Goal: Task Accomplishment & Management: Manage account settings

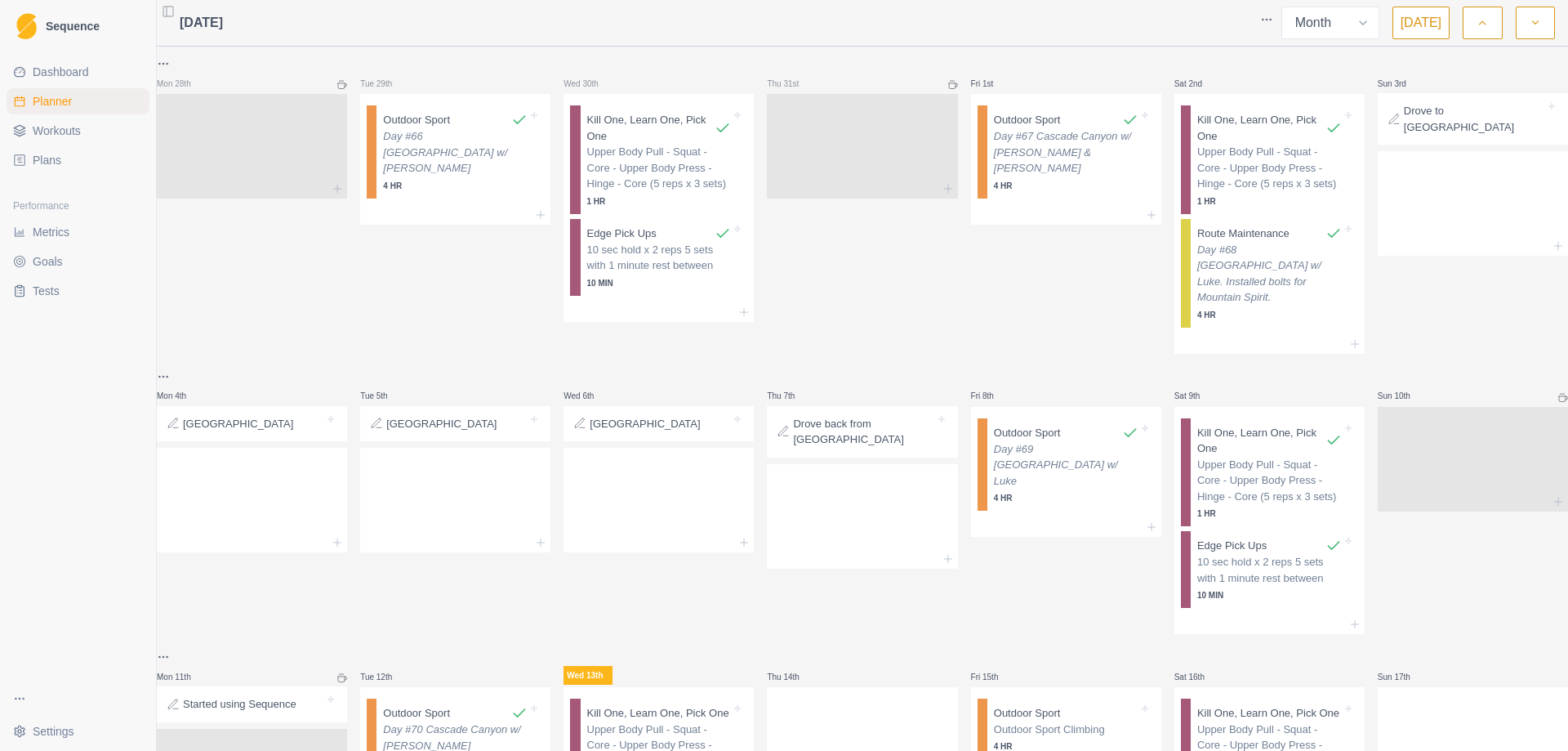
select select "month"
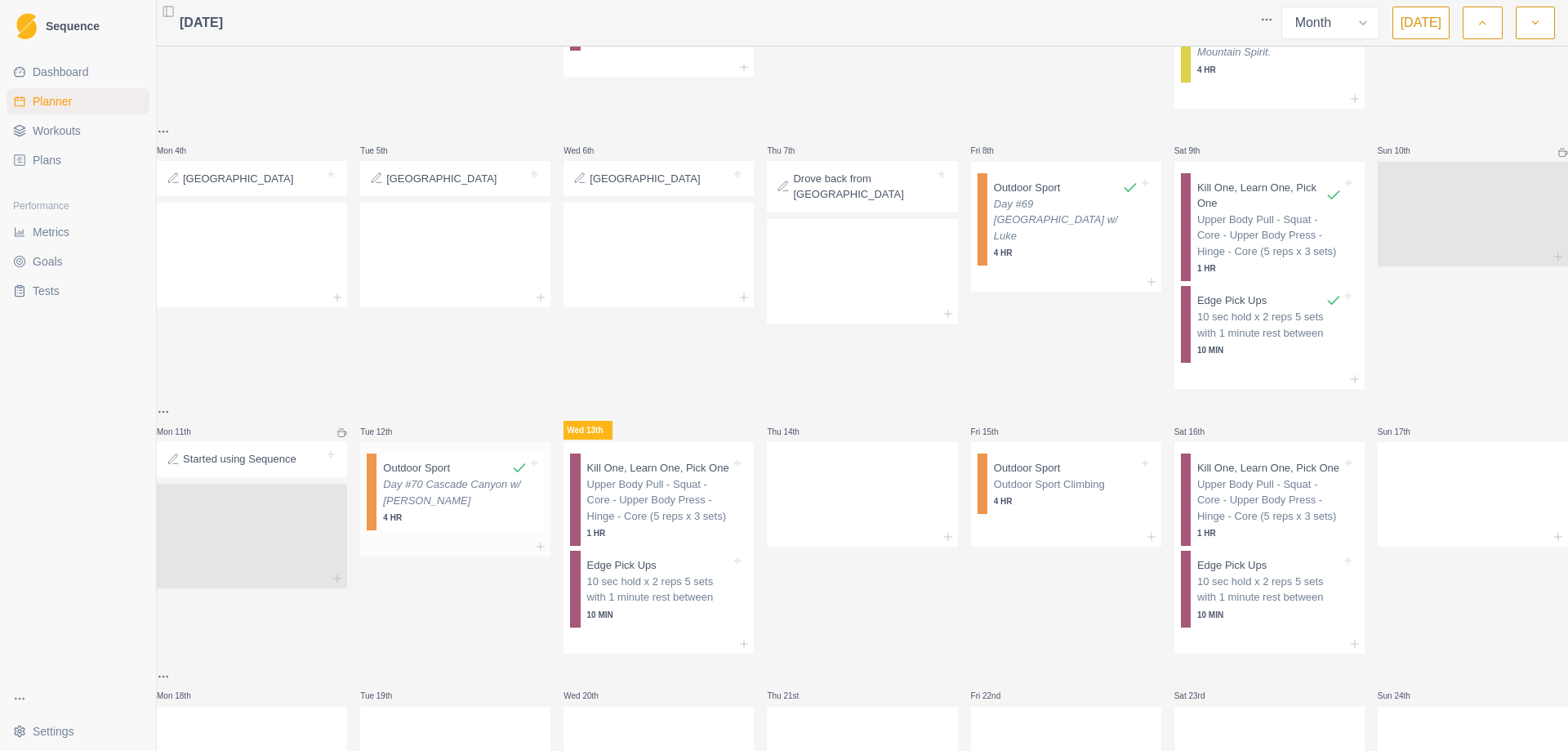
click at [447, 487] on p "Day #70 Cascade Canyon w/ [PERSON_NAME]" at bounding box center [455, 492] width 144 height 32
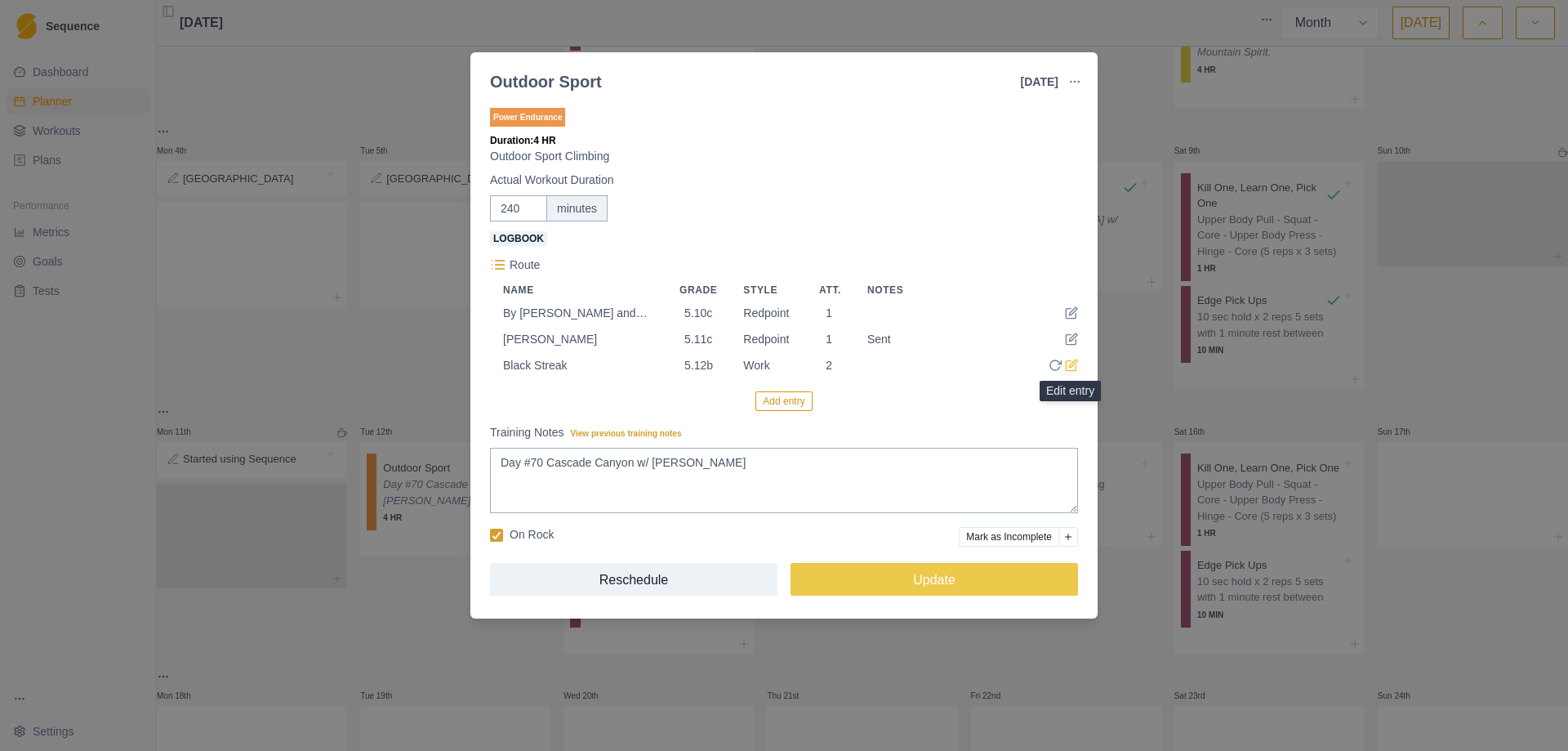
click at [1072, 364] on icon at bounding box center [1072, 365] width 13 height 13
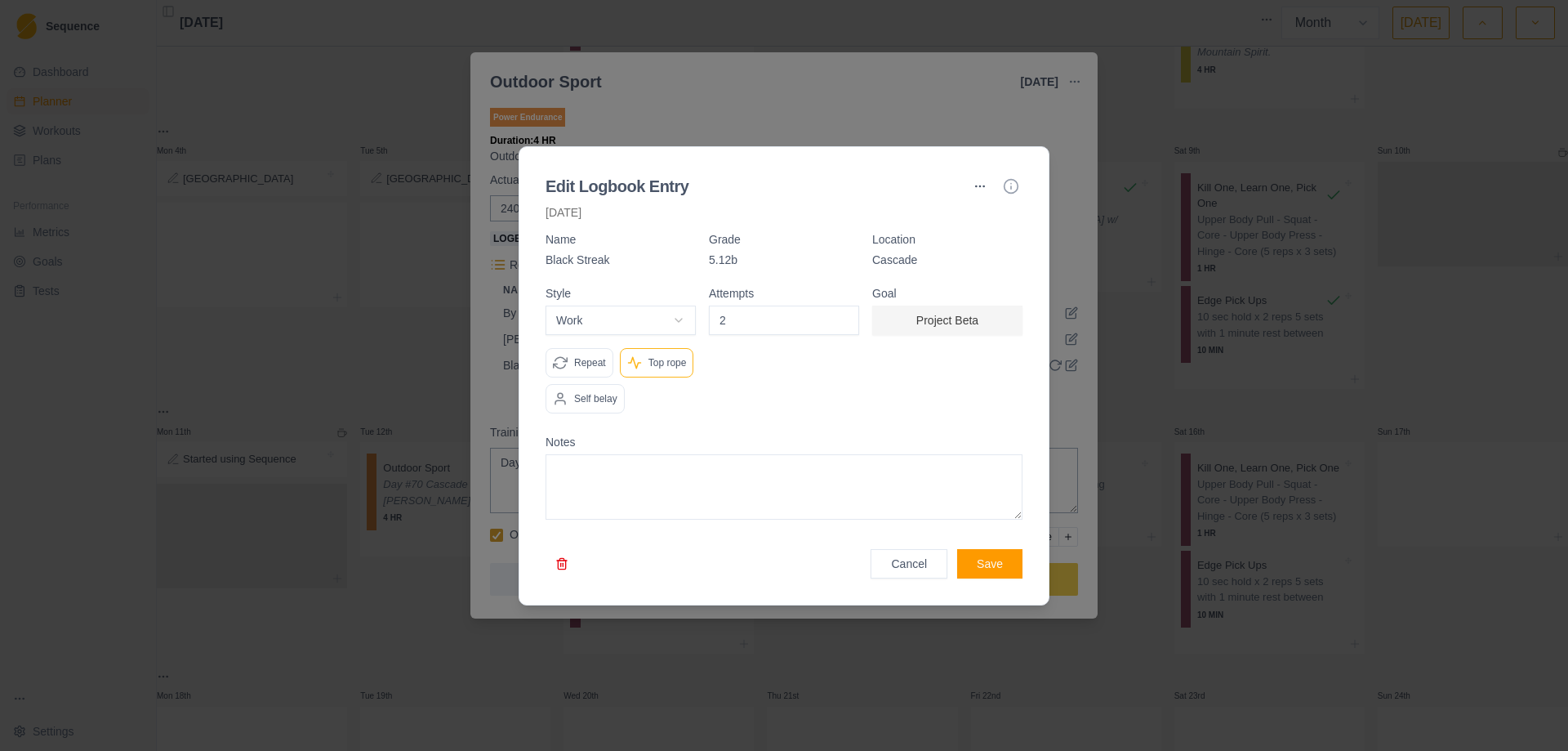
click at [951, 324] on button "Project Beta" at bounding box center [947, 320] width 150 height 29
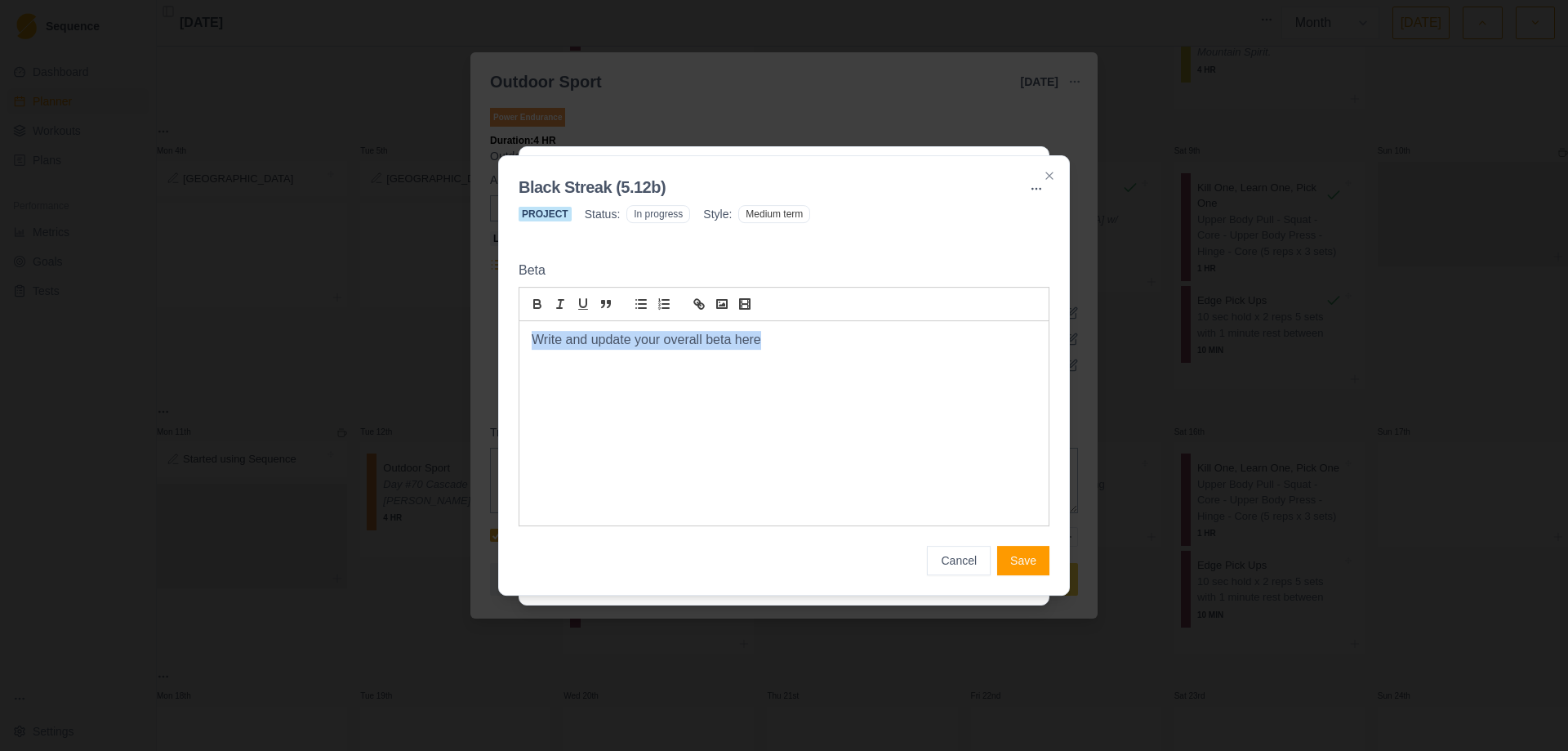
drag, startPoint x: 784, startPoint y: 341, endPoint x: 505, endPoint y: 346, distance: 279.0
click at [505, 346] on div "Black Streak (5.12b) Project Status: In progress Style: Medium term Beta Write …" at bounding box center [784, 376] width 572 height 442
click at [952, 559] on button "Cancel" at bounding box center [959, 559] width 64 height 29
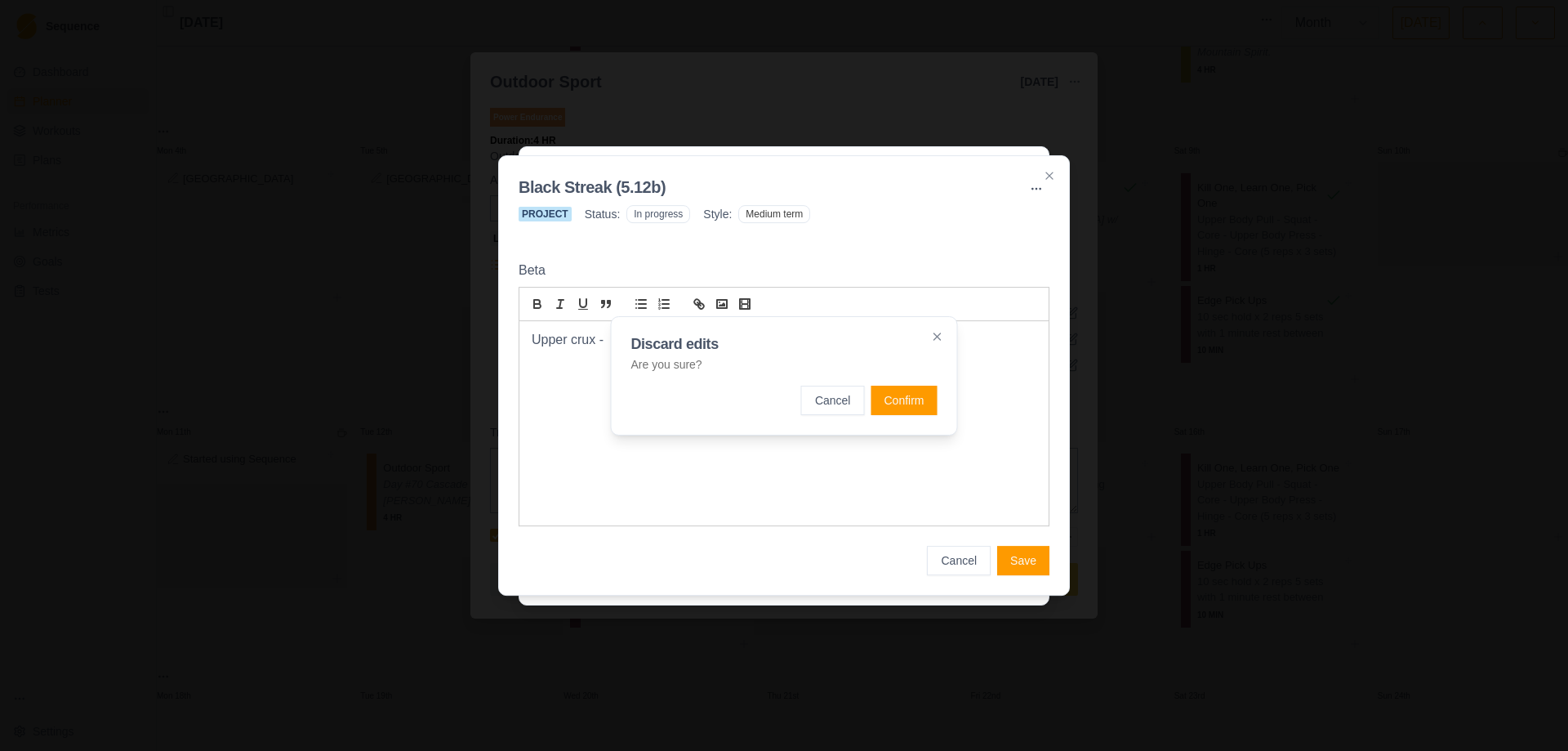
click at [899, 398] on button "Confirm" at bounding box center [904, 400] width 66 height 29
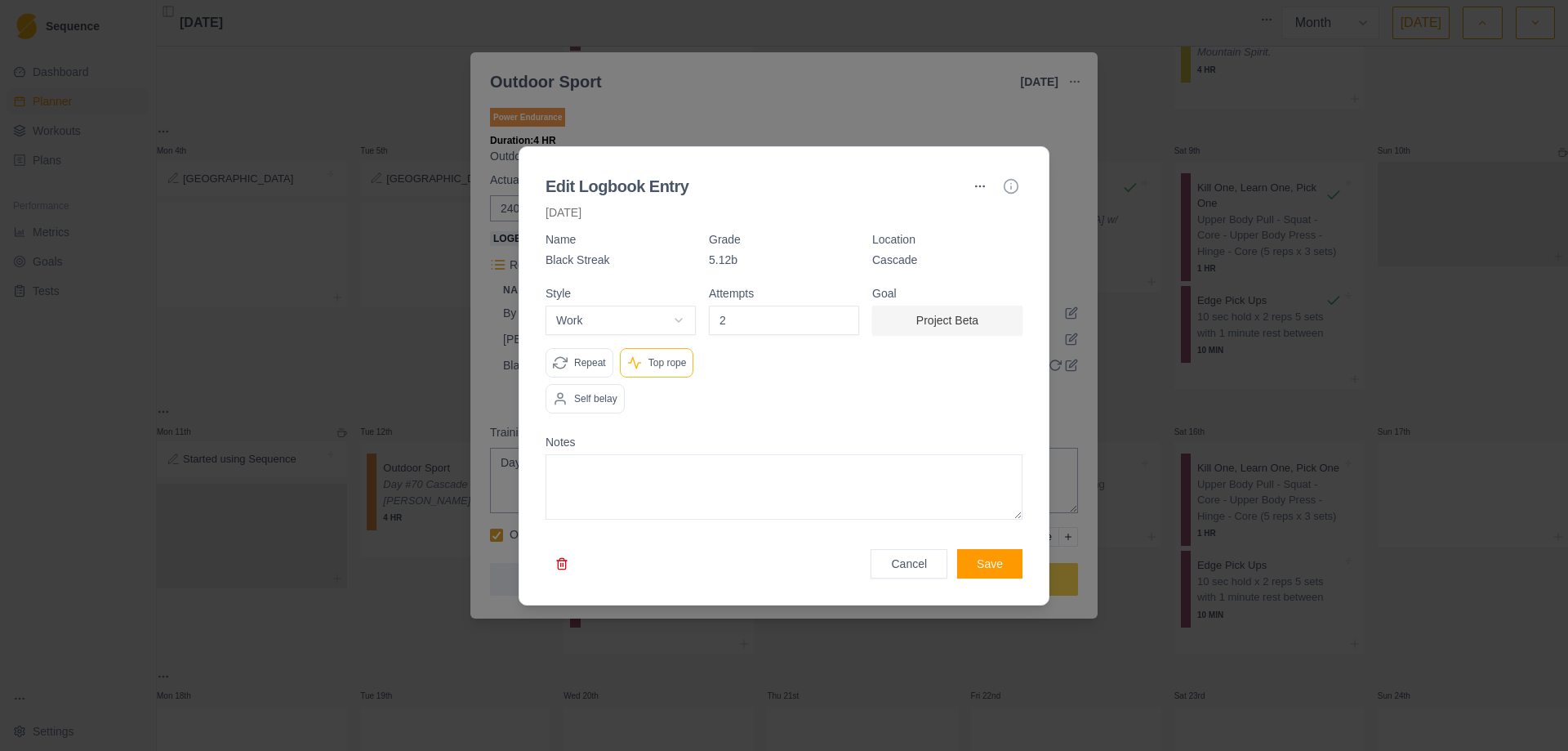
click at [1363, 346] on div at bounding box center [784, 376] width 1568 height 751
click at [918, 562] on button "Cancel" at bounding box center [909, 563] width 76 height 29
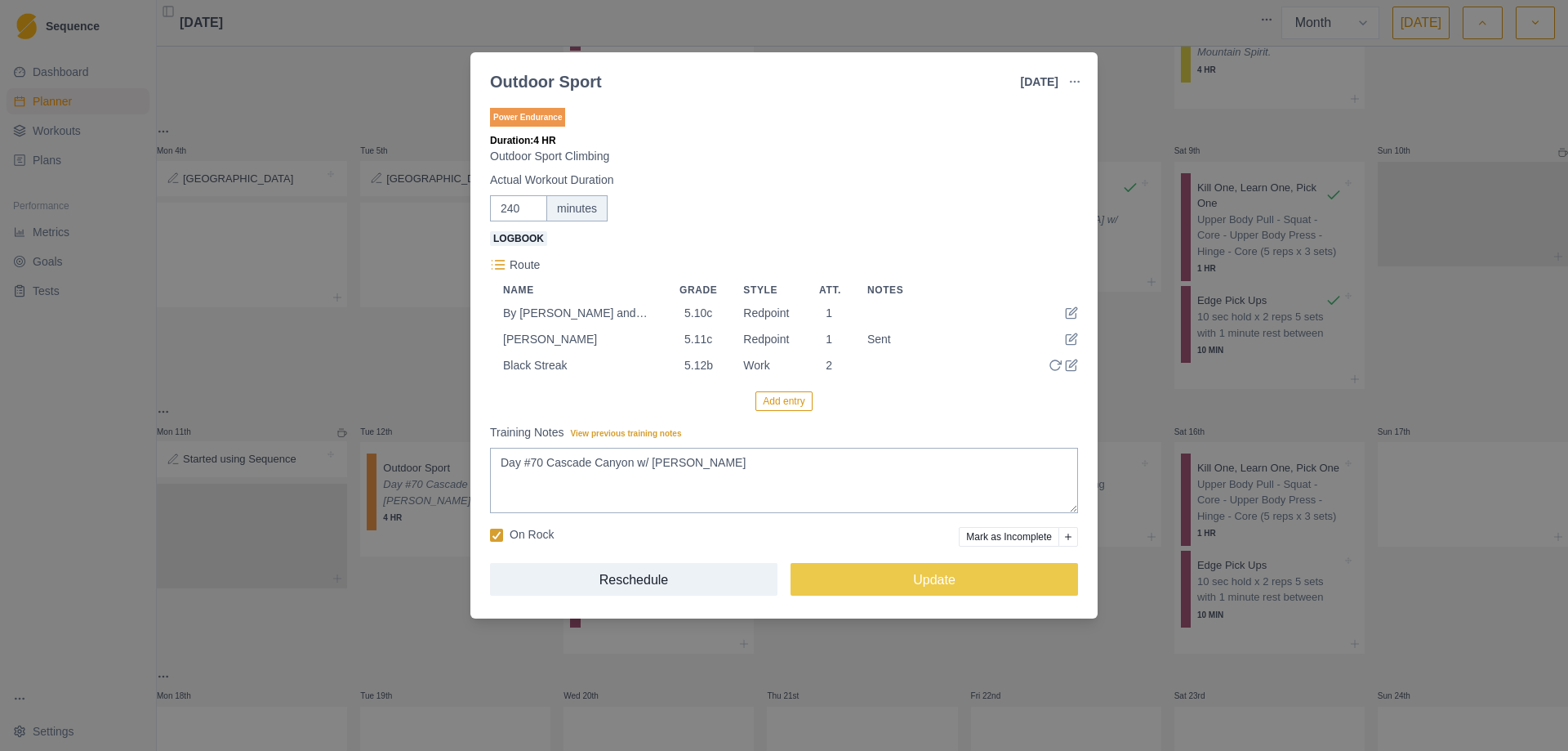
click at [1207, 414] on div "Outdoor Sport [DATE] Link To Goal View Workout Metrics Edit Original Workout Re…" at bounding box center [784, 376] width 1568 height 751
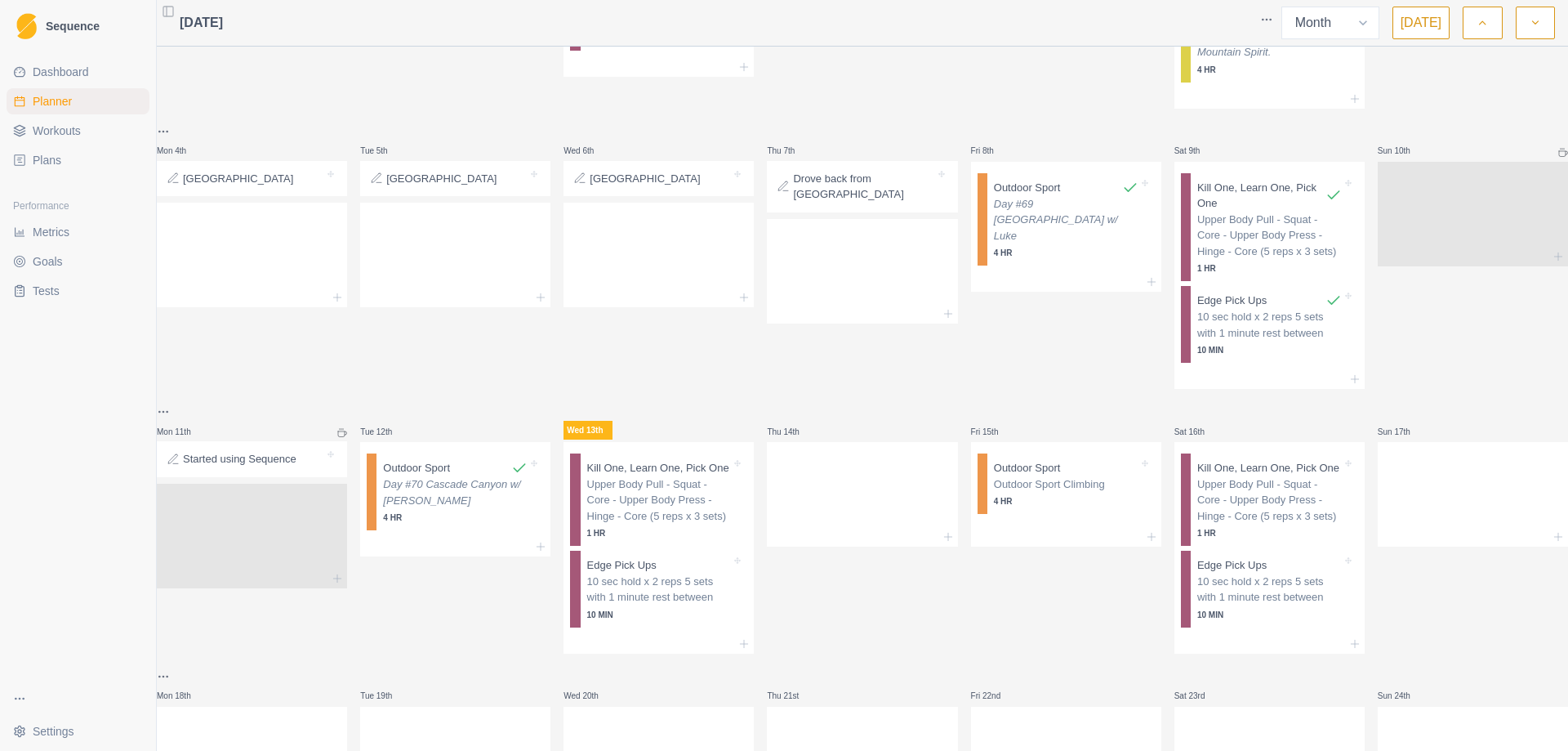
scroll to position [326, 0]
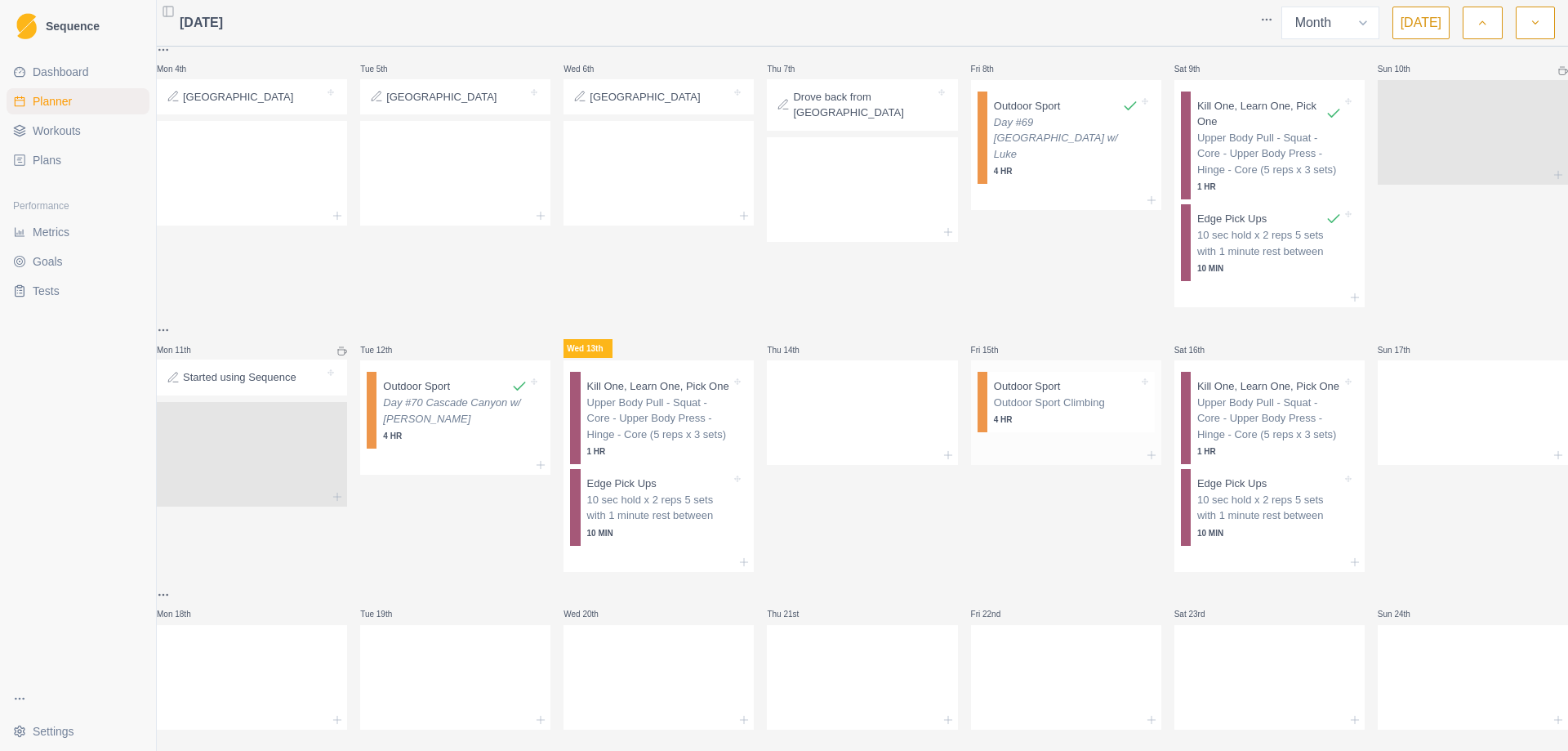
click at [1074, 413] on p "4 HR" at bounding box center [1066, 419] width 144 height 12
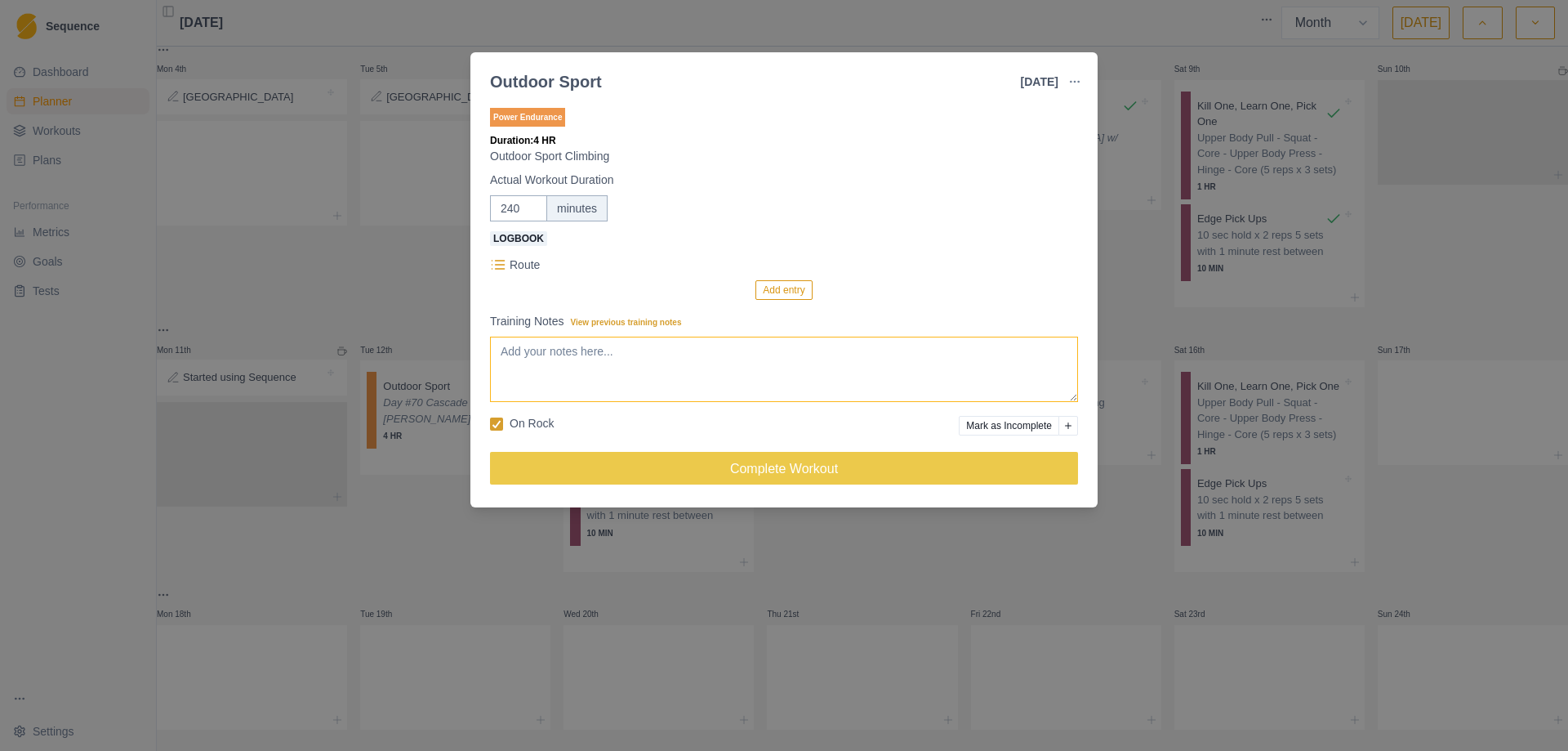
click at [622, 349] on textarea "Training Notes View previous training notes" at bounding box center [783, 369] width 588 height 65
type textarea "Day #71 [GEOGRAPHIC_DATA] w/ Luke"
click at [1136, 312] on div "Outdoor Sport [DATE] Link To Goal View Workout Metrics Edit Original Workout Re…" at bounding box center [784, 376] width 1568 height 751
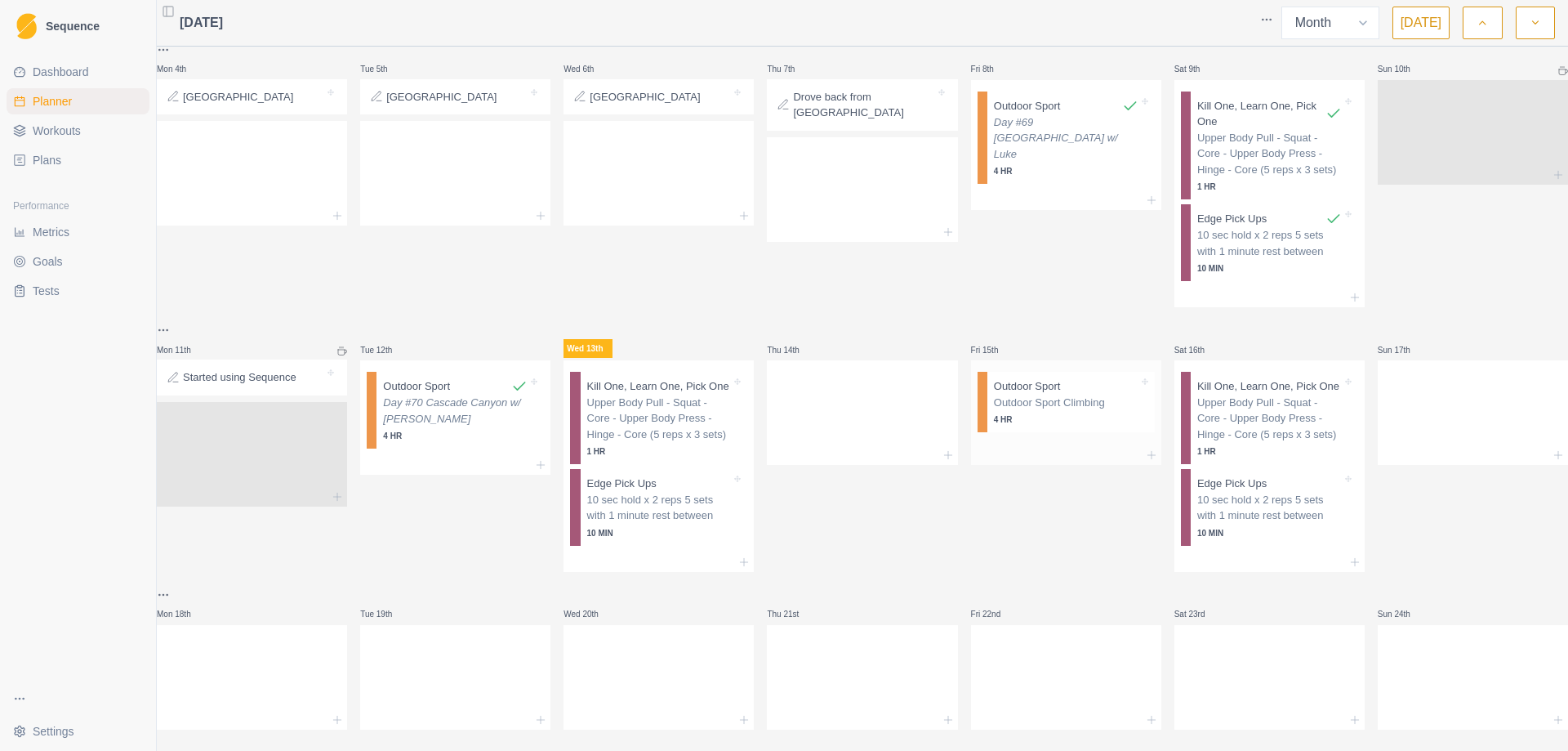
click at [1032, 396] on p "Outdoor Sport Climbing" at bounding box center [1066, 402] width 144 height 16
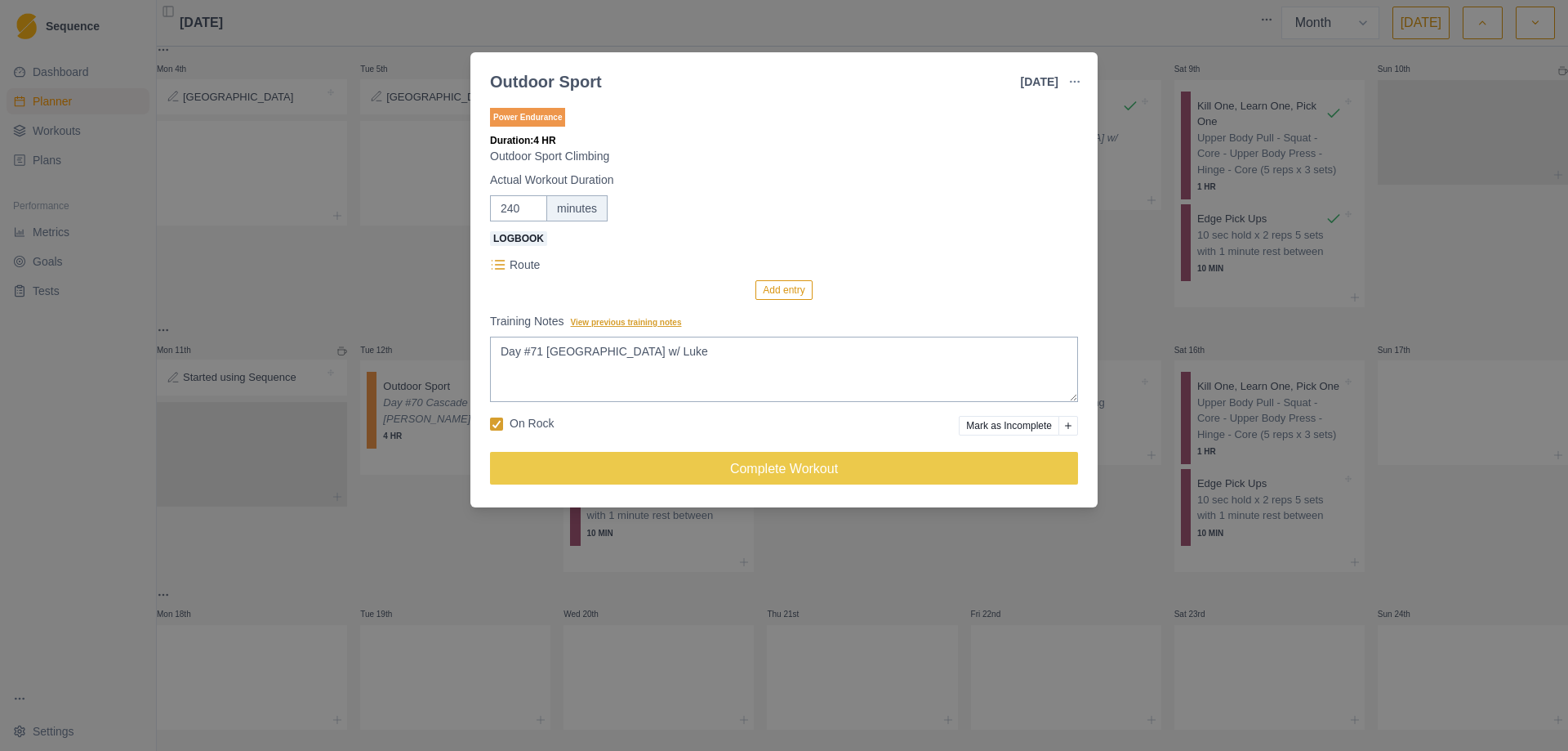
click at [634, 321] on span "View previous training notes" at bounding box center [626, 323] width 111 height 9
click at [634, 337] on textarea "Day #71 [GEOGRAPHIC_DATA] w/ Luke" at bounding box center [783, 369] width 588 height 65
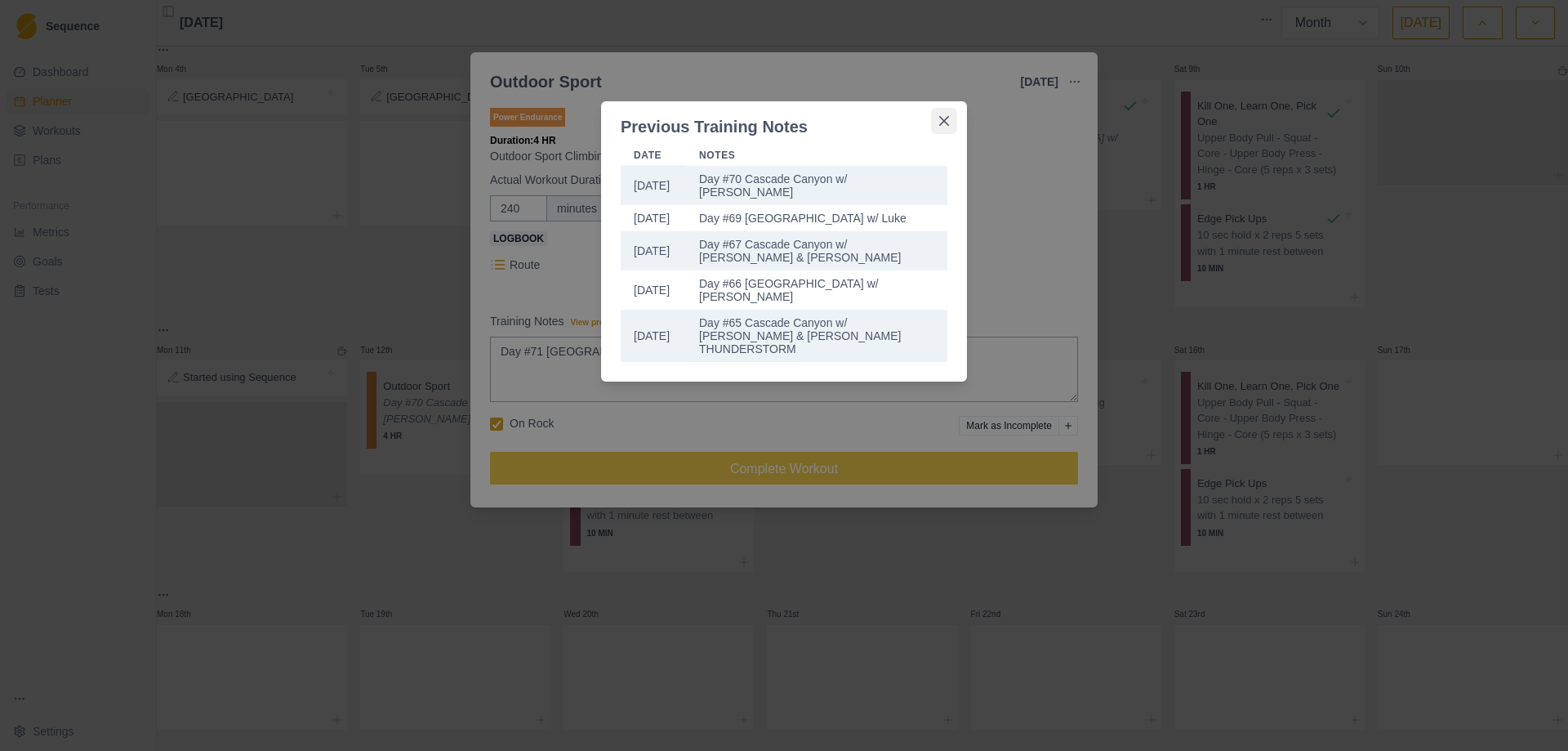
click at [944, 117] on icon "Close" at bounding box center [944, 121] width 9 height 9
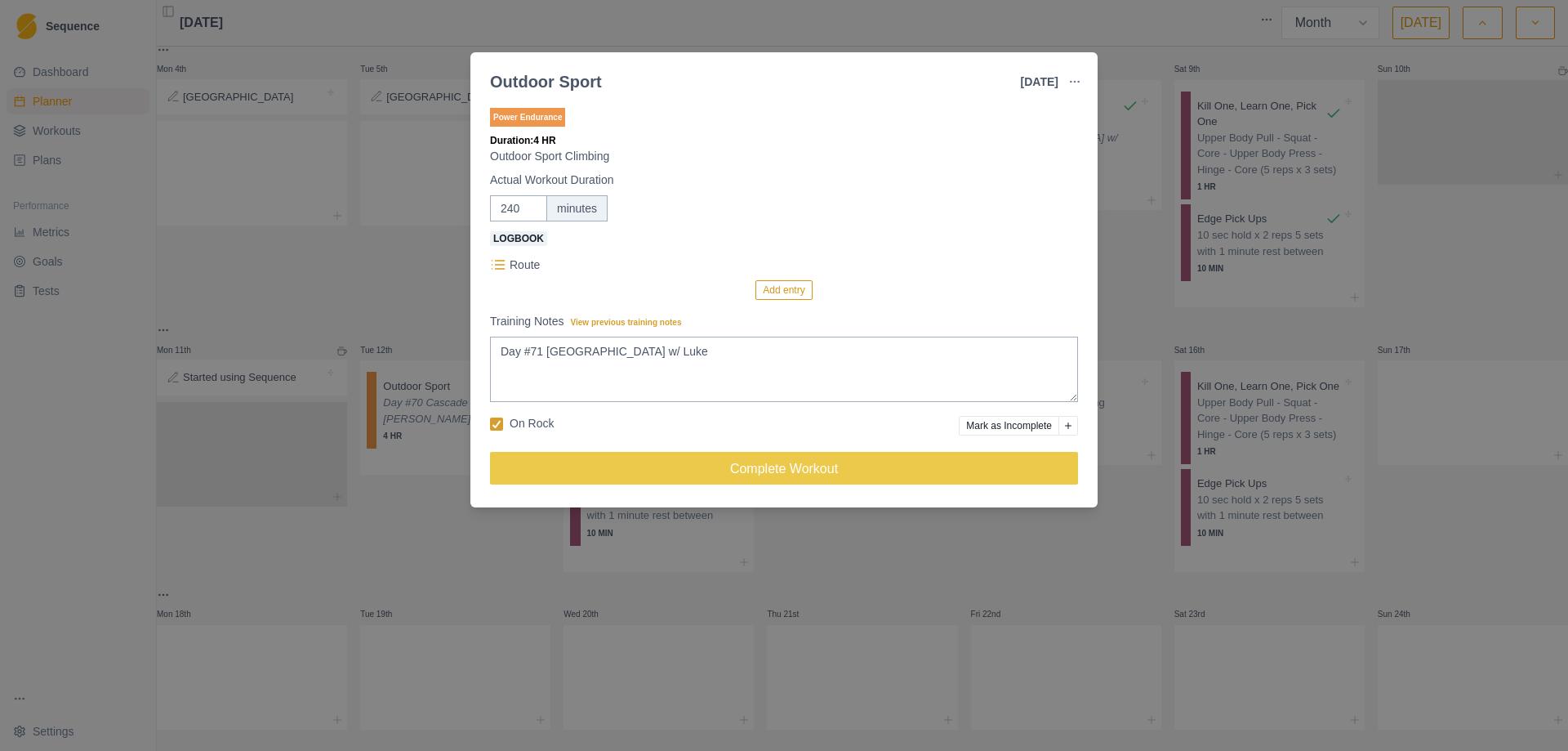
click at [1132, 276] on div "Outdoor Sport [DATE] Link To Goal View Workout Metrics Edit Original Workout Re…" at bounding box center [784, 376] width 1568 height 751
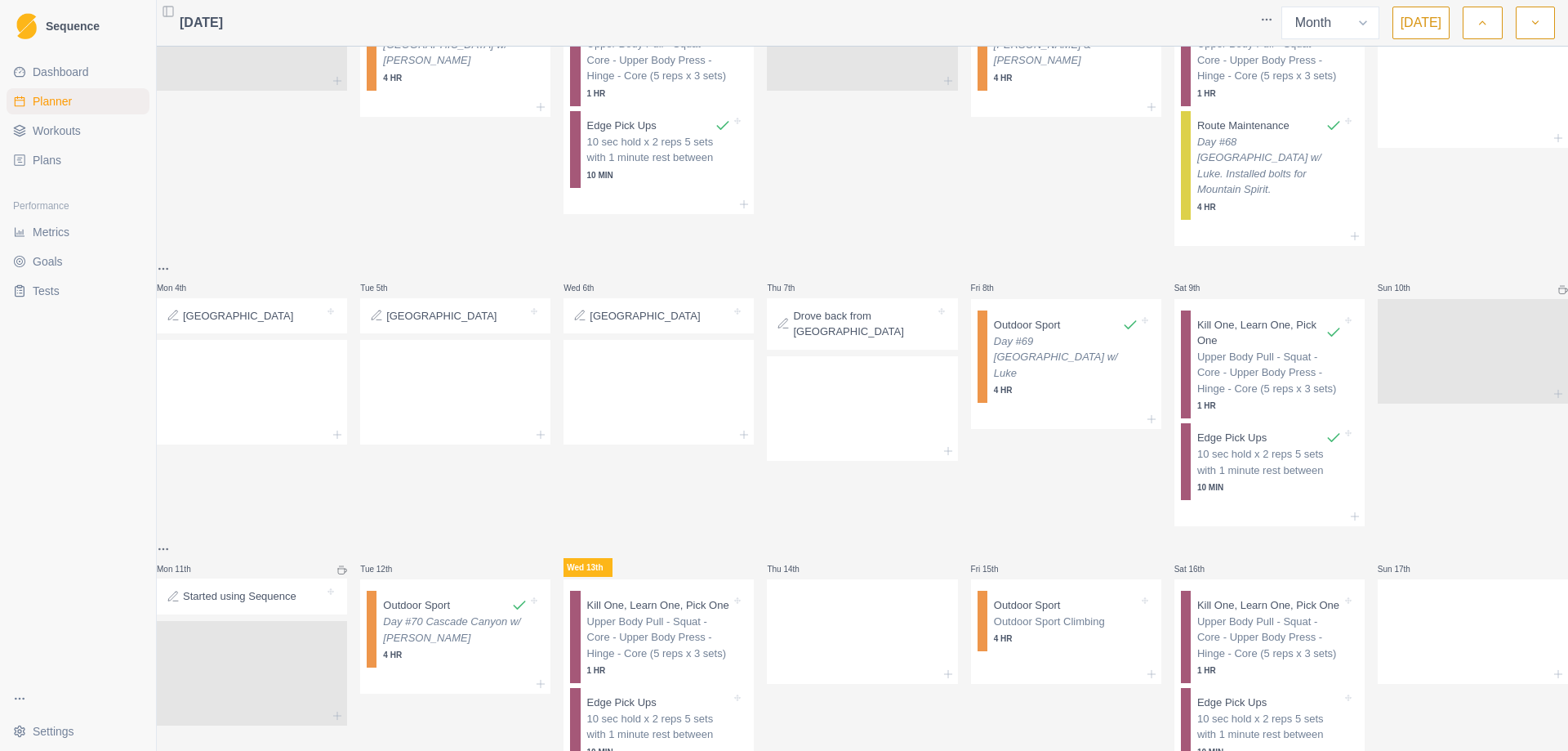
scroll to position [82, 0]
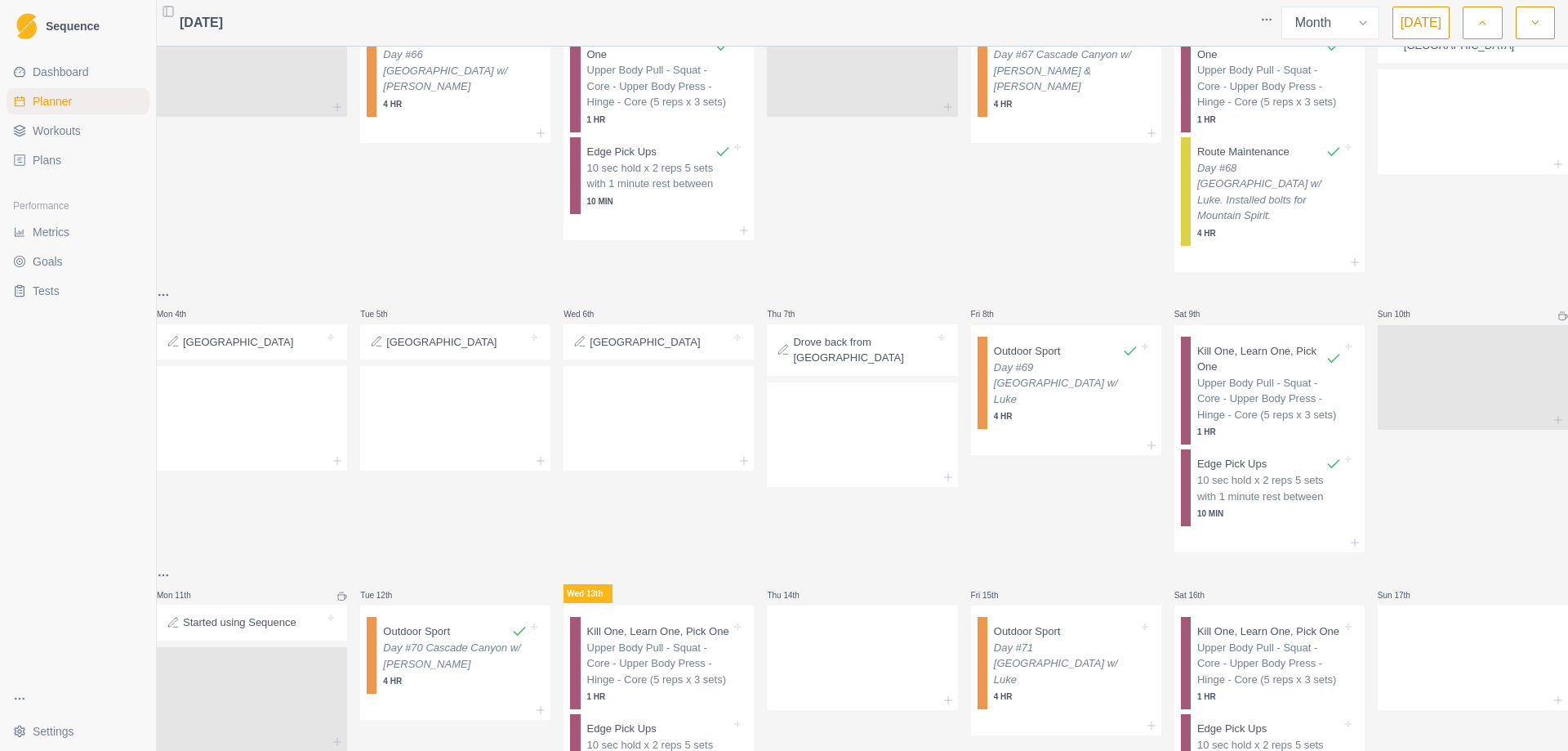
click at [70, 133] on span "Workouts" at bounding box center [57, 130] width 48 height 16
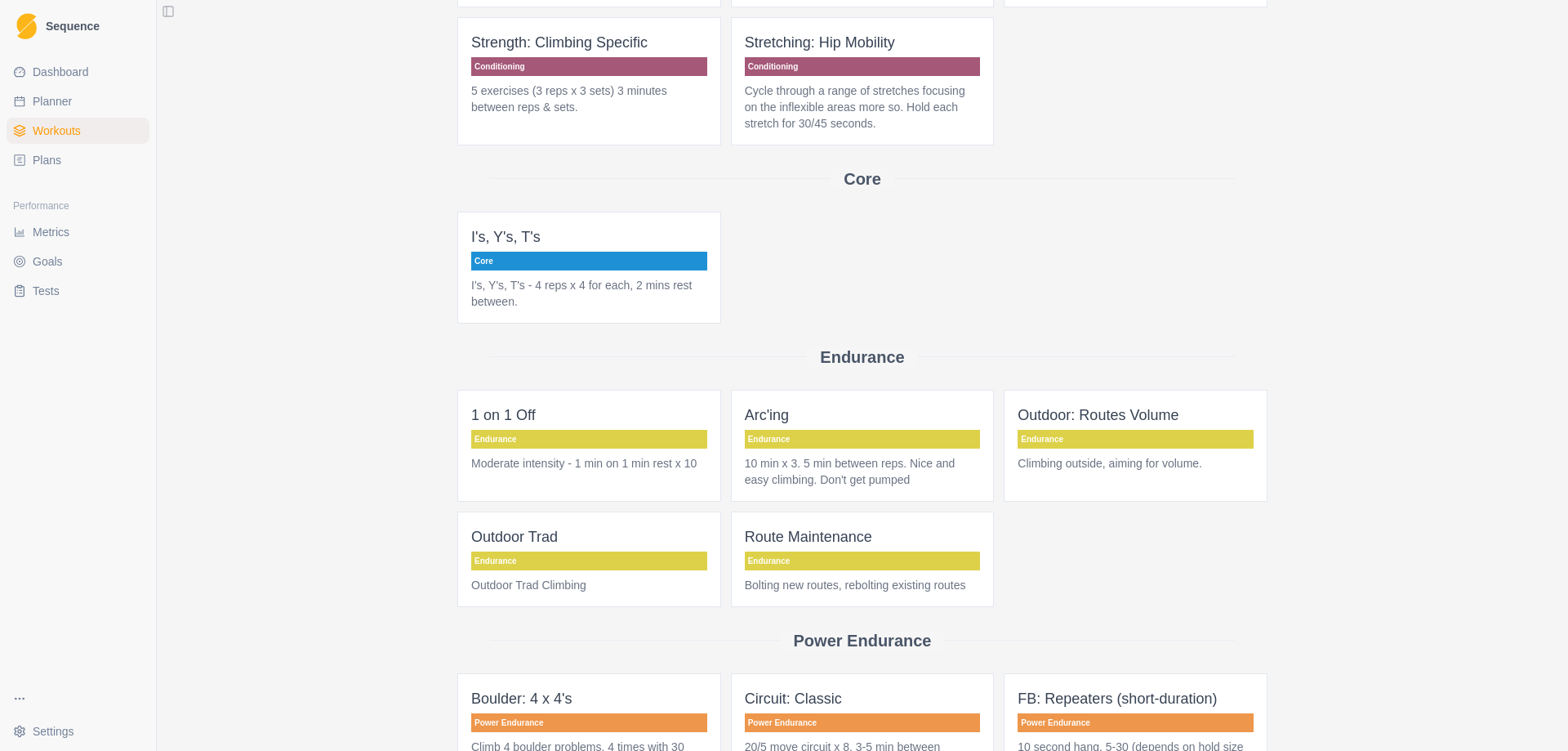
scroll to position [328, 0]
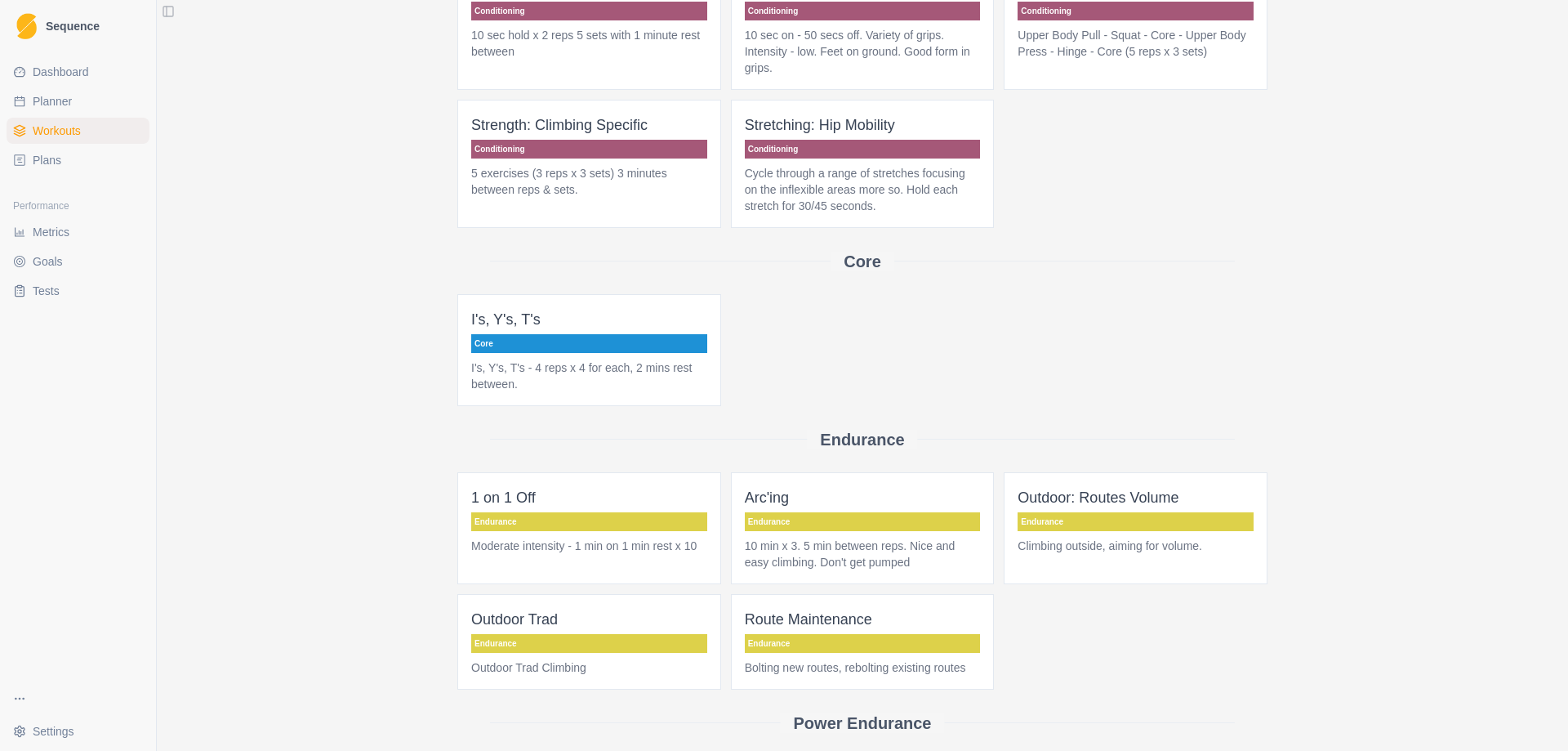
click at [579, 341] on p "Core" at bounding box center [590, 343] width 236 height 19
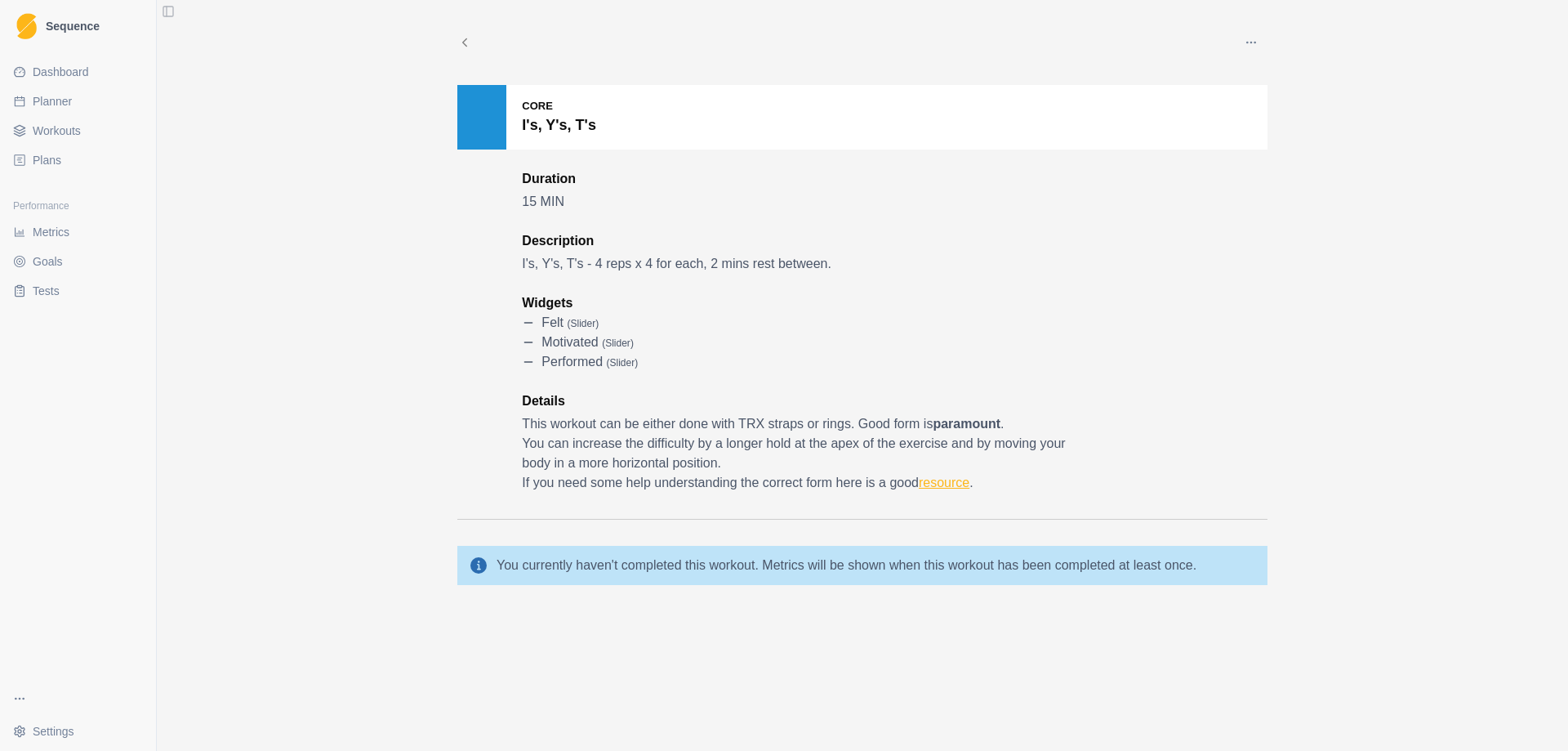
click at [951, 484] on link "resource" at bounding box center [944, 482] width 51 height 14
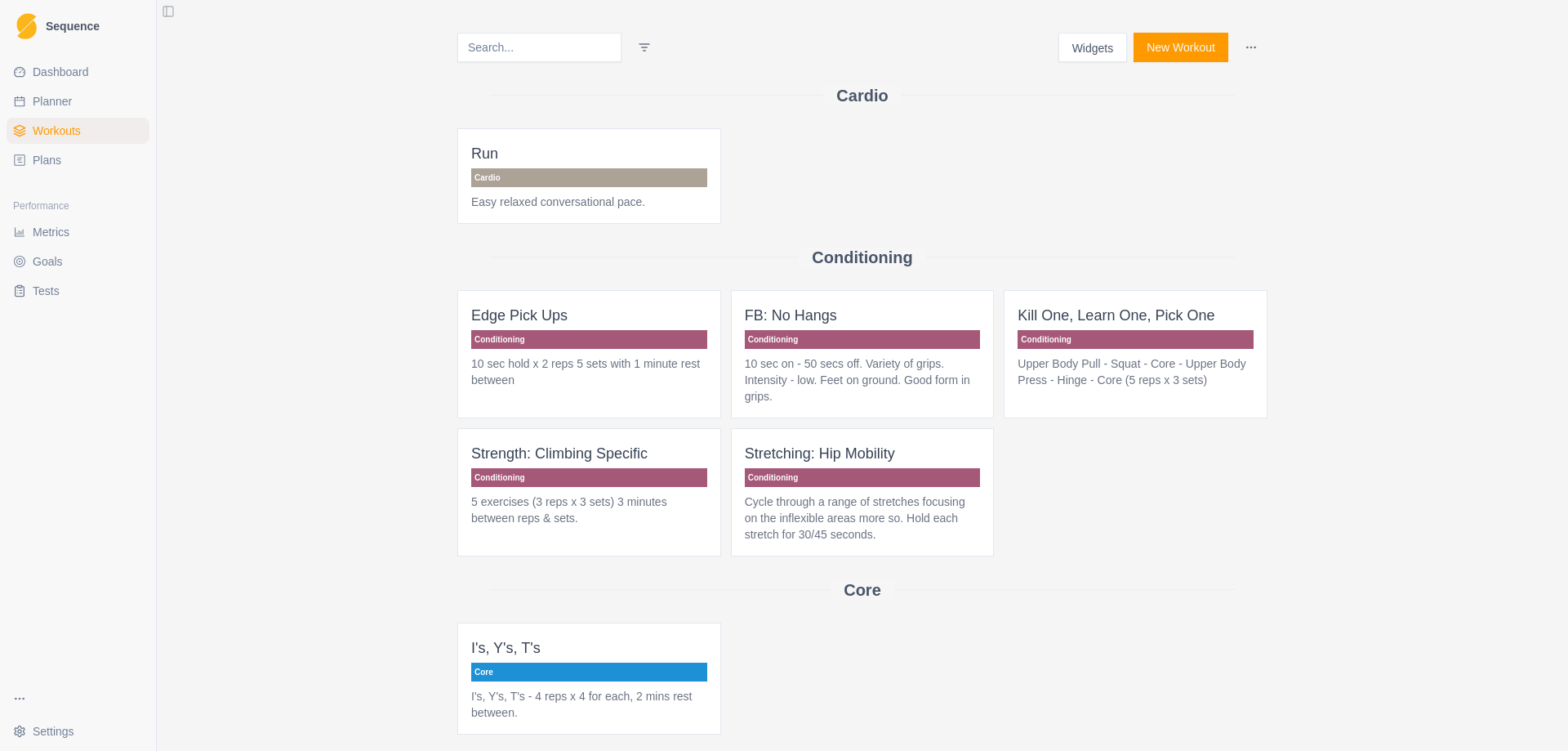
click at [86, 94] on link "Planner" at bounding box center [78, 102] width 143 height 26
select select "month"
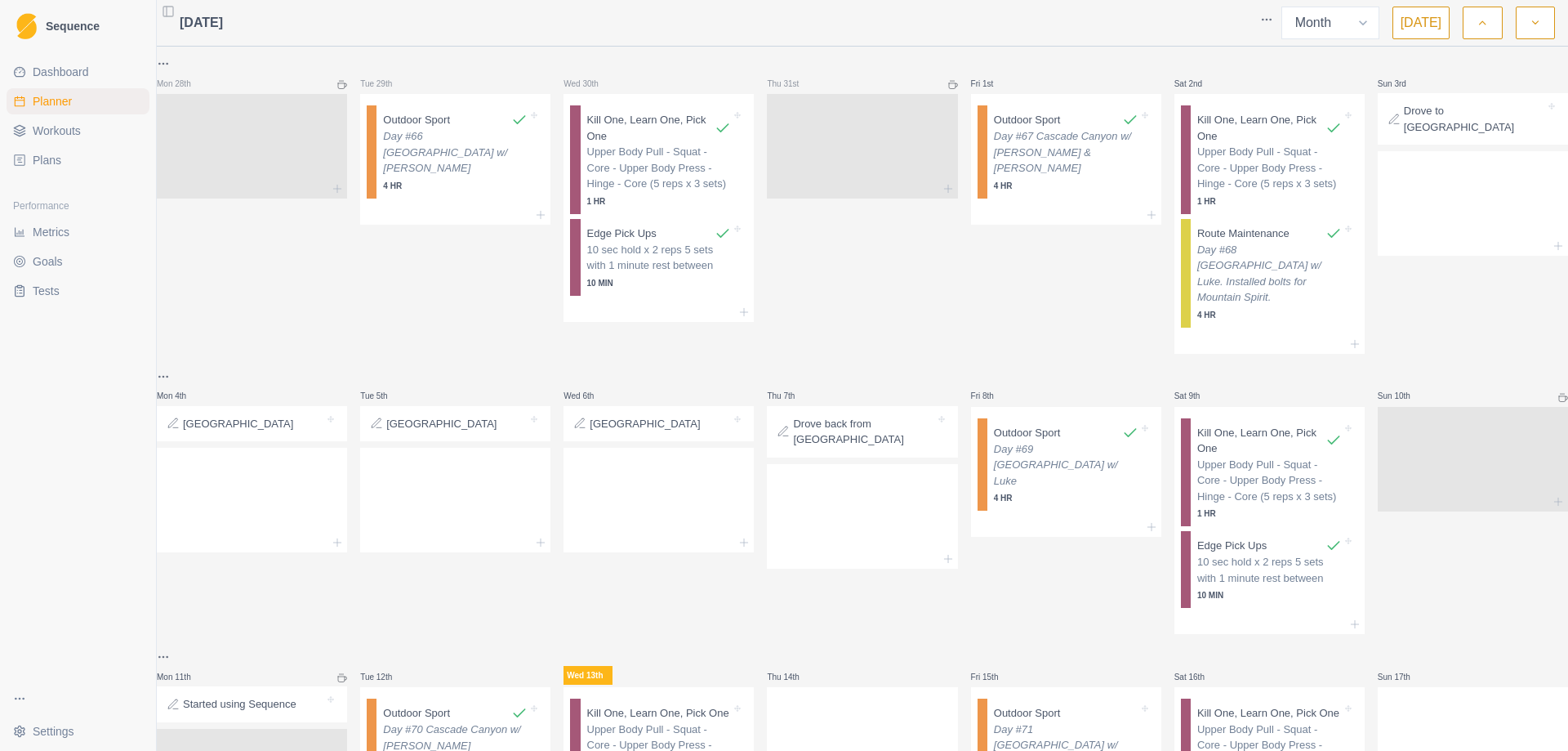
click at [1491, 23] on button "button" at bounding box center [1483, 23] width 40 height 33
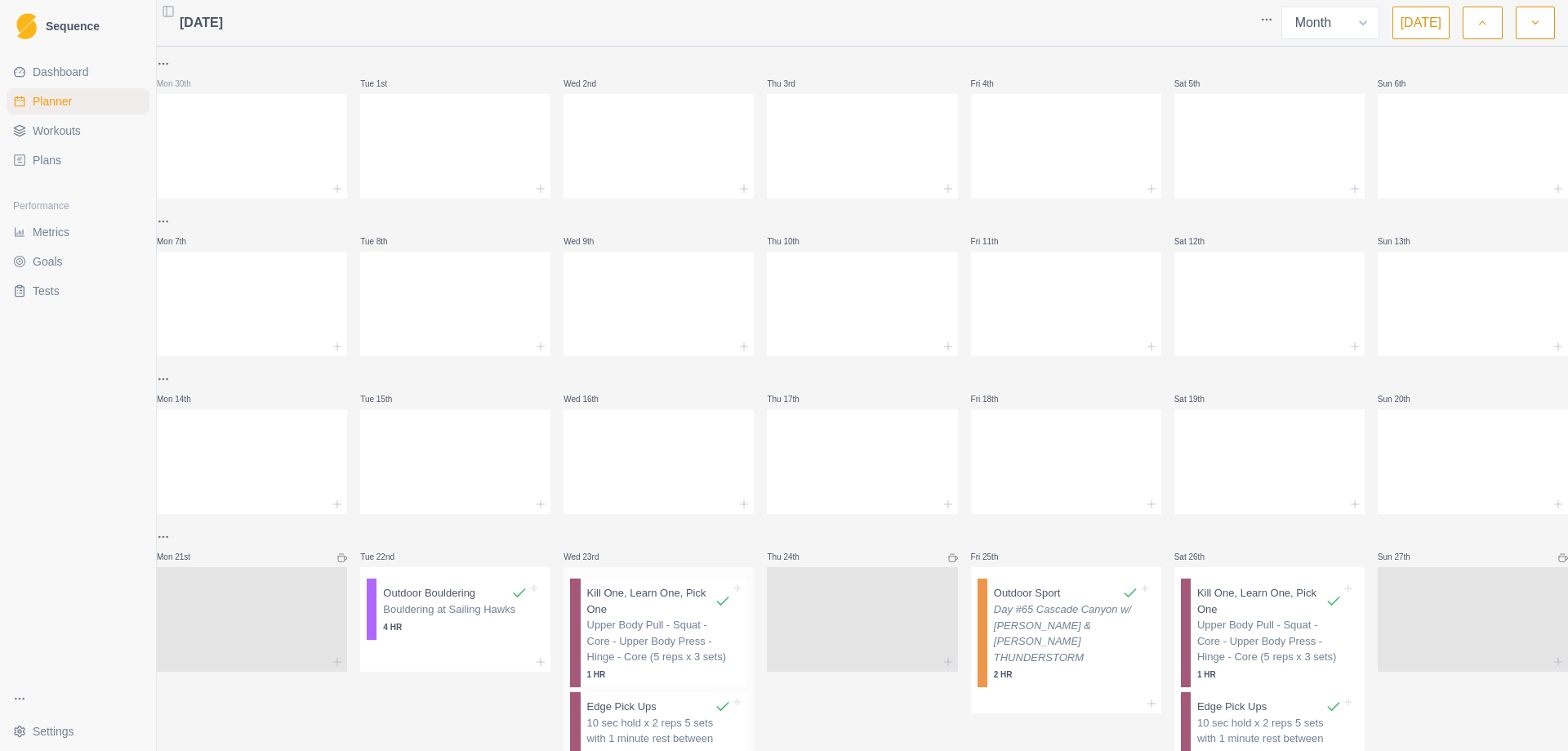
click at [683, 619] on p "Upper Body Pull - Squat - Core - Upper Body Press - Hinge - Core (5 reps x 3 se…" at bounding box center [659, 641] width 144 height 48
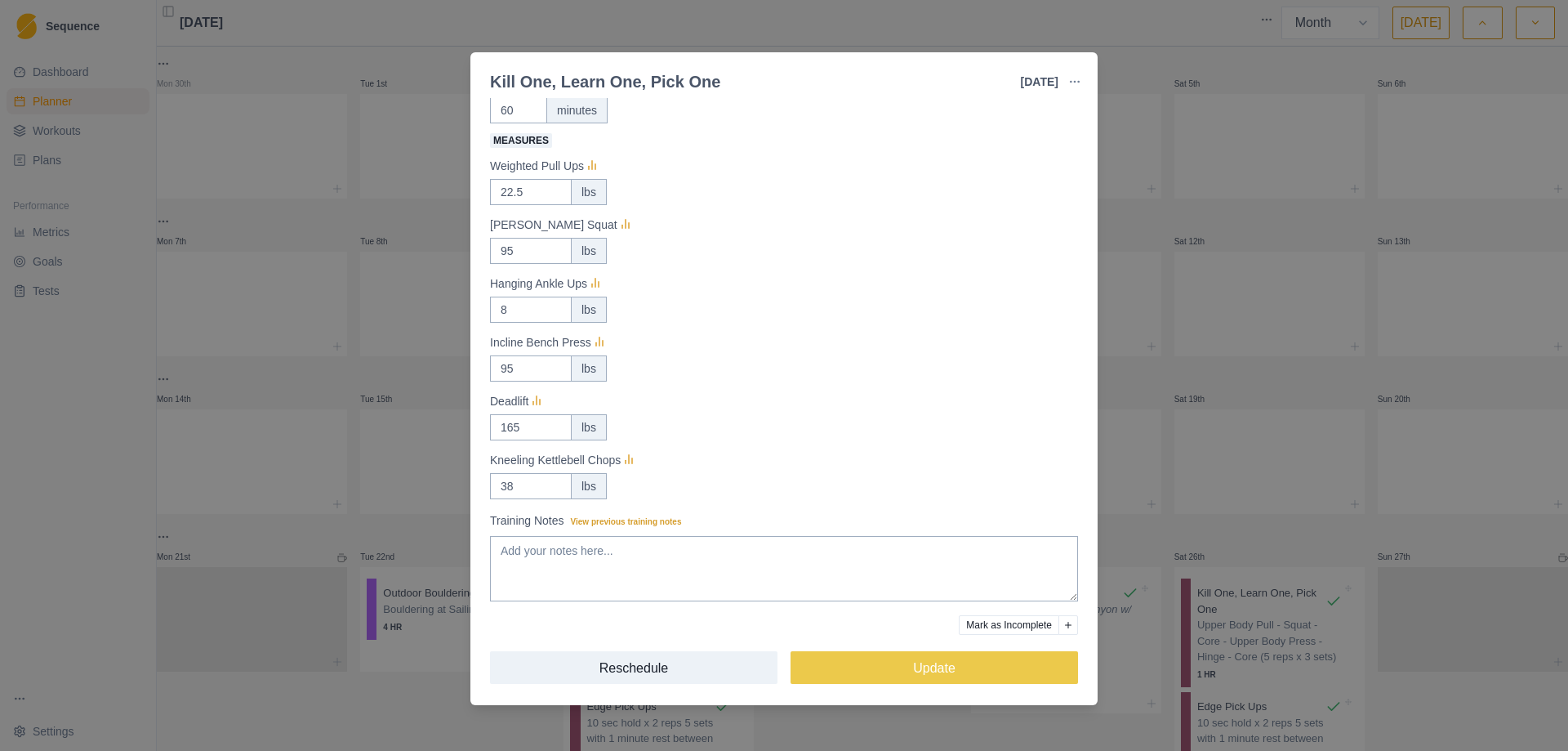
scroll to position [100, 0]
click at [642, 569] on textarea "Training Notes View previous training notes" at bounding box center [783, 566] width 588 height 65
type textarea "J/A workout #1"
click at [903, 661] on button "Update" at bounding box center [934, 665] width 288 height 33
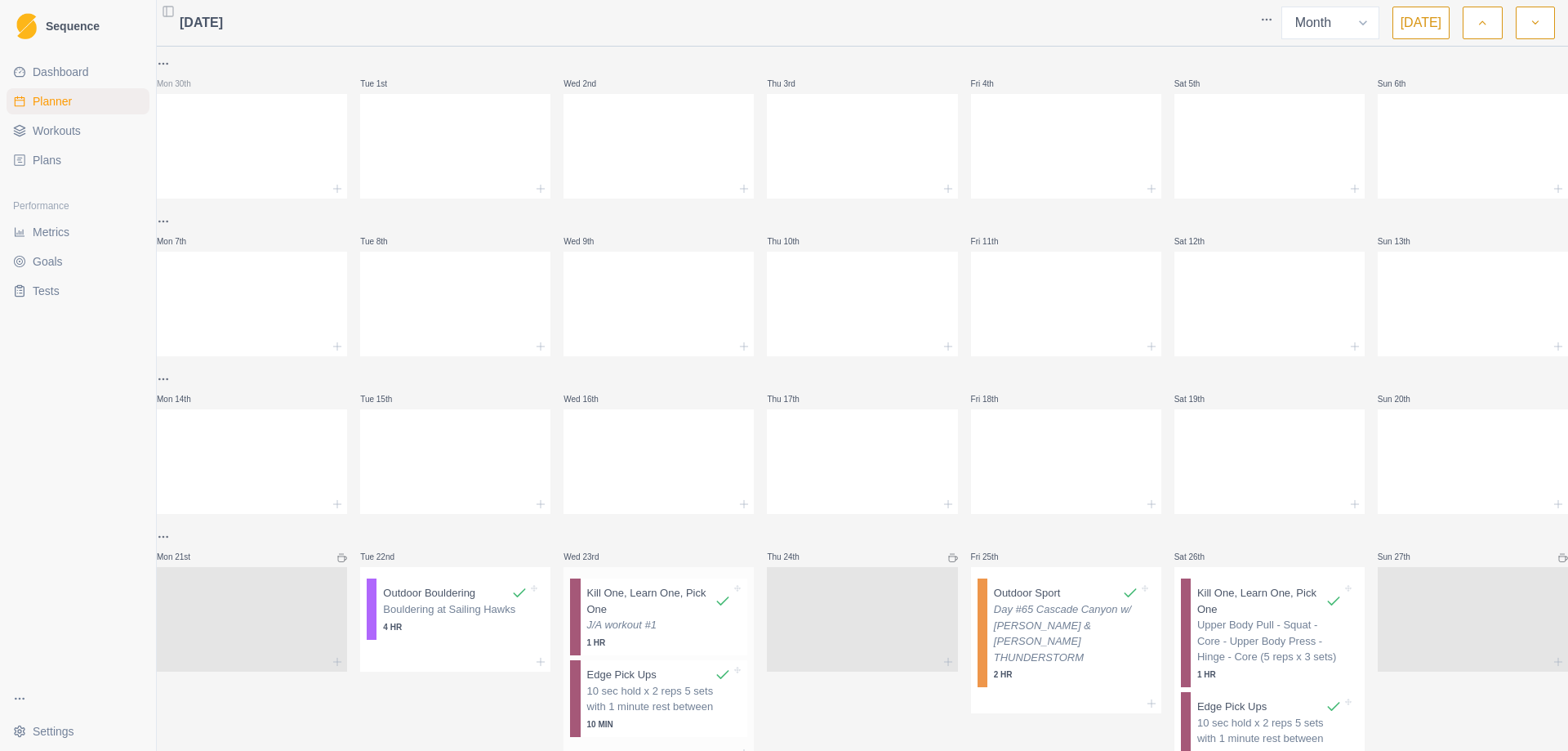
click at [611, 625] on p "J/A workout #1" at bounding box center [659, 625] width 144 height 16
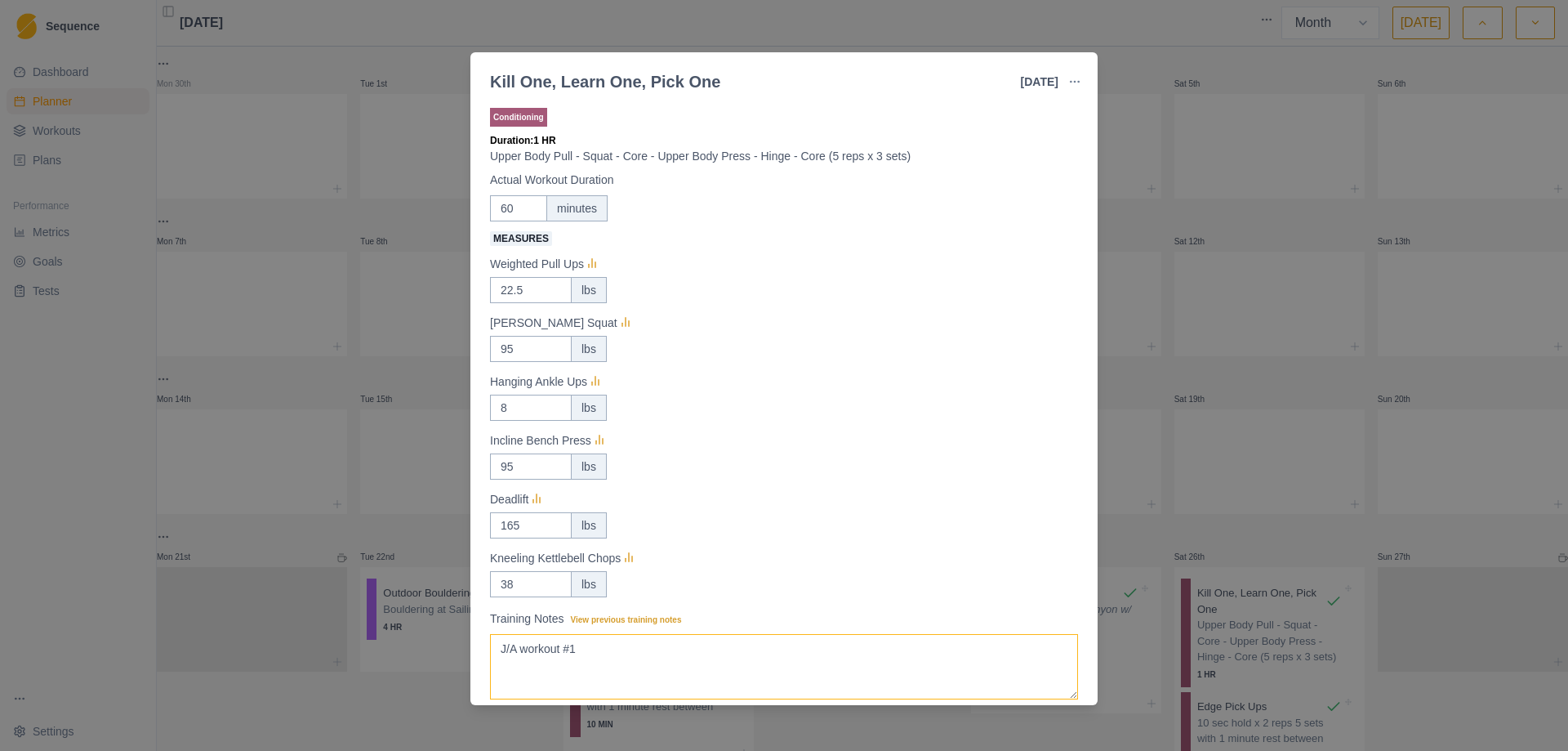
drag, startPoint x: 502, startPoint y: 646, endPoint x: 539, endPoint y: 637, distance: 38.1
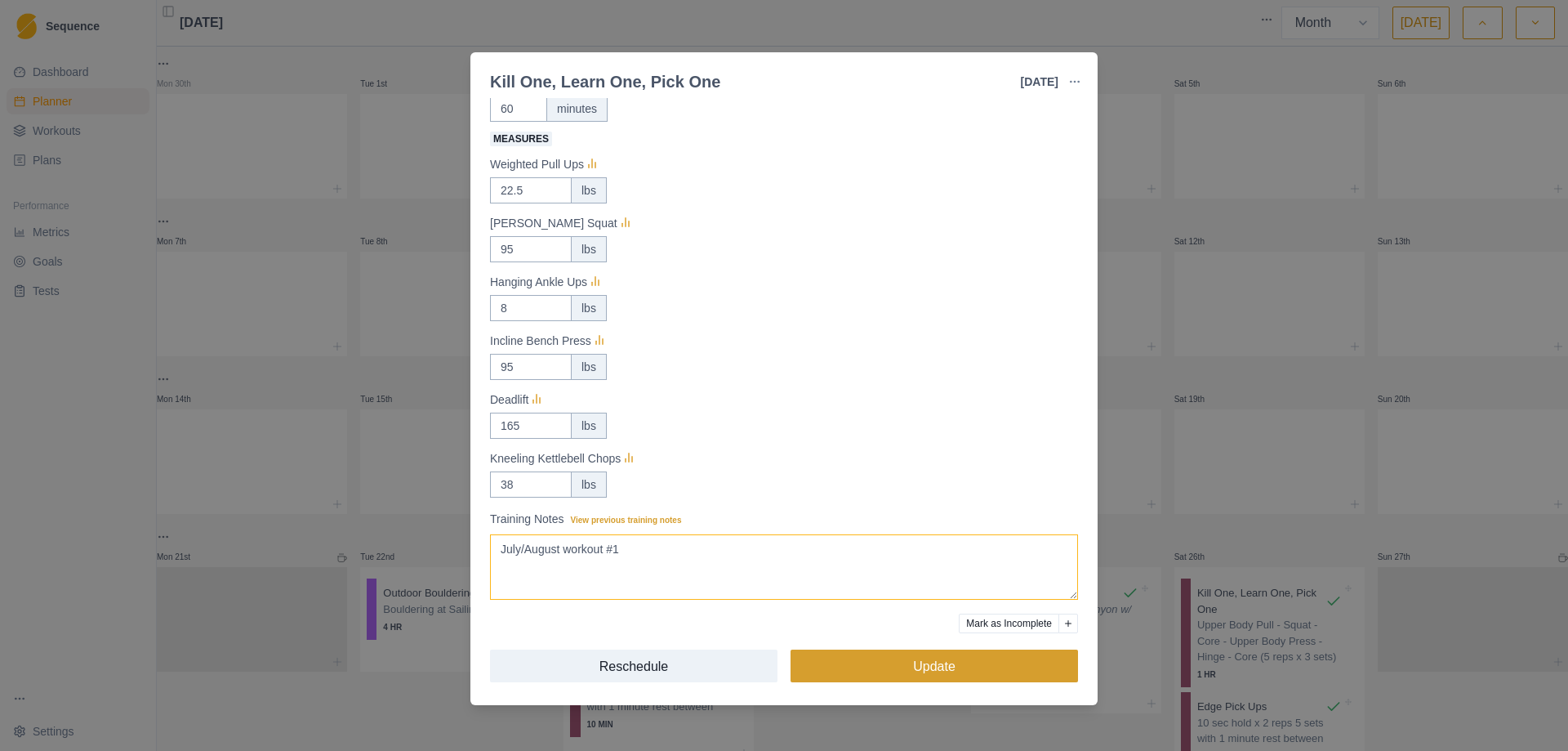
type textarea "July/August workout #1"
click at [902, 663] on button "Update" at bounding box center [934, 665] width 288 height 33
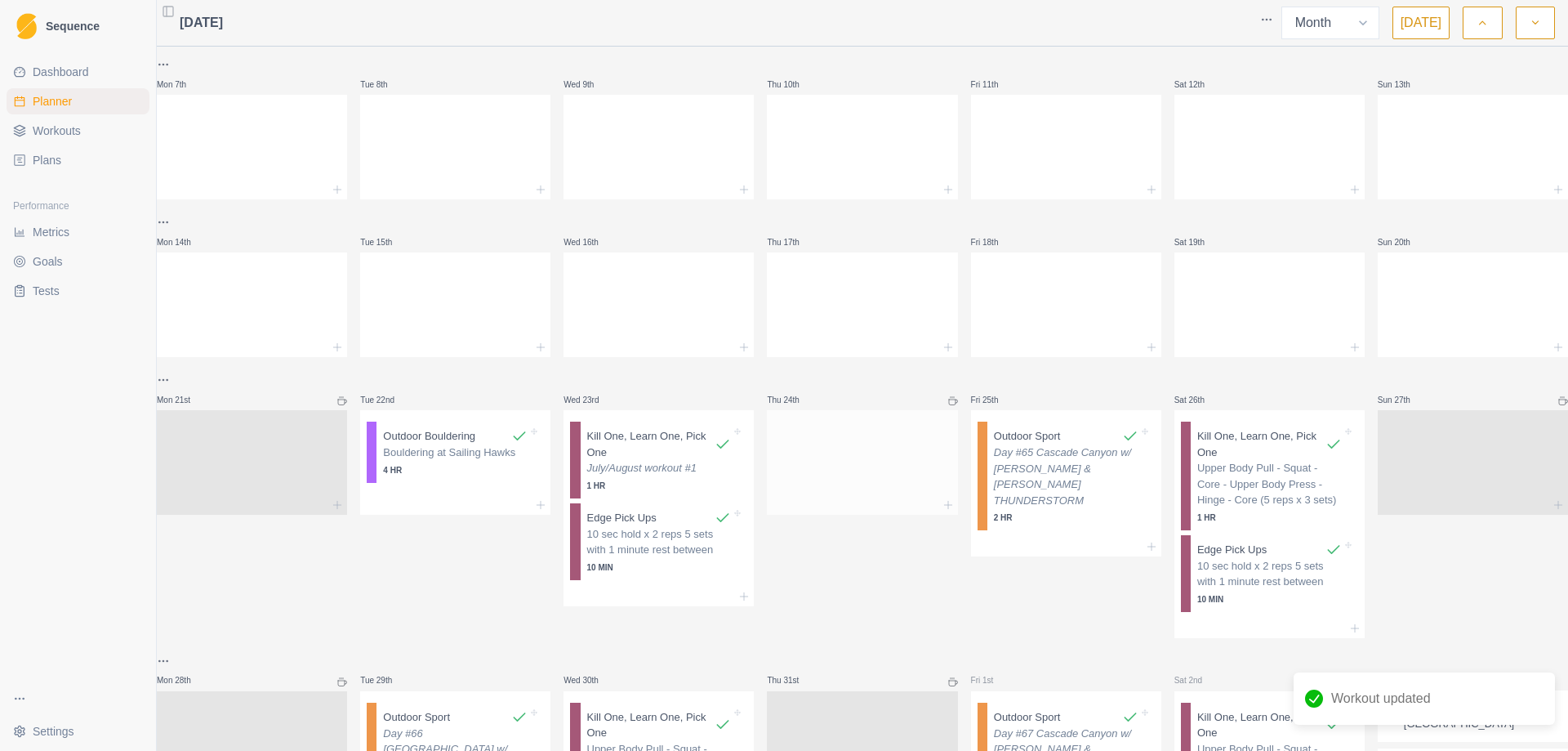
scroll to position [163, 0]
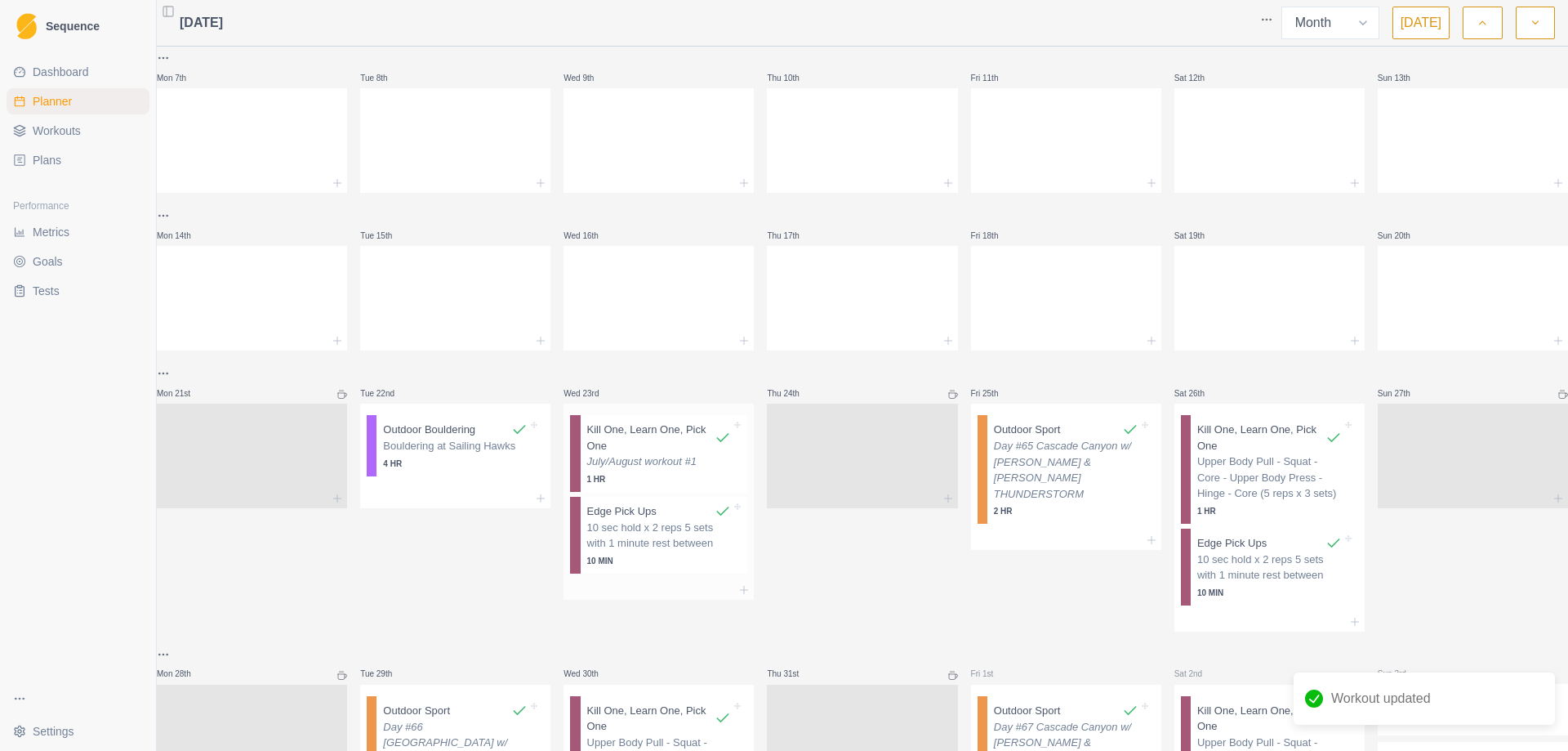
click at [652, 465] on p "July/August workout #1" at bounding box center [659, 461] width 144 height 16
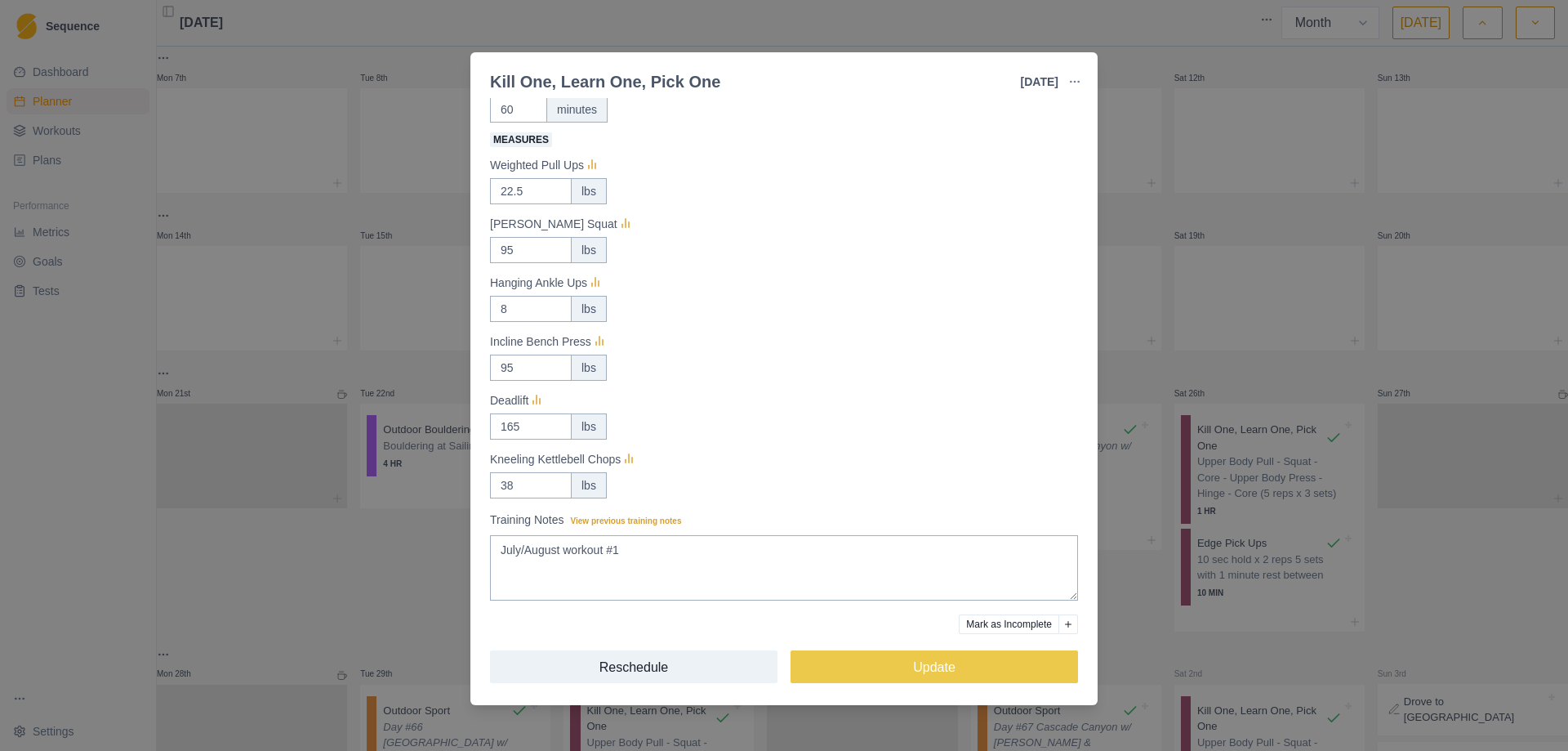
scroll to position [100, 0]
click at [898, 668] on button "Update" at bounding box center [934, 665] width 288 height 33
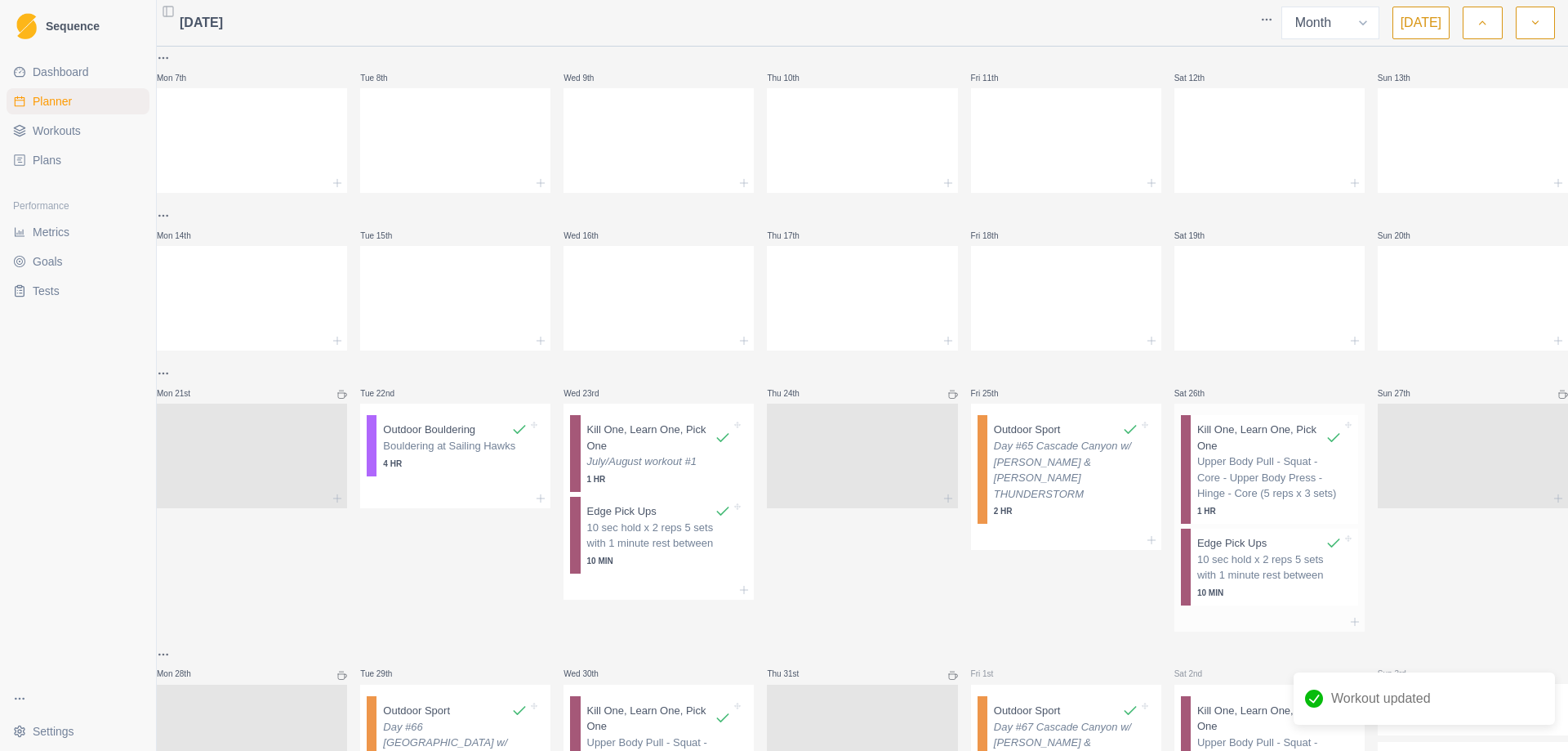
click at [1261, 484] on p "Upper Body Pull - Squat - Core - Upper Body Press - Hinge - Core (5 reps x 3 se…" at bounding box center [1269, 477] width 144 height 48
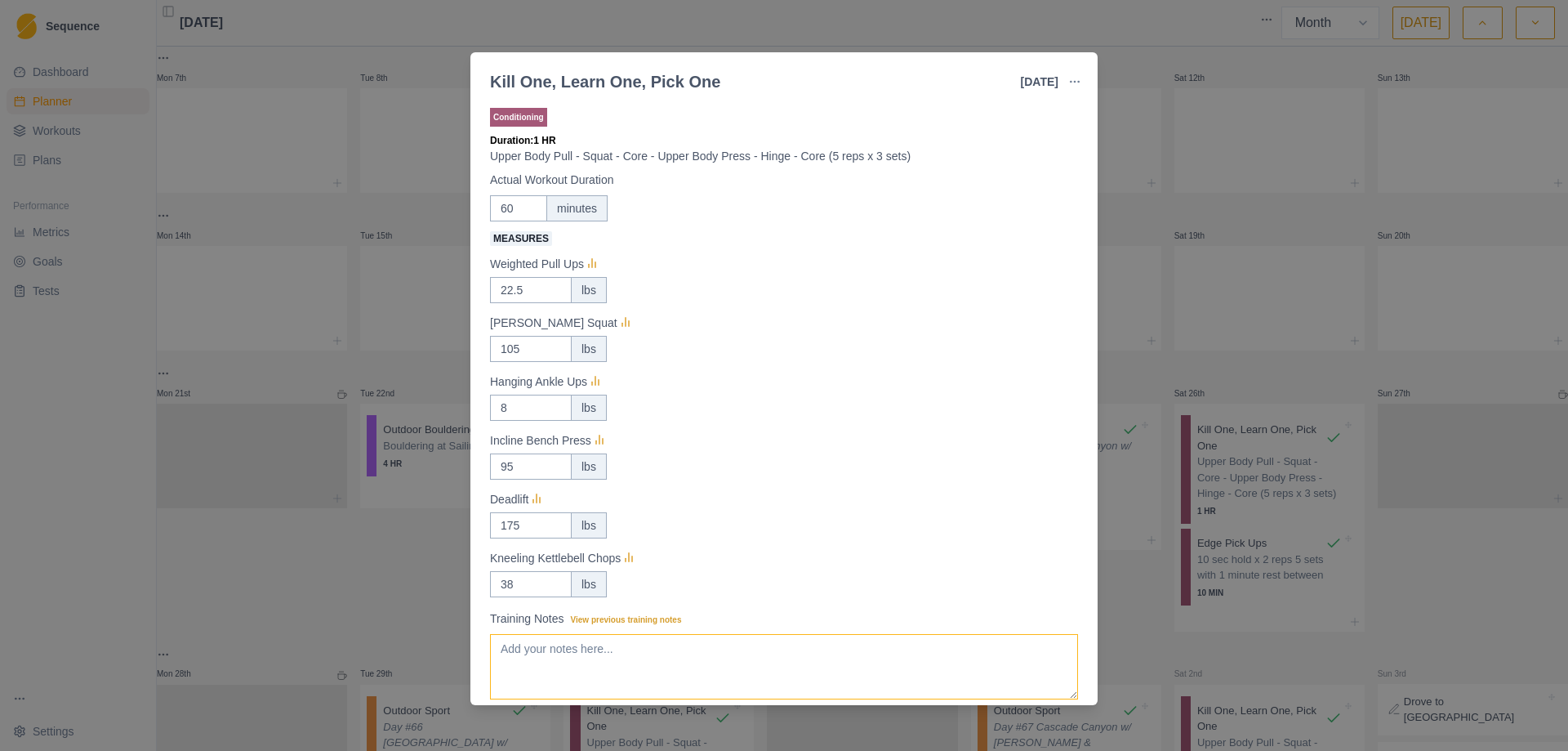
click at [613, 667] on textarea "Training Notes View previous training notes" at bounding box center [783, 666] width 588 height 65
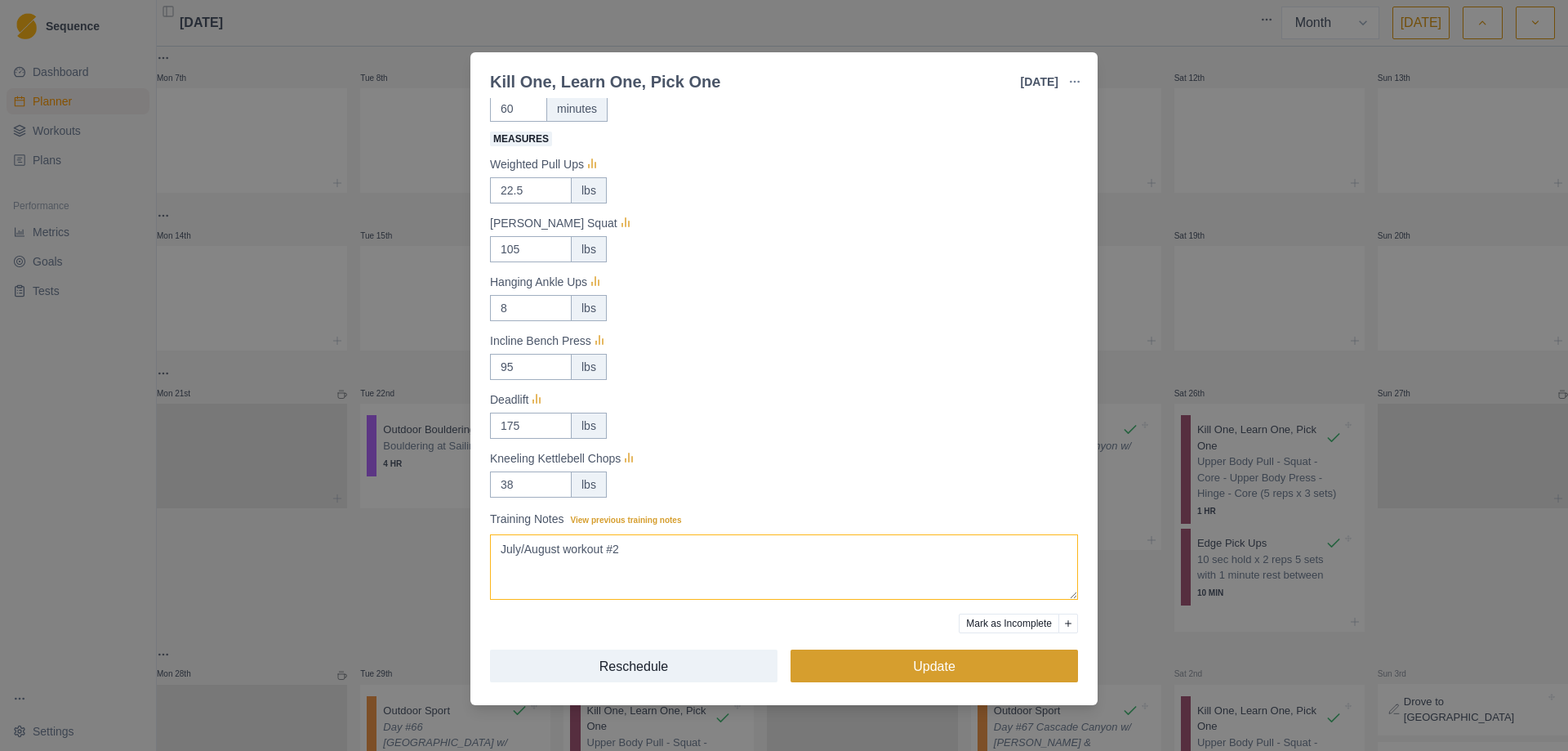
type textarea "July/August workout #2"
click at [932, 670] on button "Update" at bounding box center [934, 665] width 288 height 33
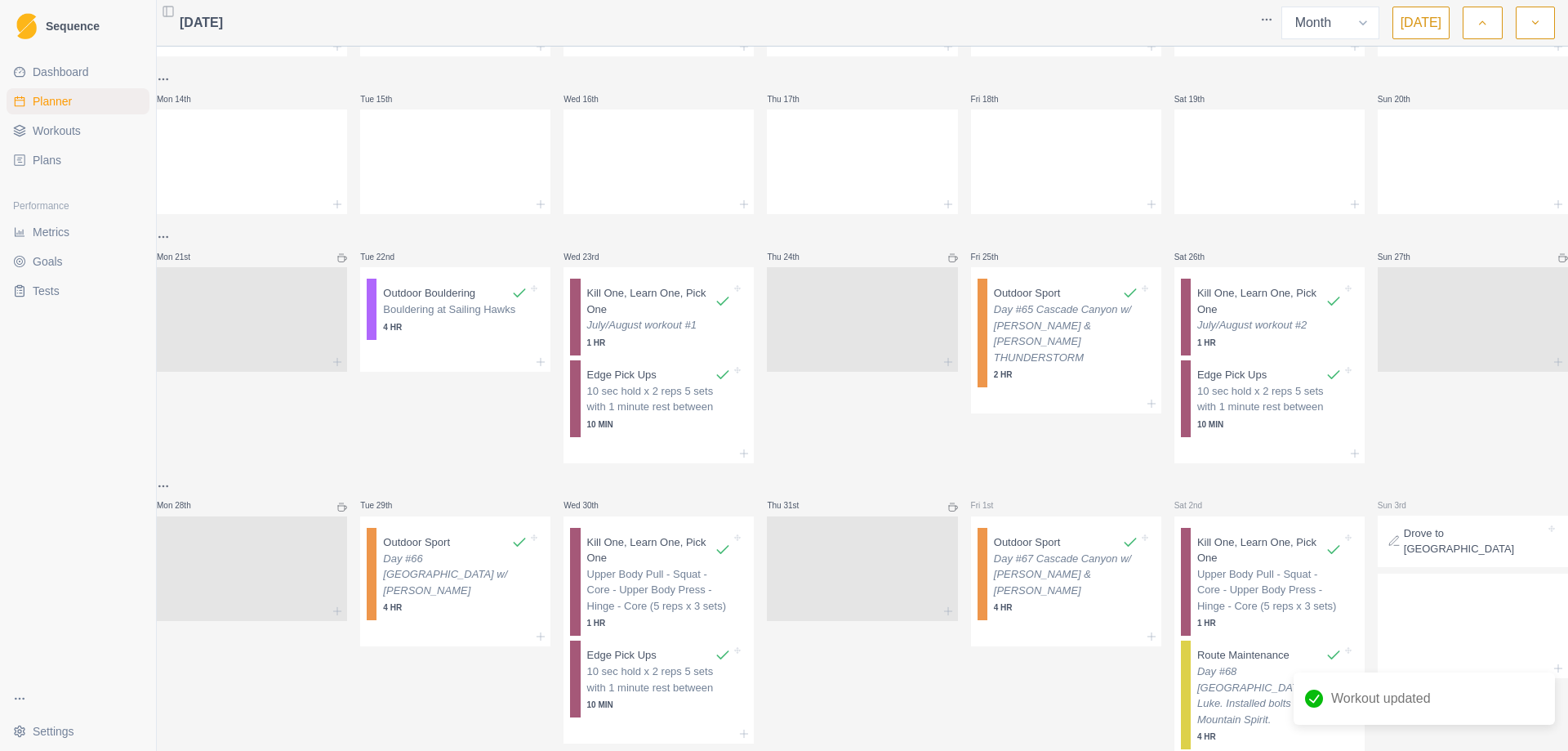
scroll to position [326, 0]
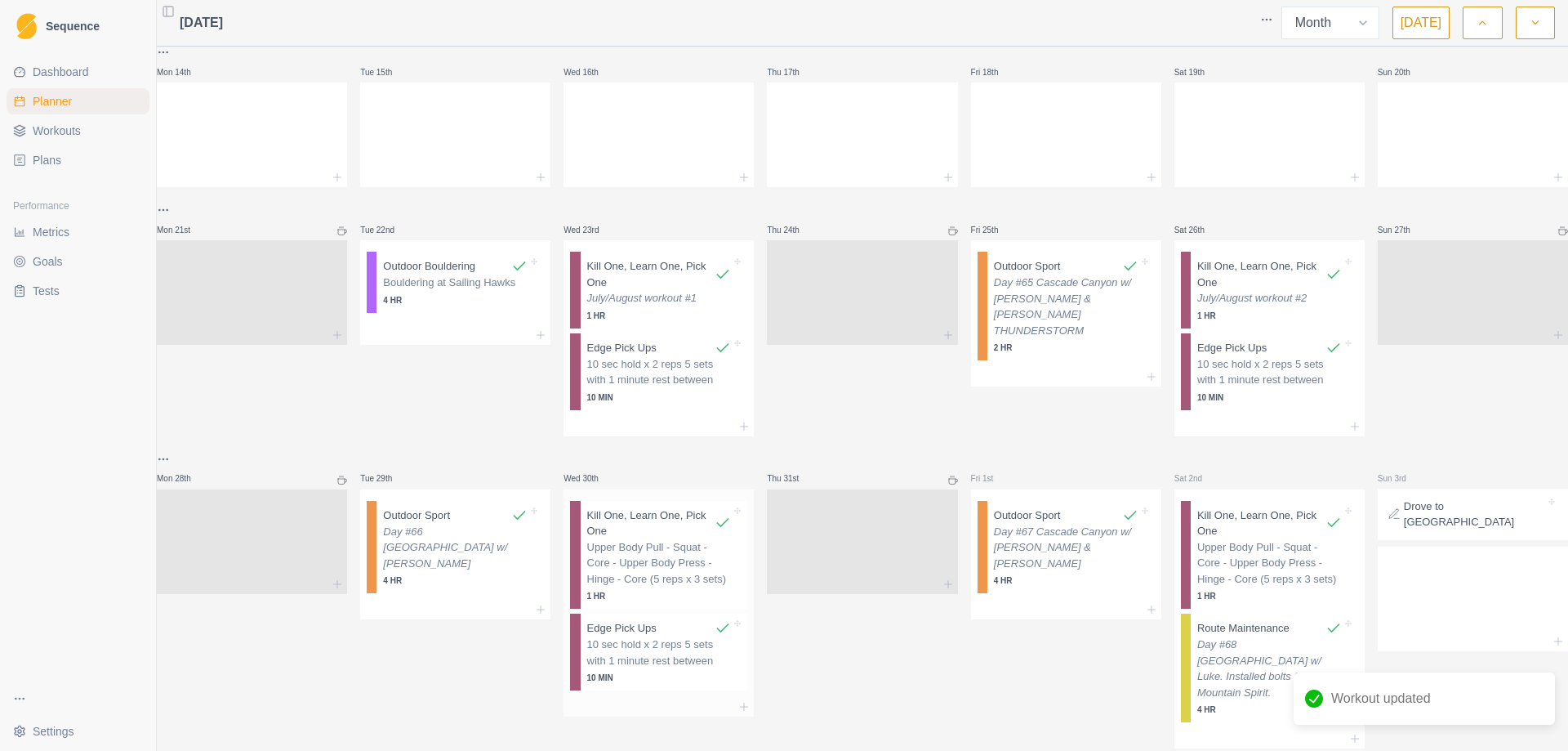
click at [677, 552] on p "Upper Body Pull - Squat - Core - Upper Body Press - Hinge - Core (5 reps x 3 se…" at bounding box center [659, 562] width 144 height 48
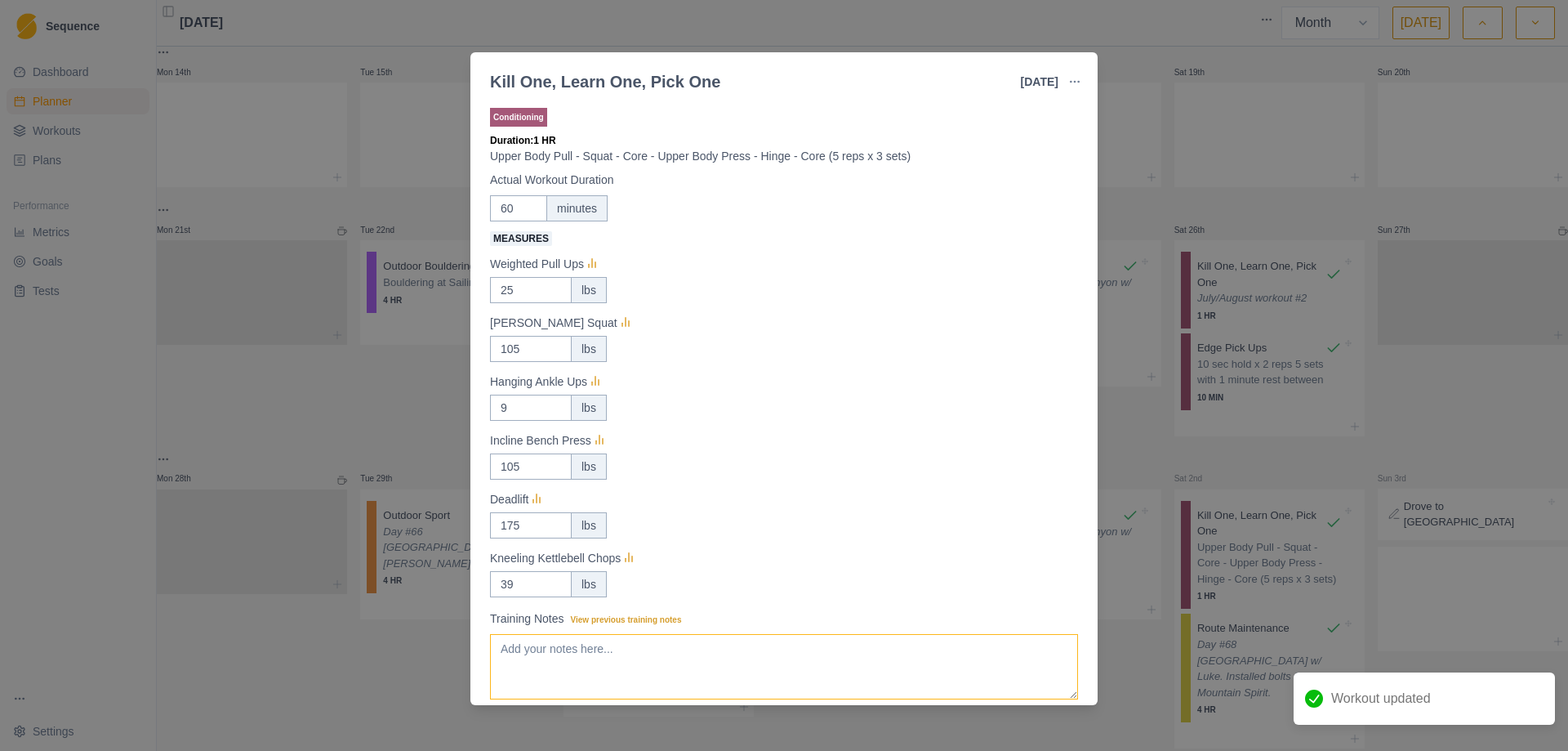
click at [592, 660] on textarea "Training Notes View previous training notes" at bounding box center [783, 666] width 588 height 65
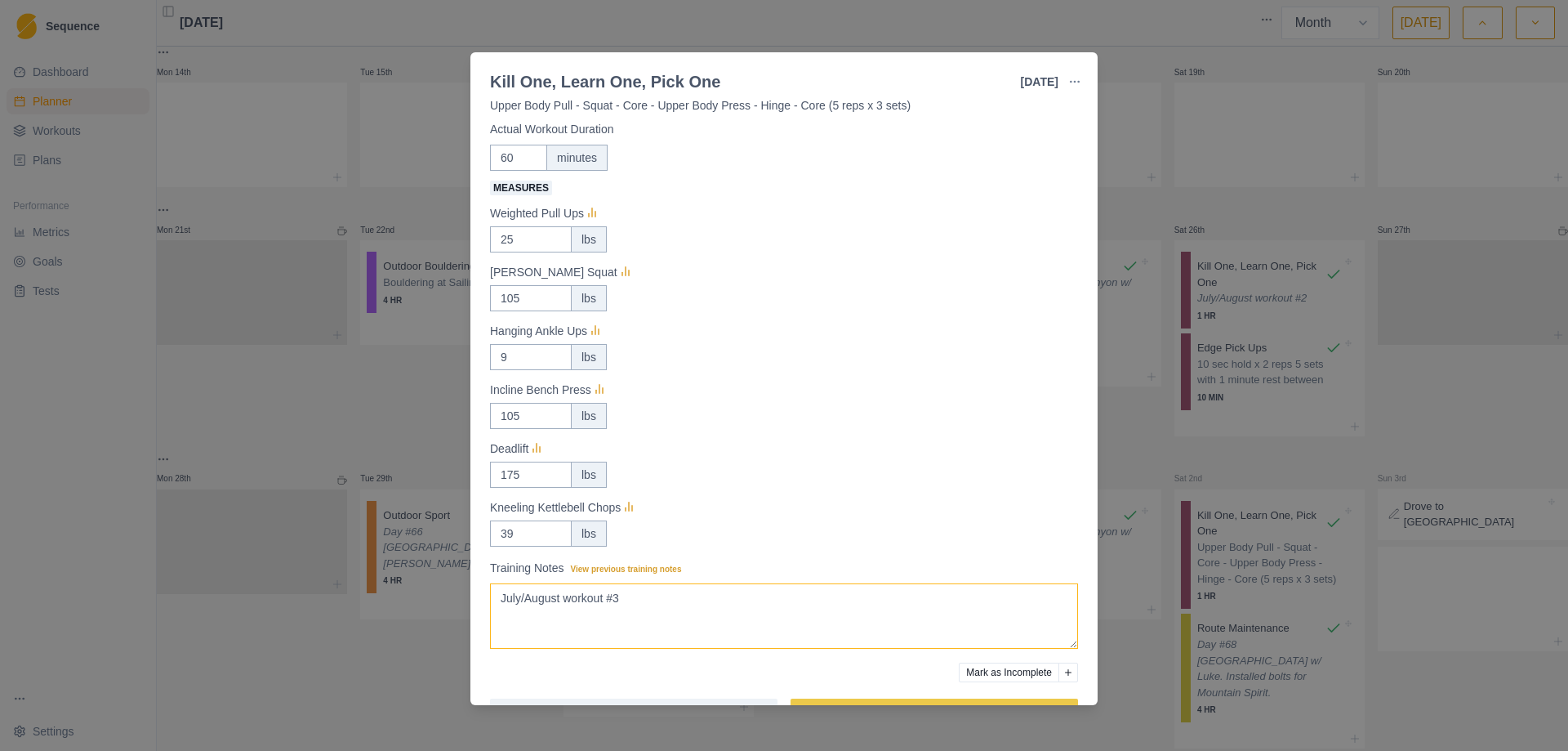
scroll to position [100, 0]
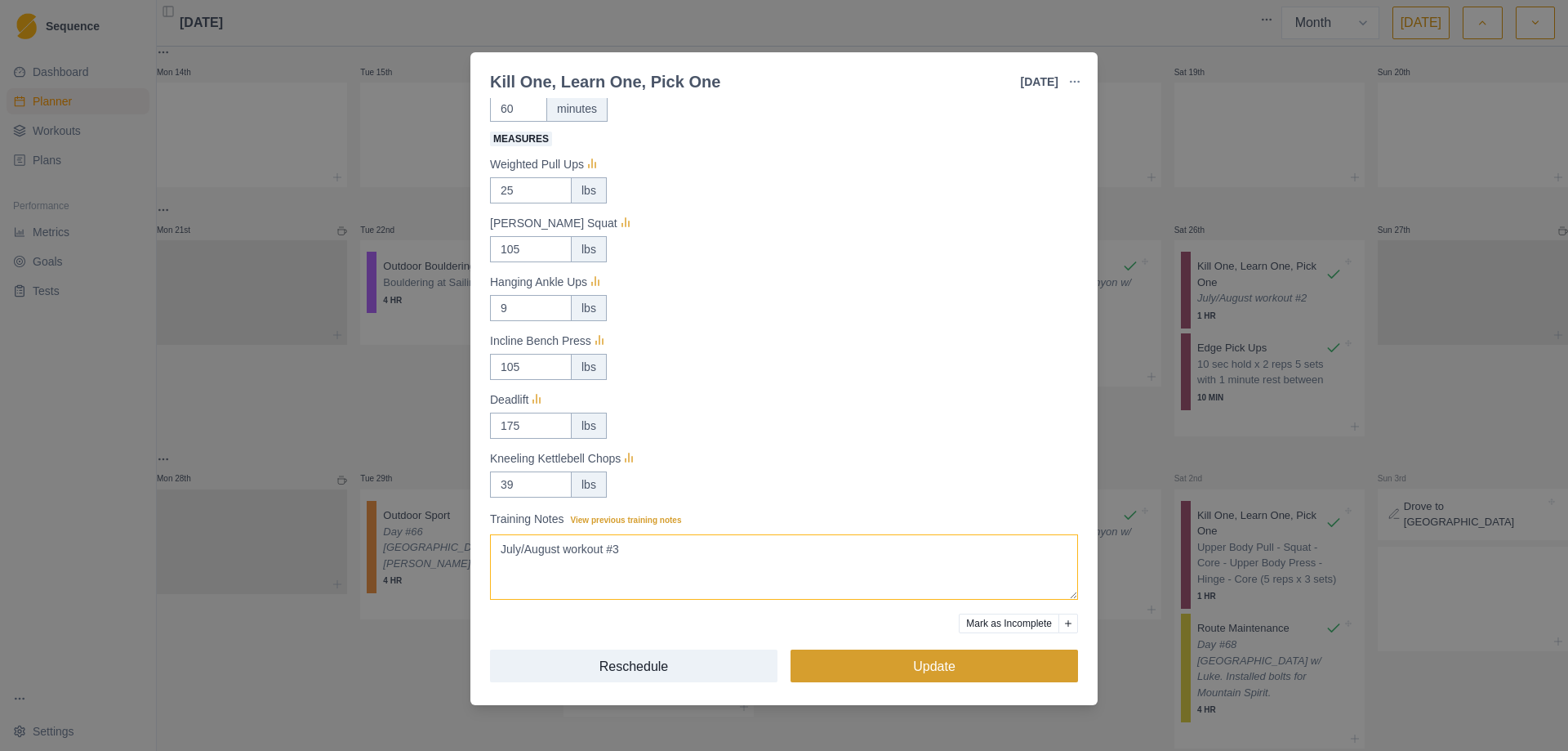
type textarea "July/August workout #3"
click at [935, 669] on button "Update" at bounding box center [934, 665] width 288 height 33
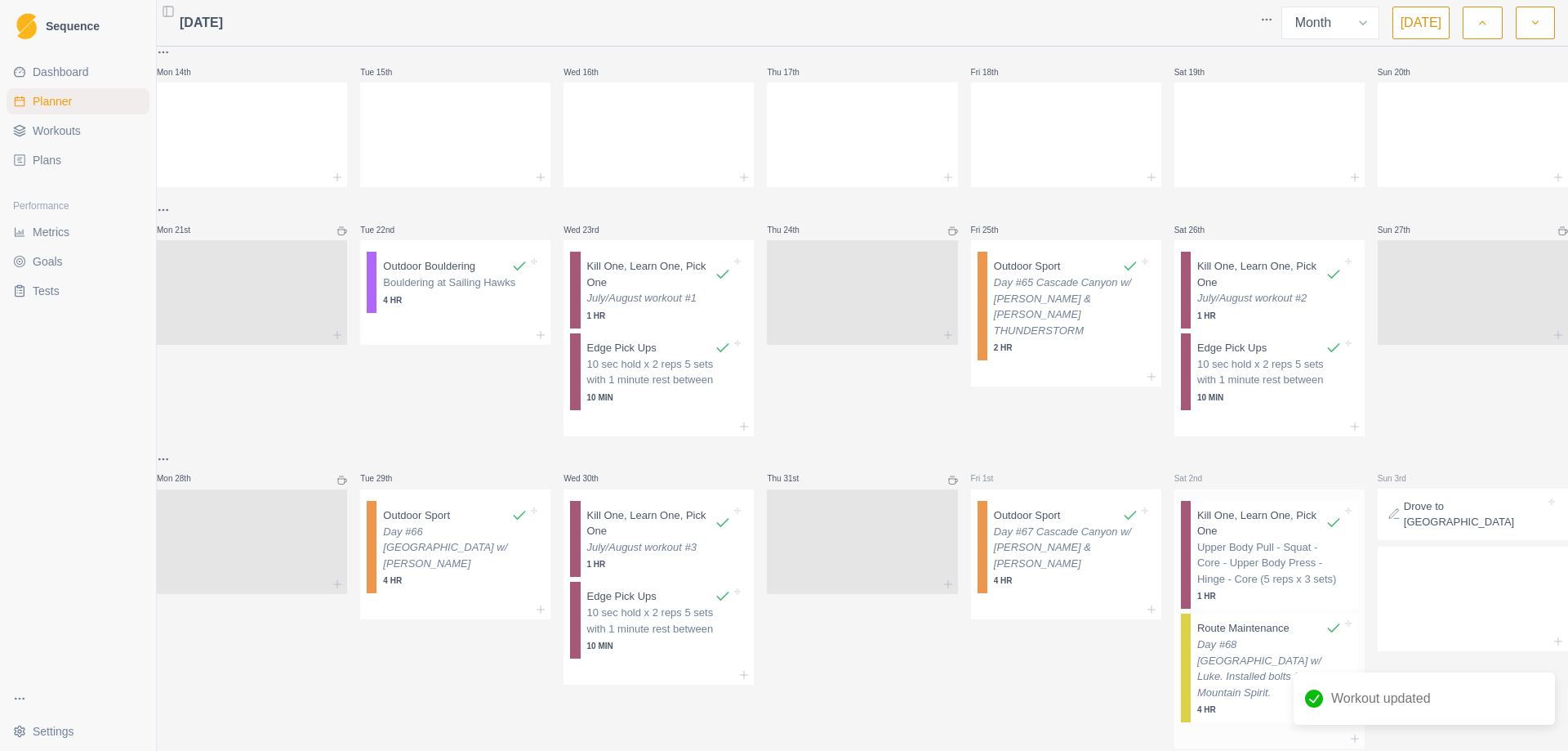
click at [1242, 545] on p "Upper Body Pull - Squat - Core - Upper Body Press - Hinge - Core (5 reps x 3 se…" at bounding box center [1269, 562] width 144 height 48
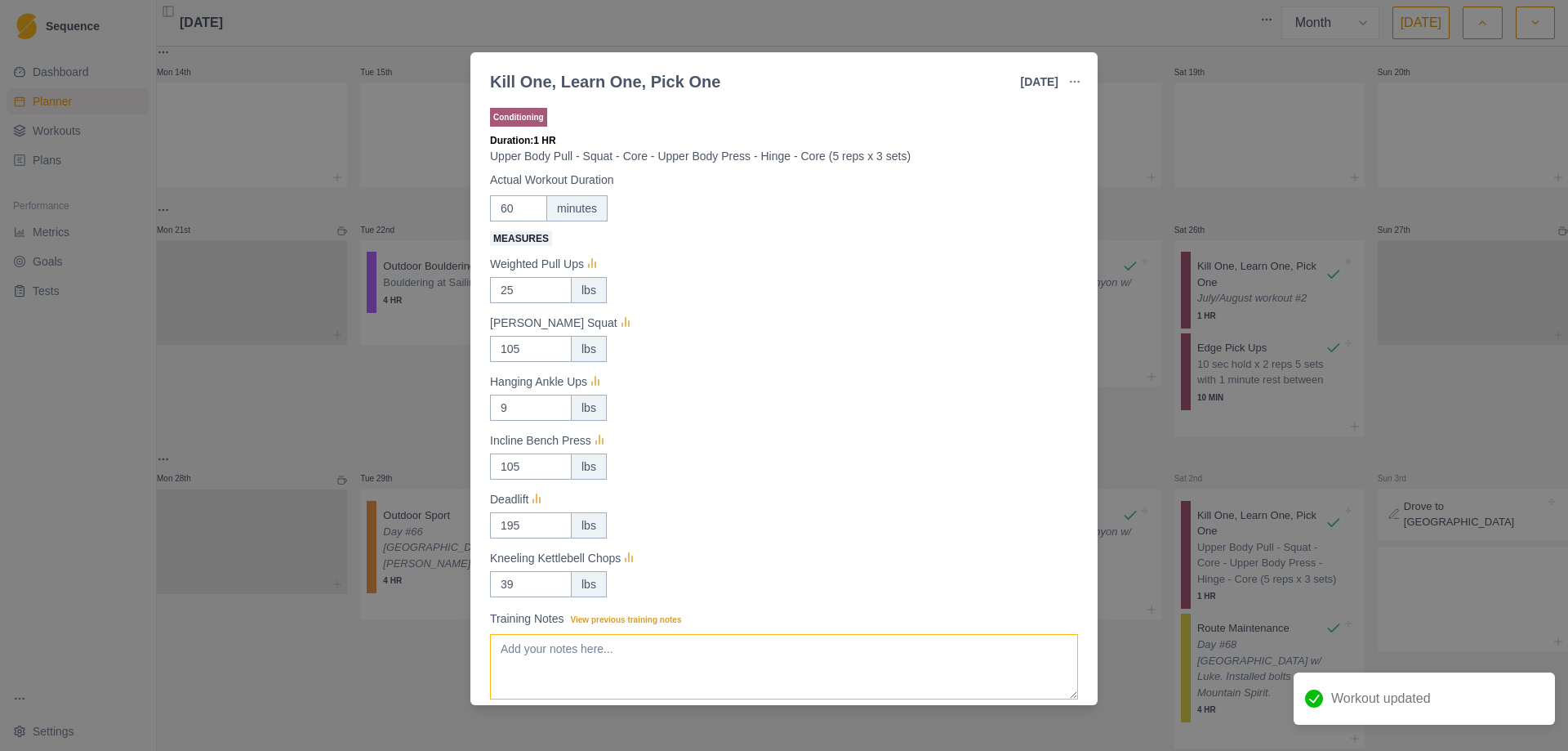
click at [631, 656] on textarea "Training Notes View previous training notes" at bounding box center [783, 666] width 588 height 65
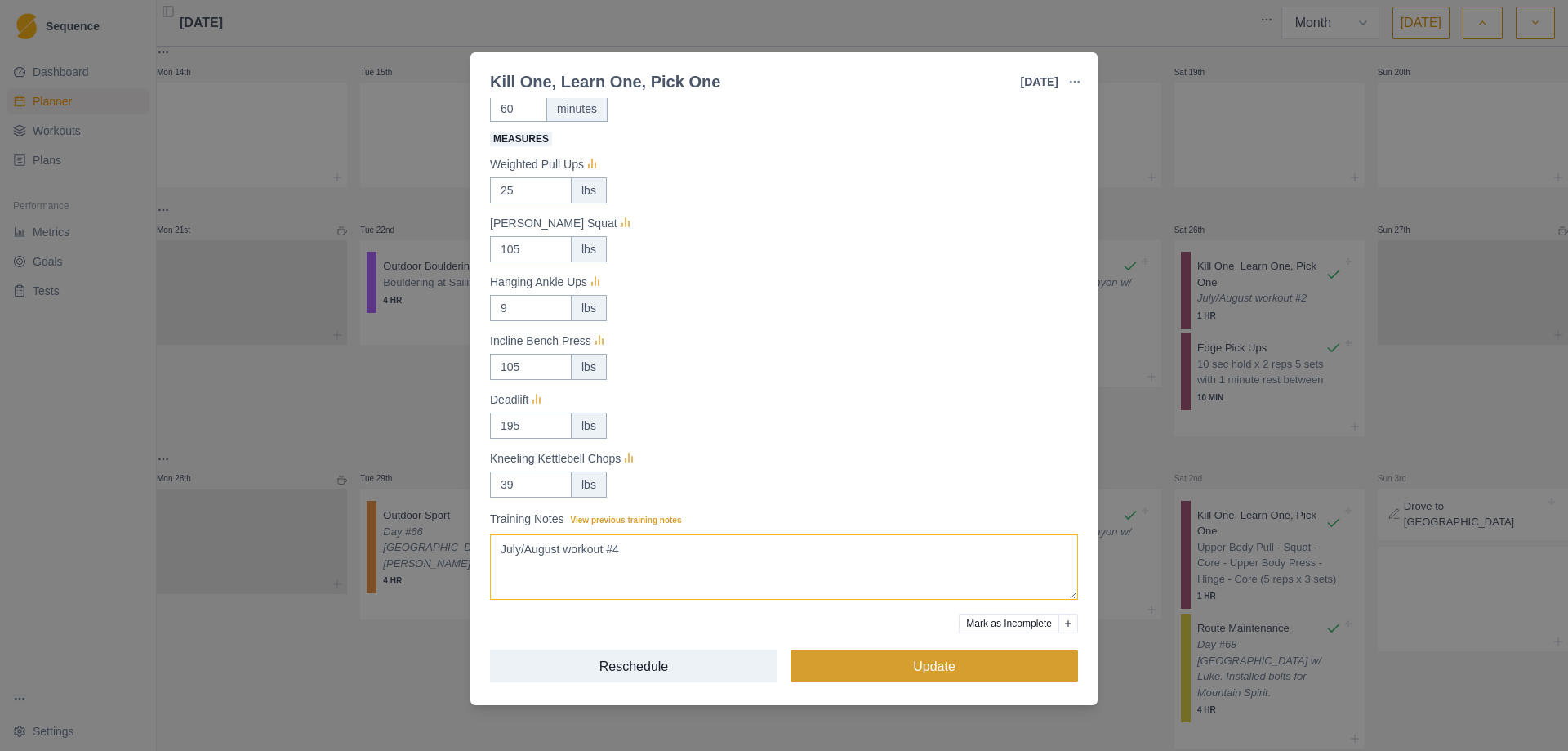
type textarea "July/August workout #4"
click at [911, 676] on button "Update" at bounding box center [934, 665] width 288 height 33
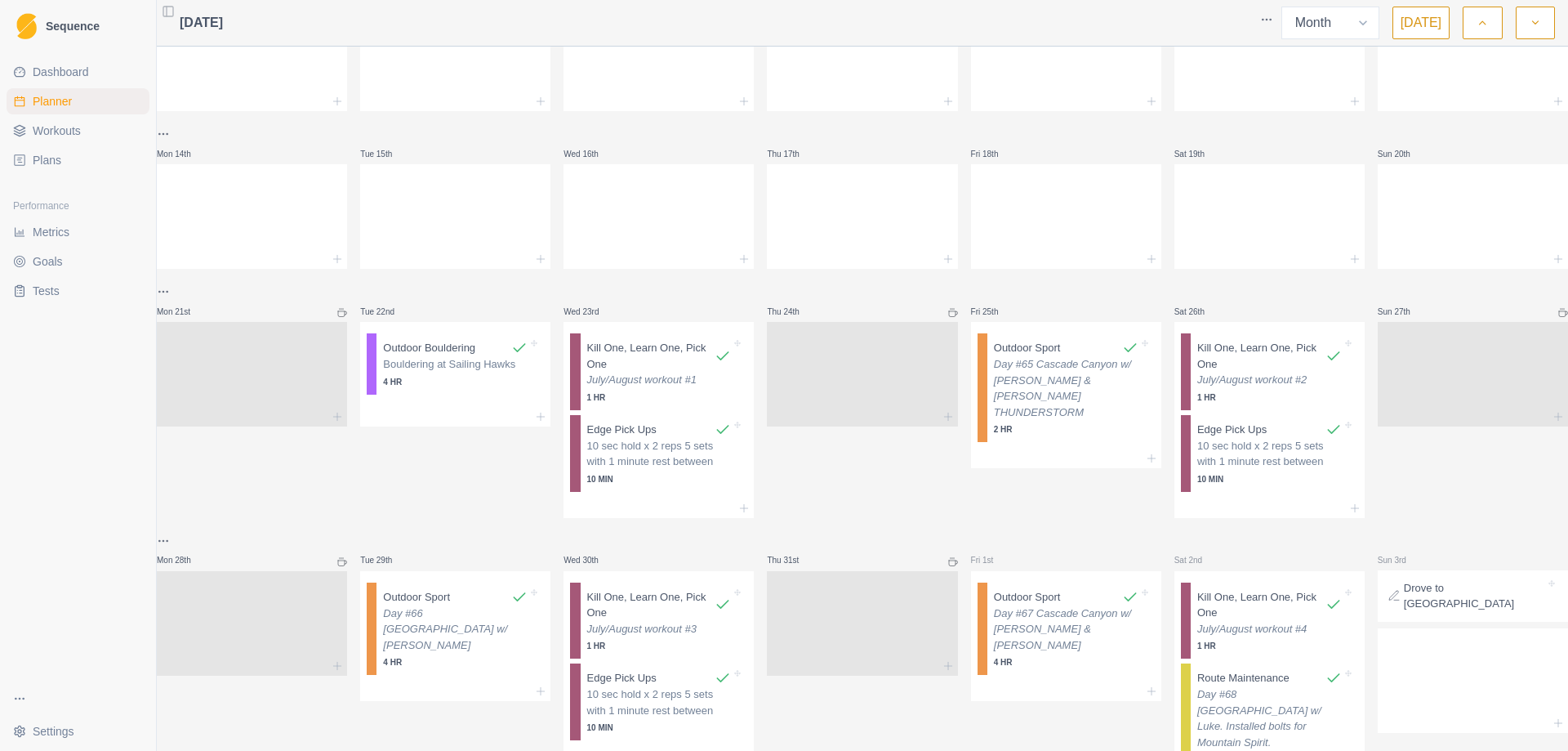
scroll to position [329, 0]
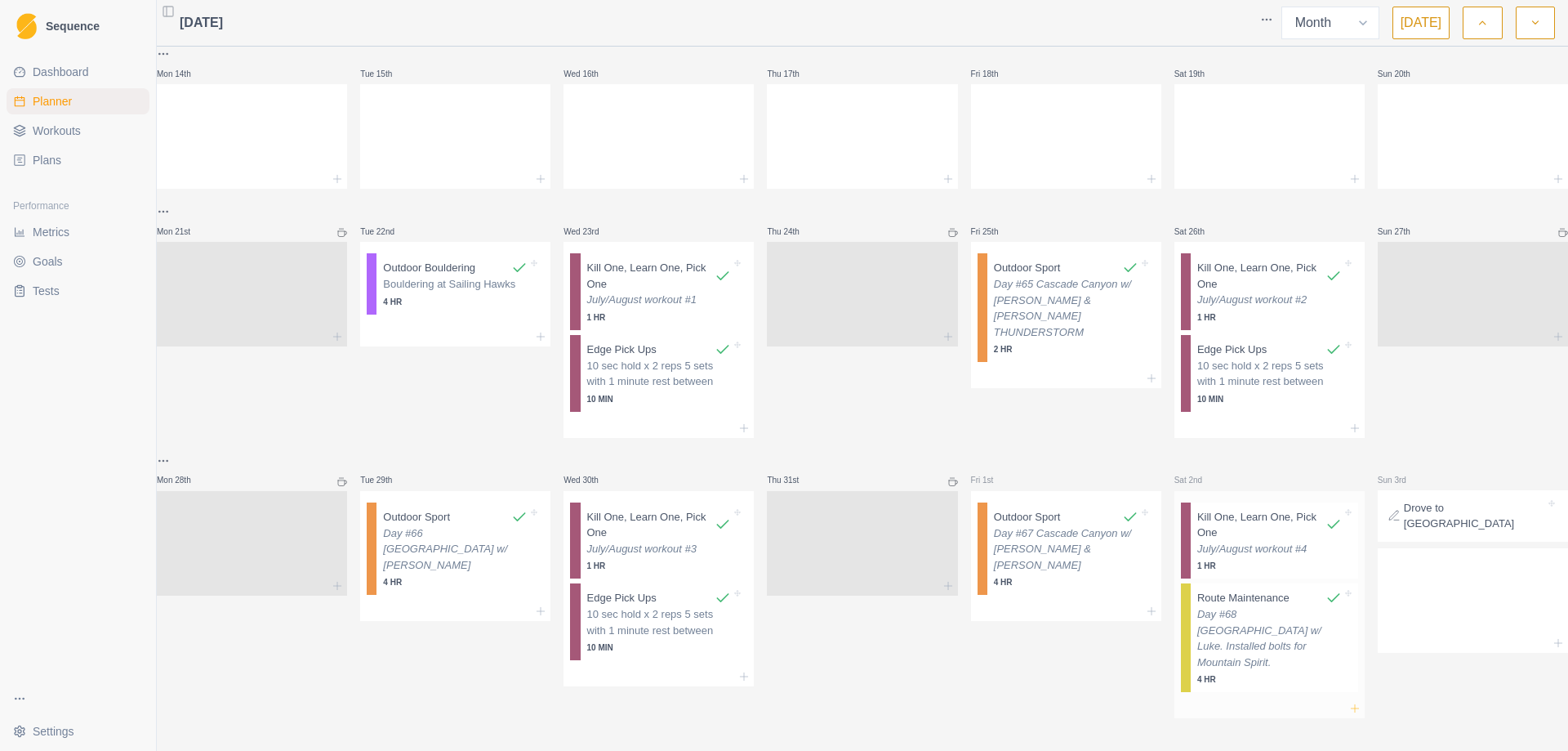
click at [1348, 702] on icon at bounding box center [1355, 709] width 13 height 13
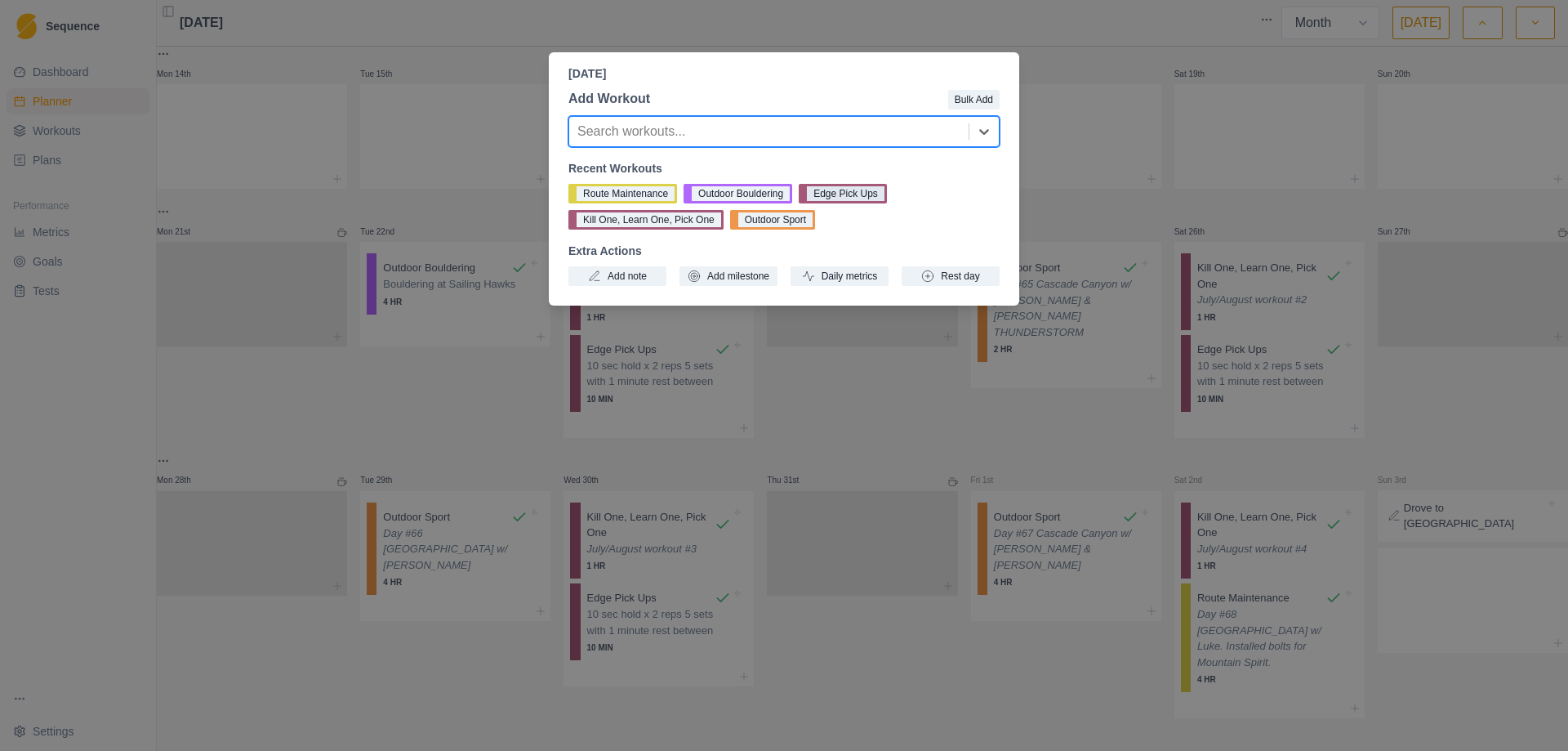
click at [847, 198] on button "Edge Pick Ups" at bounding box center [843, 193] width 89 height 20
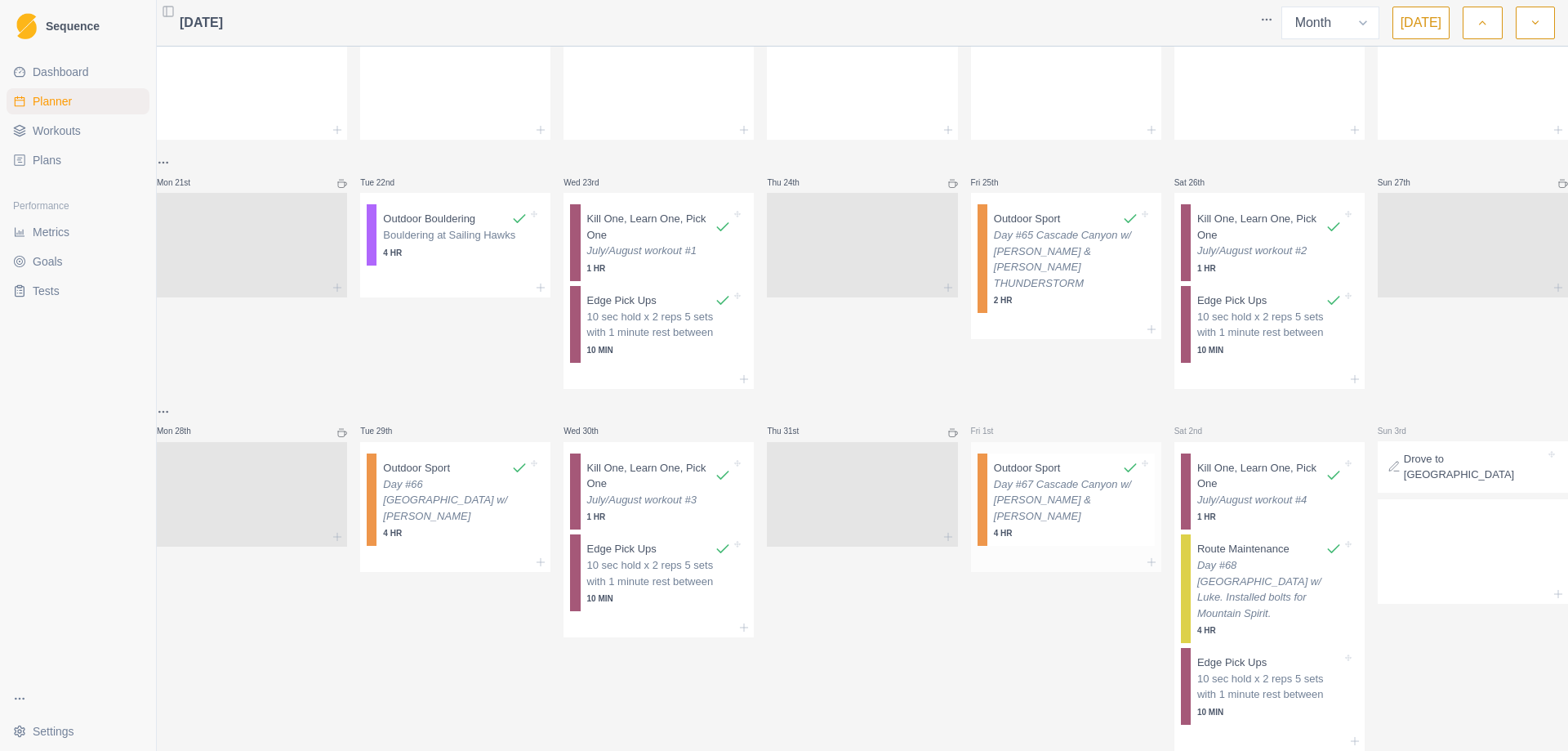
scroll to position [411, 0]
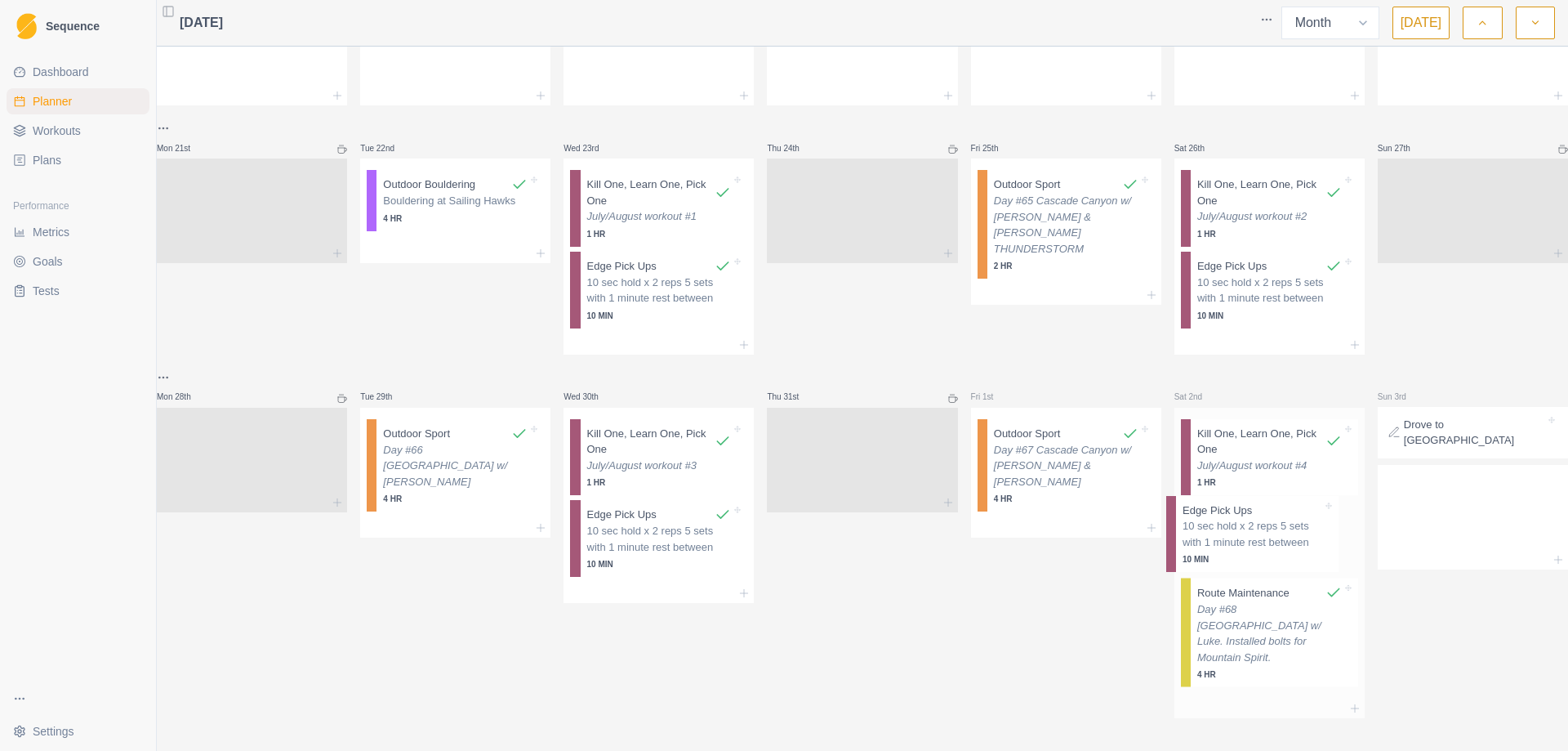
drag, startPoint x: 1236, startPoint y: 649, endPoint x: 1237, endPoint y: 527, distance: 122.0
click at [1237, 527] on div "Kill One, Learn One, Pick One July/August workout #4 1 HR Route Maintenance Day…" at bounding box center [1270, 553] width 191 height 291
click at [1236, 542] on p "10 sec hold x 2 reps 5 sets with 1 minute rest between" at bounding box center [1269, 541] width 144 height 32
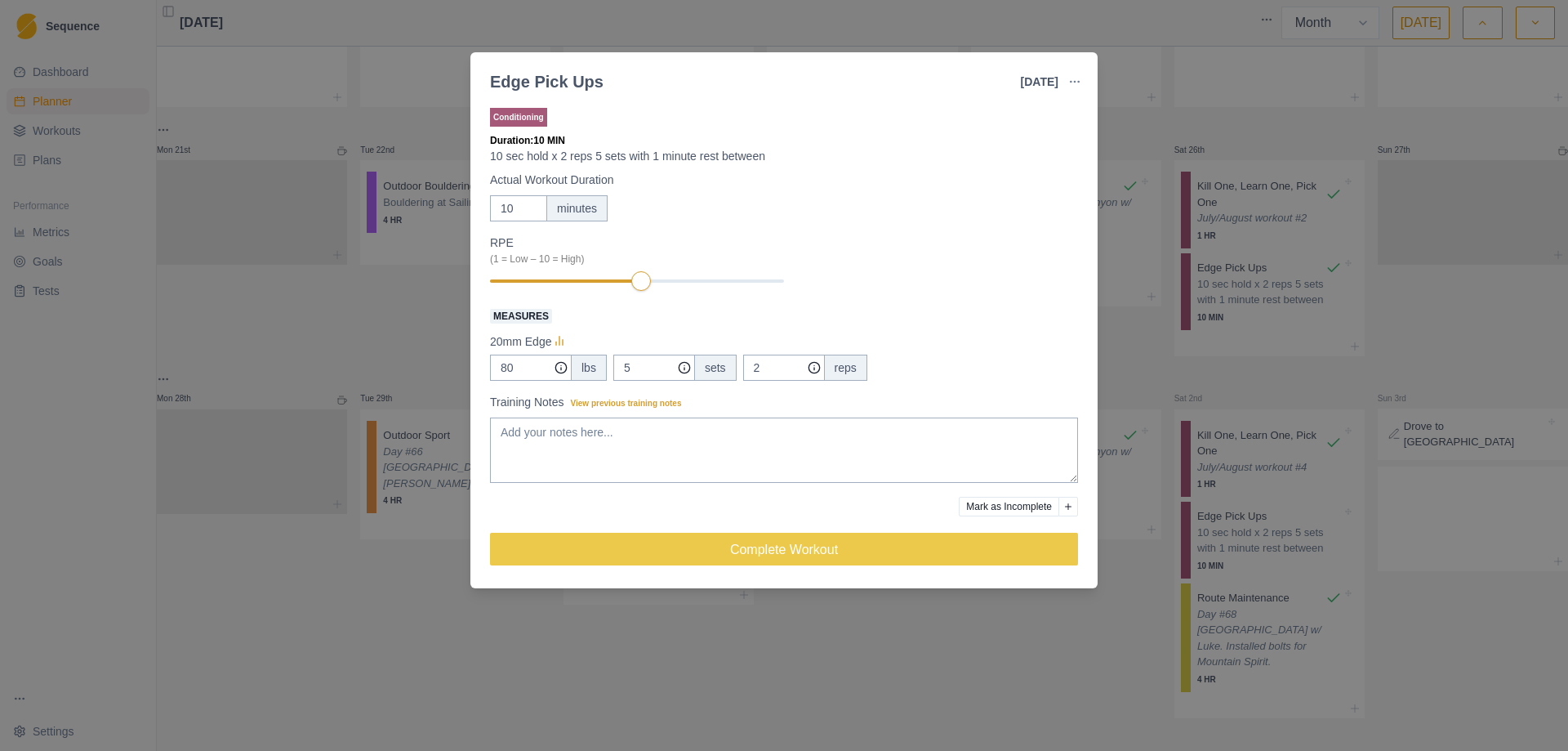
click at [735, 656] on div "Edge Pick Ups [DATE] Link To Goal View Workout Metrics Edit Original Workout Re…" at bounding box center [784, 376] width 1568 height 751
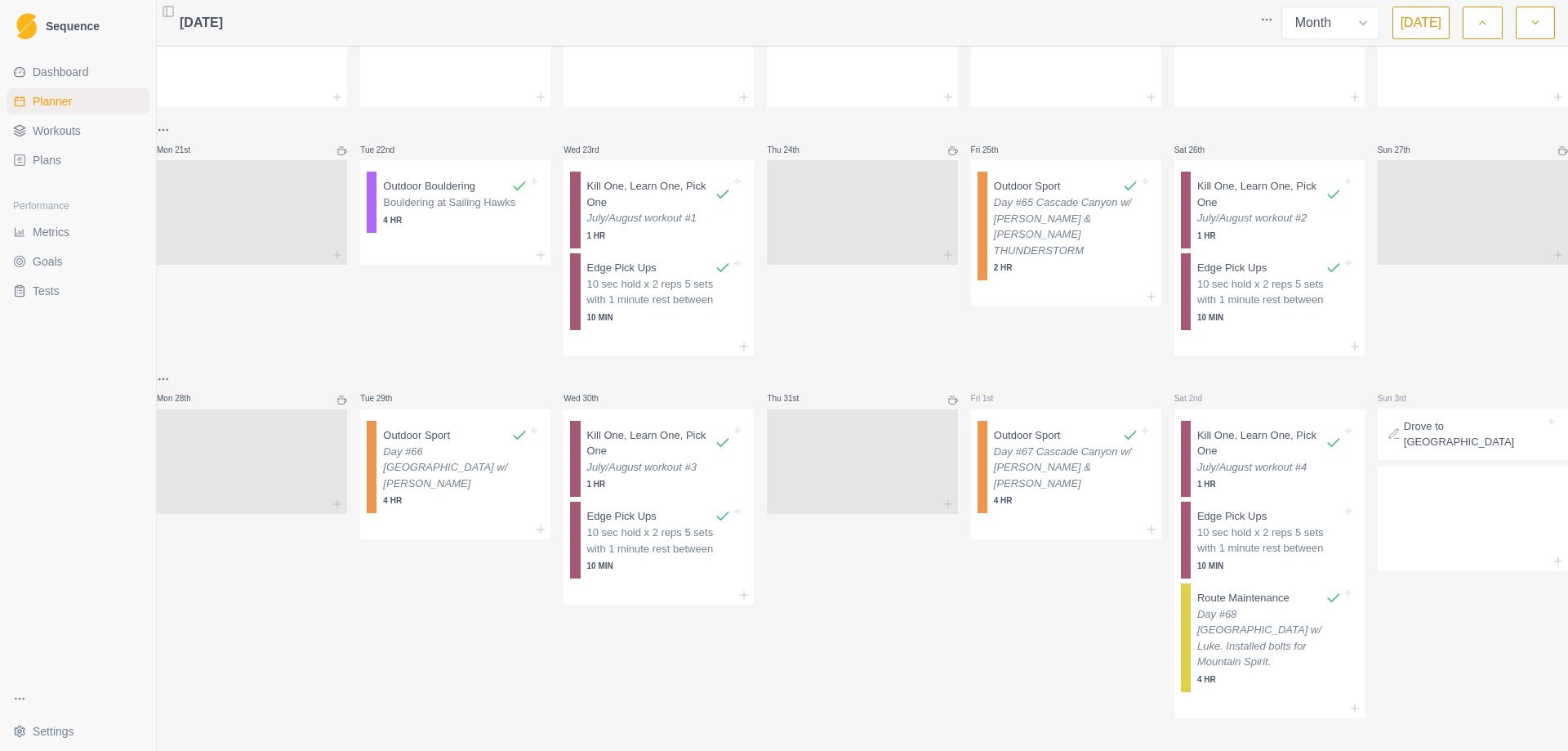
click at [1536, 21] on icon "button" at bounding box center [1536, 23] width 11 height 16
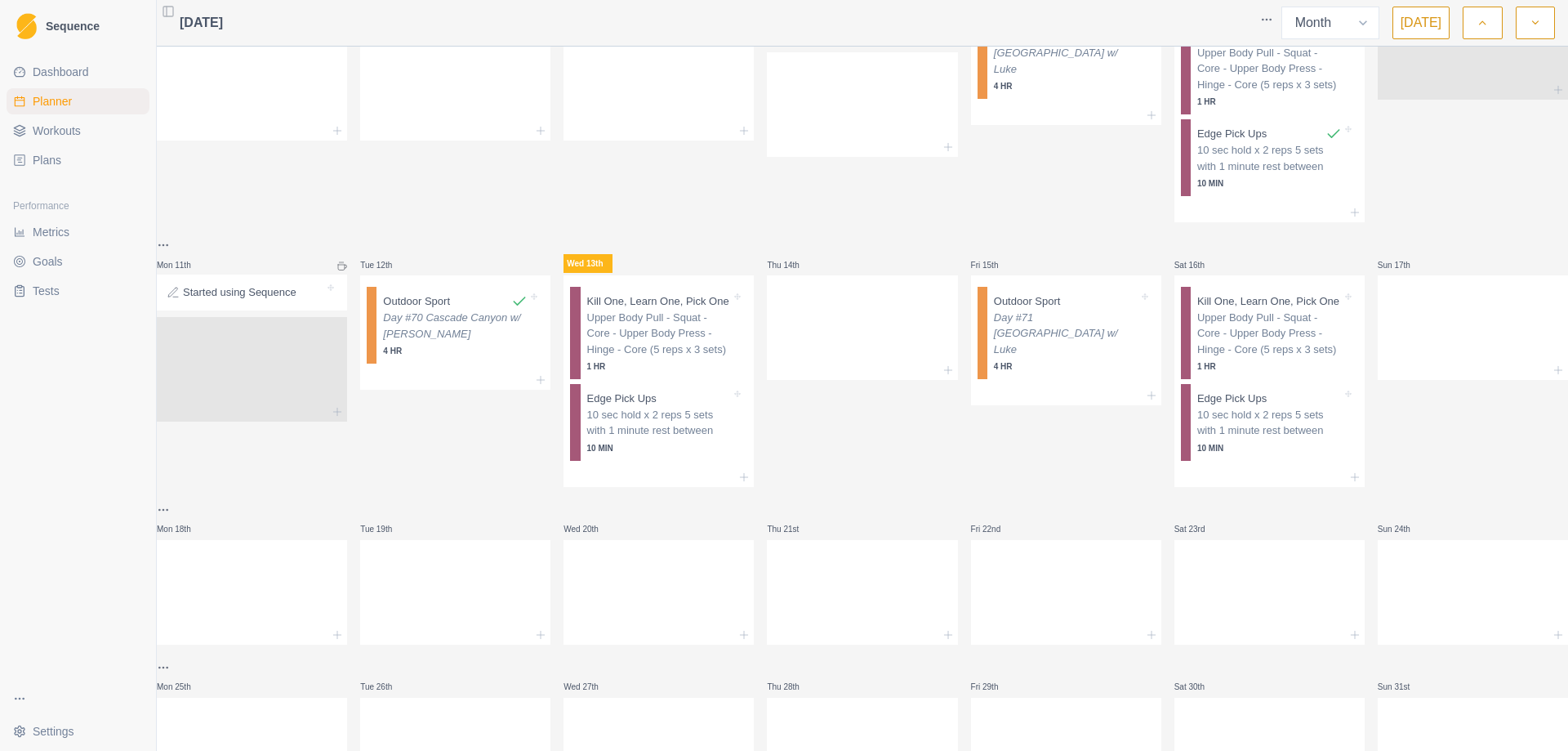
scroll to position [0, 0]
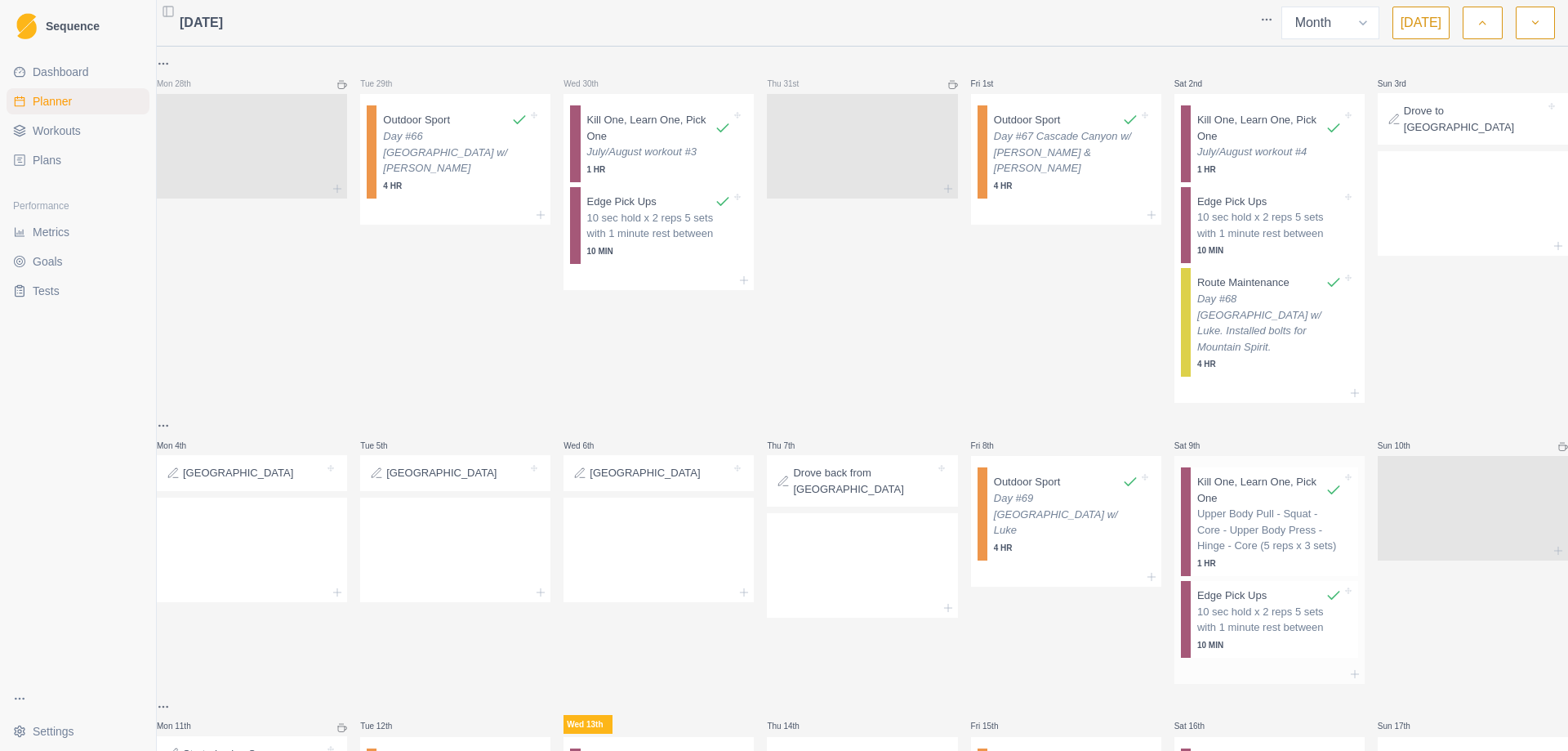
click at [1249, 518] on p "Upper Body Pull - Squat - Core - Upper Body Press - Hinge - Core (5 reps x 3 se…" at bounding box center [1269, 529] width 144 height 48
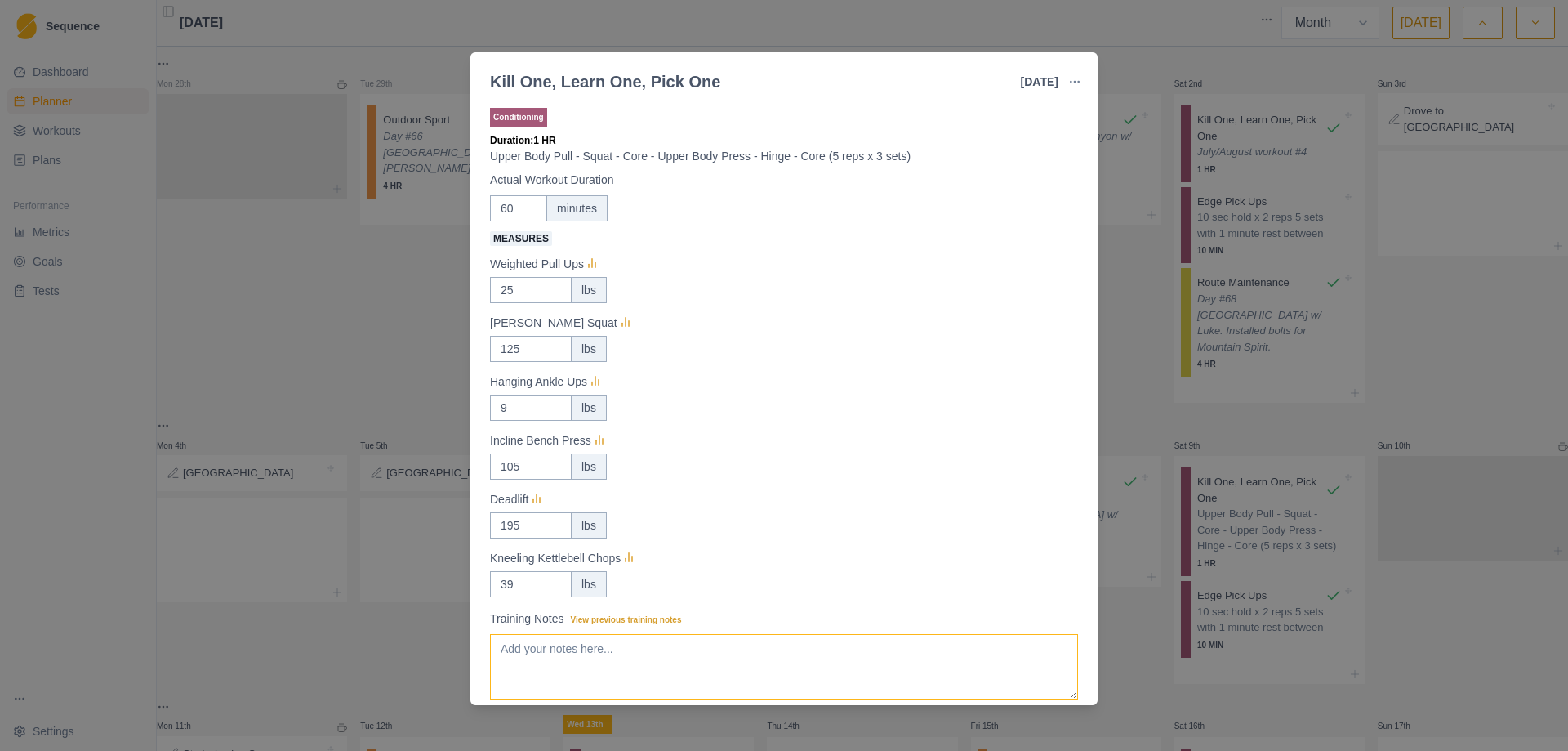
click at [752, 669] on textarea "Training Notes View previous training notes" at bounding box center [783, 666] width 588 height 65
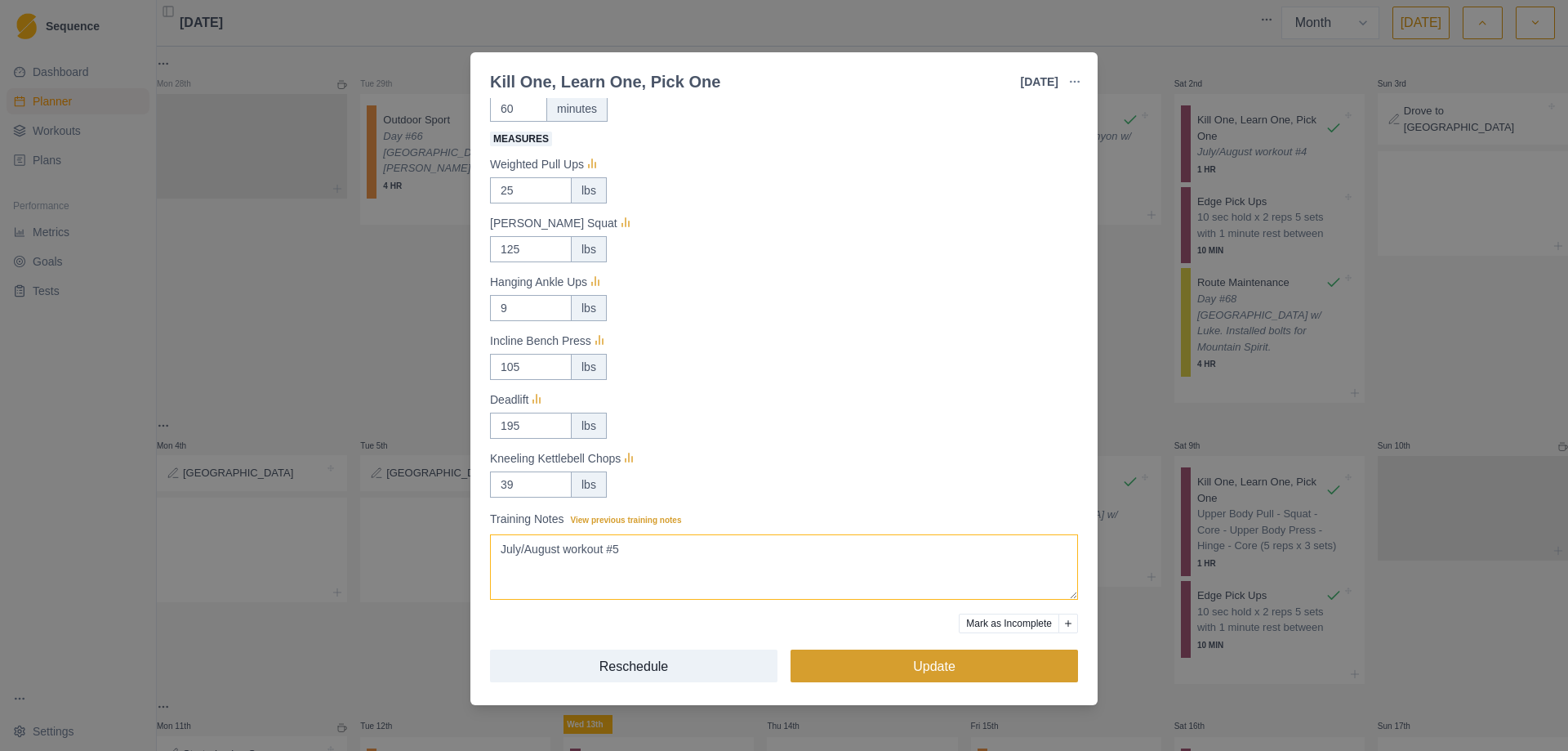
type textarea "July/August workout #5"
click at [909, 660] on button "Update" at bounding box center [934, 665] width 288 height 33
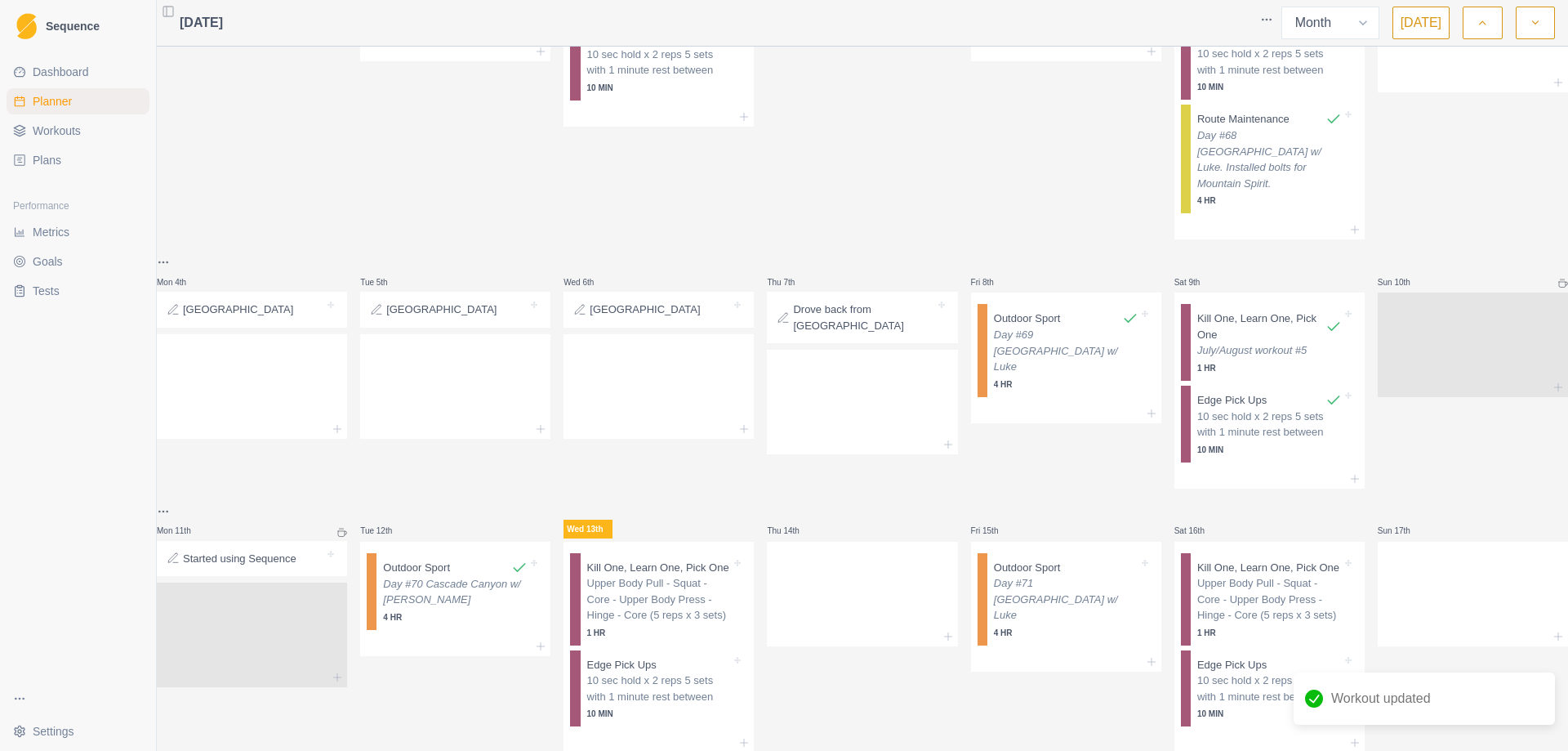
scroll to position [326, 0]
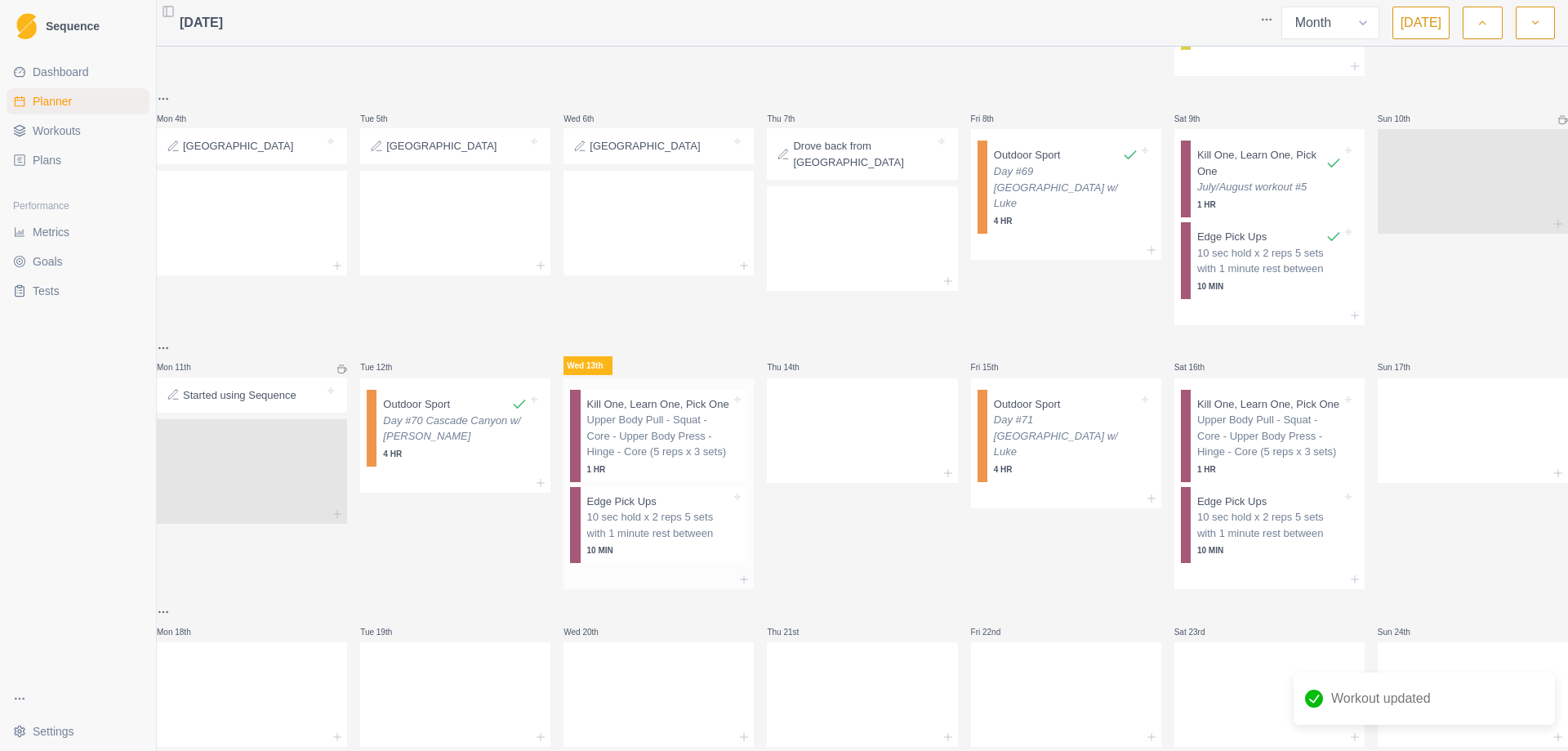
click at [626, 434] on p "Upper Body Pull - Squat - Core - Upper Body Press - Hinge - Core (5 reps x 3 se…" at bounding box center [659, 435] width 144 height 48
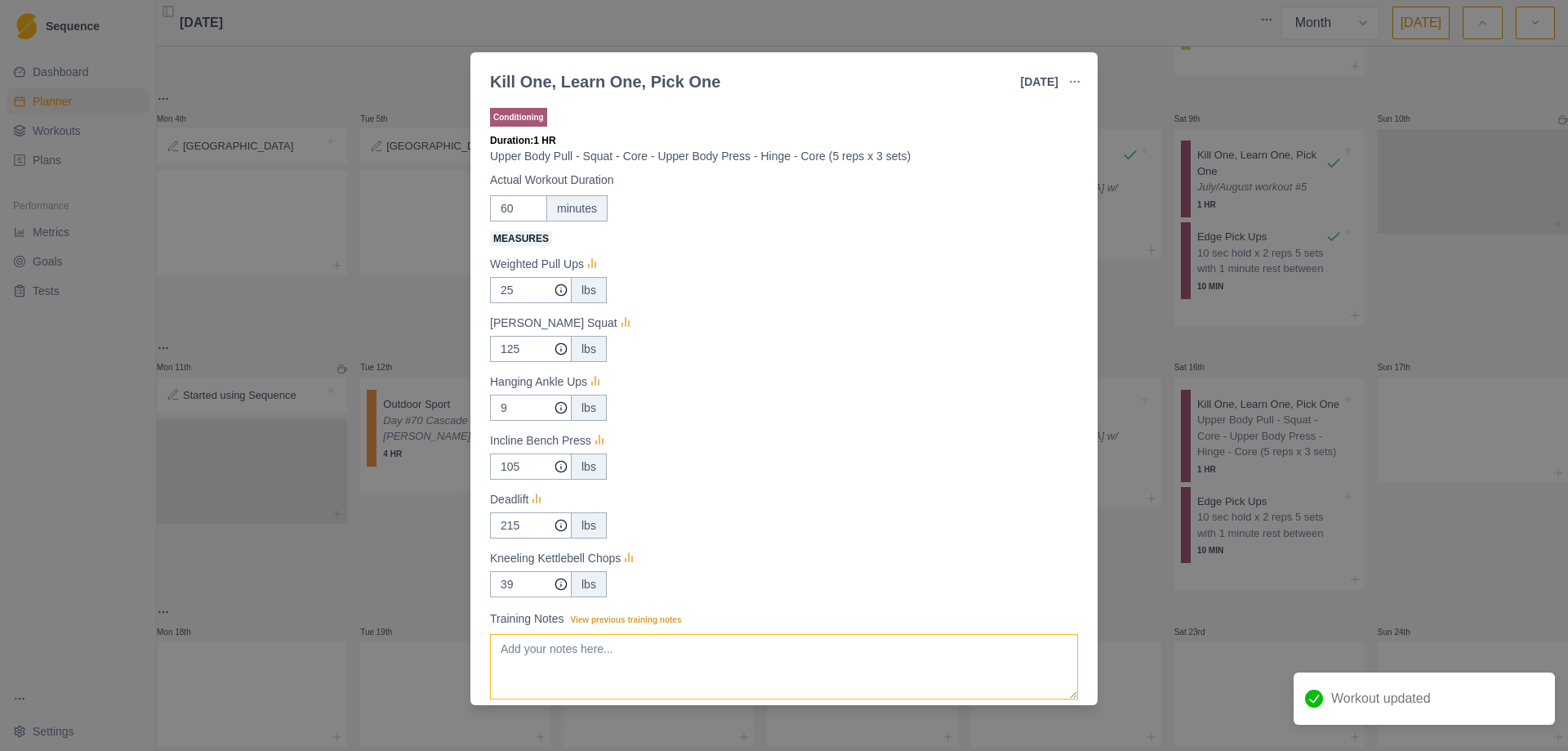
click at [593, 675] on textarea "Training Notes View previous training notes" at bounding box center [783, 666] width 588 height 65
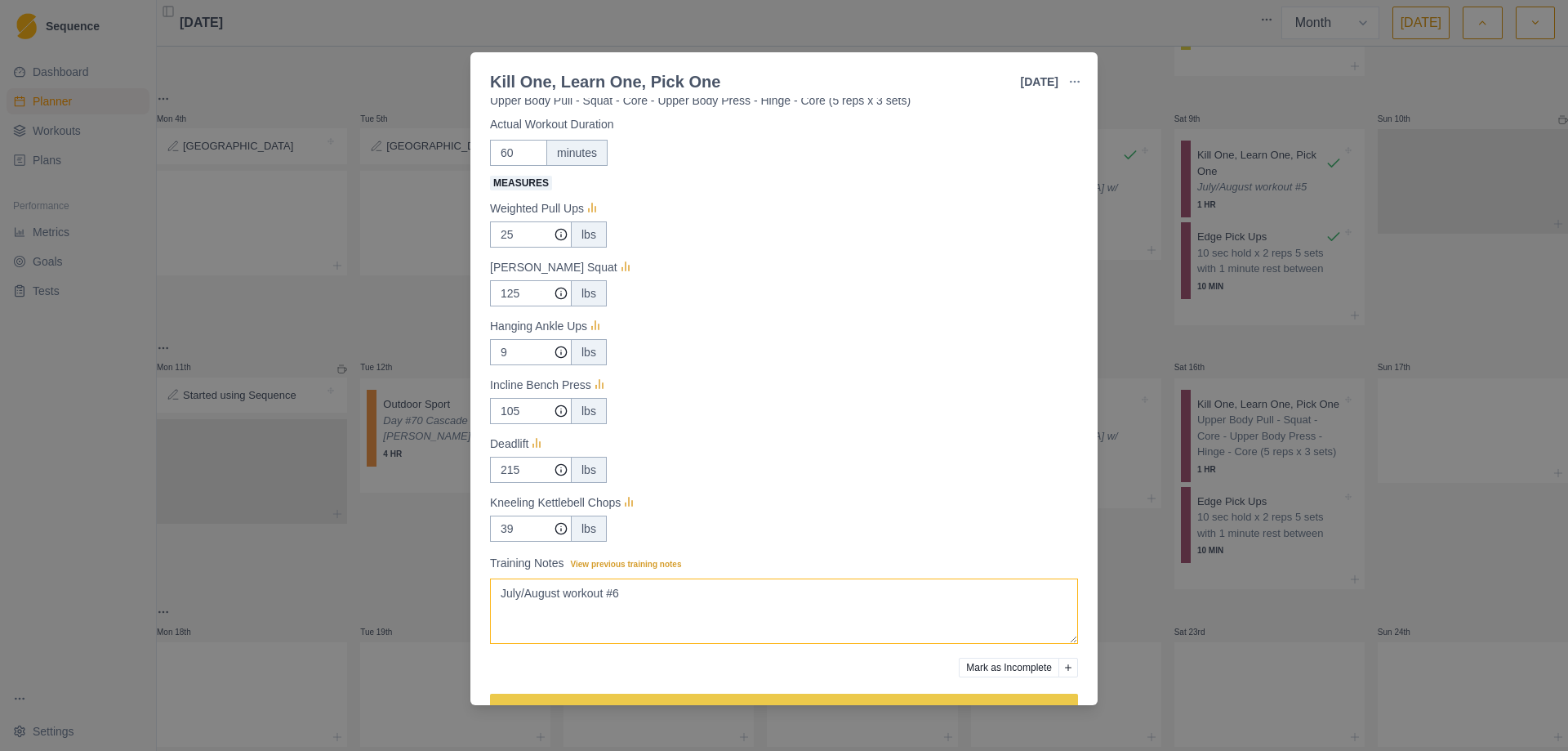
scroll to position [100, 0]
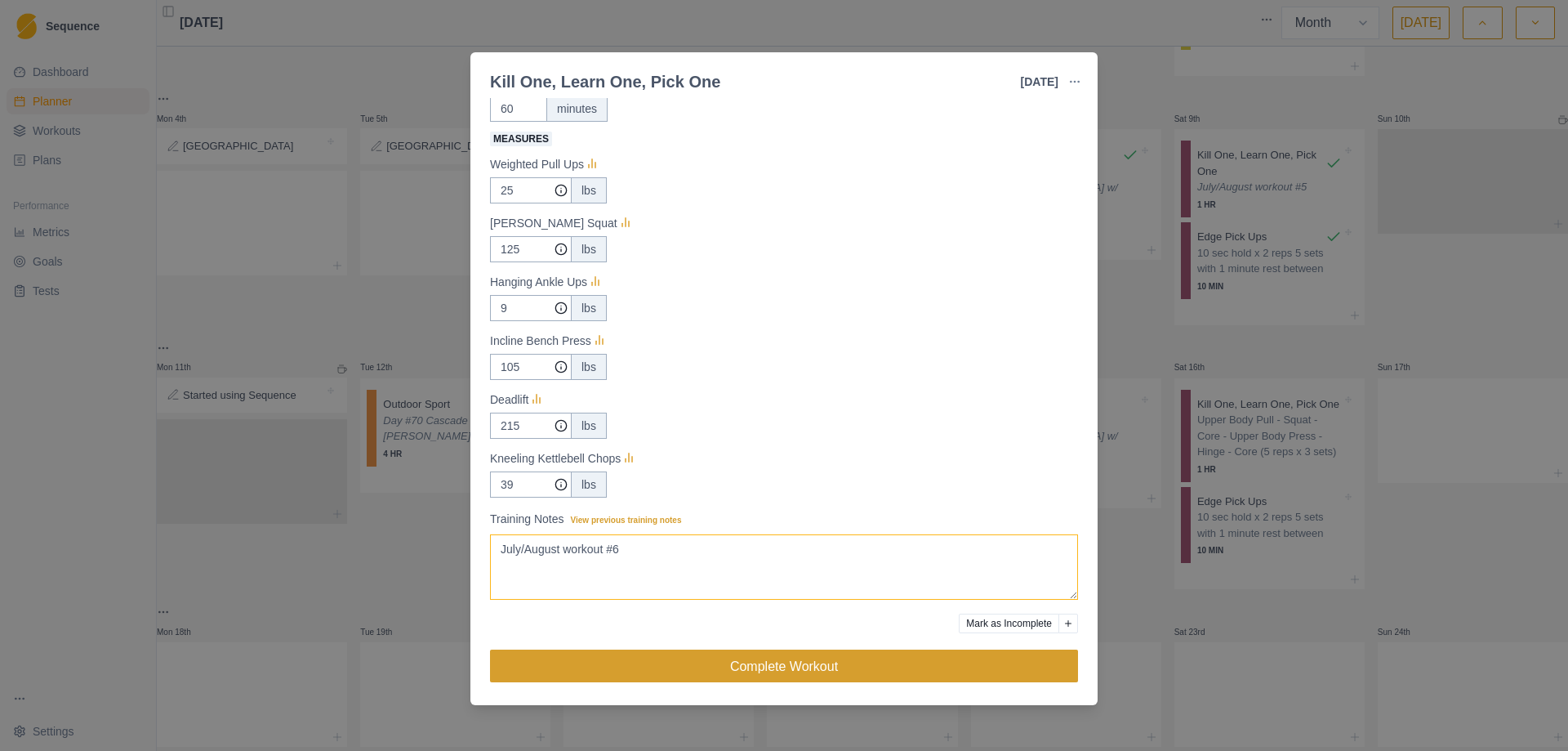
type textarea "July/August workout #6"
click at [791, 674] on button "Complete Workout" at bounding box center [783, 665] width 588 height 33
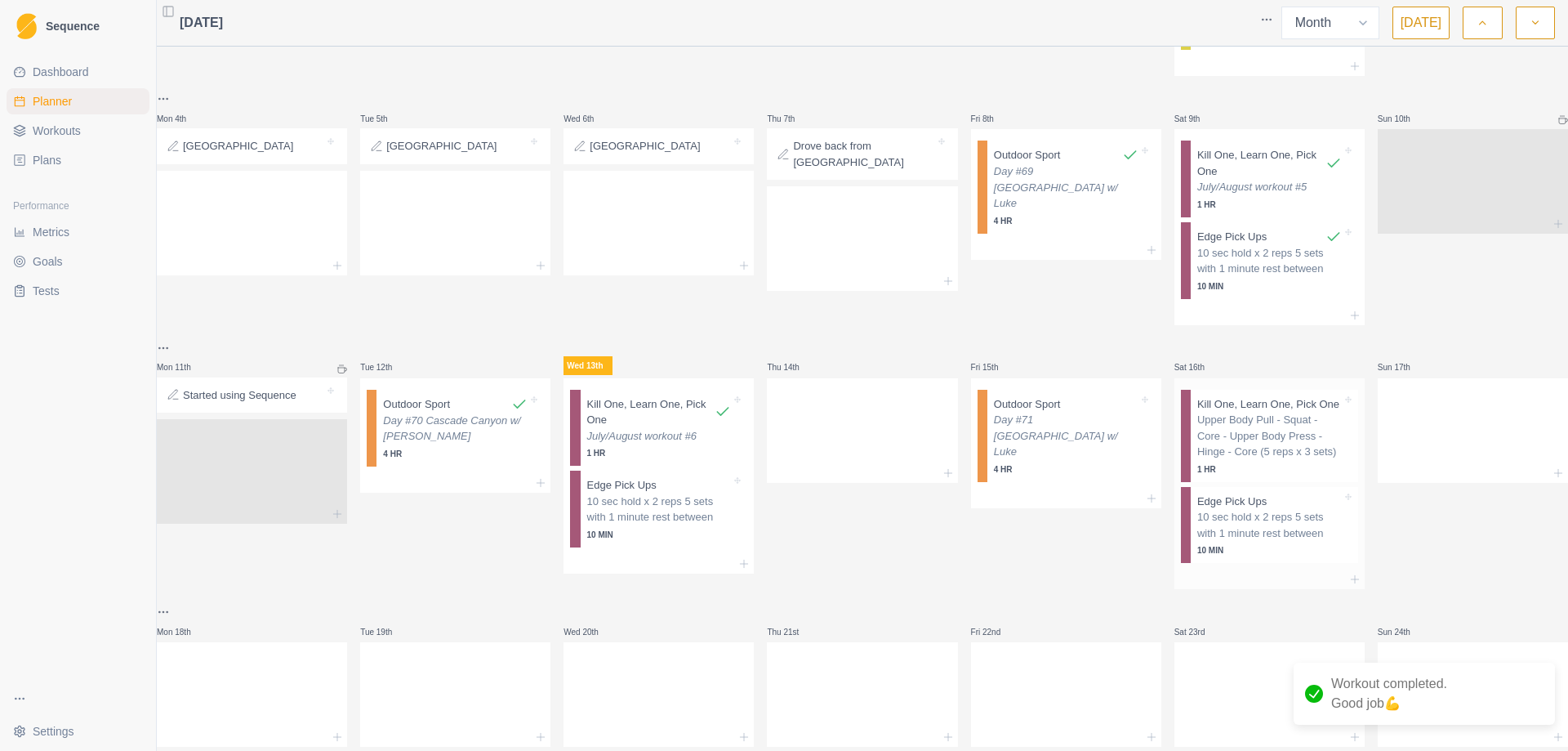
click at [1285, 419] on p "Upper Body Pull - Squat - Core - Upper Body Press - Hinge - Core (5 reps x 3 se…" at bounding box center [1269, 435] width 144 height 48
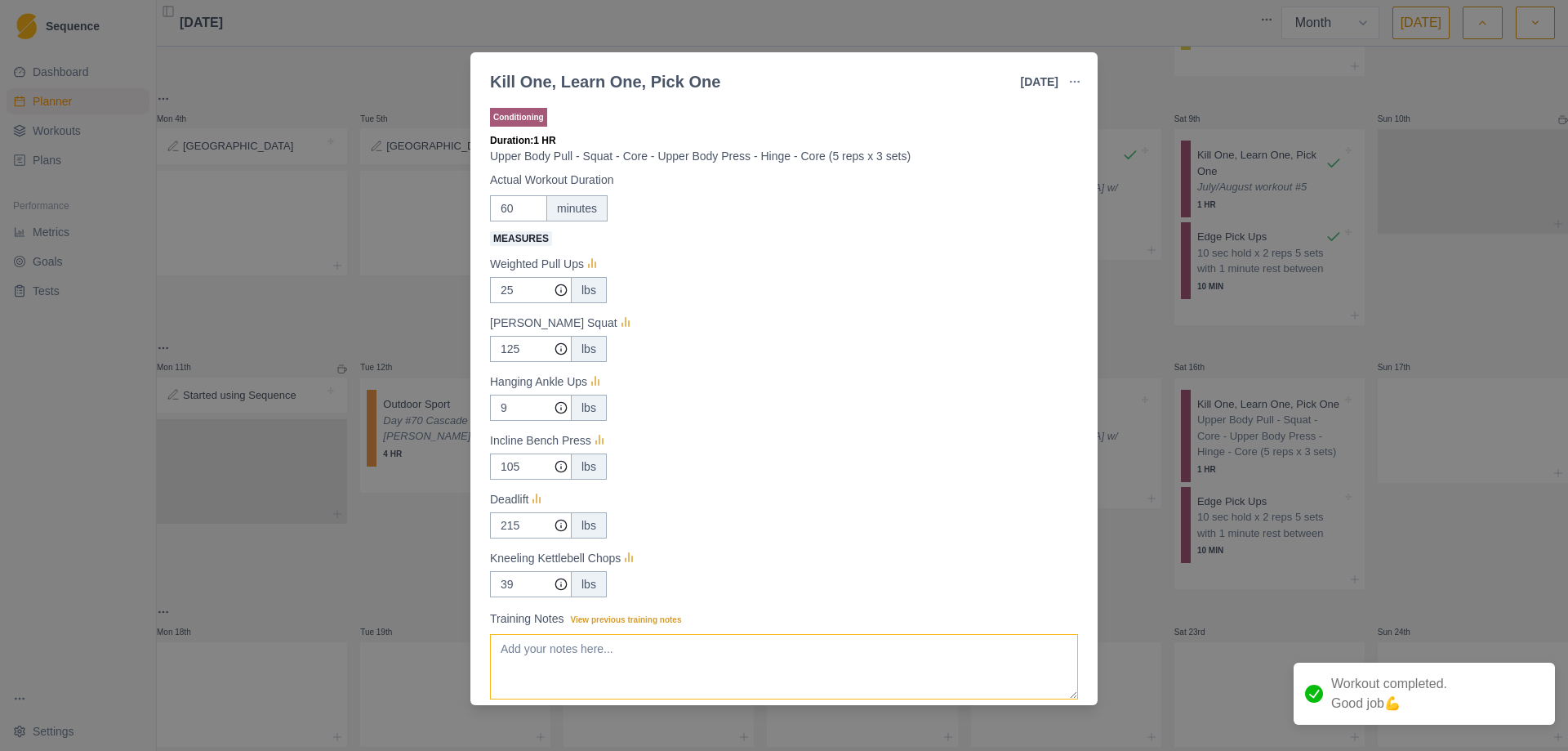
click at [655, 658] on textarea "Training Notes View previous training notes" at bounding box center [783, 666] width 588 height 65
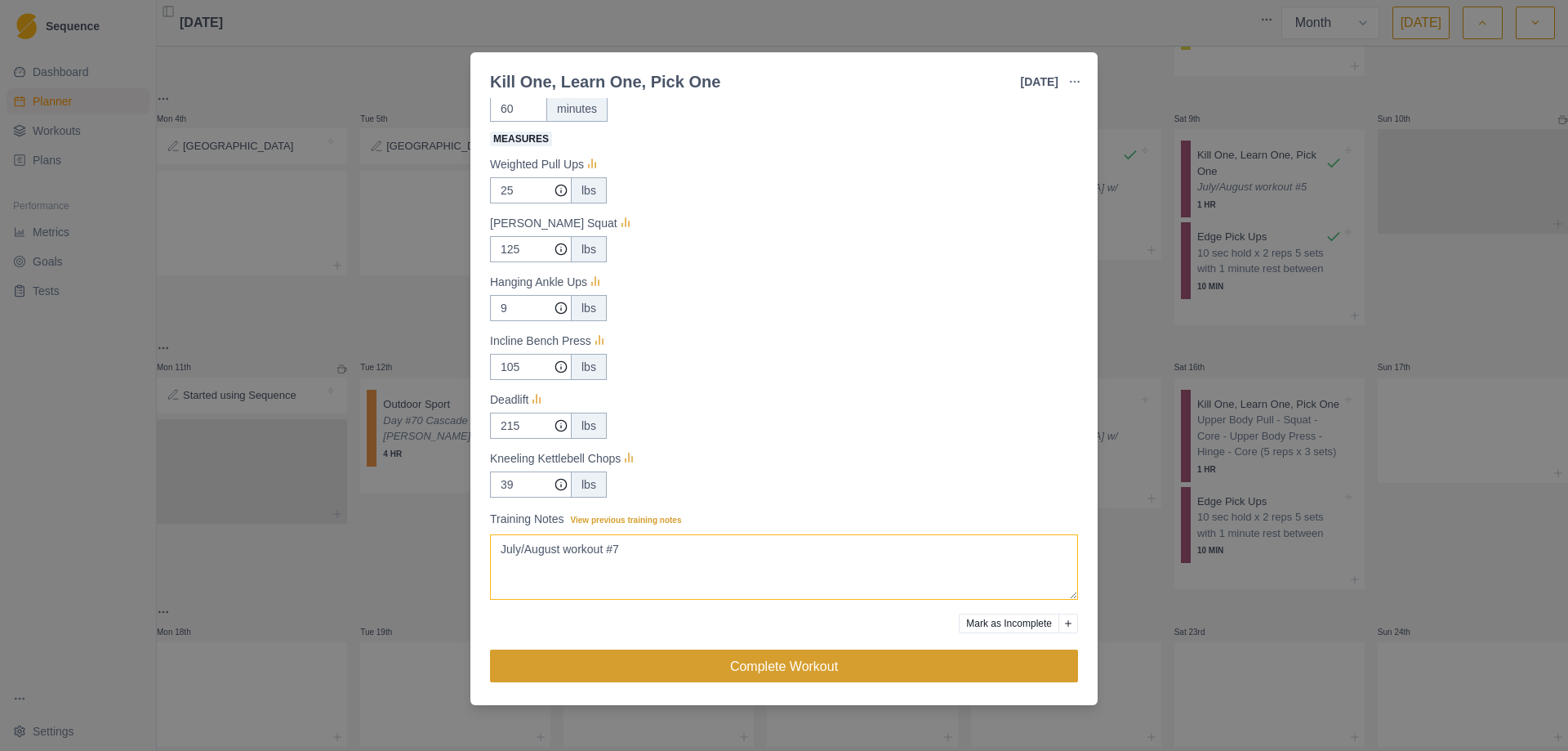
type textarea "July/August workout #7"
click at [782, 659] on button "Complete Workout" at bounding box center [783, 665] width 588 height 33
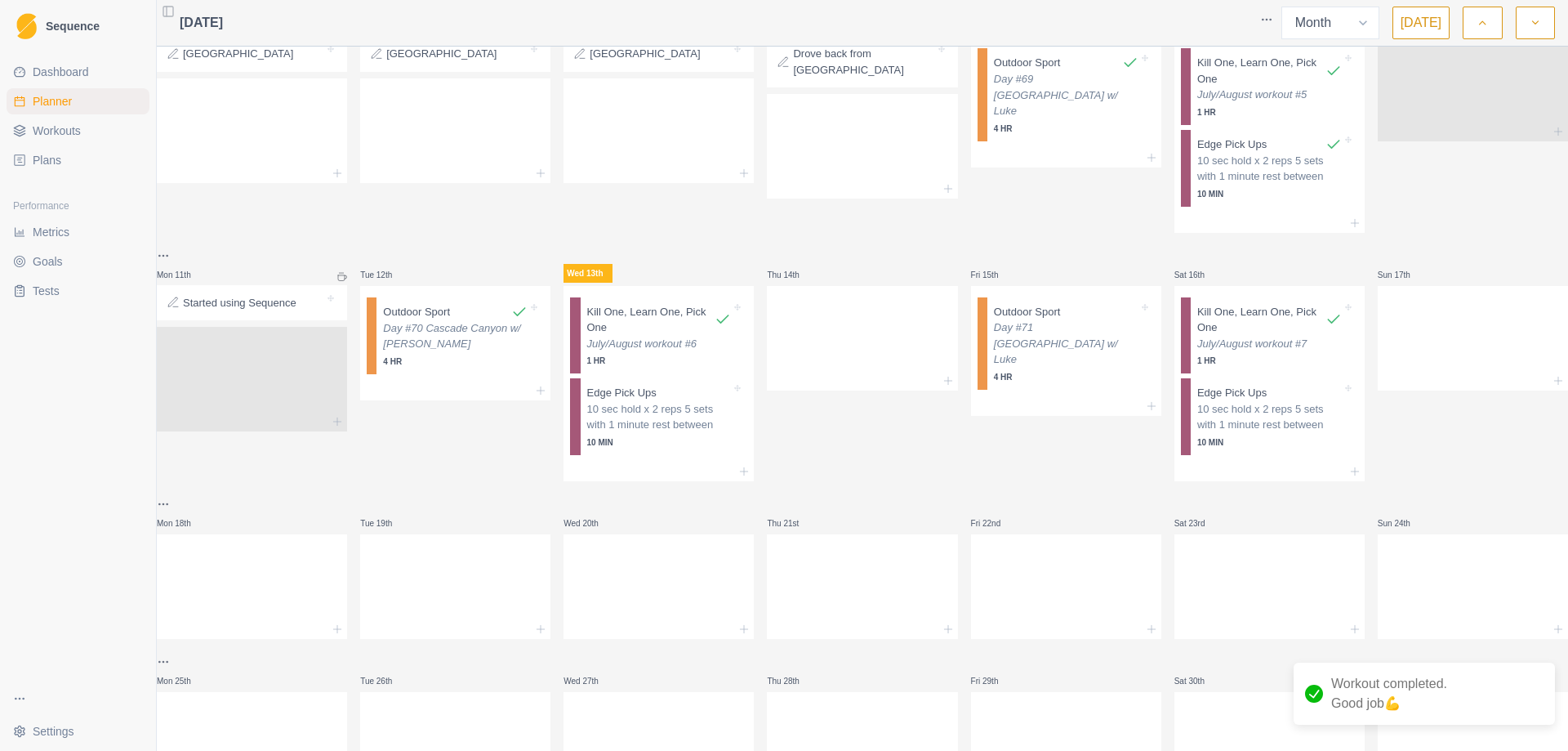
scroll to position [490, 0]
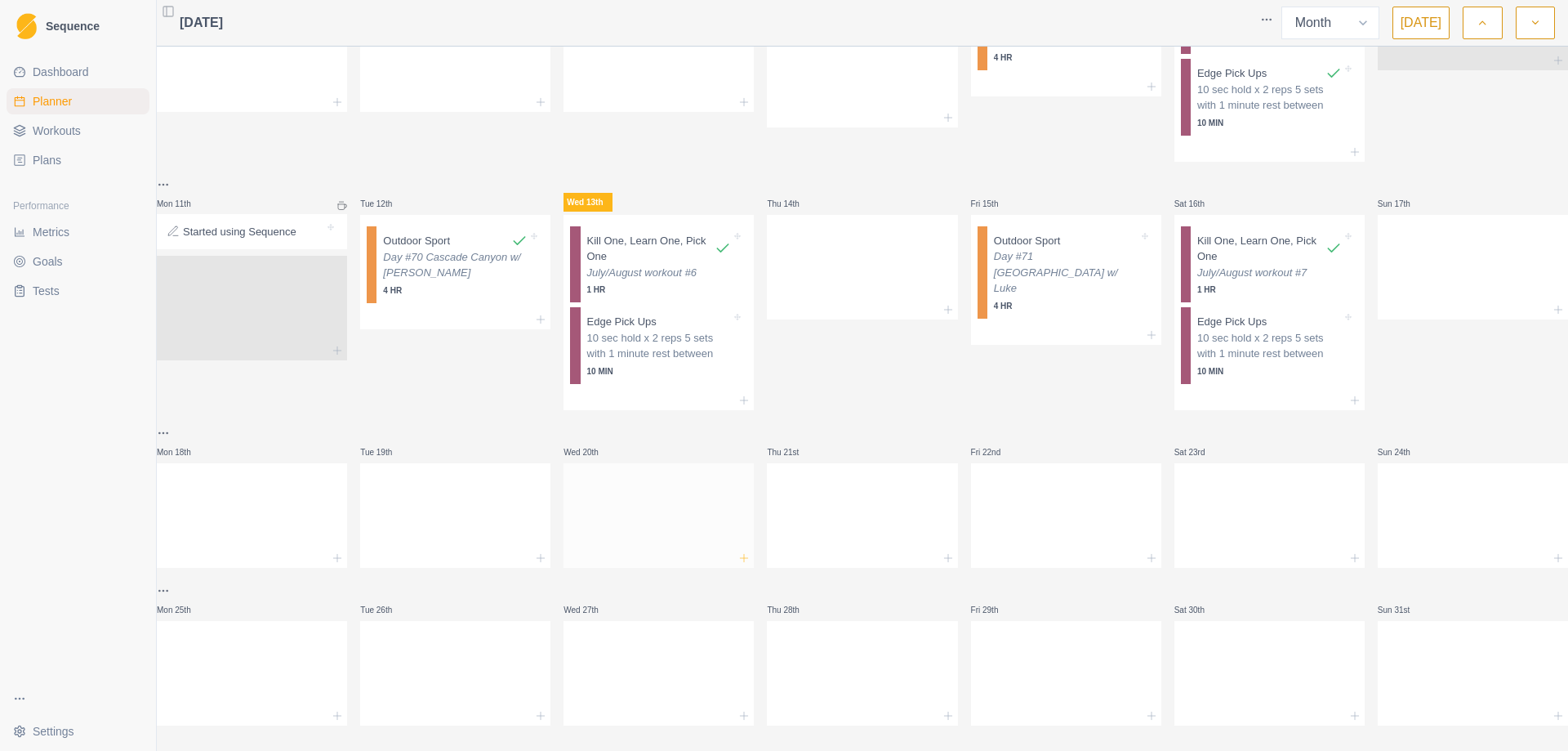
click at [740, 557] on icon at bounding box center [744, 558] width 13 height 13
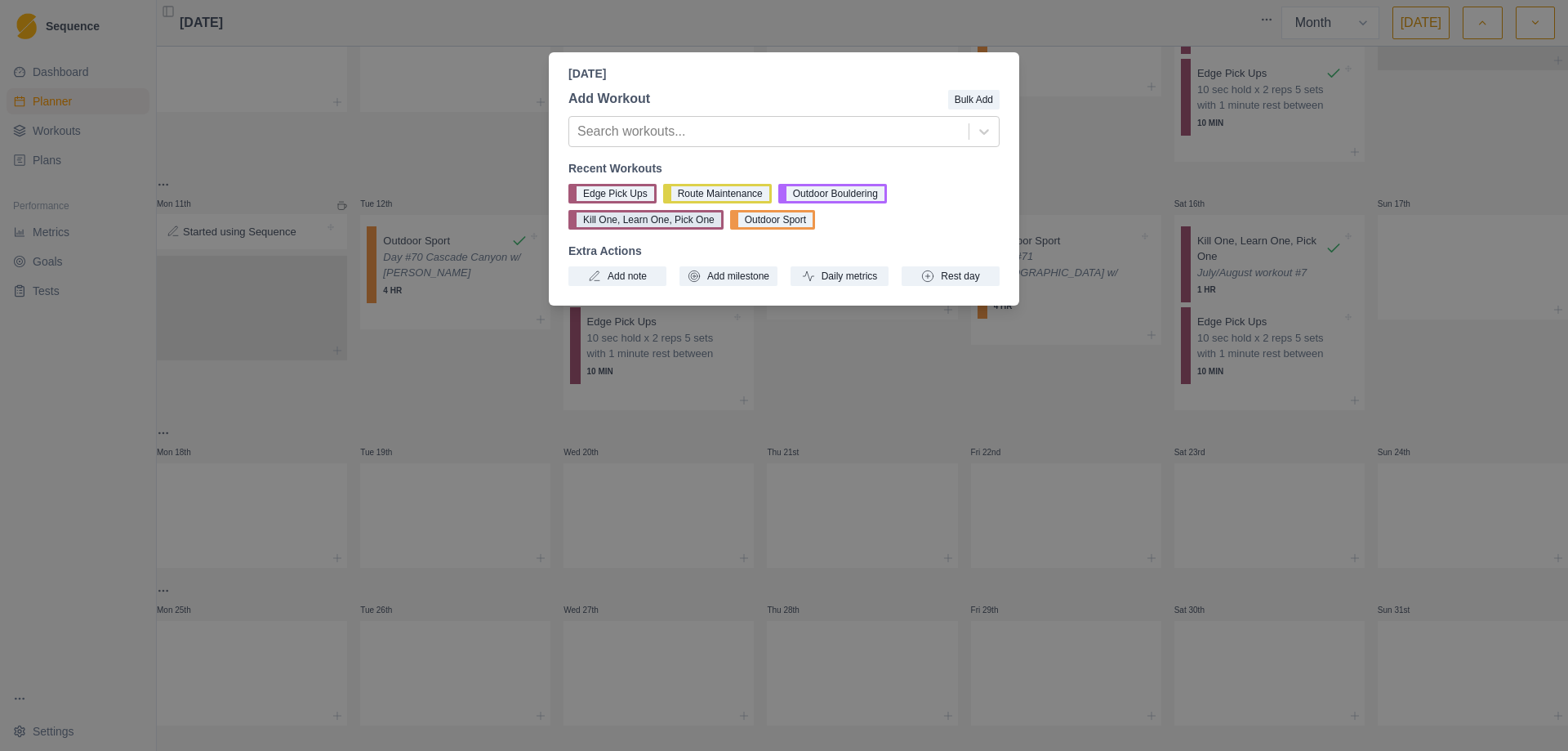
click at [630, 212] on button "Kill One, Learn One, Pick One" at bounding box center [646, 220] width 156 height 20
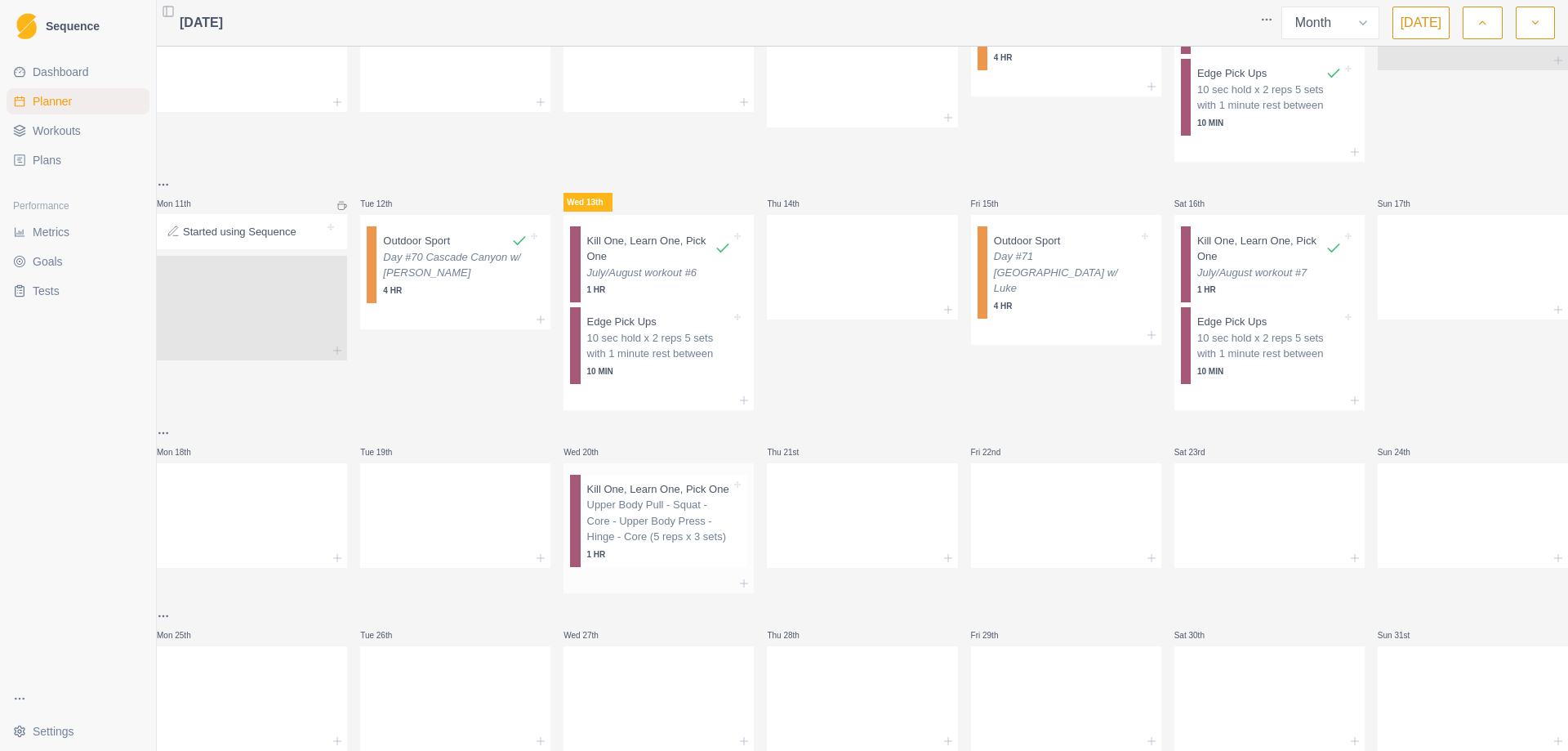
click at [646, 530] on p "Upper Body Pull - Squat - Core - Upper Body Press - Hinge - Core (5 reps x 3 se…" at bounding box center [659, 520] width 144 height 48
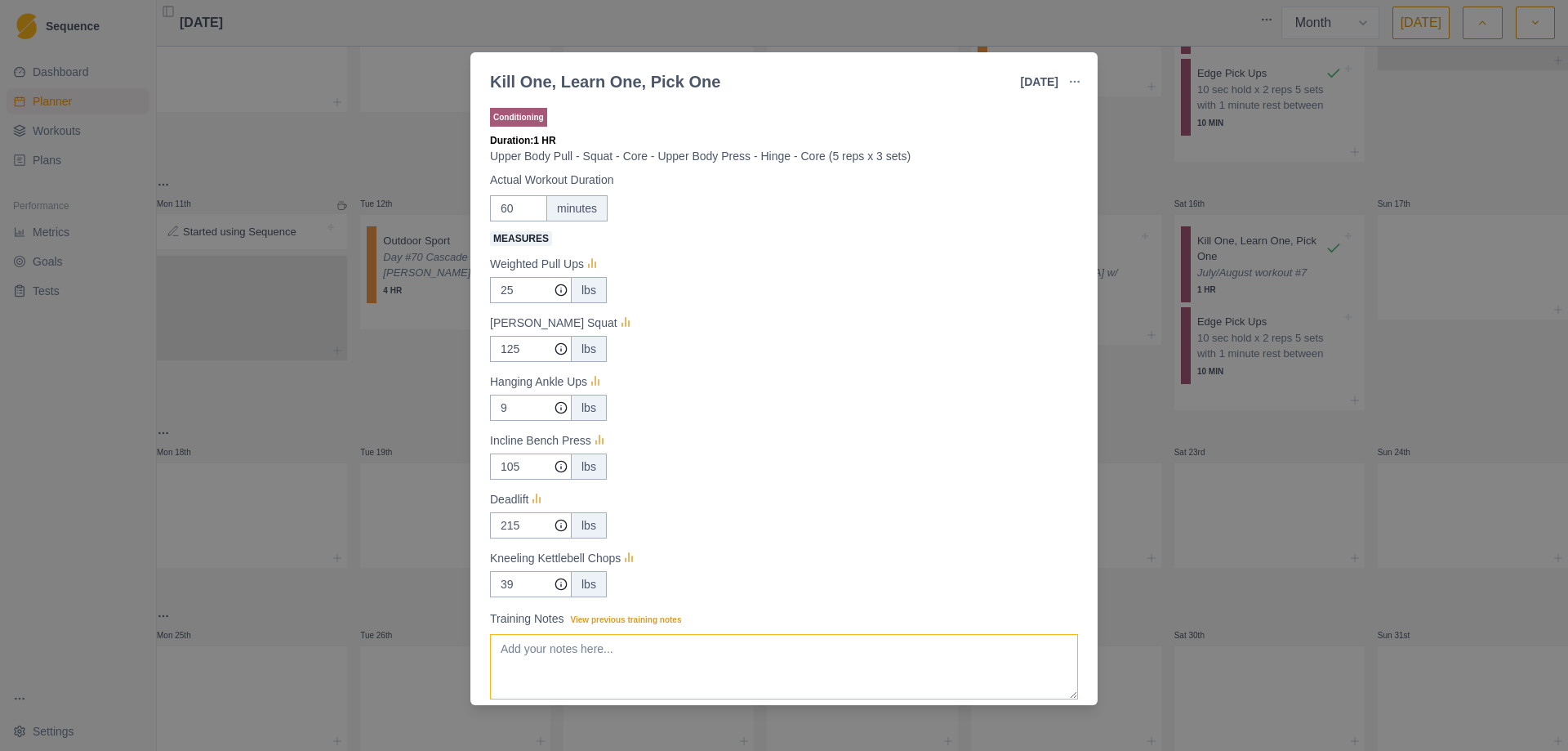
click at [642, 650] on textarea "Training Notes View previous training notes" at bounding box center [783, 666] width 588 height 65
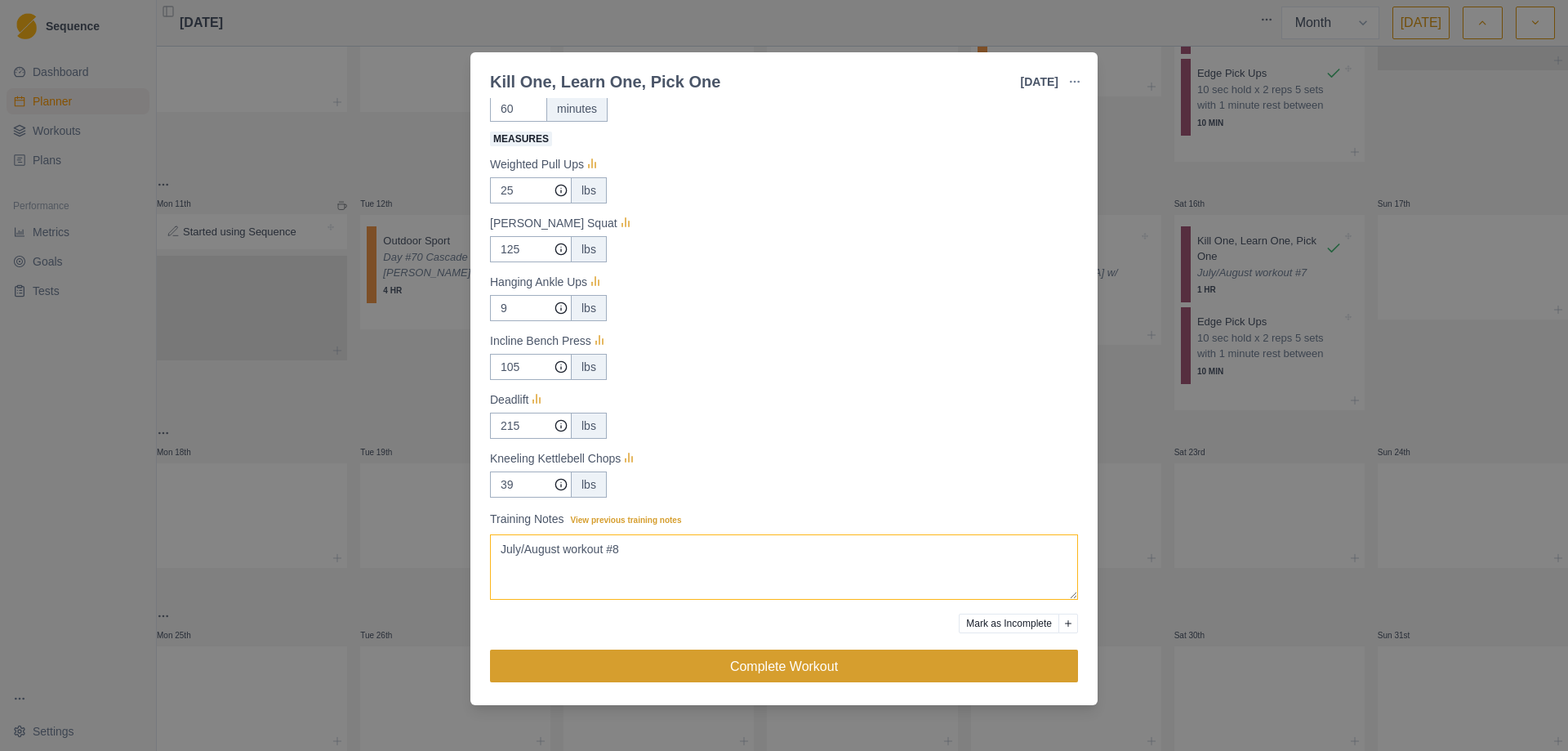
type textarea "July/August workout #8"
click at [772, 665] on button "Complete Workout" at bounding box center [783, 665] width 588 height 33
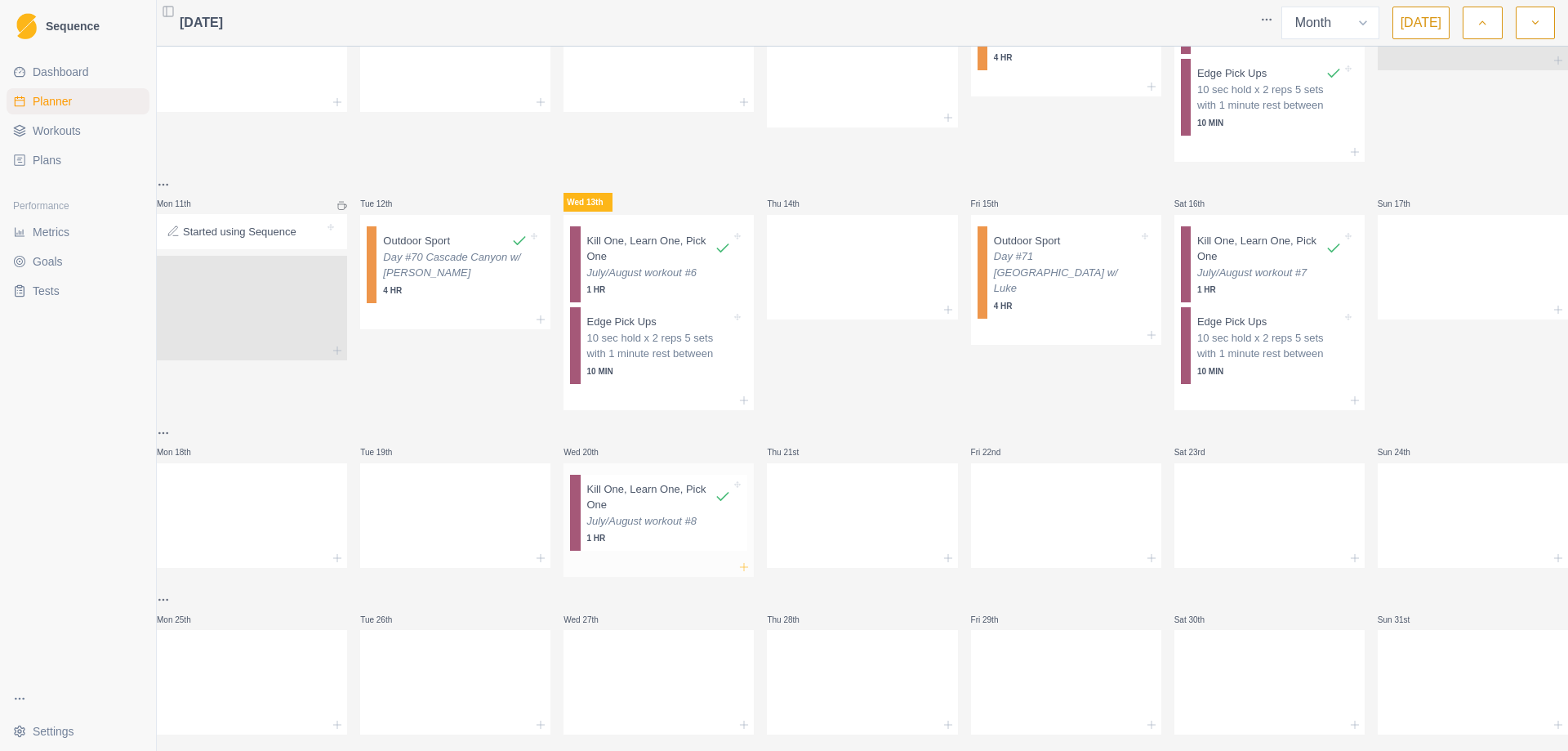
click at [740, 569] on icon at bounding box center [744, 567] width 13 height 13
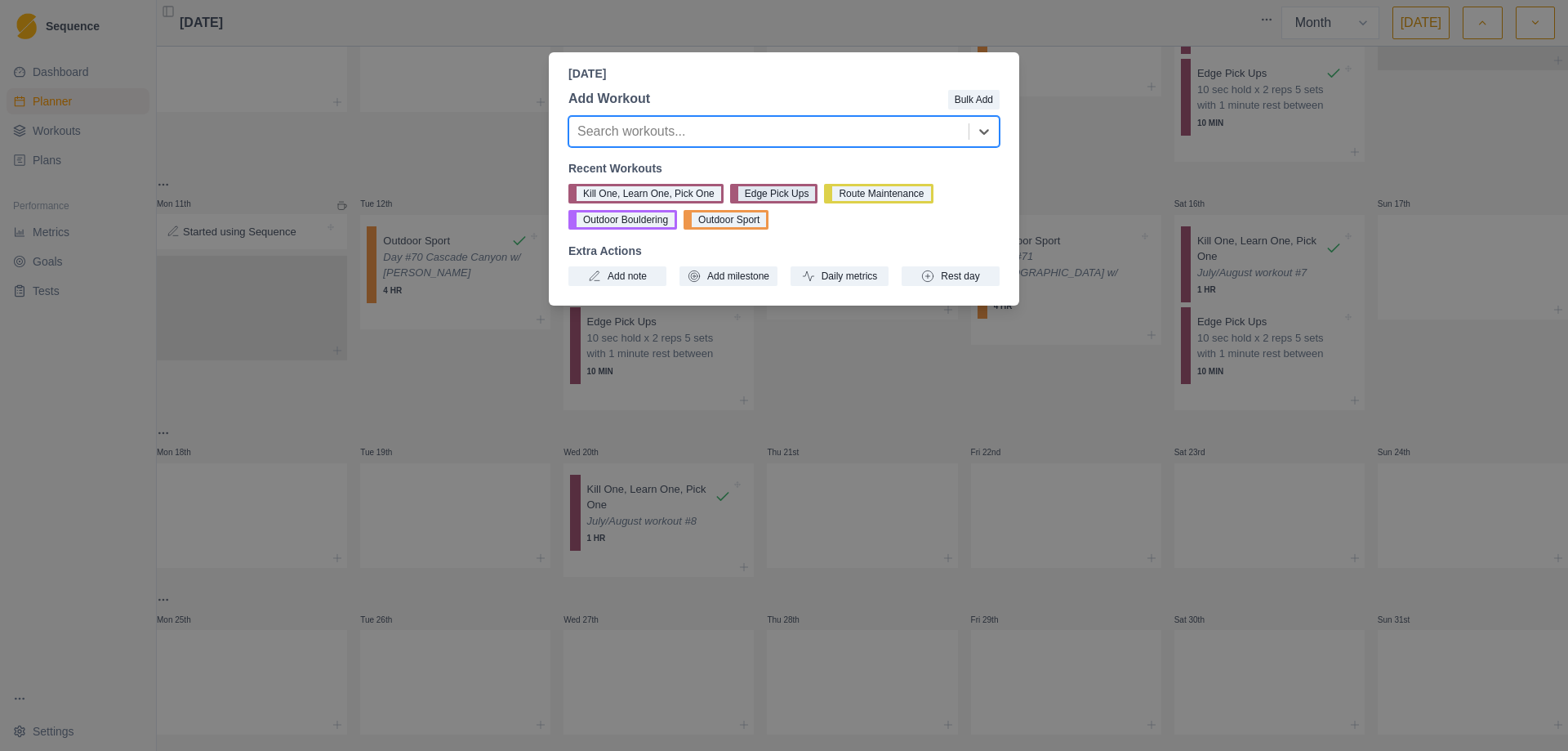
click at [767, 194] on button "Edge Pick Ups" at bounding box center [775, 193] width 89 height 20
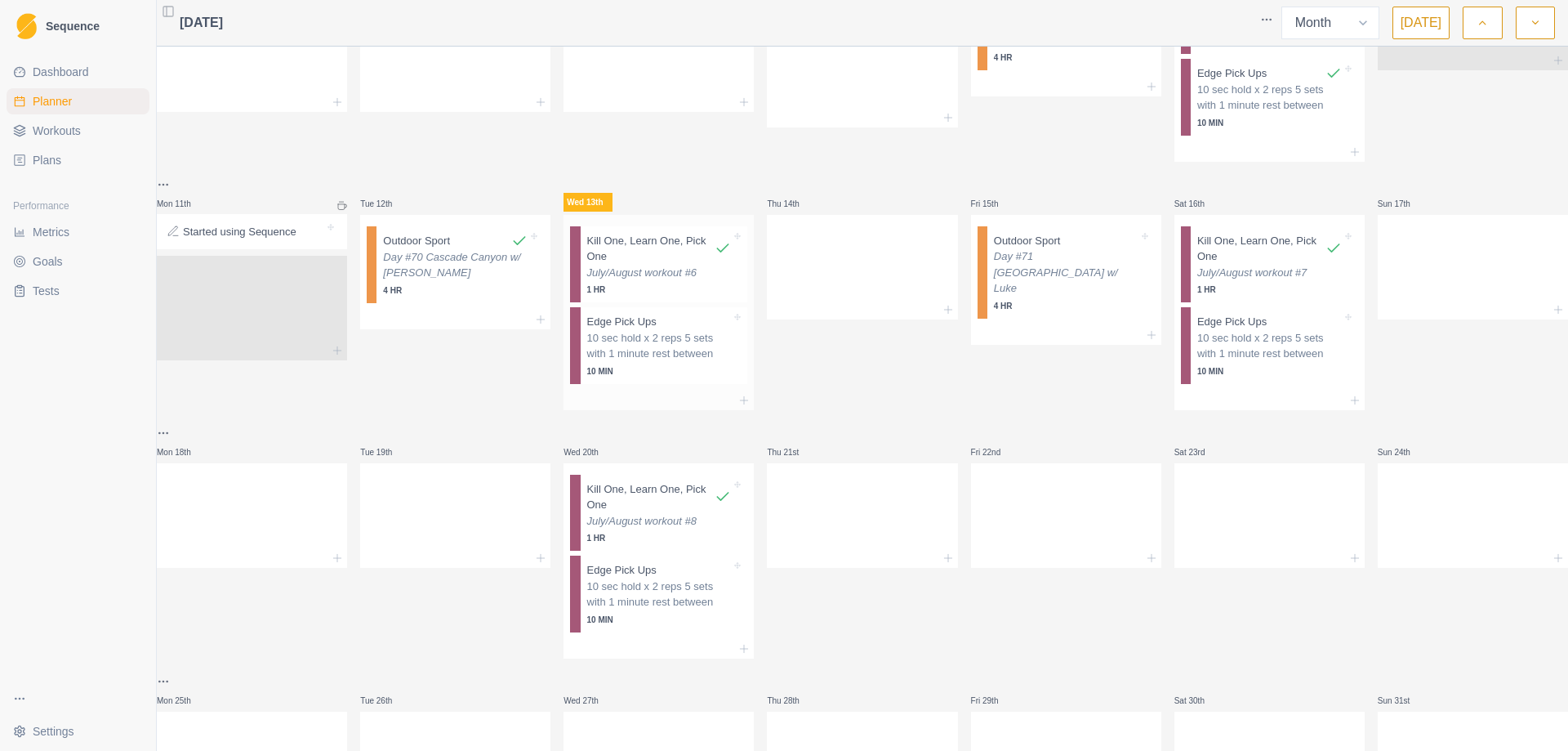
click at [670, 247] on p "Kill One, Learn One, Pick One" at bounding box center [652, 249] width 128 height 32
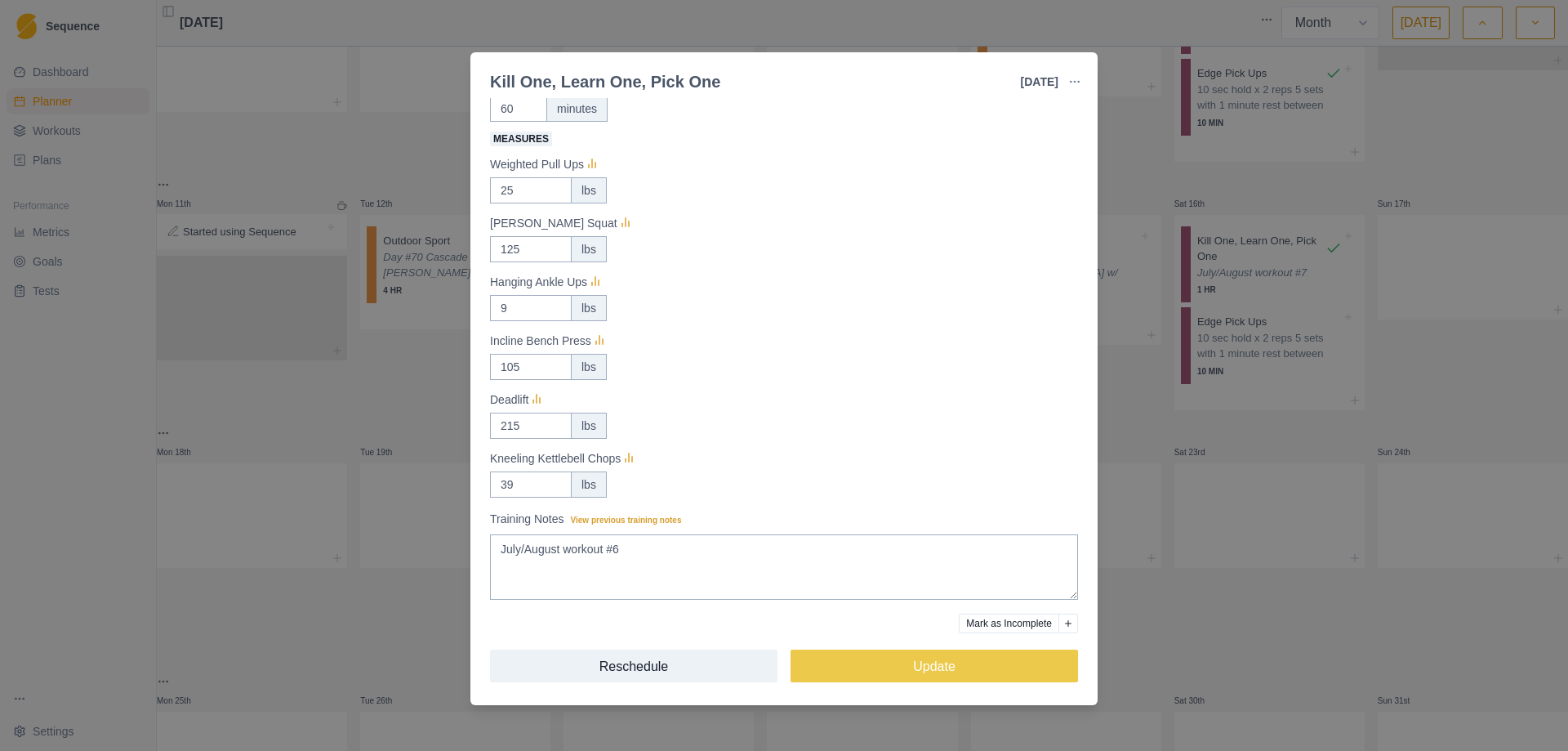
click at [1013, 621] on button "Mark as Incomplete" at bounding box center [1009, 623] width 100 height 20
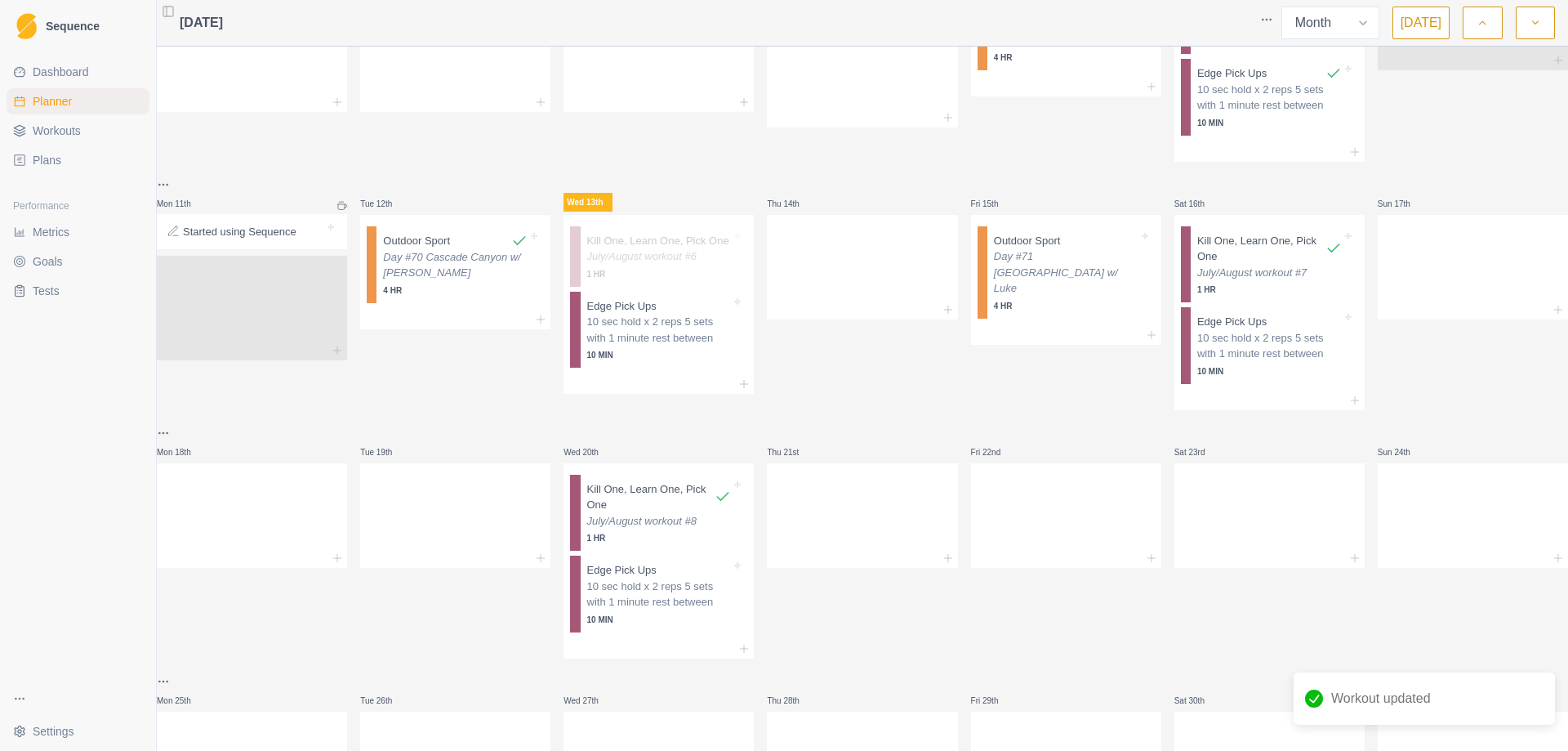
click at [812, 354] on div "Thu 14th" at bounding box center [862, 292] width 191 height 235
click at [1278, 250] on p "Kill One, Learn One, Pick One" at bounding box center [1261, 249] width 128 height 32
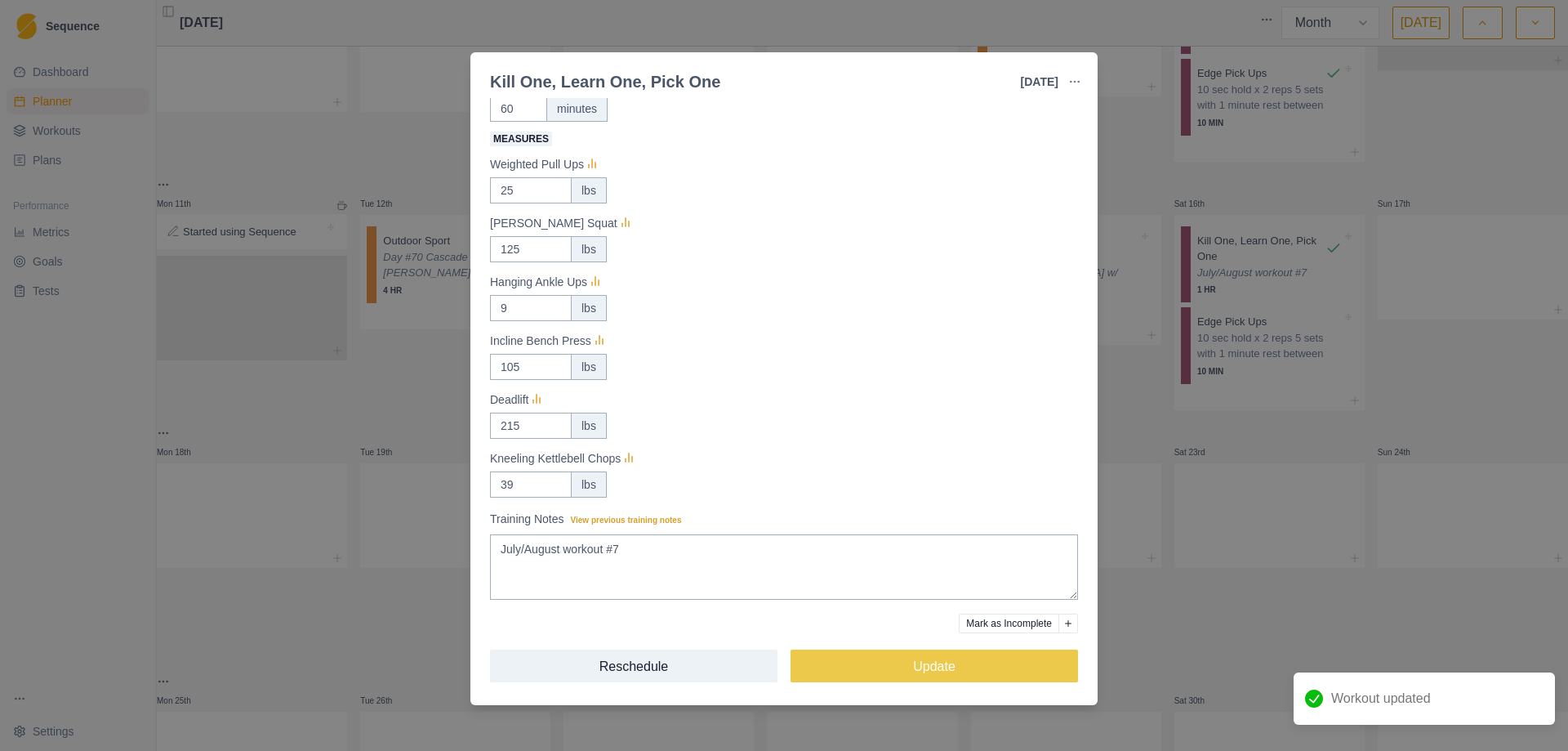
click at [969, 620] on button "Mark as Incomplete" at bounding box center [1009, 623] width 100 height 20
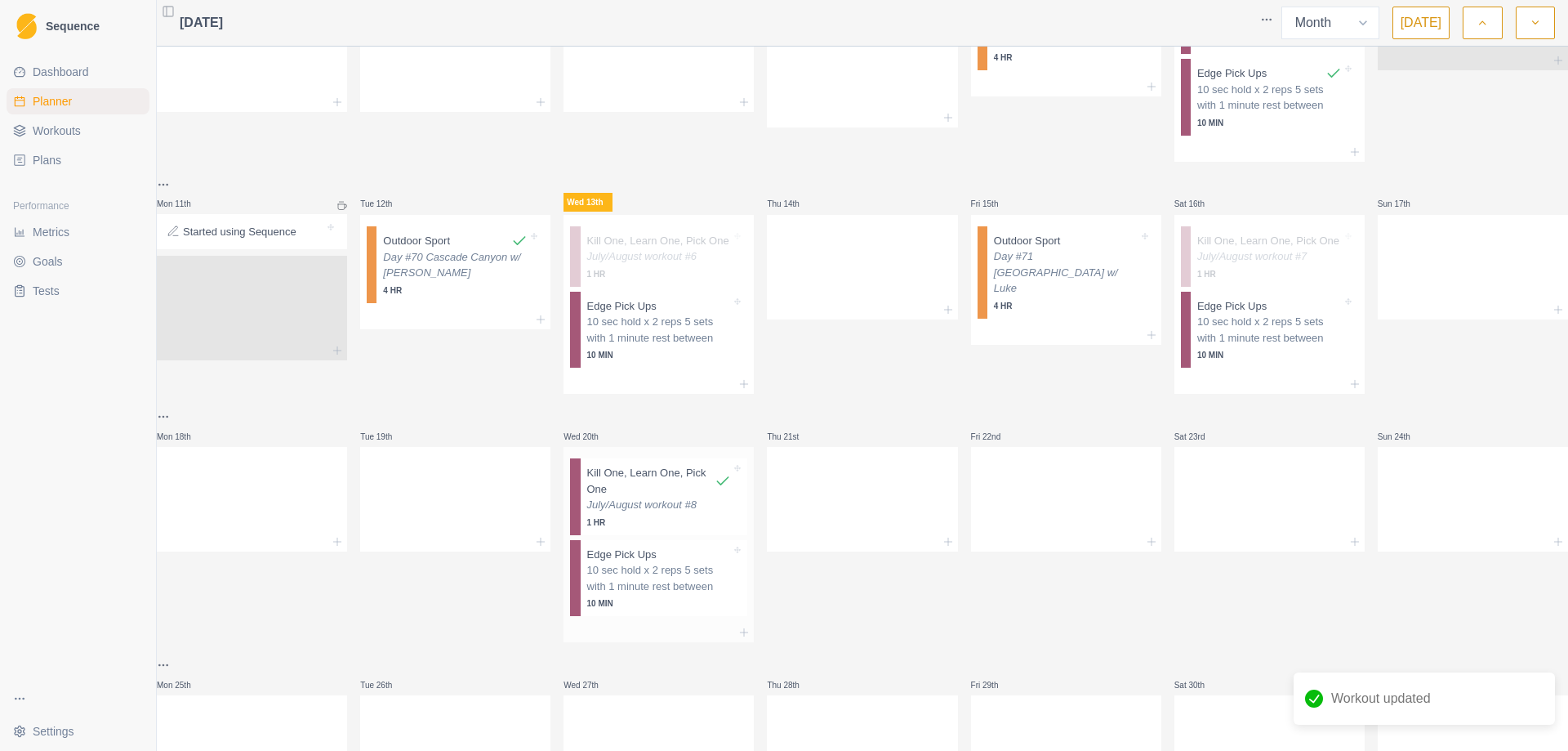
click at [706, 478] on p "Kill One, Learn One, Pick One" at bounding box center [652, 481] width 128 height 32
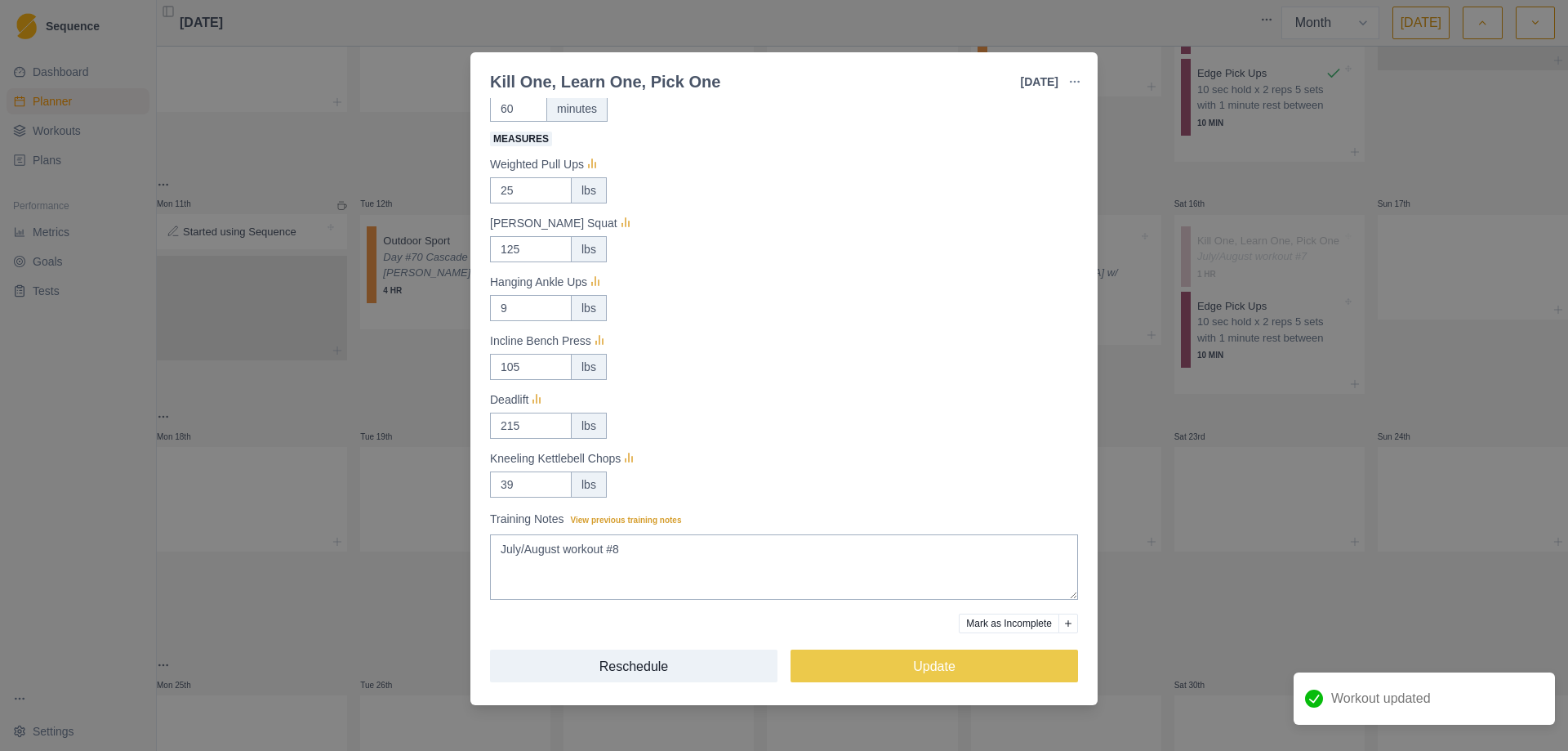
click at [988, 621] on button "Mark as Incomplete" at bounding box center [1009, 623] width 100 height 20
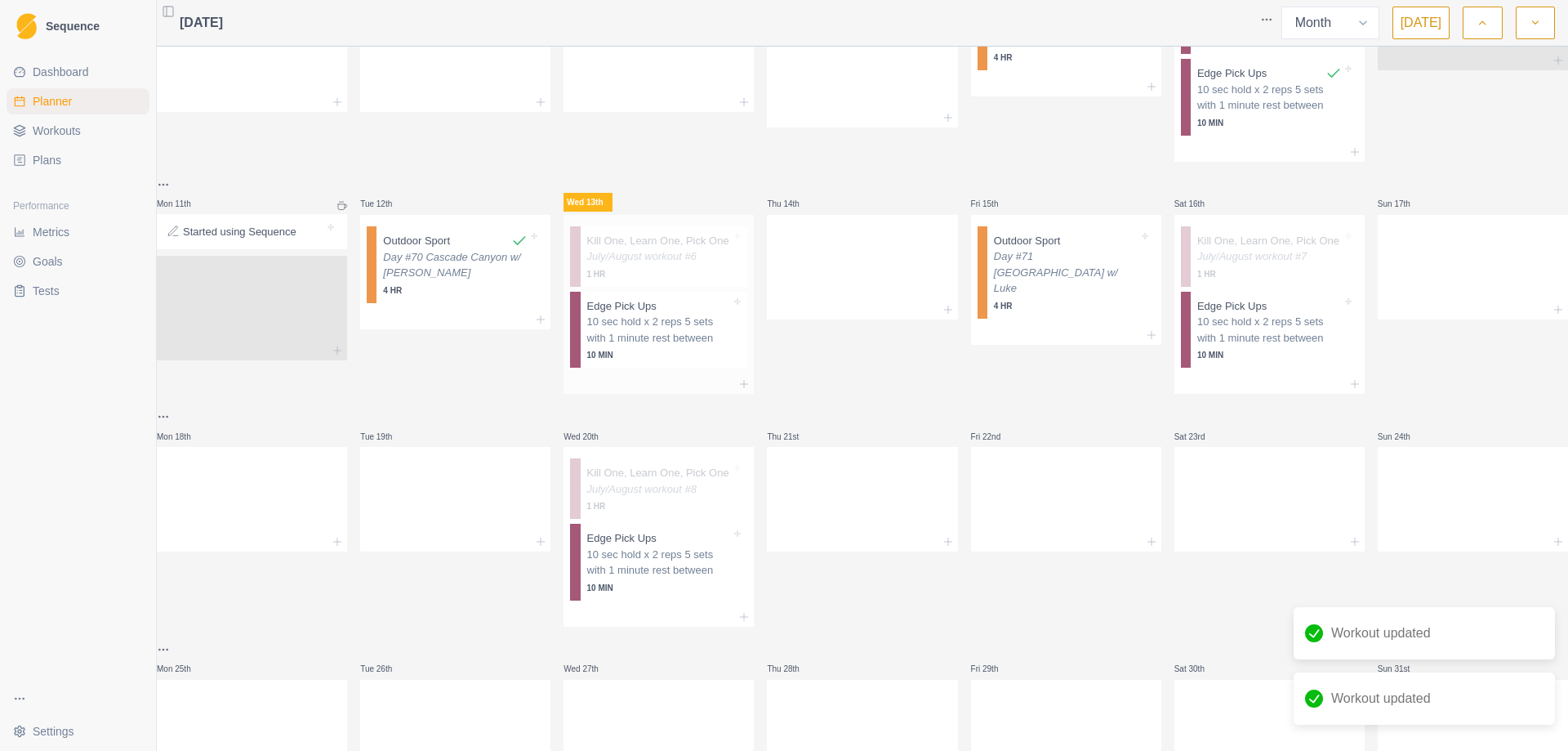
click at [659, 240] on p "Kill One, Learn One, Pick One" at bounding box center [659, 241] width 142 height 16
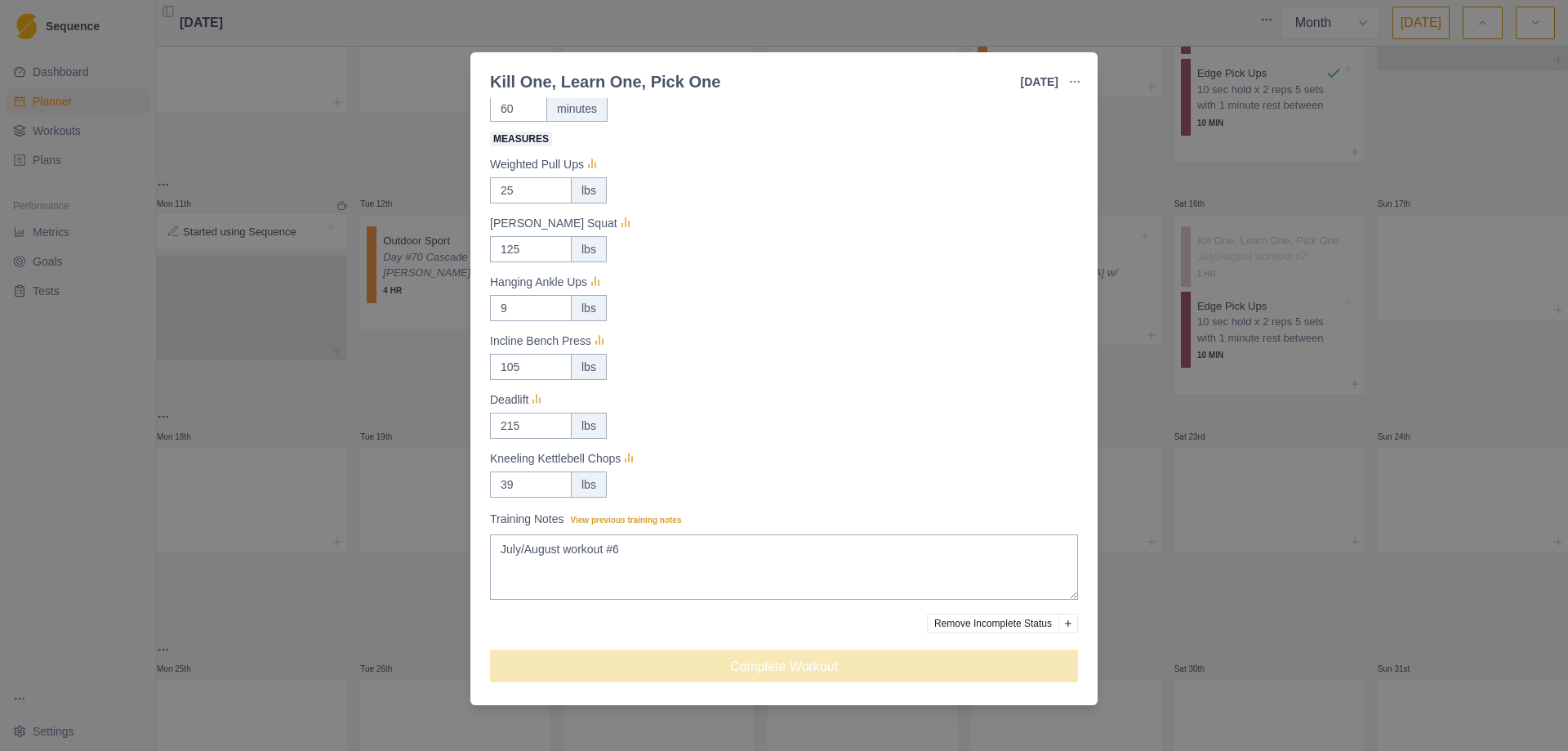
click at [1017, 620] on button "Remove Incomplete Status" at bounding box center [993, 623] width 132 height 20
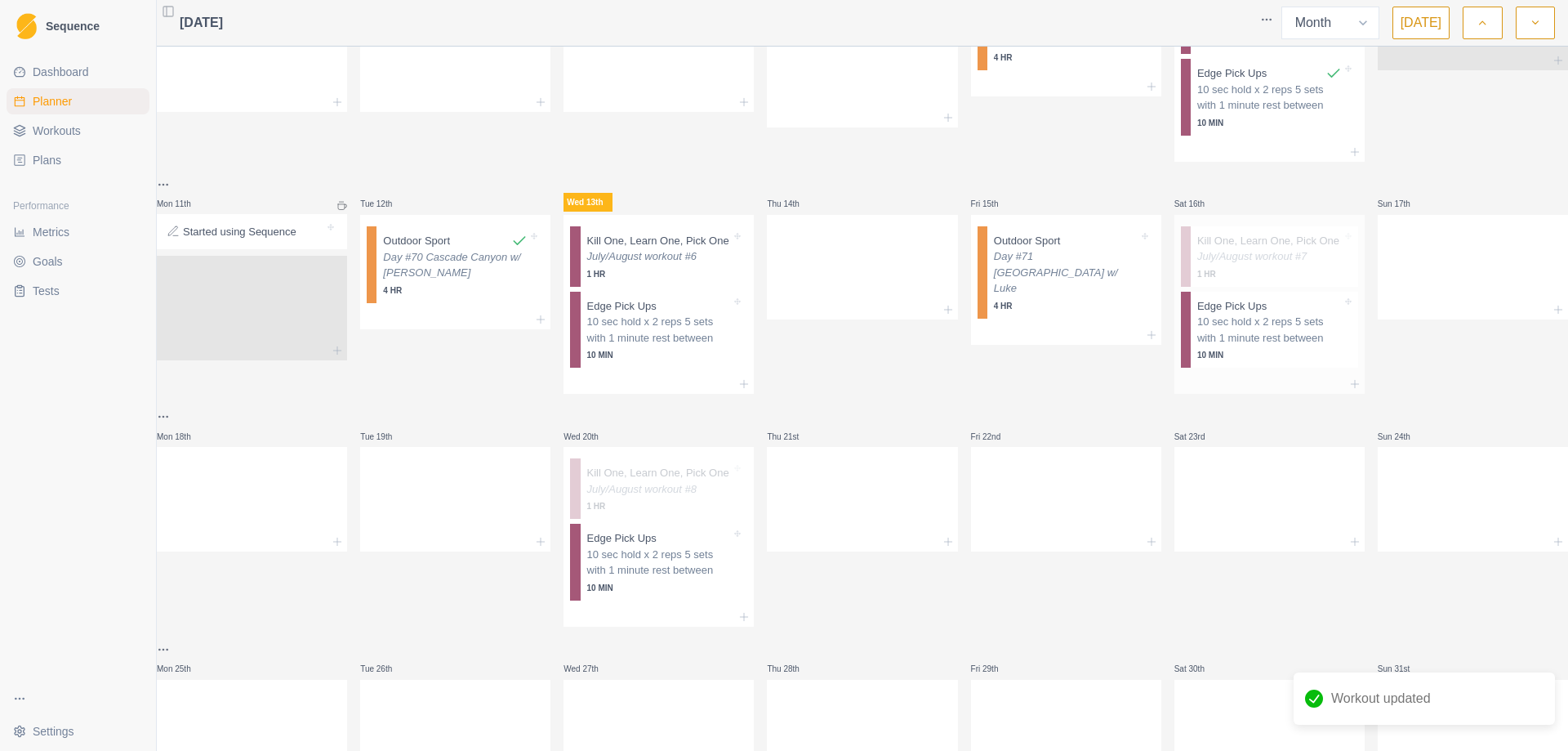
click at [1223, 253] on p "July/August workout #7" at bounding box center [1269, 256] width 144 height 16
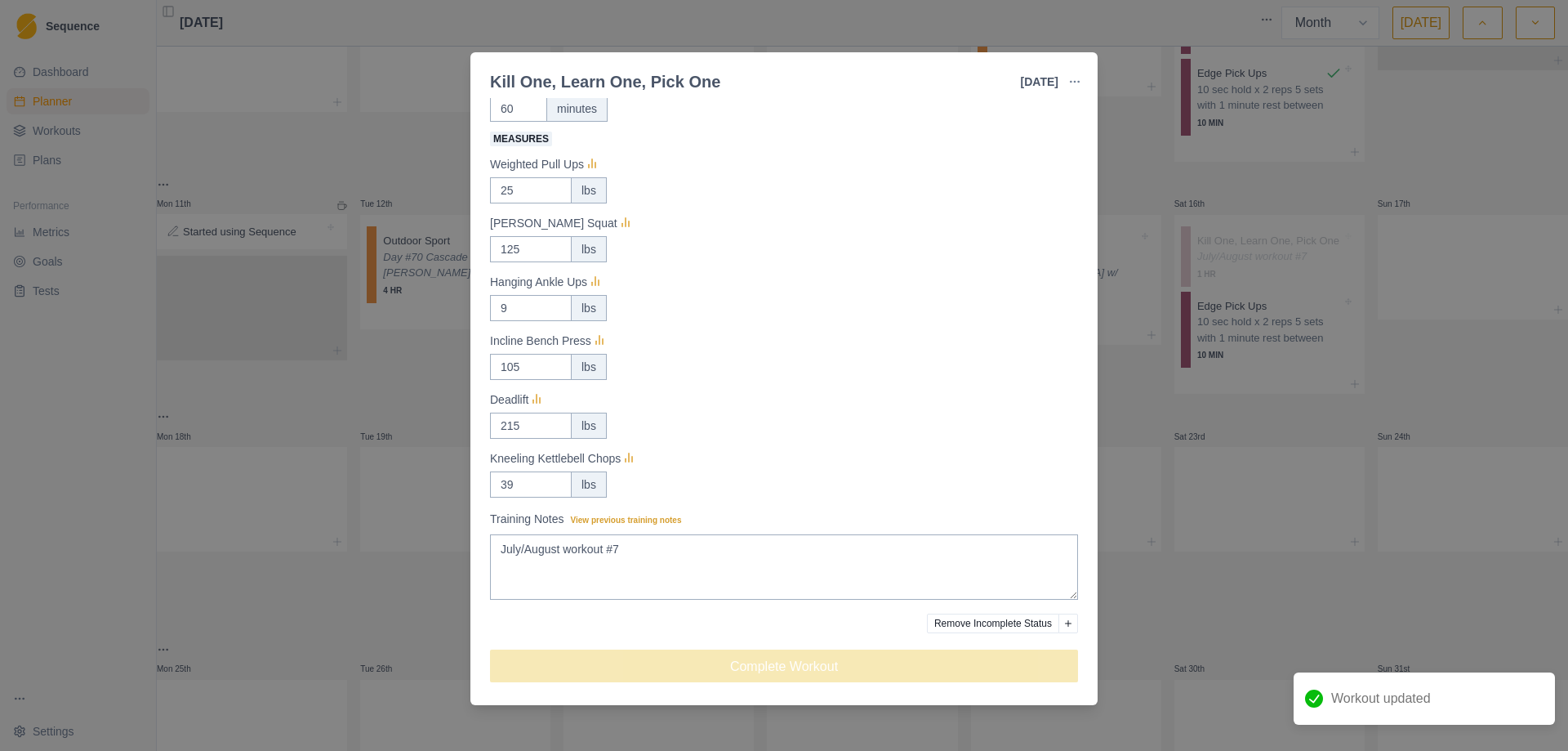
click at [991, 619] on button "Remove Incomplete Status" at bounding box center [993, 623] width 132 height 20
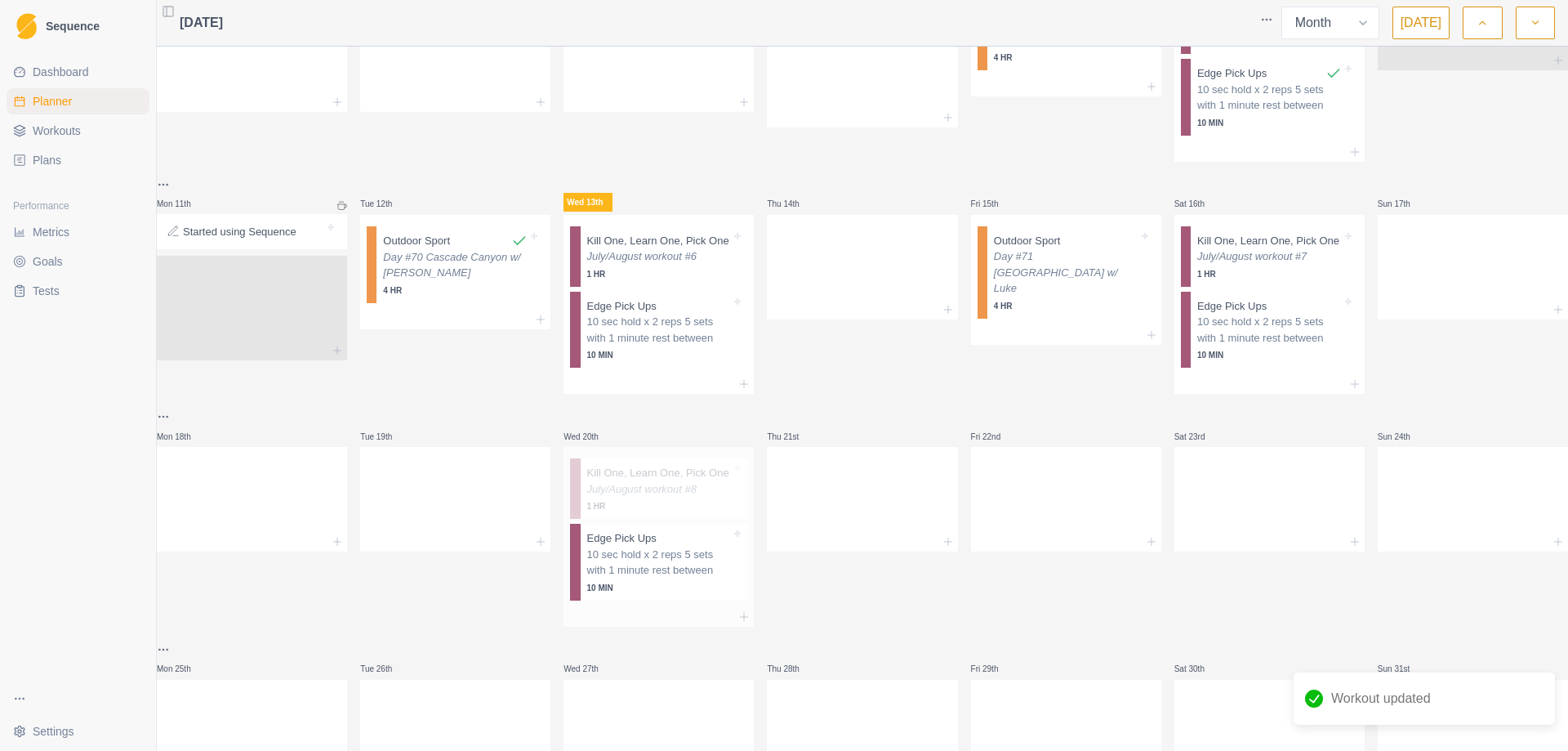
click at [671, 492] on p "July/August workout #8" at bounding box center [659, 489] width 144 height 16
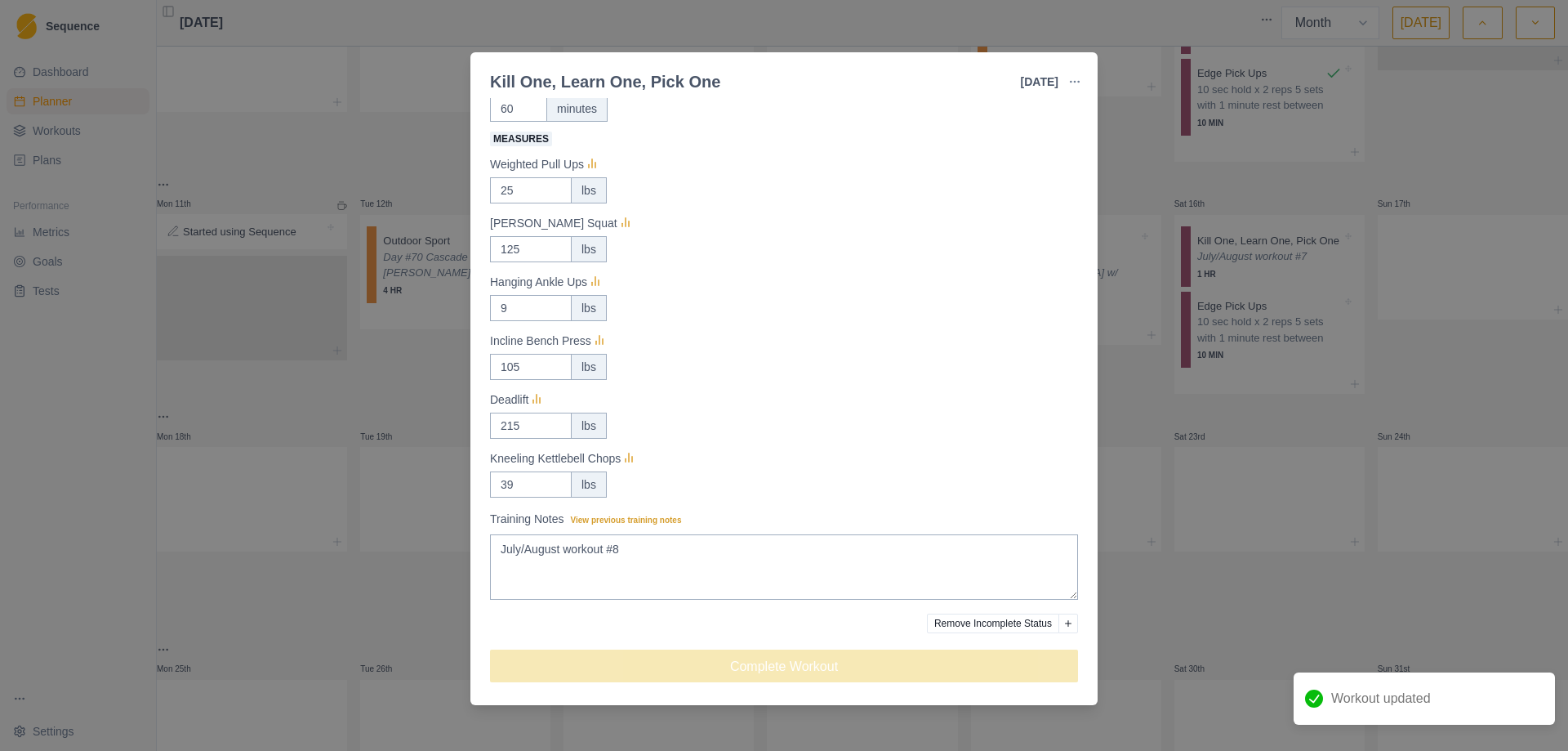
click at [1000, 618] on button "Remove Incomplete Status" at bounding box center [993, 623] width 132 height 20
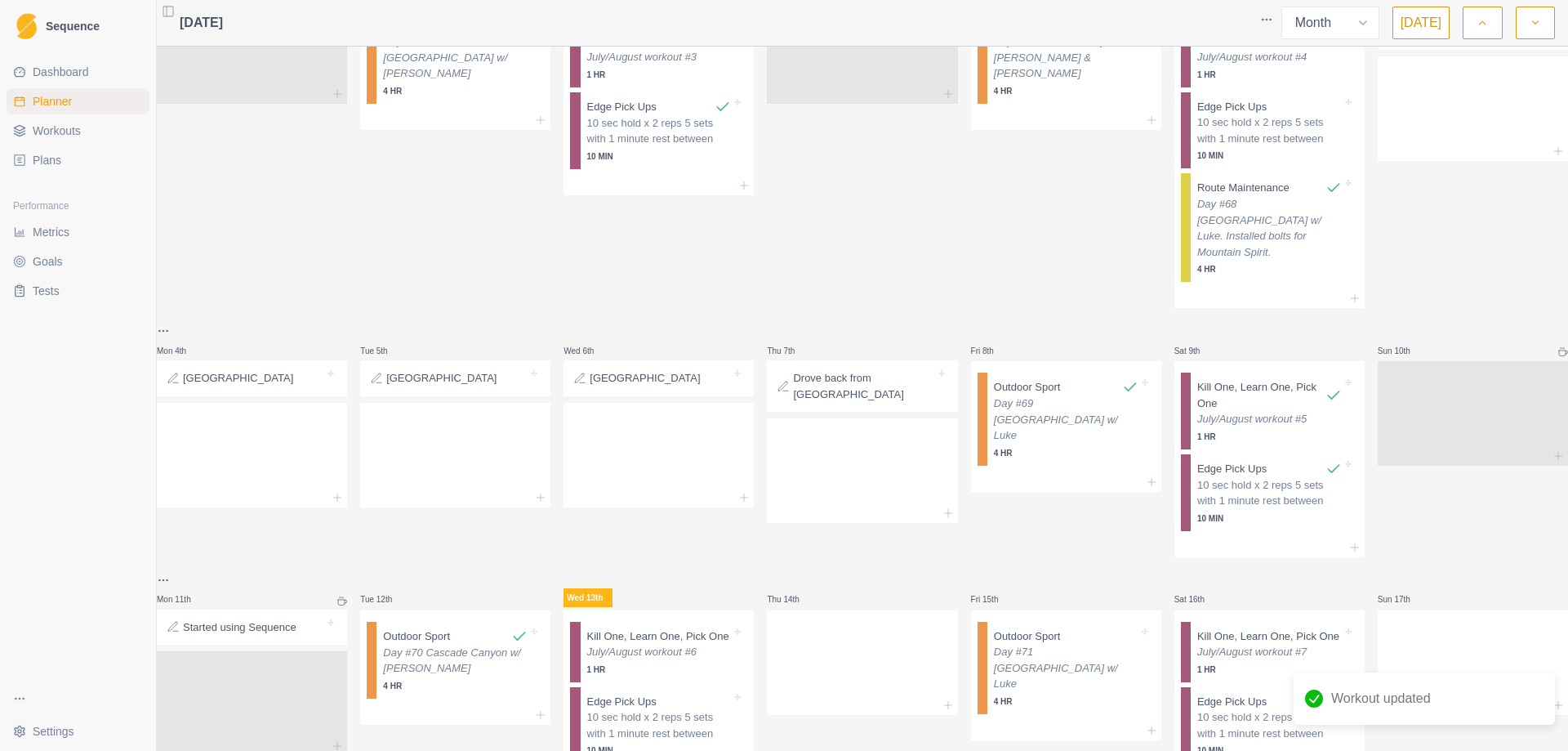
scroll to position [0, 0]
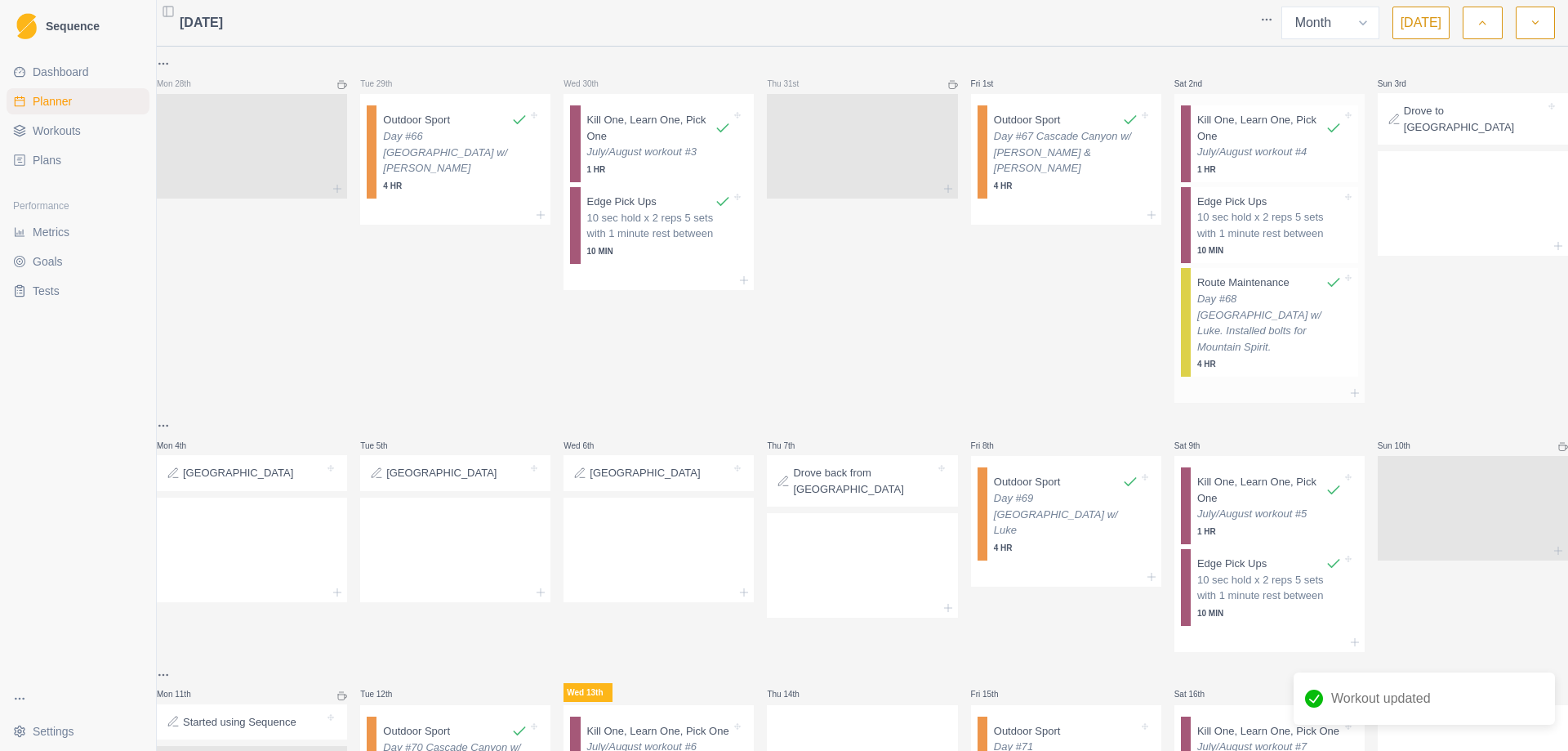
click at [1233, 239] on p "10 sec hold x 2 reps 5 sets with 1 minute rest between" at bounding box center [1269, 225] width 144 height 32
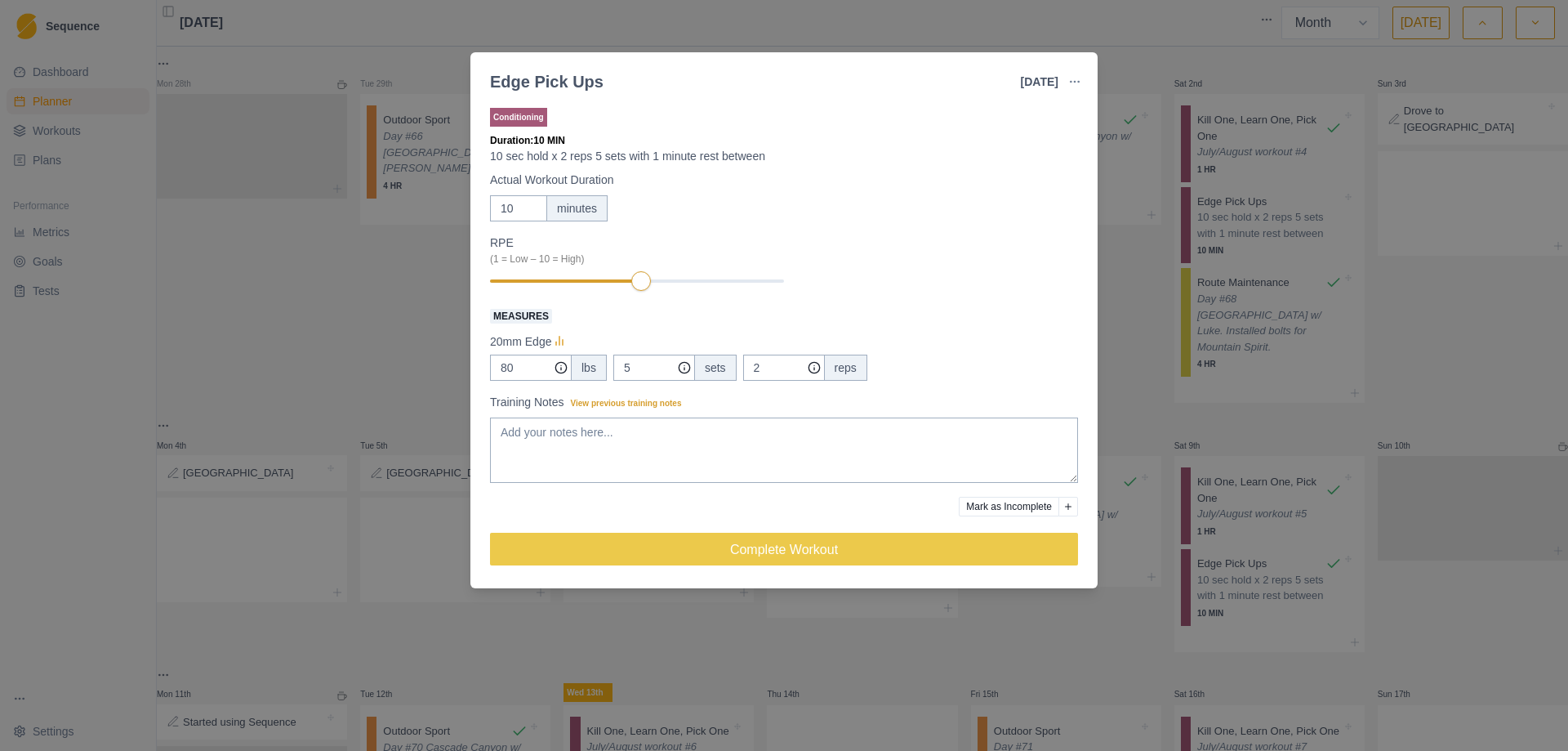
click at [1004, 506] on button "Mark as Incomplete" at bounding box center [1009, 506] width 100 height 20
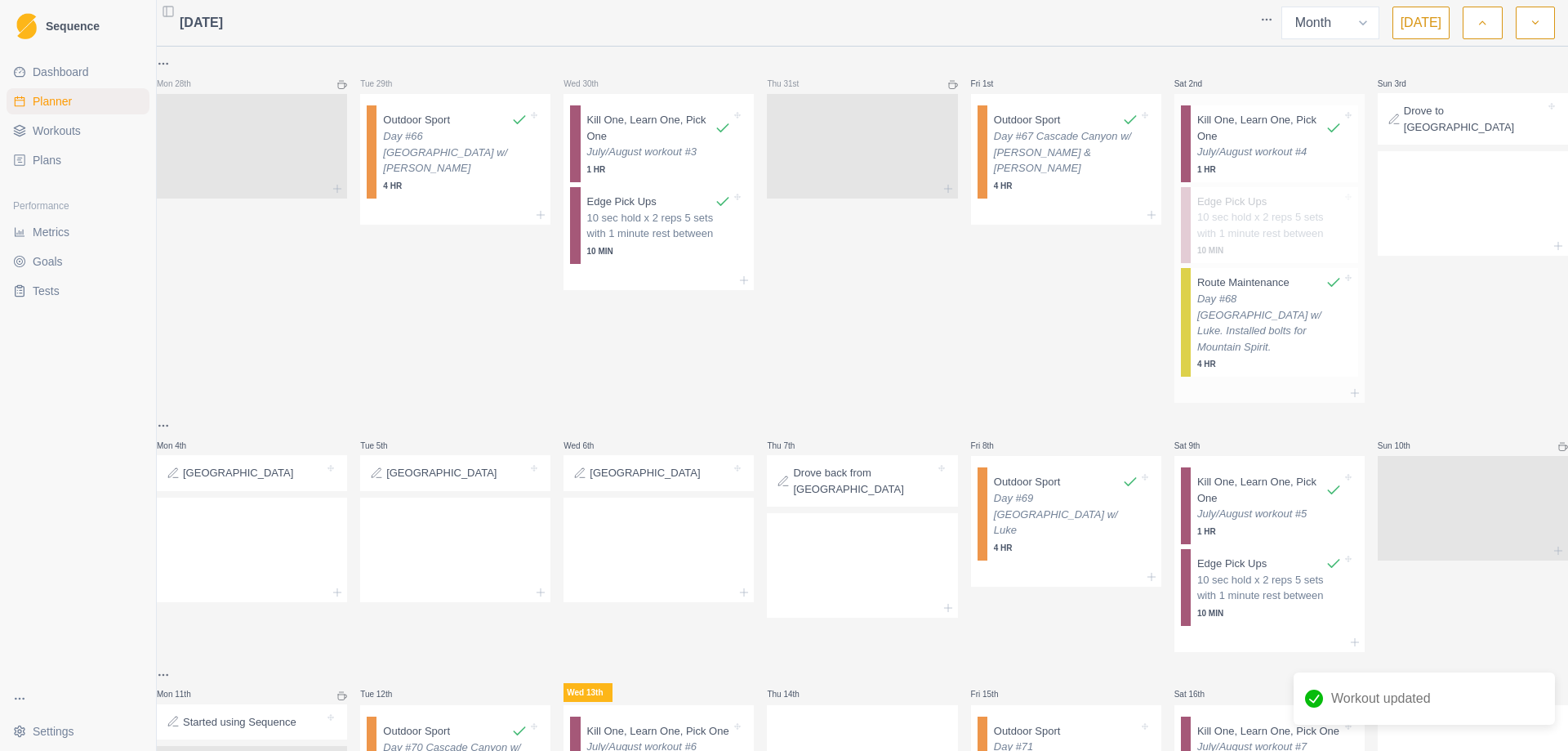
click at [1251, 237] on p "10 sec hold x 2 reps 5 sets with 1 minute rest between" at bounding box center [1269, 225] width 144 height 32
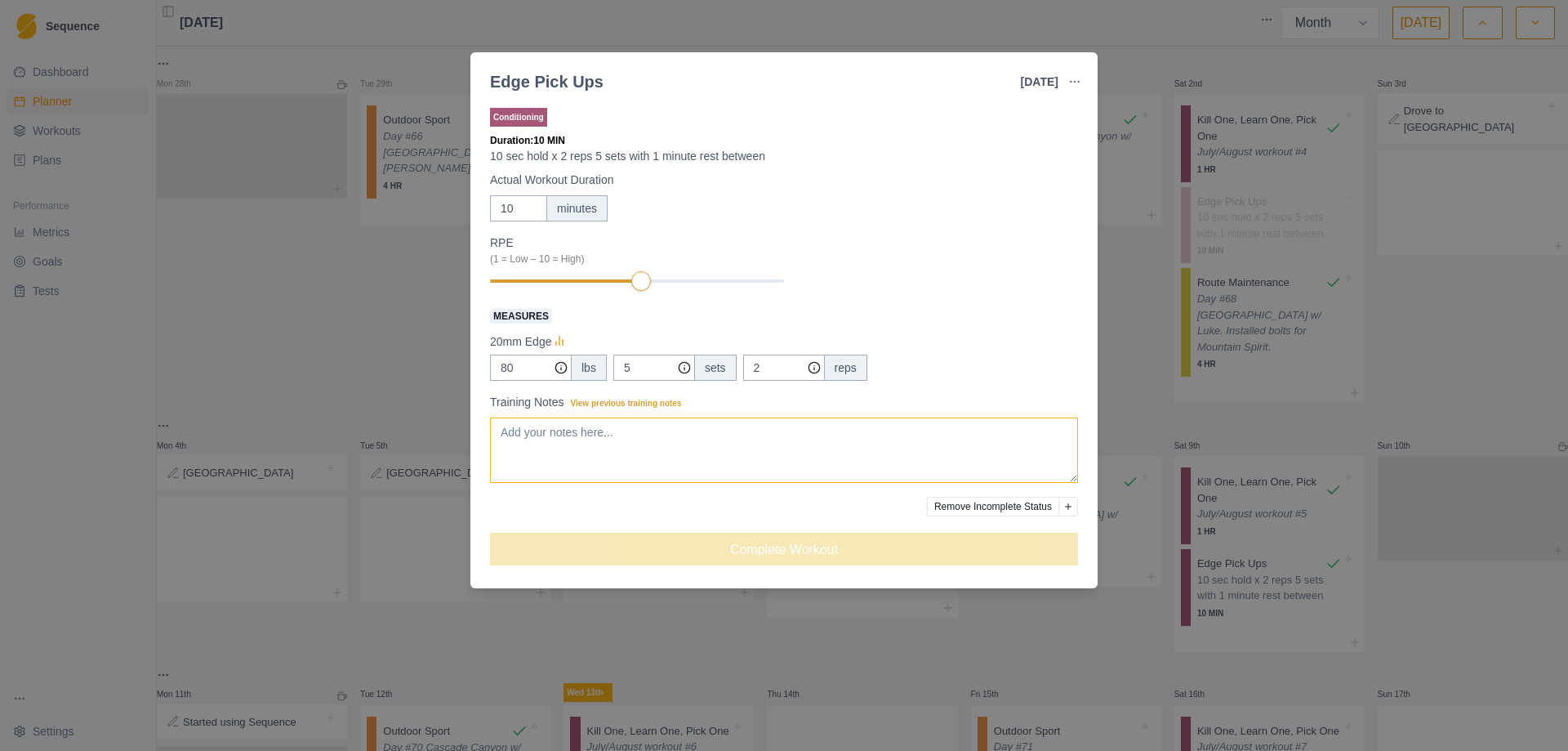
click at [682, 442] on textarea "Training Notes View previous training notes" at bounding box center [783, 449] width 588 height 65
type textarea "Got outside to bolt Mountain Spirit w/ Luke. Fingers were tired from climbing p…"
click at [974, 647] on div "Edge Pick Ups [DATE] Link To Goal View Workout Metrics Edit Original Workout Re…" at bounding box center [784, 376] width 1568 height 751
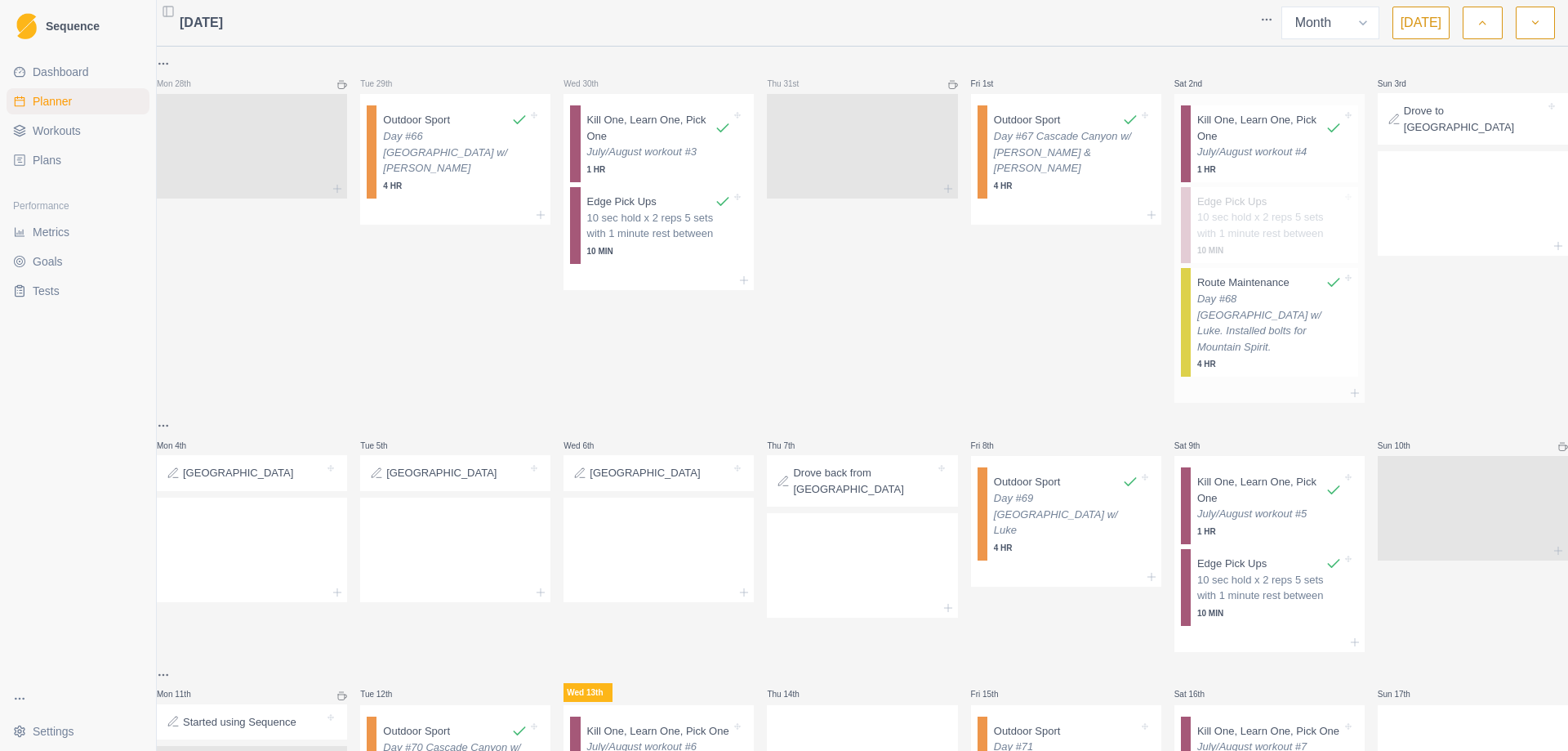
click at [1253, 239] on p "10 sec hold x 2 reps 5 sets with 1 minute rest between" at bounding box center [1269, 225] width 144 height 32
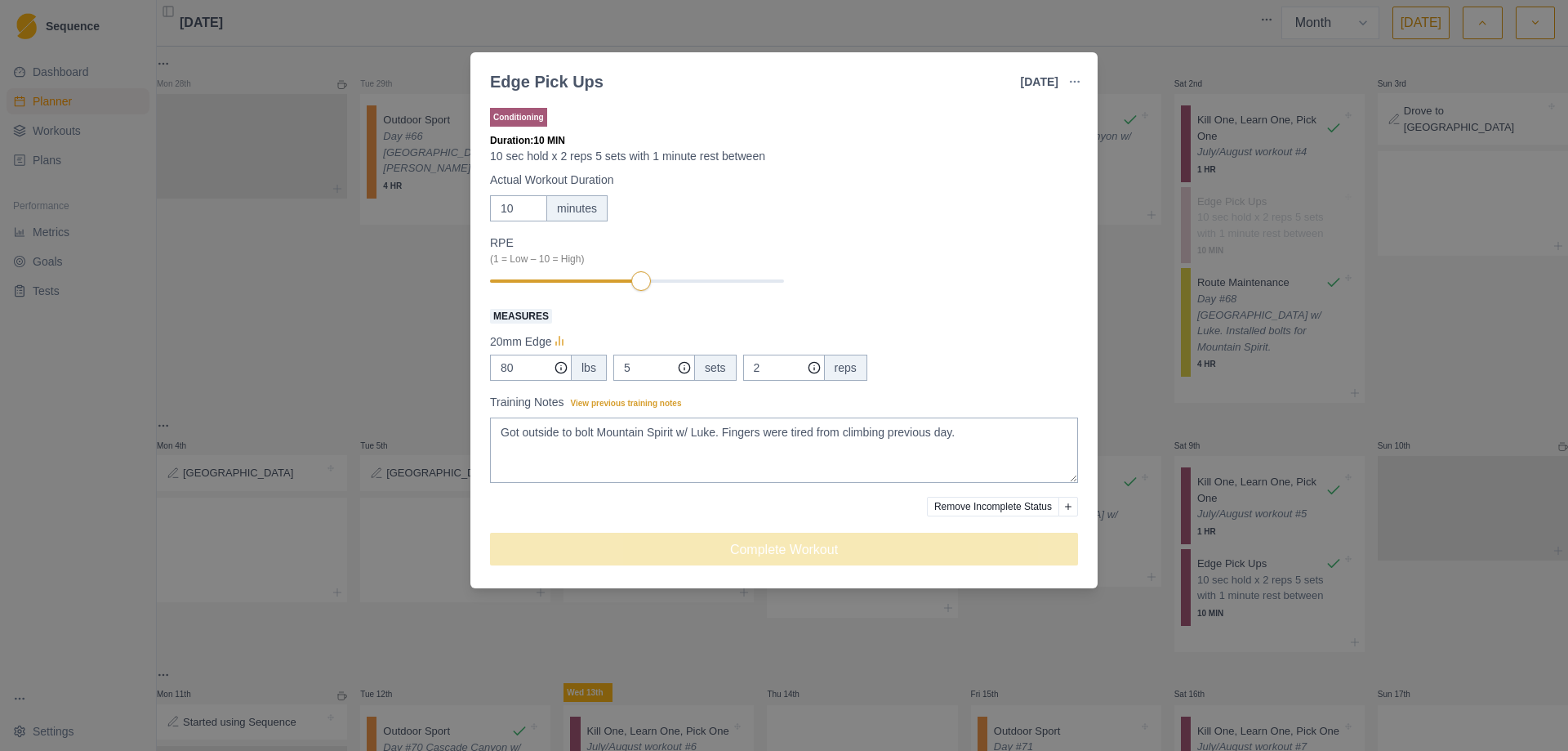
click at [738, 637] on div "Edge Pick Ups [DATE] Link To Goal View Workout Metrics Edit Original Workout Re…" at bounding box center [784, 376] width 1568 height 751
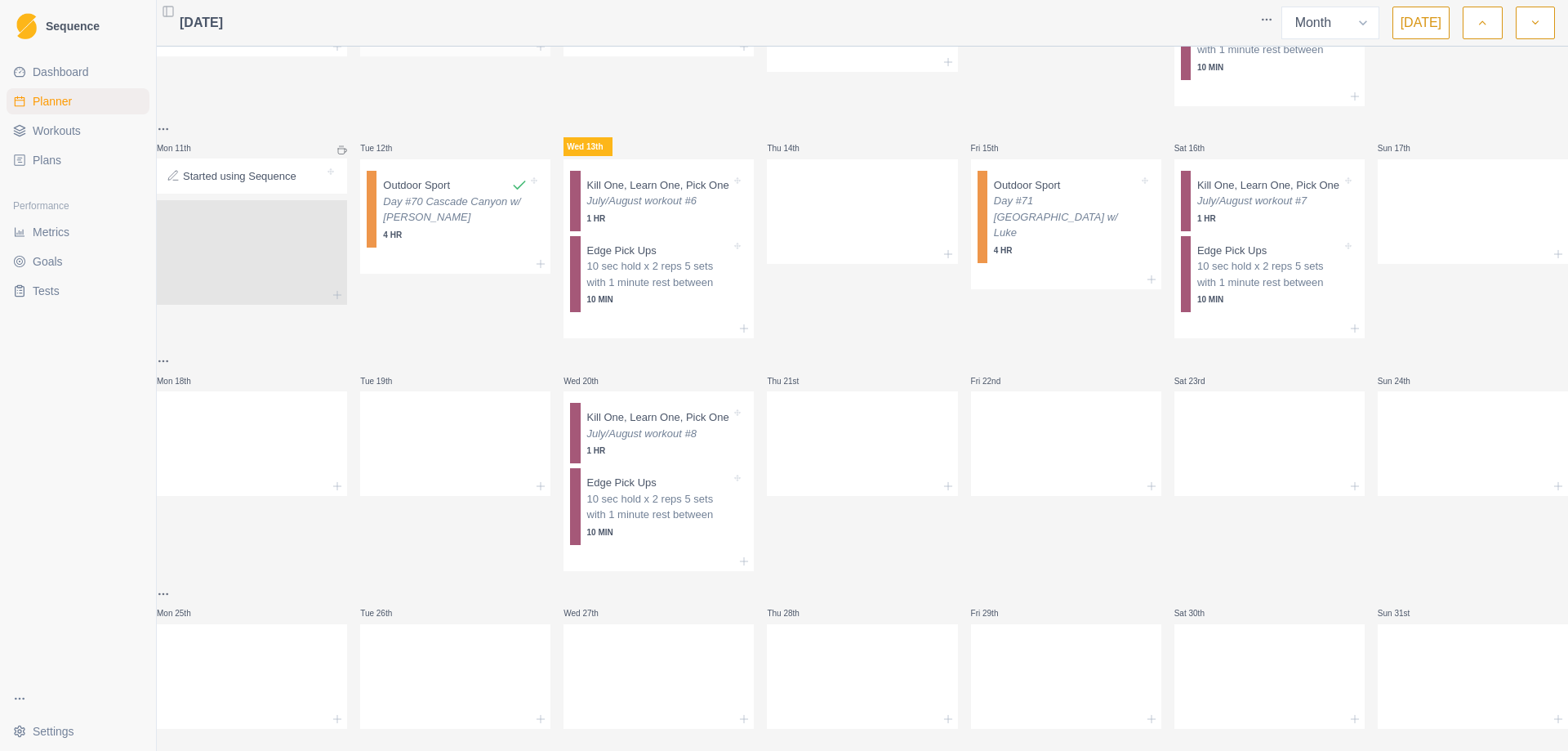
scroll to position [600, 0]
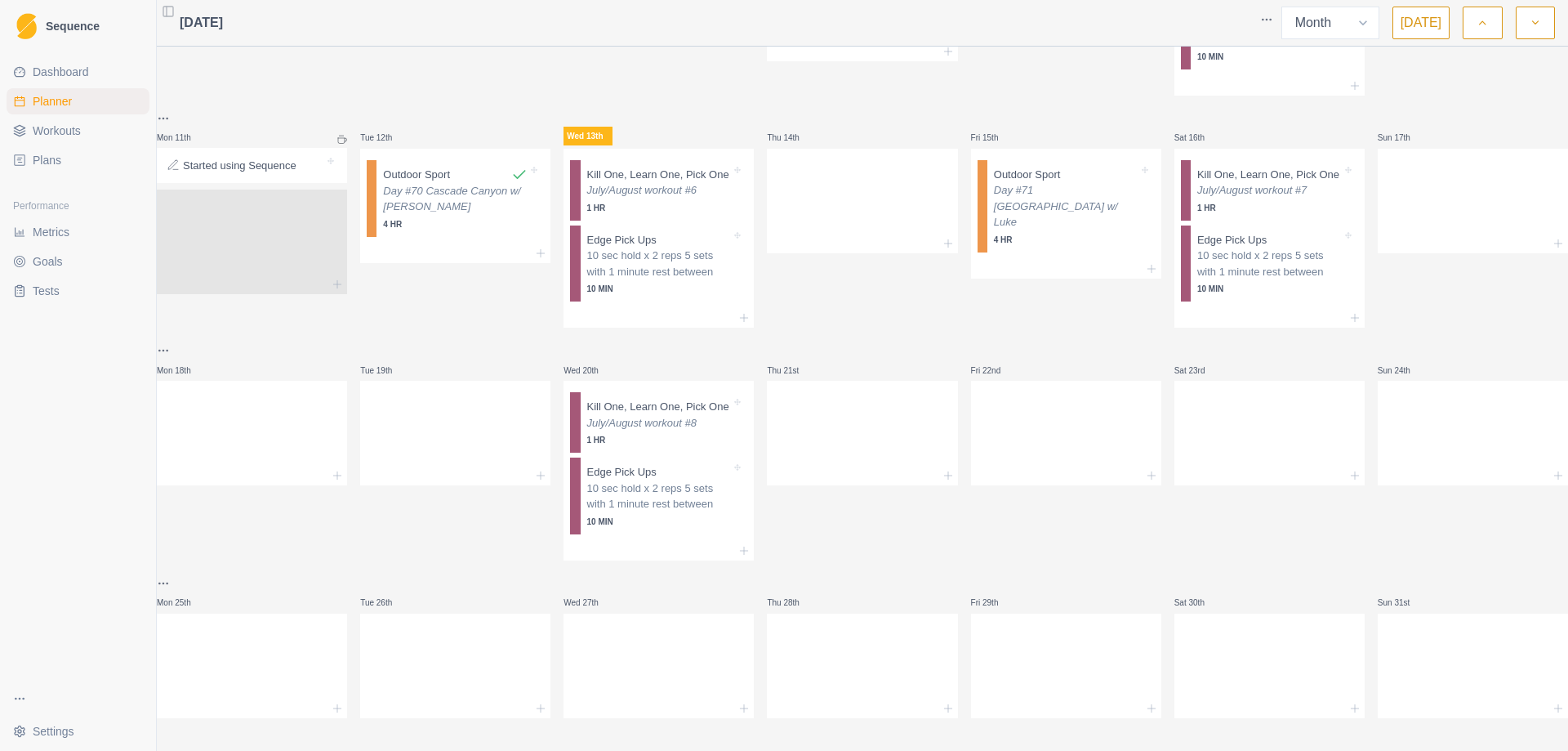
click at [73, 137] on span "Workouts" at bounding box center [57, 130] width 48 height 16
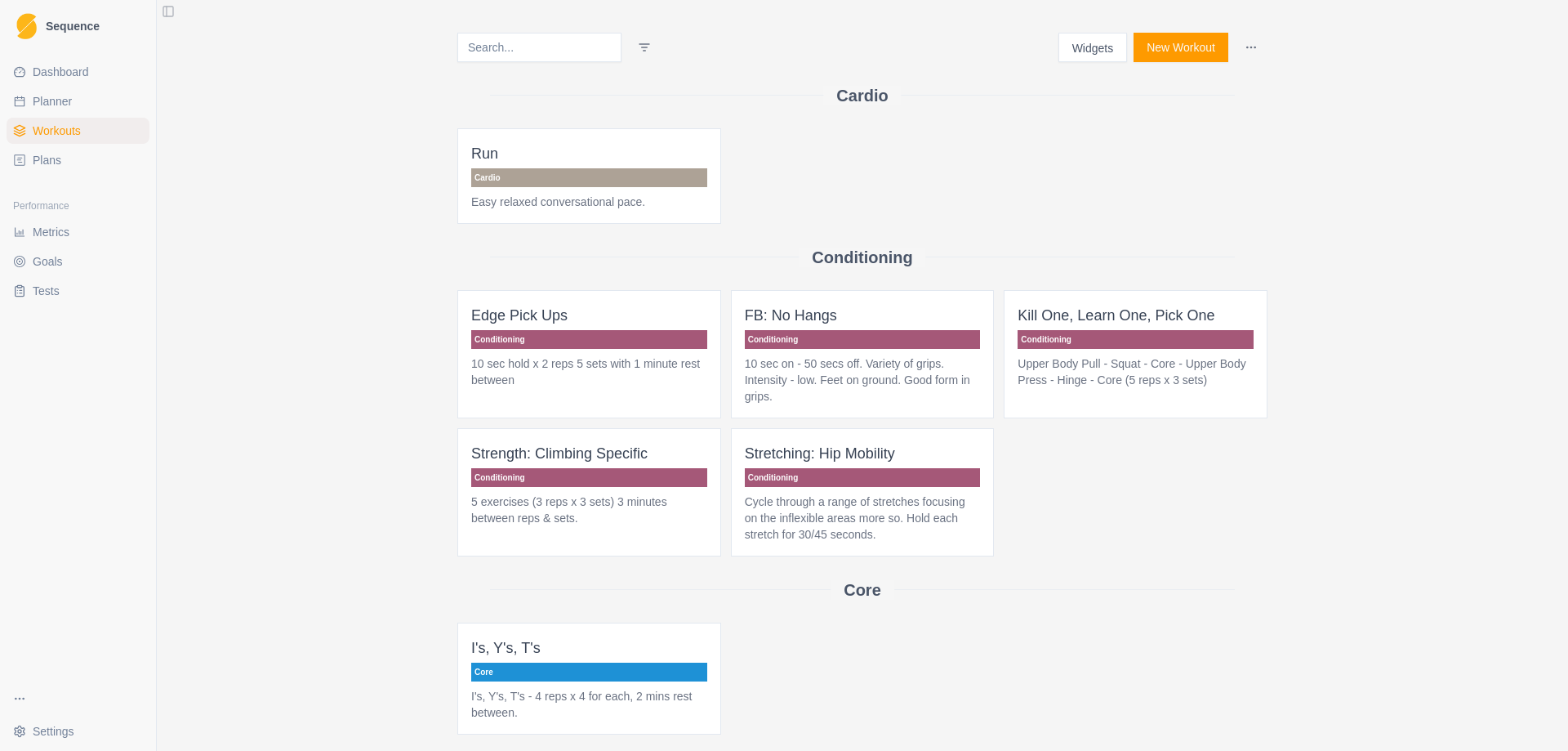
click at [832, 499] on p "Cycle through a range of stretches focusing on the inflexible areas more so. Ho…" at bounding box center [863, 518] width 236 height 49
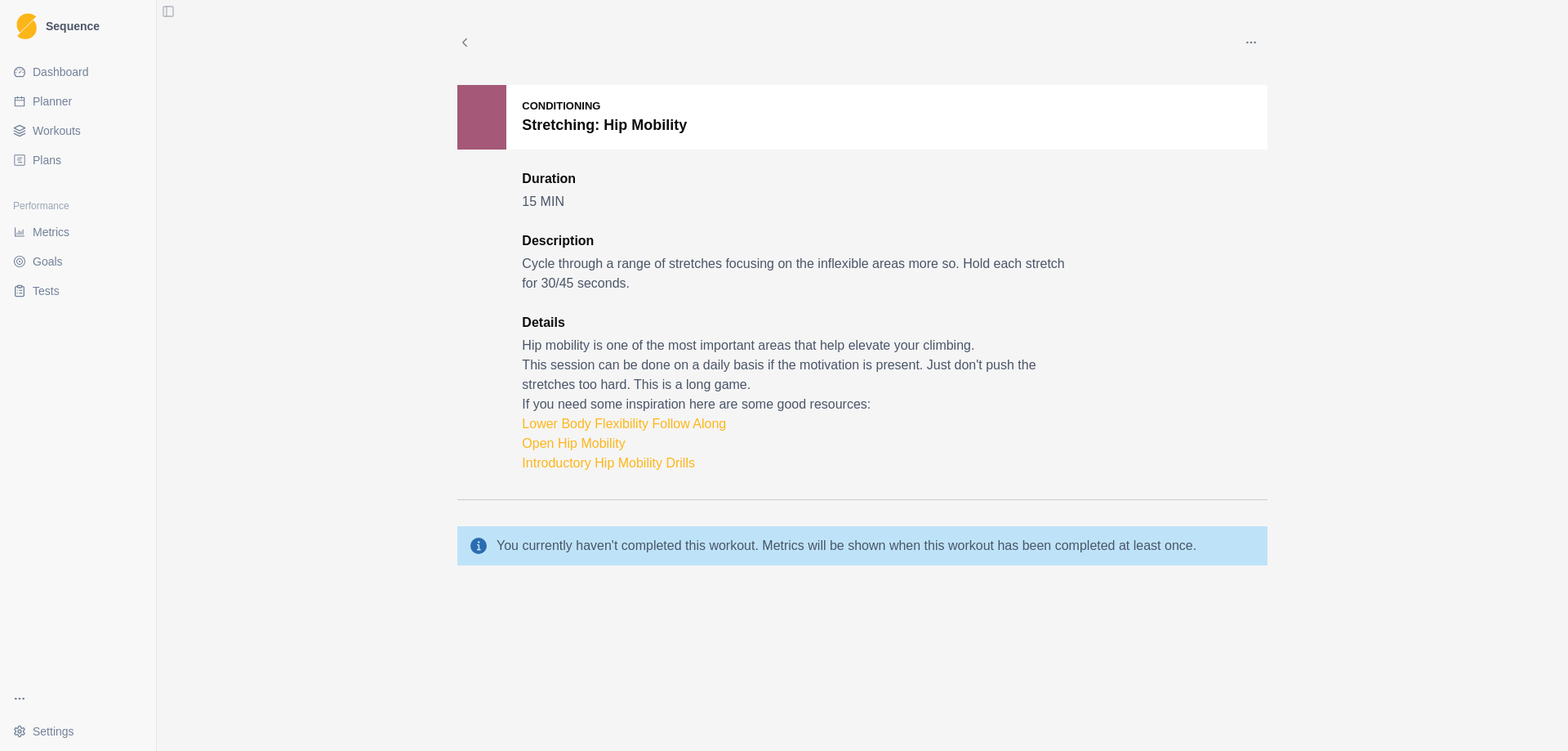
click at [53, 139] on link "Workouts" at bounding box center [78, 131] width 143 height 26
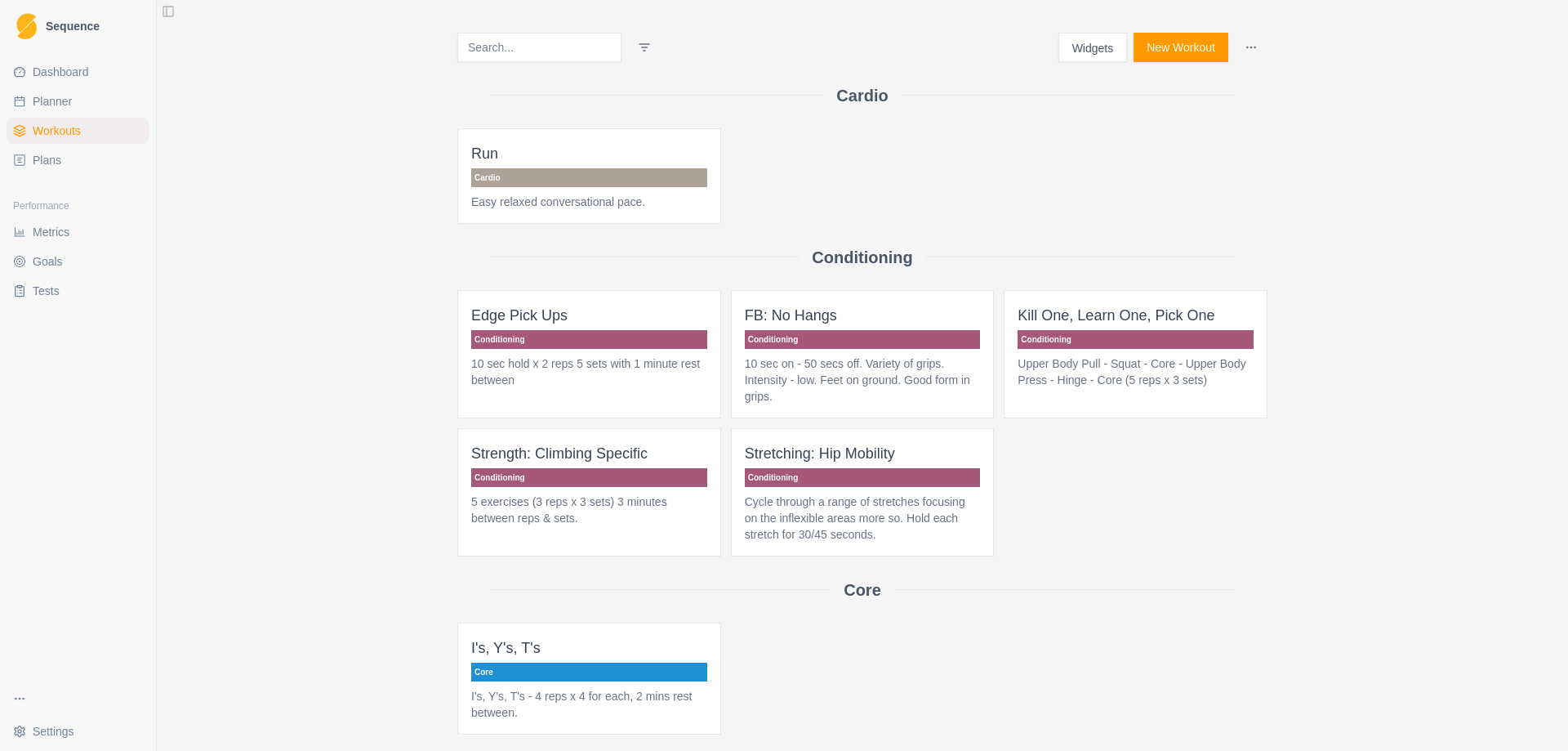
click at [1087, 43] on button "Widgets" at bounding box center [1093, 47] width 70 height 29
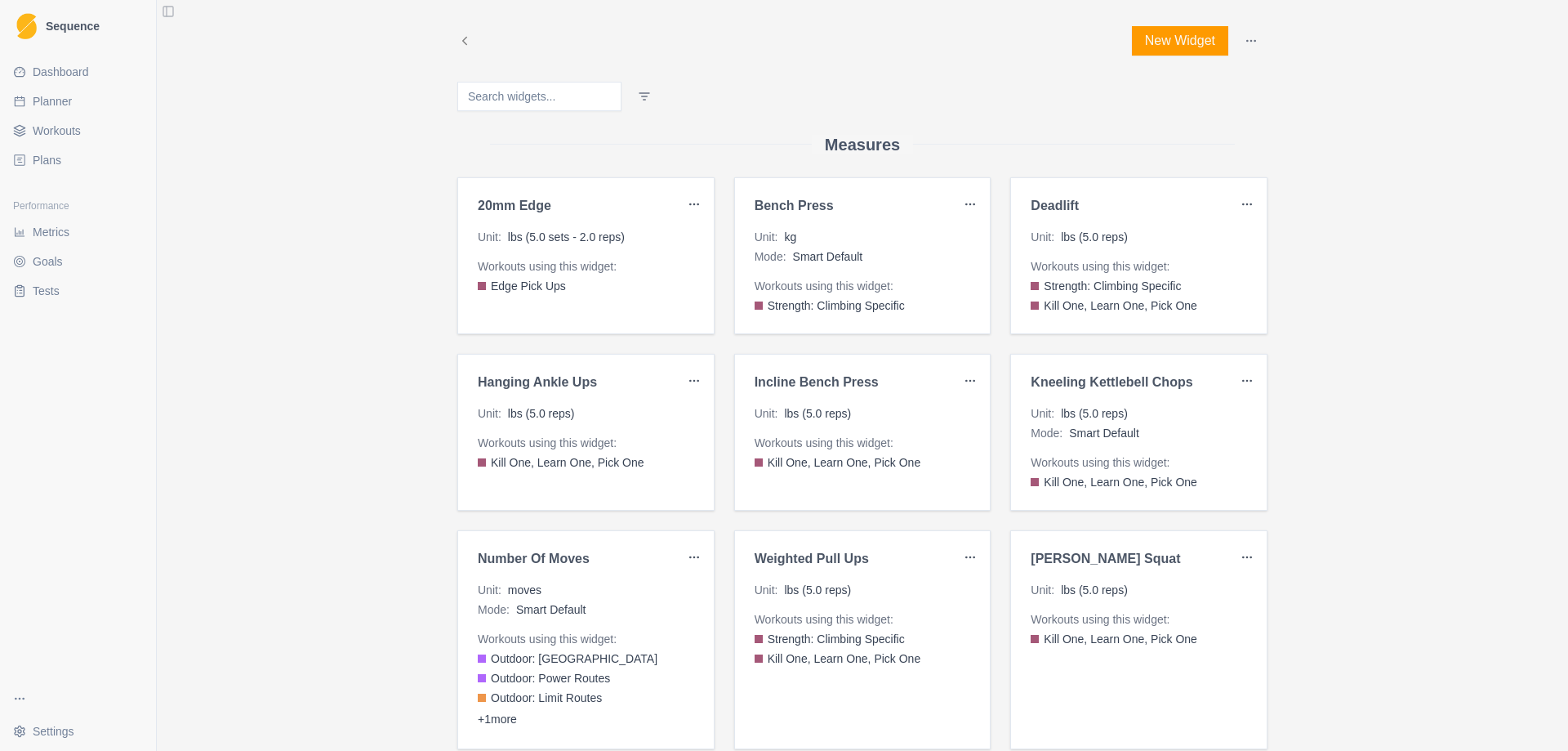
click at [68, 106] on span "Planner" at bounding box center [53, 101] width 40 height 16
select select "month"
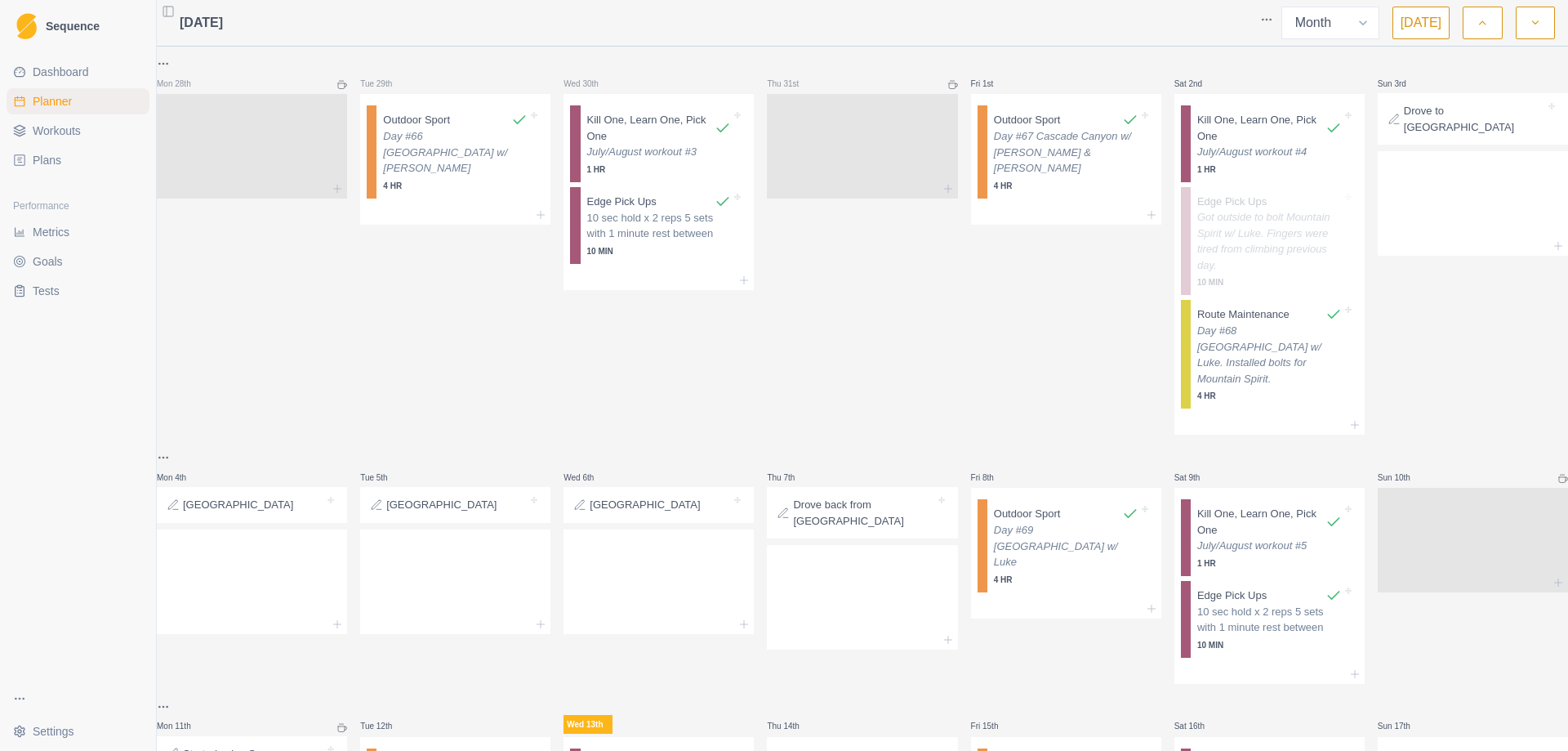
click at [54, 266] on span "Goals" at bounding box center [48, 260] width 30 height 16
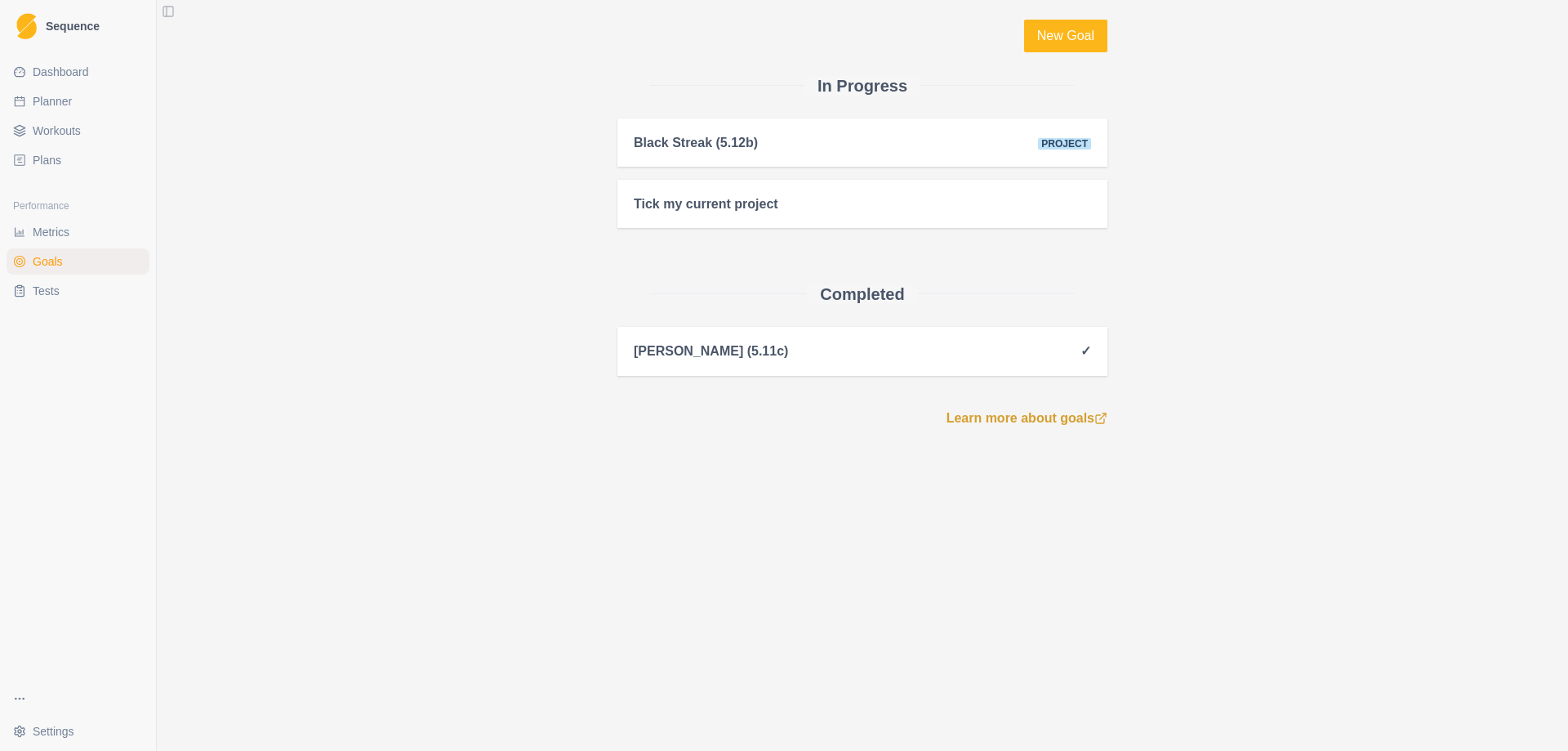
click at [70, 108] on span "Planner" at bounding box center [53, 101] width 40 height 16
select select "month"
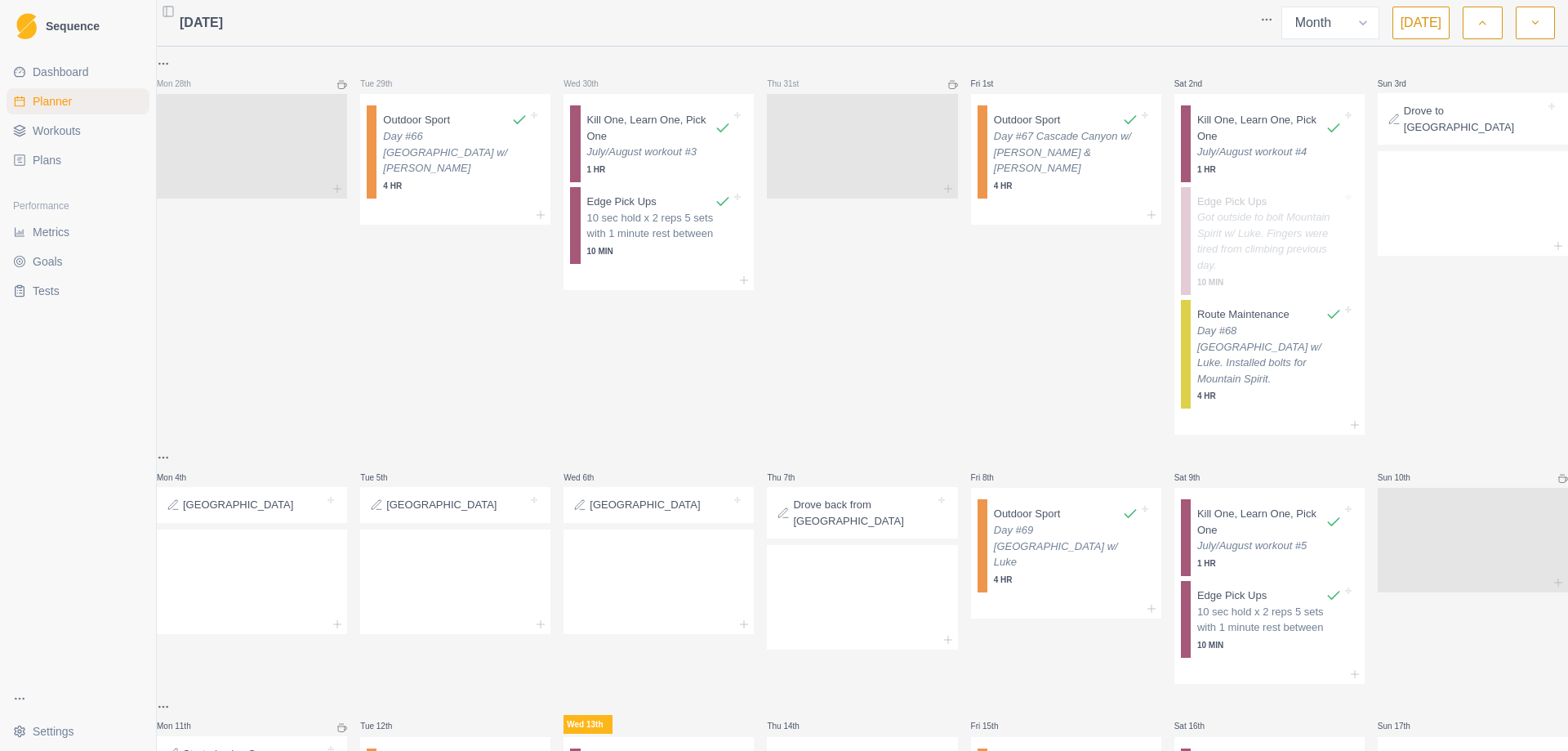
click at [1482, 26] on icon "button" at bounding box center [1482, 23] width 11 height 16
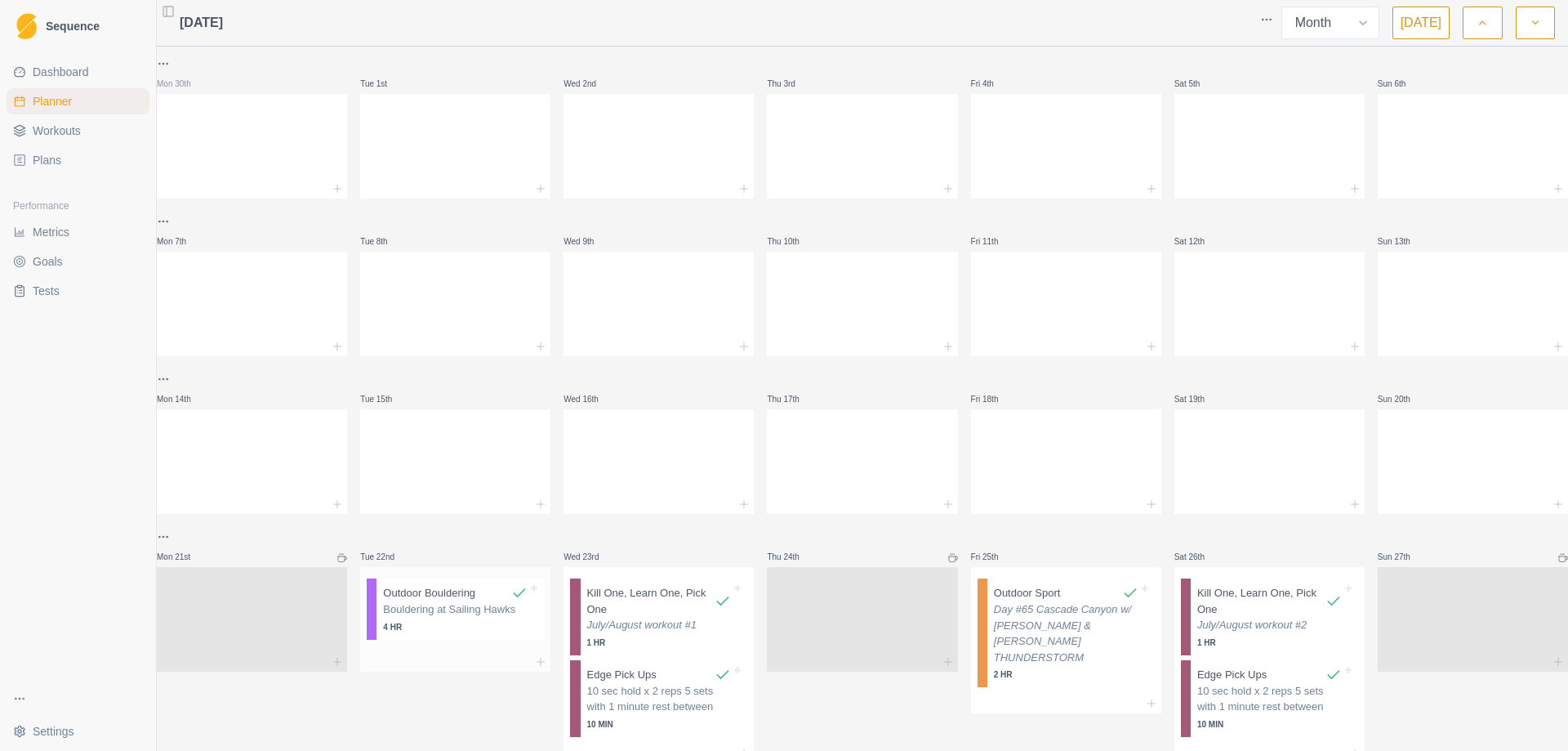
click at [415, 626] on p "4 HR" at bounding box center [455, 626] width 144 height 12
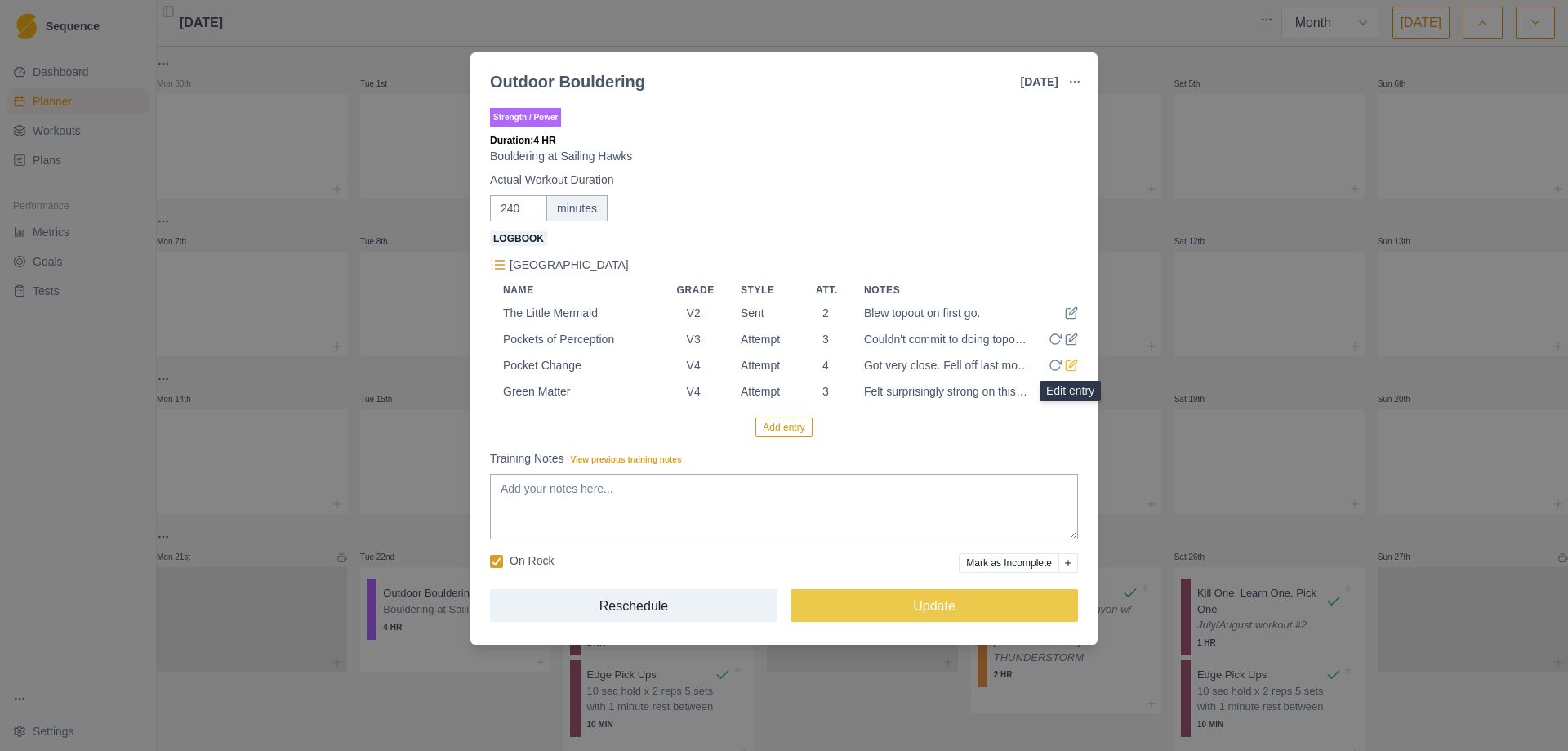
click at [1072, 368] on icon at bounding box center [1072, 365] width 13 height 13
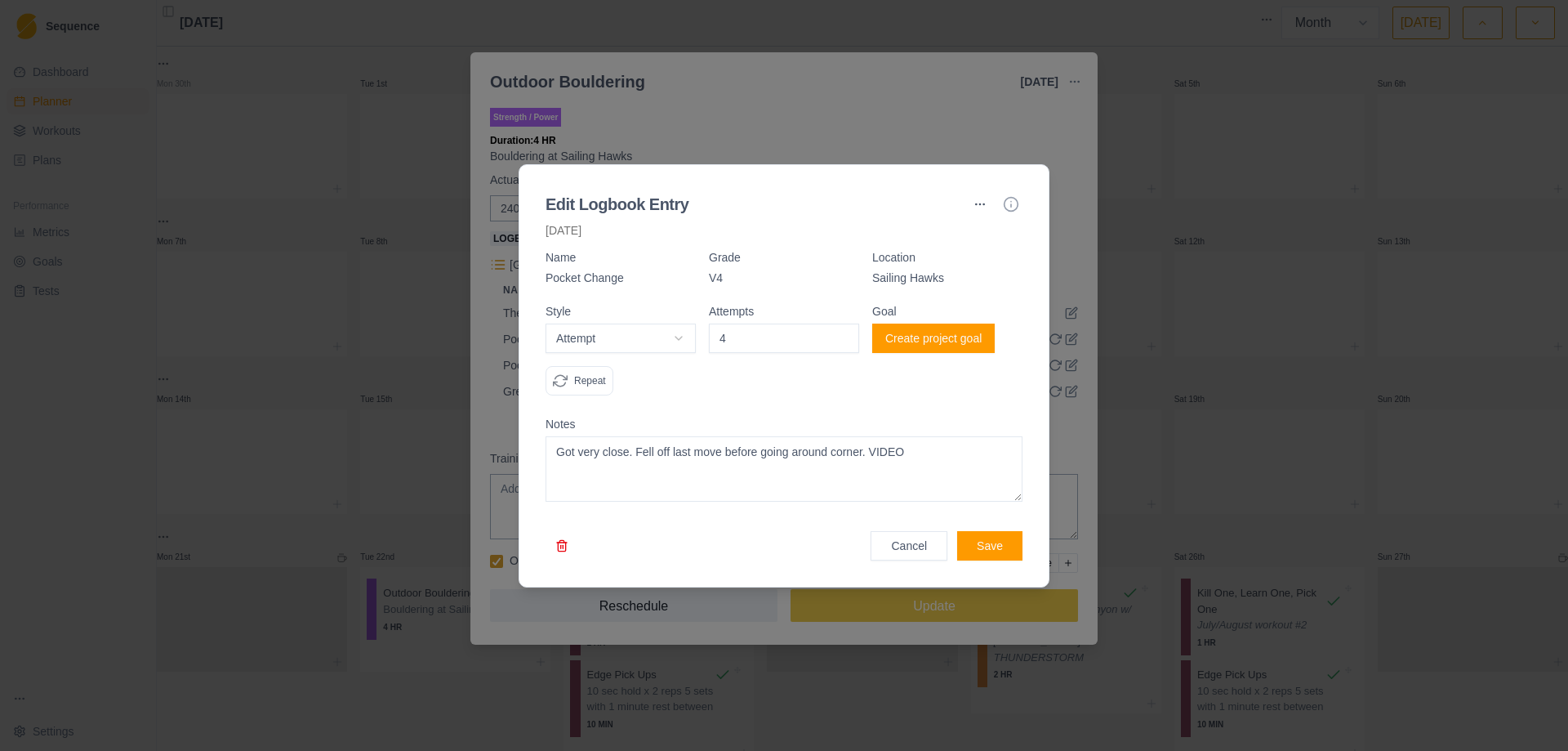
click at [884, 459] on textarea "Got very close. Fell off last move before going around corner. VIDEO" at bounding box center [784, 468] width 477 height 65
type textarea "Got very close. Fell off last move before going around corner."
type input "3"
click at [842, 344] on input "3" at bounding box center [784, 338] width 150 height 29
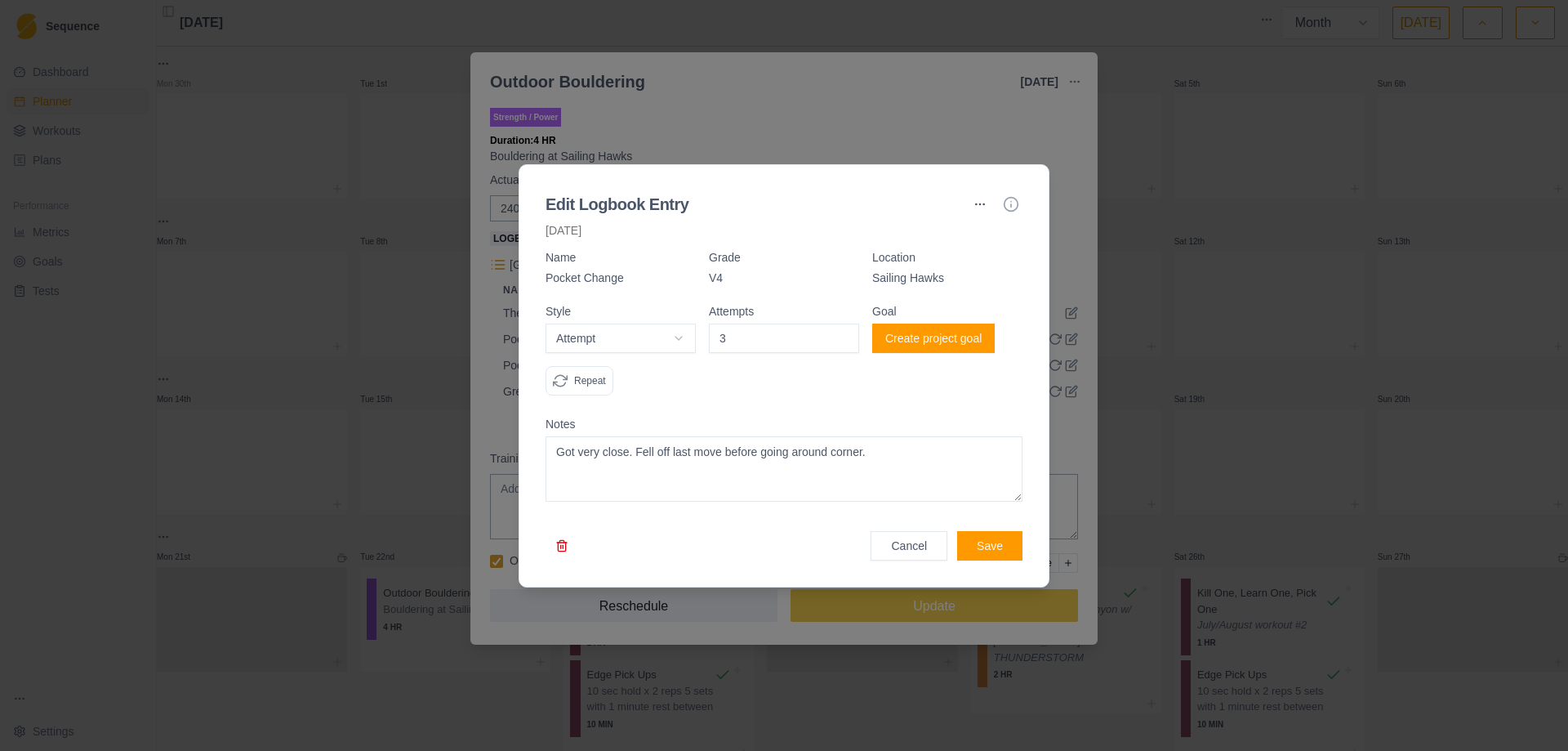
click at [983, 545] on button "Save" at bounding box center [990, 545] width 65 height 29
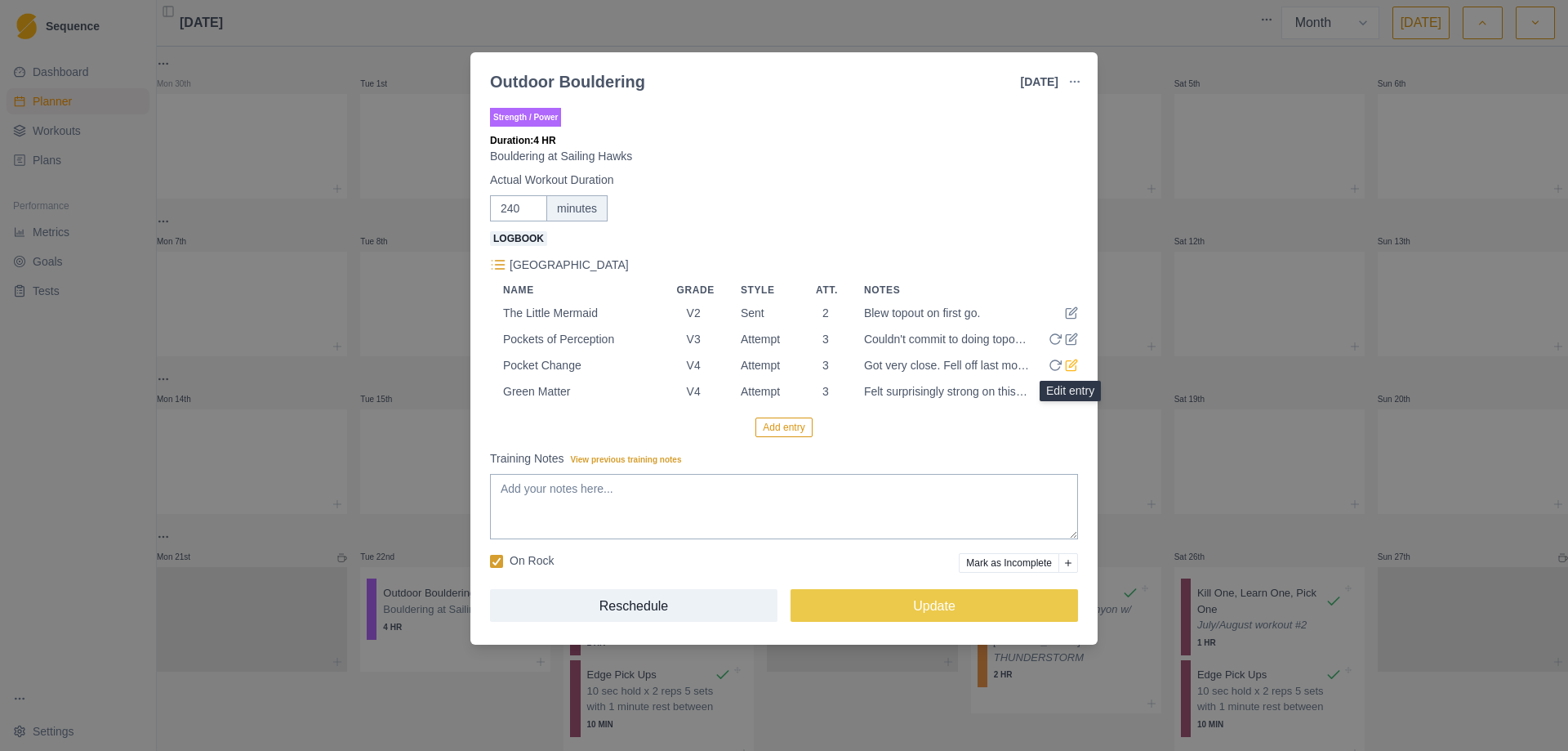
click at [1070, 367] on icon at bounding box center [1073, 363] width 8 height 8
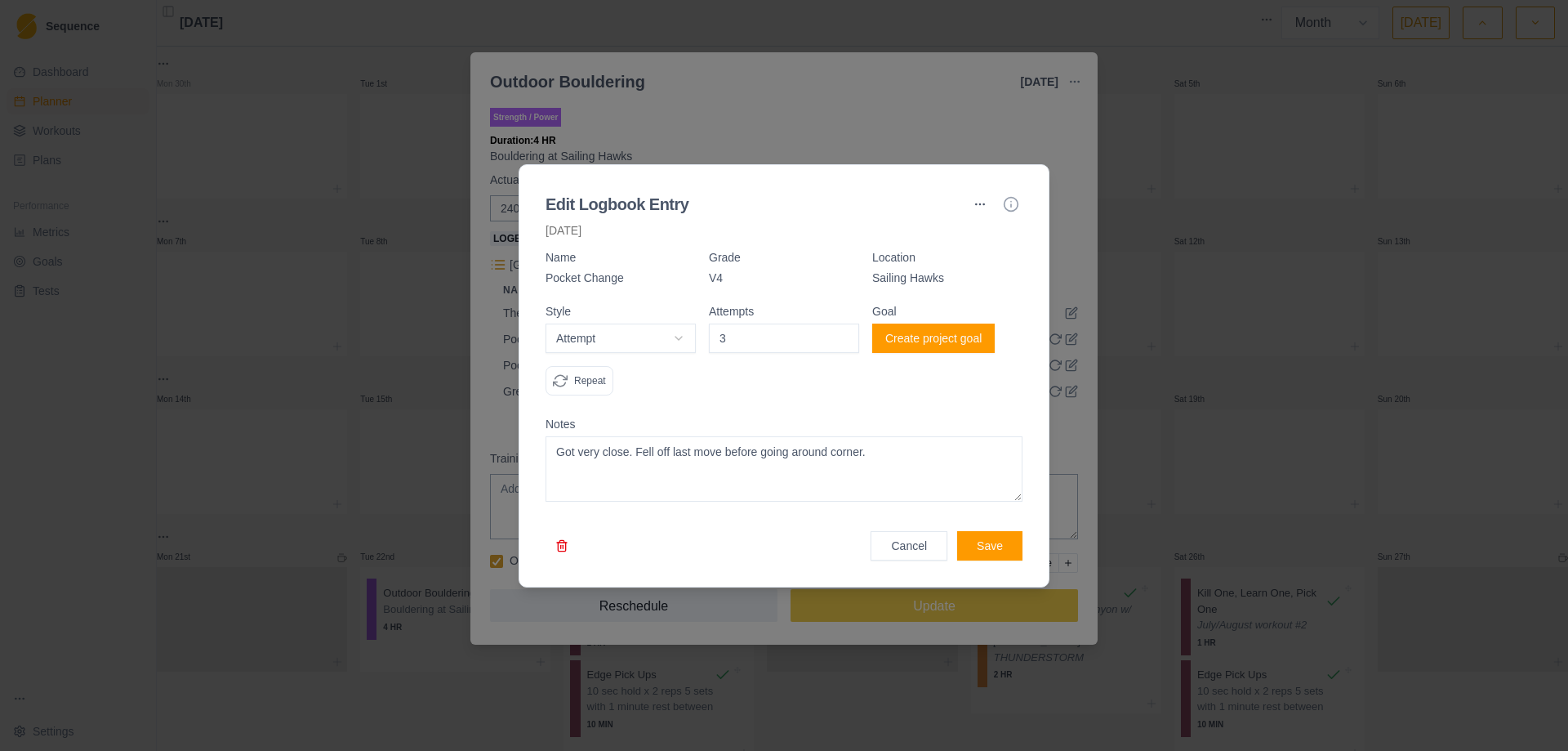
click at [939, 340] on button "Create project goal" at bounding box center [934, 338] width 123 height 29
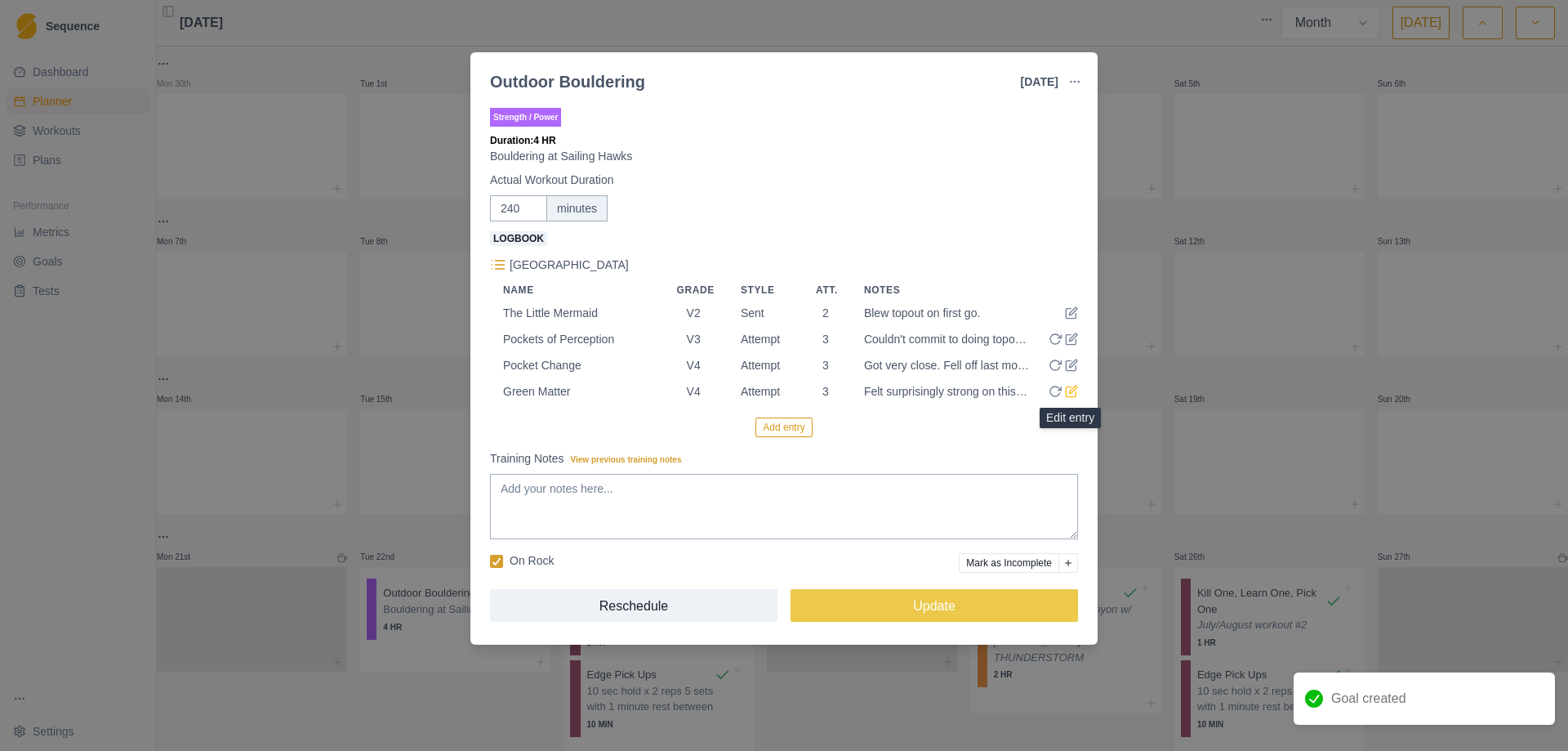
click at [1073, 397] on icon at bounding box center [1071, 392] width 9 height 9
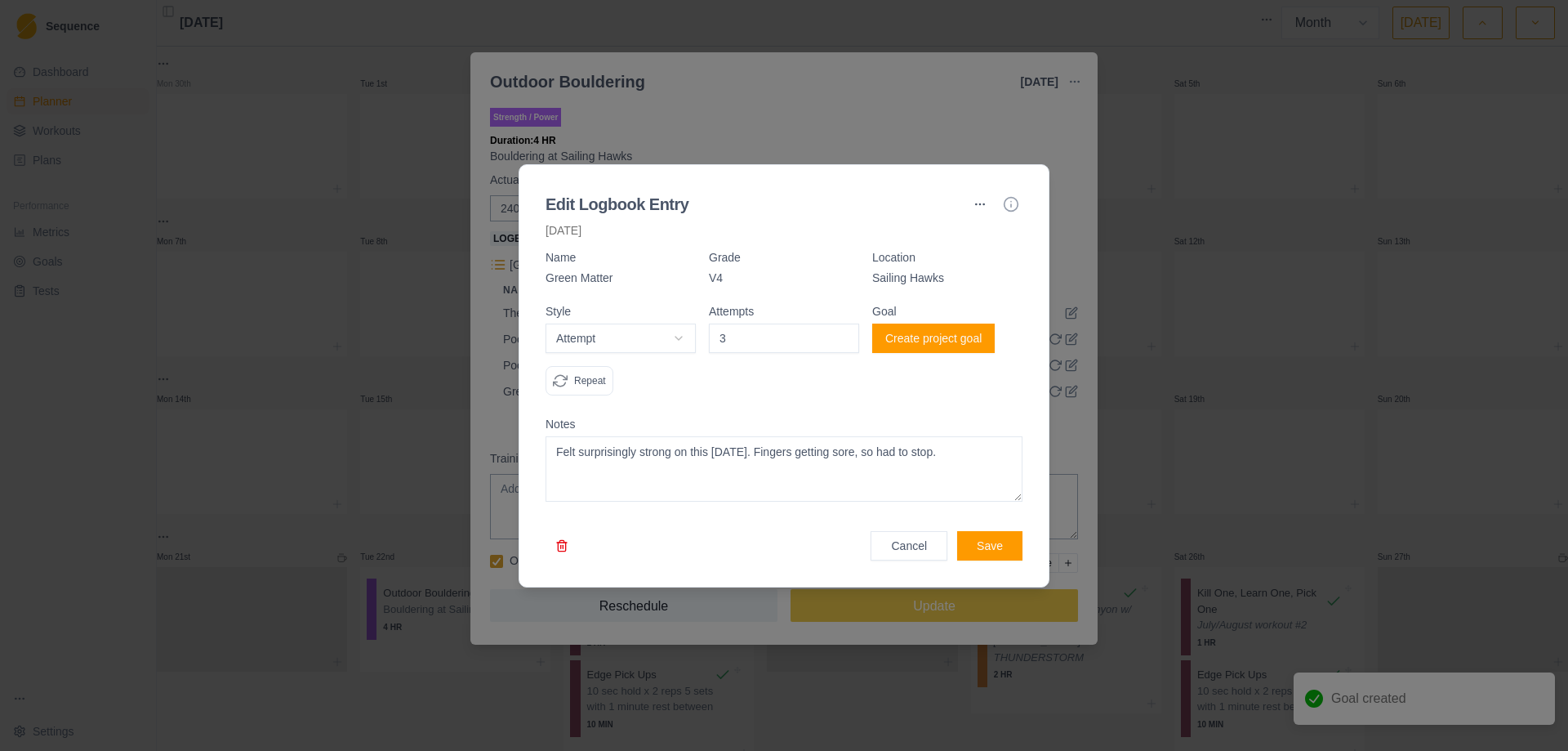
click at [935, 336] on button "Create project goal" at bounding box center [934, 338] width 123 height 29
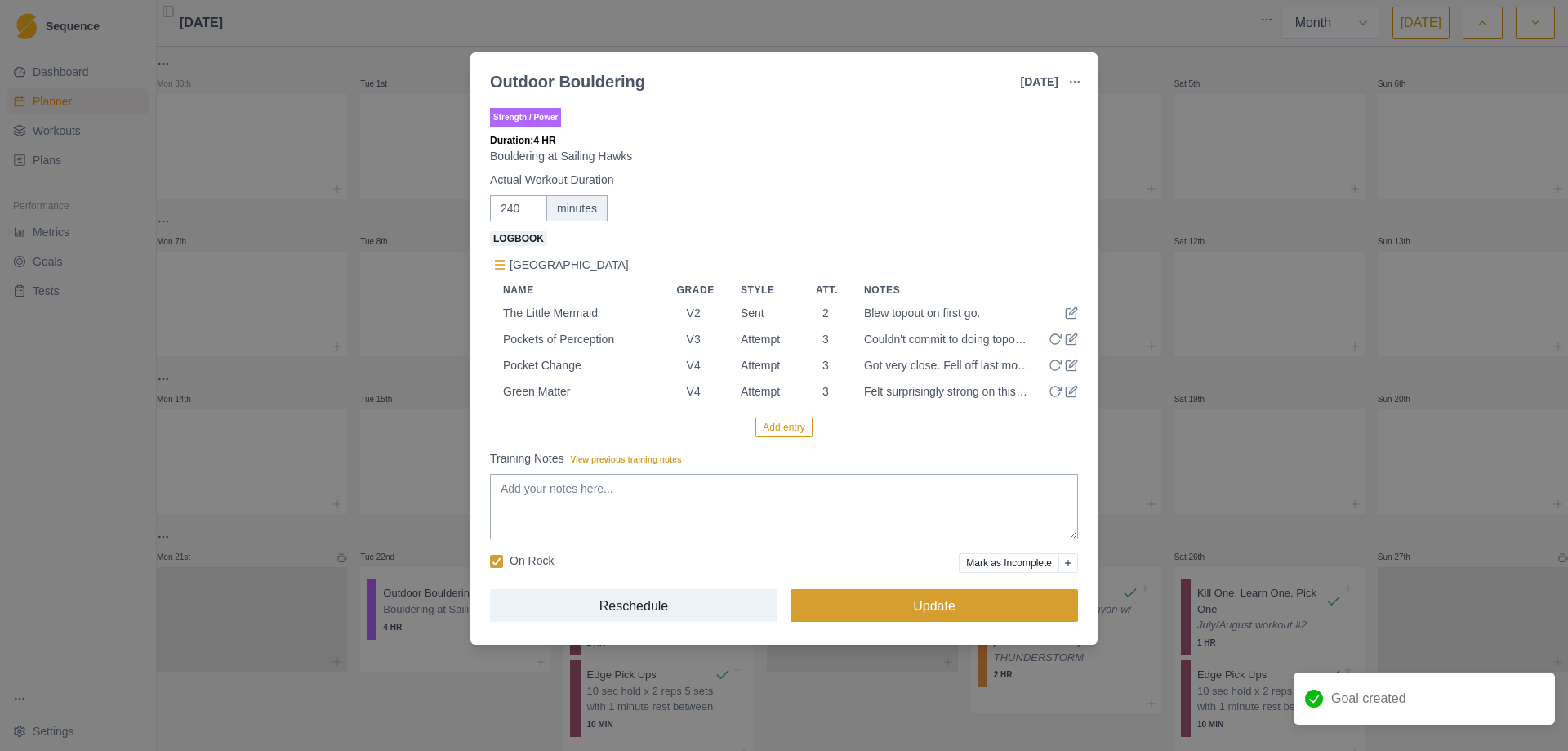
click at [923, 614] on button "Update" at bounding box center [934, 605] width 288 height 33
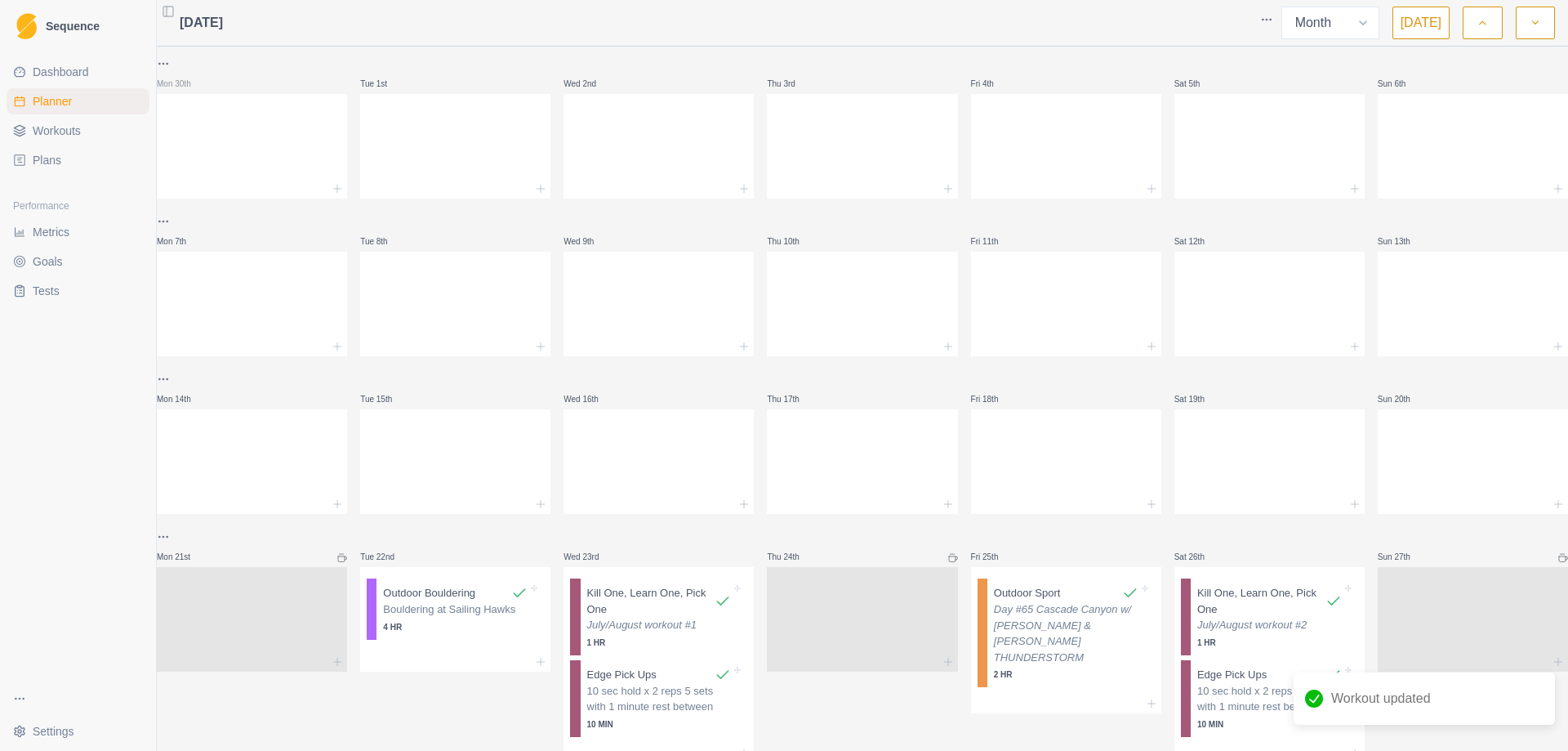
click at [52, 271] on link "Goals" at bounding box center [78, 261] width 143 height 26
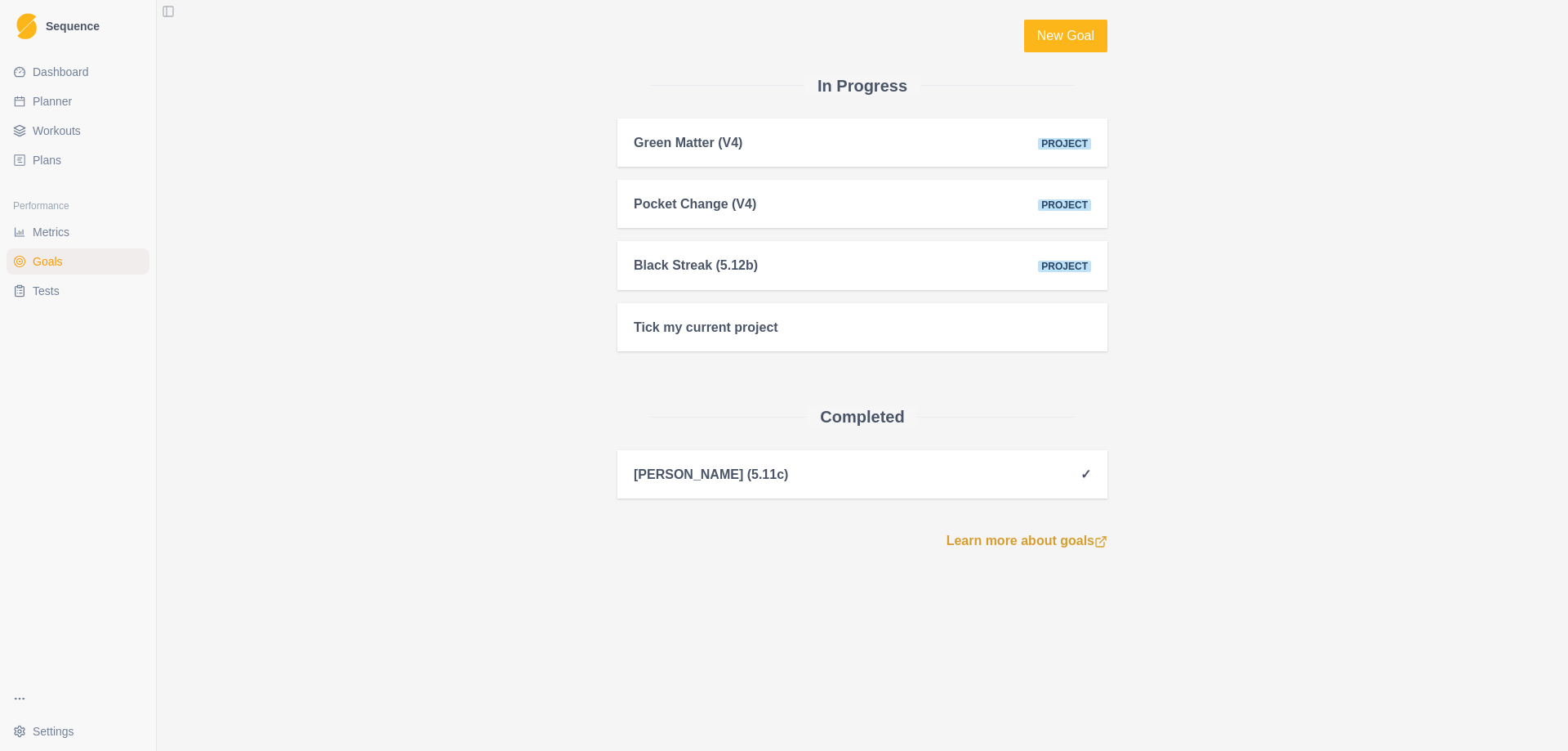
drag, startPoint x: 673, startPoint y: 338, endPoint x: 446, endPoint y: 344, distance: 227.1
click at [446, 344] on div "New Goal In Progress Green Matter (V4) Project Pocket Change (V4) Project Black…" at bounding box center [862, 285] width 837 height 570
click at [1048, 551] on link "Learn more about goals" at bounding box center [1026, 541] width 161 height 20
click at [1055, 35] on link "New Goal" at bounding box center [1066, 36] width 83 height 33
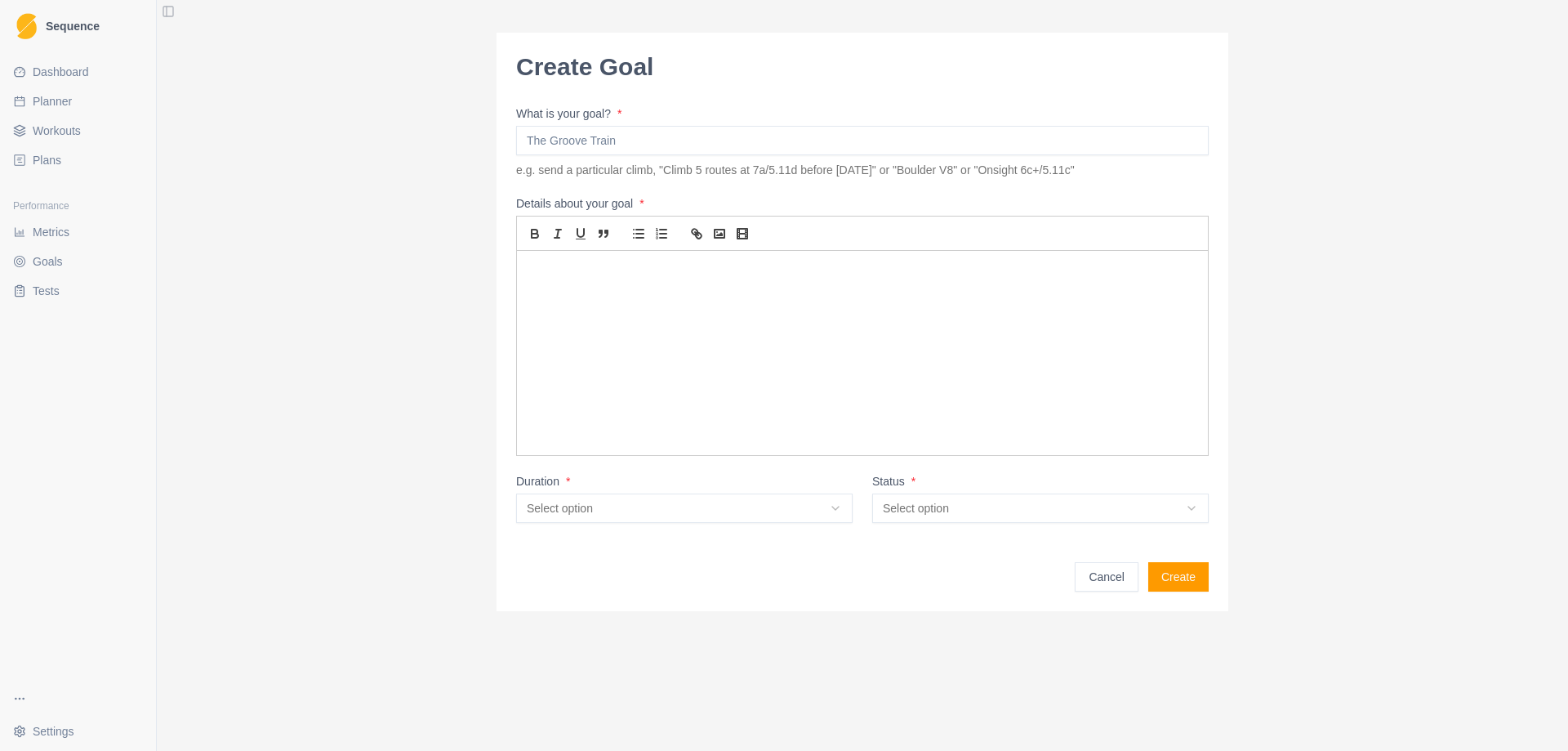
click at [629, 137] on input "What is your goal? *" at bounding box center [862, 140] width 692 height 29
click at [1105, 576] on div "Cancel Create" at bounding box center [862, 567] width 692 height 49
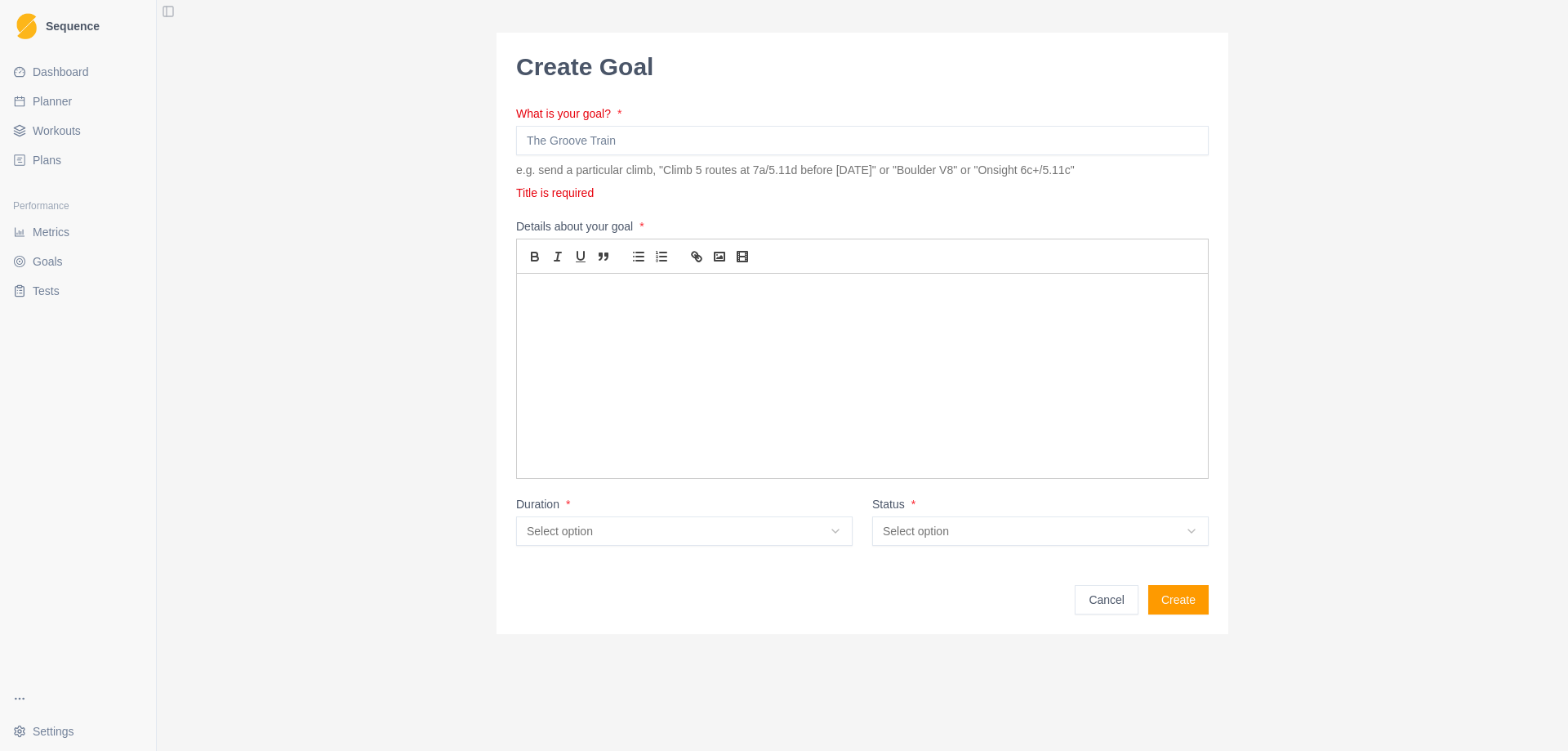
click at [1105, 576] on div "Cancel Create" at bounding box center [862, 590] width 692 height 49
click at [1103, 606] on button "Cancel" at bounding box center [1107, 599] width 64 height 29
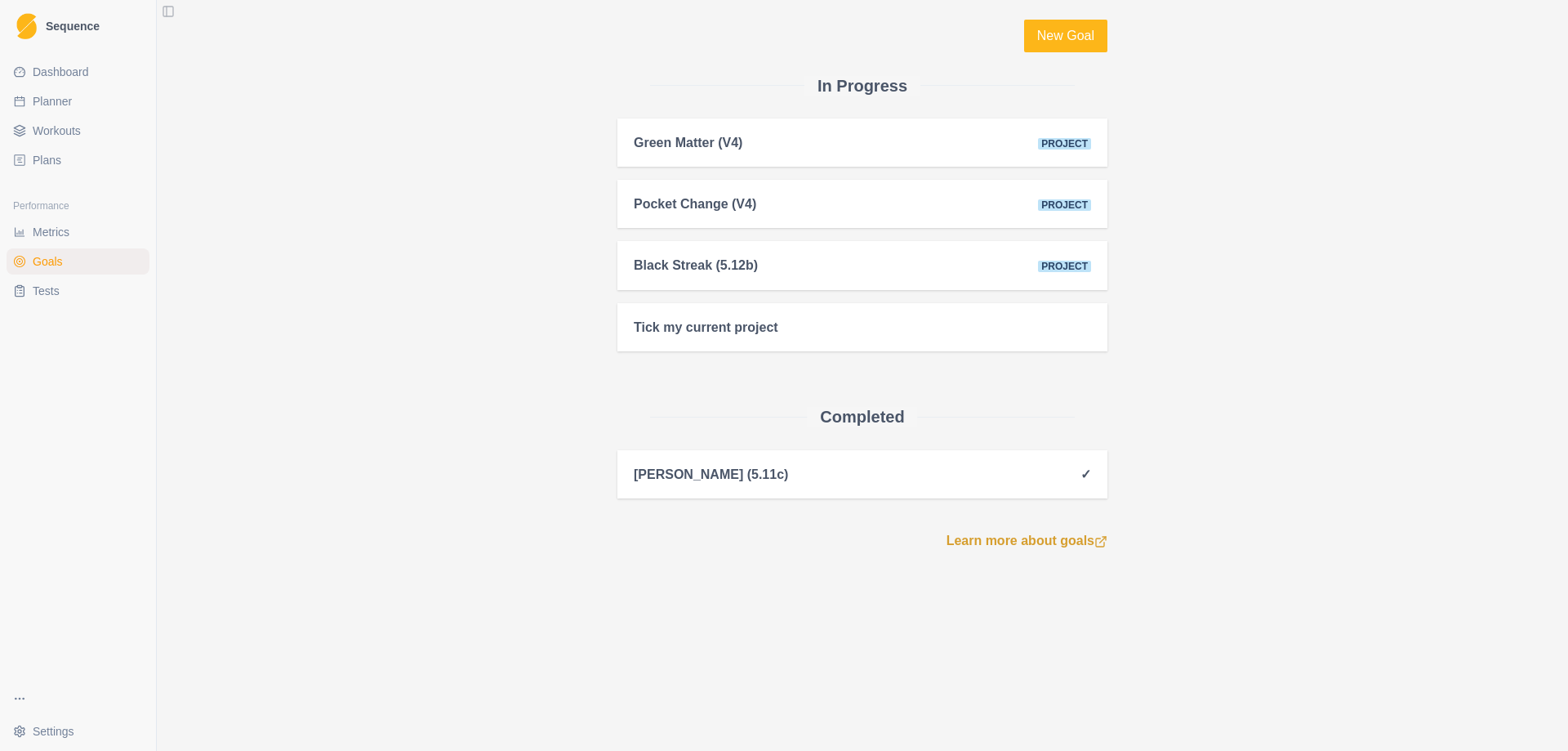
click at [54, 101] on span "Planner" at bounding box center [53, 101] width 40 height 16
select select "month"
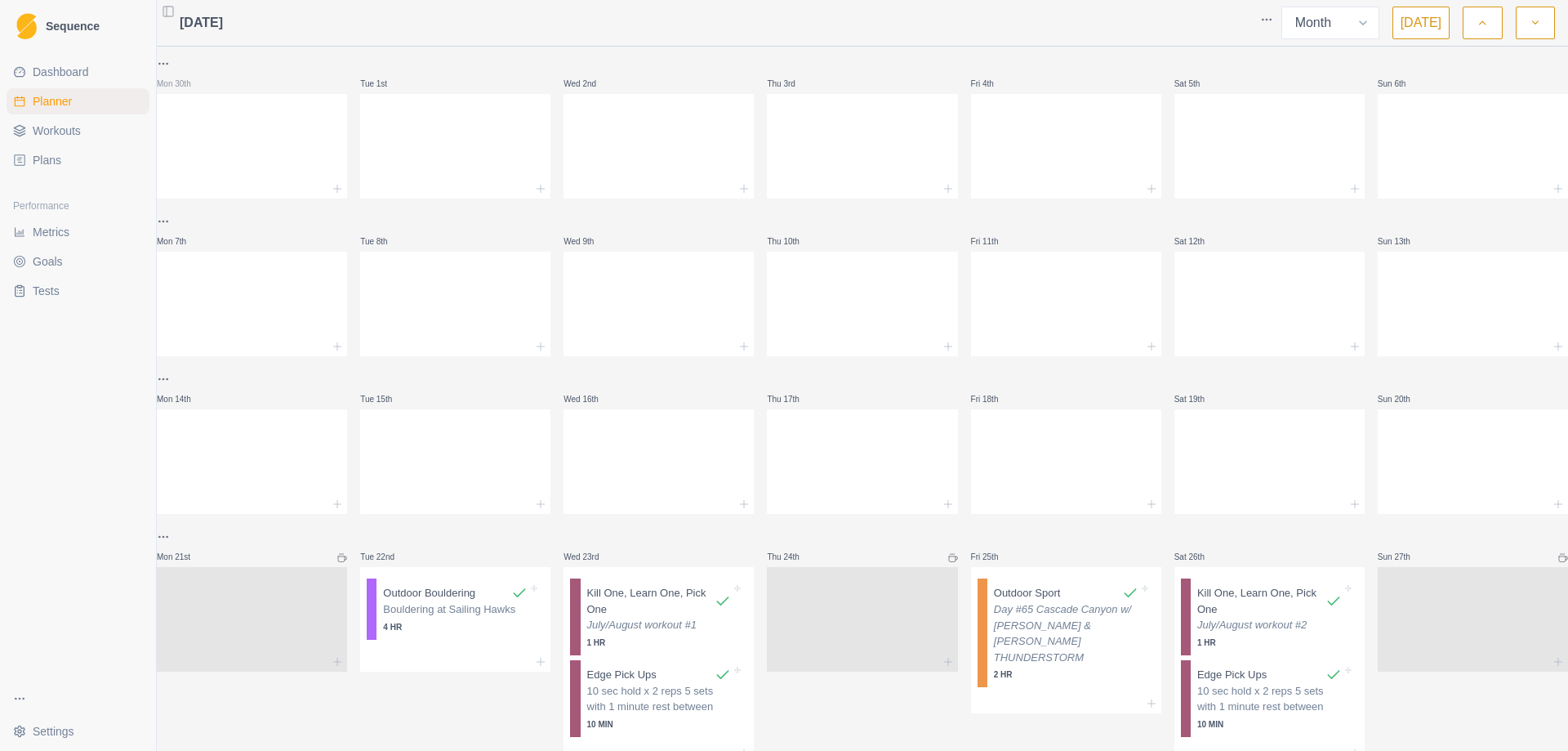
click at [61, 235] on span "Metrics" at bounding box center [51, 231] width 37 height 16
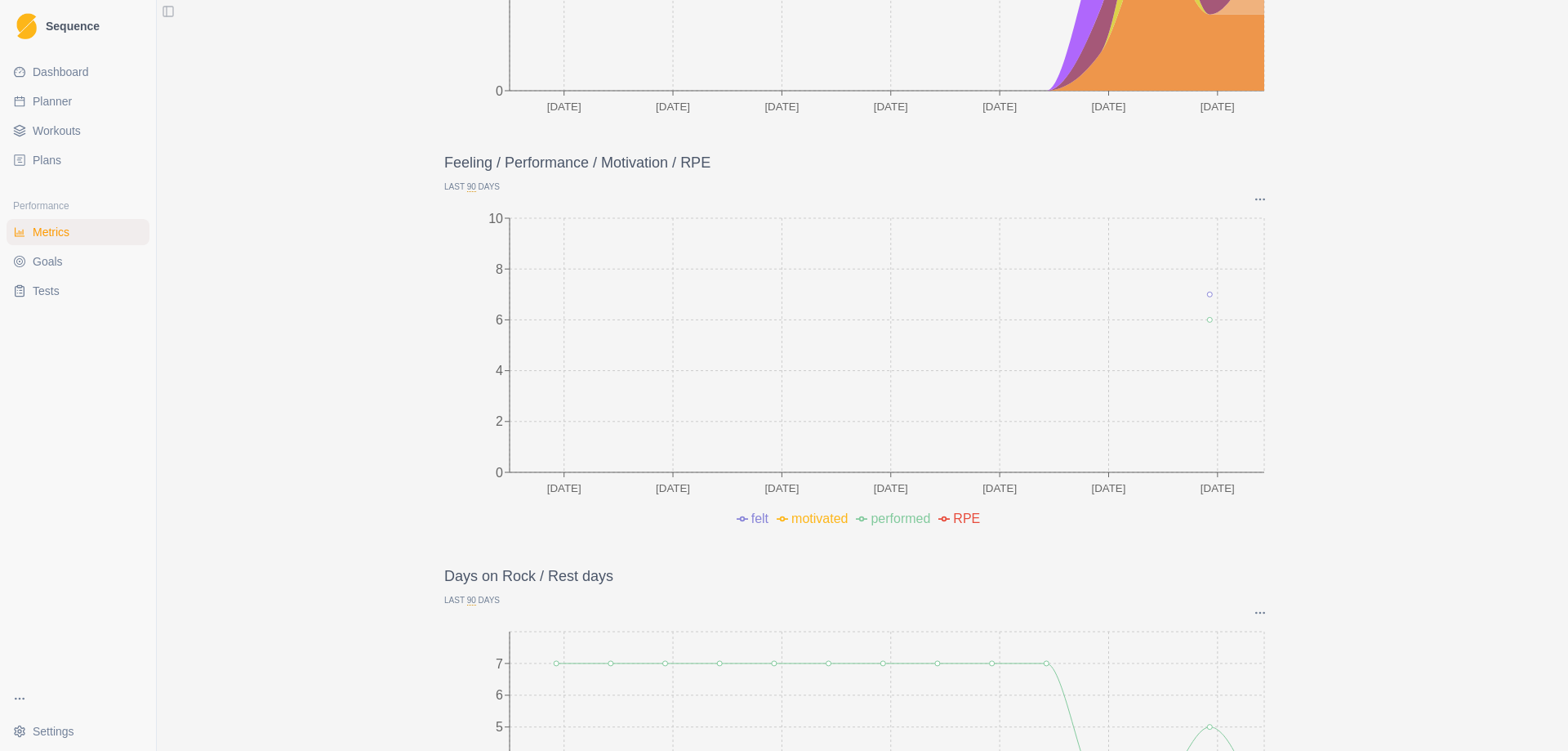
scroll to position [409, 0]
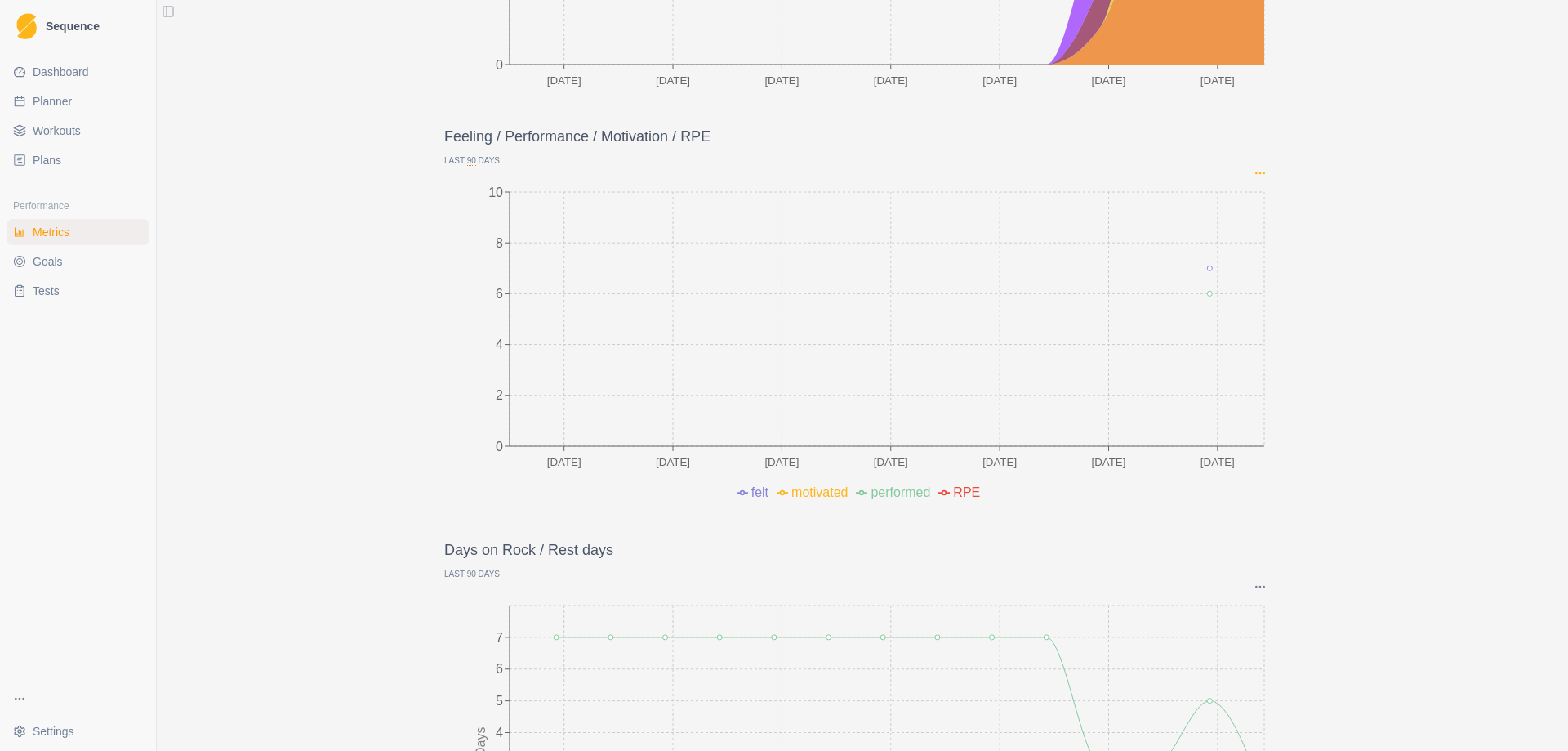
click at [1256, 174] on icon "Options" at bounding box center [1260, 174] width 13 height 13
click at [1266, 234] on span "button" at bounding box center [1260, 239] width 13 height 13
click at [1254, 239] on input "Milestones" at bounding box center [1253, 239] width 1 height 1
drag, startPoint x: 1255, startPoint y: 173, endPoint x: 1434, endPoint y: 112, distance: 189.1
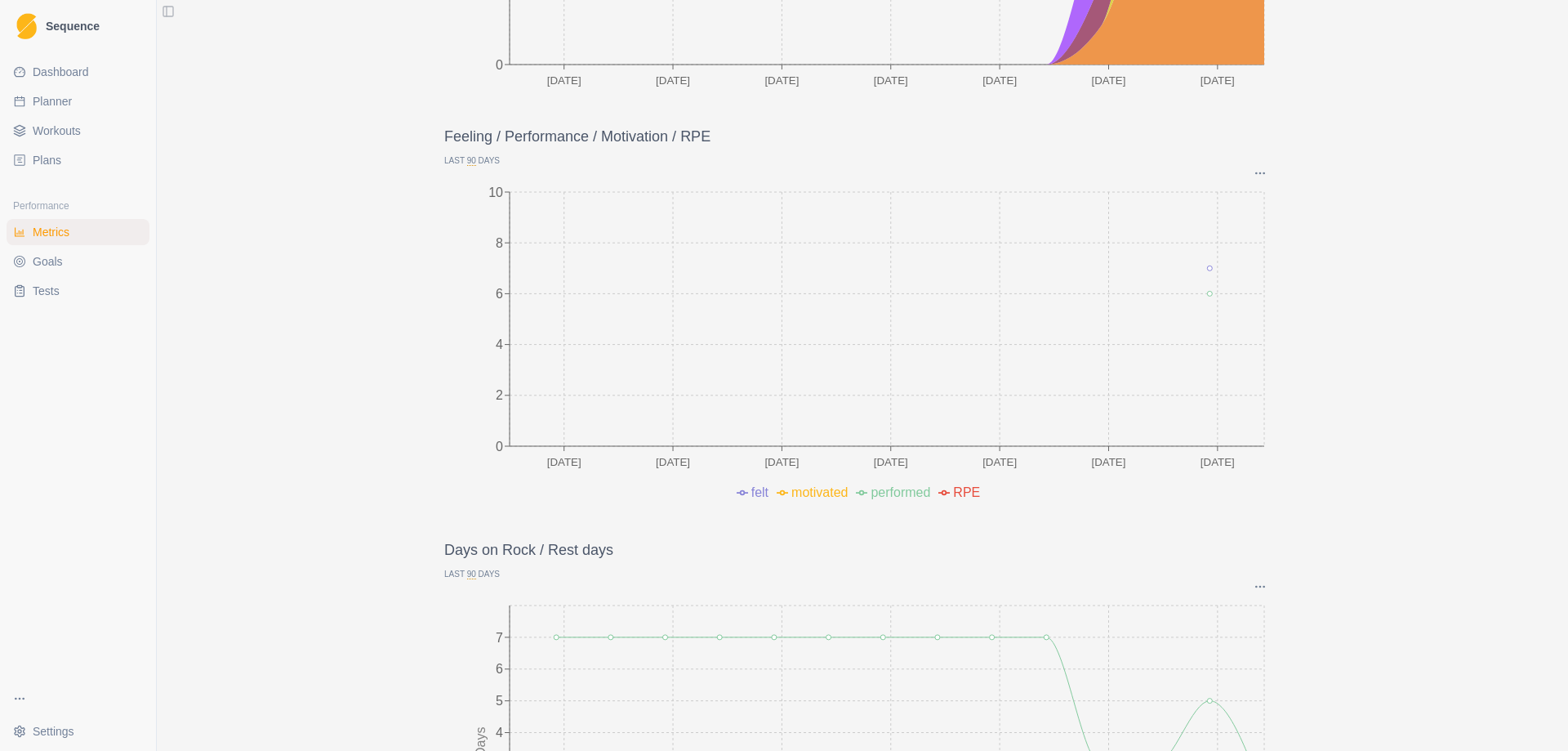
click at [1254, 175] on icon "Options" at bounding box center [1260, 174] width 13 height 13
click at [1263, 237] on span "button" at bounding box center [1260, 239] width 13 height 13
click at [1254, 239] on input "Milestones" at bounding box center [1253, 239] width 1 height 1
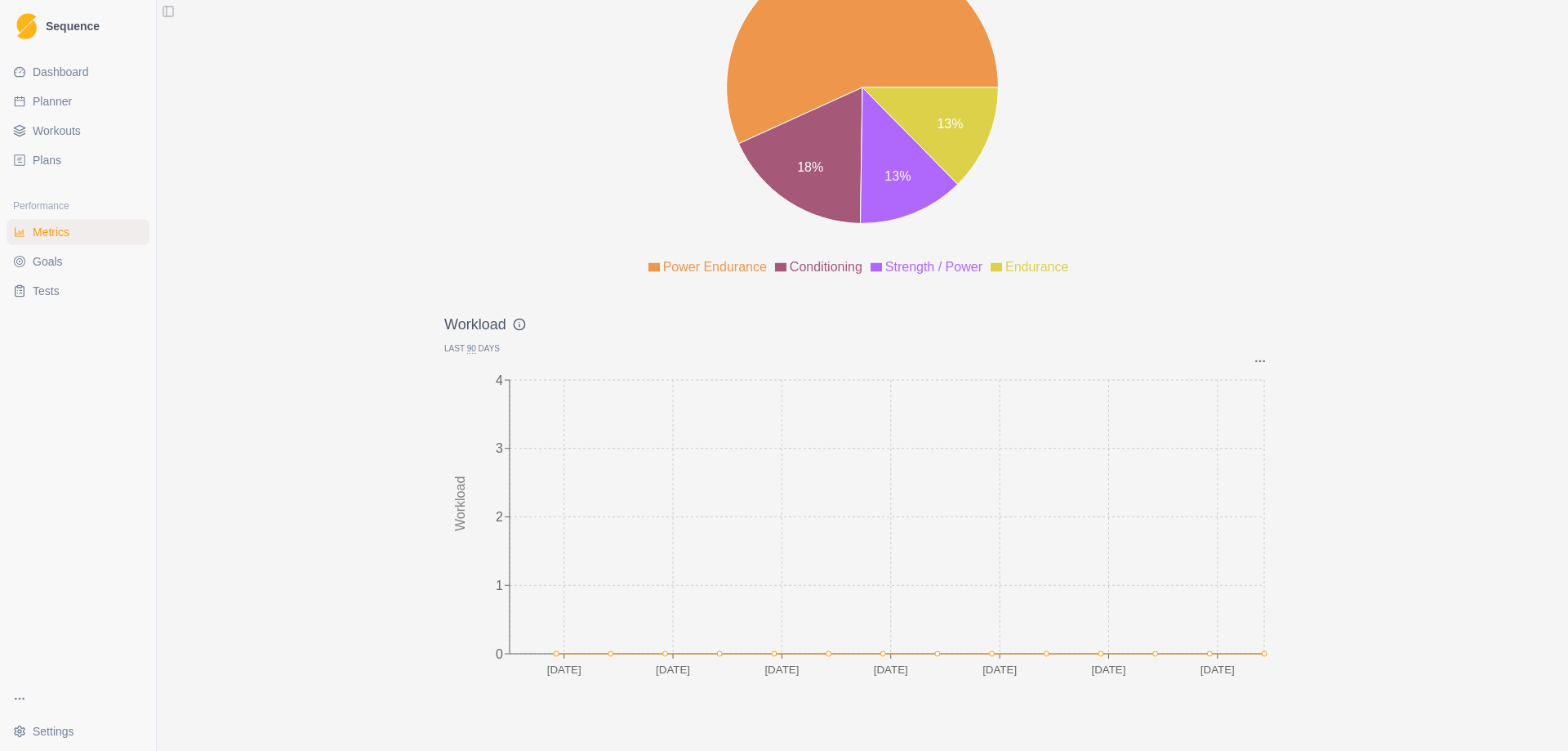
scroll to position [1994, 0]
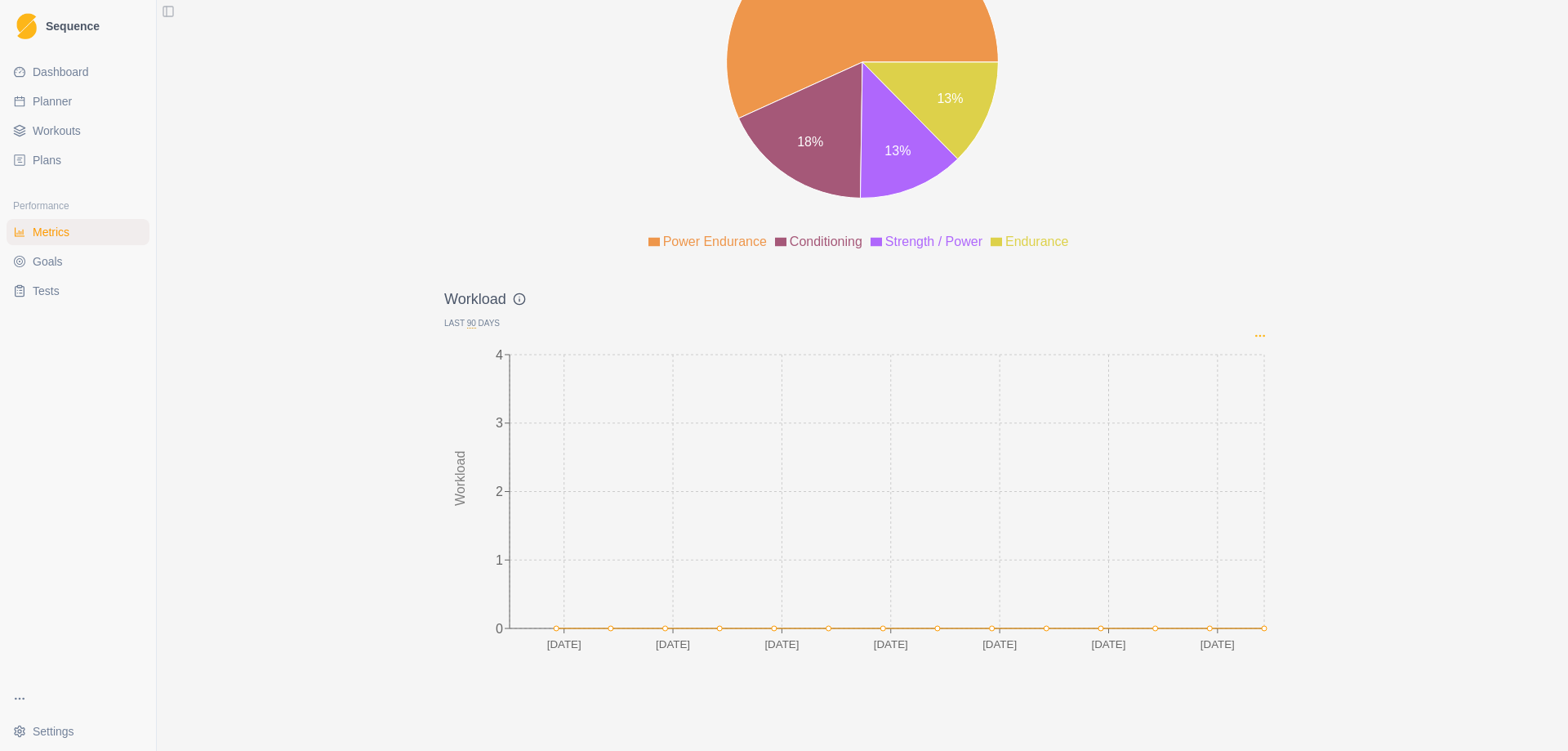
click at [1258, 333] on icon "Options" at bounding box center [1260, 336] width 13 height 13
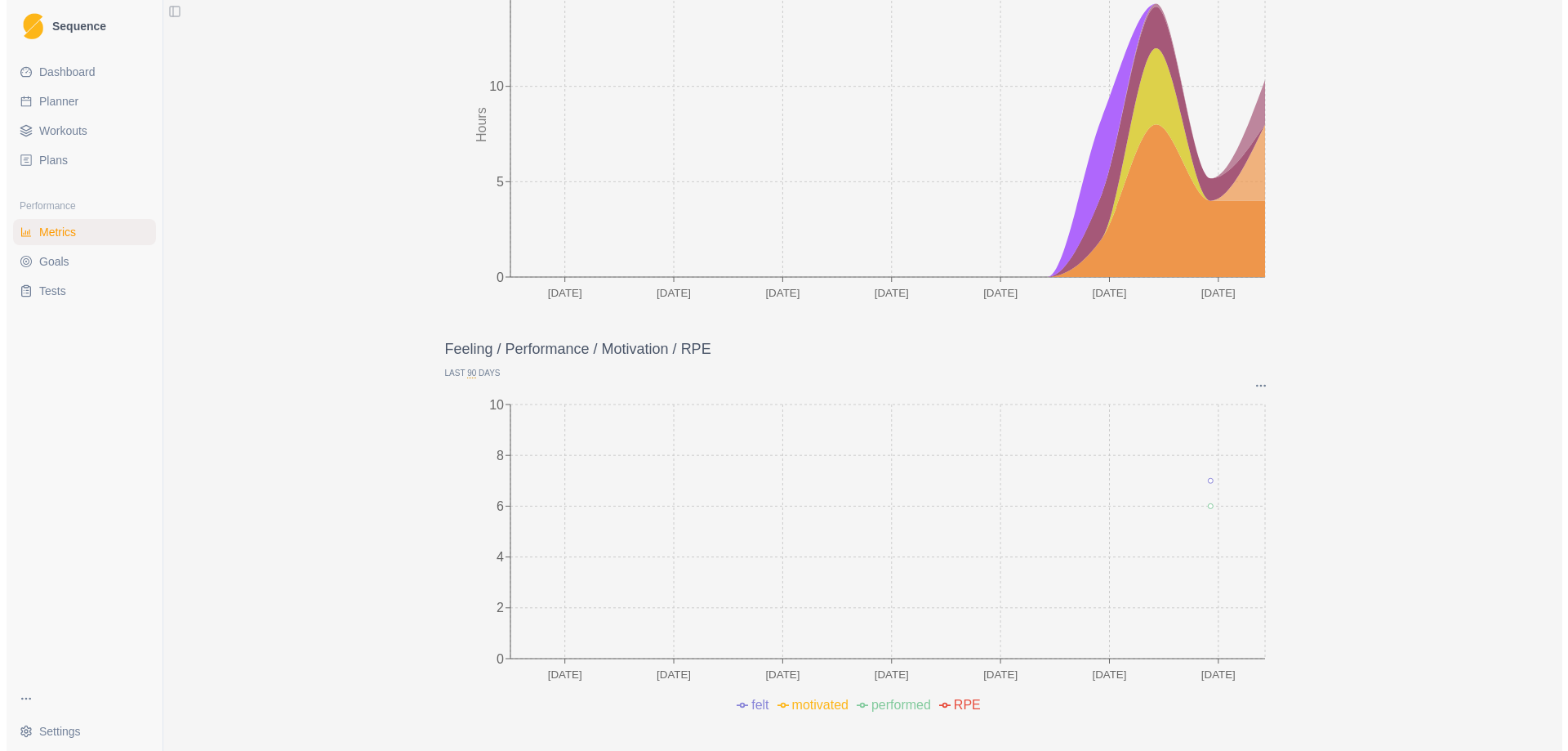
scroll to position [0, 0]
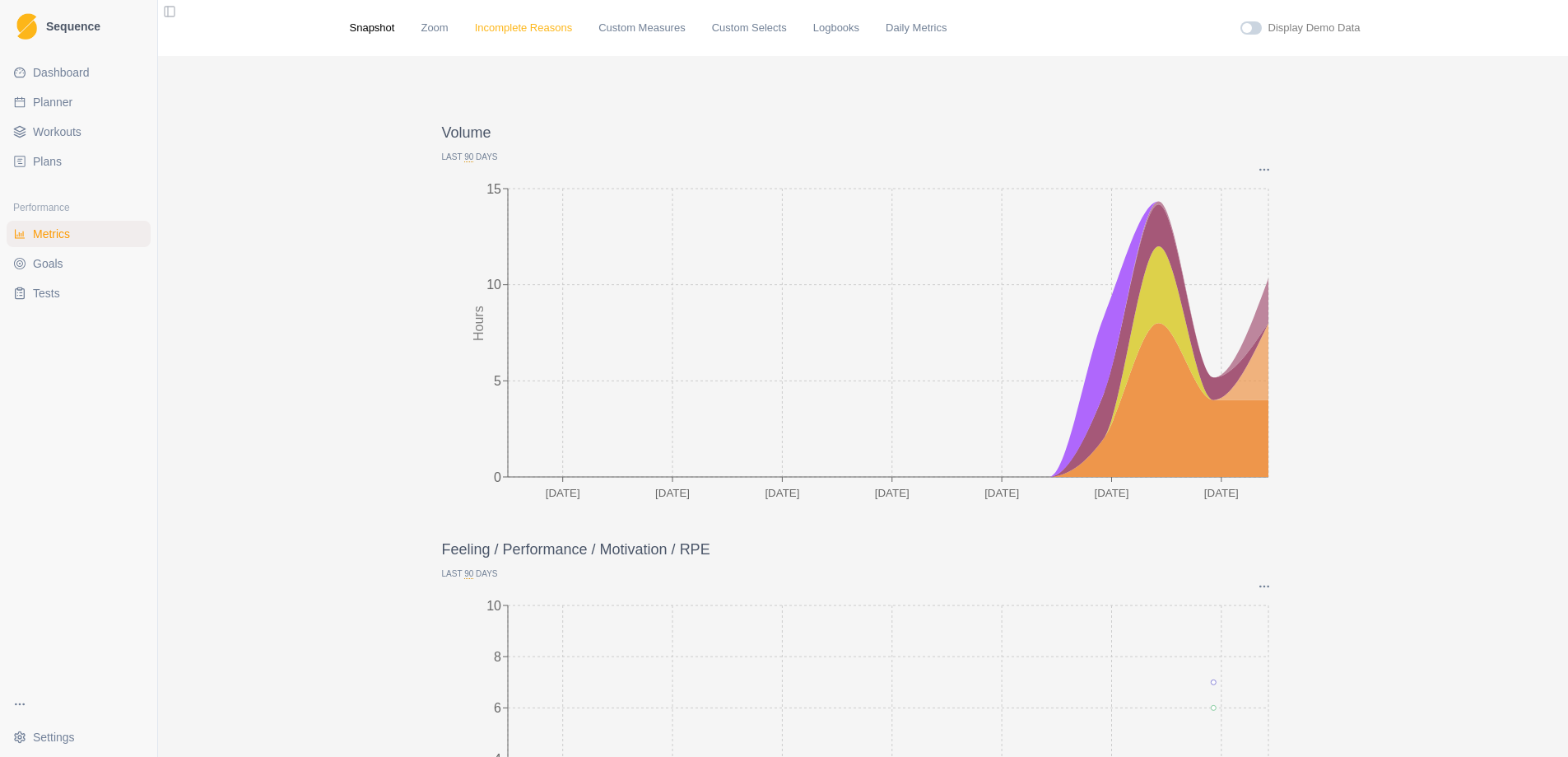
click at [505, 28] on link "Incomplete Reasons" at bounding box center [524, 28] width 98 height 16
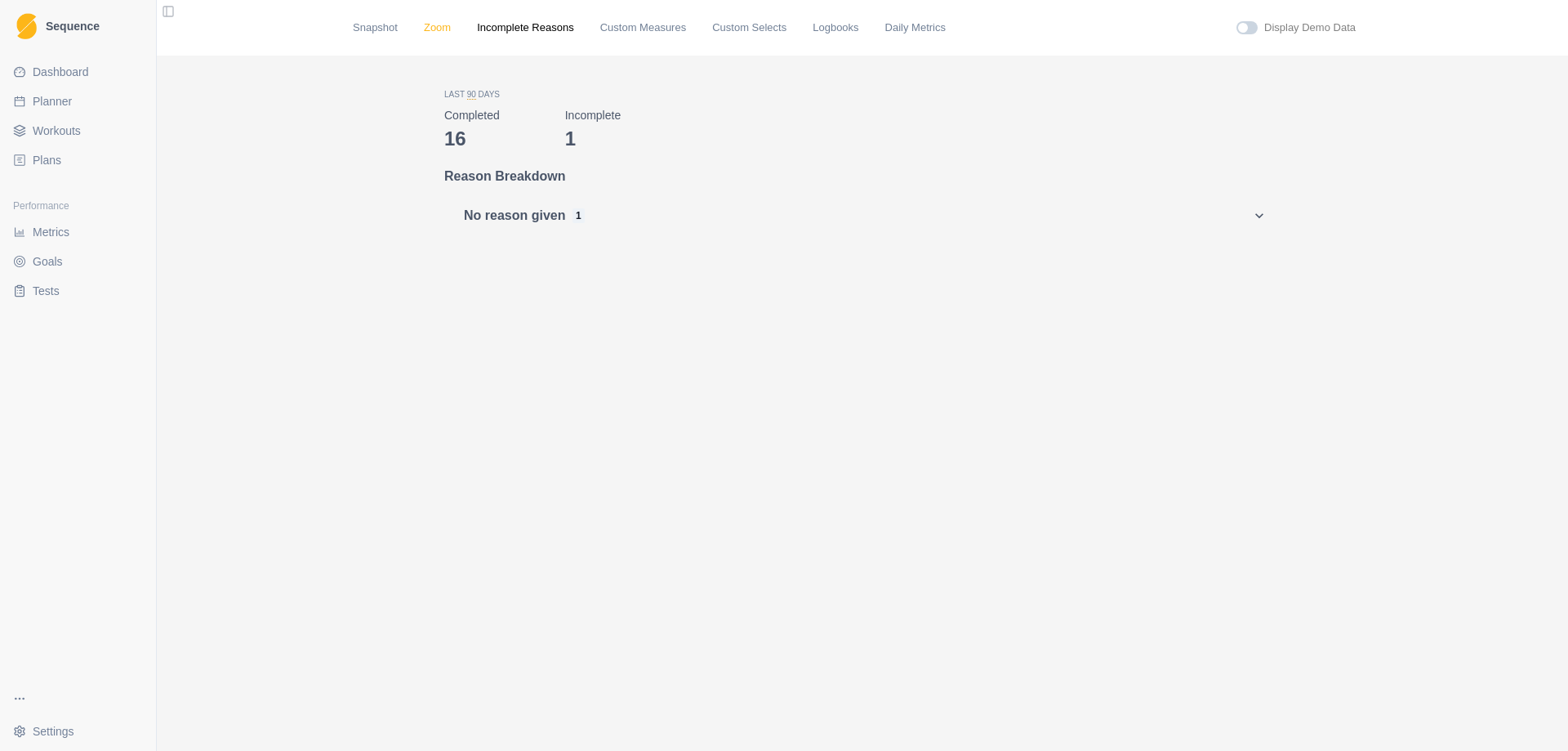
click at [429, 27] on link "Zoom" at bounding box center [437, 27] width 27 height 16
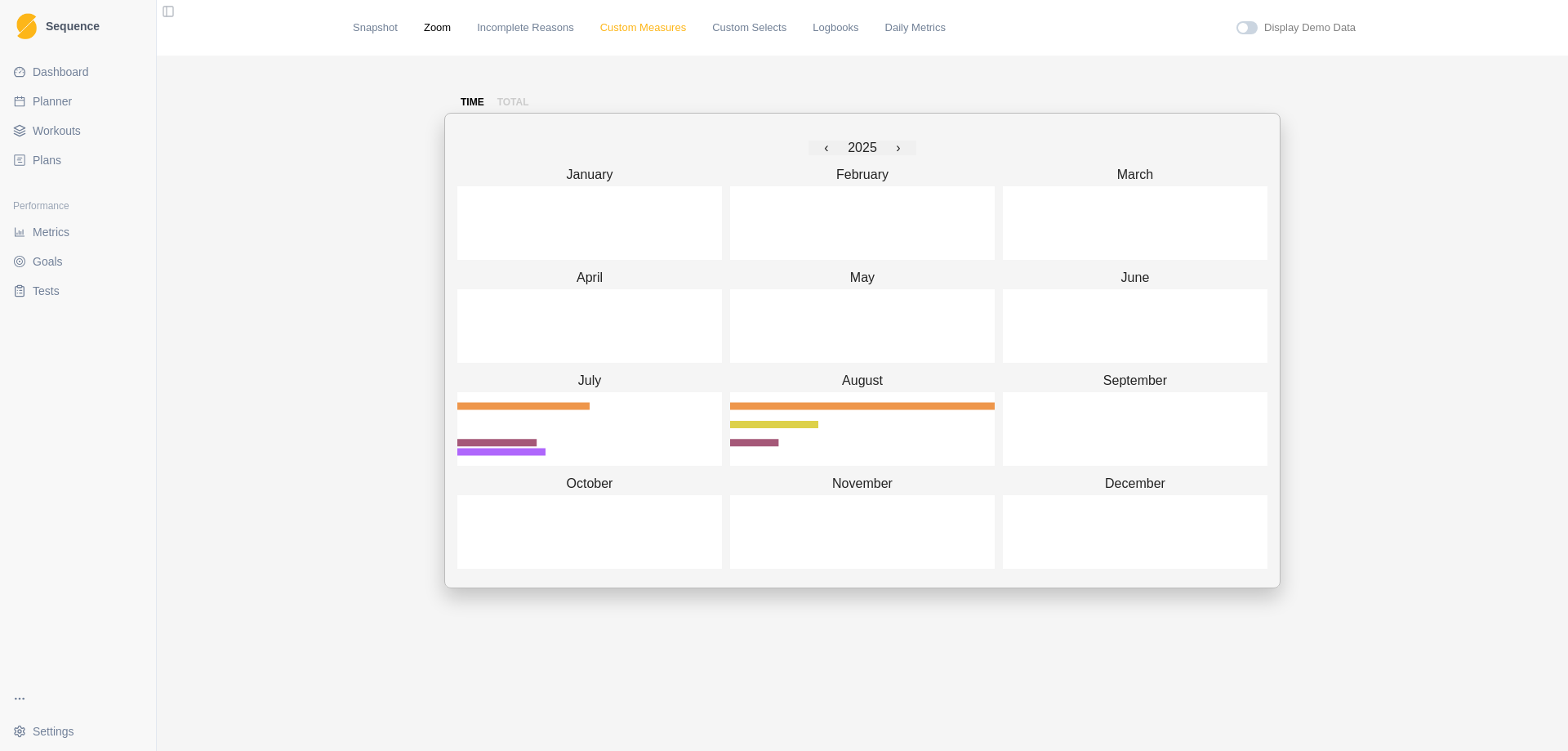
click at [624, 27] on link "Custom Measures" at bounding box center [642, 27] width 86 height 16
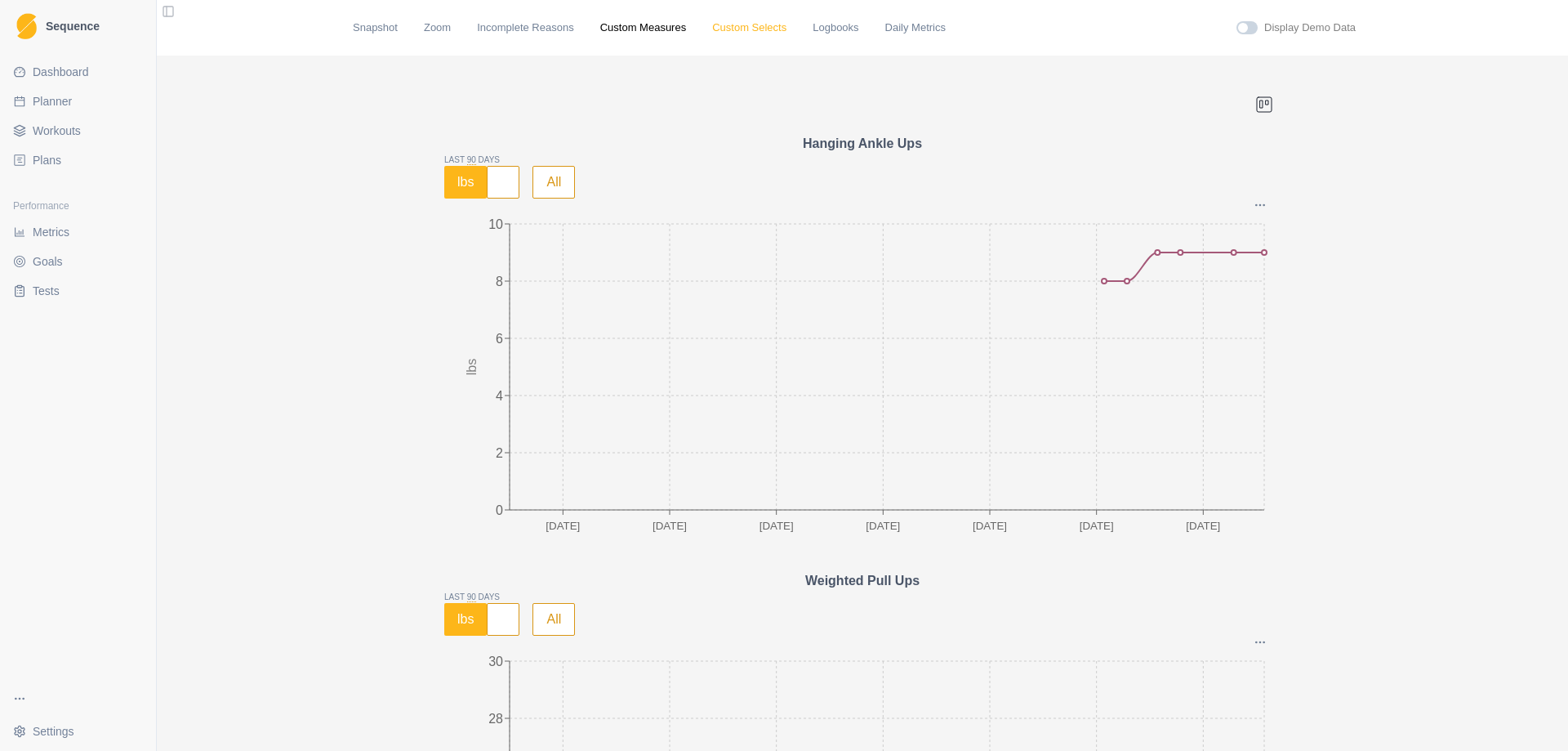
click at [735, 33] on link "Custom Selects" at bounding box center [749, 27] width 75 height 16
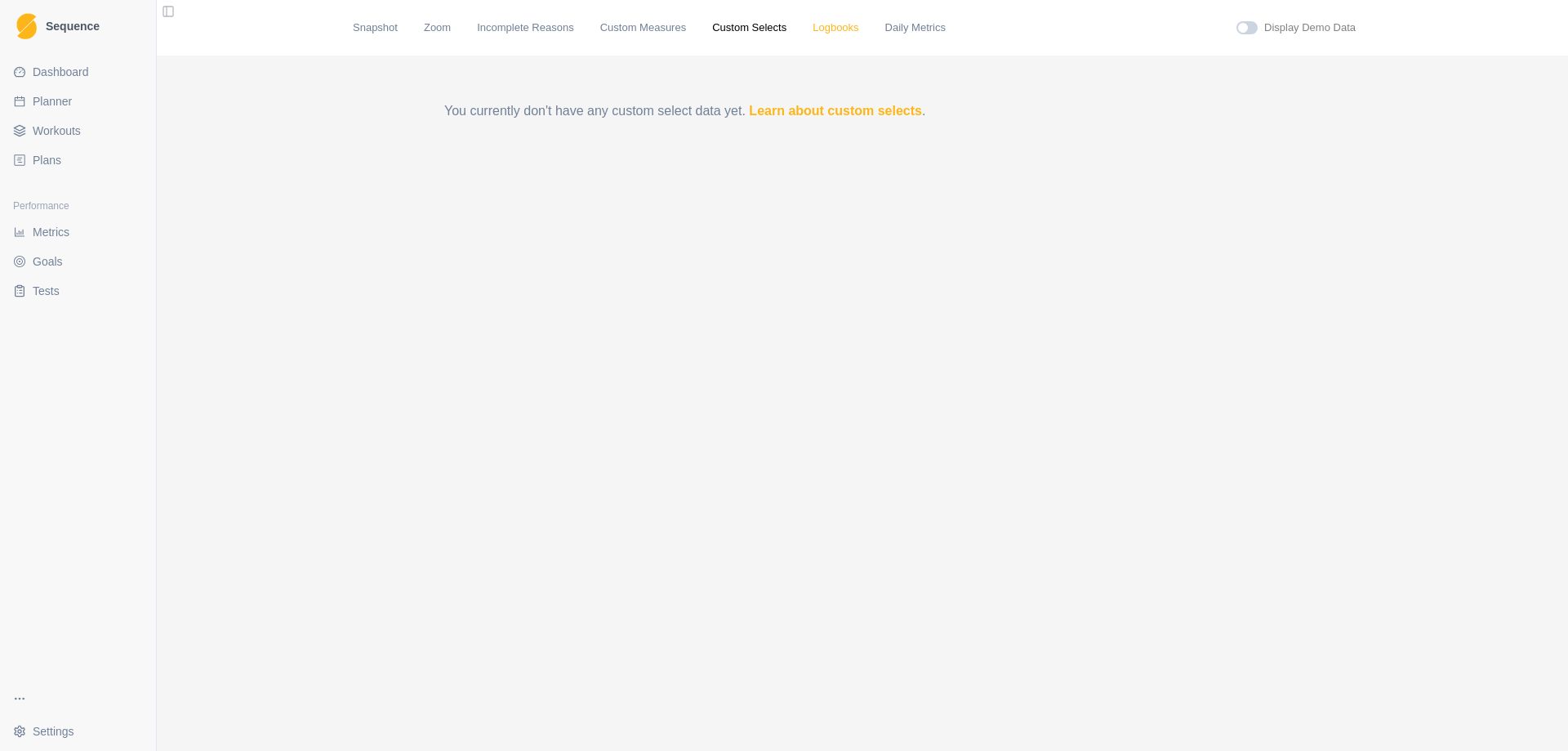
click at [817, 33] on link "Logbooks" at bounding box center [835, 27] width 45 height 16
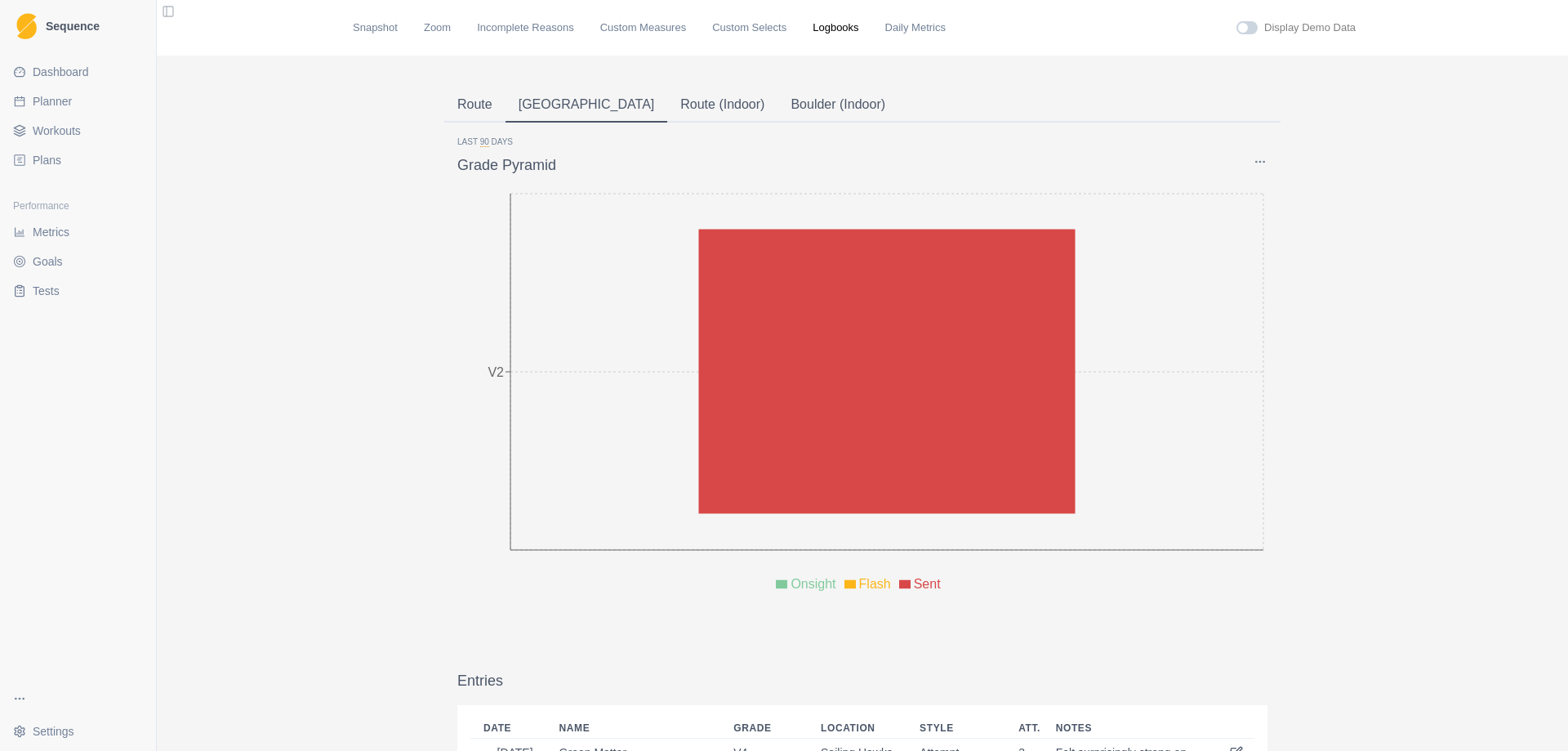
click at [466, 109] on button "Route" at bounding box center [475, 106] width 61 height 34
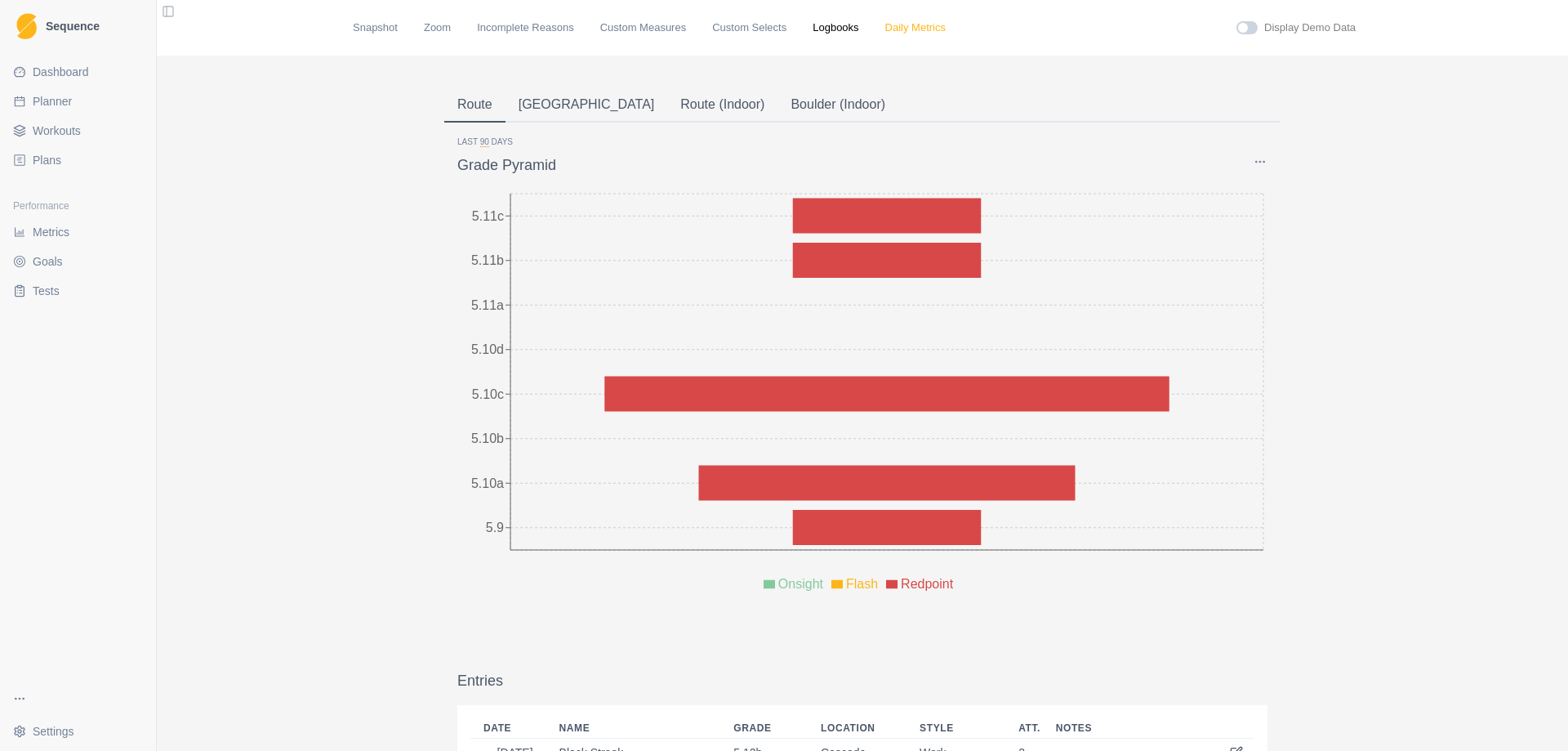
click at [886, 27] on link "Daily Metrics" at bounding box center [916, 27] width 60 height 16
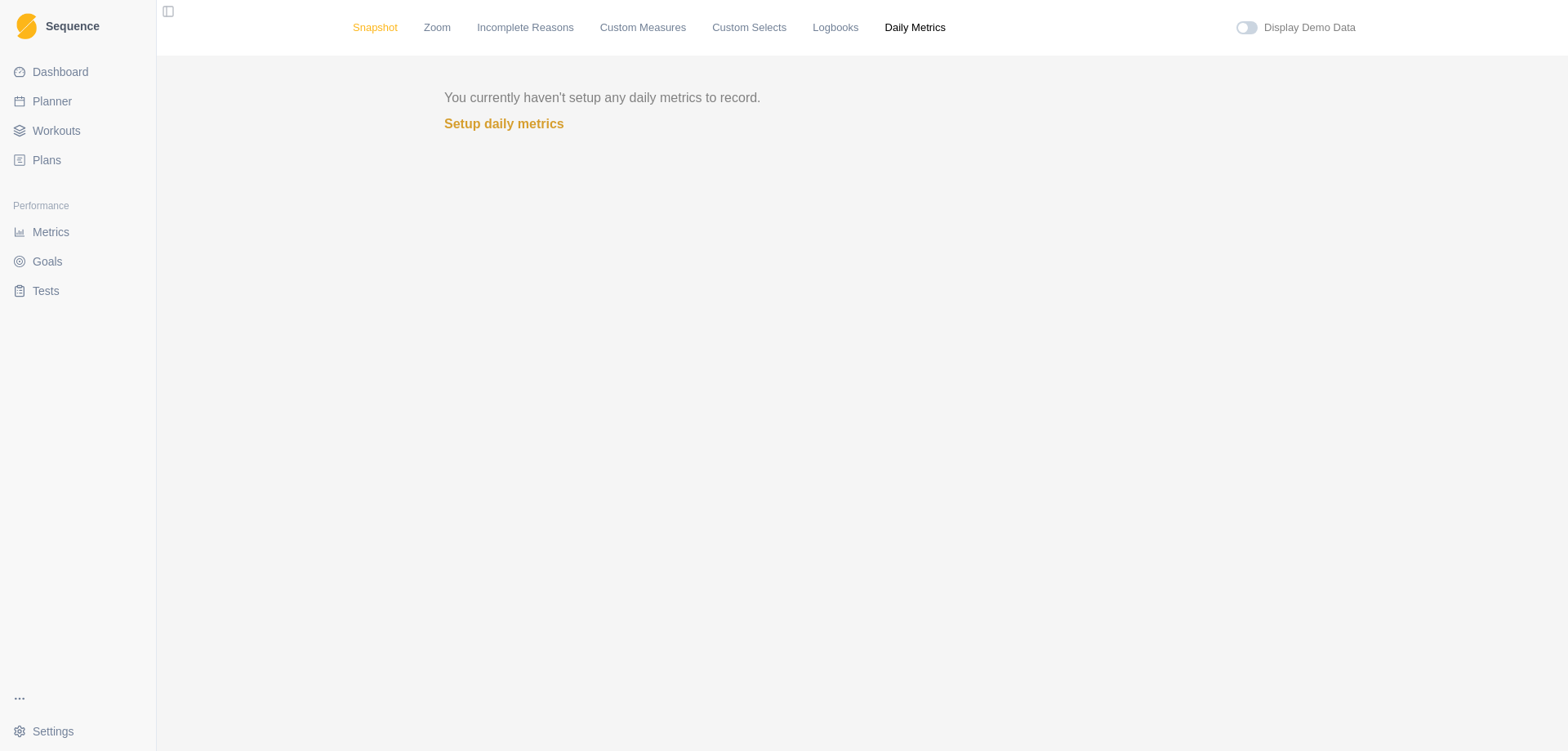
click at [360, 27] on link "Snapshot" at bounding box center [375, 27] width 45 height 16
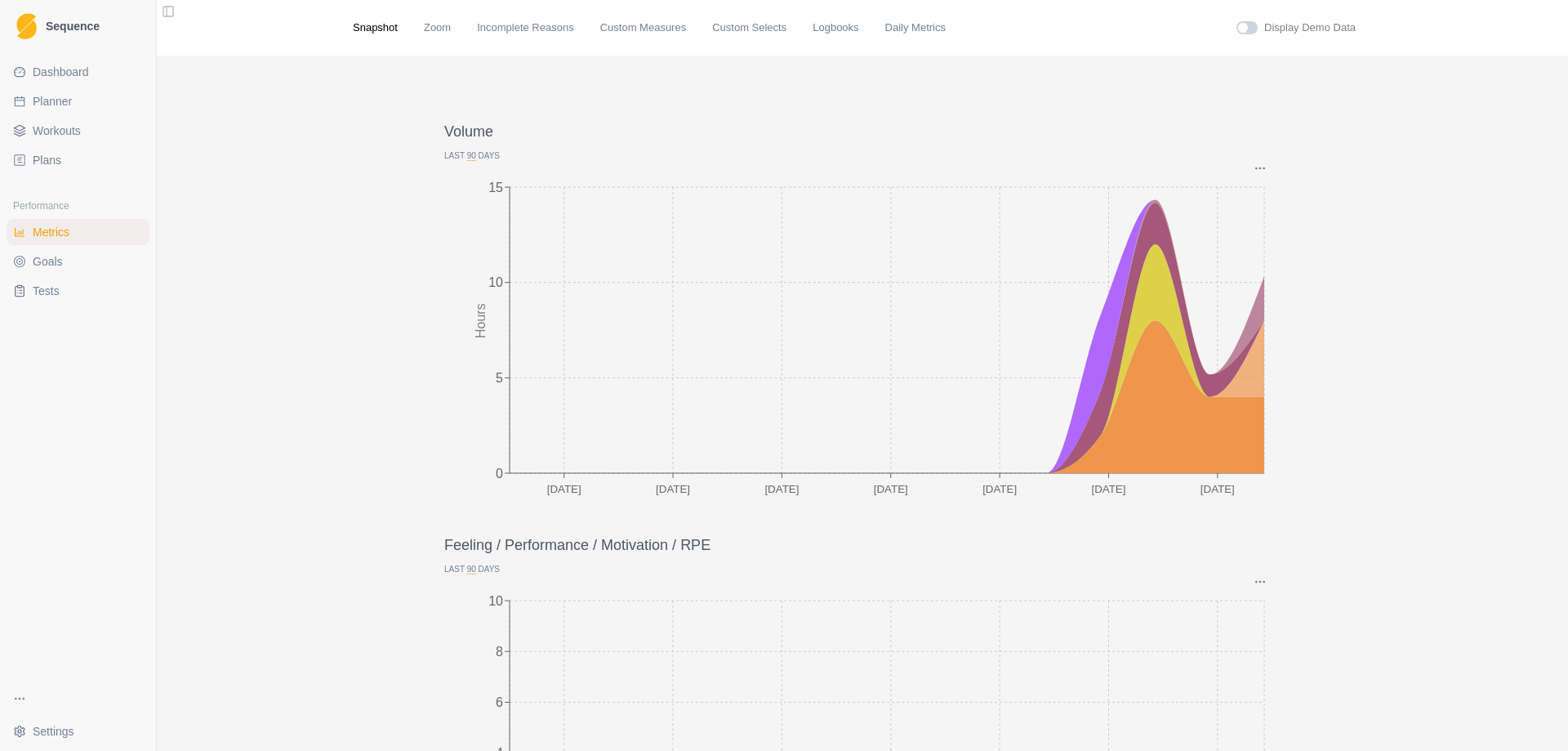
click at [50, 96] on span "Planner" at bounding box center [53, 101] width 40 height 16
select select "month"
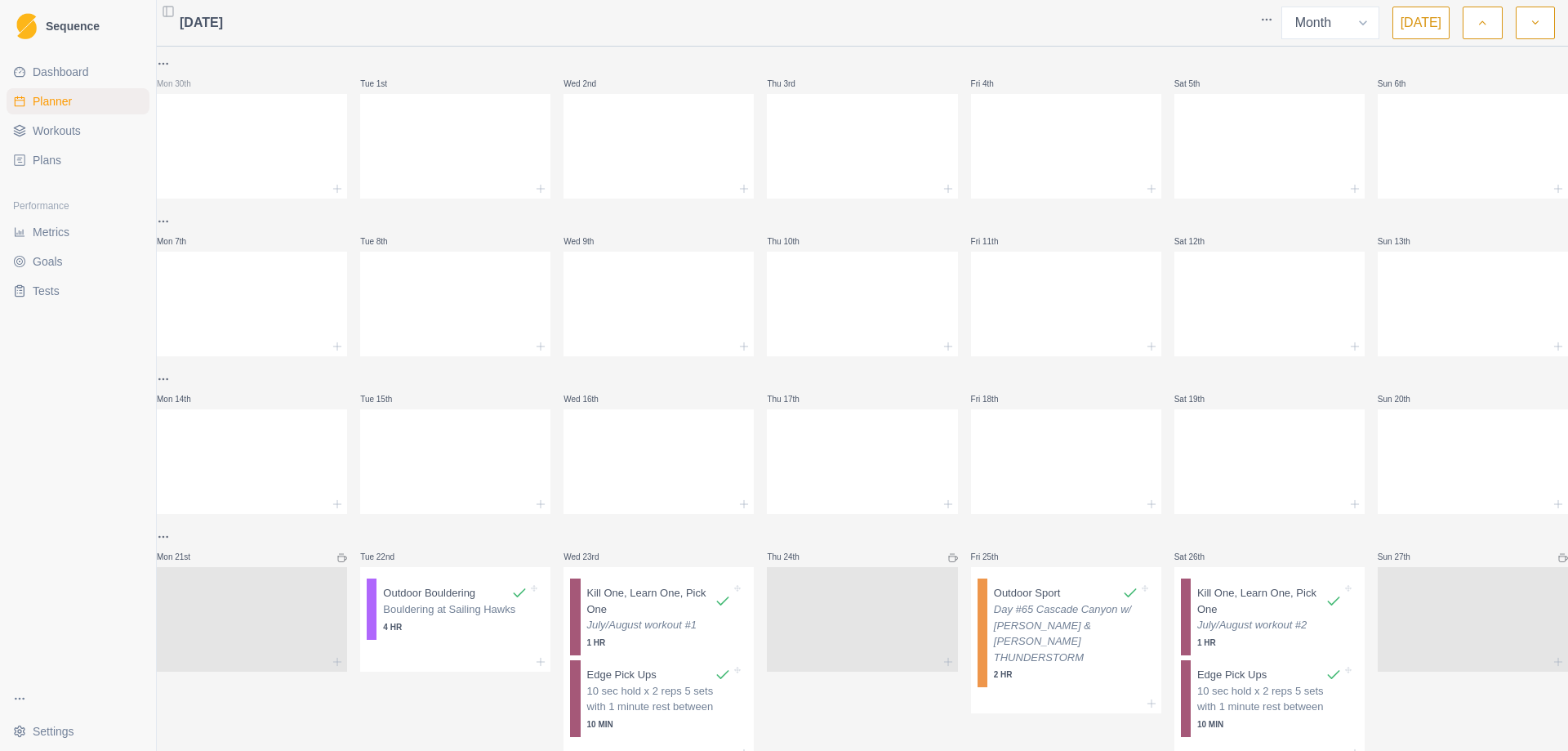
click at [1486, 30] on icon "button" at bounding box center [1482, 23] width 11 height 16
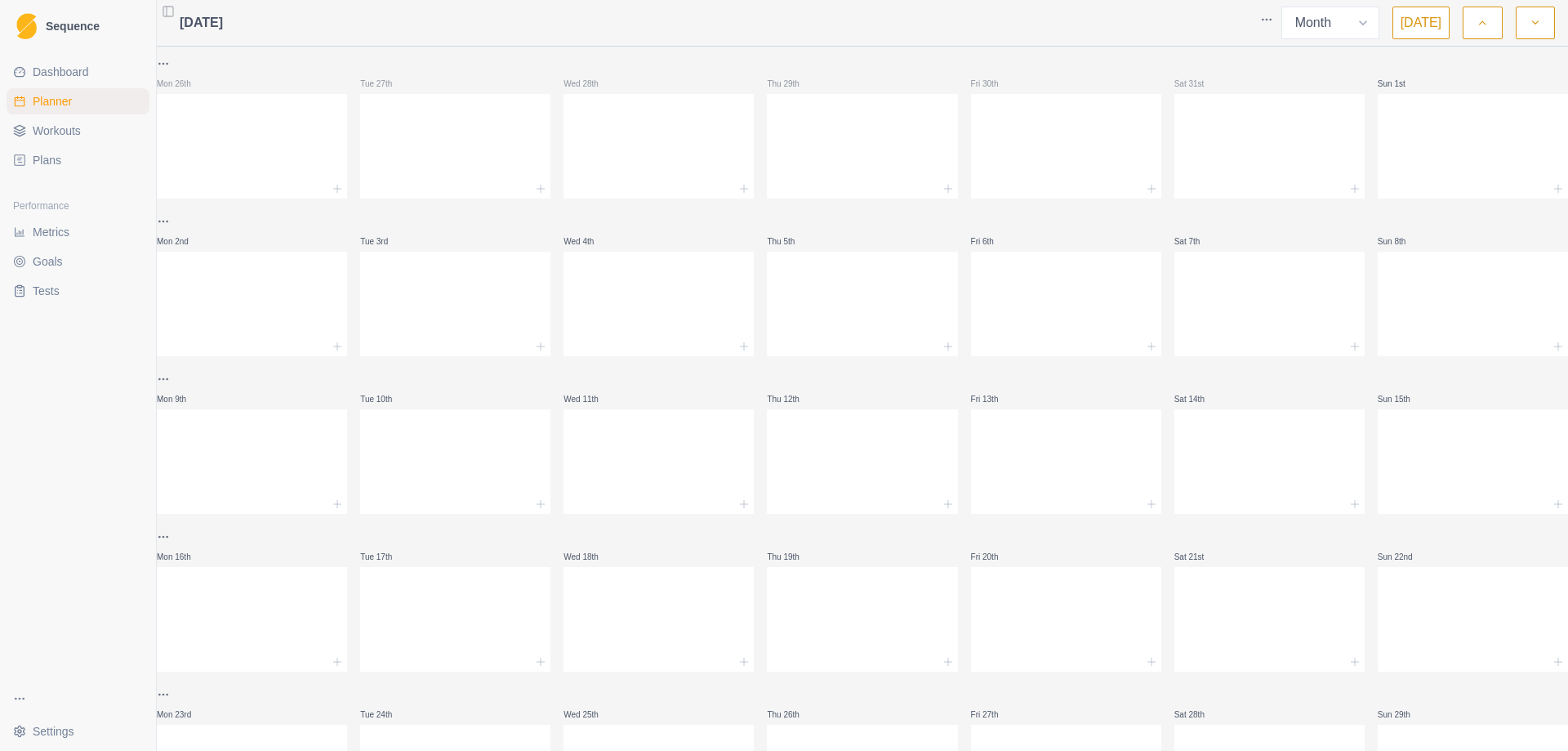
click at [1486, 30] on icon "button" at bounding box center [1482, 23] width 11 height 16
click at [1532, 22] on polyline "button" at bounding box center [1535, 23] width 6 height 3
click at [542, 660] on icon at bounding box center [541, 661] width 13 height 13
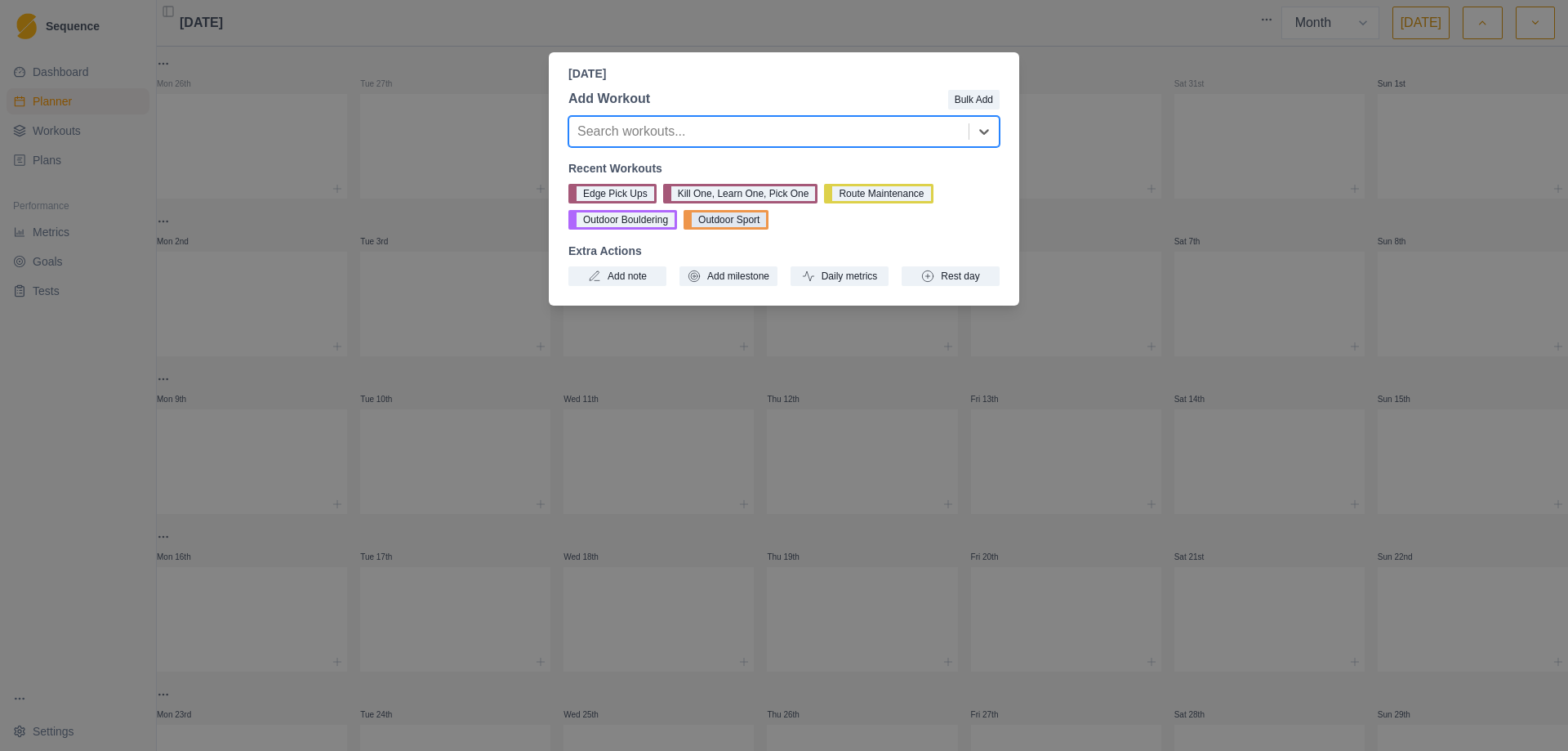
click at [724, 225] on button "Outdoor Sport" at bounding box center [726, 220] width 85 height 20
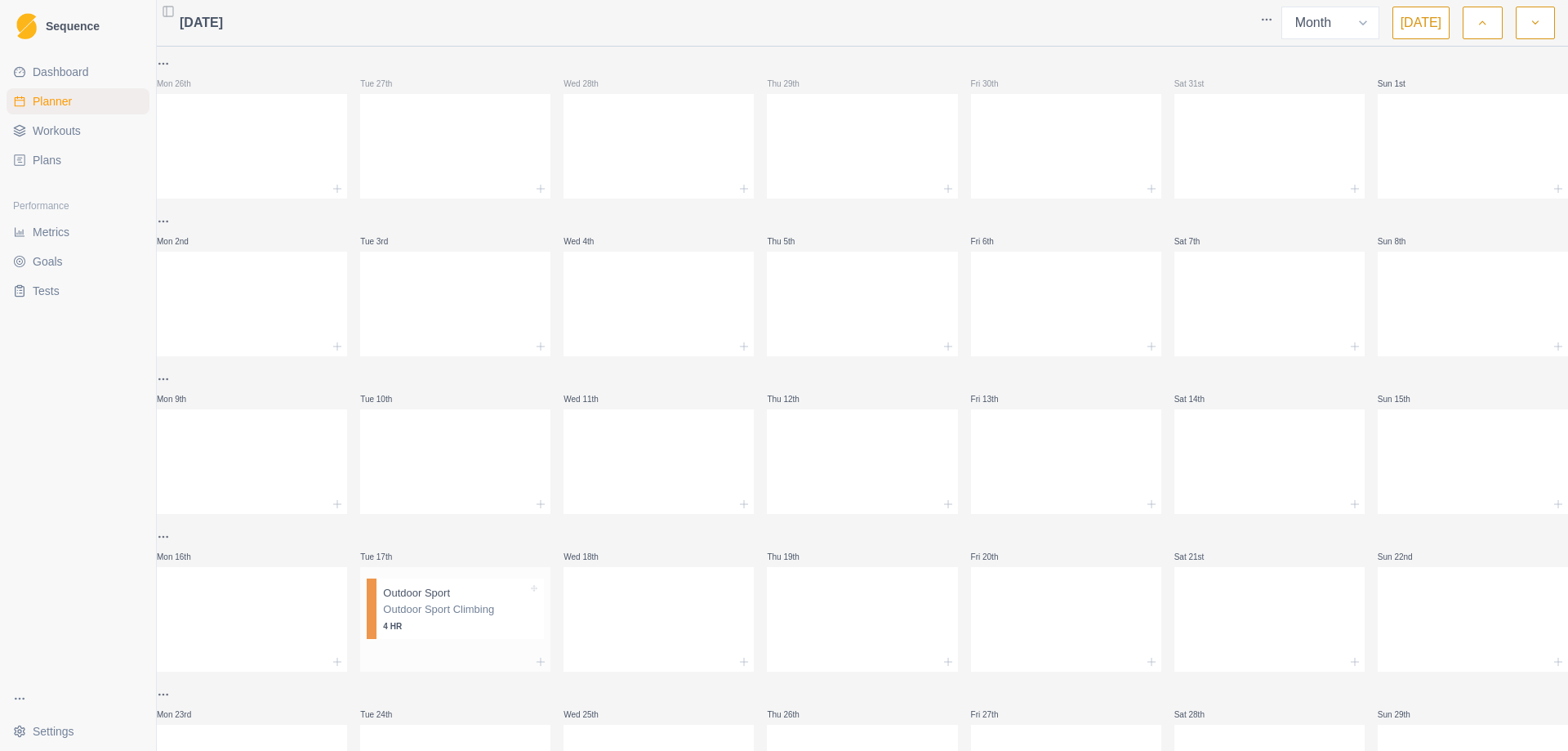
click at [451, 612] on p "Outdoor Sport Climbing" at bounding box center [455, 609] width 144 height 16
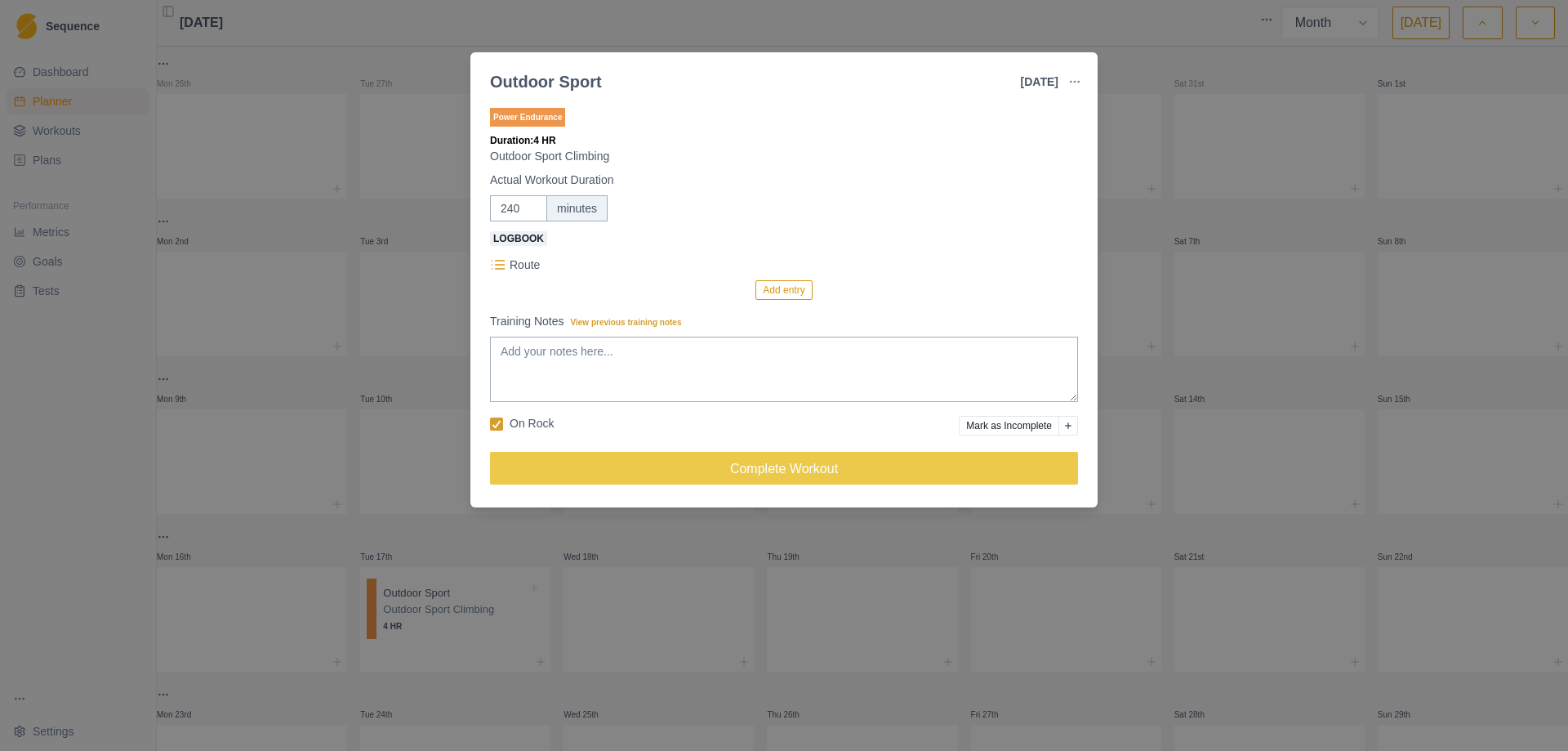
click at [776, 291] on button "Add entry" at bounding box center [784, 290] width 57 height 20
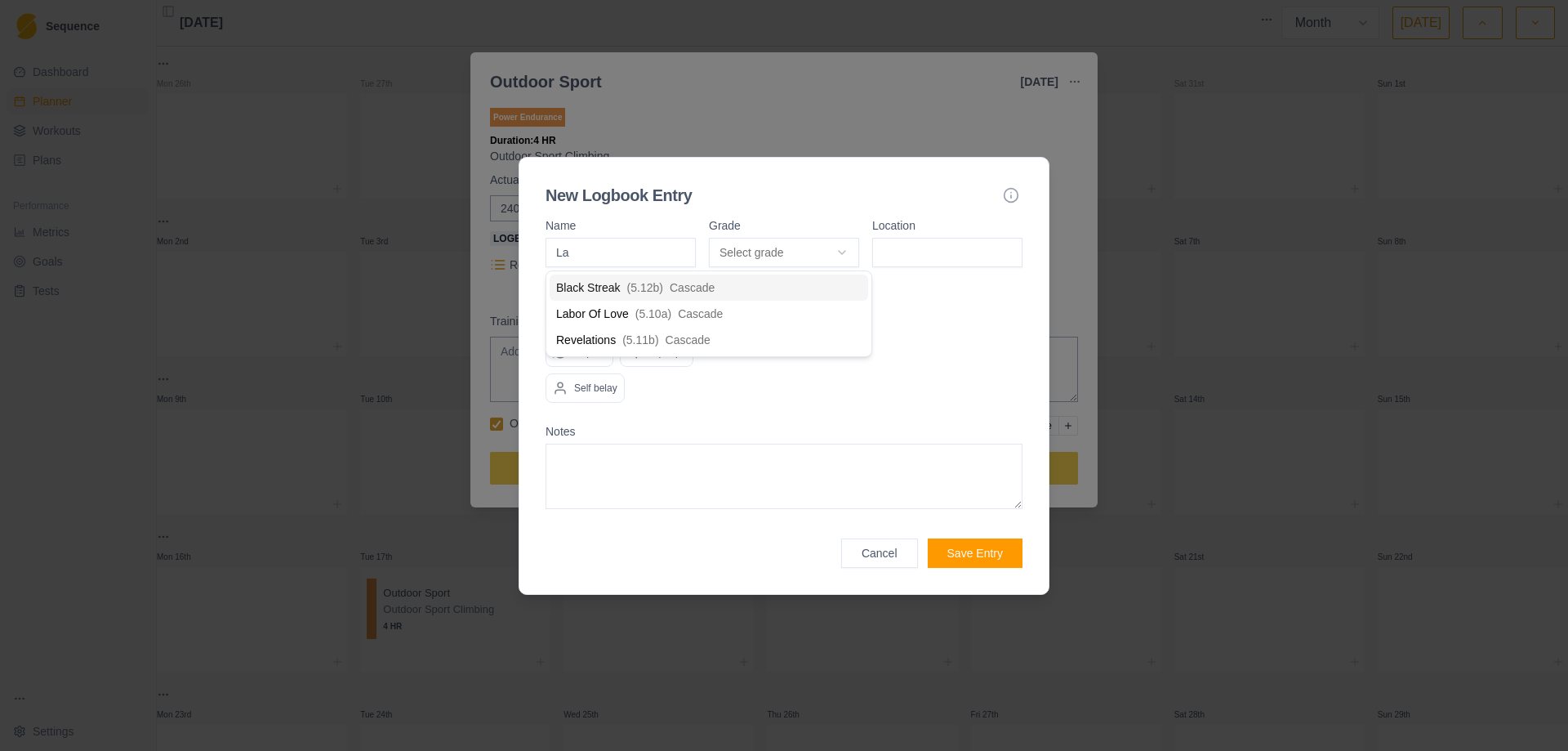
type input "Lab"
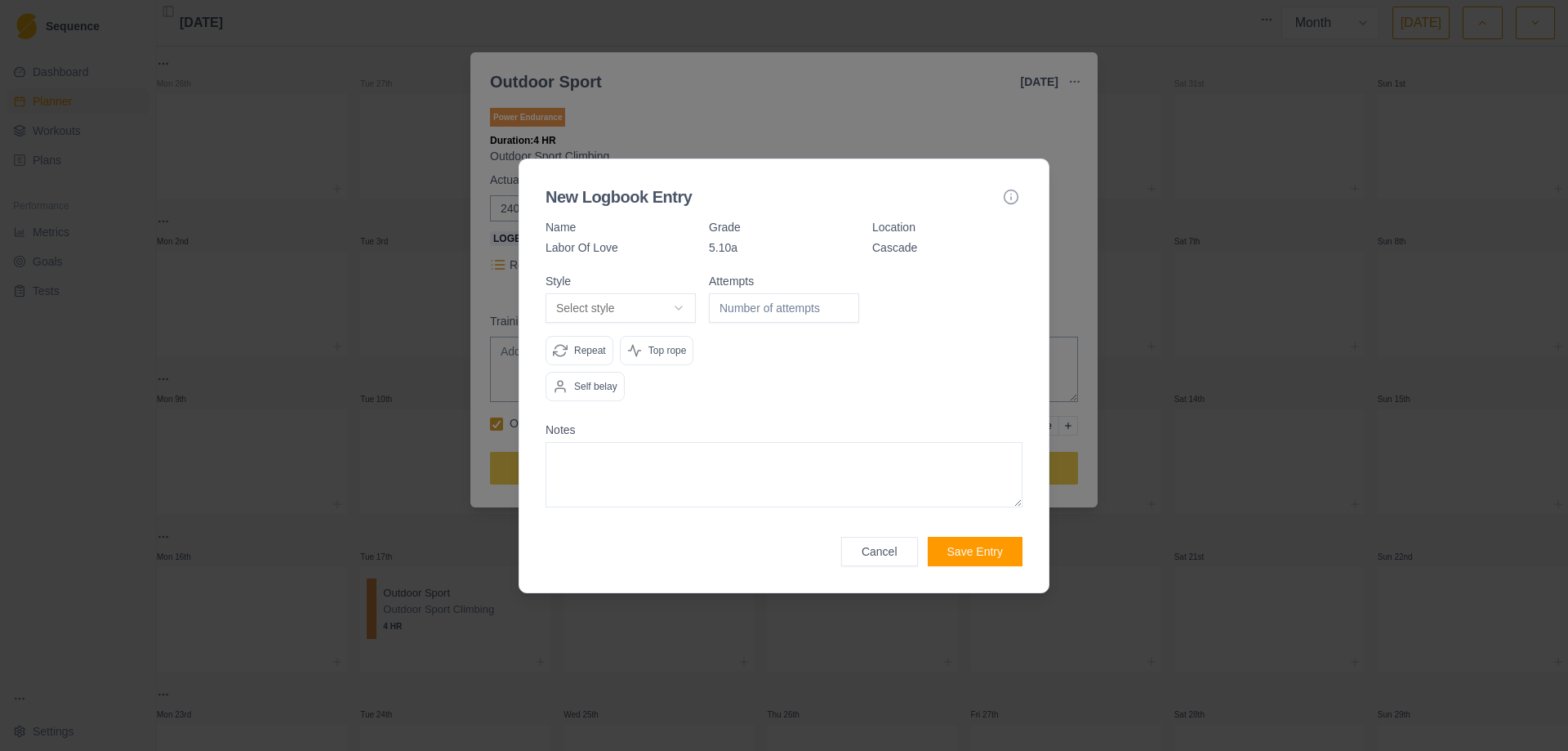
click at [677, 311] on body "Sequence Dashboard Planner Workouts Plans Performance Metrics Goals Tests Setti…" at bounding box center [784, 376] width 1568 height 751
select select "redpoint"
click at [843, 301] on input "1" at bounding box center [784, 308] width 150 height 29
type input "2"
click at [843, 301] on input "2" at bounding box center [784, 308] width 150 height 29
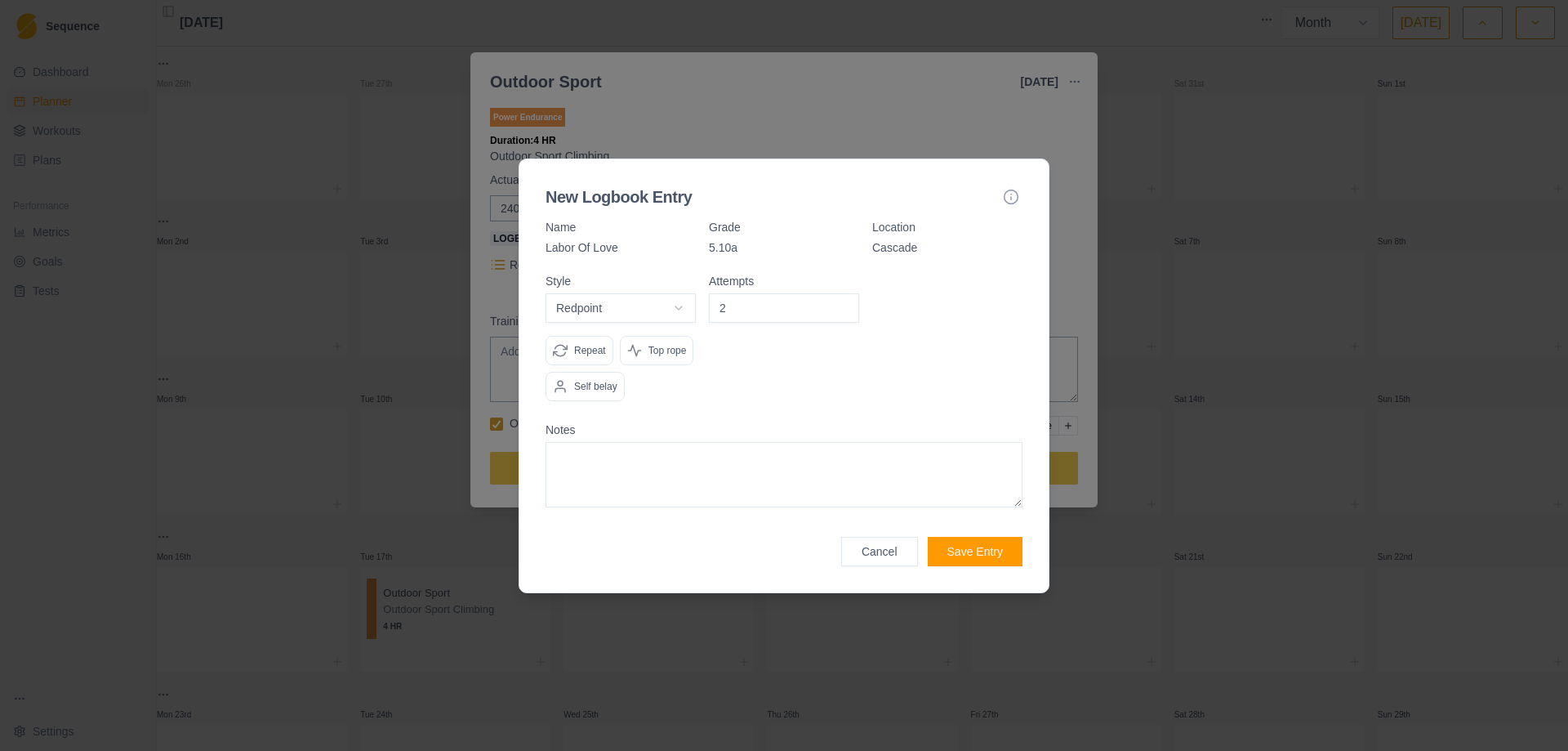
click at [981, 550] on button "Save Entry" at bounding box center [976, 551] width 94 height 29
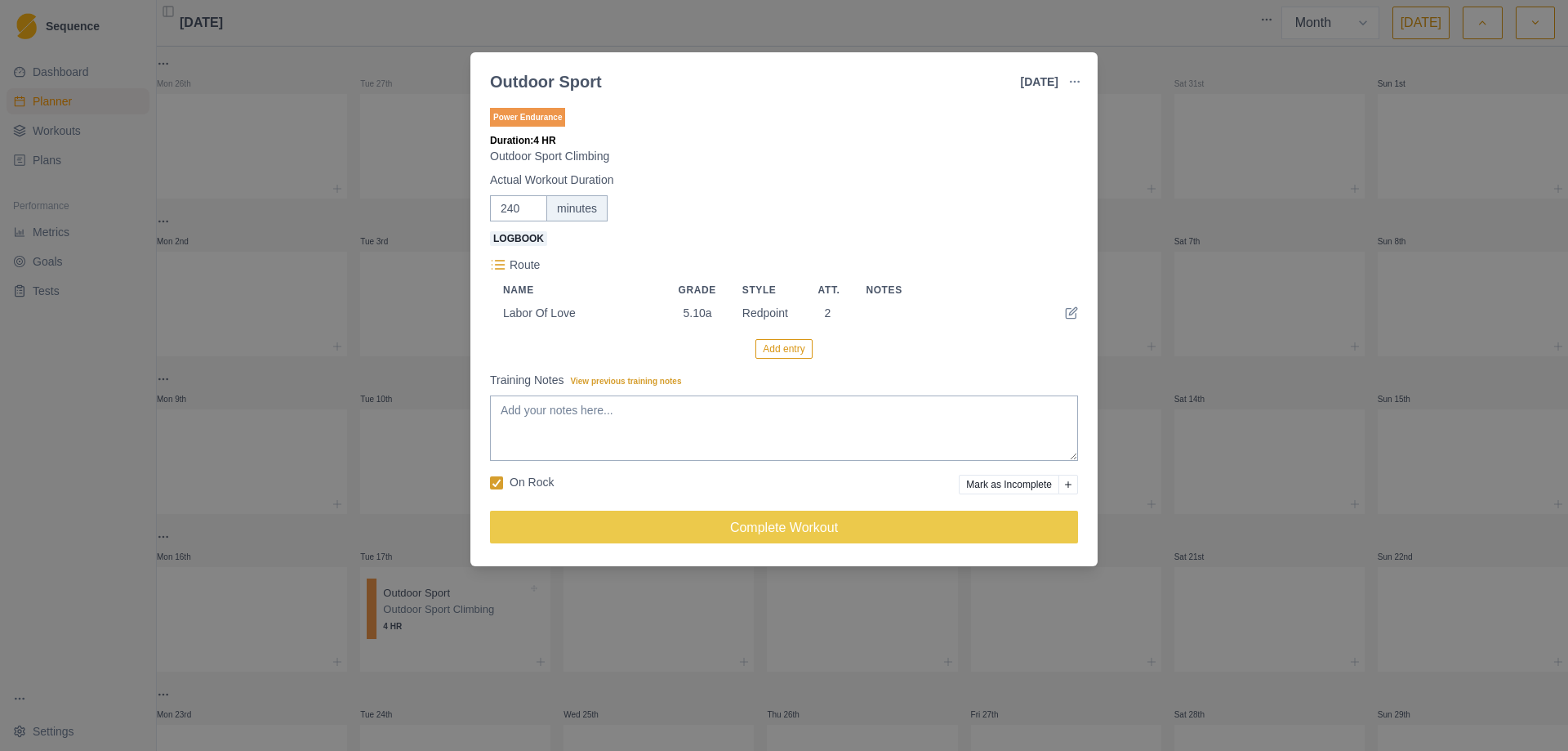
click at [784, 355] on button "Add entry" at bounding box center [784, 348] width 57 height 20
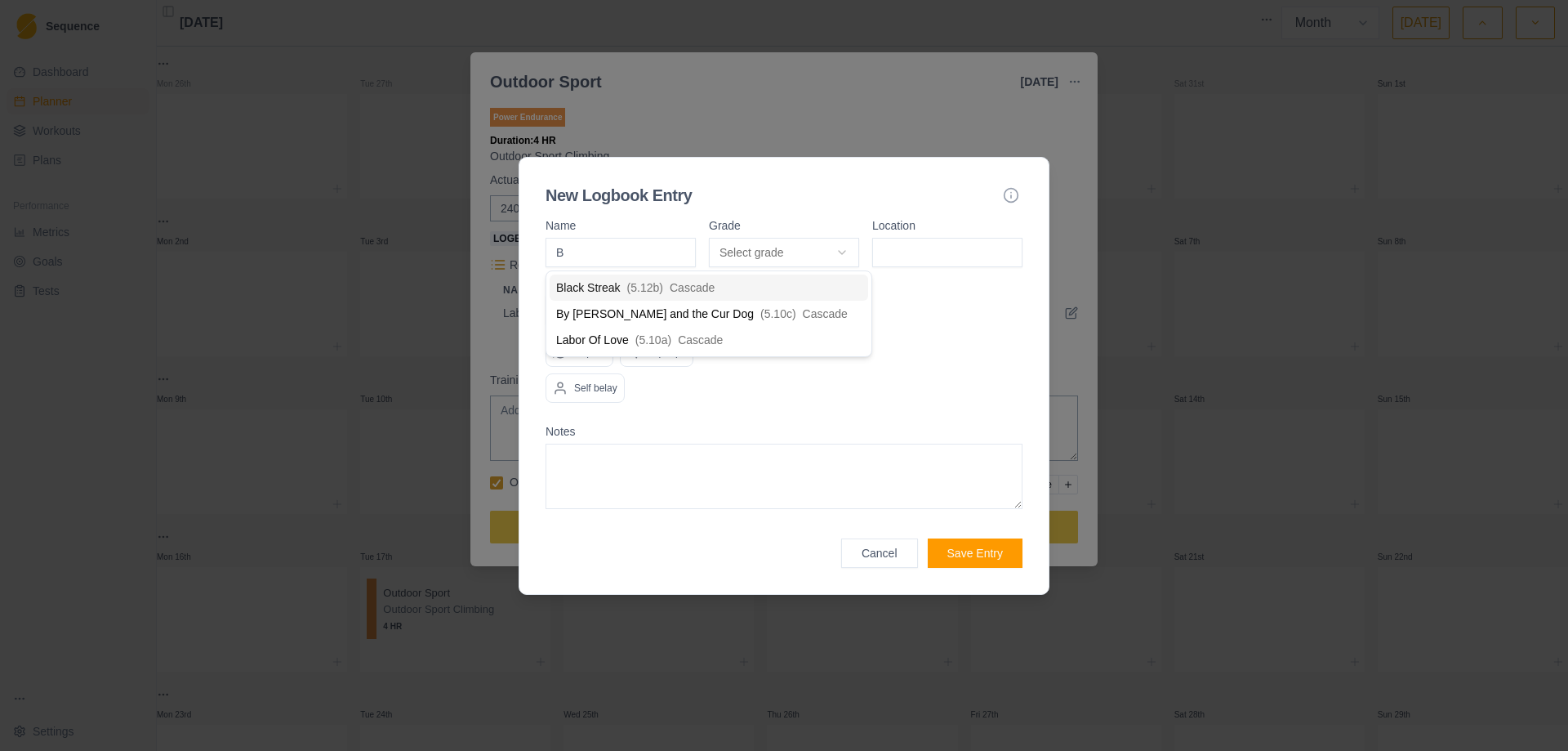
type input "By"
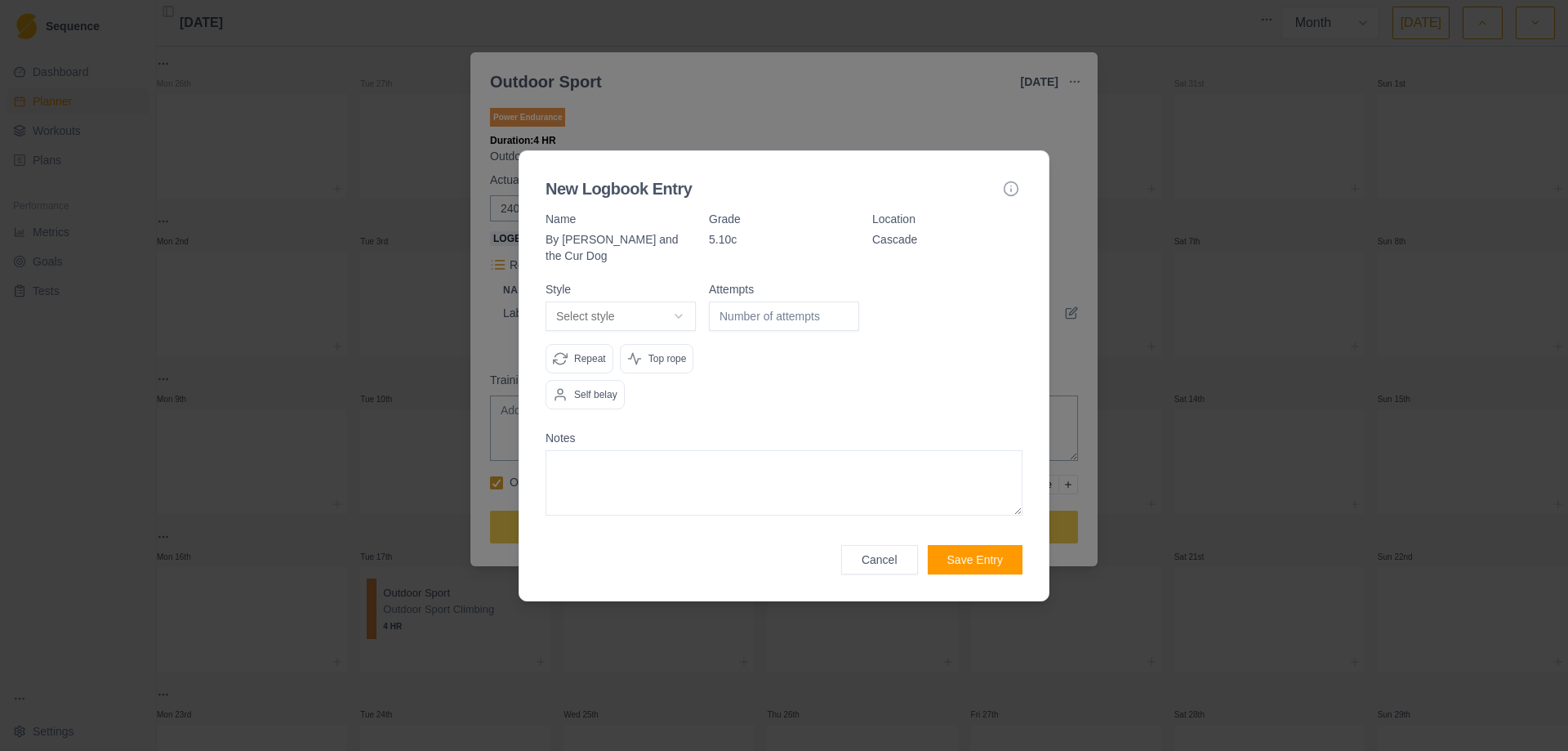
click at [676, 313] on body "Sequence Dashboard Planner Workouts Plans Performance Metrics Goals Tests Setti…" at bounding box center [784, 376] width 1568 height 751
select select "redpoint"
type input "1"
click at [848, 307] on input "1" at bounding box center [784, 315] width 150 height 29
click at [959, 557] on button "Save Entry" at bounding box center [976, 559] width 94 height 29
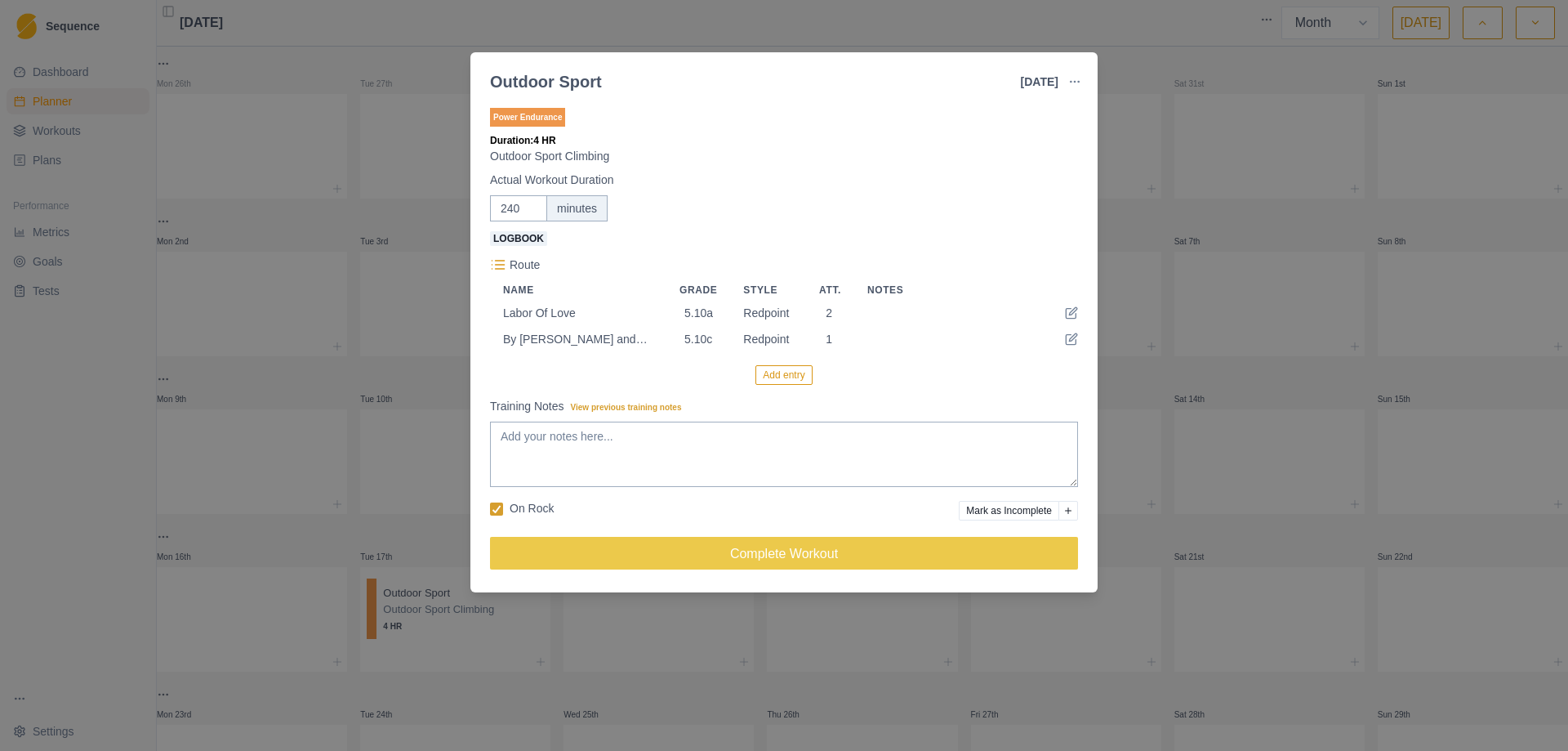
click at [792, 385] on button "Add entry" at bounding box center [784, 375] width 57 height 20
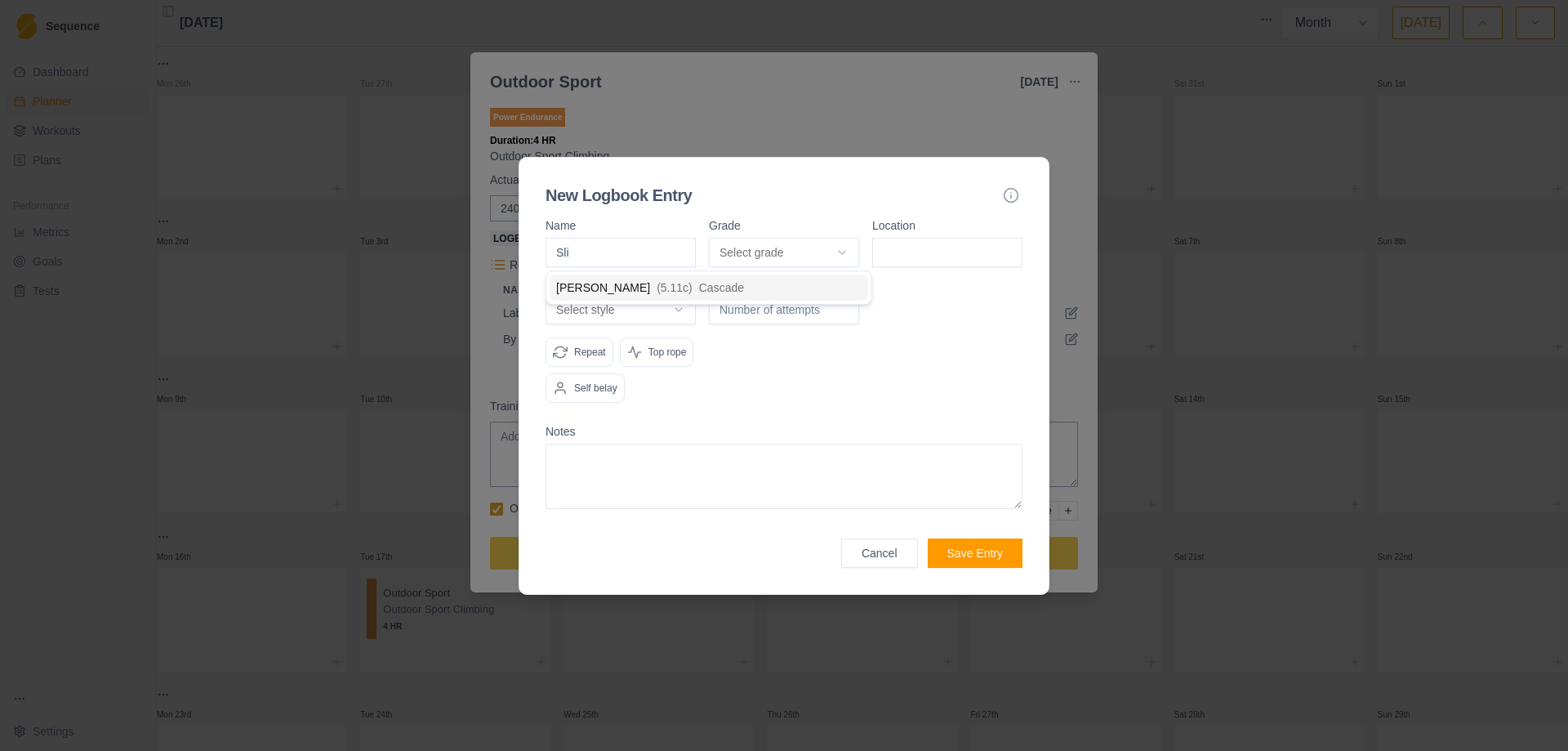
type input "Slim"
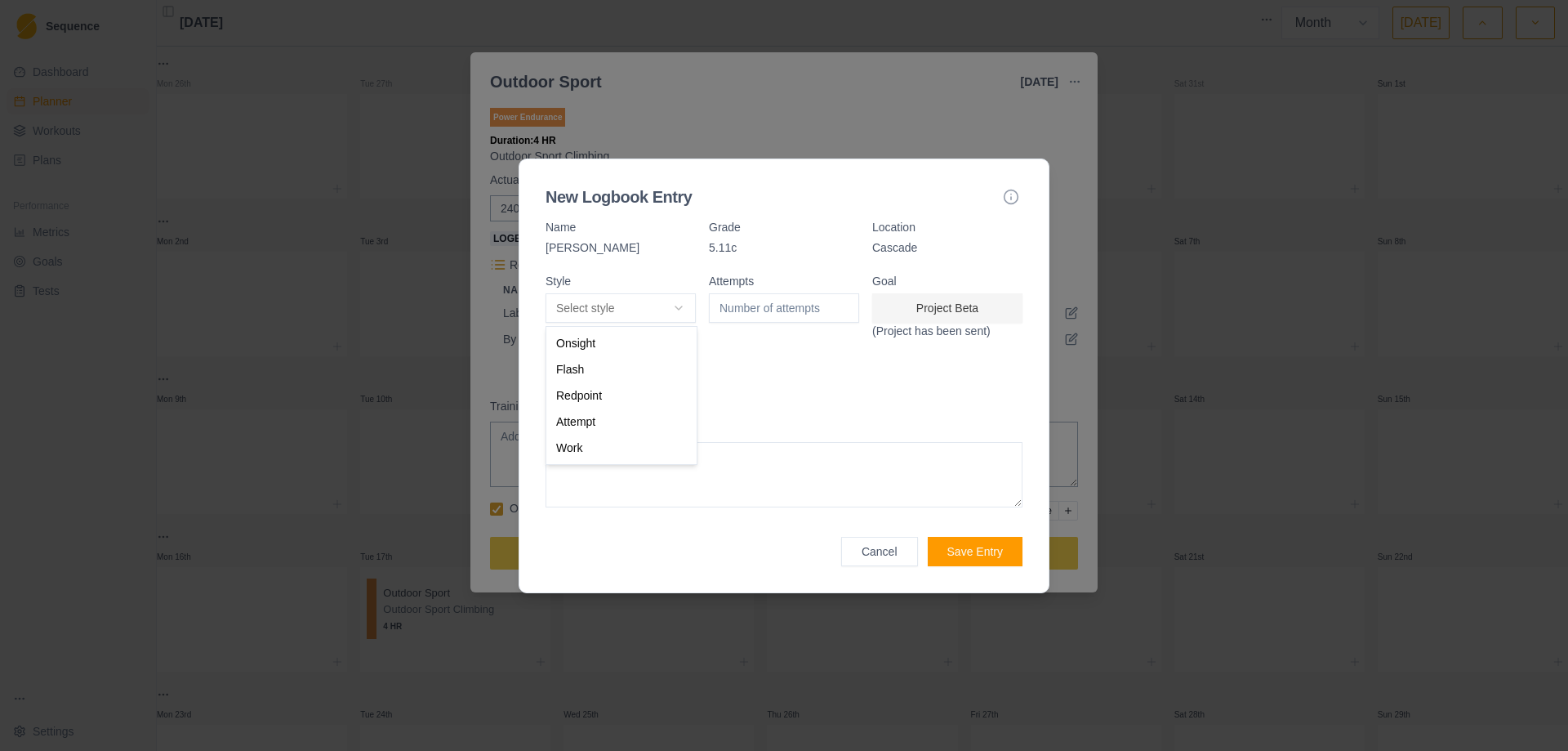
click at [676, 307] on body "Sequence Dashboard Planner Workouts Plans Performance Metrics Goals Tests Setti…" at bounding box center [784, 376] width 1568 height 751
select select "attempt"
type input "1"
click at [839, 307] on input "1" at bounding box center [784, 308] width 150 height 29
click at [788, 387] on div "Attempts 1" at bounding box center [784, 344] width 150 height 139
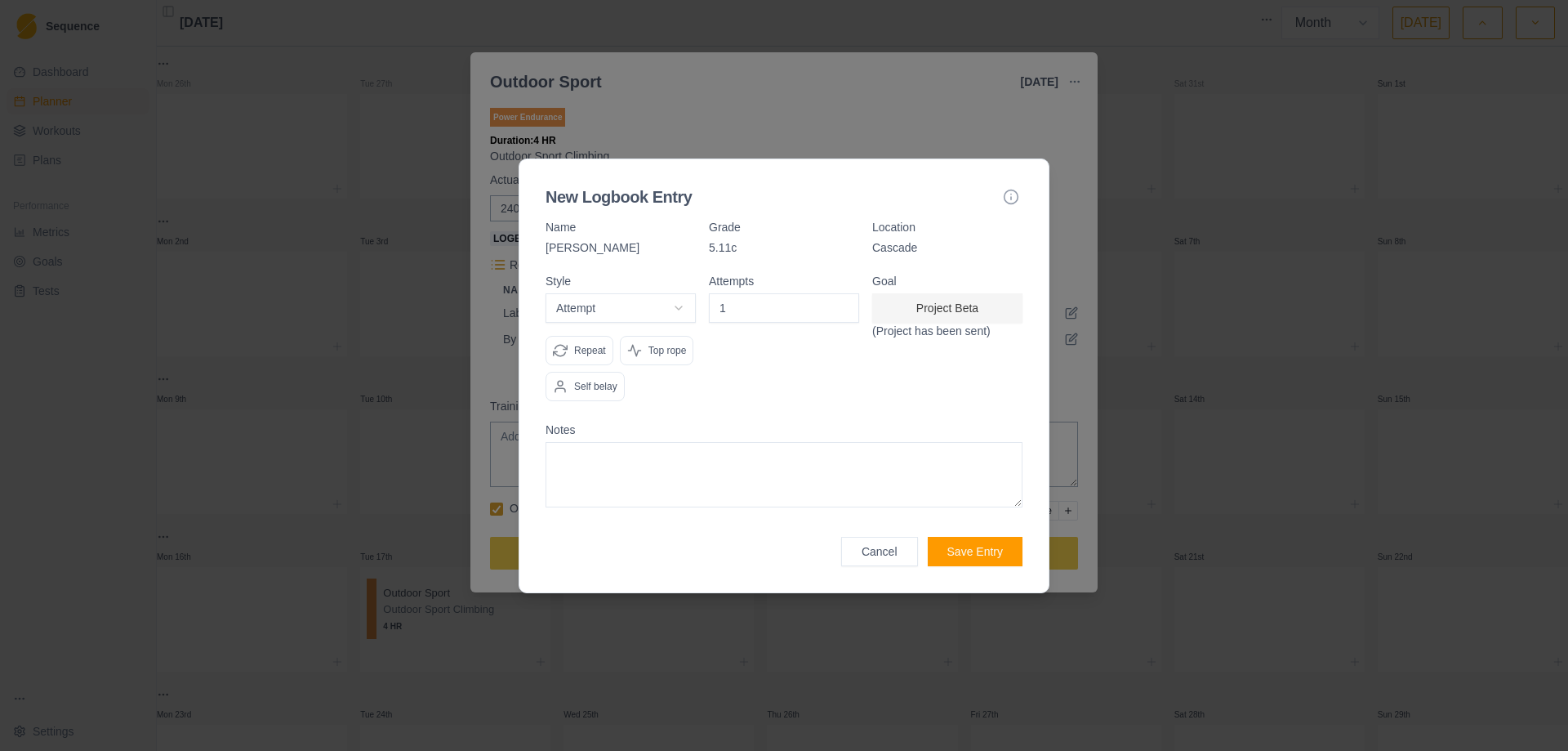
click at [977, 555] on button "Save Entry" at bounding box center [976, 551] width 94 height 29
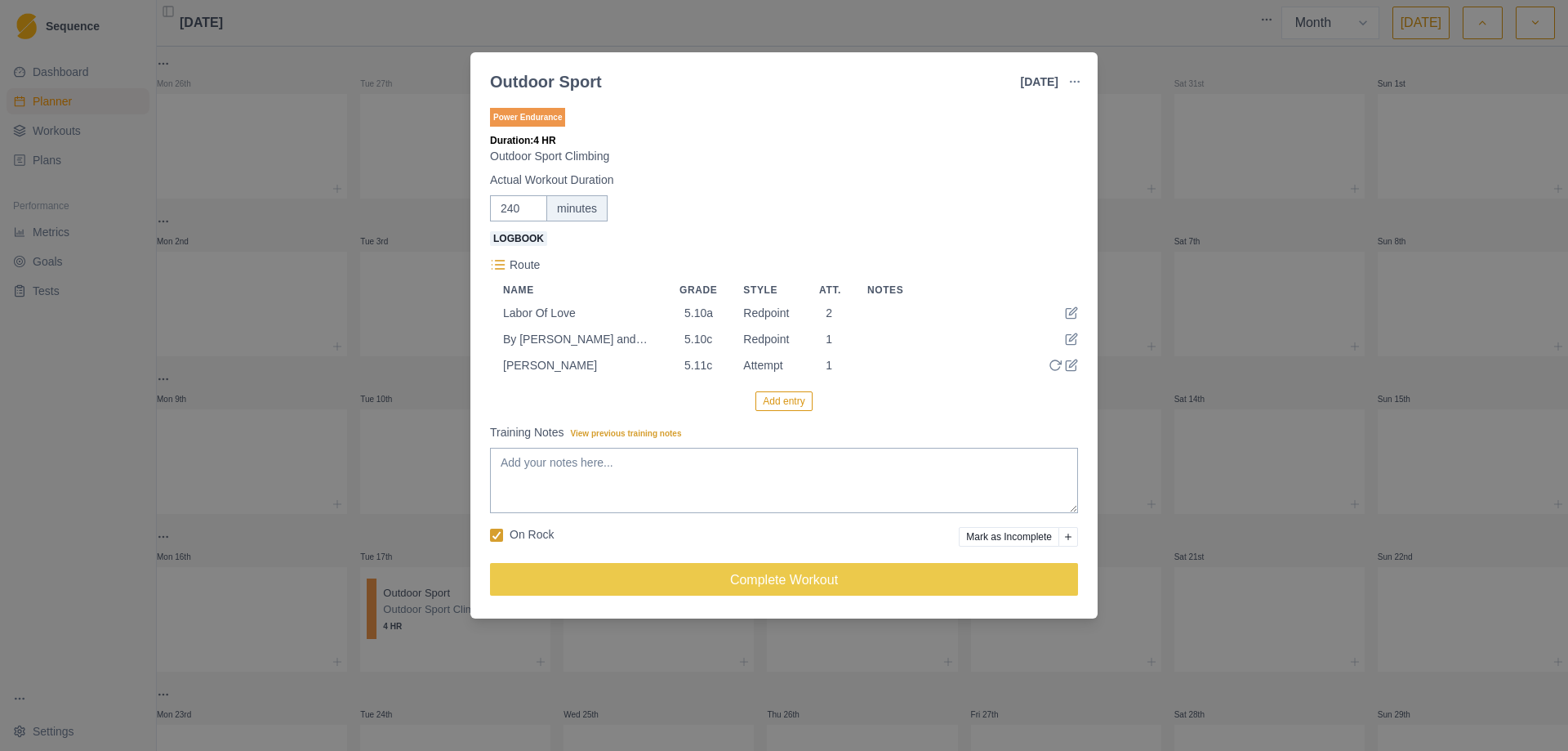
click at [787, 406] on button "Add entry" at bounding box center [784, 401] width 57 height 20
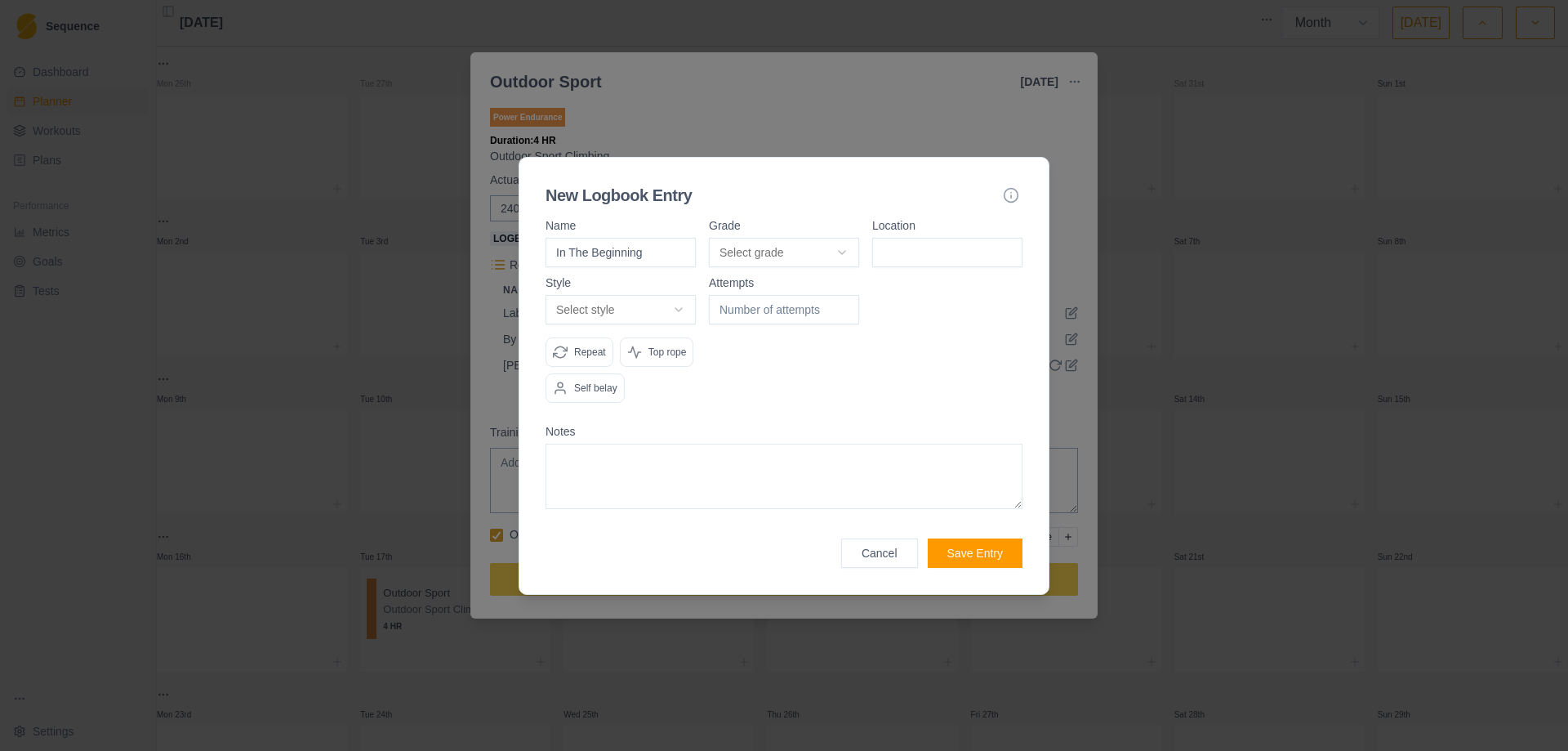
type input "In The Beginning"
click at [845, 249] on body "Sequence Dashboard Planner Workouts Plans Performance Metrics Goals Tests Setti…" at bounding box center [784, 376] width 1568 height 751
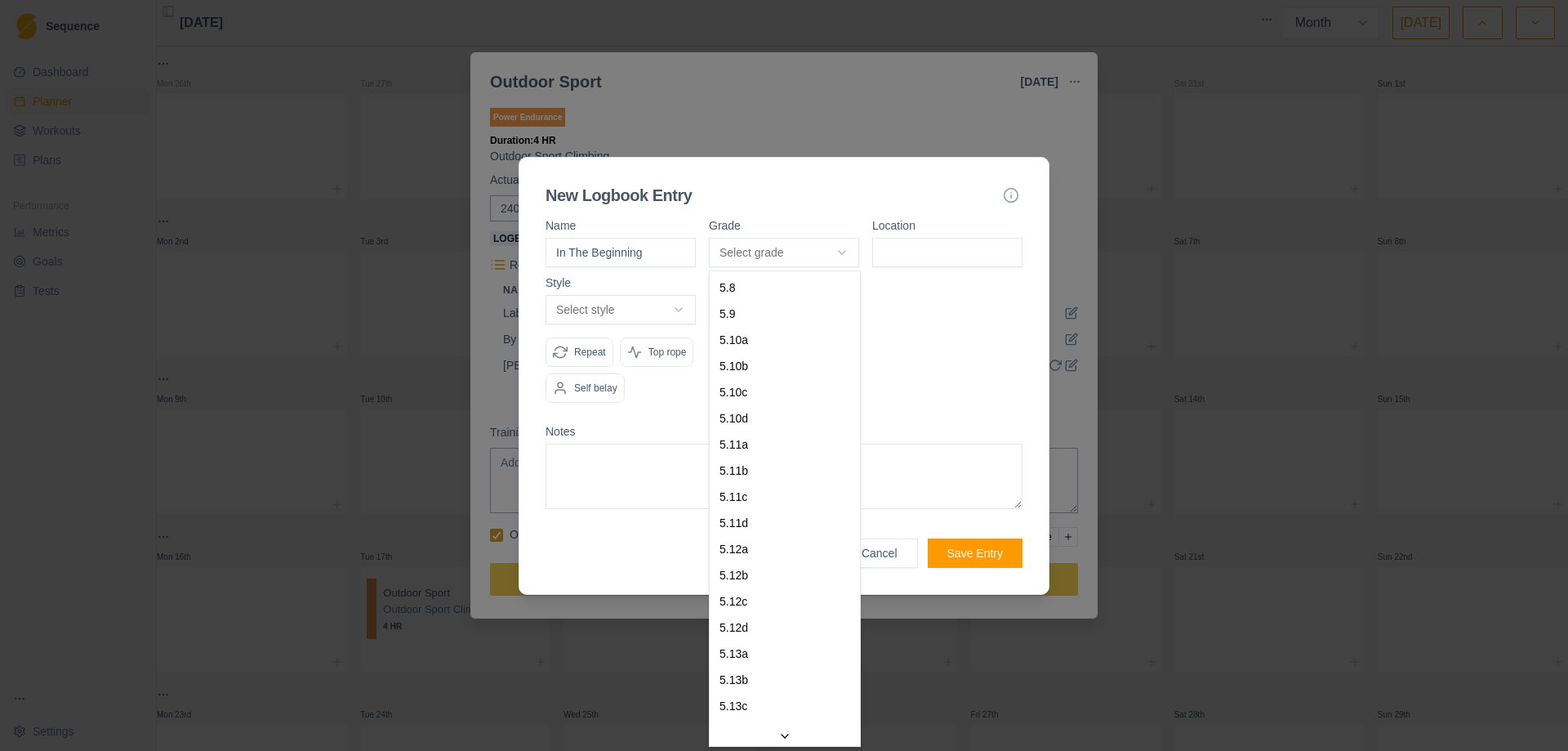
select select "c7a6cc2c-9945-4ad4-b2b7-79ad6f0965fa"
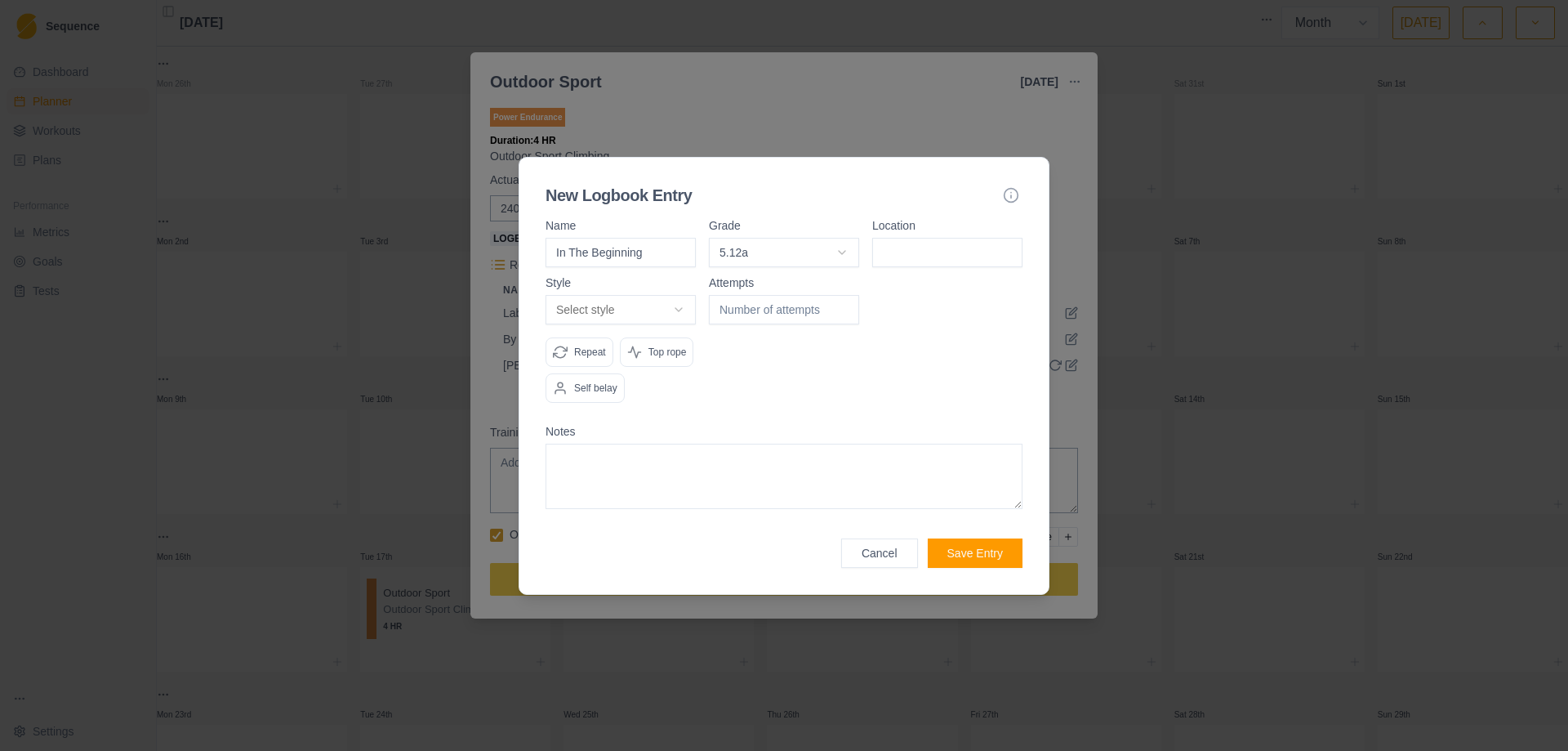
click at [938, 257] on input at bounding box center [947, 252] width 150 height 29
type input "Cascade"
click at [673, 312] on body "Sequence Dashboard Planner Workouts Plans Performance Metrics Goals Tests Setti…" at bounding box center [784, 376] width 1568 height 751
select select "attempt"
type input "1"
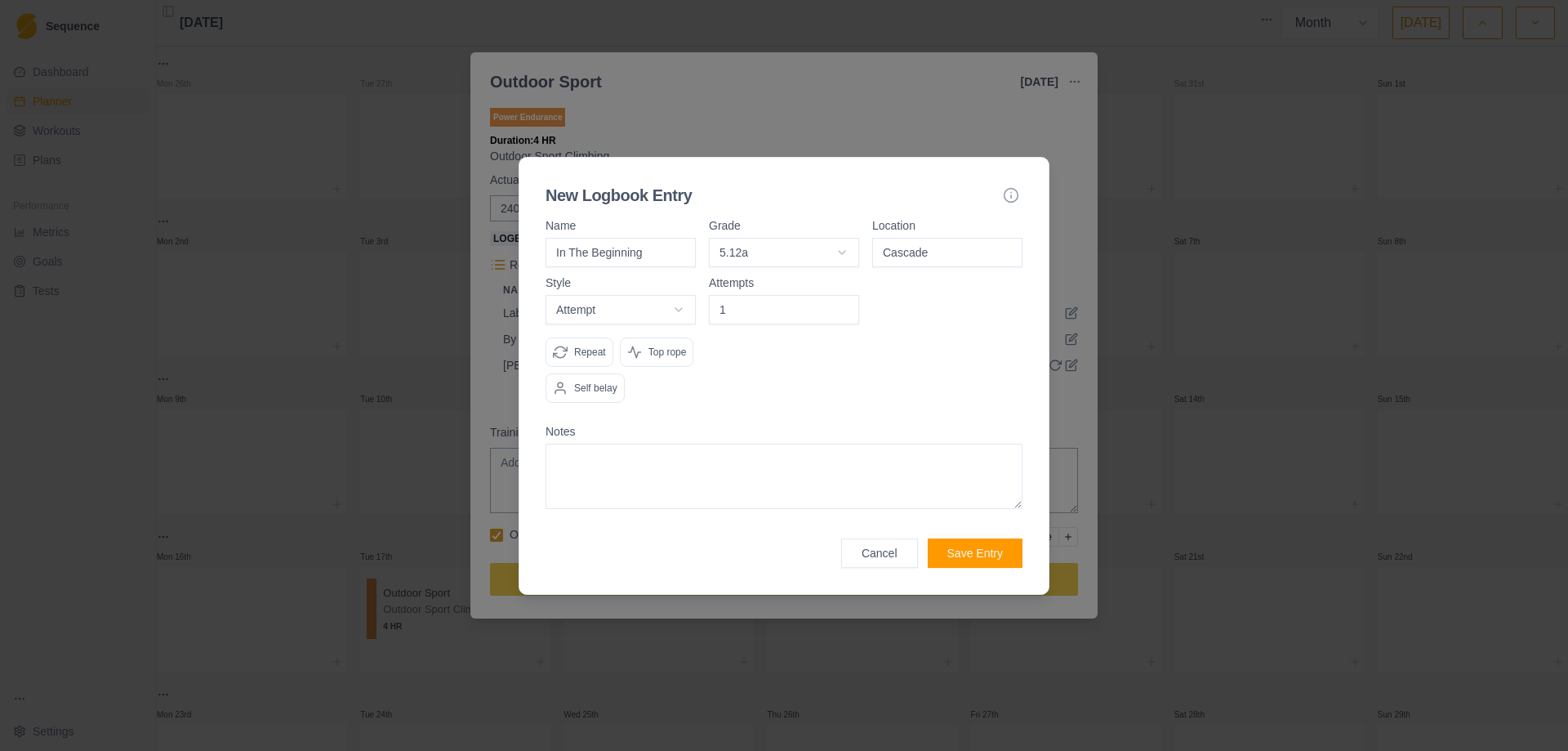
click at [839, 305] on input "1" at bounding box center [784, 309] width 150 height 29
click at [667, 357] on p "Top rope" at bounding box center [667, 352] width 39 height 15
click at [973, 551] on button "Save Entry" at bounding box center [976, 553] width 94 height 29
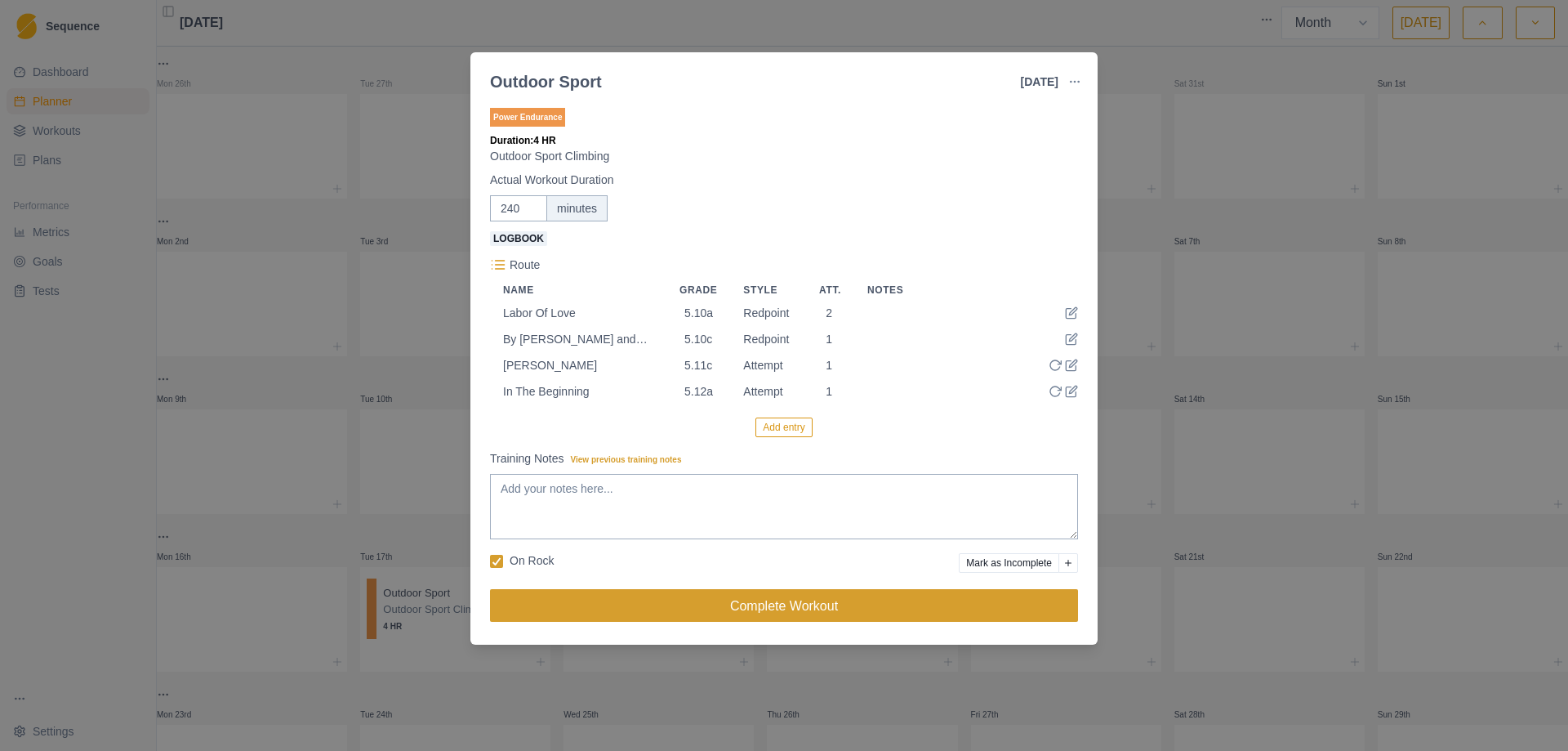
click at [774, 611] on button "Complete Workout" at bounding box center [783, 605] width 588 height 33
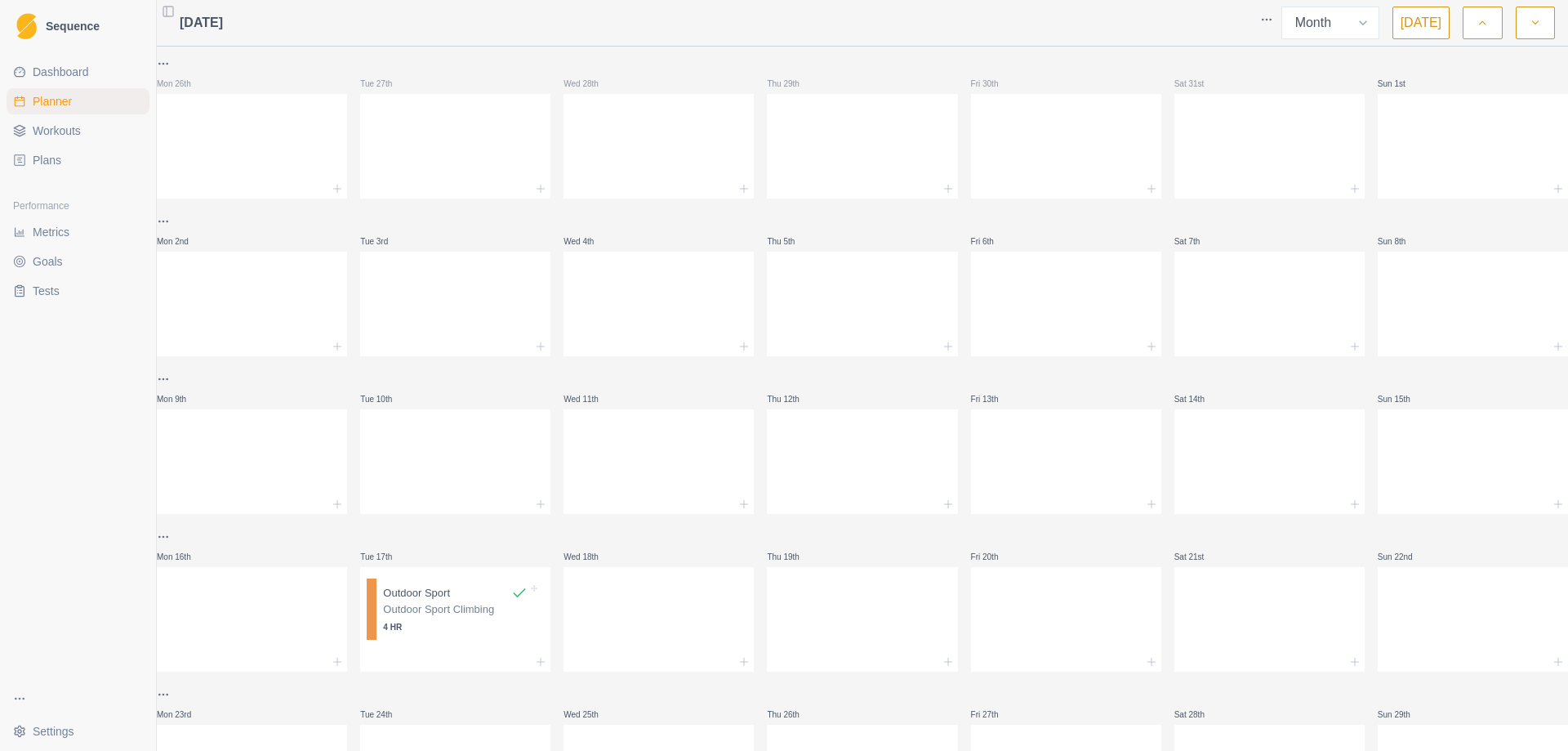
click at [58, 133] on span "Workouts" at bounding box center [57, 130] width 48 height 16
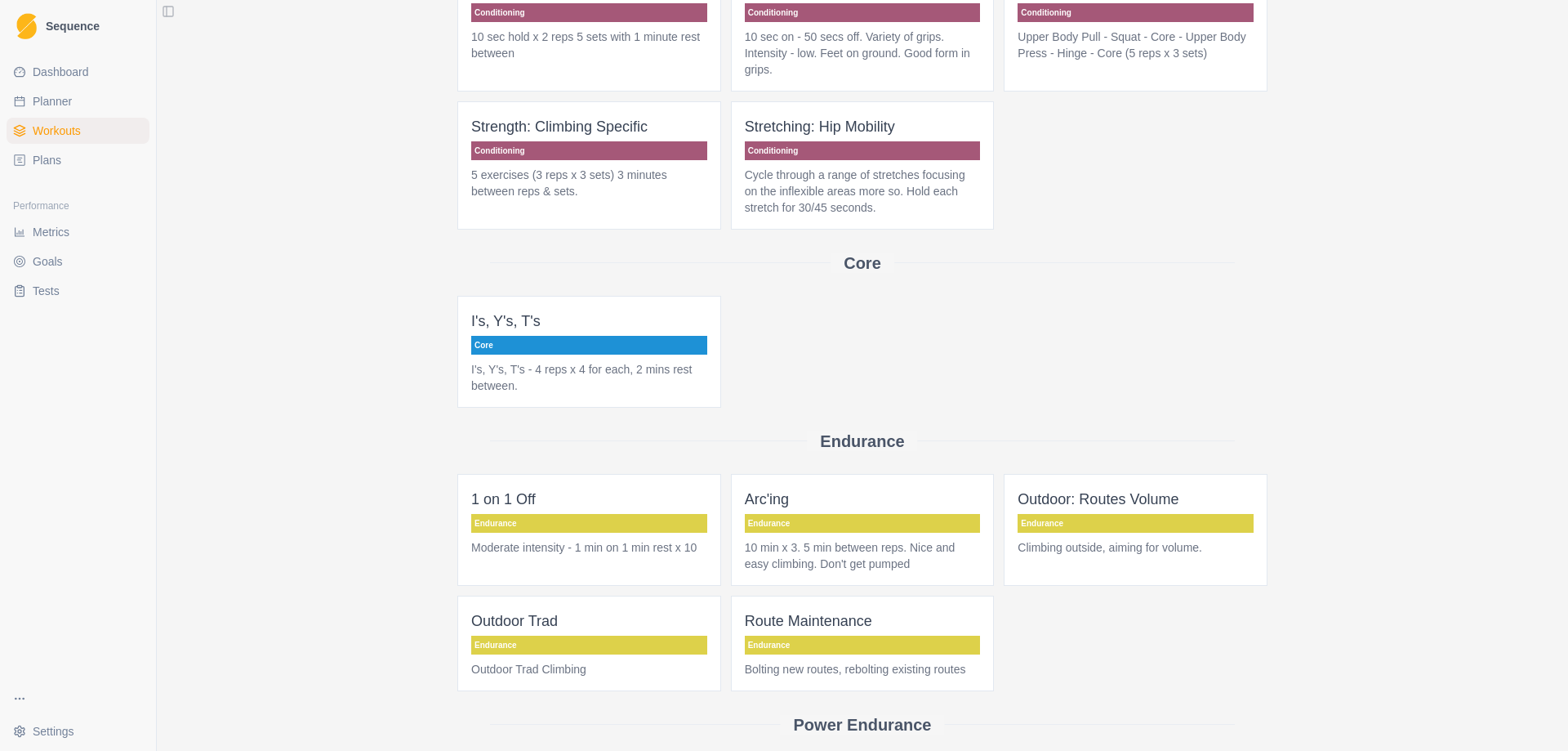
scroll to position [409, 0]
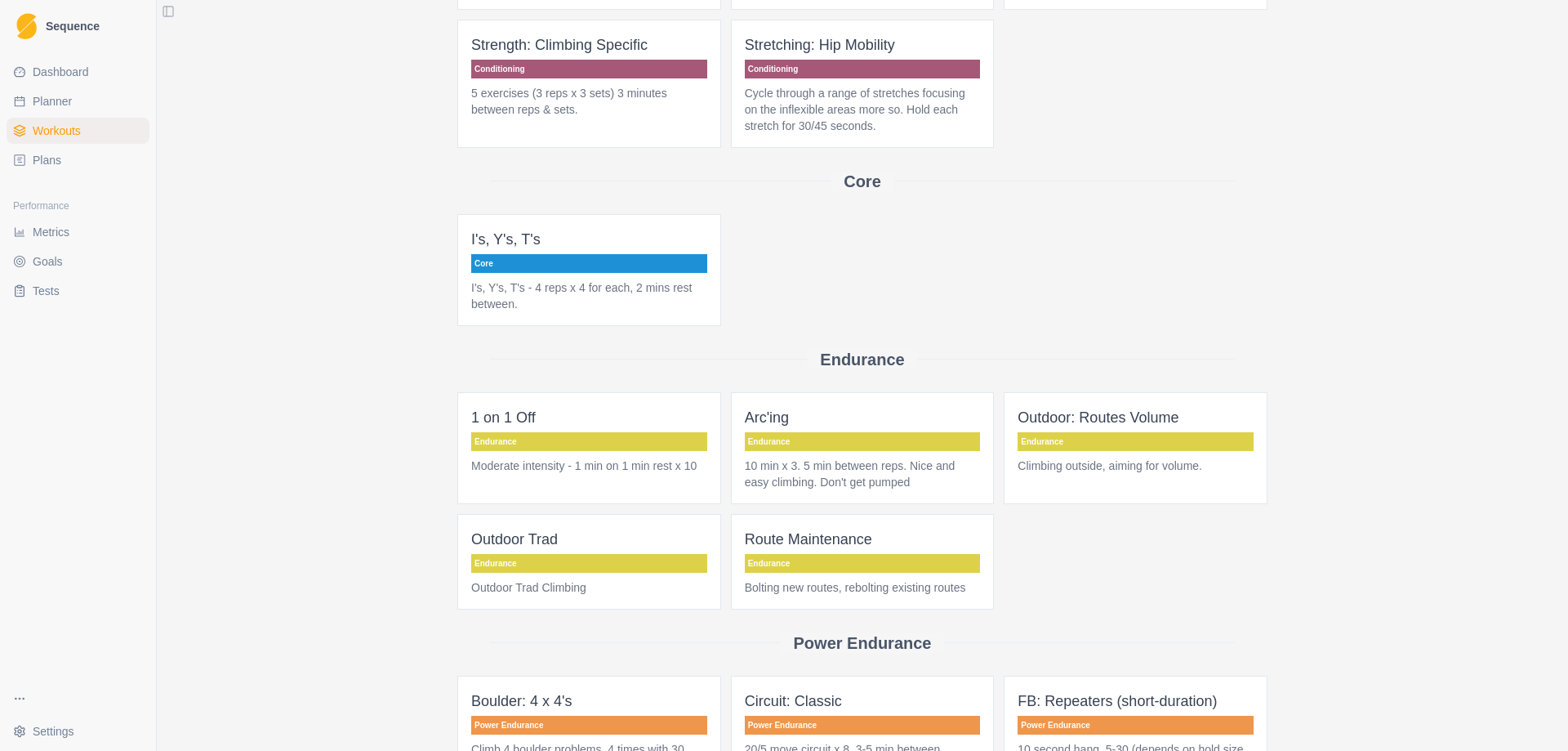
click at [54, 234] on span "Metrics" at bounding box center [51, 231] width 37 height 16
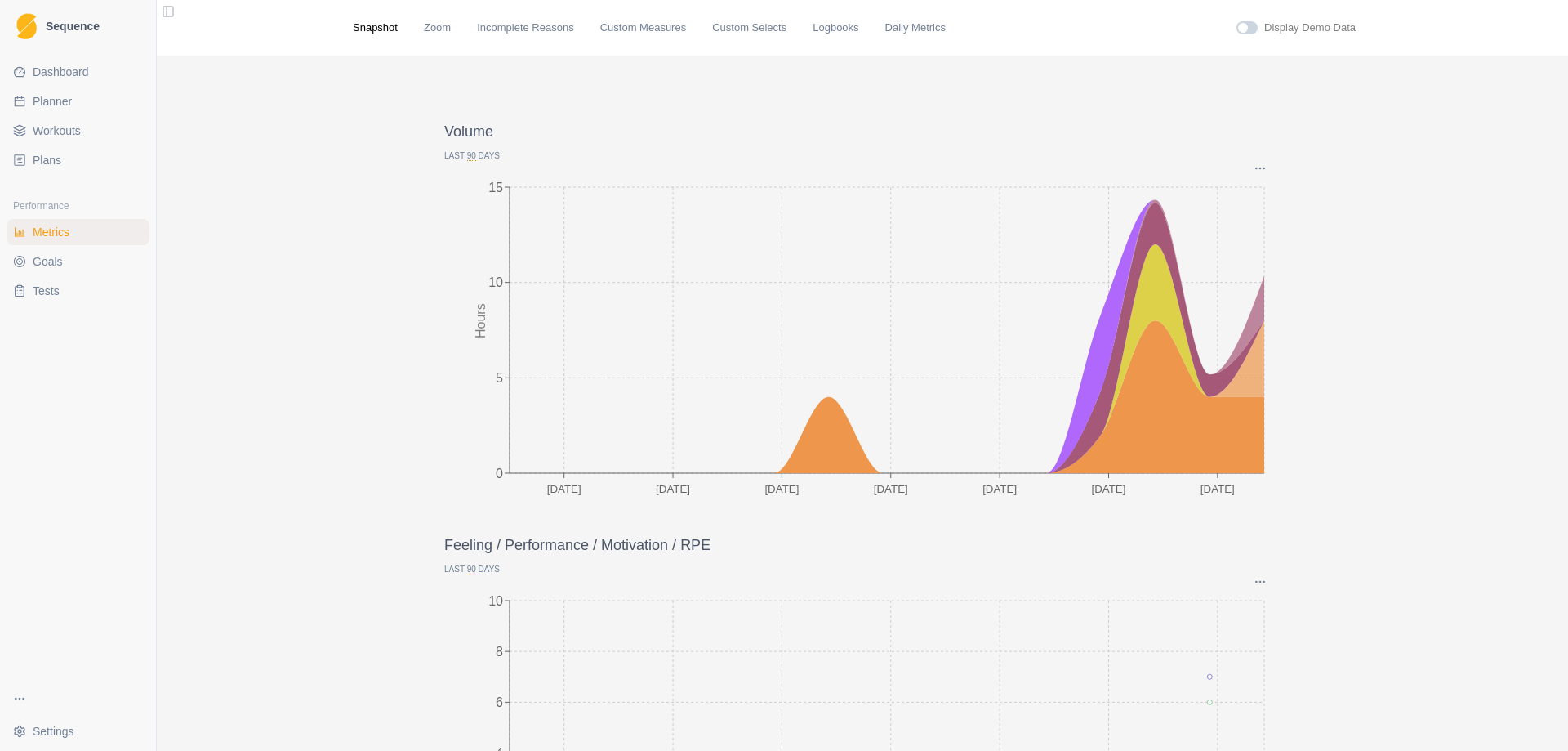
click at [56, 131] on span "Workouts" at bounding box center [57, 130] width 48 height 16
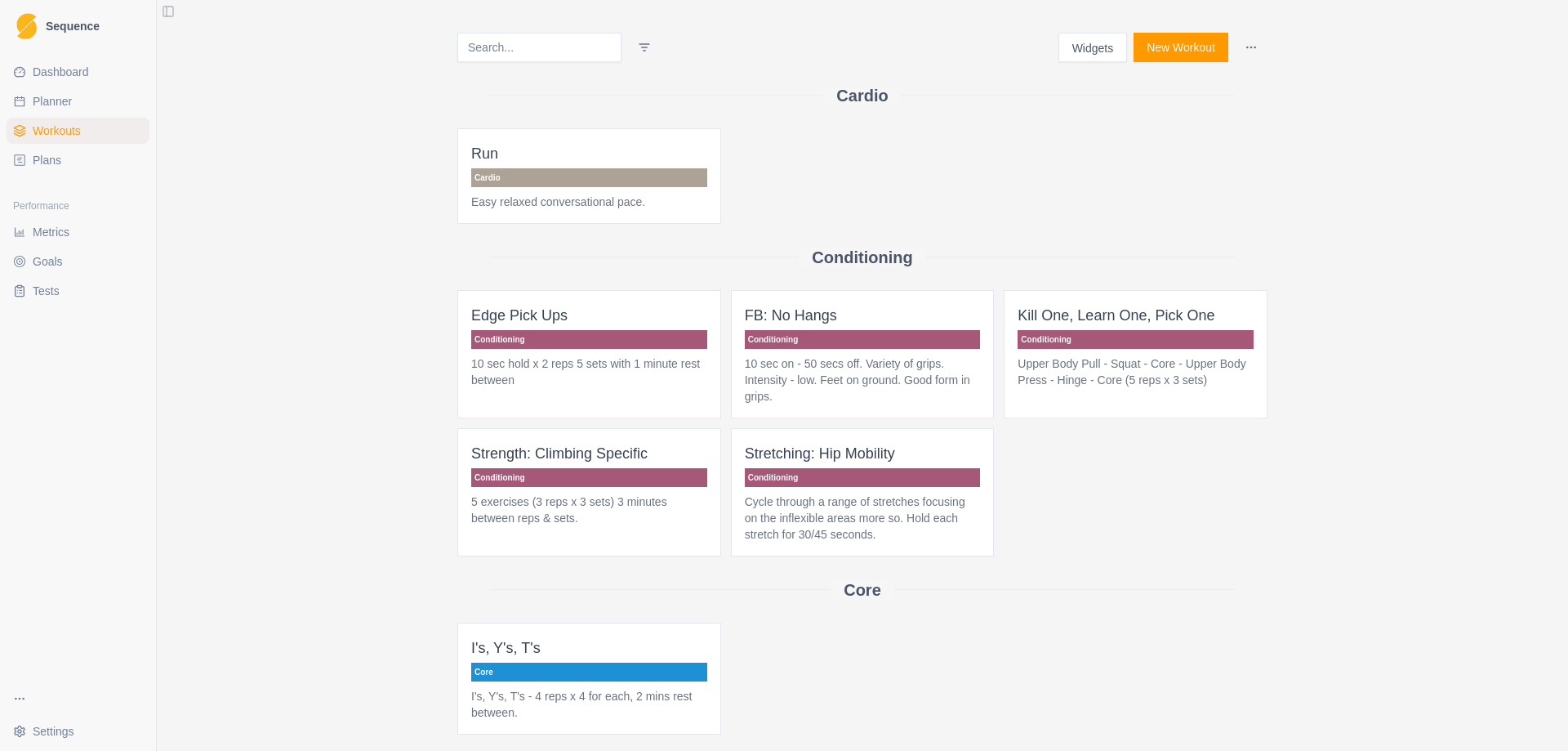
click at [1135, 322] on p "Kill One, Learn One, Pick One" at bounding box center [1136, 315] width 236 height 23
click at [58, 158] on span "Plans" at bounding box center [47, 159] width 28 height 16
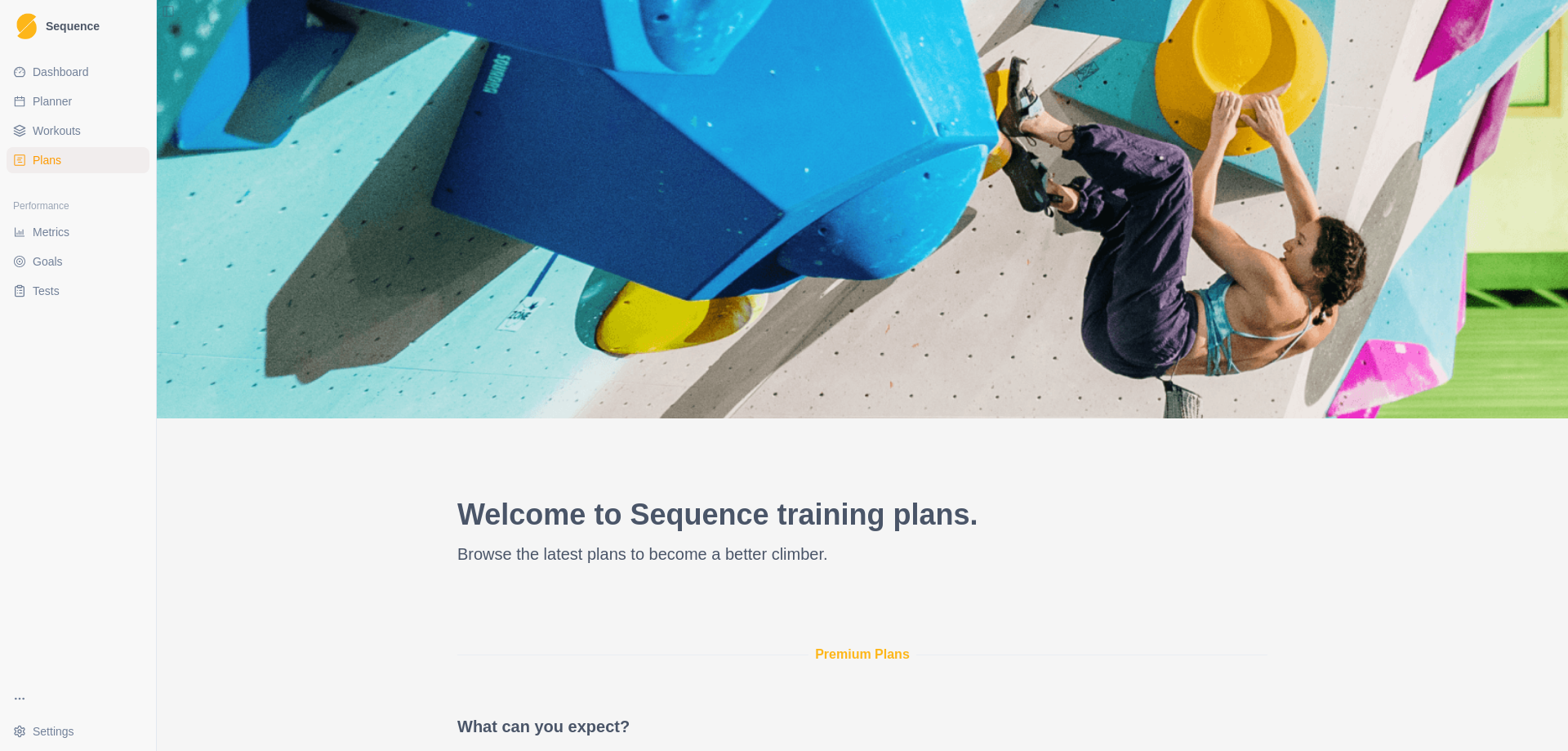
click at [58, 125] on span "Workouts" at bounding box center [57, 130] width 48 height 16
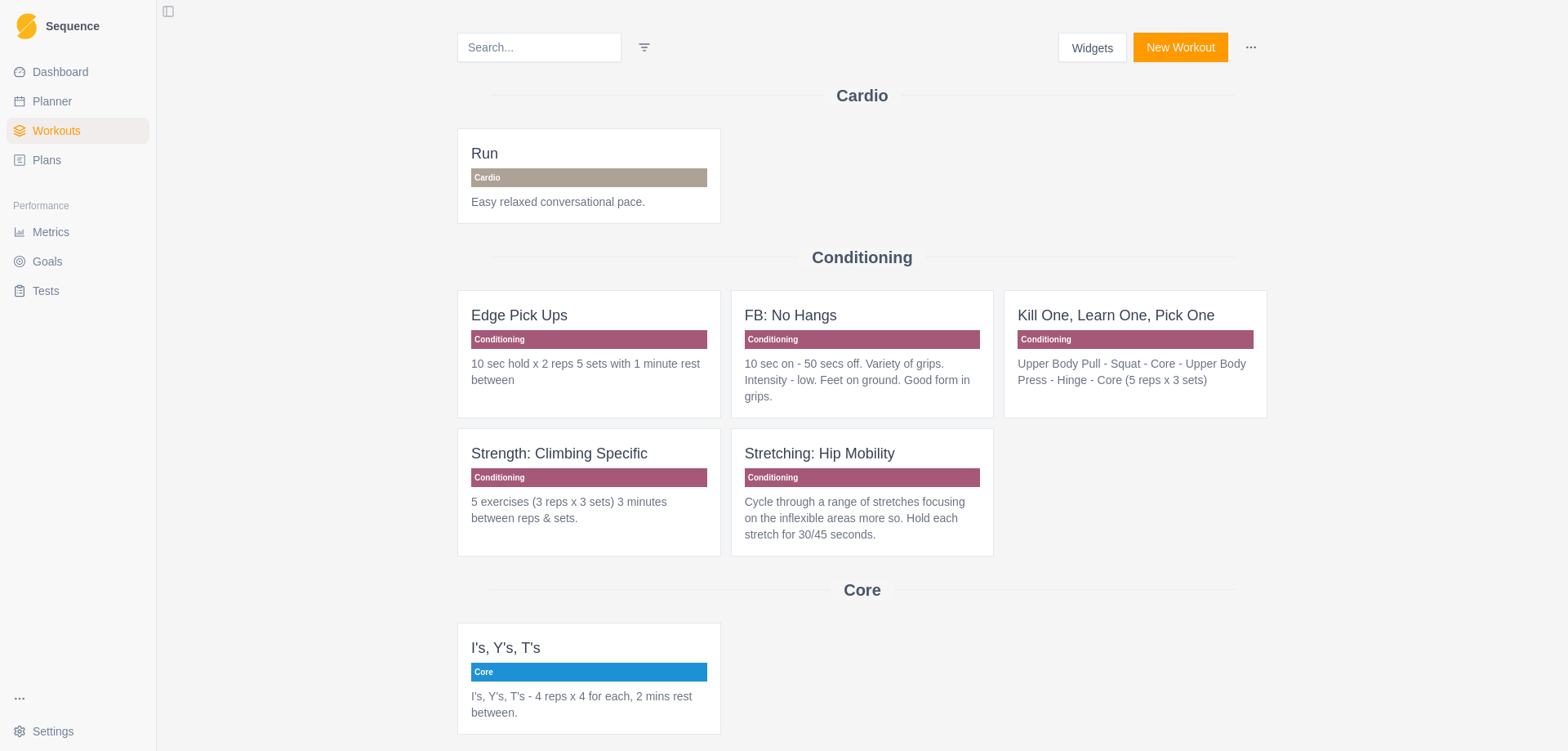
click at [46, 234] on span "Metrics" at bounding box center [51, 231] width 37 height 16
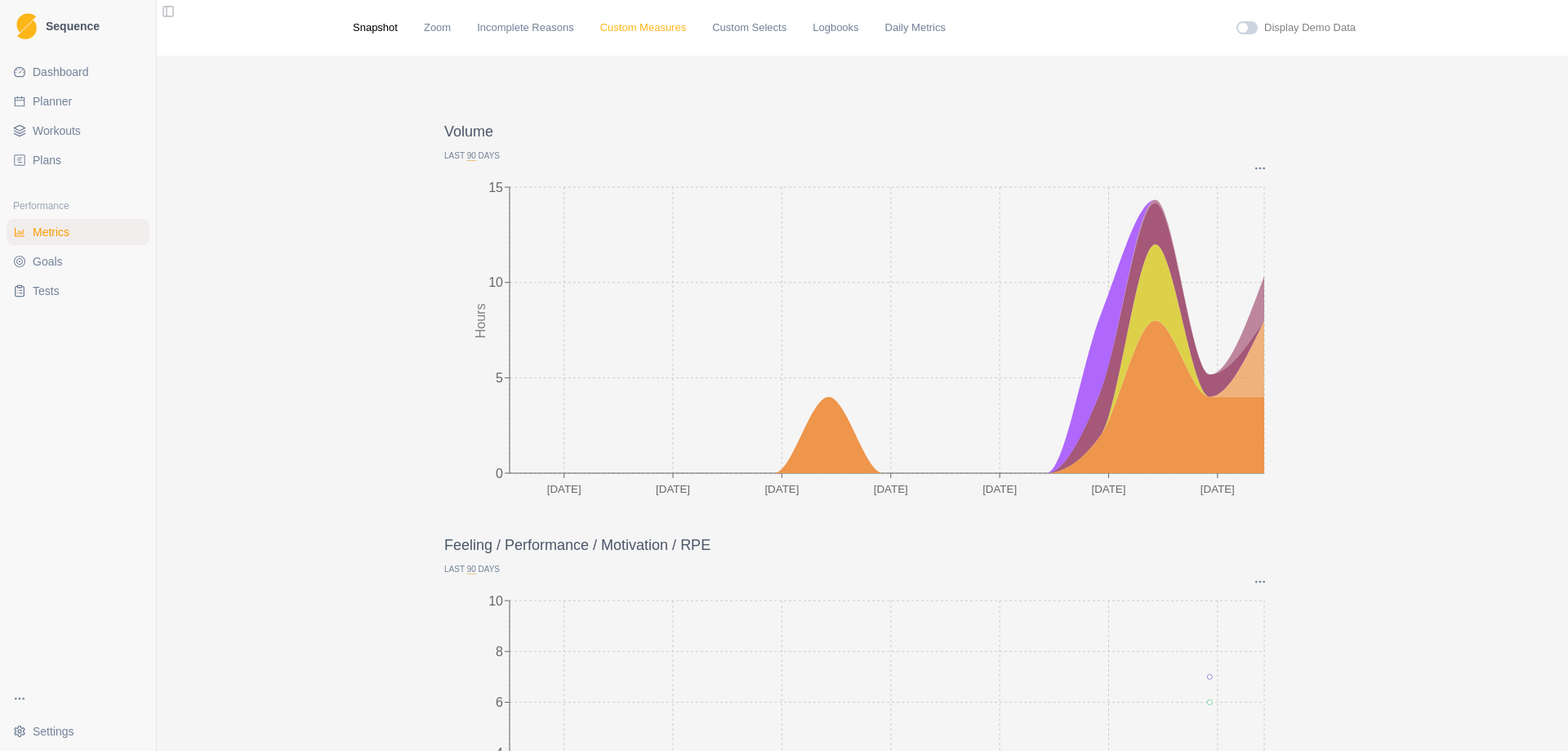
click at [630, 28] on link "Custom Measures" at bounding box center [642, 27] width 86 height 16
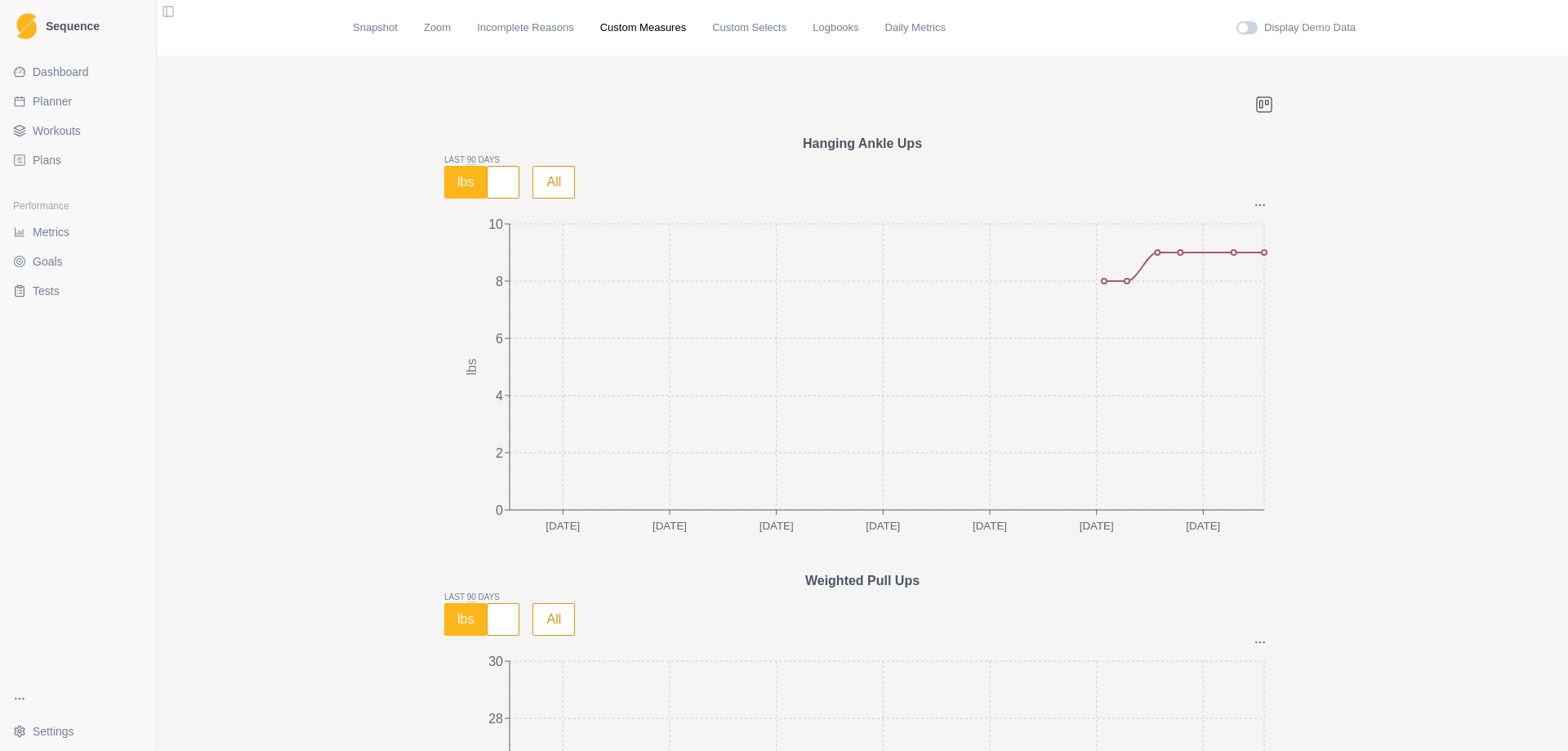
click at [71, 139] on link "Workouts" at bounding box center [78, 131] width 143 height 26
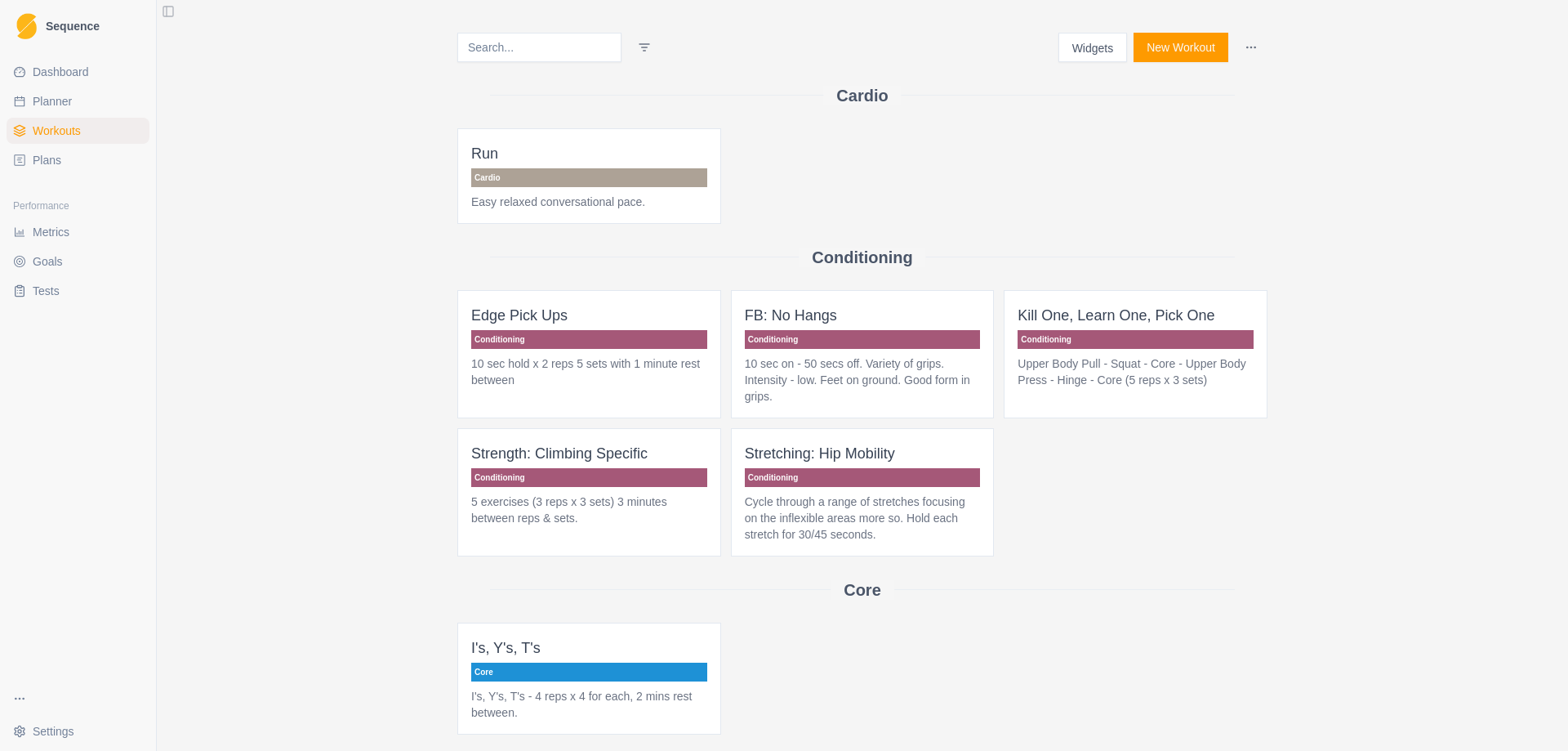
click at [1159, 370] on p "Upper Body Pull - Squat - Core - Upper Body Press - Hinge - Core (5 reps x 3 se…" at bounding box center [1136, 372] width 236 height 33
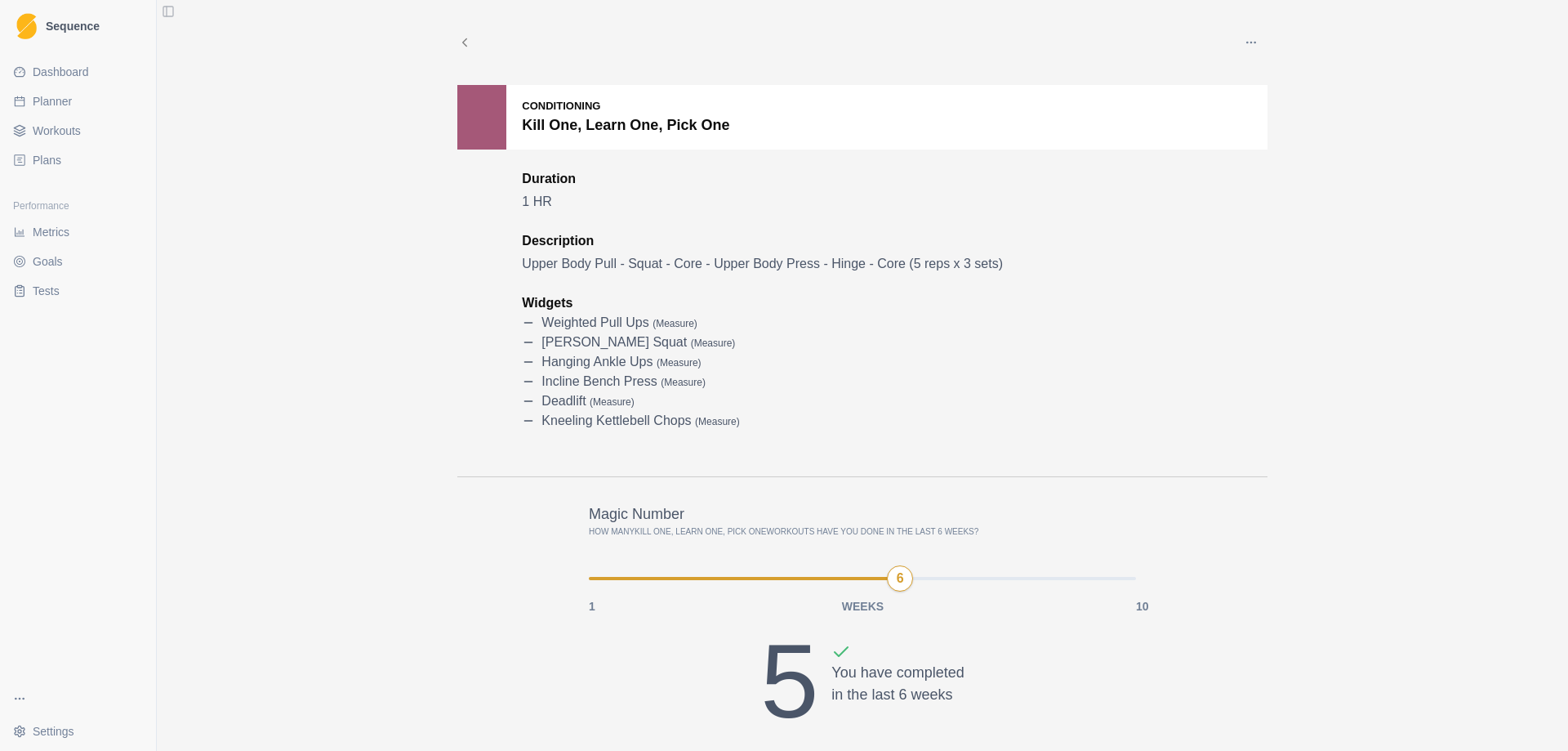
click at [58, 137] on span "Workouts" at bounding box center [57, 130] width 48 height 16
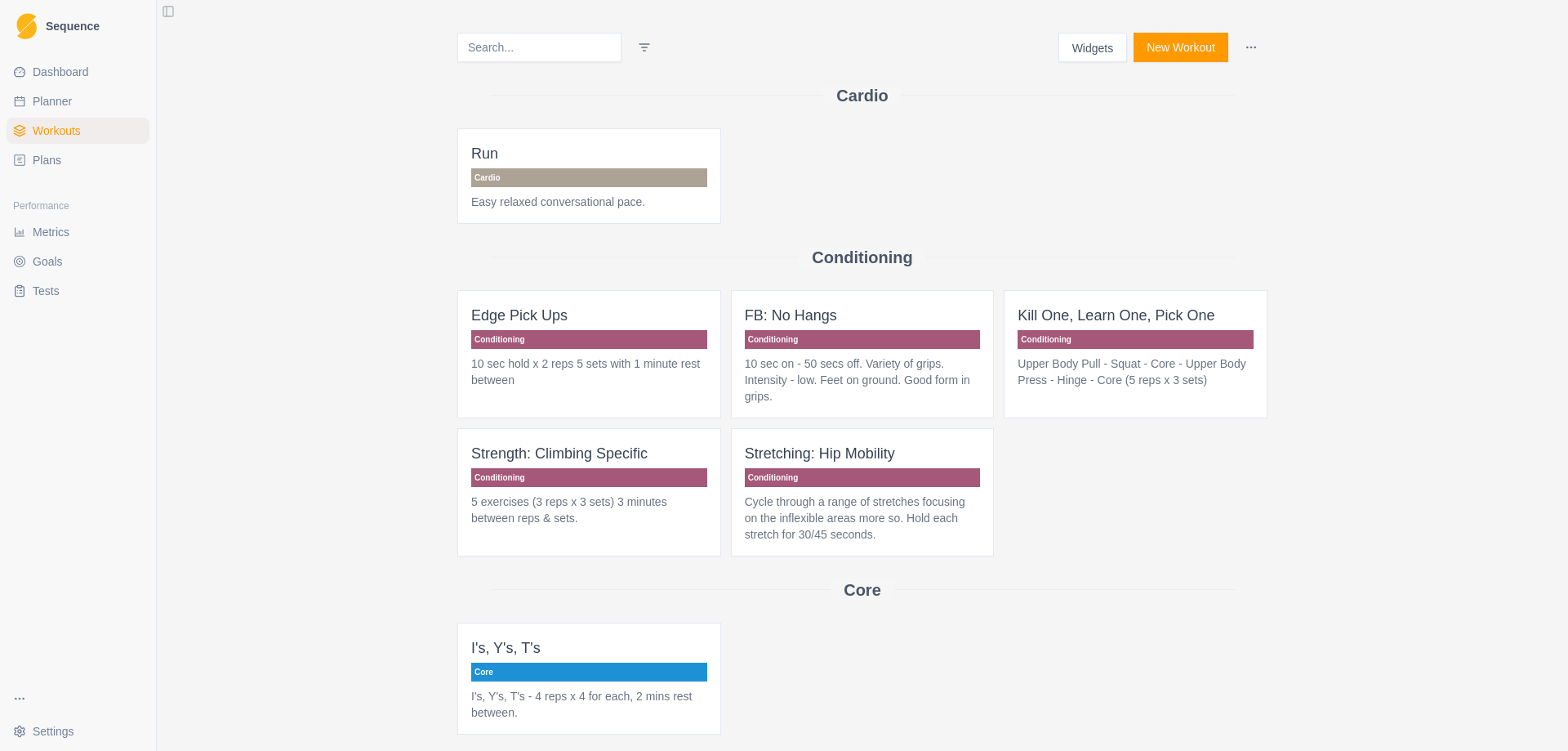
click at [1073, 45] on button "Widgets" at bounding box center [1093, 47] width 70 height 29
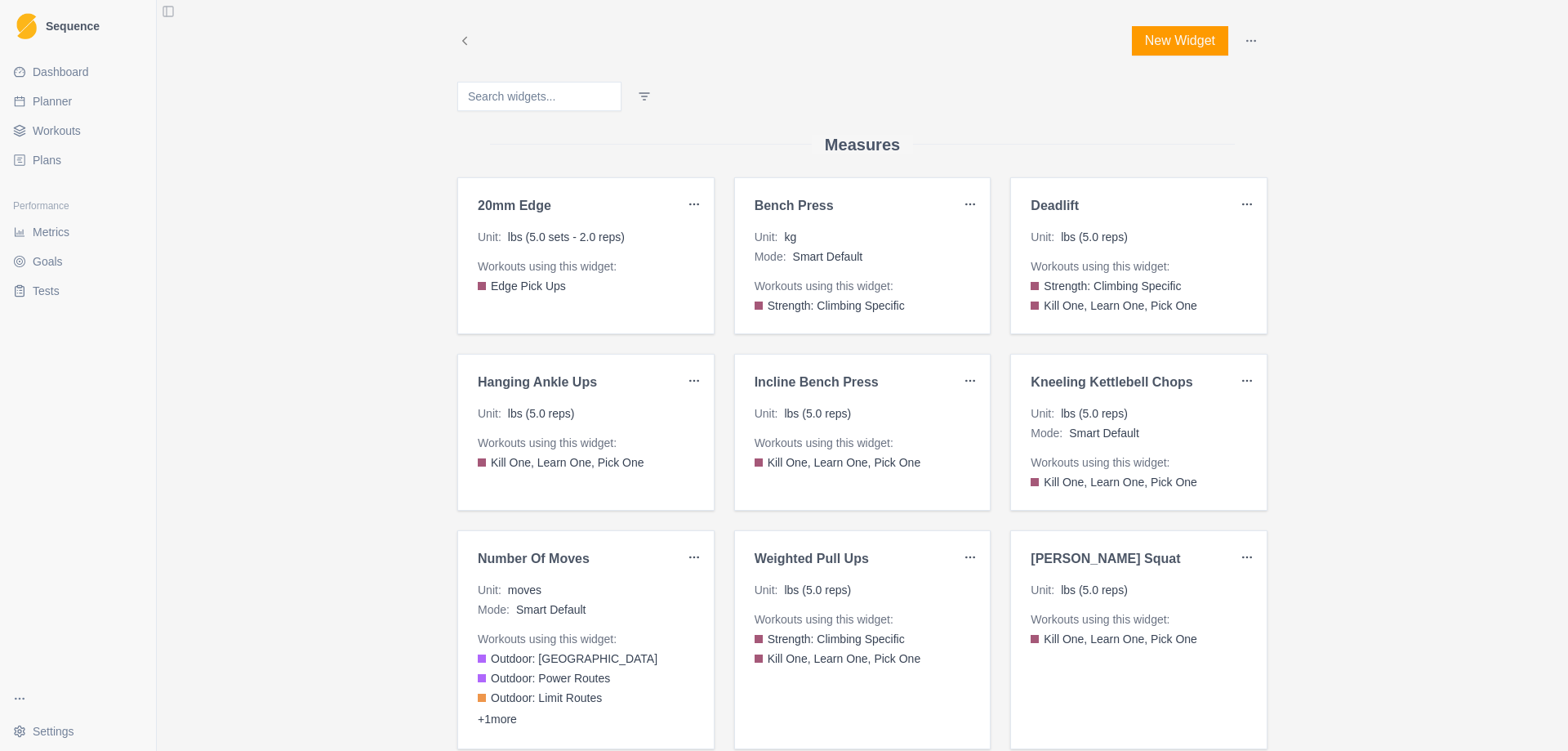
click at [1169, 45] on button "New Widget" at bounding box center [1180, 41] width 96 height 29
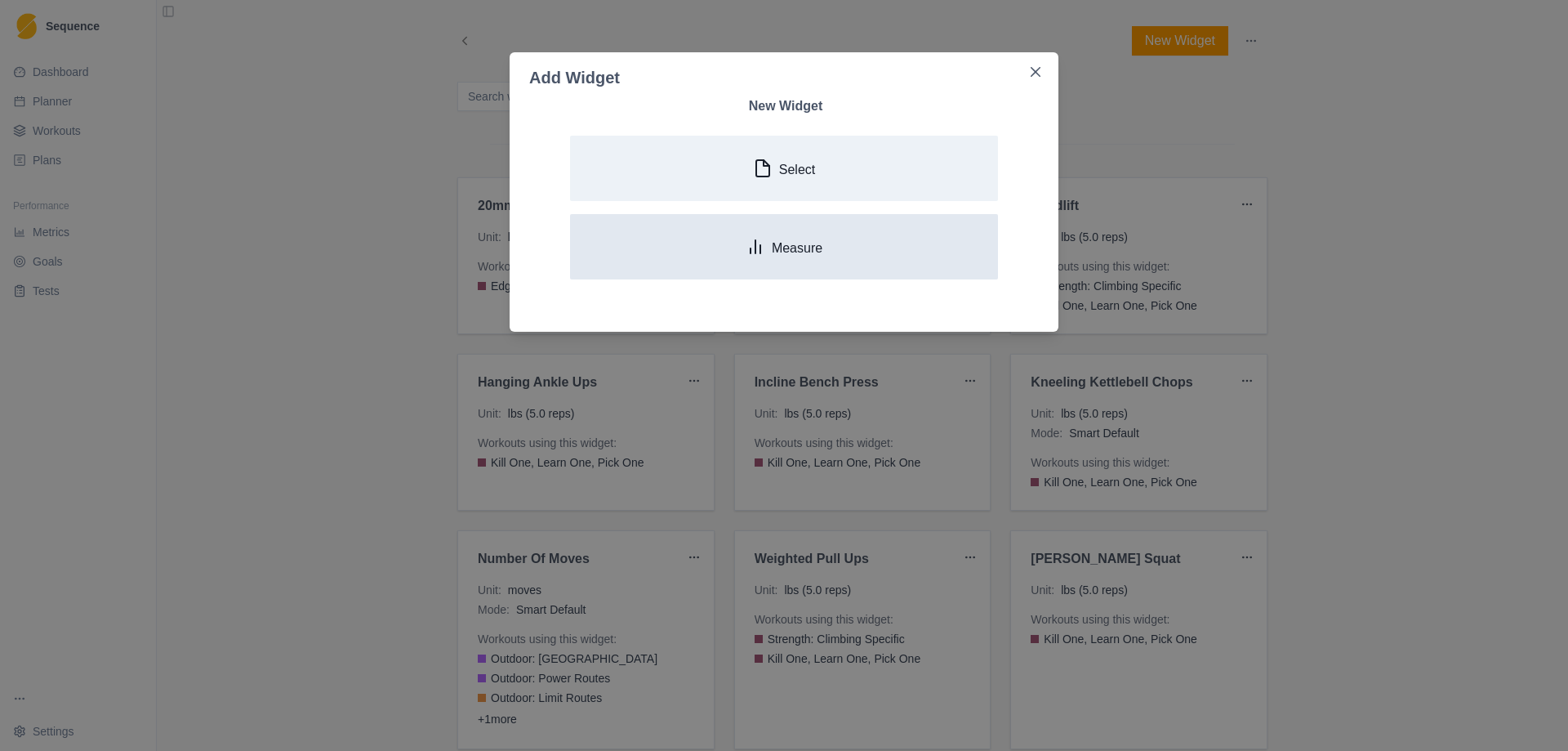
click at [788, 245] on p "Measure" at bounding box center [797, 248] width 51 height 15
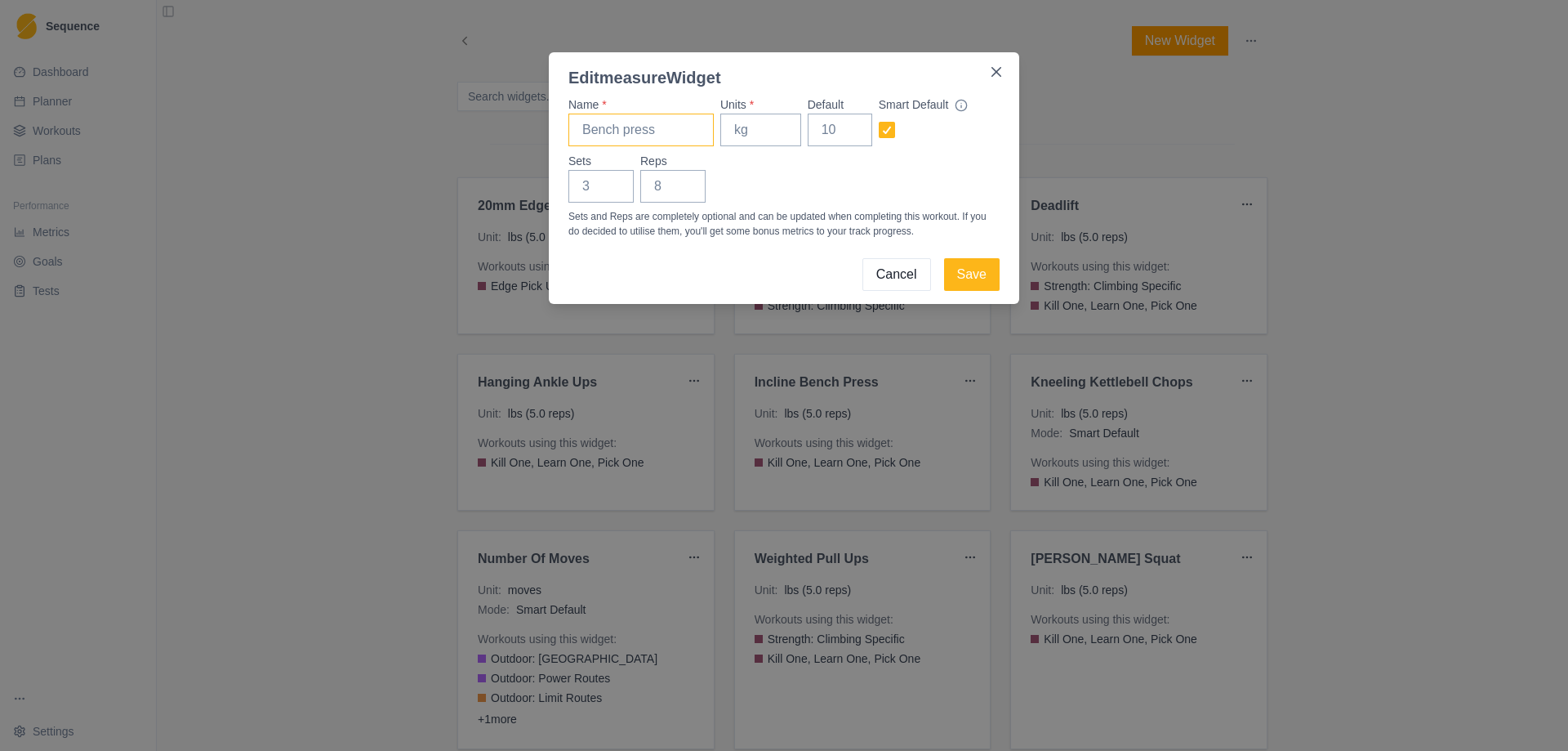
click at [652, 140] on input "Name *" at bounding box center [642, 129] width 145 height 33
type input "Hammer Squats"
click at [742, 131] on input "Units *" at bounding box center [761, 129] width 81 height 33
type input "lbs"
click at [842, 127] on input "Default" at bounding box center [840, 129] width 64 height 33
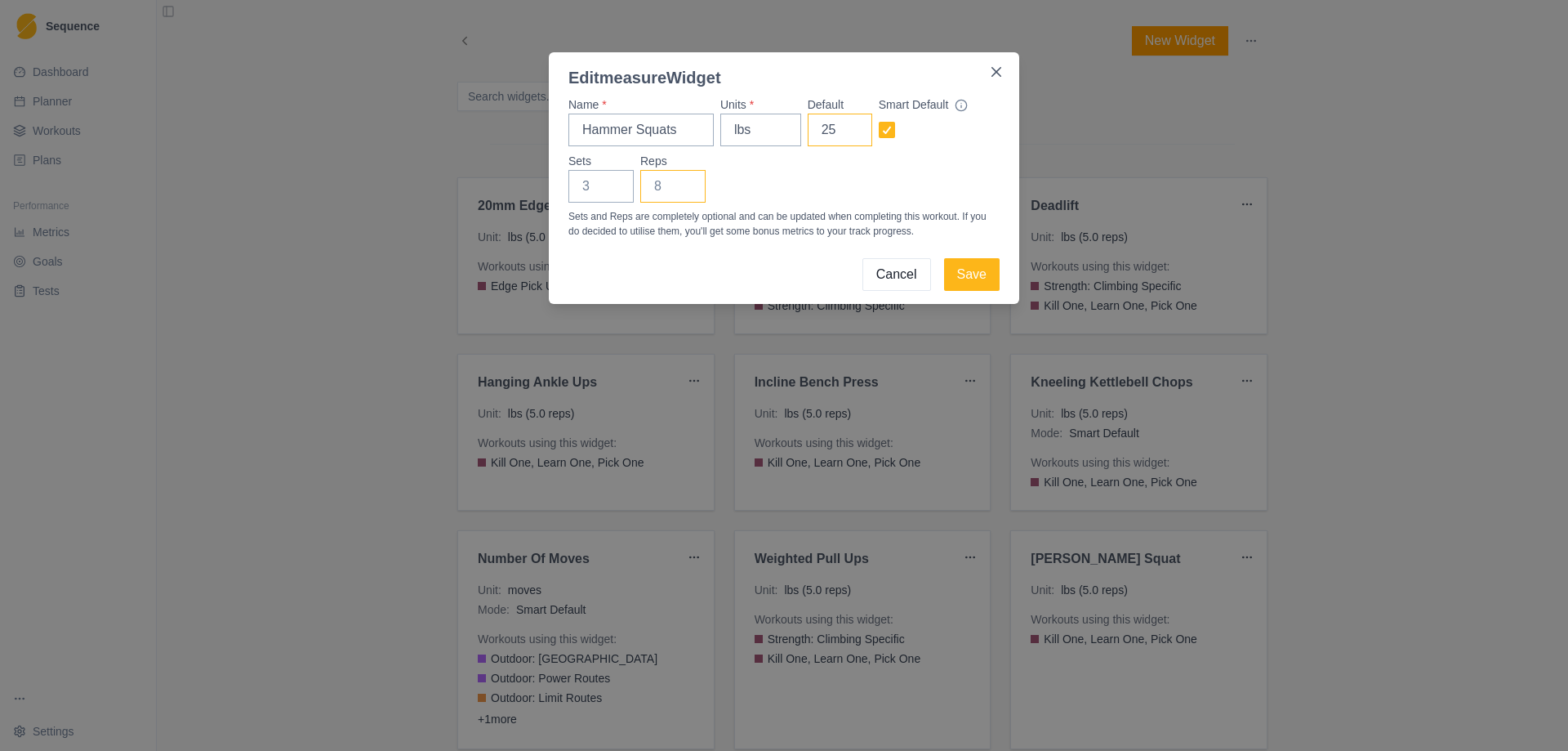
type input "25"
click at [688, 190] on input "-1" at bounding box center [673, 186] width 65 height 33
click at [688, 190] on input "-2" at bounding box center [673, 186] width 65 height 33
click at [688, 190] on input "-3" at bounding box center [673, 186] width 65 height 33
click at [664, 182] on input "-3" at bounding box center [673, 186] width 65 height 33
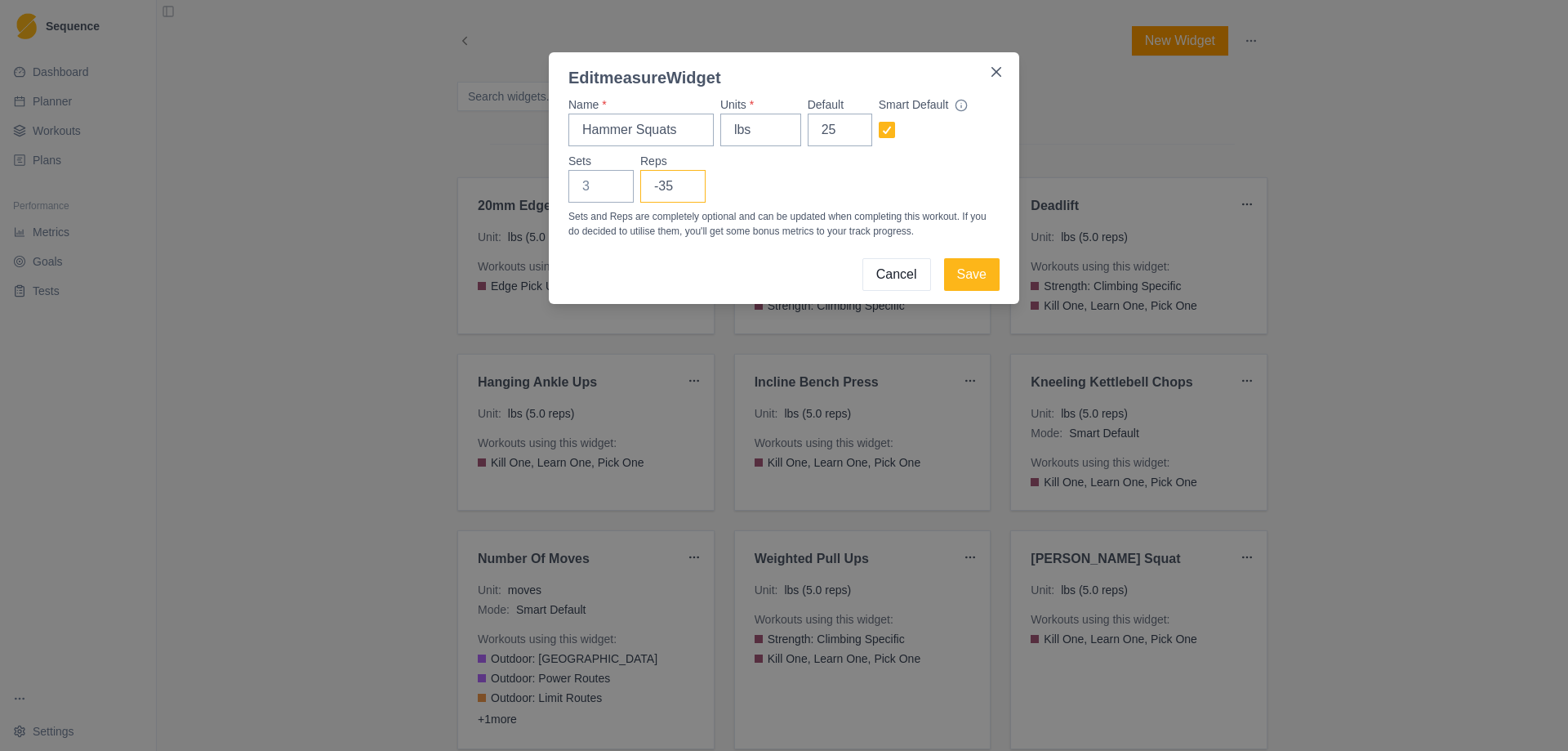
type input "-3"
type input "5"
click at [978, 264] on button "Save" at bounding box center [972, 275] width 56 height 33
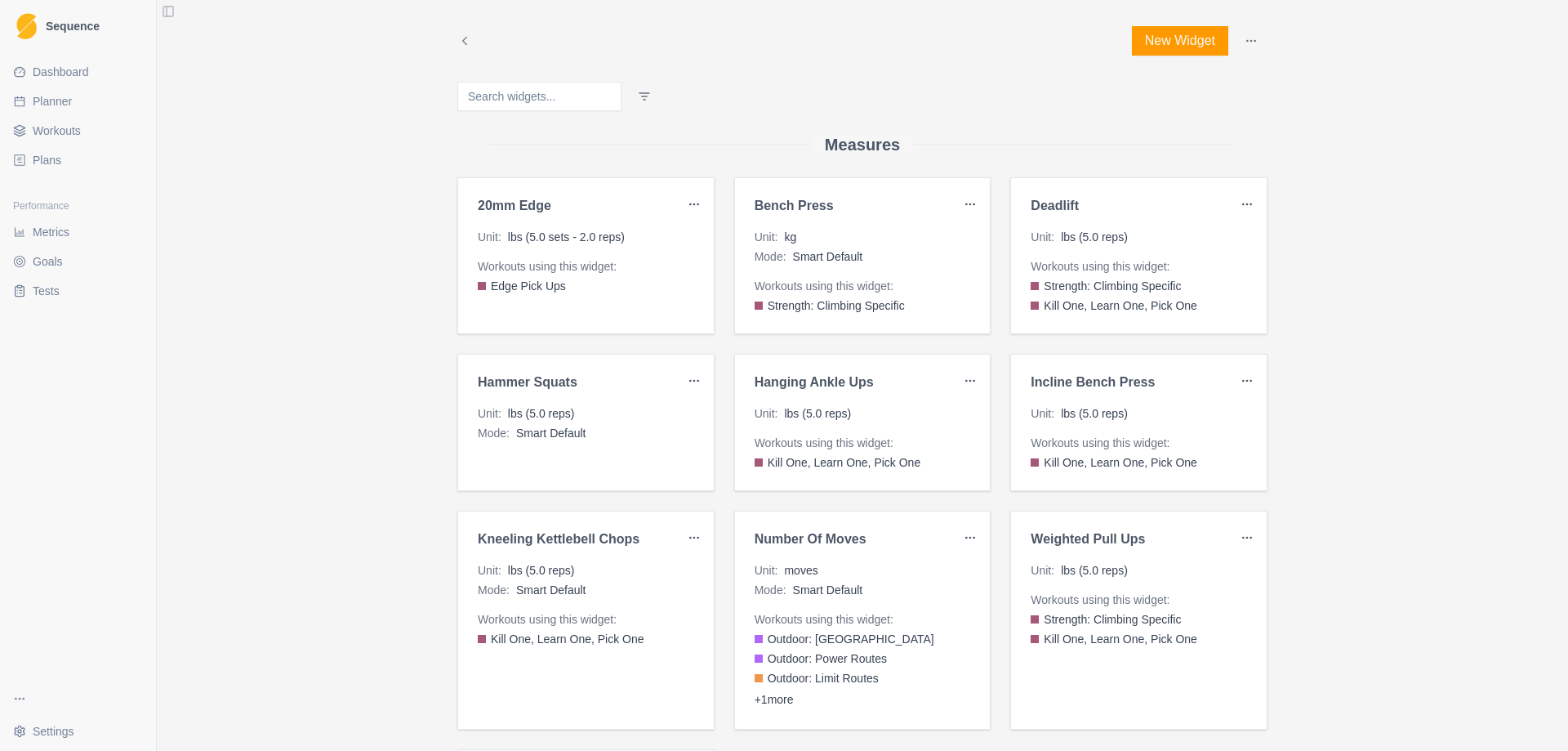
click at [1175, 34] on button "New Widget" at bounding box center [1180, 41] width 96 height 29
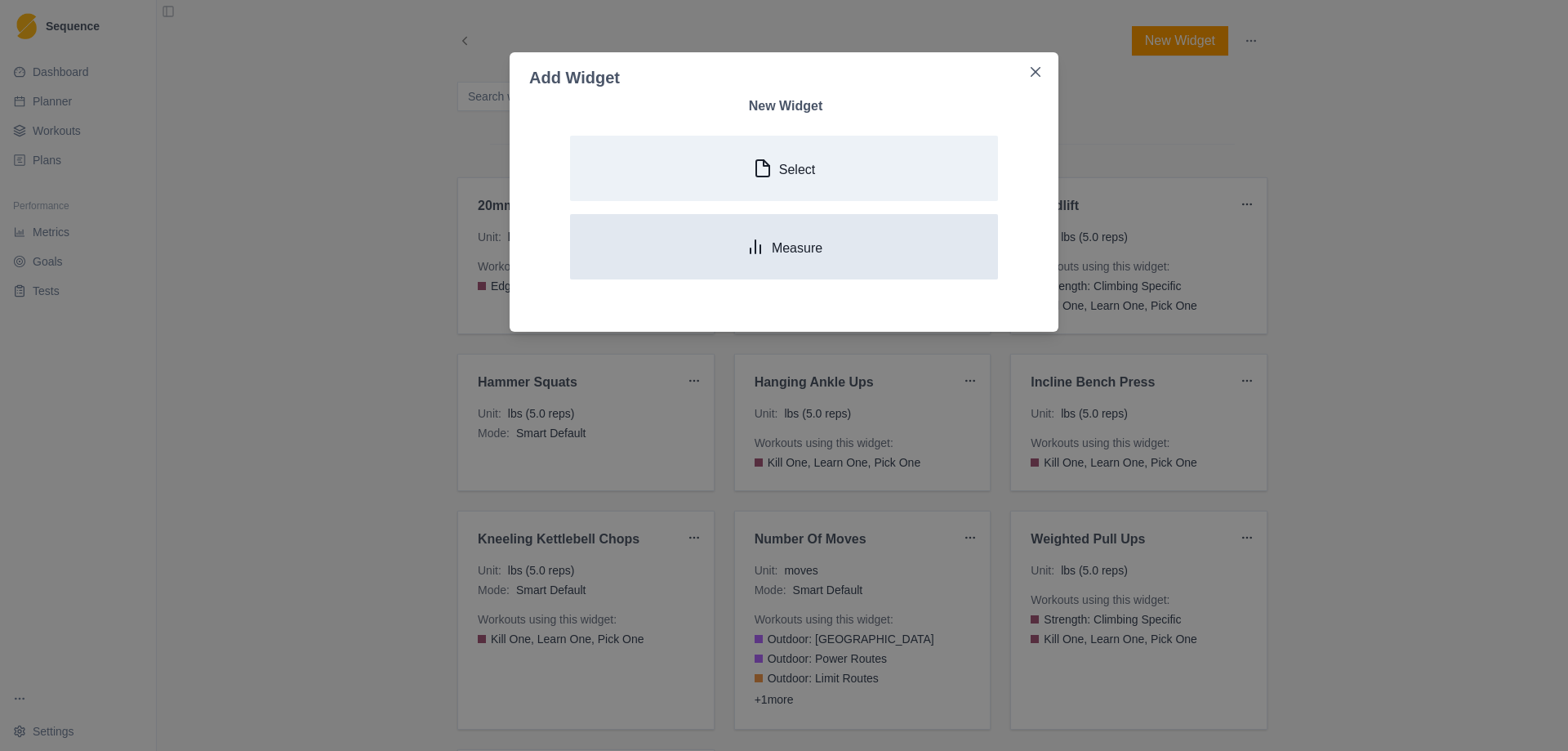
click at [774, 241] on p "Measure" at bounding box center [797, 248] width 51 height 15
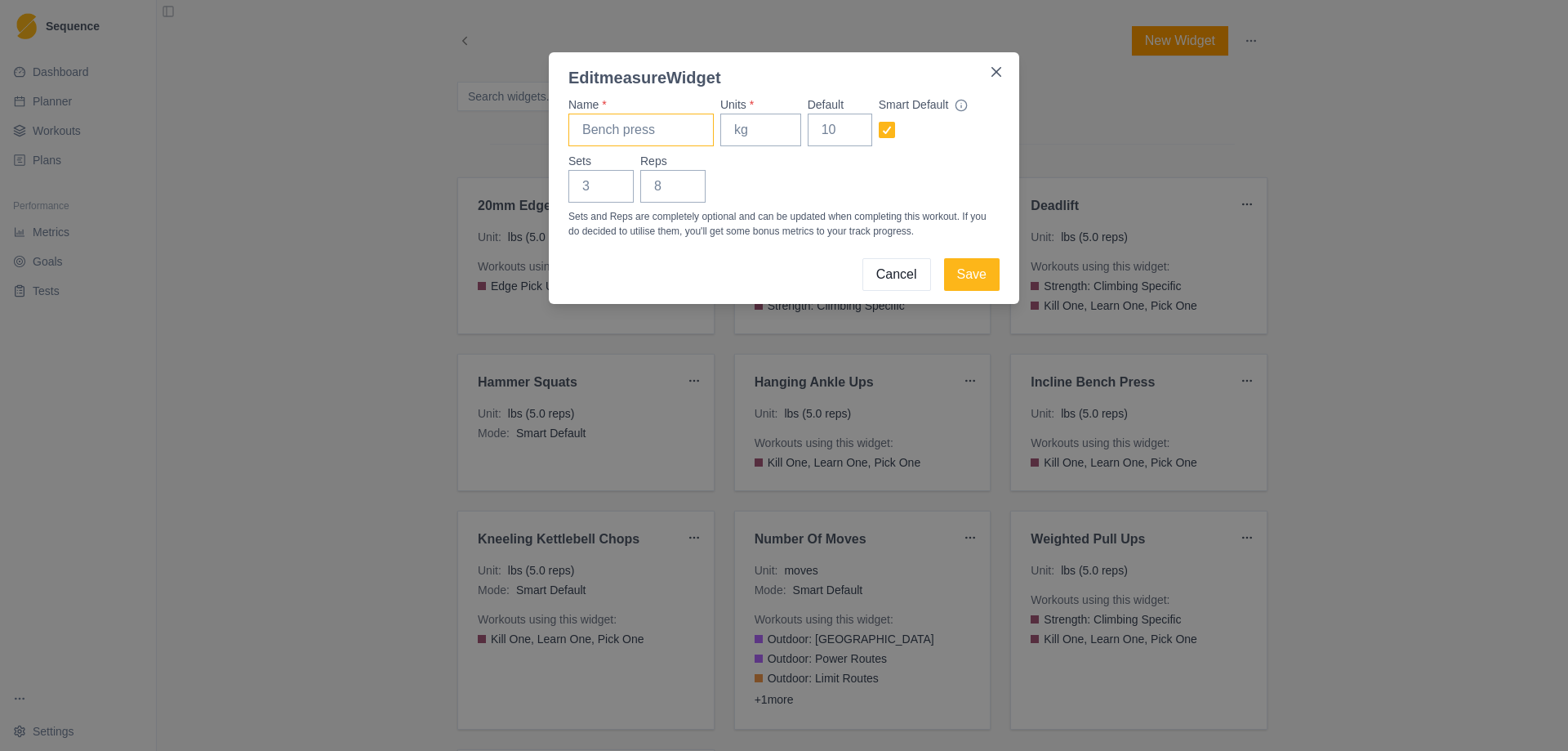
click at [631, 133] on input "Name *" at bounding box center [642, 129] width 145 height 33
type input "S"
type input "Single Arm Overhead Press"
click at [747, 125] on input "Units *" at bounding box center [761, 129] width 81 height 33
type input "lbs"
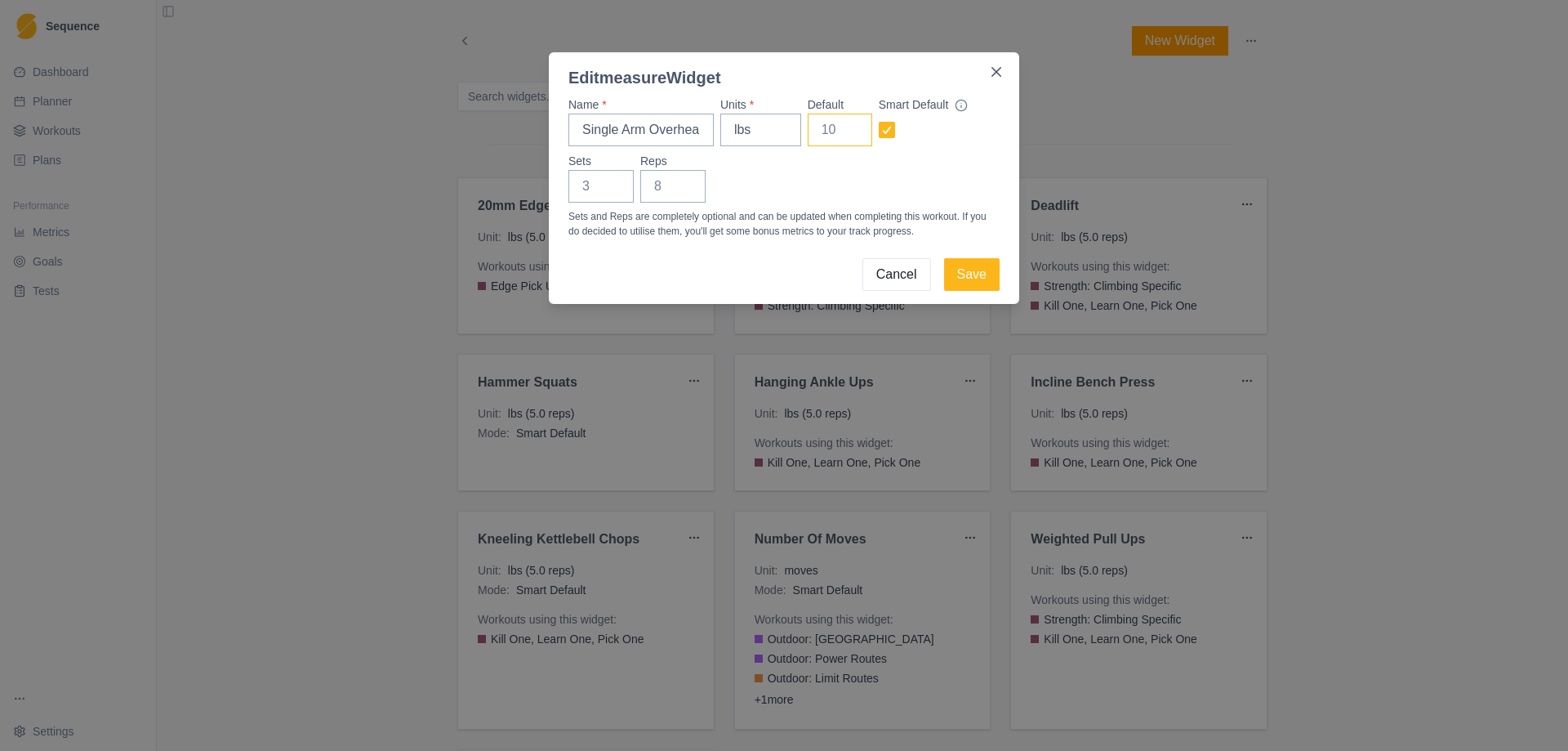
click at [831, 136] on input "Default" at bounding box center [840, 129] width 64 height 33
type input "30"
click at [653, 186] on input "Reps" at bounding box center [673, 186] width 65 height 33
type input "5"
click at [988, 273] on button "Save" at bounding box center [972, 275] width 56 height 33
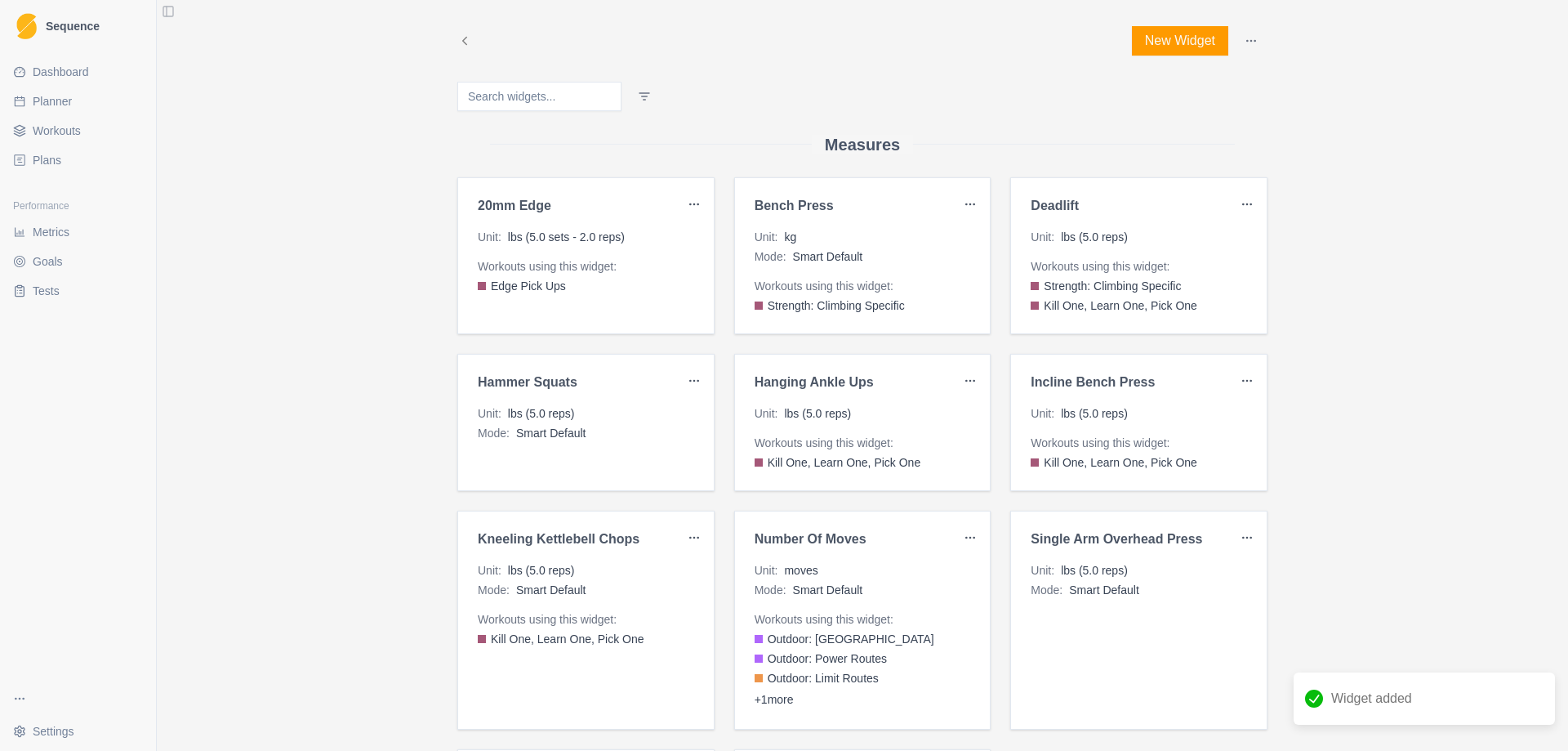
click at [1171, 47] on button "New Widget" at bounding box center [1180, 41] width 96 height 29
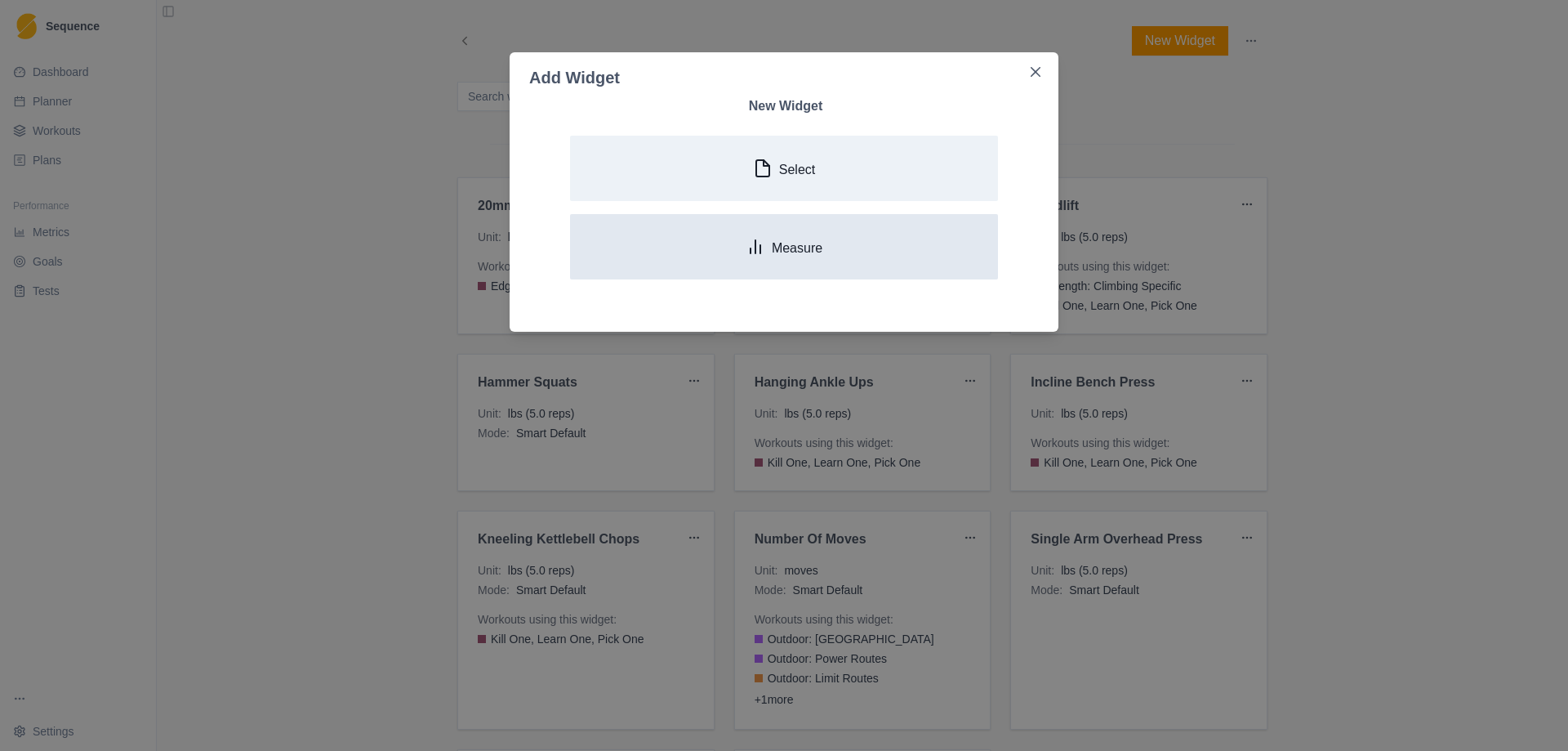
click at [813, 242] on p "Measure" at bounding box center [797, 248] width 51 height 15
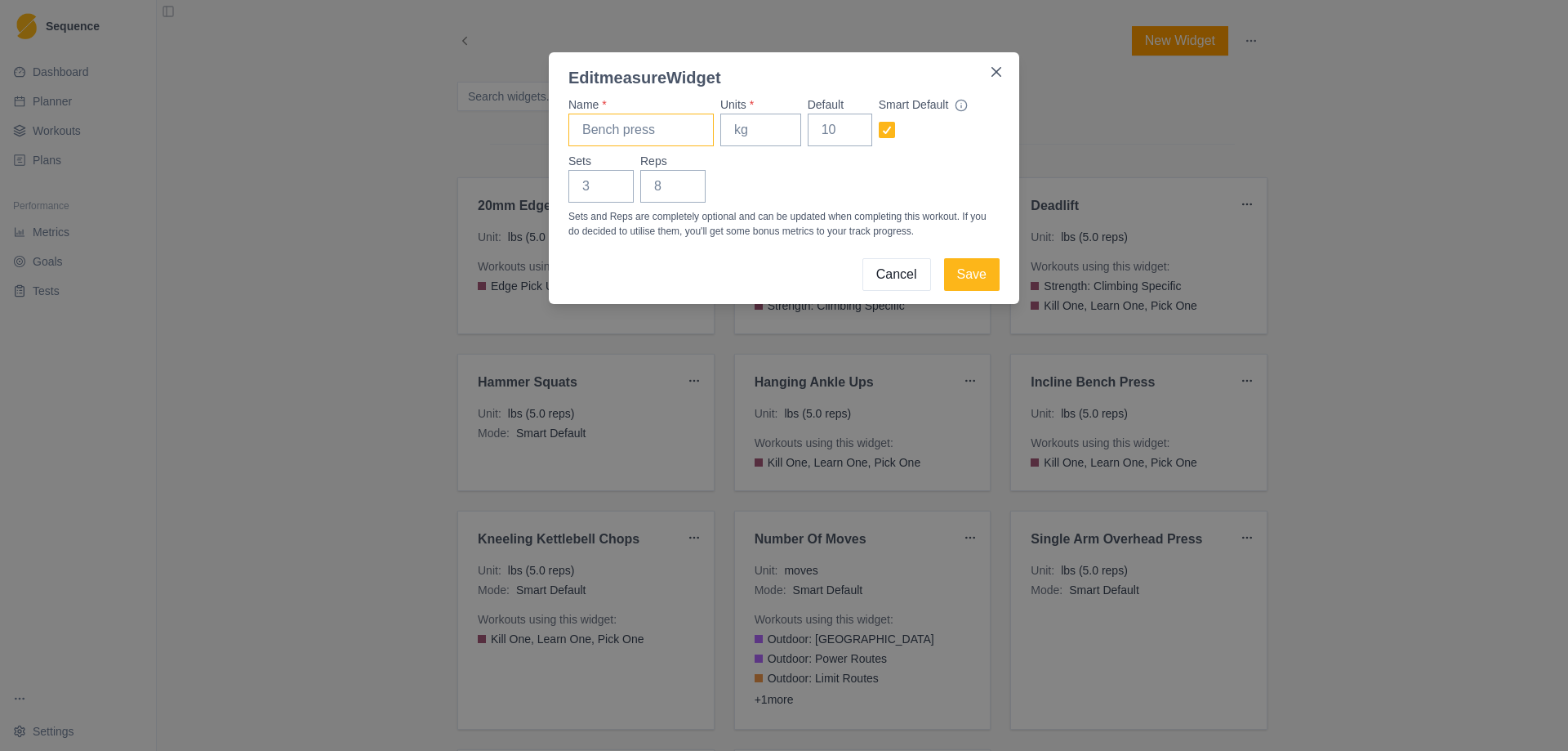
click at [622, 137] on input "Name *" at bounding box center [642, 129] width 145 height 33
type input "Single Arm Deadlift"
click at [751, 128] on input "Units *" at bounding box center [761, 129] width 81 height 33
type input "lbs"
click at [826, 131] on input "Default" at bounding box center [840, 129] width 64 height 33
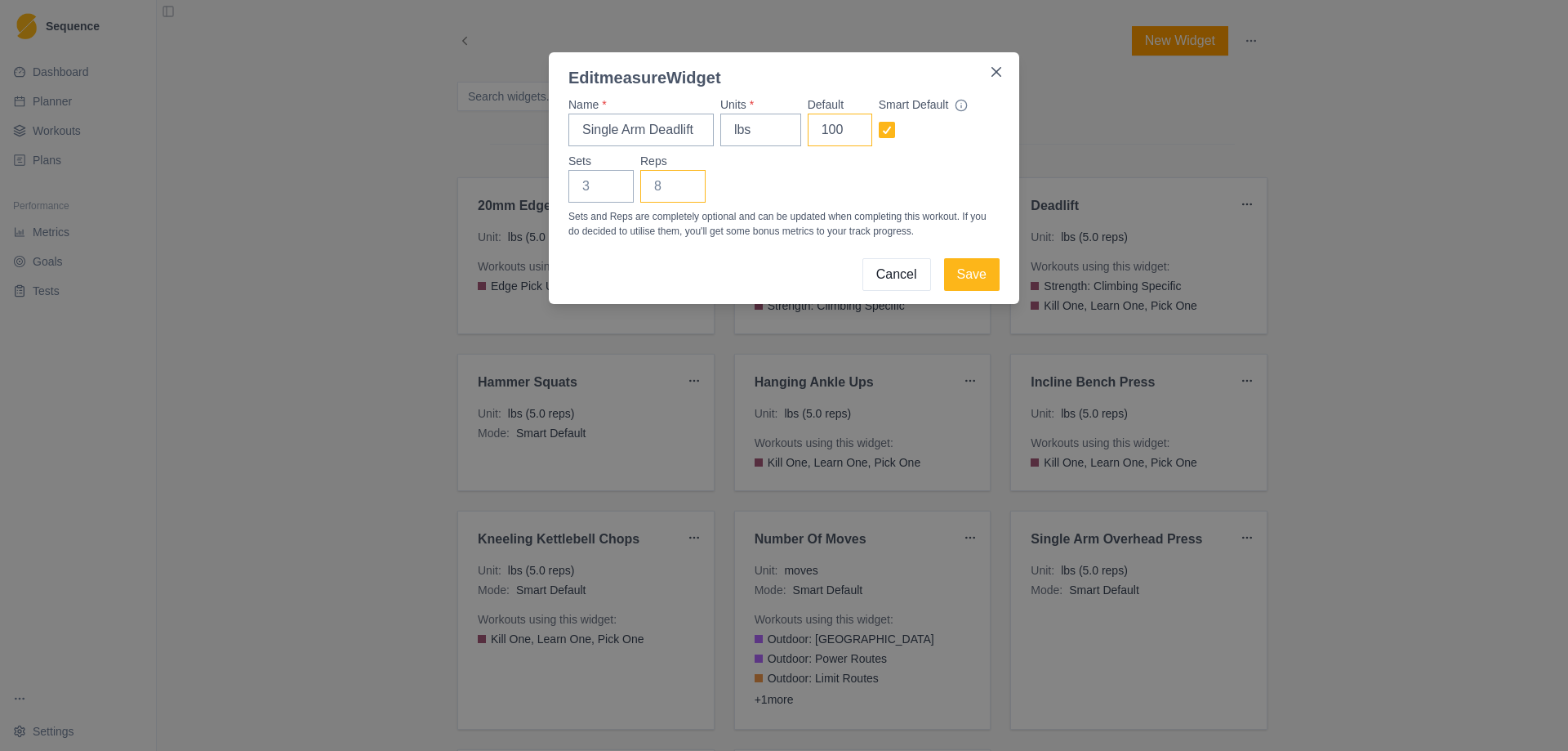
type input "100"
click at [660, 187] on input "Reps" at bounding box center [673, 186] width 65 height 33
type input "5"
click at [991, 275] on button "Save" at bounding box center [972, 275] width 56 height 33
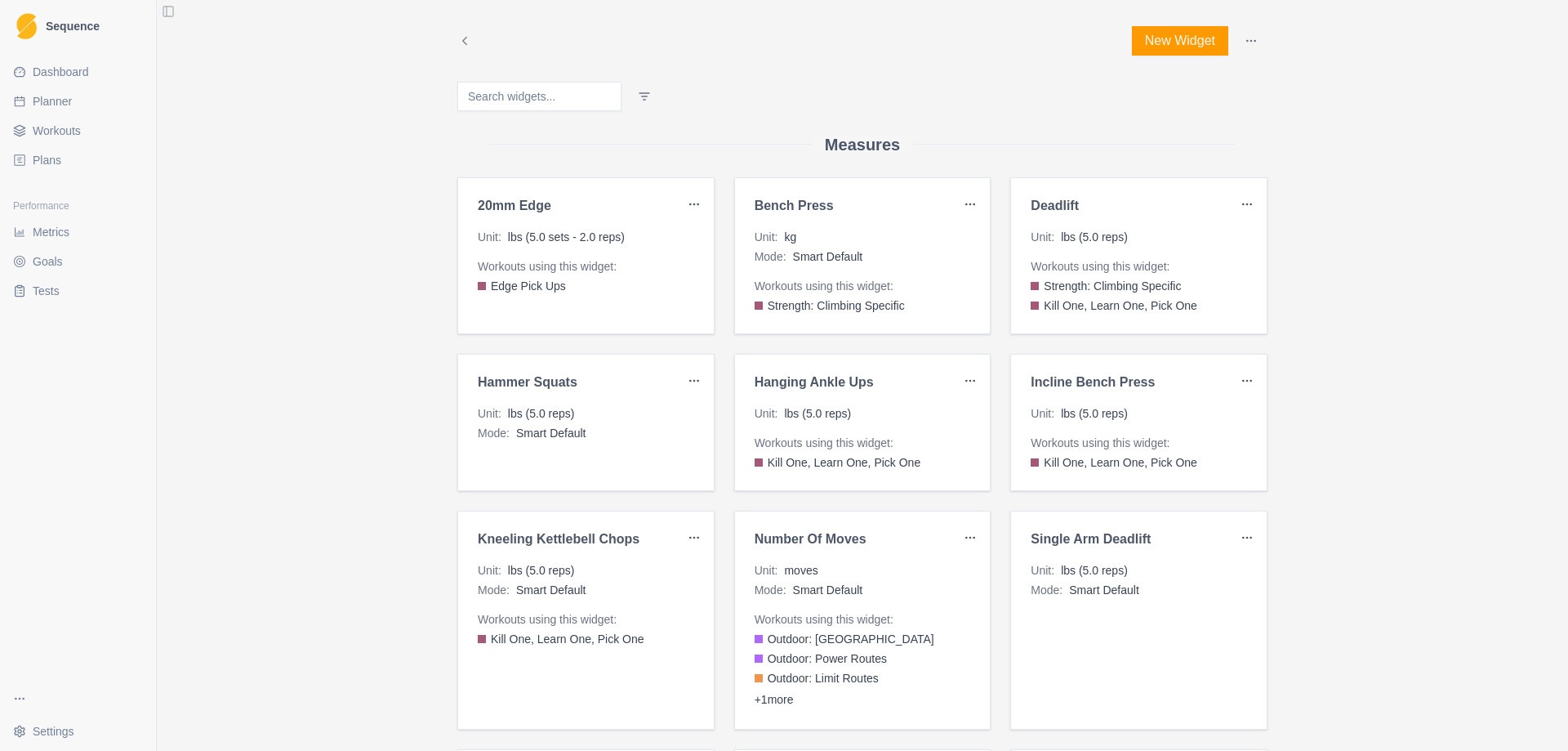
click at [70, 101] on span "Planner" at bounding box center [53, 101] width 40 height 16
select select "month"
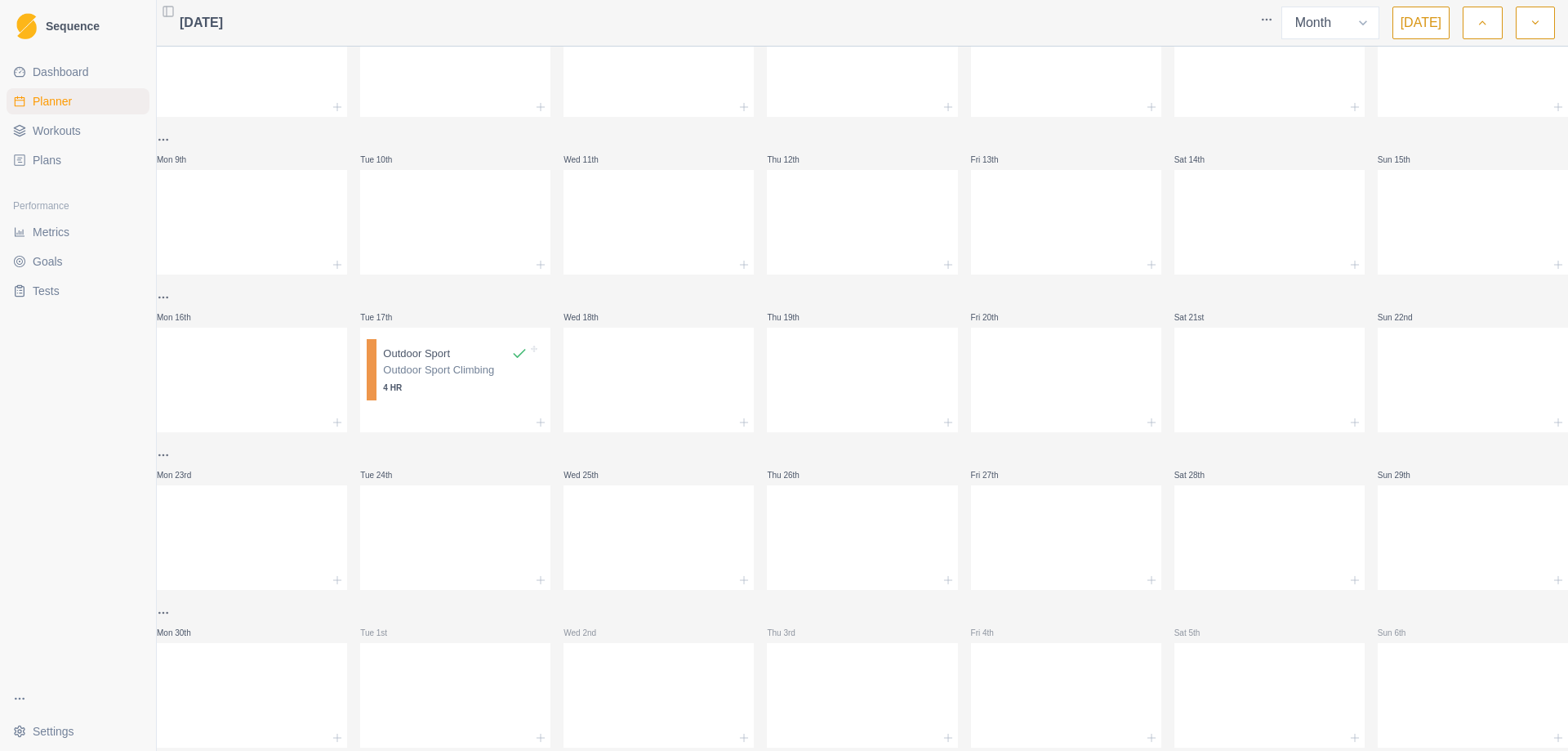
scroll to position [282, 0]
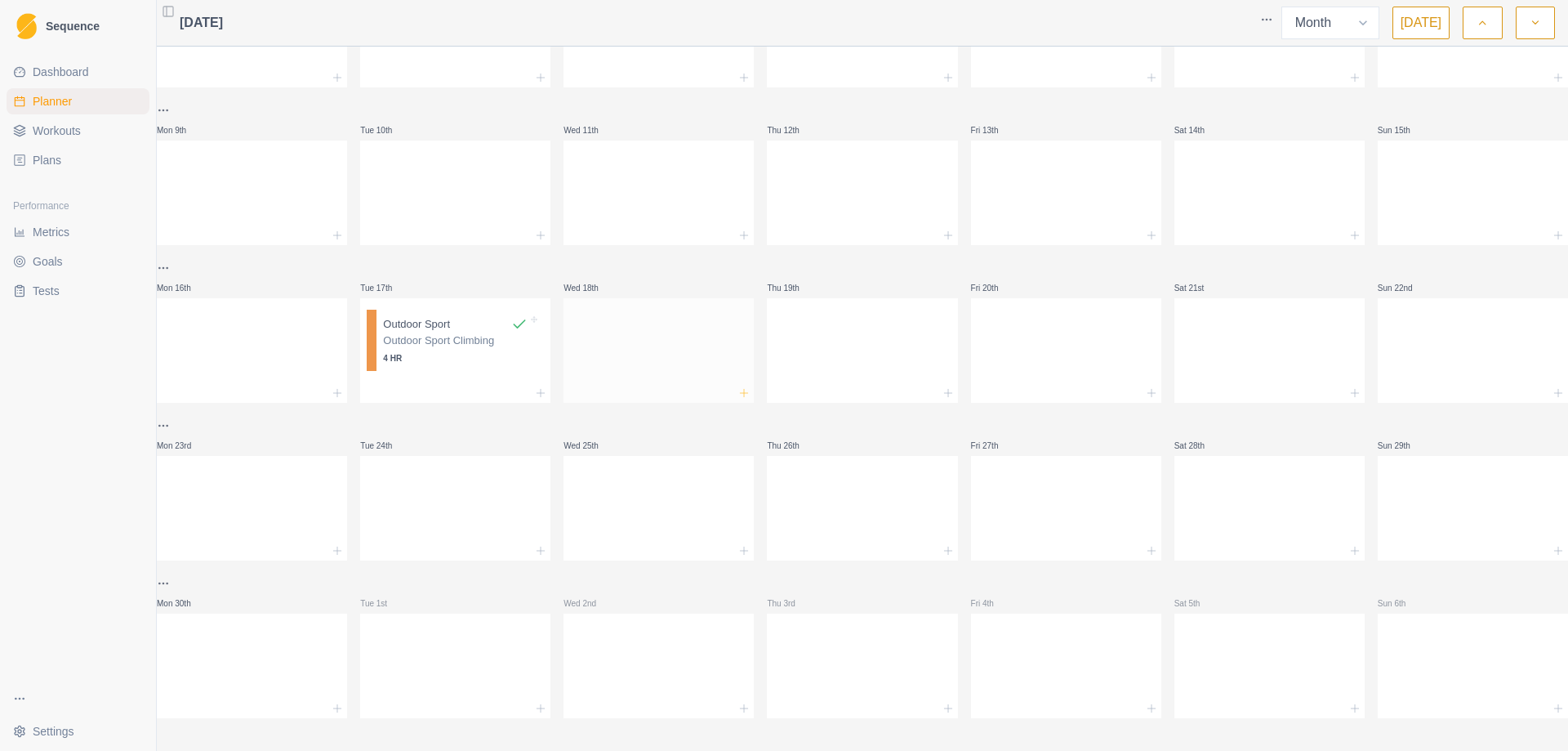
click at [740, 387] on icon at bounding box center [744, 393] width 13 height 13
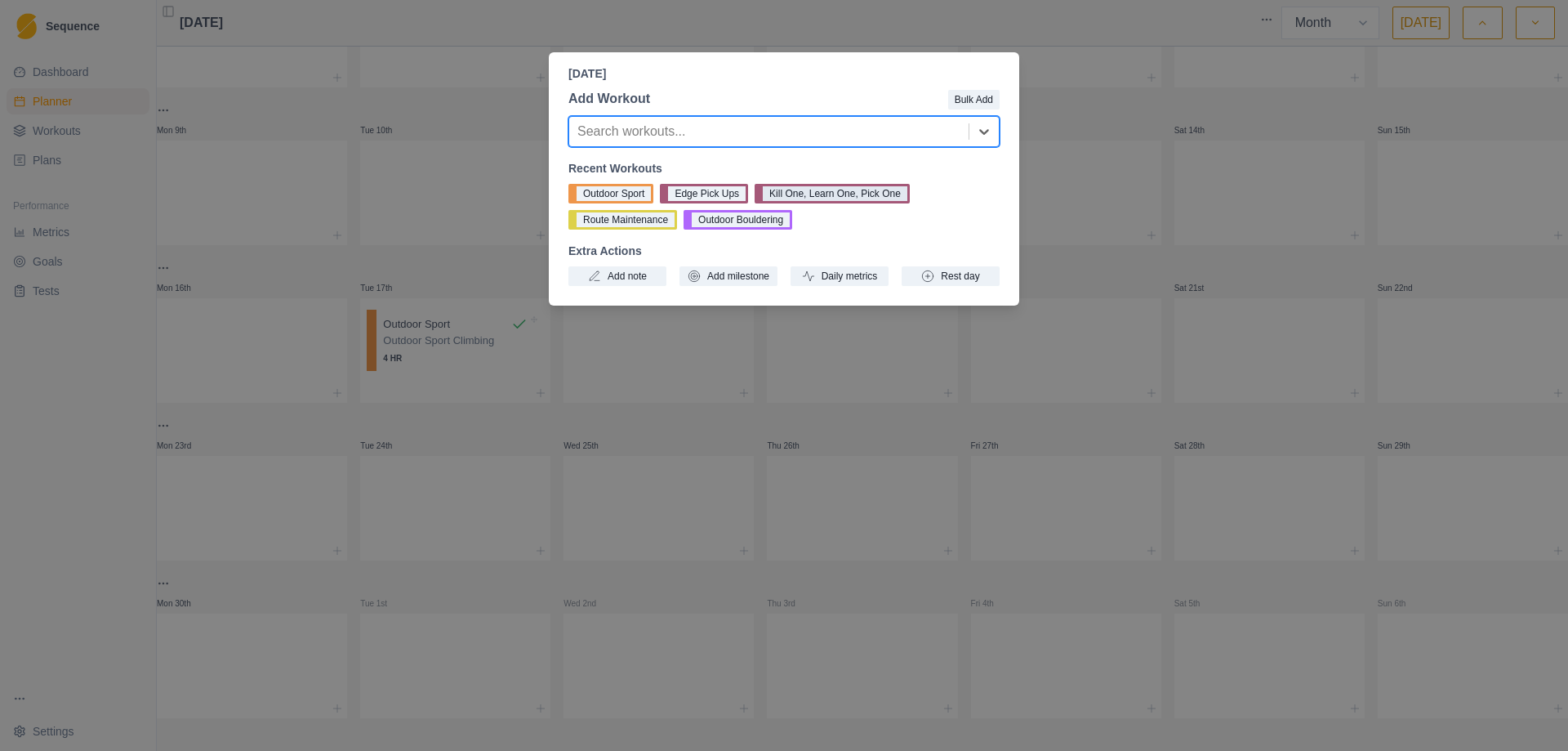
click at [832, 192] on button "Kill One, Learn One, Pick One" at bounding box center [832, 193] width 156 height 20
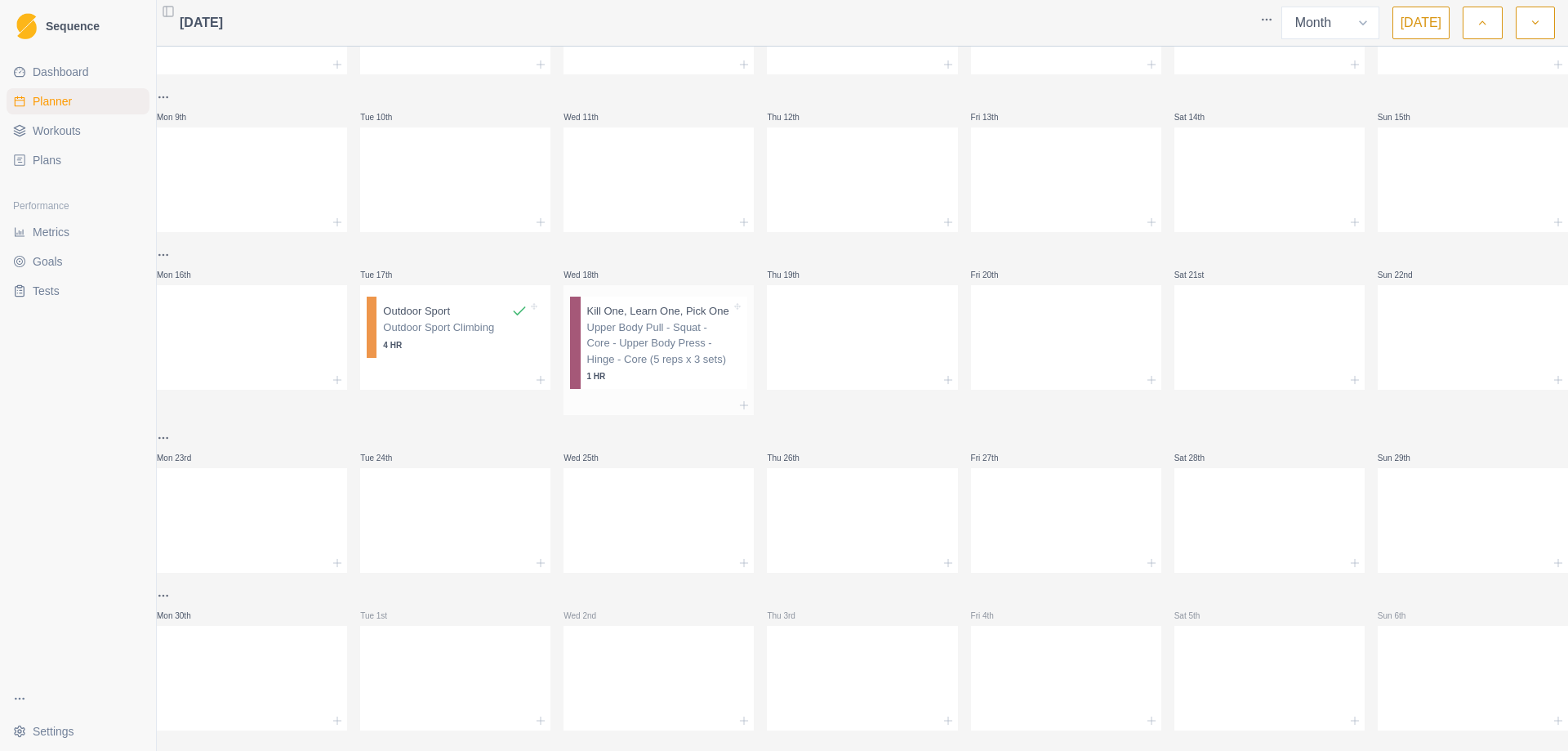
click at [660, 336] on p "Upper Body Pull - Squat - Core - Upper Body Press - Hinge - Core (5 reps x 3 se…" at bounding box center [659, 343] width 144 height 48
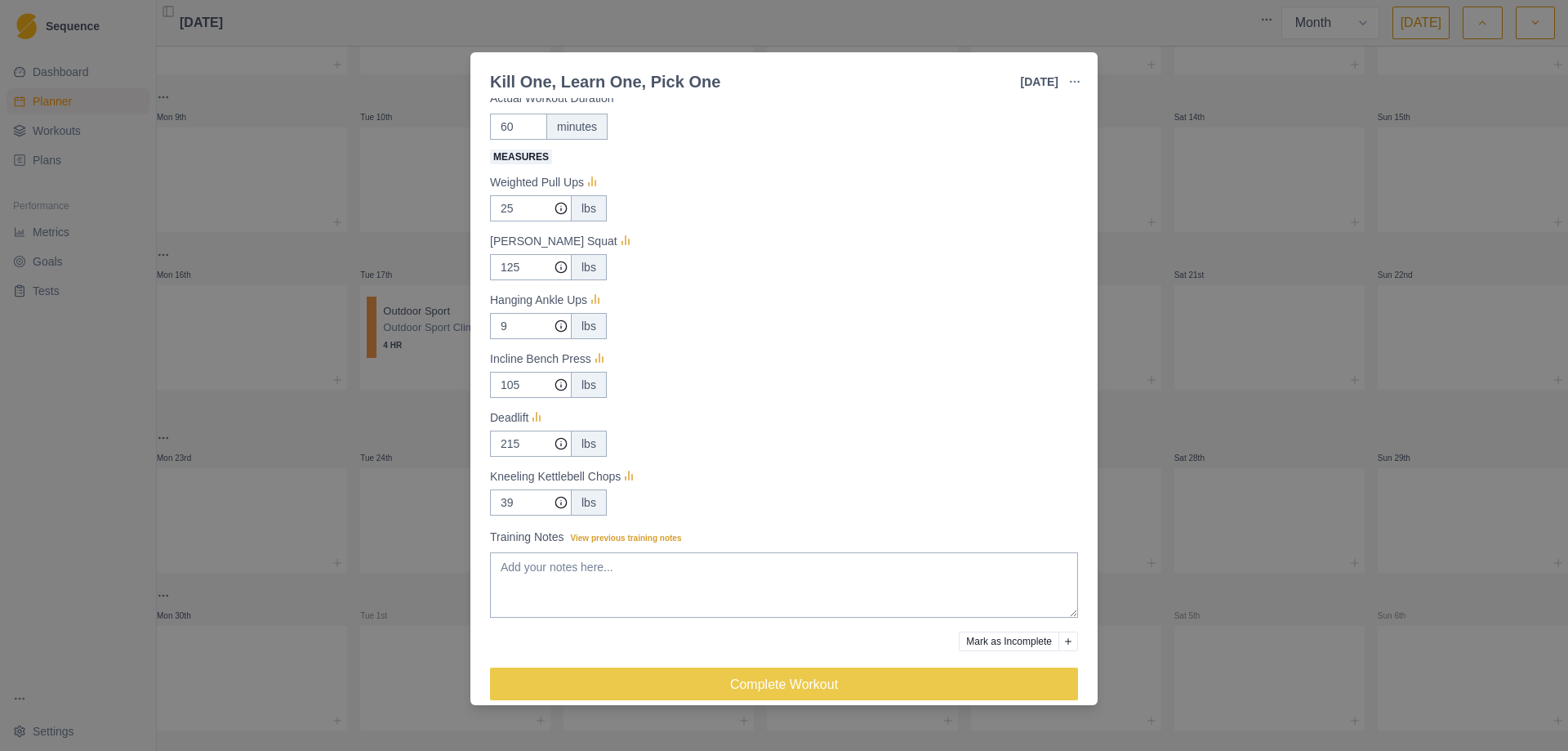
scroll to position [0, 0]
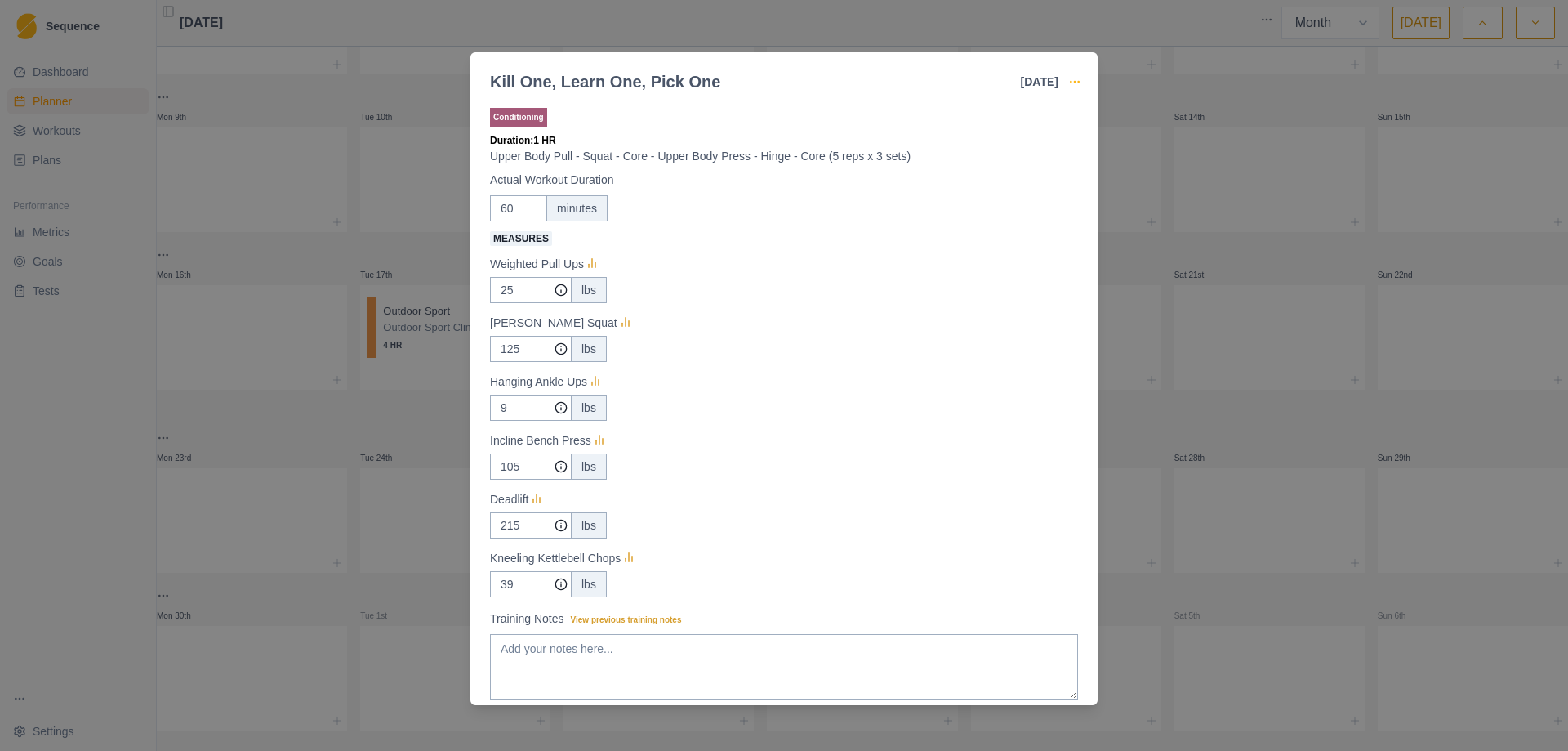
click at [1079, 85] on icon "button" at bounding box center [1075, 82] width 13 height 13
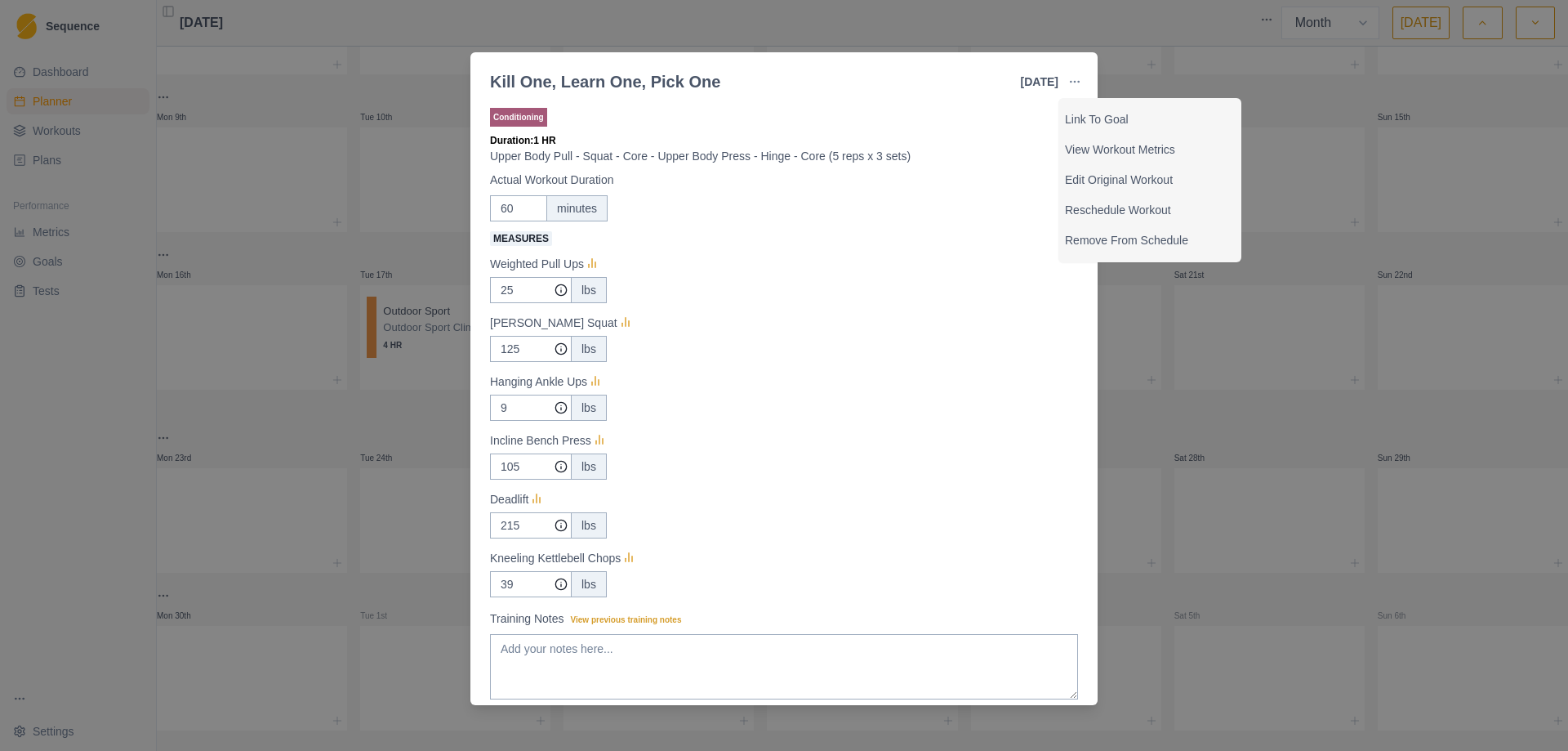
click at [838, 380] on div "Hanging Ankle Ups" at bounding box center [783, 381] width 588 height 20
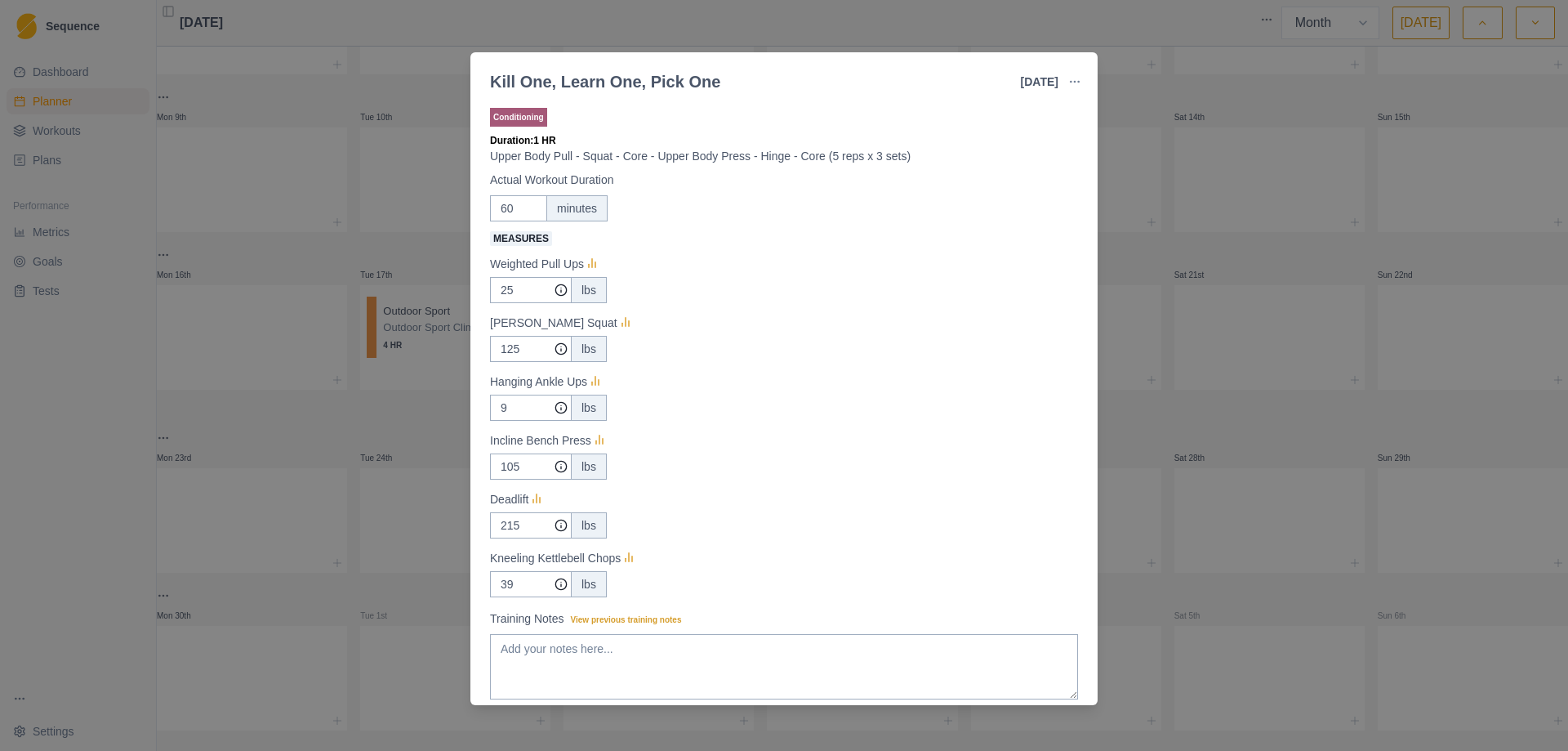
click at [1154, 421] on div "Kill One, Learn One, Pick One [DATE] Link To Goal View Workout Metrics Edit Ori…" at bounding box center [784, 376] width 1568 height 751
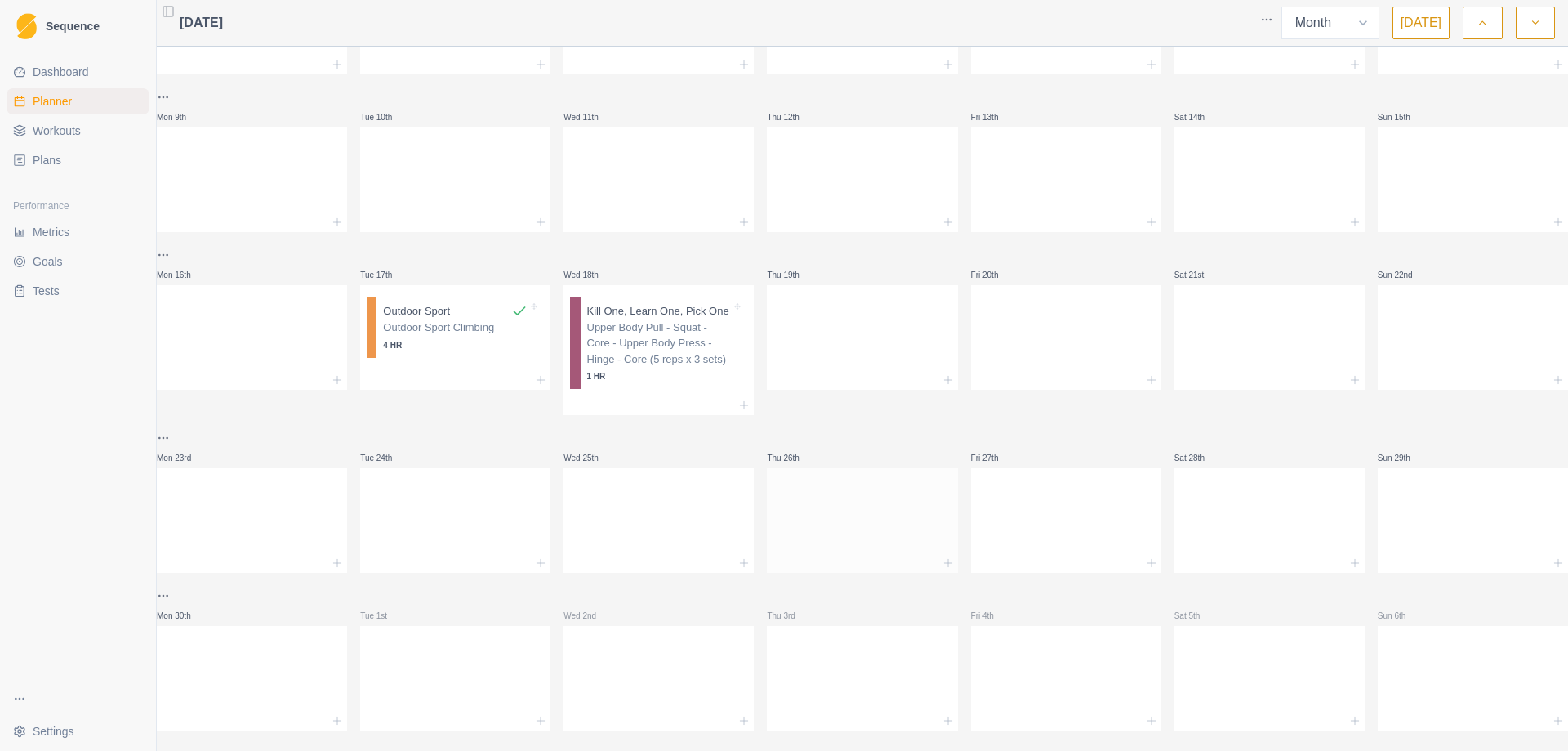
scroll to position [309, 0]
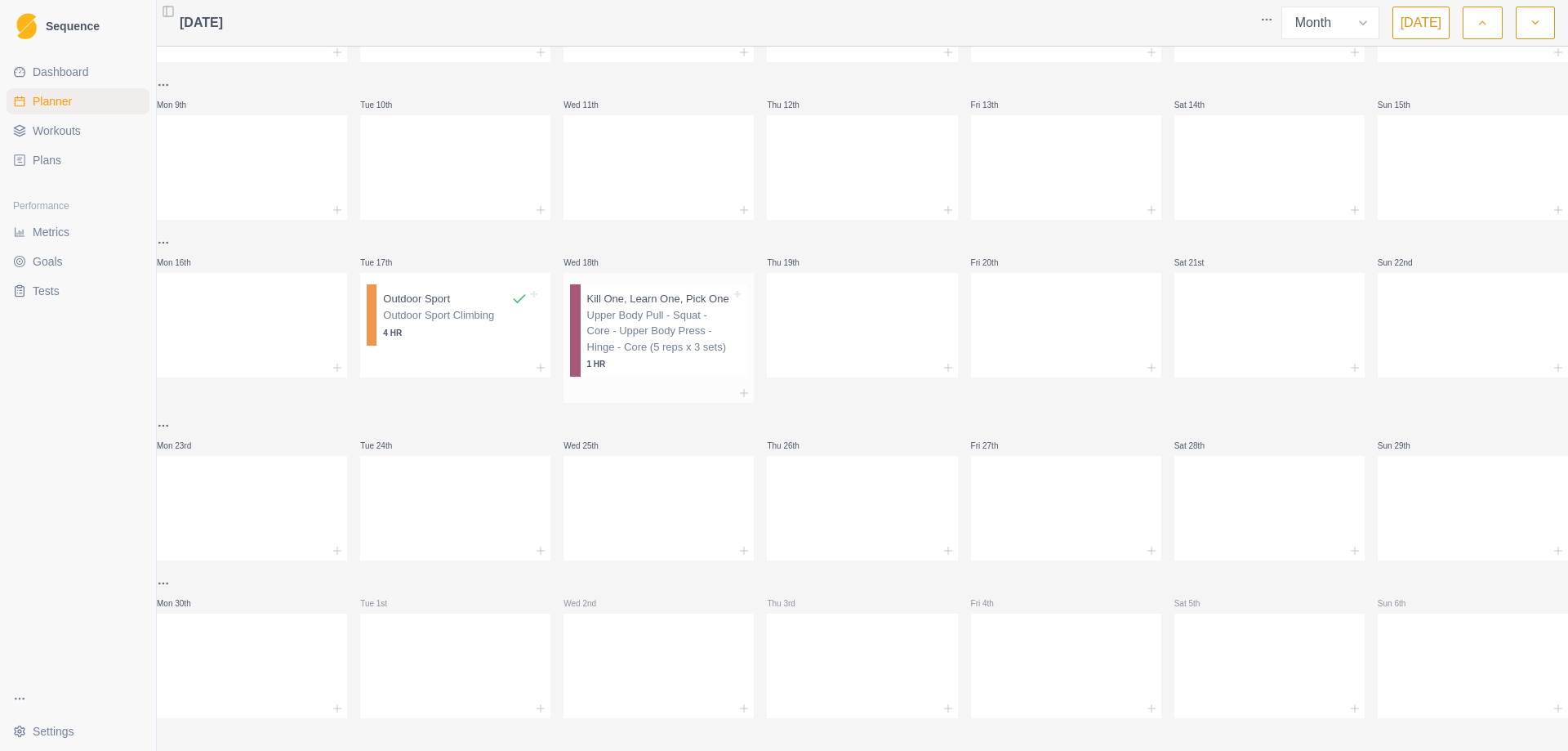
click at [651, 327] on p "Upper Body Pull - Squat - Core - Upper Body Press - Hinge - Core (5 reps x 3 se…" at bounding box center [659, 331] width 144 height 48
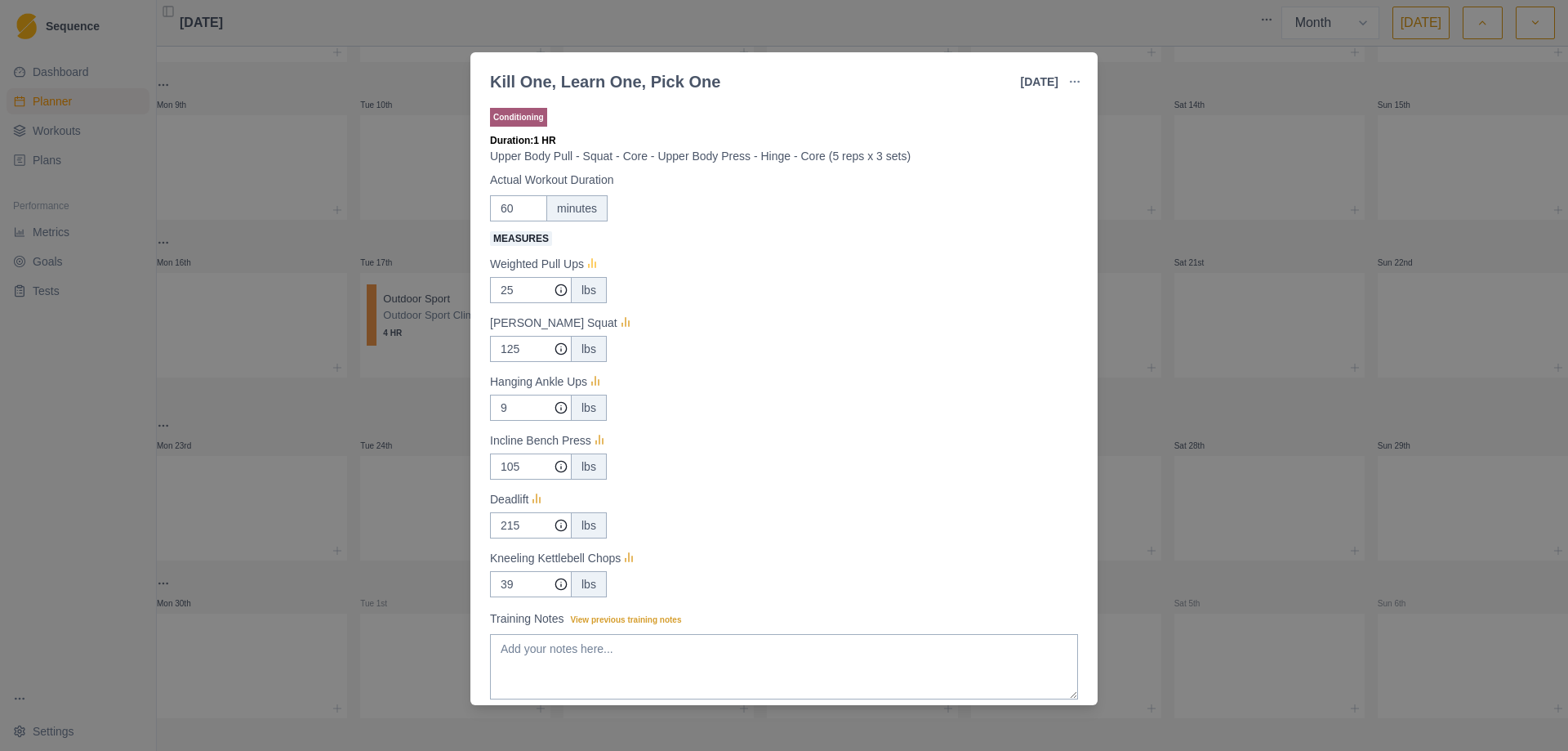
click at [593, 266] on icon at bounding box center [592, 264] width 16 height 16
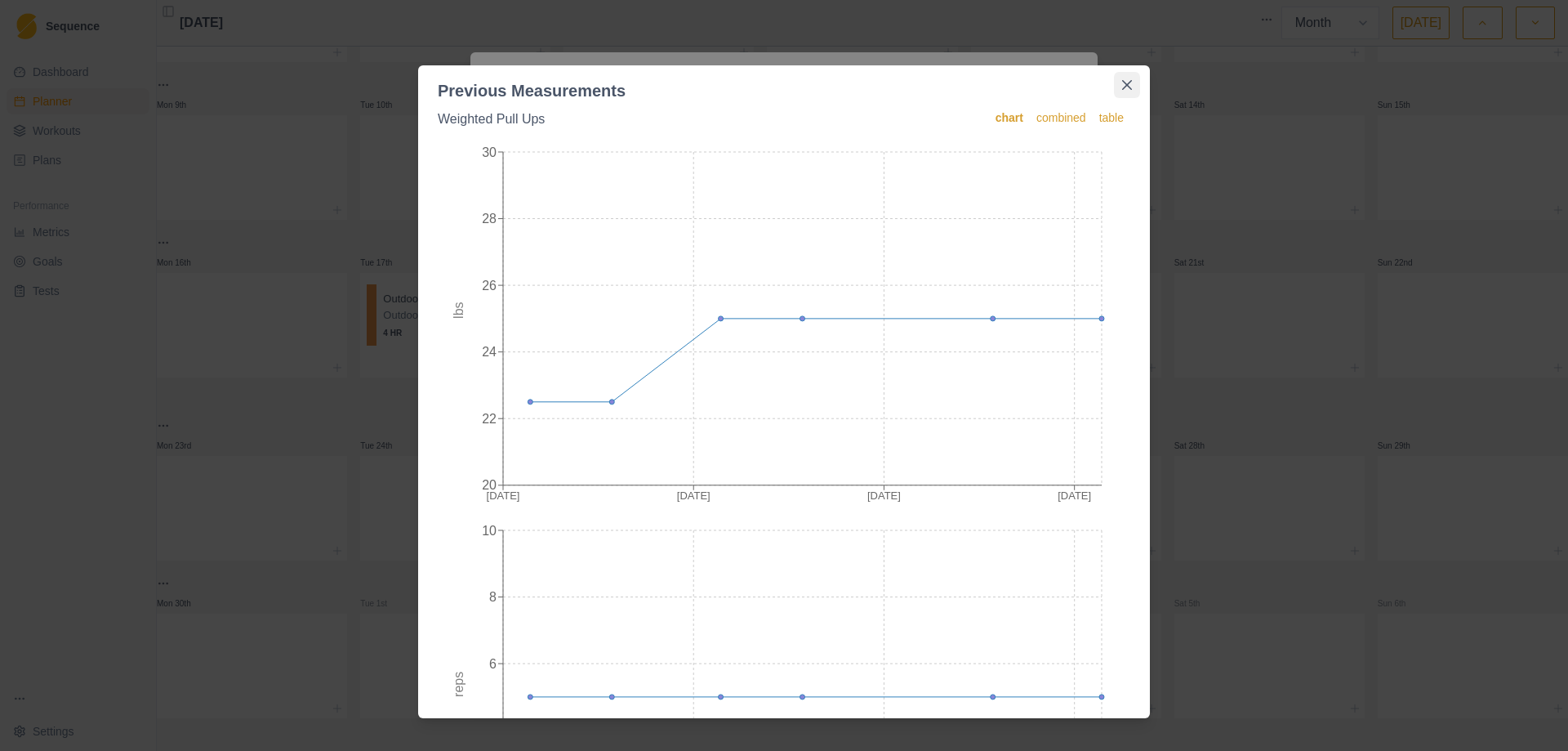
click at [1124, 82] on icon "Close" at bounding box center [1127, 85] width 9 height 9
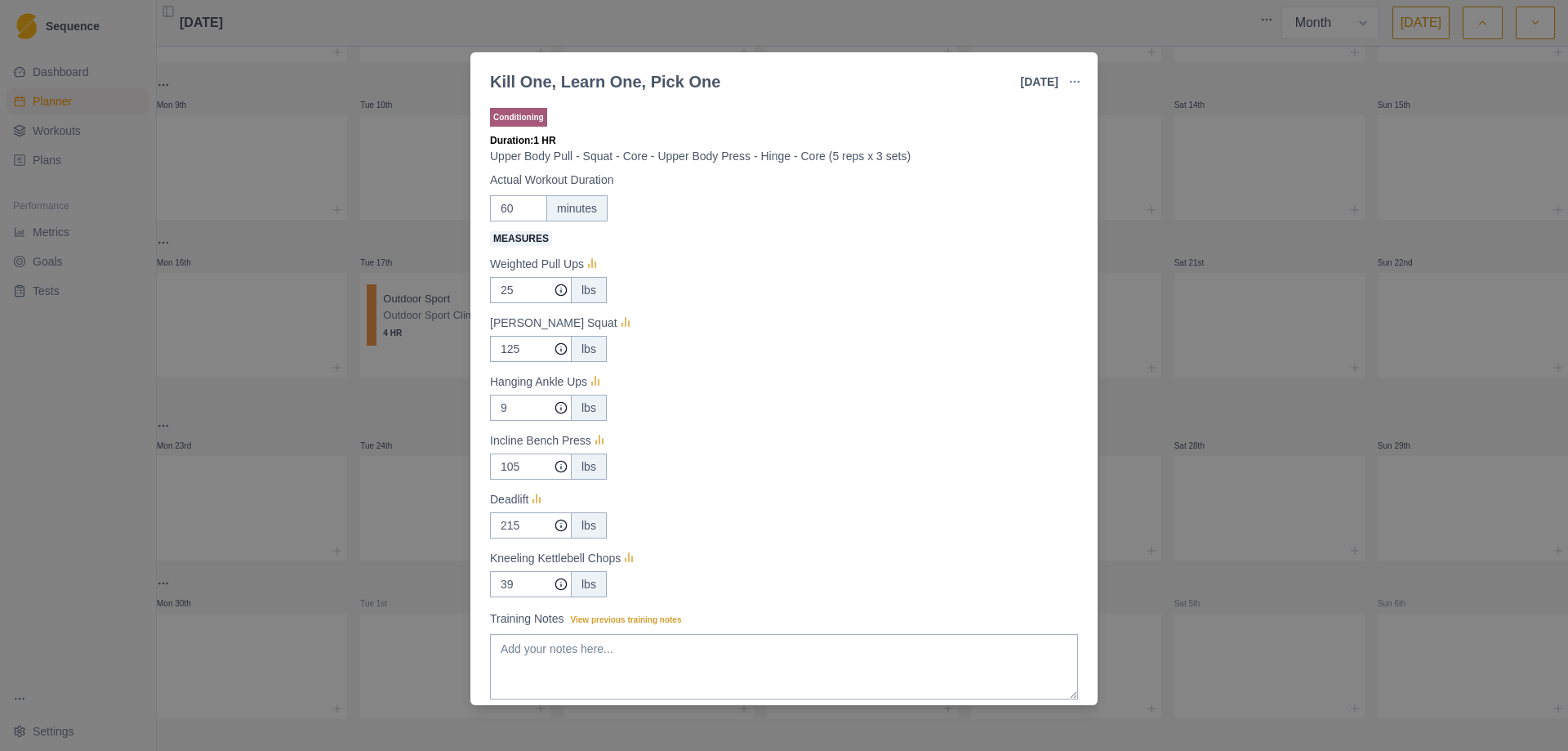
click at [1207, 392] on div "Kill One, Learn One, Pick One [DATE] Link To Goal View Workout Metrics Edit Ori…" at bounding box center [784, 376] width 1568 height 751
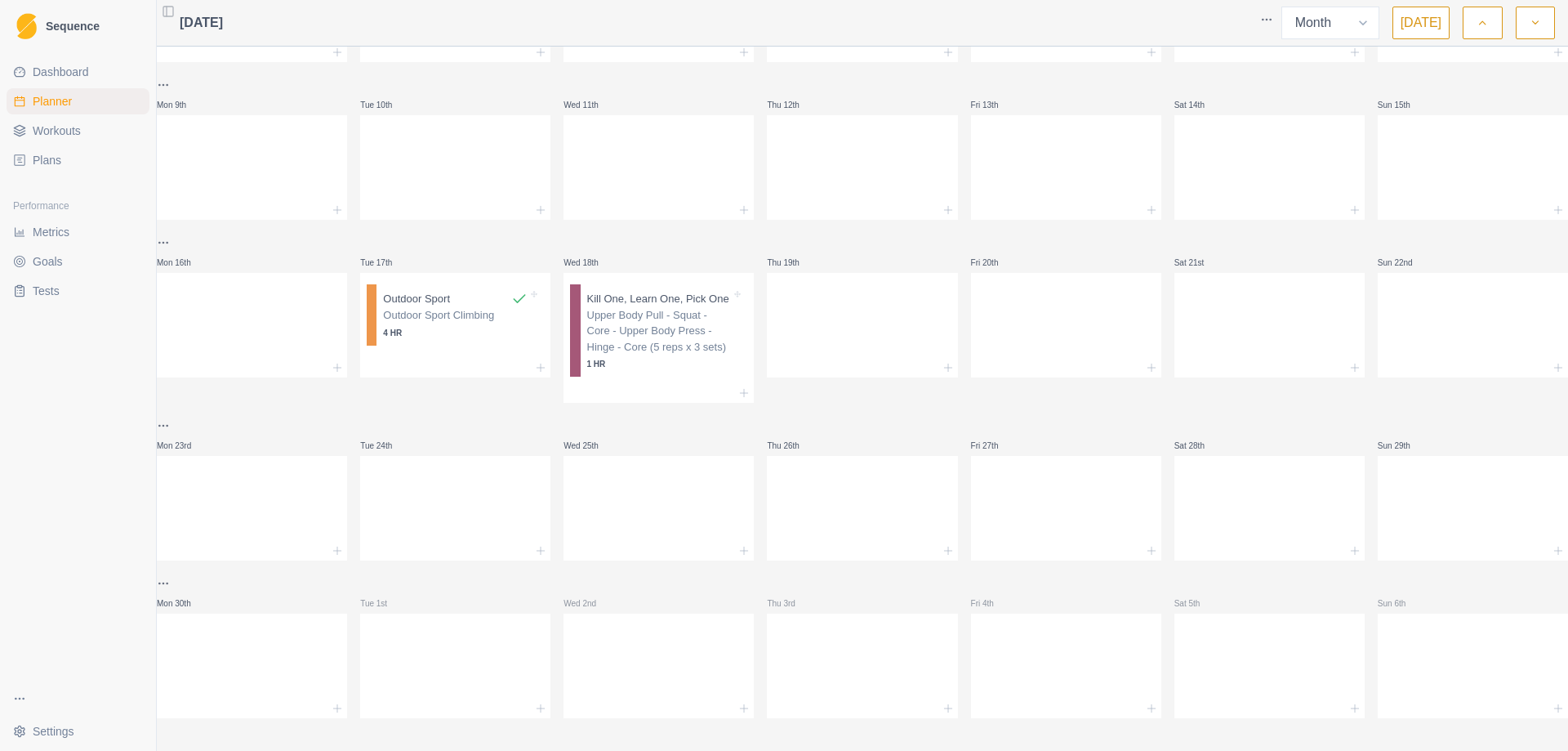
click at [734, 324] on div "Kill One, Learn One, Pick One Upper Body Pull - Squat - Core - Upper Body Press…" at bounding box center [664, 330] width 167 height 92
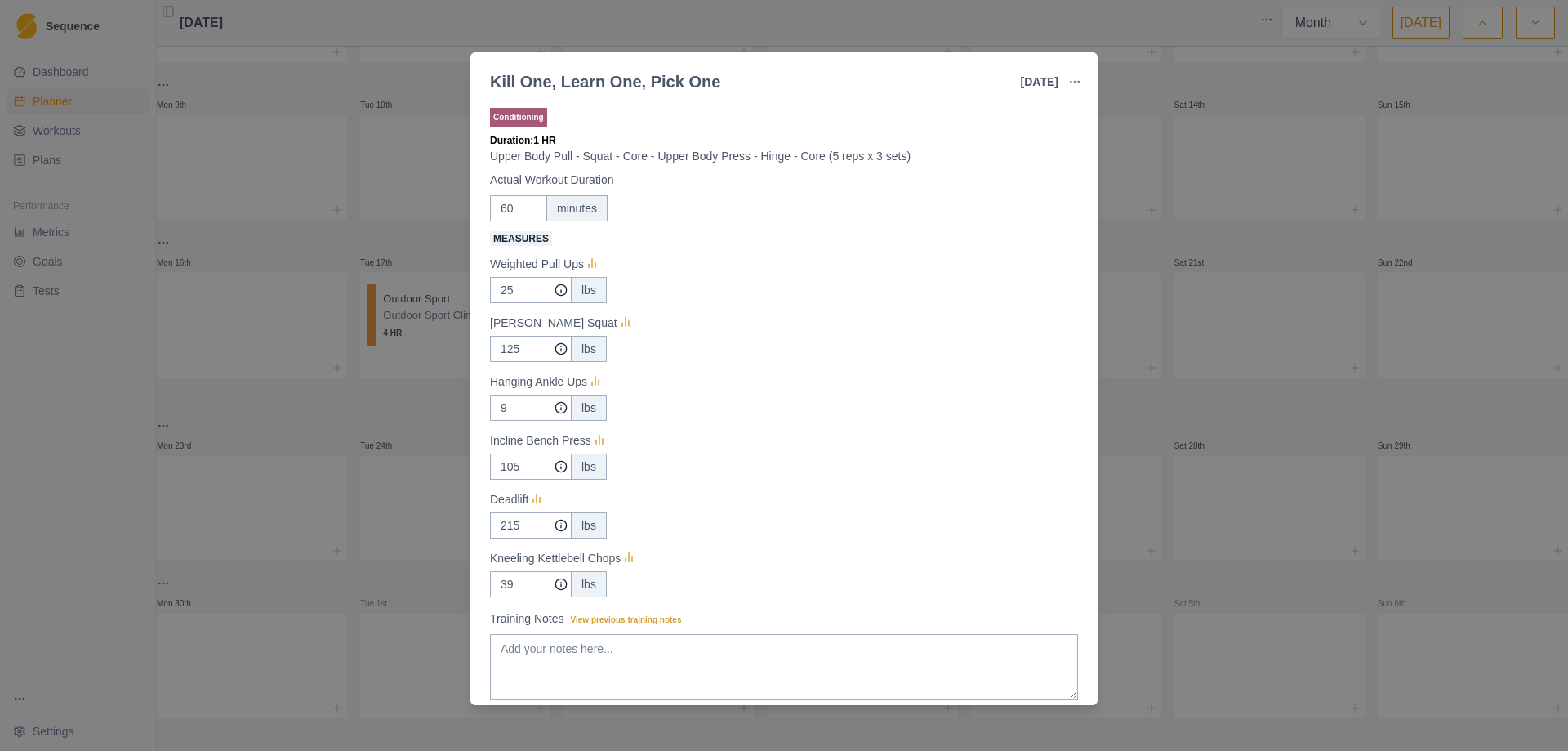
click at [1174, 228] on div "Kill One, Learn One, Pick One [DATE] Link To Goal View Workout Metrics Edit Ori…" at bounding box center [784, 376] width 1568 height 751
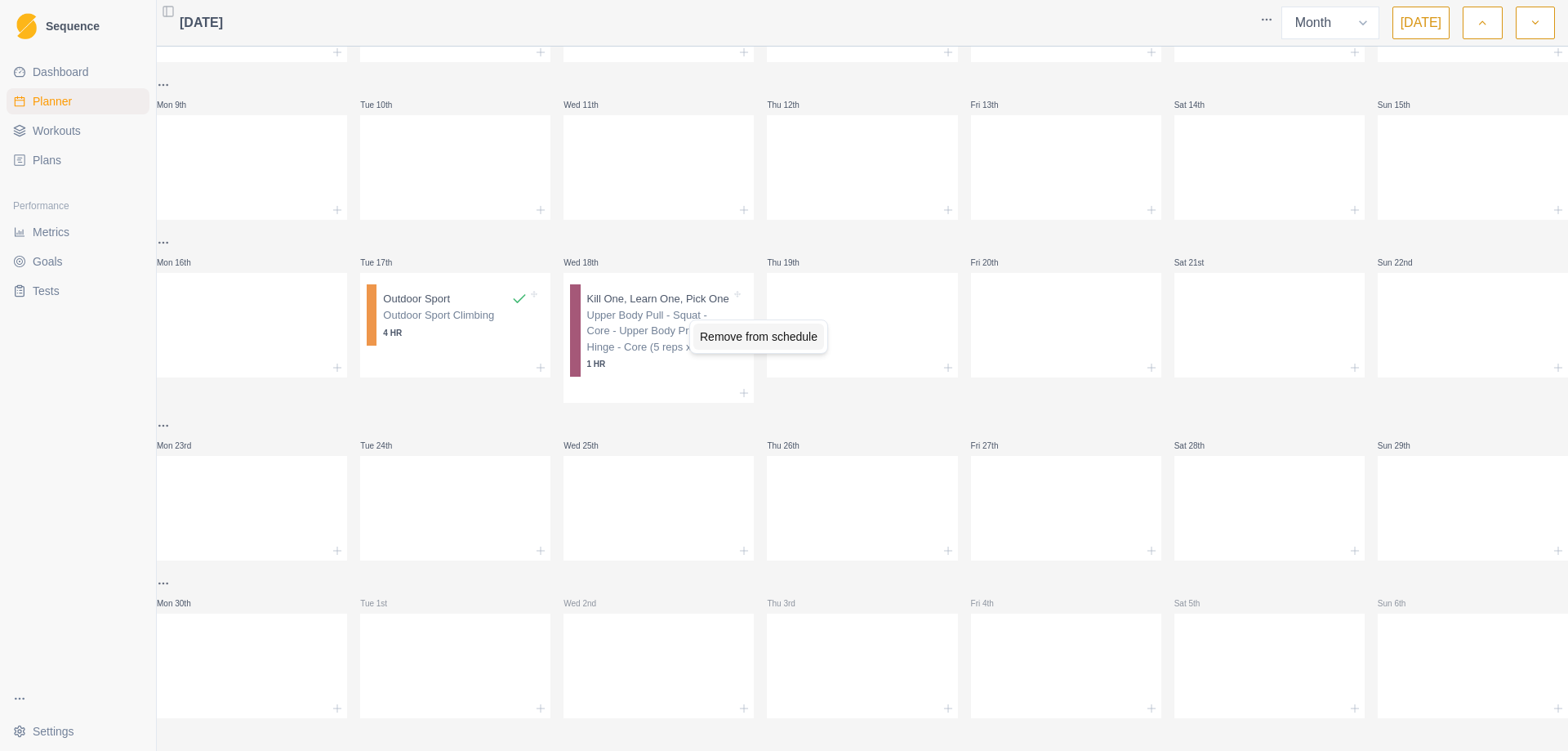
click at [722, 335] on div "Remove from schedule" at bounding box center [759, 337] width 131 height 26
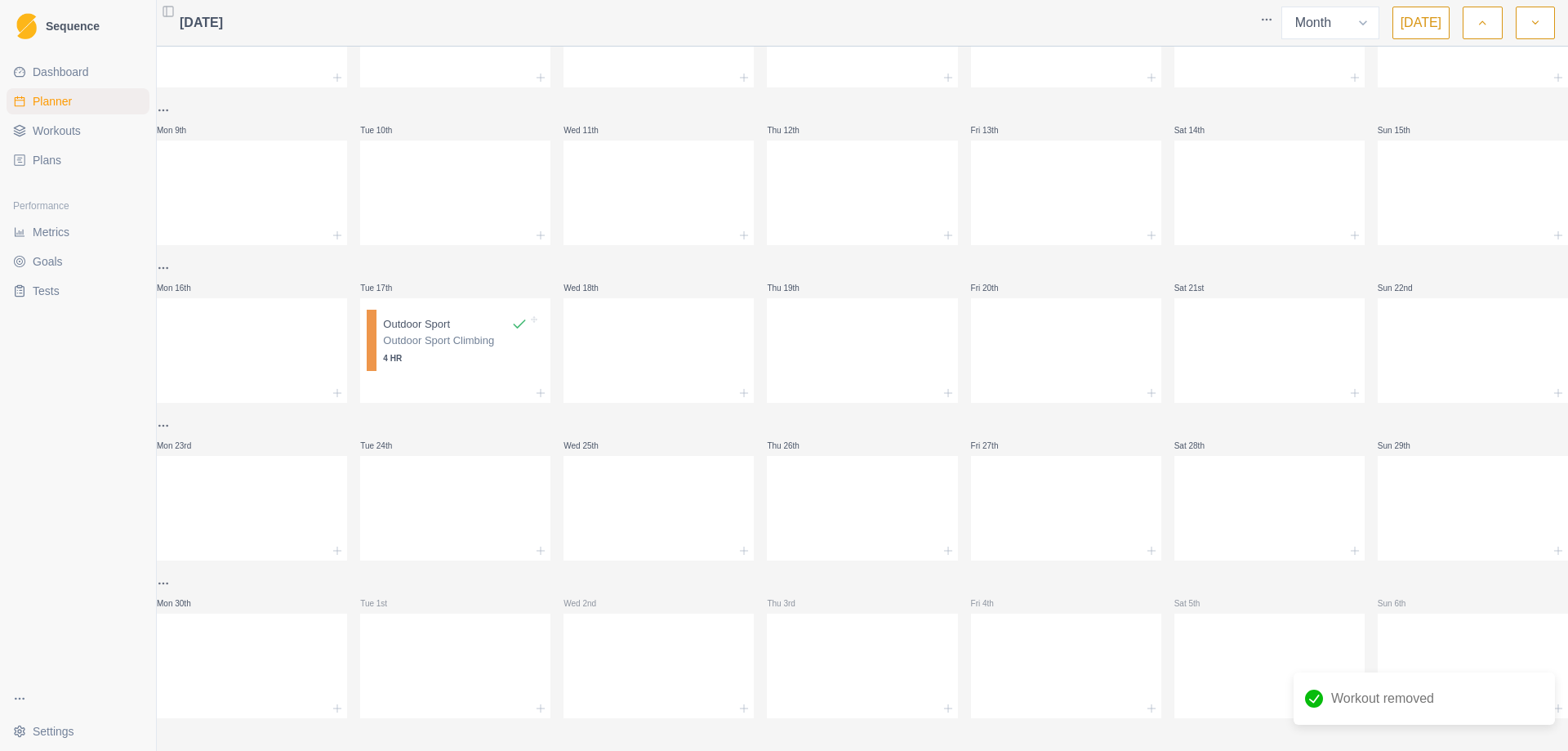
scroll to position [282, 0]
click at [65, 136] on span "Workouts" at bounding box center [57, 130] width 48 height 16
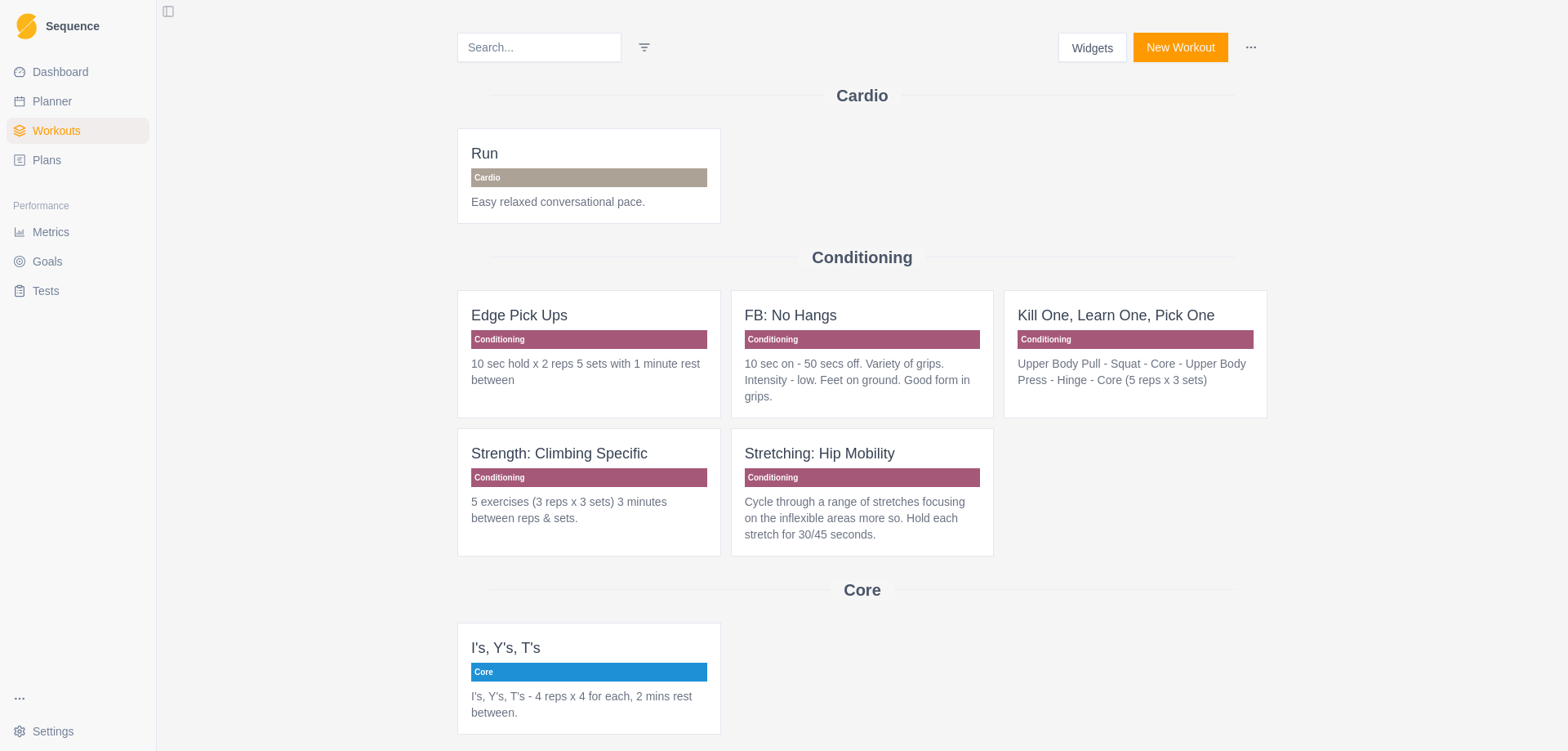
click at [1116, 362] on p "Upper Body Pull - Squat - Core - Upper Body Press - Hinge - Core (5 reps x 3 se…" at bounding box center [1136, 372] width 236 height 33
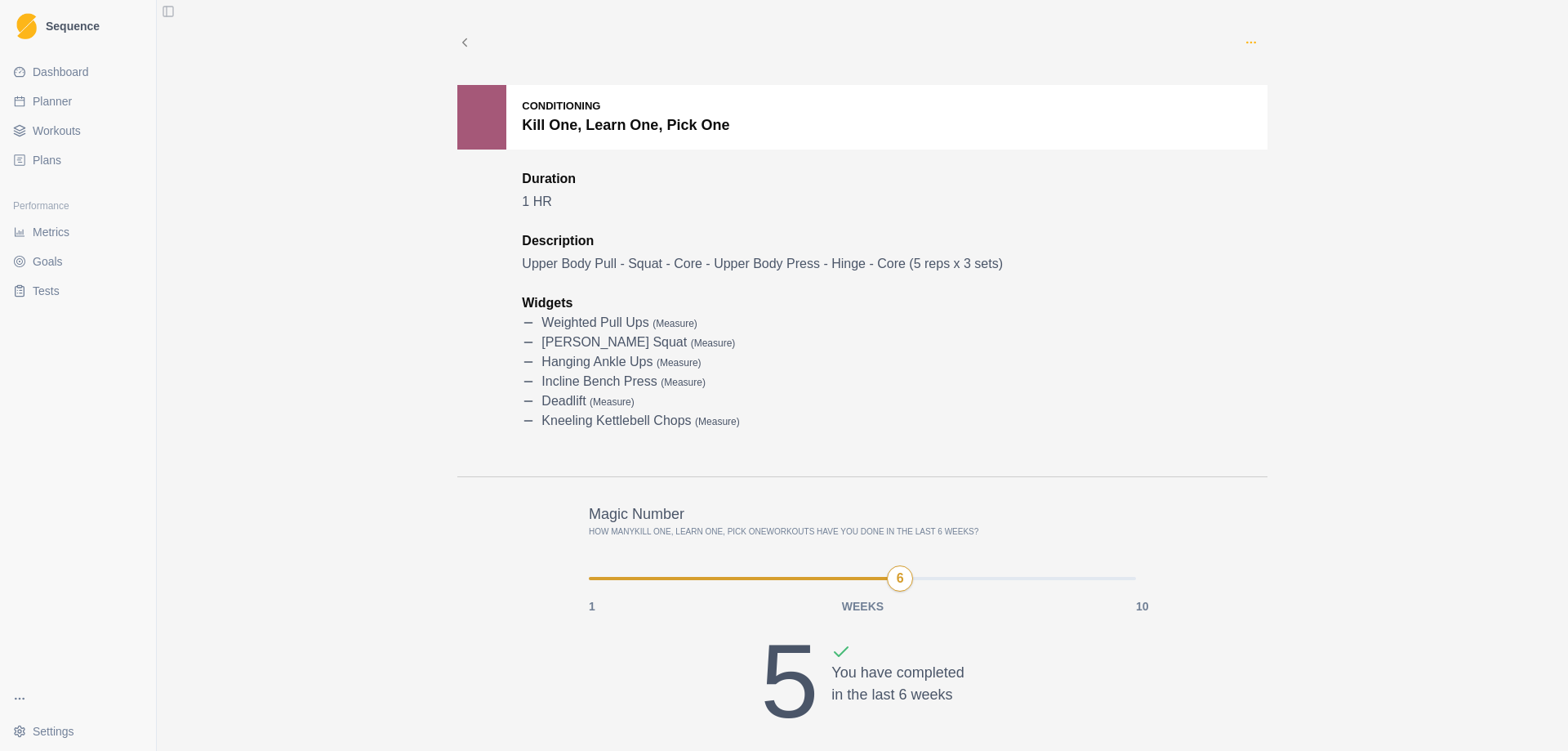
click at [1249, 41] on icon "button" at bounding box center [1252, 42] width 13 height 13
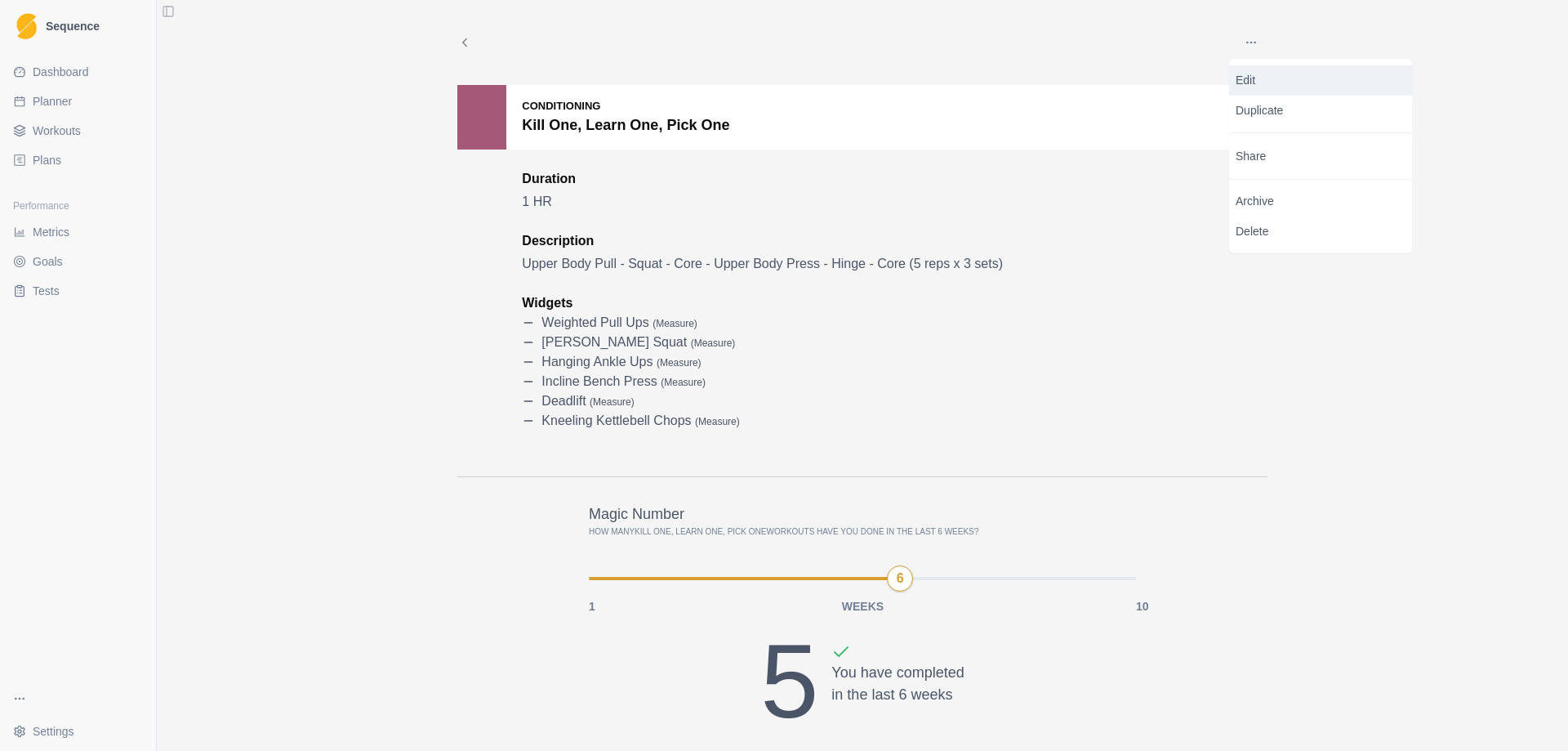
click at [1259, 76] on p "Edit" at bounding box center [1321, 80] width 170 height 17
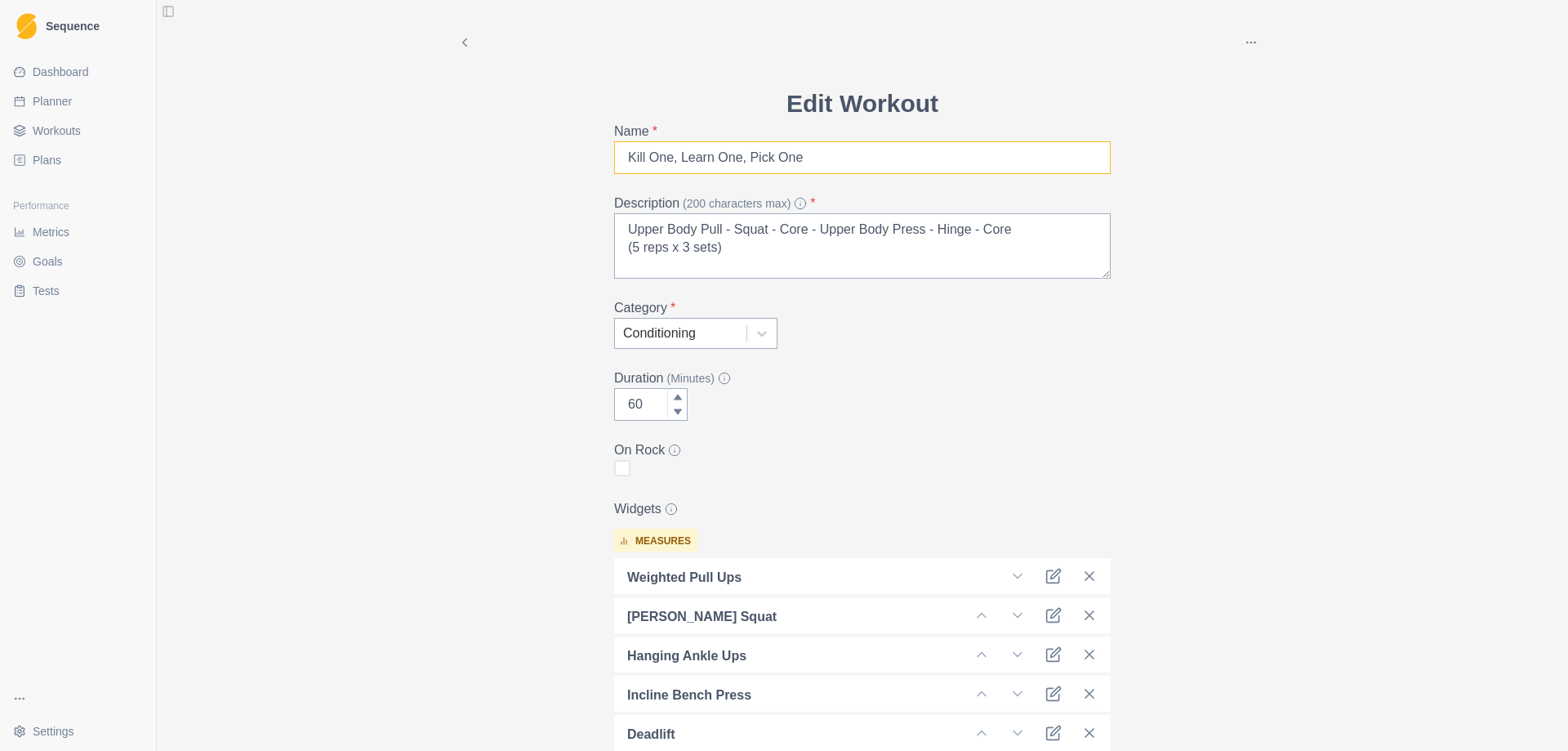
click at [853, 159] on input "Kill One, Learn One, Pick One" at bounding box center [862, 158] width 496 height 33
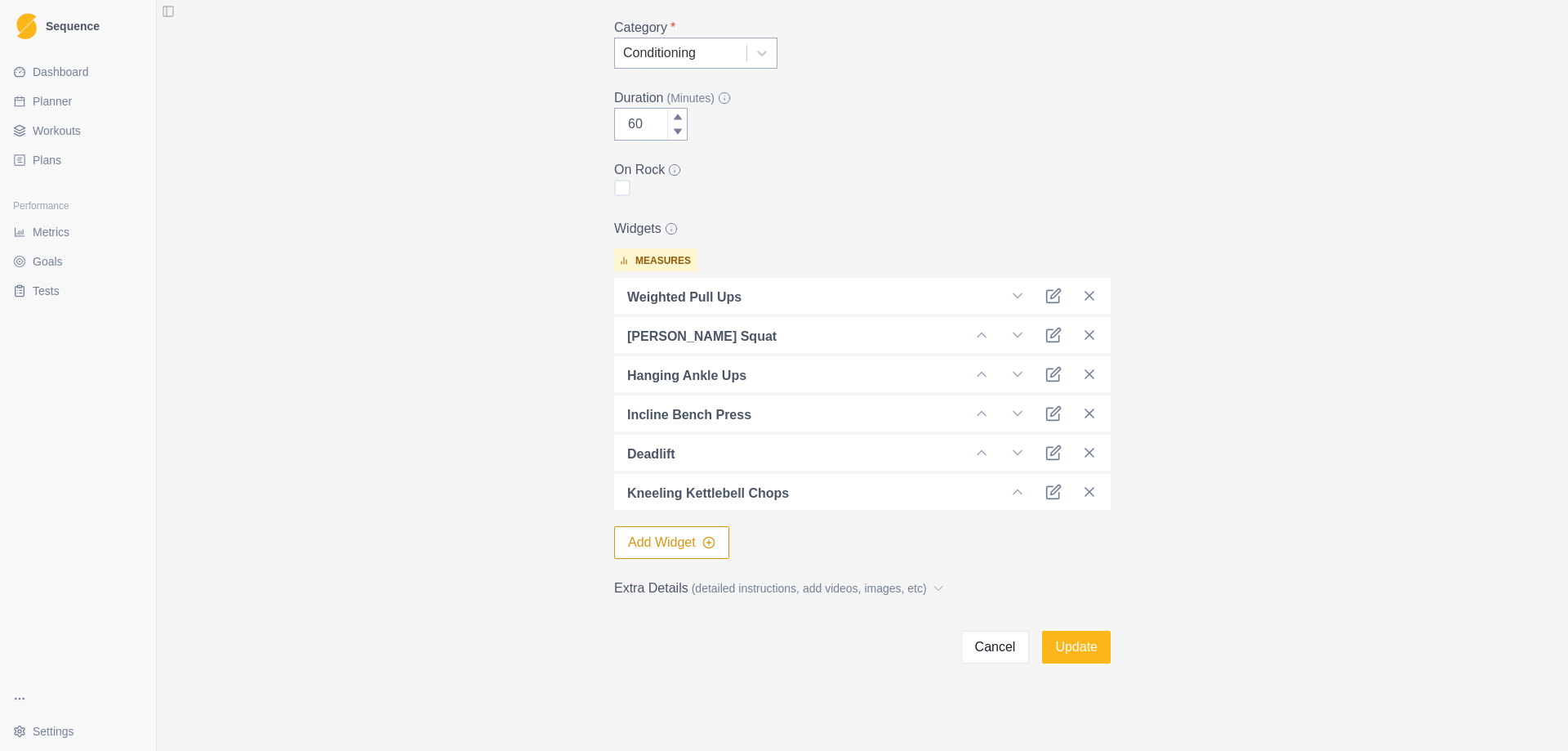
scroll to position [284, 0]
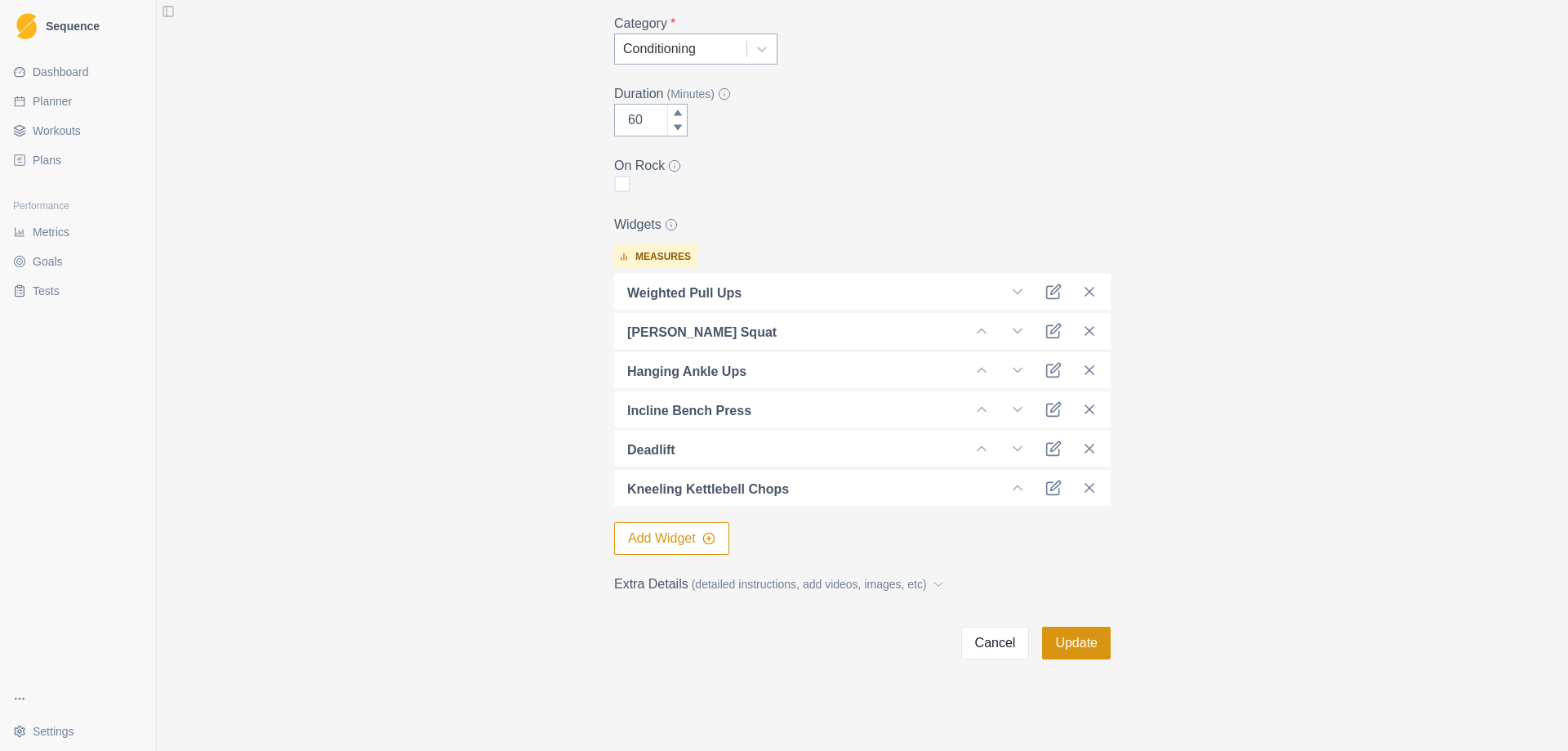
click at [1074, 643] on button "Update" at bounding box center [1076, 643] width 69 height 33
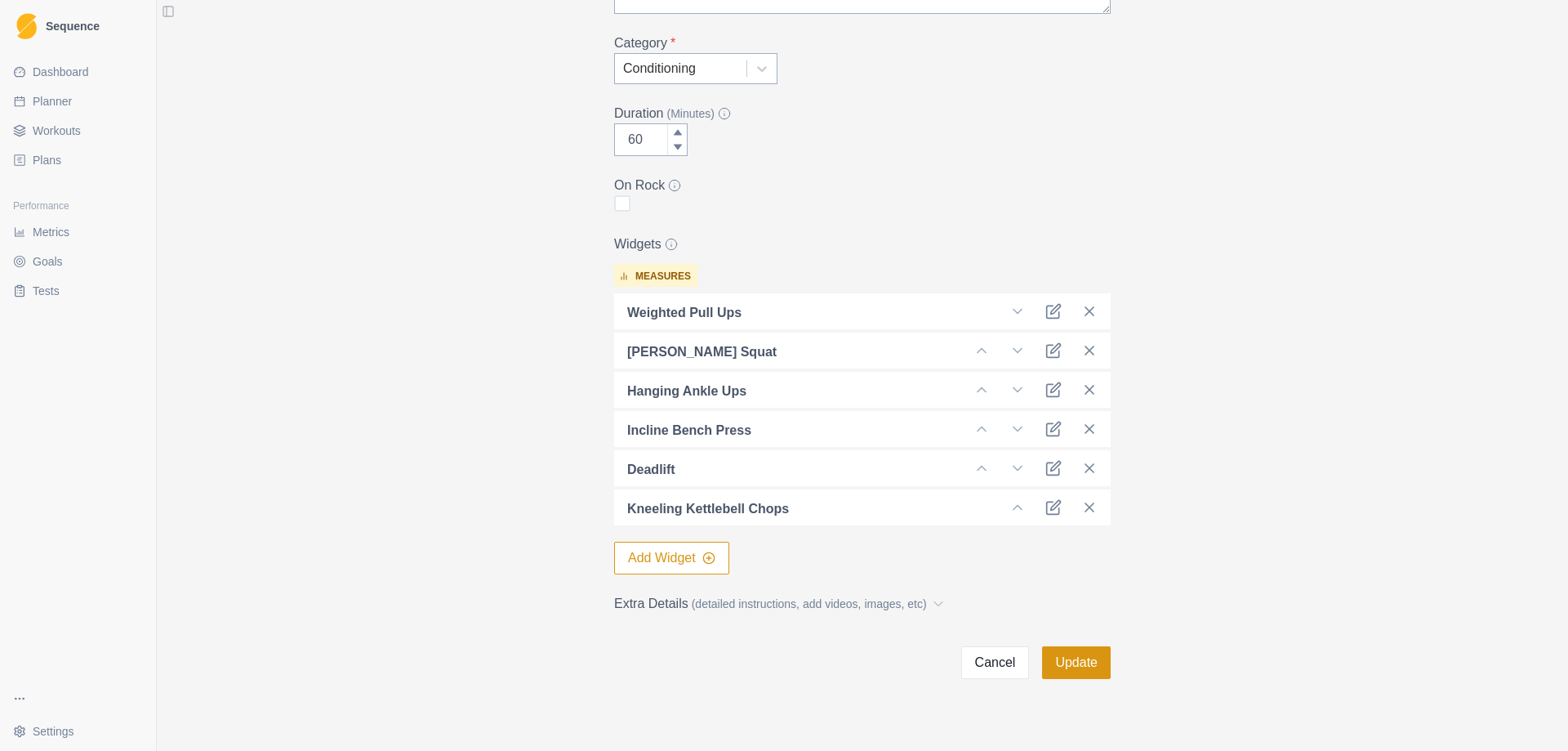
scroll to position [0, 0]
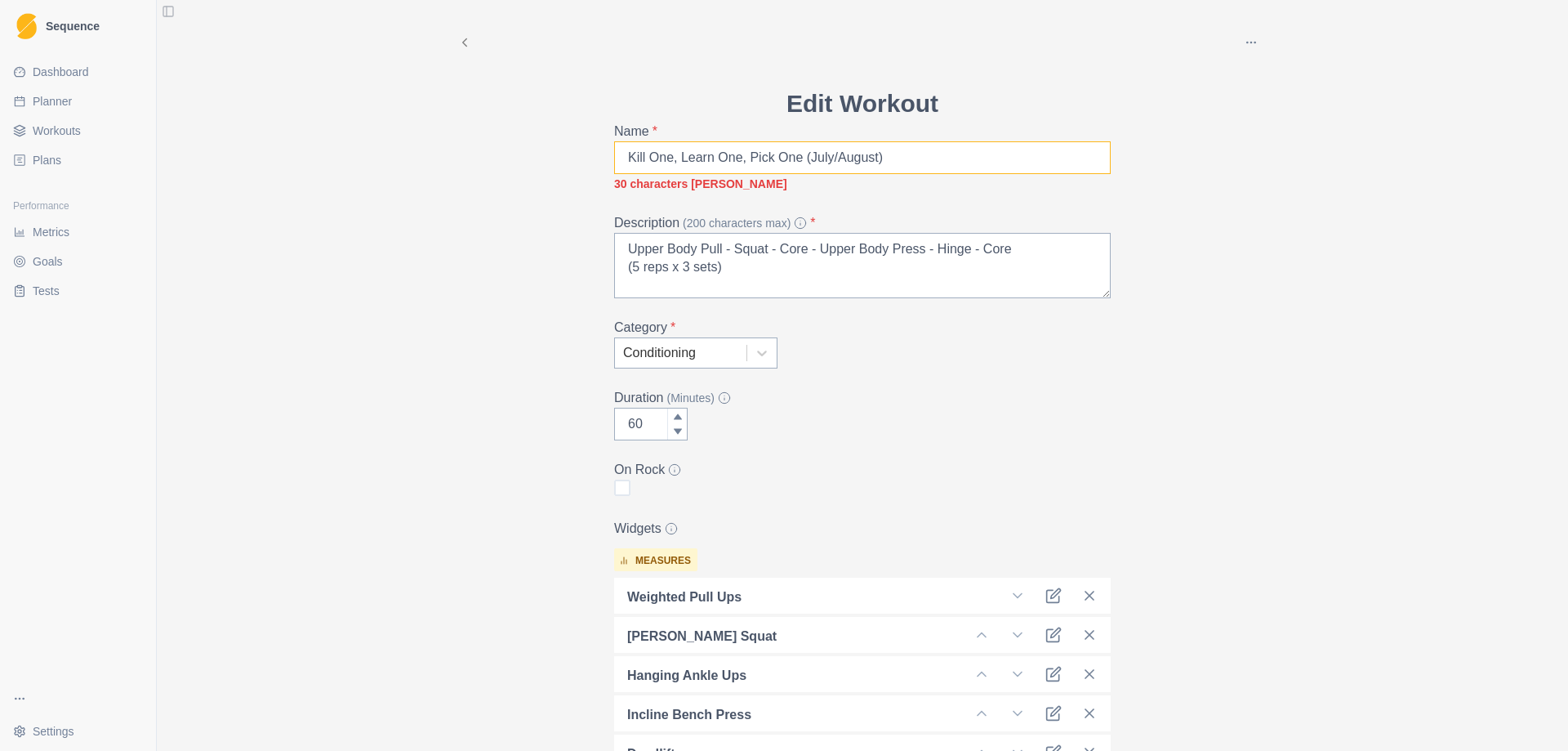
drag, startPoint x: 789, startPoint y: 156, endPoint x: 590, endPoint y: 156, distance: 199.0
click at [590, 156] on div "Archive Delete Edit Workout Name * Kill One, Learn One, Pick One (July/August) …" at bounding box center [862, 481] width 837 height 963
drag, startPoint x: 668, startPoint y: 156, endPoint x: 579, endPoint y: 160, distance: 89.1
click at [579, 160] on div "Archive Delete Edit Workout Name * [PERSON_NAME] Strength Workout (July/August)…" at bounding box center [862, 481] width 837 height 963
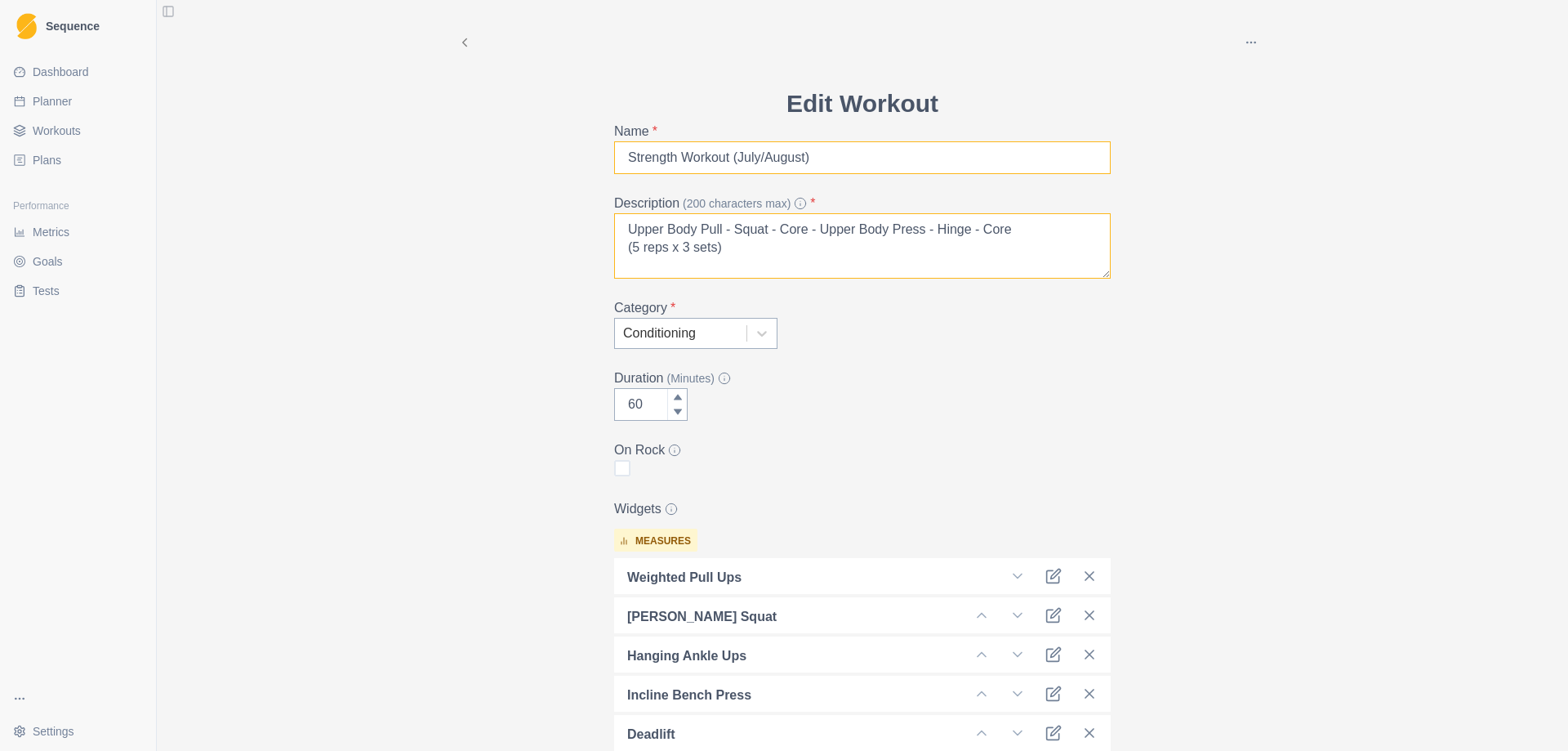
type input "Strength Workout (July/August)"
click at [751, 249] on textarea "Upper Body Pull - Squat - Core - Upper Body Press - Hinge - Core (5 reps x 3 se…" at bounding box center [862, 245] width 496 height 65
click at [619, 227] on textarea "Upper Body Pull - Squat - Core - Upper Body Press - Hinge - Core (5 reps x 3 se…" at bounding box center [862, 245] width 496 height 65
drag, startPoint x: 749, startPoint y: 273, endPoint x: 777, endPoint y: 275, distance: 28.1
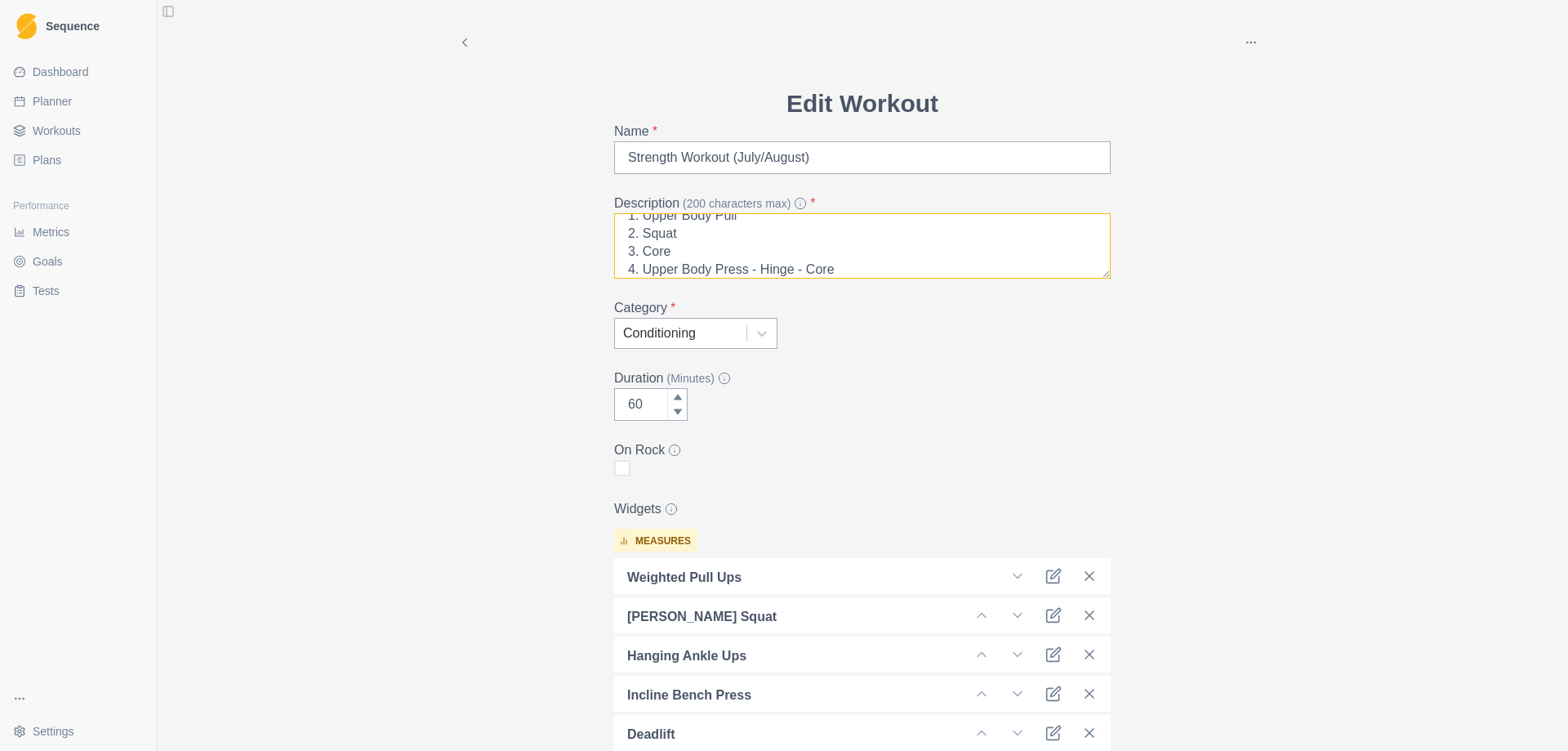
click at [750, 273] on textarea "[PERSON_NAME] - Kill One, Learn One, Pick One 1. Upper Body Pull 2. Squat 3. Co…" at bounding box center [862, 245] width 496 height 65
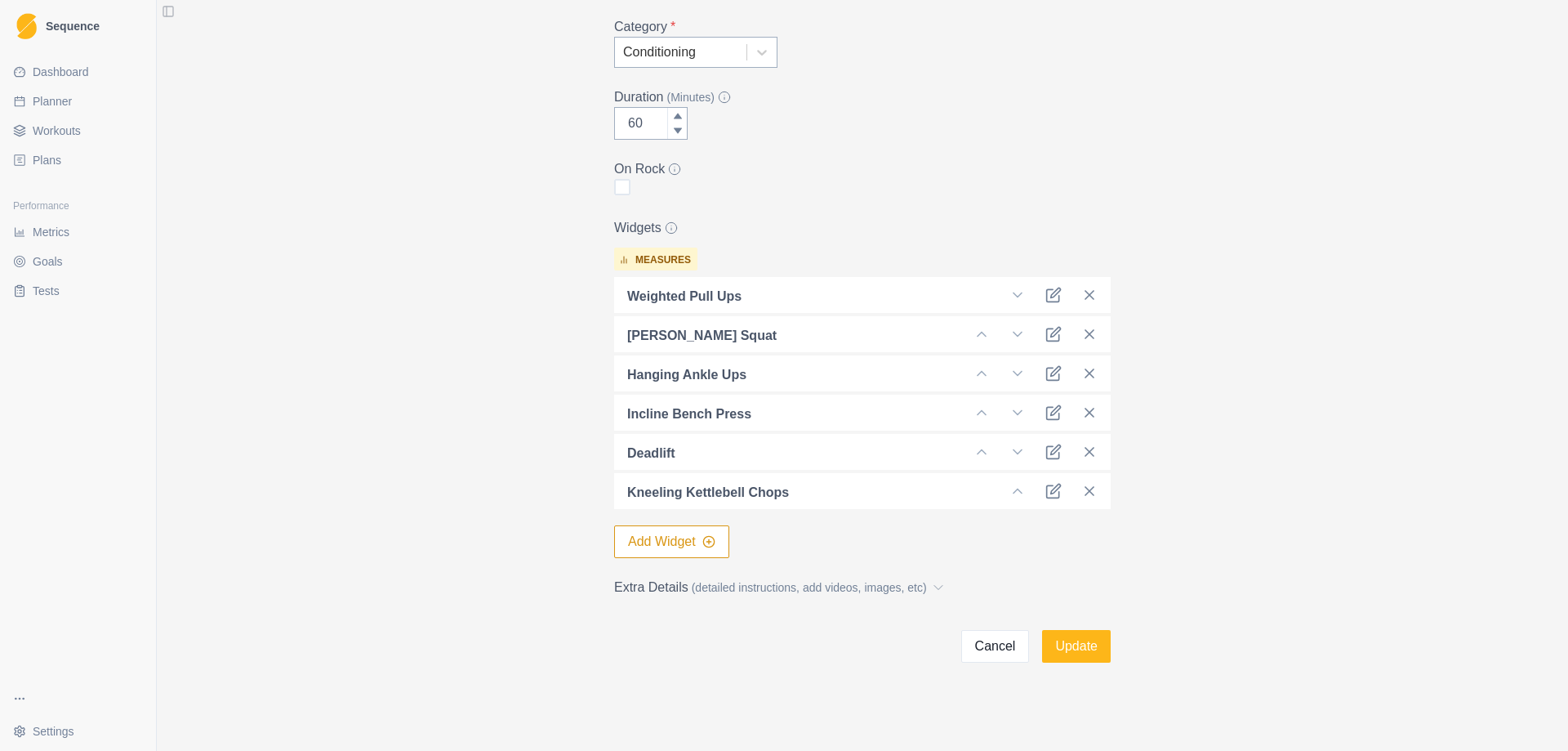
scroll to position [284, 0]
type textarea "[PERSON_NAME] - Kill One, Learn One, Pick One 1. Upper Body Pull 2. Squat 3. Co…"
click at [1074, 640] on button "Update" at bounding box center [1076, 643] width 69 height 33
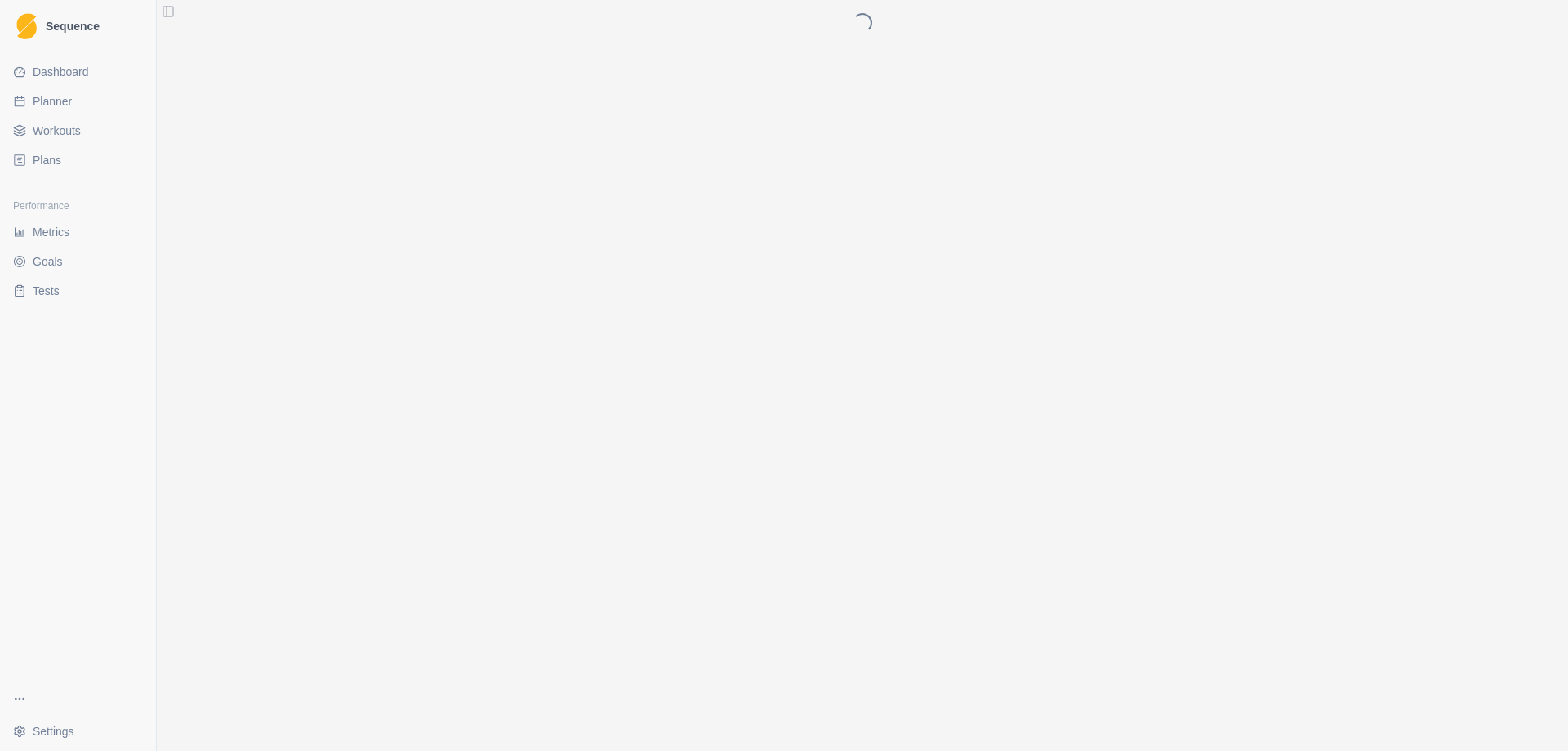
scroll to position [0, 0]
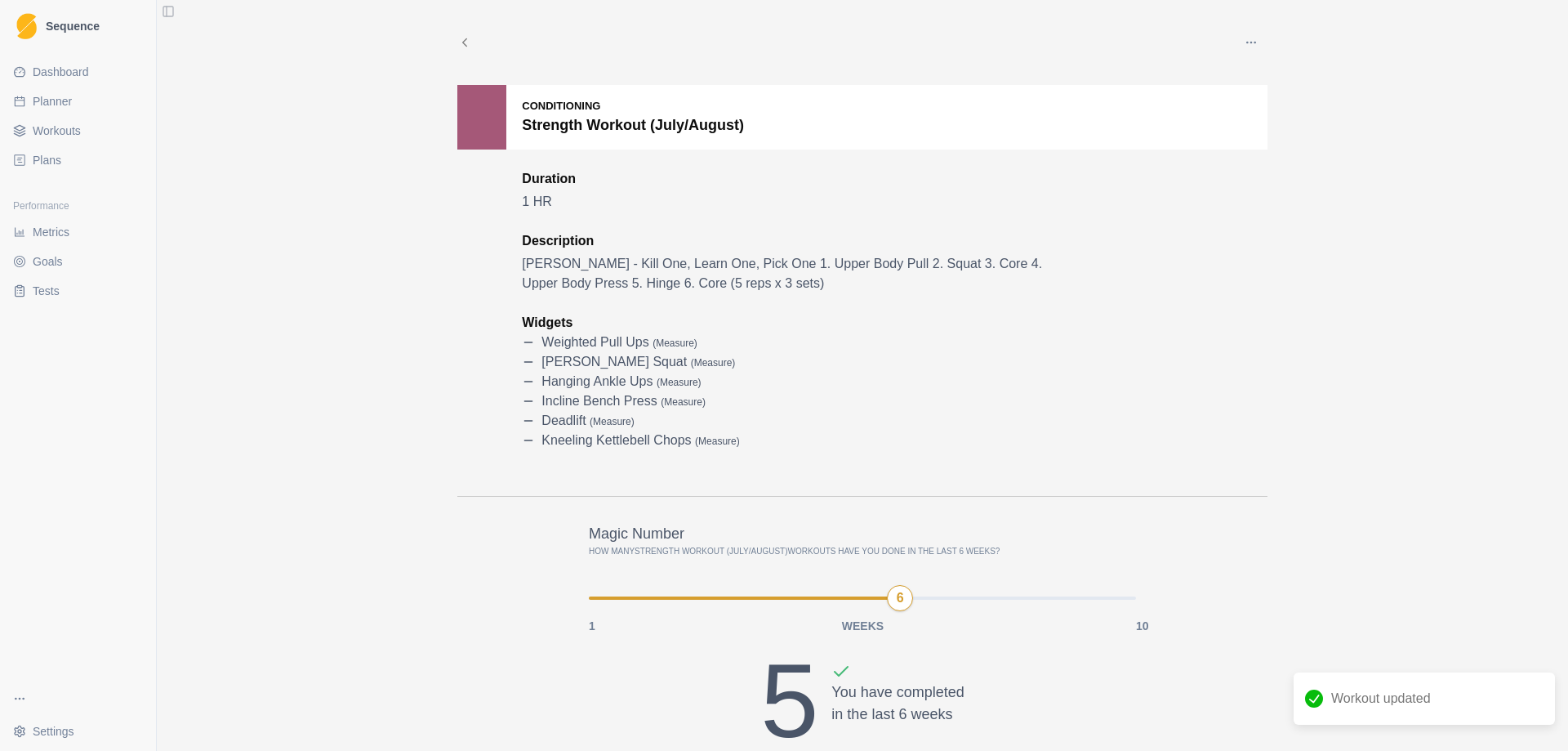
click at [64, 108] on span "Planner" at bounding box center [53, 101] width 40 height 16
select select "month"
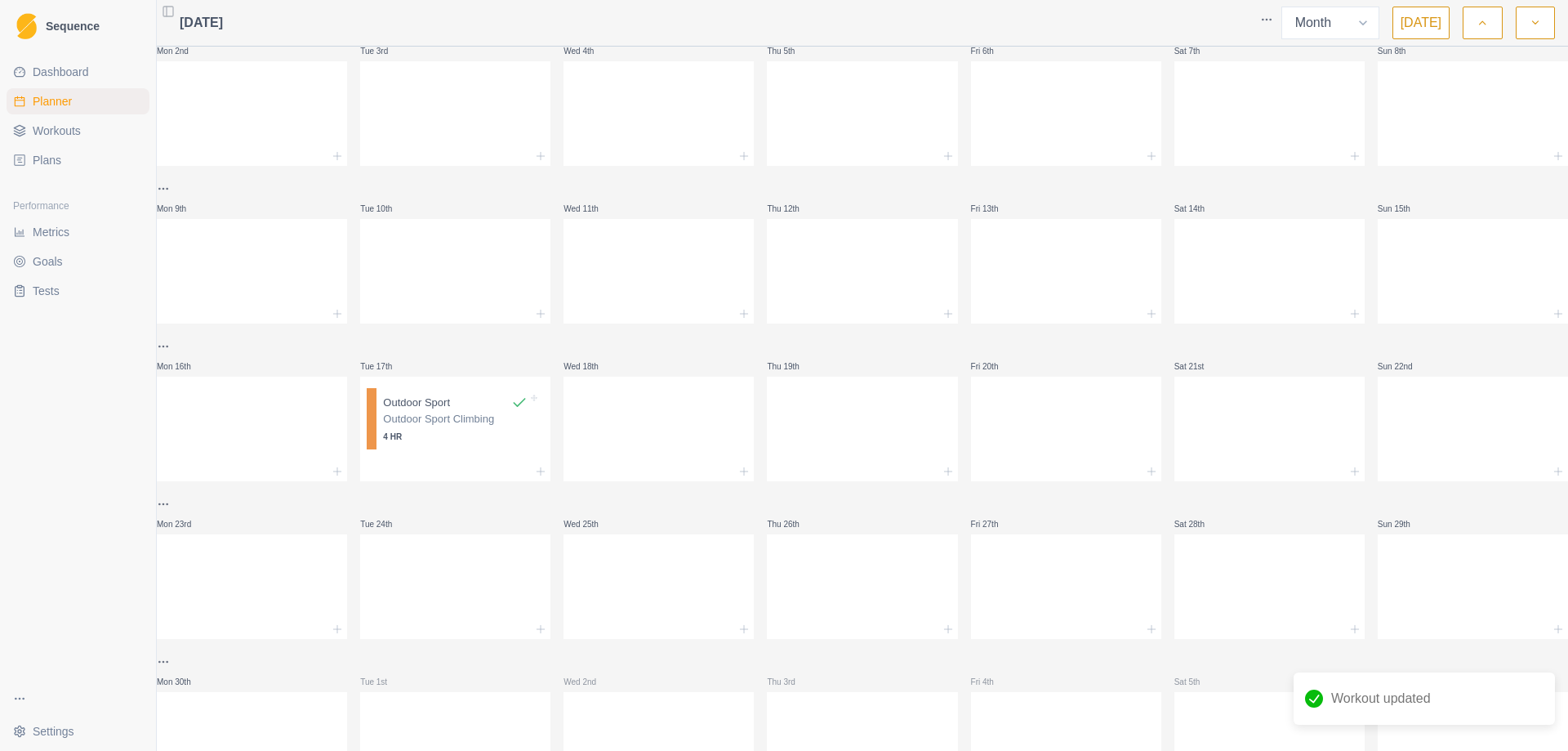
scroll to position [245, 0]
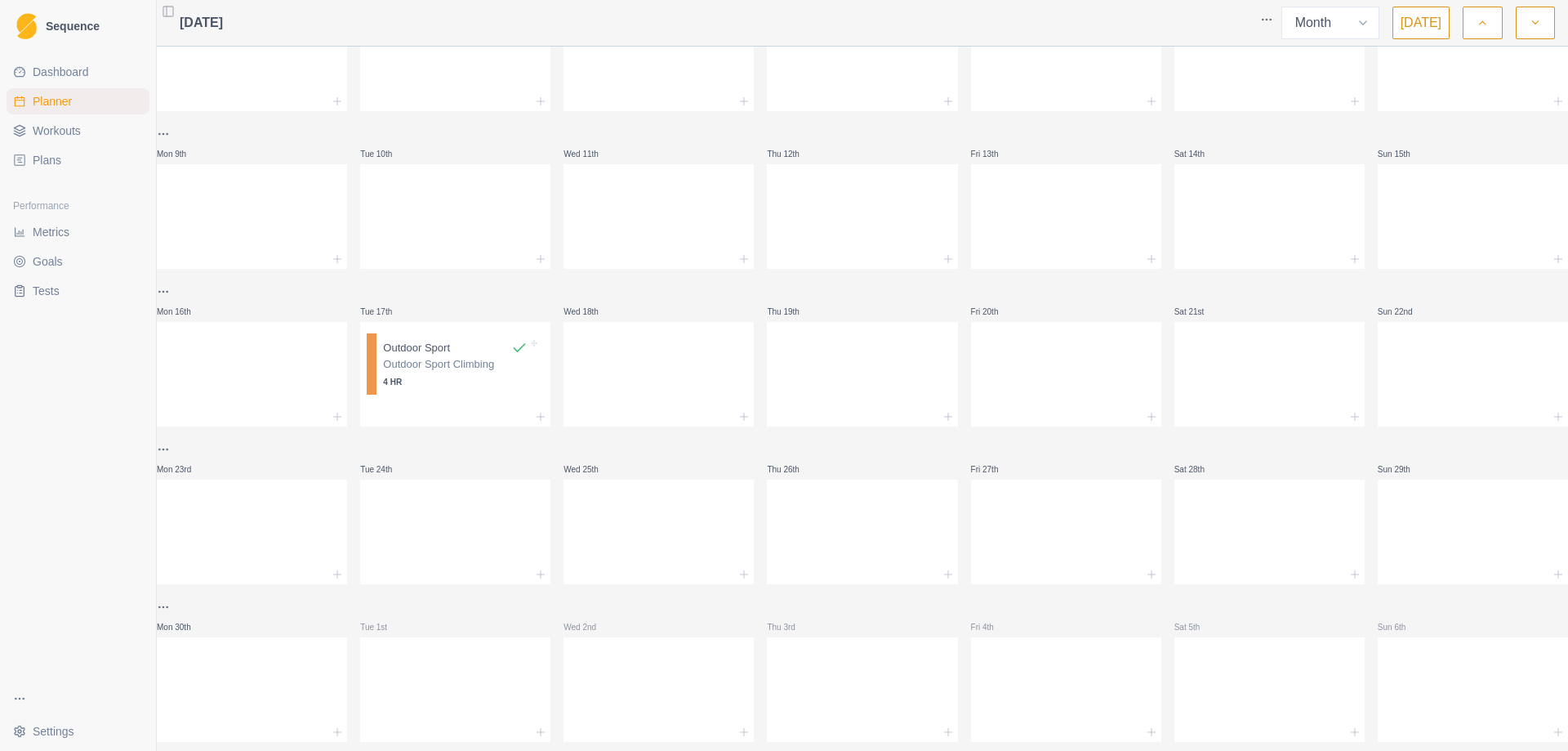
click at [1541, 25] on icon "button" at bounding box center [1536, 23] width 11 height 16
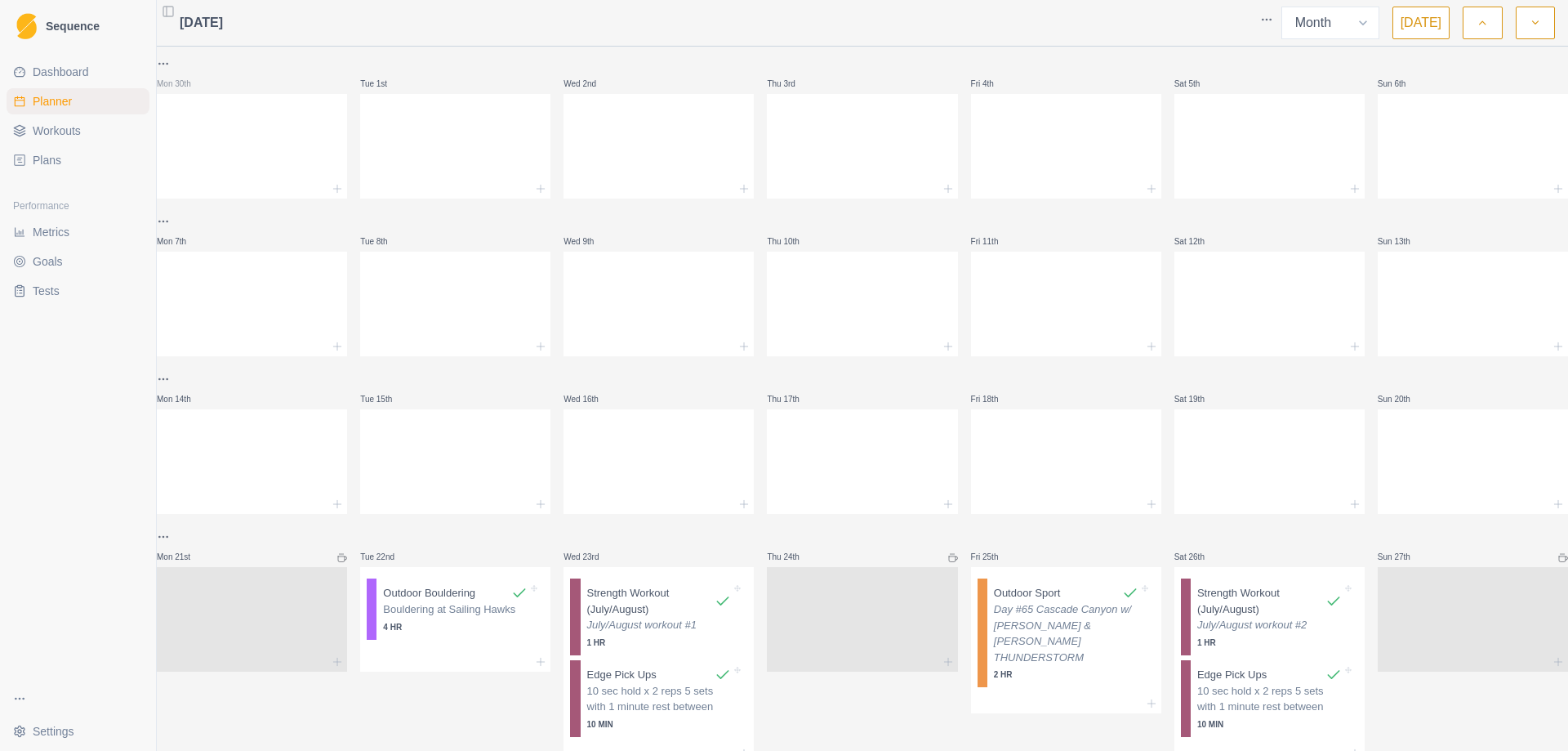
click at [1486, 18] on icon "button" at bounding box center [1482, 23] width 11 height 16
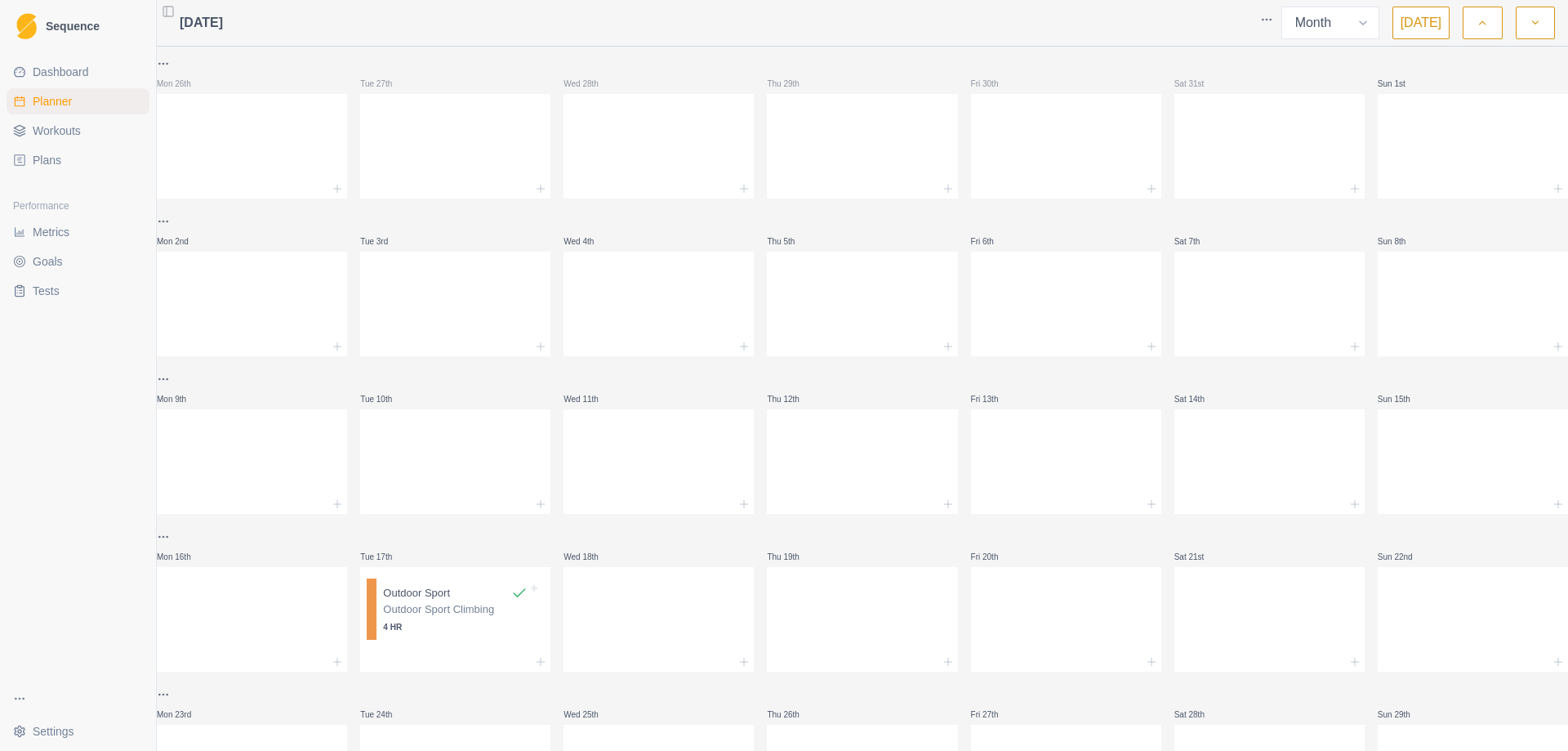
click at [1486, 18] on icon "button" at bounding box center [1482, 23] width 11 height 16
click at [1543, 17] on button "button" at bounding box center [1536, 23] width 40 height 33
click at [68, 132] on span "Workouts" at bounding box center [57, 130] width 48 height 16
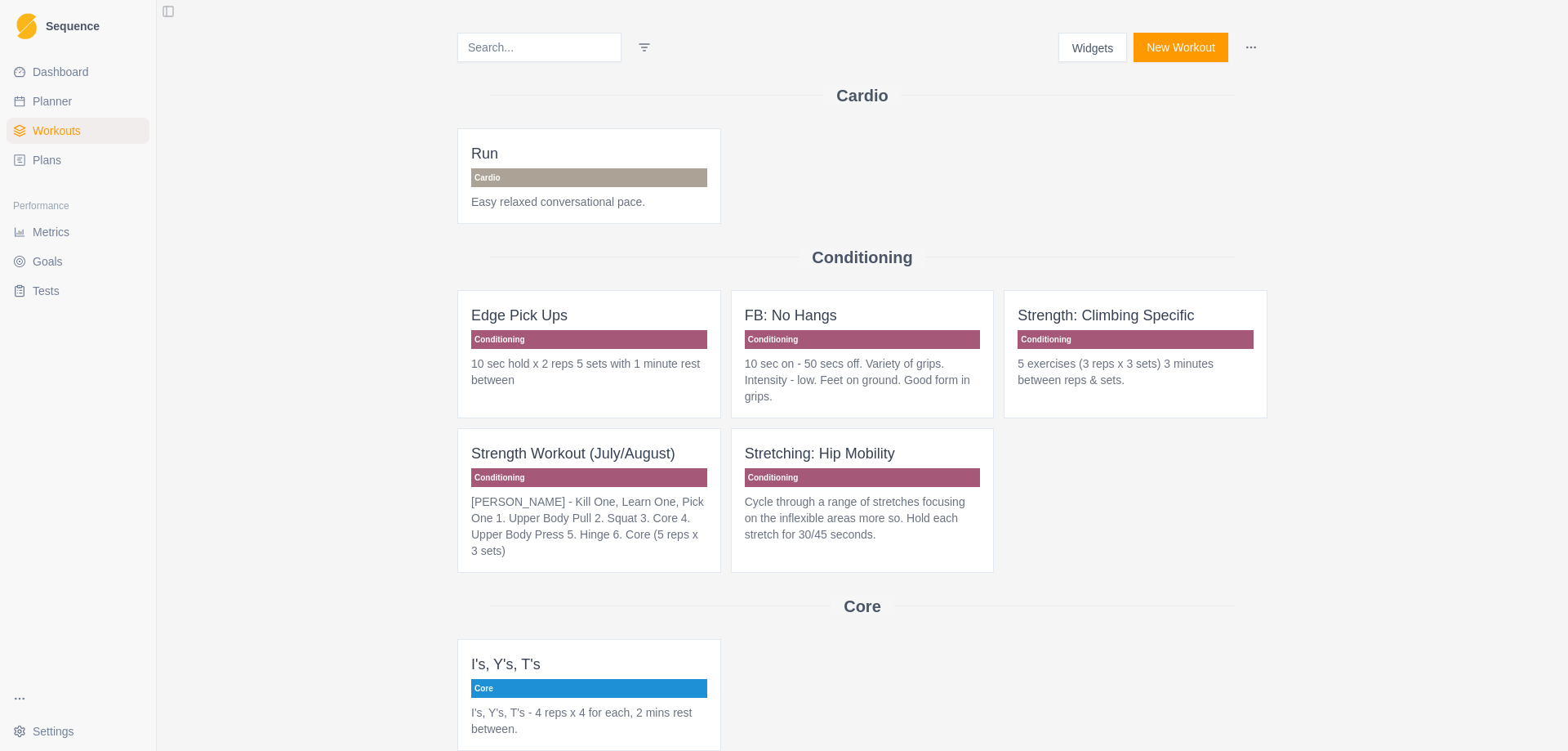
click at [1180, 46] on button "New Workout" at bounding box center [1181, 47] width 94 height 29
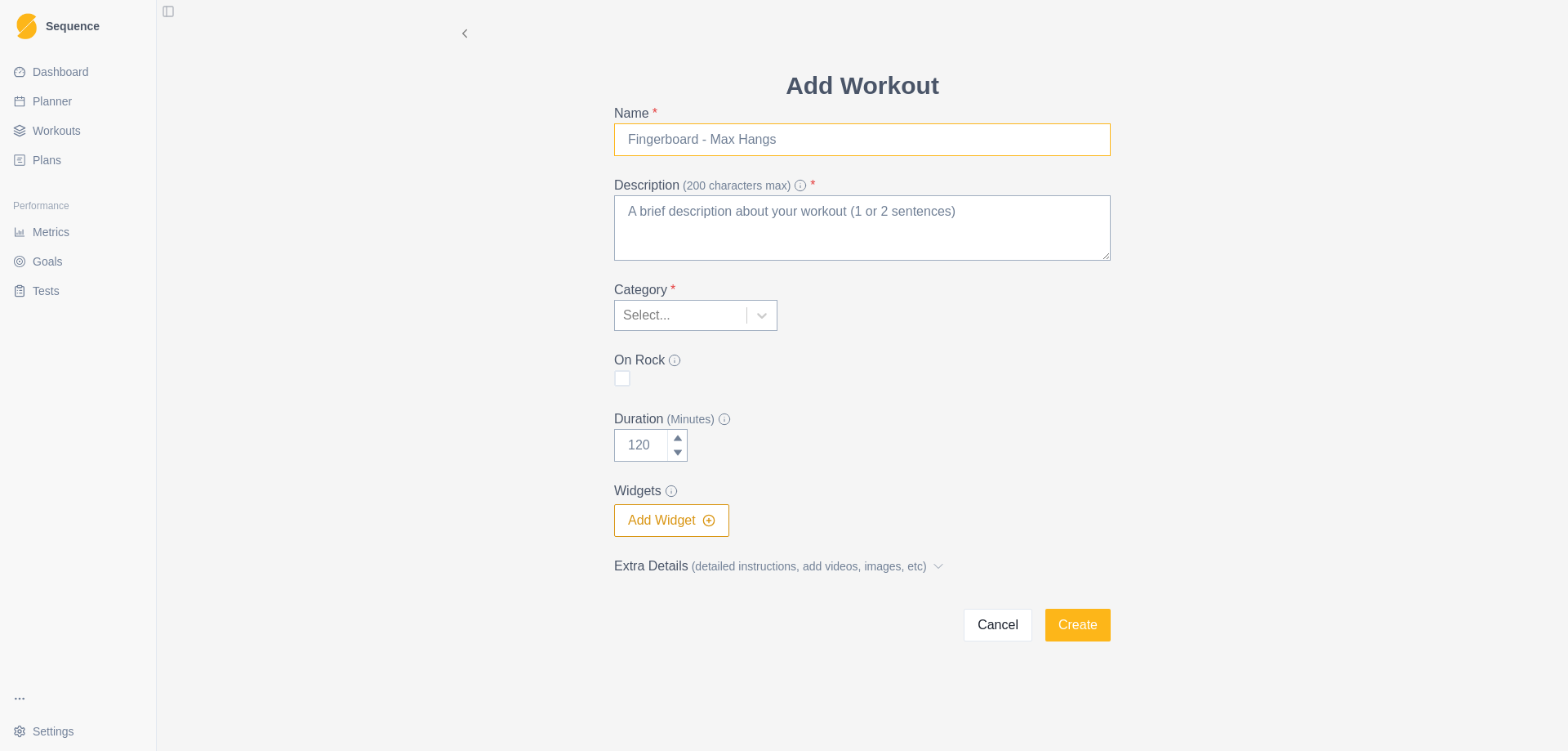
click at [745, 132] on input "Name *" at bounding box center [862, 140] width 496 height 33
type input "Strength Workout (June/July)"
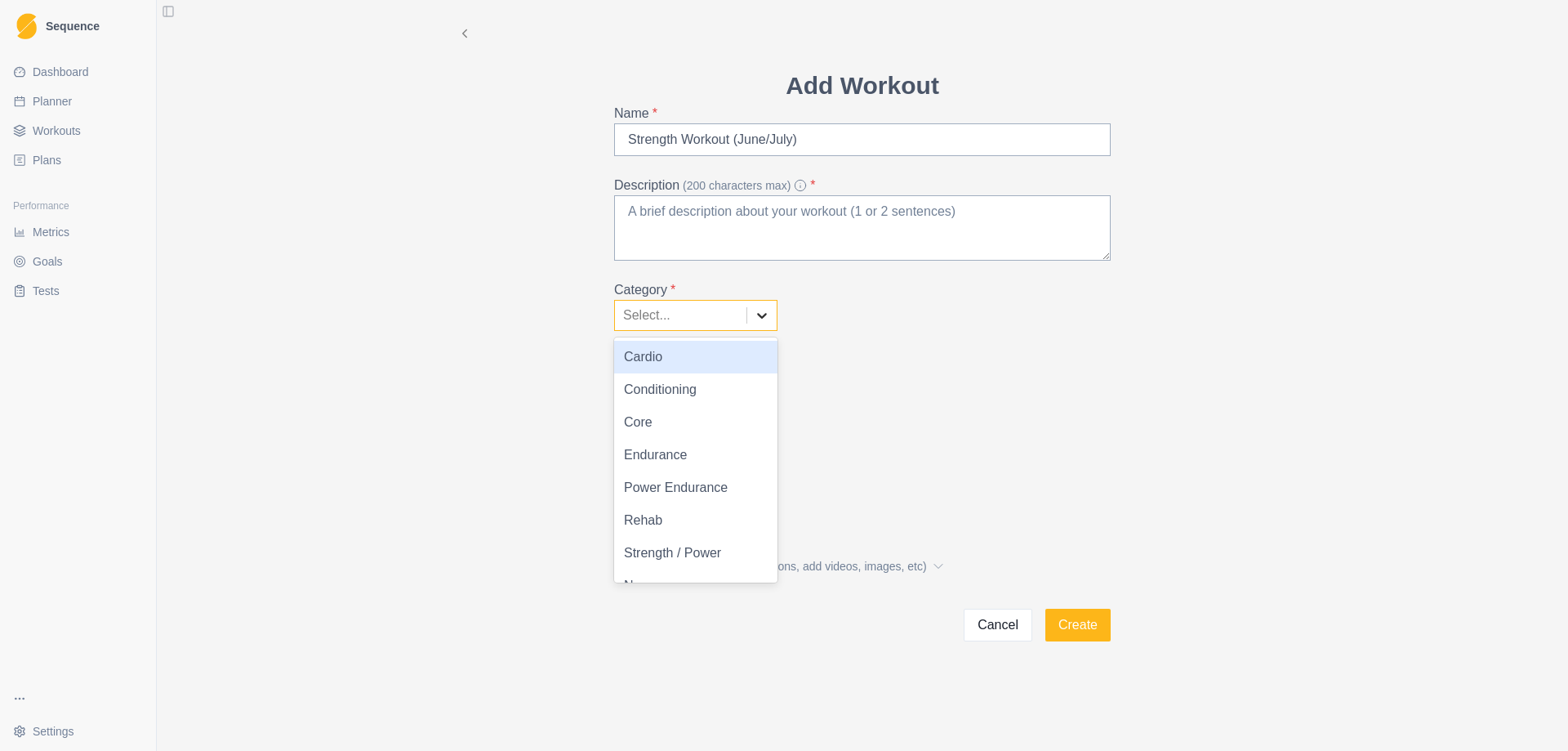
click at [767, 319] on icon at bounding box center [761, 315] width 16 height 16
click at [724, 386] on div "Conditioning" at bounding box center [695, 390] width 163 height 33
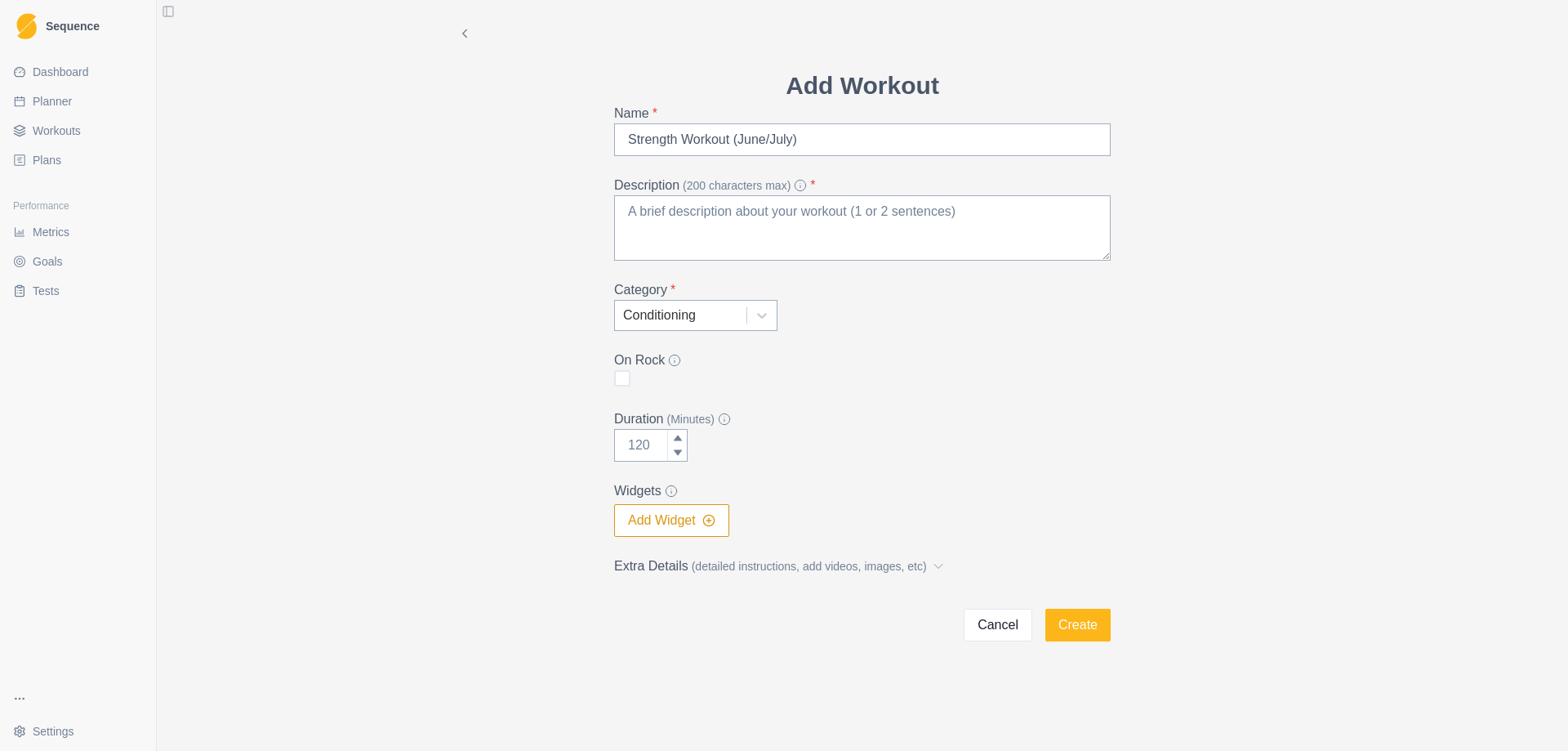
click at [642, 526] on button "Add Widget" at bounding box center [672, 520] width 115 height 33
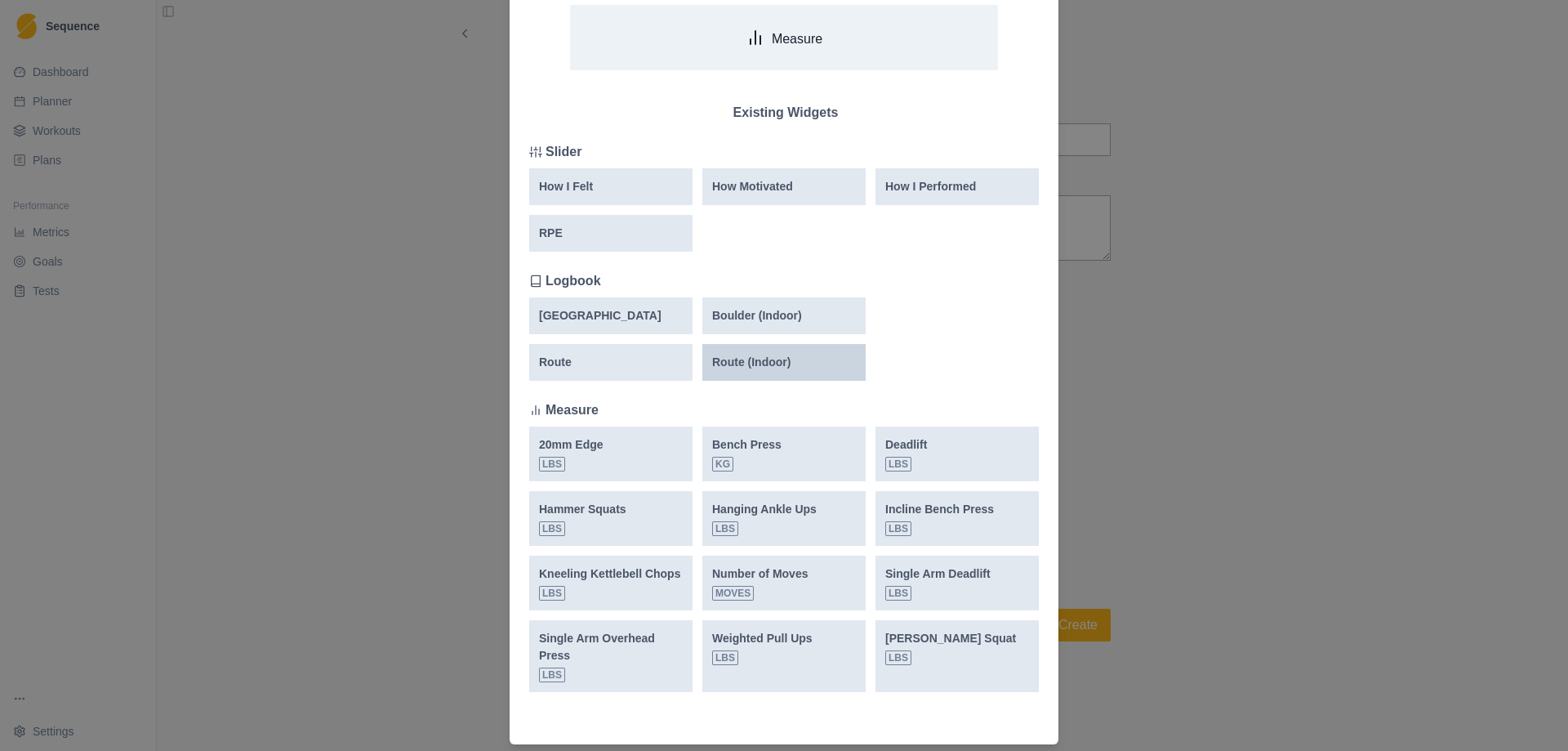
scroll to position [245, 0]
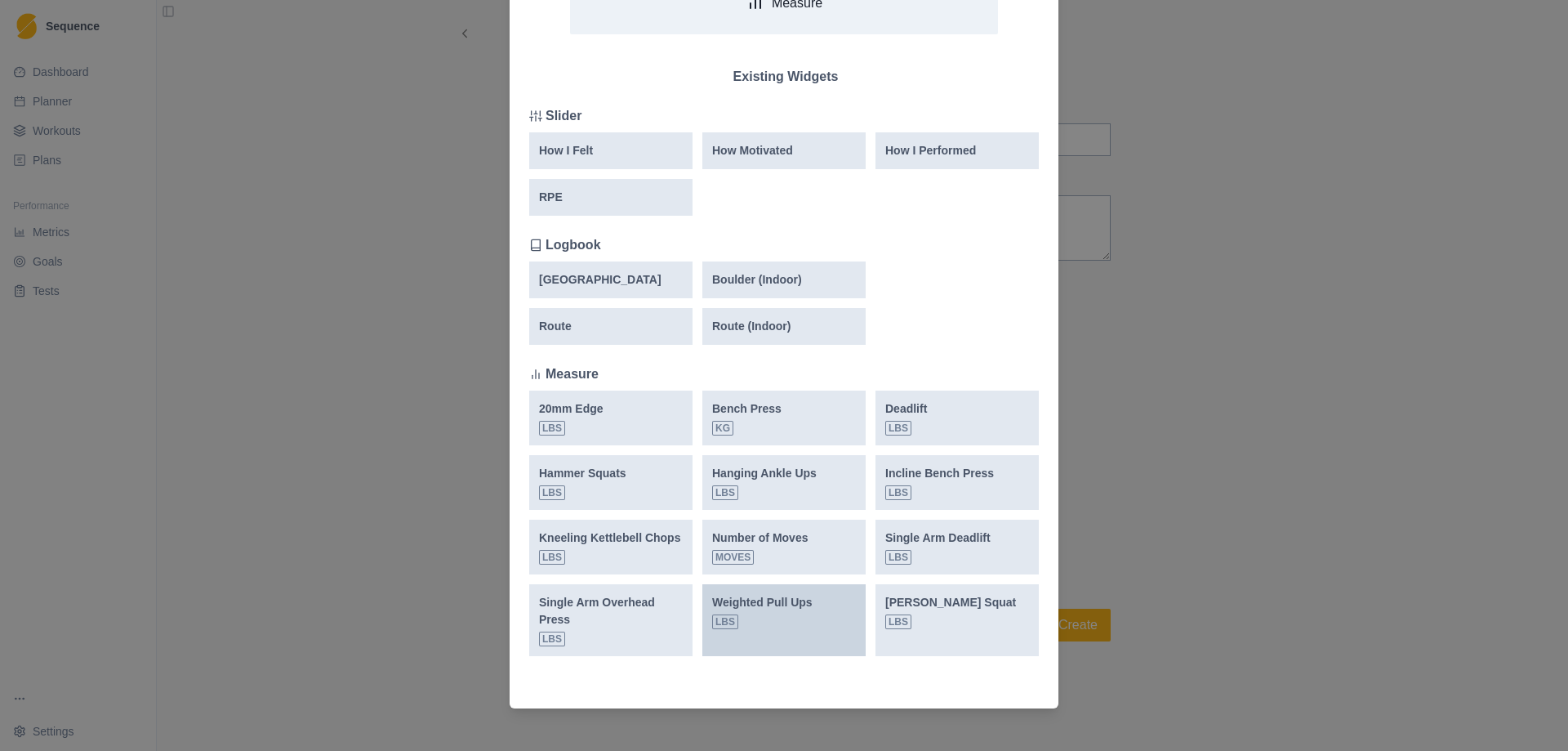
click at [780, 617] on div "Weighted Pull Ups lbs" at bounding box center [762, 610] width 100 height 35
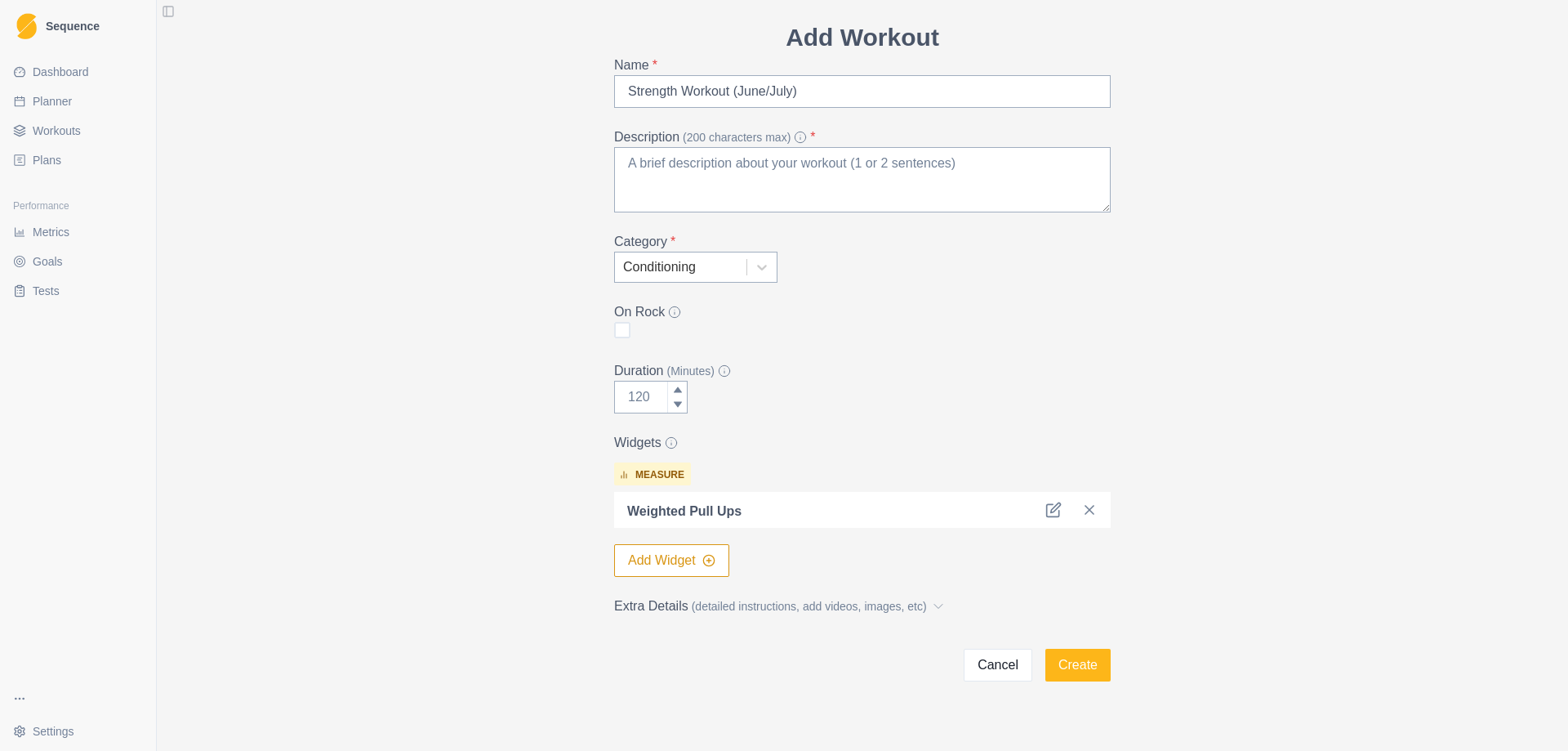
scroll to position [70, 0]
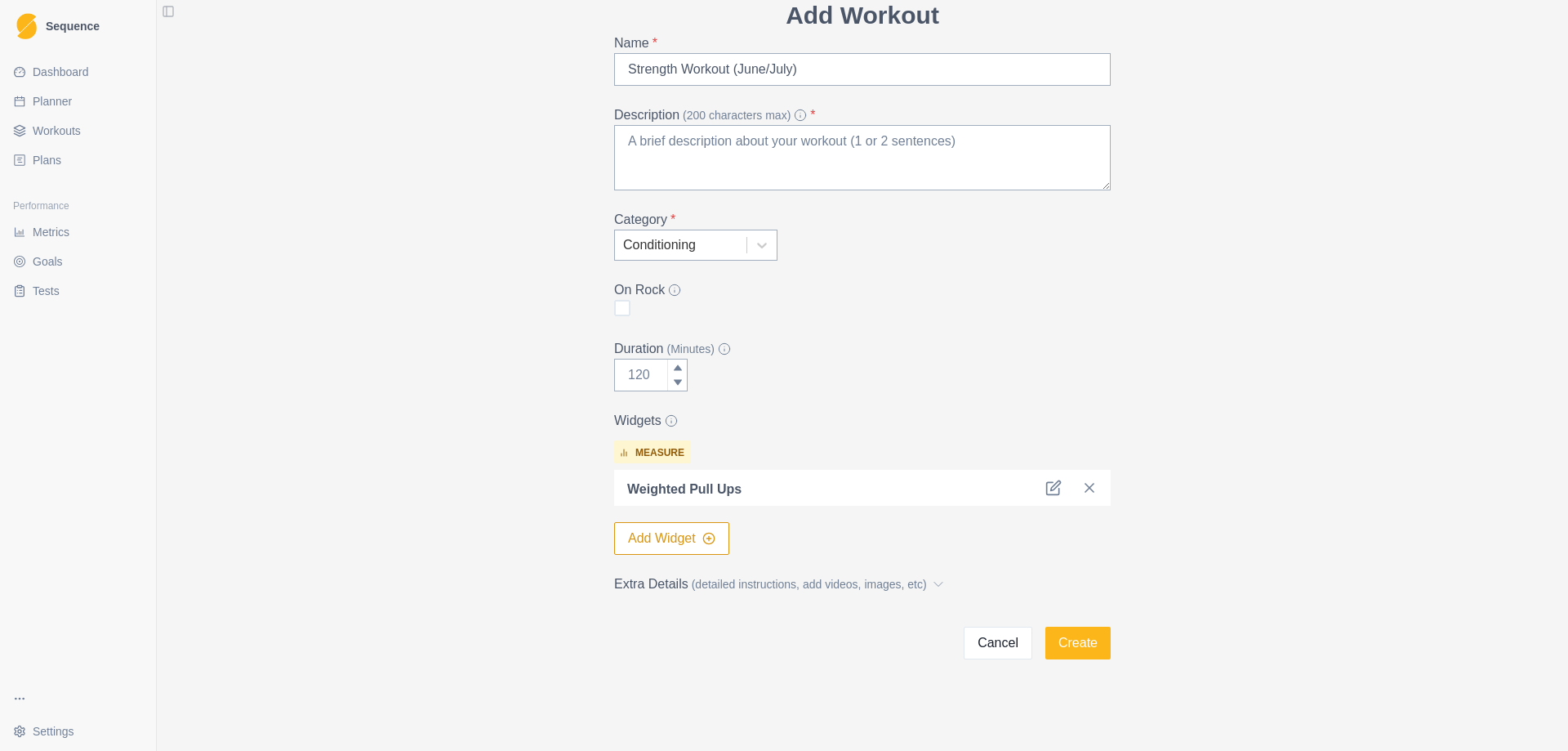
click at [646, 551] on button "Add Widget" at bounding box center [672, 538] width 115 height 33
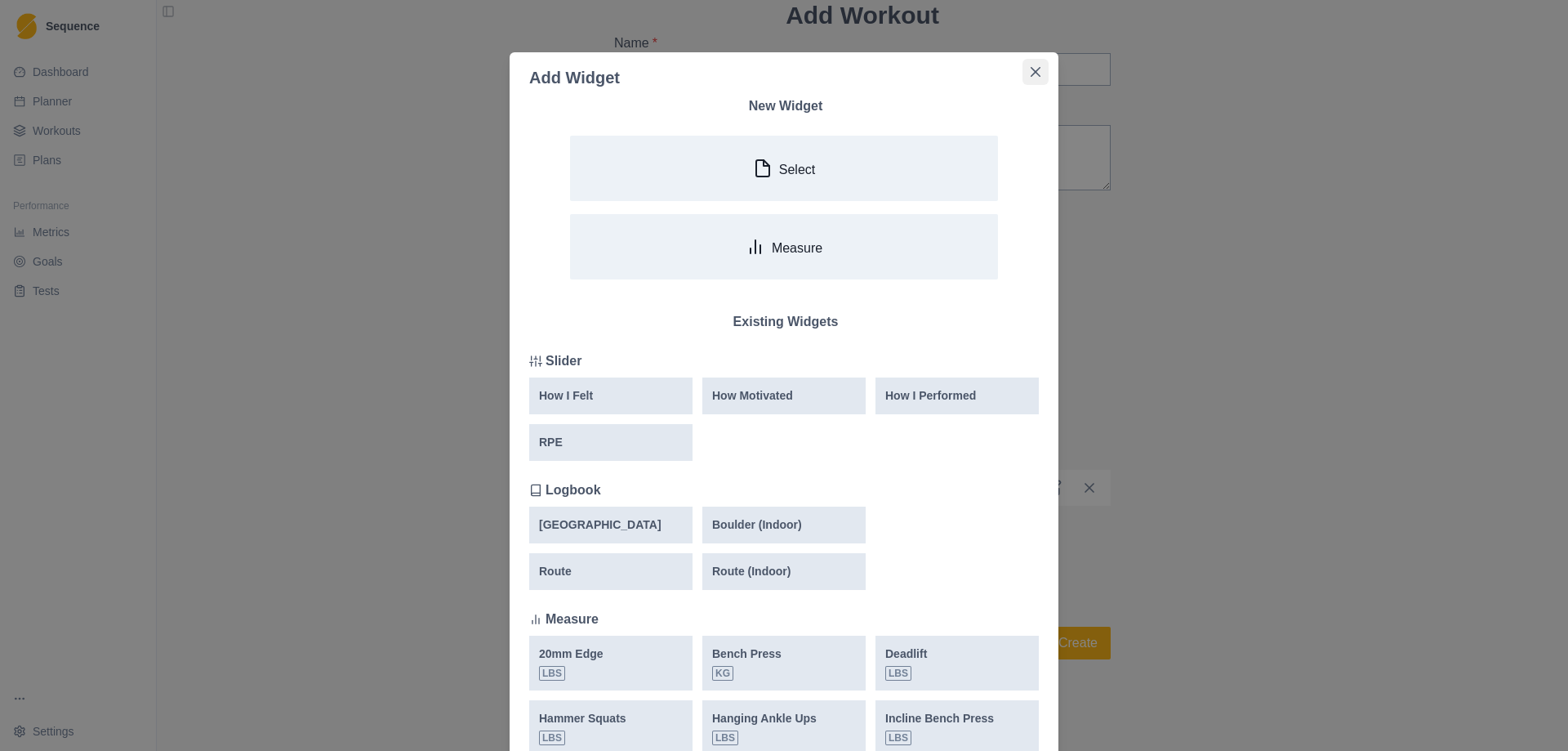
click at [1023, 73] on button "Close" at bounding box center [1036, 72] width 26 height 26
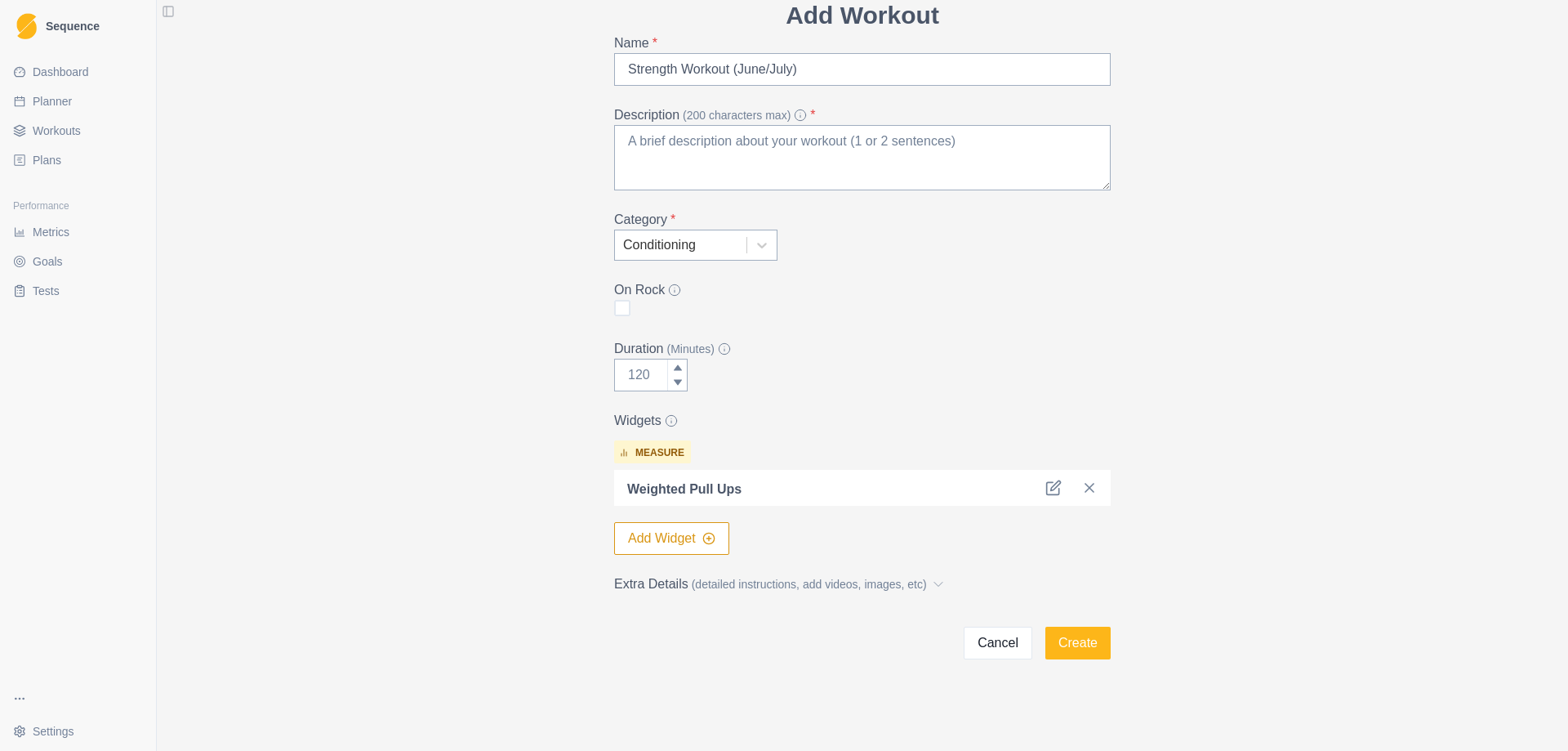
click at [656, 538] on button "Add Widget" at bounding box center [672, 538] width 115 height 33
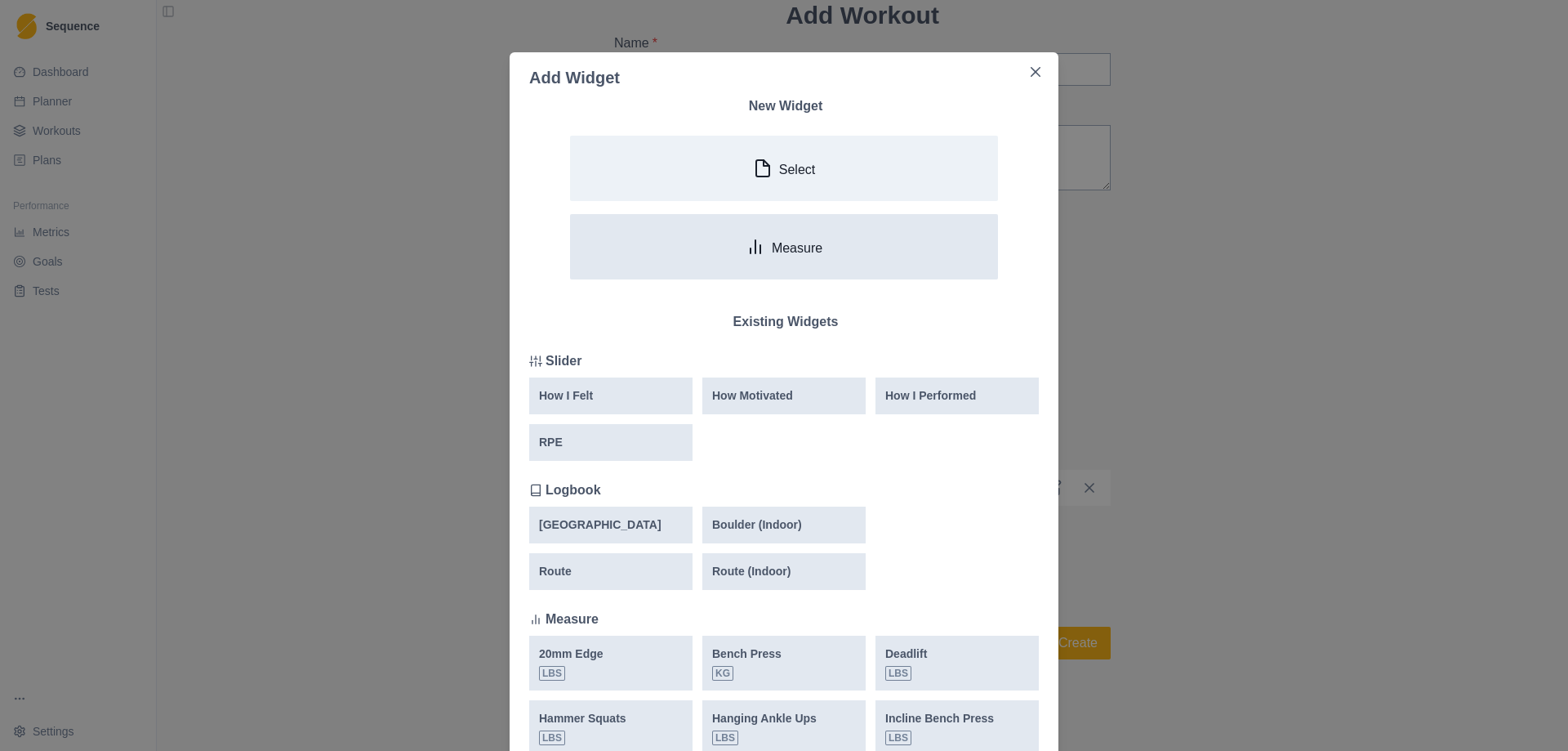
click at [772, 246] on p "Measure" at bounding box center [797, 248] width 51 height 15
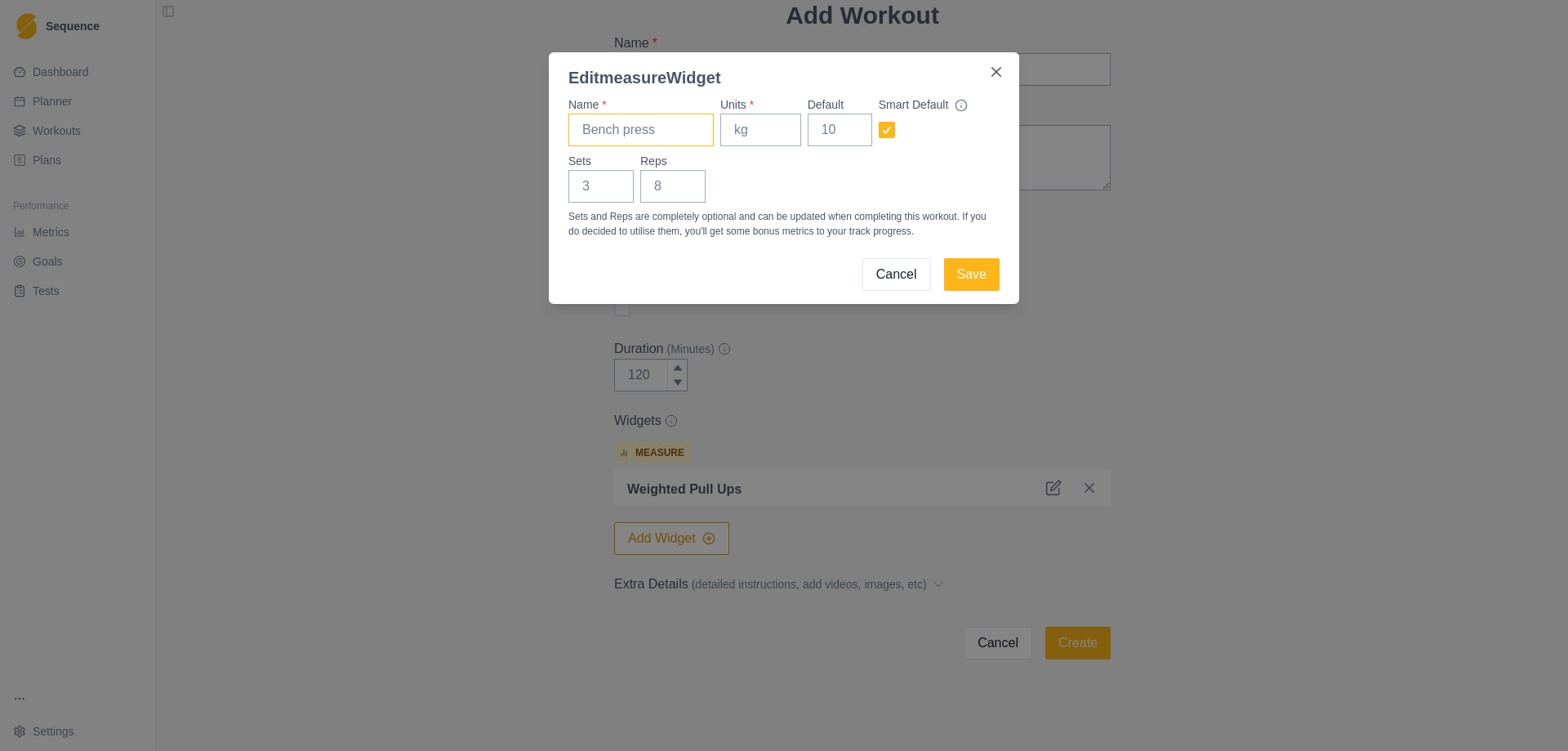
click at [609, 126] on input "Name *" at bounding box center [642, 129] width 145 height 33
type input "Goblet"
click at [874, 271] on button "Cancel" at bounding box center [896, 275] width 69 height 33
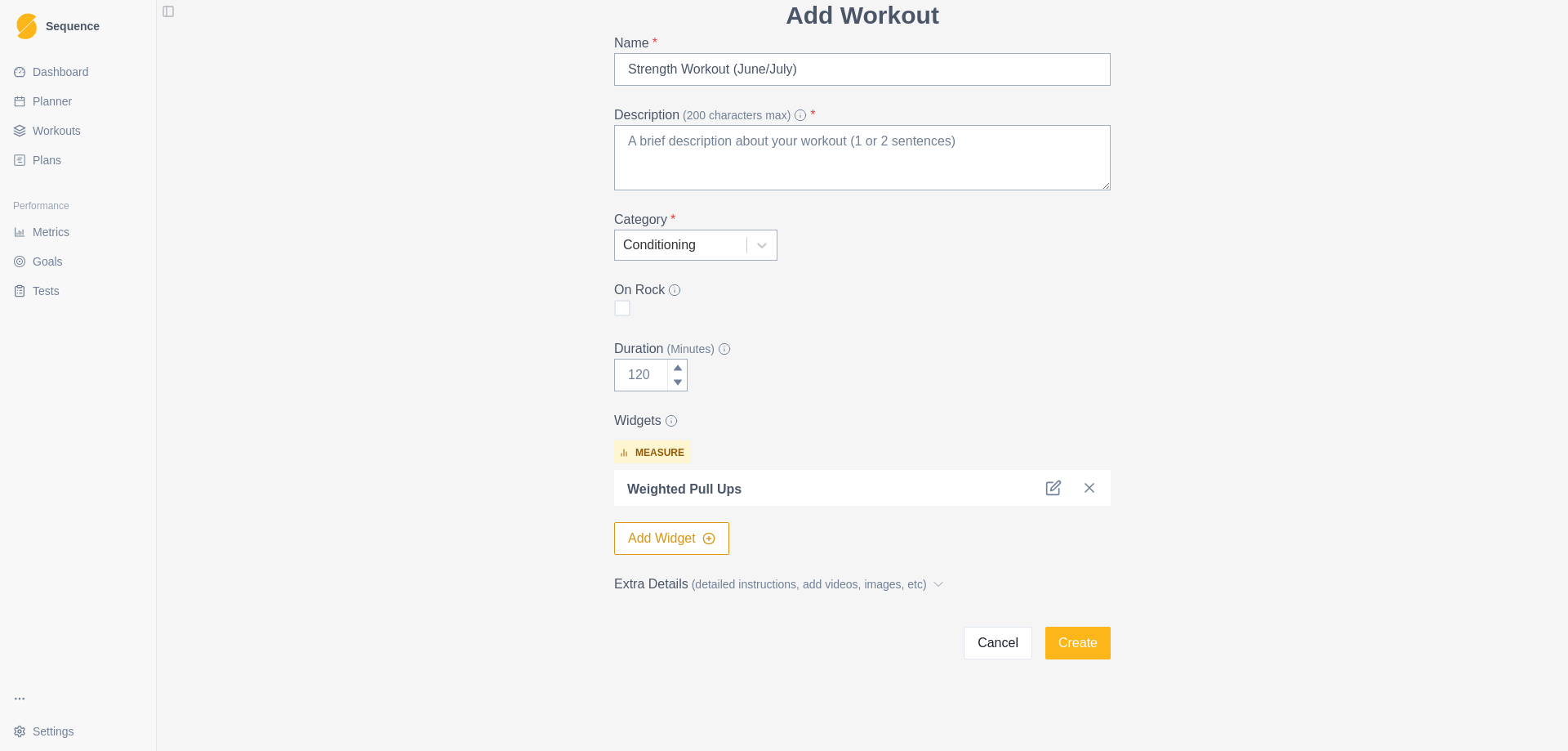
click at [655, 546] on button "Add Widget" at bounding box center [672, 538] width 115 height 33
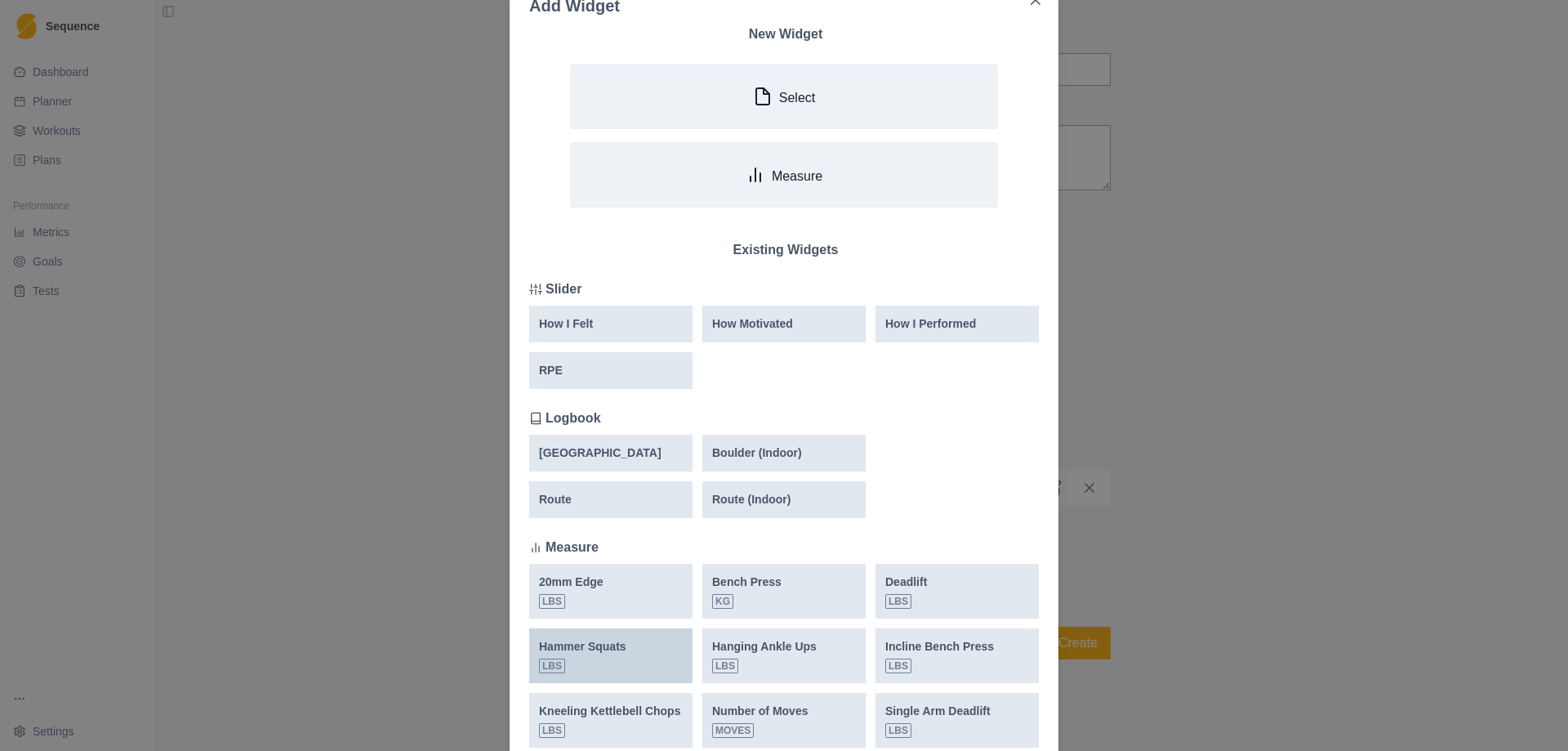
scroll to position [255, 0]
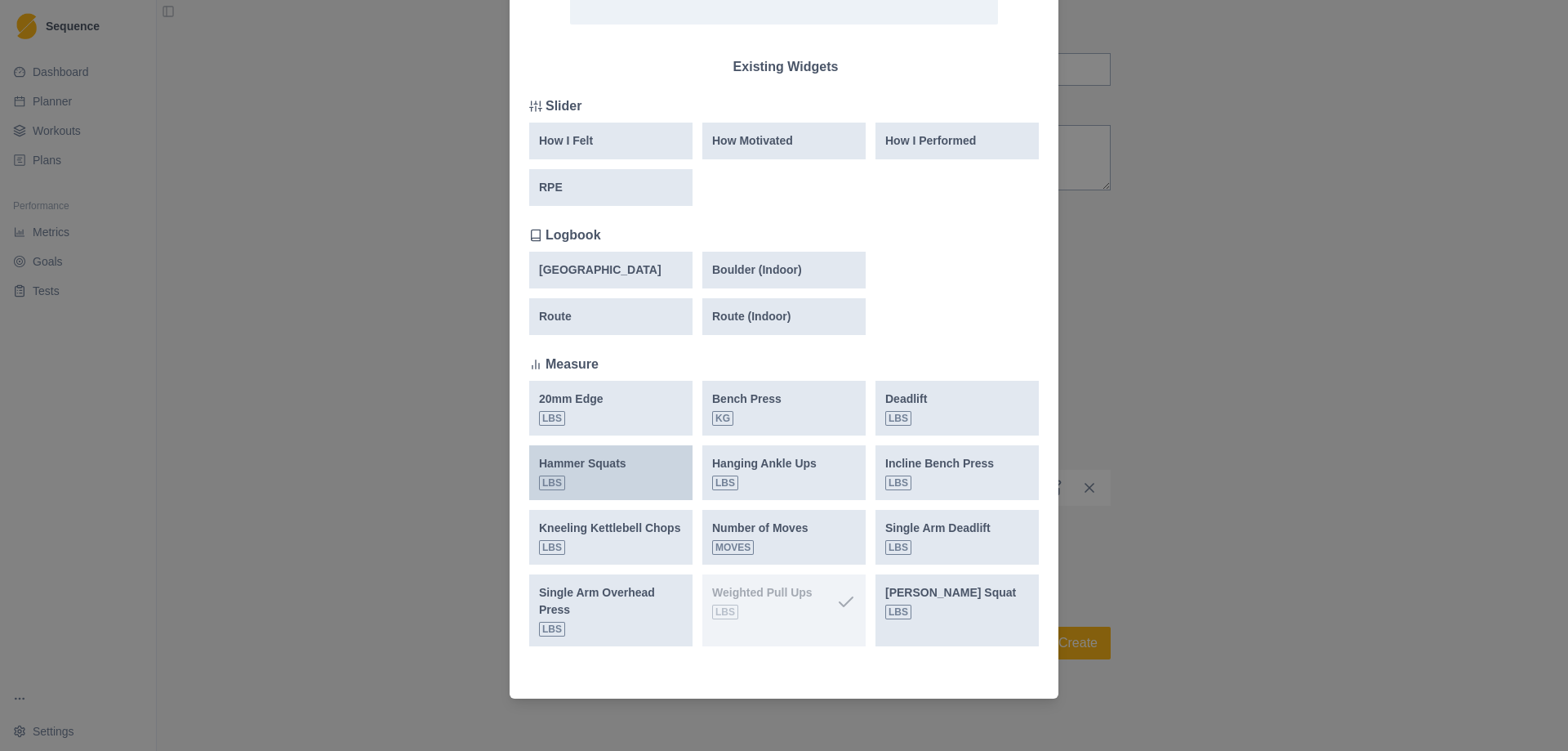
click at [597, 473] on div "Hammer Squats lbs" at bounding box center [582, 472] width 88 height 35
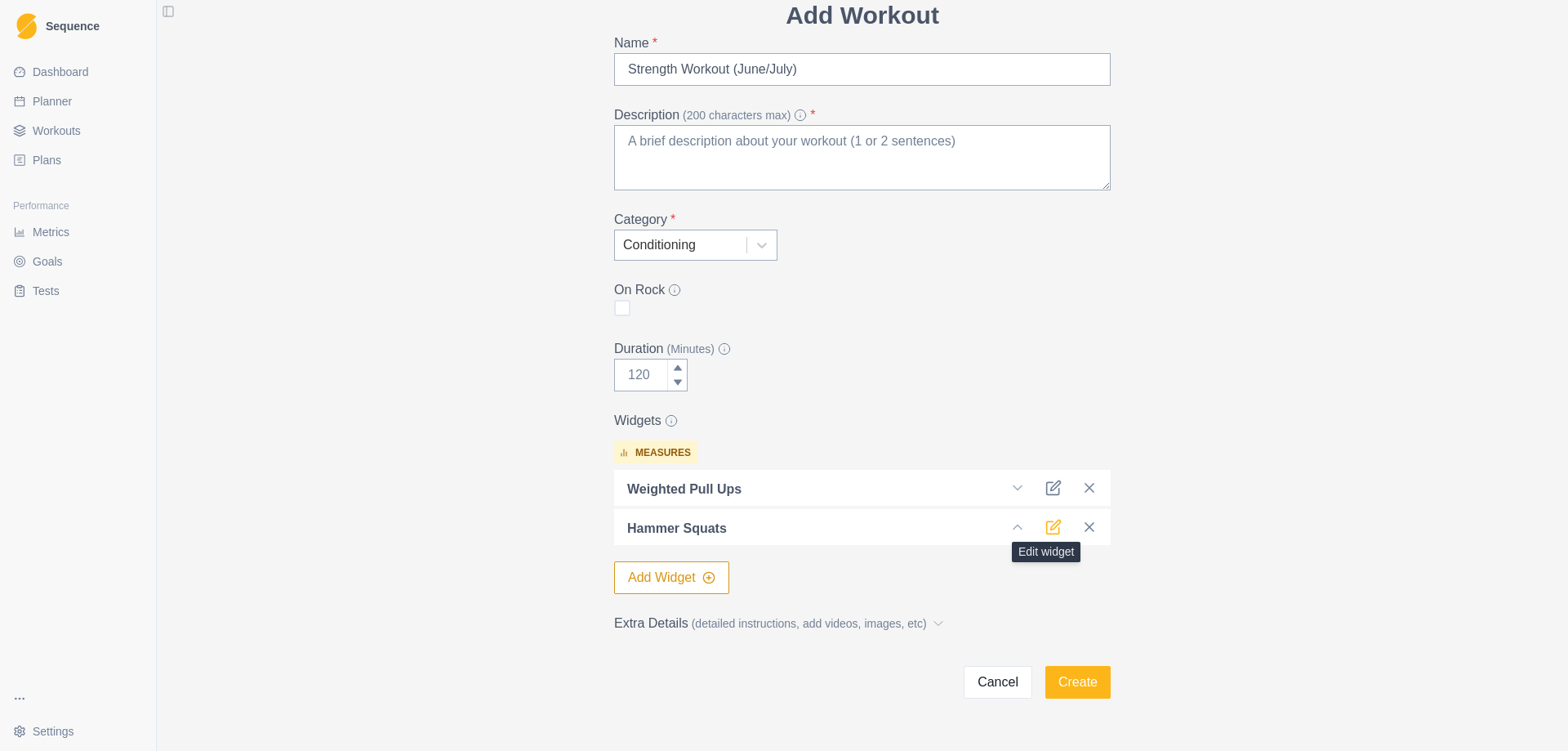
click at [1051, 524] on icon at bounding box center [1053, 526] width 16 height 16
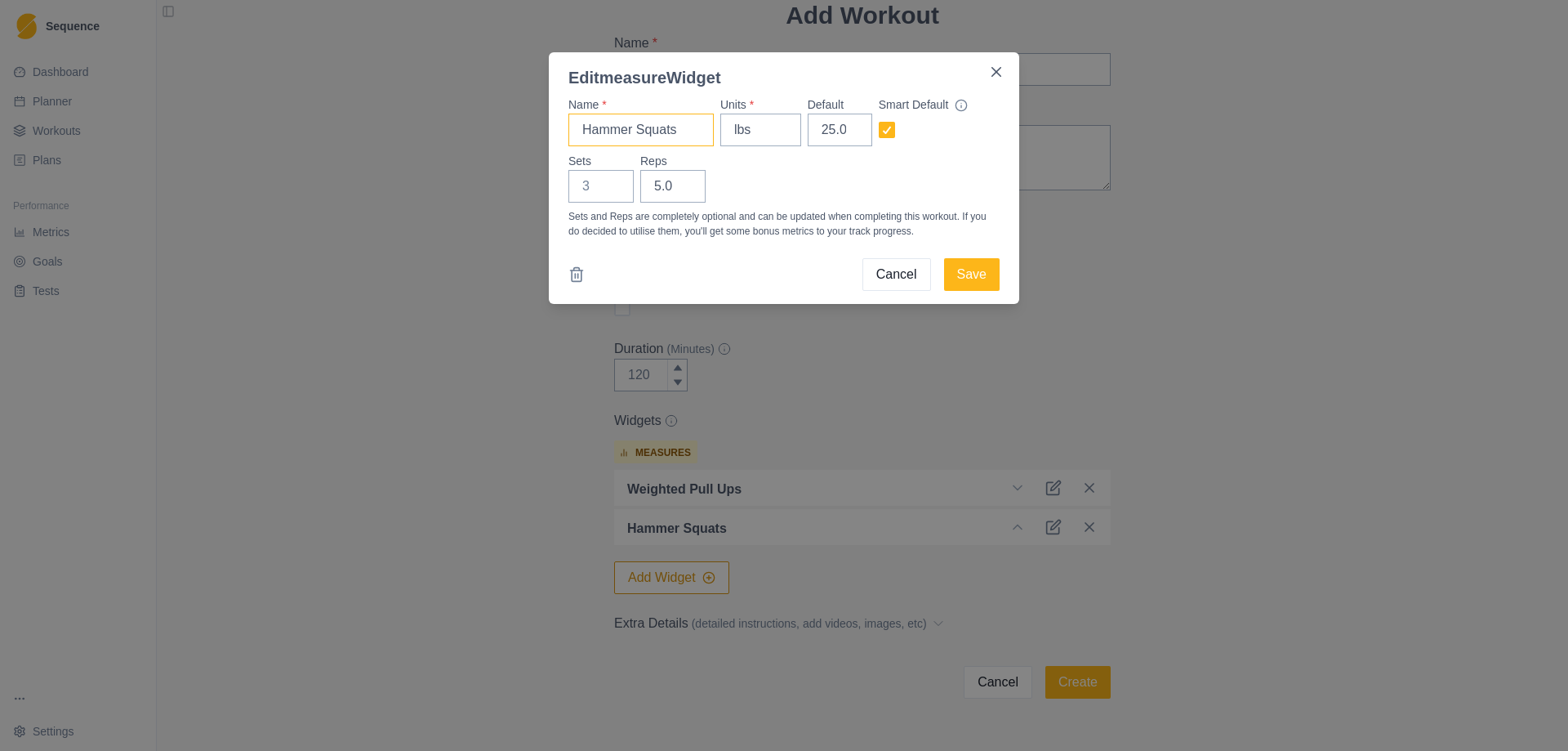
click at [628, 131] on input "Hammer Squats" at bounding box center [642, 129] width 145 height 33
type input "Goblet Squats"
click at [831, 128] on input "25.0" at bounding box center [840, 129] width 64 height 33
type input "65.0"
click at [983, 275] on button "Save" at bounding box center [972, 275] width 56 height 33
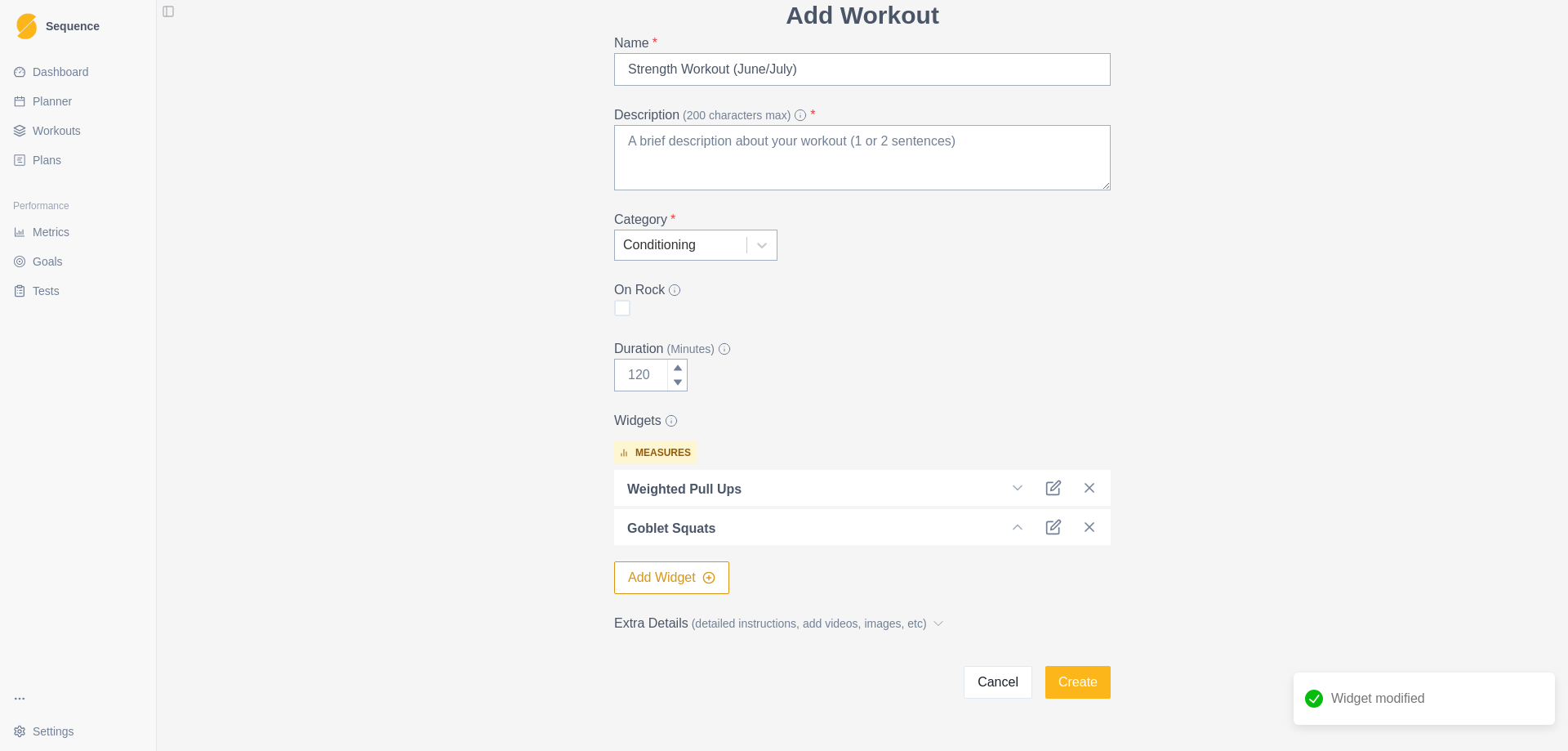
click at [628, 576] on button "Add Widget" at bounding box center [672, 577] width 115 height 33
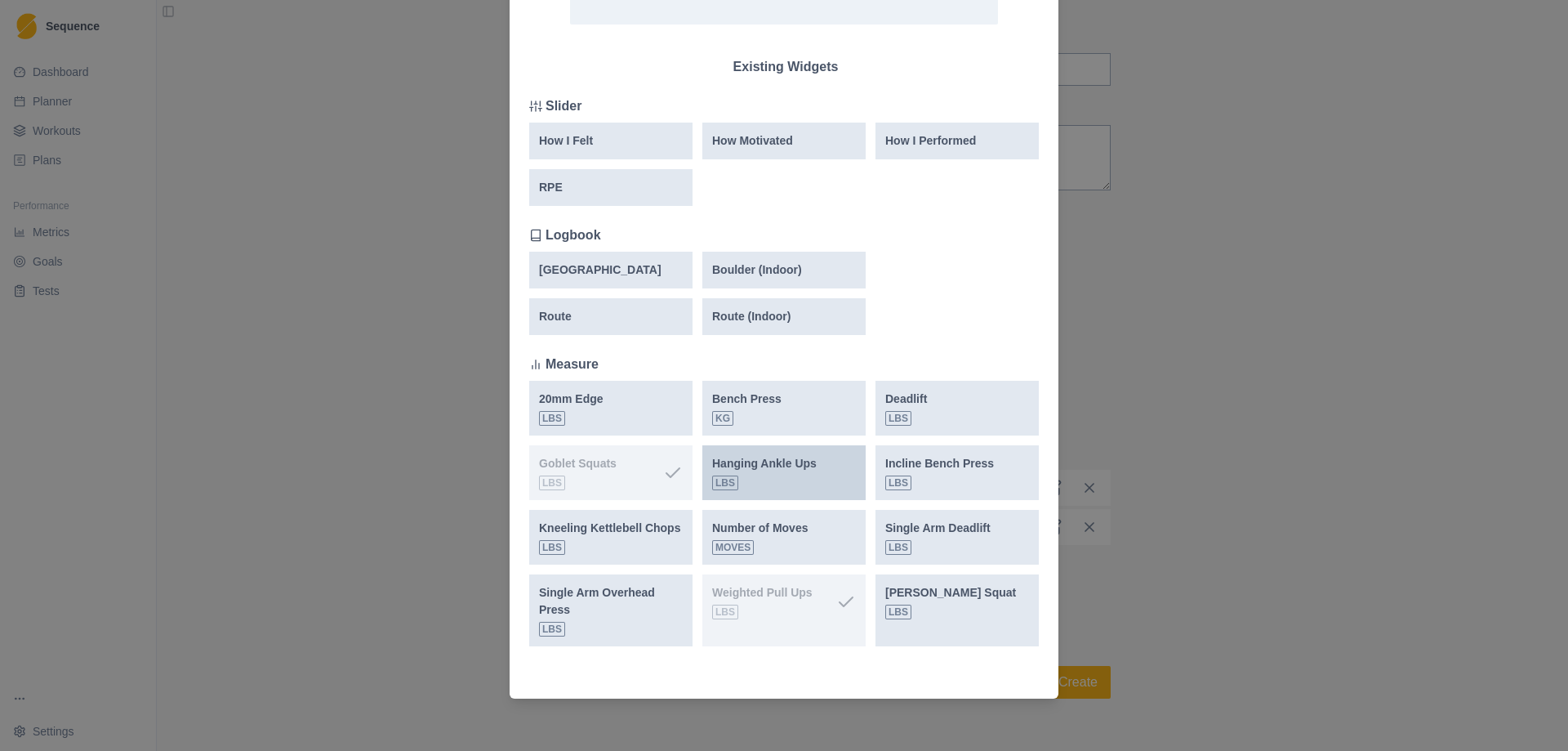
click at [769, 464] on p "Hanging Ankle Ups" at bounding box center [764, 463] width 105 height 17
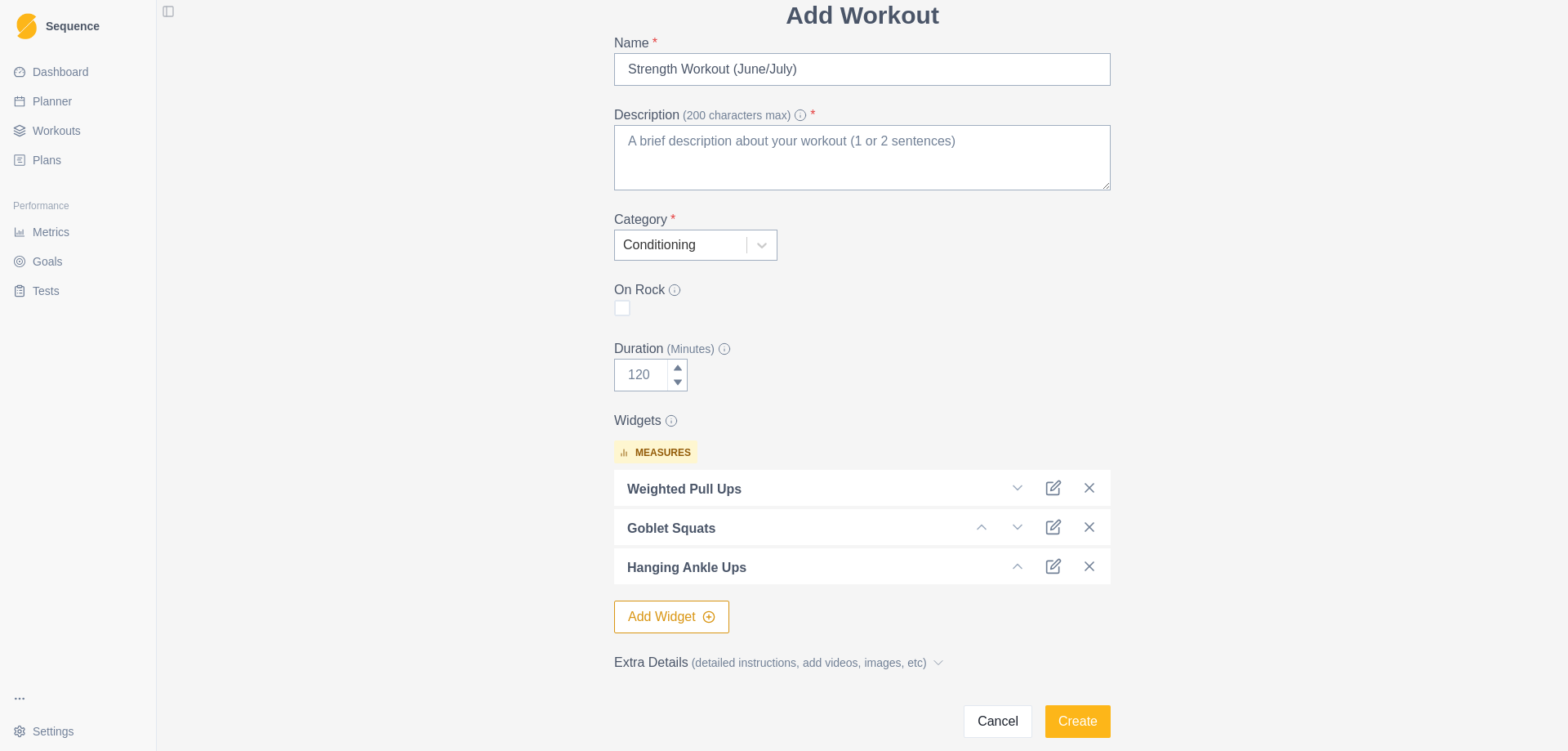
click at [648, 621] on button "Add Widget" at bounding box center [672, 616] width 115 height 33
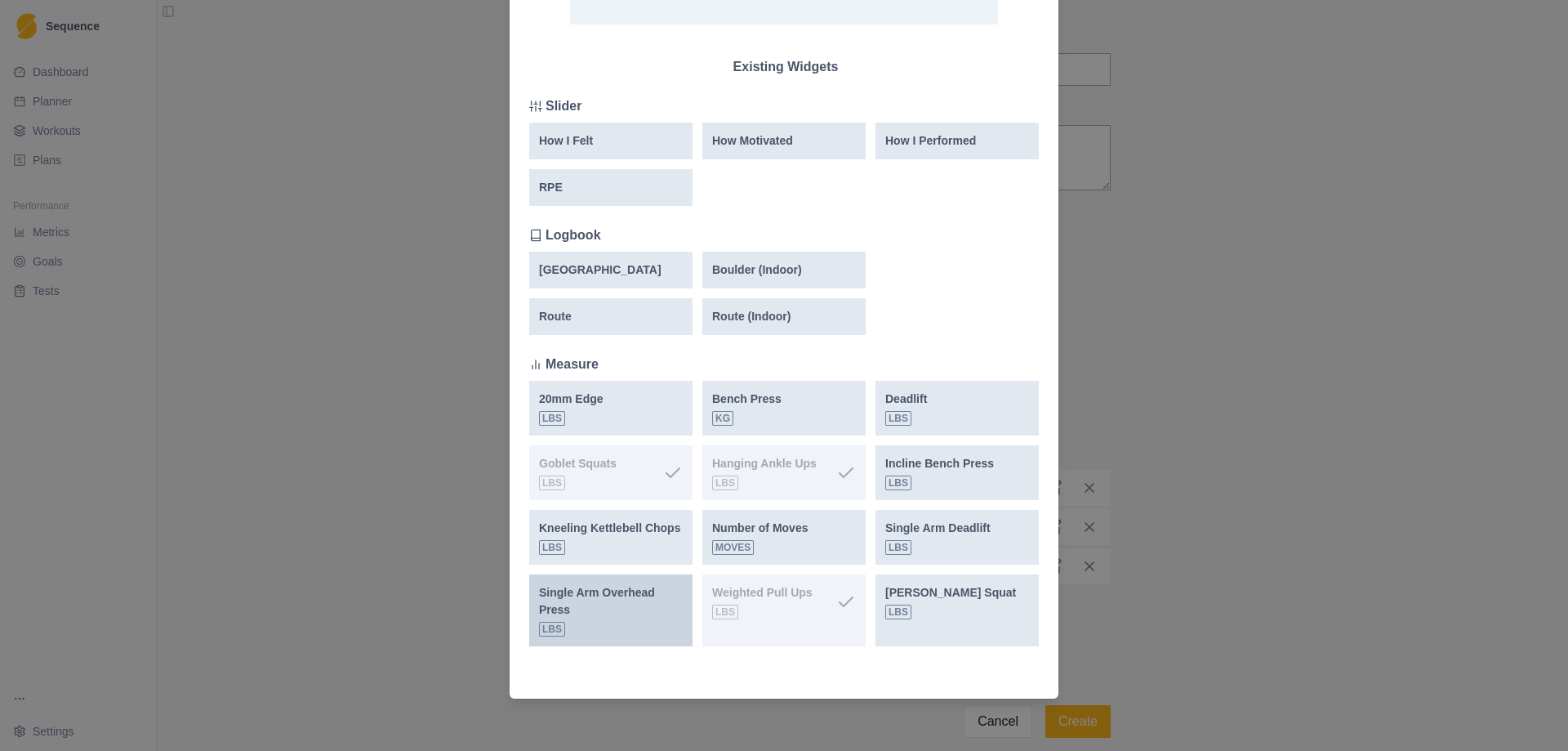
click at [584, 595] on p "Single Arm Overhead Press" at bounding box center [610, 601] width 143 height 34
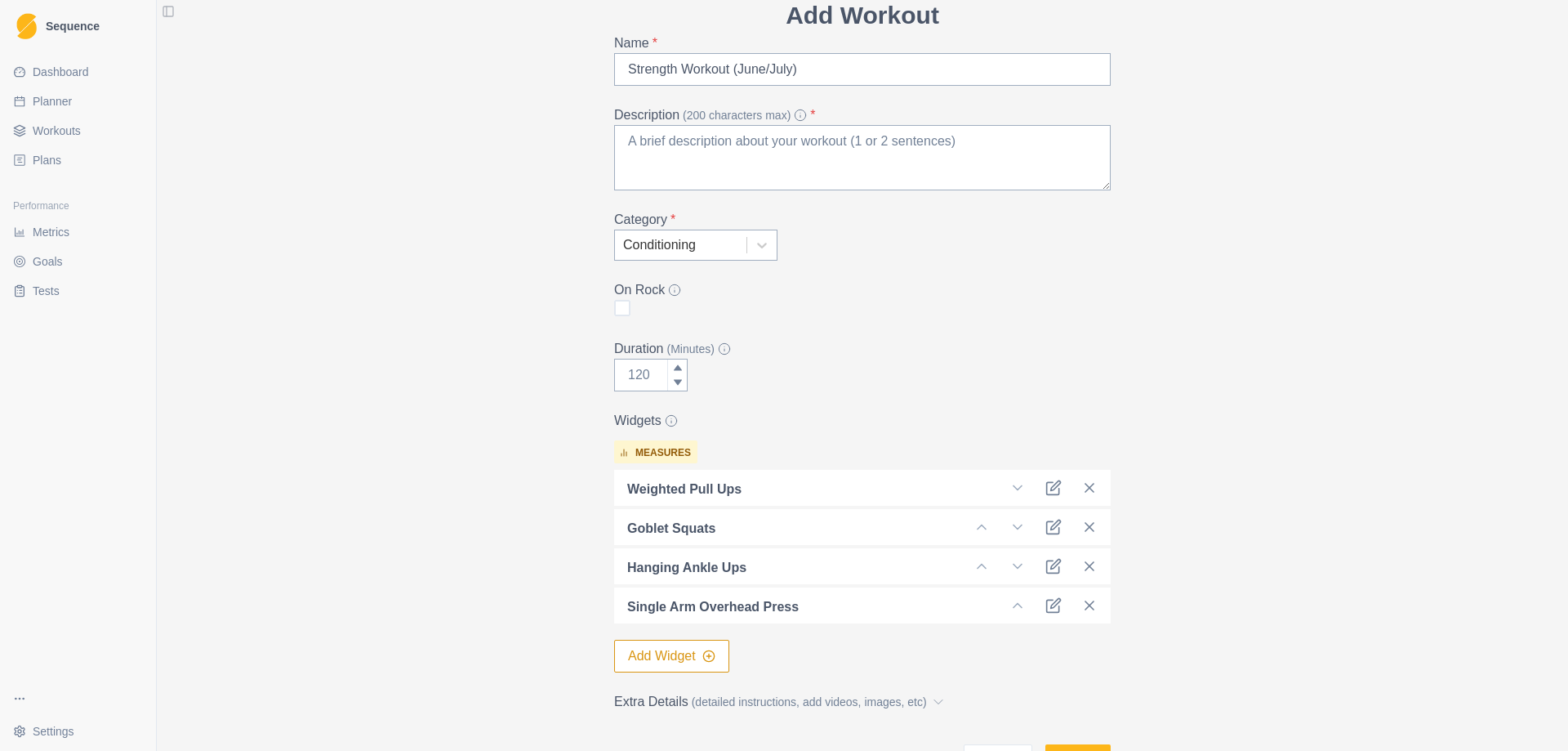
click at [633, 656] on button "Add Widget" at bounding box center [672, 656] width 115 height 33
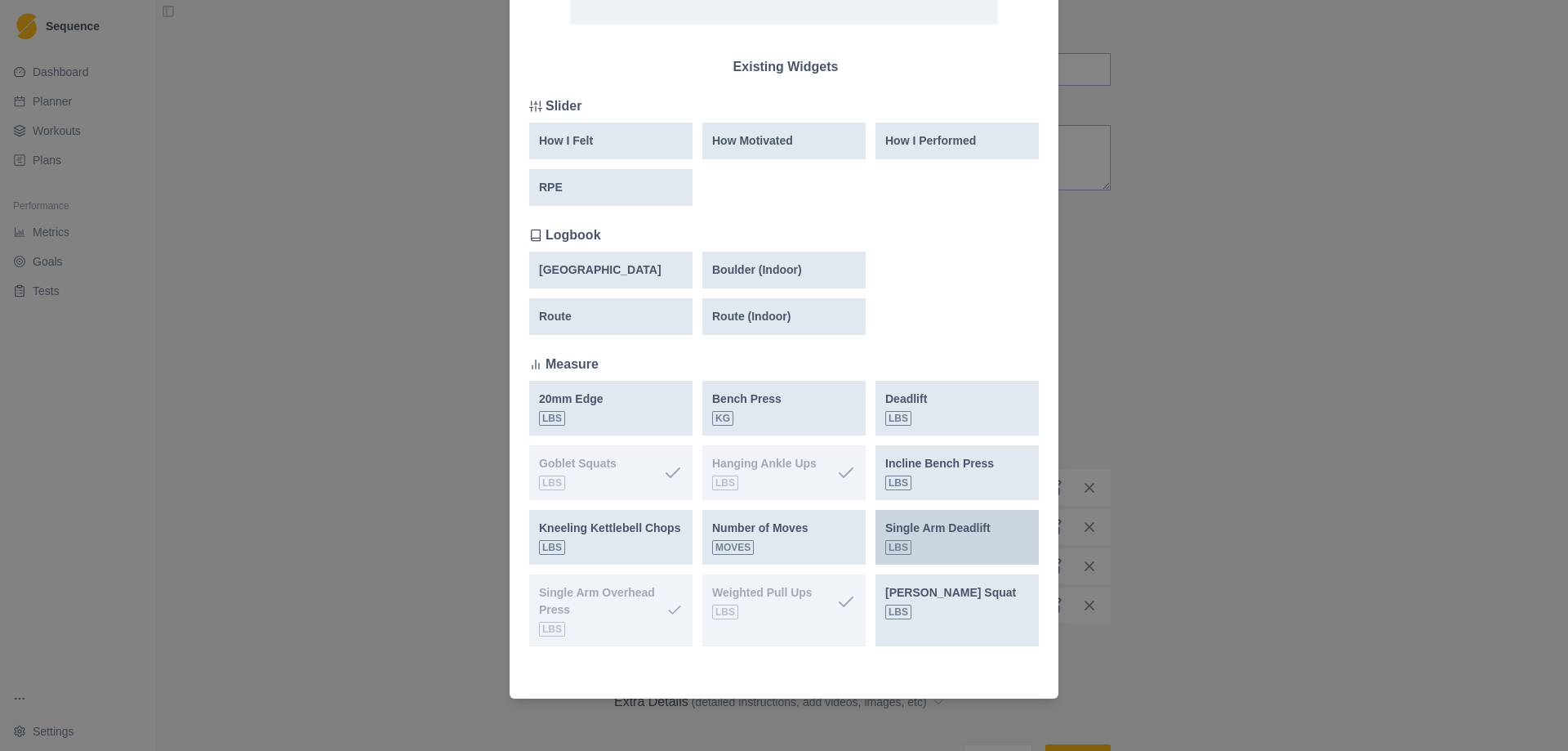
click at [933, 544] on div "Single Arm Deadlift lbs" at bounding box center [939, 537] width 106 height 35
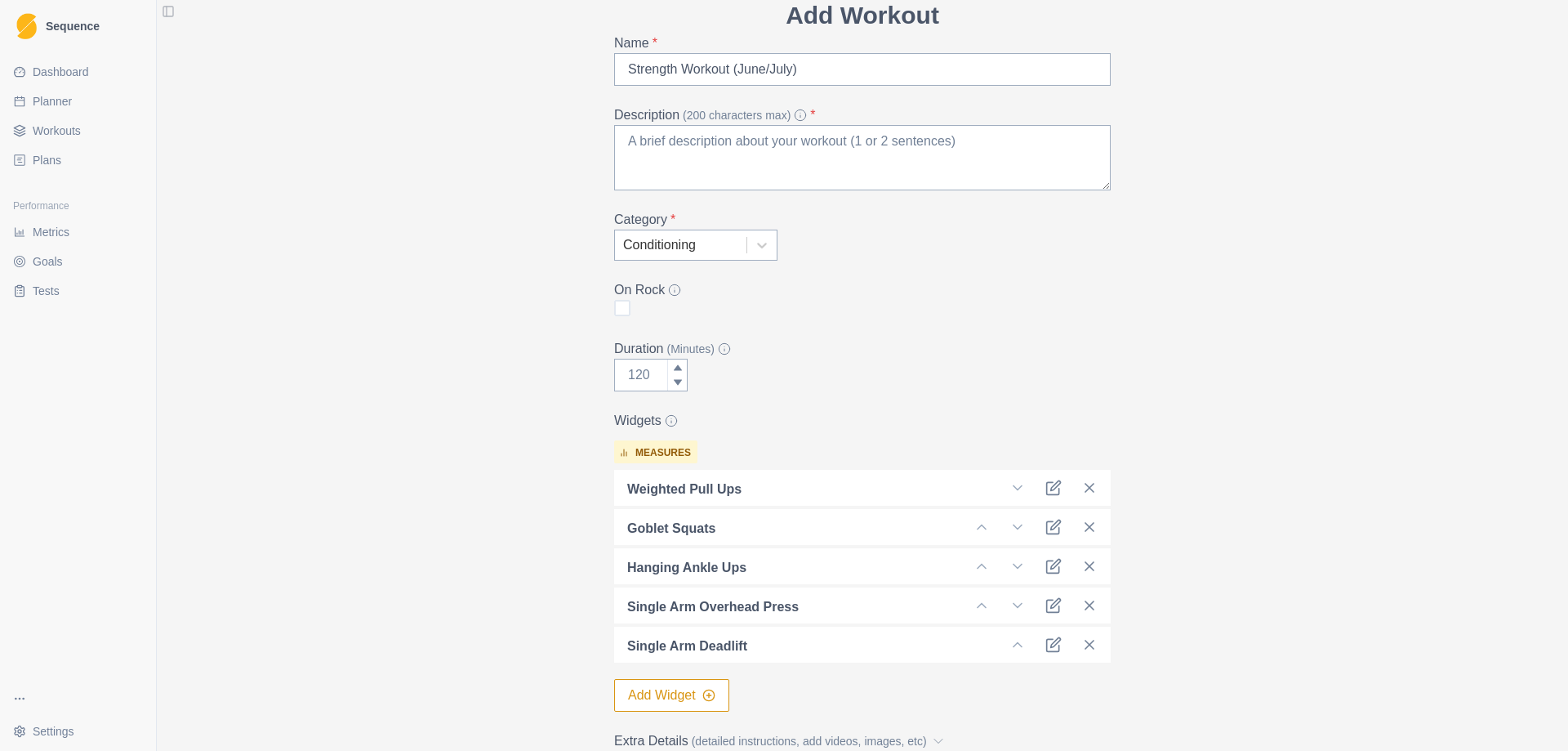
click at [647, 694] on button "Add Widget" at bounding box center [672, 695] width 115 height 33
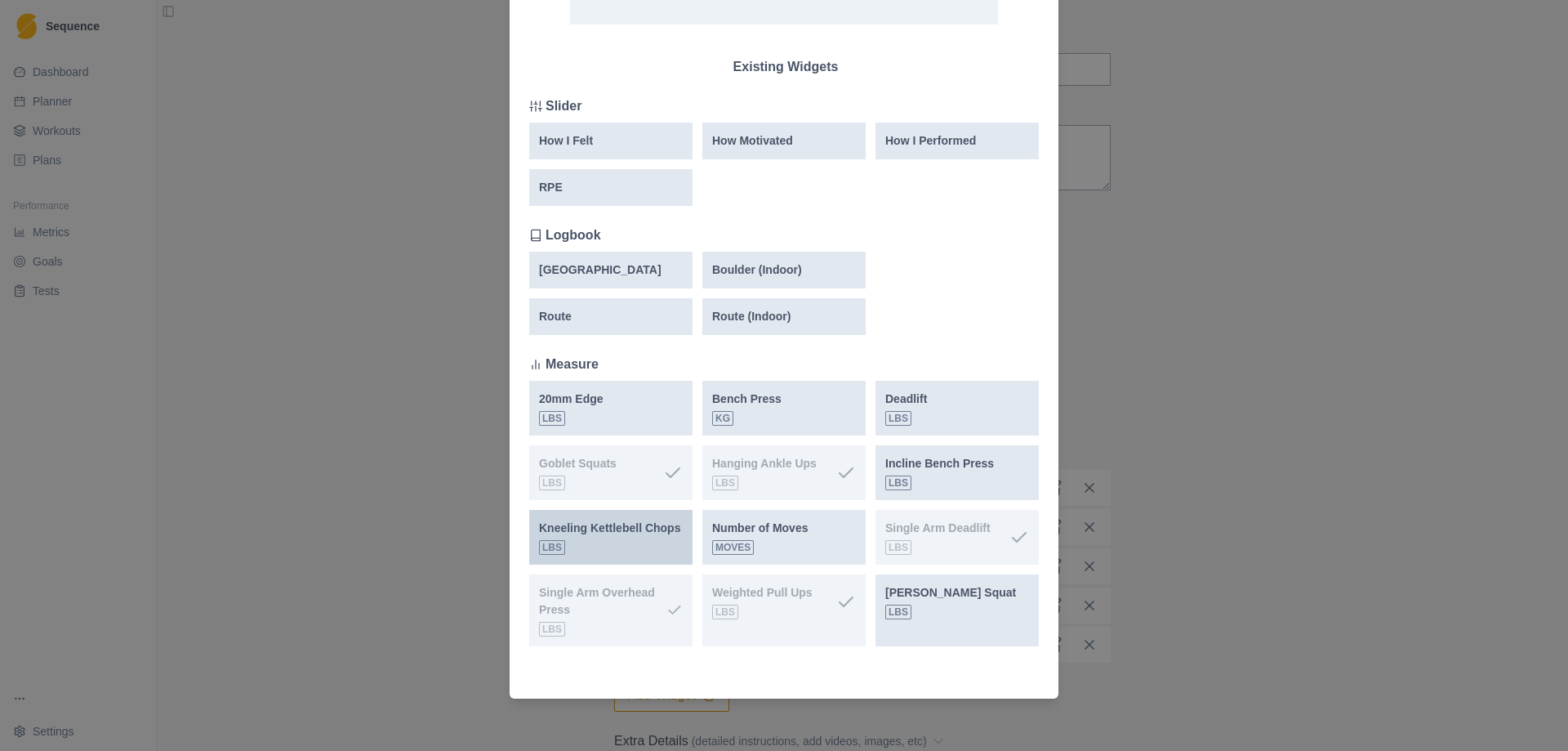
click at [622, 540] on div "Kneeling Kettlebell Chops lbs" at bounding box center [609, 537] width 142 height 35
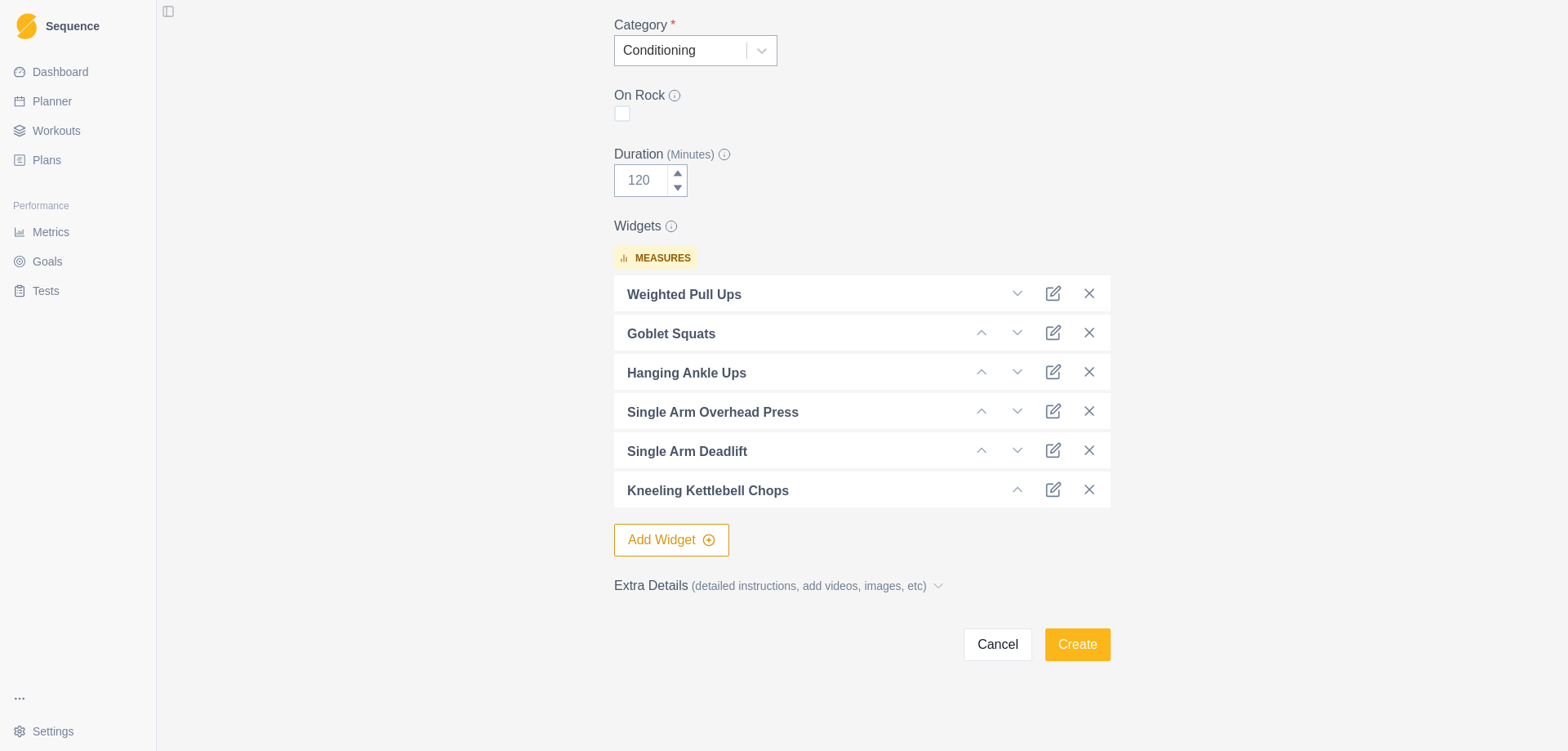
scroll to position [266, 0]
click at [1080, 643] on button "Create" at bounding box center [1077, 643] width 65 height 33
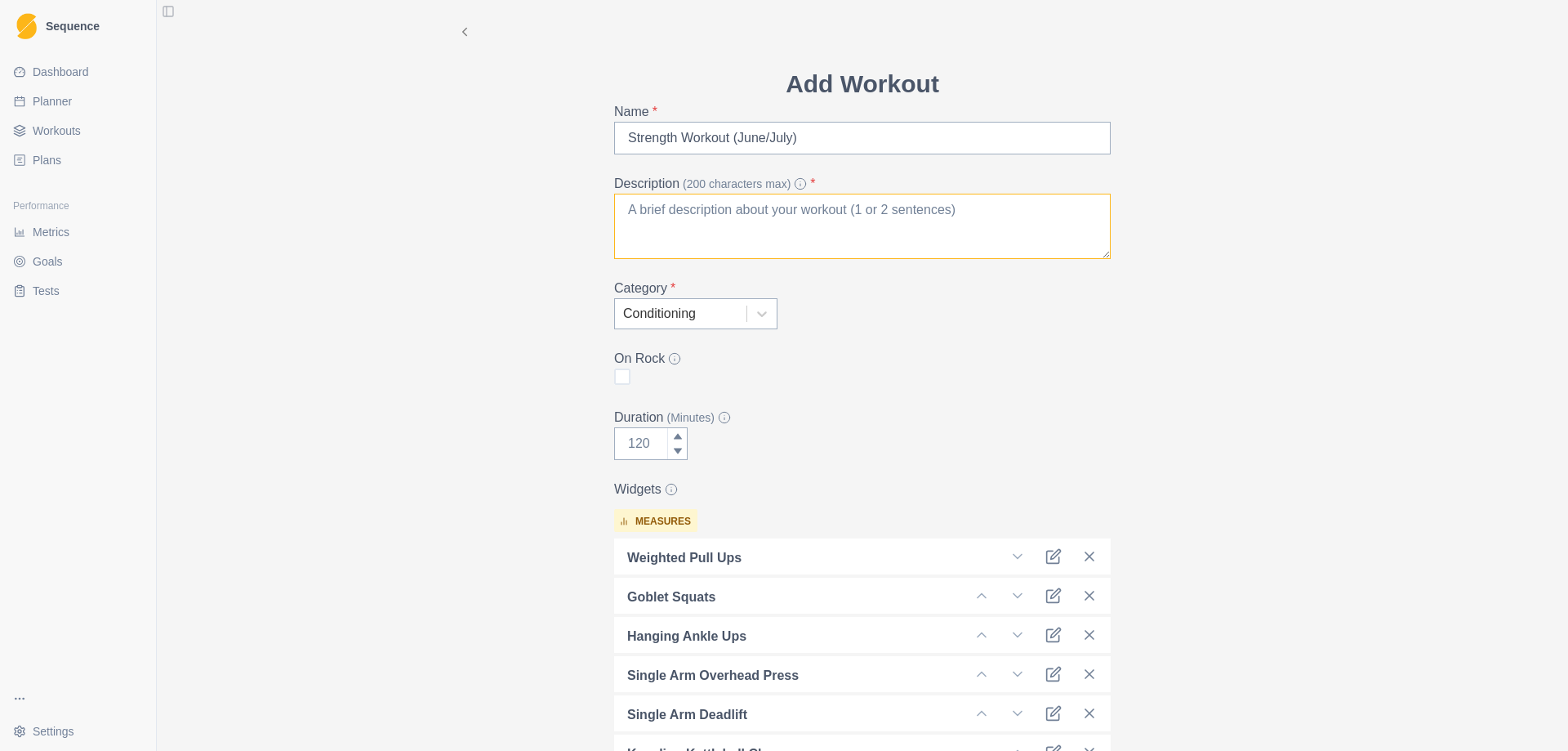
scroll to position [0, 0]
click at [708, 239] on textarea "Description (200 characters max) *" at bounding box center [862, 227] width 496 height 65
paste textarea "[PERSON_NAME] - Kill One, Learn One, Pick One 1. Upper Body Pull 2. Squat 3. Co…"
click at [852, 210] on textarea "[PERSON_NAME] - Kill One, Learn One, Pick One 1. Upper Body Pull 2. Squat 3. Co…" at bounding box center [862, 227] width 496 height 65
click at [735, 228] on textarea "[PERSON_NAME] - Kill One, Learn One, Pick One 1. Upper Body Pull 2. Squat 3. Co…" at bounding box center [862, 227] width 496 height 65
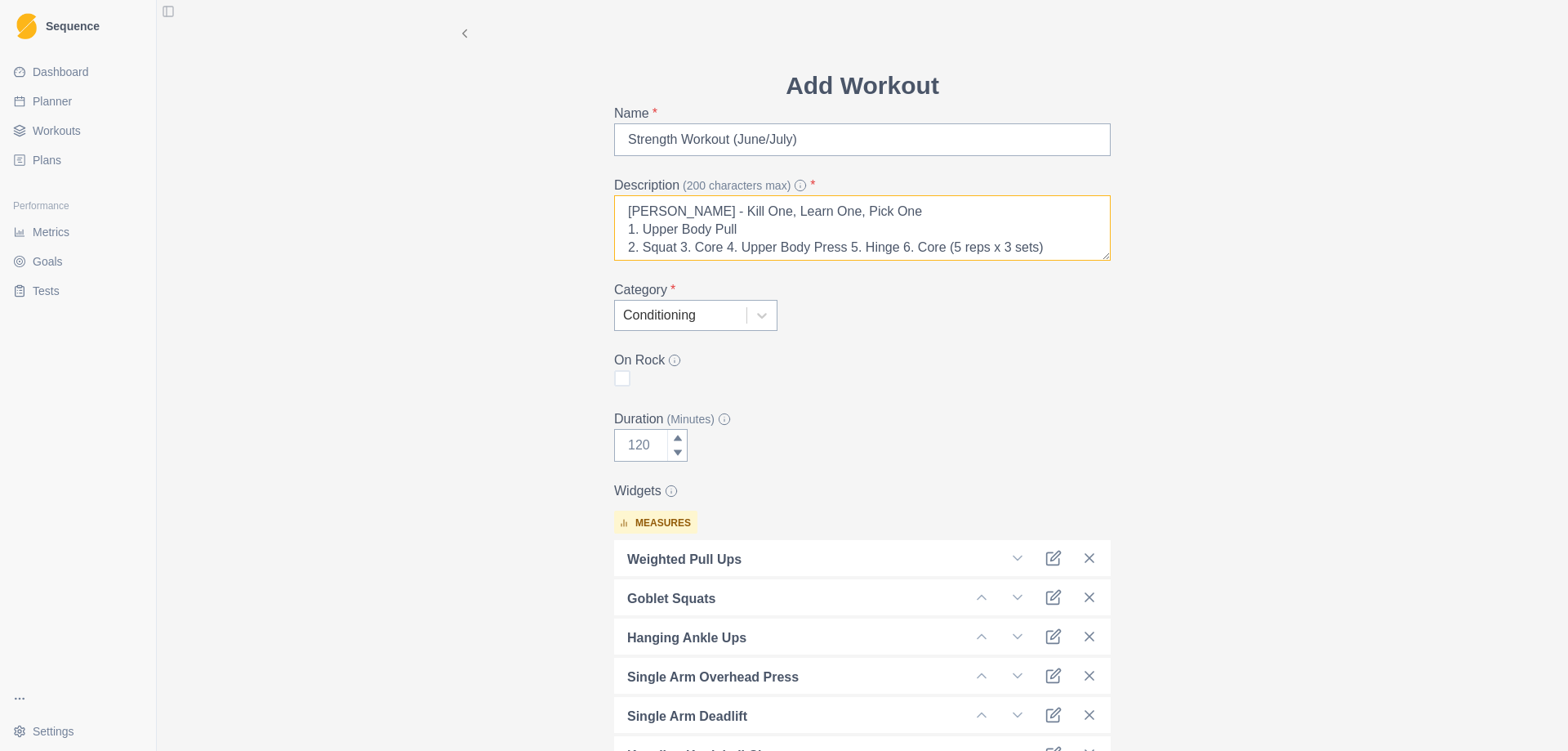
click at [673, 246] on textarea "[PERSON_NAME] - Kill One, Learn One, Pick One 1. Upper Body Pull 2. Squat 3. Co…" at bounding box center [862, 227] width 496 height 65
click at [667, 253] on textarea "[PERSON_NAME] - Kill One, Learn One, Pick One 1. Upper Body Pull 2. Squat 3. Co…" at bounding box center [862, 227] width 496 height 65
click at [742, 254] on textarea "[PERSON_NAME] - Kill One, Learn One, Pick One 1. Upper Body Pull 2. Squat 3. Co…" at bounding box center [862, 227] width 496 height 65
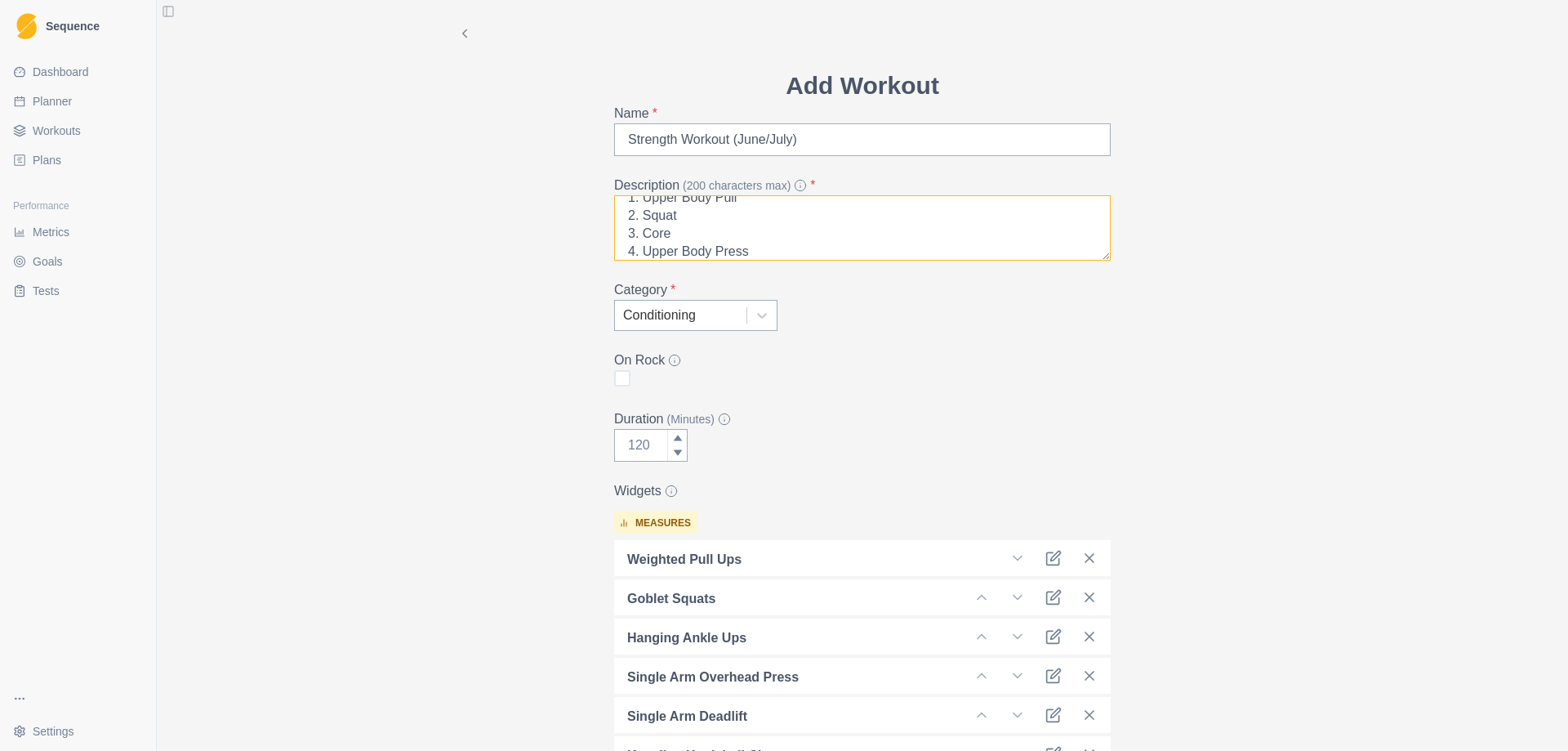
scroll to position [50, 0]
click at [674, 251] on textarea "[PERSON_NAME] - Kill One, Learn One, Pick One 1. Upper Body Pull 2. Squat 3. Co…" at bounding box center [862, 227] width 496 height 65
click at [666, 252] on textarea "[PERSON_NAME] - Kill One, Learn One, Pick One 1. Upper Body Pull 2. Squat 3. Co…" at bounding box center [862, 227] width 496 height 65
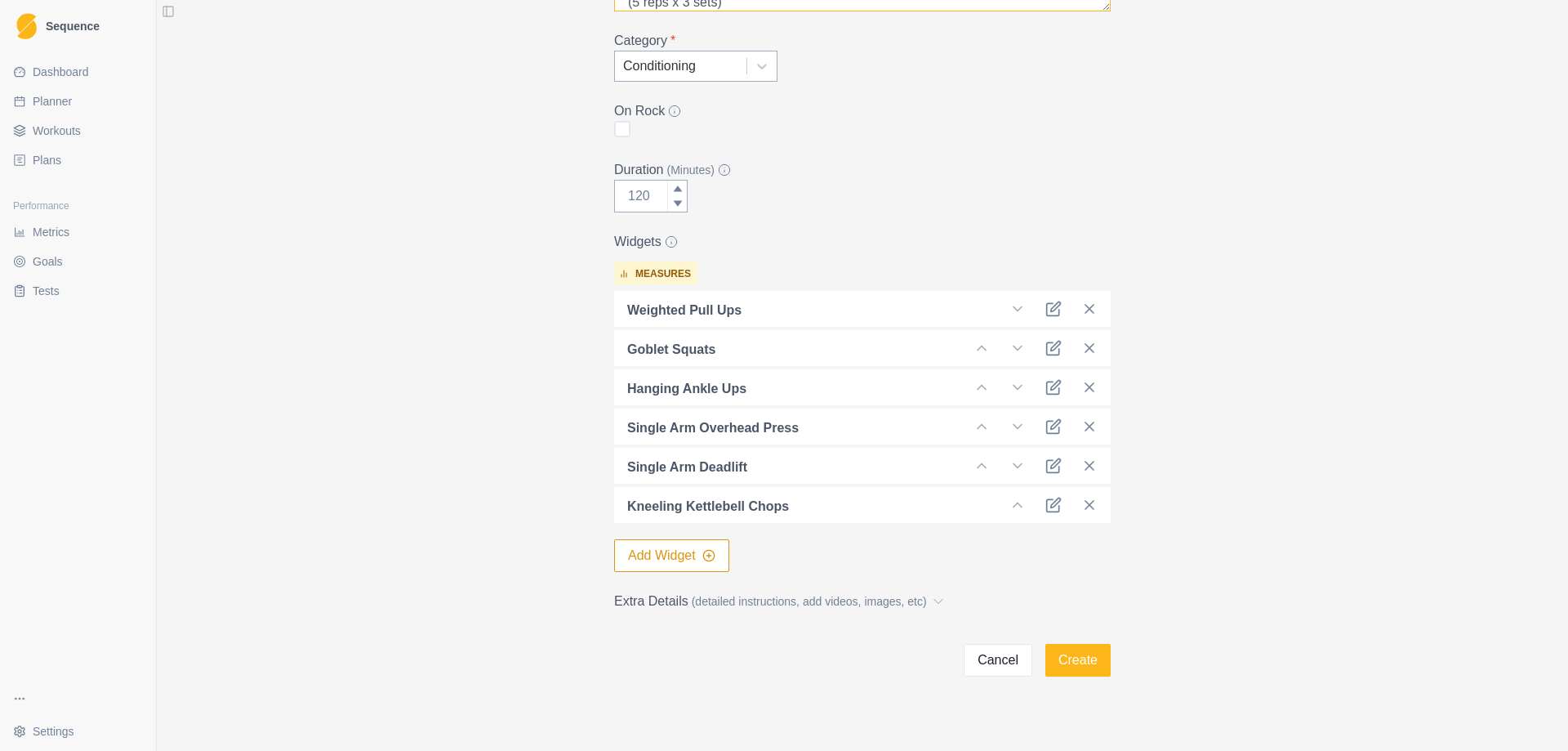
scroll to position [266, 0]
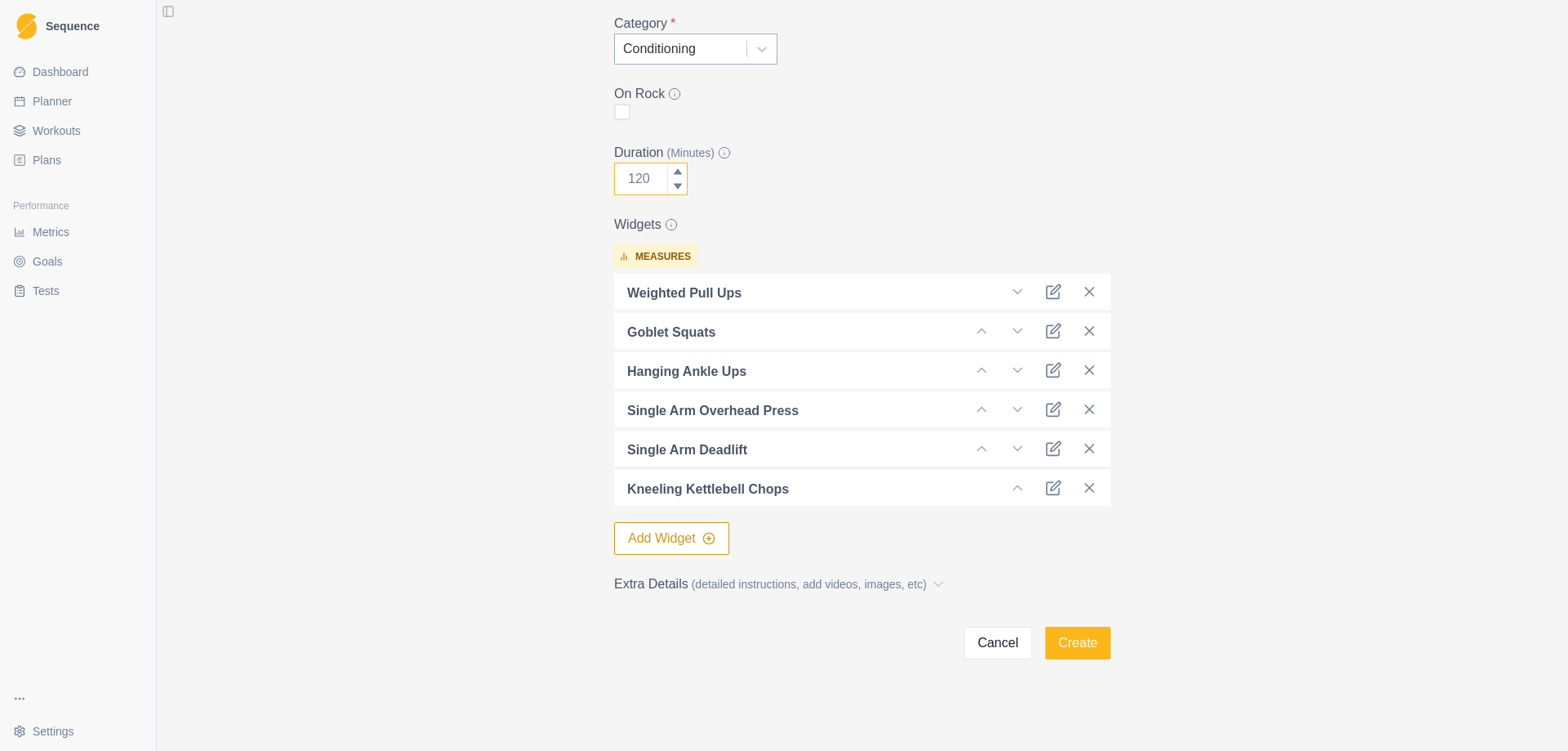
type textarea "[PERSON_NAME] - Kill One, Learn One, Pick One 1. Upper Body Pull 2. Squat 3. Co…"
click at [630, 184] on input "Duration (Minutes)" at bounding box center [651, 178] width 74 height 33
type input "60"
click at [1251, 382] on div "Add Workout Name * Strength Workout (June/July) Description (200 characters max…" at bounding box center [862, 196] width 837 height 926
click at [1080, 650] on button "Create" at bounding box center [1077, 643] width 65 height 33
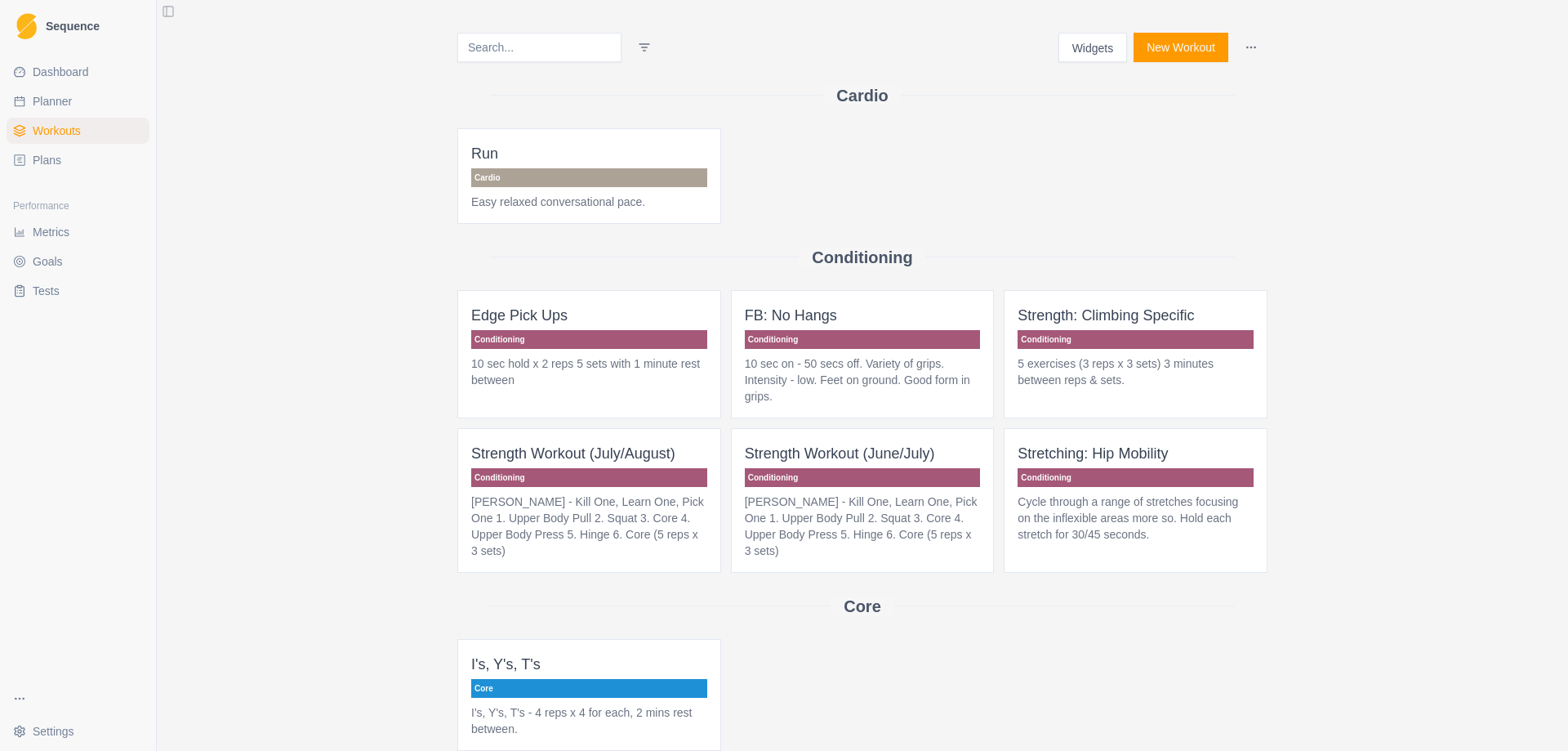
click at [64, 100] on span "Planner" at bounding box center [53, 101] width 40 height 16
select select "month"
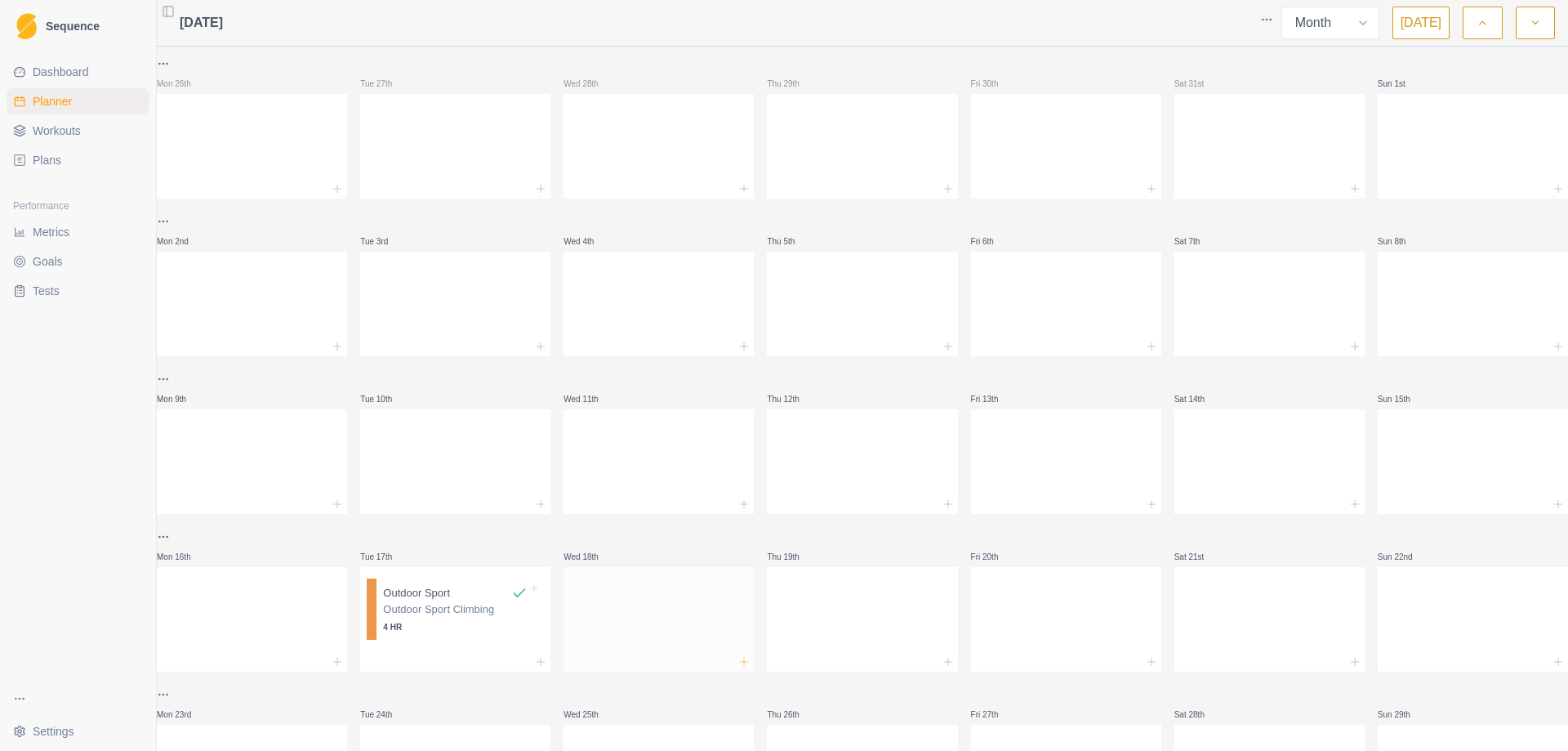
click at [741, 661] on line at bounding box center [744, 661] width 8 height 0
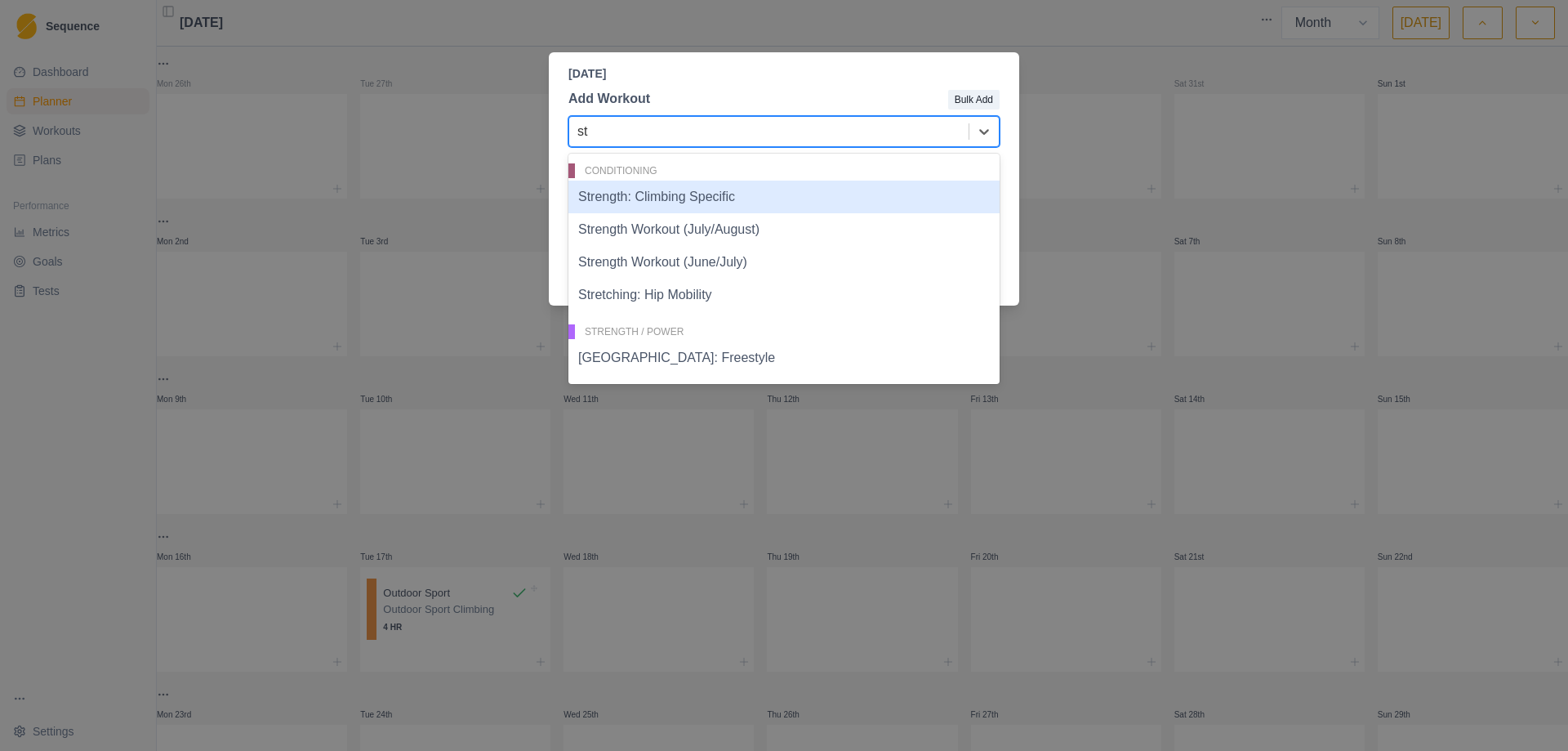
type input "str"
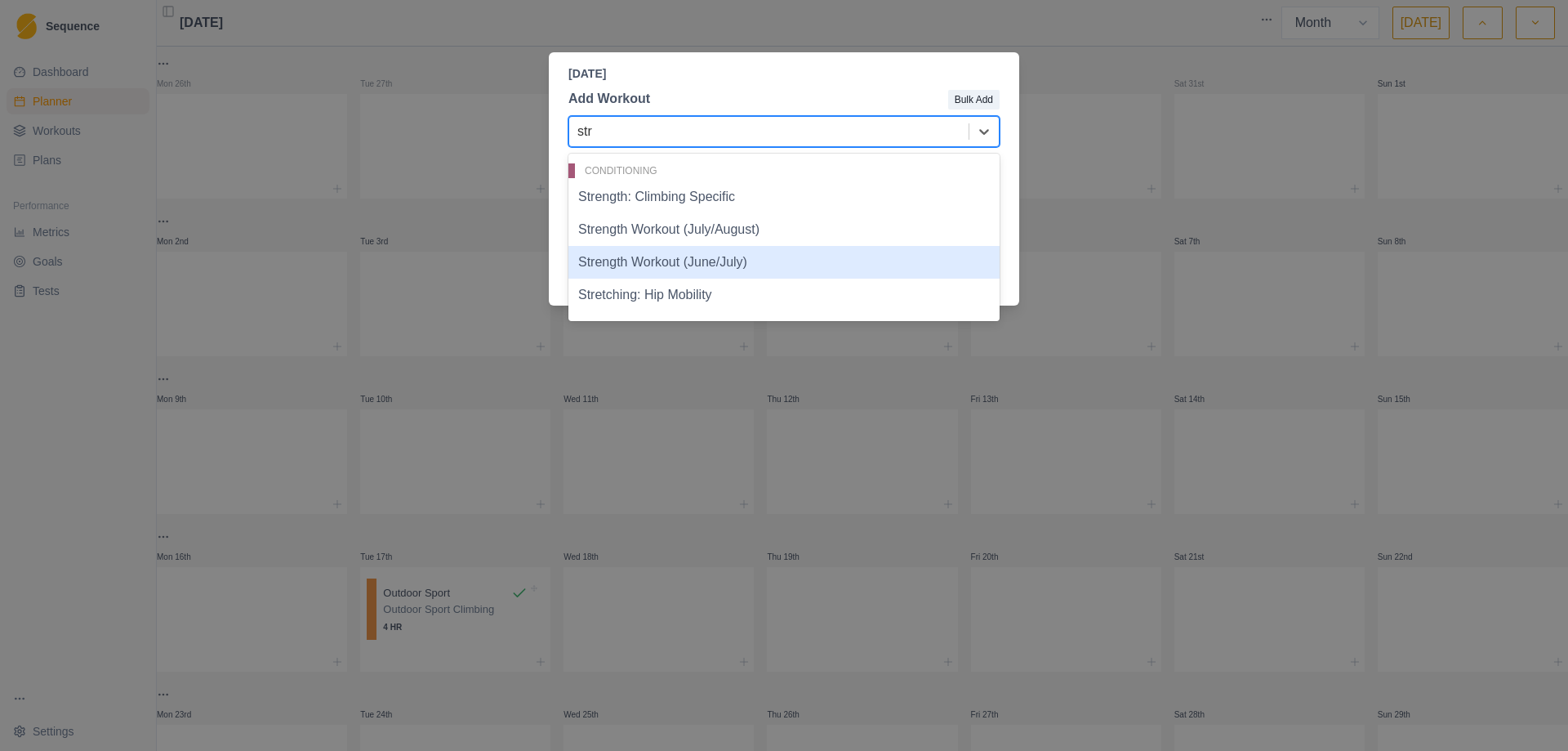
click at [695, 259] on div "Strength Workout (June/July)" at bounding box center [784, 262] width 431 height 33
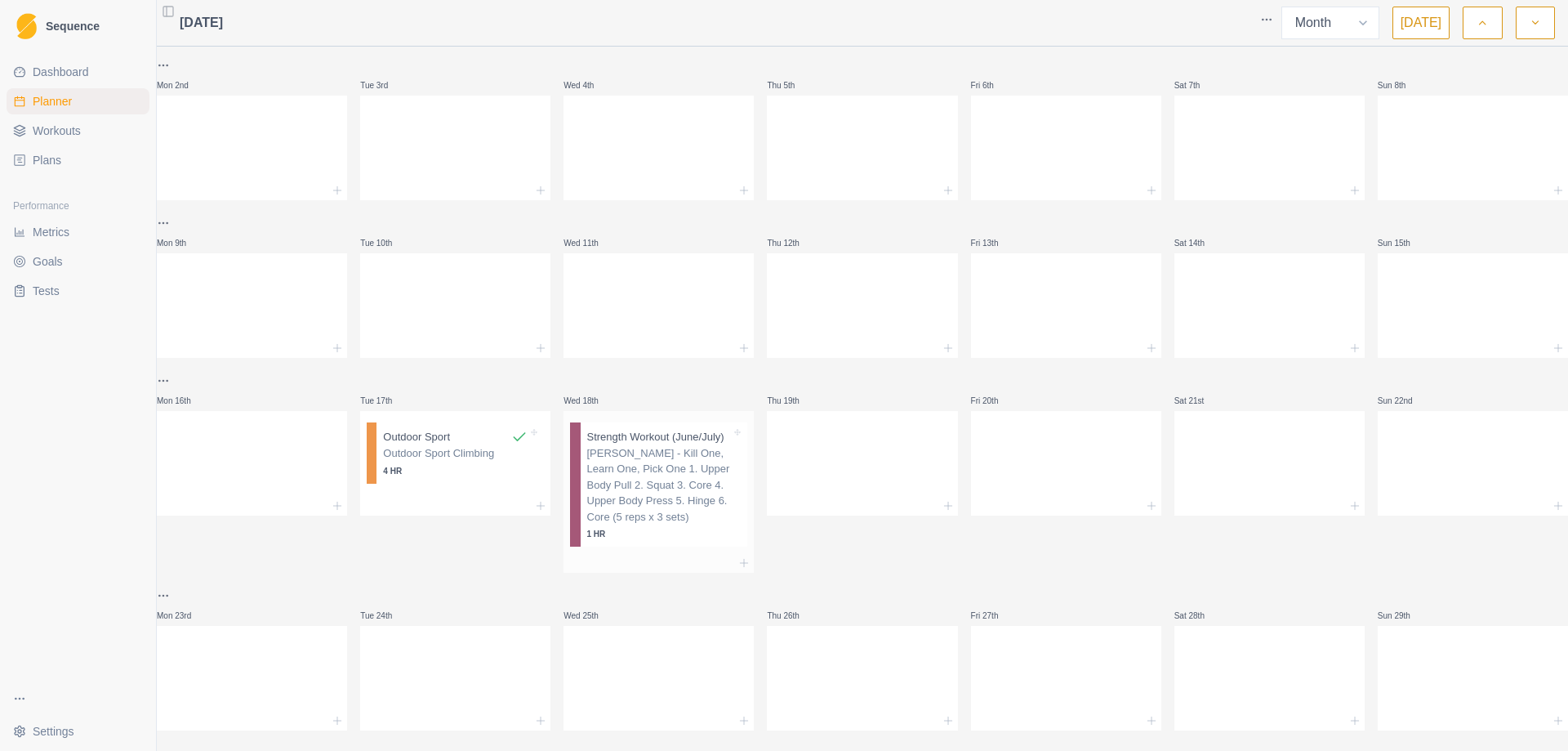
scroll to position [163, 0]
click at [687, 451] on p "[PERSON_NAME] - Kill One, Learn One, Pick One 1. Upper Body Pull 2. Squat 3. Co…" at bounding box center [659, 477] width 144 height 80
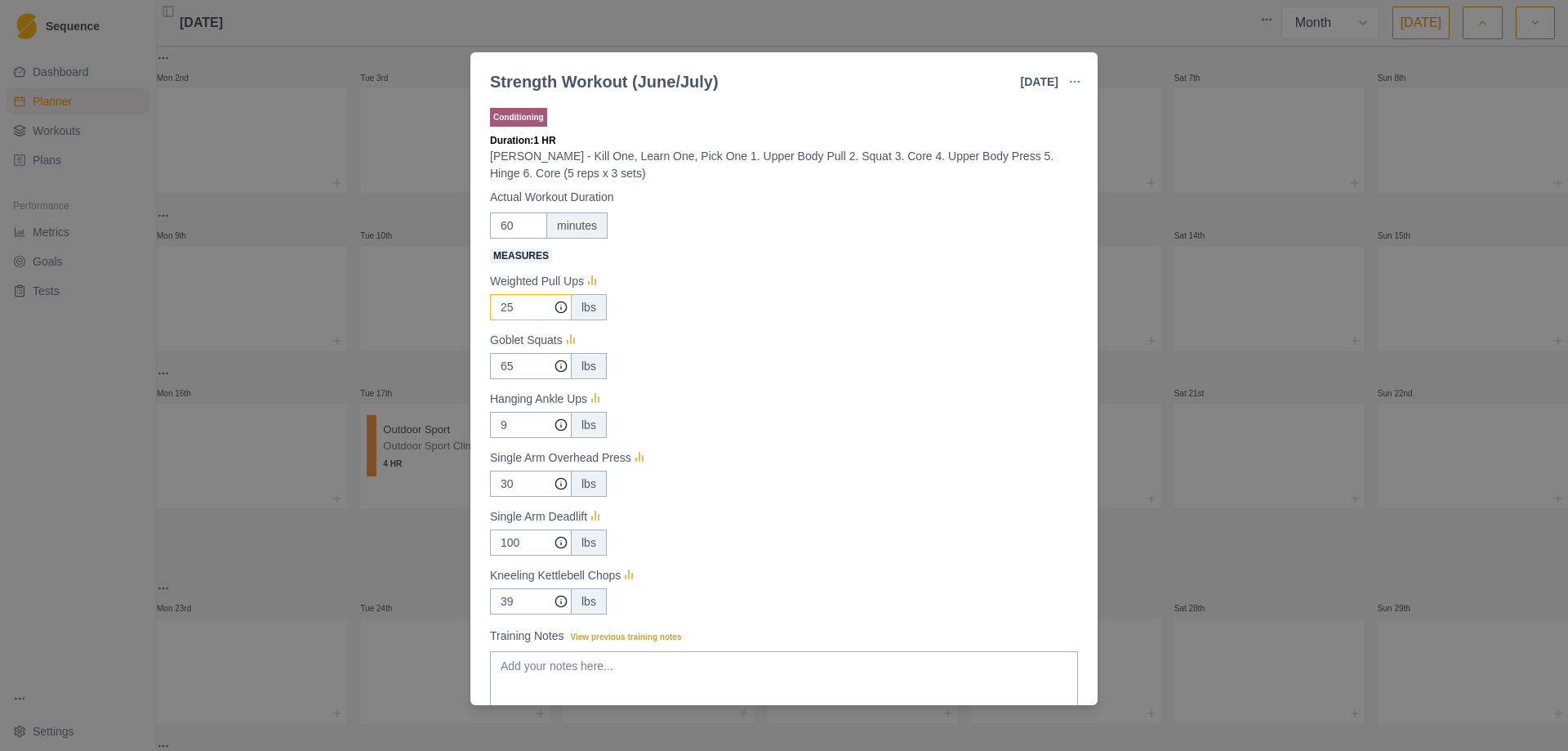
click at [532, 312] on input "25" at bounding box center [530, 308] width 82 height 26
type input "2"
type input "15"
click at [522, 320] on input "9" at bounding box center [530, 308] width 82 height 26
type input "5"
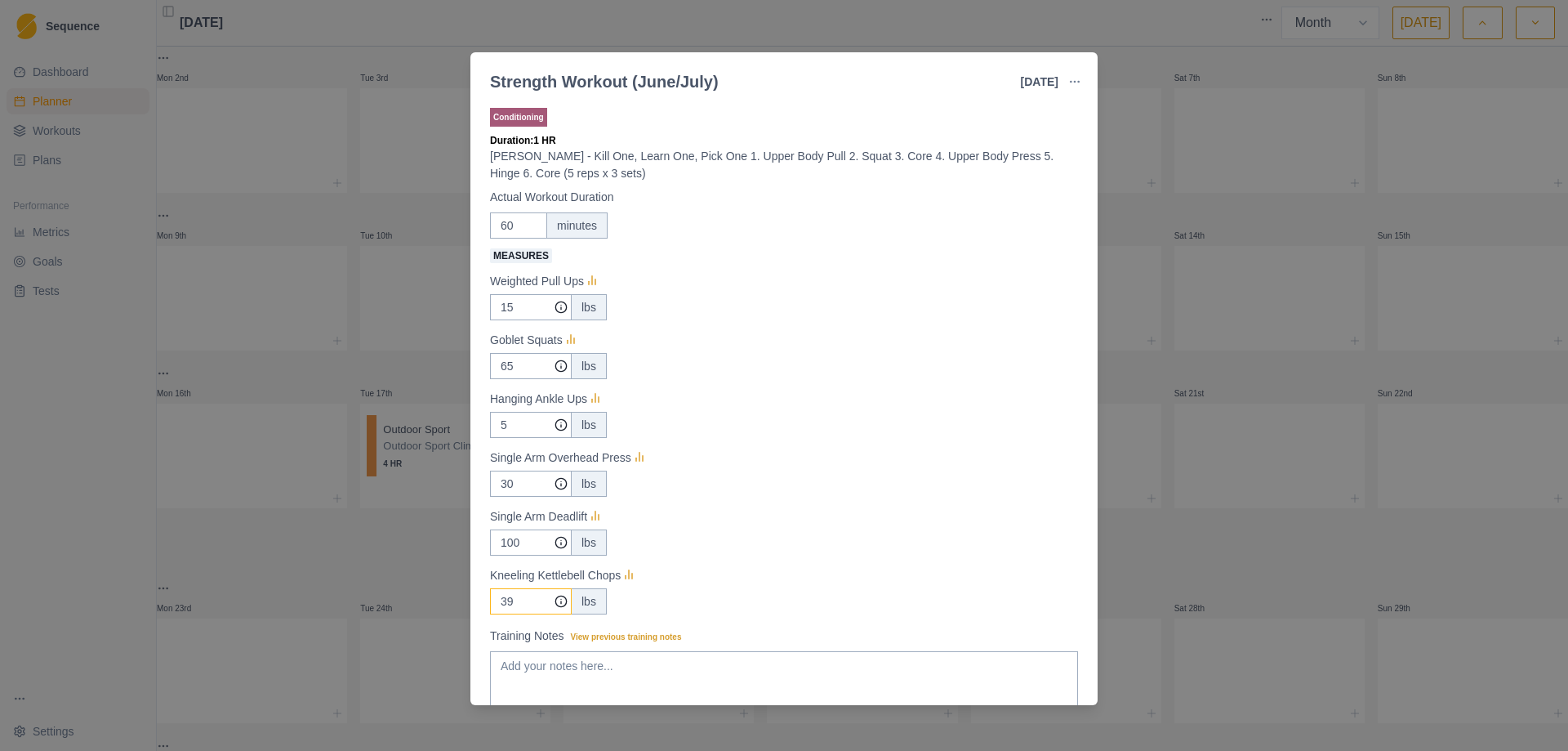
click at [525, 320] on input "39" at bounding box center [530, 308] width 82 height 26
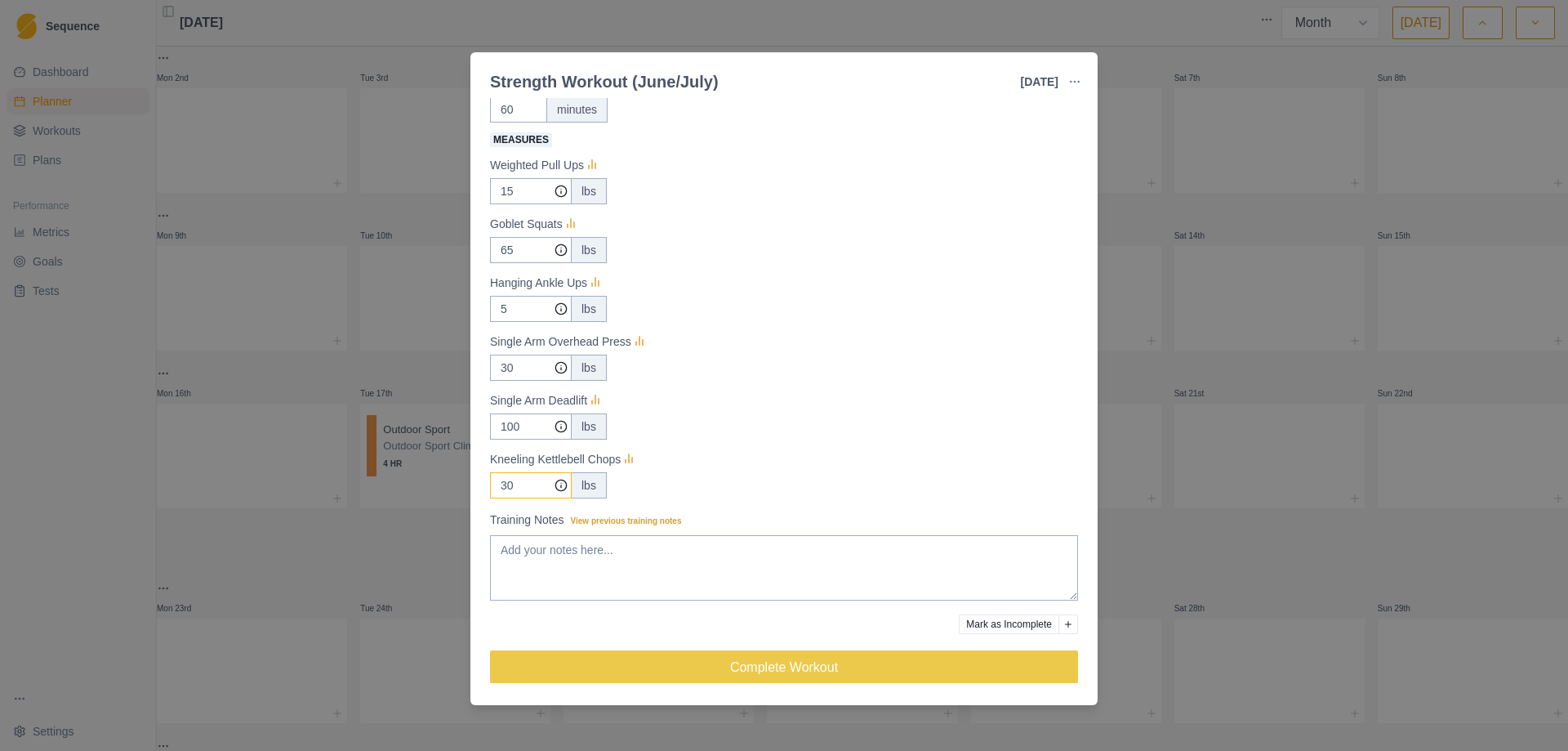
scroll to position [117, 0]
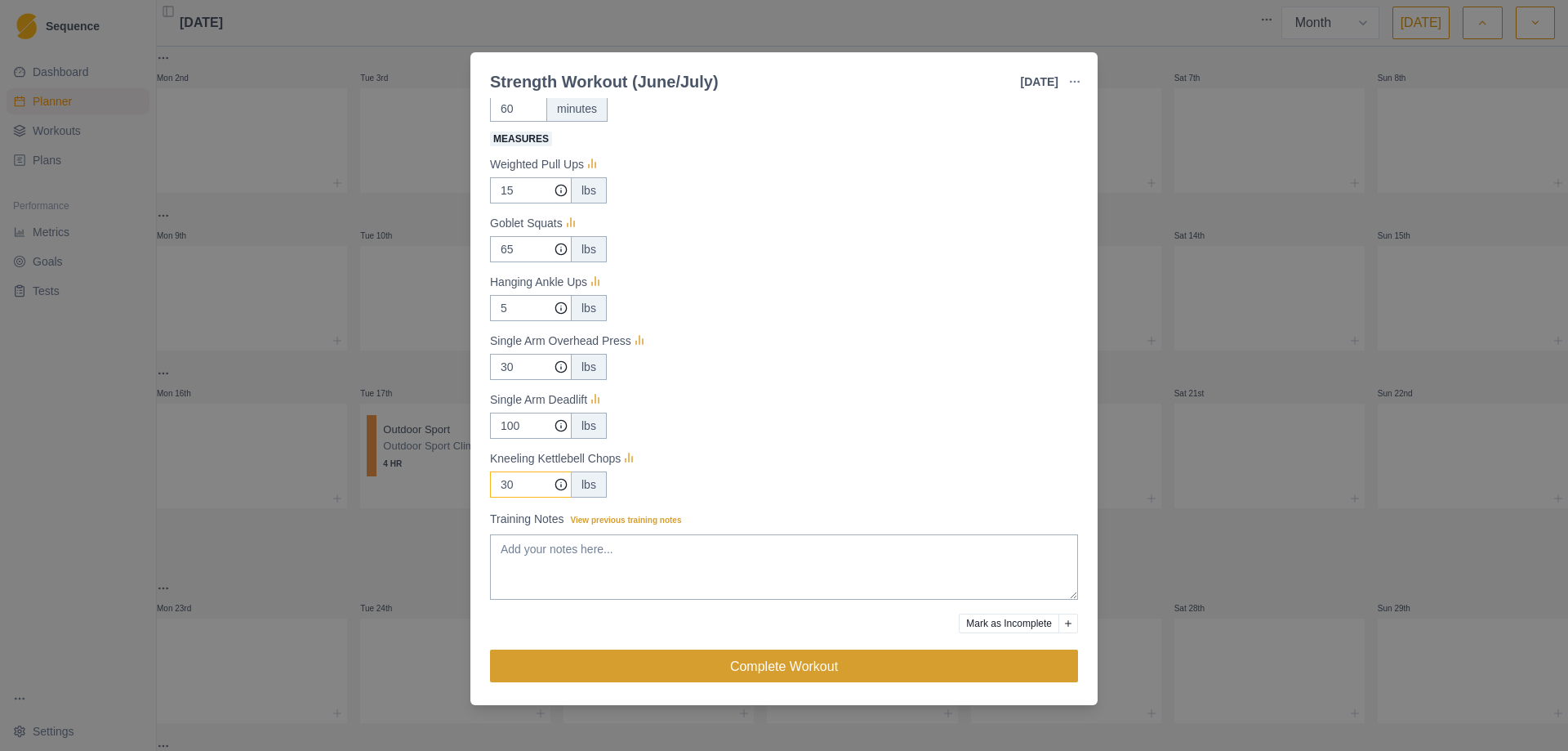
type input "30"
click at [759, 667] on button "Complete Workout" at bounding box center [783, 665] width 588 height 33
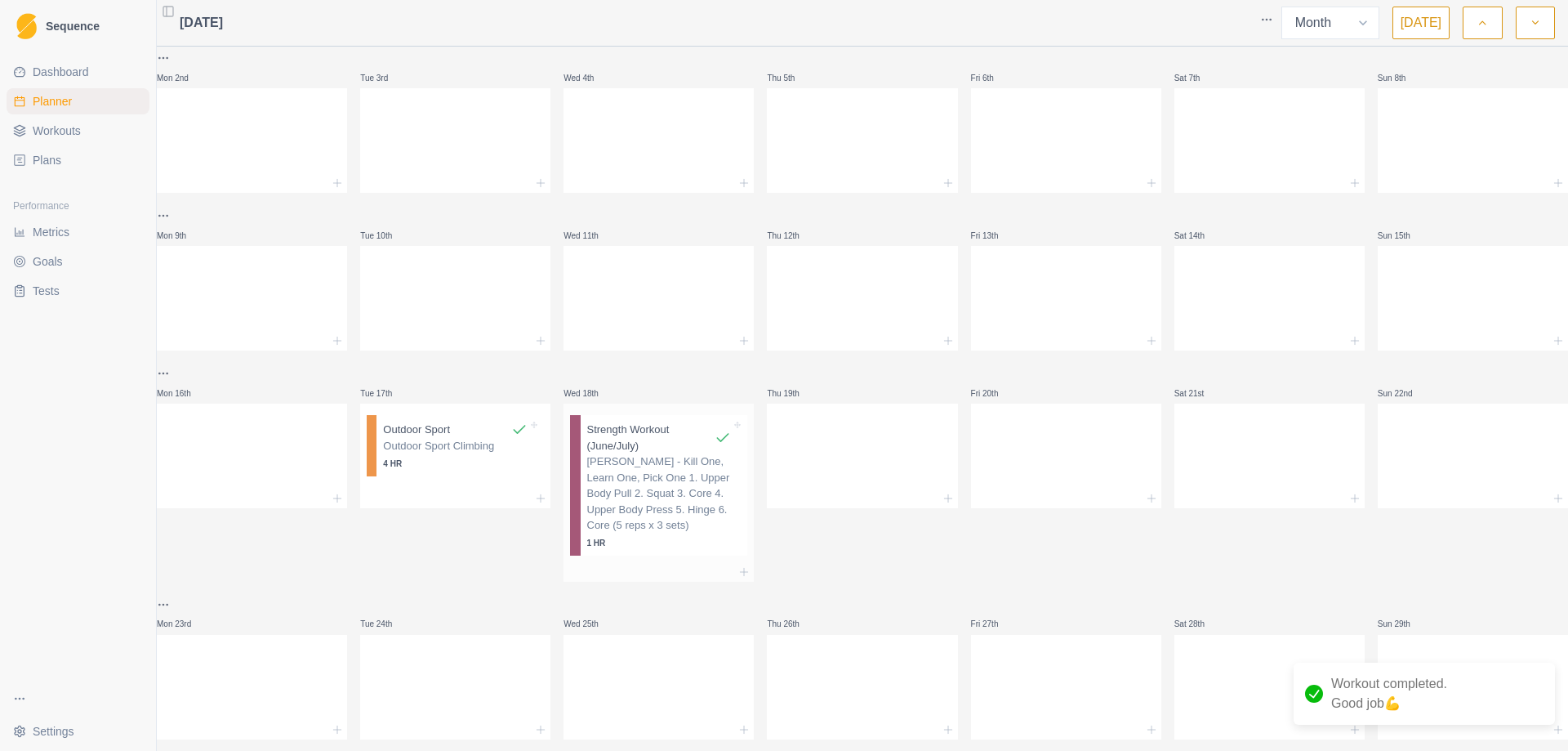
click at [655, 486] on p "[PERSON_NAME] - Kill One, Learn One, Pick One 1. Upper Body Pull 2. Squat 3. Co…" at bounding box center [659, 493] width 144 height 80
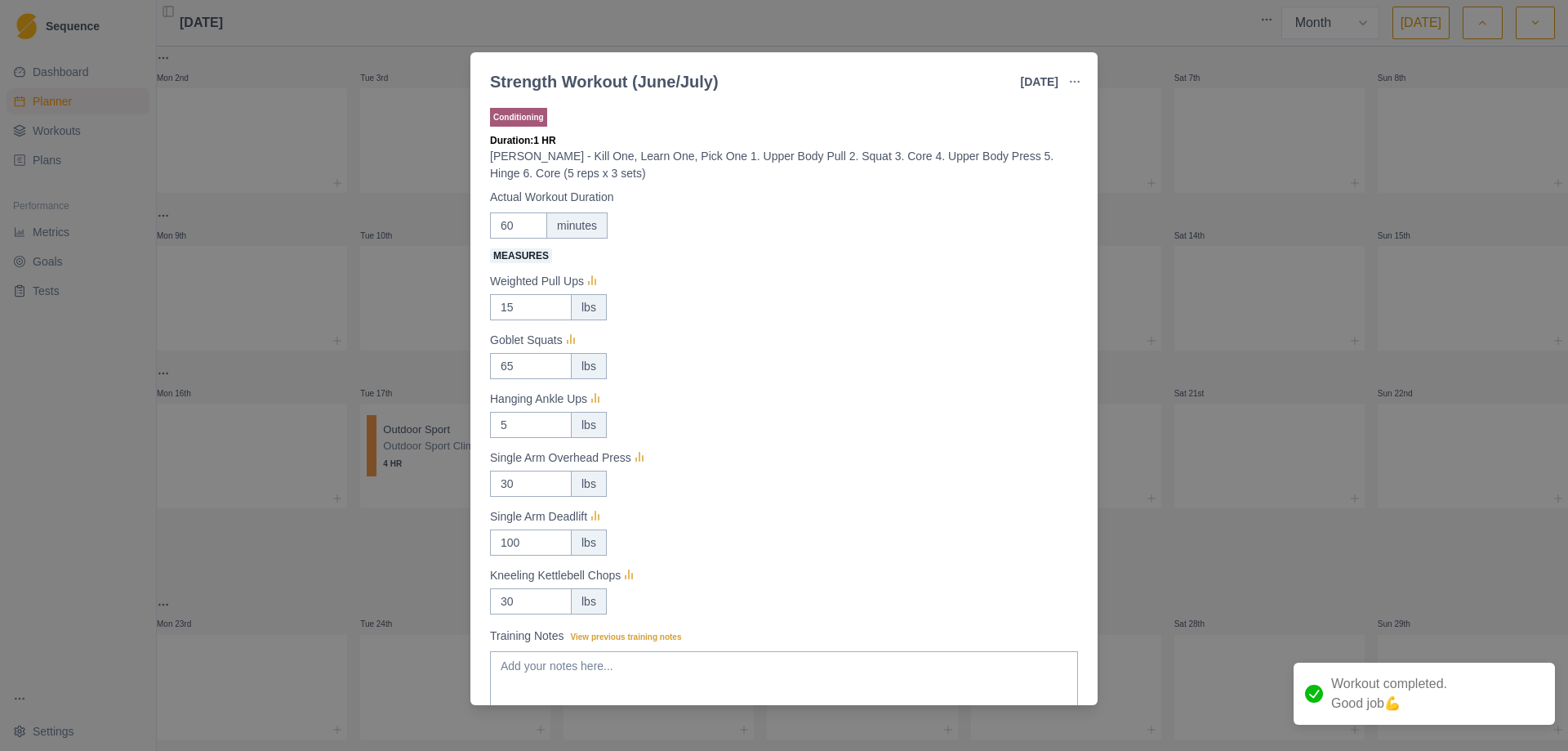
click at [1207, 357] on div "Strength Workout (June/July) [DATE] Link To Goal View Workout Metrics Edit Orig…" at bounding box center [784, 376] width 1568 height 751
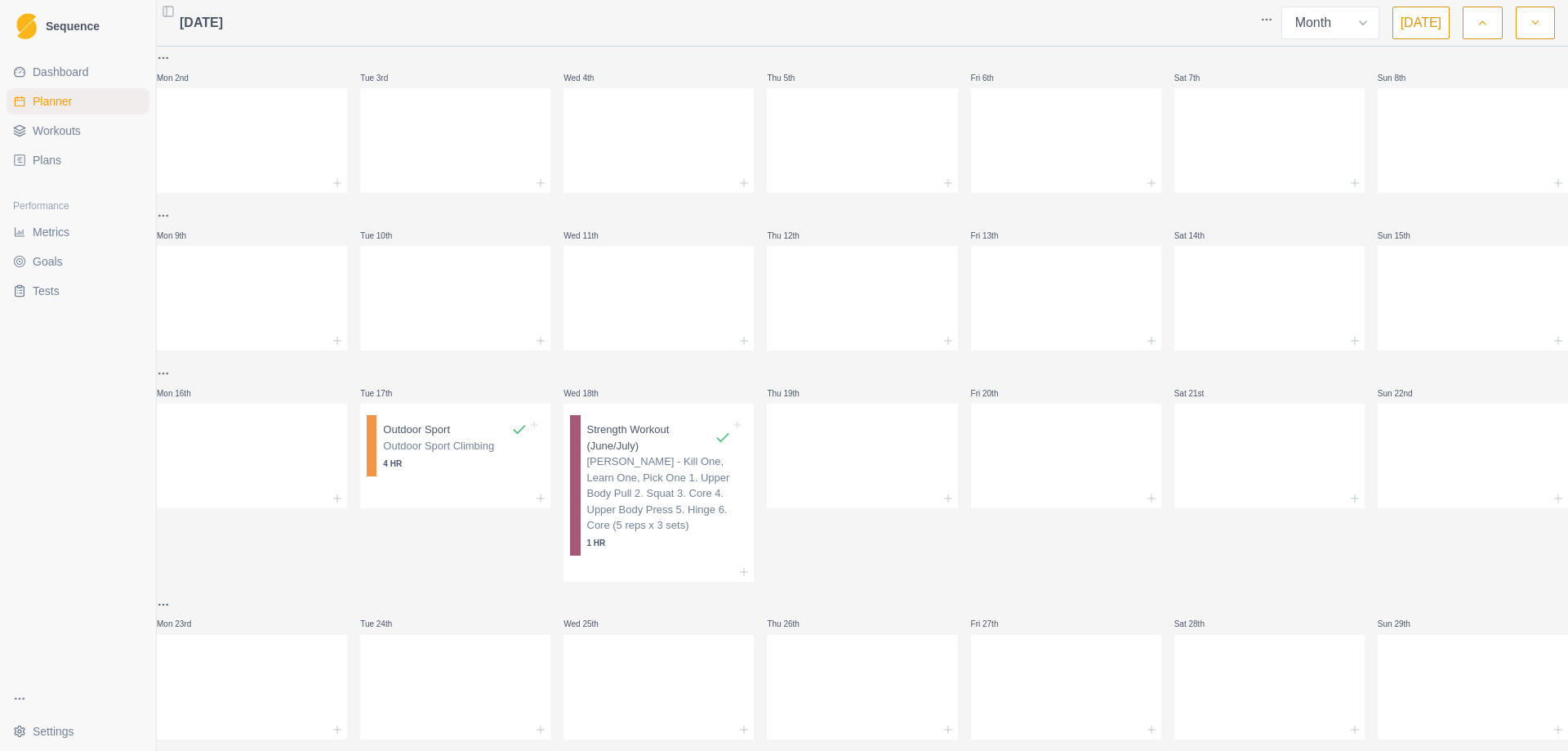
click at [1145, 494] on icon at bounding box center [1152, 498] width 13 height 13
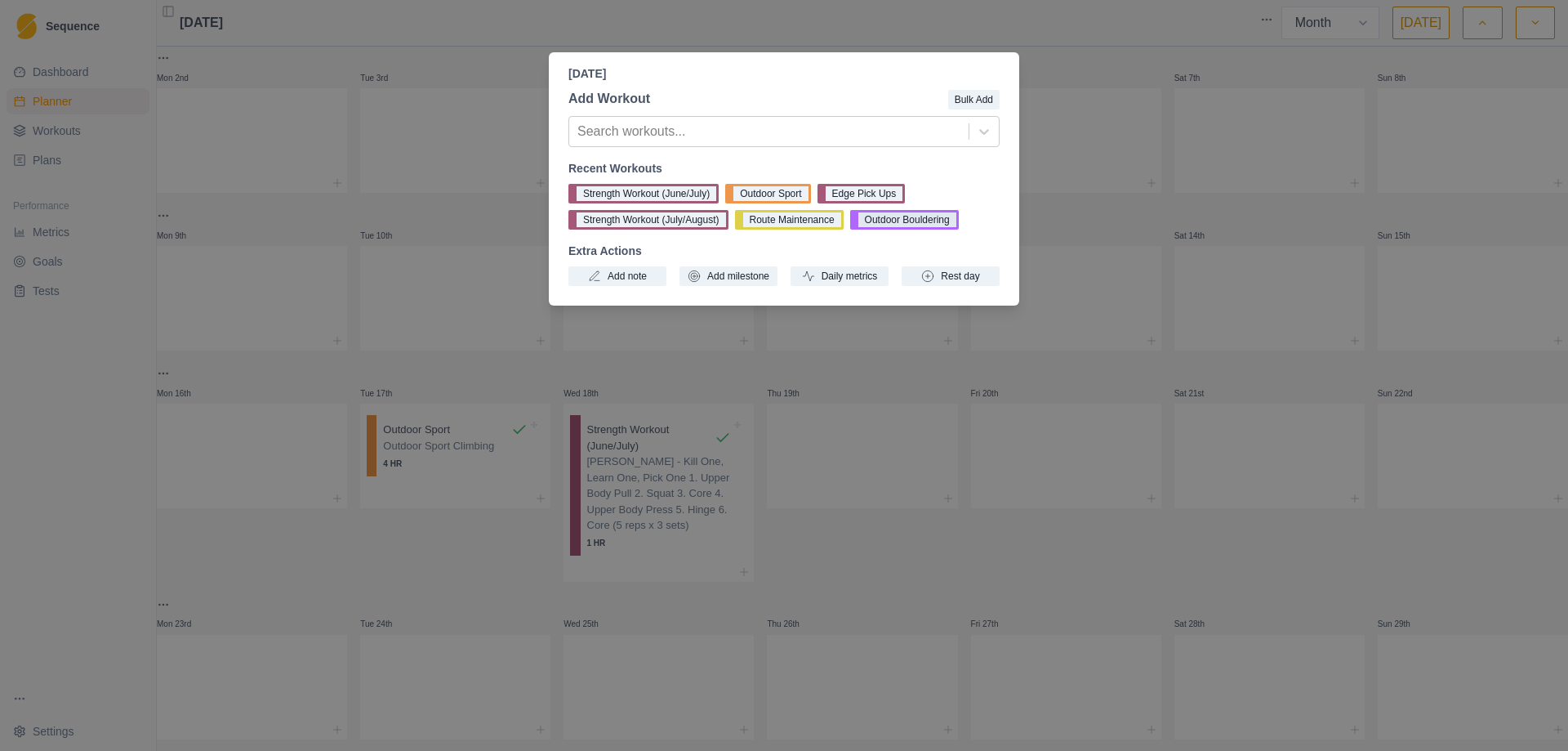
click at [907, 221] on button "Outdoor Bouldering" at bounding box center [904, 220] width 108 height 20
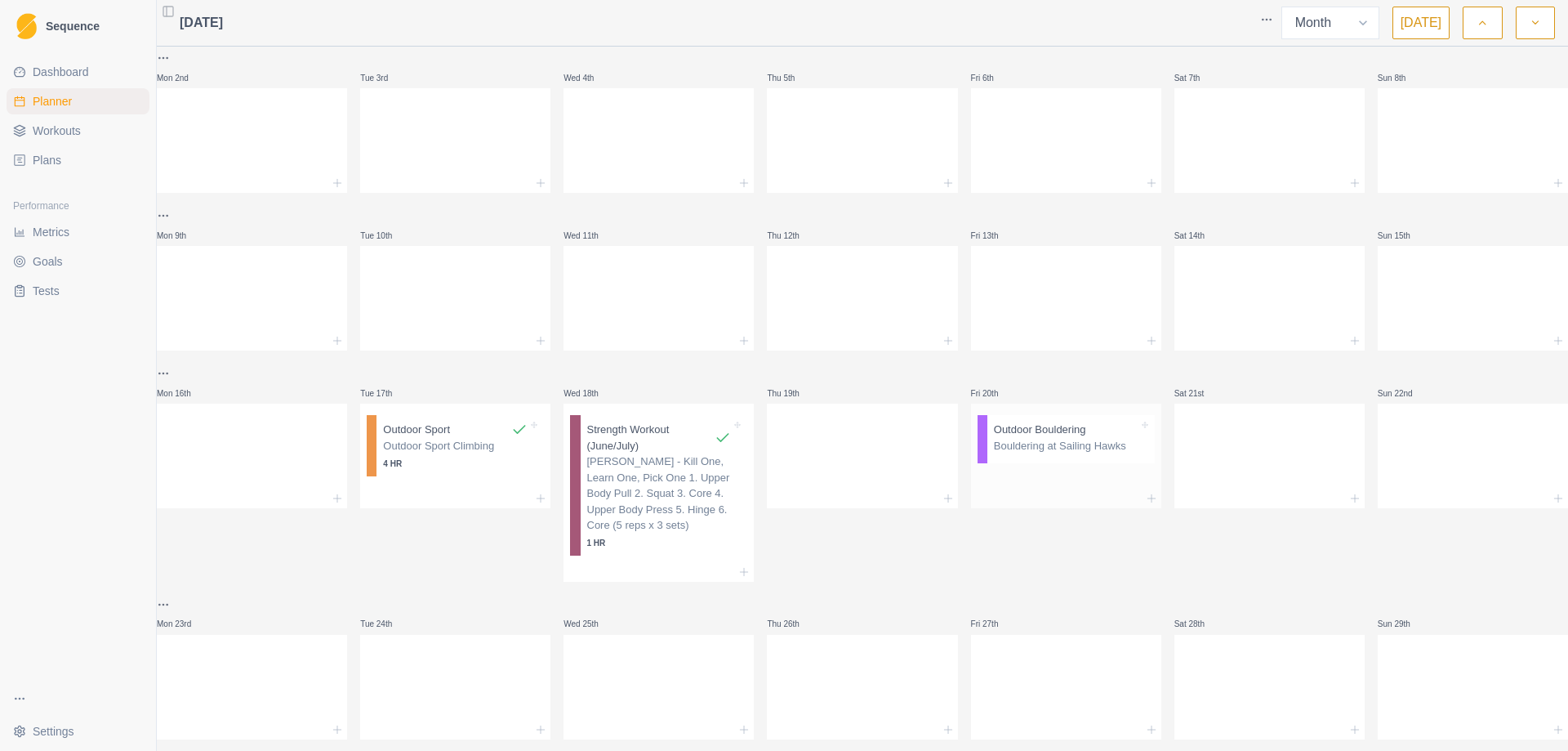
click at [1023, 438] on p "Bouldering at Sailing Hawks" at bounding box center [1066, 445] width 144 height 16
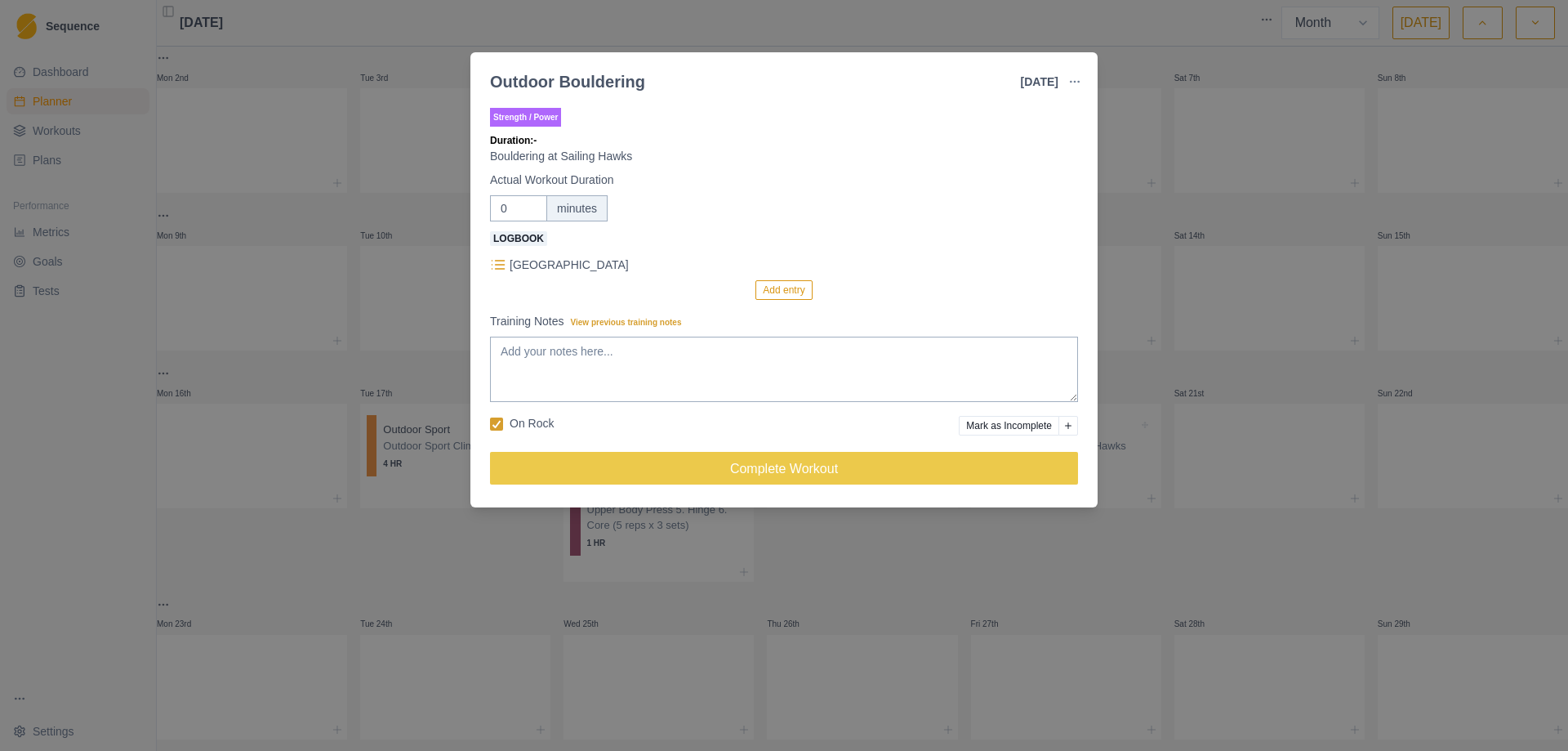
click at [778, 291] on button "Add entry" at bounding box center [784, 290] width 57 height 20
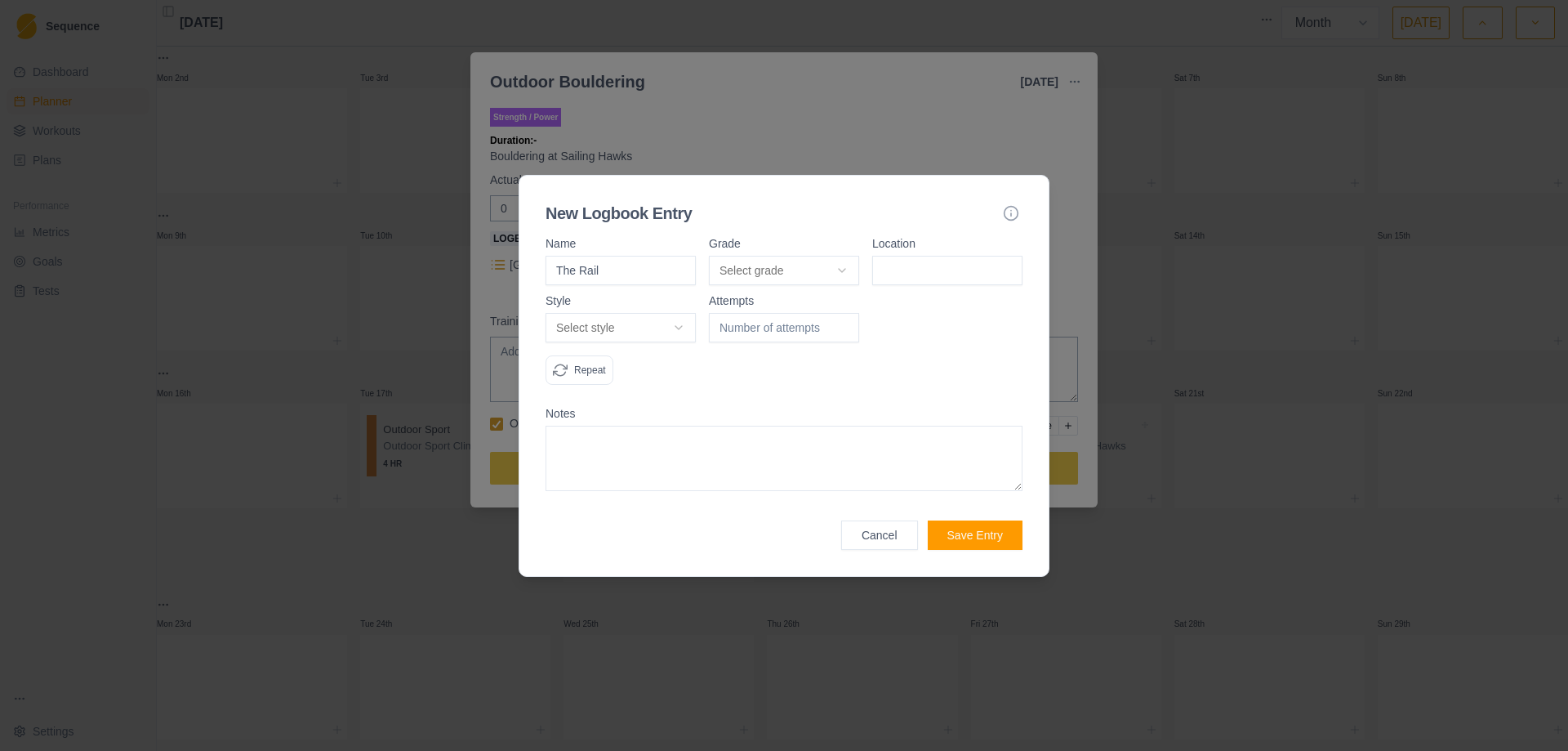
type input "The Rail"
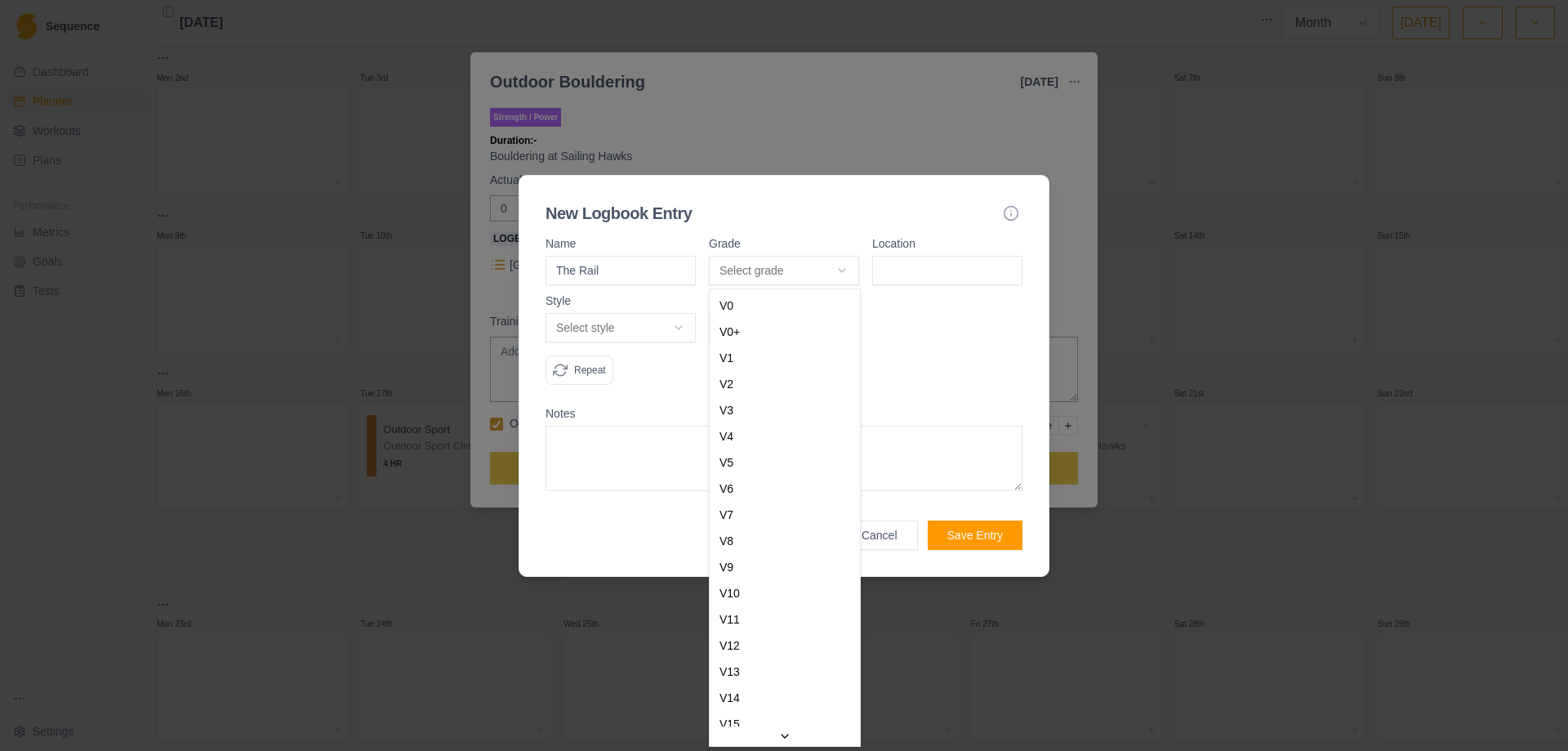
click at [846, 277] on body "Sequence Dashboard Planner Workouts Plans Performance Metrics Goals Tests Setti…" at bounding box center [784, 376] width 1568 height 751
select select "5b9072a5-f5b3-4744-8a90-41055ab3ae84"
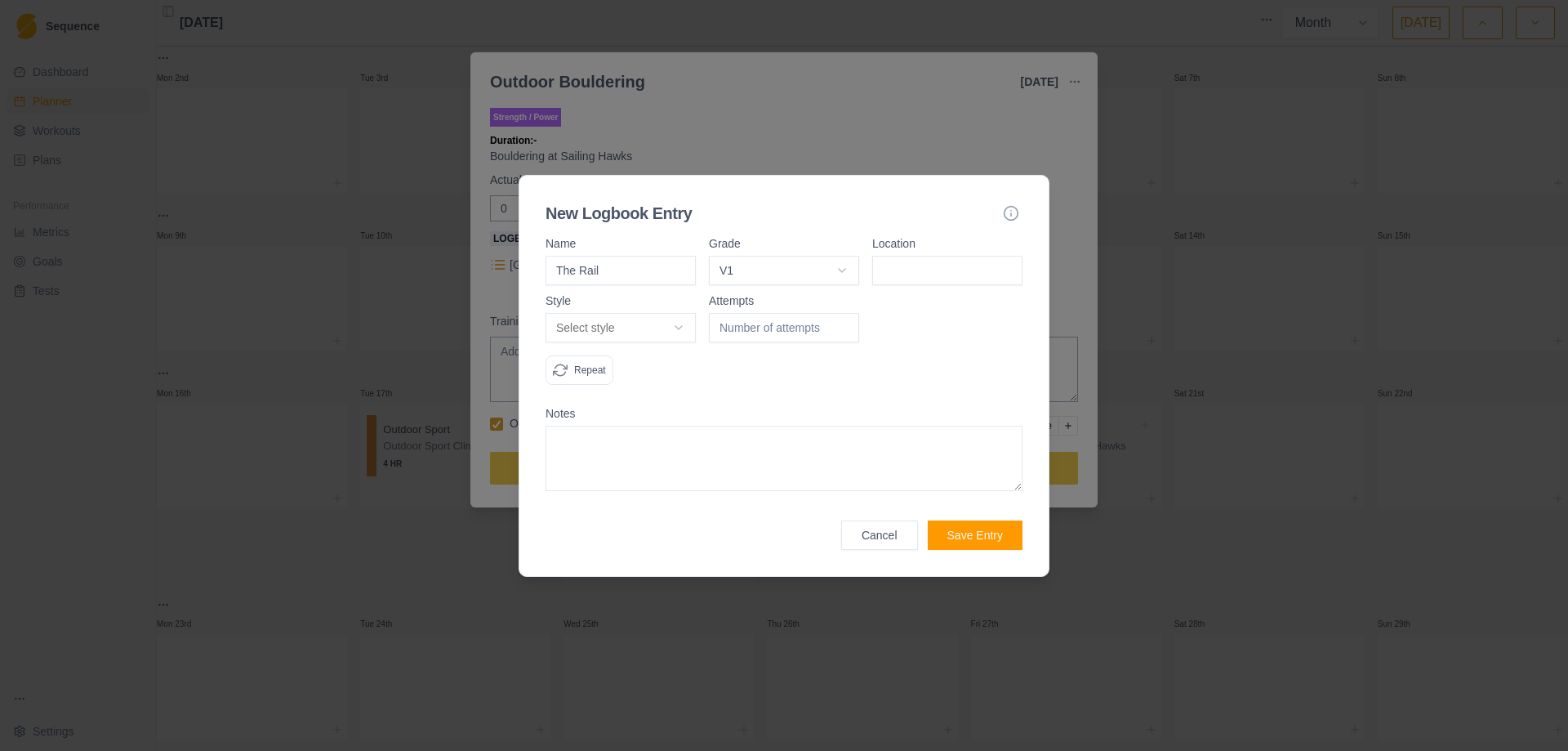
click at [892, 276] on input at bounding box center [947, 270] width 150 height 29
type input "Bolam"
click at [685, 328] on body "Sequence Dashboard Planner Workouts Plans Performance Metrics Goals Tests Setti…" at bounding box center [784, 376] width 1568 height 751
select select "flash"
click at [722, 376] on div at bounding box center [784, 346] width 150 height 103
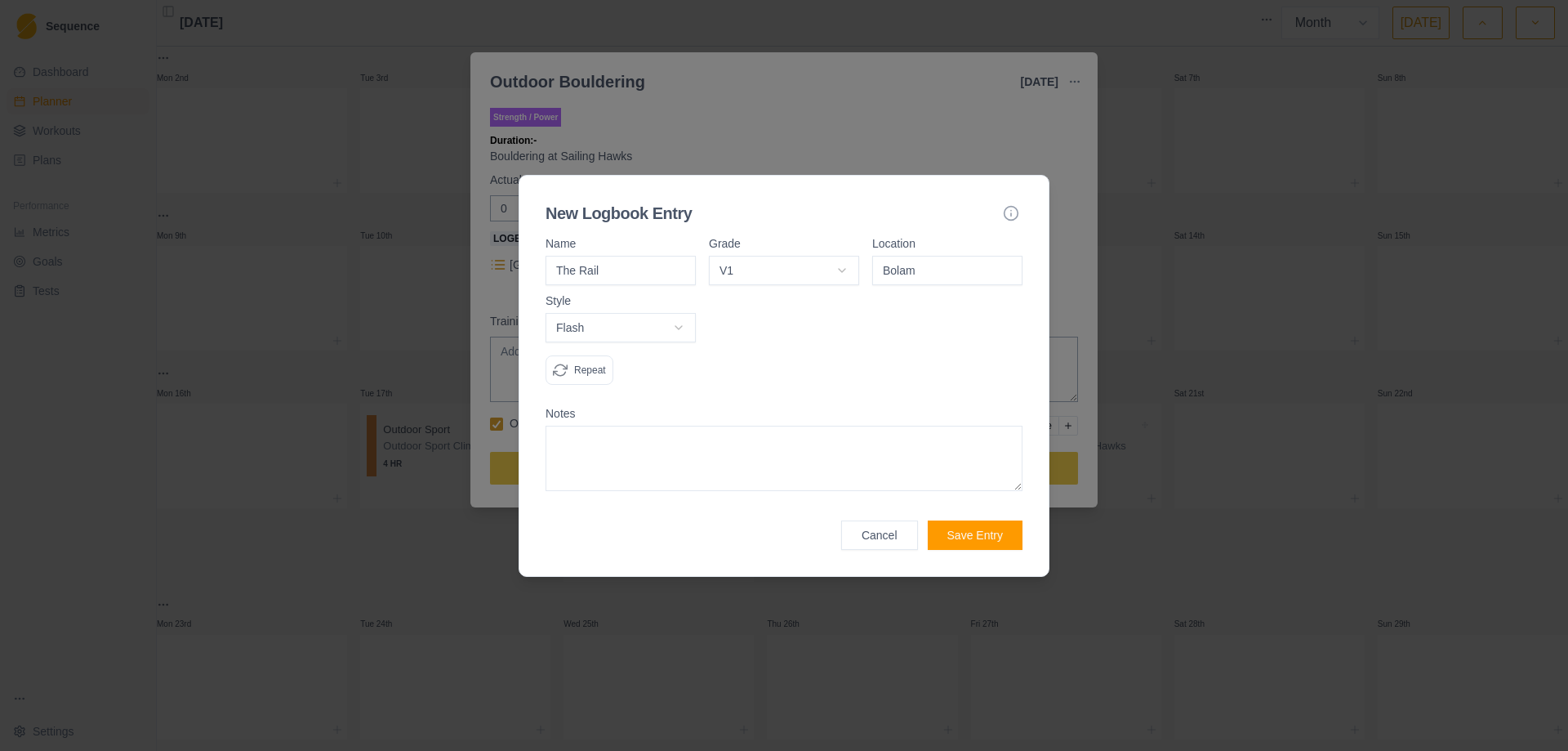
click at [977, 533] on button "Save Entry" at bounding box center [976, 535] width 94 height 29
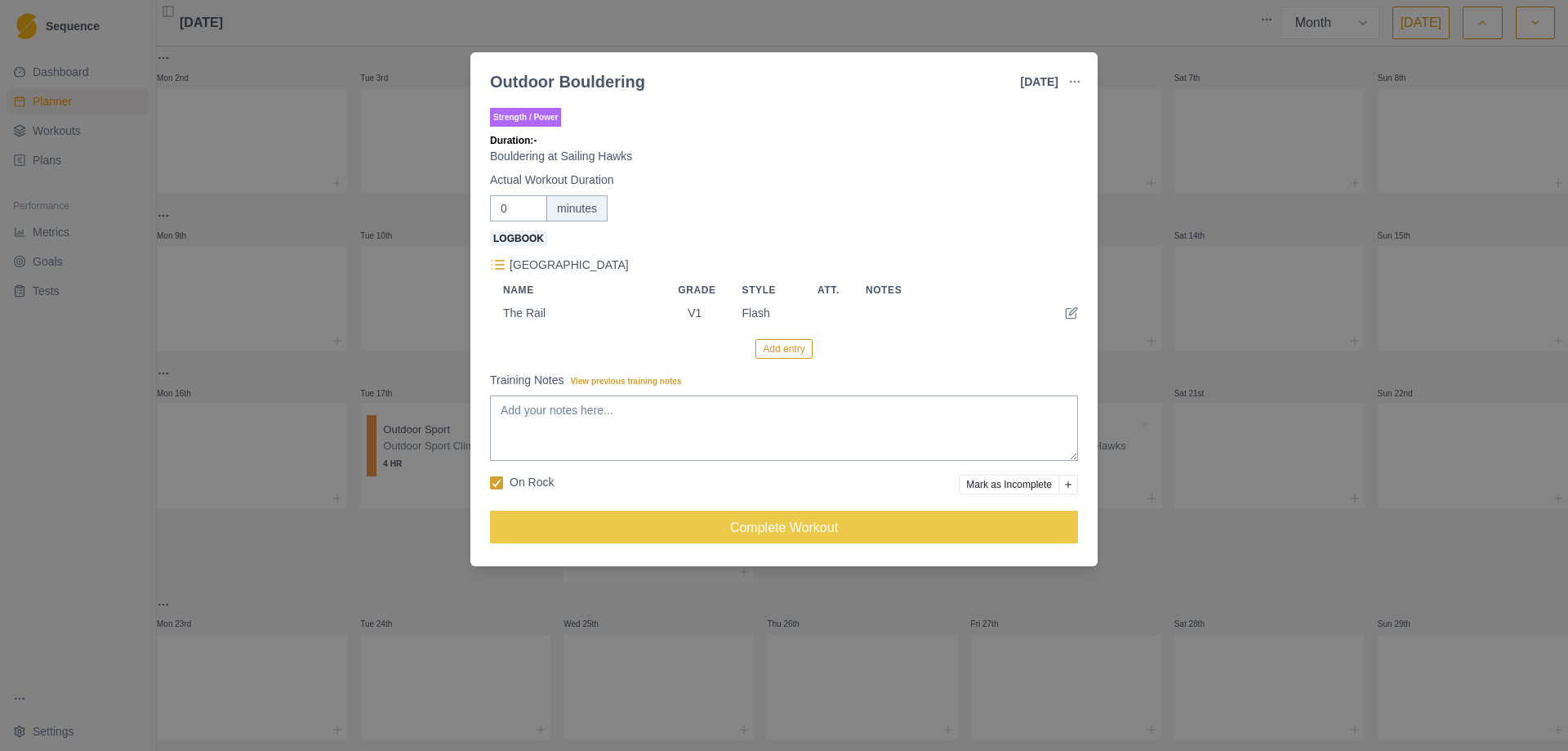
click at [780, 352] on button "Add entry" at bounding box center [784, 348] width 57 height 20
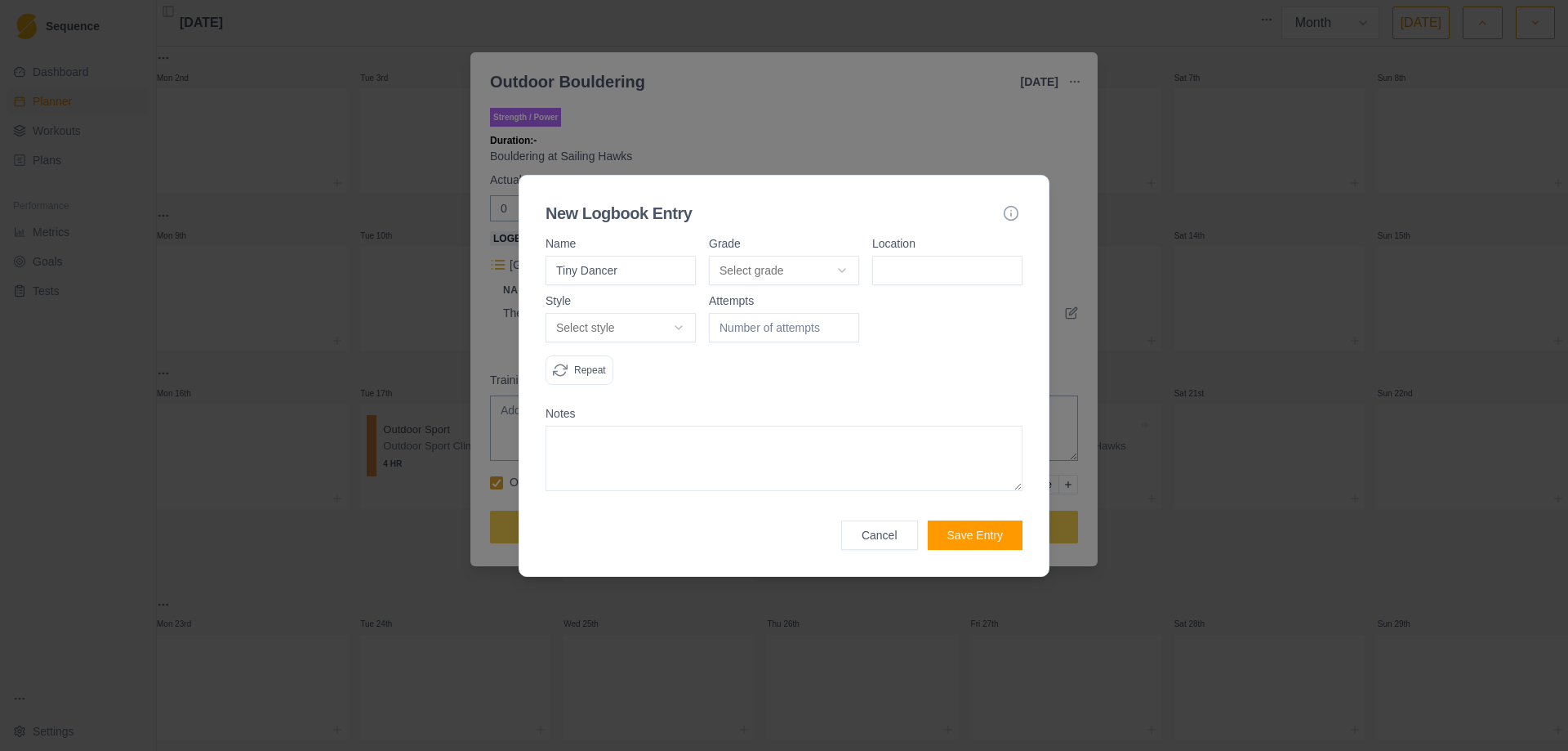
type input "Tiny Dancer"
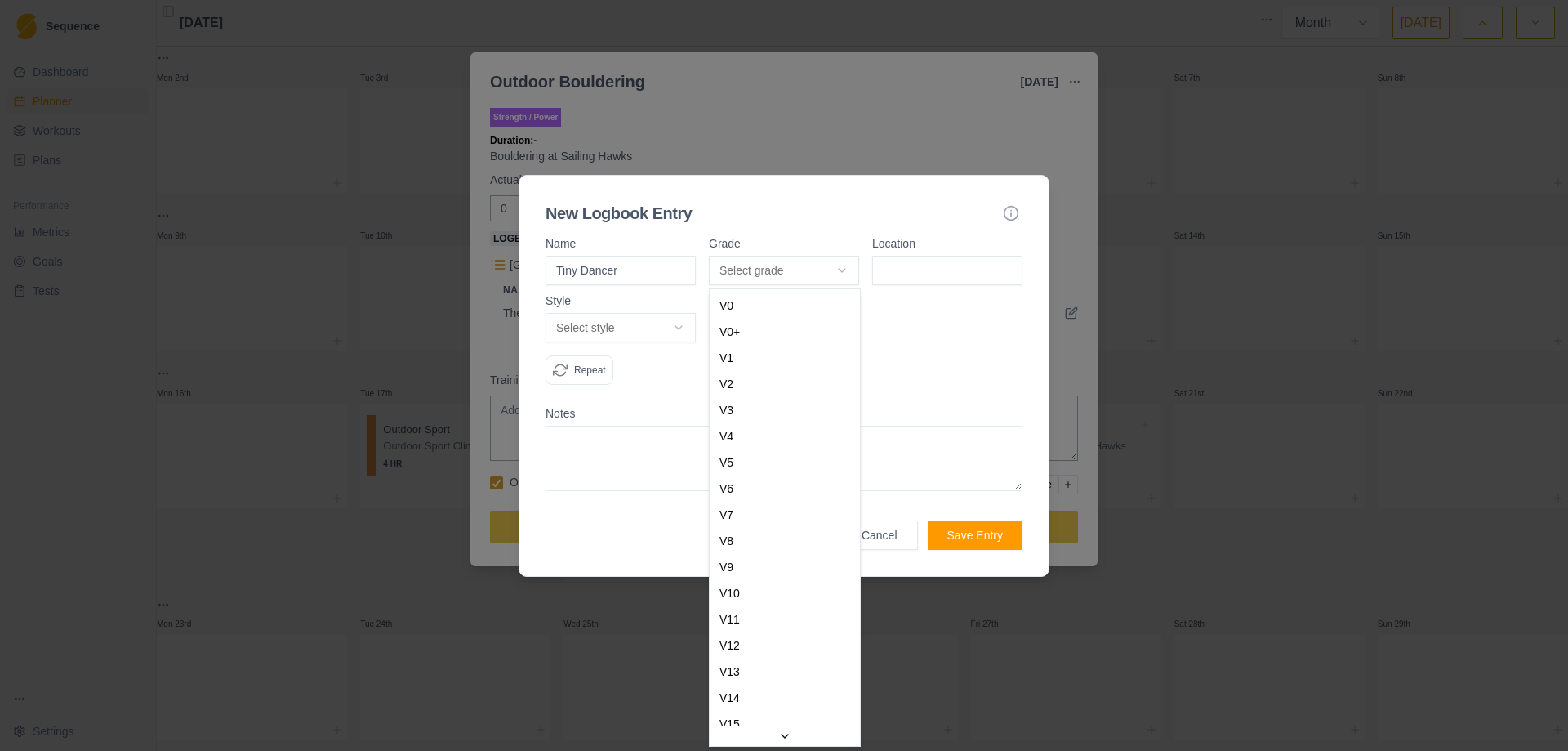
click at [843, 263] on body "Sequence Dashboard Planner Workouts Plans Performance Metrics Goals Tests Setti…" at bounding box center [784, 376] width 1568 height 751
select select "0b202f69-122e-4275-962e-7e39352517db"
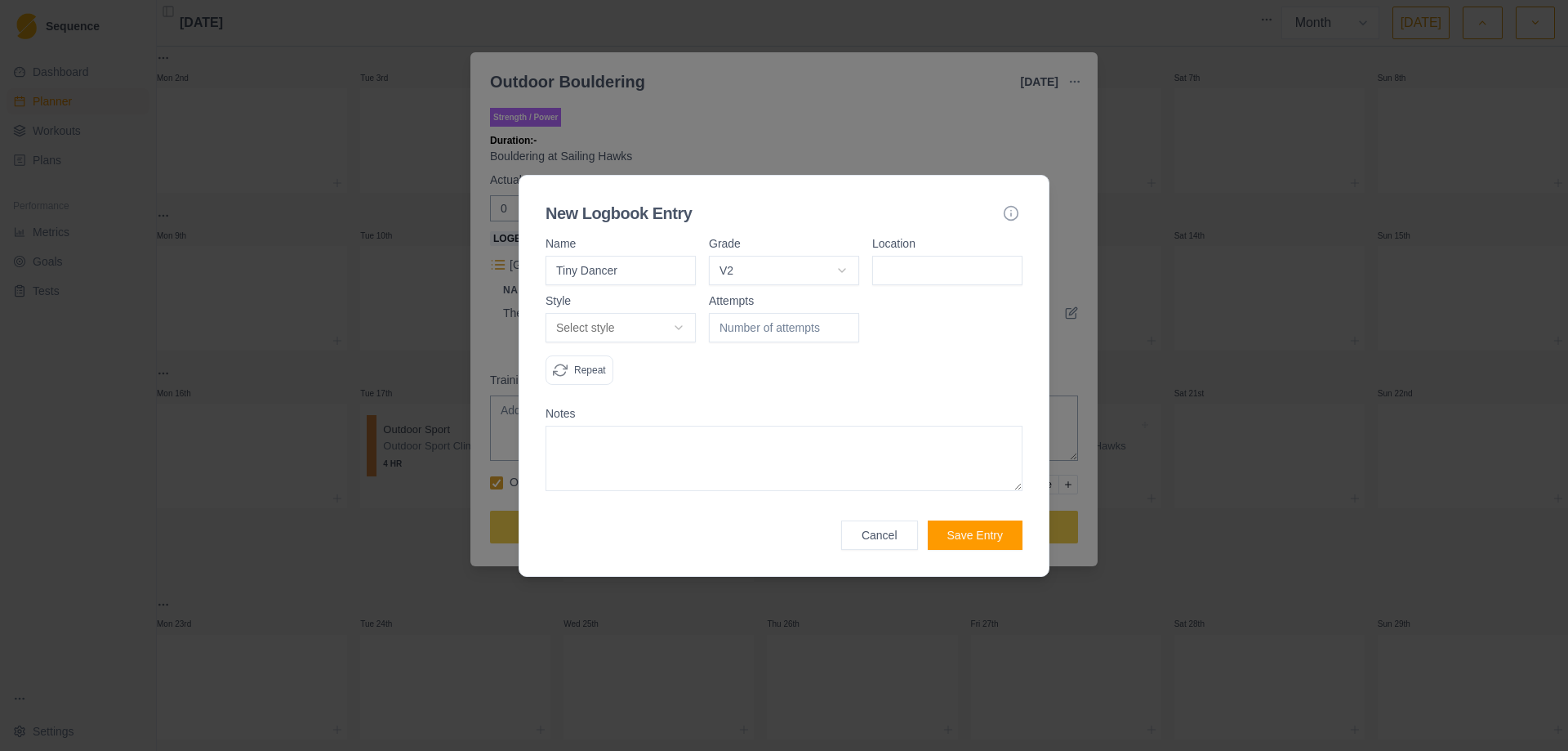
click at [933, 259] on input at bounding box center [947, 270] width 150 height 29
type input "Bolam"
click at [682, 326] on body "Sequence Dashboard Planner Workouts Plans Performance Metrics Goals Tests Setti…" at bounding box center [784, 376] width 1568 height 751
select select "flash"
click at [811, 372] on div at bounding box center [784, 346] width 150 height 103
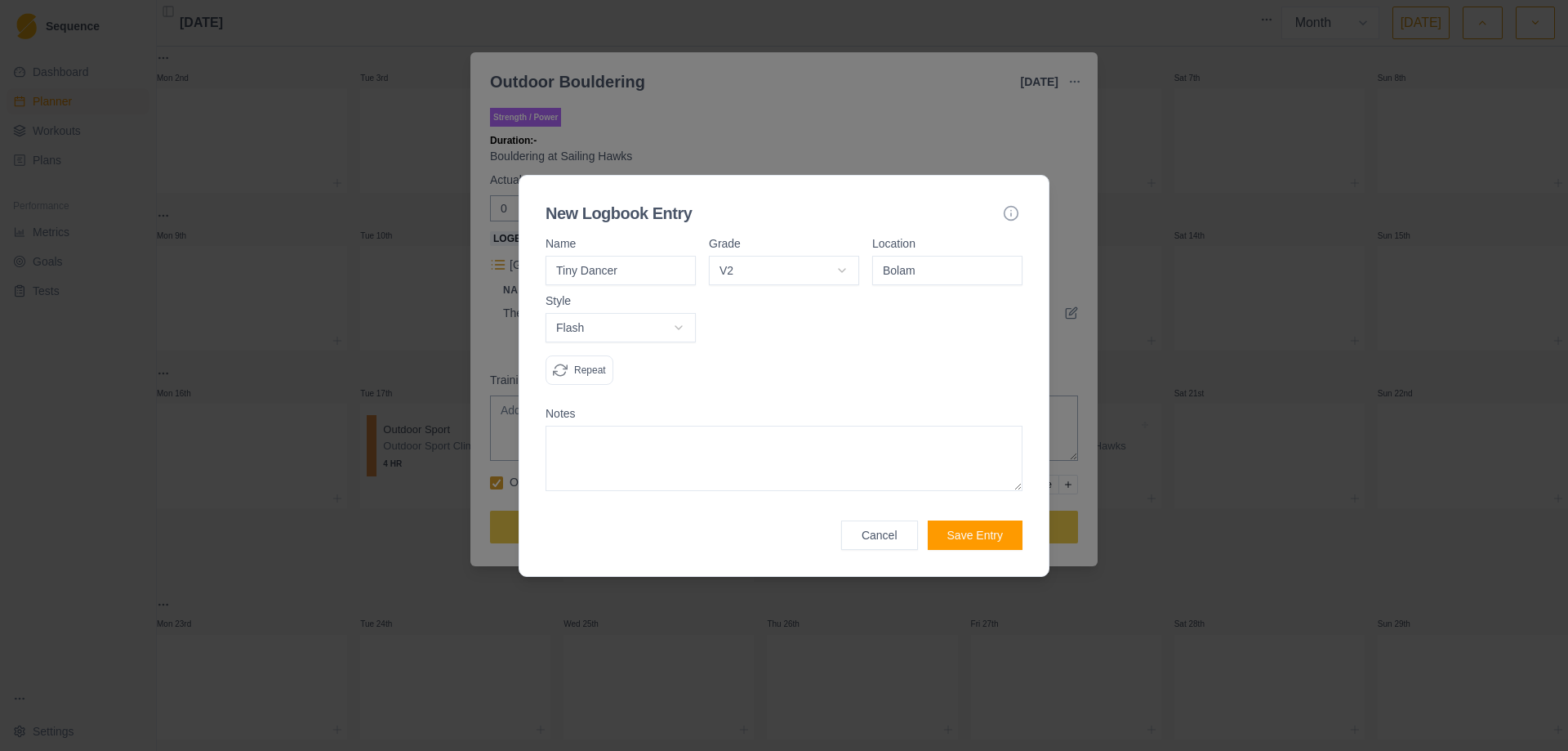
click at [969, 537] on button "Save Entry" at bounding box center [976, 535] width 94 height 29
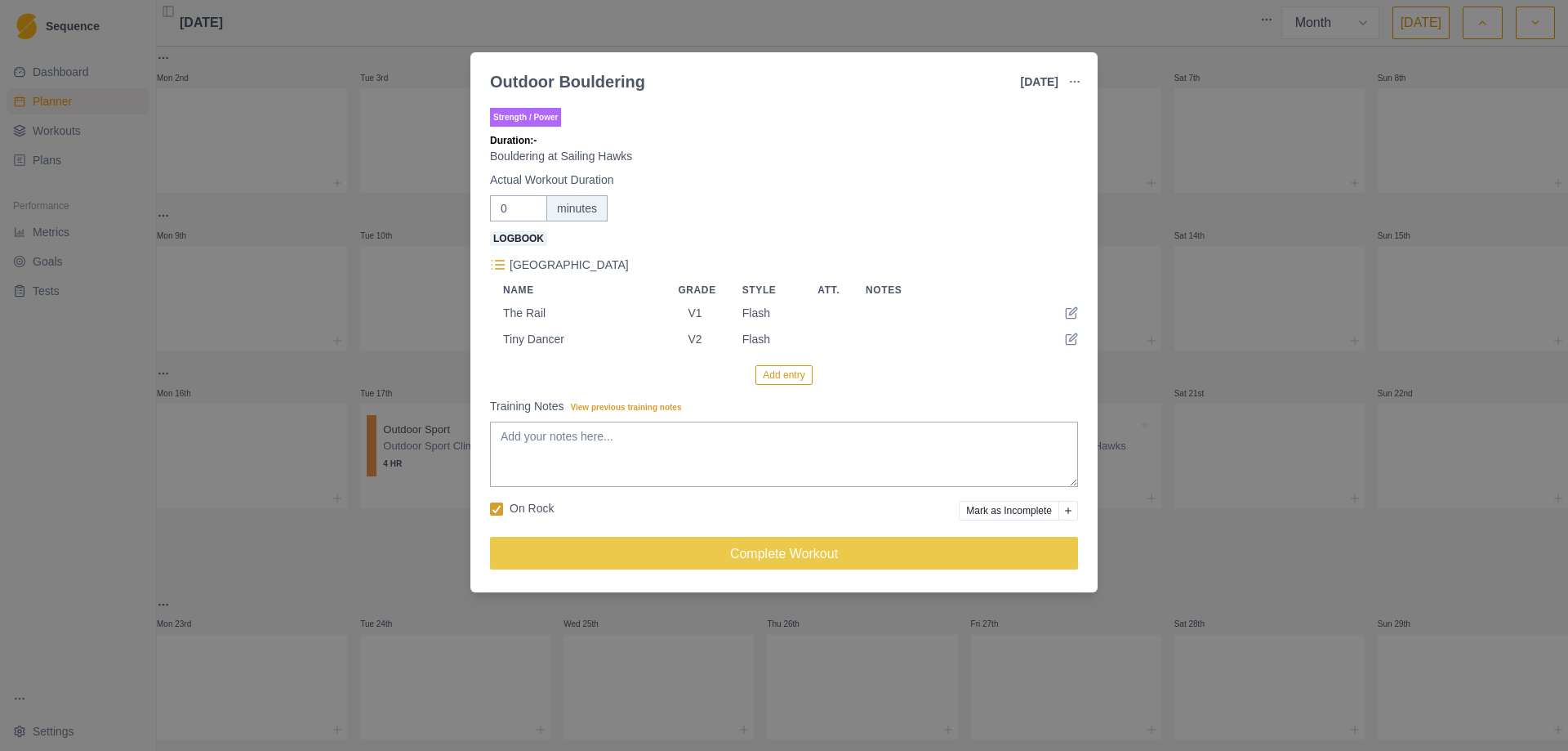
click at [774, 376] on button "Add entry" at bounding box center [784, 375] width 57 height 20
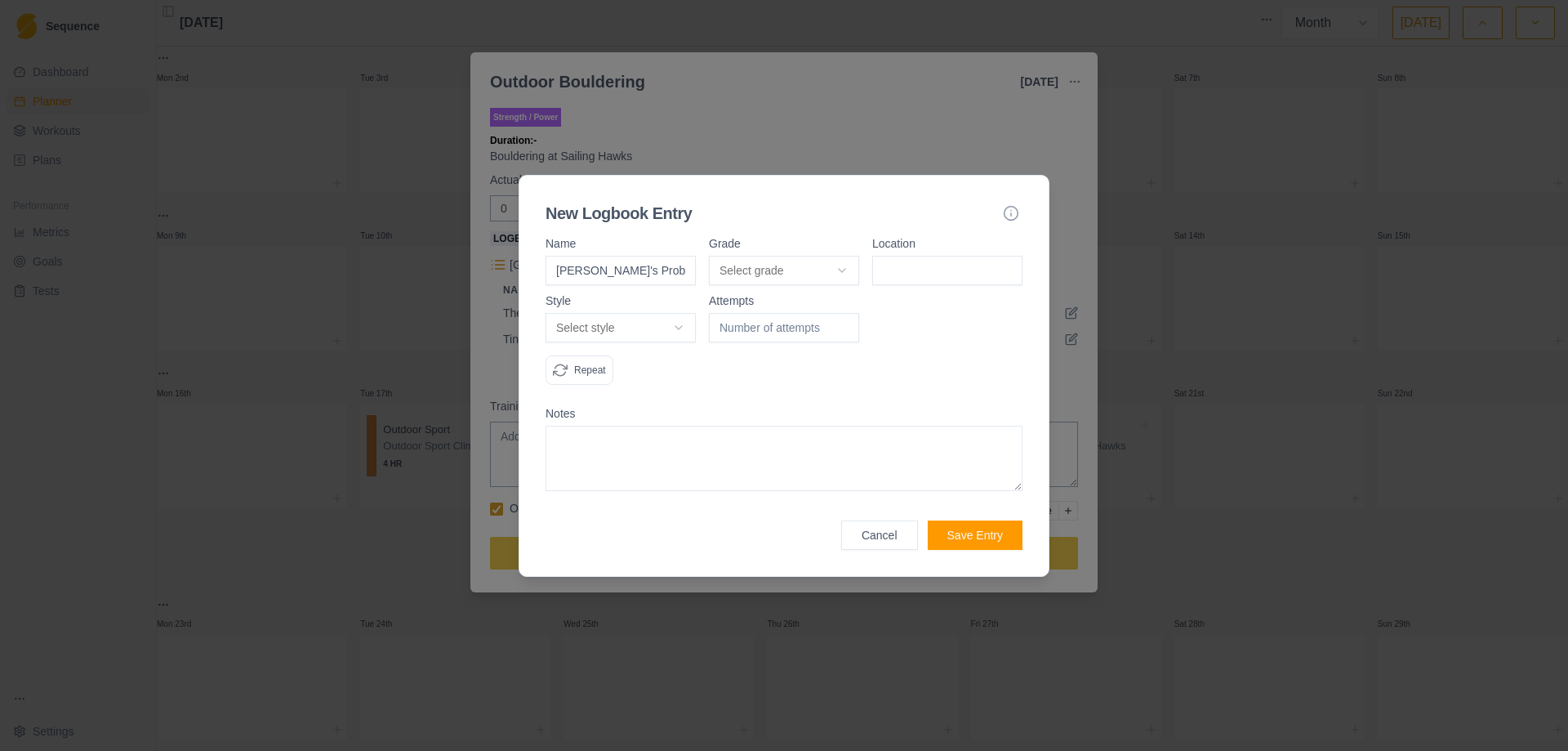
type input "[PERSON_NAME]'s Problem"
click at [843, 268] on body "Sequence Dashboard Planner Workouts Plans Performance Metrics Goals Tests Setti…" at bounding box center [784, 376] width 1568 height 751
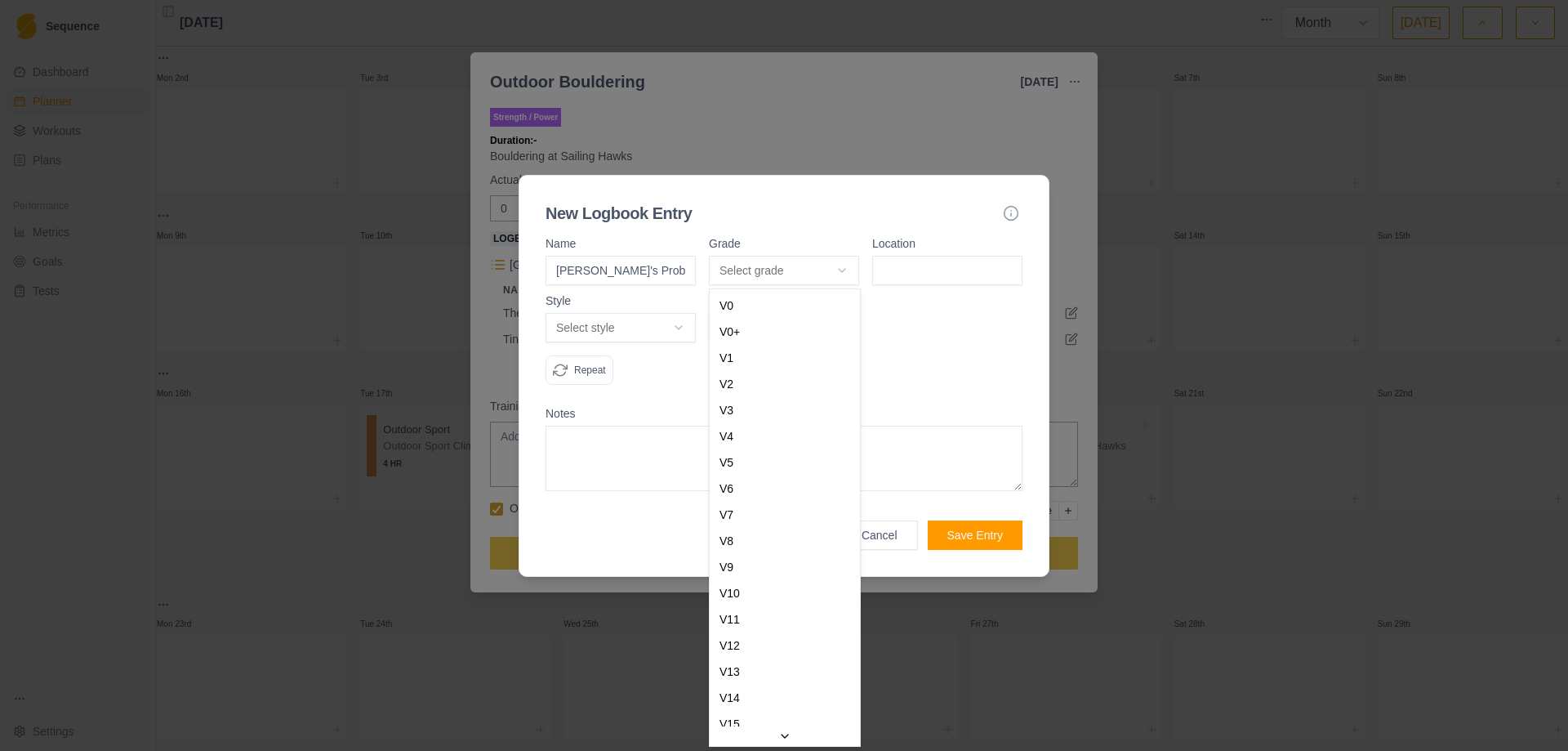
select select "0b202f69-122e-4275-962e-7e39352517db"
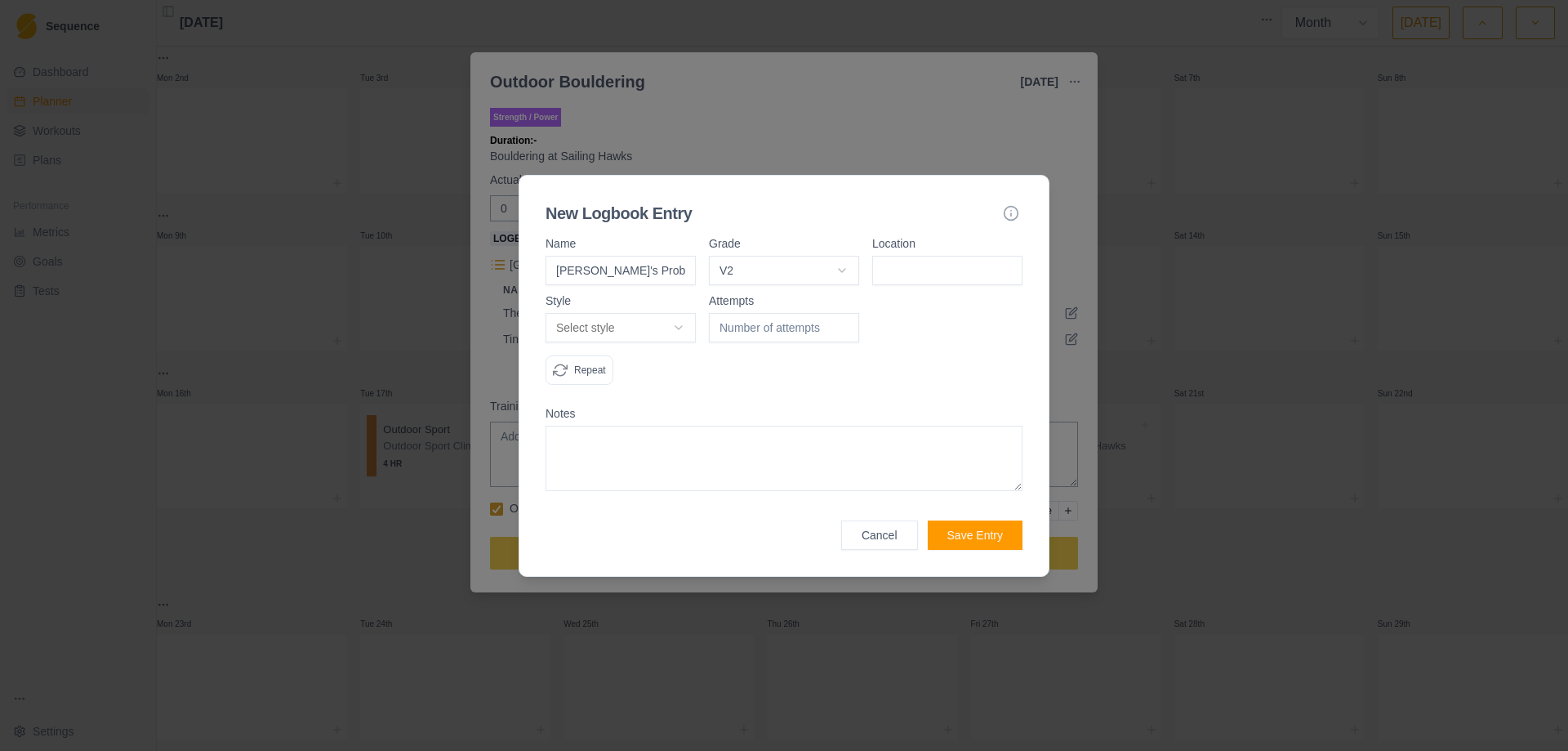
click at [925, 273] on input at bounding box center [947, 270] width 150 height 29
type input "Bolam"
click at [676, 330] on body "Sequence Dashboard Planner Workouts Plans Performance Metrics Goals Tests Setti…" at bounding box center [784, 376] width 1568 height 751
select select "attempt"
click at [846, 325] on input "1" at bounding box center [784, 327] width 150 height 29
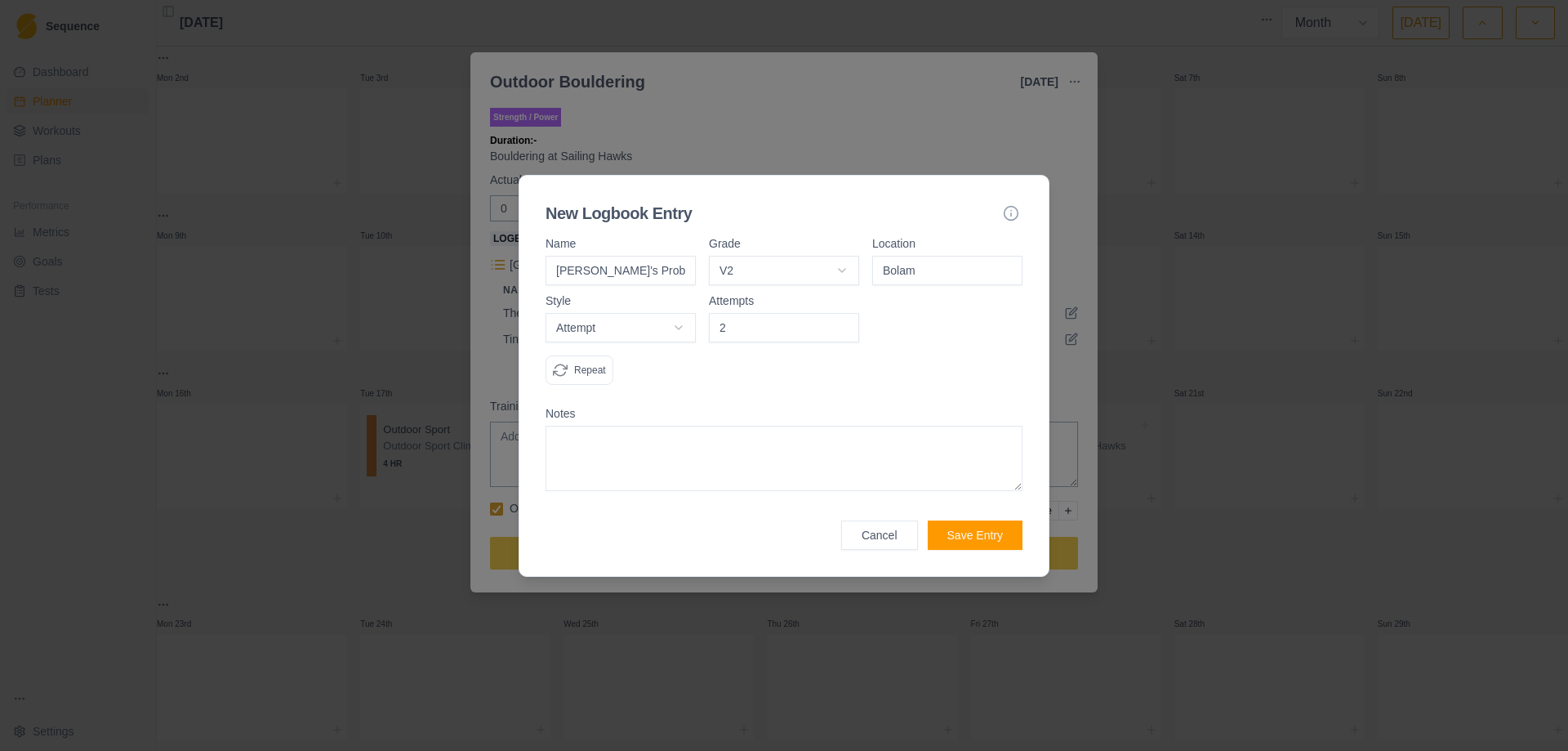
click at [846, 325] on input "2" at bounding box center [784, 327] width 150 height 29
type input "3"
click at [846, 325] on input "3" at bounding box center [784, 327] width 150 height 29
click at [792, 392] on div "Attempts 3" at bounding box center [784, 346] width 150 height 103
click at [630, 463] on textarea at bounding box center [784, 458] width 477 height 65
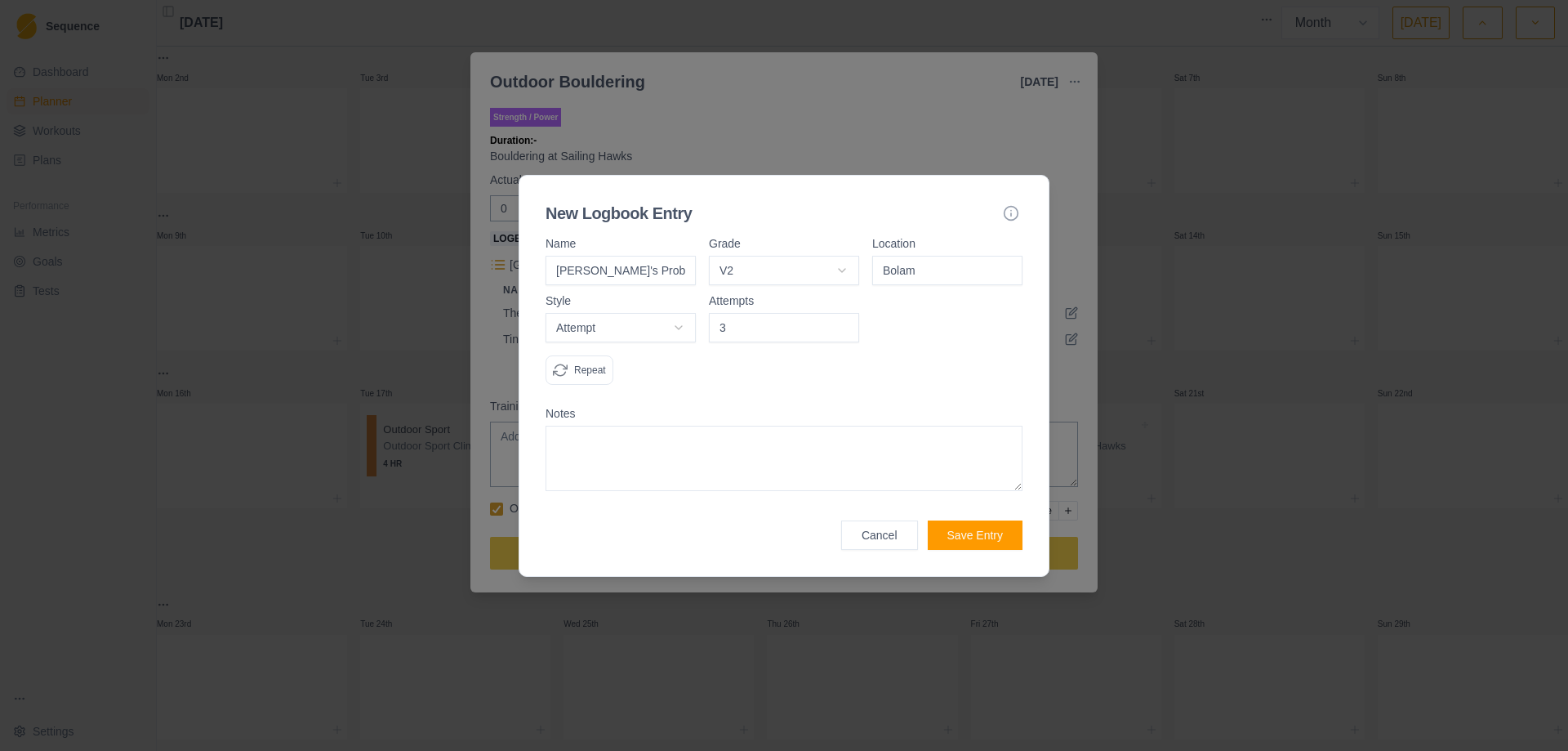
type textarea "B"
type textarea "C"
type textarea "Big move to lip felt scary."
click at [965, 531] on button "Save Entry" at bounding box center [976, 535] width 94 height 29
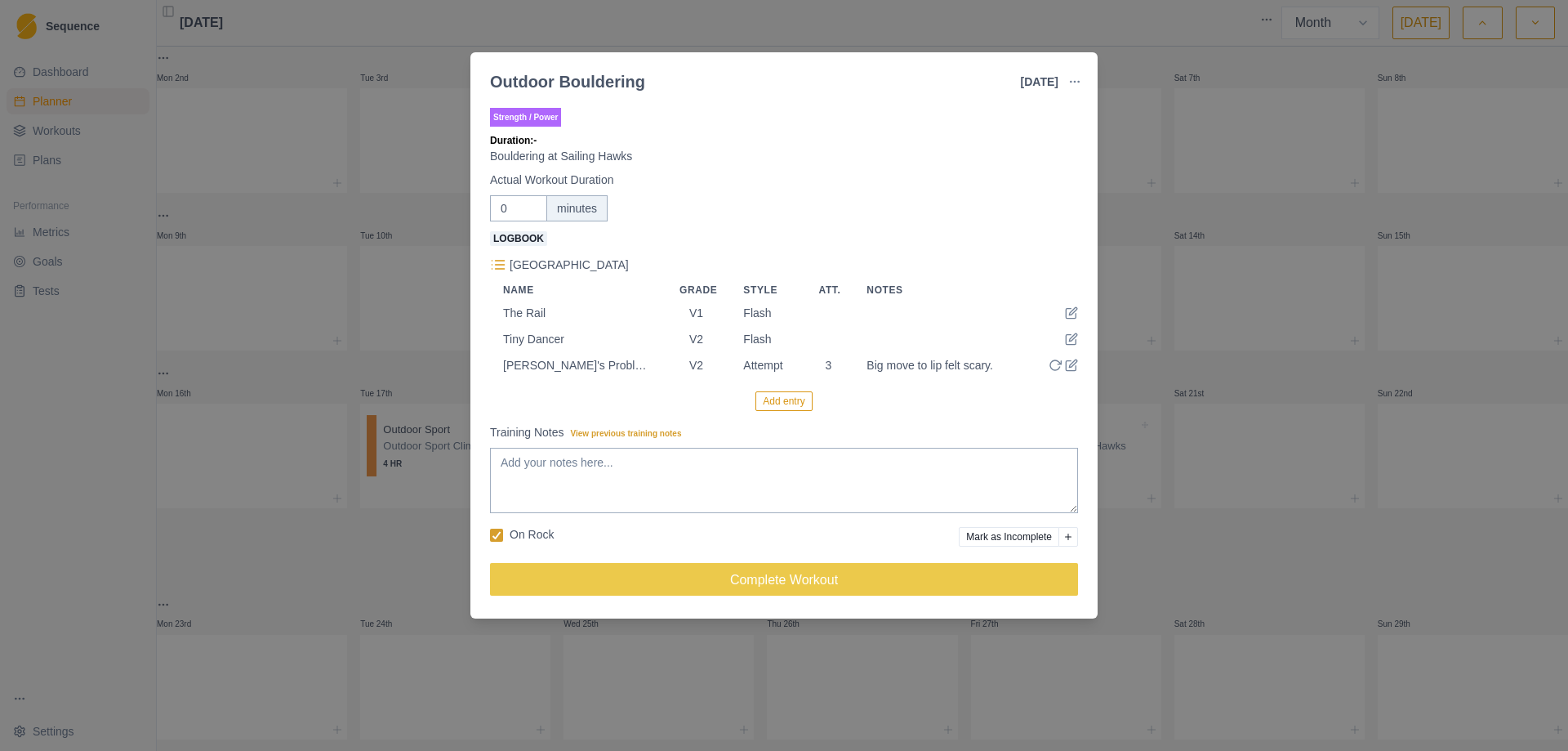
click at [781, 400] on button "Add entry" at bounding box center [784, 401] width 57 height 20
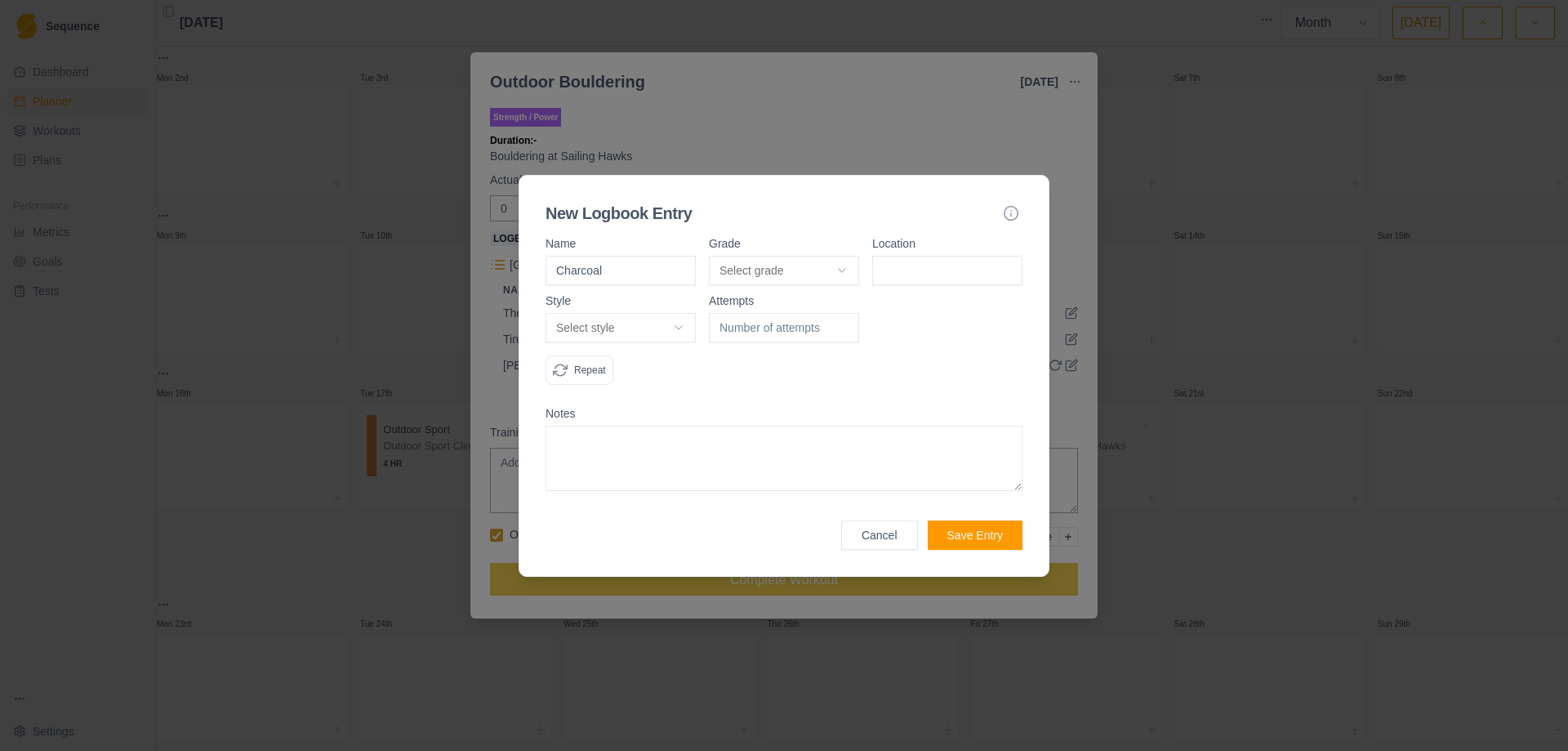
type input "Charcoal"
click at [841, 275] on body "Sequence Dashboard Planner Workouts Plans Performance Metrics Goals Tests Setti…" at bounding box center [784, 376] width 1568 height 751
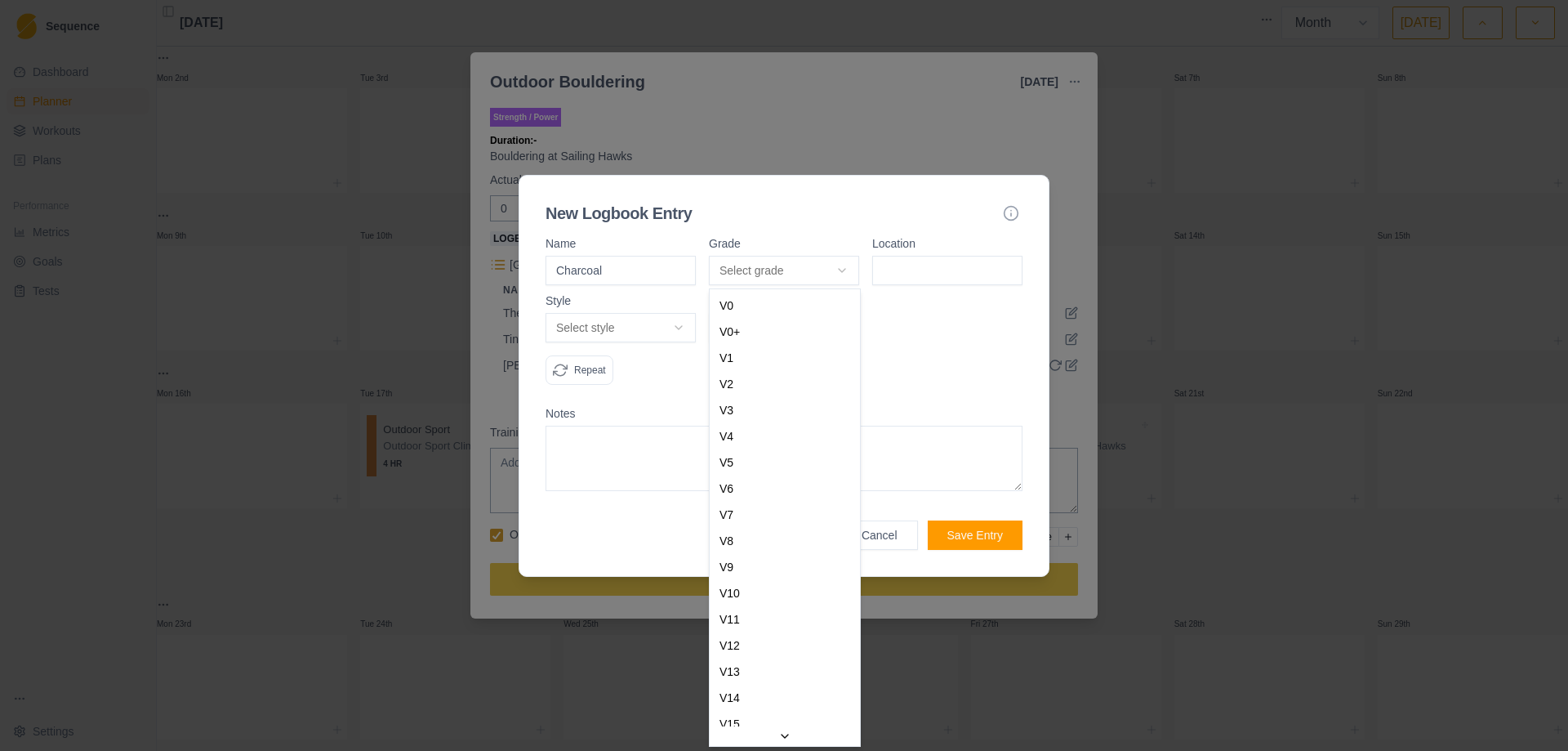
select select "a2a0e934-e7b9-4e05-bd2a-c345c5bfab76"
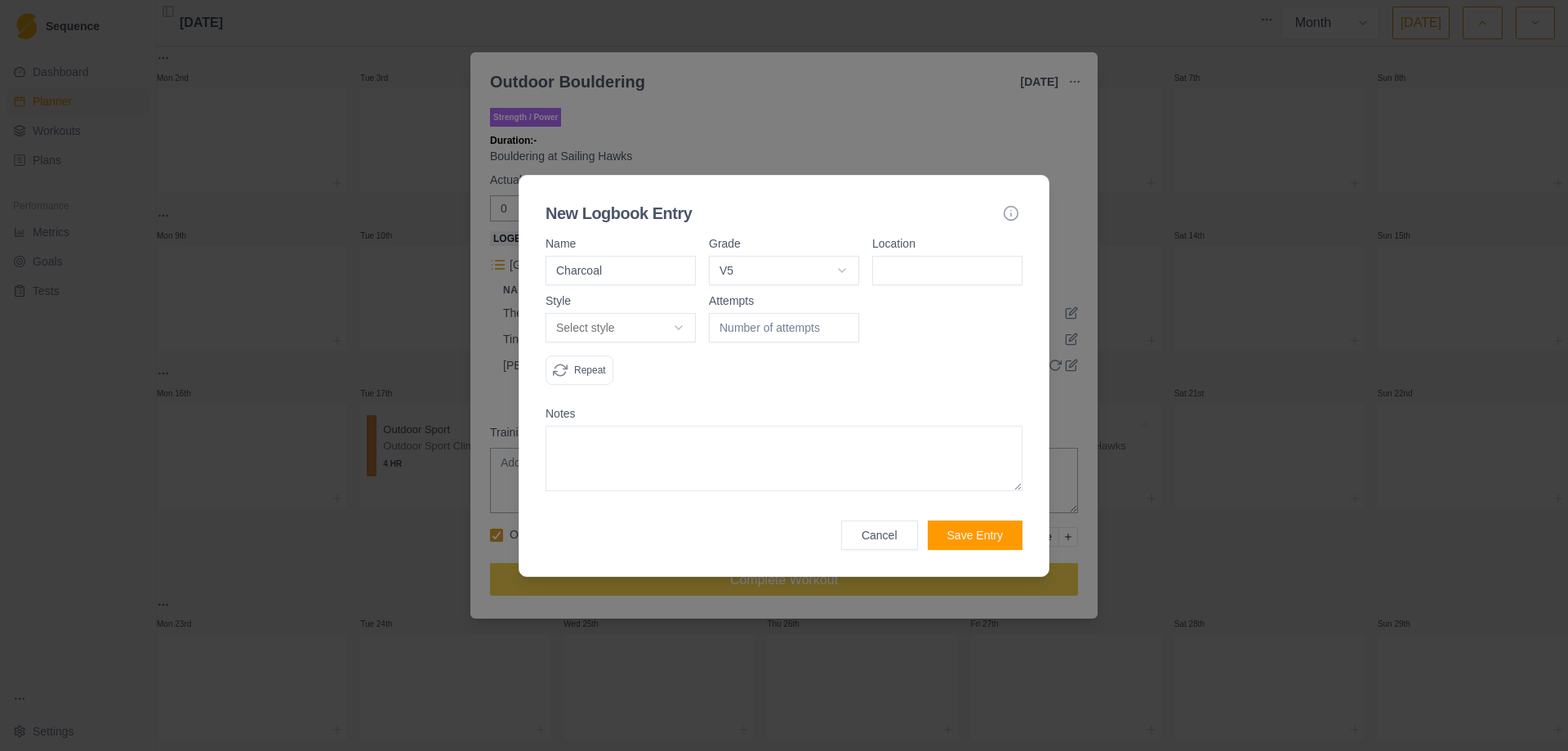
click at [905, 261] on input at bounding box center [947, 270] width 150 height 29
type input "Bolam"
click at [686, 329] on body "Sequence Dashboard Planner Workouts Plans Performance Metrics Goals Tests Setti…" at bounding box center [784, 376] width 1568 height 751
select select "attempt"
click at [842, 325] on input "1" at bounding box center [784, 327] width 150 height 29
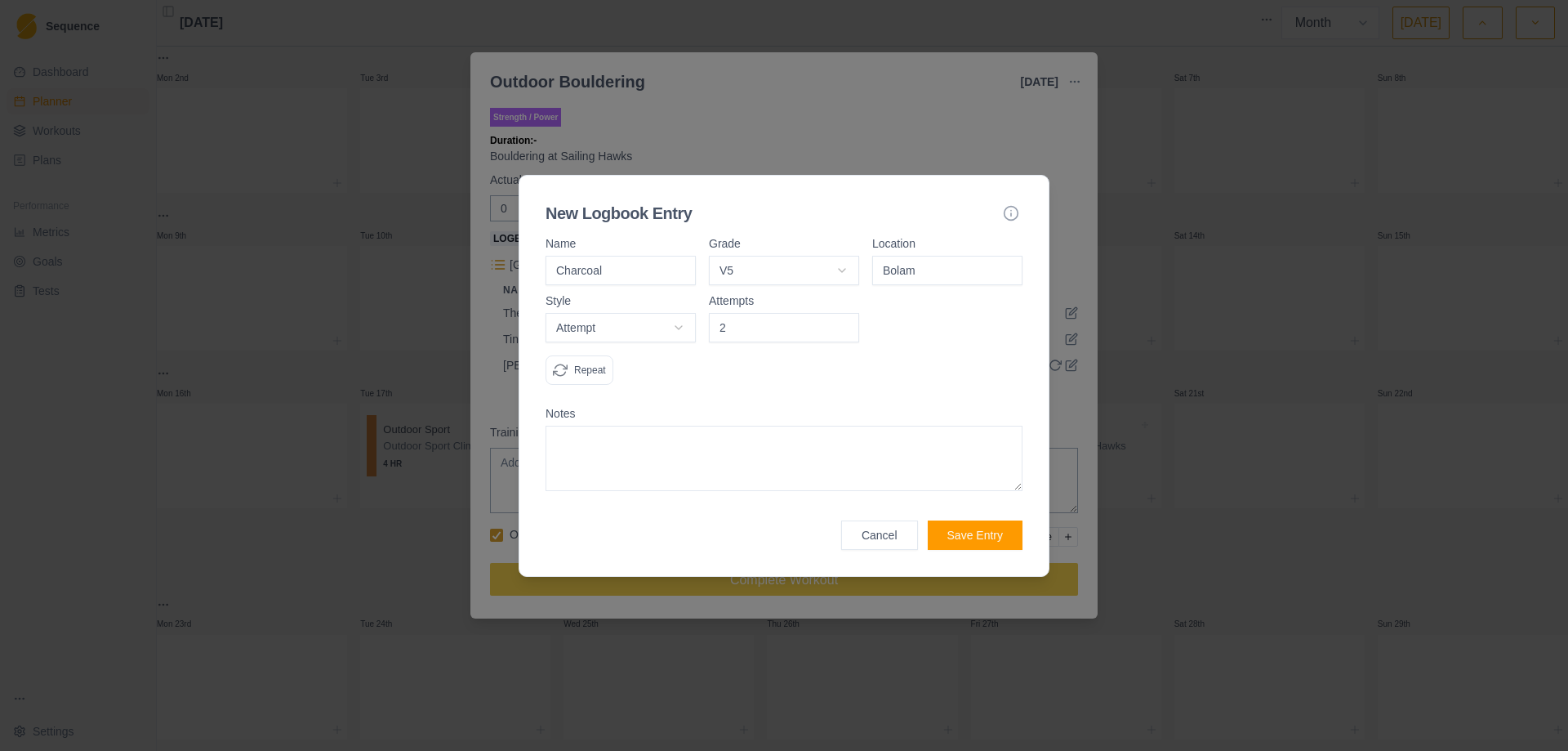
click at [842, 325] on input "2" at bounding box center [784, 327] width 150 height 29
type input "3"
click at [842, 325] on input "3" at bounding box center [784, 327] width 150 height 29
click at [672, 454] on textarea at bounding box center [784, 458] width 477 height 65
type textarea "M"
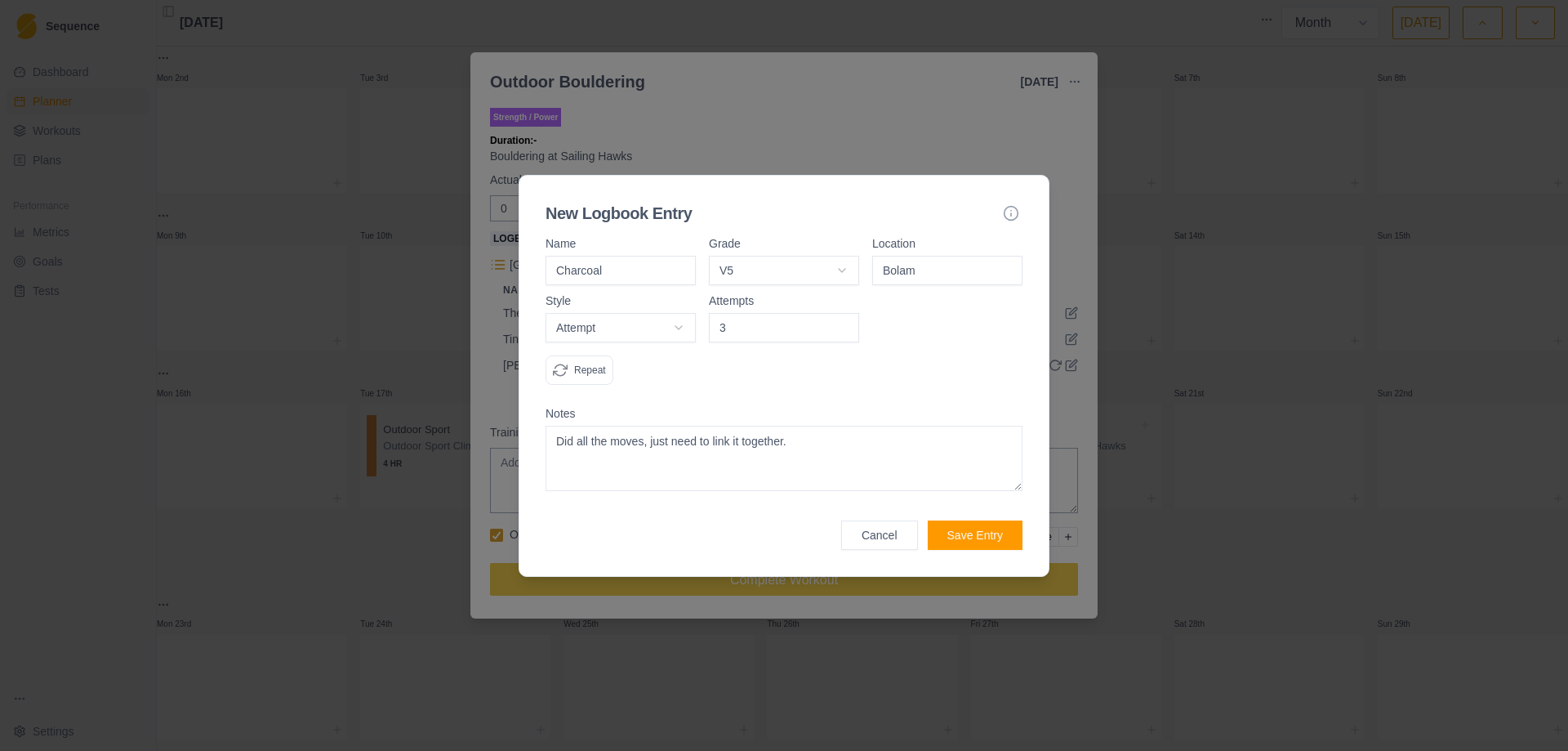
type textarea "Did all the moves, just need to link it together."
click at [971, 532] on button "Save Entry" at bounding box center [976, 535] width 94 height 29
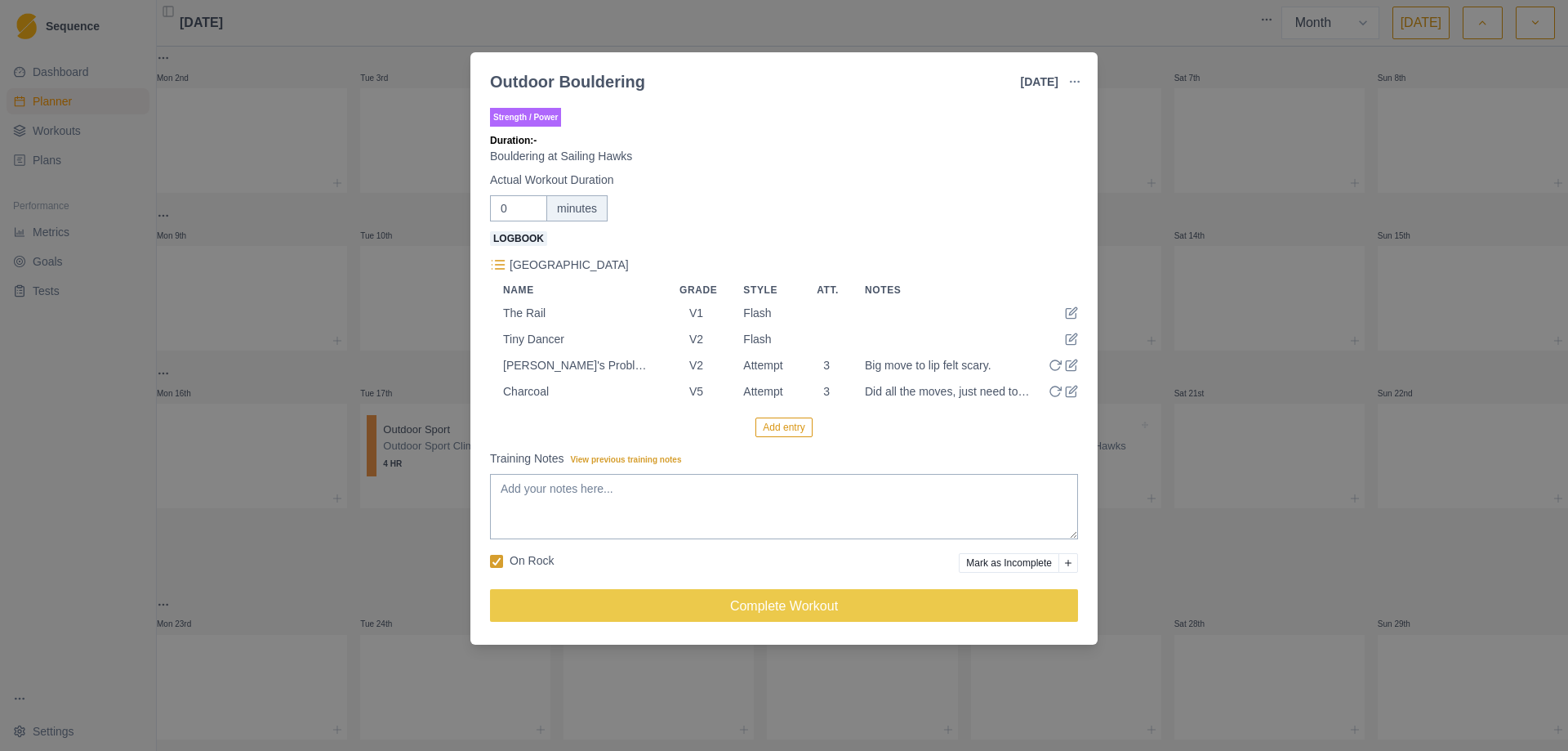
click at [783, 429] on button "Add entry" at bounding box center [784, 426] width 57 height 20
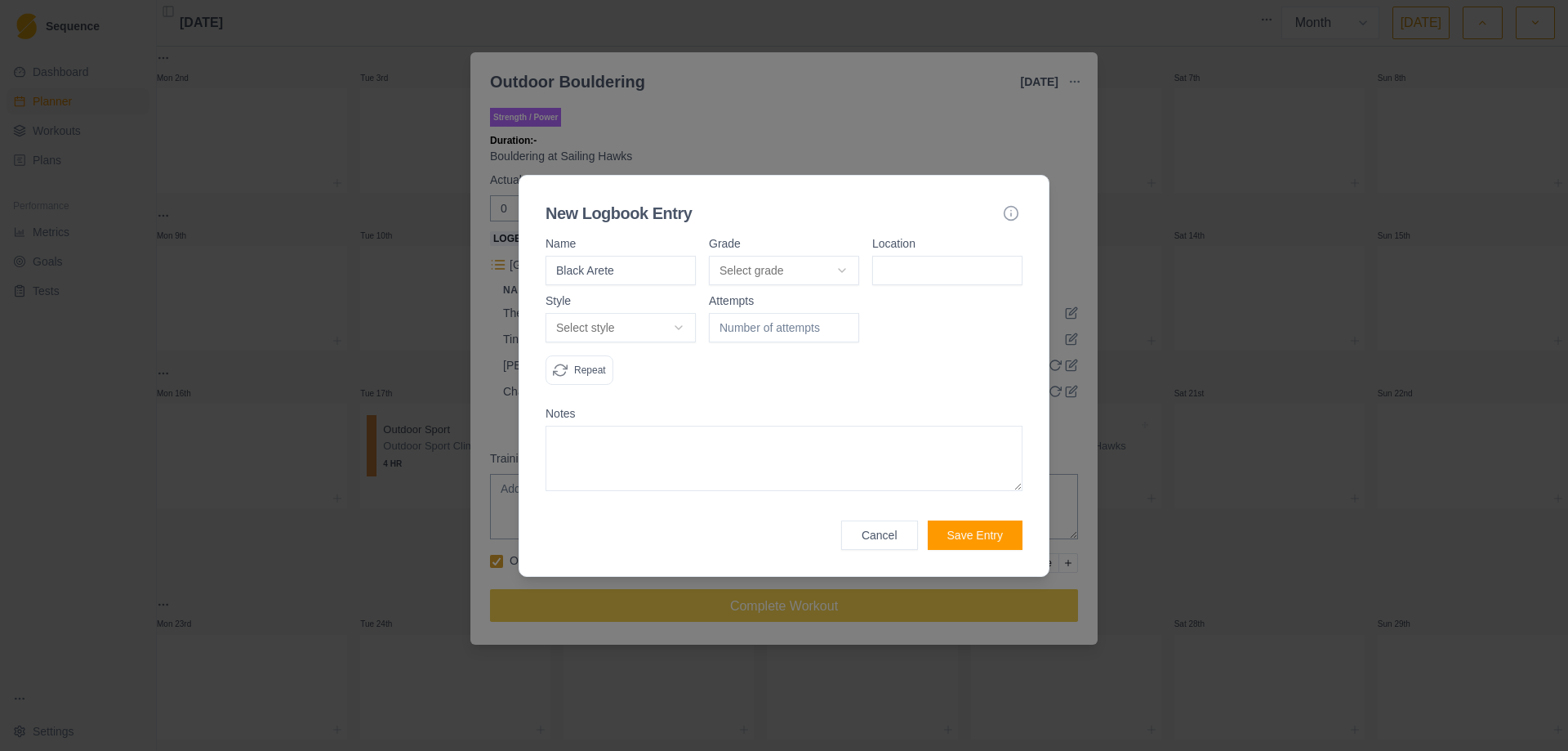
type input "Black Arete"
click at [851, 268] on body "Sequence Dashboard Planner Workouts Plans Performance Metrics Goals Tests Setti…" at bounding box center [784, 376] width 1568 height 751
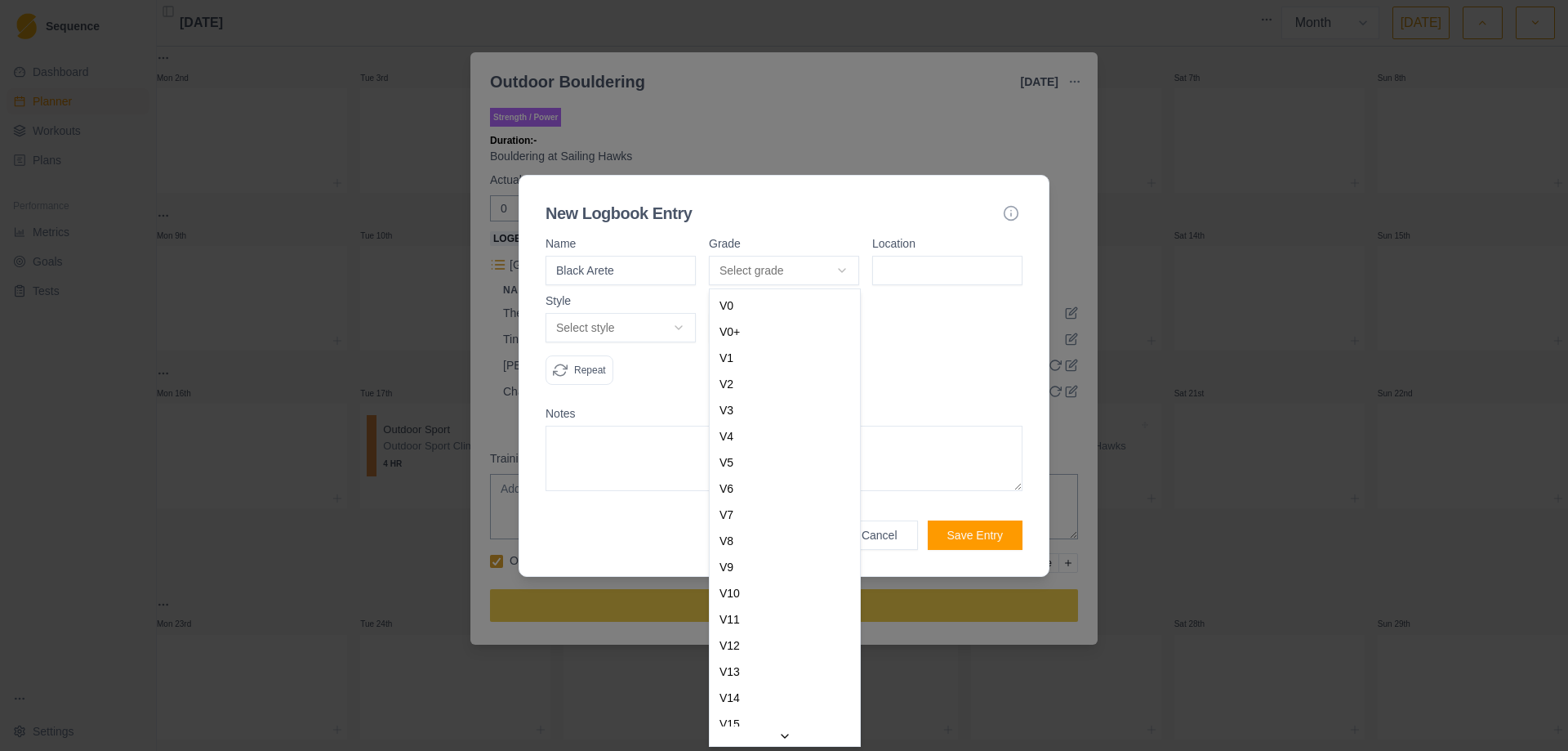
select select "f94f6641-cf14-4dd4-815c-3fad2c452406"
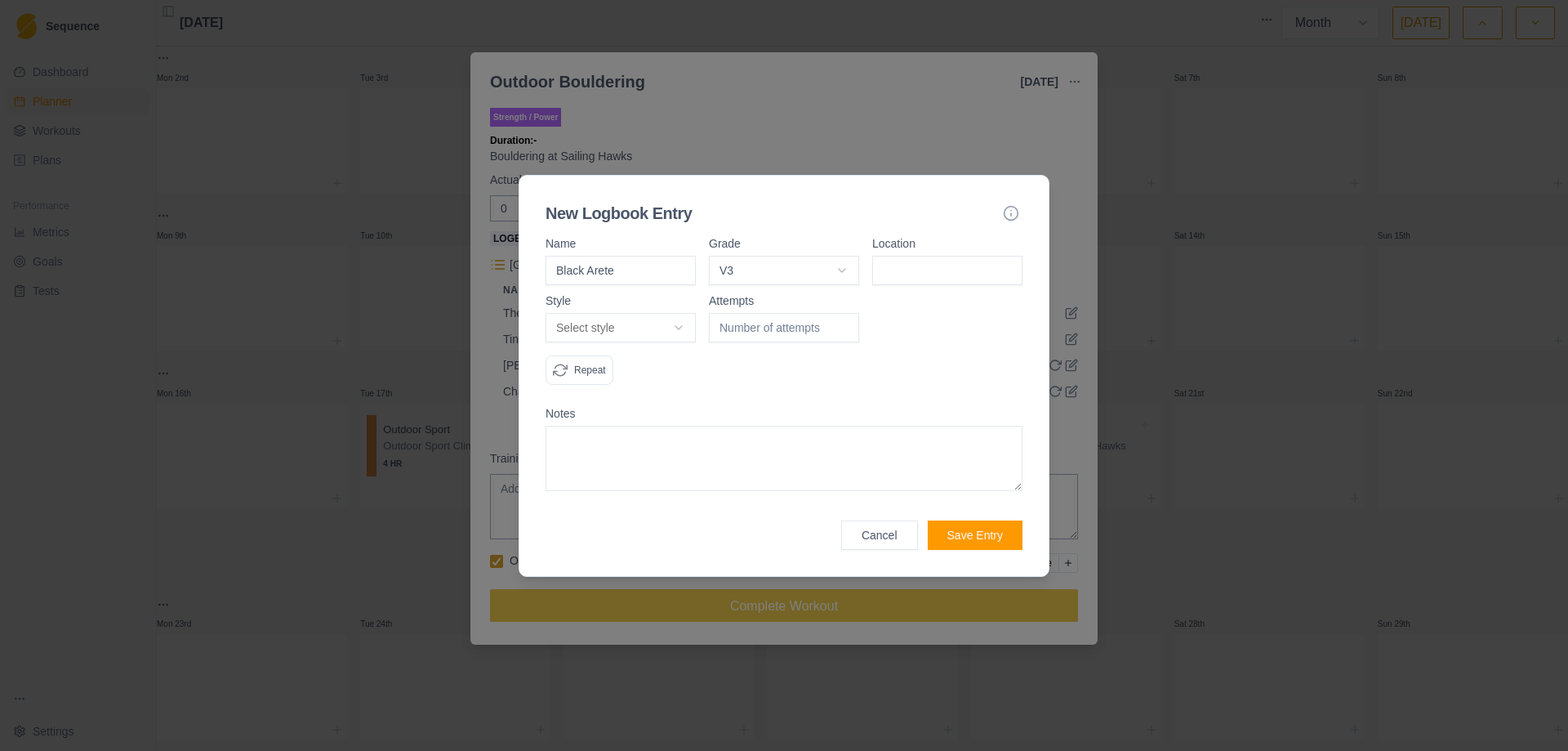
click at [939, 284] on input at bounding box center [947, 270] width 150 height 29
type input "Bolam"
click at [685, 325] on body "Sequence Dashboard Planner Workouts Plans Performance Metrics Goals Tests Setti…" at bounding box center [784, 376] width 1568 height 751
select select "attempt"
click at [846, 321] on input "1" at bounding box center [784, 327] width 150 height 29
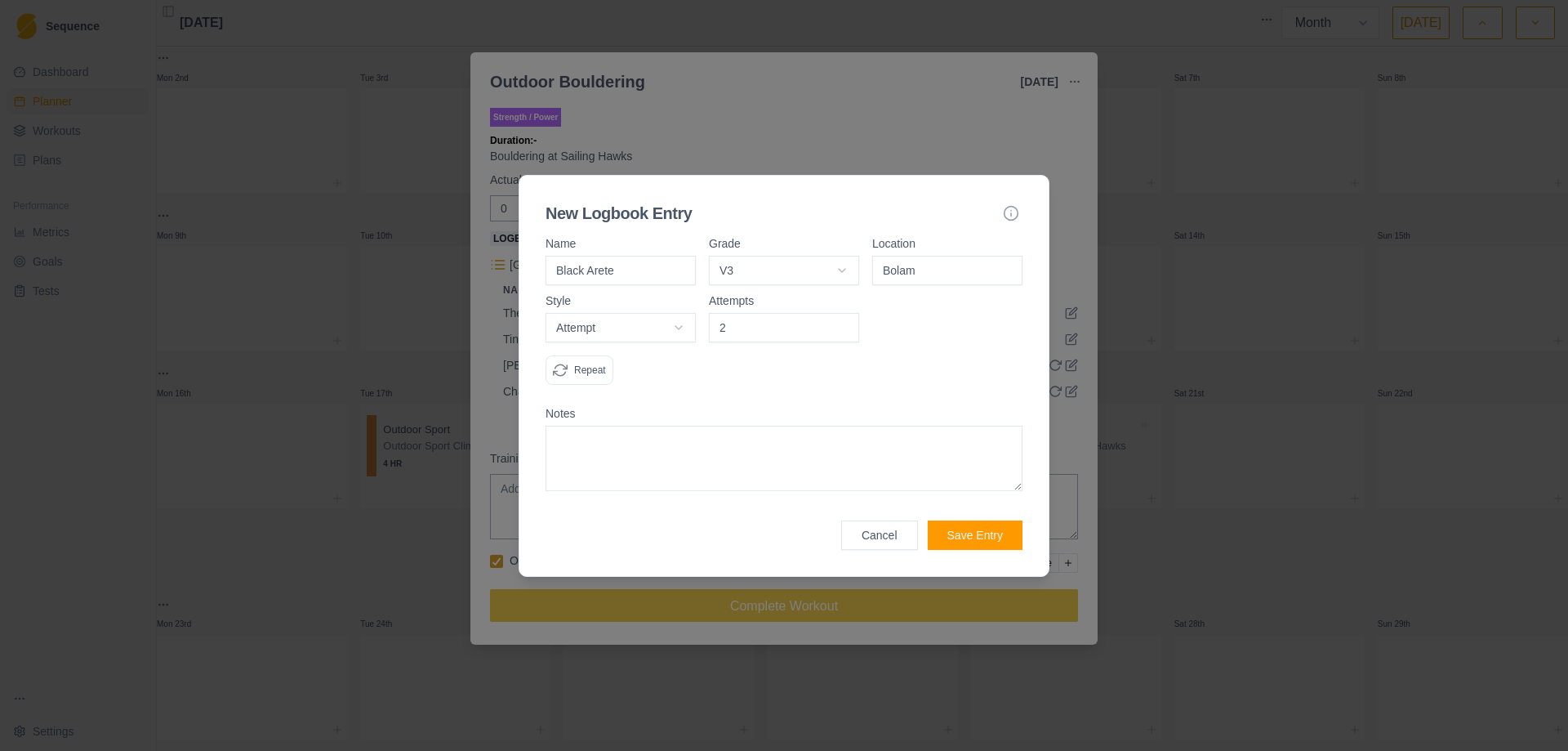
click at [846, 321] on input "2" at bounding box center [784, 327] width 150 height 29
type input "3"
click at [846, 321] on input "3" at bounding box center [784, 327] width 150 height 29
click at [649, 470] on textarea at bounding box center [784, 458] width 477 height 65
type textarea "Big opening move right was not doable [DATE]."
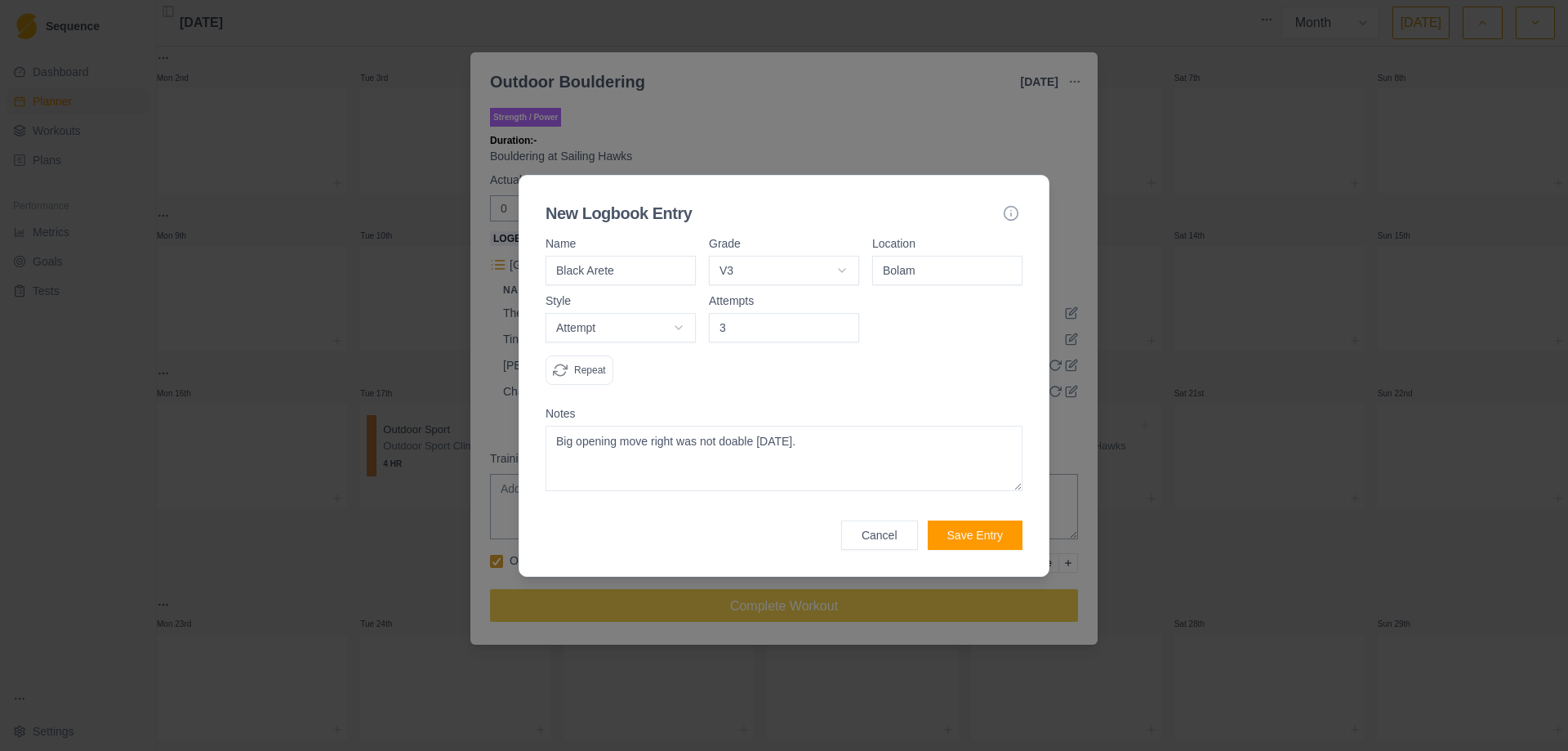
click at [977, 531] on button "Save Entry" at bounding box center [976, 535] width 94 height 29
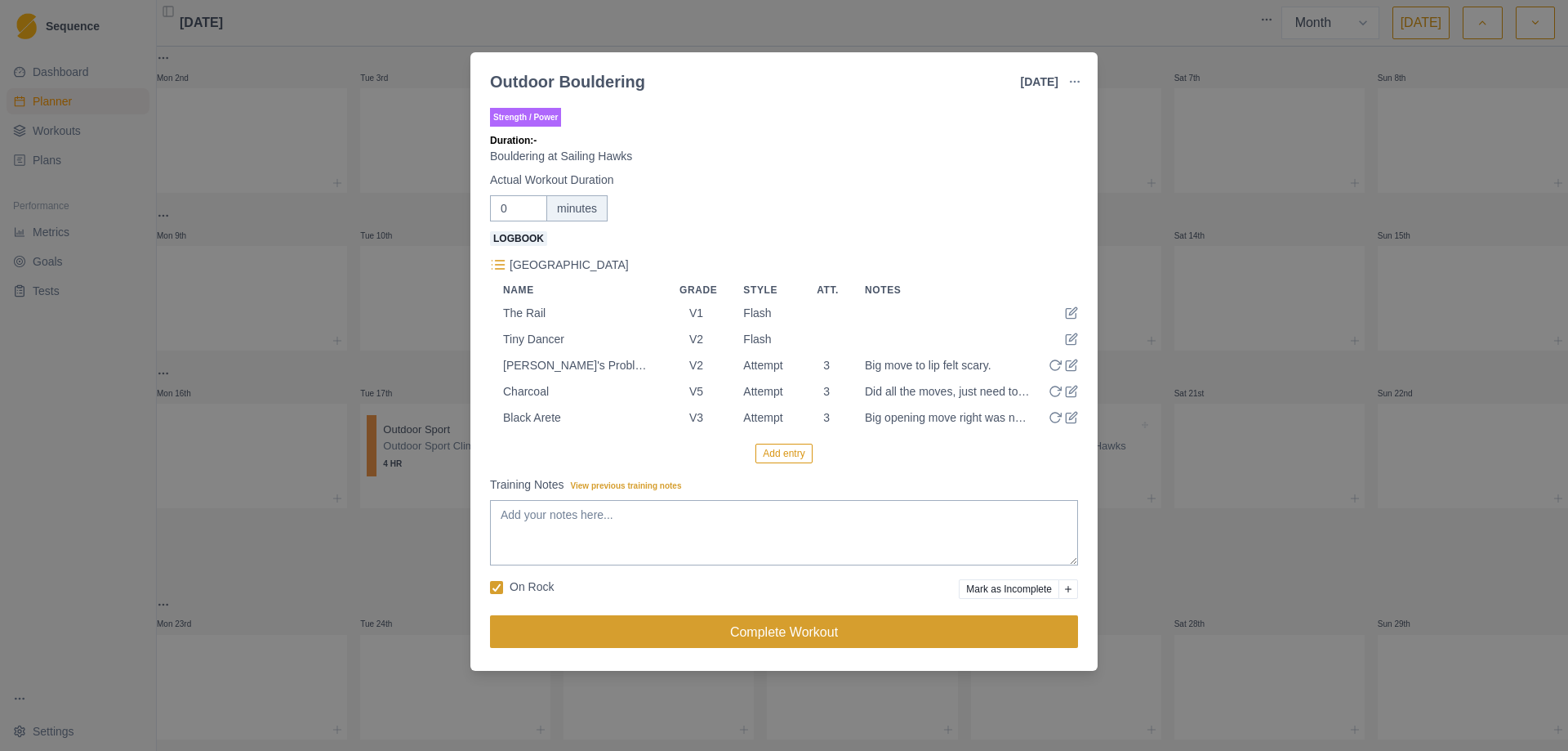
click at [770, 643] on button "Complete Workout" at bounding box center [783, 631] width 588 height 33
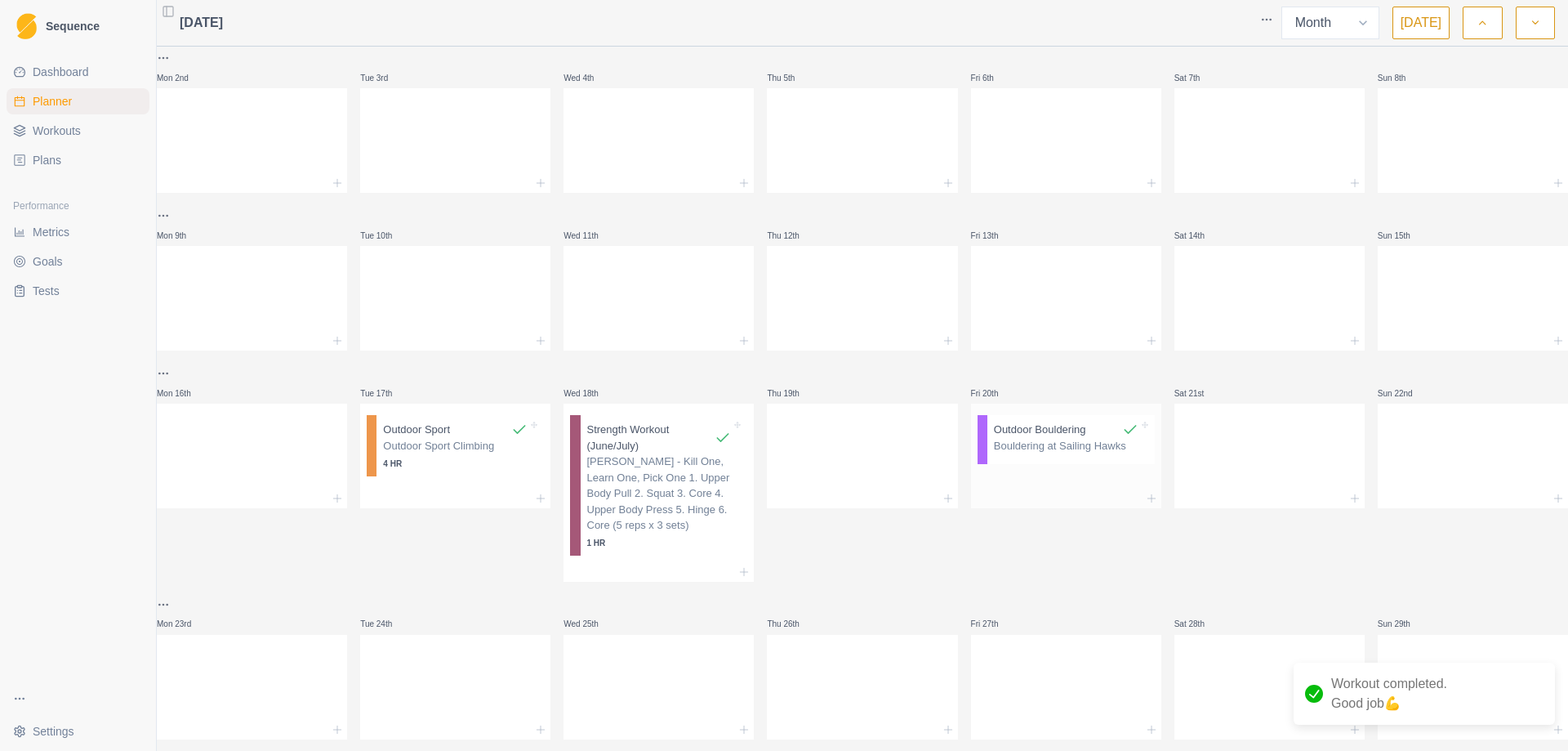
click at [1035, 452] on p "Bouldering at Sailing Hawks" at bounding box center [1066, 445] width 144 height 16
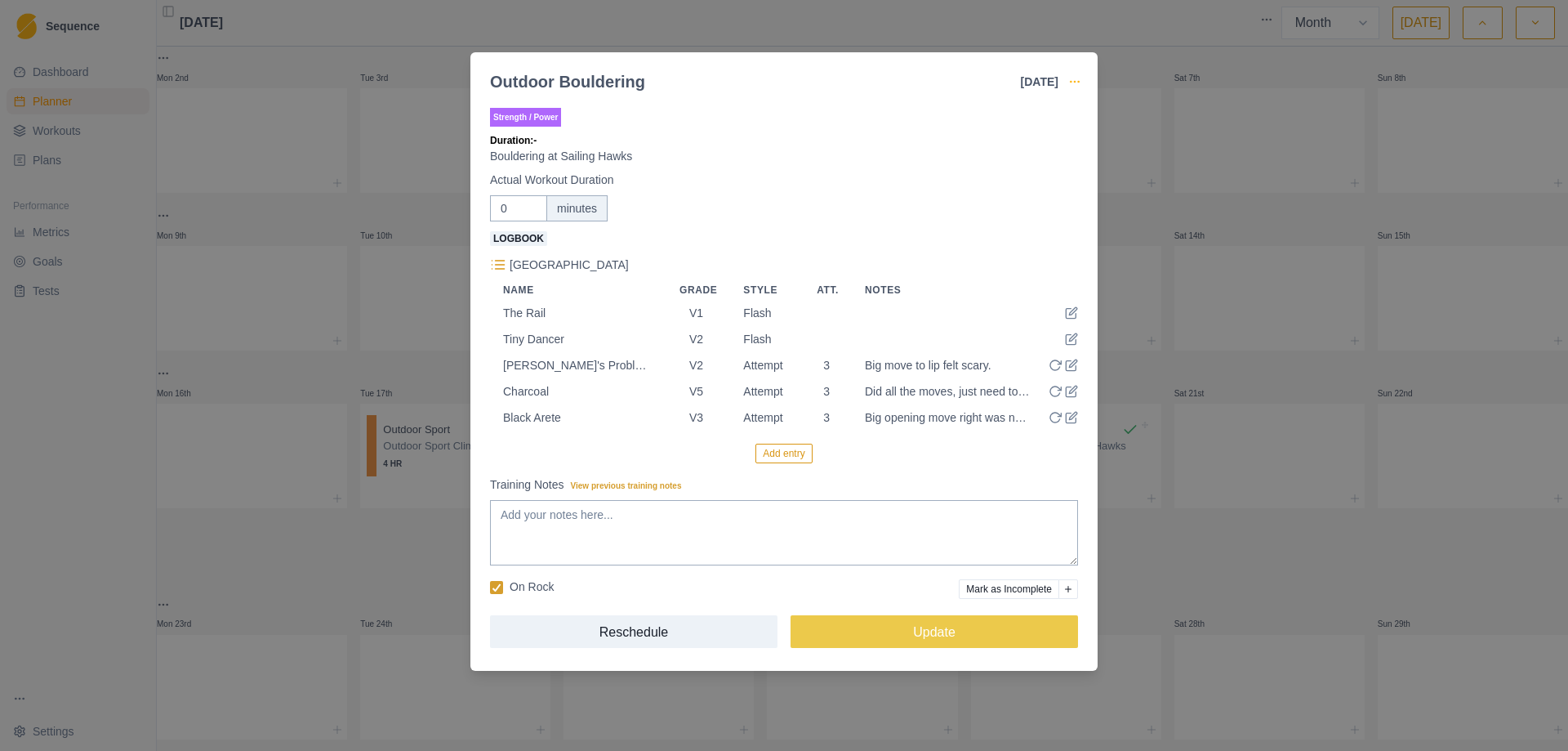
click at [1077, 79] on icon "button" at bounding box center [1075, 82] width 13 height 13
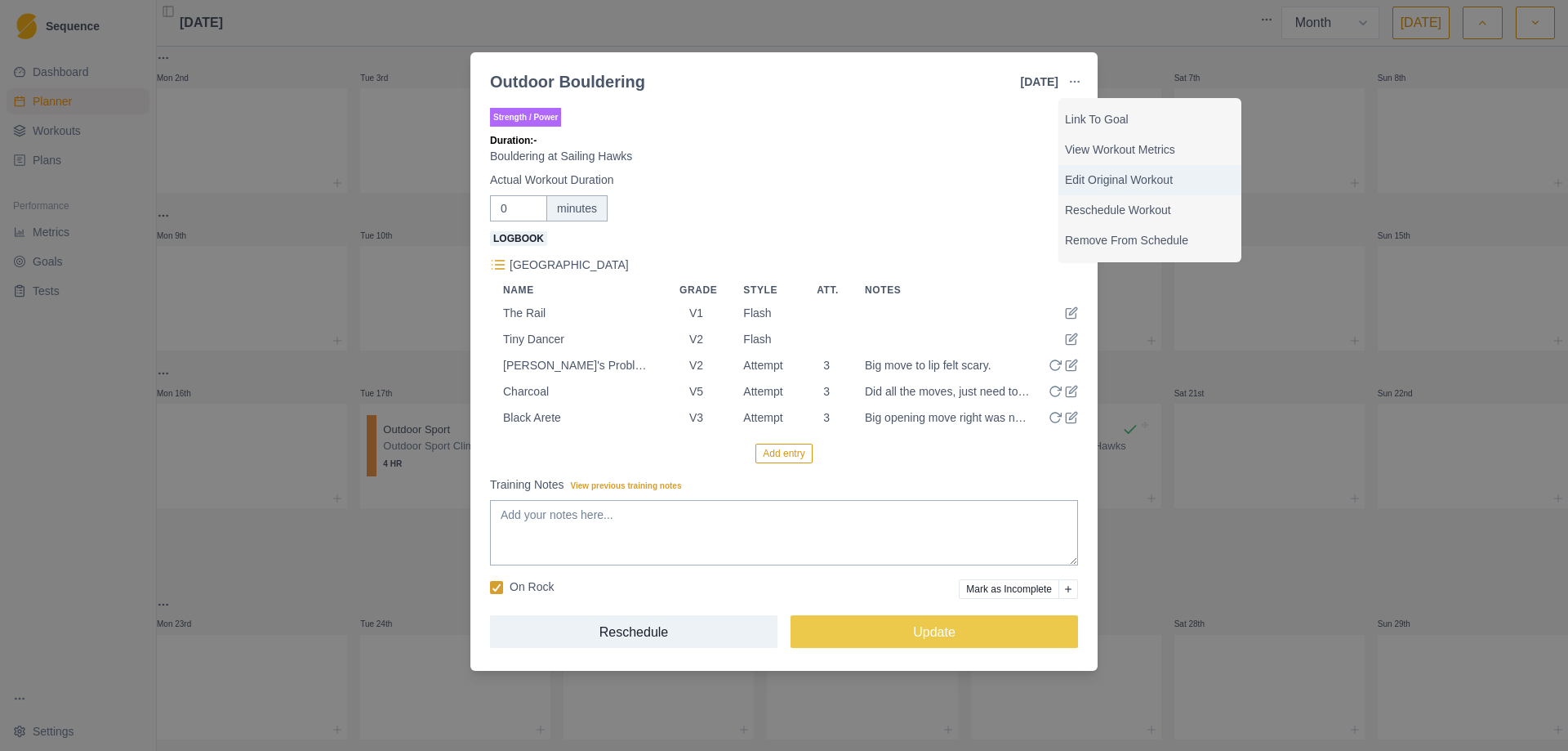
click at [1135, 186] on p "Edit Original Workout" at bounding box center [1150, 180] width 170 height 17
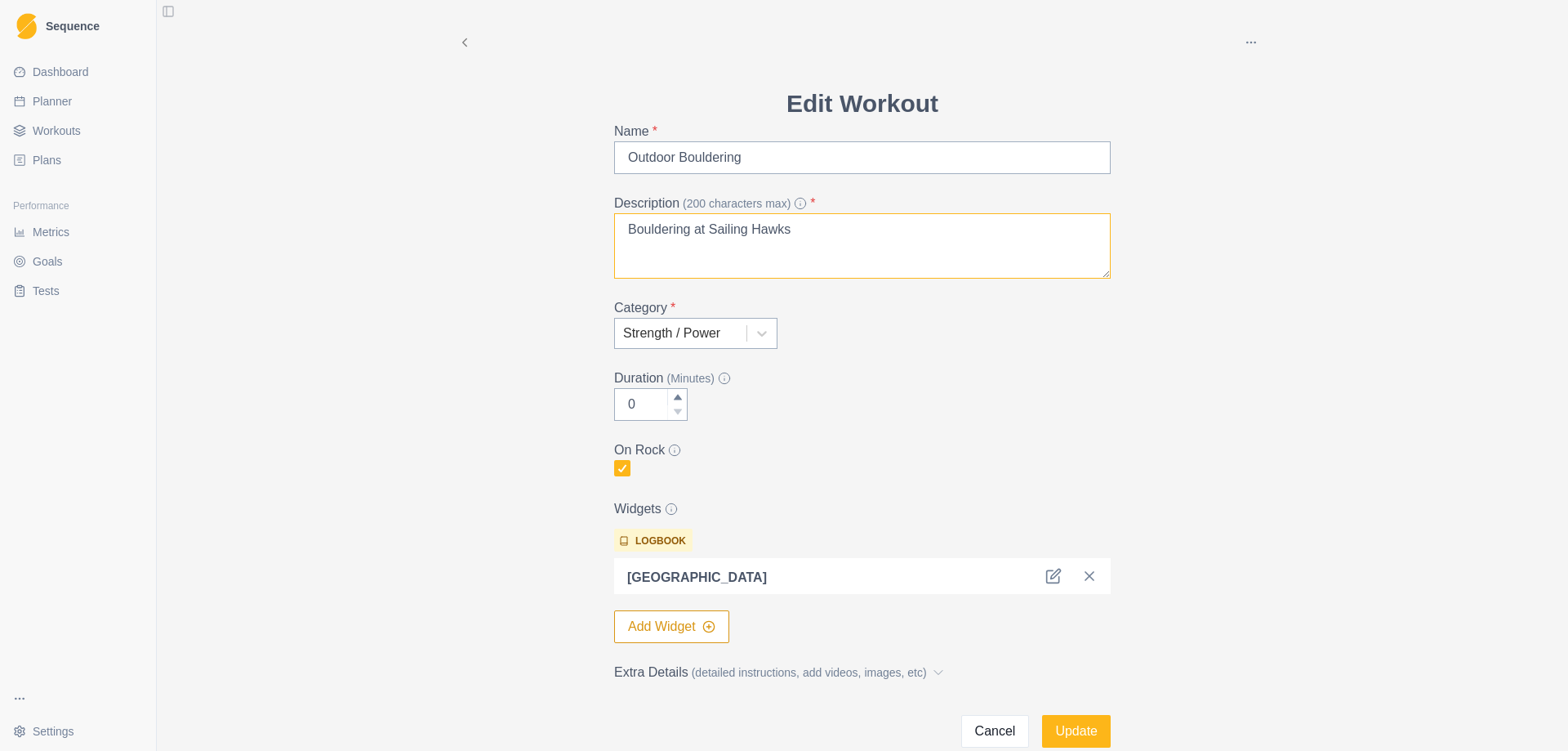
click at [817, 228] on textarea "Bouldering at Sailing Hawks" at bounding box center [862, 245] width 496 height 65
type textarea "B"
type textarea "Outdoor Bouldering"
click at [1063, 734] on button "Update" at bounding box center [1076, 731] width 69 height 33
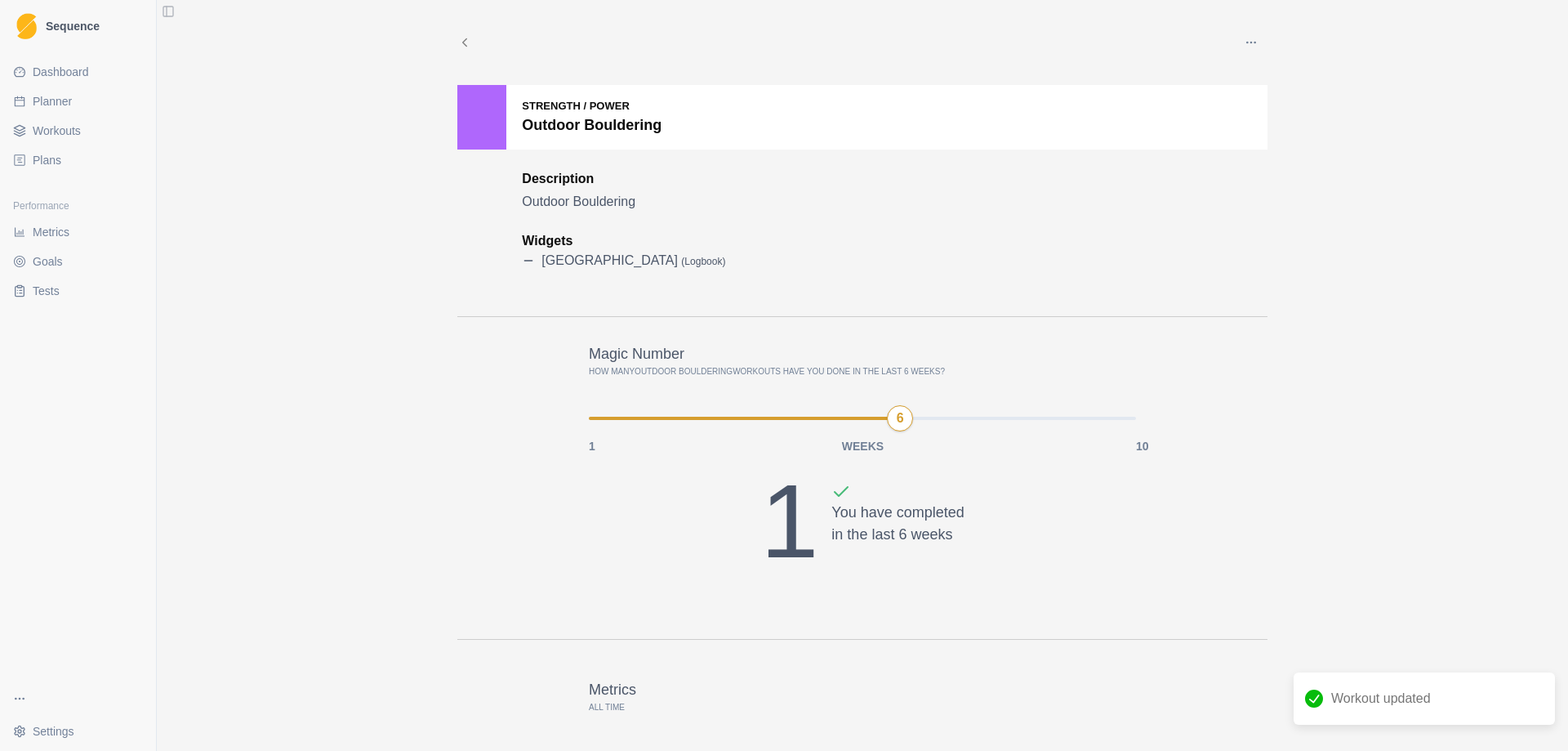
click at [45, 100] on span "Planner" at bounding box center [53, 101] width 40 height 16
select select "month"
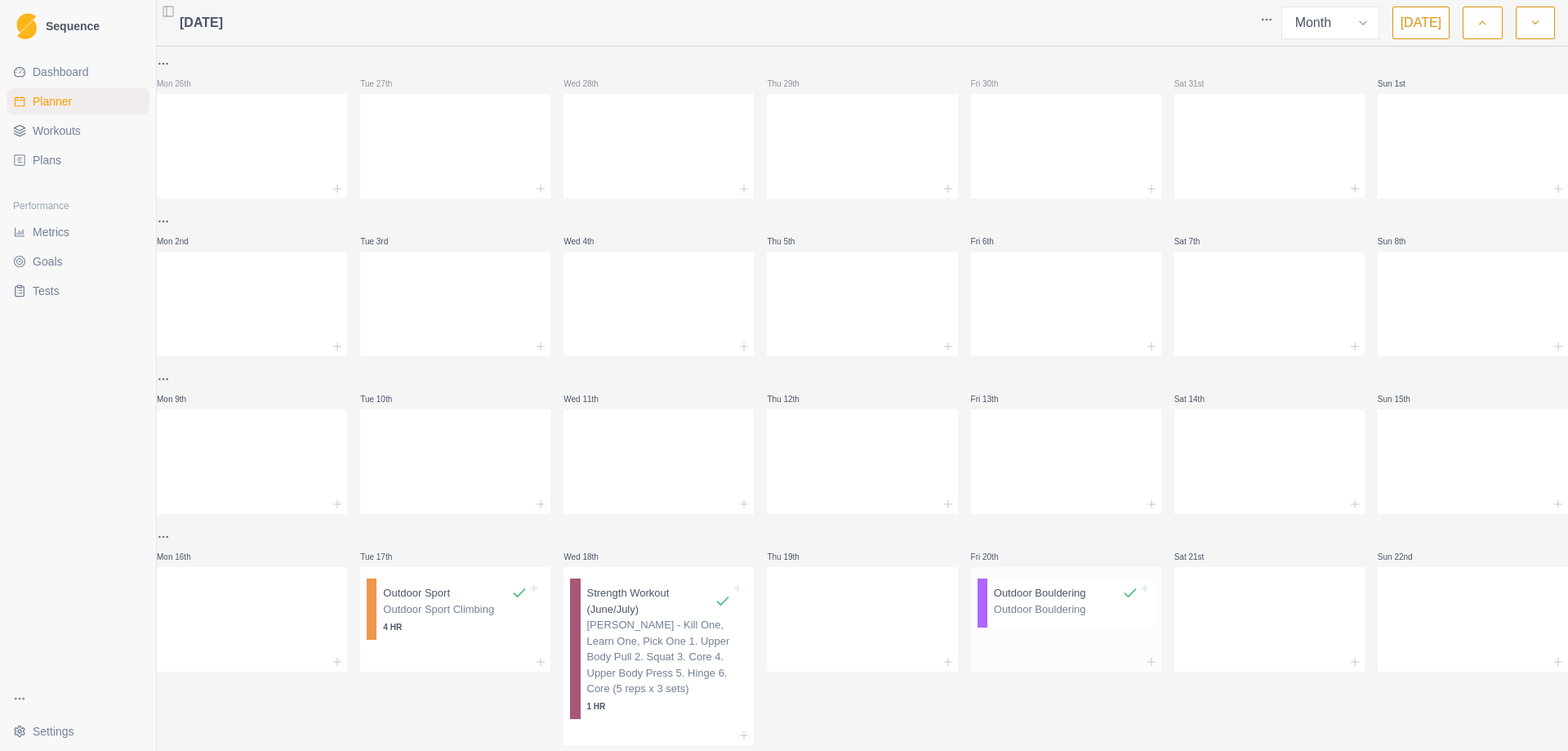
click at [1041, 609] on p "Outdoor Bouldering" at bounding box center [1066, 609] width 144 height 16
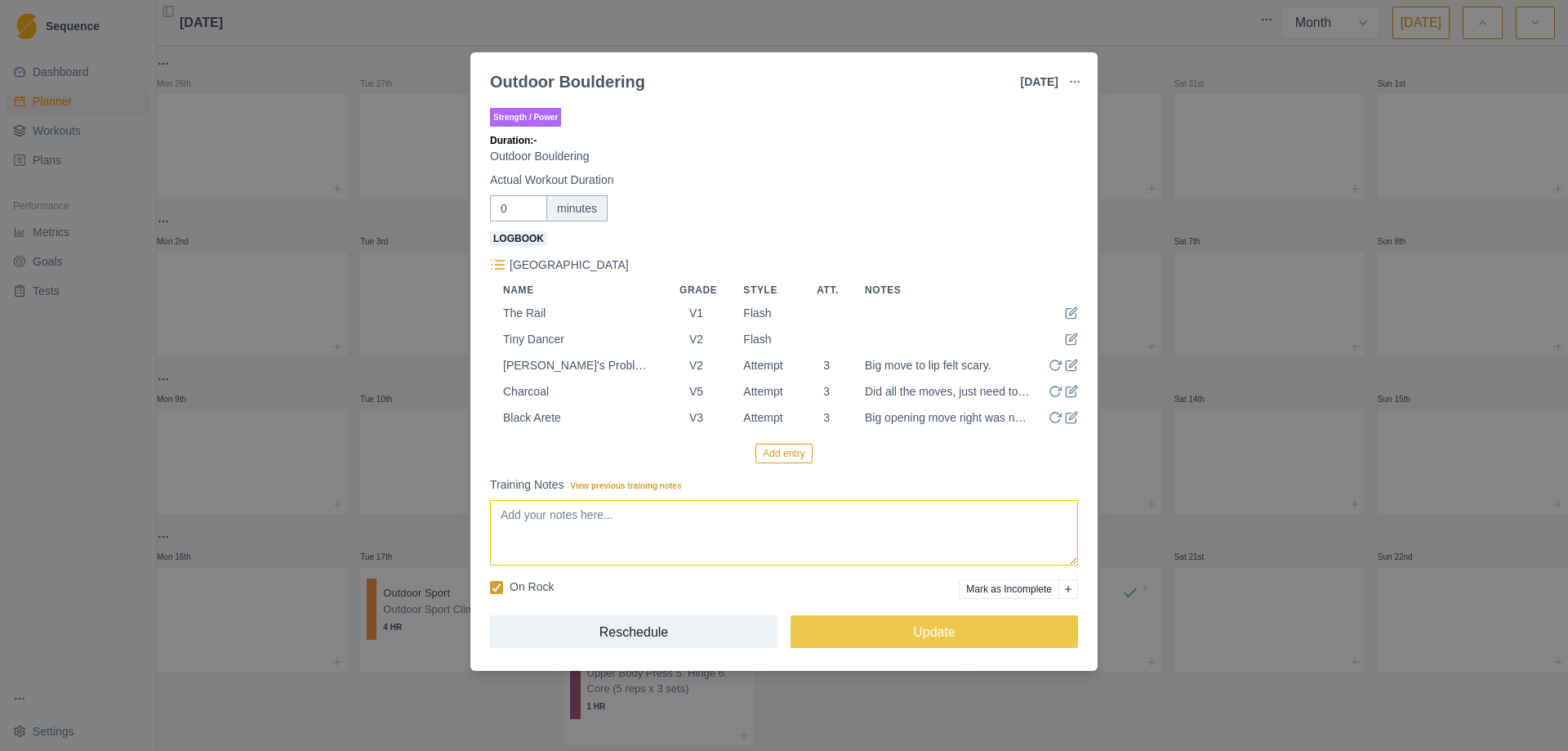
click at [613, 538] on textarea "Training Notes View previous training notes" at bounding box center [783, 532] width 588 height 65
type textarea "Day #56 Bolam Pass w/ [PERSON_NAME]"
click at [930, 632] on button "Update" at bounding box center [934, 631] width 288 height 33
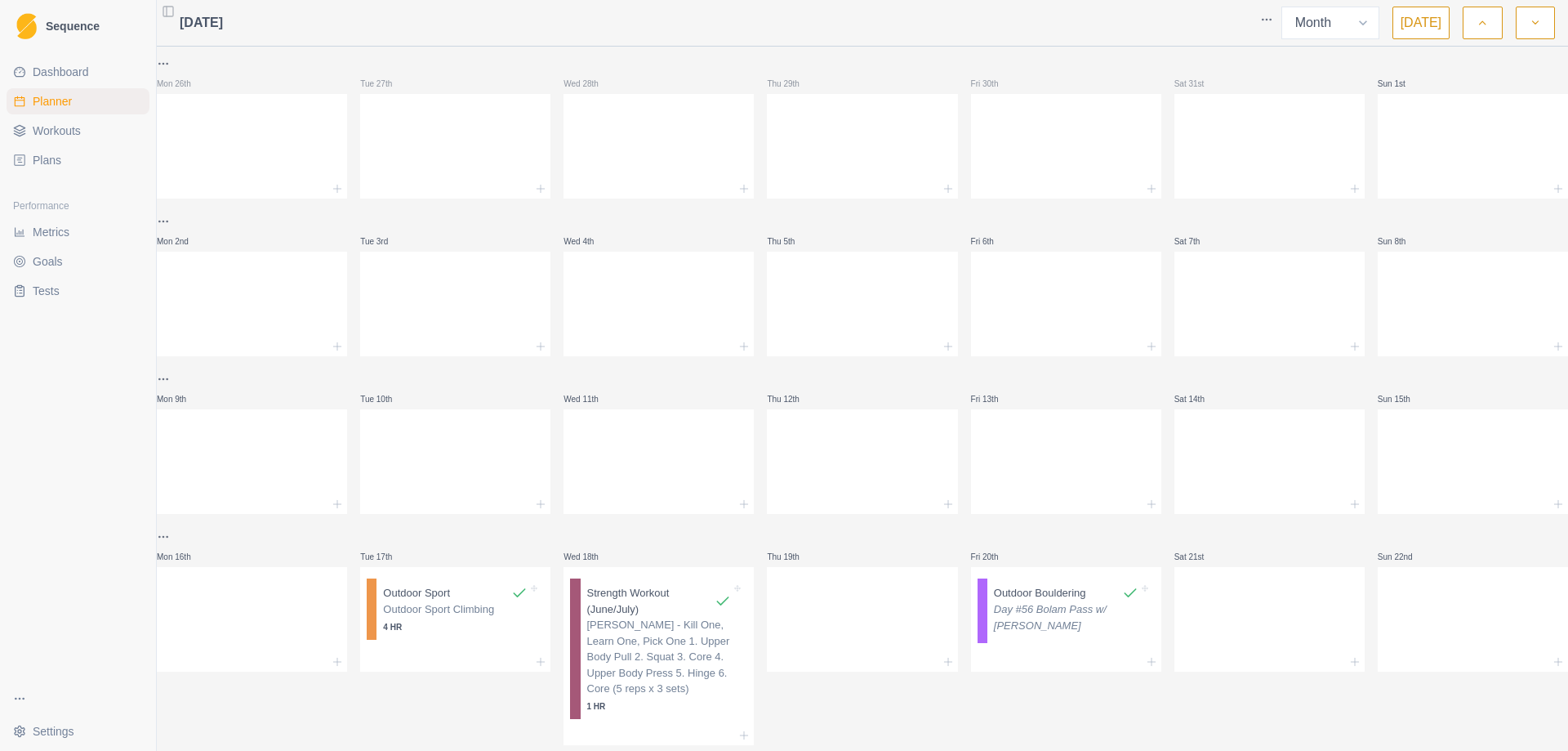
click at [1325, 664] on div at bounding box center [1270, 661] width 191 height 20
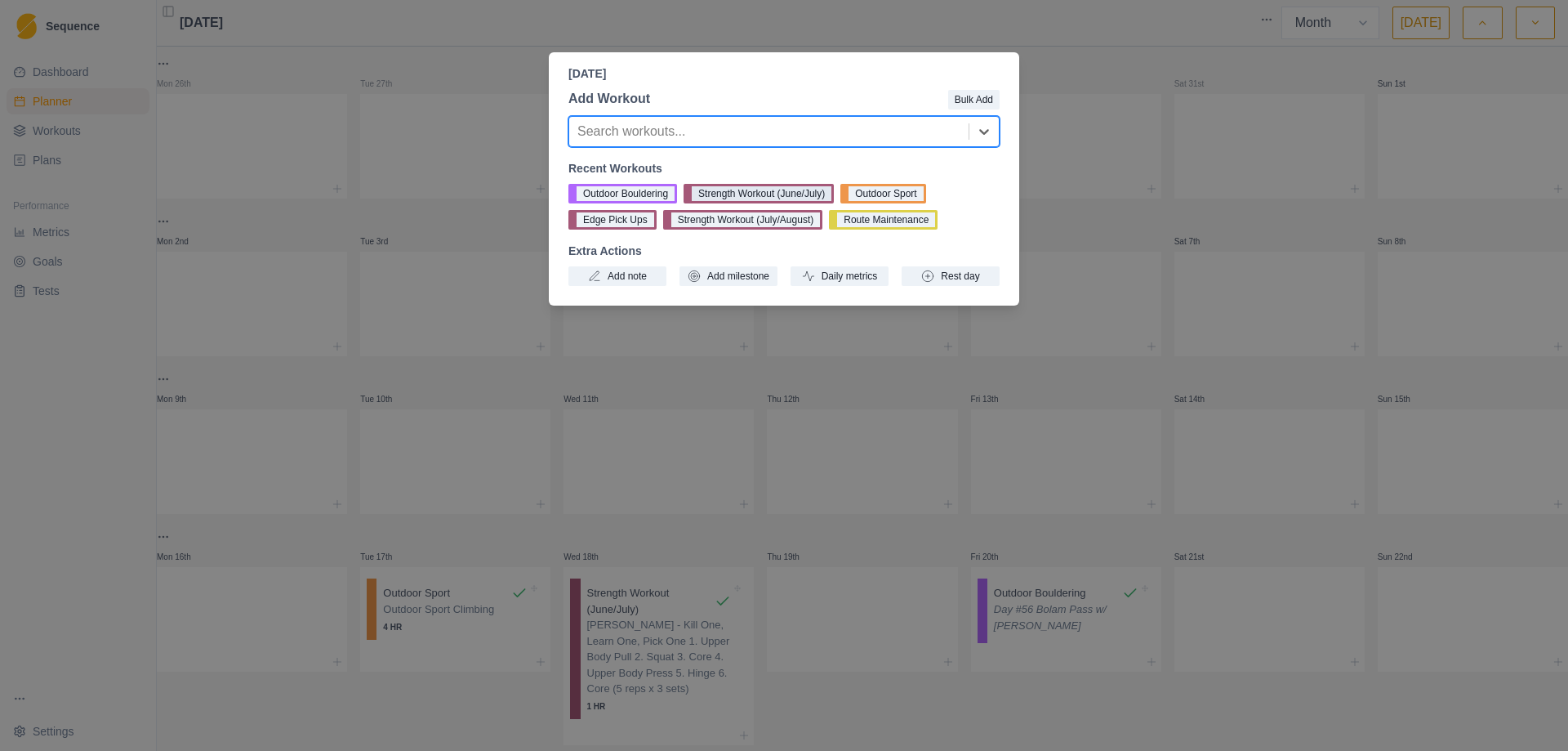
click at [771, 192] on button "Strength Workout (June/July)" at bounding box center [759, 193] width 150 height 20
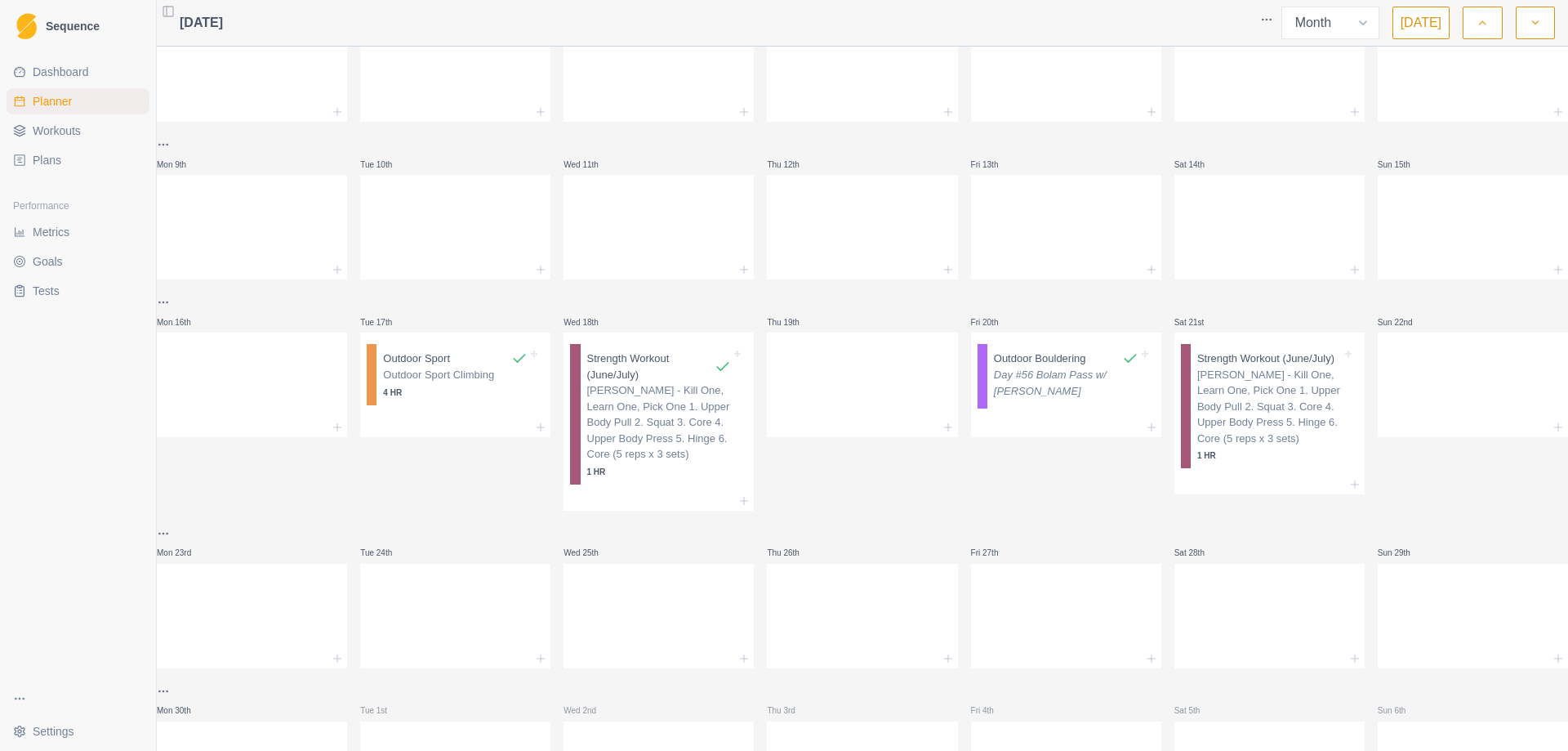
scroll to position [245, 0]
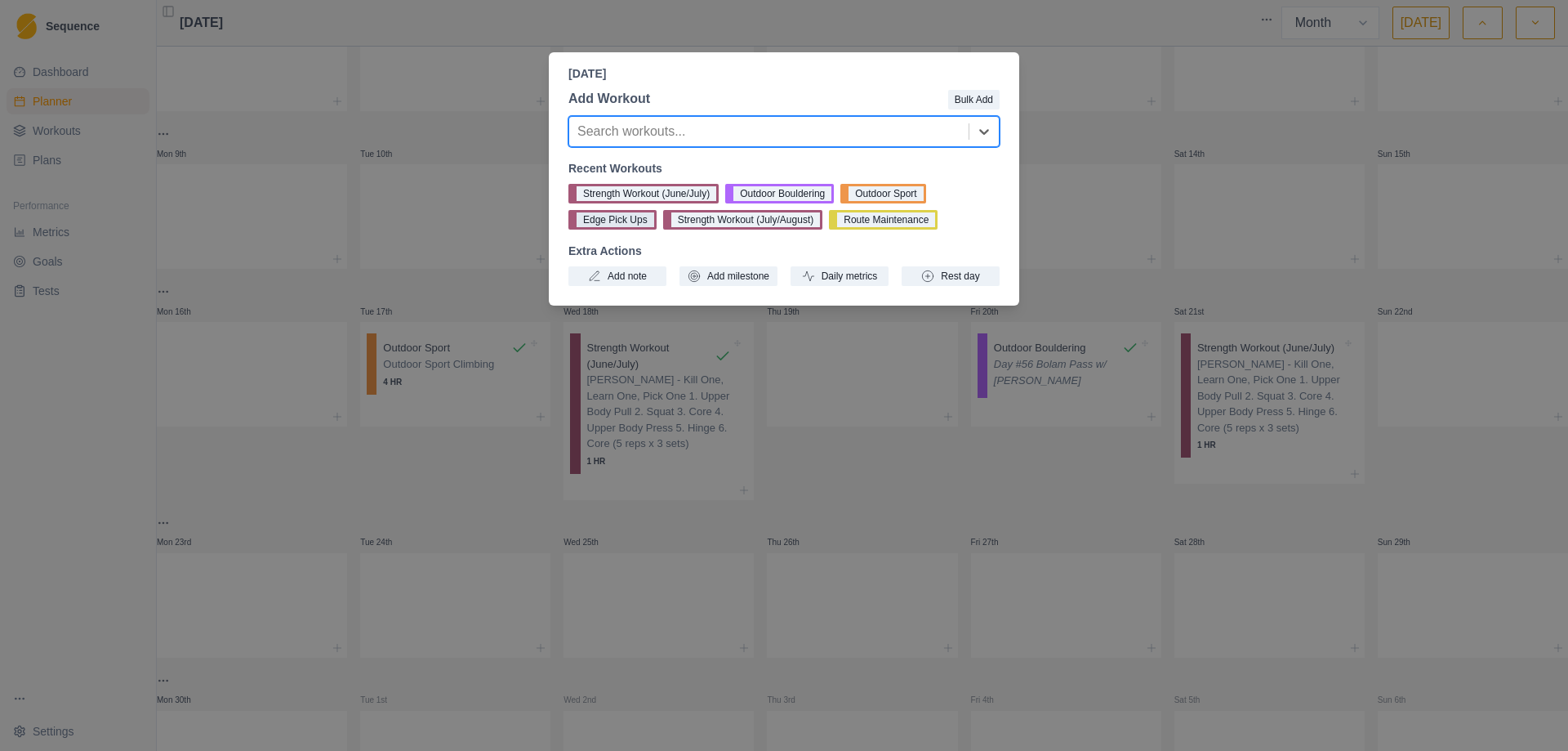
click at [608, 223] on button "Edge Pick Ups" at bounding box center [613, 220] width 89 height 20
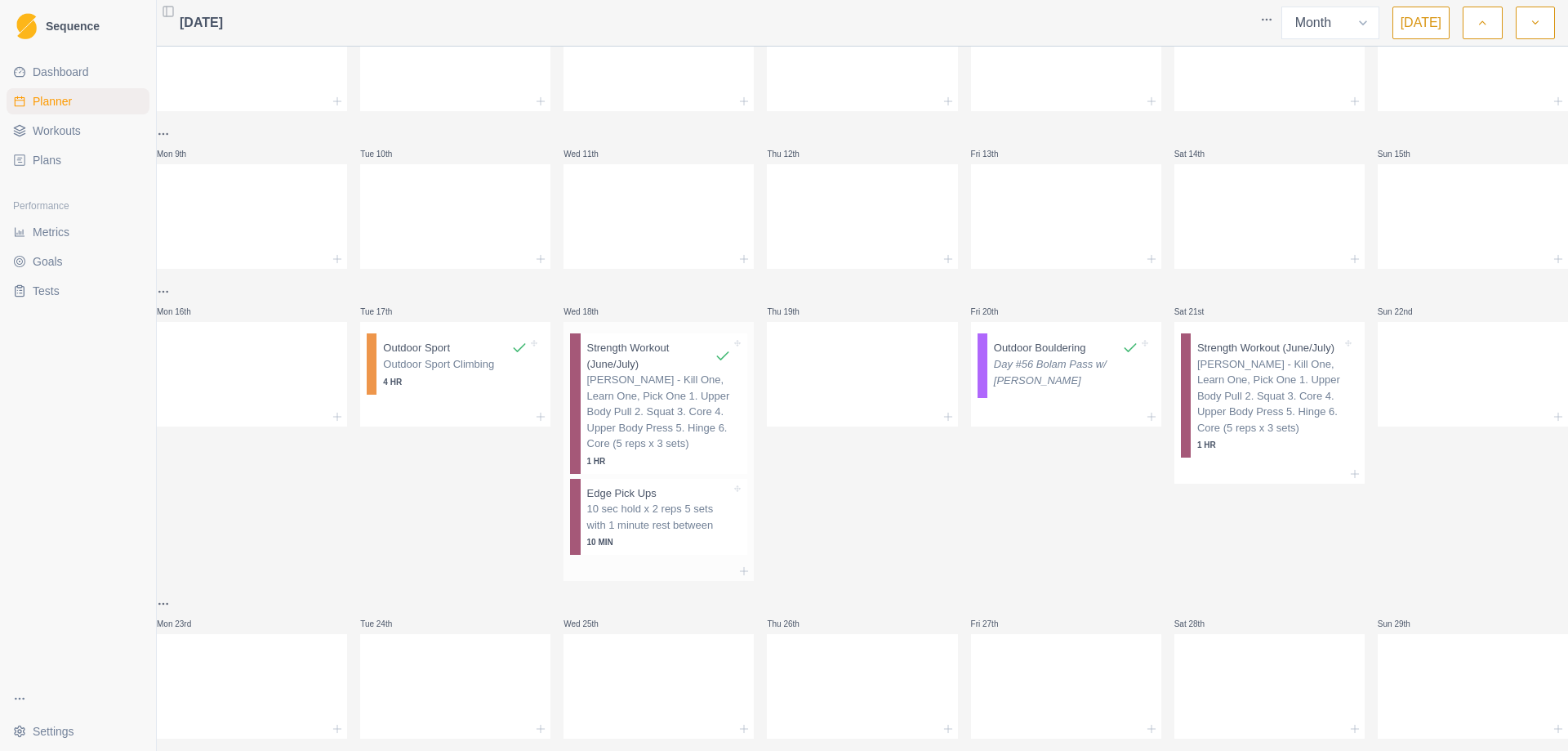
click at [659, 535] on div "10 sec hold x 2 reps 5 sets with 1 minute rest between 10 MIN" at bounding box center [659, 525] width 144 height 47
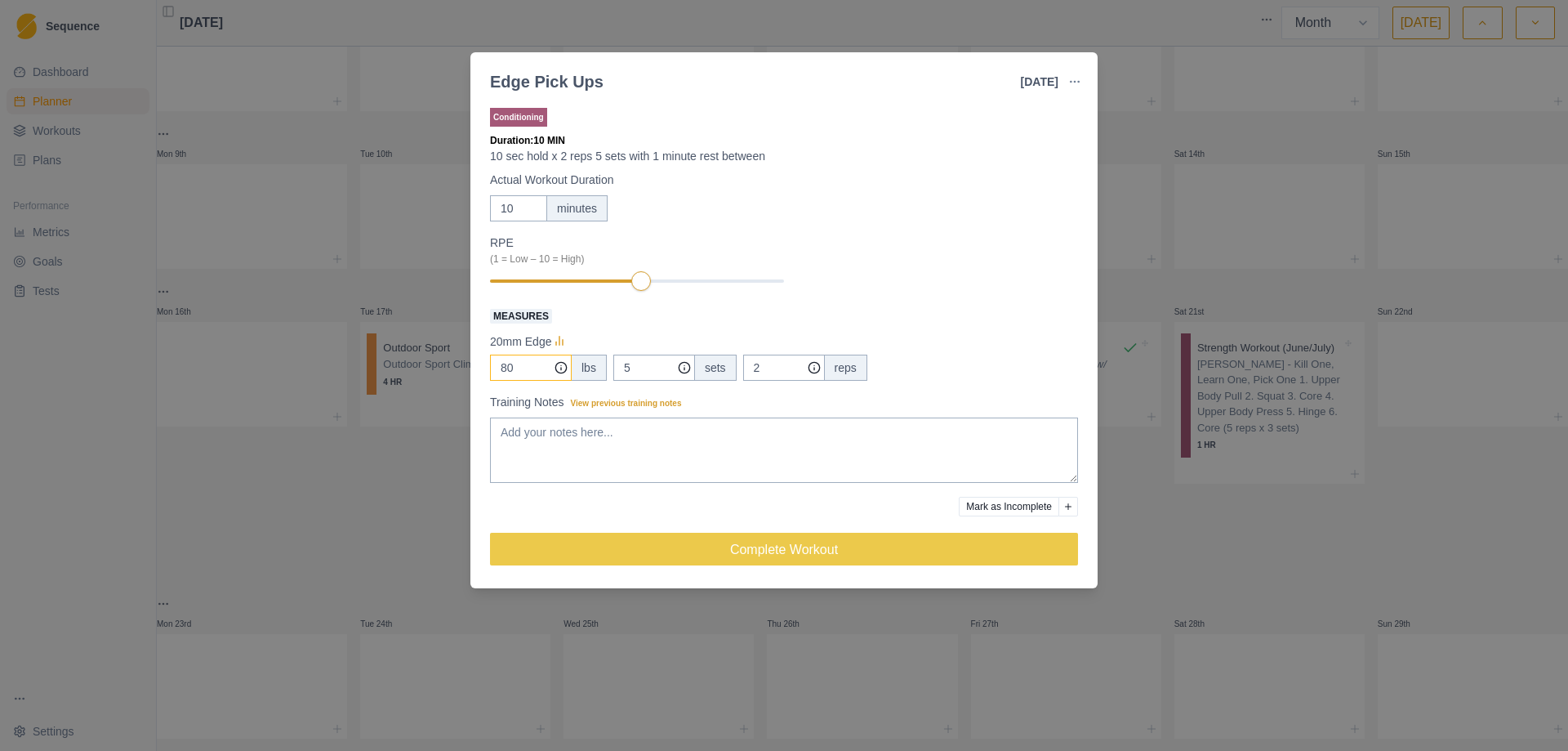
drag, startPoint x: 531, startPoint y: 363, endPoint x: 479, endPoint y: 369, distance: 52.3
click at [479, 369] on div "Conditioning Duration: 10 MIN 10 sec hold x 2 reps 5 sets with 1 minute rest be…" at bounding box center [784, 342] width 627 height 490
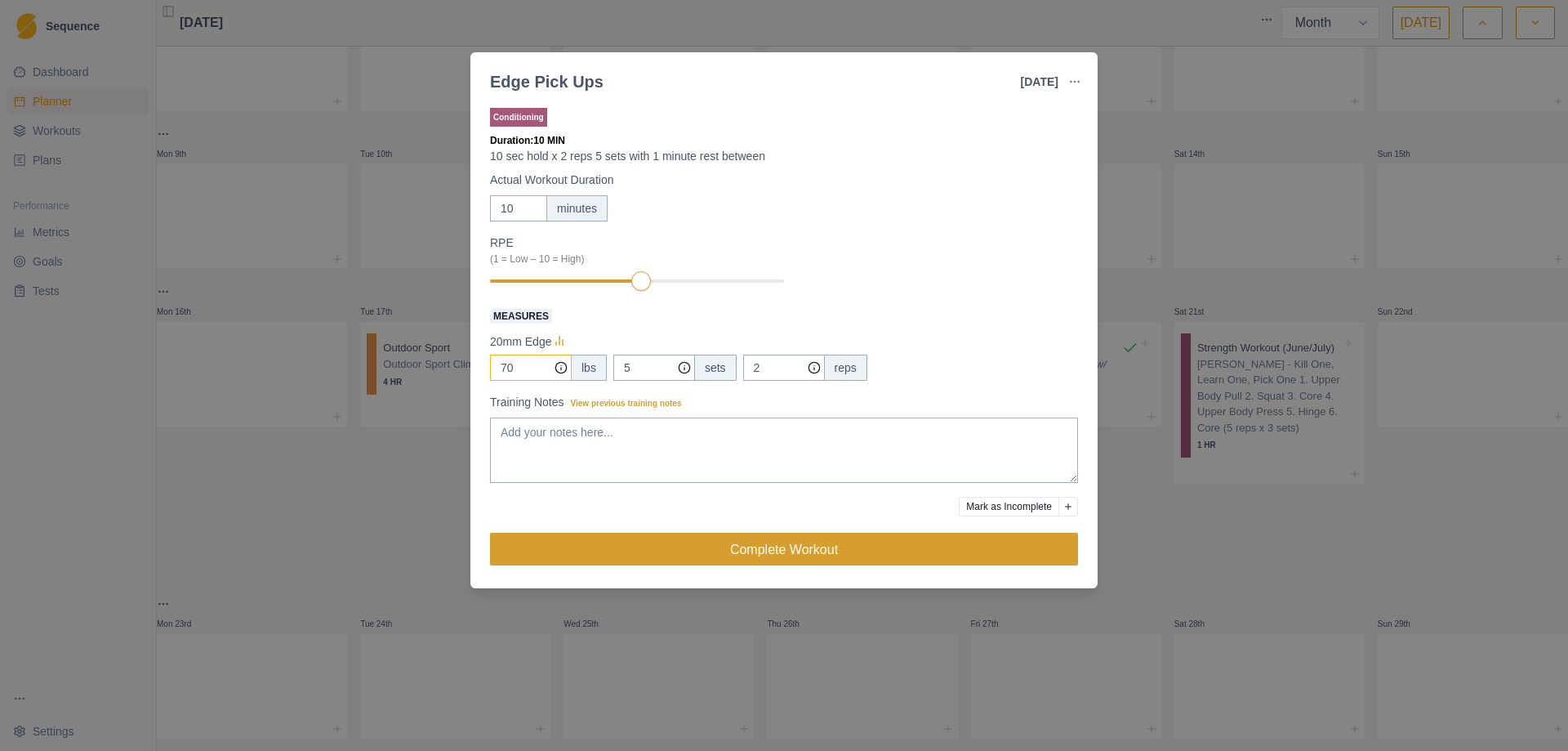
type input "70"
click at [776, 554] on button "Complete Workout" at bounding box center [783, 549] width 588 height 33
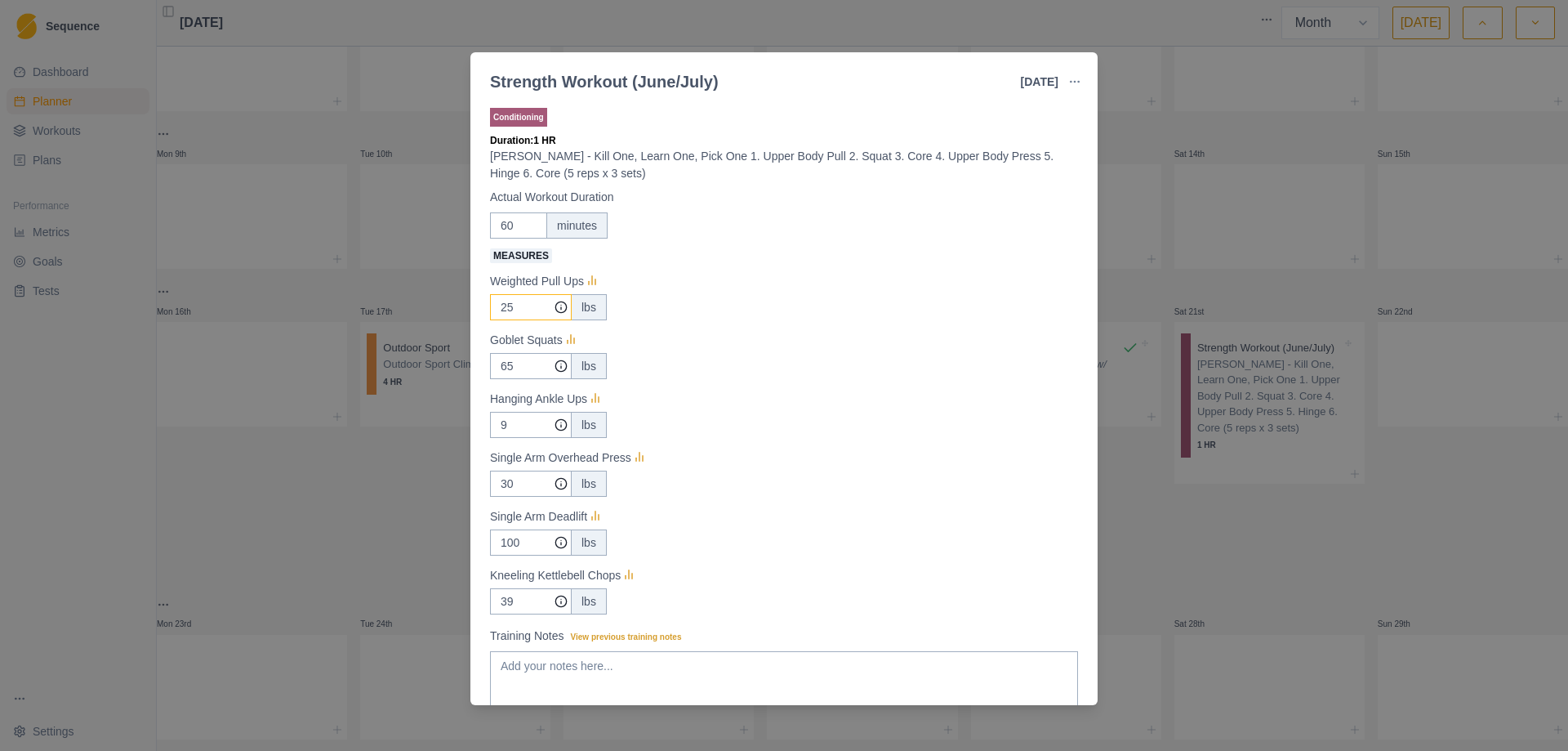
click at [521, 301] on input "25" at bounding box center [530, 308] width 82 height 26
type input "20"
click at [525, 320] on input "30" at bounding box center [530, 308] width 82 height 26
type input "35"
click at [526, 320] on input "100" at bounding box center [530, 308] width 82 height 26
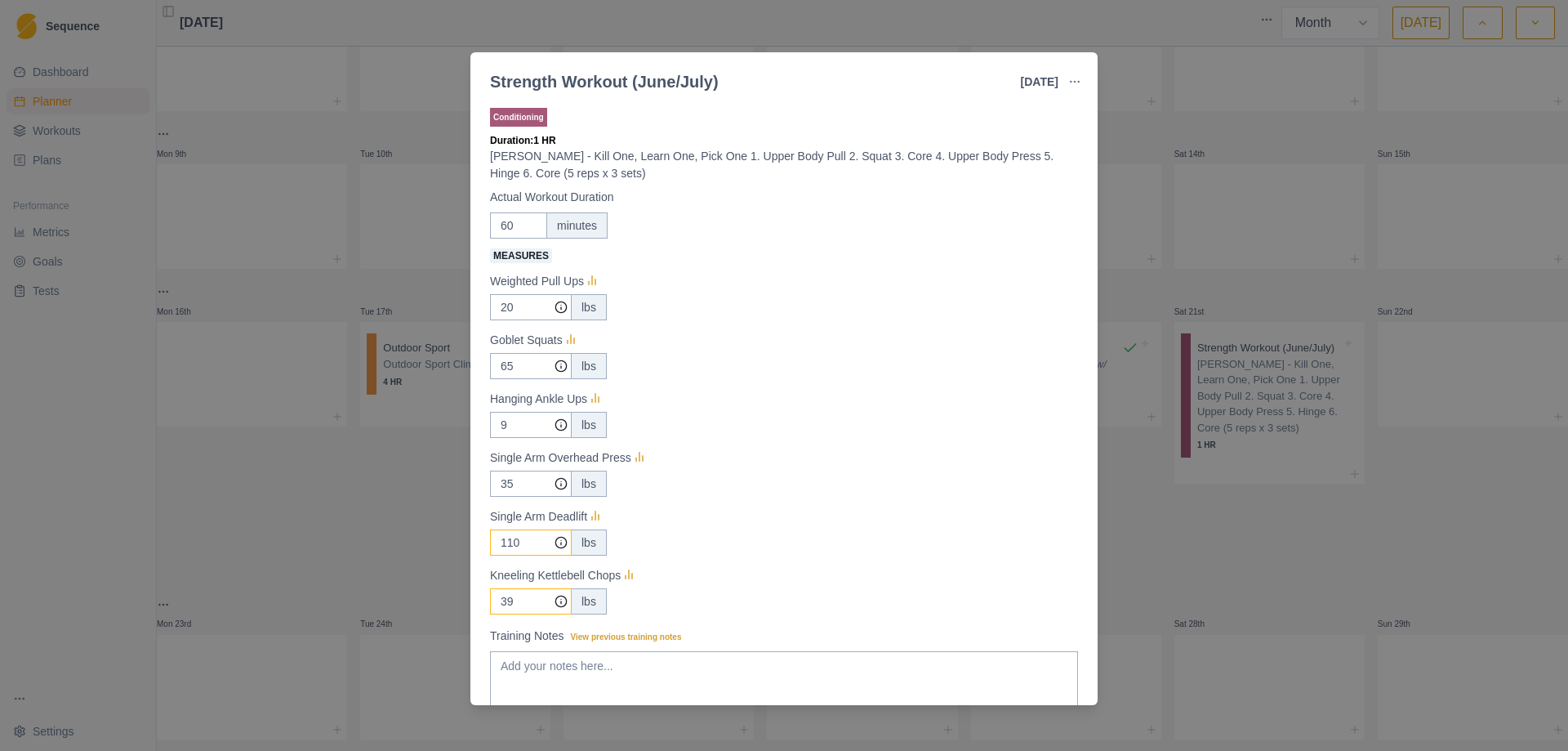
type input "110"
click at [532, 320] on input "39" at bounding box center [530, 308] width 82 height 26
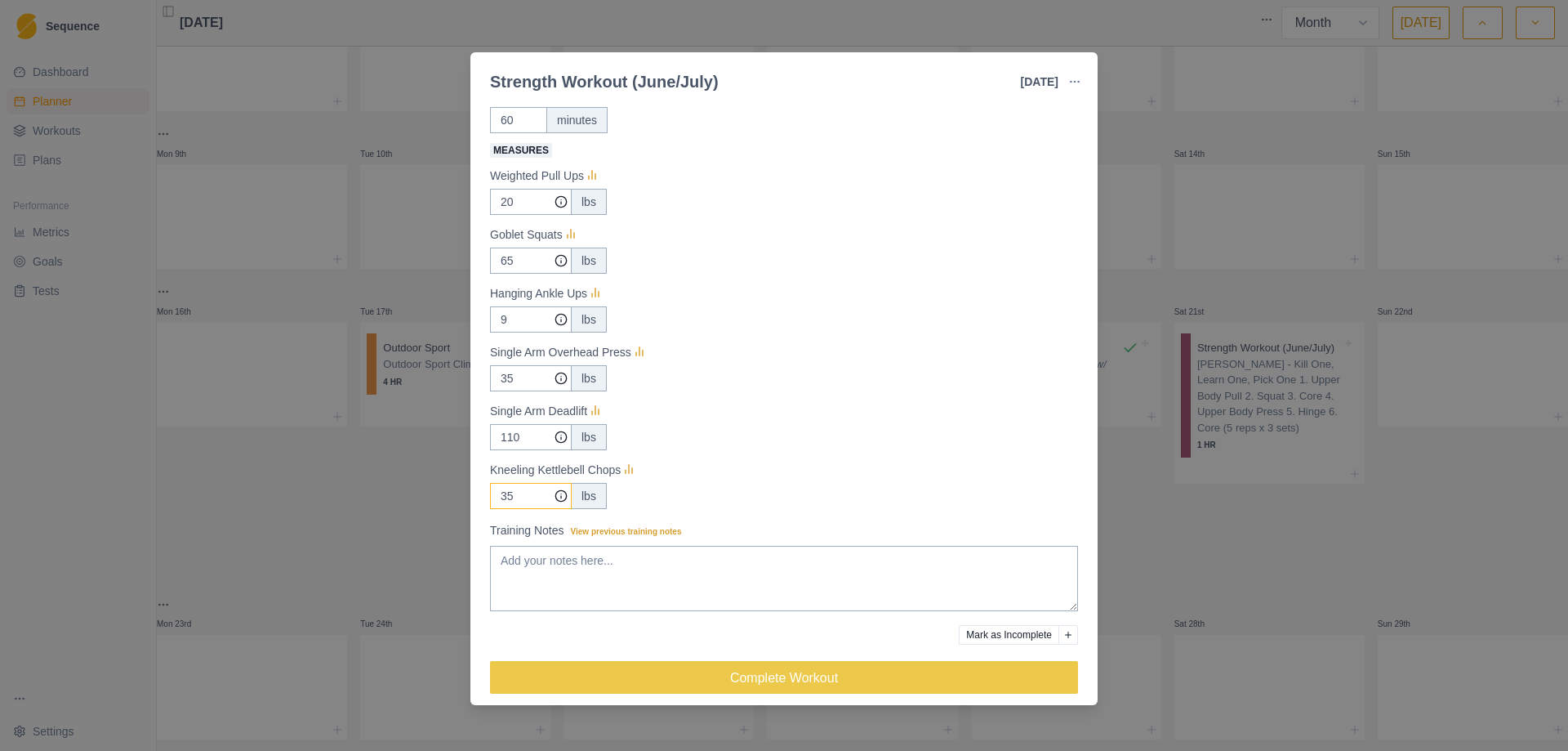
scroll to position [117, 0]
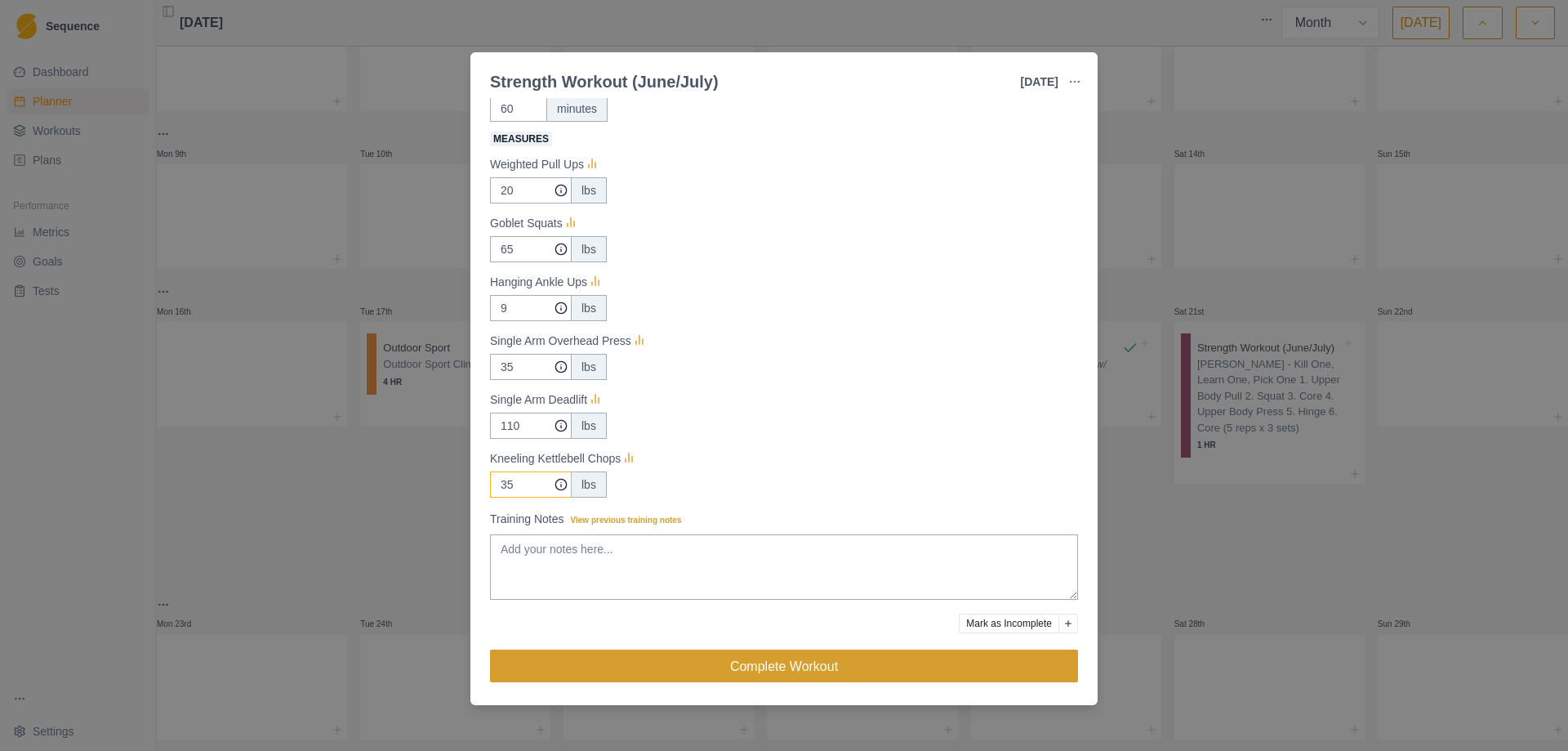
type input "35"
click at [752, 672] on button "Complete Workout" at bounding box center [783, 665] width 588 height 33
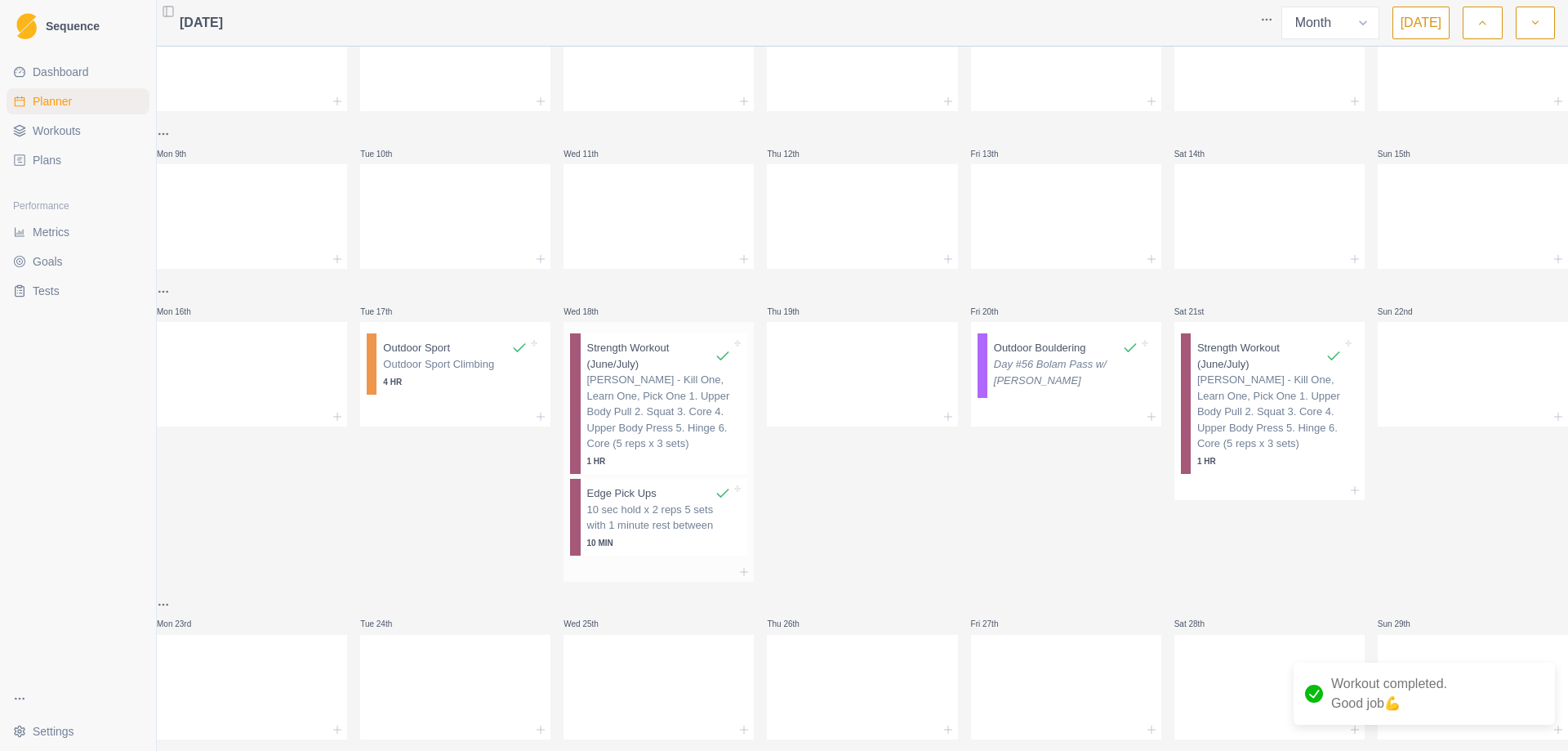
click at [652, 400] on p "[PERSON_NAME] - Kill One, Learn One, Pick One 1. Upper Body Pull 2. Squat 3. Co…" at bounding box center [659, 411] width 144 height 80
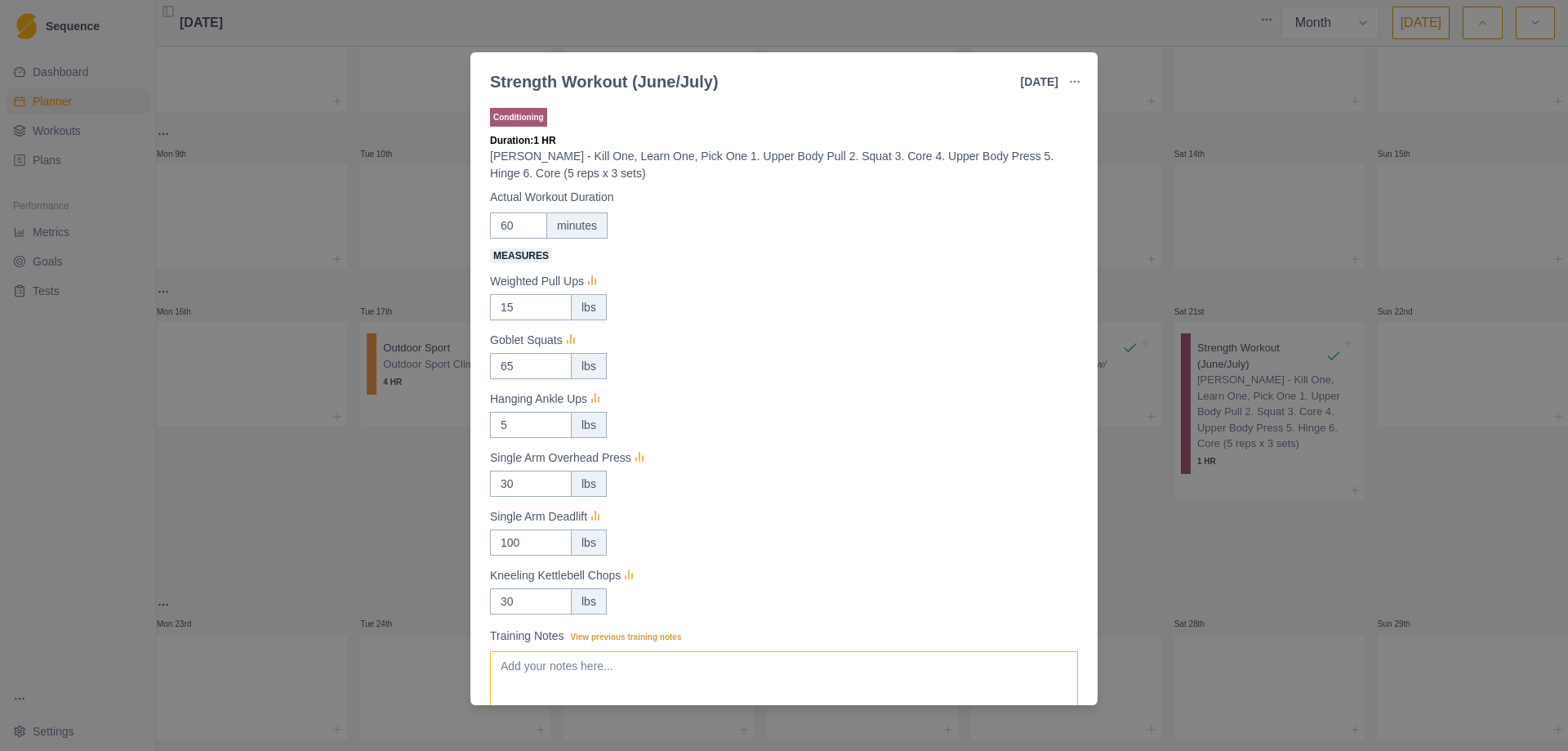
click at [691, 664] on textarea "Training Notes View previous training notes" at bounding box center [783, 683] width 588 height 65
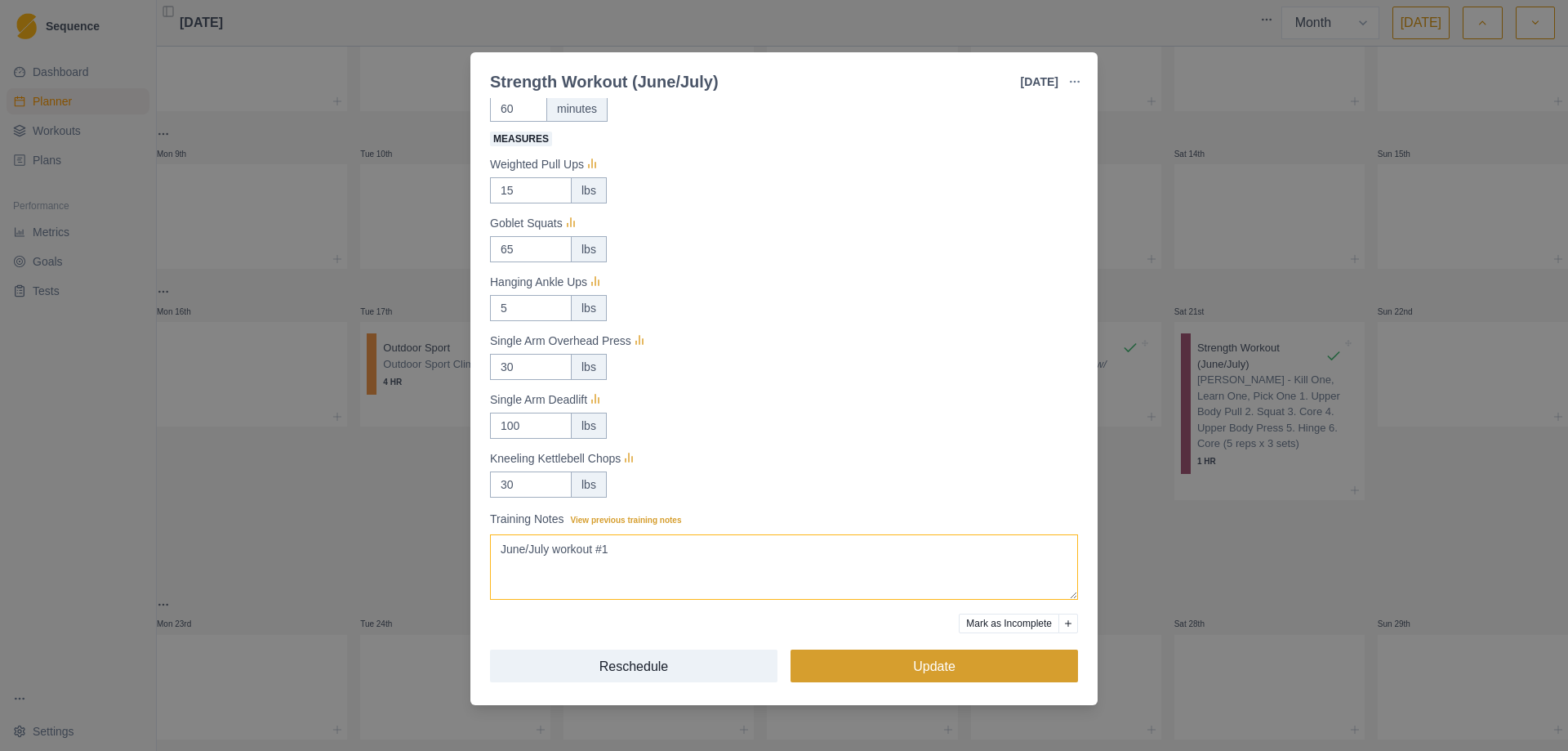
type textarea "June/July workout #1"
click at [931, 660] on button "Update" at bounding box center [934, 665] width 288 height 33
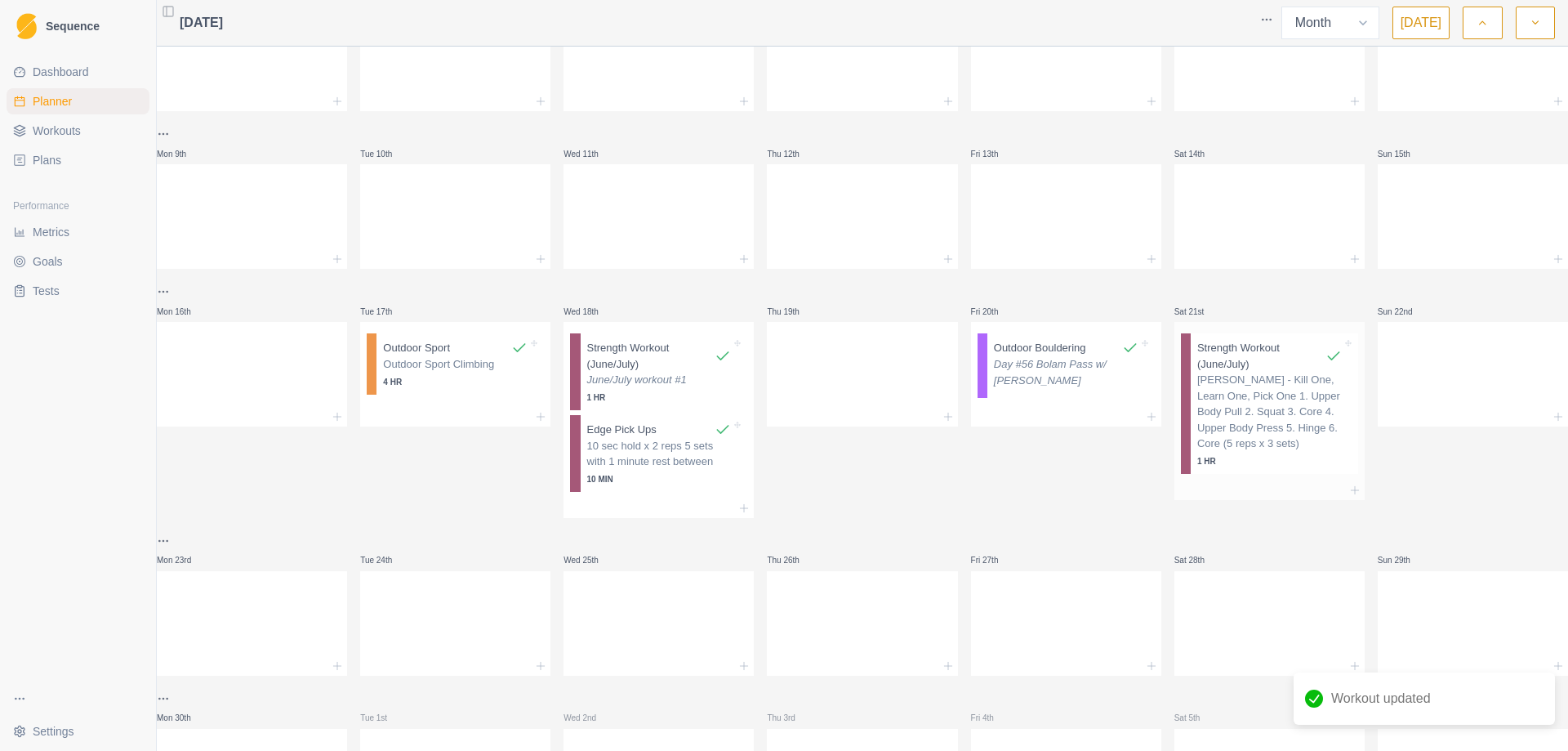
click at [1249, 382] on p "[PERSON_NAME] - Kill One, Learn One, Pick One 1. Upper Body Pull 2. Squat 3. Co…" at bounding box center [1269, 411] width 144 height 80
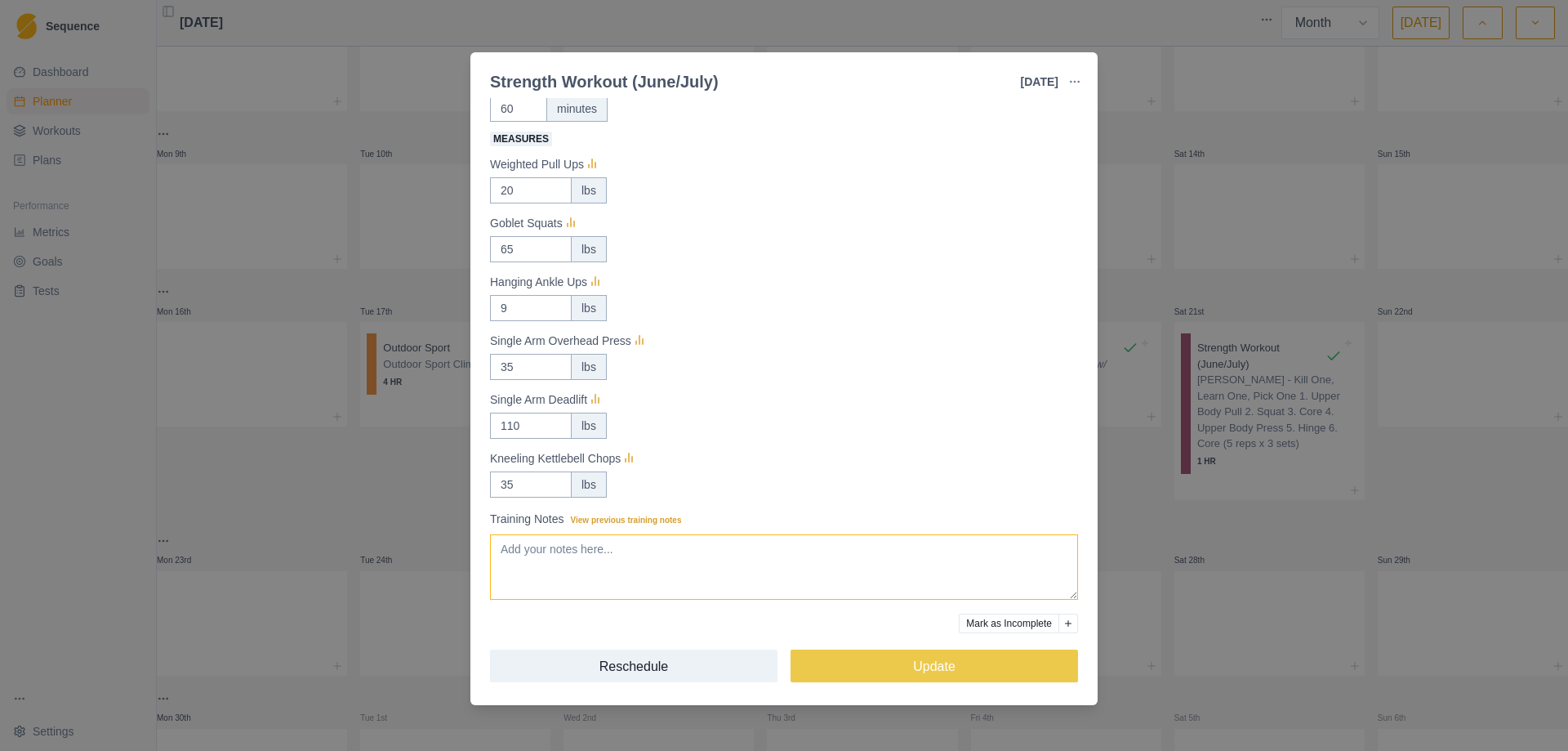
click at [683, 559] on textarea "Training Notes View previous training notes" at bounding box center [783, 566] width 588 height 65
type textarea "June/July workout #2"
click at [923, 670] on button "Update" at bounding box center [934, 665] width 288 height 33
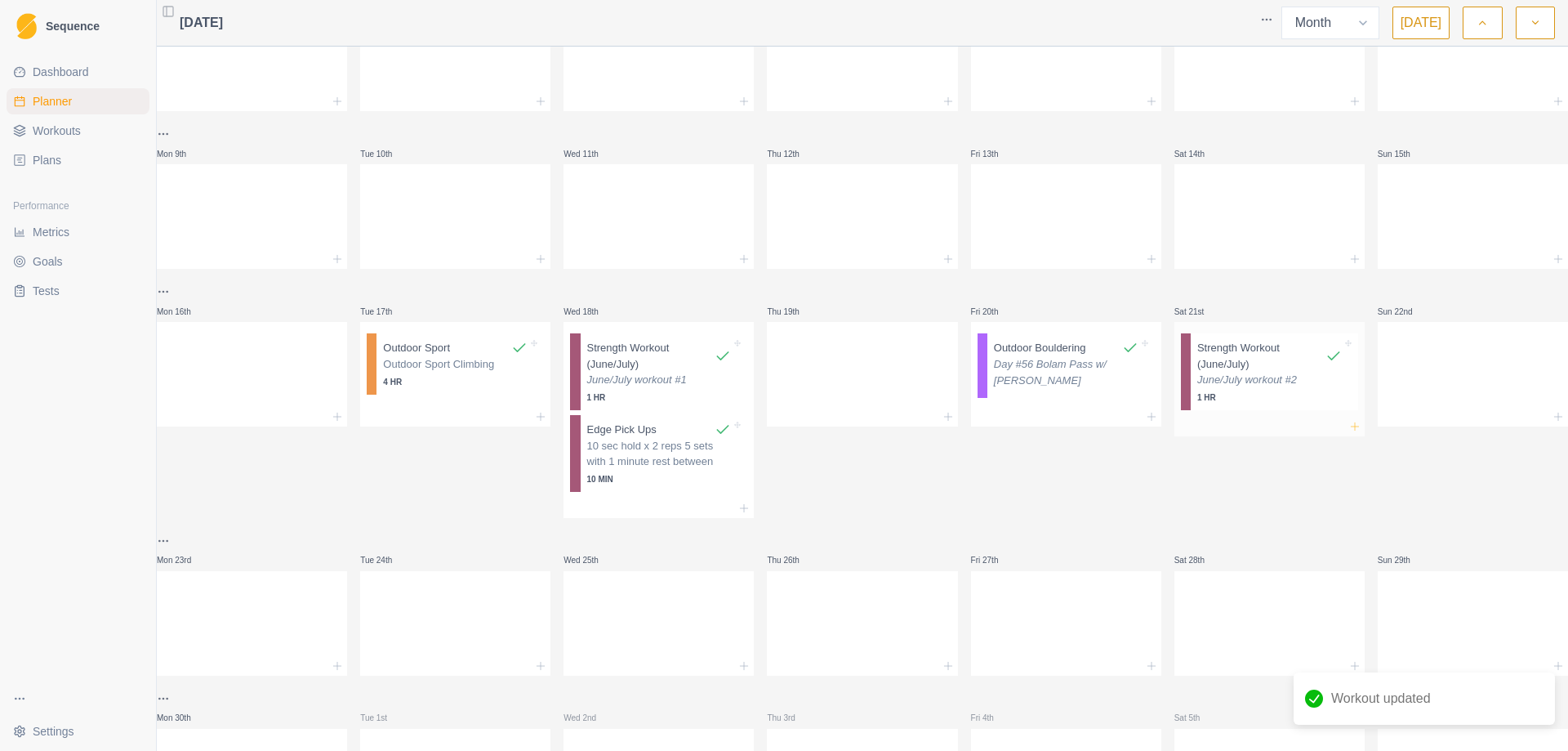
click at [1348, 425] on icon at bounding box center [1355, 426] width 13 height 13
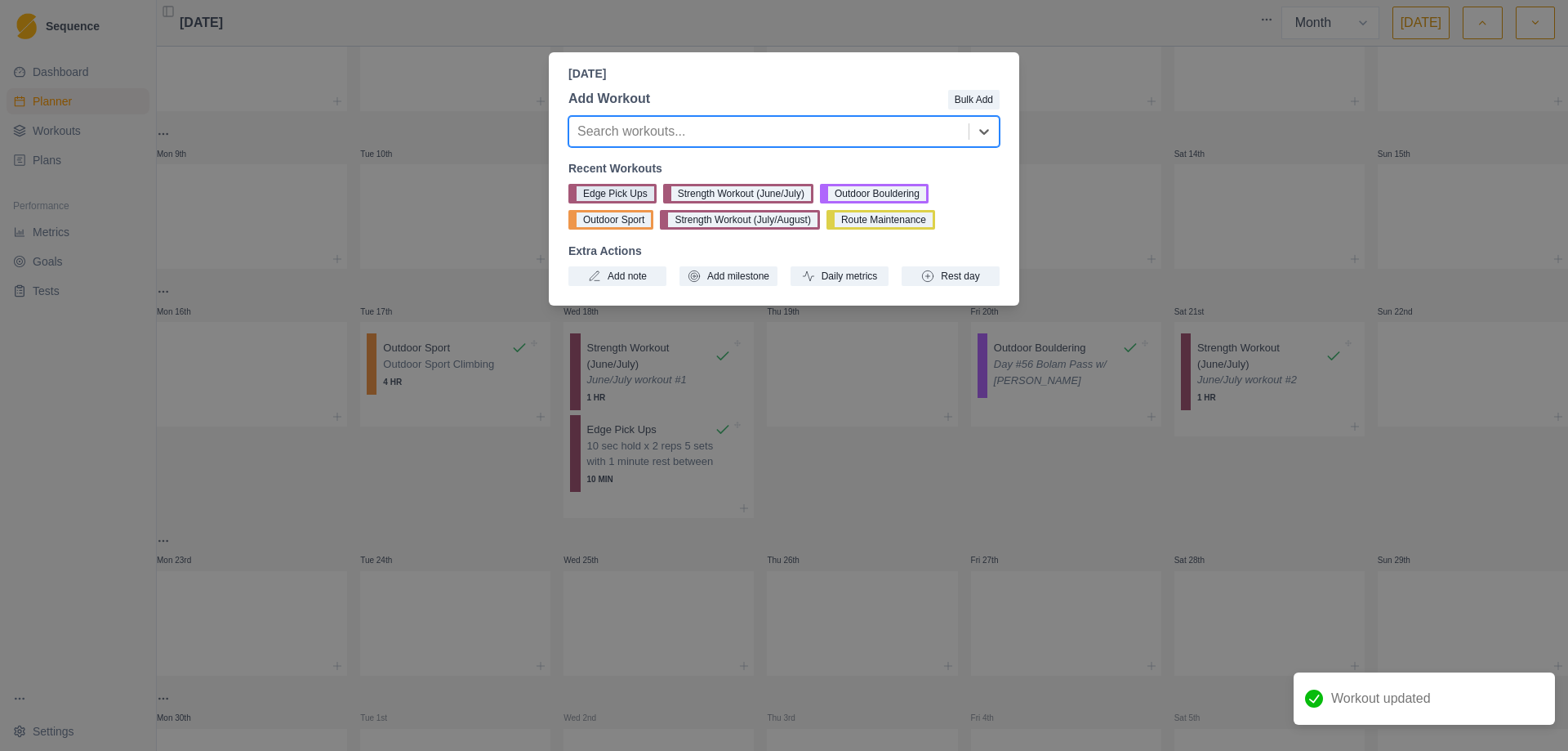
click at [624, 194] on button "Edge Pick Ups" at bounding box center [613, 193] width 89 height 20
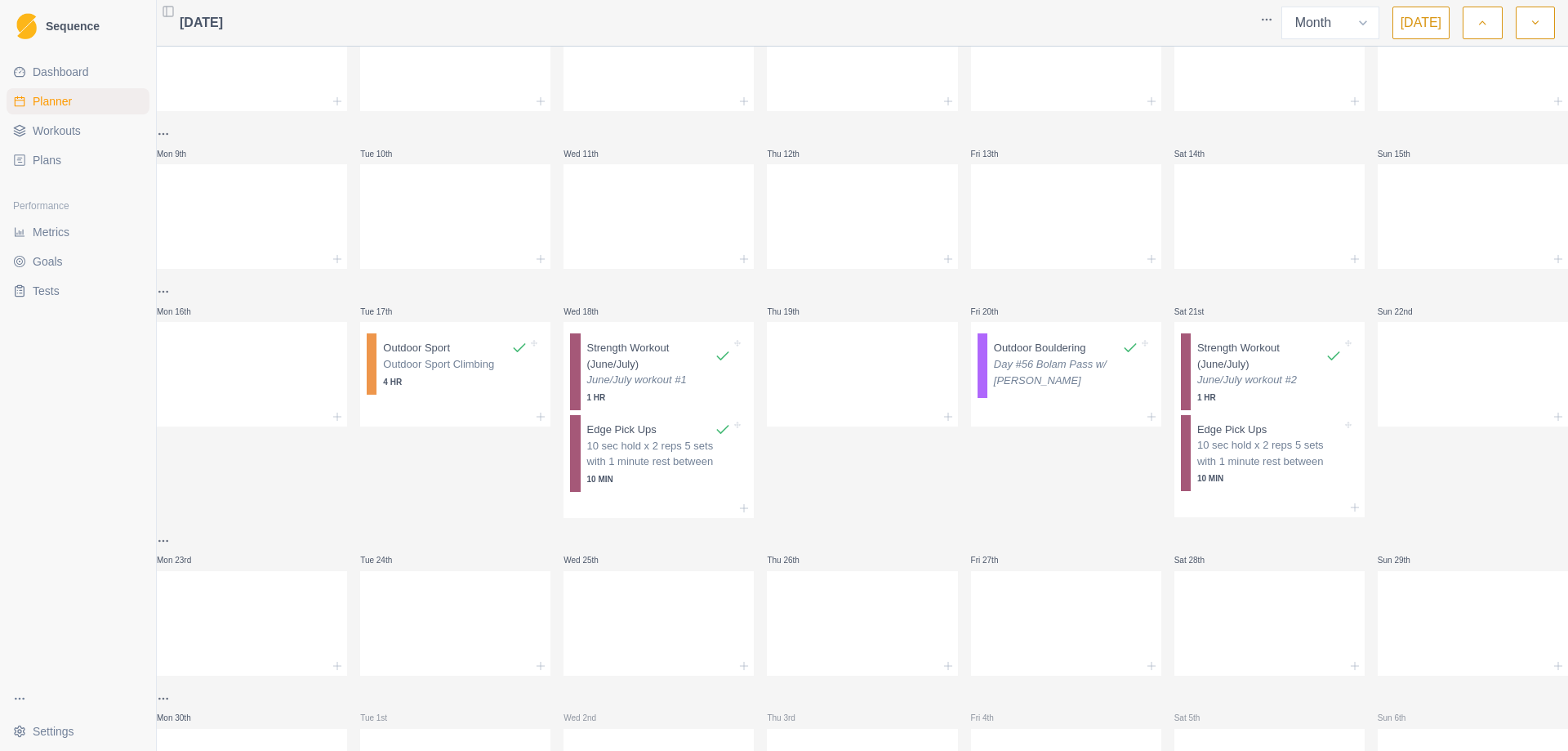
click at [1251, 455] on p "10 sec hold x 2 reps 5 sets with 1 minute rest between" at bounding box center [1269, 453] width 144 height 32
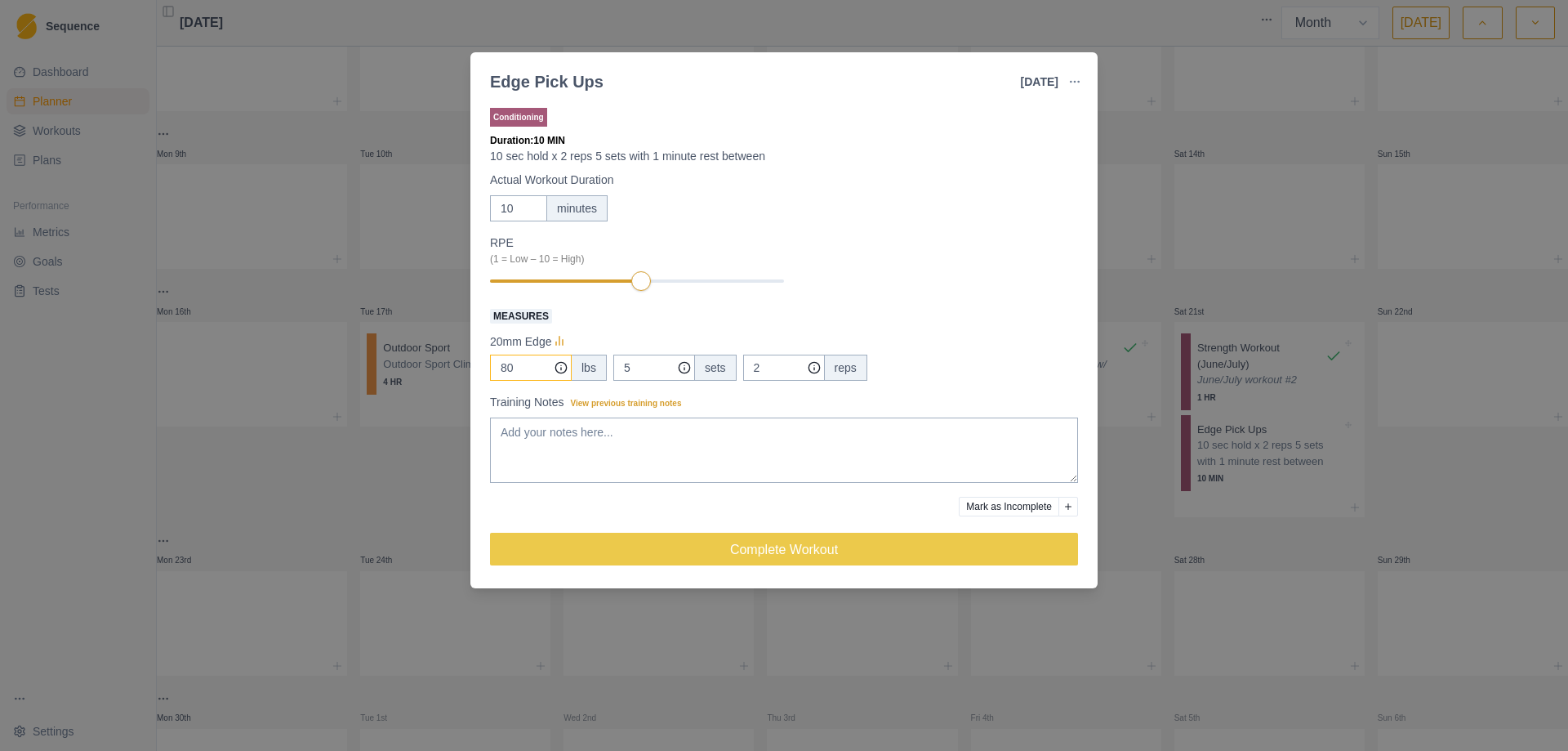
click at [529, 370] on input "80" at bounding box center [530, 368] width 82 height 26
type input "8"
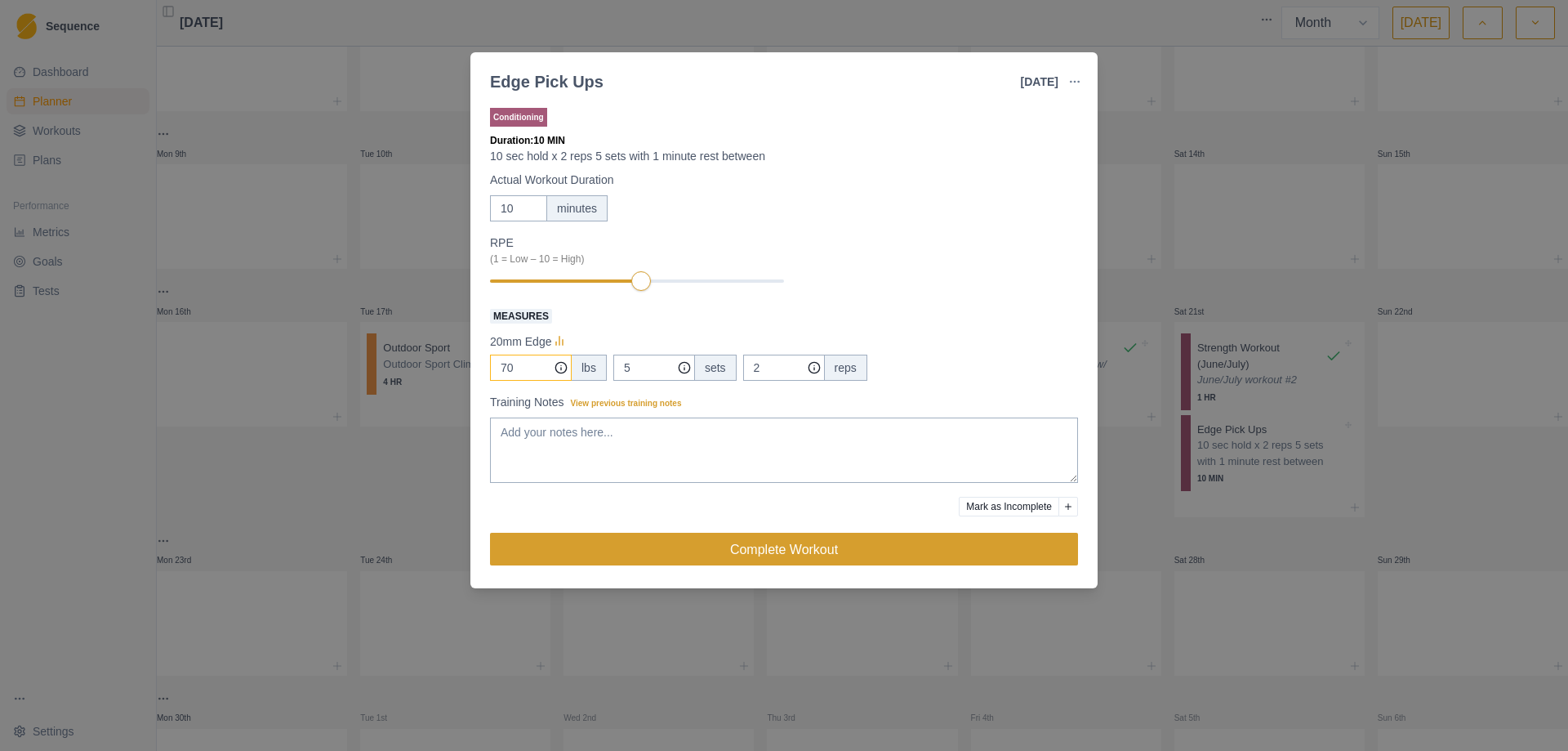
type input "70"
click at [766, 546] on button "Complete Workout" at bounding box center [783, 549] width 588 height 33
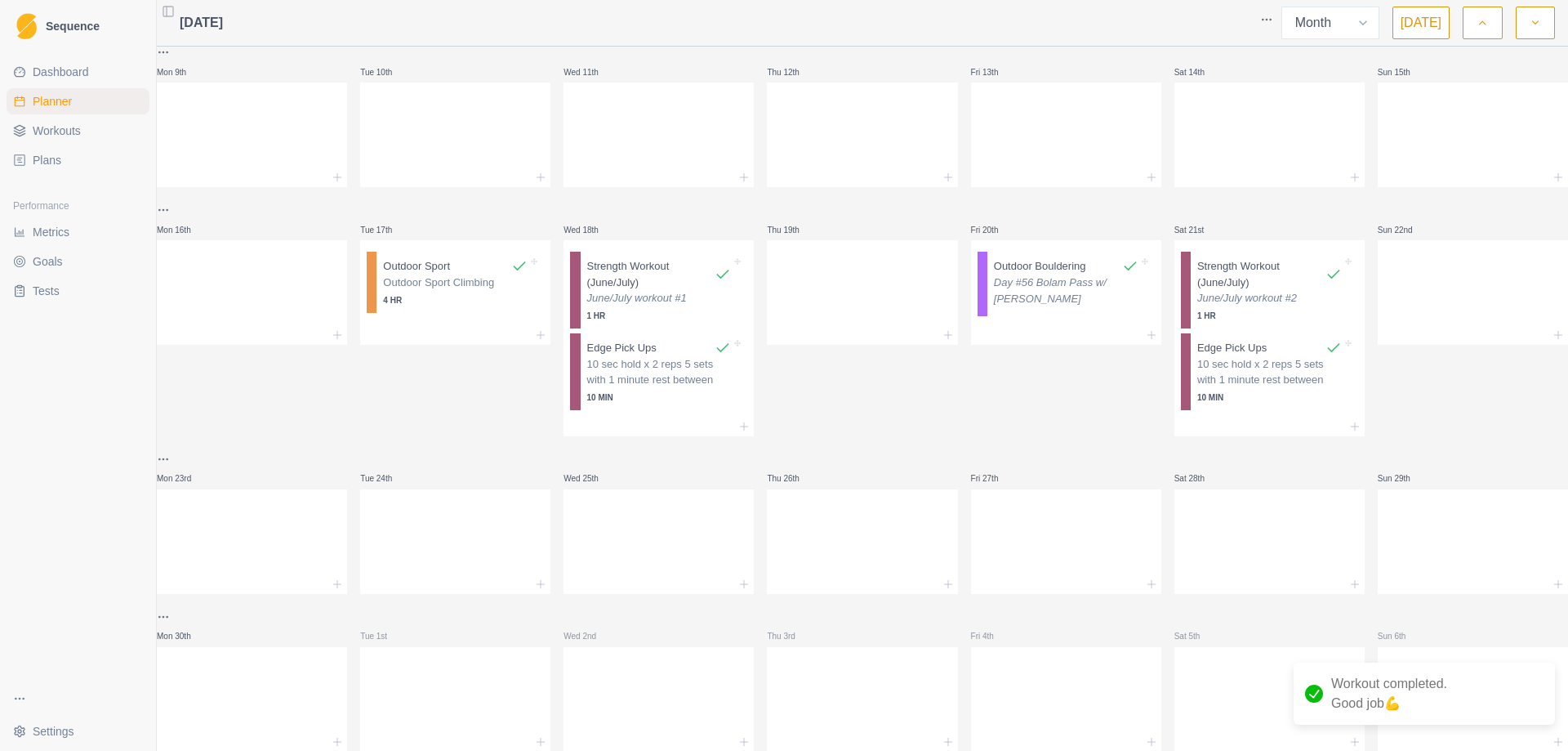
scroll to position [376, 0]
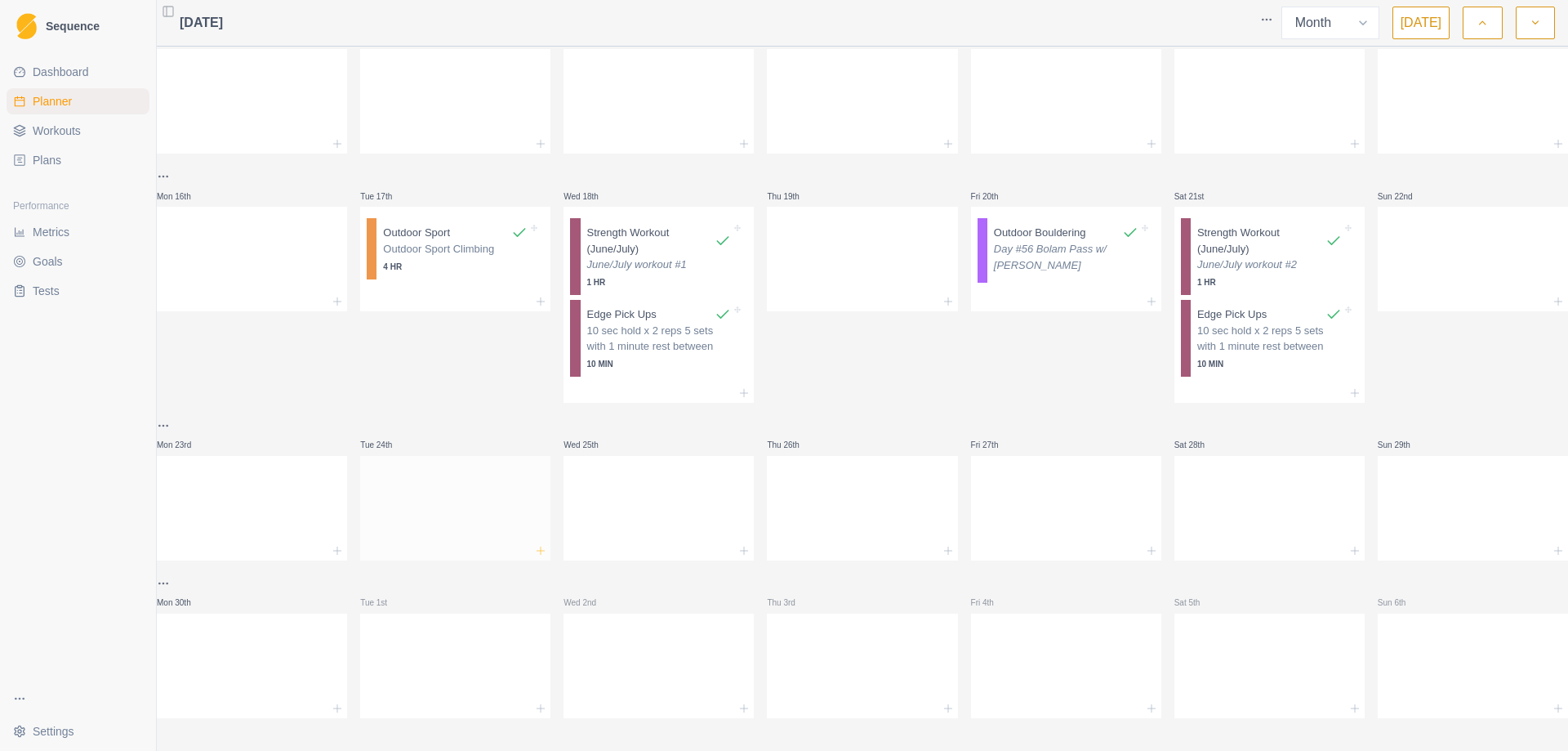
click at [541, 544] on icon at bounding box center [541, 551] width 13 height 13
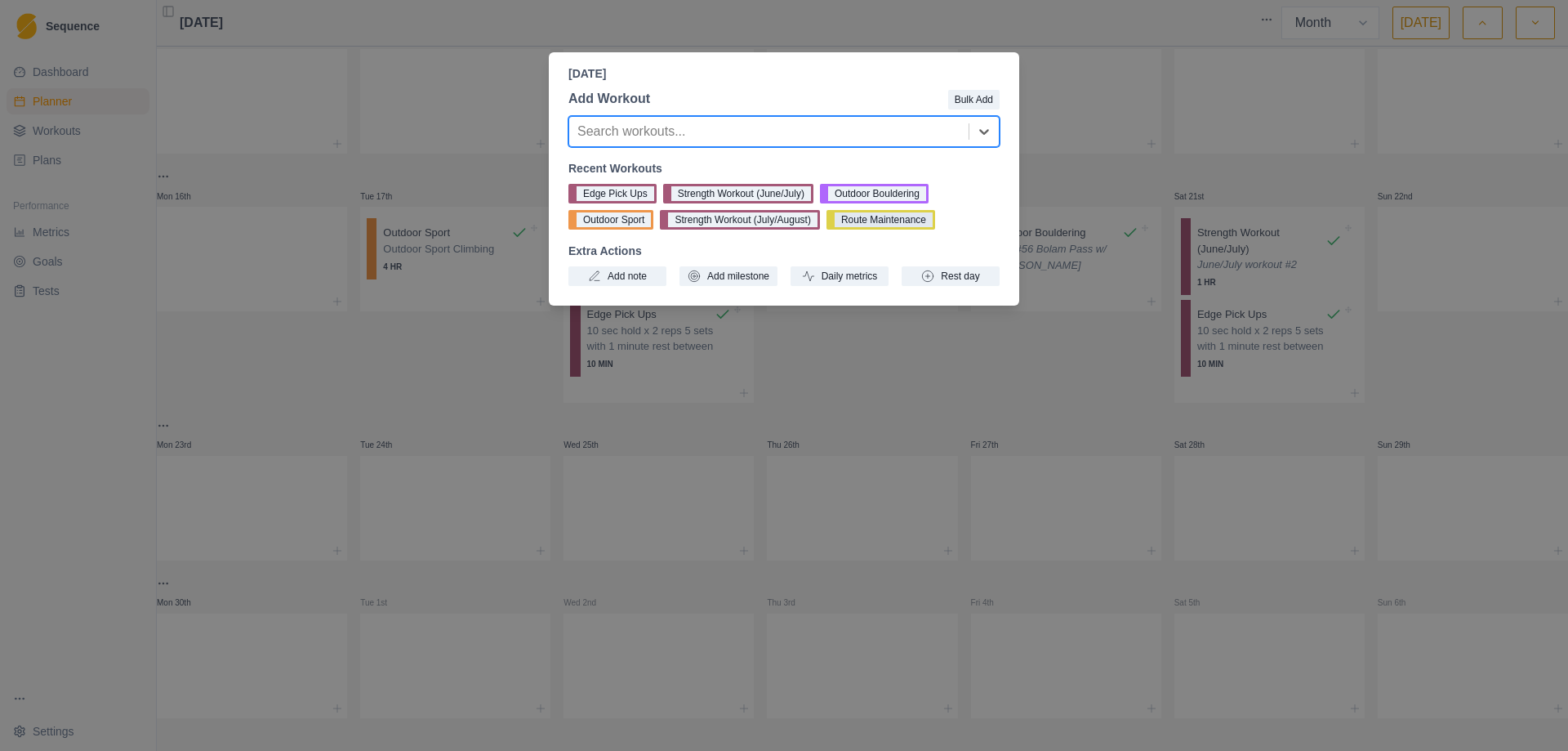
click at [893, 225] on button "Route Maintenance" at bounding box center [880, 220] width 108 height 20
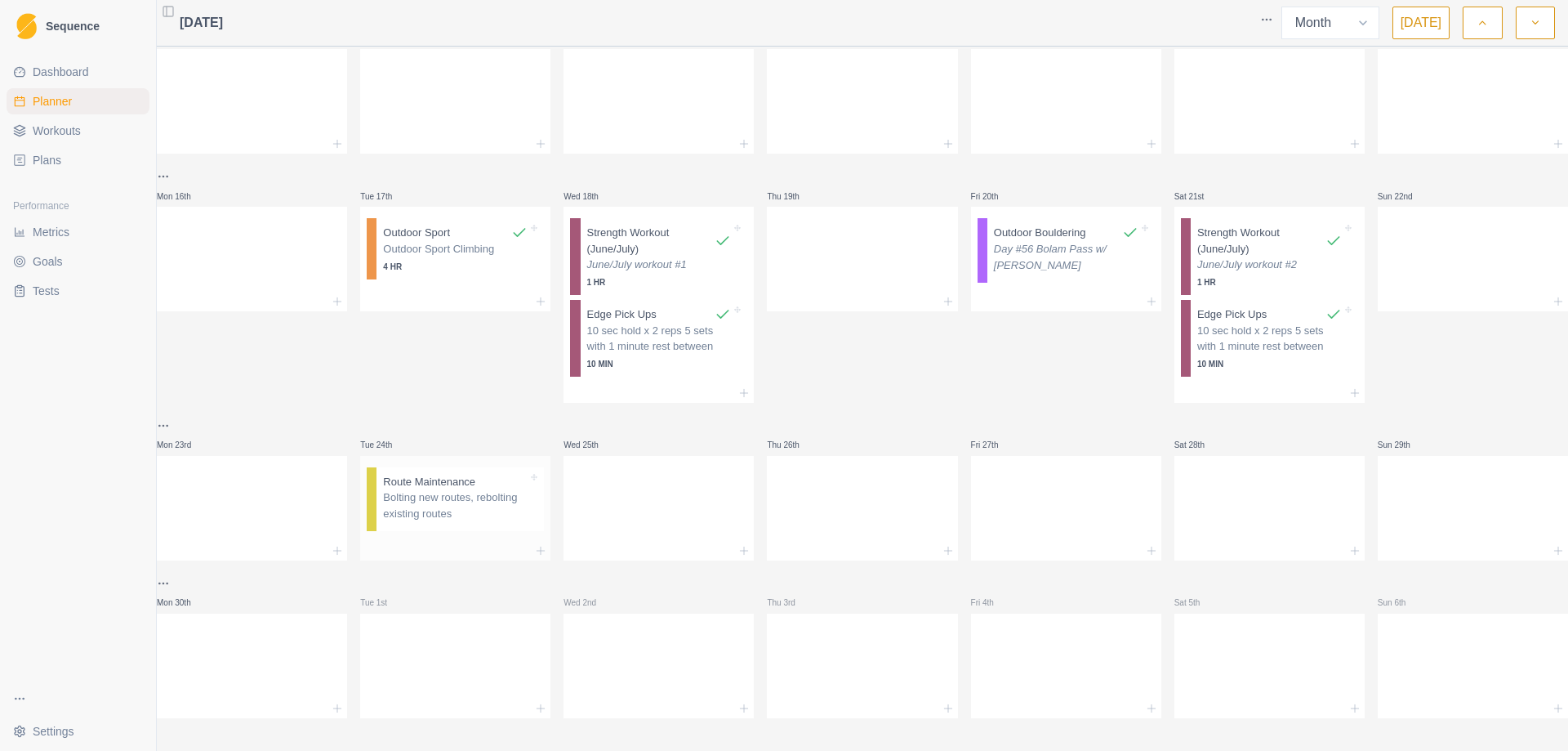
click at [441, 490] on p "Bolting new routes, rebolting existing routes" at bounding box center [455, 506] width 144 height 32
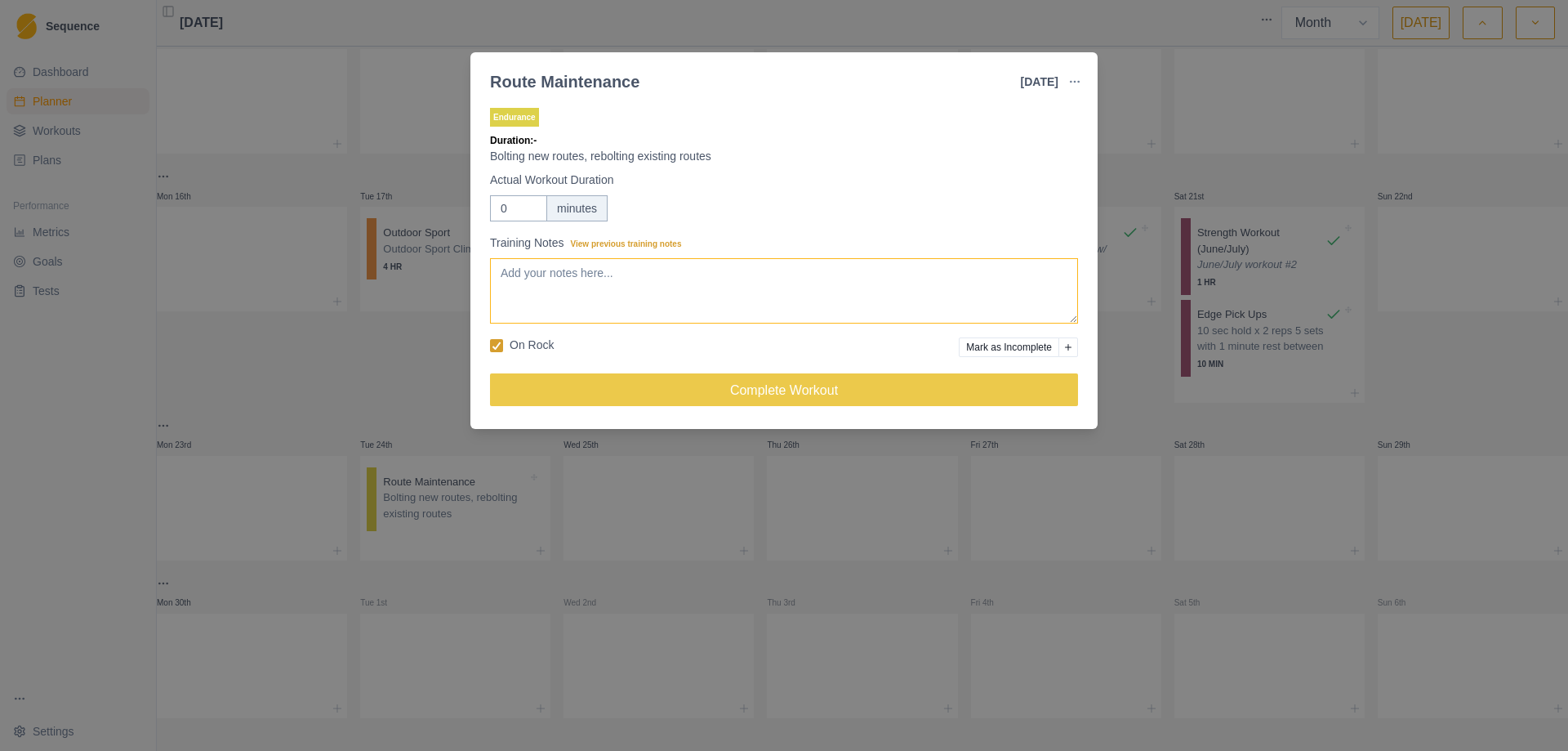
click at [574, 292] on textarea "Training Notes View previous training notes" at bounding box center [783, 291] width 588 height 65
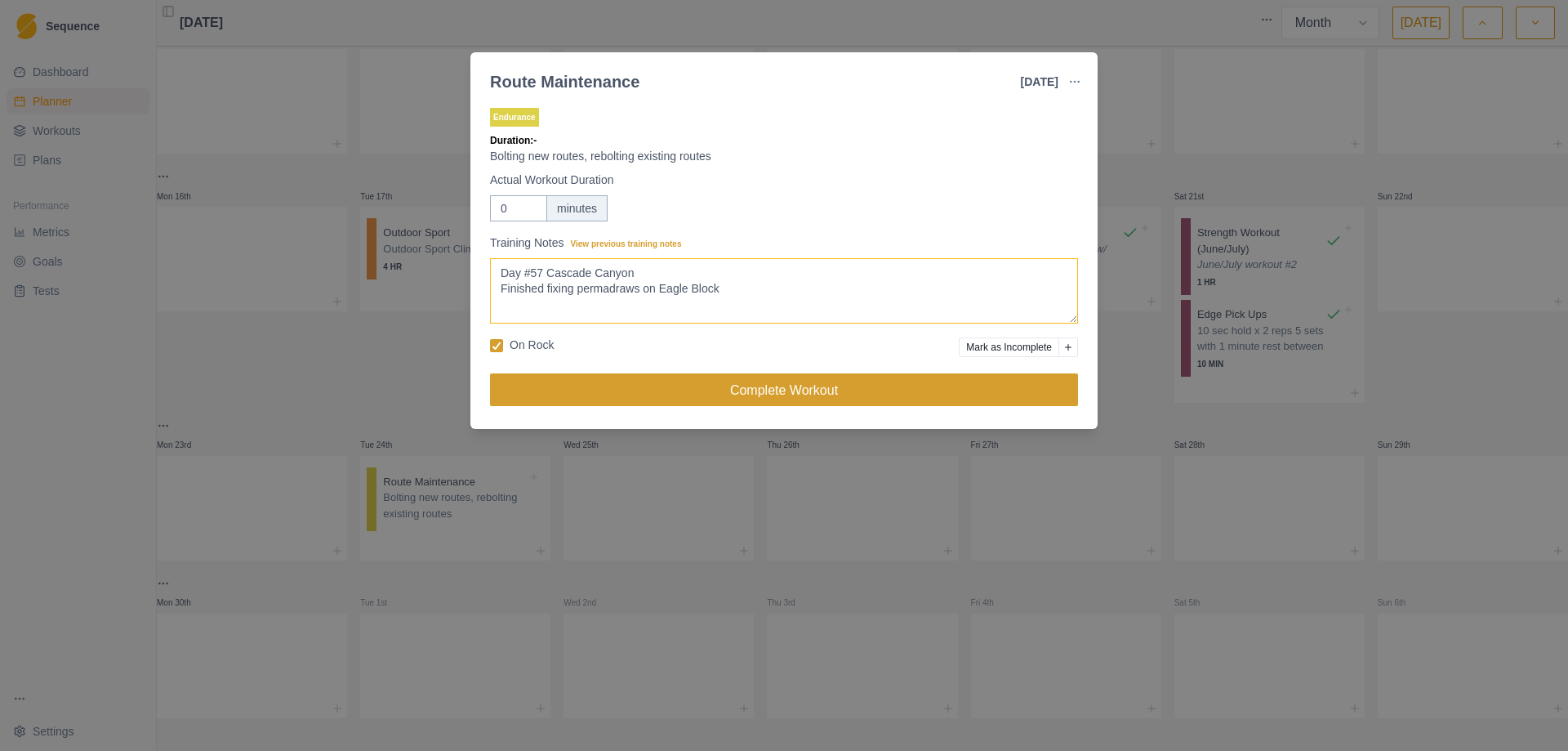
type textarea "Day #57 Cascade Canyon Finished fixing permadraws on Eagle Block"
click at [773, 391] on button "Complete Workout" at bounding box center [783, 390] width 588 height 33
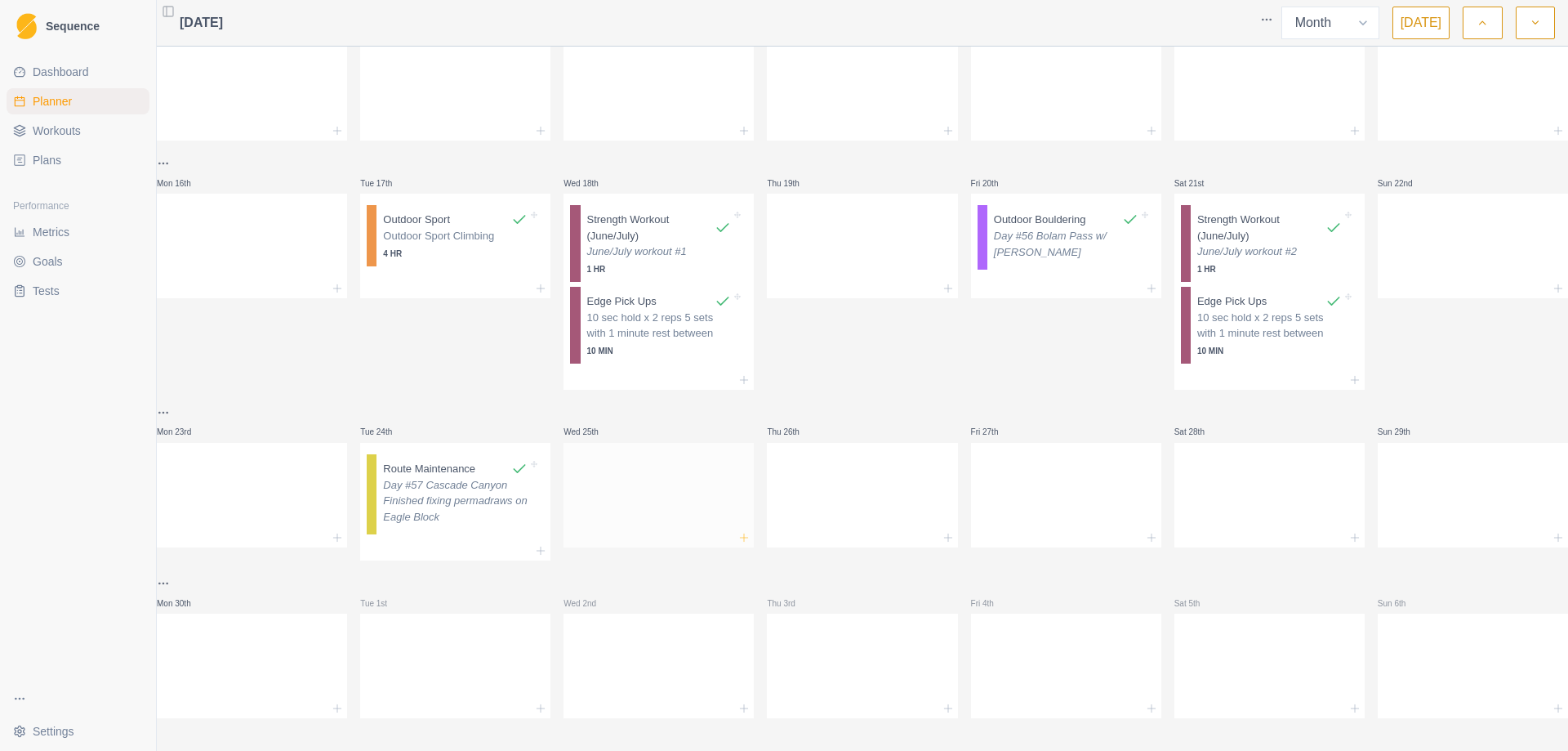
click at [744, 535] on line at bounding box center [744, 537] width 0 height 8
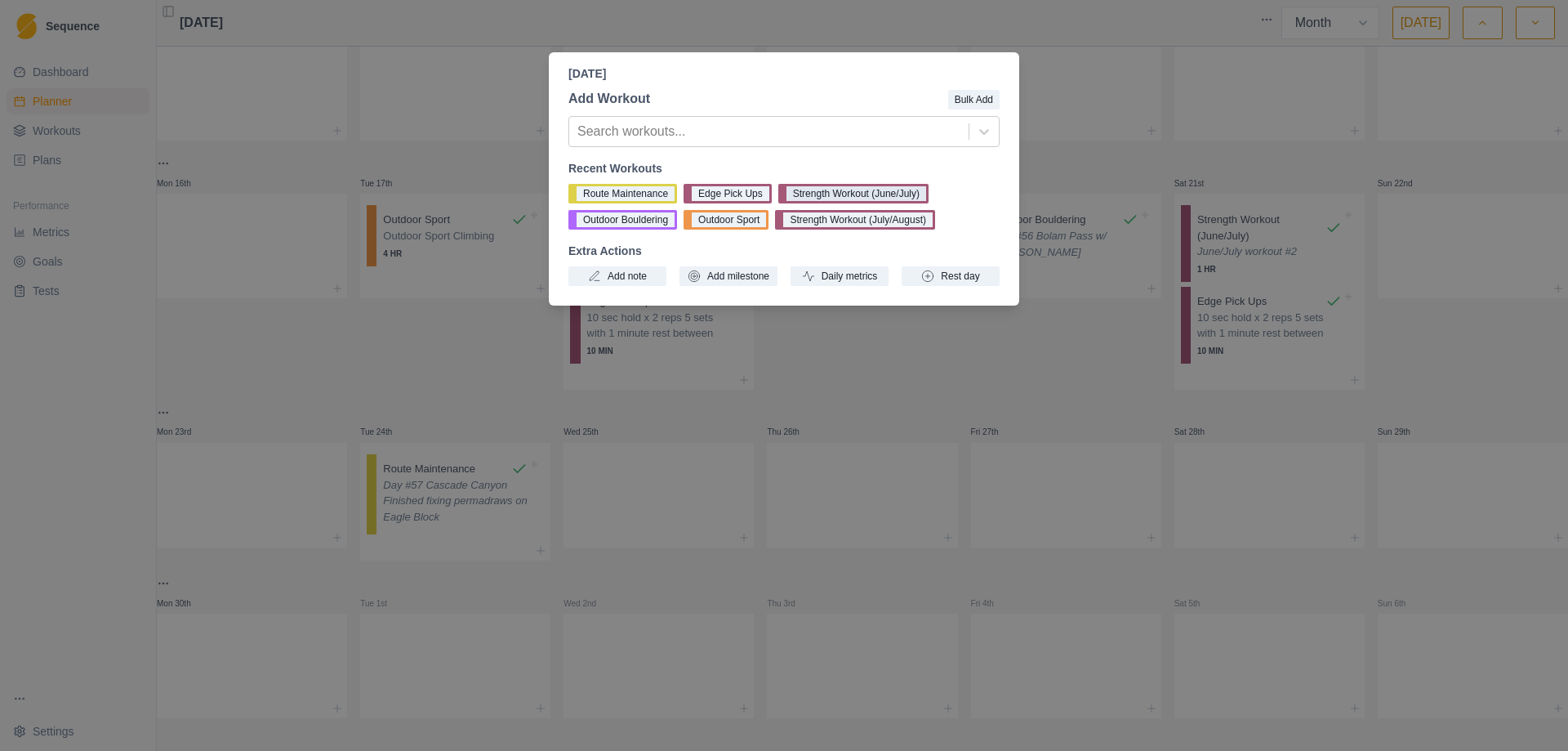
click at [854, 192] on button "Strength Workout (June/July)" at bounding box center [853, 193] width 150 height 20
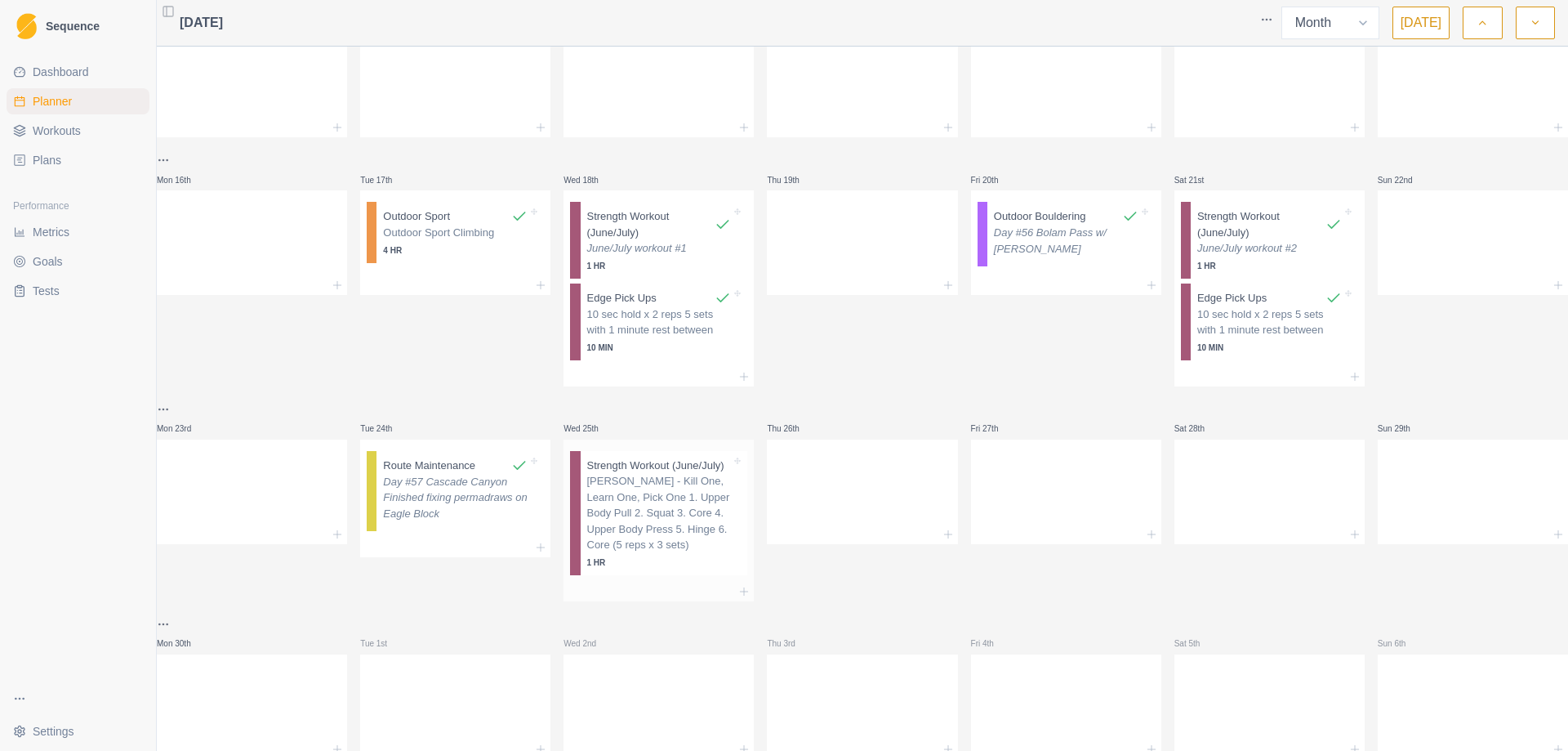
click at [644, 506] on p "[PERSON_NAME] - Kill One, Learn One, Pick One 1. Upper Body Pull 2. Squat 3. Co…" at bounding box center [659, 512] width 144 height 80
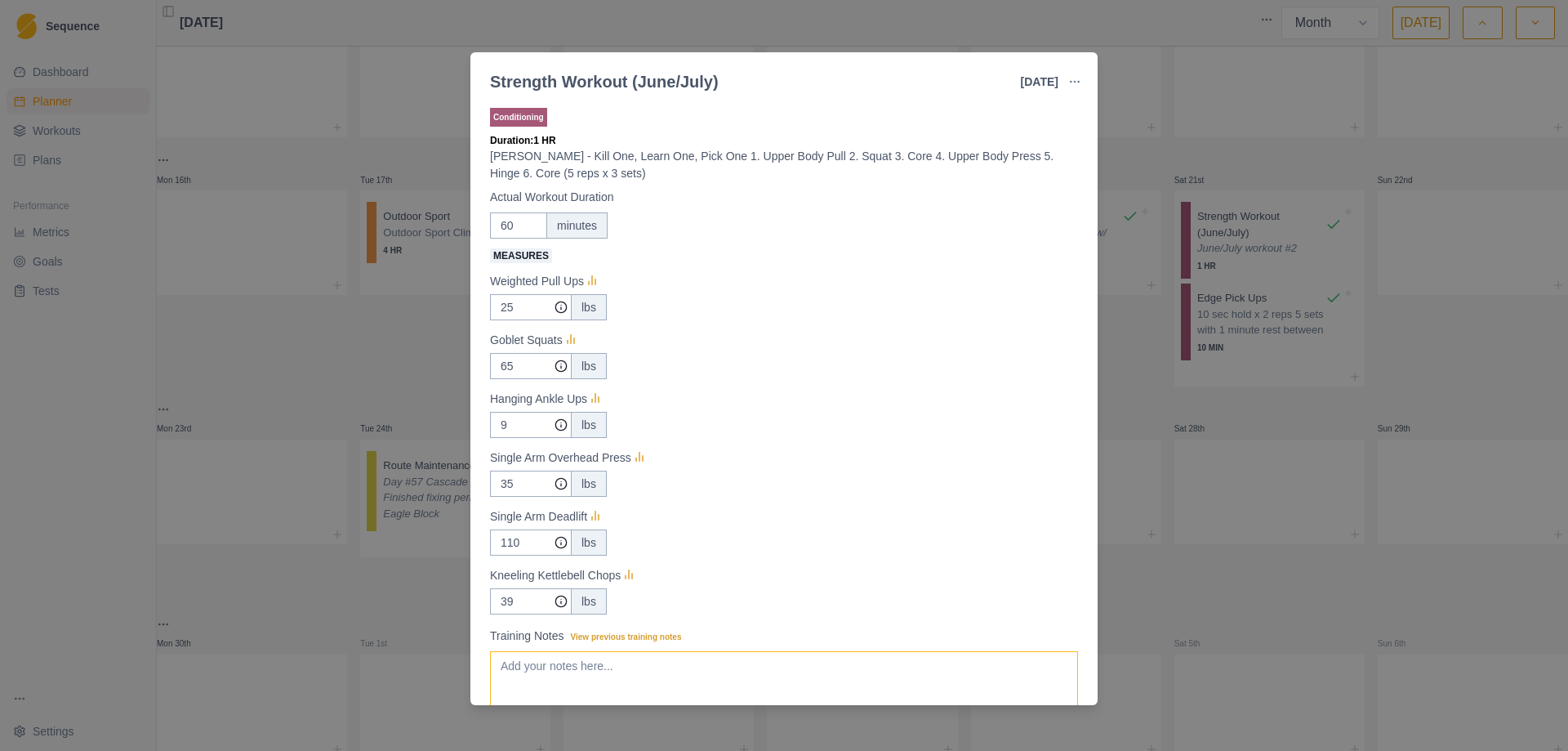
click at [620, 679] on textarea "Training Notes View previous training notes" at bounding box center [783, 683] width 588 height 65
type textarea "June/July workout #3"
click at [519, 310] on input "25" at bounding box center [530, 308] width 82 height 26
type input "20"
click at [517, 320] on input "65" at bounding box center [530, 308] width 82 height 26
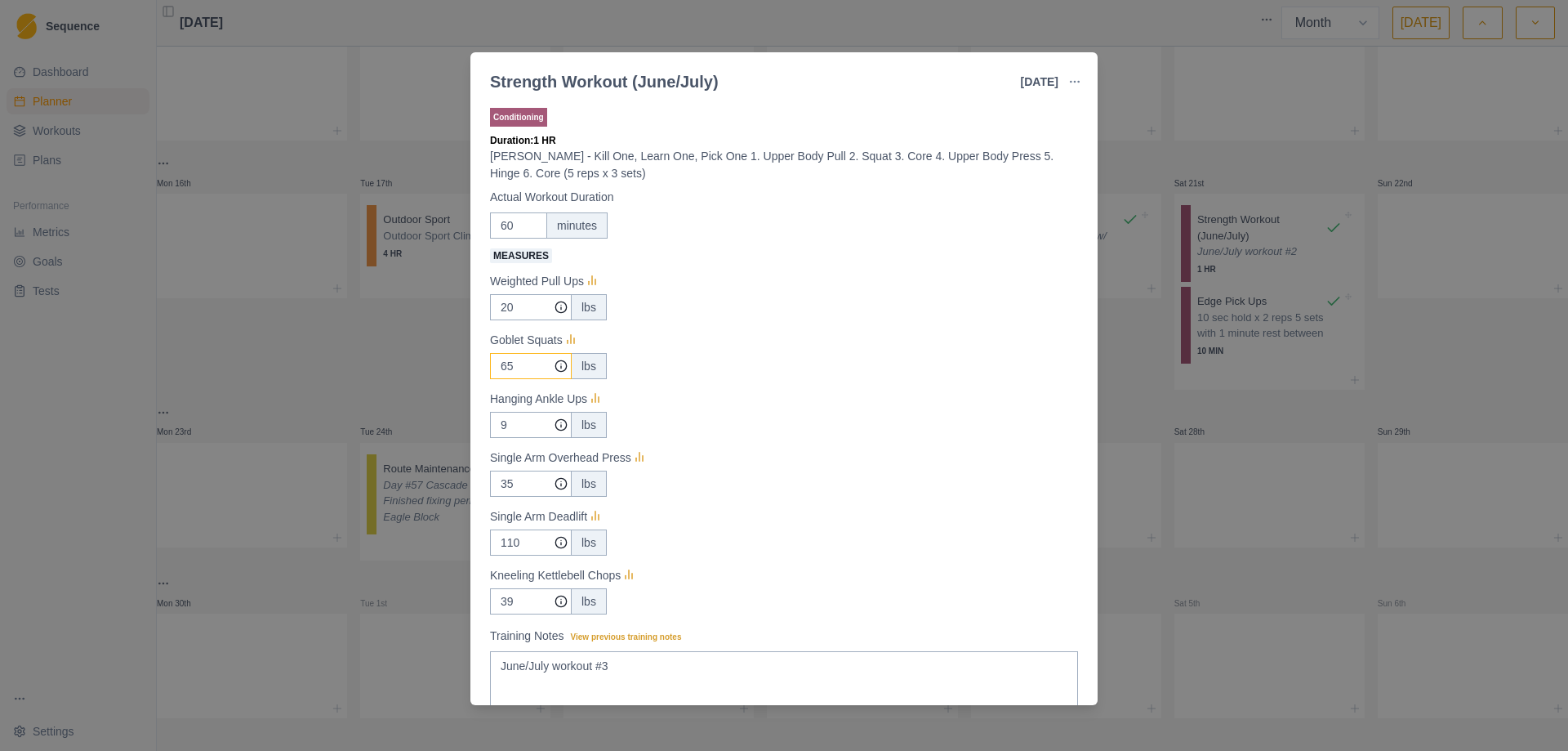
type input "6"
type input "70"
click at [515, 320] on input "9" at bounding box center [530, 308] width 82 height 26
type input "5"
click at [530, 320] on input "39" at bounding box center [530, 308] width 82 height 26
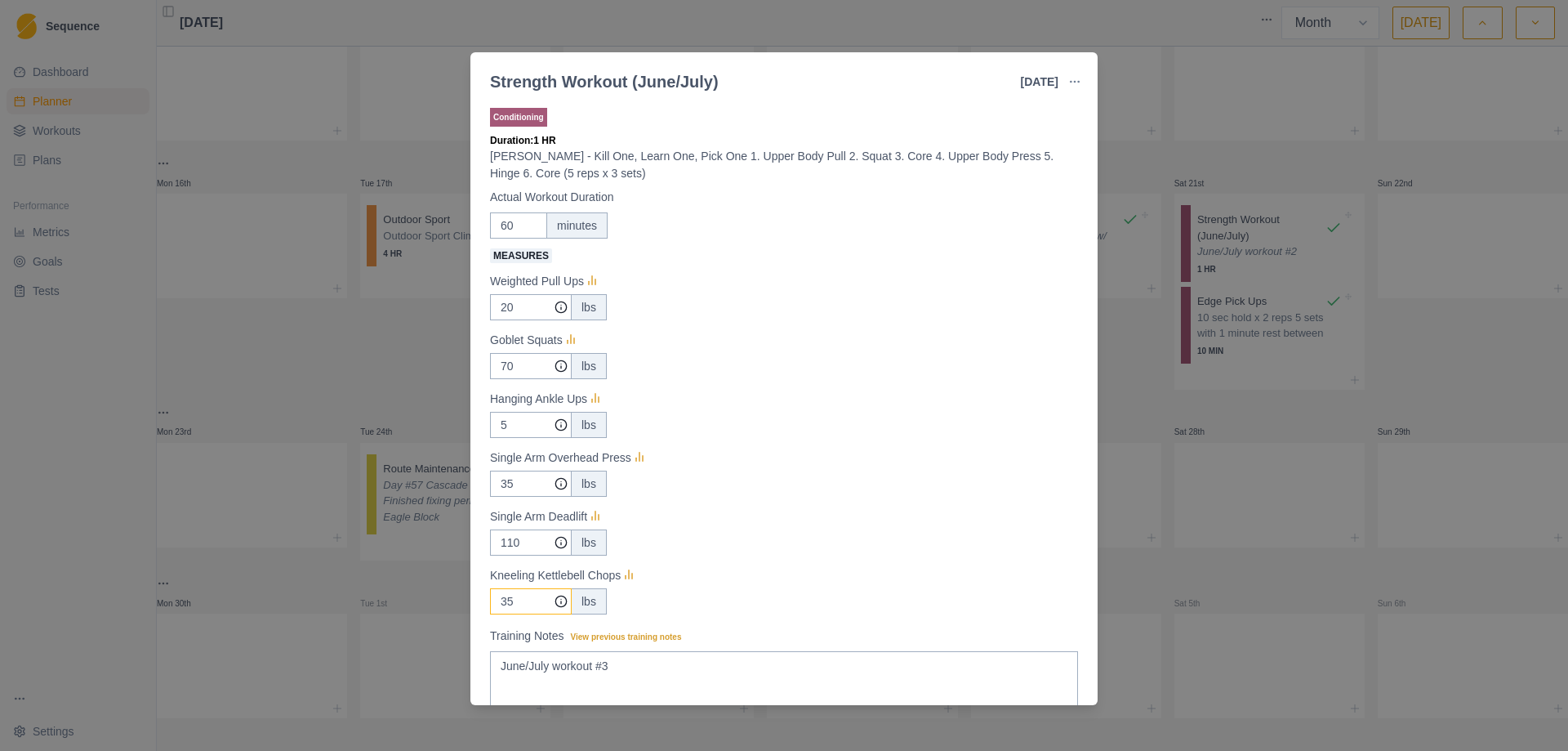
scroll to position [117, 0]
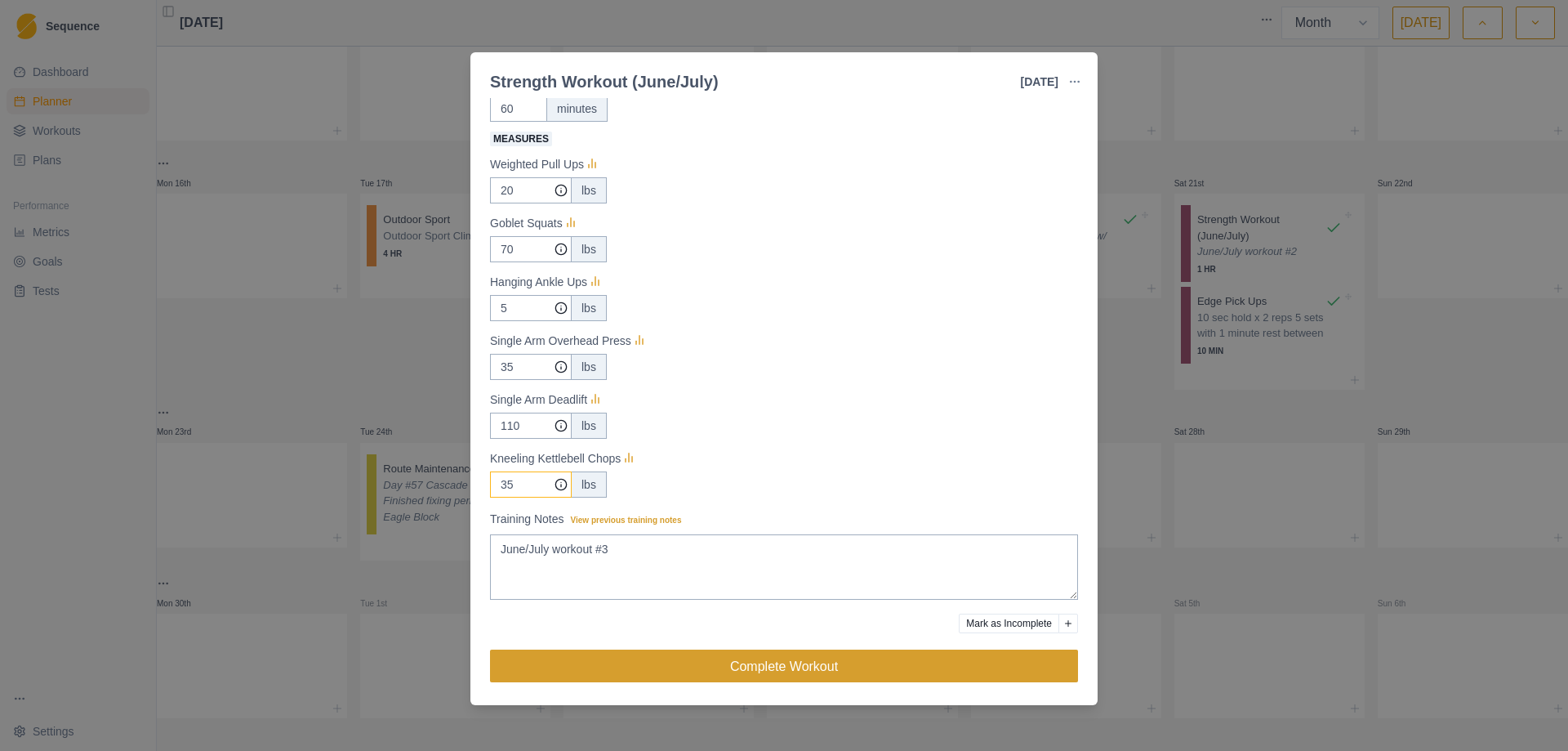
type input "35"
click at [776, 665] on button "Complete Workout" at bounding box center [783, 665] width 588 height 33
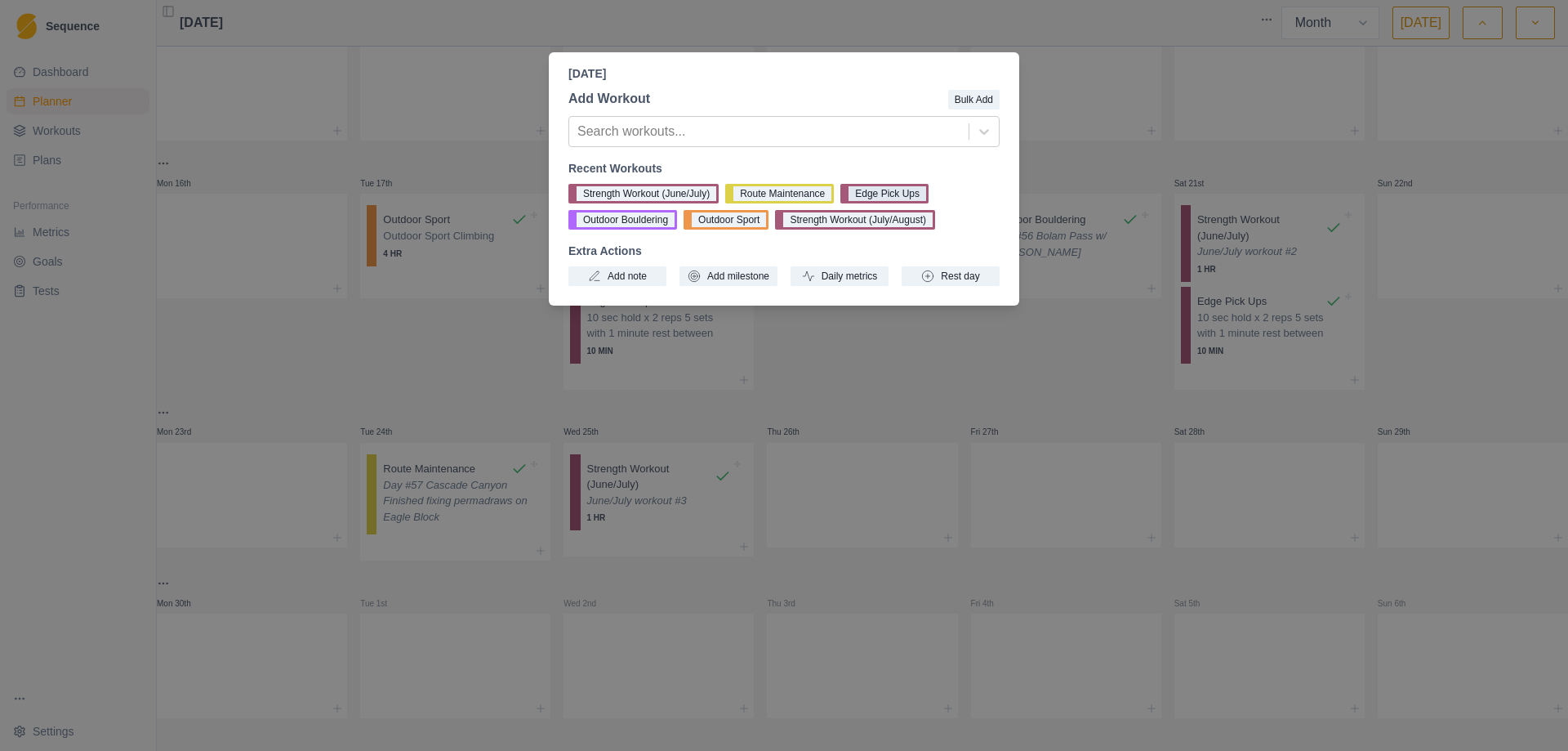
click at [889, 196] on button "Edge Pick Ups" at bounding box center [885, 193] width 89 height 20
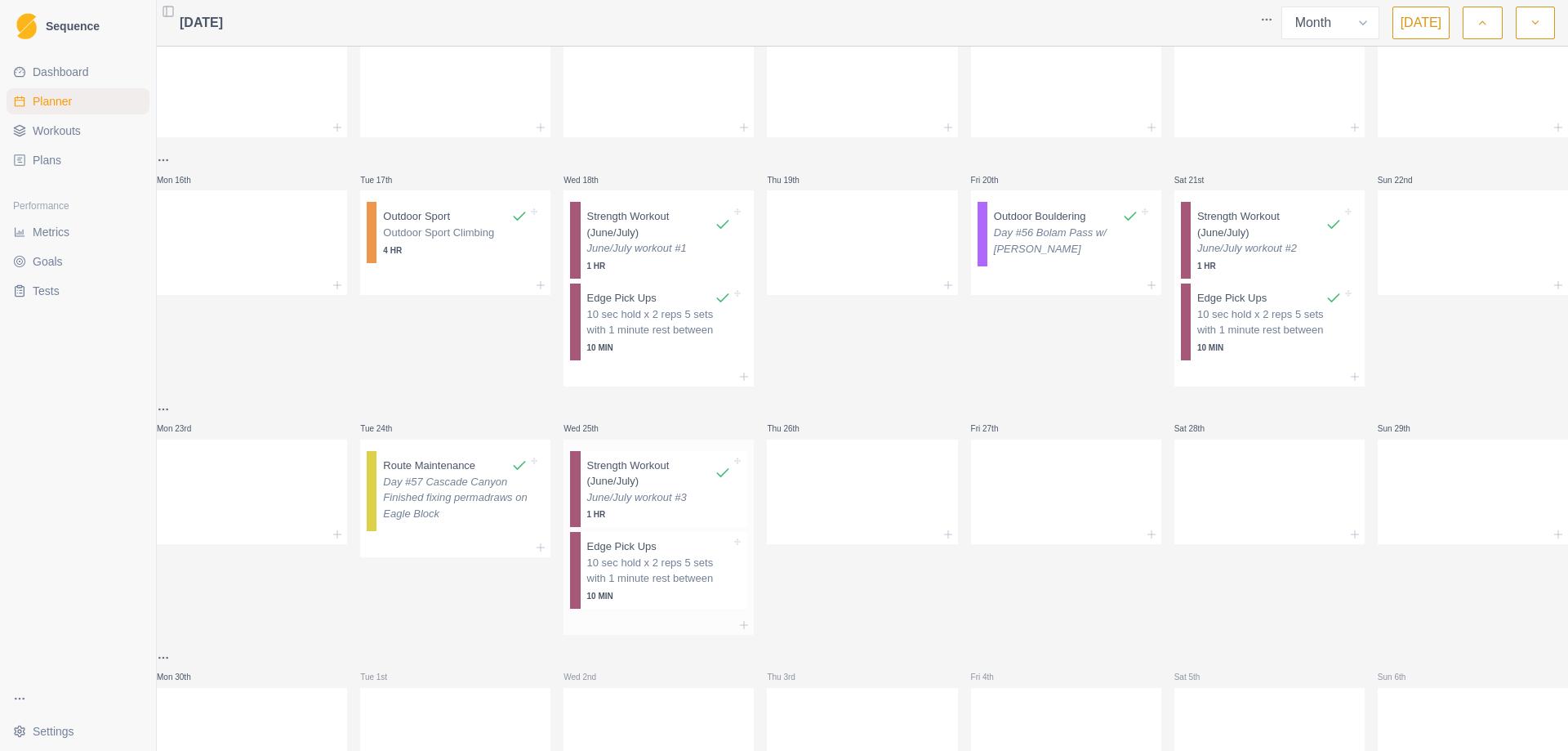
click at [640, 595] on p "10 MIN" at bounding box center [659, 595] width 144 height 12
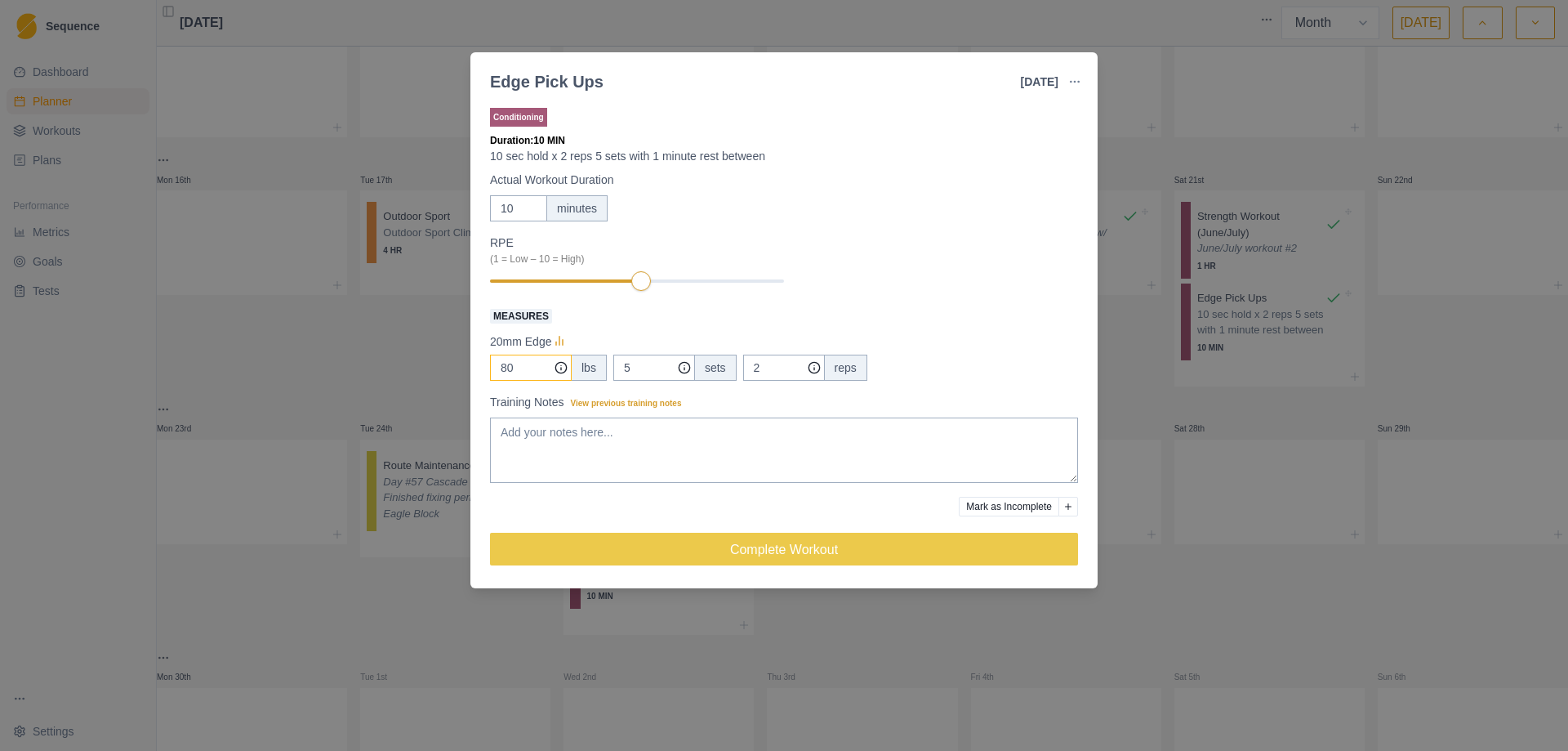
click at [513, 359] on input "80" at bounding box center [530, 368] width 82 height 26
type input "8"
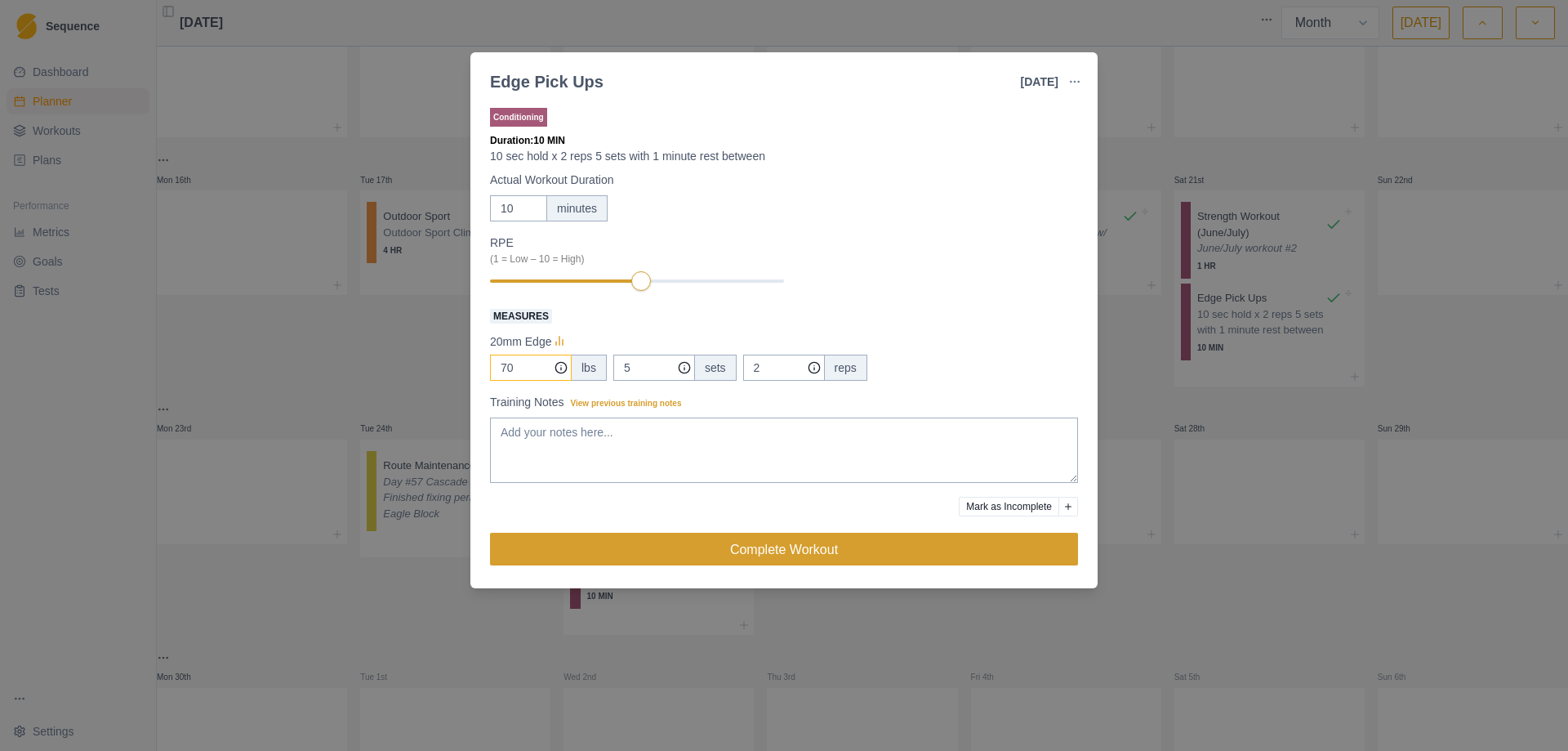
type input "70"
click at [768, 545] on button "Complete Workout" at bounding box center [783, 549] width 588 height 33
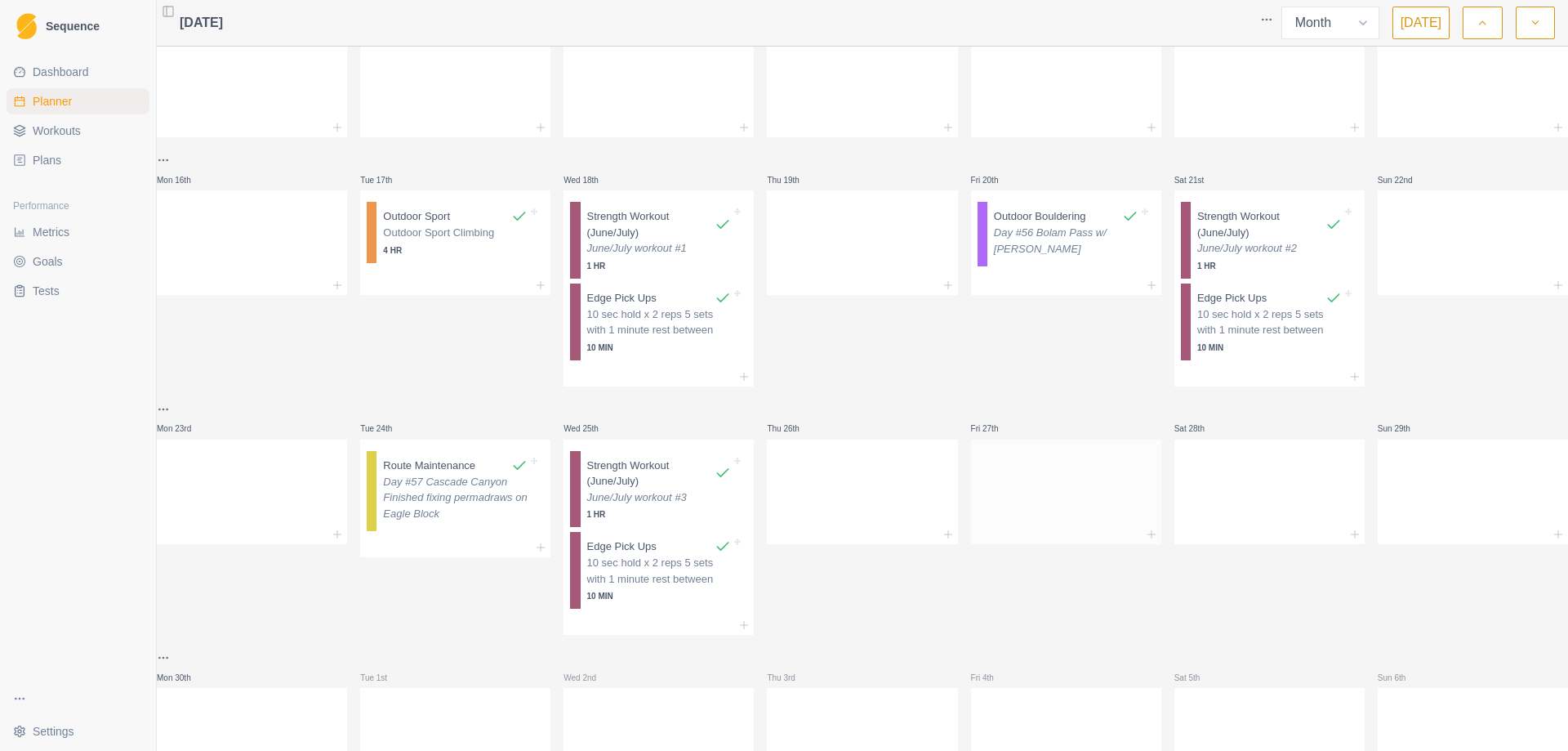
click at [1043, 497] on div at bounding box center [1066, 489] width 191 height 72
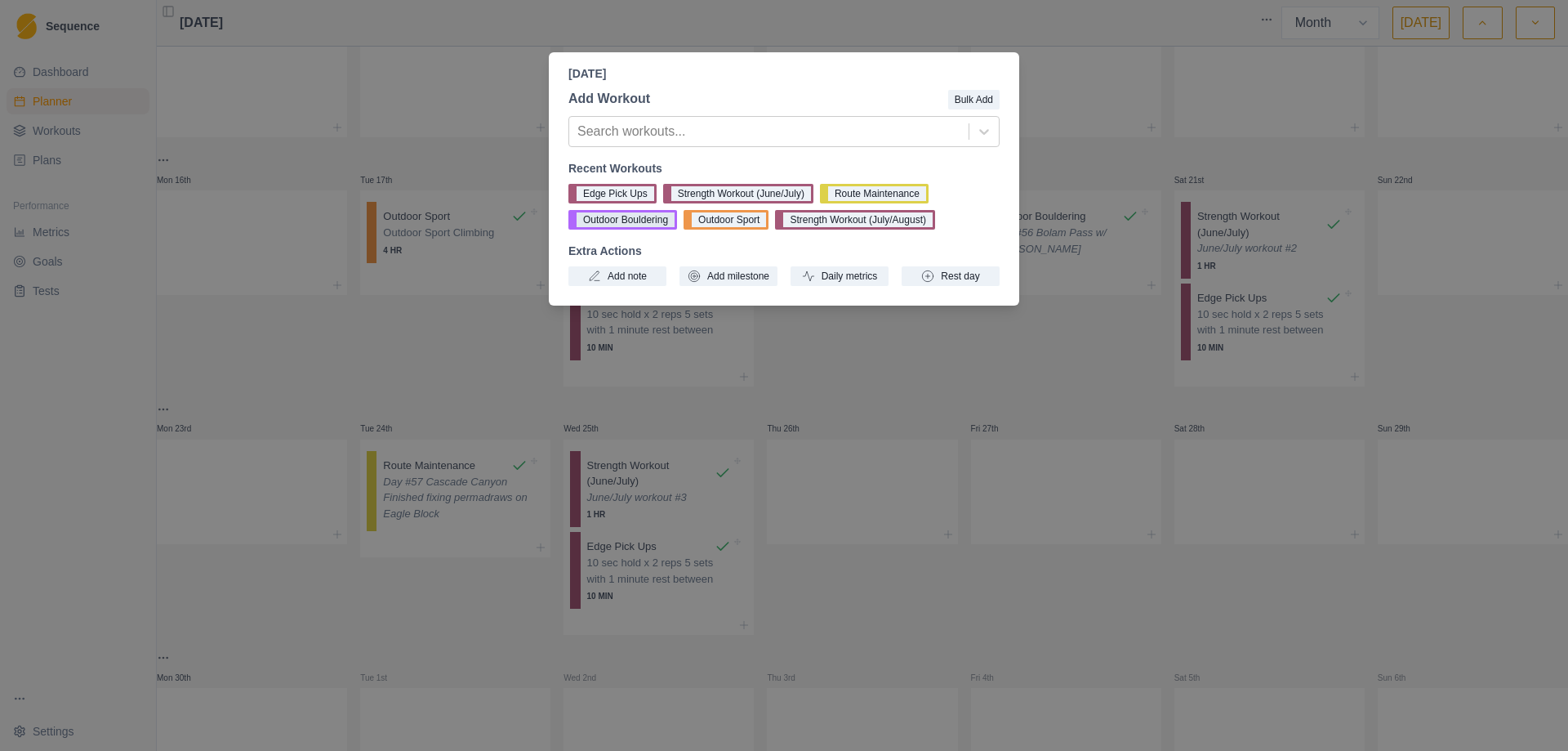
click at [638, 222] on button "Outdoor Bouldering" at bounding box center [623, 220] width 108 height 20
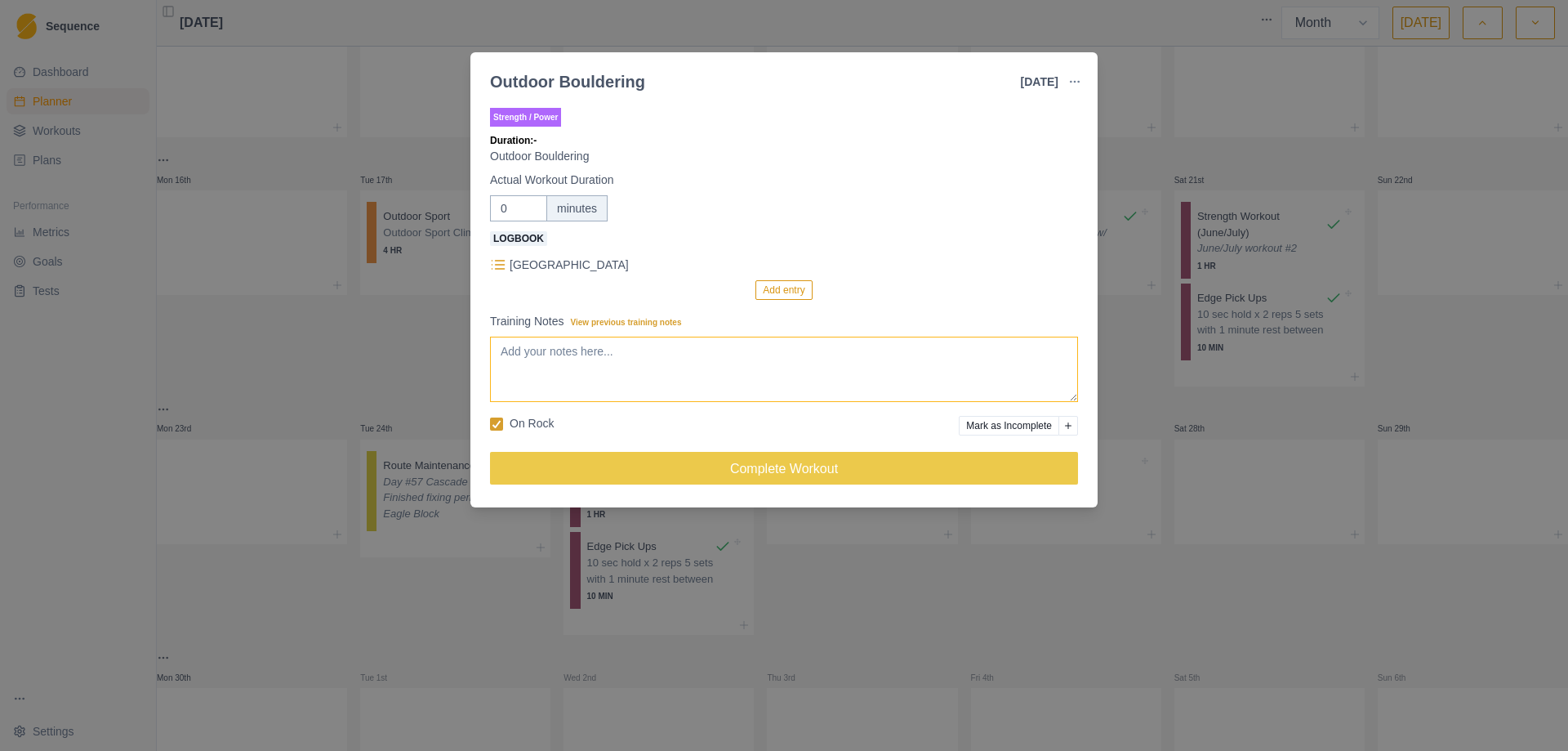
click at [616, 361] on textarea "Training Notes View previous training notes" at bounding box center [783, 369] width 588 height 65
type textarea "Day #58 Bolam Pass"
click at [770, 288] on button "Add entry" at bounding box center [784, 290] width 57 height 20
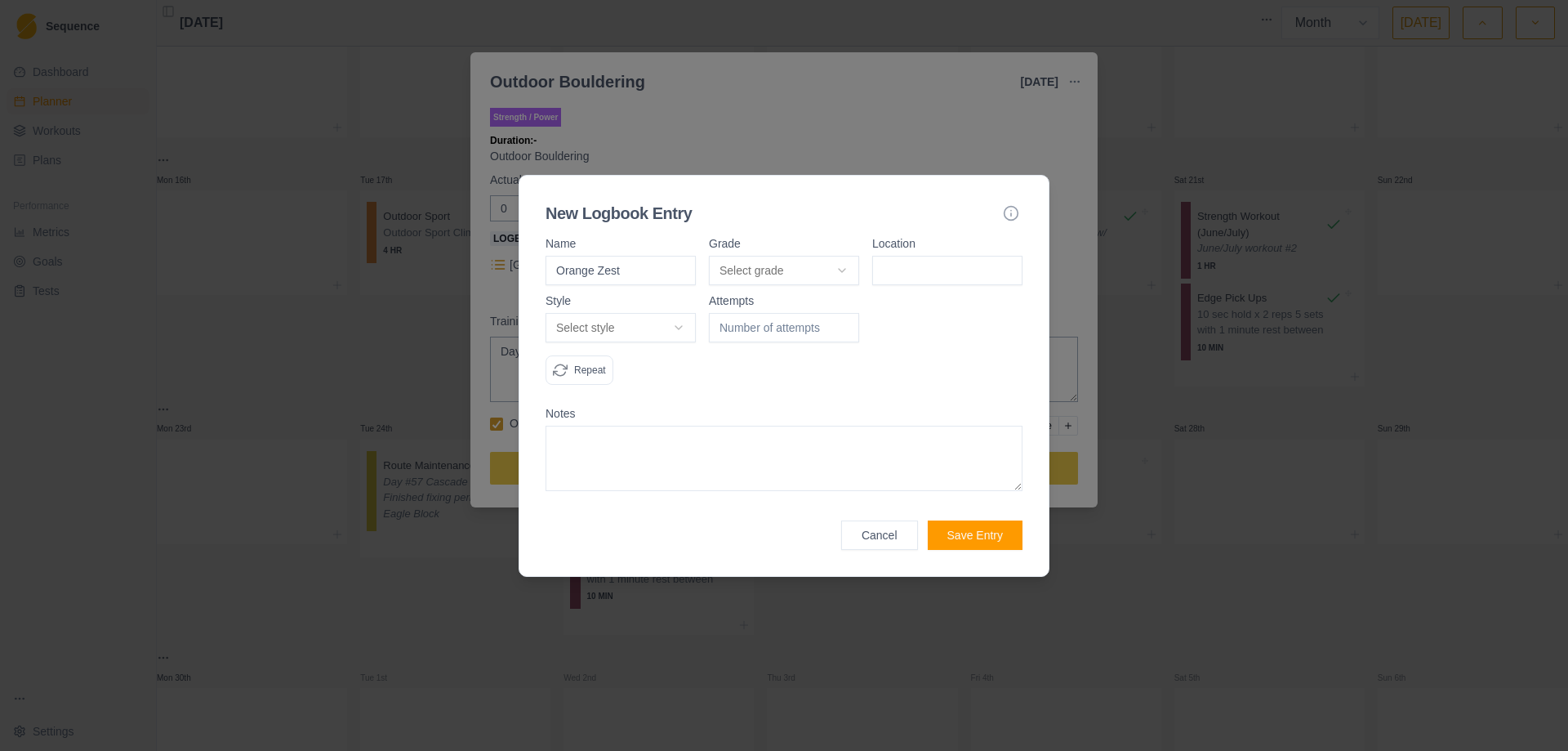
type input "Orange Zest"
click at [834, 268] on body "Sequence Dashboard Planner Workouts Plans Performance Metrics Goals Tests Setti…" at bounding box center [784, 376] width 1568 height 751
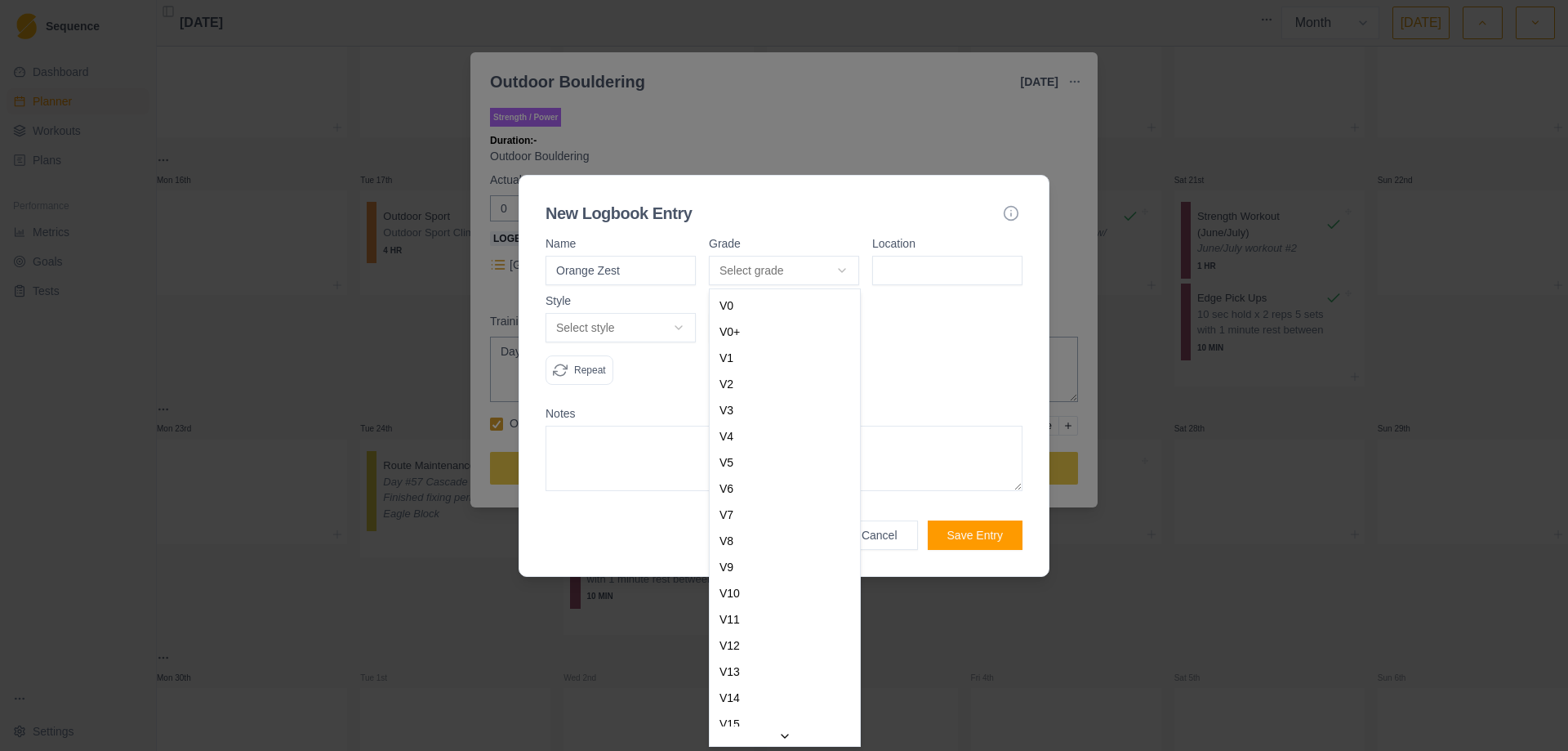
select select "5b9072a5-f5b3-4744-8a90-41055ab3ae84"
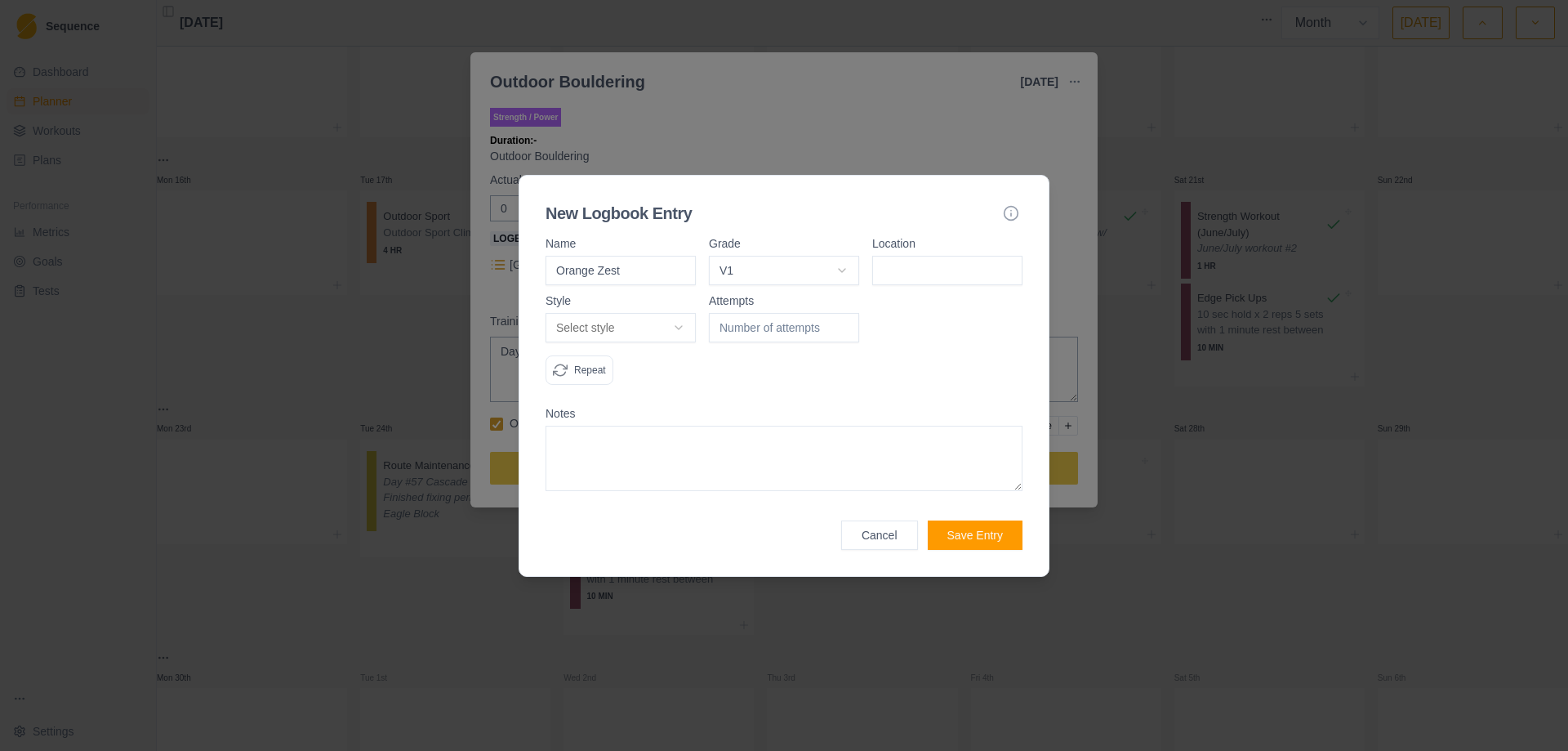
click at [946, 271] on input at bounding box center [947, 270] width 150 height 29
type input "Bolam"
click at [685, 328] on body "Sequence Dashboard Planner Workouts Plans Performance Metrics Goals Tests Setti…" at bounding box center [784, 376] width 1568 height 751
select select "flash"
click at [813, 364] on div at bounding box center [784, 346] width 150 height 103
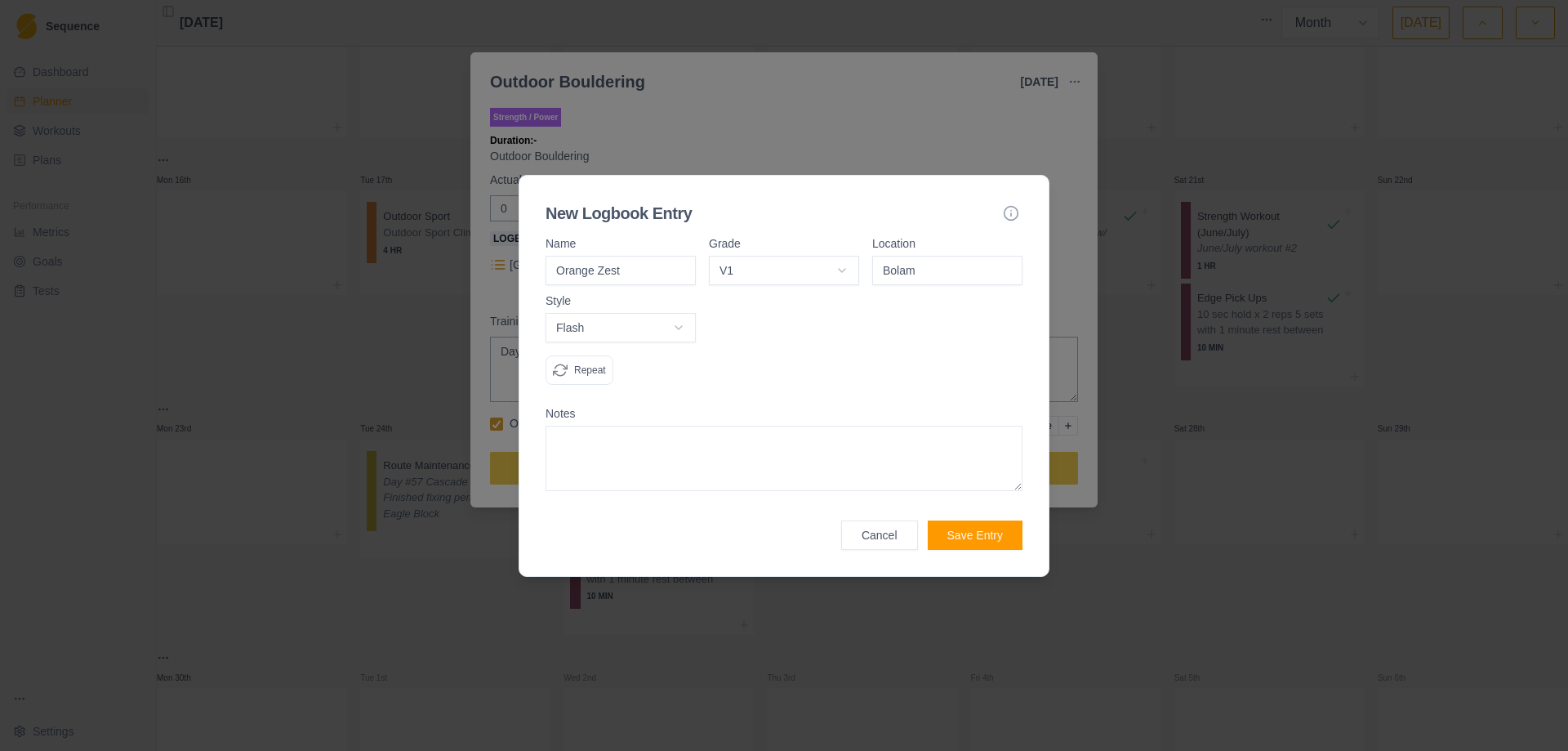
click at [984, 536] on button "Save Entry" at bounding box center [976, 535] width 94 height 29
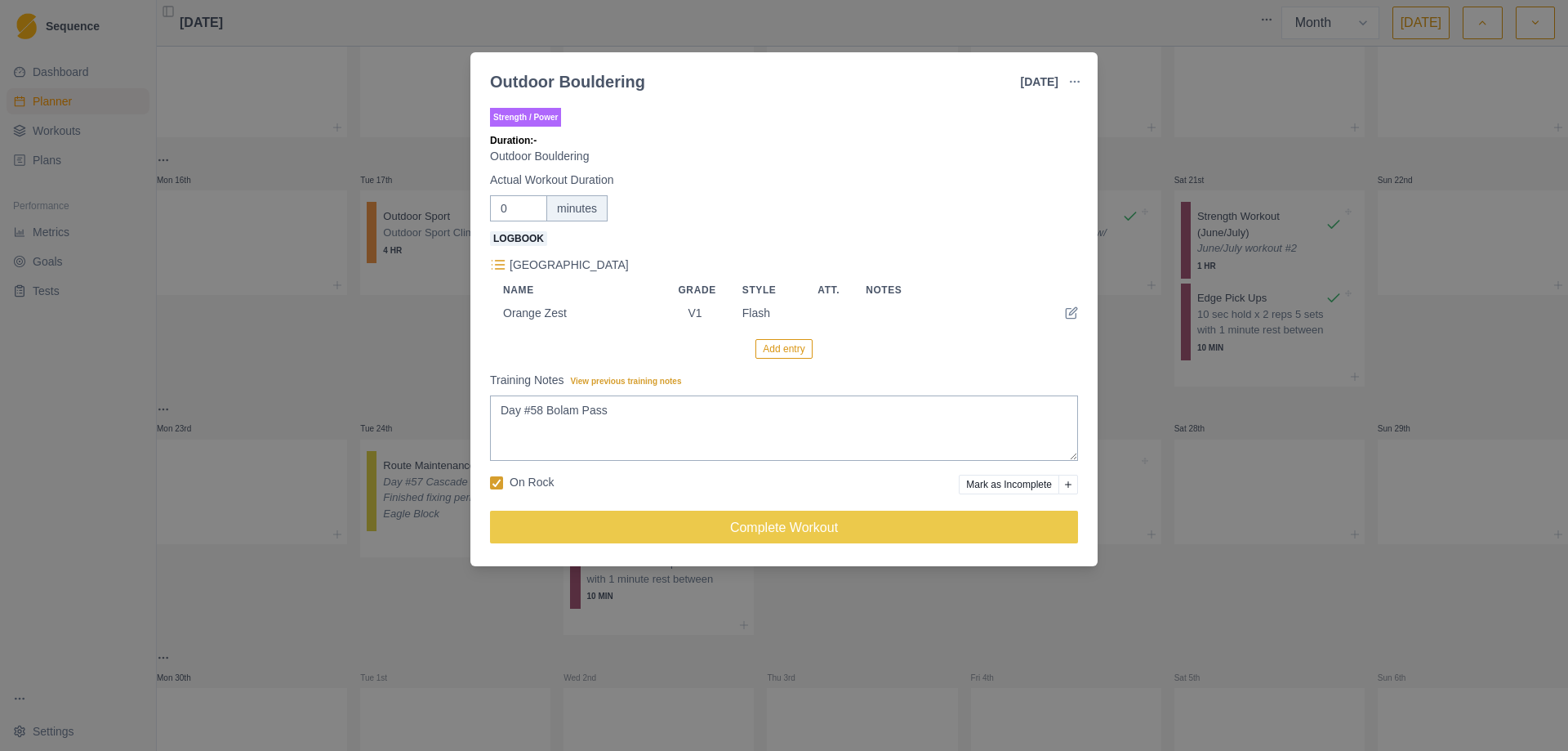
click at [789, 350] on button "Add entry" at bounding box center [784, 348] width 57 height 20
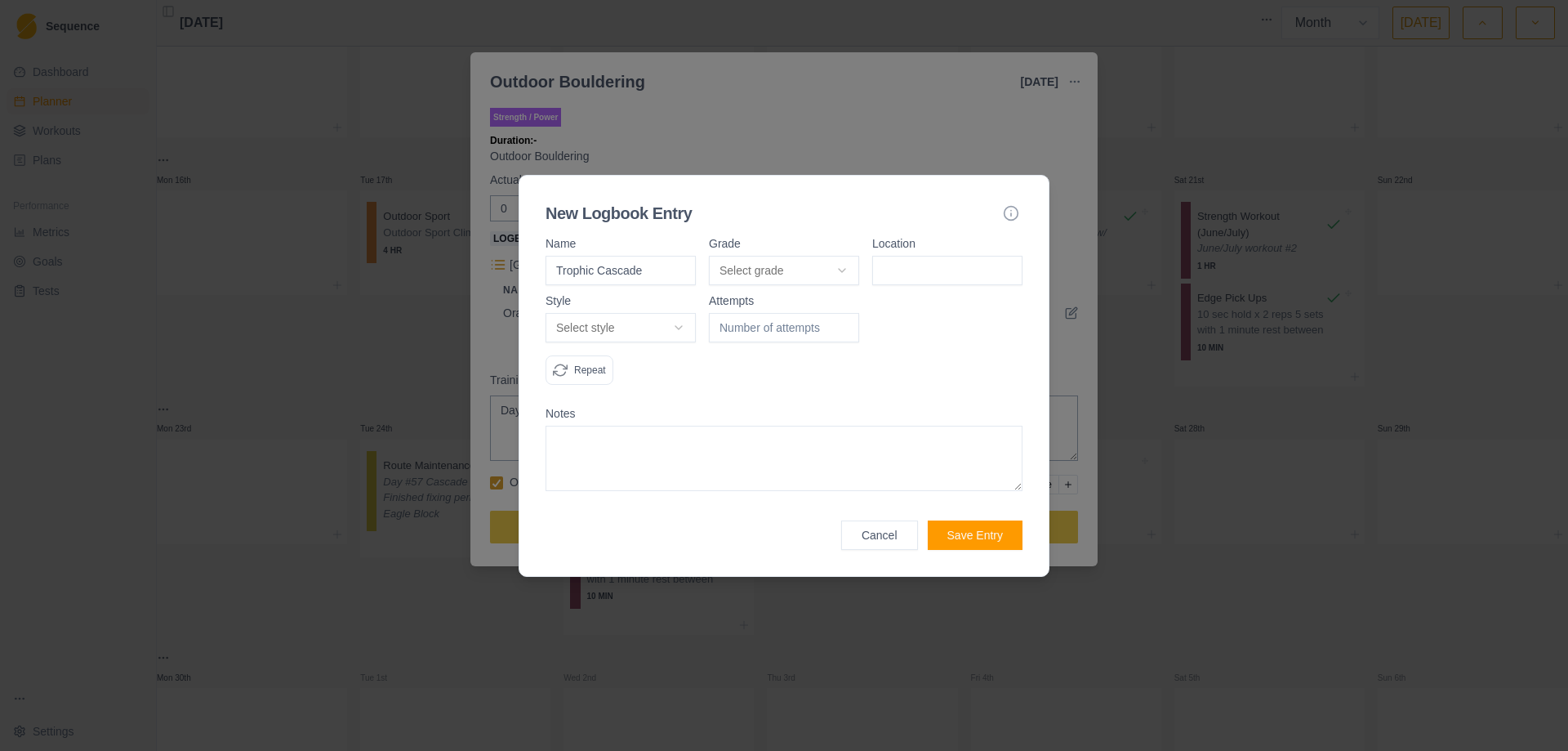
type input "Trophic Cascade"
click at [847, 274] on body "Sequence Dashboard Planner Workouts Plans Performance Metrics Goals Tests Setti…" at bounding box center [784, 376] width 1568 height 751
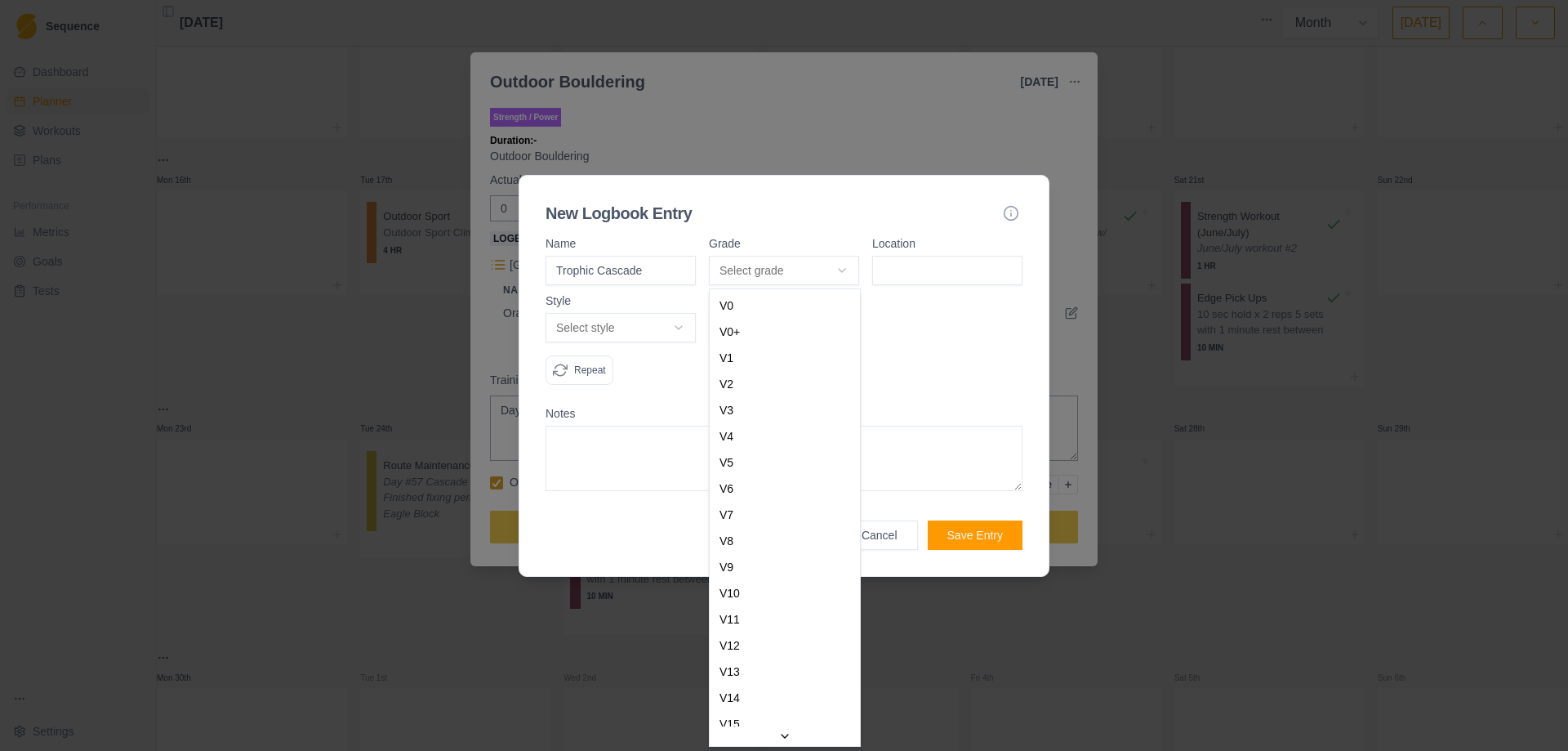
select select "ce4a9362-81d3-4cb3-a3b0-152c193b16d0"
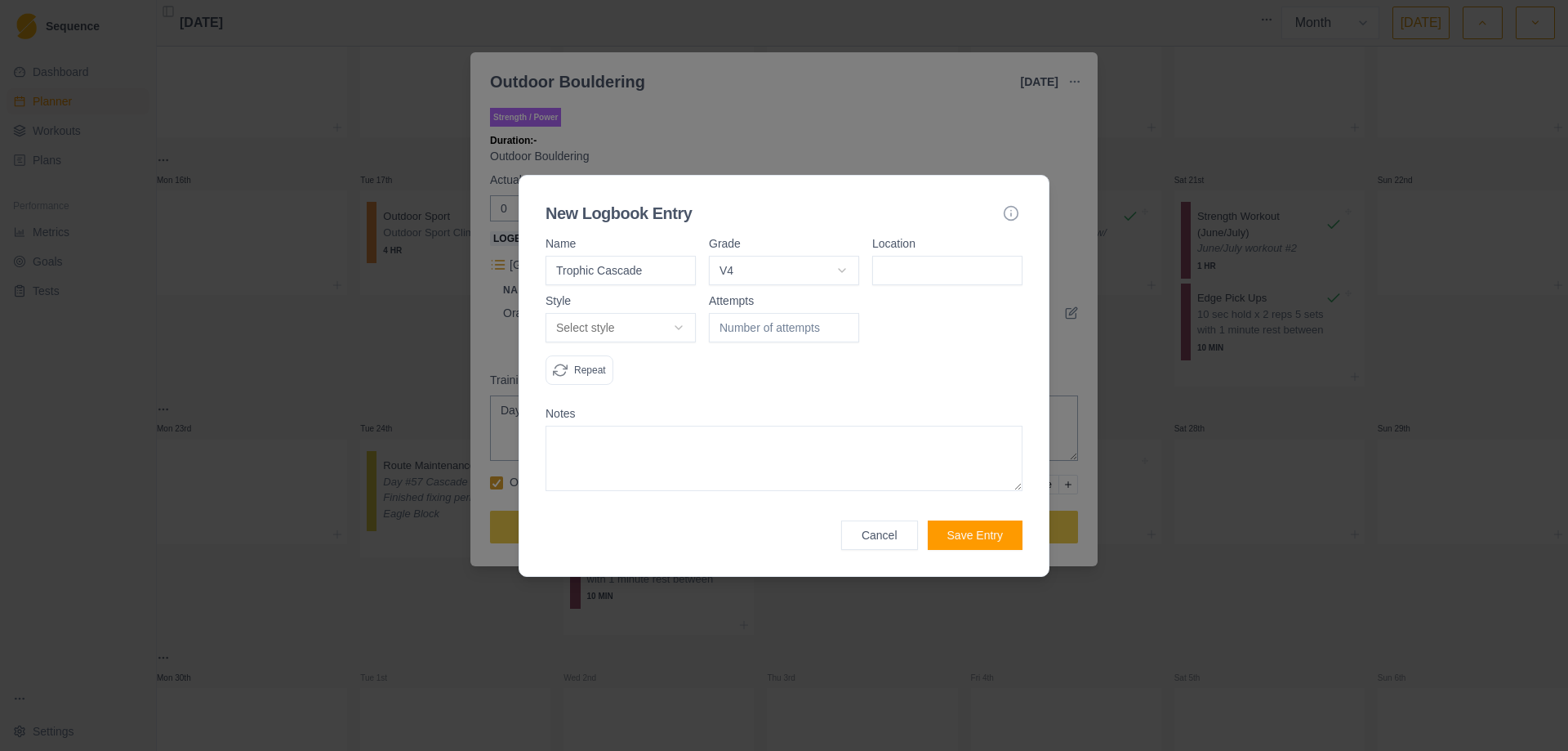
click at [952, 275] on input at bounding box center [947, 270] width 150 height 29
type input "Bolam"
click at [666, 323] on body "Sequence Dashboard Planner Workouts Plans Performance Metrics Goals Tests Setti…" at bounding box center [784, 376] width 1568 height 751
select select "redpoint"
click at [847, 325] on input "1" at bounding box center [784, 327] width 150 height 29
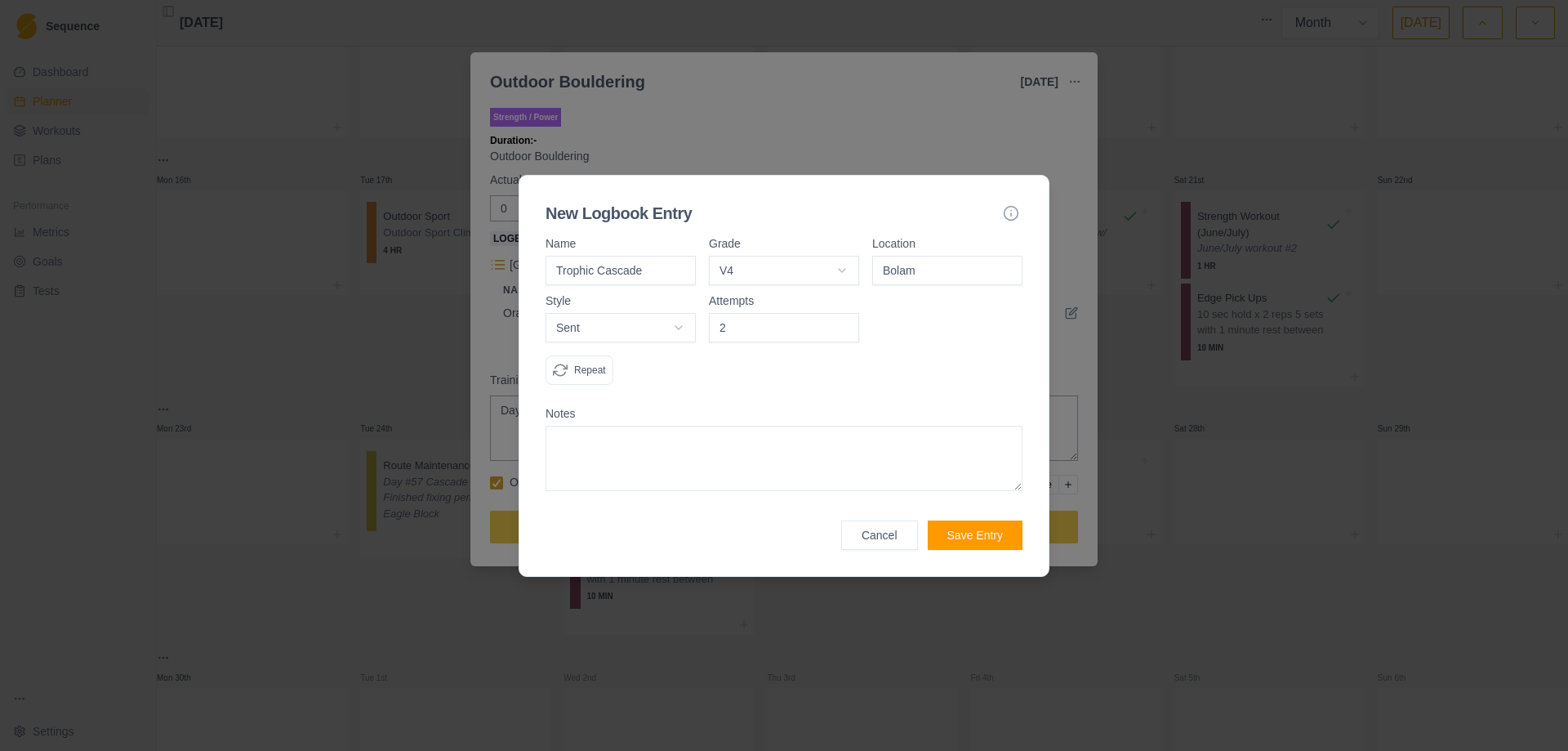
click at [847, 325] on input "2" at bounding box center [784, 327] width 150 height 29
type input "3"
click at [847, 325] on input "3" at bounding box center [784, 327] width 150 height 29
click at [793, 393] on div "Attempts 3" at bounding box center [784, 346] width 150 height 103
click at [989, 539] on button "Save Entry" at bounding box center [976, 535] width 94 height 29
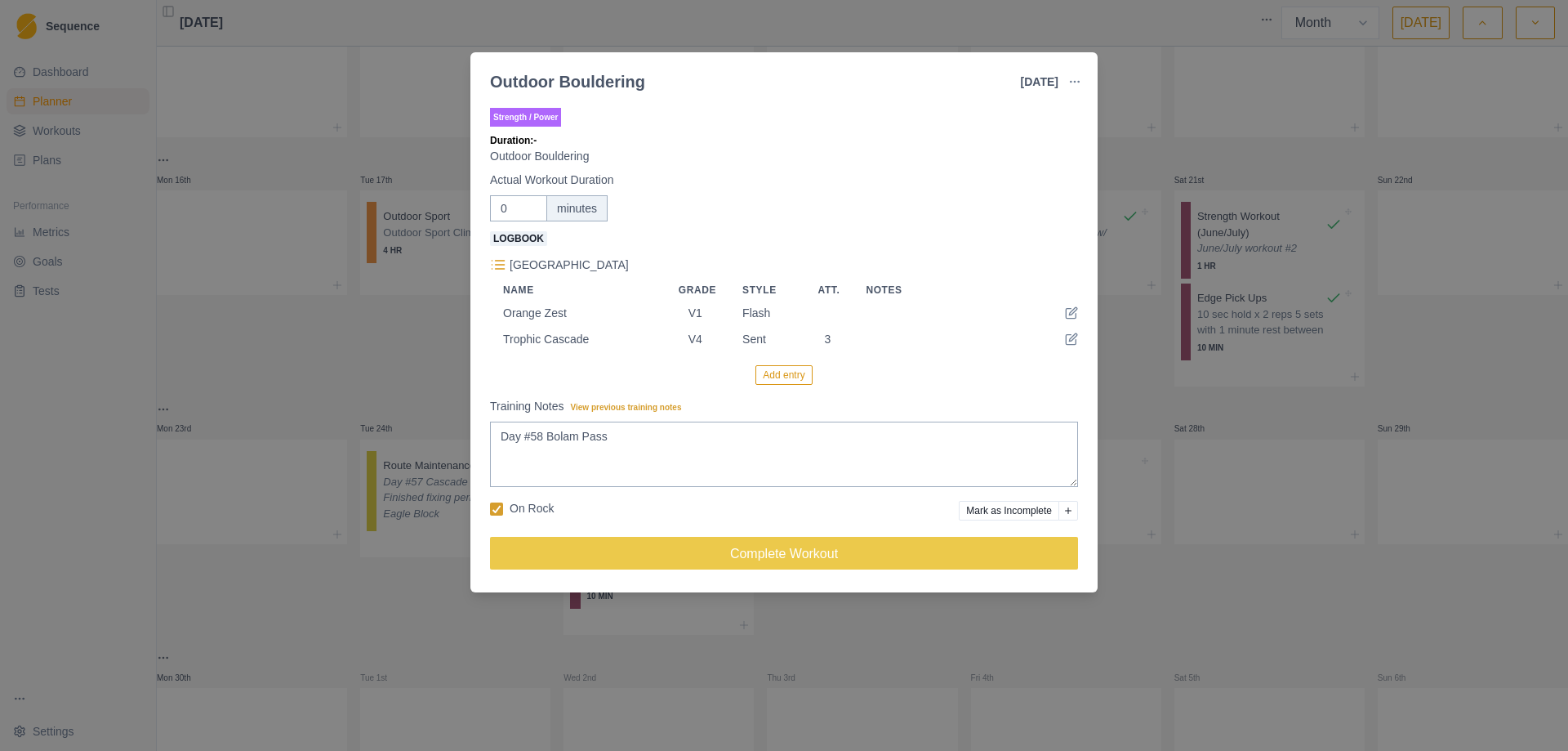
click at [778, 373] on button "Add entry" at bounding box center [784, 375] width 57 height 20
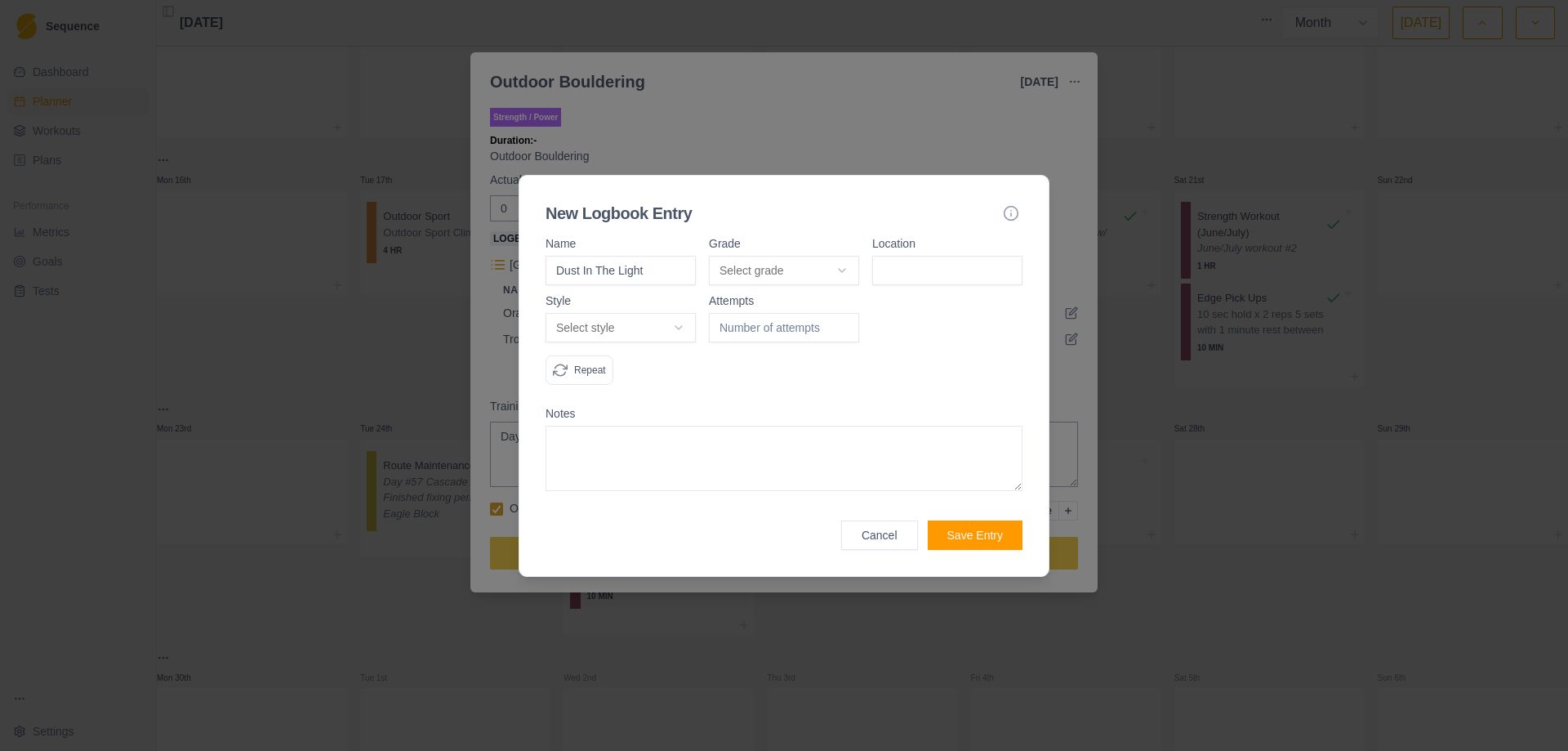
type input "Dust In The Light"
click at [844, 268] on body "Sequence Dashboard Planner Workouts Plans Performance Metrics Goals Tests Setti…" at bounding box center [784, 376] width 1568 height 751
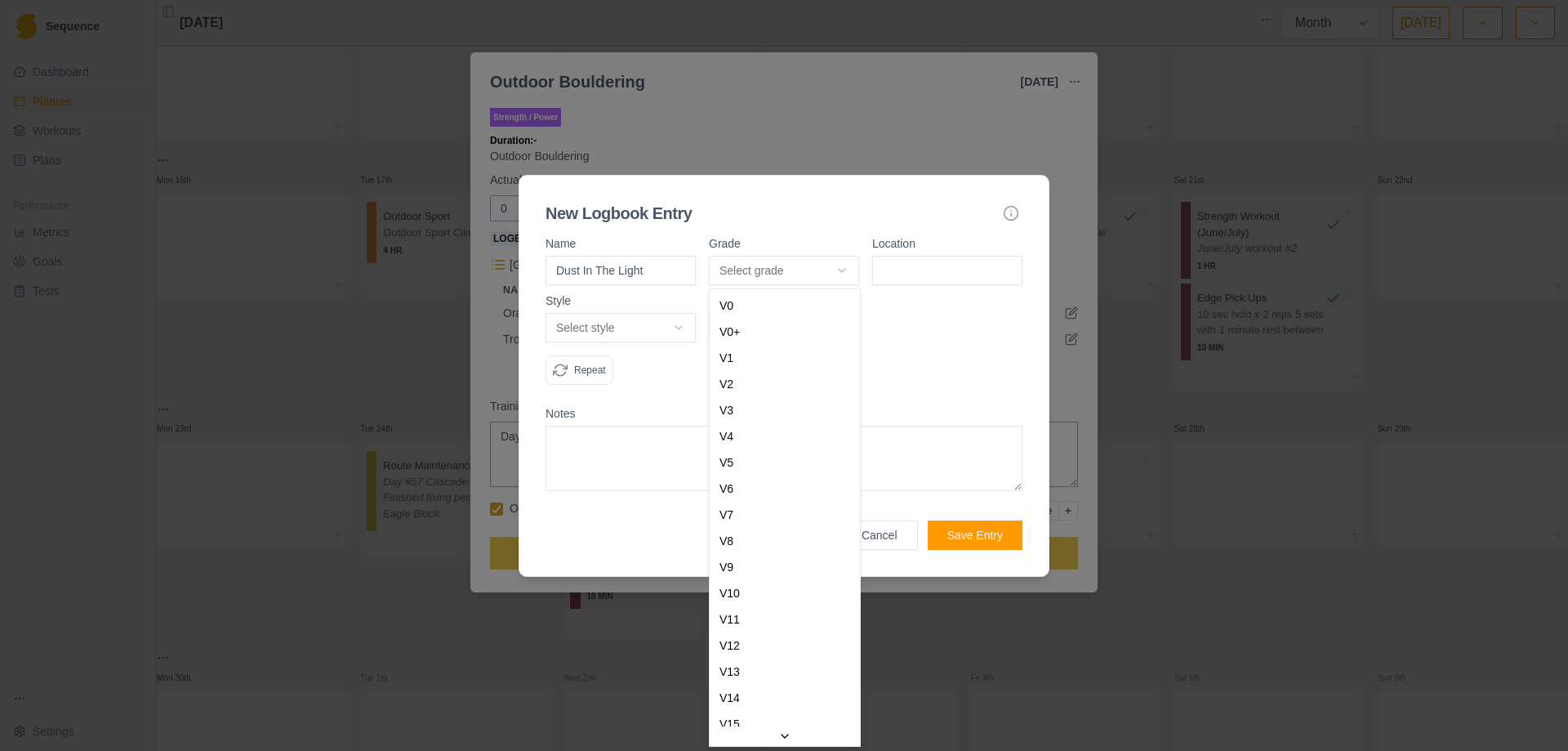
select select "a2a0e934-e7b9-4e05-bd2a-c345c5bfab76"
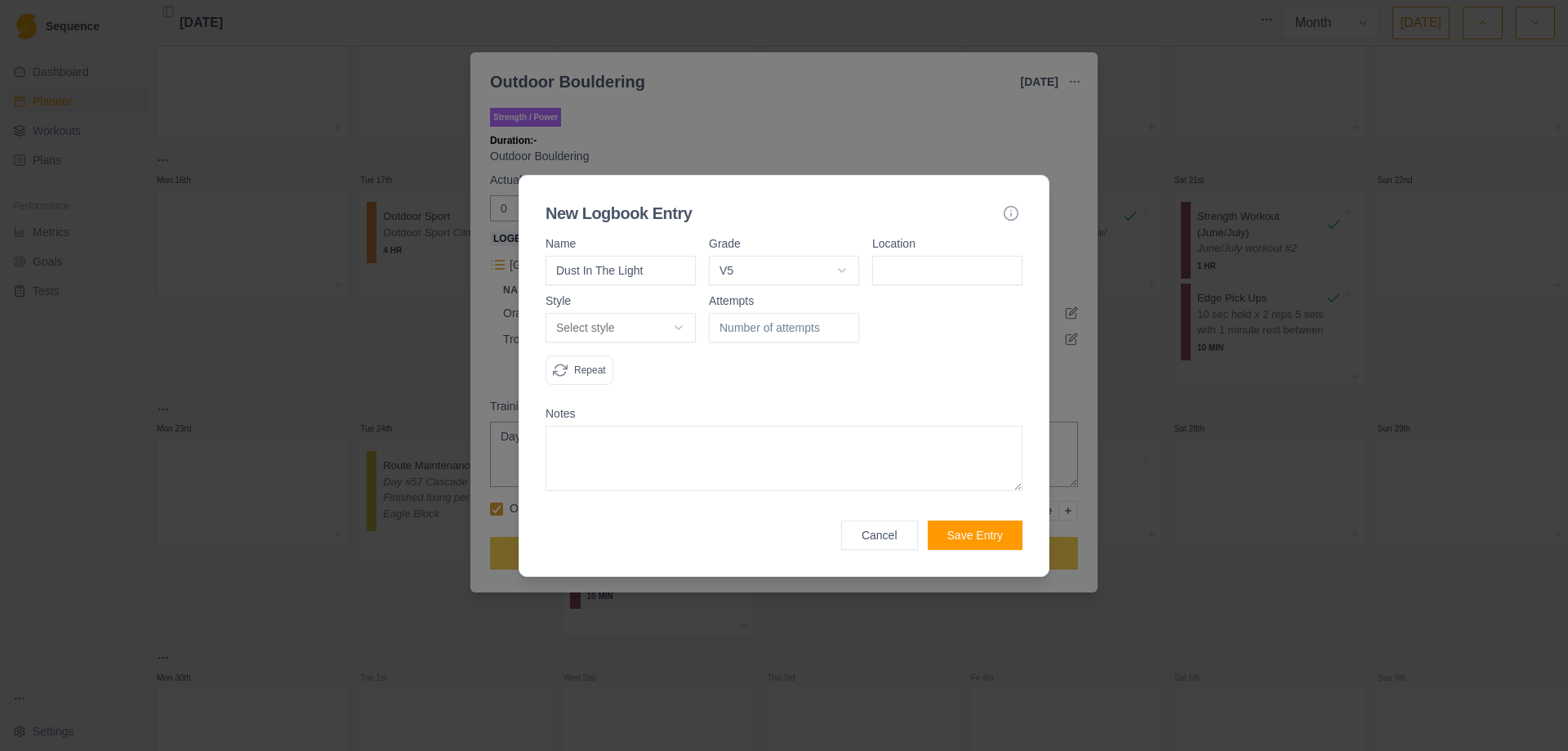
click at [965, 277] on input at bounding box center [947, 270] width 150 height 29
type input "Bolam"
click at [691, 319] on body "Sequence Dashboard Planner Workouts Plans Performance Metrics Goals Tests Setti…" at bounding box center [784, 376] width 1568 height 751
select select "attempt"
click at [846, 322] on input "1" at bounding box center [784, 327] width 150 height 29
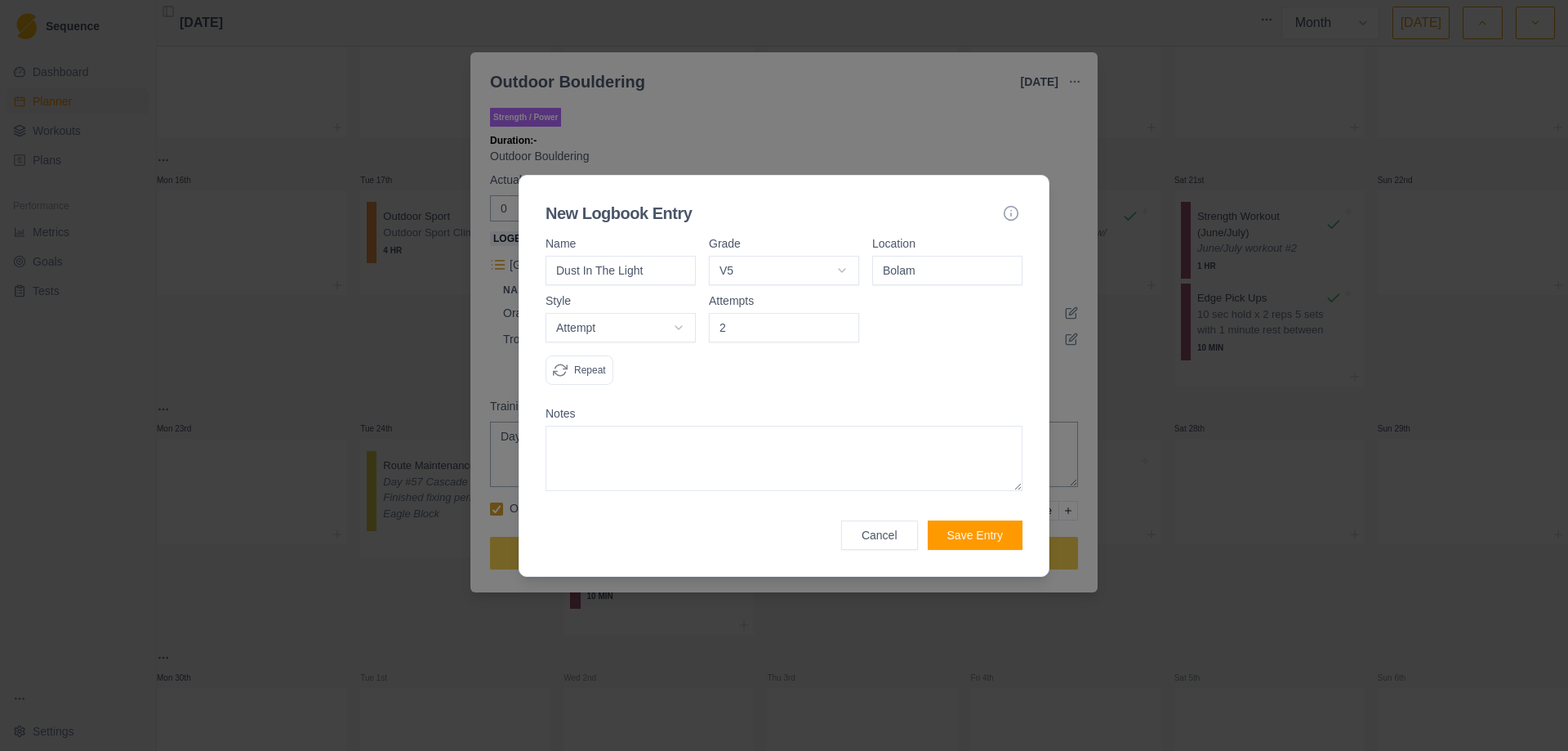
click at [846, 322] on input "2" at bounding box center [784, 327] width 150 height 29
type input "3"
click at [846, 322] on input "3" at bounding box center [784, 327] width 150 height 29
click at [658, 450] on textarea at bounding box center [784, 458] width 477 height 65
type textarea "T"
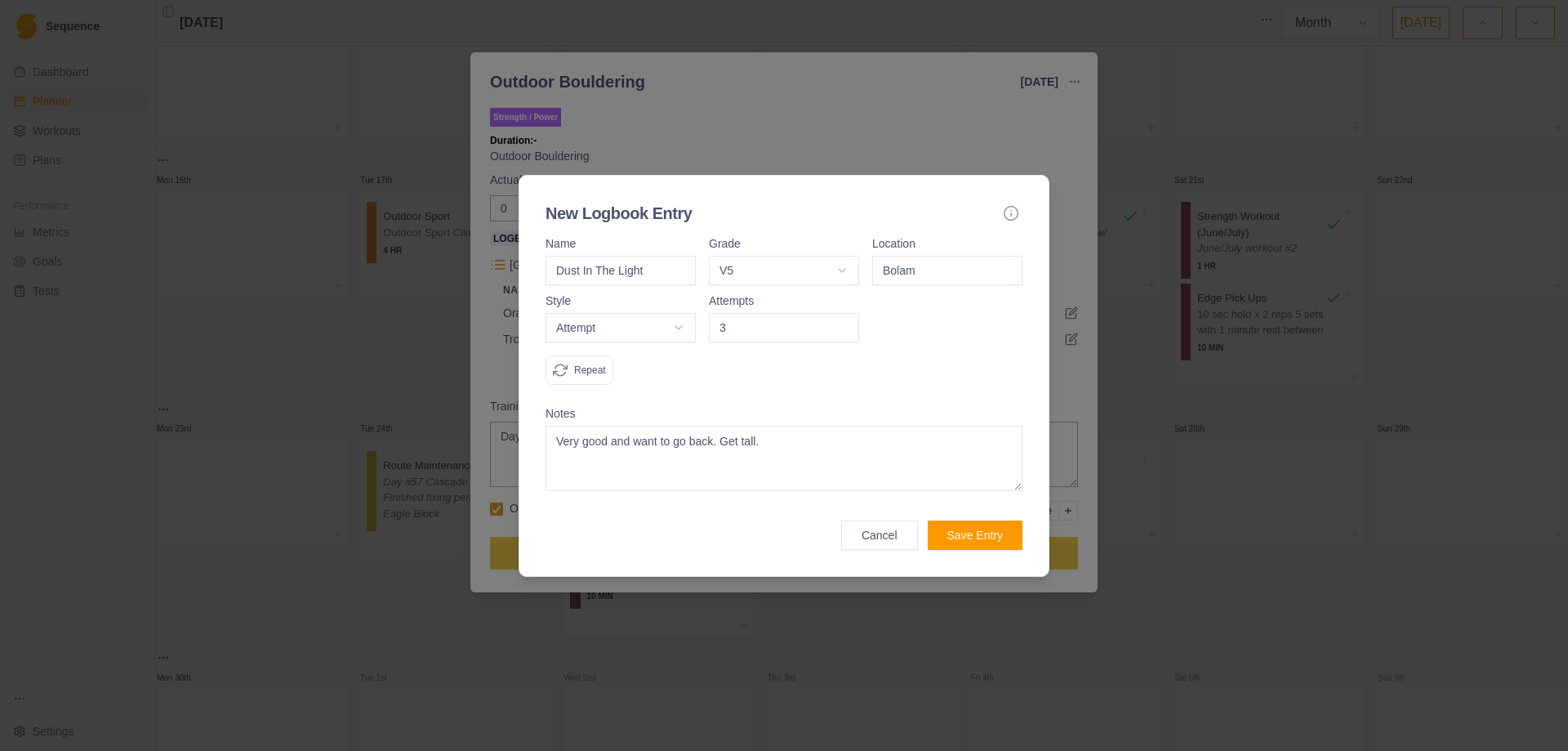
type textarea "Very good and want to go back. Get tall."
click at [974, 530] on button "Save Entry" at bounding box center [976, 535] width 94 height 29
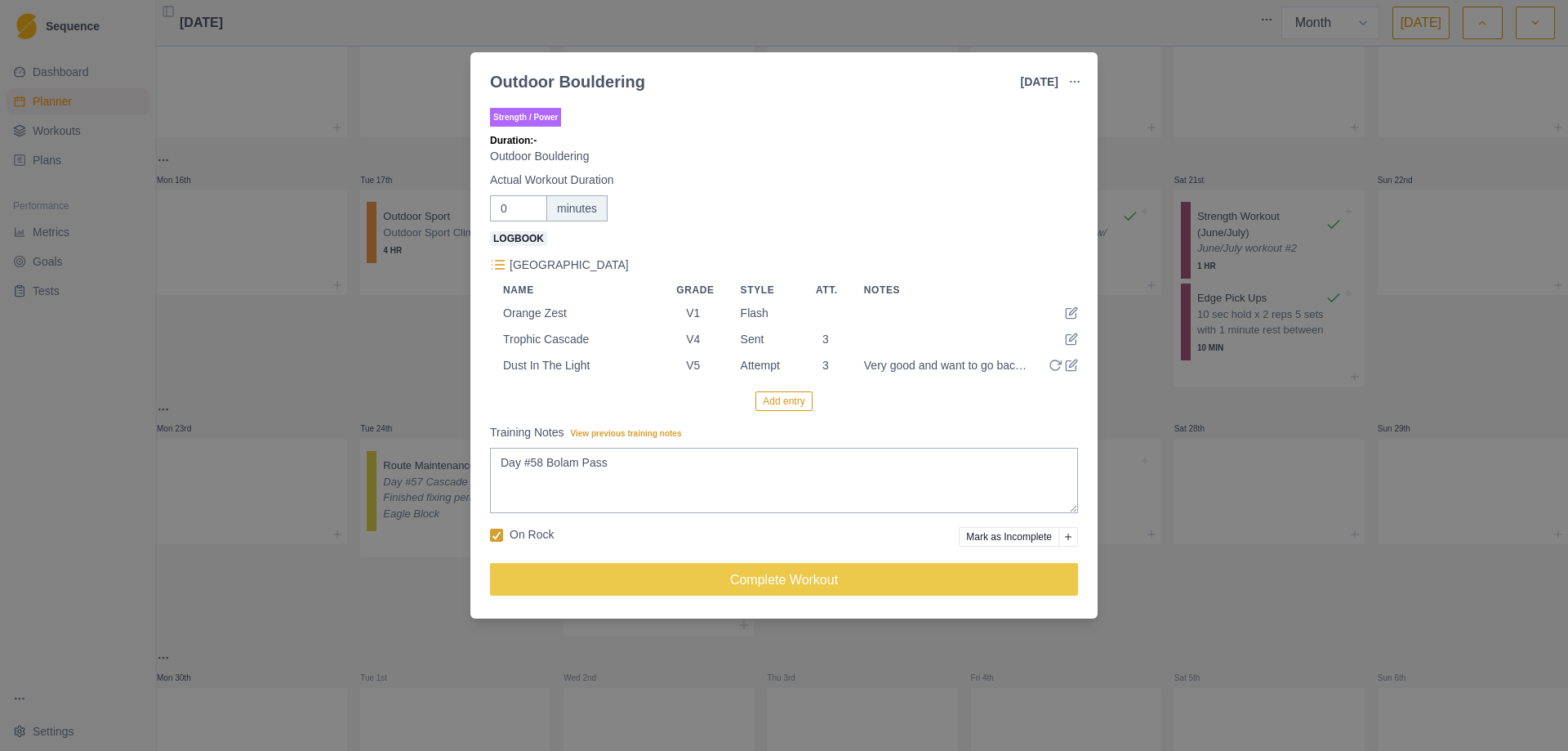
click at [769, 407] on button "Add entry" at bounding box center [784, 401] width 57 height 20
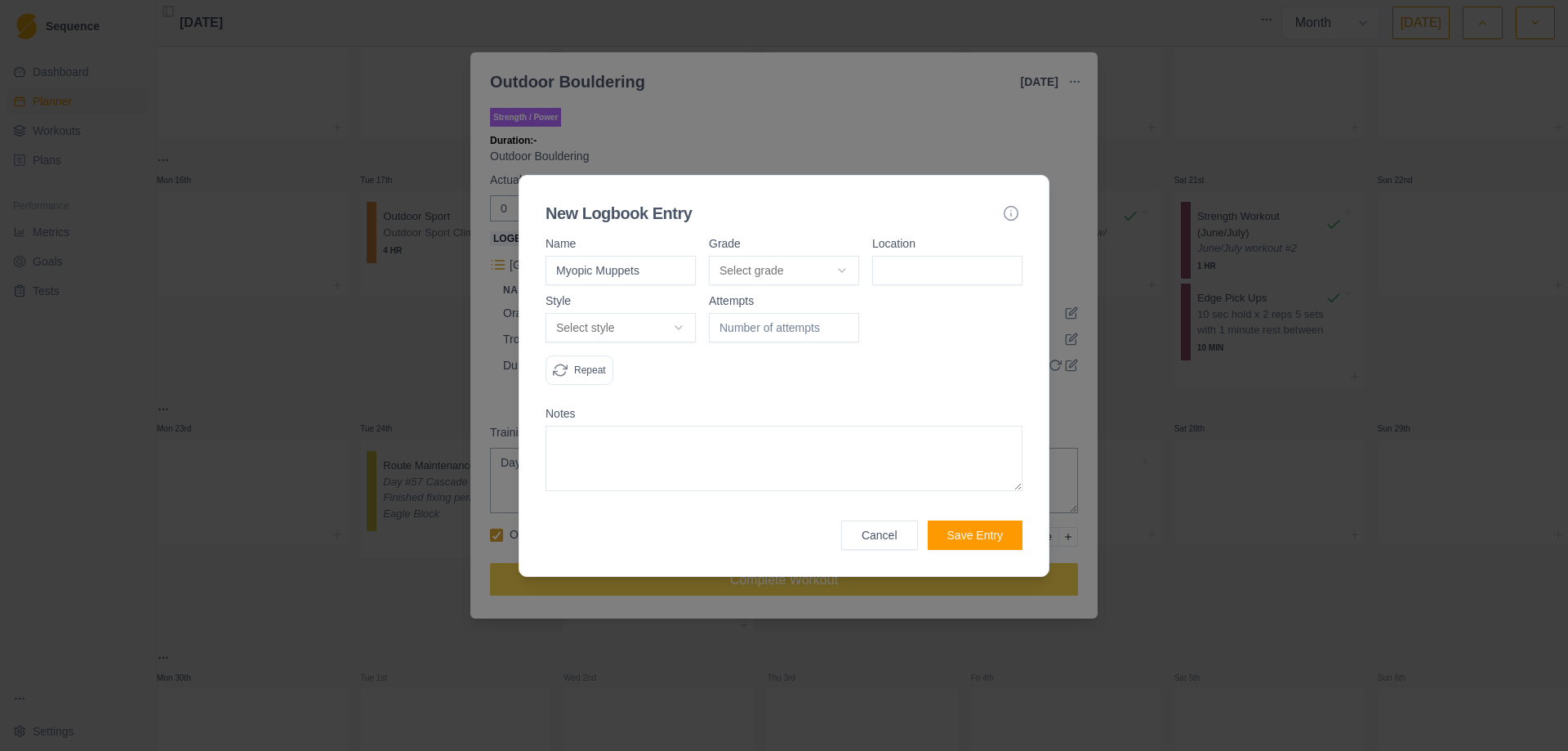
type input "Myopic Muppets"
click at [835, 273] on body "Sequence Dashboard Planner Workouts Plans Performance Metrics Goals Tests Setti…" at bounding box center [784, 376] width 1568 height 751
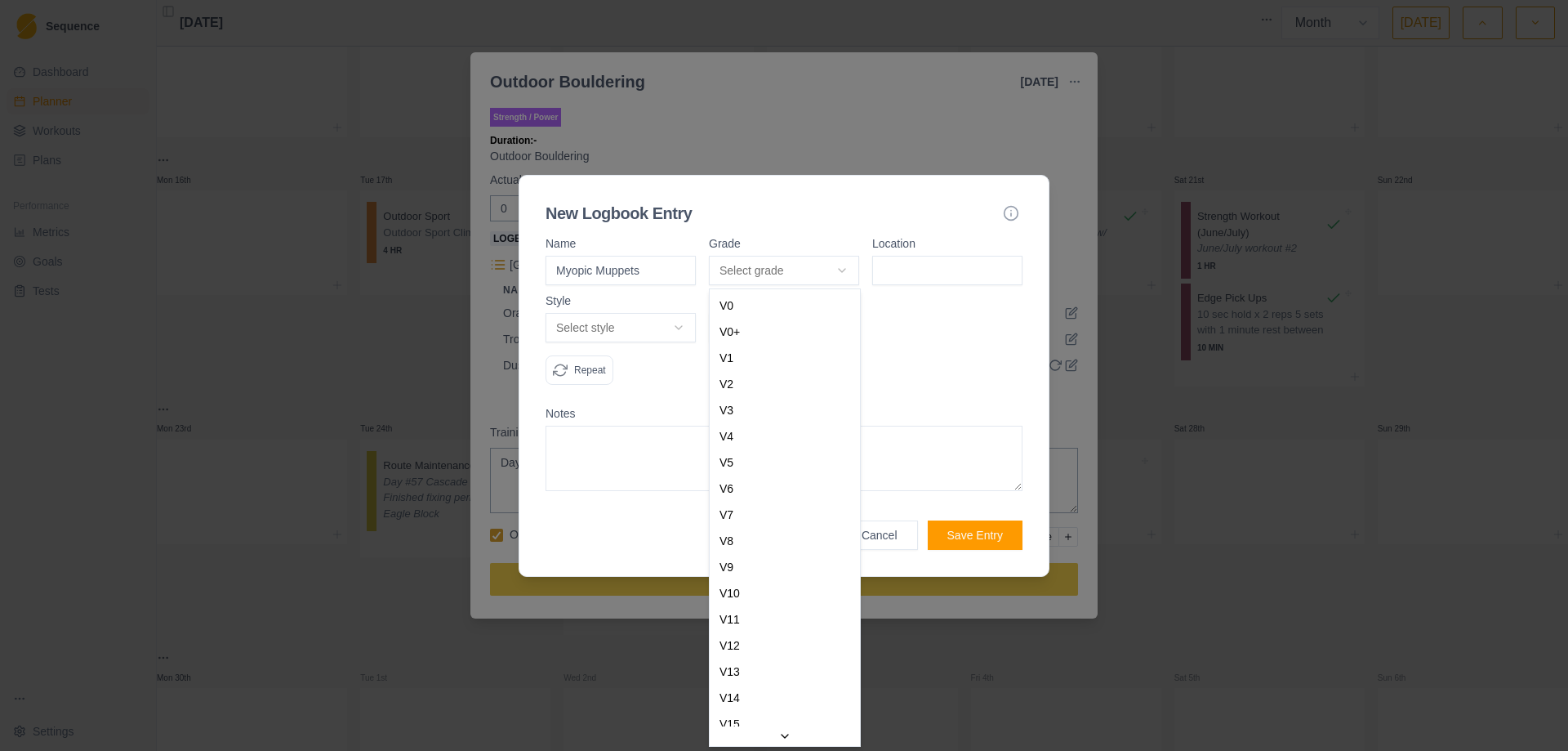
select select "a2a0e934-e7b9-4e05-bd2a-c345c5bfab76"
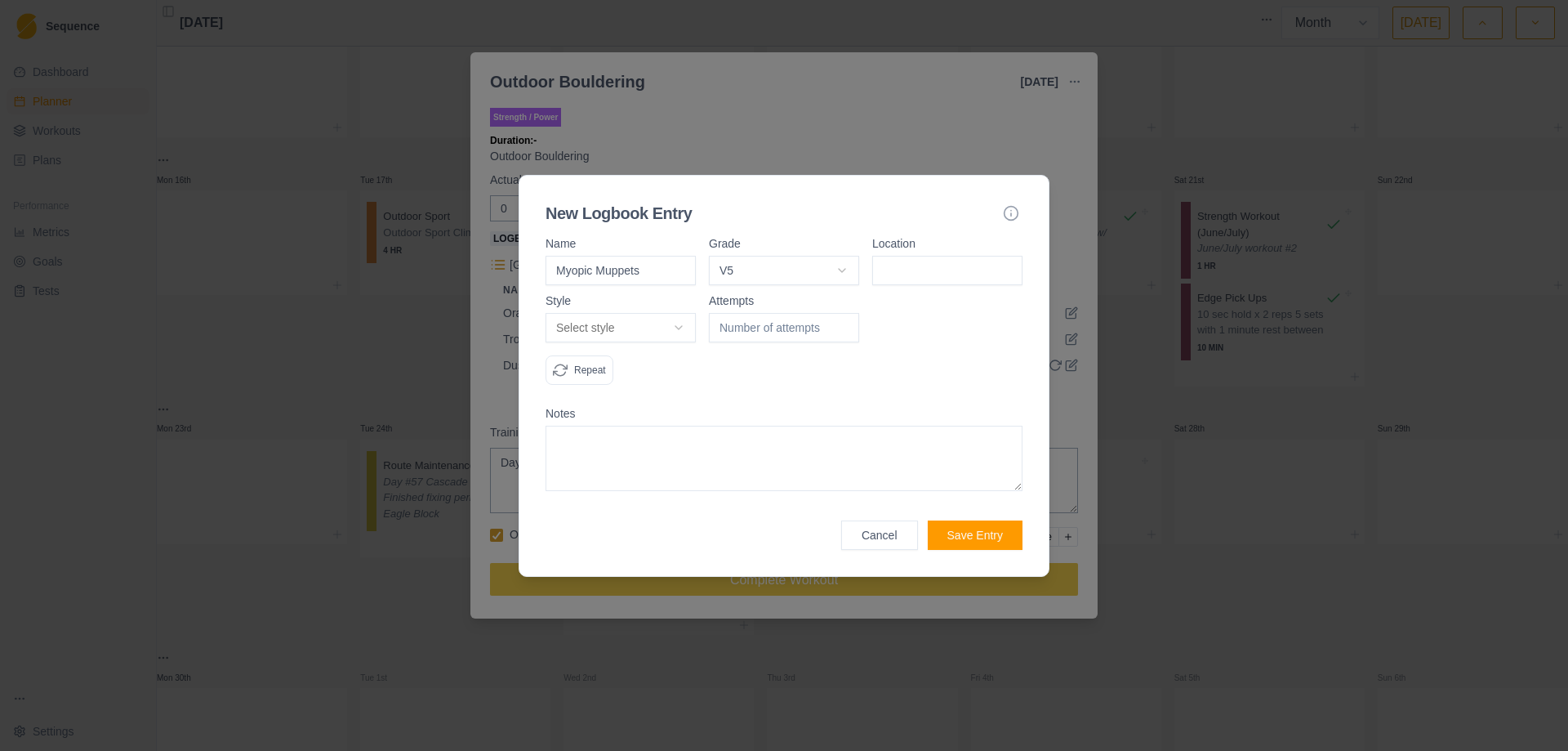
click at [927, 267] on input at bounding box center [947, 270] width 150 height 29
type input "Bolam"
click at [685, 325] on body "Sequence Dashboard Planner Workouts Plans Performance Metrics Goals Tests Setti…" at bounding box center [784, 376] width 1568 height 751
select select "attempt"
click at [844, 320] on input "1" at bounding box center [784, 327] width 150 height 29
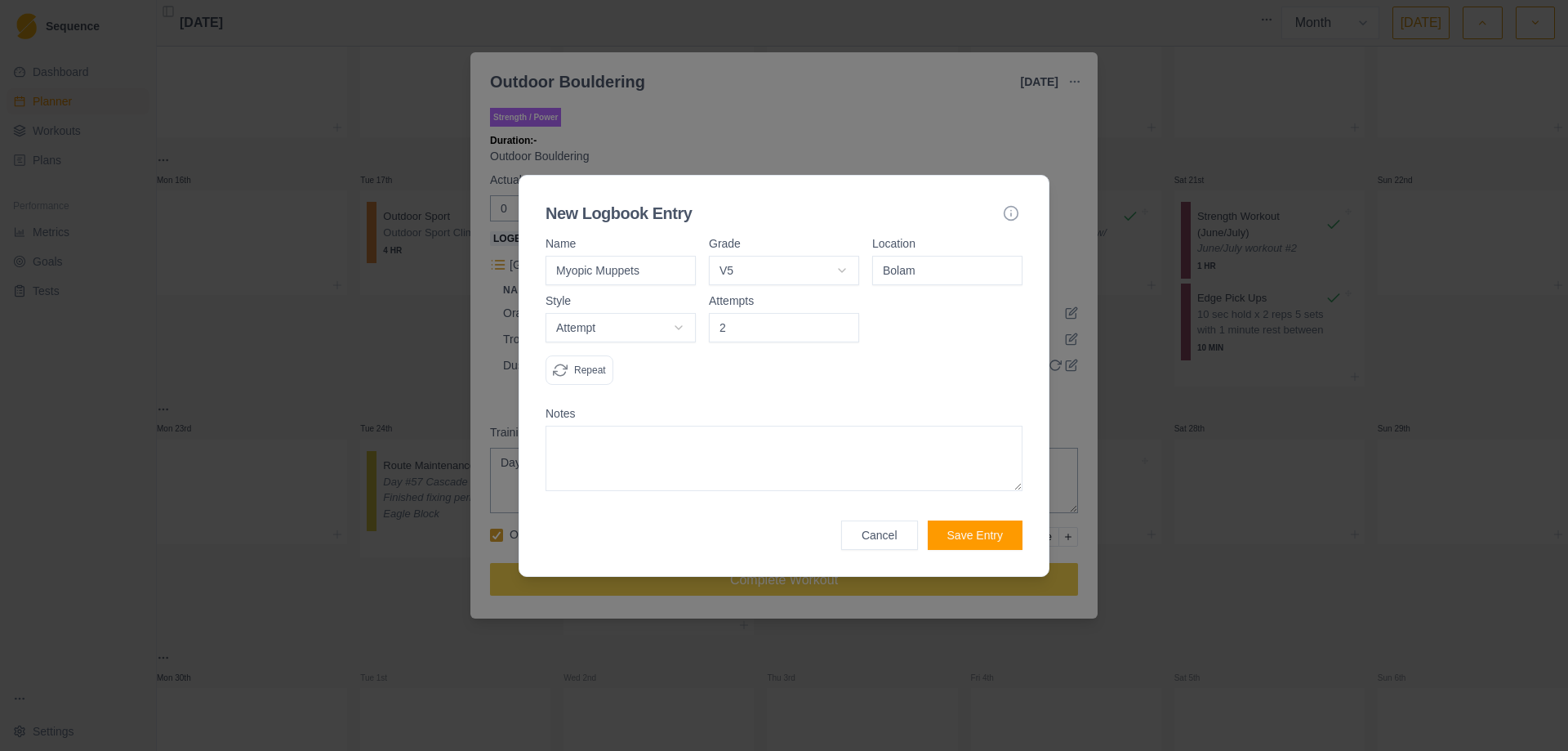
click at [844, 320] on input "2" at bounding box center [784, 327] width 150 height 29
type input "3"
click at [844, 320] on input "3" at bounding box center [784, 327] width 150 height 29
click at [673, 460] on textarea at bounding box center [784, 458] width 477 height 65
type textarea "Did all but last big move to [GEOGRAPHIC_DATA]."
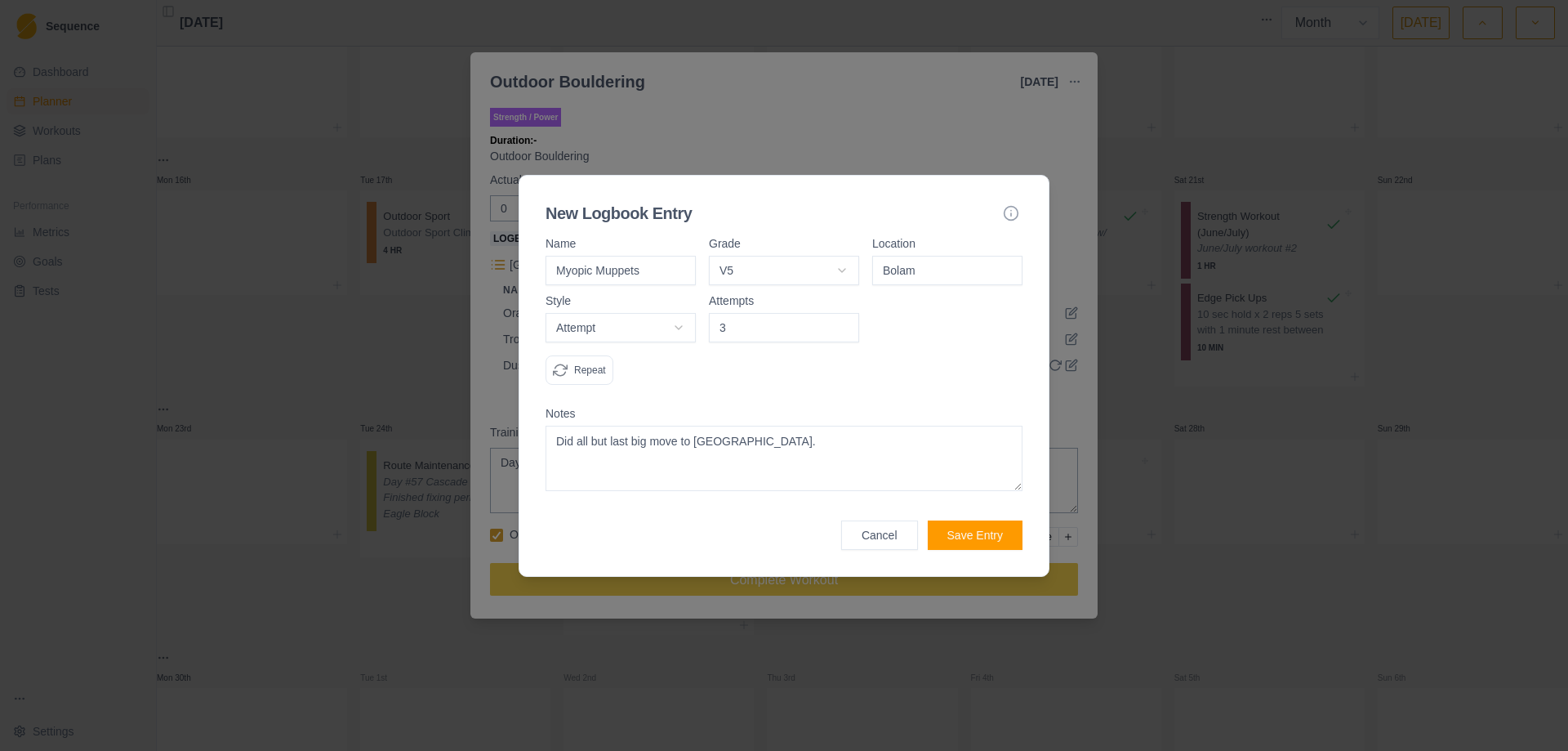
click at [1003, 543] on button "Save Entry" at bounding box center [976, 535] width 94 height 29
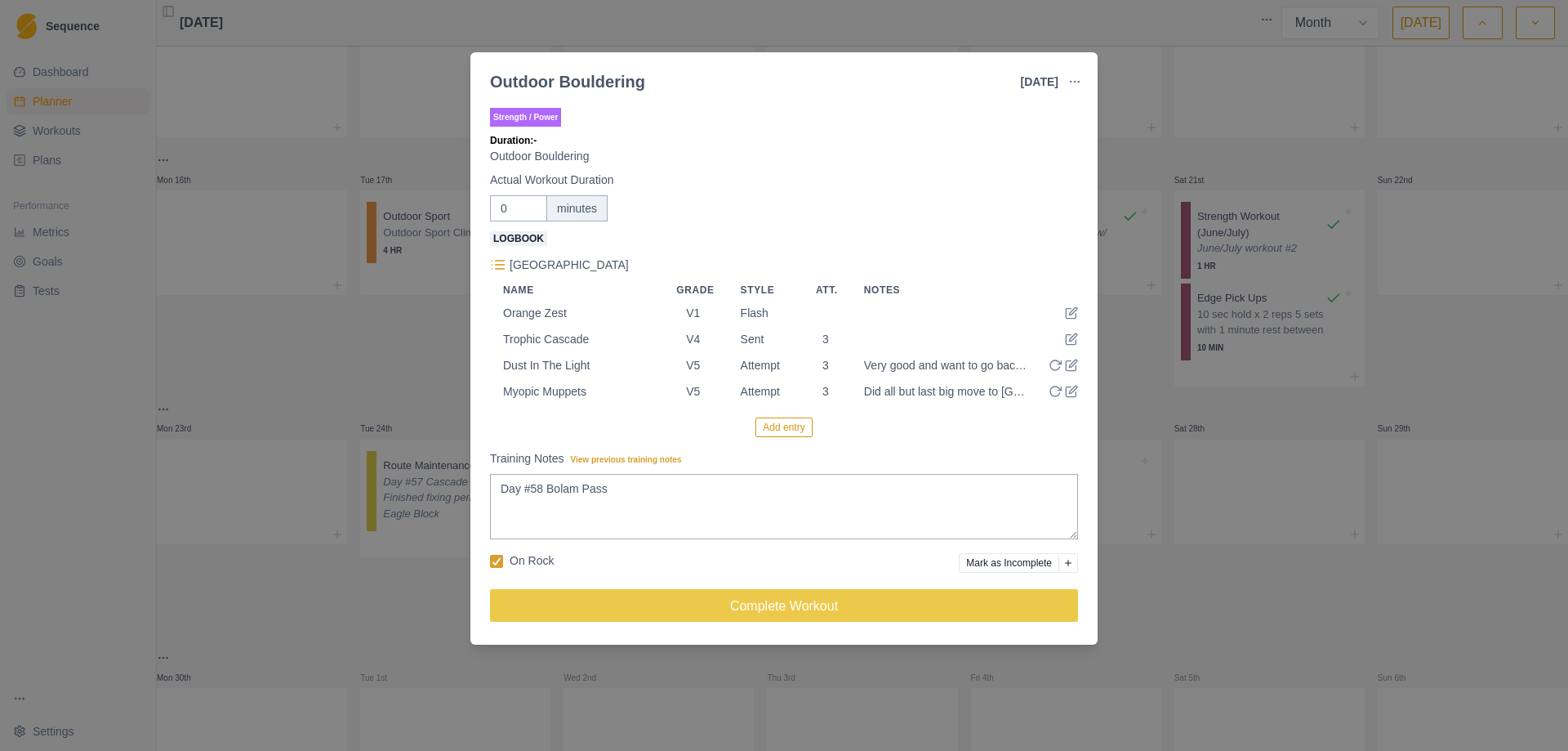
click at [788, 432] on button "Add entry" at bounding box center [784, 426] width 57 height 20
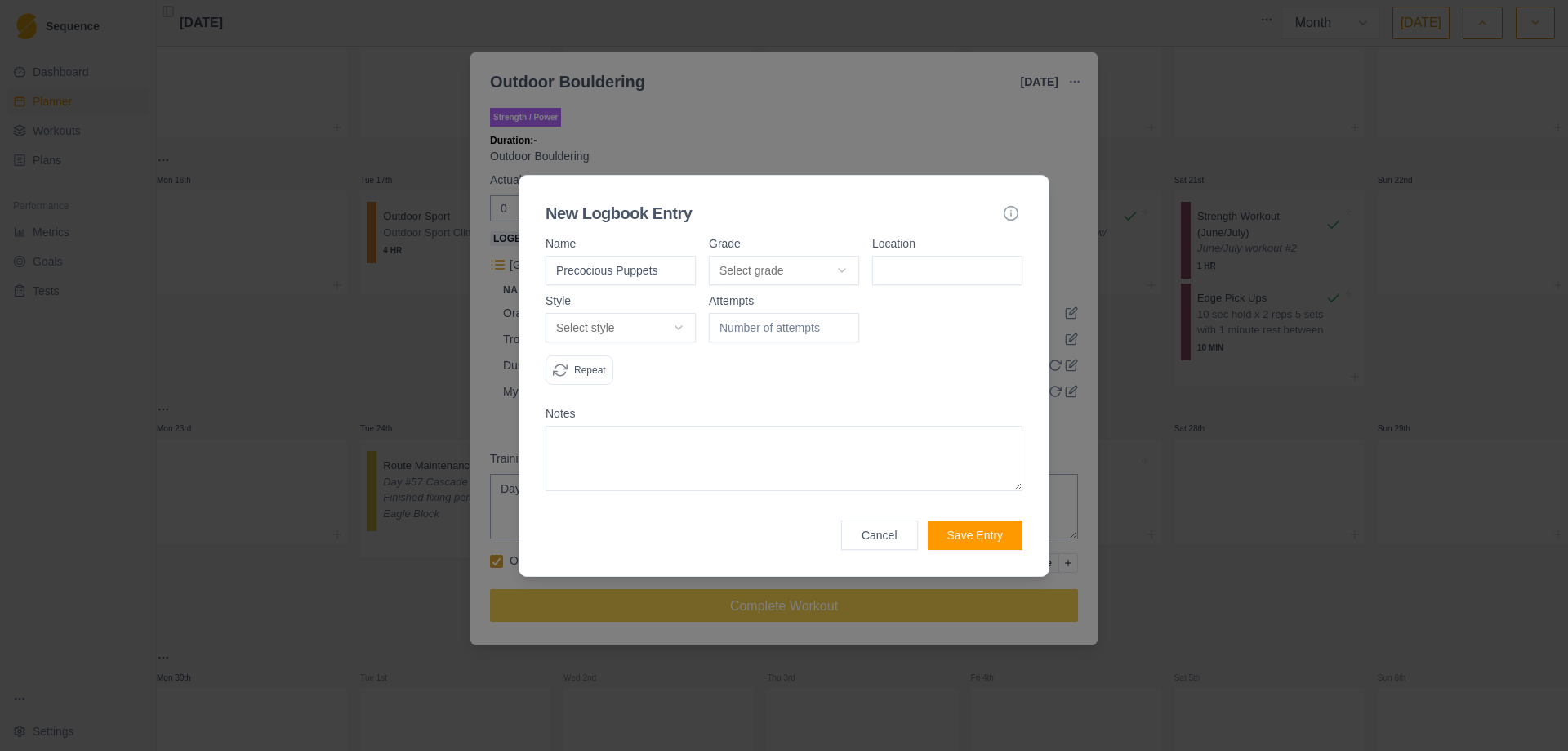
type input "Precocious Puppets"
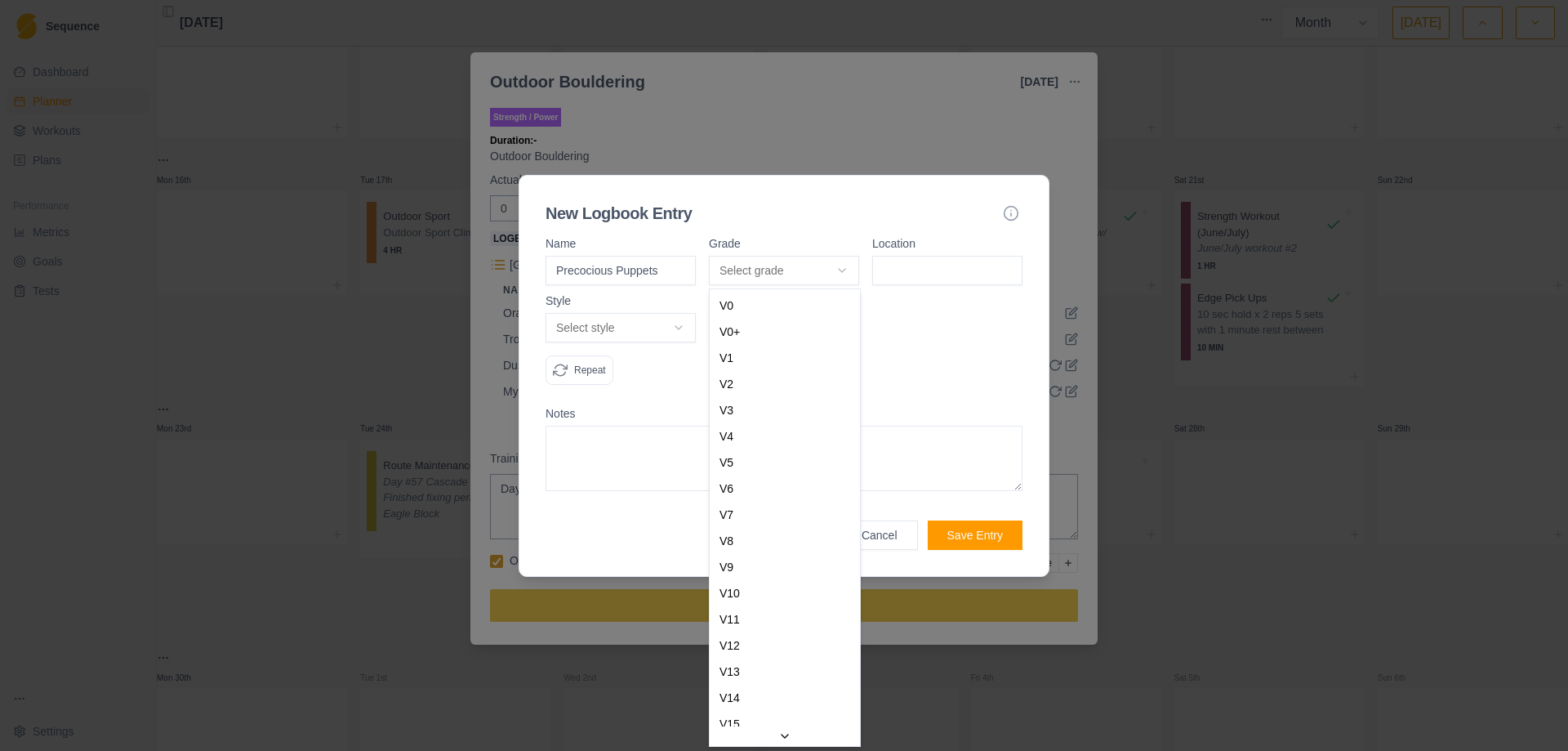
click at [847, 269] on body "Sequence Dashboard Planner Workouts Plans Performance Metrics Goals Tests Setti…" at bounding box center [784, 376] width 1568 height 751
select select "f94f6641-cf14-4dd4-815c-3fad2c452406"
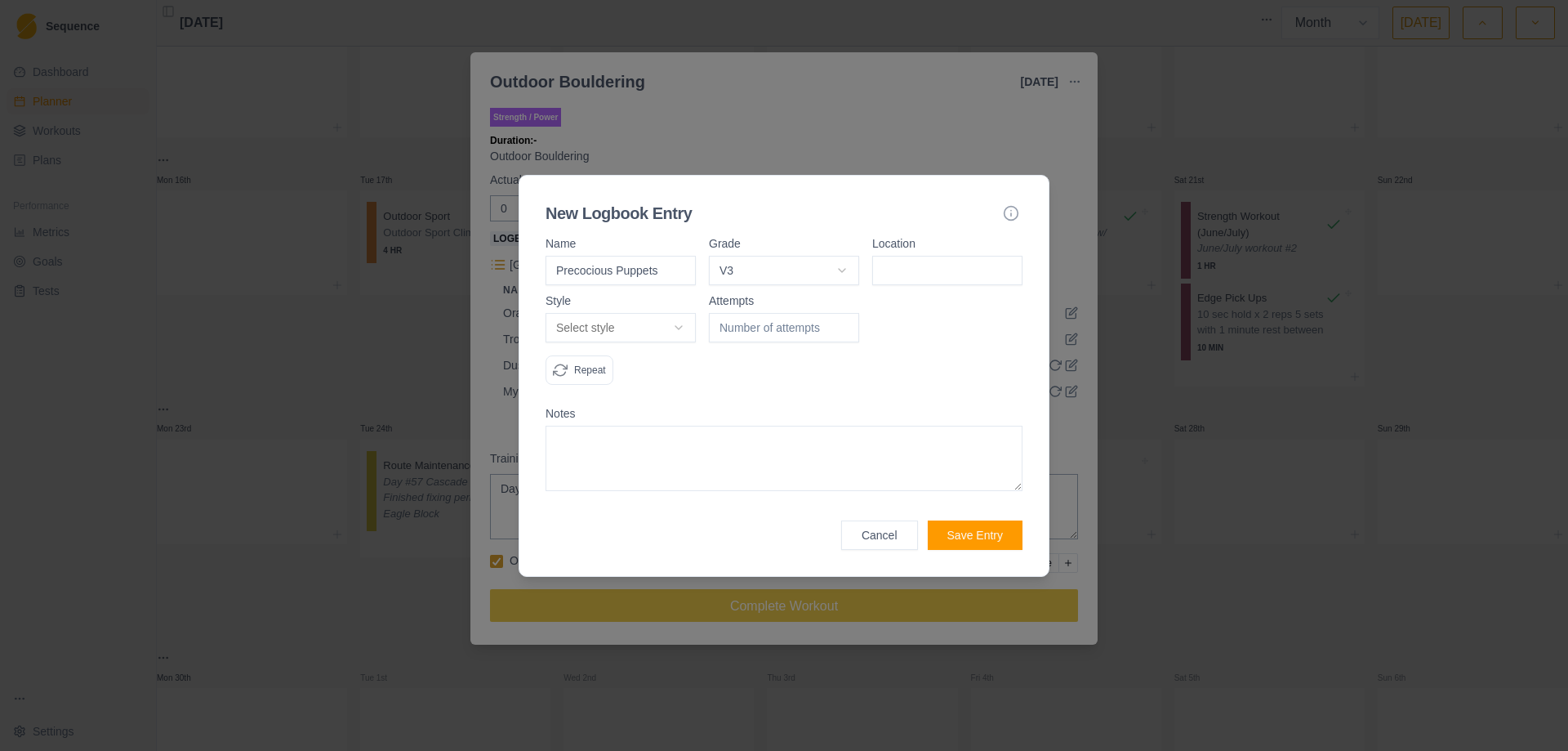
click at [917, 281] on input at bounding box center [947, 270] width 150 height 29
drag, startPoint x: 898, startPoint y: 308, endPoint x: 896, endPoint y: 281, distance: 27.1
type input "Bolam"
click at [679, 329] on body "Sequence Dashboard Planner Workouts Plans Performance Metrics Goals Tests Setti…" at bounding box center [784, 376] width 1568 height 751
select select "redpoint"
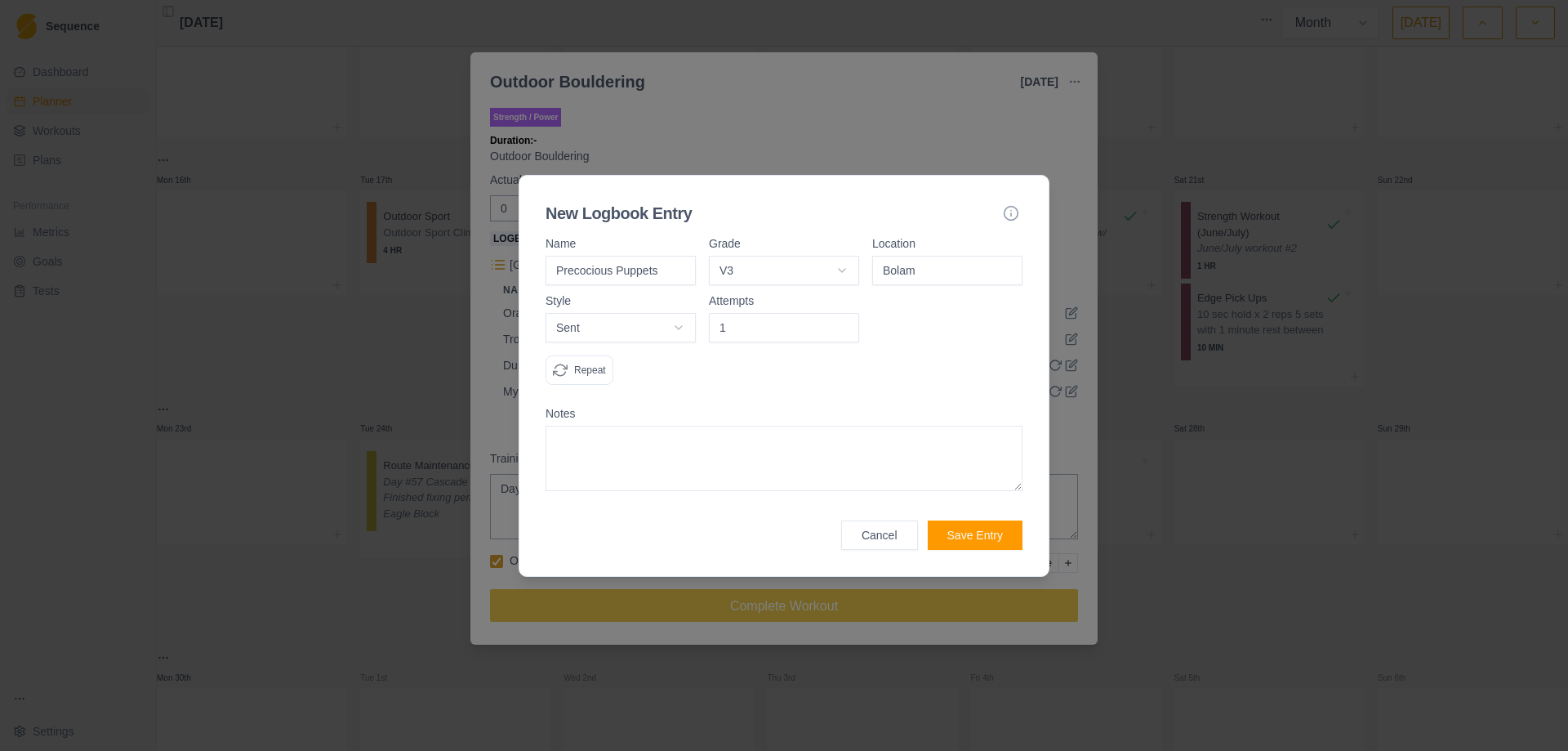
click at [843, 325] on input "1" at bounding box center [784, 327] width 150 height 29
type input "2"
click at [843, 325] on input "2" at bounding box center [784, 327] width 150 height 29
click at [888, 450] on textarea at bounding box center [784, 458] width 477 height 65
click at [971, 539] on button "Save Entry" at bounding box center [976, 535] width 94 height 29
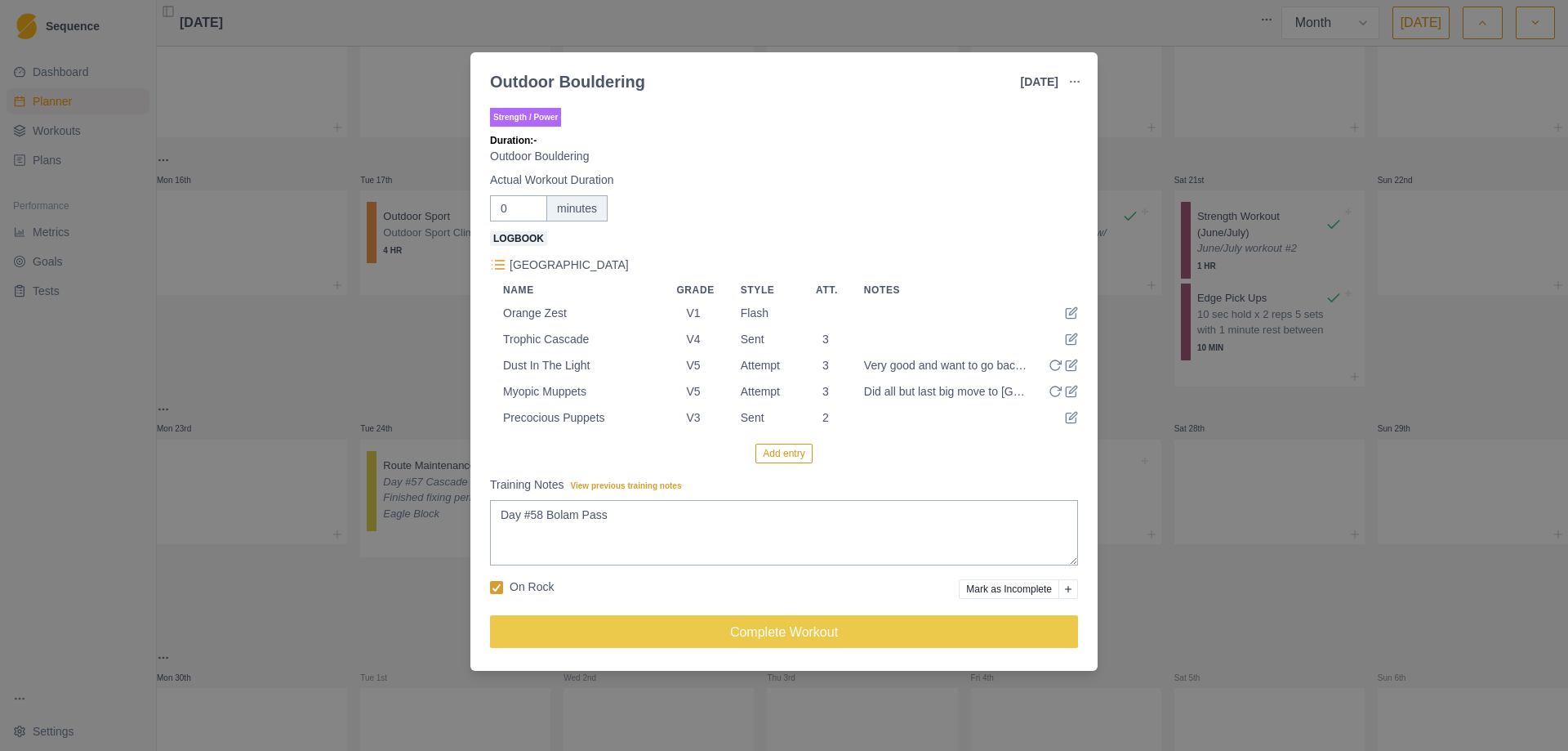
click at [779, 453] on button "Add entry" at bounding box center [784, 453] width 57 height 20
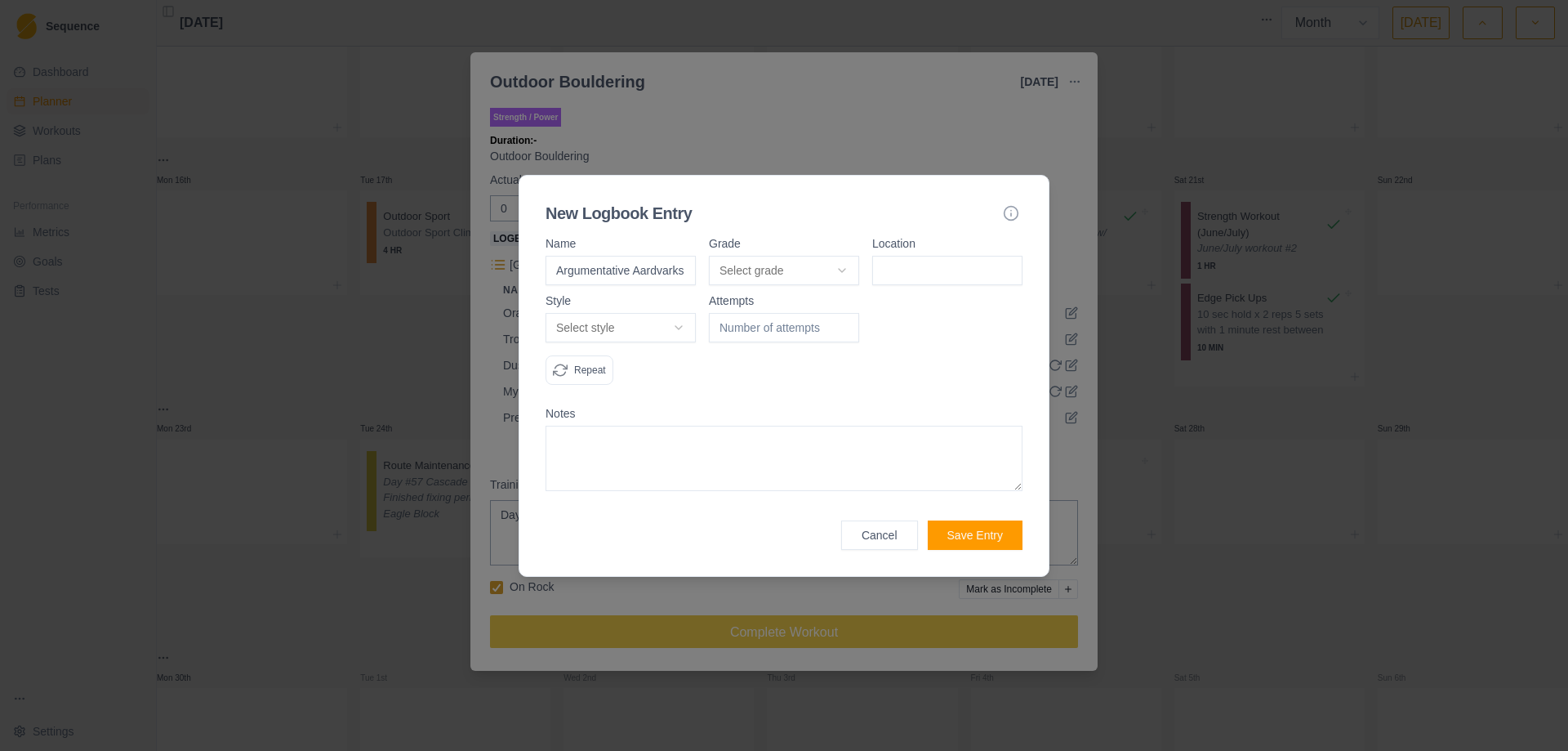
type input "Argumentative Aardvarks"
click at [845, 256] on body "Sequence Dashboard Planner Workouts Plans Performance Metrics Goals Tests Setti…" at bounding box center [784, 376] width 1568 height 751
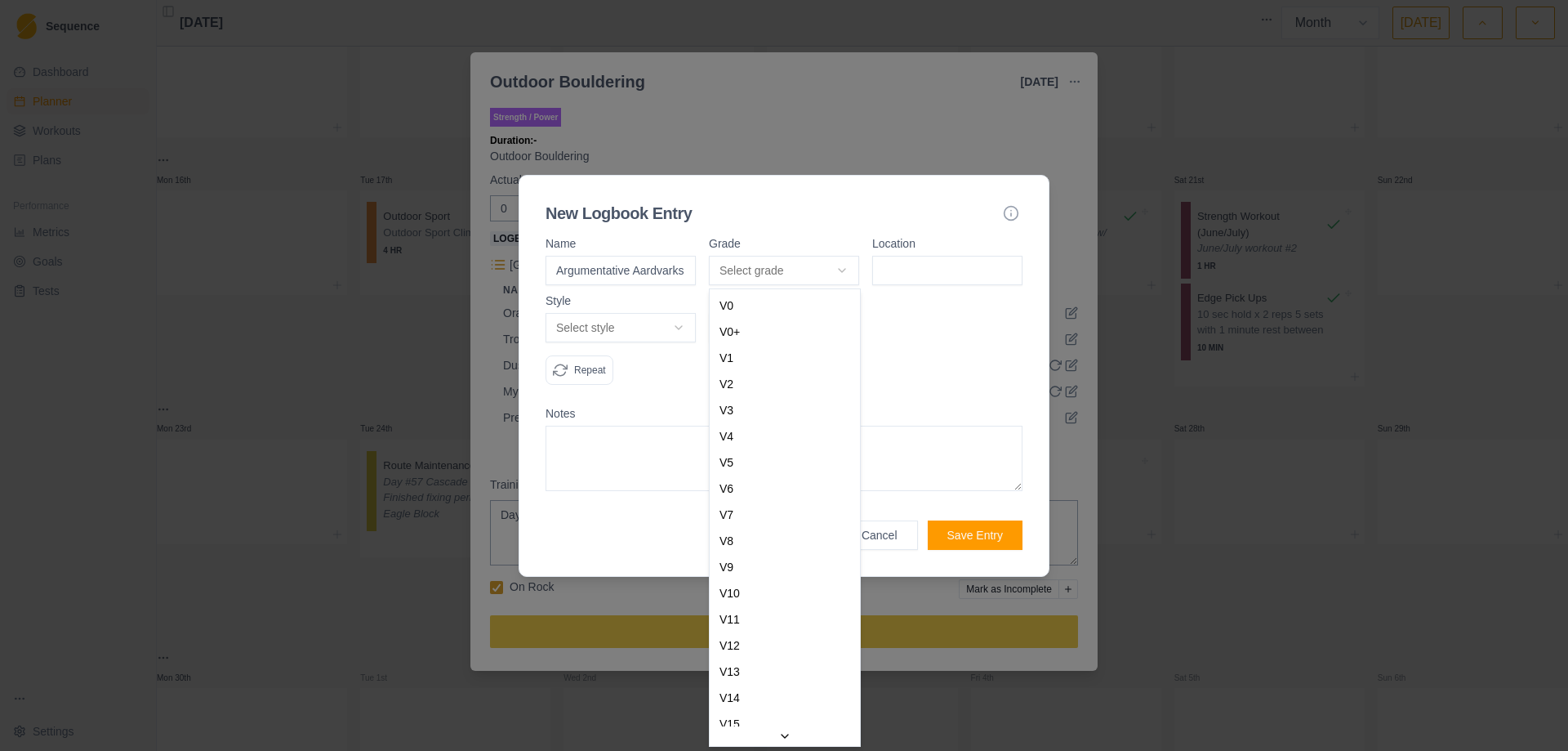
select select "f94f6641-cf14-4dd4-815c-3fad2c452406"
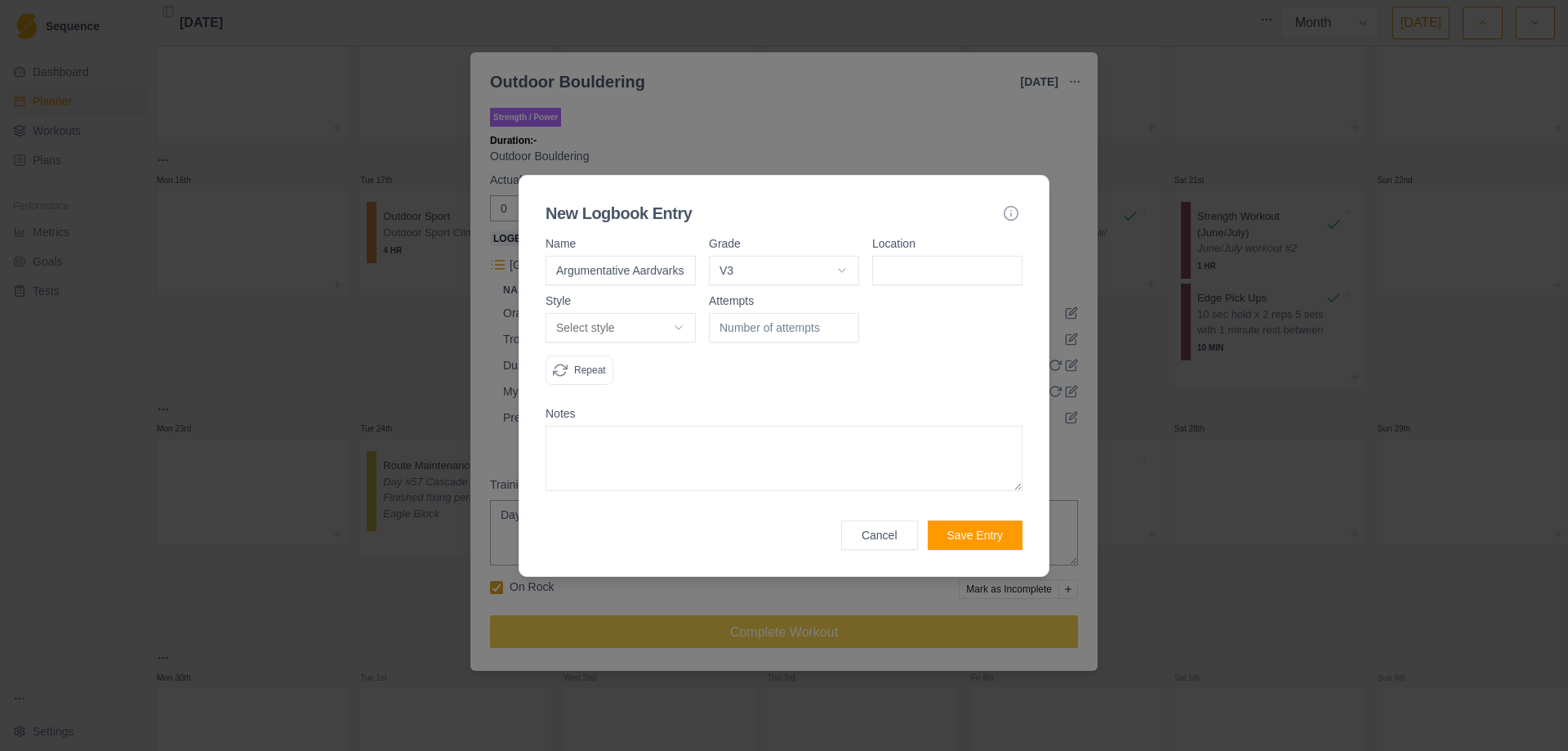
click at [928, 269] on input at bounding box center [947, 270] width 150 height 29
type input "Bolam"
click at [676, 325] on body "Sequence Dashboard Planner Workouts Plans Performance Metrics Goals Tests Setti…" at bounding box center [784, 376] width 1568 height 751
select select "attempt"
click at [841, 323] on input "1" at bounding box center [784, 327] width 150 height 29
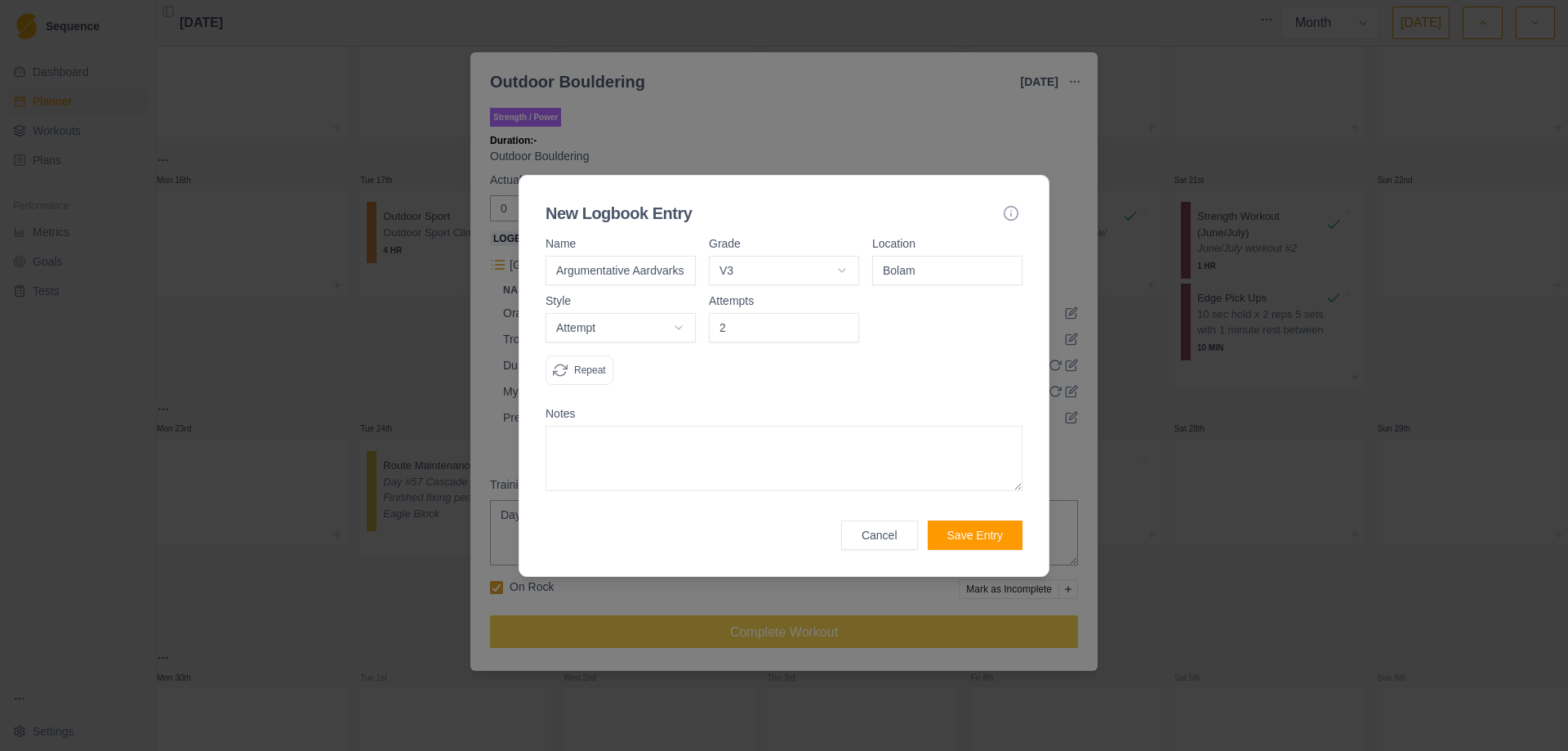
click at [841, 323] on input "2" at bounding box center [784, 327] width 150 height 29
click at [841, 323] on input "3" at bounding box center [784, 327] width 150 height 29
click at [687, 459] on textarea at bounding box center [784, 458] width 477 height 65
type input "2"
click at [846, 332] on input "2" at bounding box center [784, 327] width 150 height 29
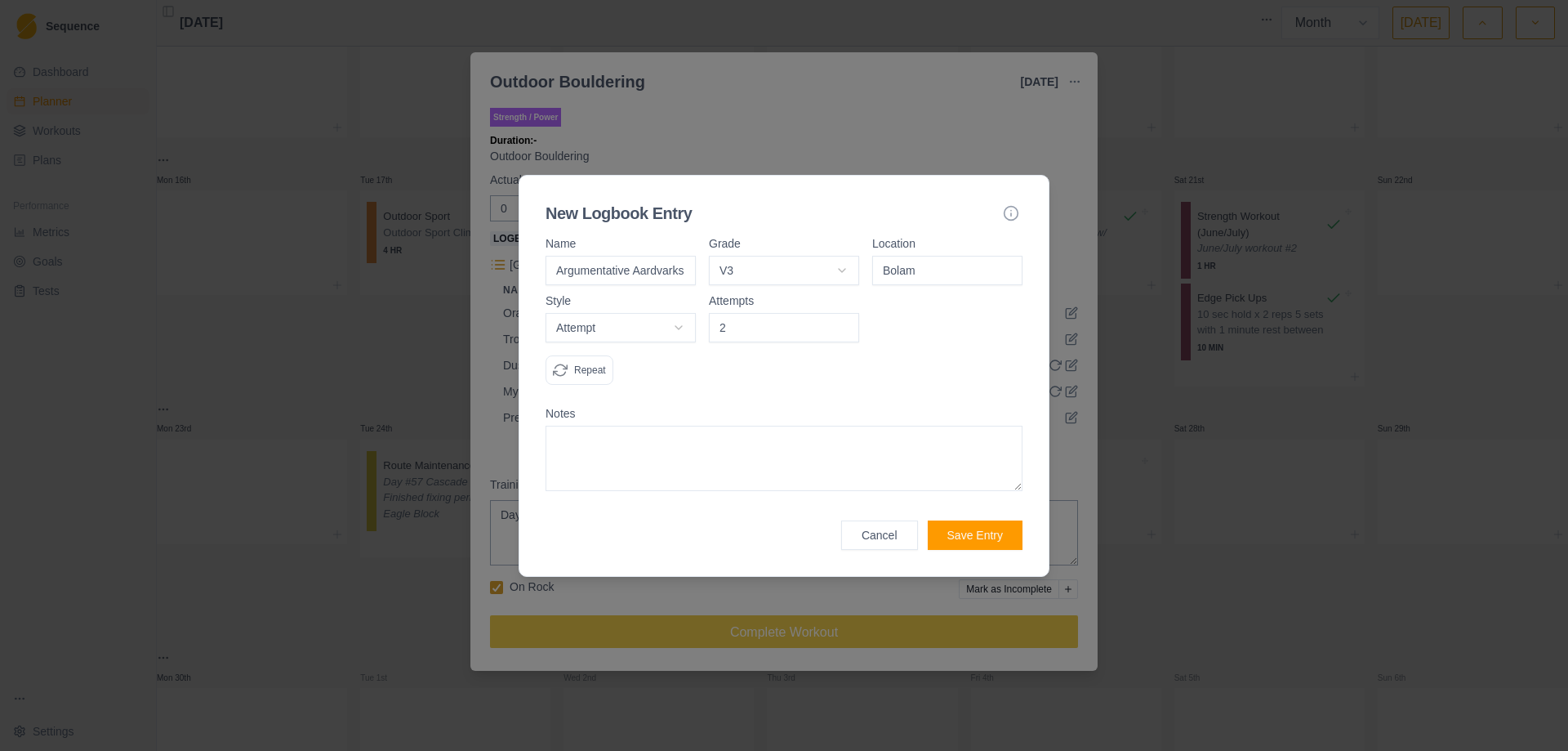
click at [709, 462] on textarea at bounding box center [784, 458] width 477 height 65
type textarea "Skin was cooked. Need to come back to this one."
click at [971, 534] on button "Save Entry" at bounding box center [976, 535] width 94 height 29
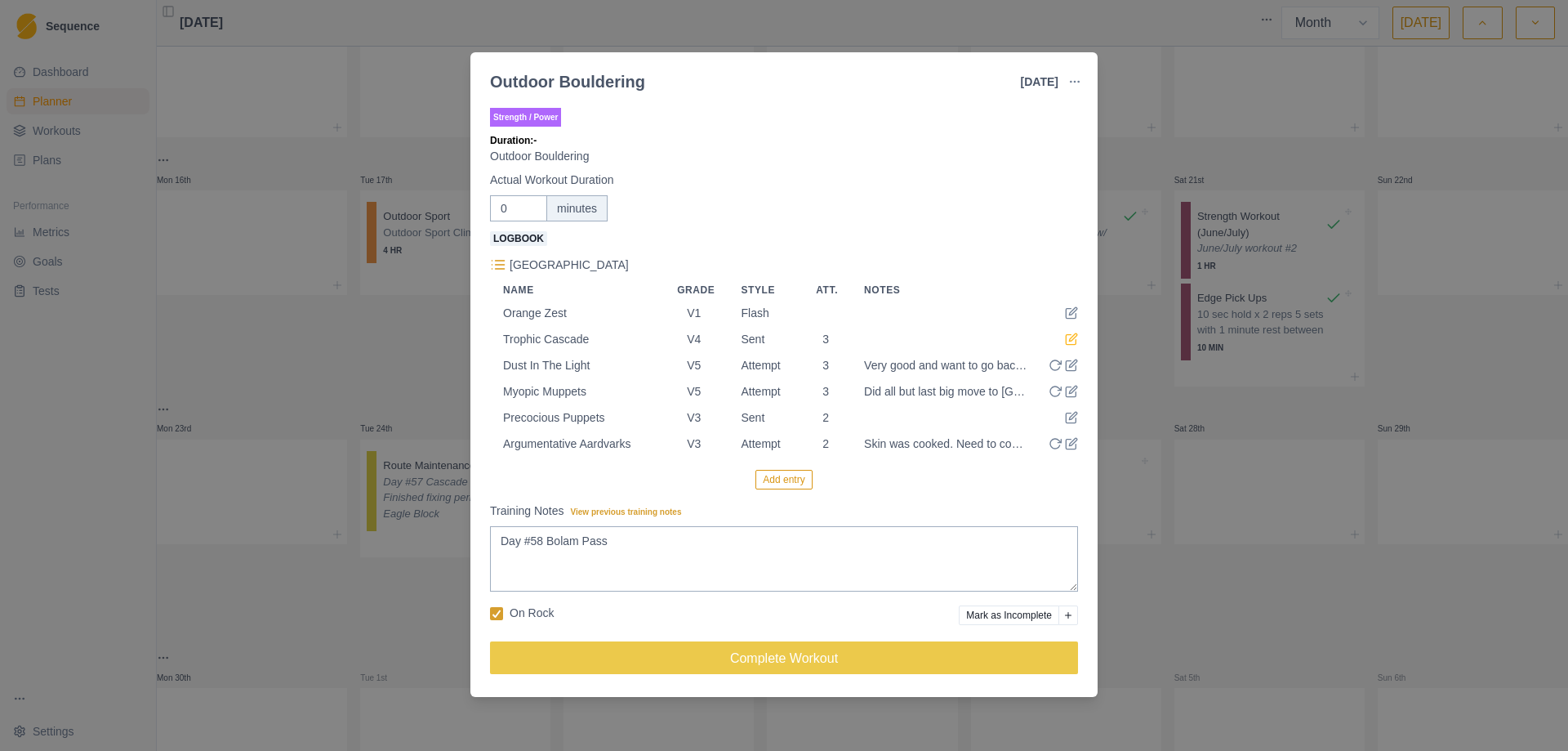
click at [1073, 344] on icon at bounding box center [1071, 340] width 9 height 9
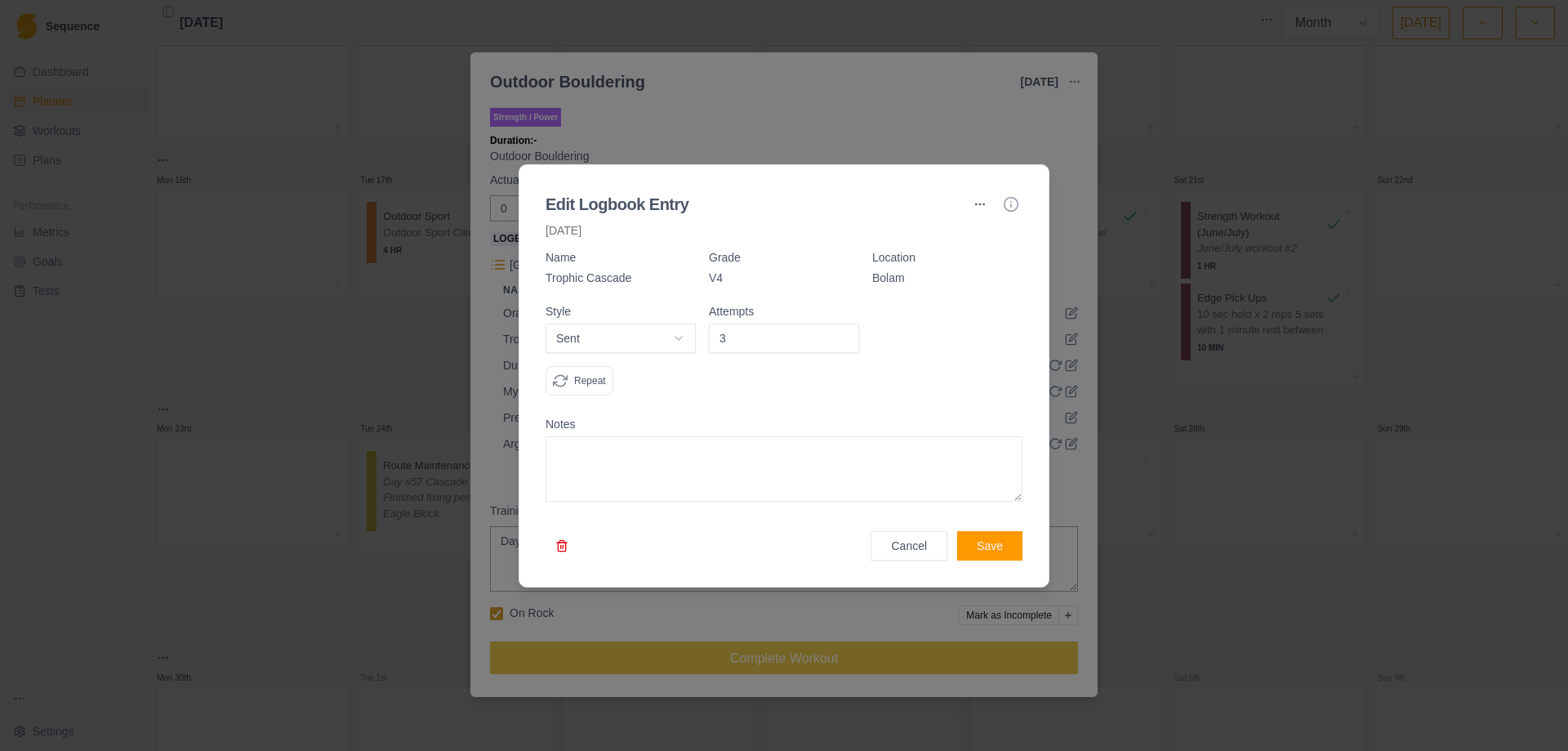
click at [694, 464] on textarea at bounding box center [784, 468] width 477 height 65
type textarea "V"
type textarea "Excellent problem and send for me!"
click at [988, 556] on button "Save" at bounding box center [990, 545] width 65 height 29
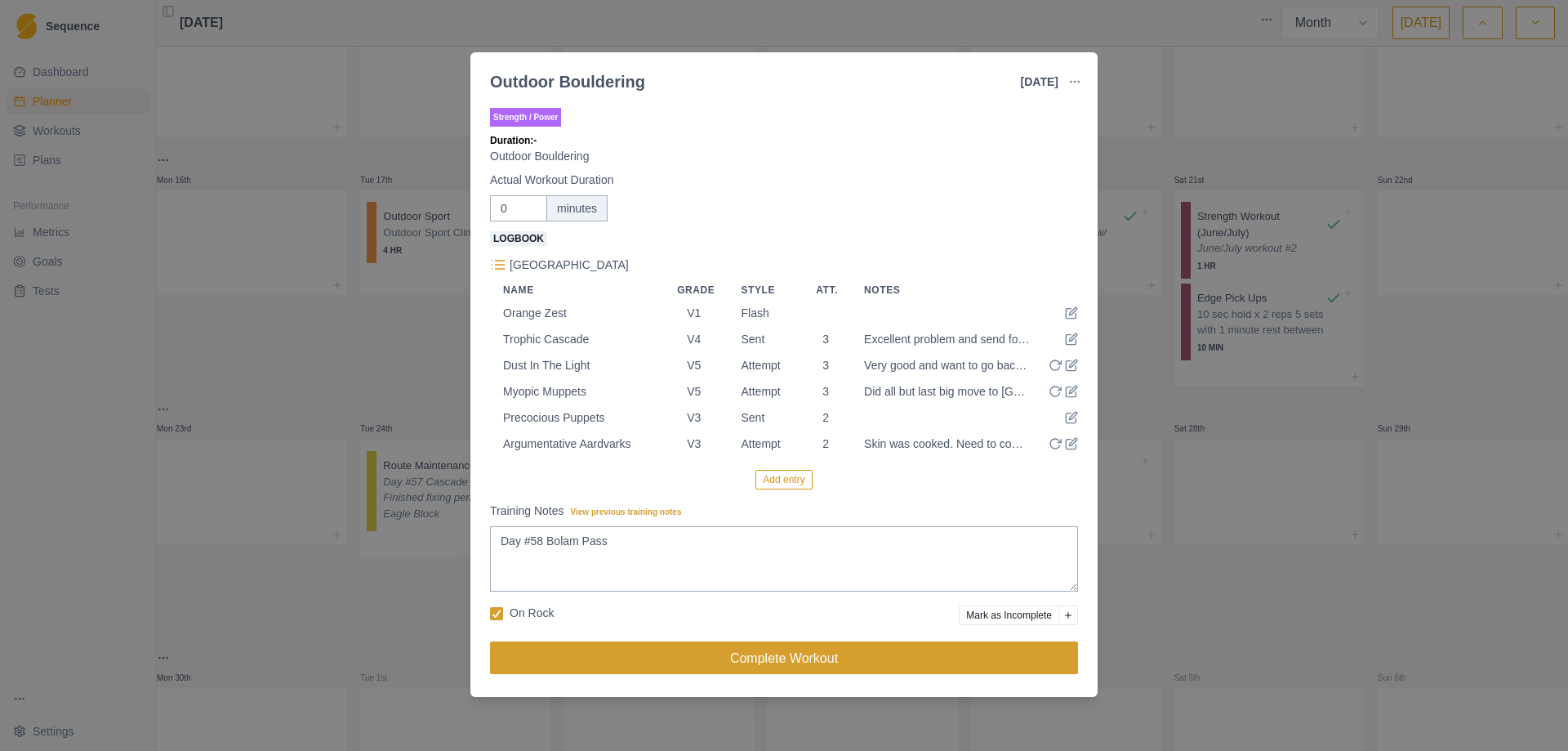
click at [755, 674] on button "Complete Workout" at bounding box center [783, 658] width 588 height 33
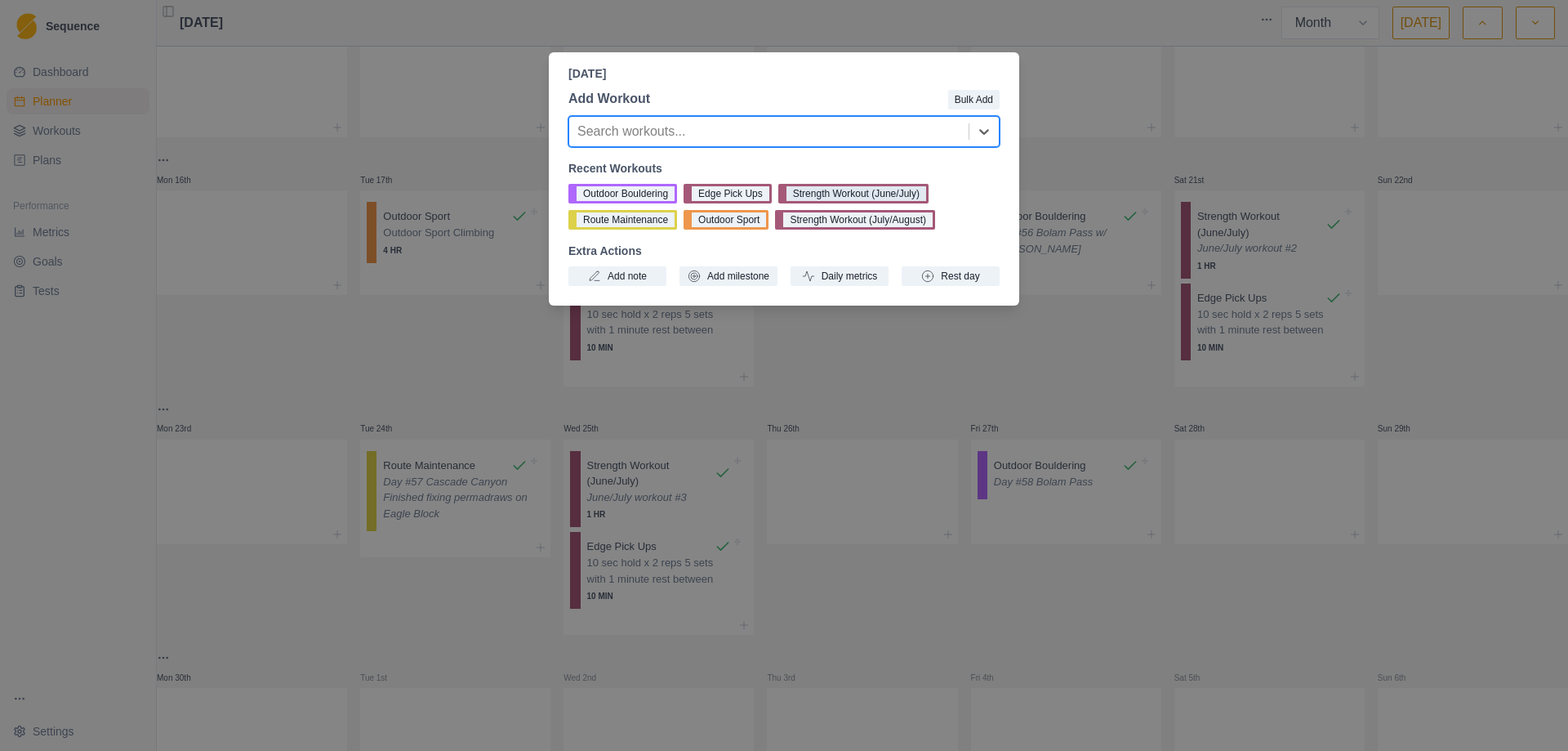
click at [850, 194] on button "Strength Workout (June/July)" at bounding box center [853, 193] width 150 height 20
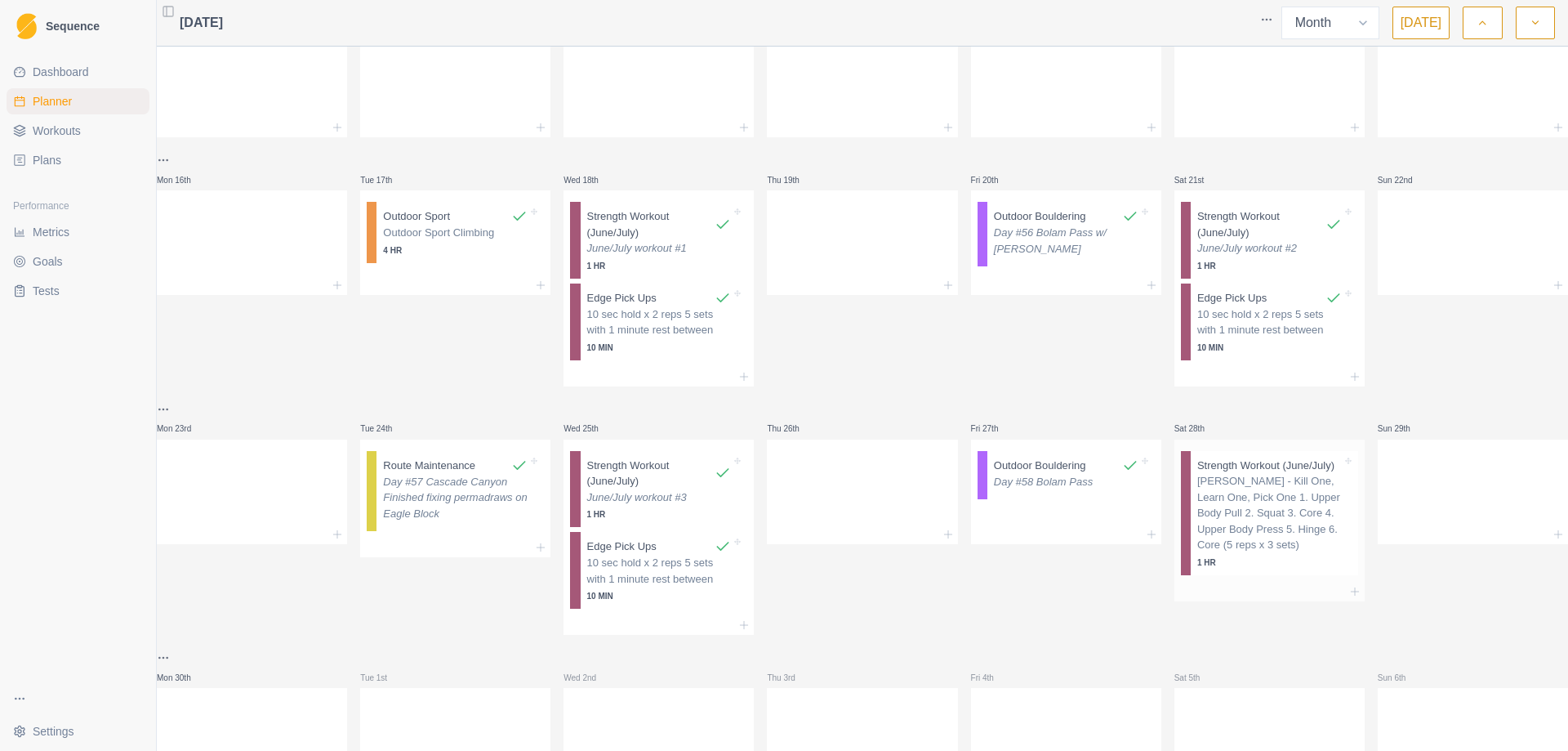
click at [1276, 518] on p "[PERSON_NAME] - Kill One, Learn One, Pick One 1. Upper Body Pull 2. Squat 3. Co…" at bounding box center [1269, 512] width 144 height 80
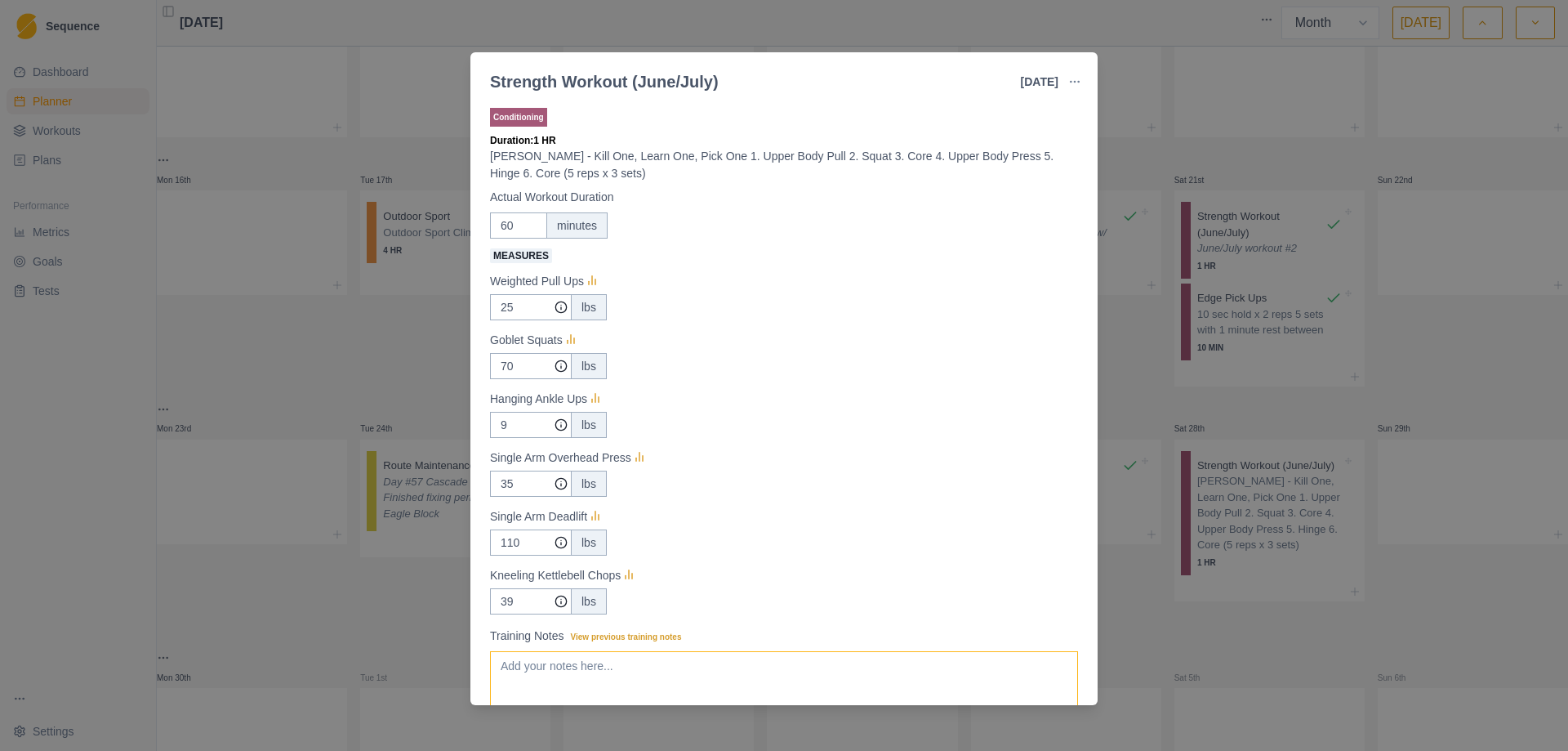
click at [754, 660] on textarea "Training Notes View previous training notes" at bounding box center [783, 683] width 588 height 65
type textarea "June/July workout #4"
click at [530, 309] on input "25" at bounding box center [530, 308] width 82 height 26
type input "20"
click at [525, 320] on input "9" at bounding box center [530, 308] width 82 height 26
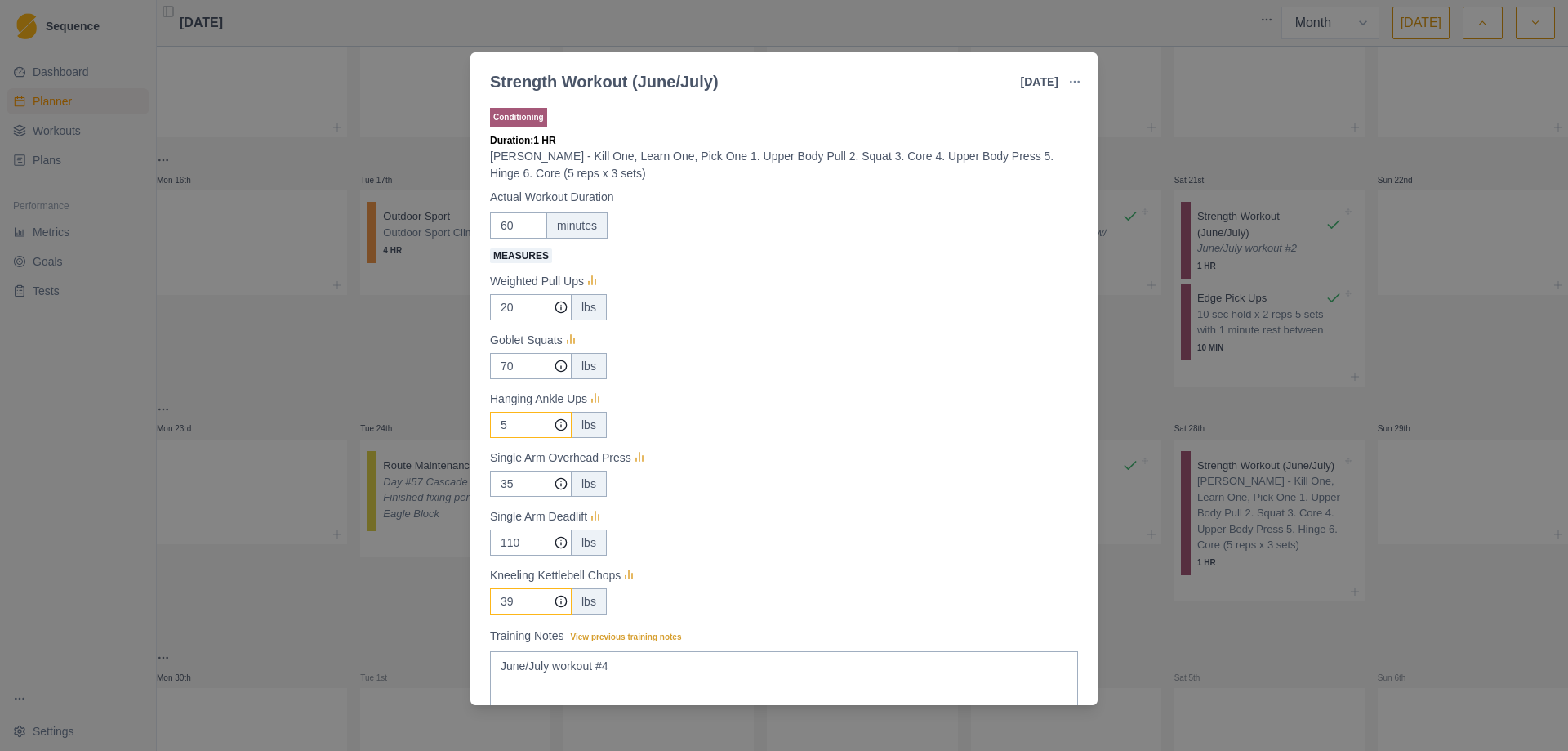
type input "5"
click at [517, 320] on input "39" at bounding box center [530, 308] width 82 height 26
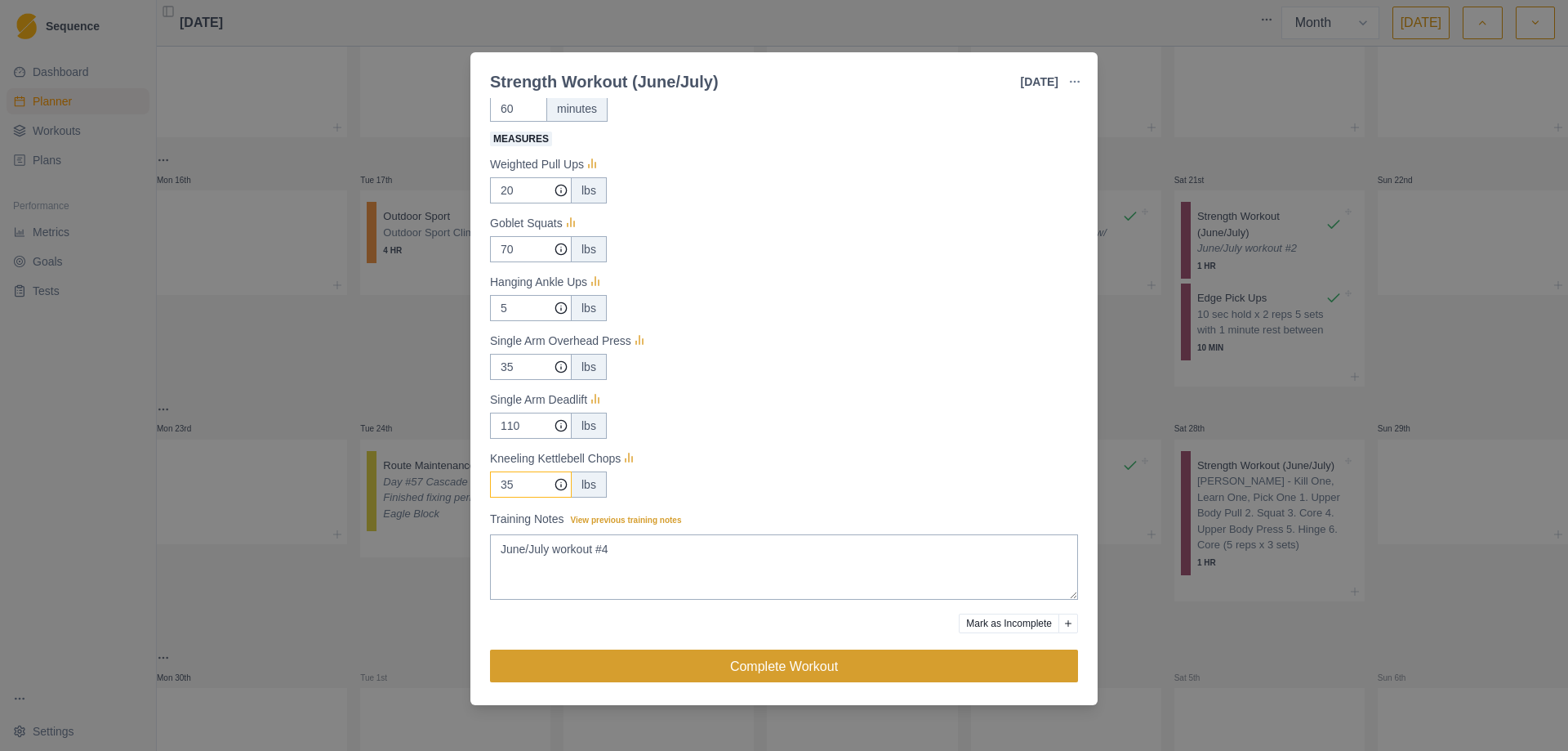
type input "35"
click at [781, 665] on button "Complete Workout" at bounding box center [783, 665] width 588 height 33
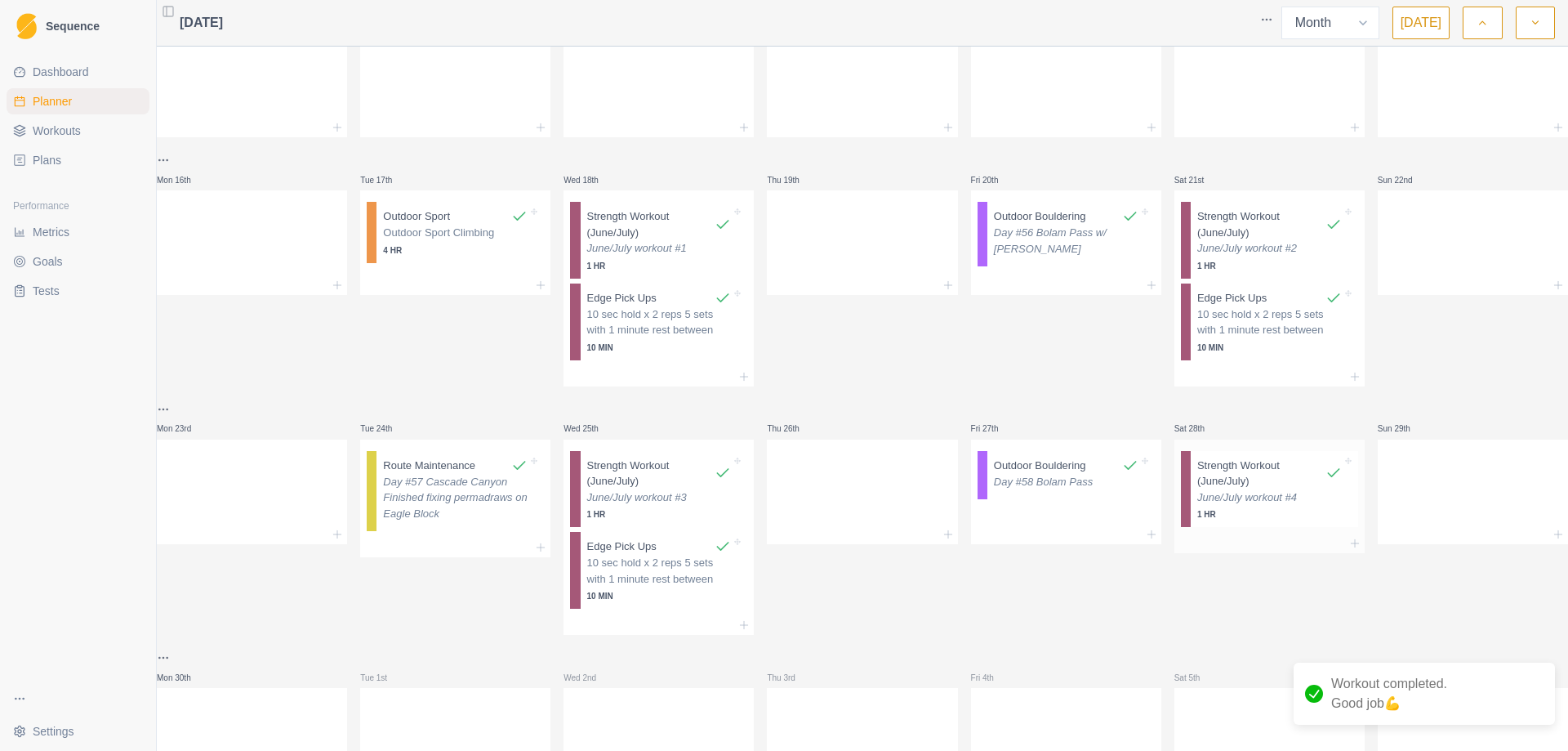
click at [1325, 550] on div at bounding box center [1270, 542] width 191 height 20
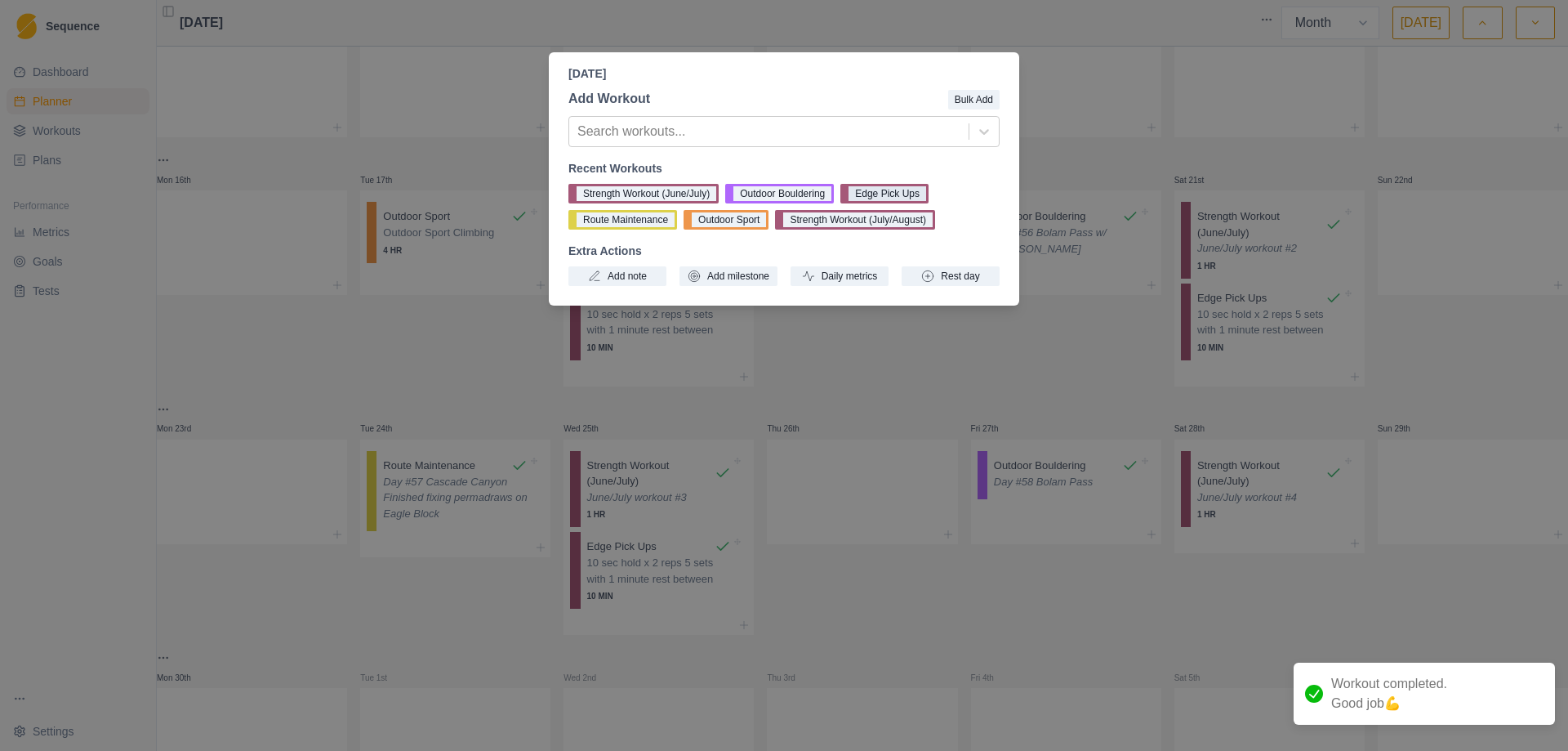
click at [885, 193] on button "Edge Pick Ups" at bounding box center [885, 193] width 89 height 20
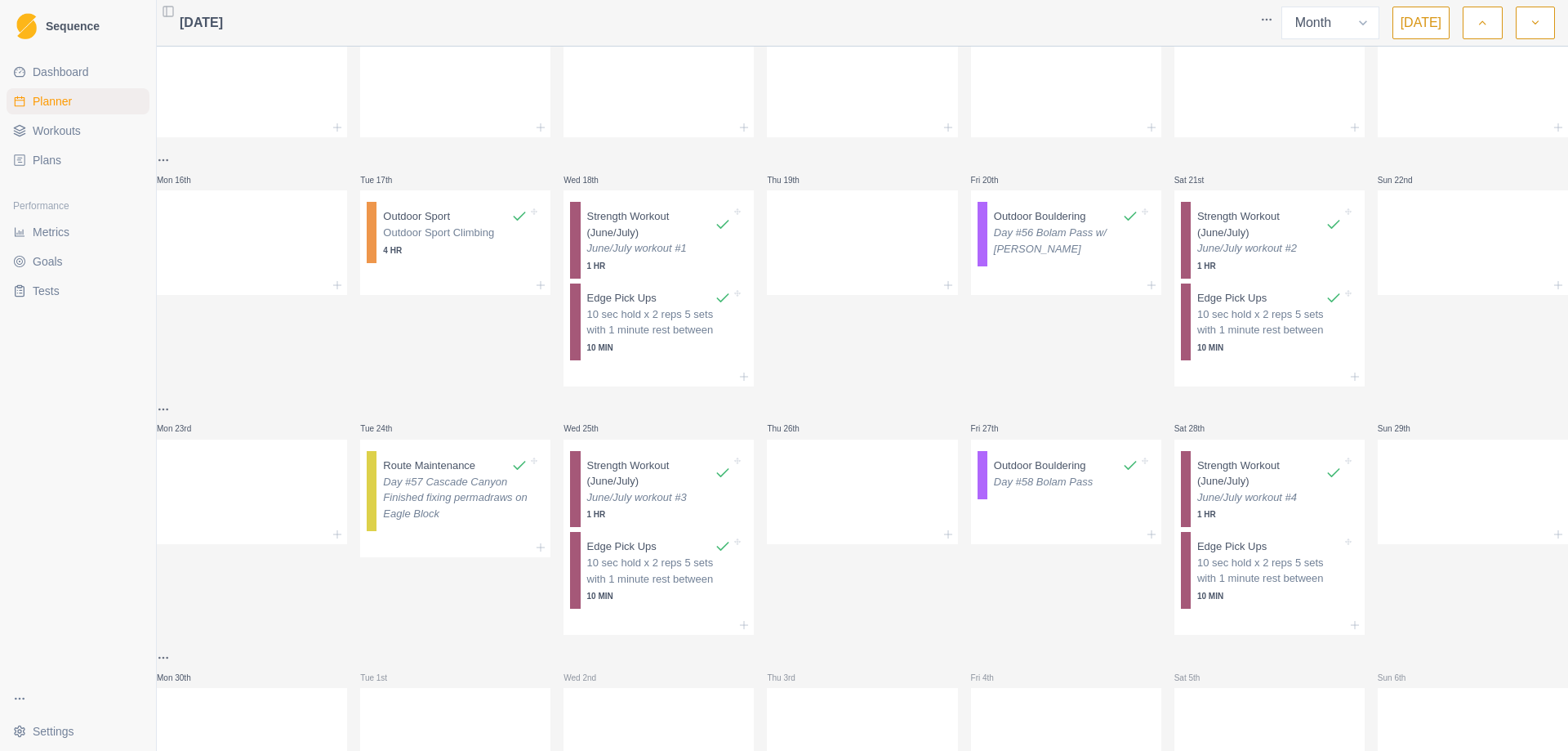
click at [1231, 592] on div "10 sec hold x 2 reps 5 sets with 1 minute rest between 10 MIN" at bounding box center [1269, 578] width 144 height 47
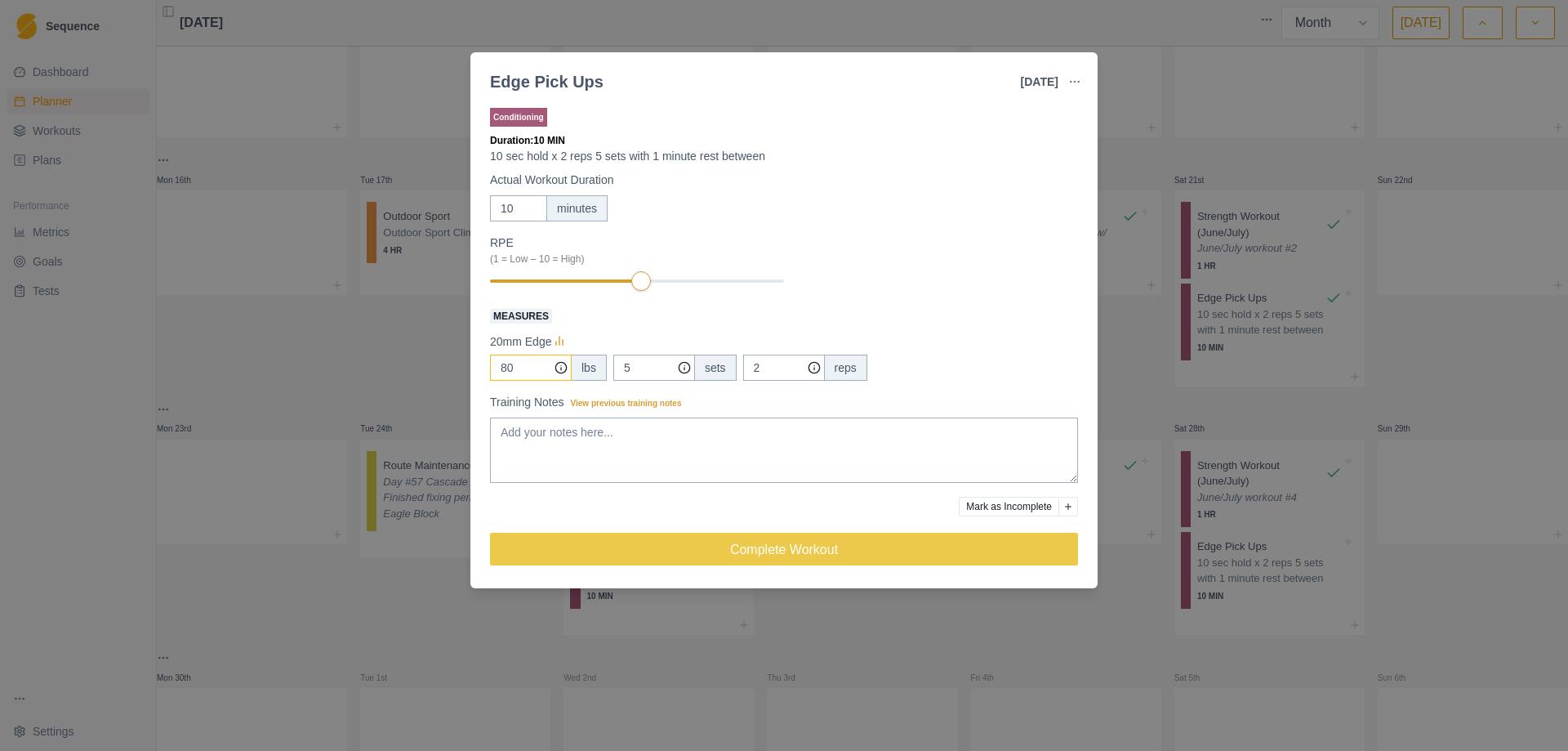
click at [535, 365] on input "80" at bounding box center [530, 368] width 82 height 26
type input "8"
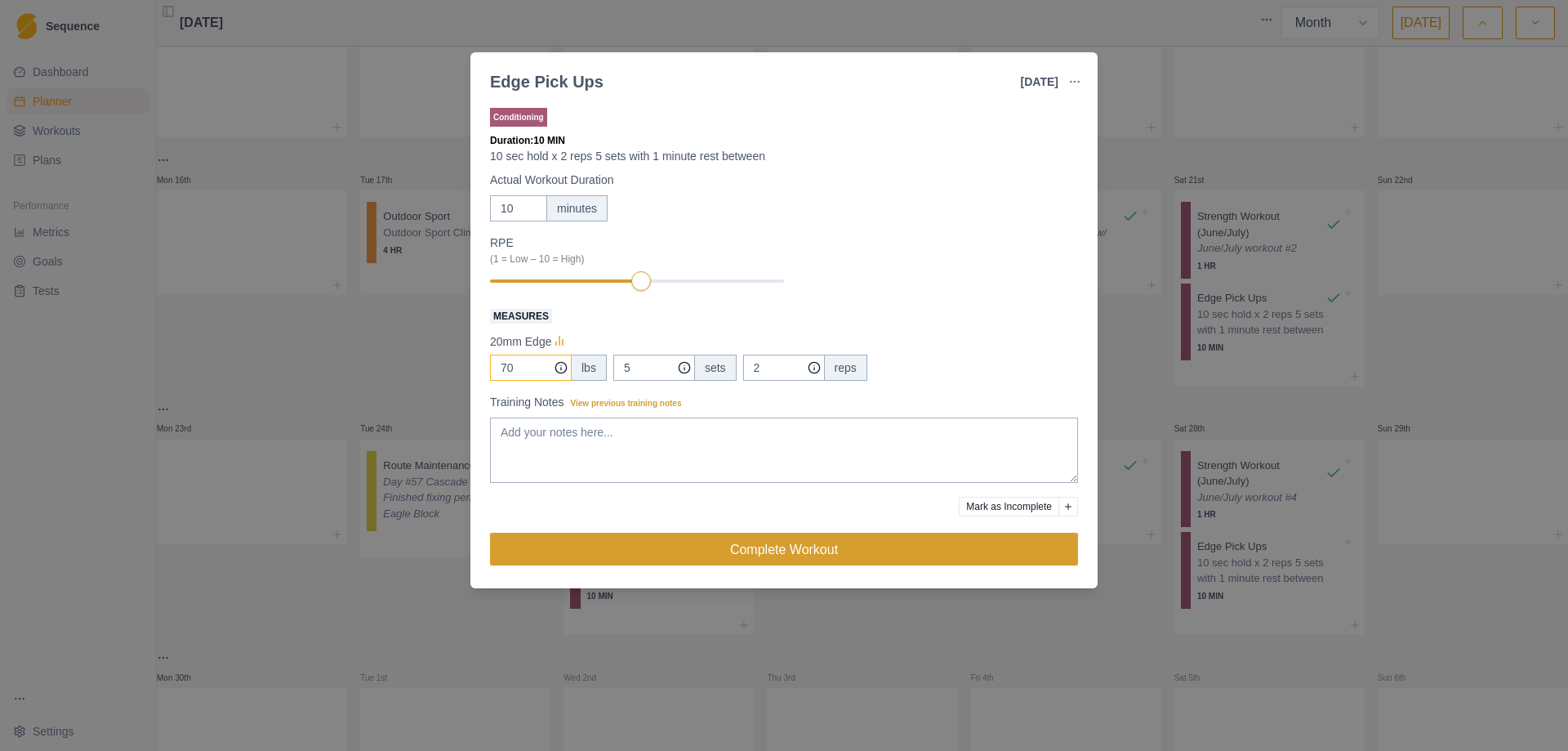
type input "70"
click at [782, 551] on button "Complete Workout" at bounding box center [783, 549] width 588 height 33
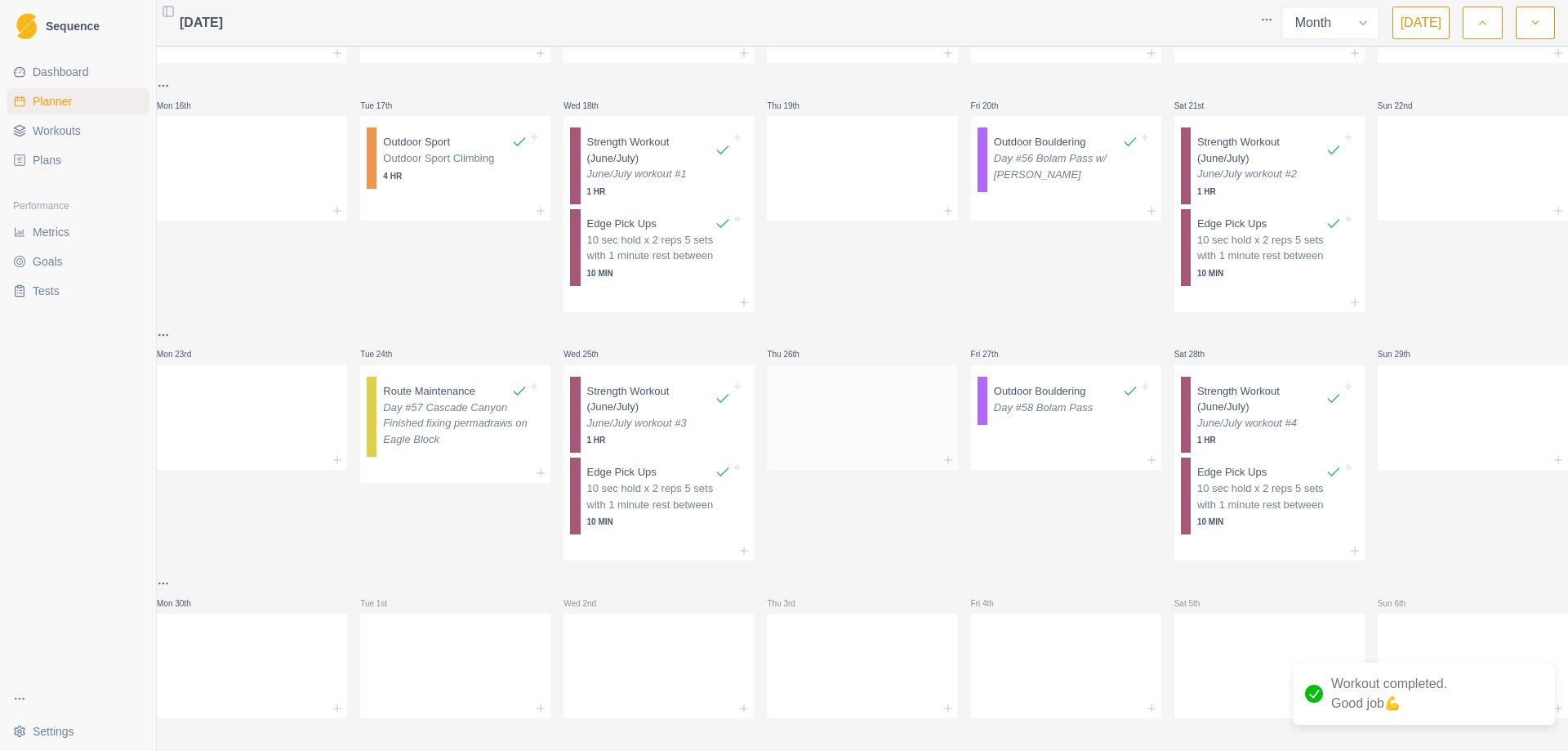
scroll to position [471, 0]
click at [263, 642] on div at bounding box center [252, 662] width 191 height 72
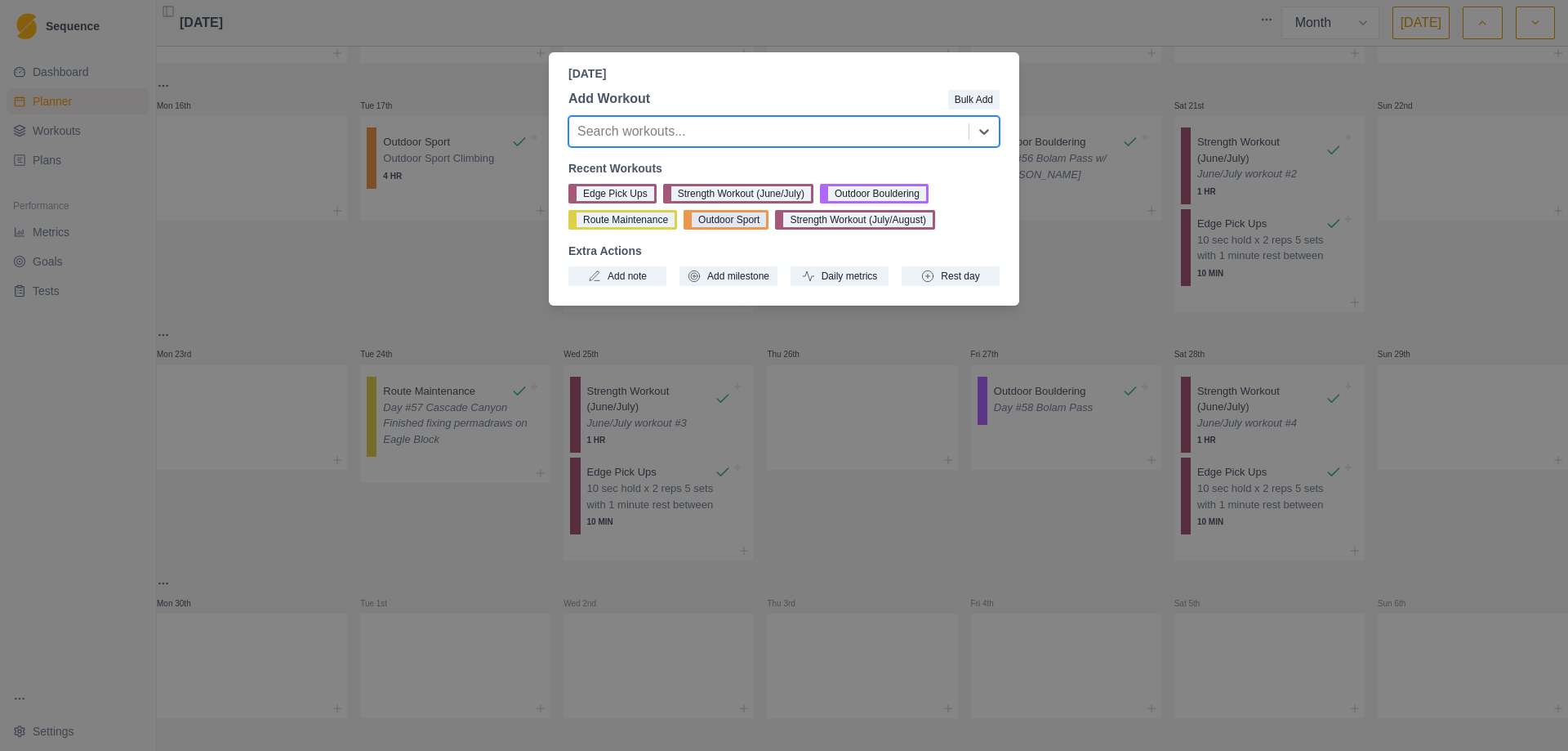
click at [736, 219] on button "Outdoor Sport" at bounding box center [726, 220] width 85 height 20
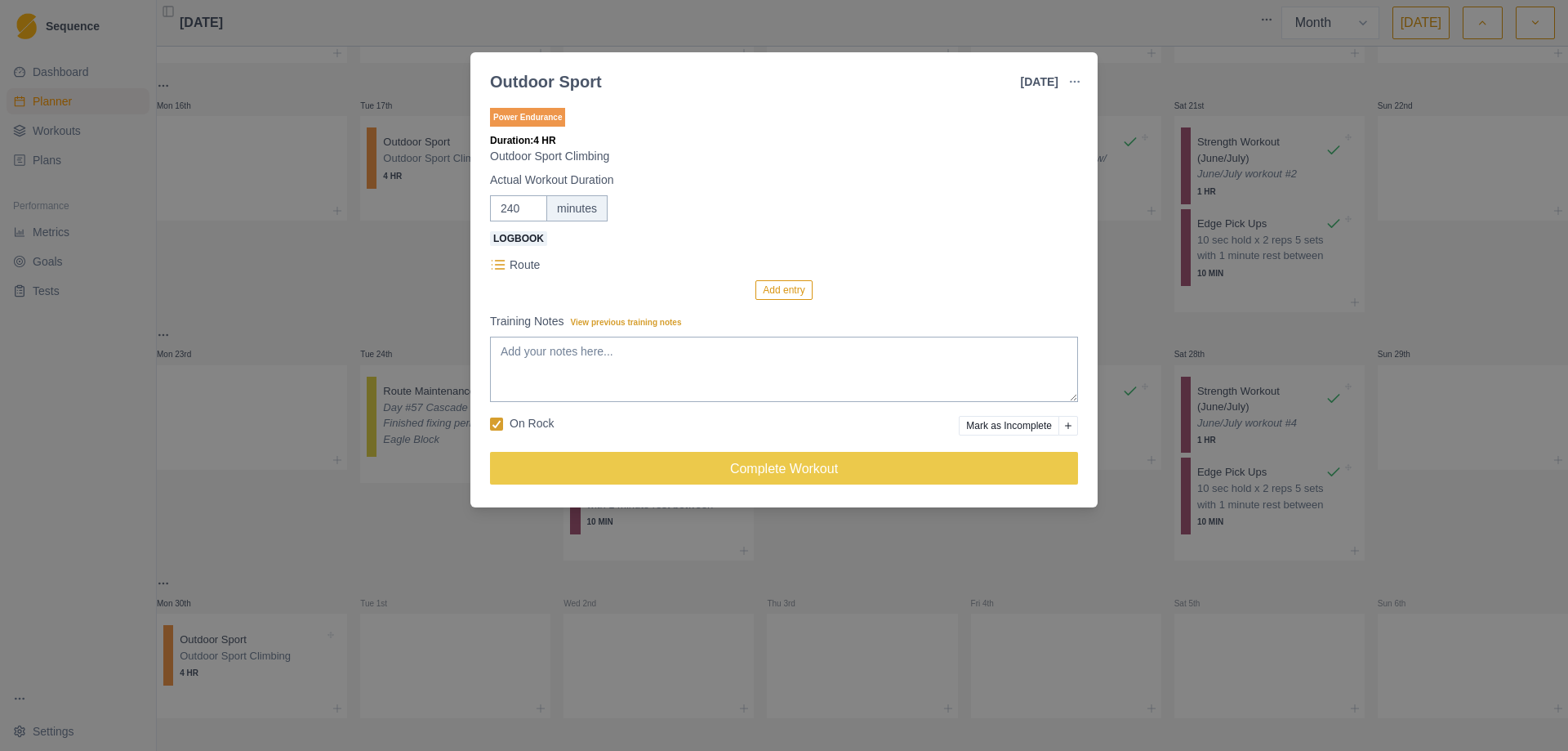
click at [783, 294] on button "Add entry" at bounding box center [784, 290] width 57 height 20
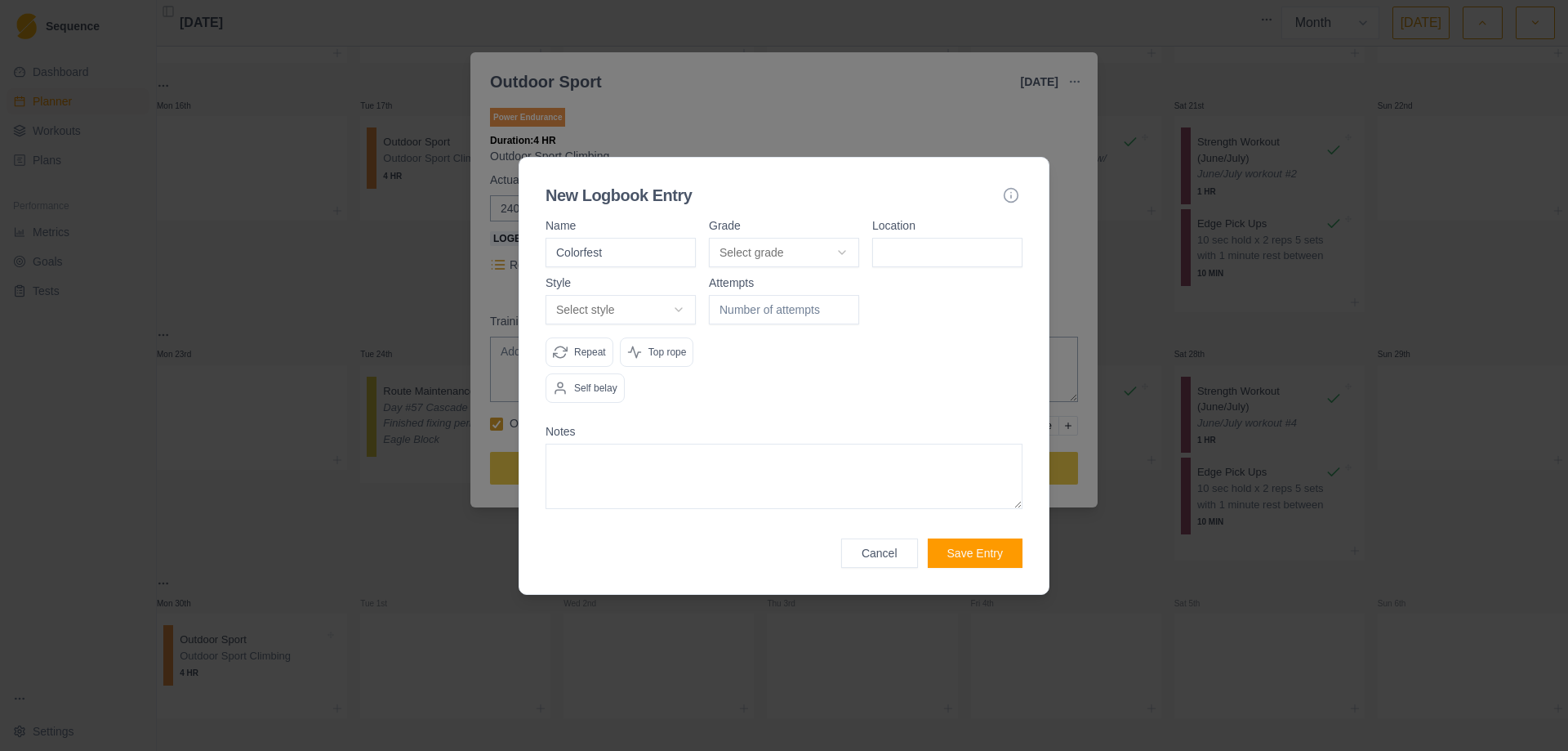
type input "Colorfest"
click at [842, 250] on body "Sequence Dashboard Planner Workouts Plans Performance Metrics Goals Tests Setti…" at bounding box center [784, 376] width 1568 height 751
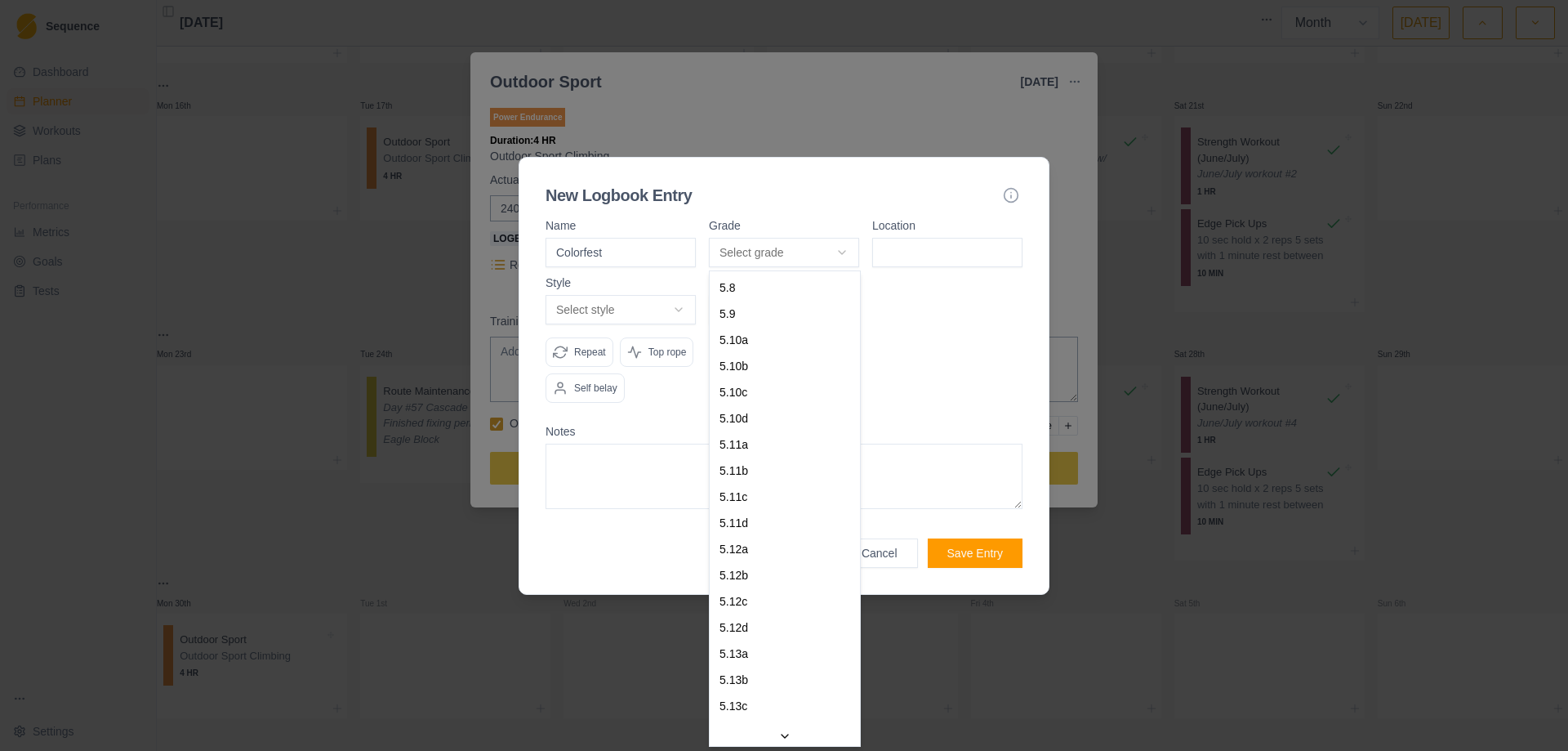
select select "9d36fb51-8d38-49c3-b5dc-7d7f42afbcfa"
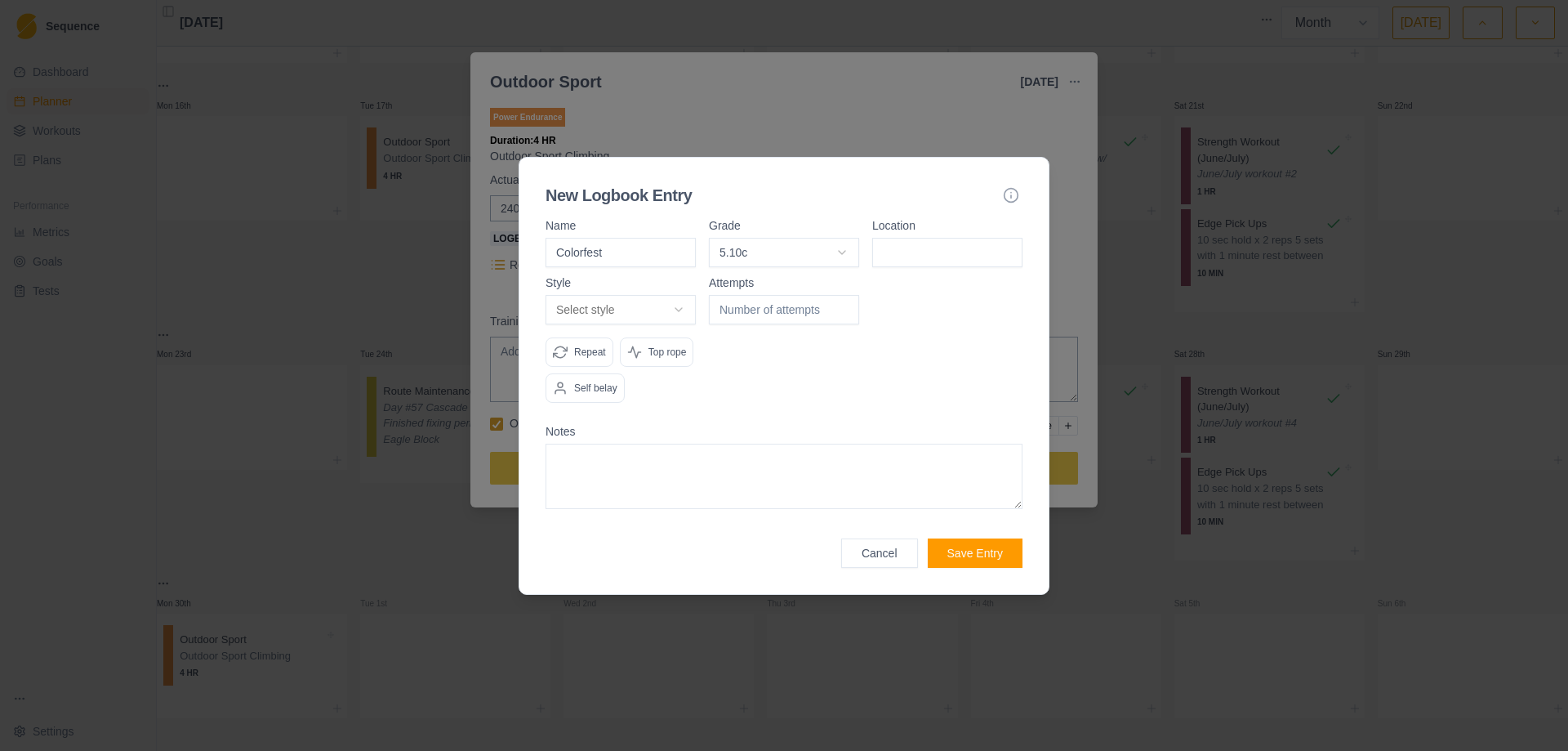
click at [941, 243] on input at bounding box center [947, 252] width 150 height 29
type input "Cascade"
click at [692, 307] on body "Sequence Dashboard Planner Workouts Plans Performance Metrics Goals Tests Setti…" at bounding box center [784, 376] width 1568 height 751
select select "redpoint"
click at [835, 380] on div "Attempts" at bounding box center [784, 346] width 150 height 139
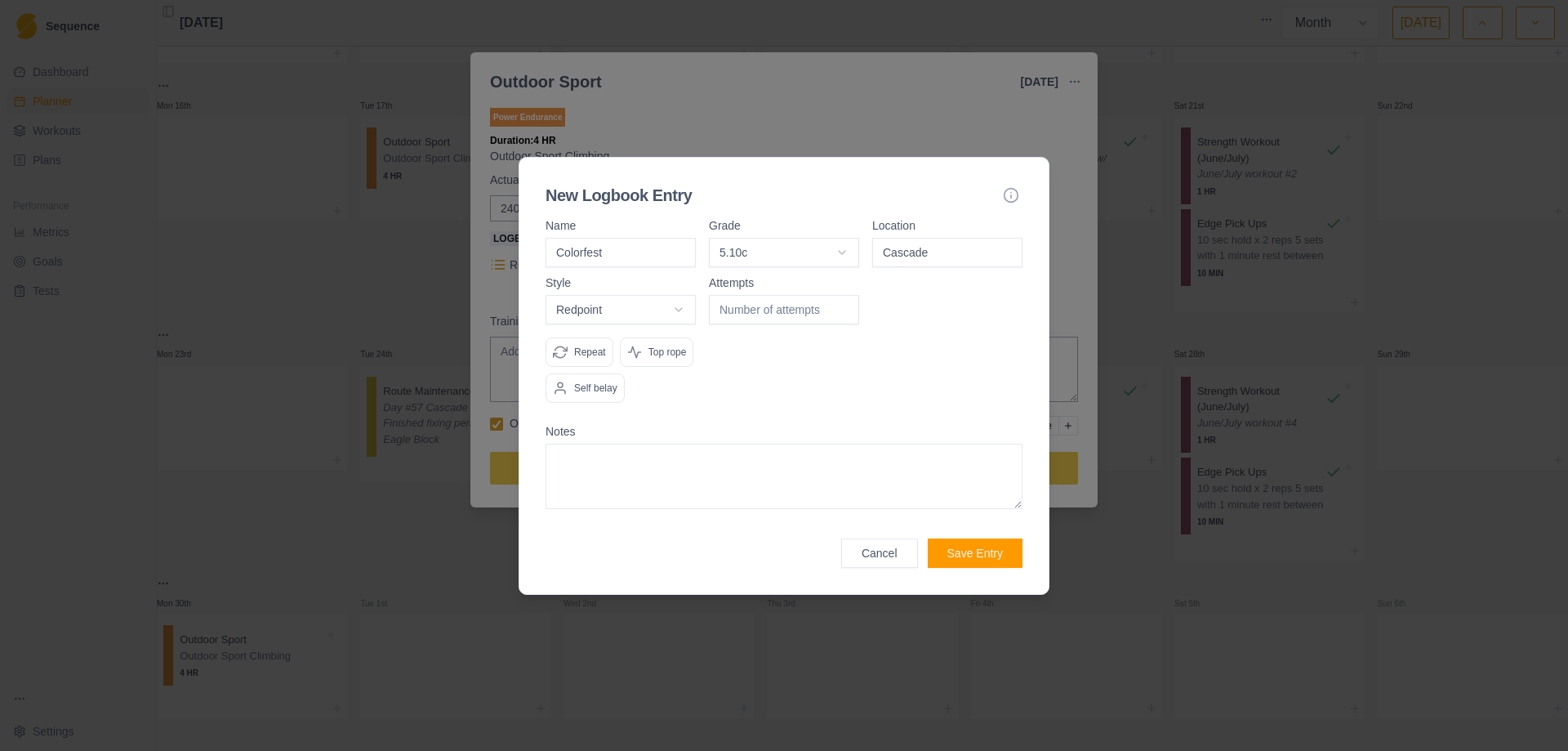
click at [663, 355] on p "Top rope" at bounding box center [667, 352] width 39 height 15
type input "1"
click at [843, 302] on input "1" at bounding box center [784, 309] width 150 height 29
click at [961, 557] on button "Save Entry" at bounding box center [976, 553] width 94 height 29
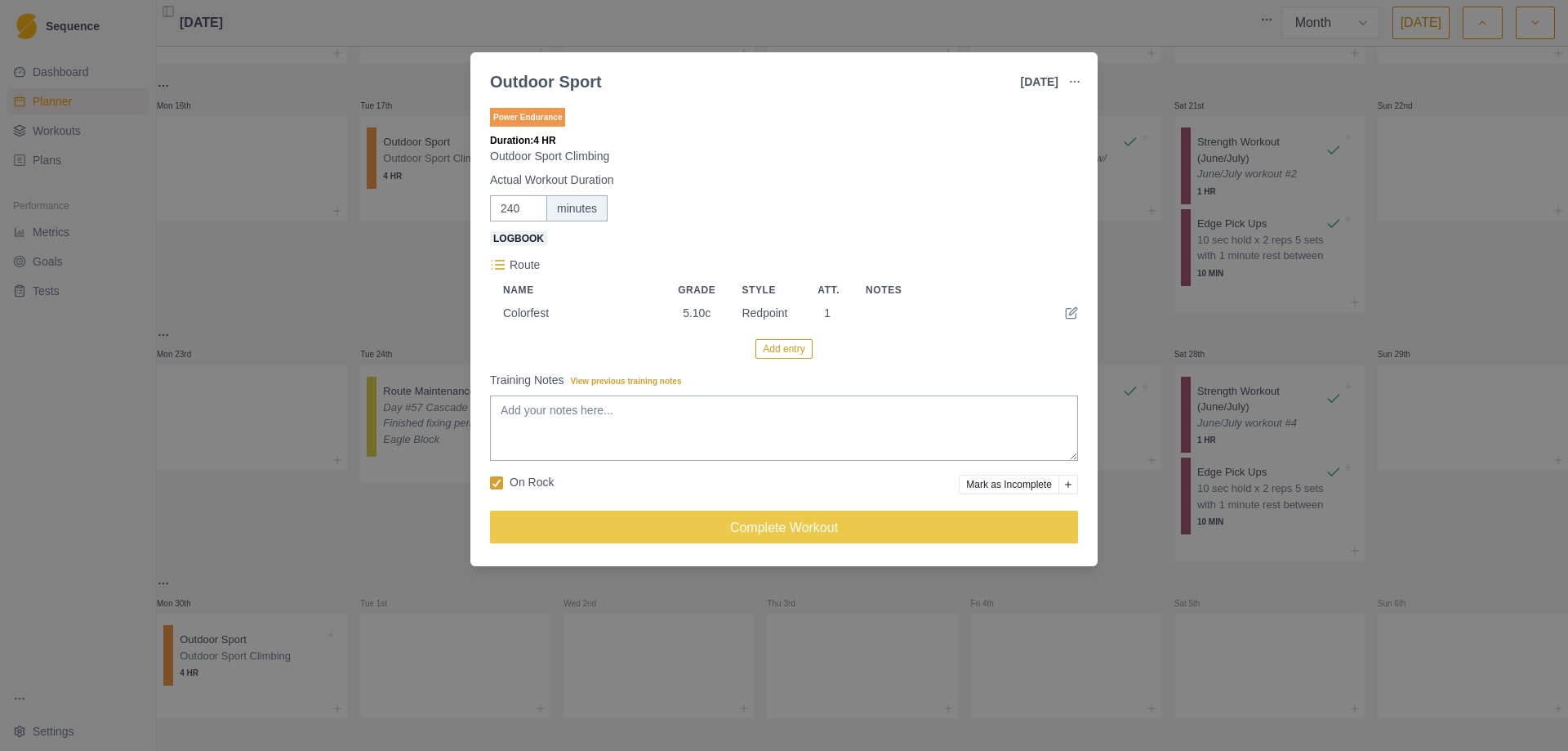
click at [794, 344] on button "Add entry" at bounding box center [784, 348] width 57 height 20
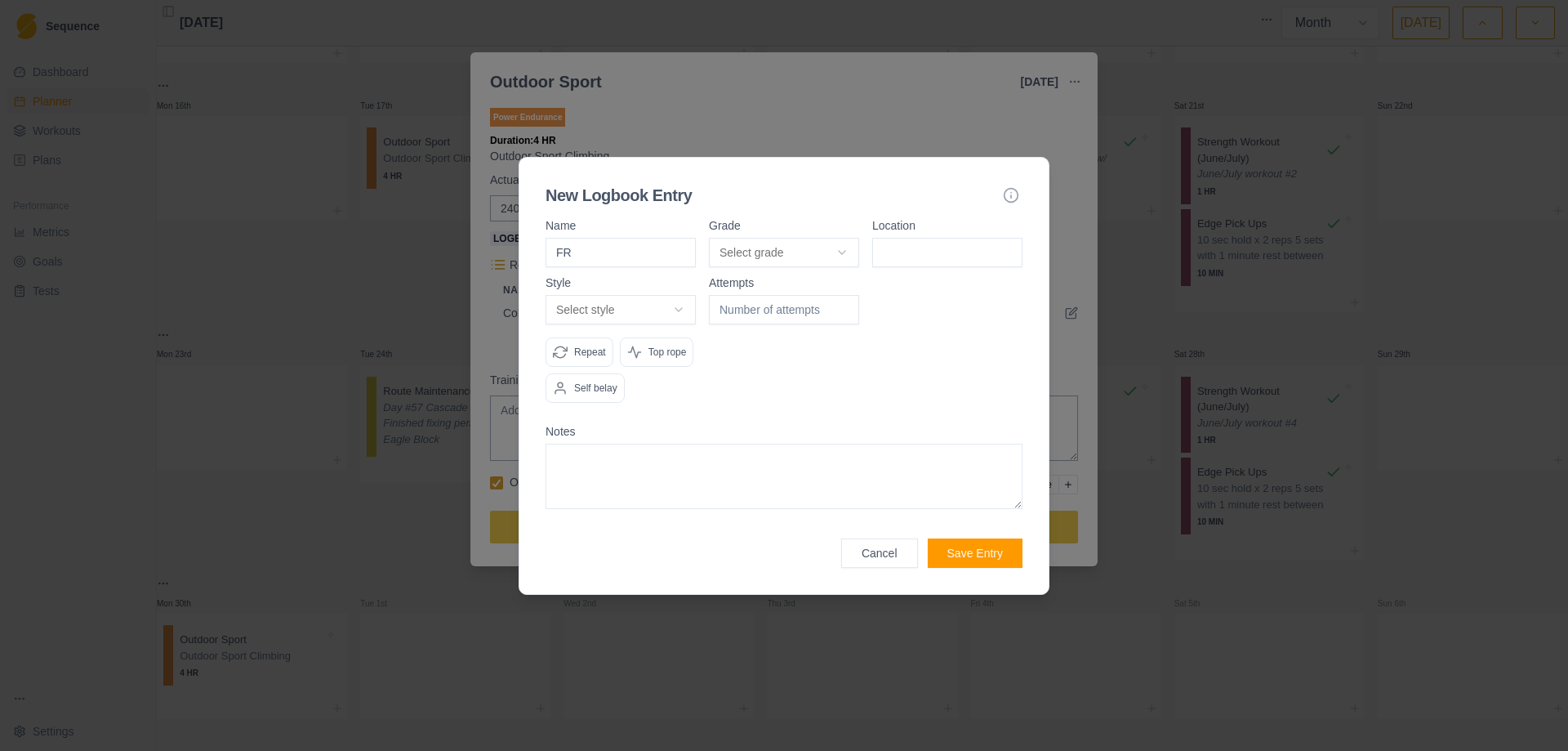
type input "F"
type input "Face Of The Day"
click at [844, 252] on body "Sequence Dashboard Planner Workouts Plans Performance Metrics Goals Tests Setti…" at bounding box center [784, 376] width 1568 height 751
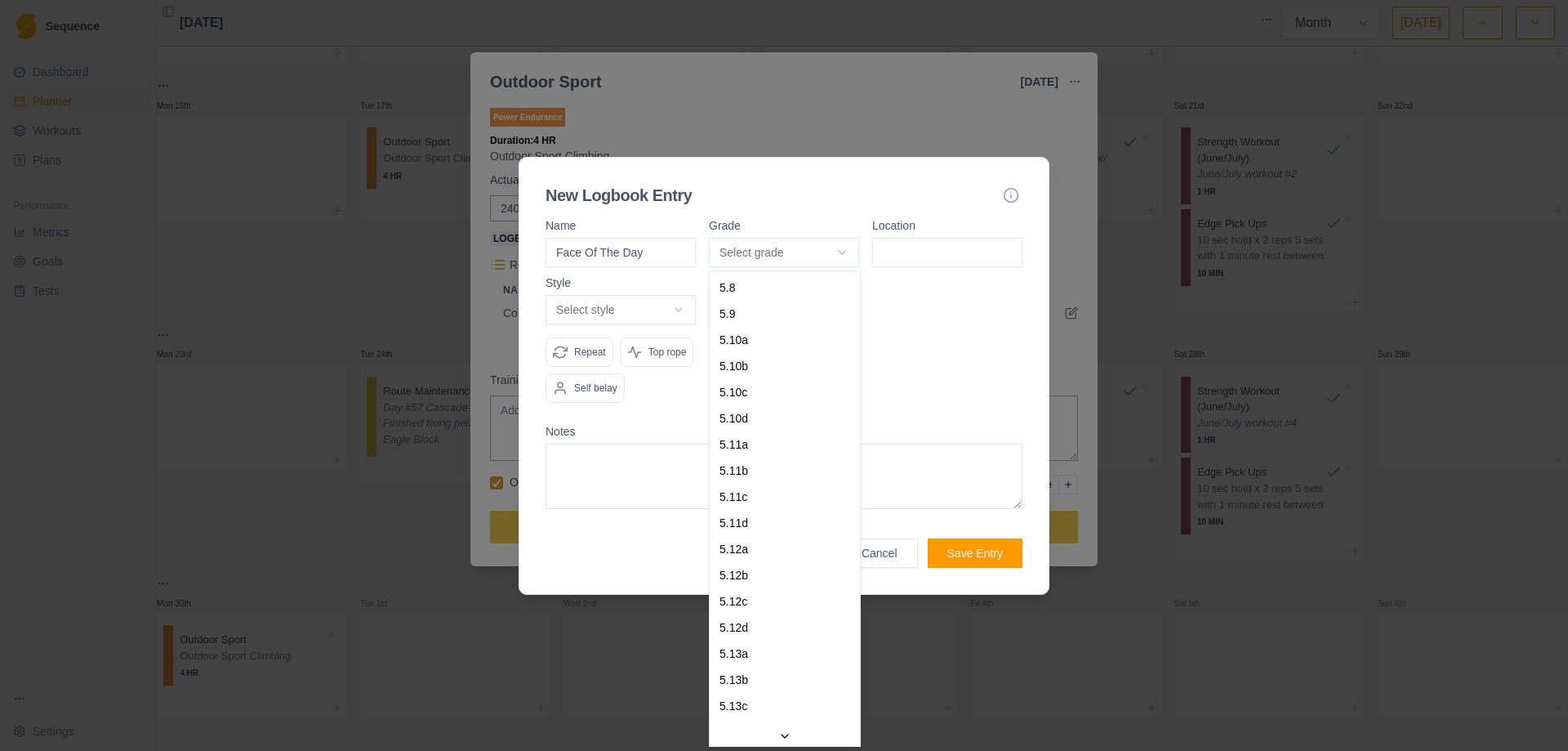
select select "7c885968-9c7b-4140-beee-60fc9fdc9224"
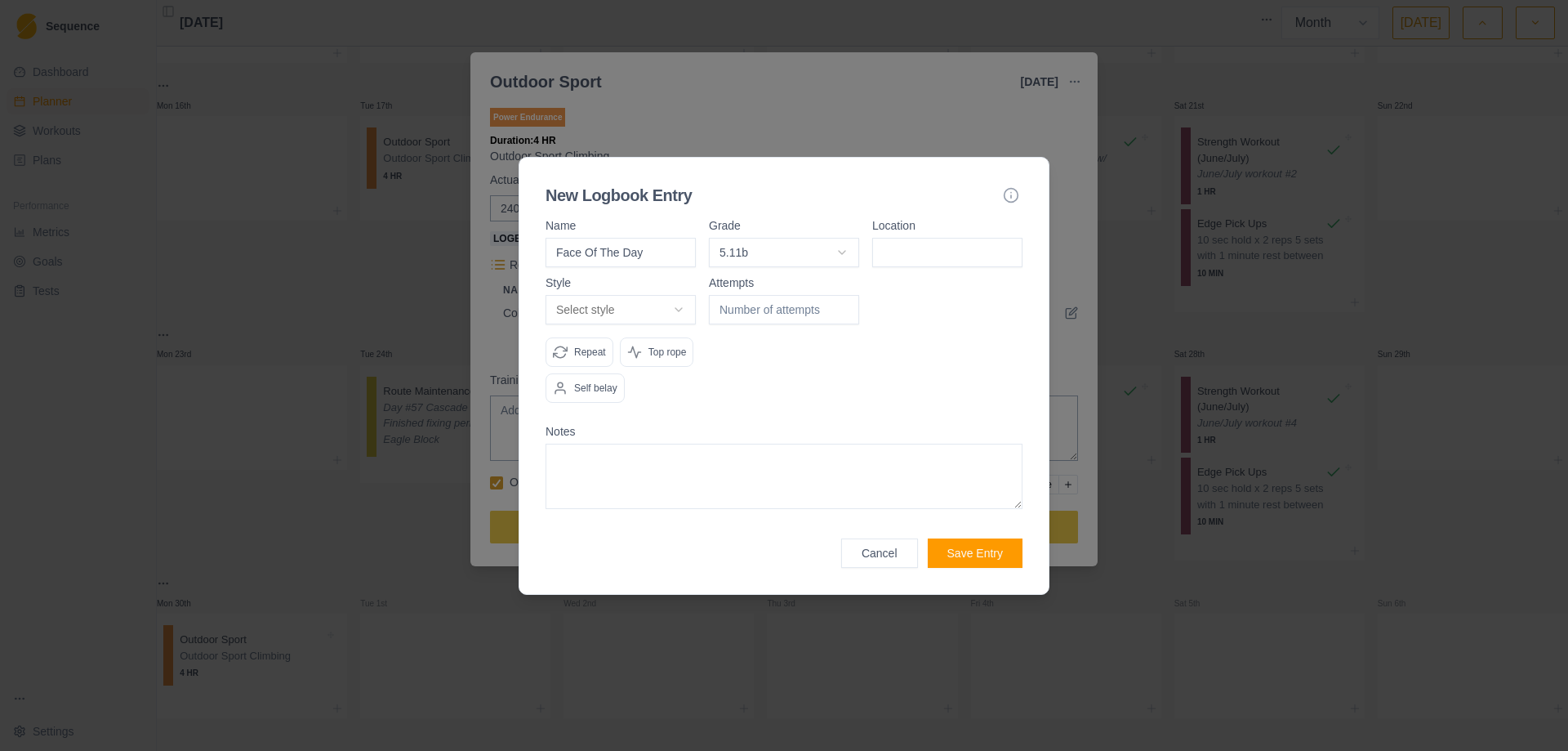
click at [974, 259] on input at bounding box center [947, 252] width 150 height 29
type input "Cascade"
click at [675, 314] on body "Sequence Dashboard Planner Workouts Plans Performance Metrics Goals Tests Setti…" at bounding box center [784, 376] width 1568 height 751
select select "attempt"
type input "1"
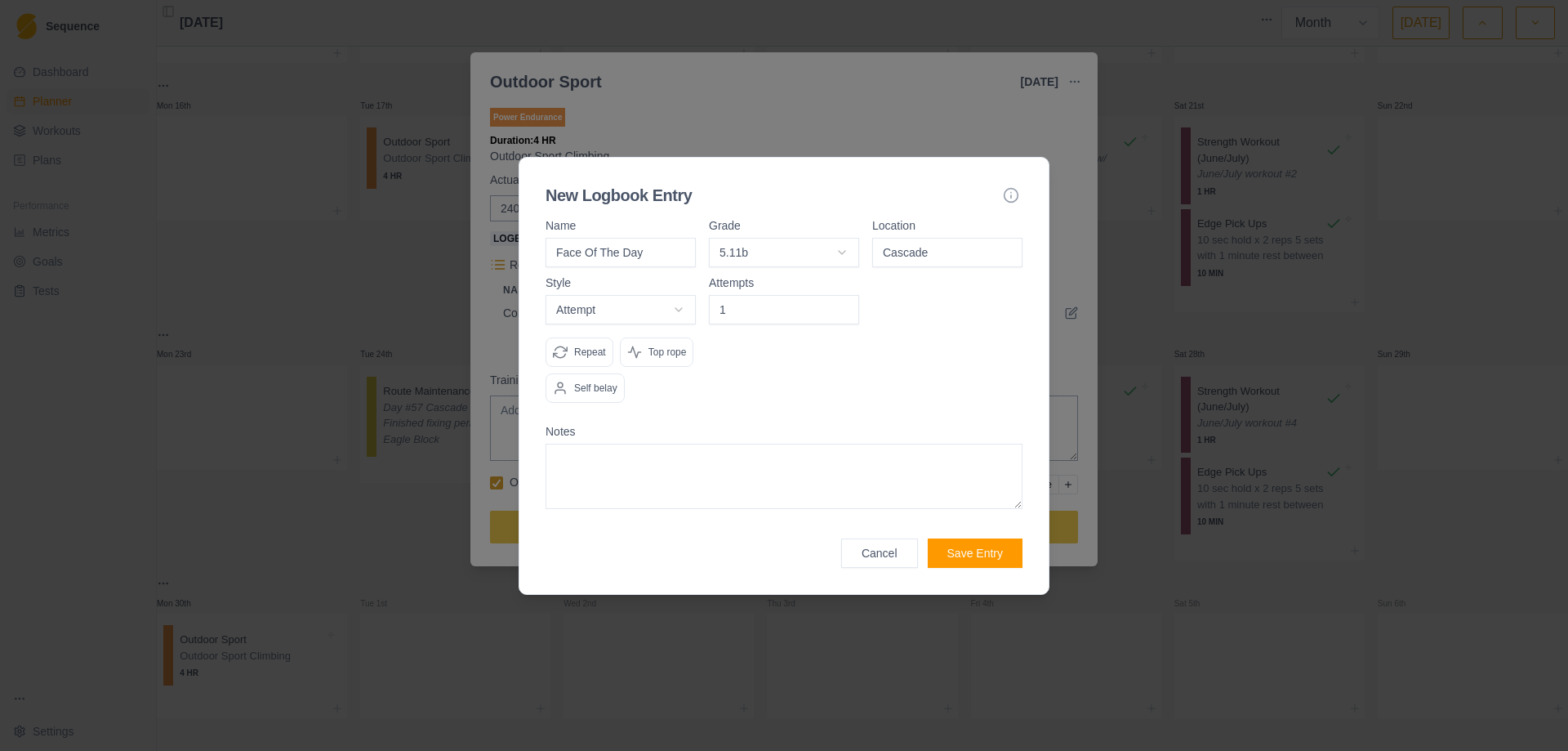
click at [843, 306] on input "1" at bounding box center [784, 309] width 150 height 29
click at [759, 443] on textarea at bounding box center [784, 476] width 477 height 65
click at [782, 394] on div "Attempts 1" at bounding box center [784, 346] width 150 height 139
click at [668, 336] on div "Attempt Onsight Flash Redpoint Attempt Work Repeat Top rope Self belay" at bounding box center [620, 349] width 150 height 108
click at [663, 351] on p "Top rope" at bounding box center [667, 352] width 39 height 15
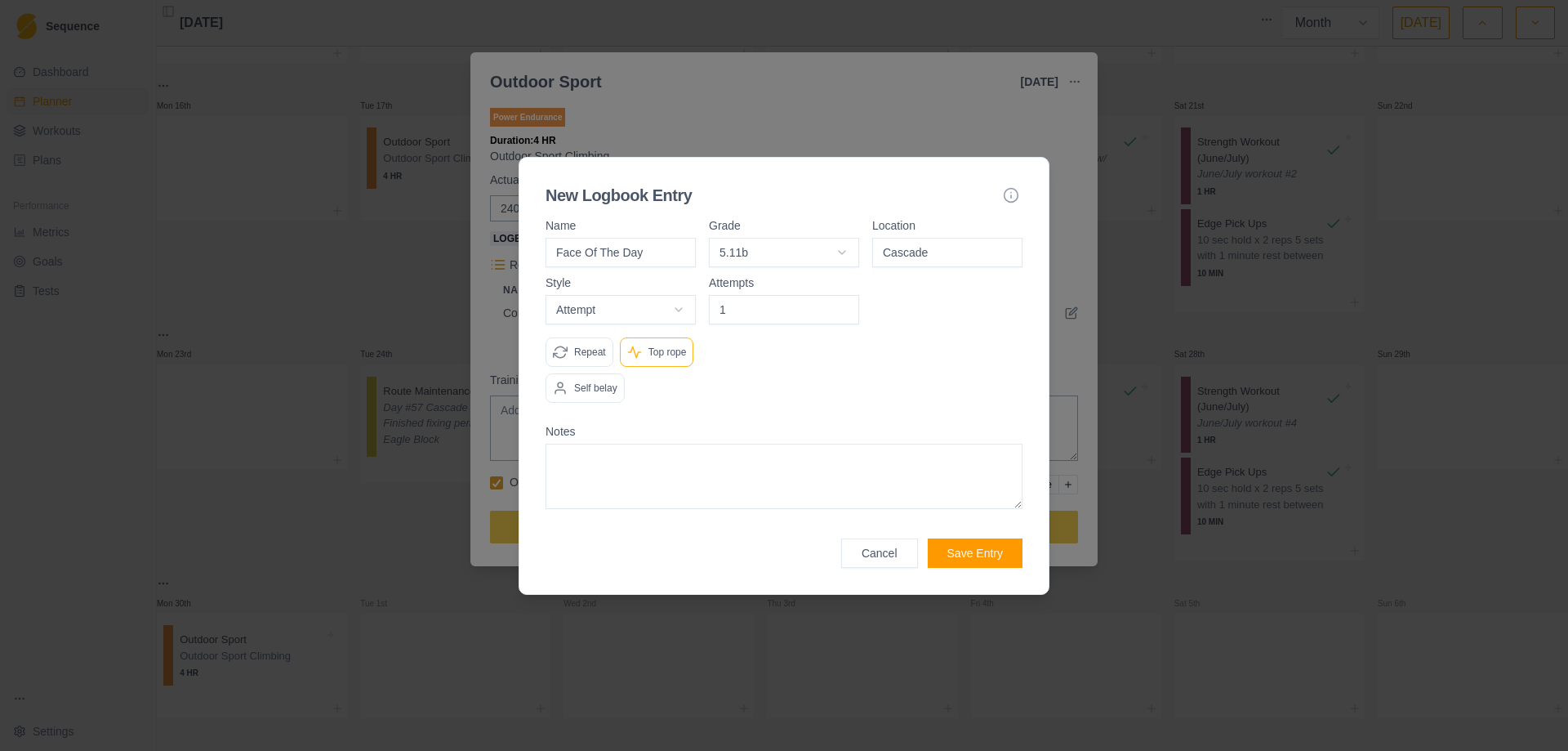
click at [821, 363] on div "Attempts 1" at bounding box center [784, 346] width 150 height 139
click at [972, 557] on button "Save Entry" at bounding box center [976, 553] width 94 height 29
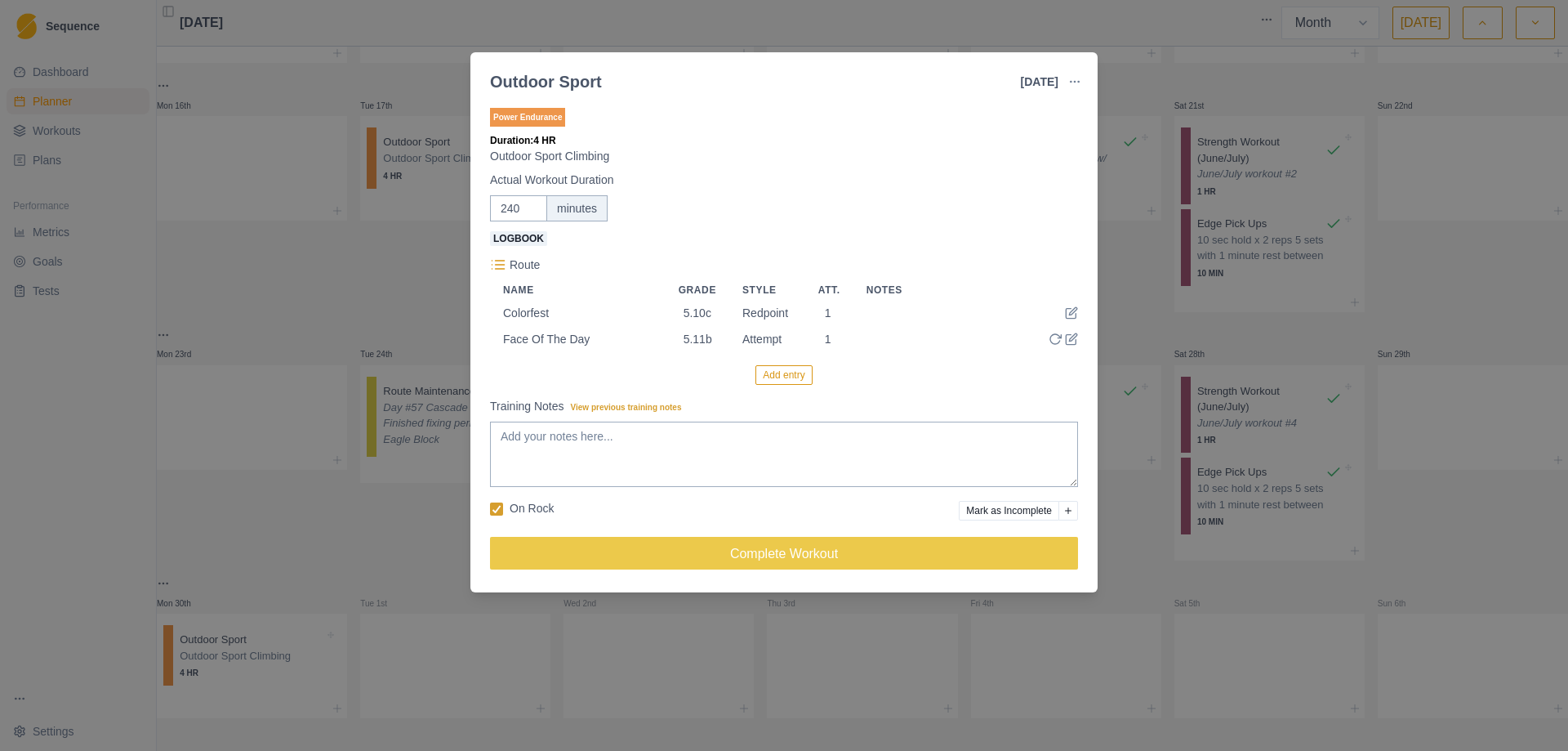
click at [790, 374] on button "Add entry" at bounding box center [784, 375] width 57 height 20
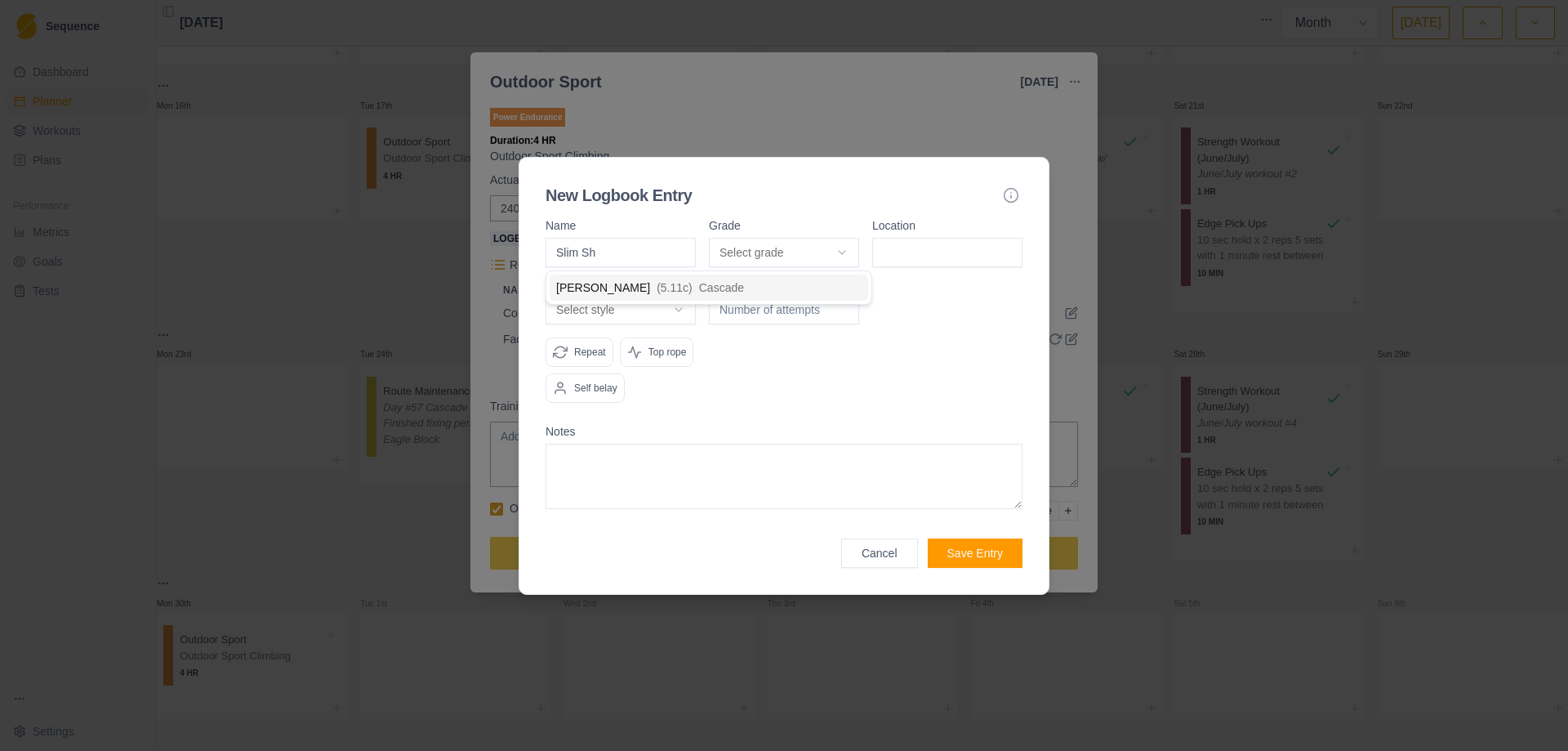
type input "Slim Sha"
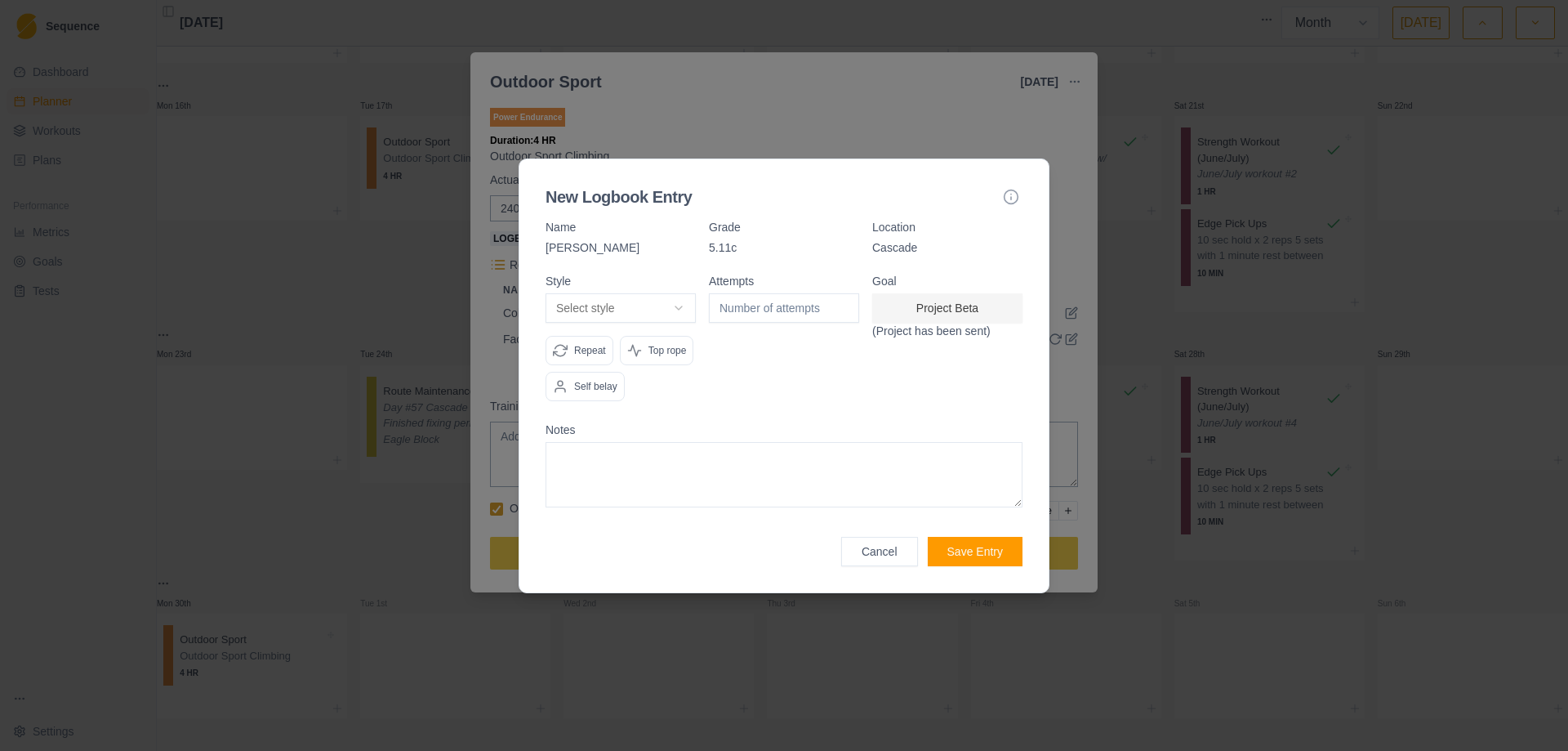
click at [679, 306] on body "Sequence Dashboard Planner Workouts Plans Performance Metrics Goals Tests Setti…" at bounding box center [784, 376] width 1568 height 751
select select "attempt"
click at [648, 353] on p "Top rope" at bounding box center [667, 351] width 39 height 15
click at [784, 374] on div "Attempts" at bounding box center [784, 344] width 150 height 139
click at [846, 308] on input "-1" at bounding box center [784, 308] width 150 height 29
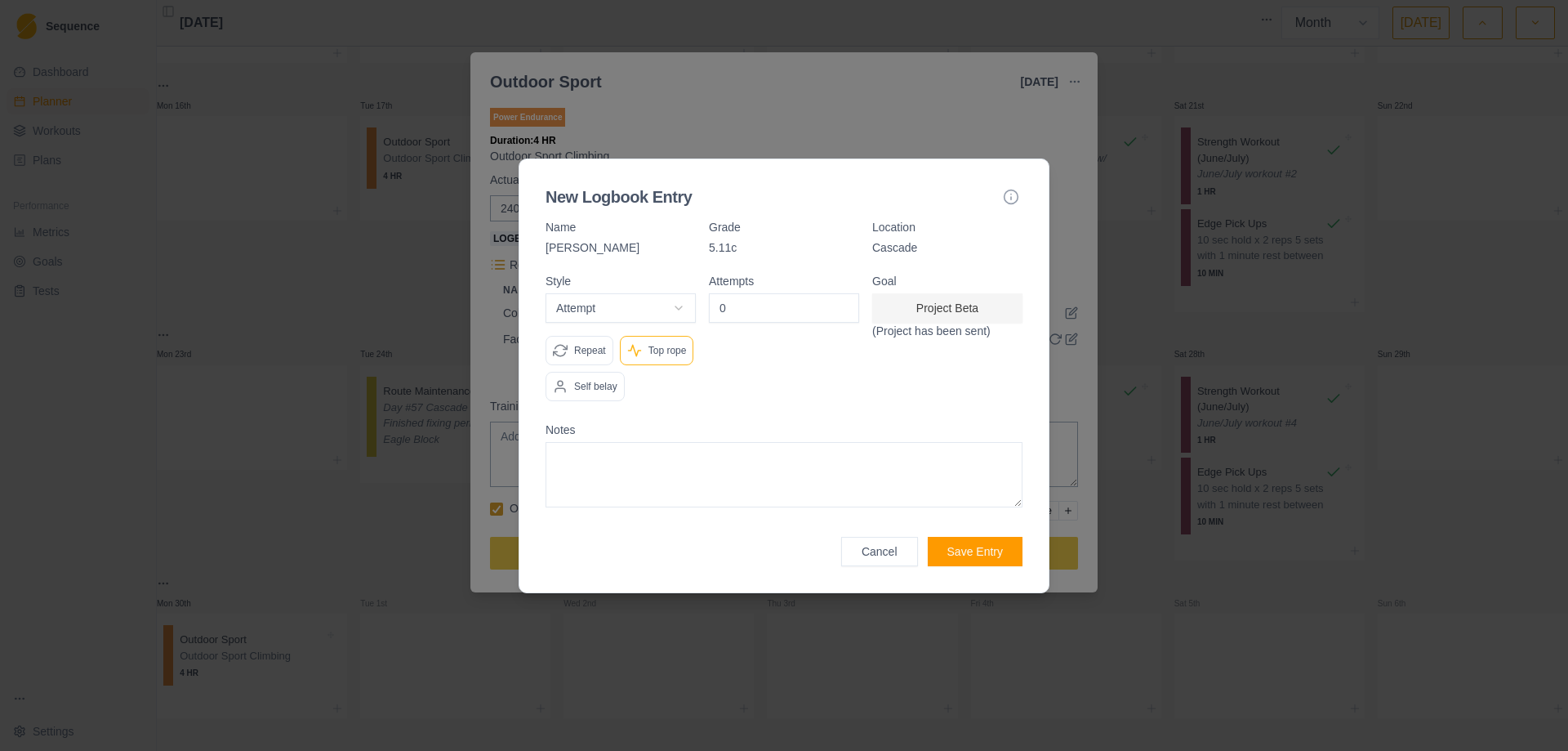
click at [843, 304] on input "0" at bounding box center [784, 308] width 150 height 29
type input "1"
click at [843, 304] on input "1" at bounding box center [784, 308] width 150 height 29
click at [759, 391] on div "Attempts 1" at bounding box center [784, 344] width 150 height 139
click at [970, 558] on button "Save Entry" at bounding box center [976, 551] width 94 height 29
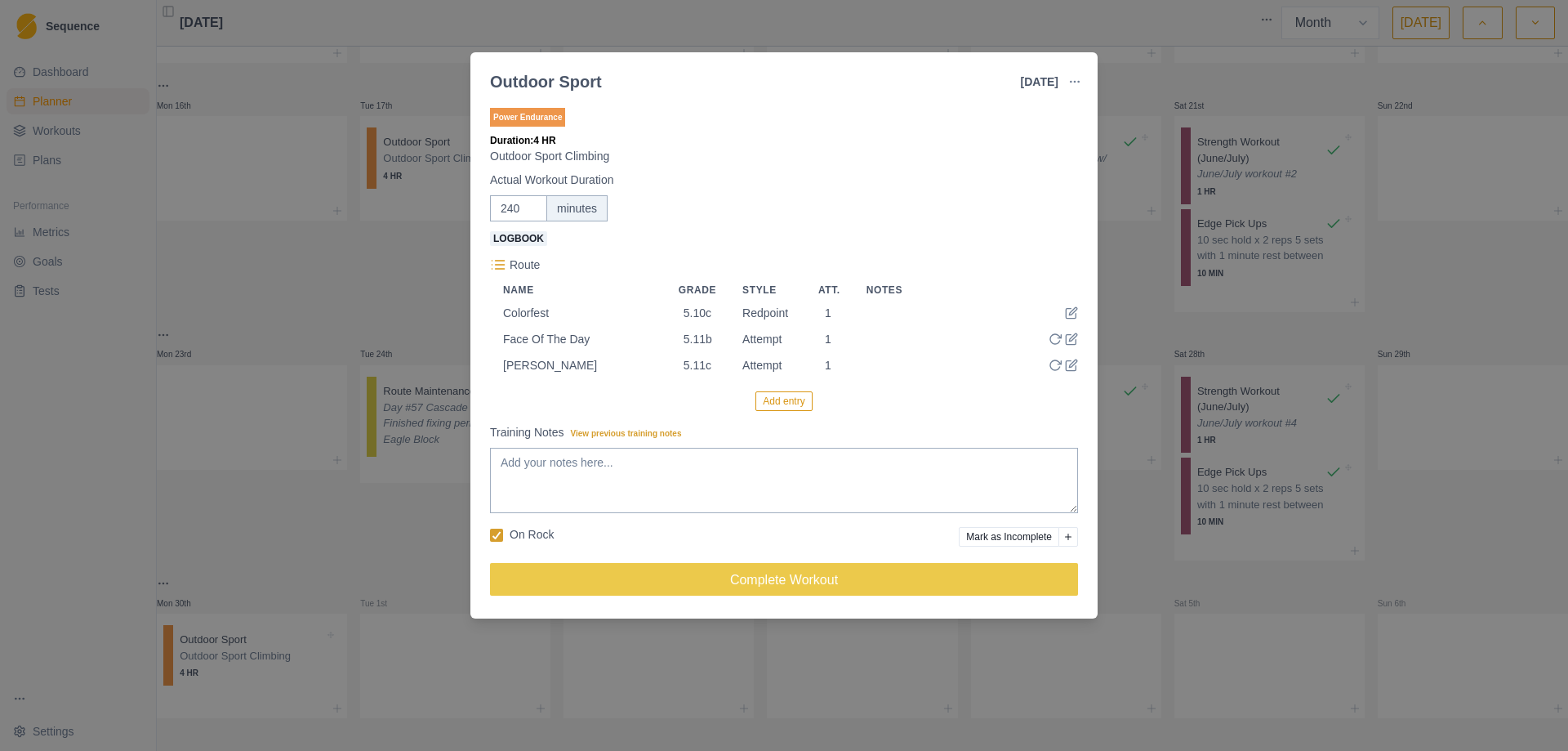
click at [791, 402] on button "Add entry" at bounding box center [784, 401] width 57 height 20
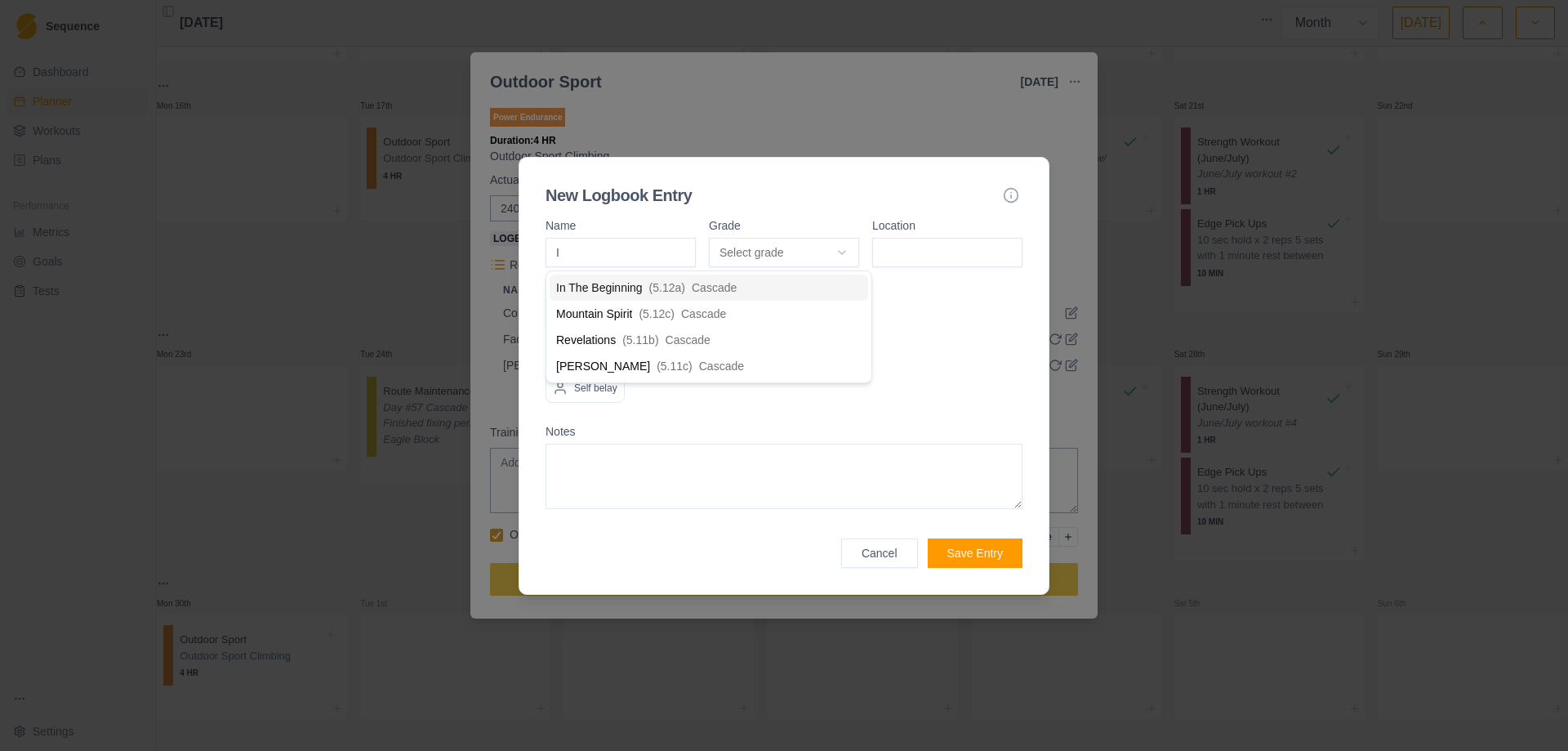
type input "In"
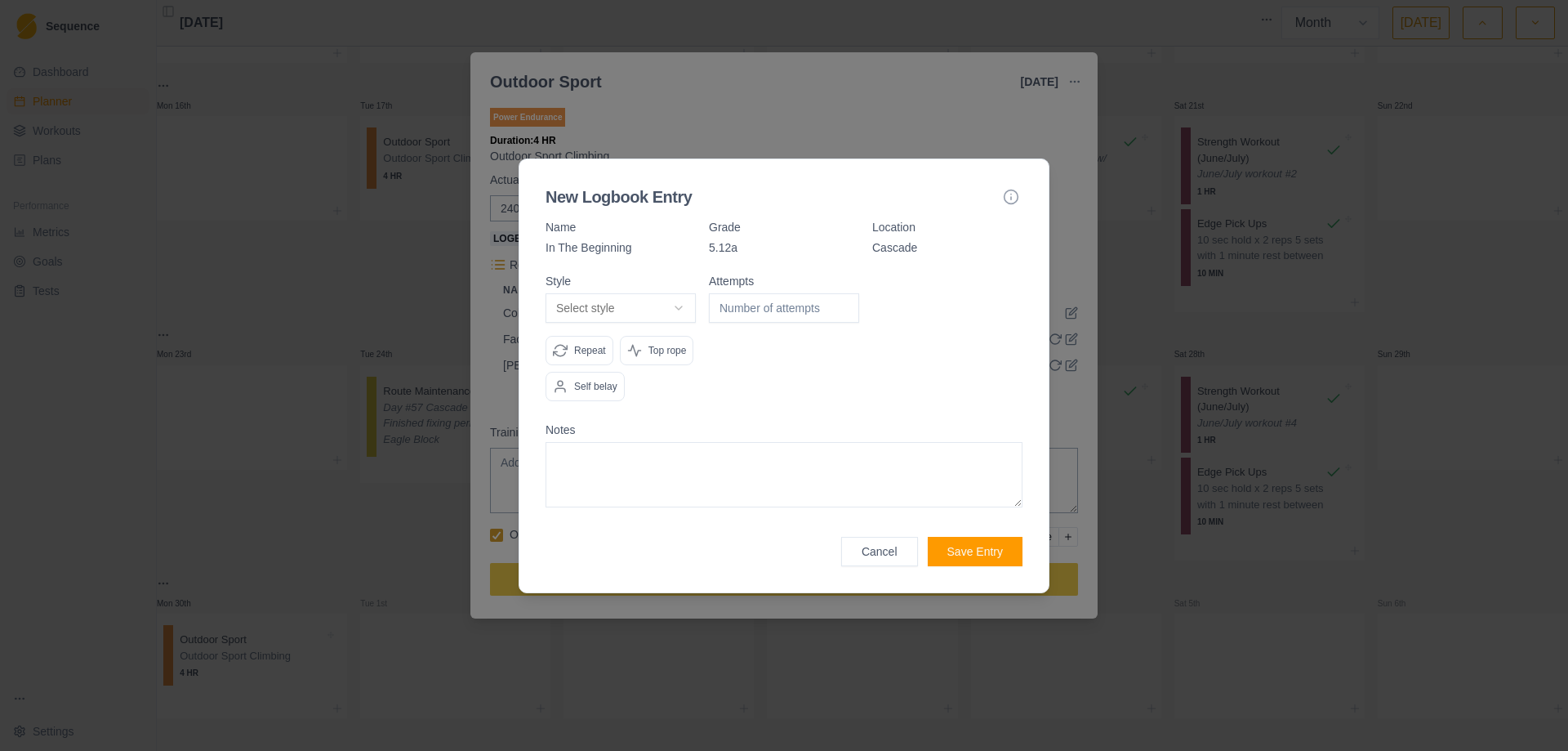
click at [678, 309] on body "Sequence Dashboard Planner Workouts Plans Performance Metrics Goals Tests Setti…" at bounding box center [784, 376] width 1568 height 751
select select "attempt"
type input "1"
click at [844, 307] on input "1" at bounding box center [784, 308] width 150 height 29
click at [813, 376] on div "Attempts 1" at bounding box center [784, 344] width 150 height 139
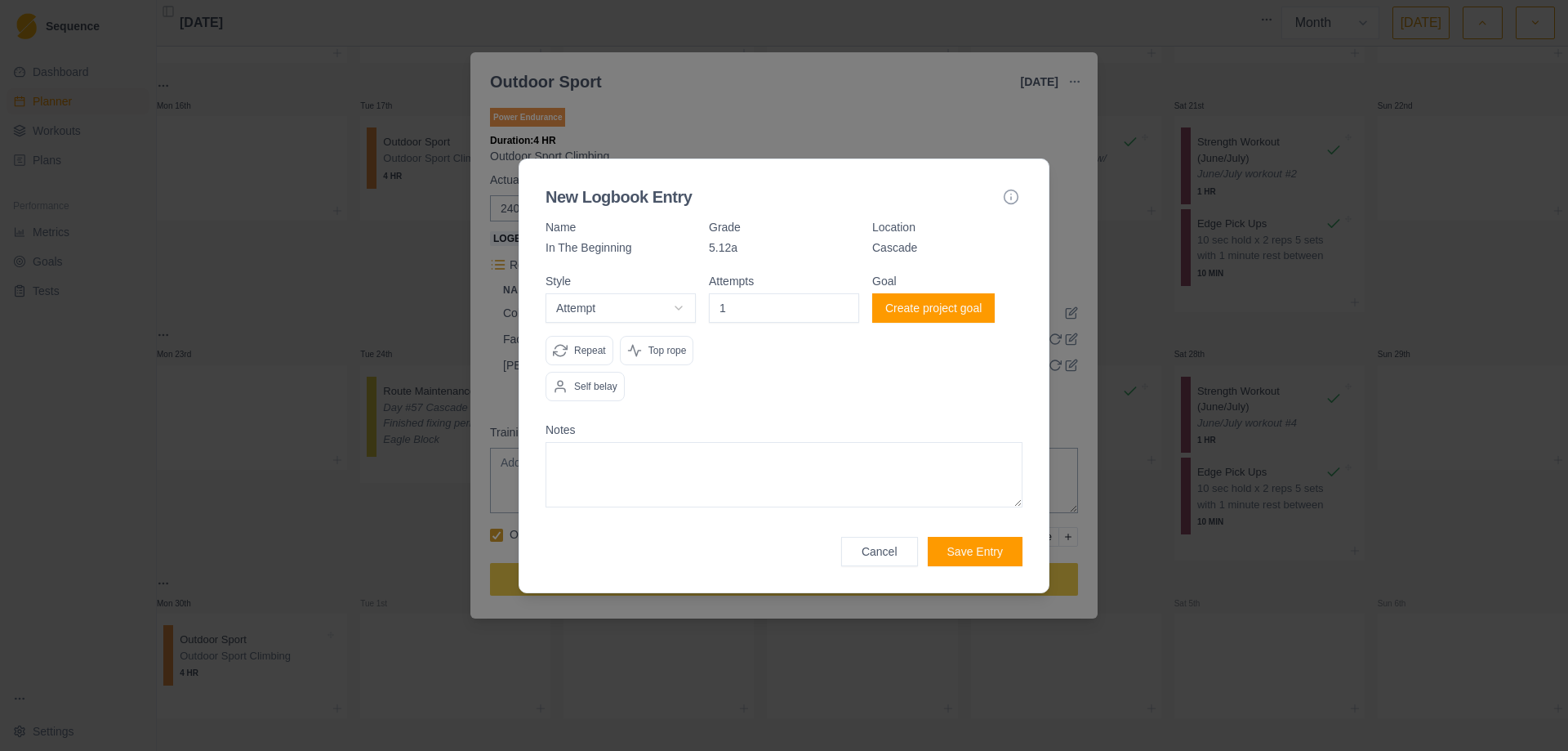
click at [976, 555] on button "Save Entry" at bounding box center [976, 551] width 94 height 29
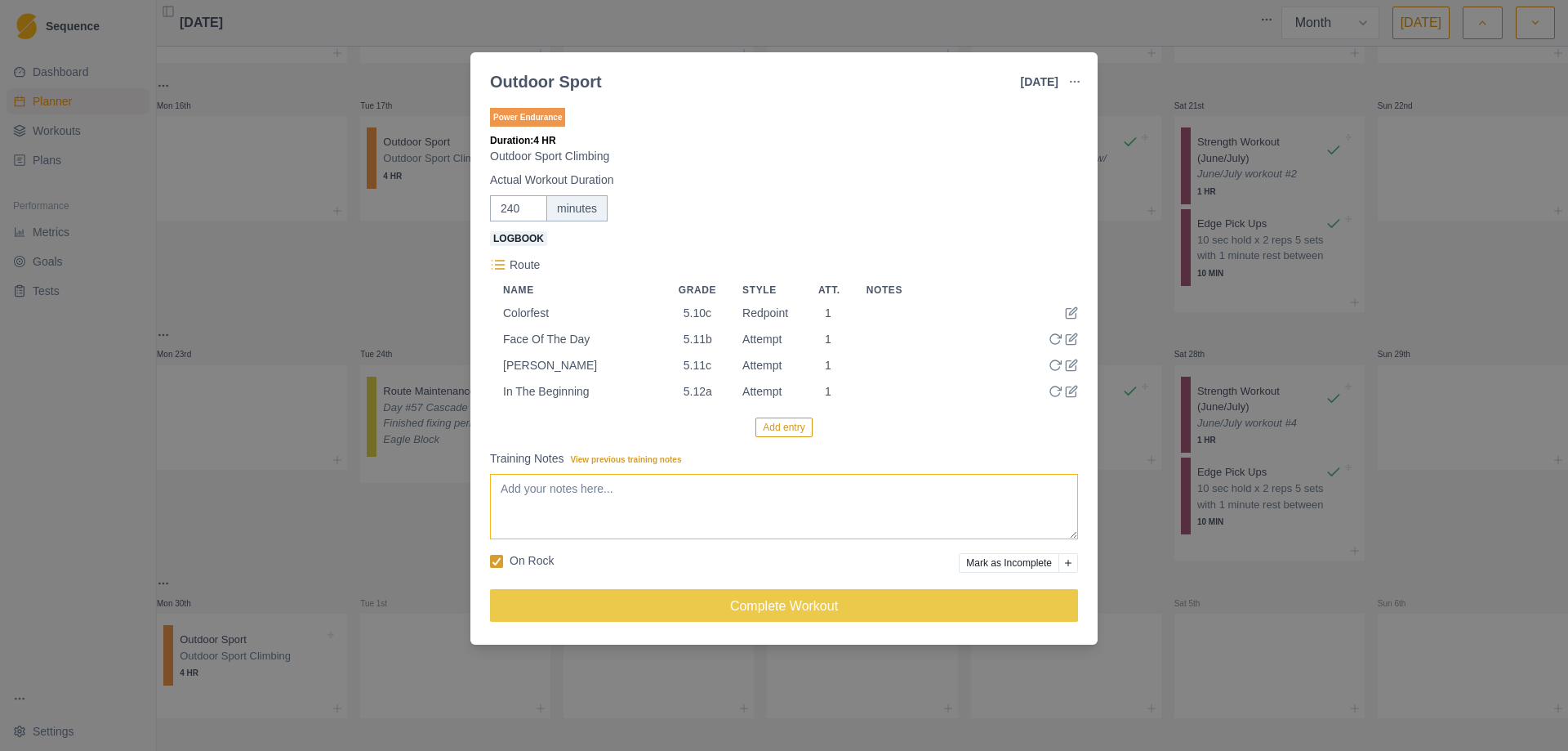
click at [575, 515] on textarea "Training Notes View previous training notes" at bounding box center [783, 506] width 588 height 65
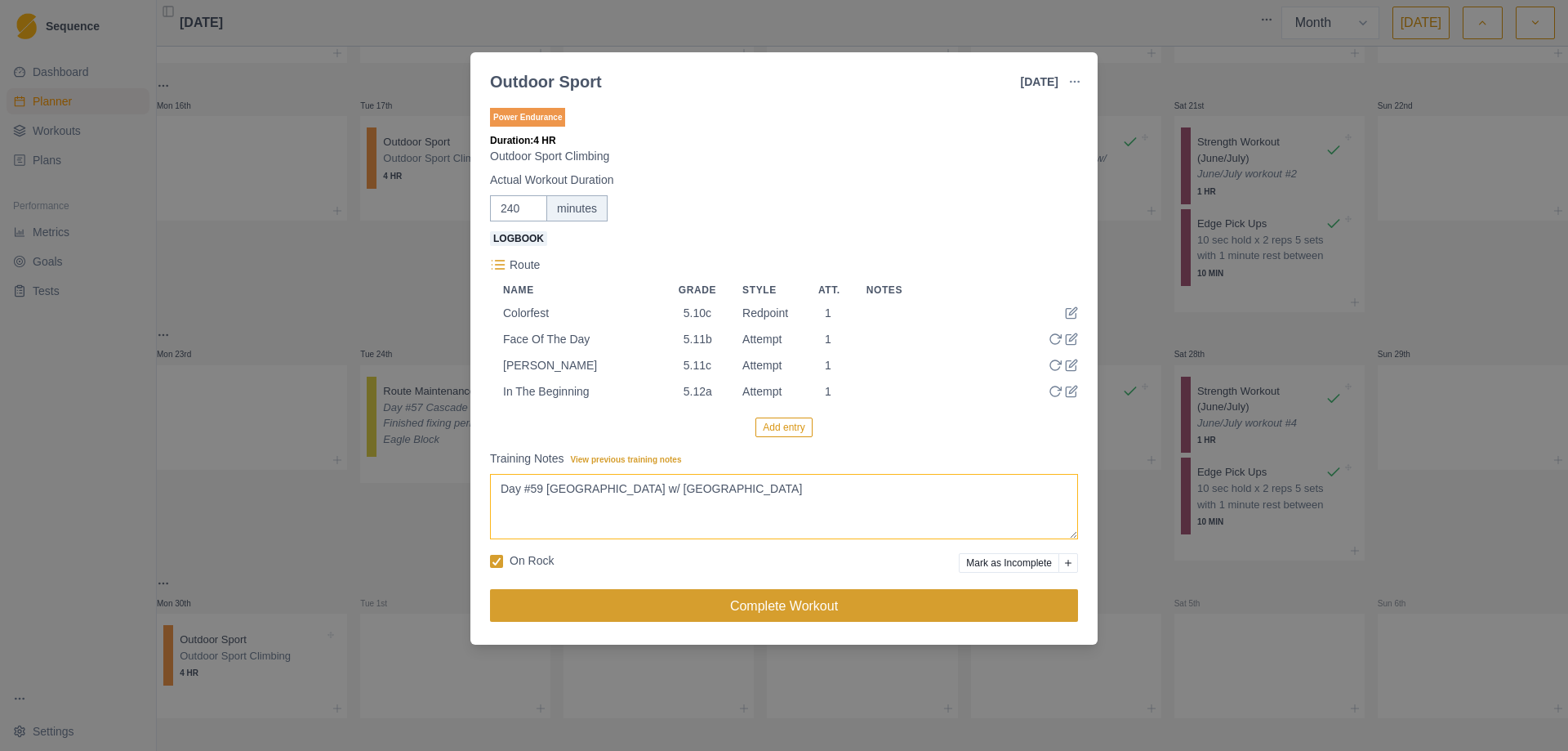
type textarea "Day #59 [GEOGRAPHIC_DATA] w/ [GEOGRAPHIC_DATA]"
click at [775, 610] on button "Complete Workout" at bounding box center [783, 605] width 588 height 33
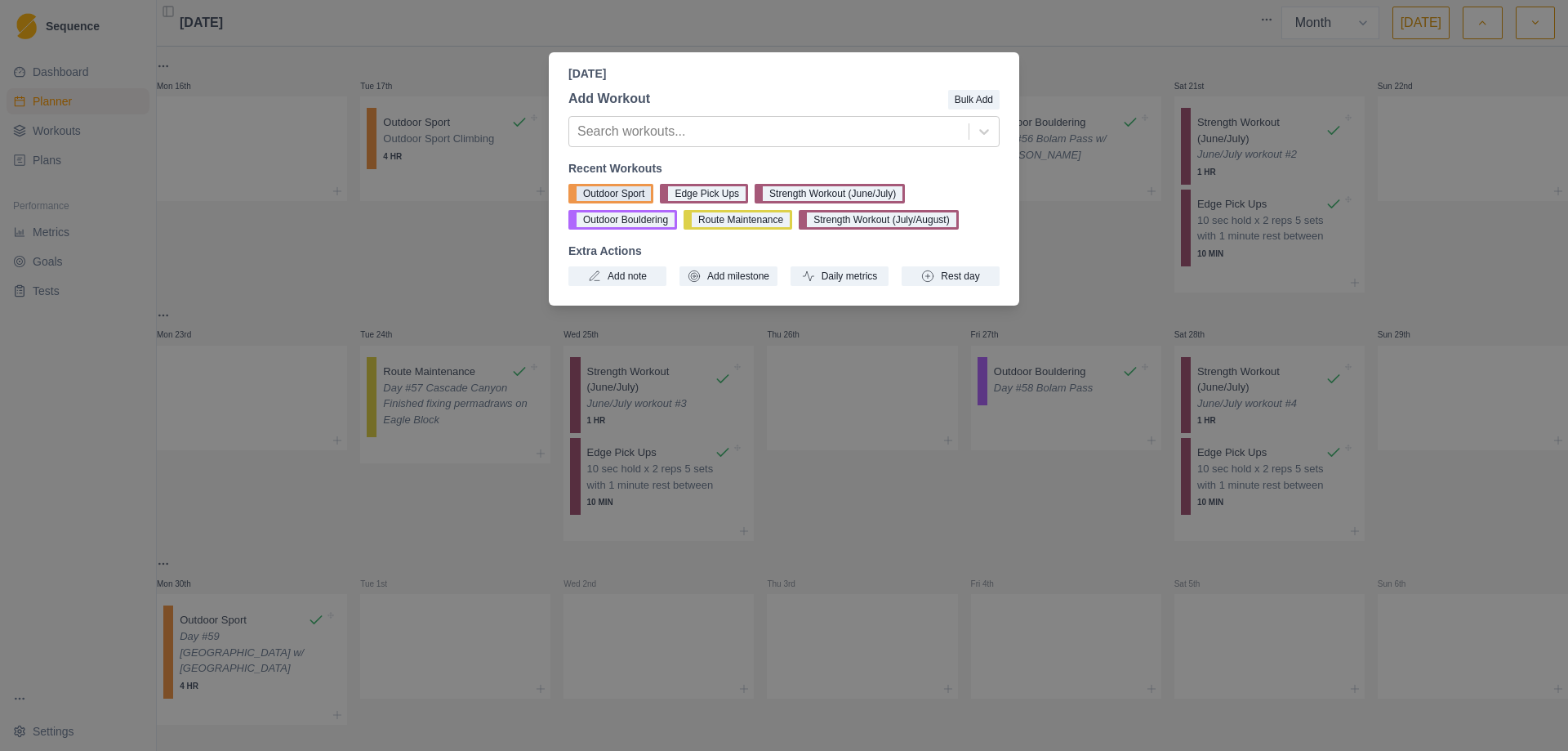
click at [612, 192] on button "Outdoor Sport" at bounding box center [611, 193] width 85 height 20
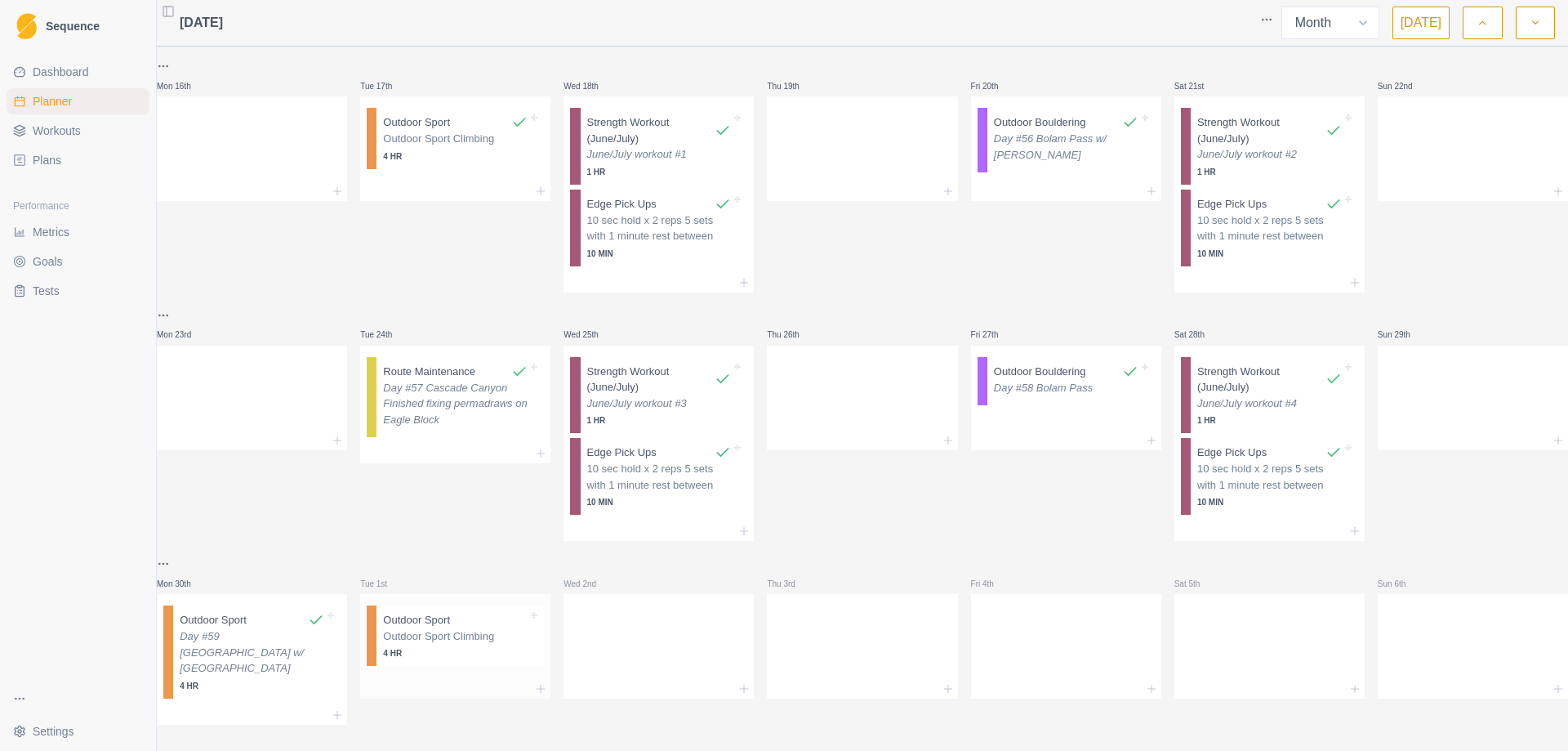
click at [455, 654] on div "Outdoor Sport Climbing 4 HR" at bounding box center [455, 644] width 144 height 32
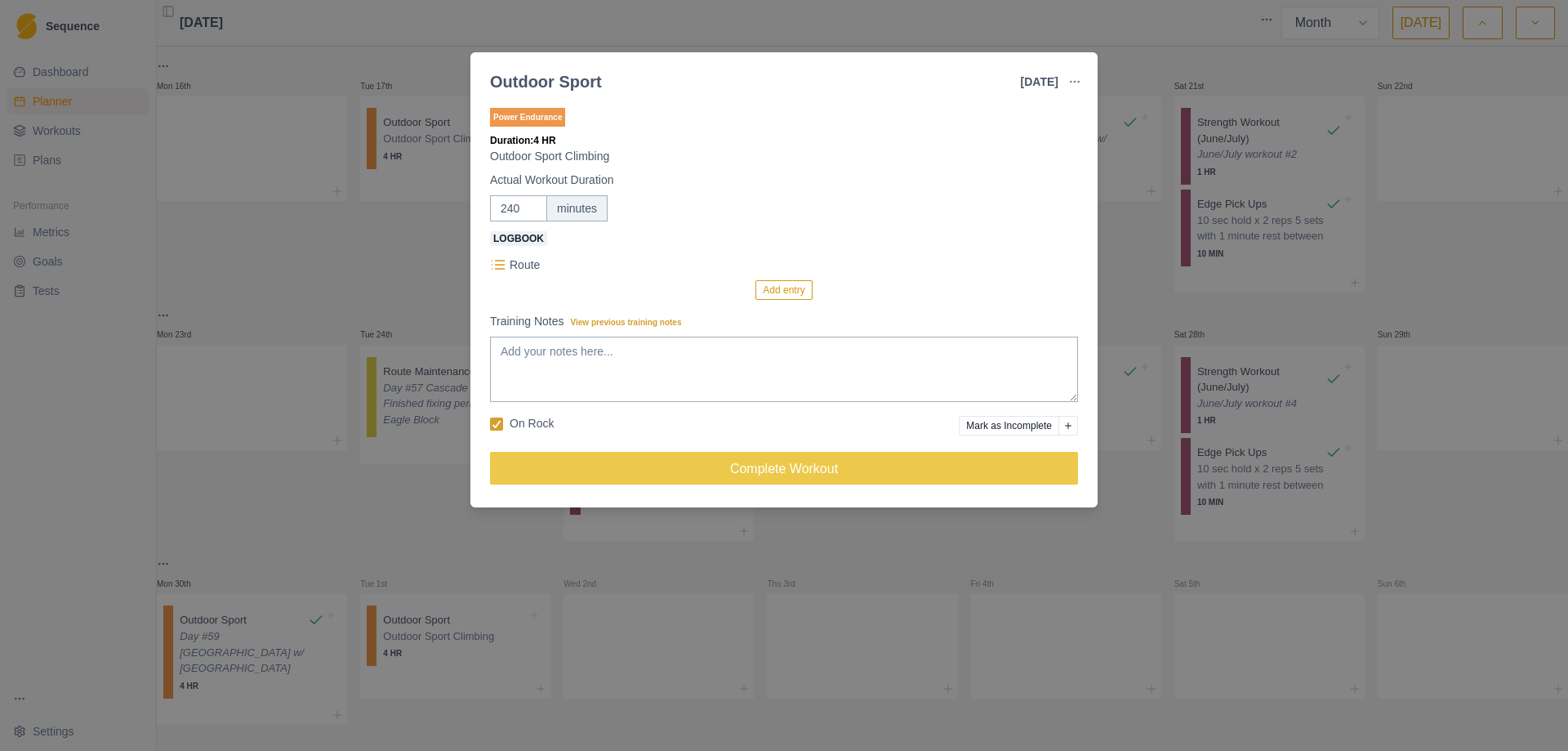
click at [797, 283] on button "Add entry" at bounding box center [784, 290] width 57 height 20
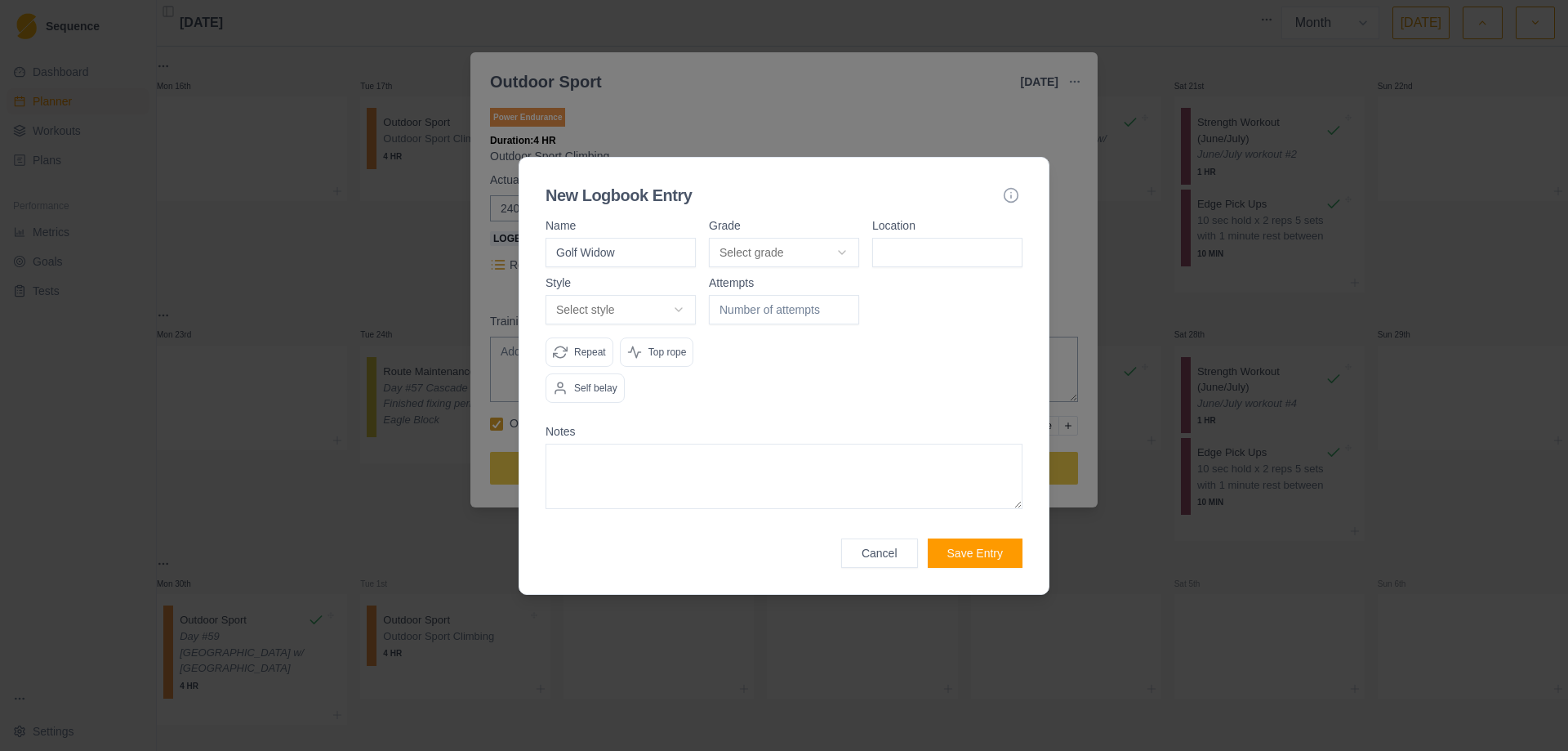
type input "Golf Widow"
click at [839, 250] on body "Sequence Dashboard Planner Workouts Plans Performance Metrics Goals Tests Setti…" at bounding box center [784, 376] width 1568 height 751
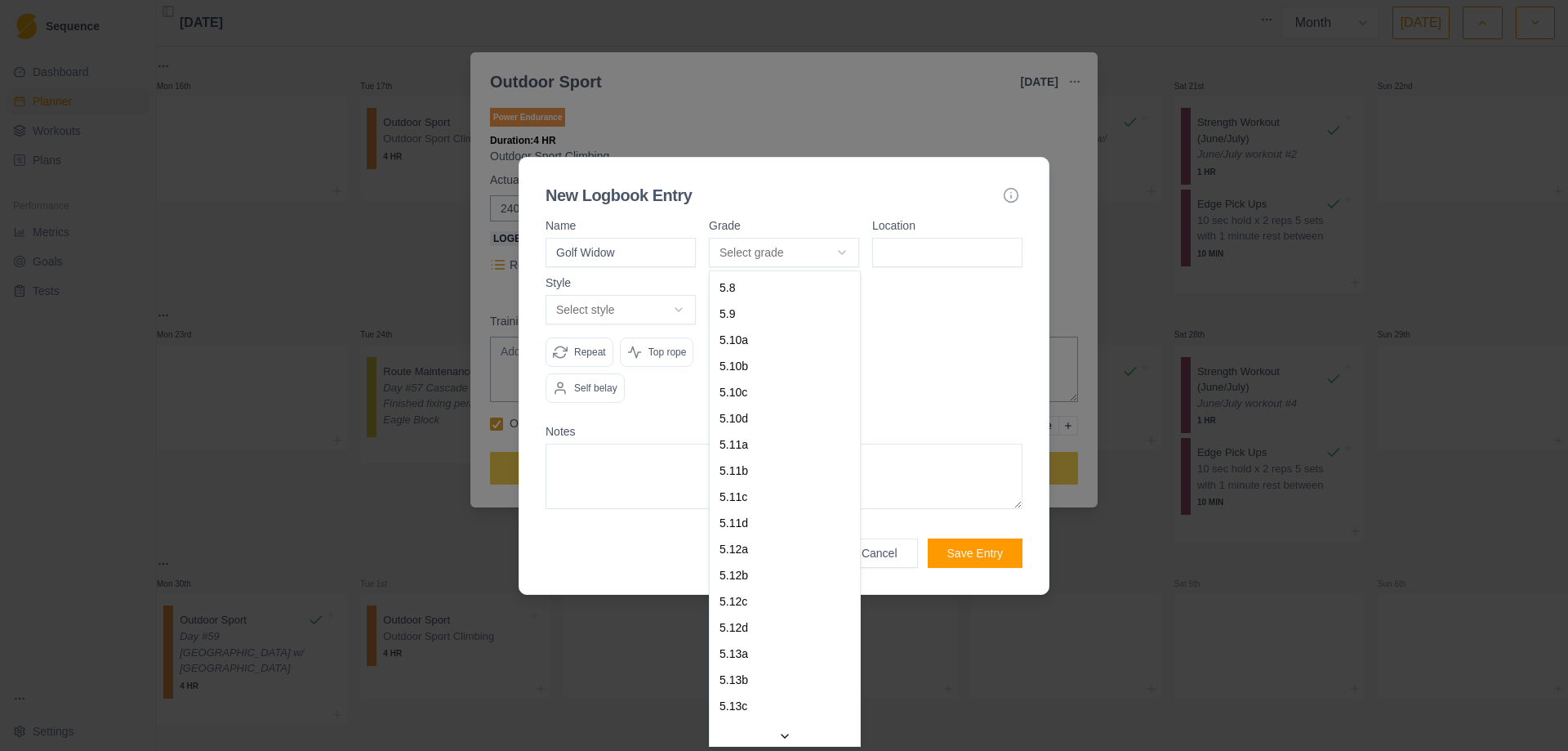
select select "841e9395-8ba2-4200-9142-a48731e75a15"
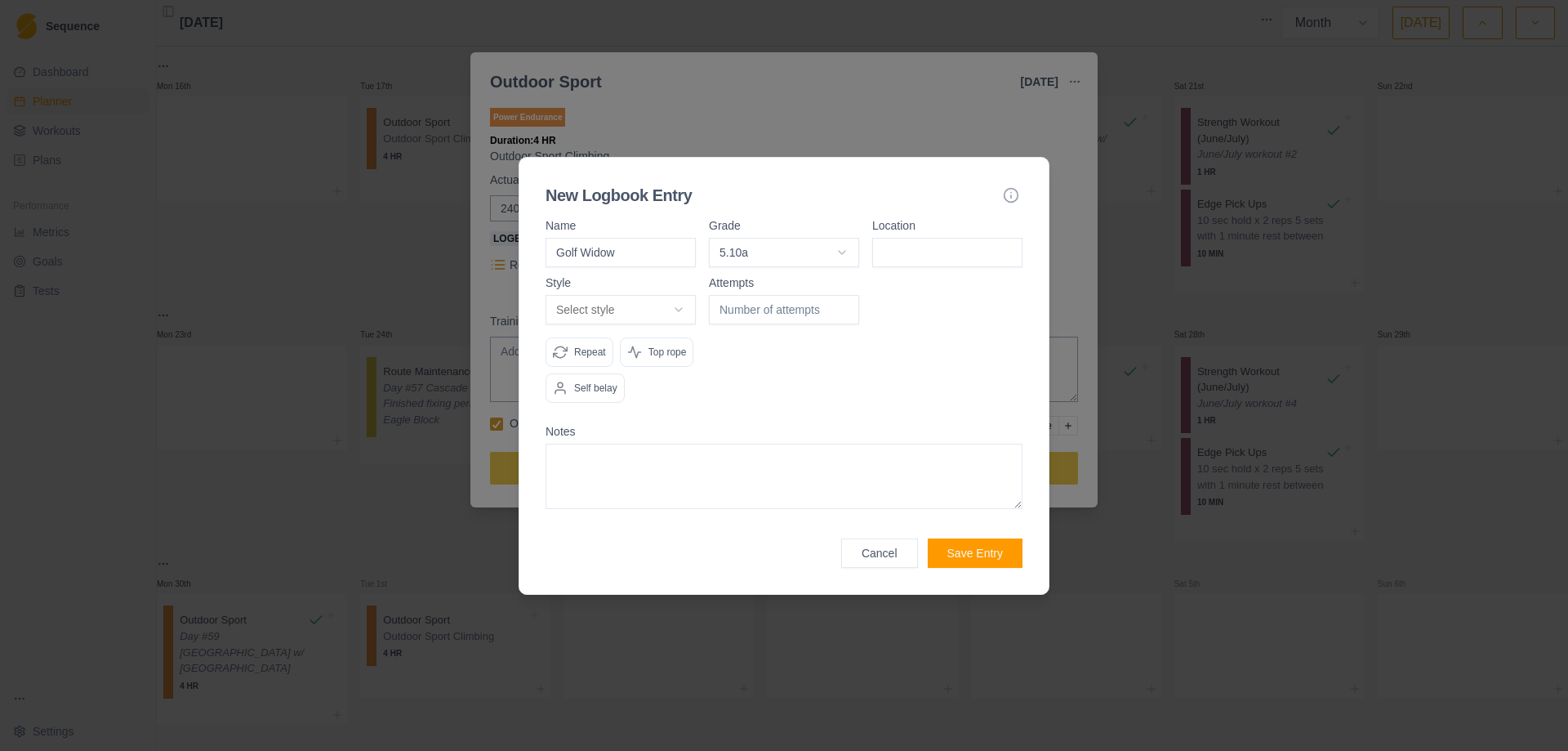
click at [932, 255] on input at bounding box center [947, 252] width 150 height 29
type input "Golf Wall"
click at [675, 305] on body "Sequence Dashboard Planner Workouts Plans Performance Metrics Goals Tests Setti…" at bounding box center [784, 376] width 1568 height 751
select select "redpoint"
type input "1"
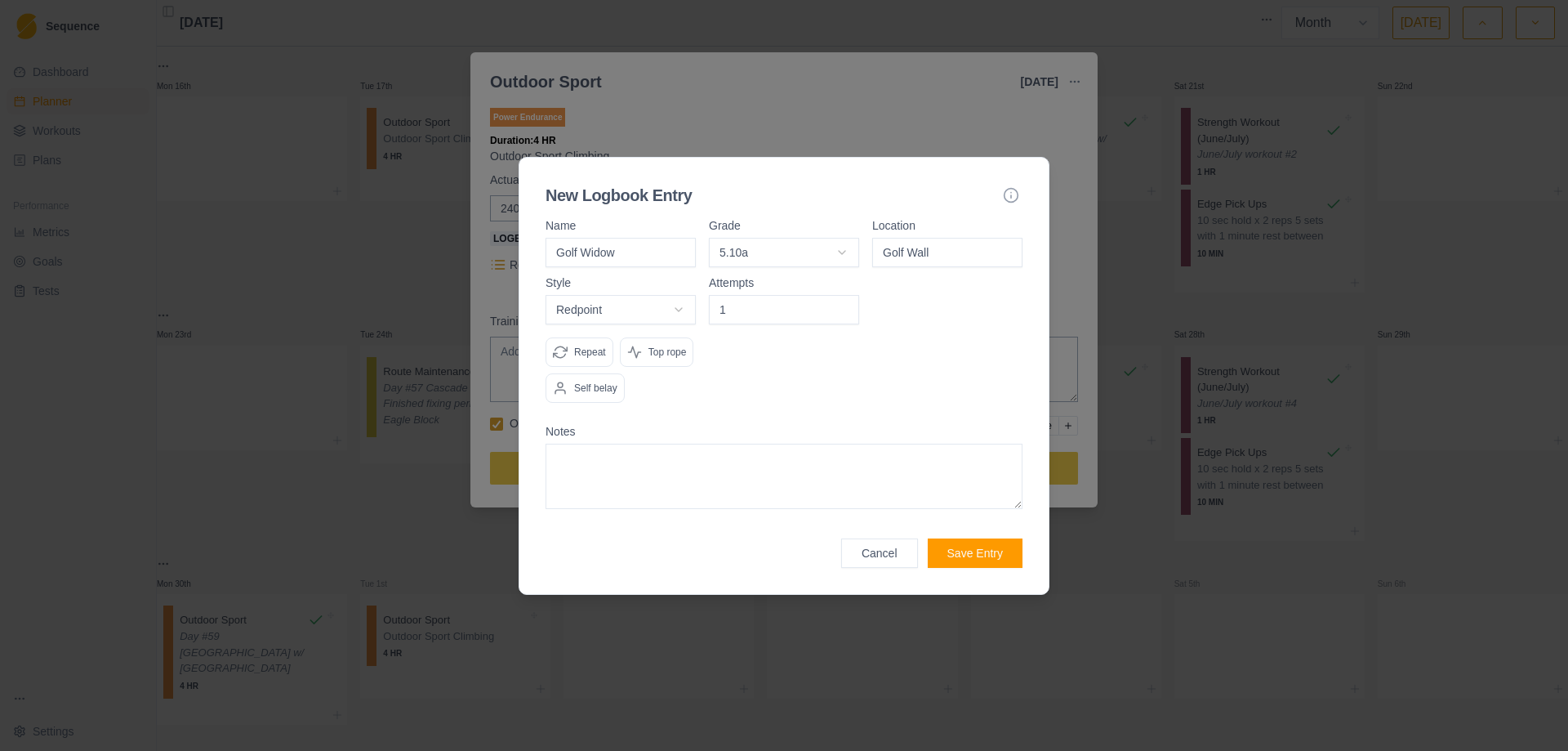
click at [840, 308] on input "1" at bounding box center [784, 309] width 150 height 29
click at [843, 428] on label "Notes" at bounding box center [784, 431] width 477 height 11
click at [976, 553] on button "Save Entry" at bounding box center [976, 553] width 94 height 29
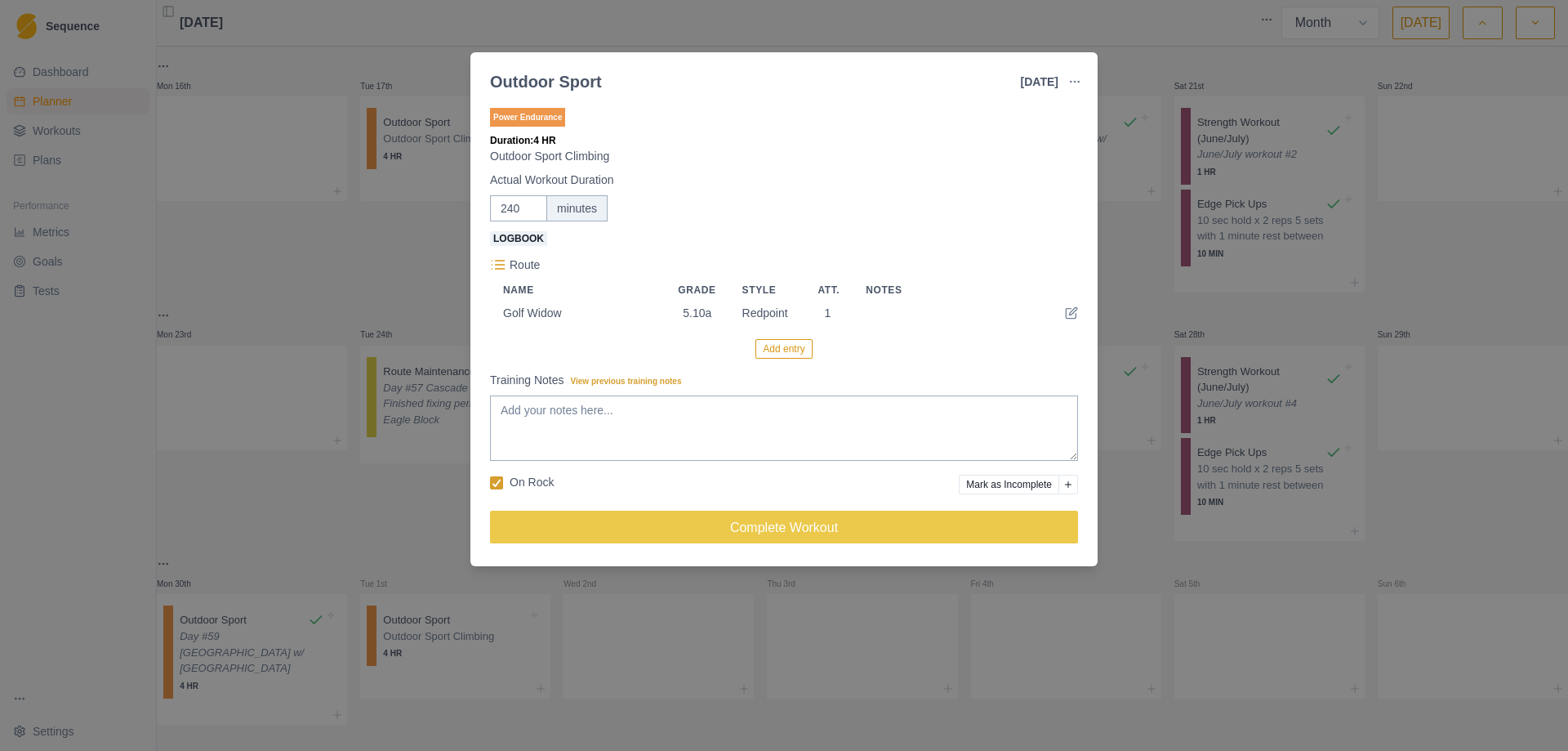
click at [771, 349] on button "Add entry" at bounding box center [784, 348] width 57 height 20
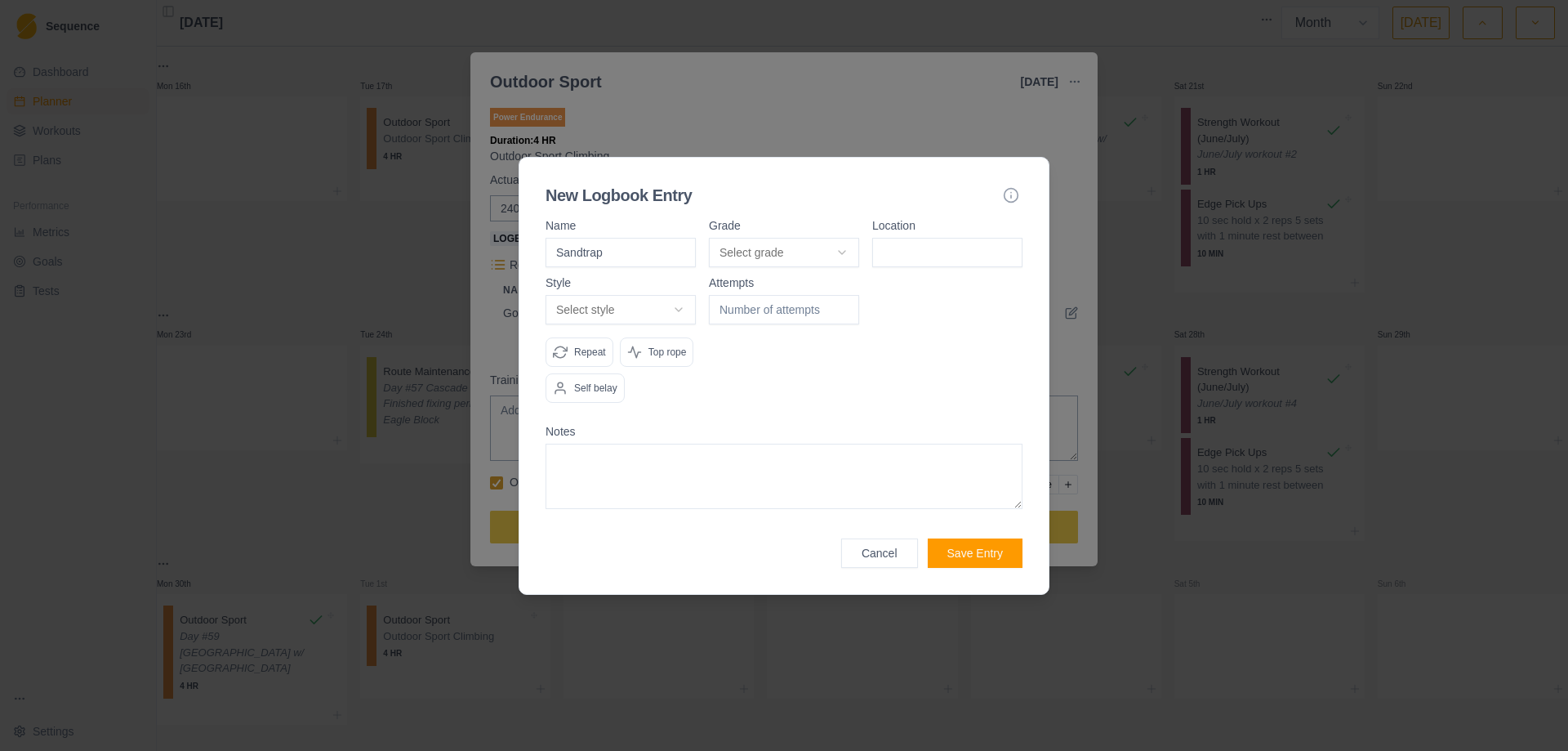
type input "Sandtrap"
click at [844, 245] on body "Sequence Dashboard Planner Workouts Plans Performance Metrics Goals Tests Setti…" at bounding box center [784, 376] width 1568 height 751
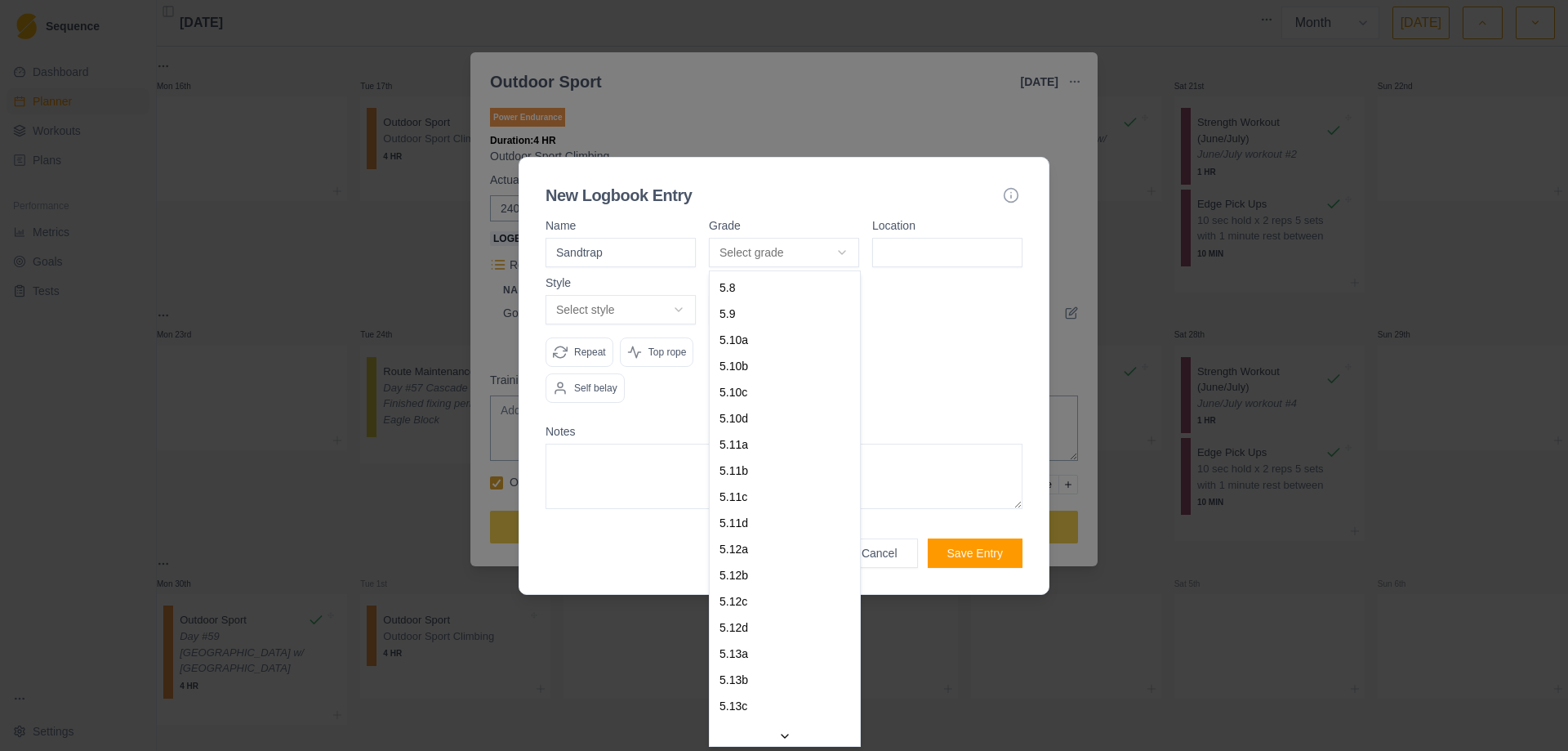
select select "841e9395-8ba2-4200-9142-a48731e75a15"
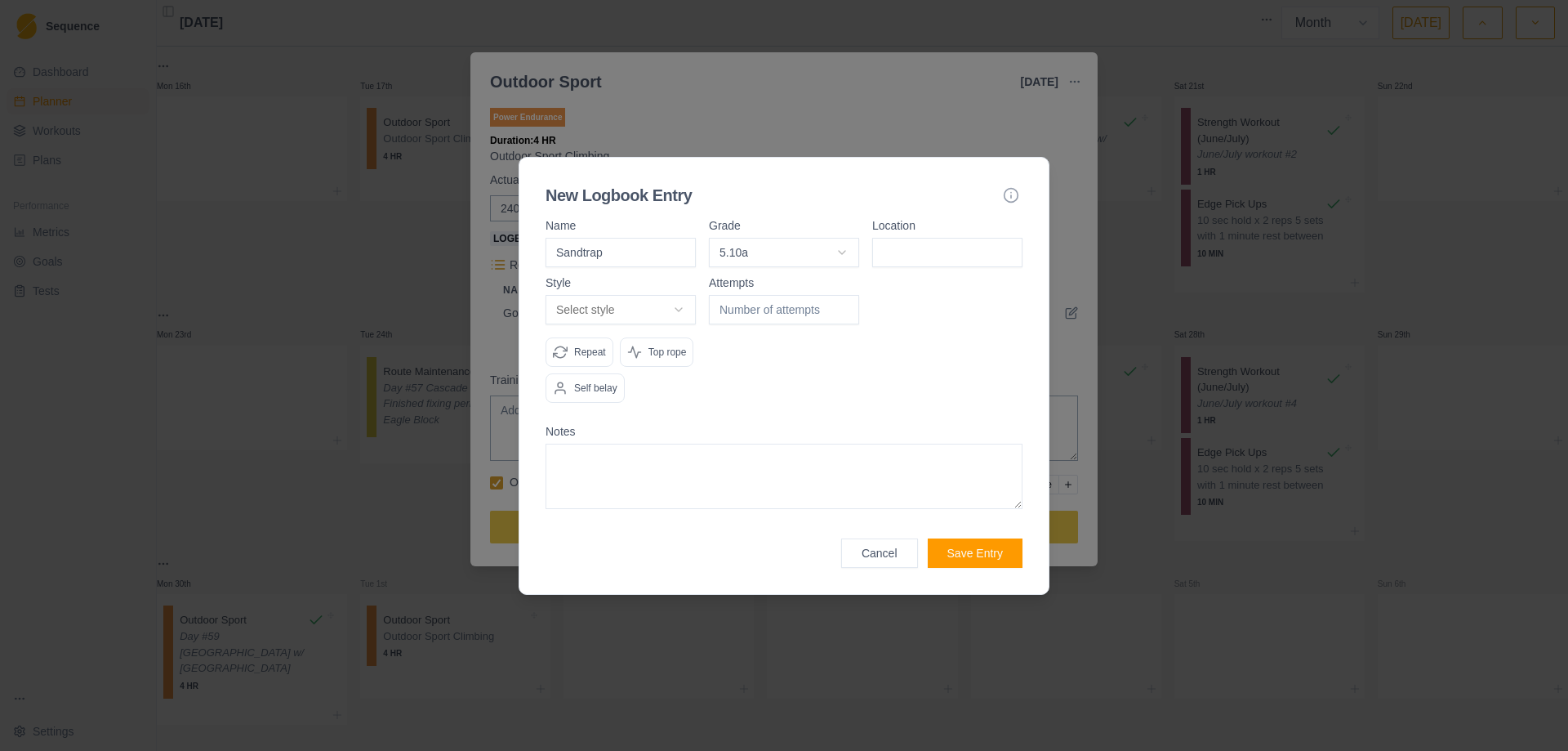
click at [917, 241] on input at bounding box center [947, 252] width 150 height 29
type input "Golf Wall"
click at [676, 313] on body "Sequence Dashboard Planner Workouts Plans Performance Metrics Goals Tests Setti…" at bounding box center [784, 376] width 1568 height 751
select select "redpoint"
click at [843, 301] on input "number" at bounding box center [784, 309] width 150 height 29
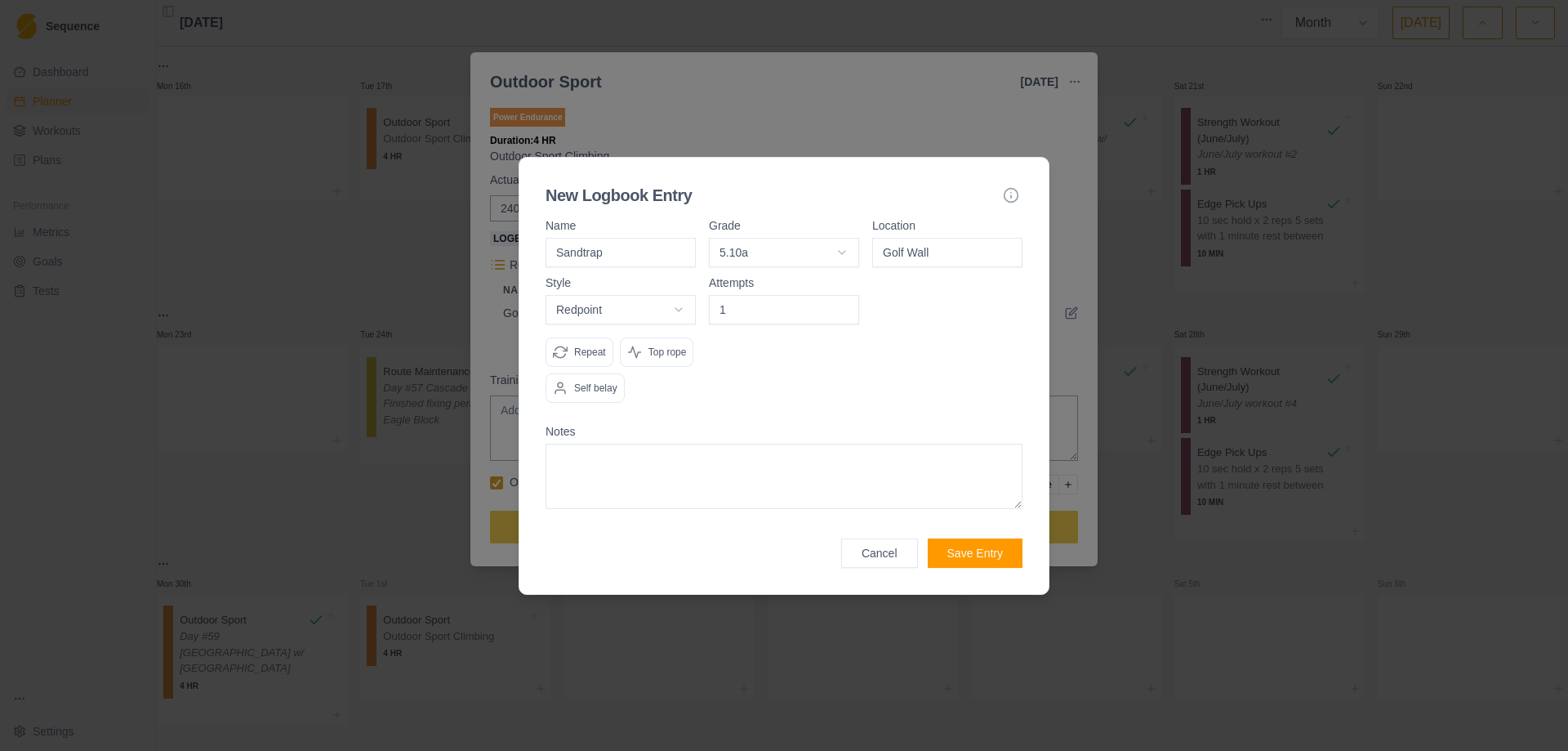
click at [842, 309] on input "1" at bounding box center [784, 309] width 150 height 29
click at [843, 308] on input "2" at bounding box center [784, 309] width 150 height 29
type input "1"
click at [843, 312] on input "1" at bounding box center [784, 309] width 150 height 29
click at [974, 547] on button "Save Entry" at bounding box center [976, 553] width 94 height 29
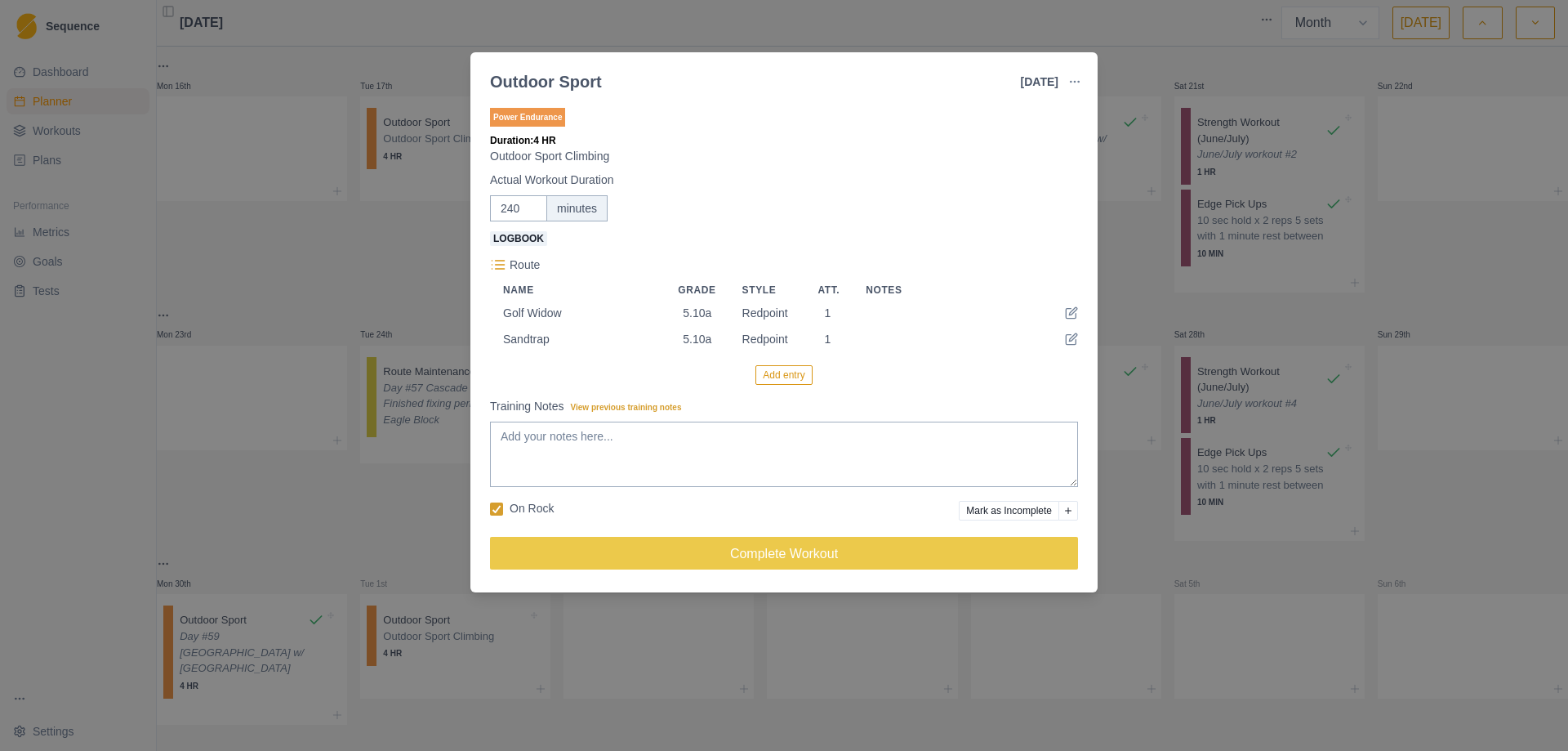
click at [784, 380] on button "Add entry" at bounding box center [784, 375] width 57 height 20
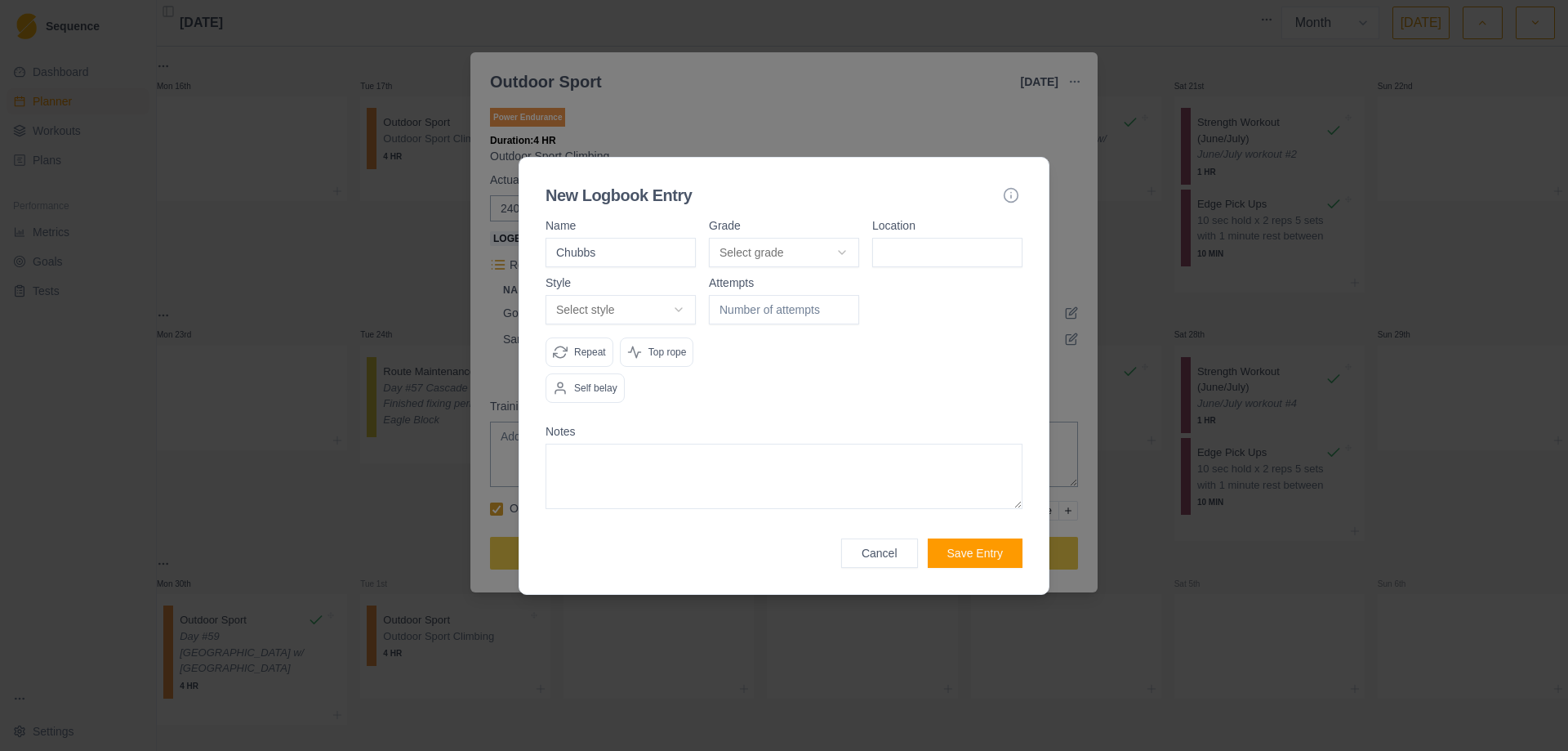
type input "Chubbs"
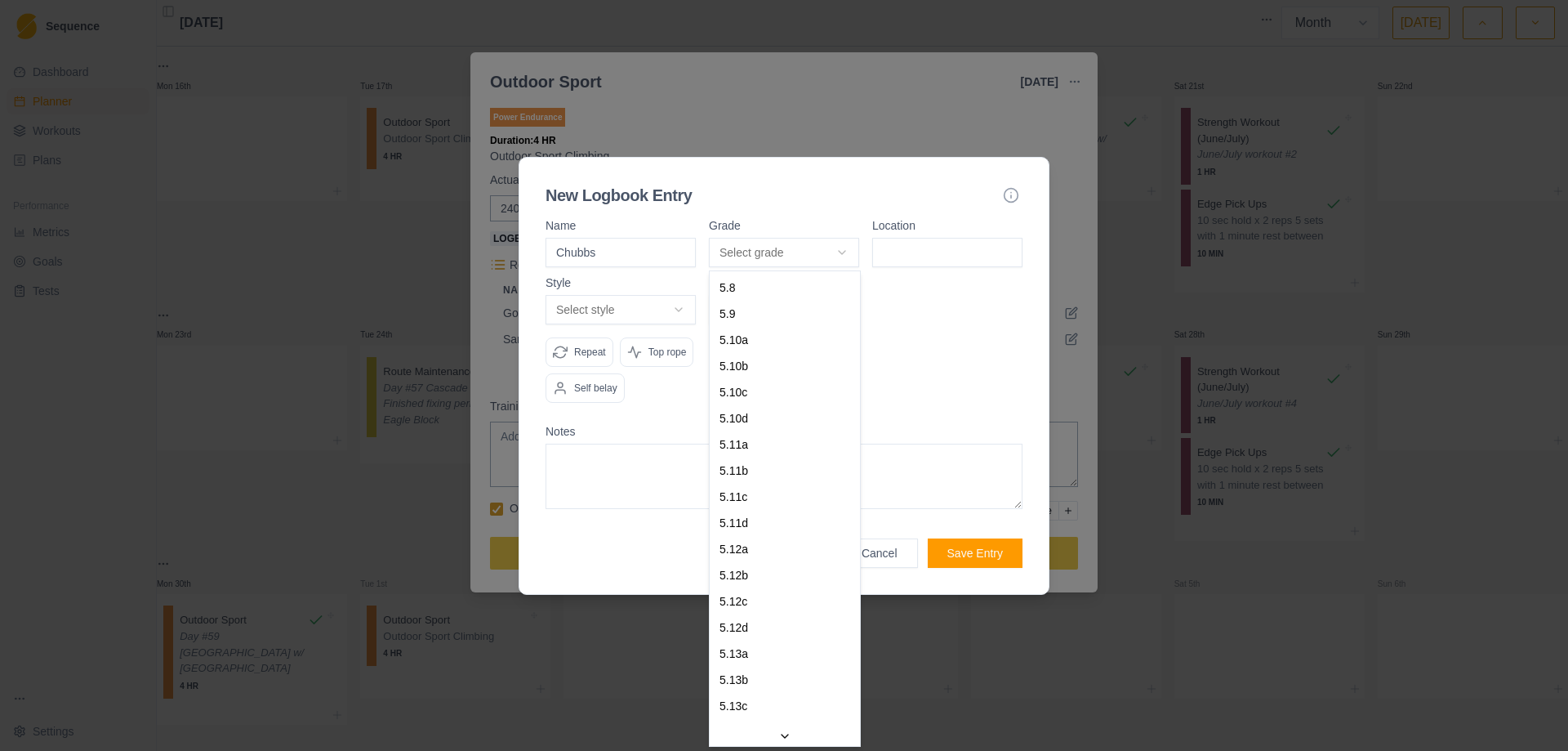
click at [838, 251] on body "Sequence Dashboard Planner Workouts Plans Performance Metrics Goals Tests Setti…" at bounding box center [784, 376] width 1568 height 751
select select "841e9395-8ba2-4200-9142-a48731e75a15"
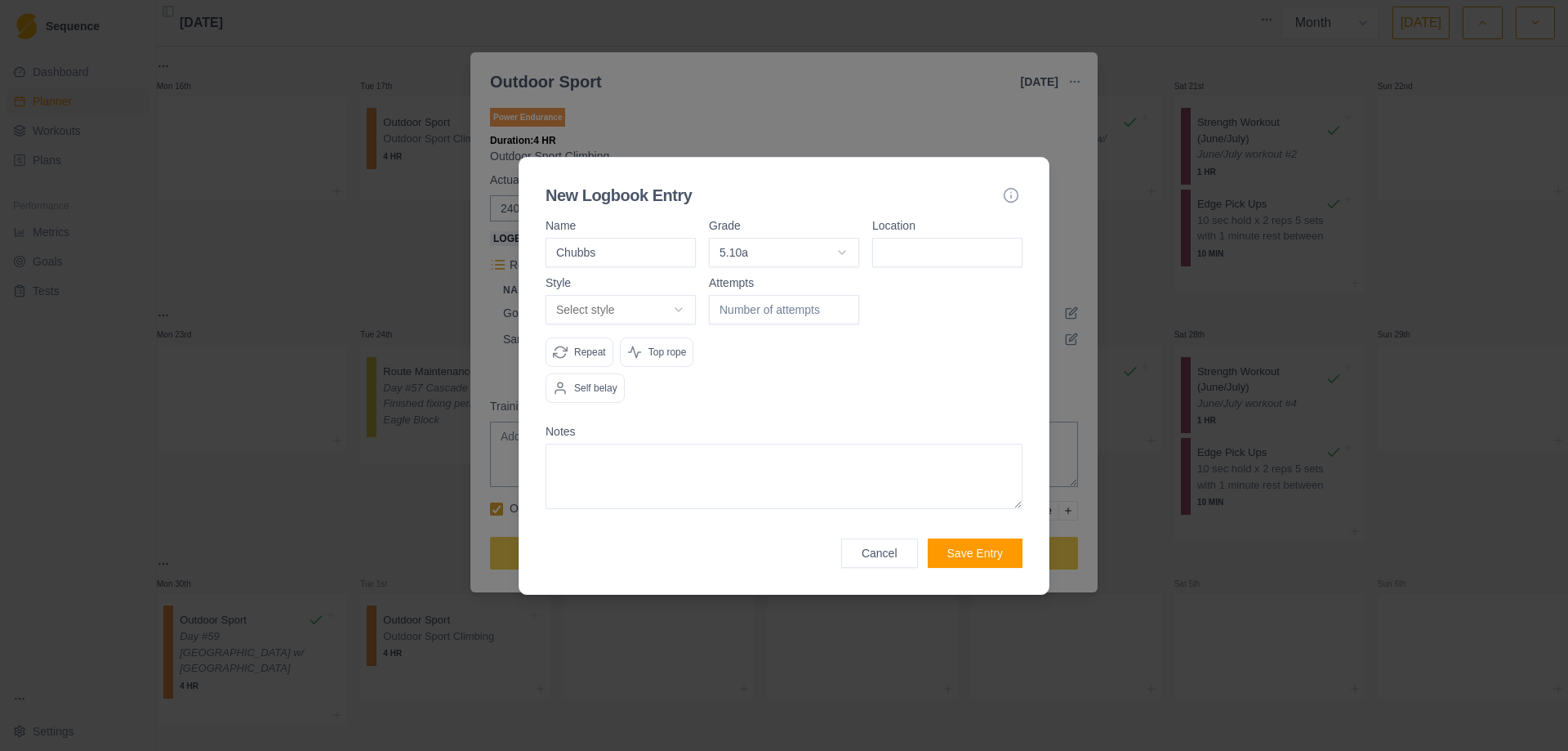
click at [920, 253] on input at bounding box center [947, 252] width 150 height 29
type input "Golf Wall"
click at [676, 308] on body "Sequence Dashboard Planner Workouts Plans Performance Metrics Goals Tests Setti…" at bounding box center [784, 376] width 1568 height 751
select select "redpoint"
drag, startPoint x: 654, startPoint y: 387, endPoint x: 677, endPoint y: 379, distance: 24.4
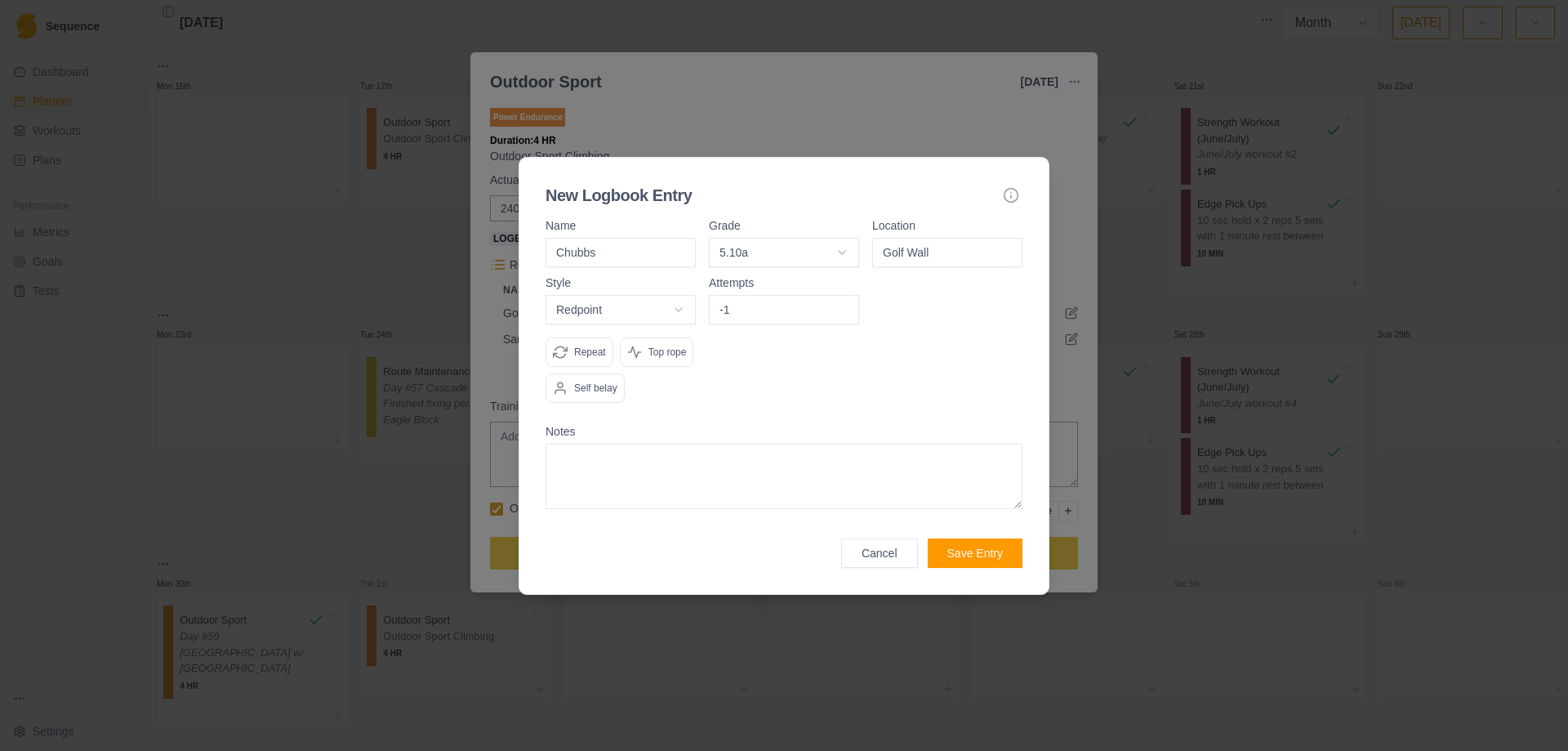
click at [847, 309] on input "-1" at bounding box center [784, 309] width 150 height 29
click at [843, 305] on input "0" at bounding box center [784, 309] width 150 height 29
type input "1"
click at [843, 305] on input "1" at bounding box center [784, 309] width 150 height 29
click at [973, 548] on button "Save Entry" at bounding box center [976, 553] width 94 height 29
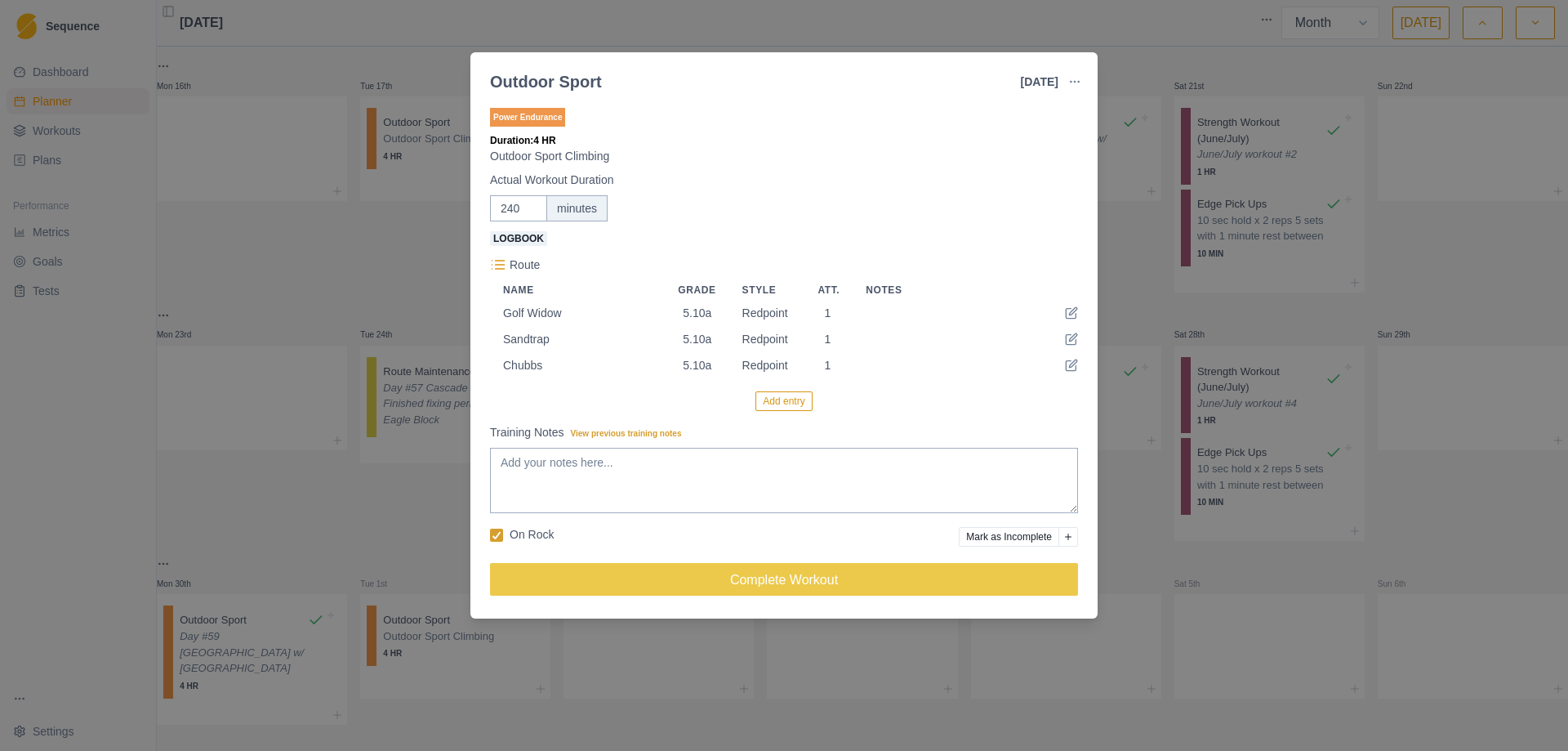
click at [789, 404] on button "Add entry" at bounding box center [784, 401] width 57 height 20
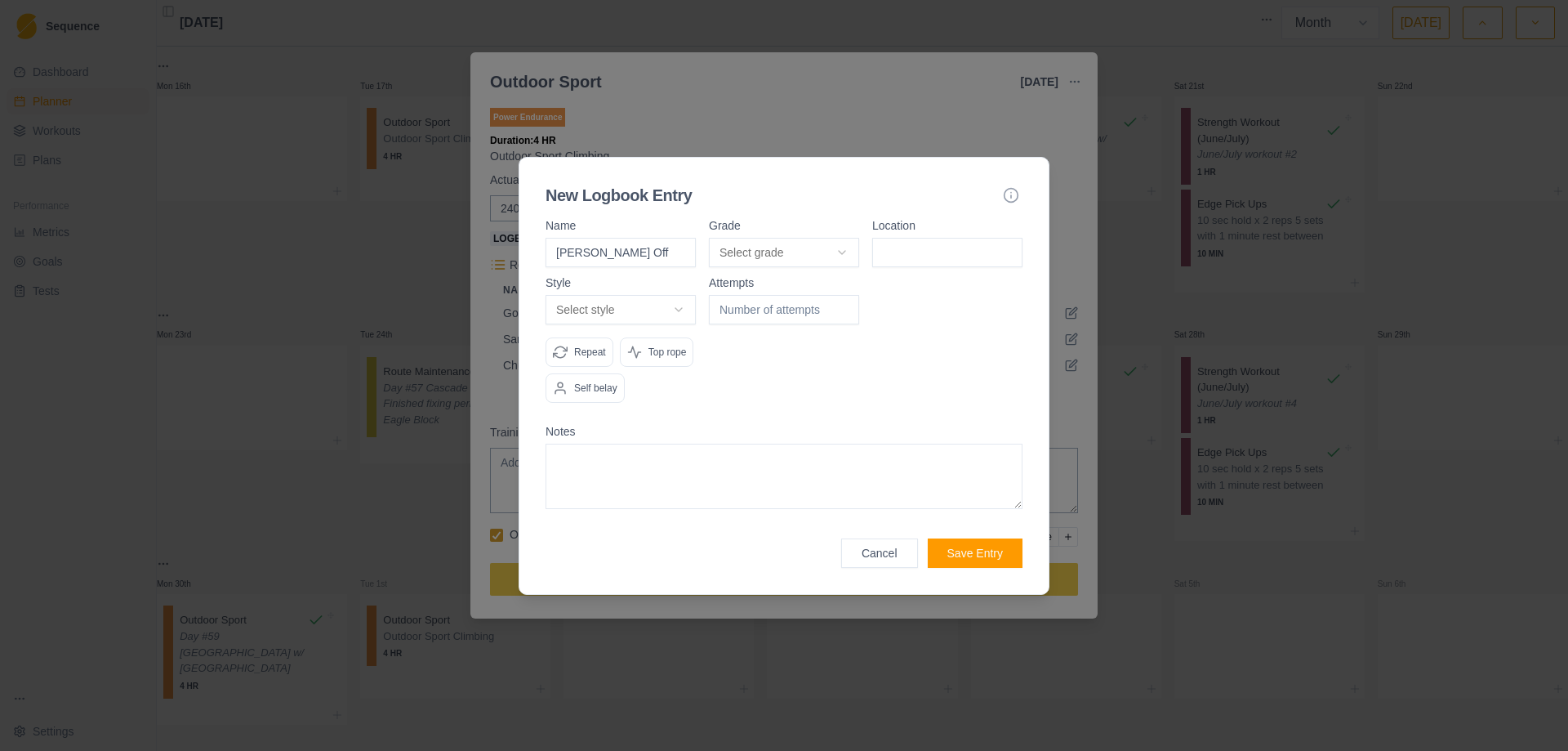
type input "[PERSON_NAME] Off"
click at [840, 250] on body "Sequence Dashboard Planner Workouts Plans Performance Metrics Goals Tests Setti…" at bounding box center [784, 376] width 1568 height 751
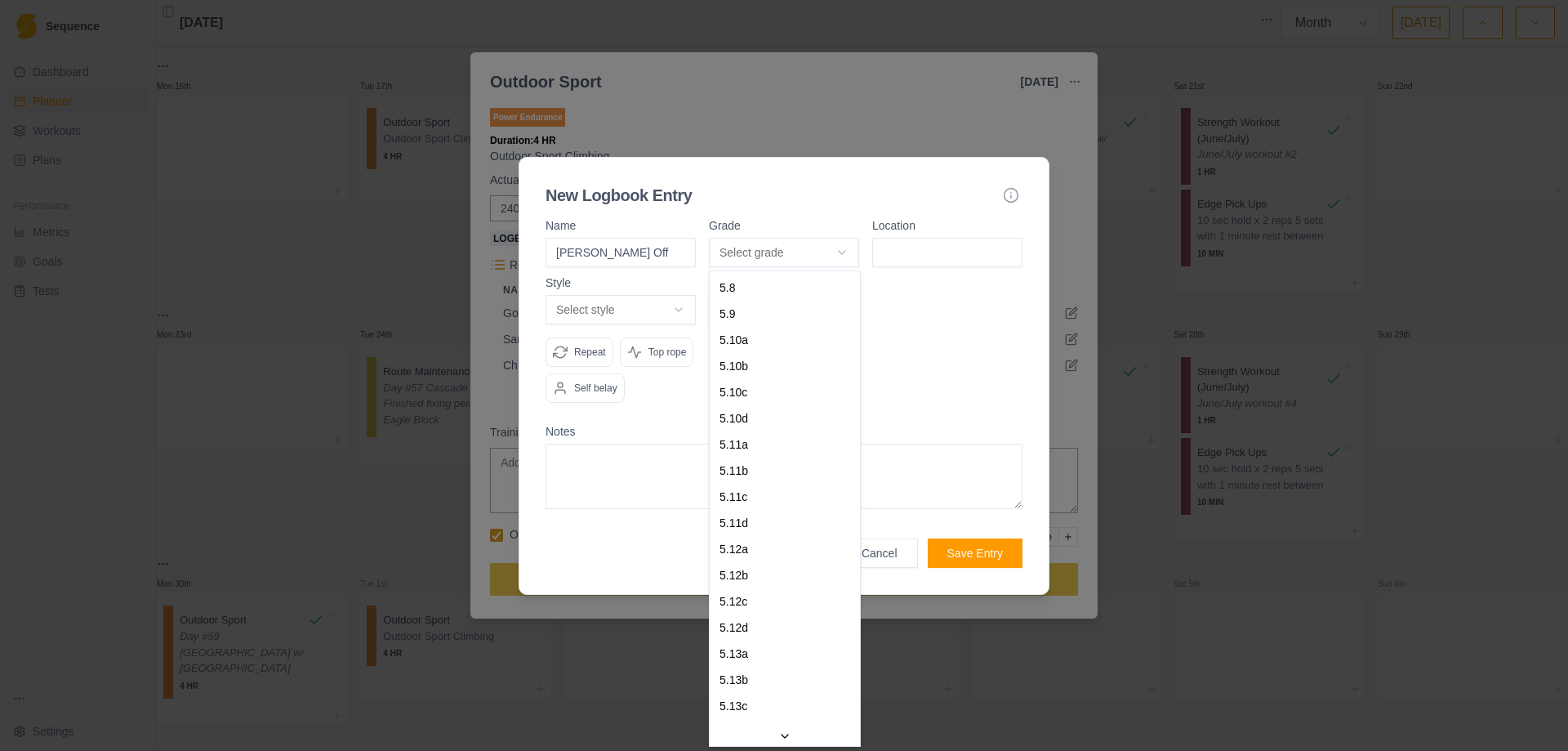
select select "cbb6f3ff-f3d1-4a37-929f-2aa7e587513a"
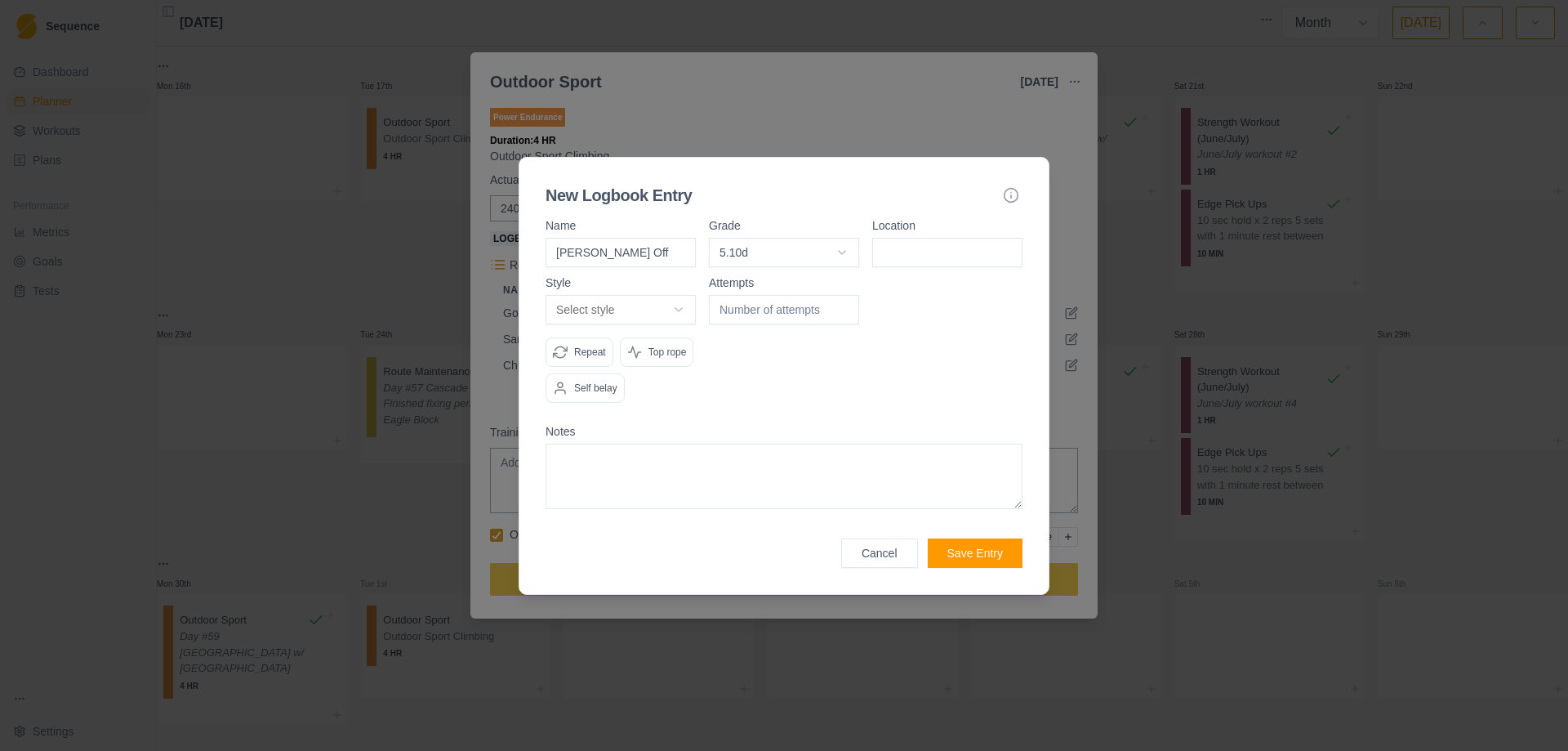
click at [910, 251] on input at bounding box center [947, 252] width 150 height 29
type input "Golf Wall"
click at [682, 313] on body "Sequence Dashboard Planner Workouts Plans Performance Metrics Goals Tests Setti…" at bounding box center [784, 376] width 1568 height 751
select select "redpoint"
type input "1"
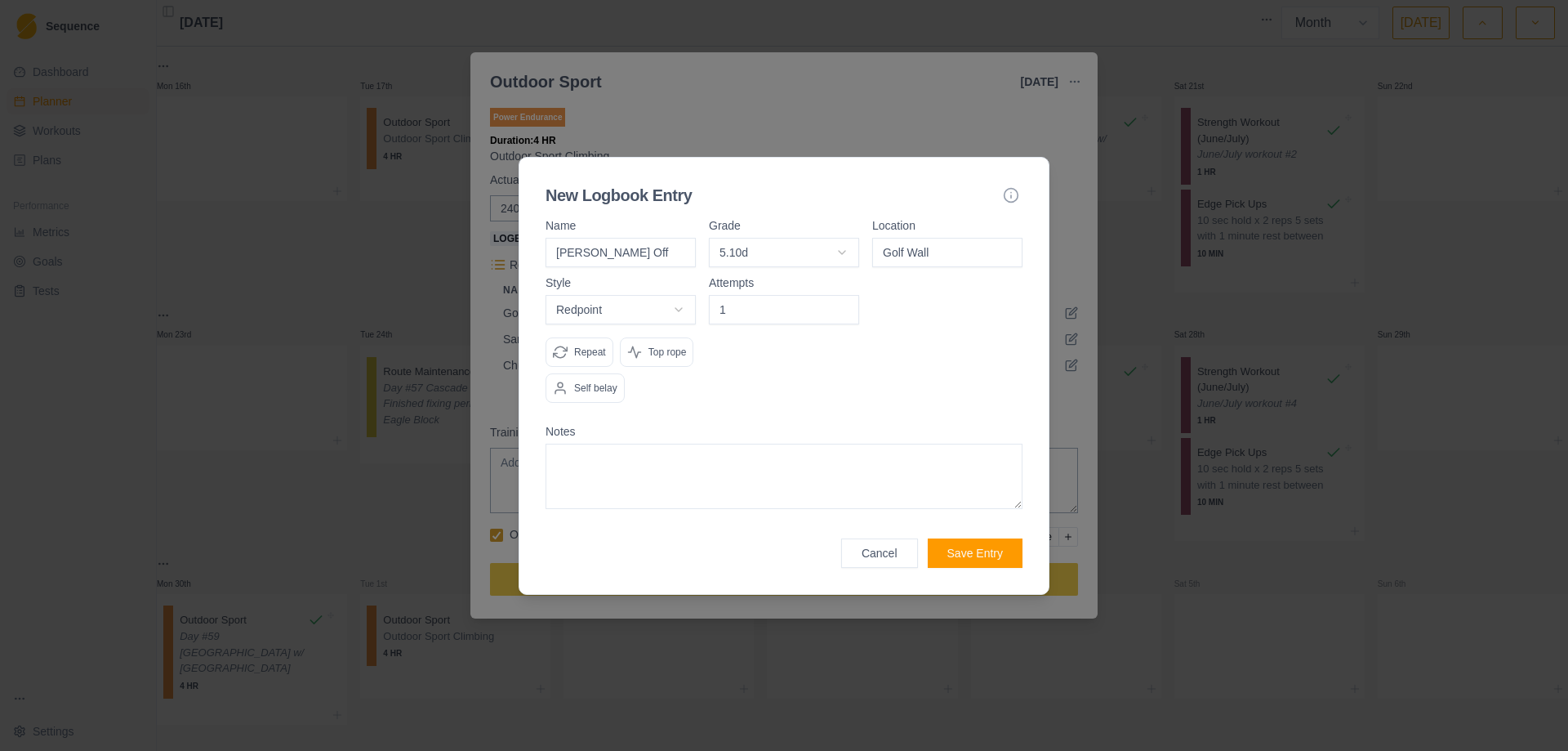
click at [848, 303] on input "1" at bounding box center [784, 309] width 150 height 29
click at [967, 553] on button "Save Entry" at bounding box center [976, 553] width 94 height 29
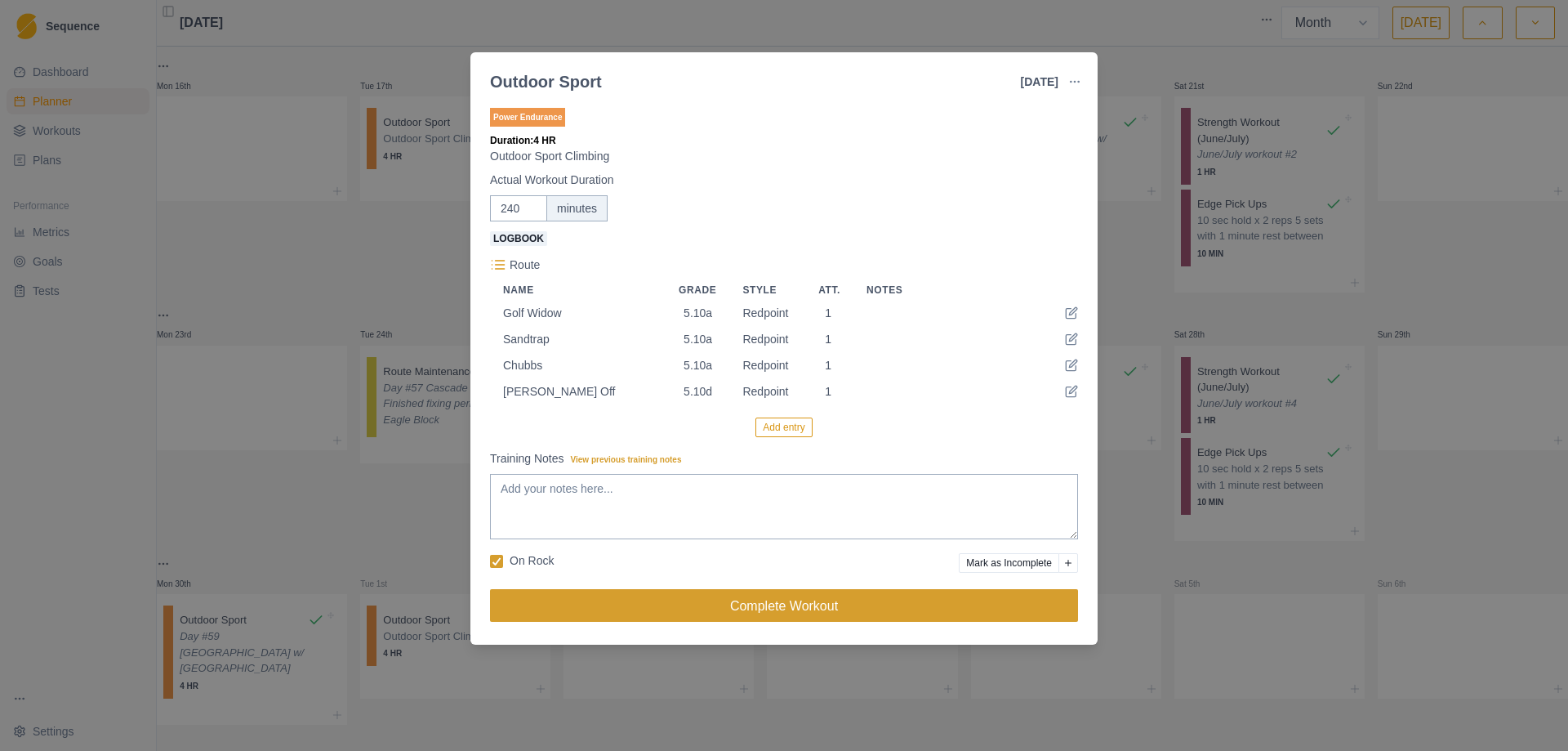
click at [758, 606] on button "Complete Workout" at bounding box center [783, 605] width 588 height 33
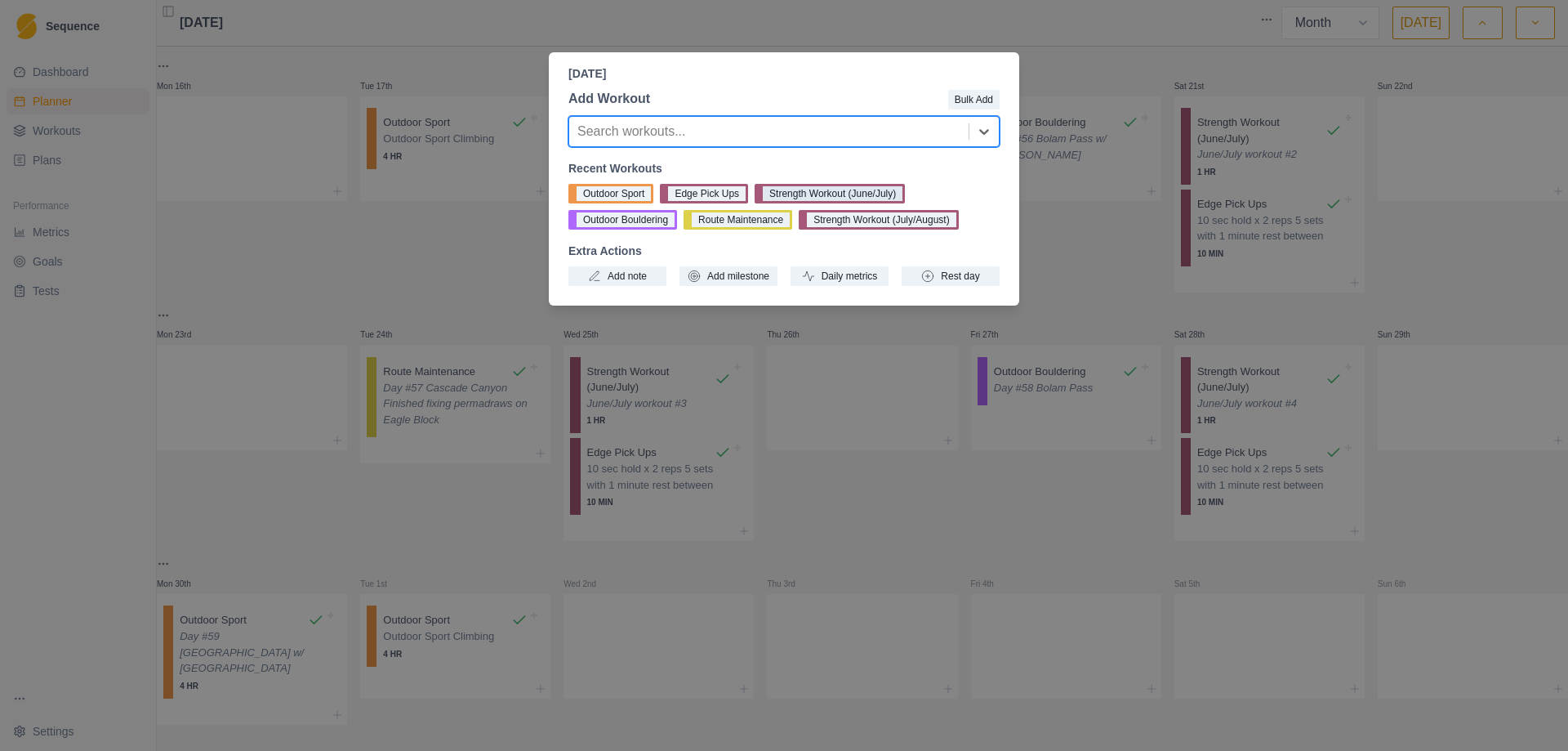
click at [820, 193] on button "Strength Workout (June/July)" at bounding box center [829, 193] width 150 height 20
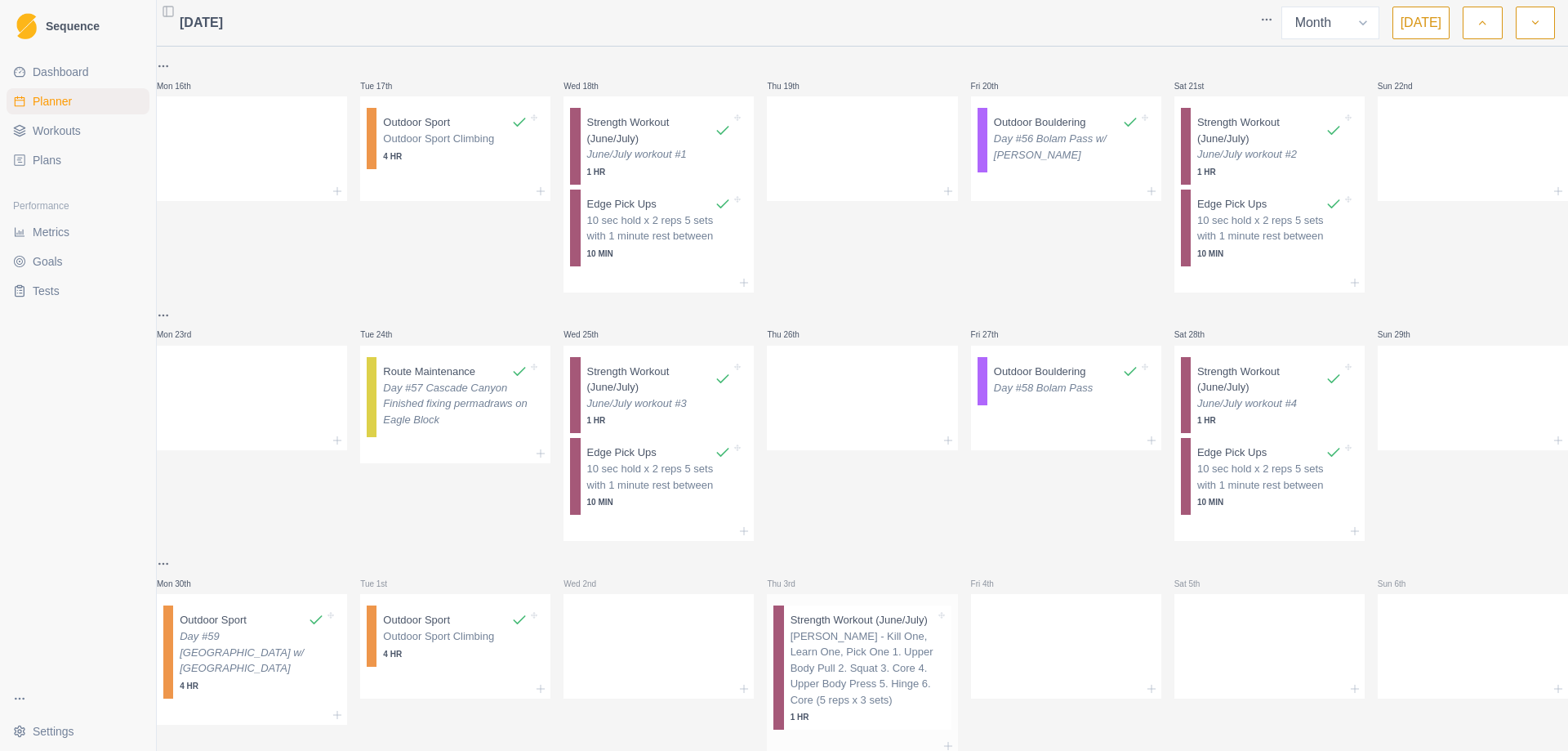
click at [852, 666] on p "[PERSON_NAME] - Kill One, Learn One, Pick One 1. Upper Body Pull 2. Squat 3. Co…" at bounding box center [862, 668] width 144 height 80
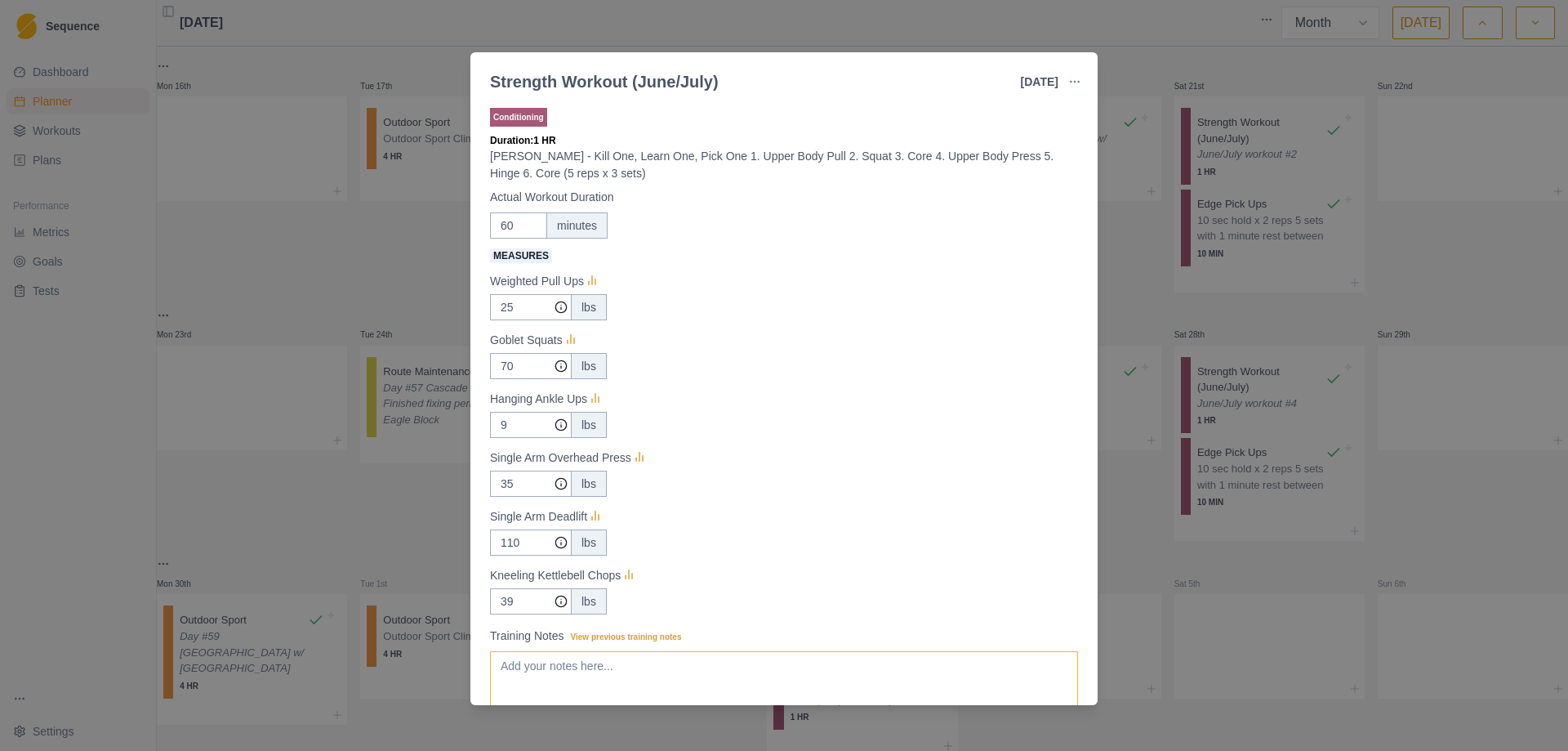
click at [654, 672] on textarea "Training Notes View previous training notes" at bounding box center [783, 683] width 588 height 65
type textarea "June/July workout #5"
click at [521, 301] on input "25" at bounding box center [530, 308] width 82 height 26
type input "22.5"
click at [520, 320] on input "9" at bounding box center [530, 308] width 82 height 26
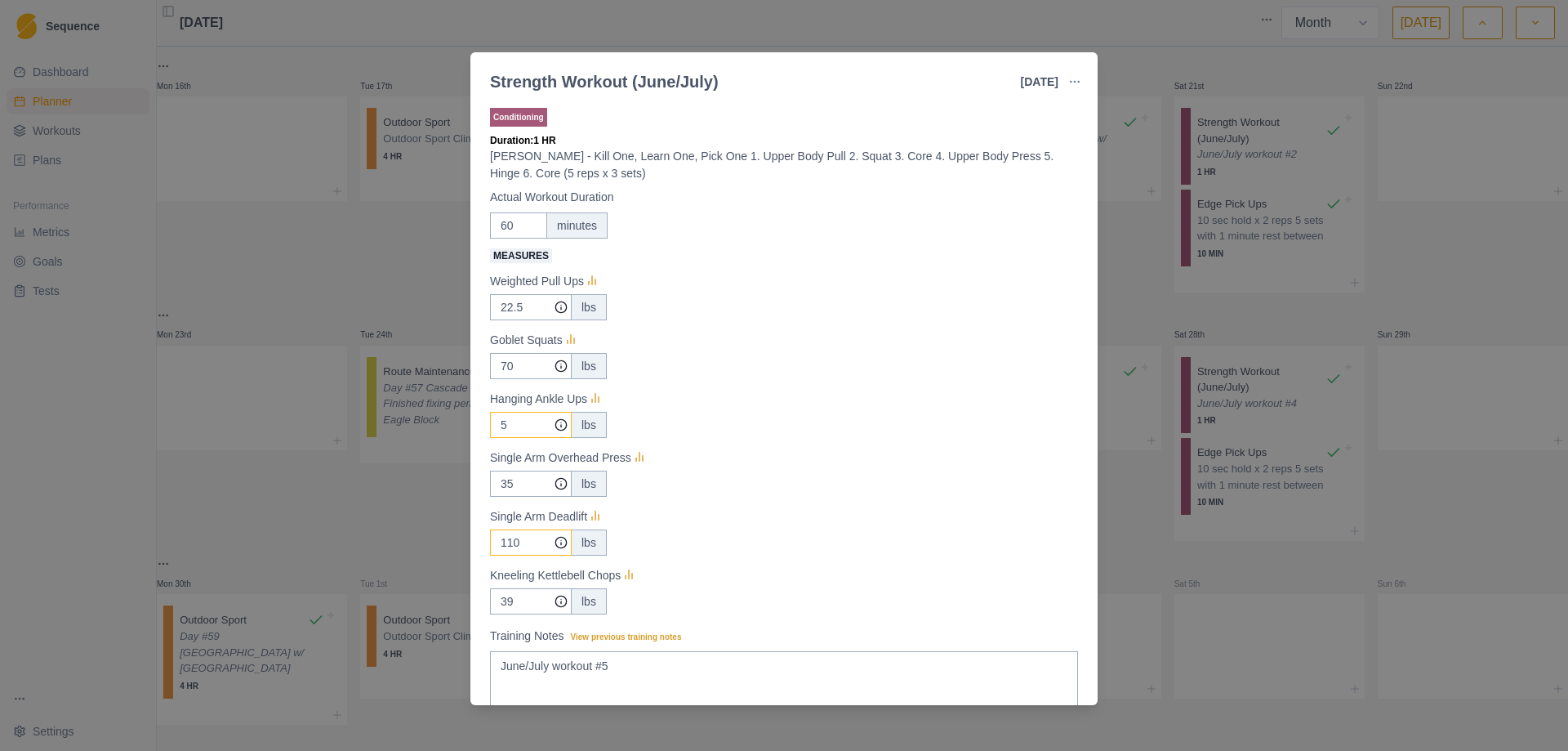
type input "5"
click at [527, 320] on input "110" at bounding box center [530, 308] width 82 height 26
type input "115"
click at [525, 320] on input "39" at bounding box center [530, 308] width 82 height 26
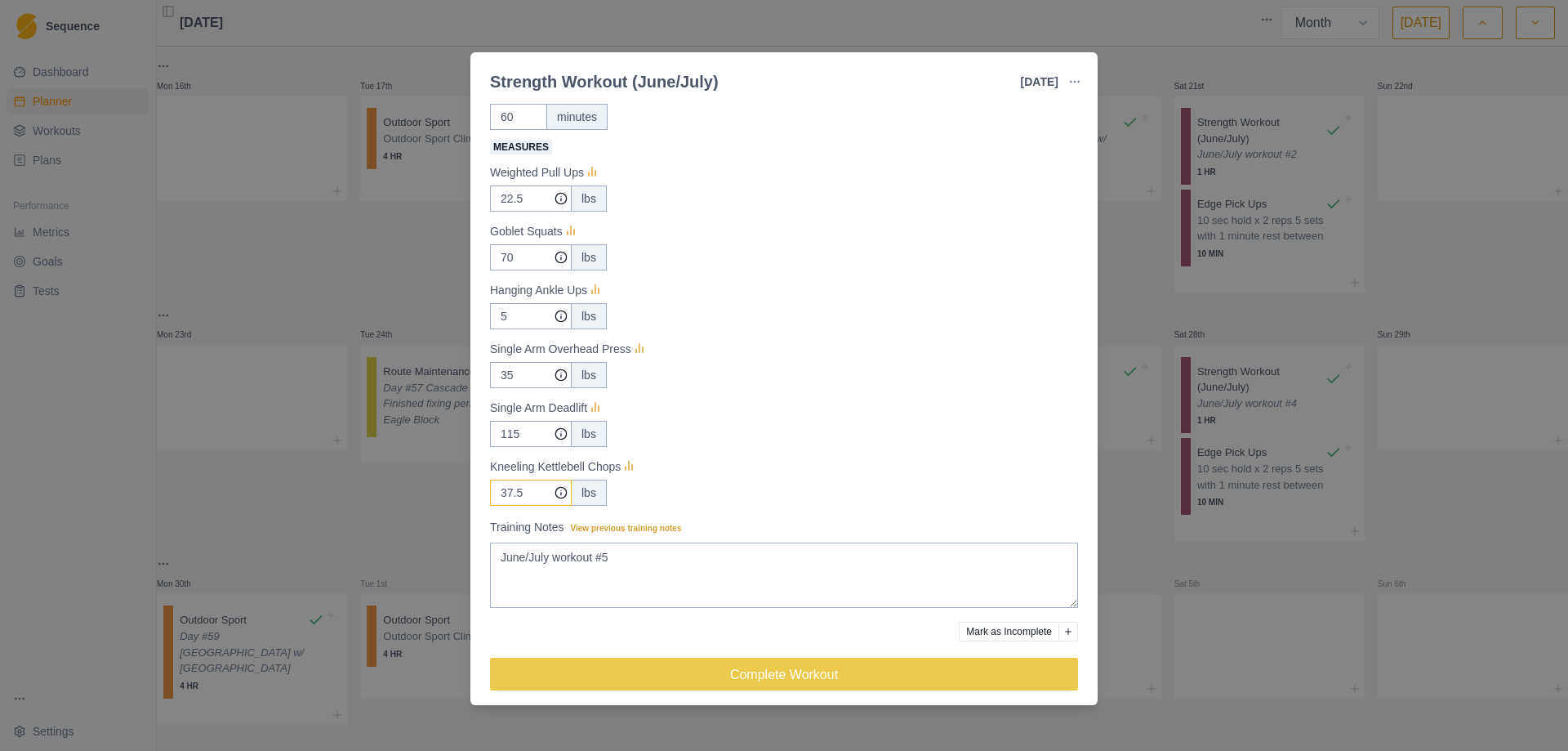
scroll to position [117, 0]
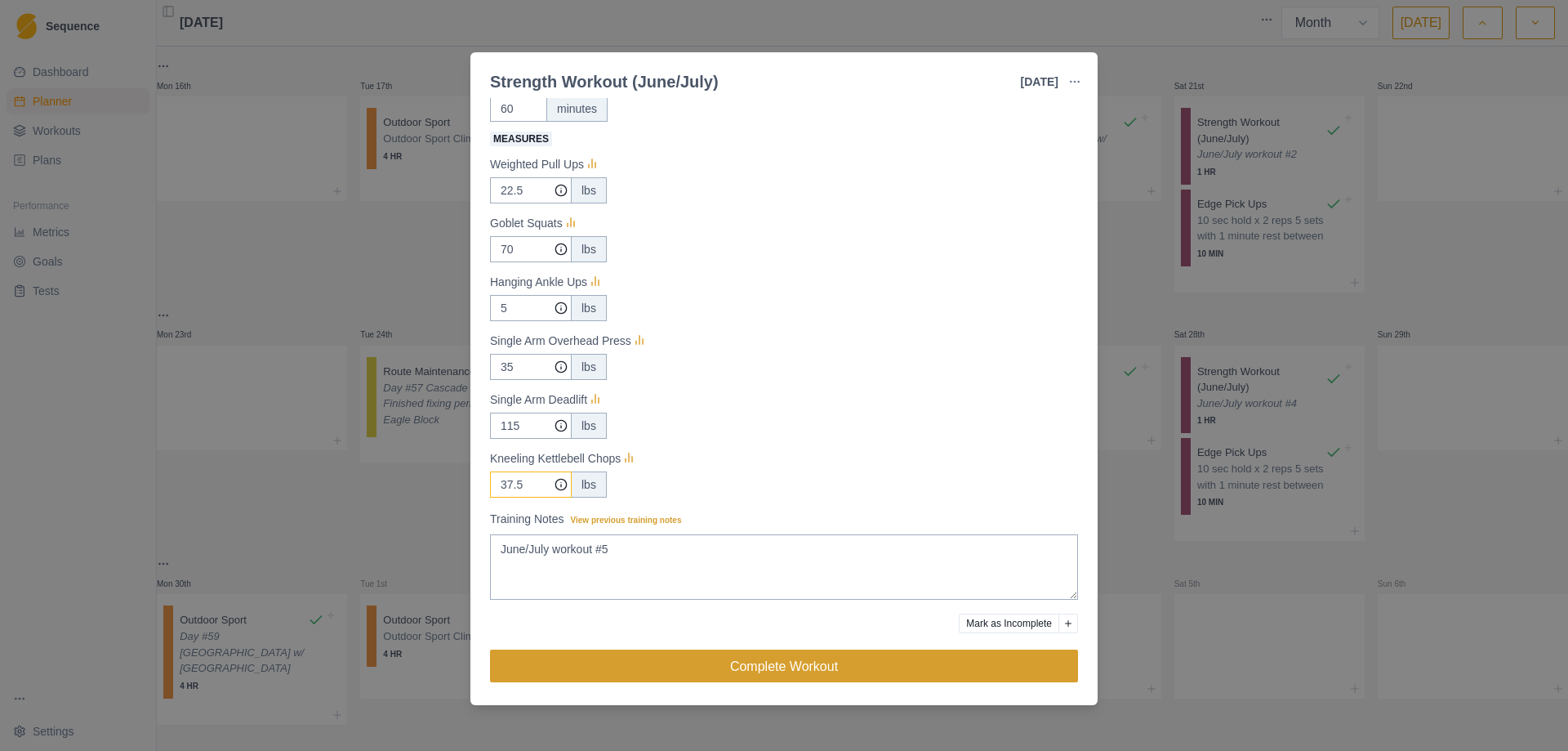
type input "37.5"
click at [784, 669] on button "Complete Workout" at bounding box center [783, 665] width 588 height 33
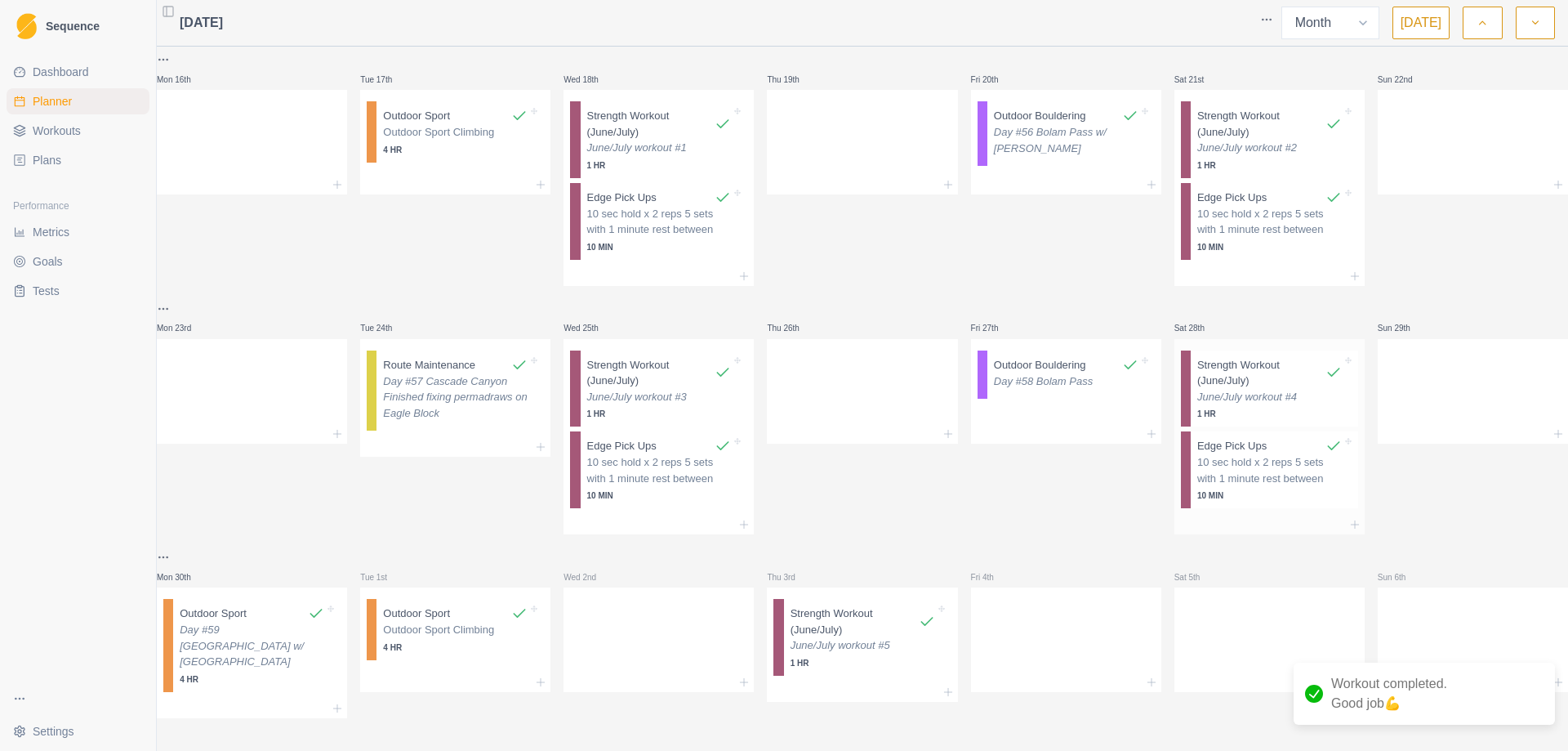
scroll to position [482, 0]
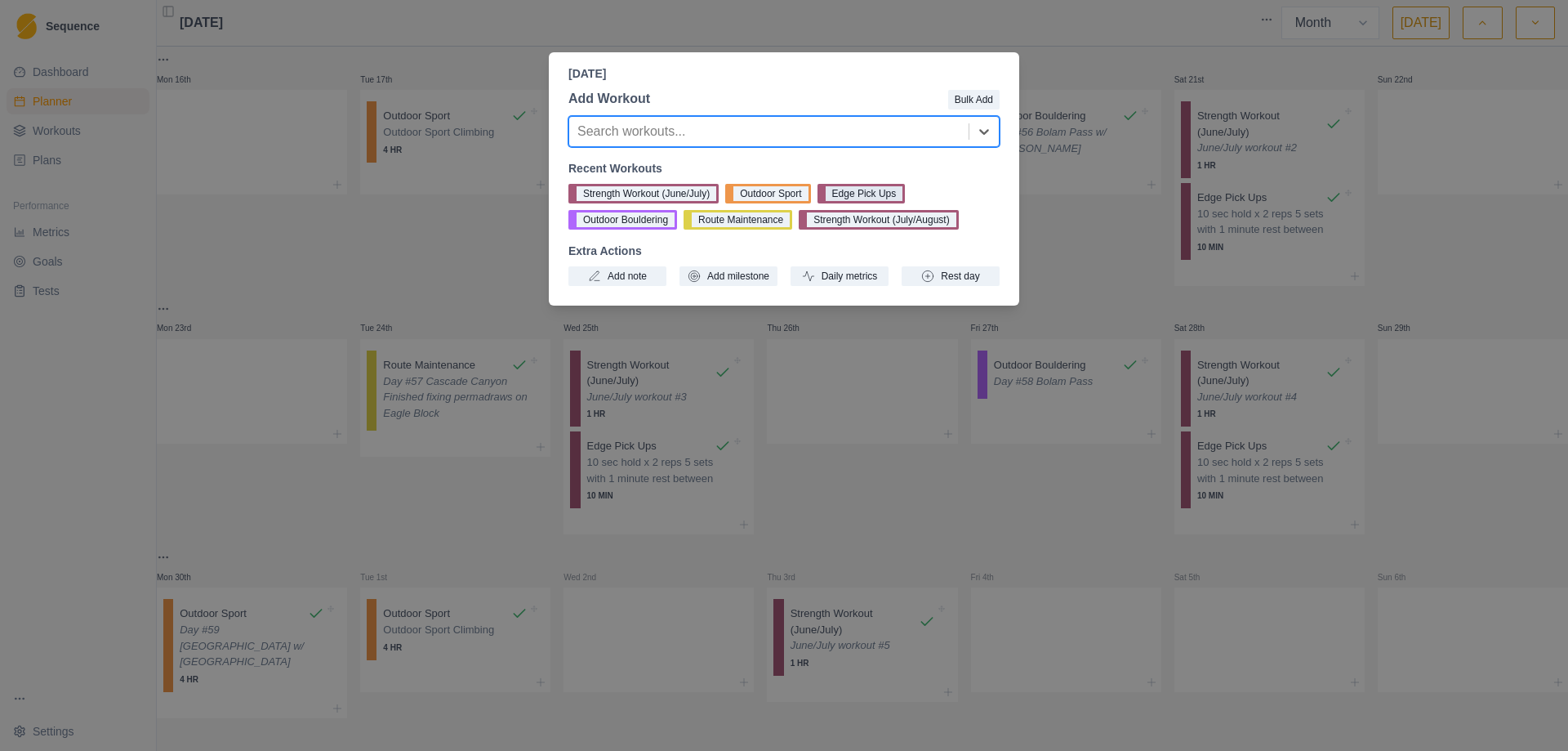
click at [874, 192] on button "Edge Pick Ups" at bounding box center [862, 193] width 89 height 20
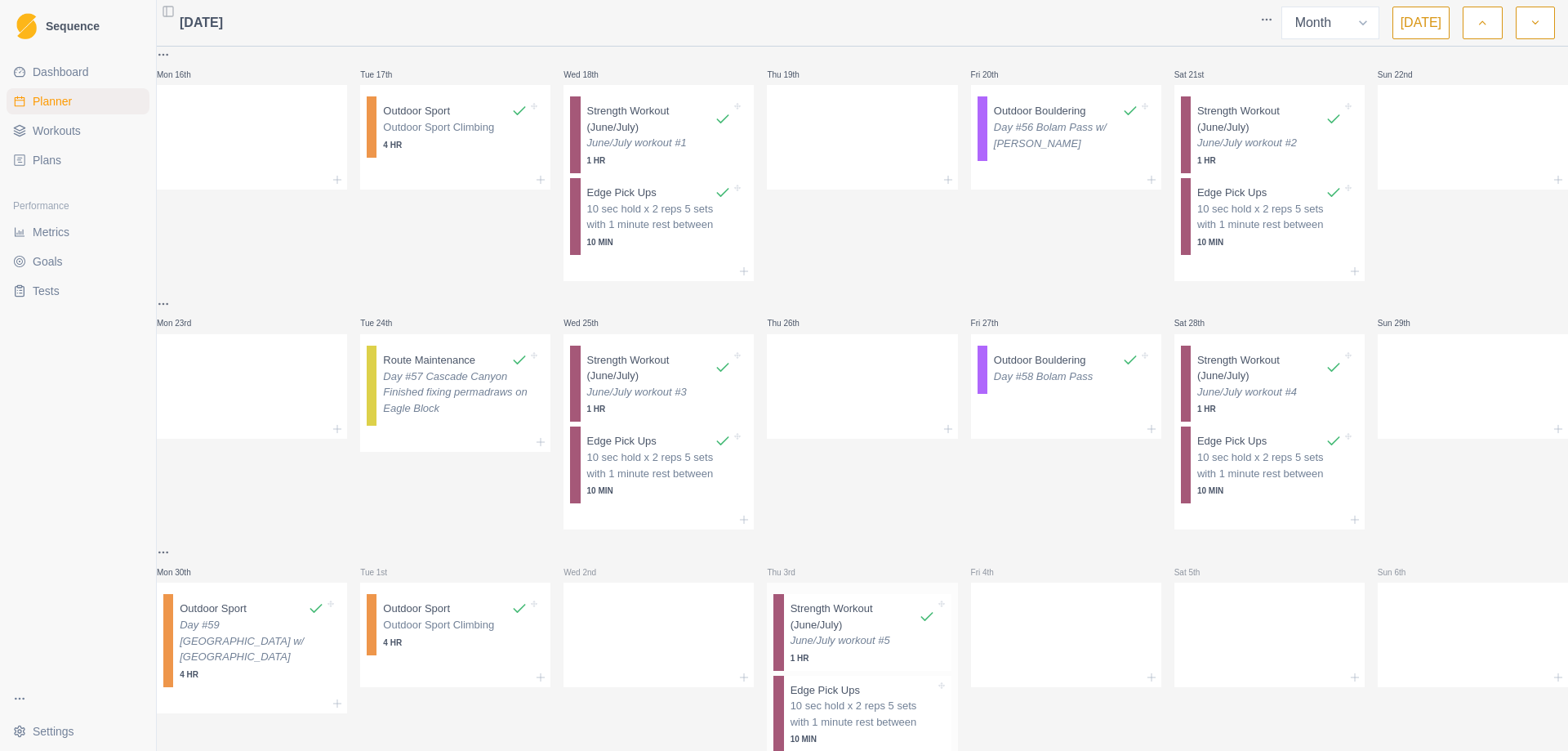
click at [838, 729] on p "10 sec hold x 2 reps 5 sets with 1 minute rest between" at bounding box center [862, 713] width 144 height 32
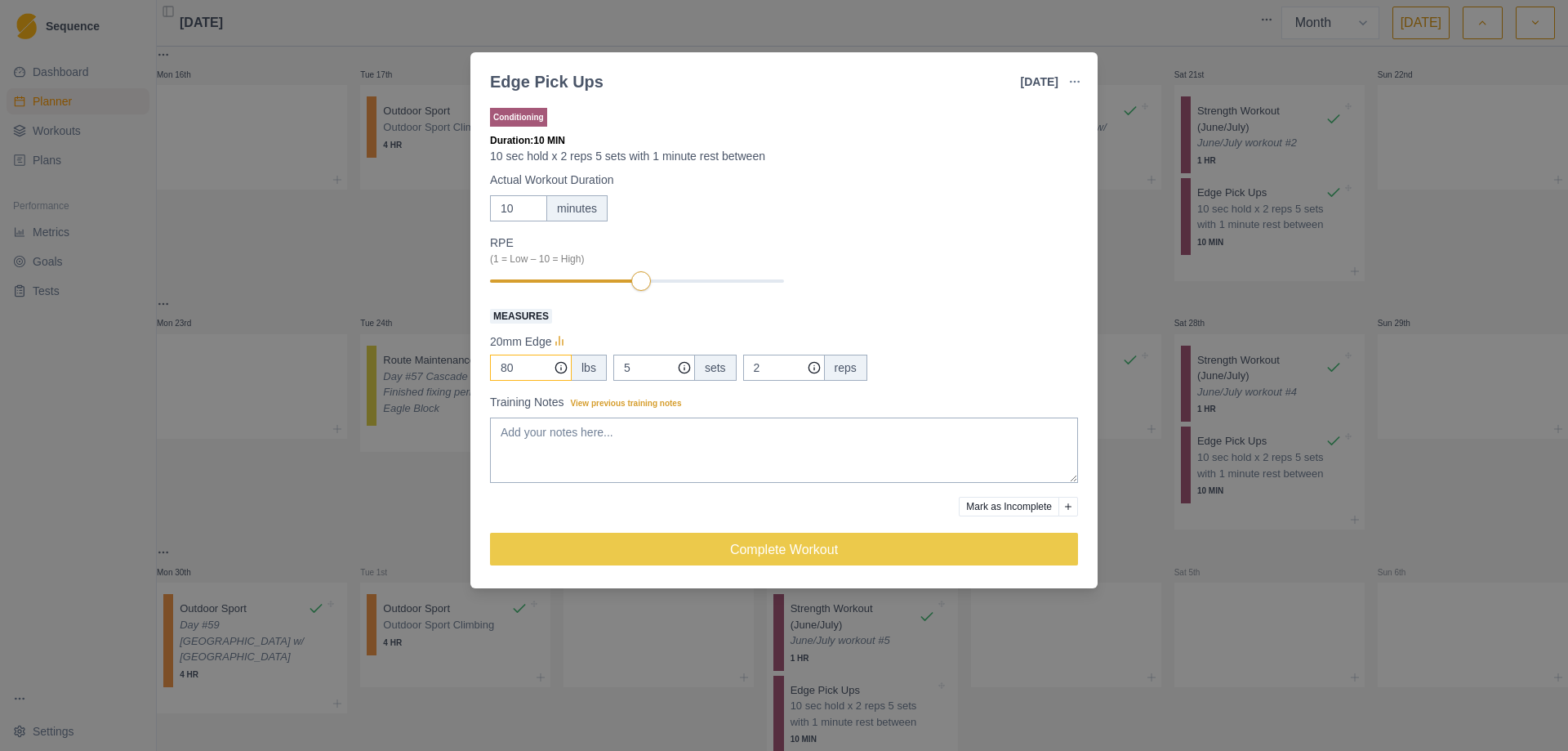
click at [524, 376] on input "80" at bounding box center [530, 368] width 82 height 26
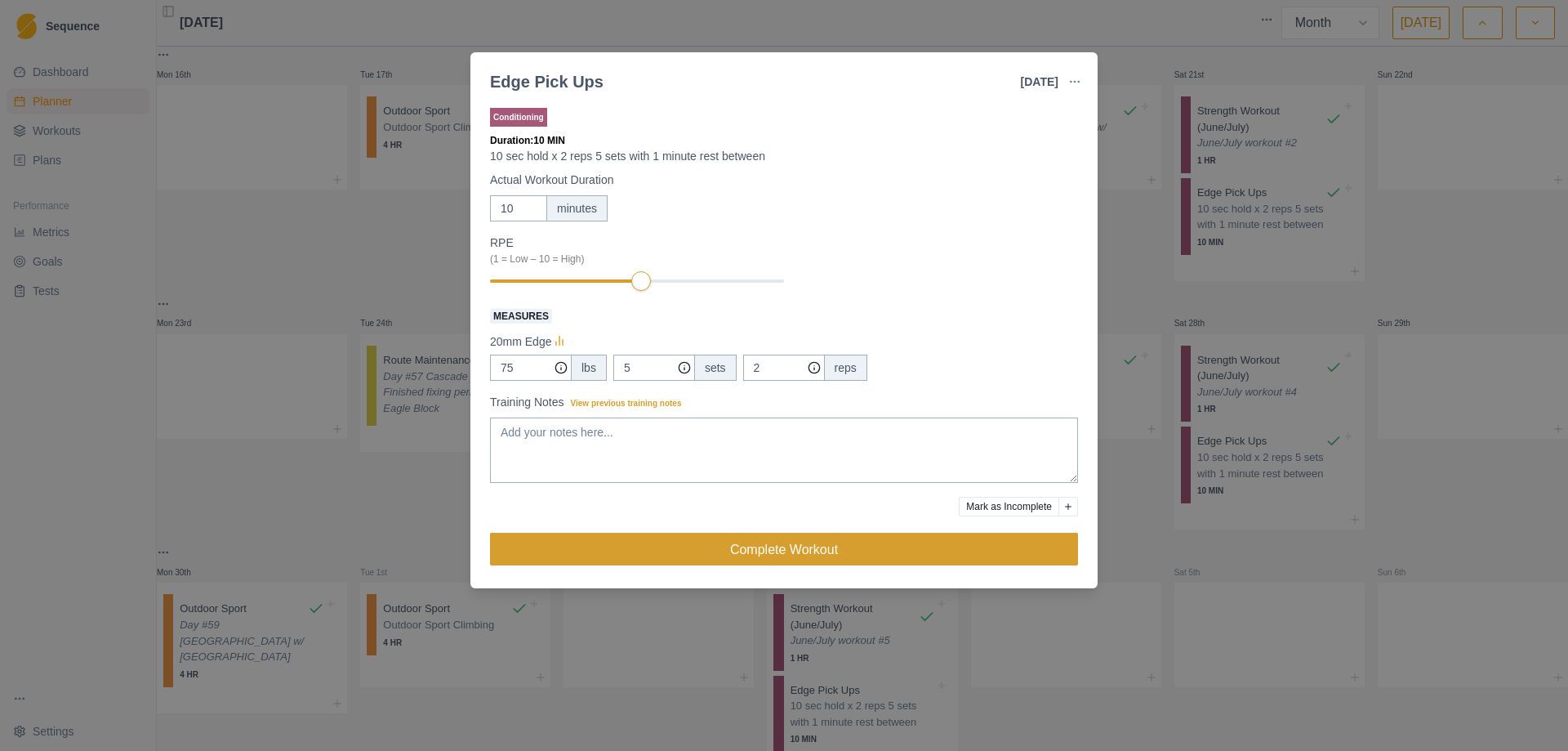
click at [778, 555] on button "Complete Workout" at bounding box center [783, 549] width 588 height 33
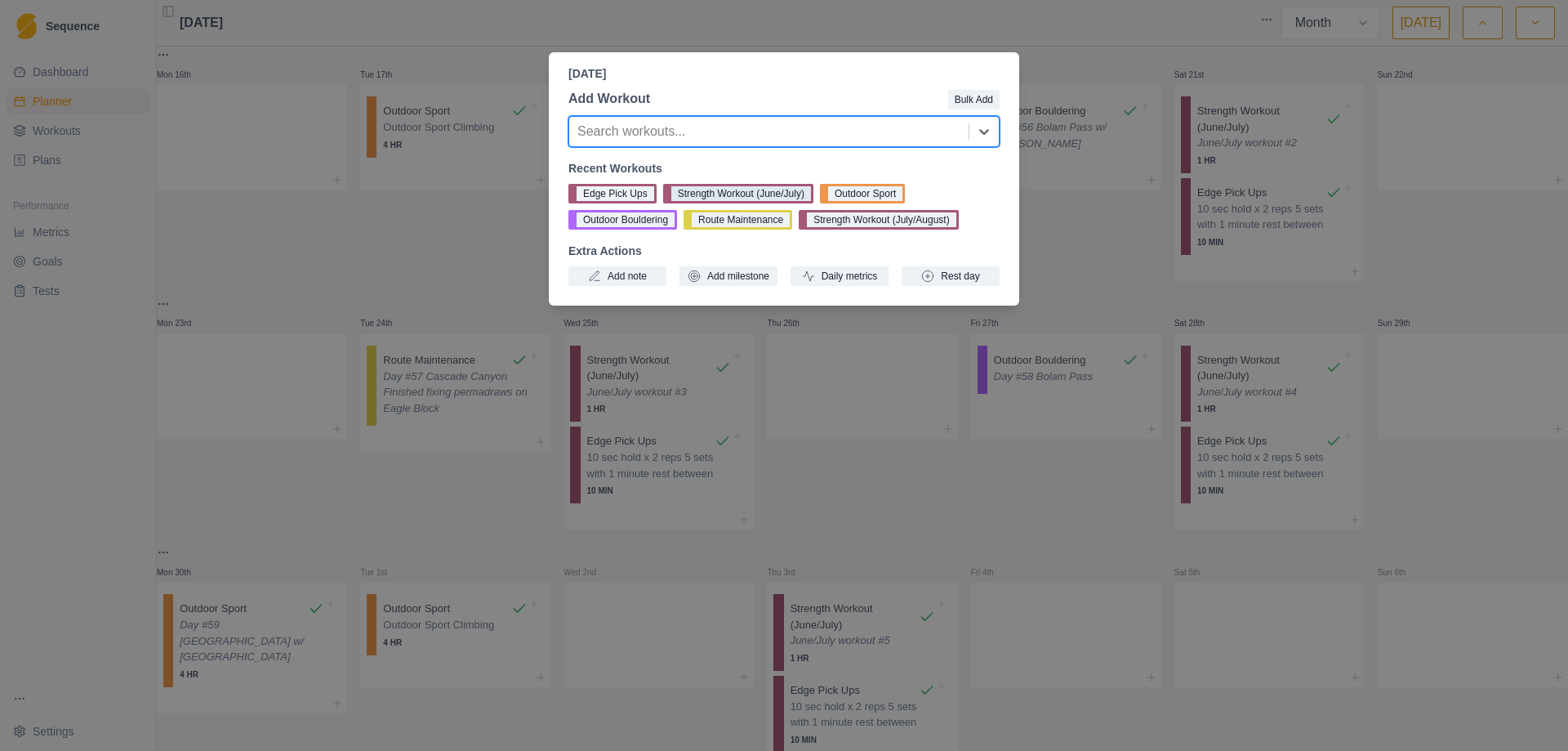
click at [760, 189] on button "Strength Workout (June/July)" at bounding box center [738, 193] width 150 height 20
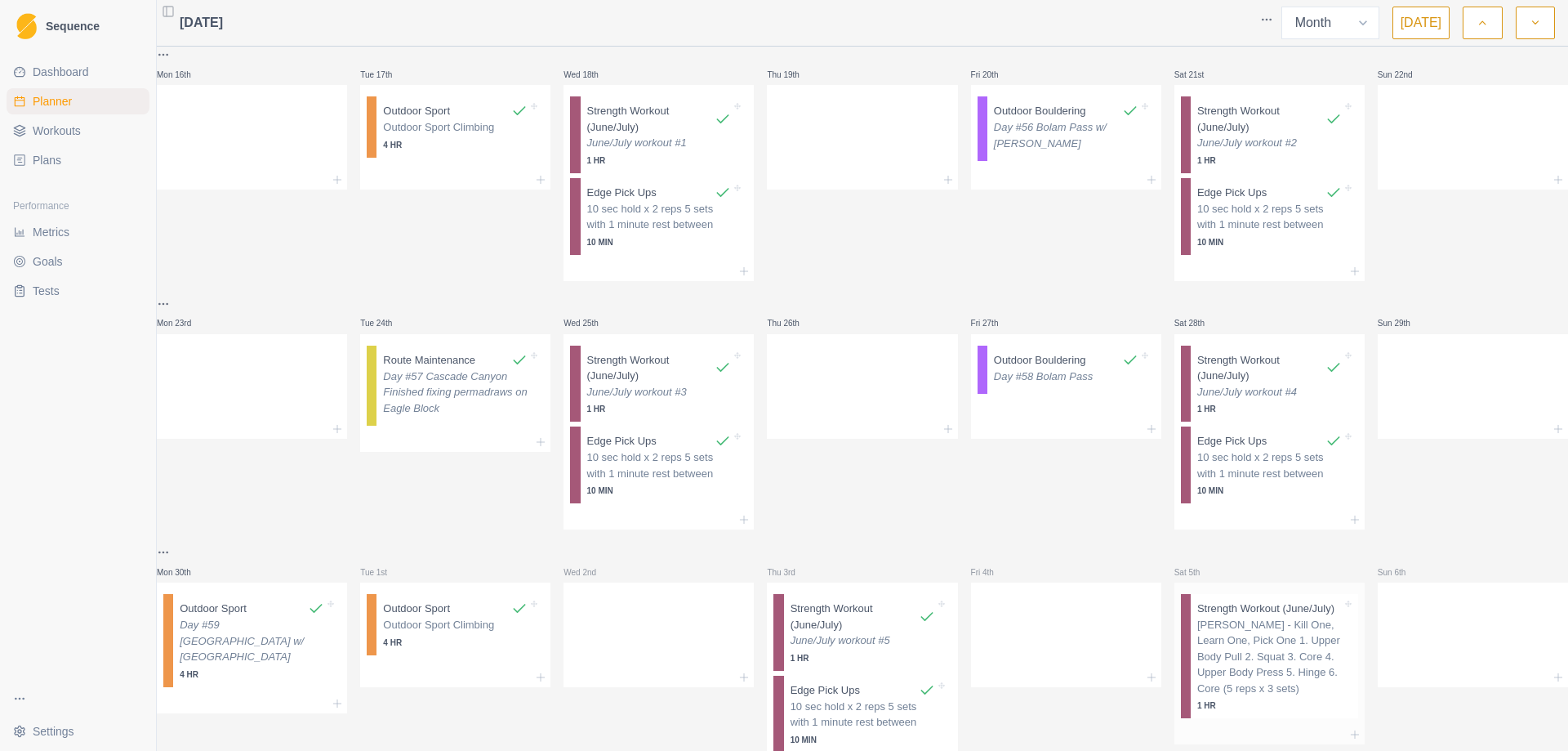
click at [1243, 636] on p "[PERSON_NAME] - Kill One, Learn One, Pick One 1. Upper Body Pull 2. Squat 3. Co…" at bounding box center [1269, 657] width 144 height 80
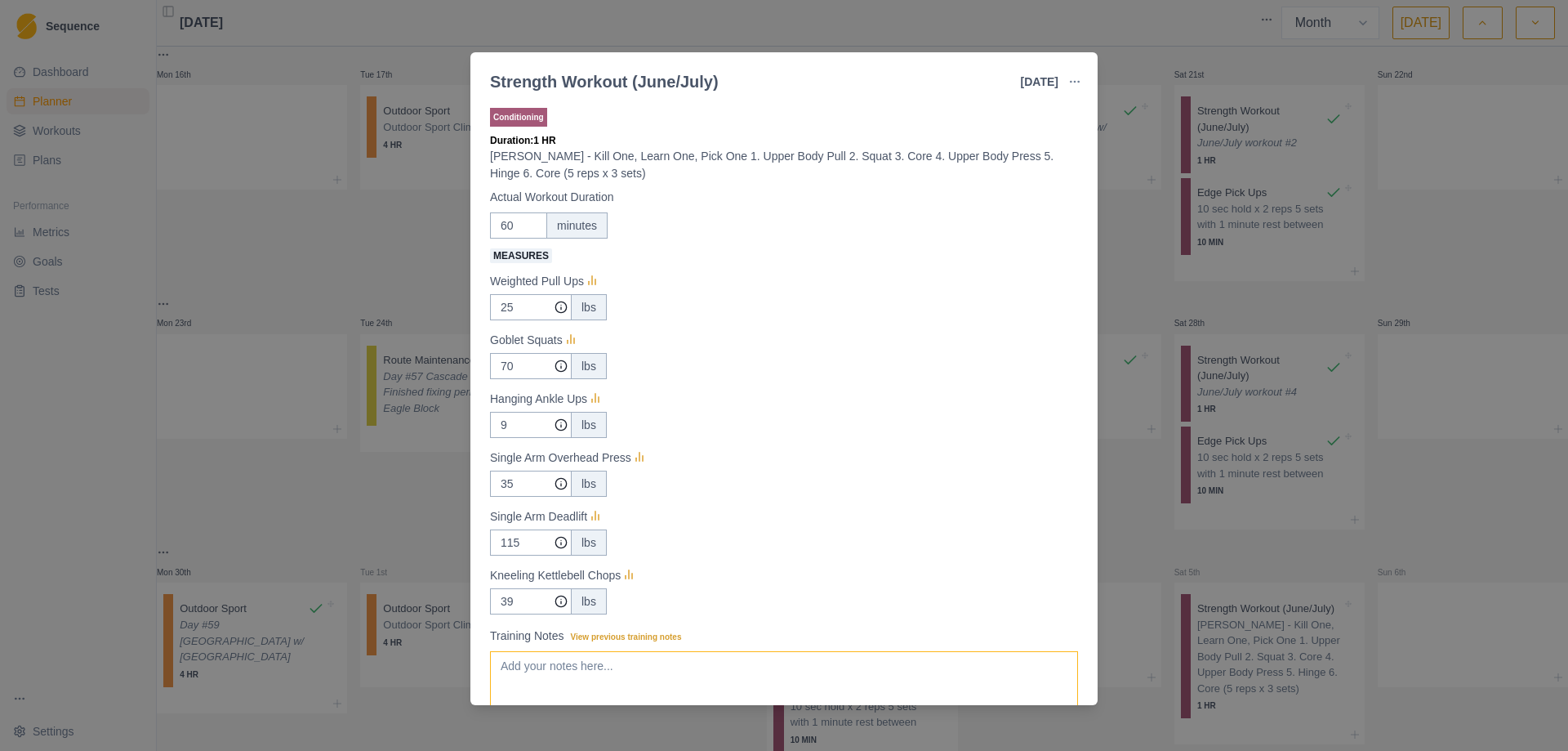
click at [807, 686] on textarea "Training Notes View previous training notes" at bounding box center [783, 683] width 588 height 65
click at [520, 310] on input "25" at bounding box center [530, 308] width 82 height 26
click at [520, 320] on input "9" at bounding box center [530, 308] width 82 height 26
click at [514, 320] on input "35" at bounding box center [530, 308] width 82 height 26
click at [530, 320] on input "39" at bounding box center [530, 308] width 82 height 26
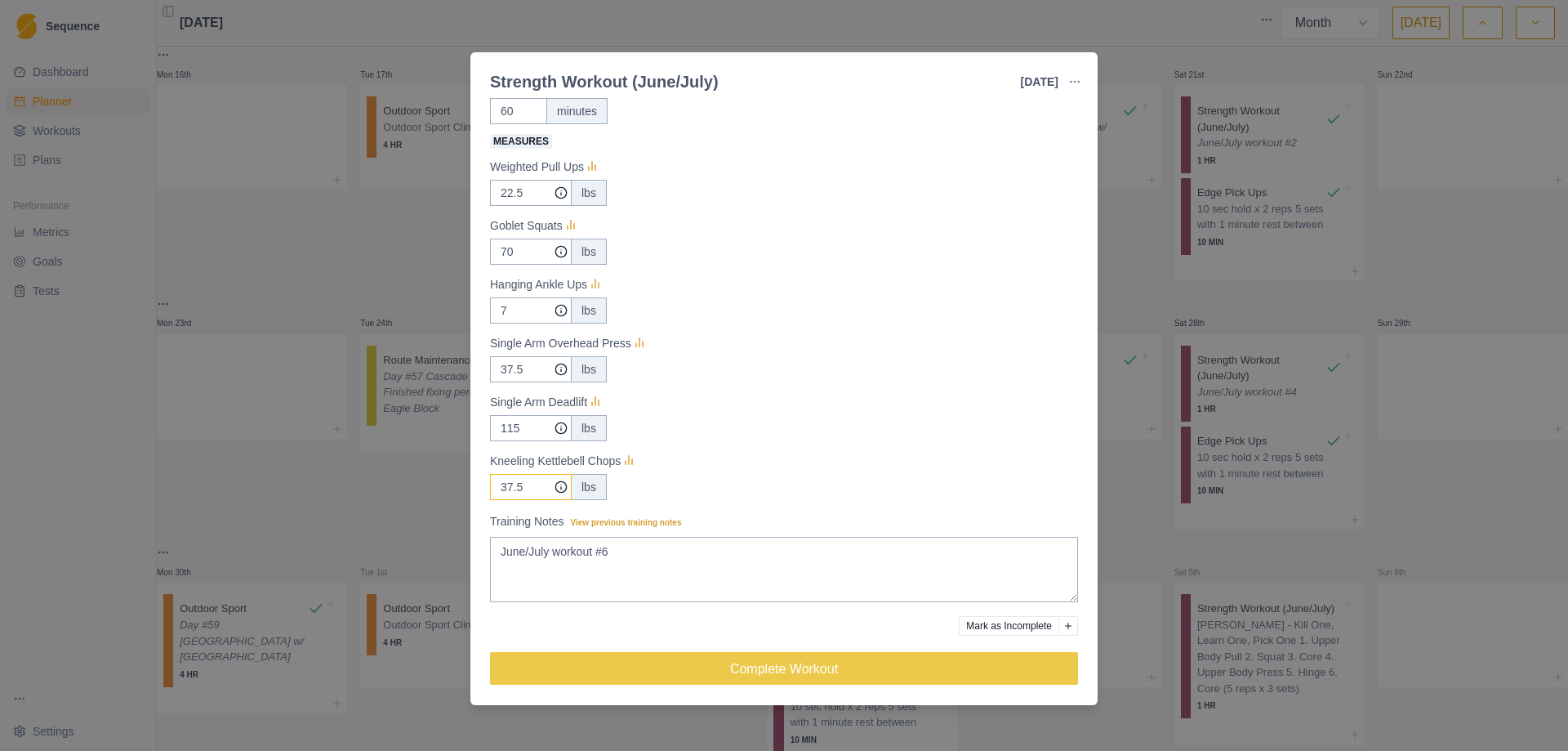
scroll to position [117, 0]
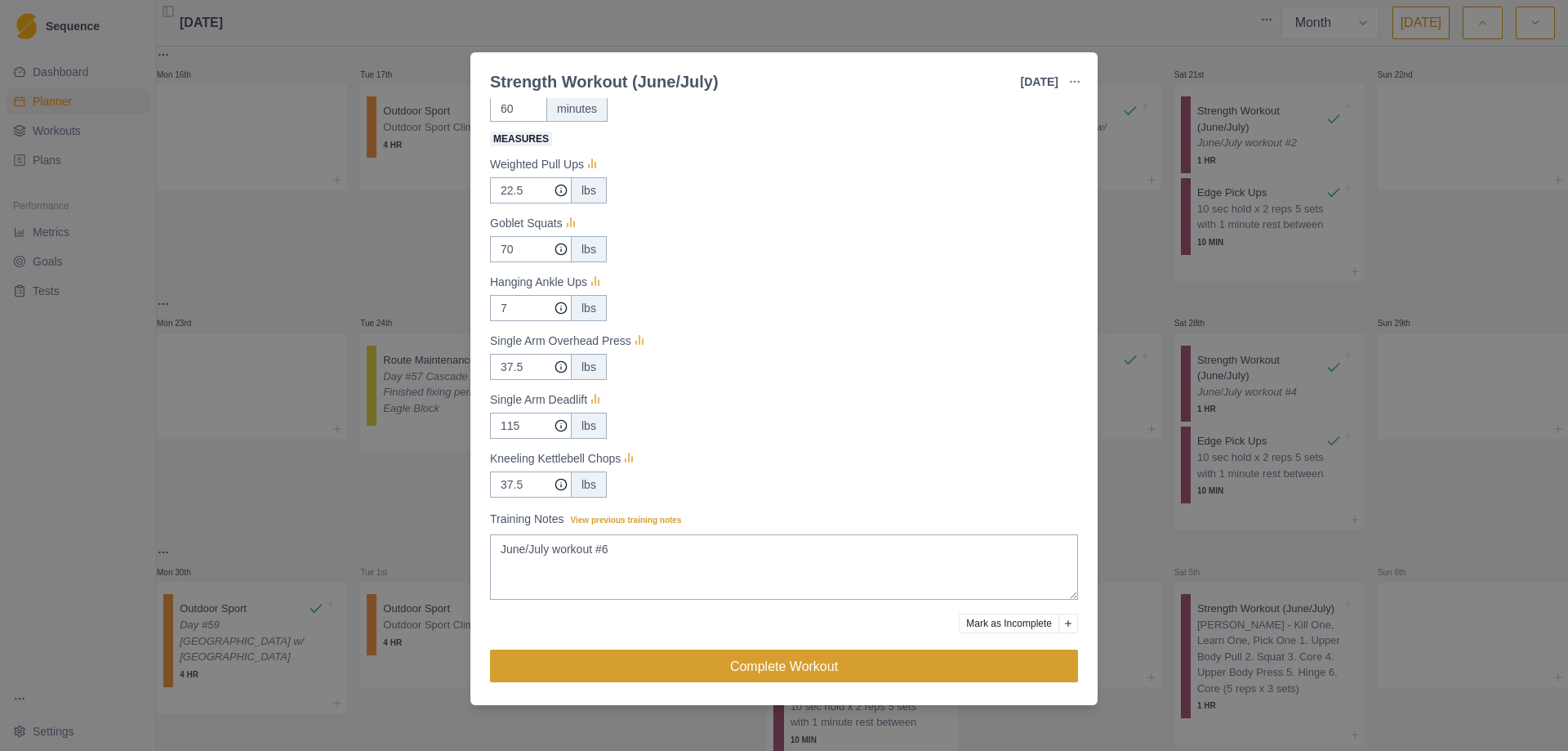
click at [815, 663] on button "Complete Workout" at bounding box center [783, 665] width 588 height 33
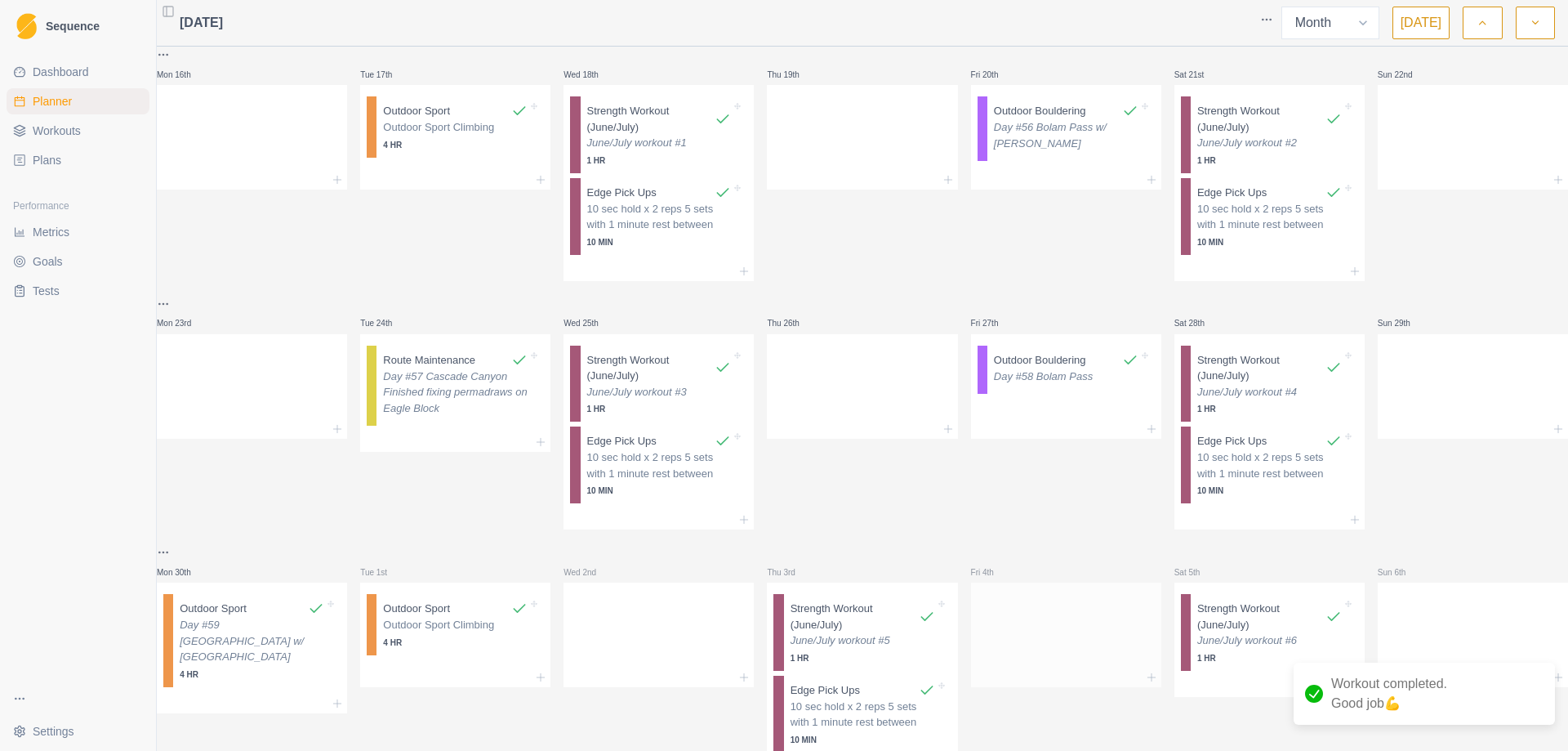
scroll to position [565, 0]
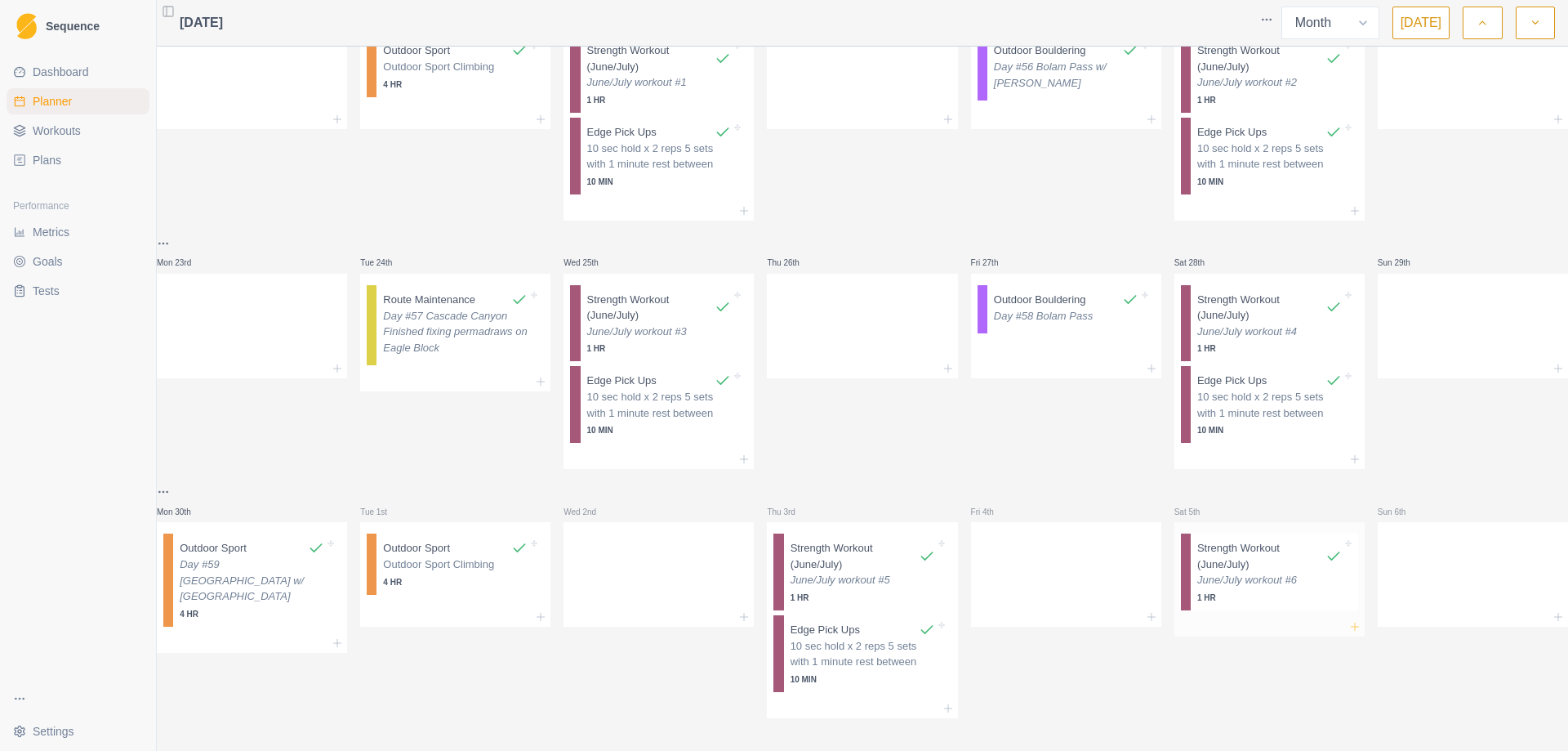
click at [1348, 620] on icon at bounding box center [1355, 626] width 13 height 13
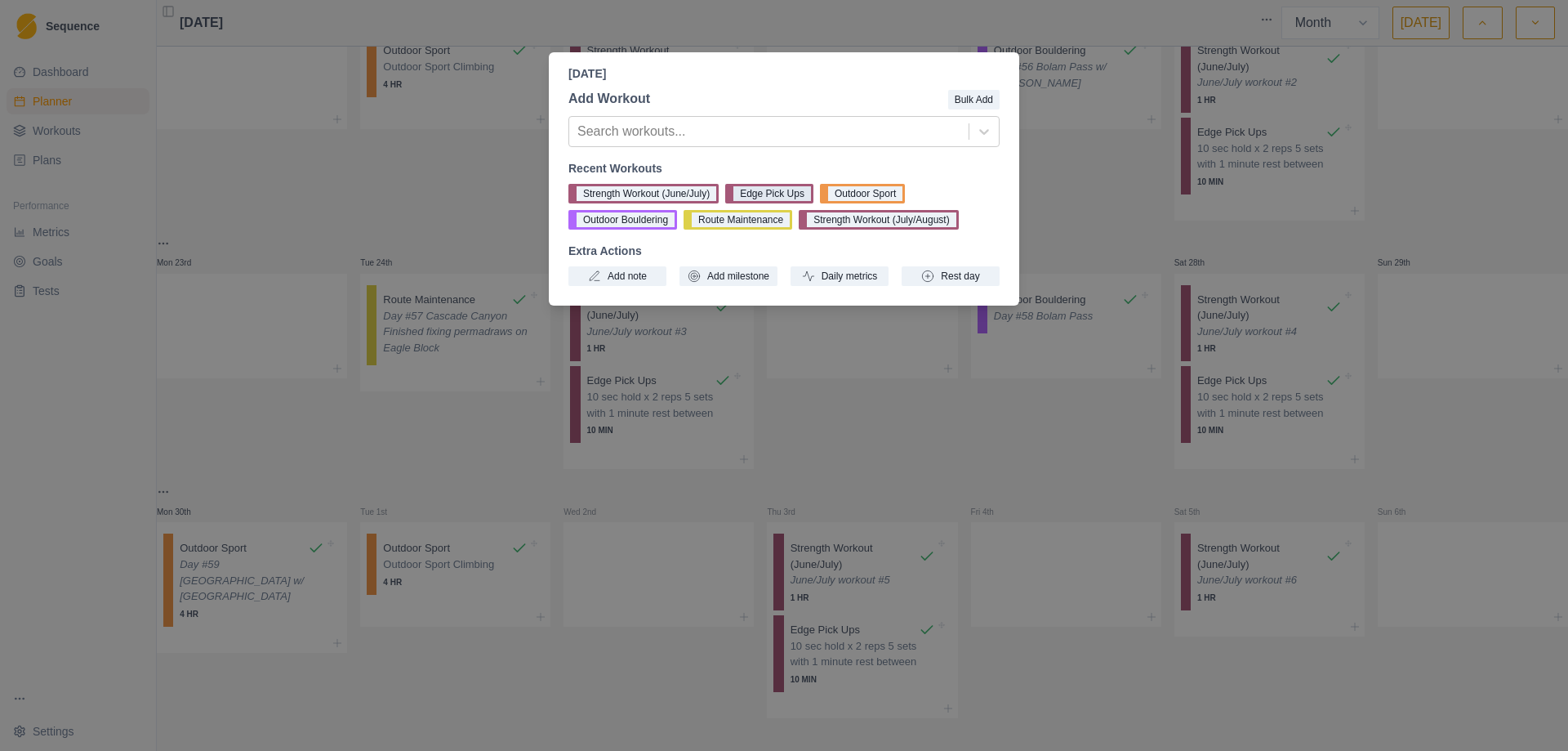
click at [752, 190] on button "Edge Pick Ups" at bounding box center [770, 193] width 89 height 20
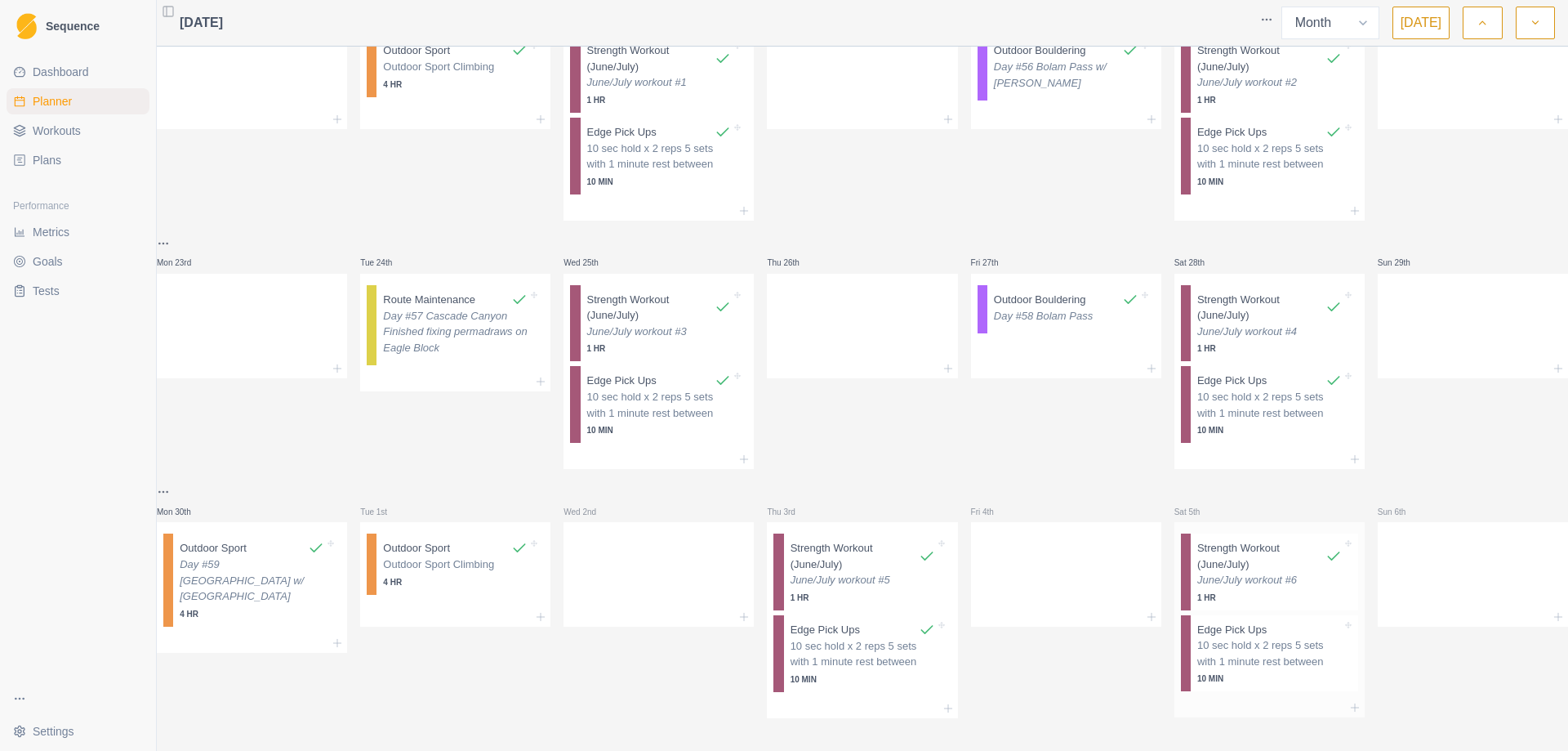
click at [1281, 644] on p "10 sec hold x 2 reps 5 sets with 1 minute rest between" at bounding box center [1269, 653] width 144 height 32
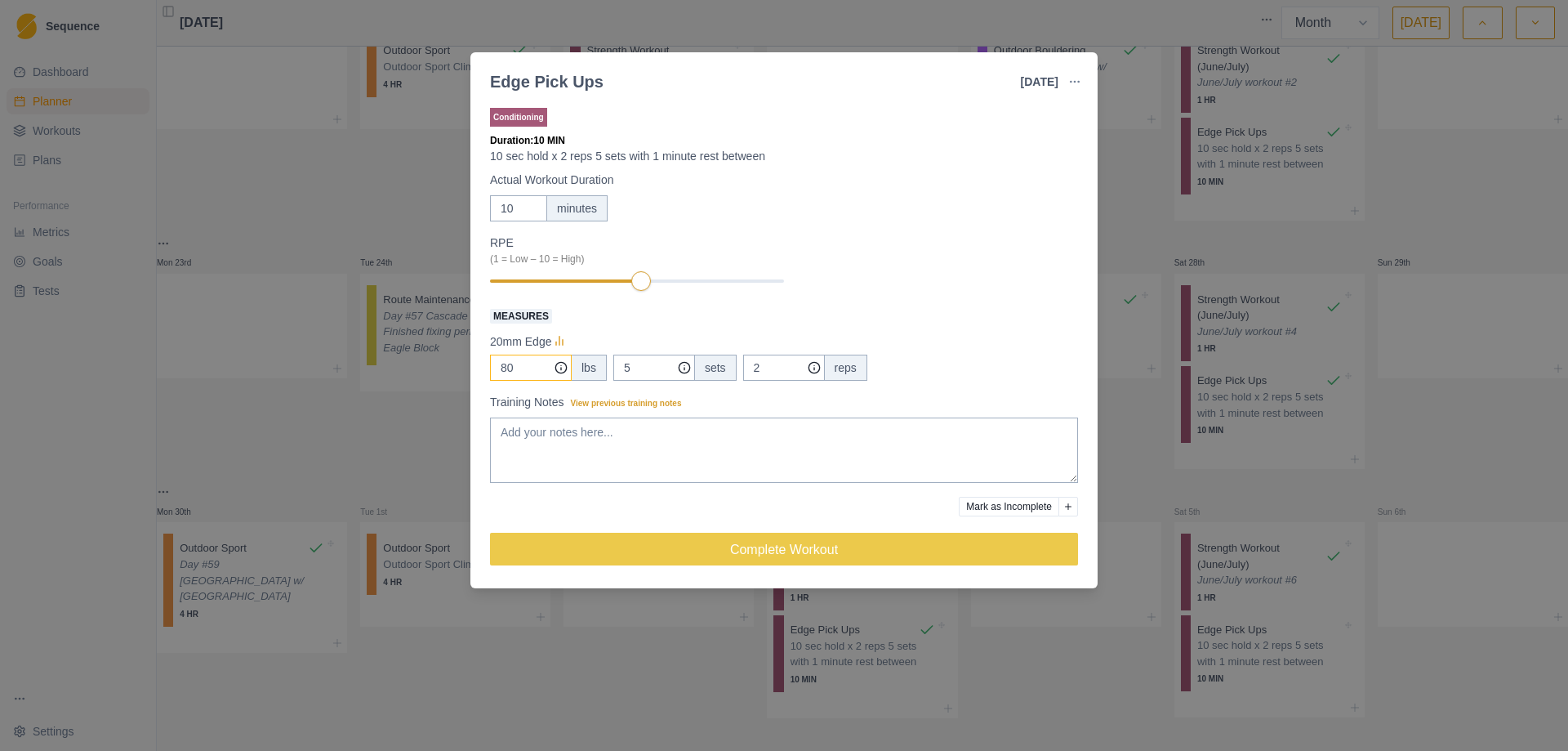
click at [519, 366] on input "80" at bounding box center [530, 368] width 82 height 26
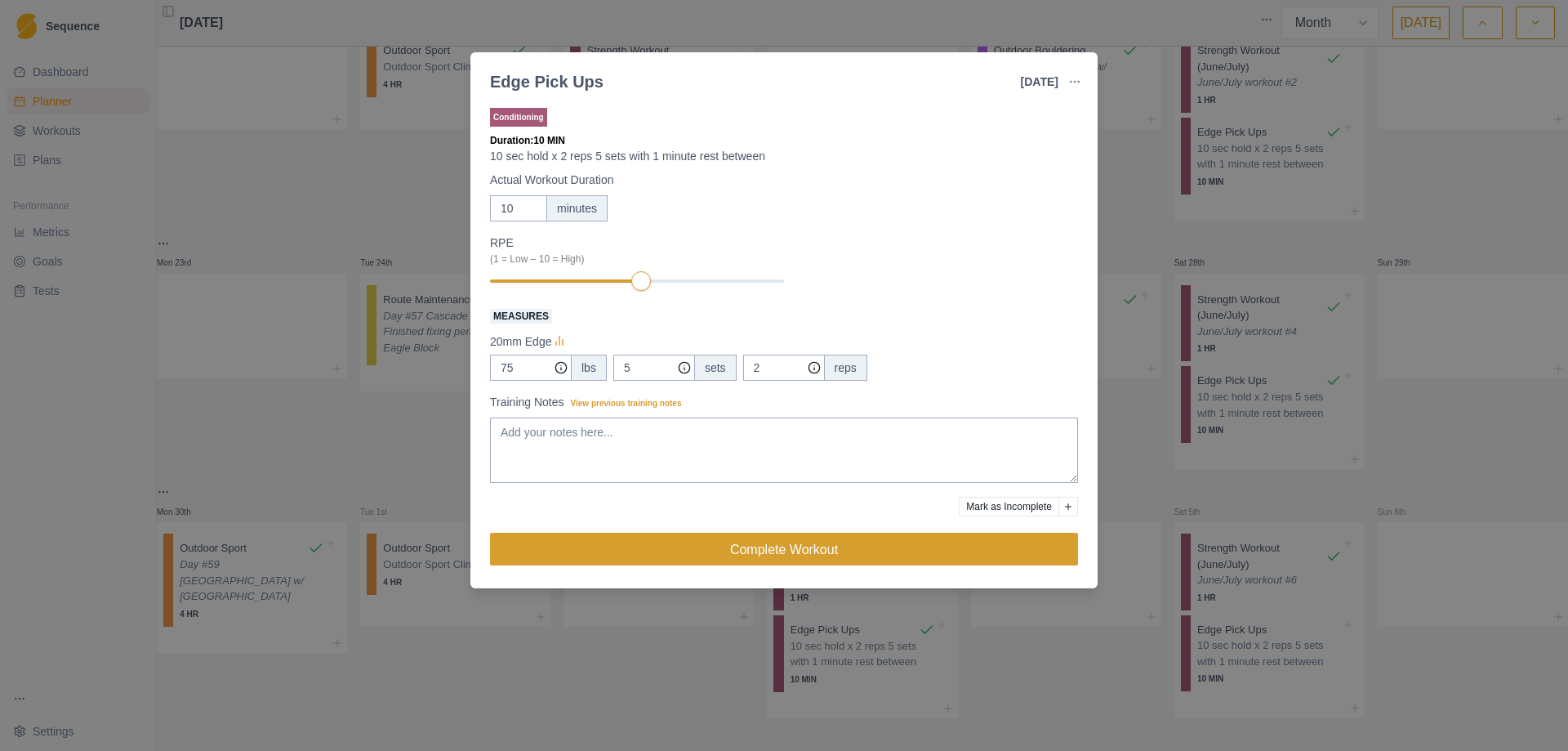
click at [785, 554] on button "Complete Workout" at bounding box center [783, 549] width 588 height 33
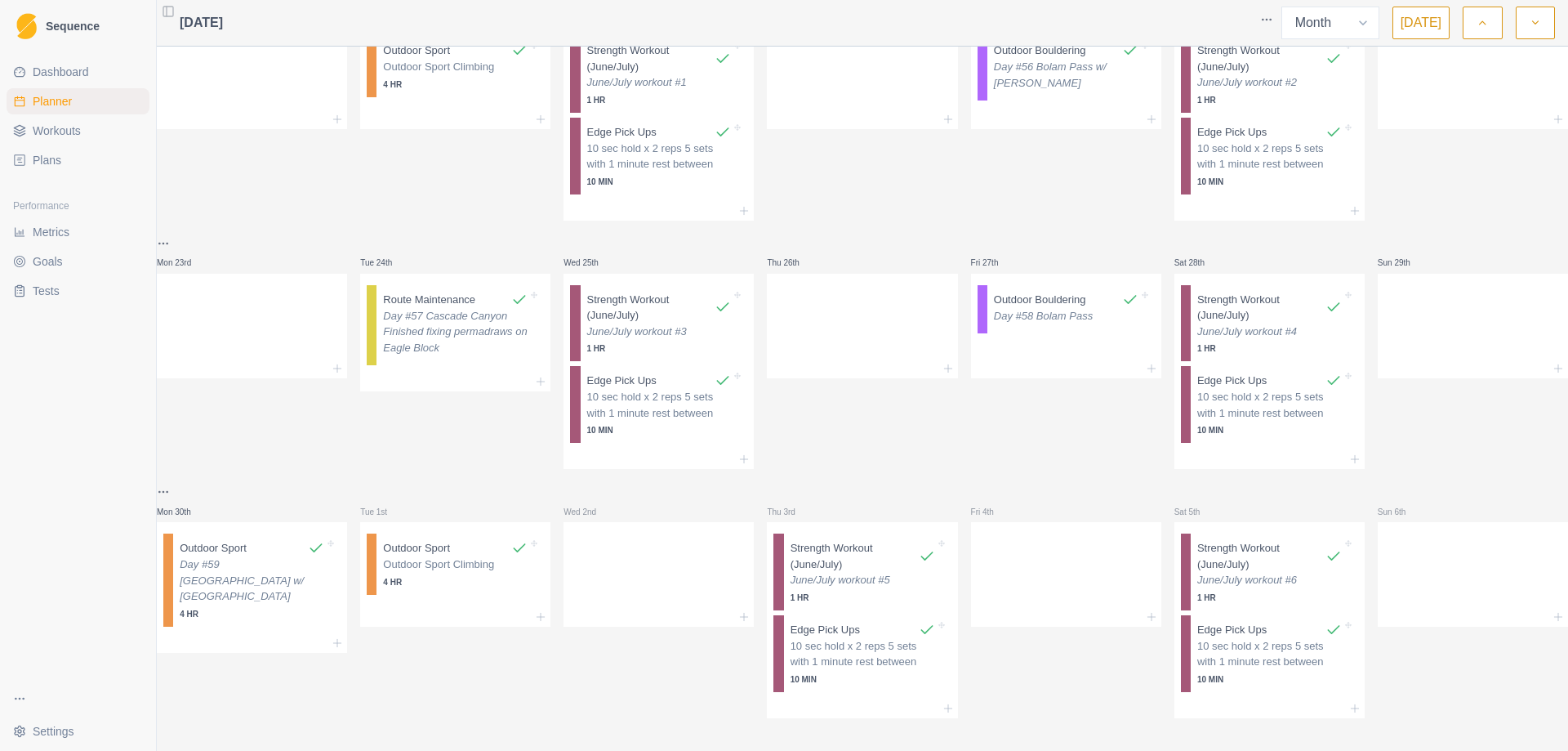
click at [1531, 18] on icon "button" at bounding box center [1536, 23] width 11 height 16
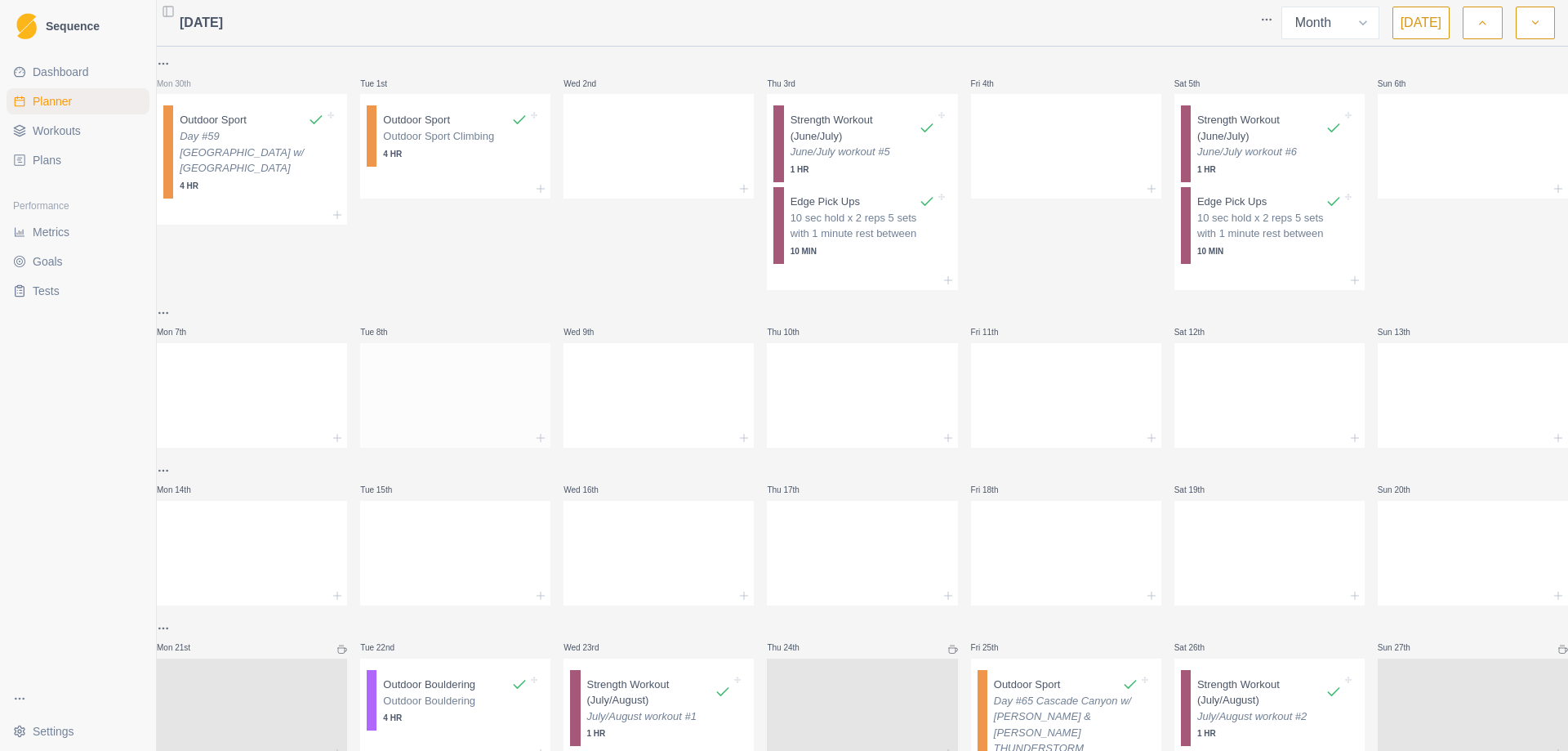
click at [452, 396] on div at bounding box center [456, 392] width 191 height 72
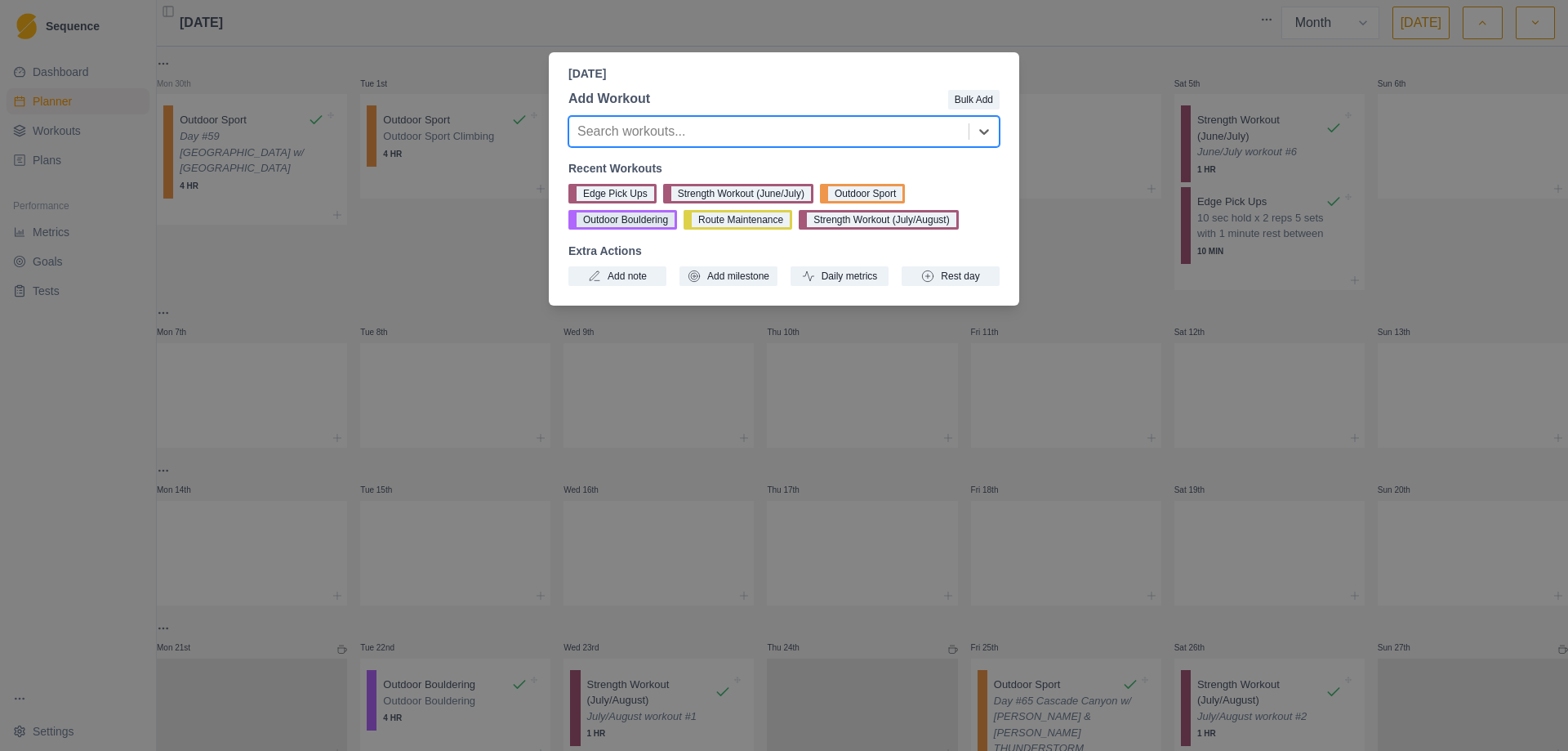
click at [619, 221] on button "Outdoor Bouldering" at bounding box center [623, 220] width 108 height 20
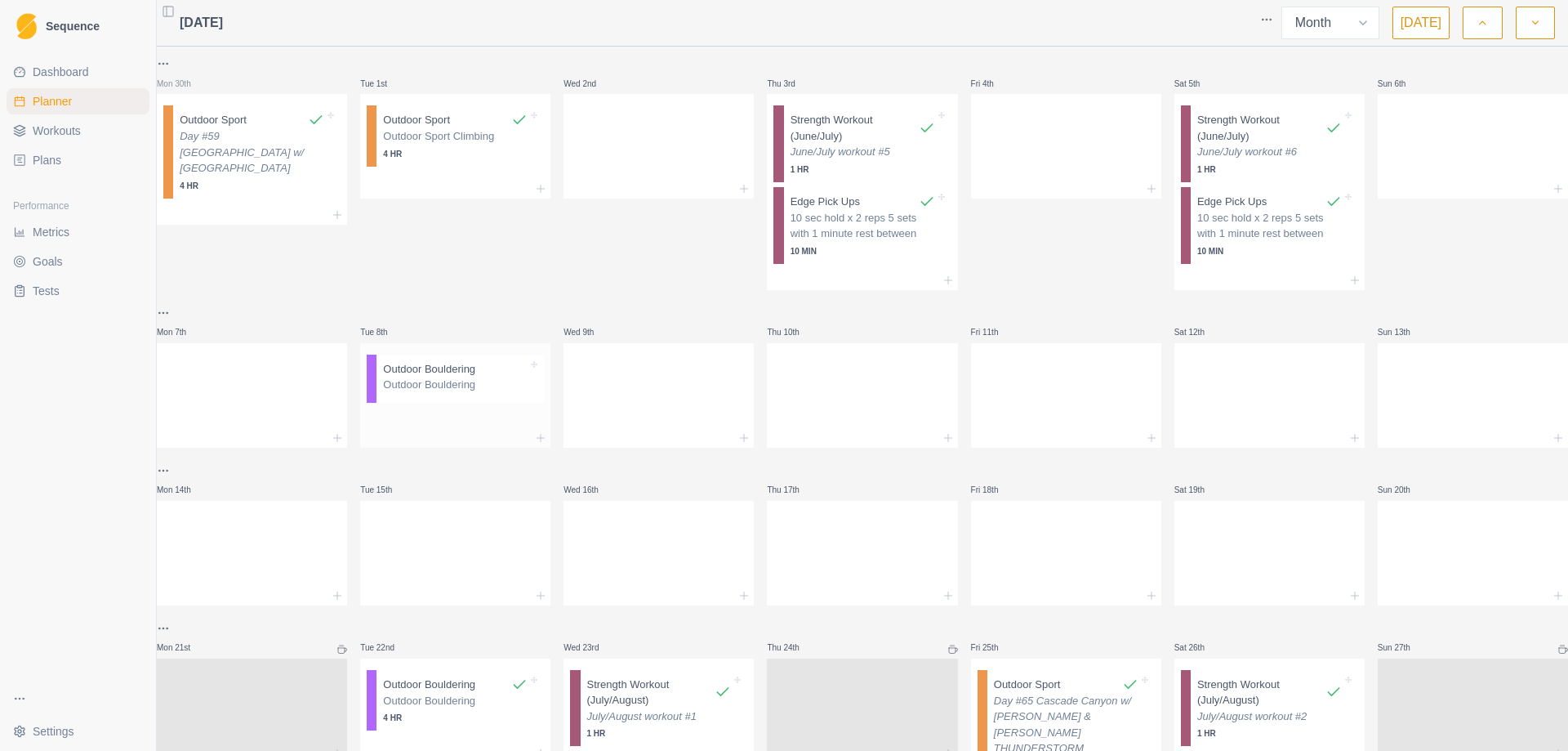
click at [434, 392] on p "Outdoor Bouldering" at bounding box center [455, 384] width 144 height 16
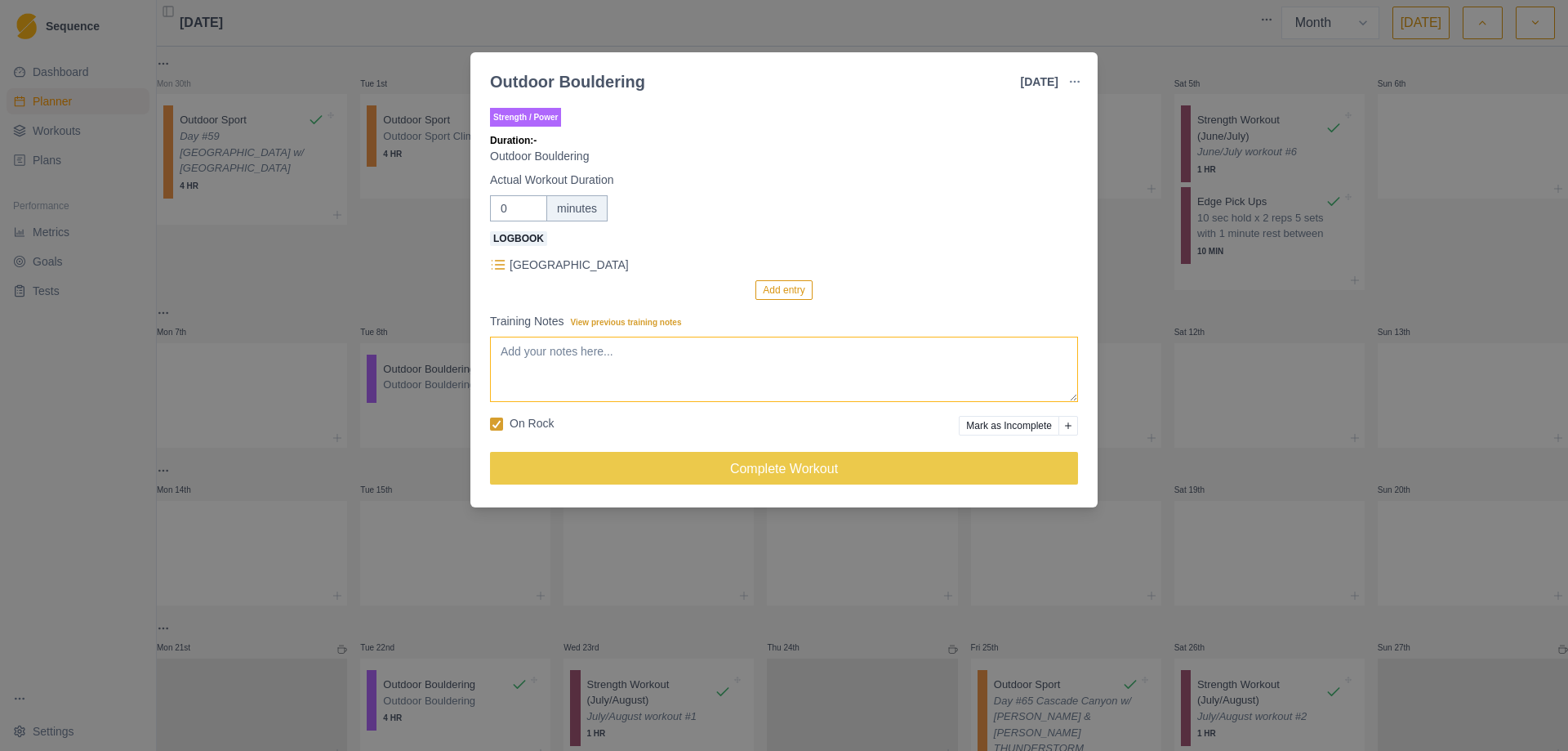
click at [622, 379] on textarea "Training Notes View previous training notes" at bounding box center [783, 369] width 588 height 65
click at [527, 217] on input "0" at bounding box center [518, 209] width 58 height 26
drag, startPoint x: 508, startPoint y: 209, endPoint x: 474, endPoint y: 209, distance: 34.0
click at [474, 209] on div "Strength / Power Duration: - Outdoor Bouldering Actual Workout Duration 0 minut…" at bounding box center [784, 303] width 627 height 409
click at [782, 290] on button "Add entry" at bounding box center [784, 290] width 57 height 20
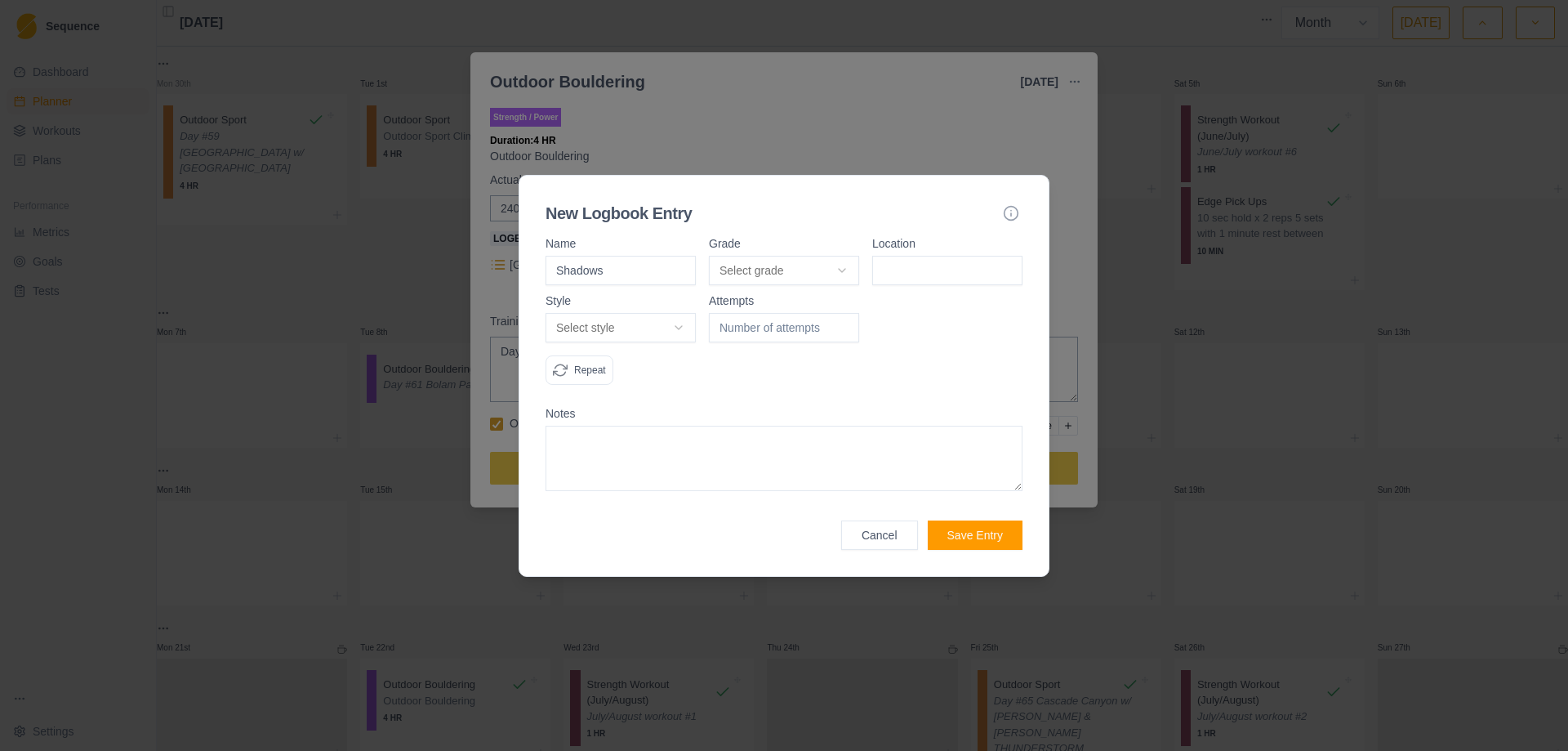
click at [844, 276] on body "Sequence Dashboard Planner Workouts Plans Performance Metrics Goals Tests Setti…" at bounding box center [784, 376] width 1568 height 751
click at [934, 275] on input at bounding box center [947, 270] width 150 height 29
click at [695, 322] on body "Sequence Dashboard Planner Workouts Plans Performance Metrics Goals Tests Setti…" at bounding box center [784, 376] width 1568 height 751
click at [798, 371] on div at bounding box center [784, 346] width 150 height 103
click at [1000, 539] on button "Save Entry" at bounding box center [976, 535] width 94 height 29
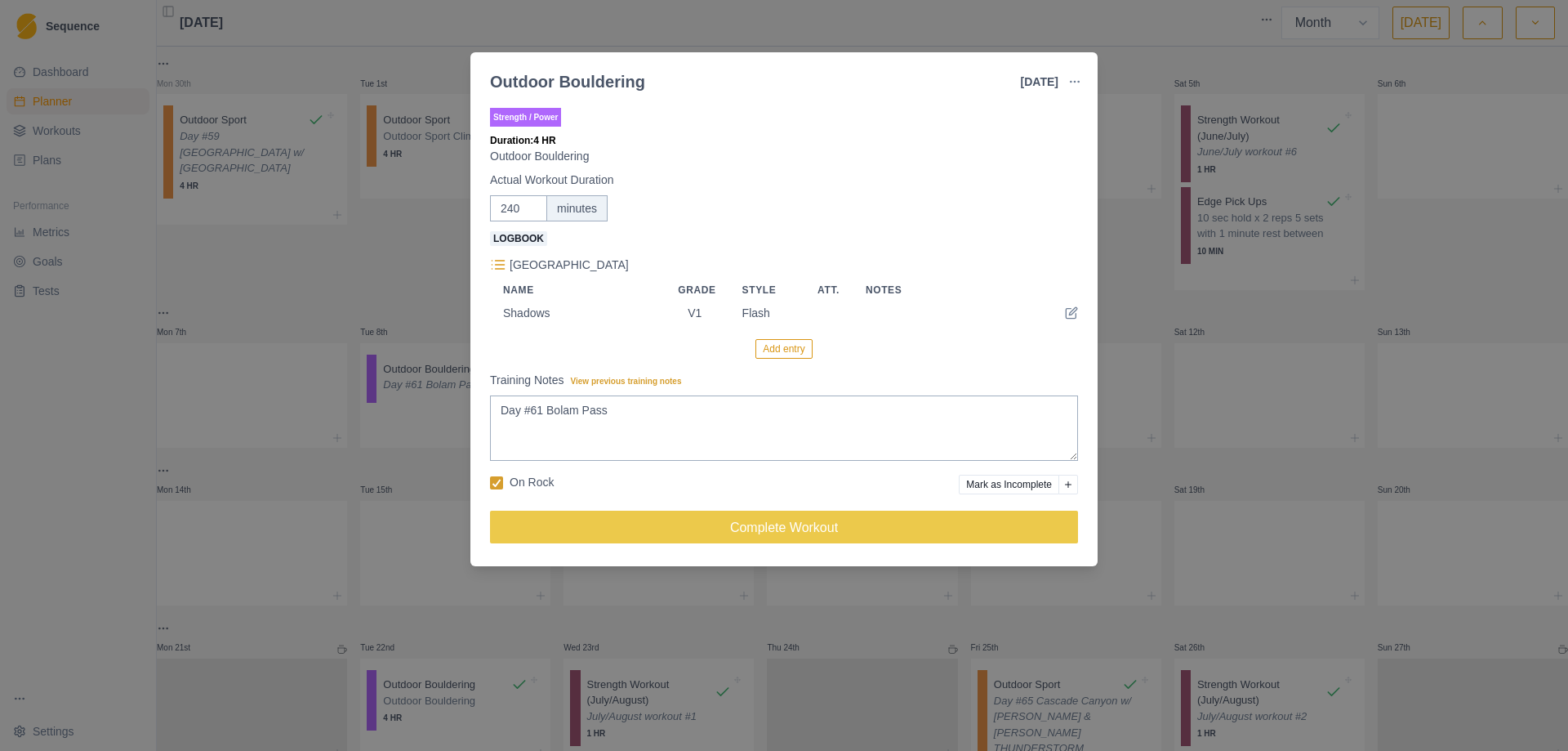
click at [786, 354] on button "Add entry" at bounding box center [784, 348] width 57 height 20
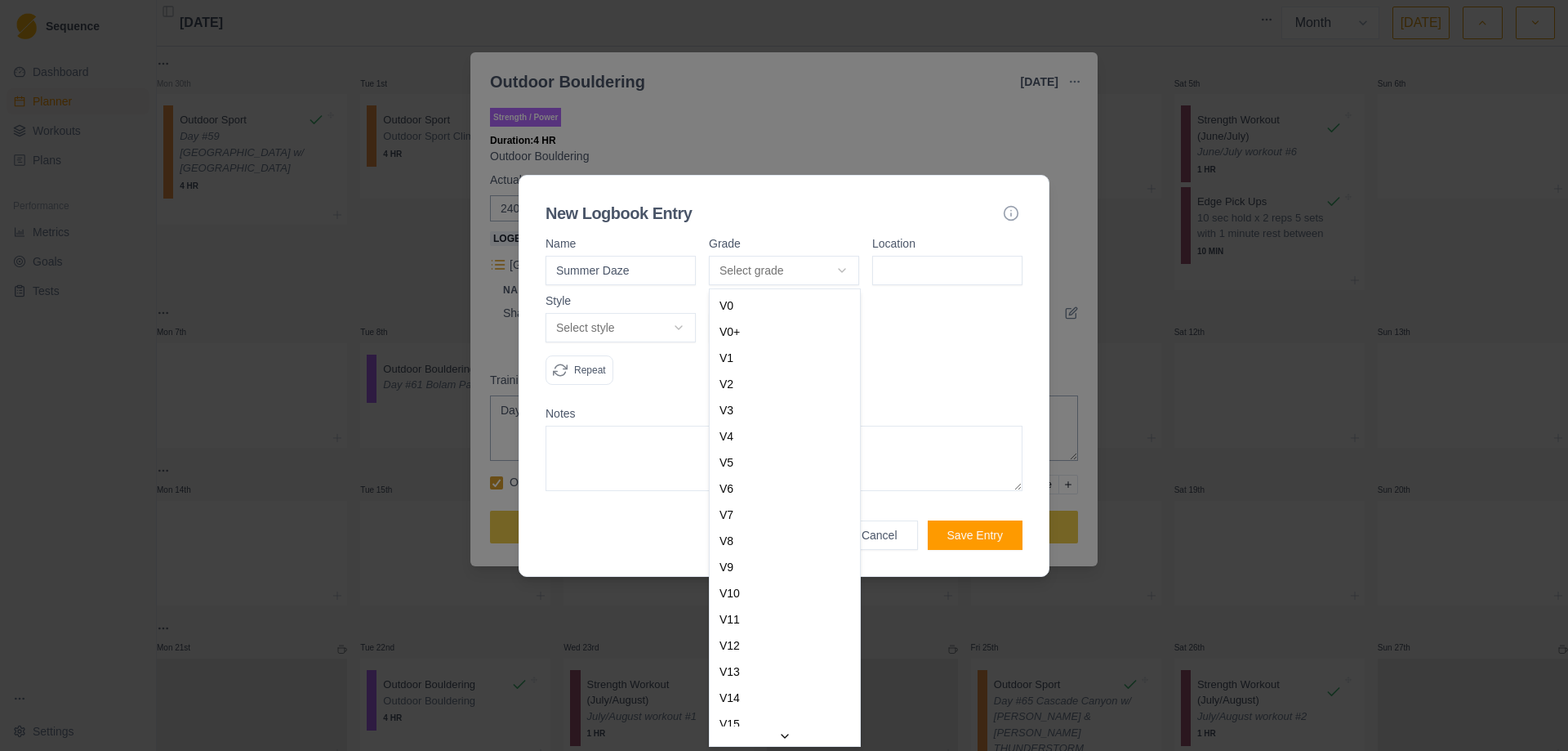
click at [844, 260] on body "Sequence Dashboard Planner Workouts Plans Performance Metrics Goals Tests Setti…" at bounding box center [784, 376] width 1568 height 751
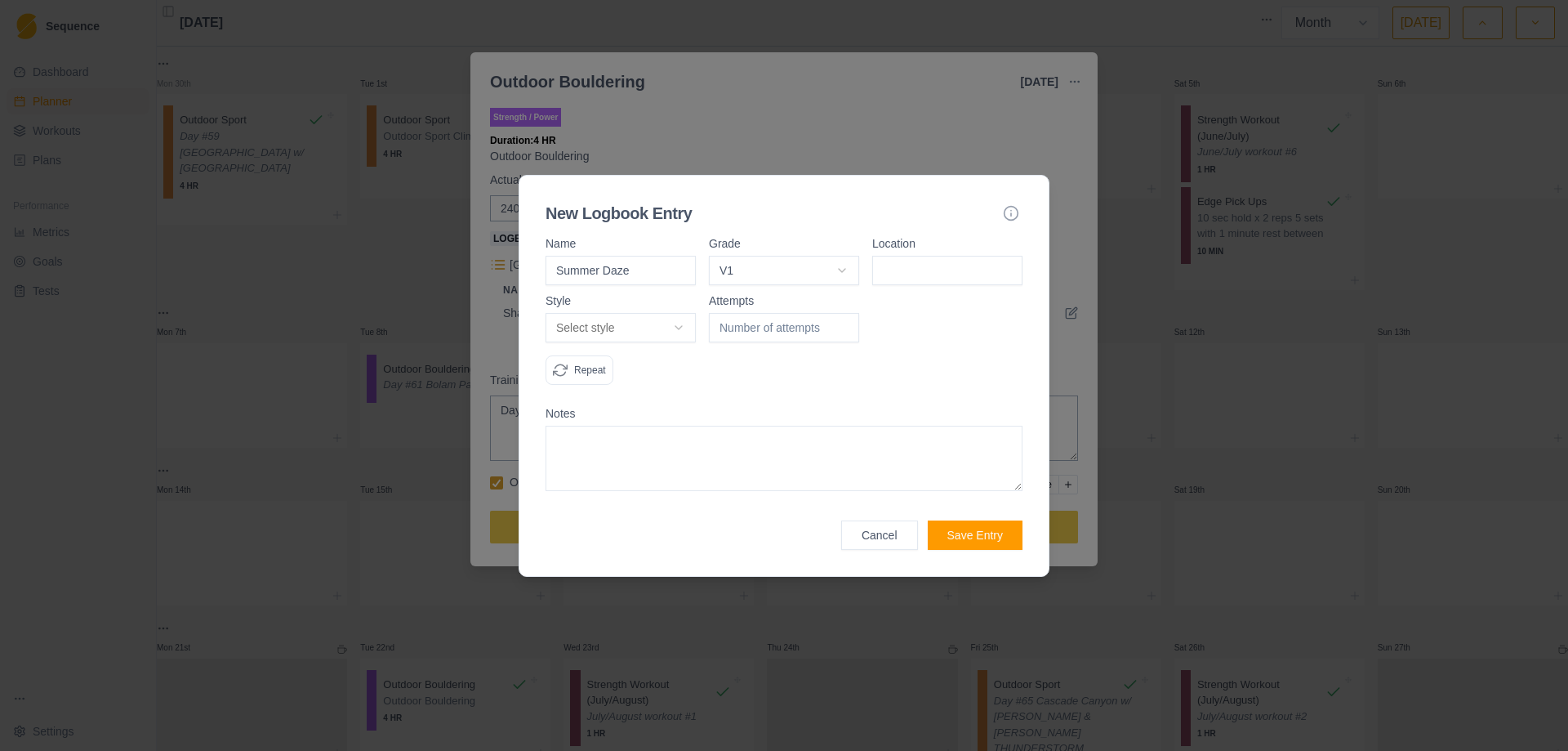
click at [916, 272] on input at bounding box center [947, 270] width 150 height 29
click at [680, 335] on body "Sequence Dashboard Planner Workouts Plans Performance Metrics Goals Tests Setti…" at bounding box center [784, 376] width 1568 height 751
click at [892, 359] on div at bounding box center [947, 346] width 150 height 103
click at [981, 529] on button "Save Entry" at bounding box center [976, 535] width 94 height 29
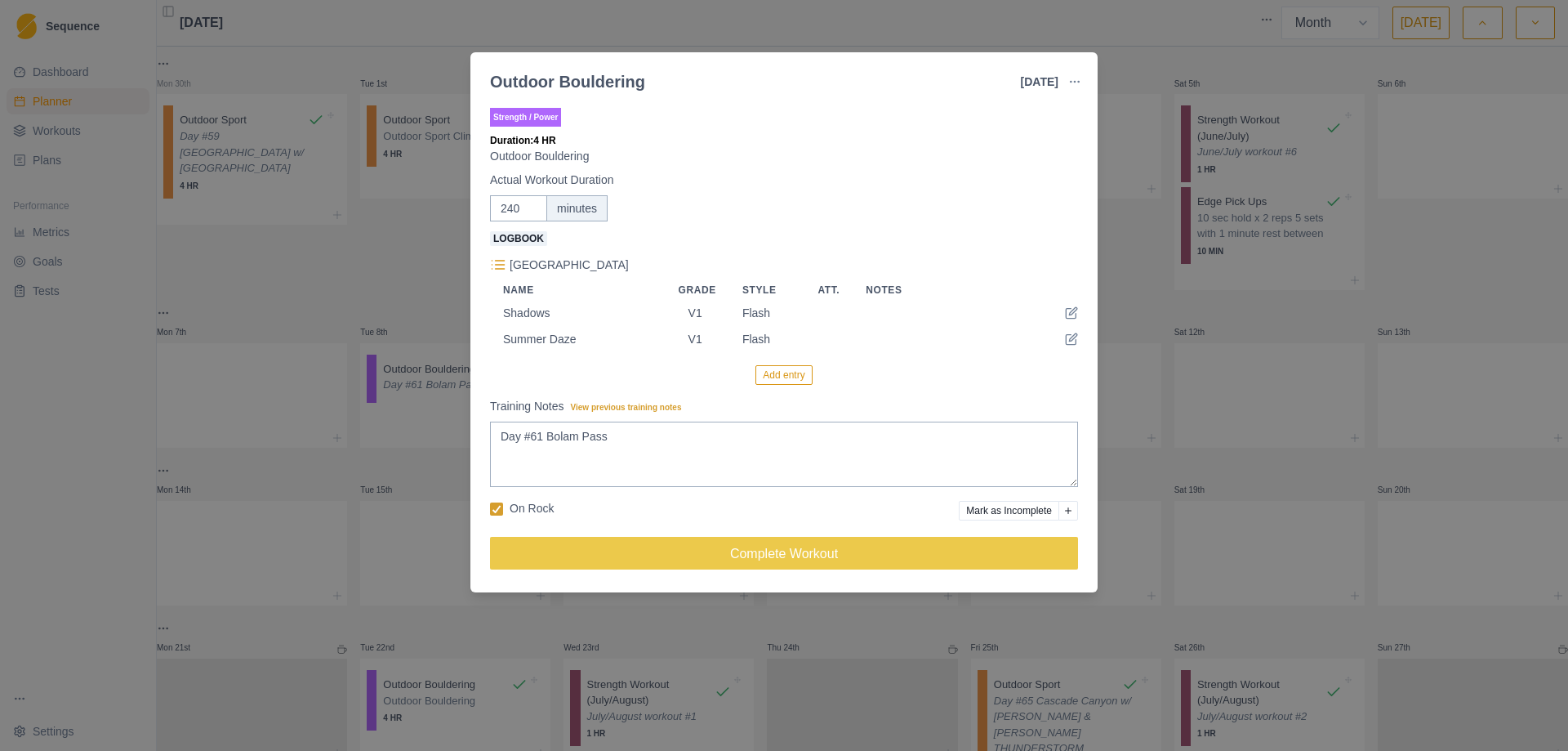
click at [781, 377] on button "Add entry" at bounding box center [784, 375] width 57 height 20
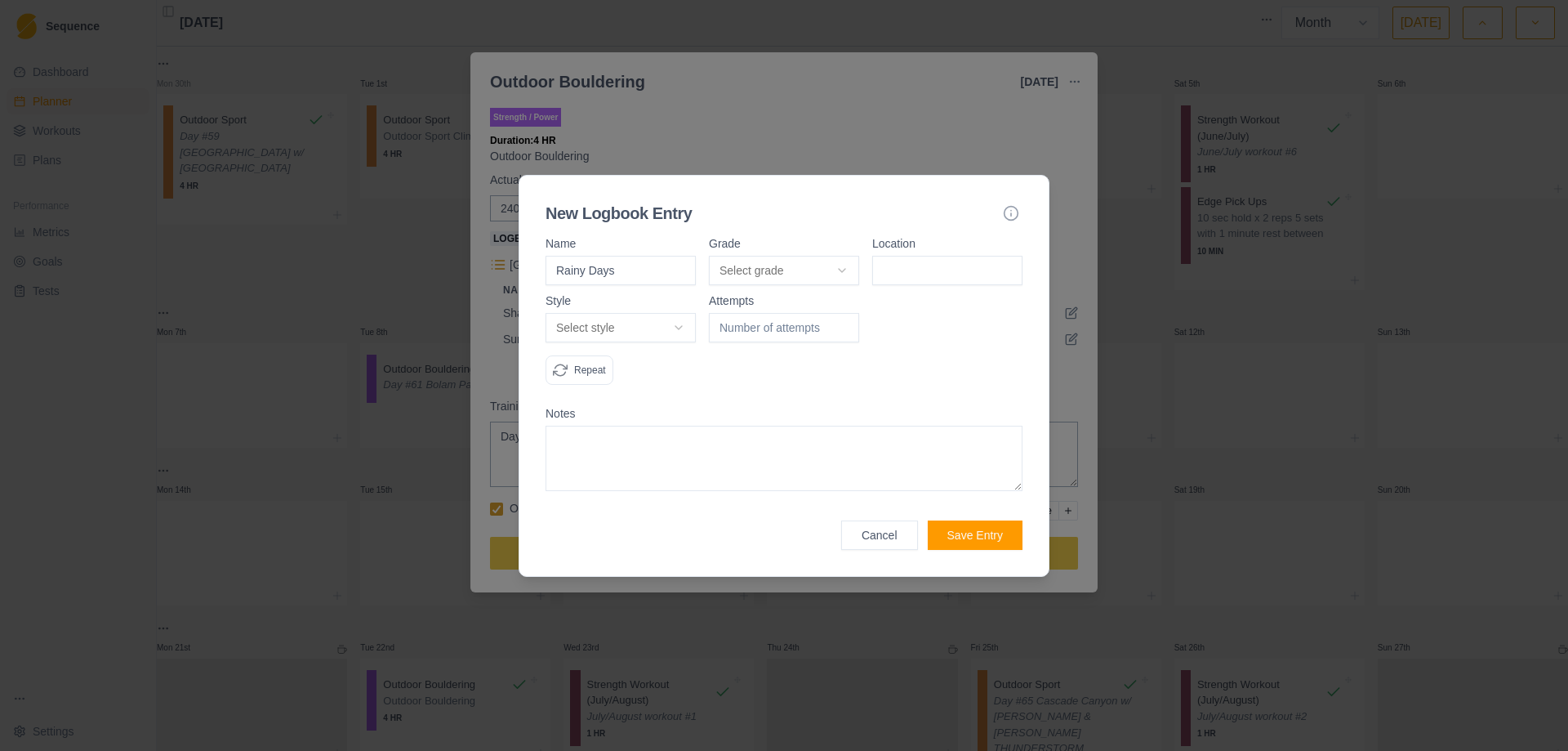
click at [851, 274] on body "Sequence Dashboard Planner Workouts Plans Performance Metrics Goals Tests Setti…" at bounding box center [784, 376] width 1568 height 751
click at [925, 270] on input at bounding box center [947, 270] width 150 height 29
click at [687, 327] on body "Sequence Dashboard Planner Workouts Plans Performance Metrics Goals Tests Setti…" at bounding box center [784, 376] width 1568 height 751
click at [843, 375] on div at bounding box center [784, 346] width 150 height 103
click at [981, 533] on button "Save Entry" at bounding box center [976, 535] width 94 height 29
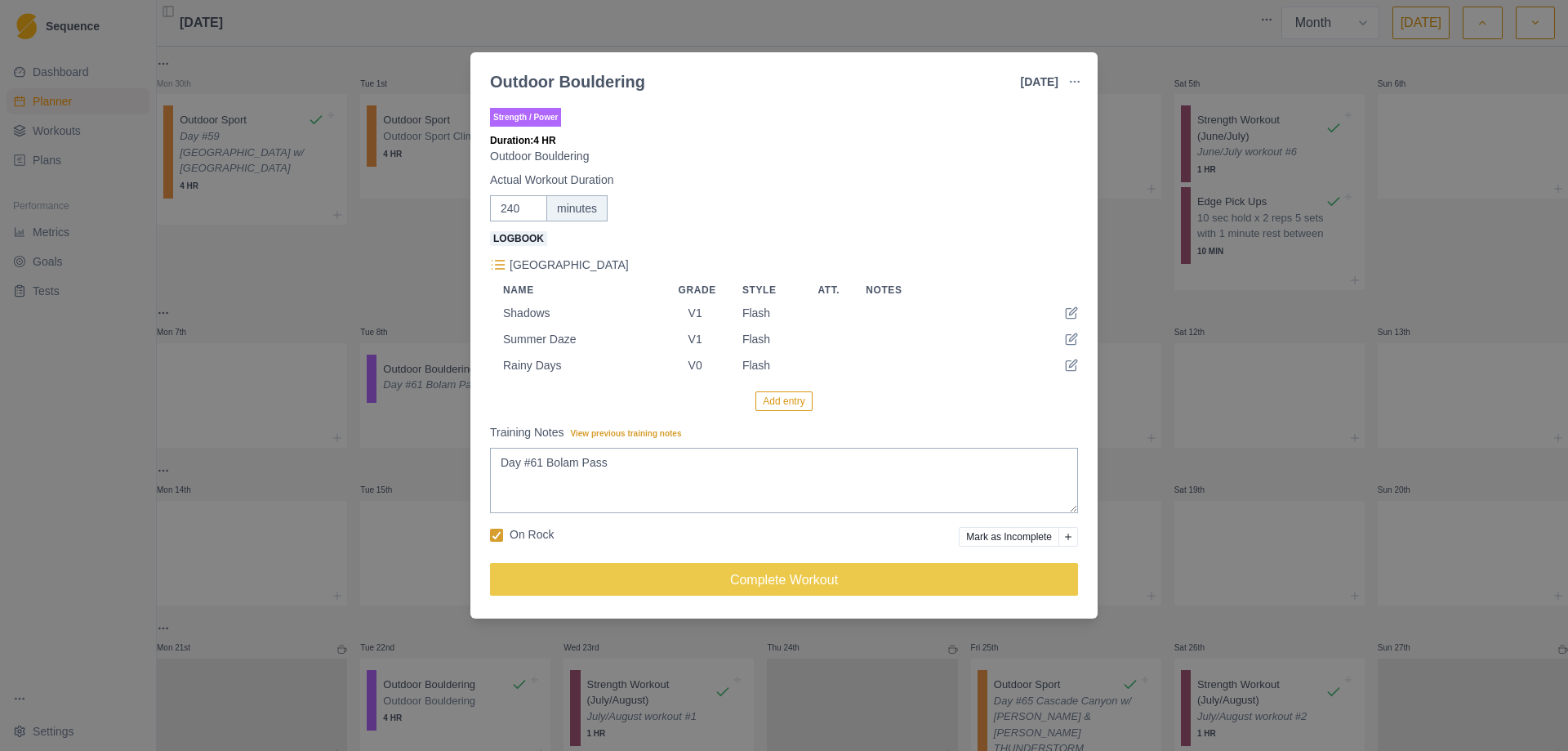
click at [787, 402] on button "Add entry" at bounding box center [784, 401] width 57 height 20
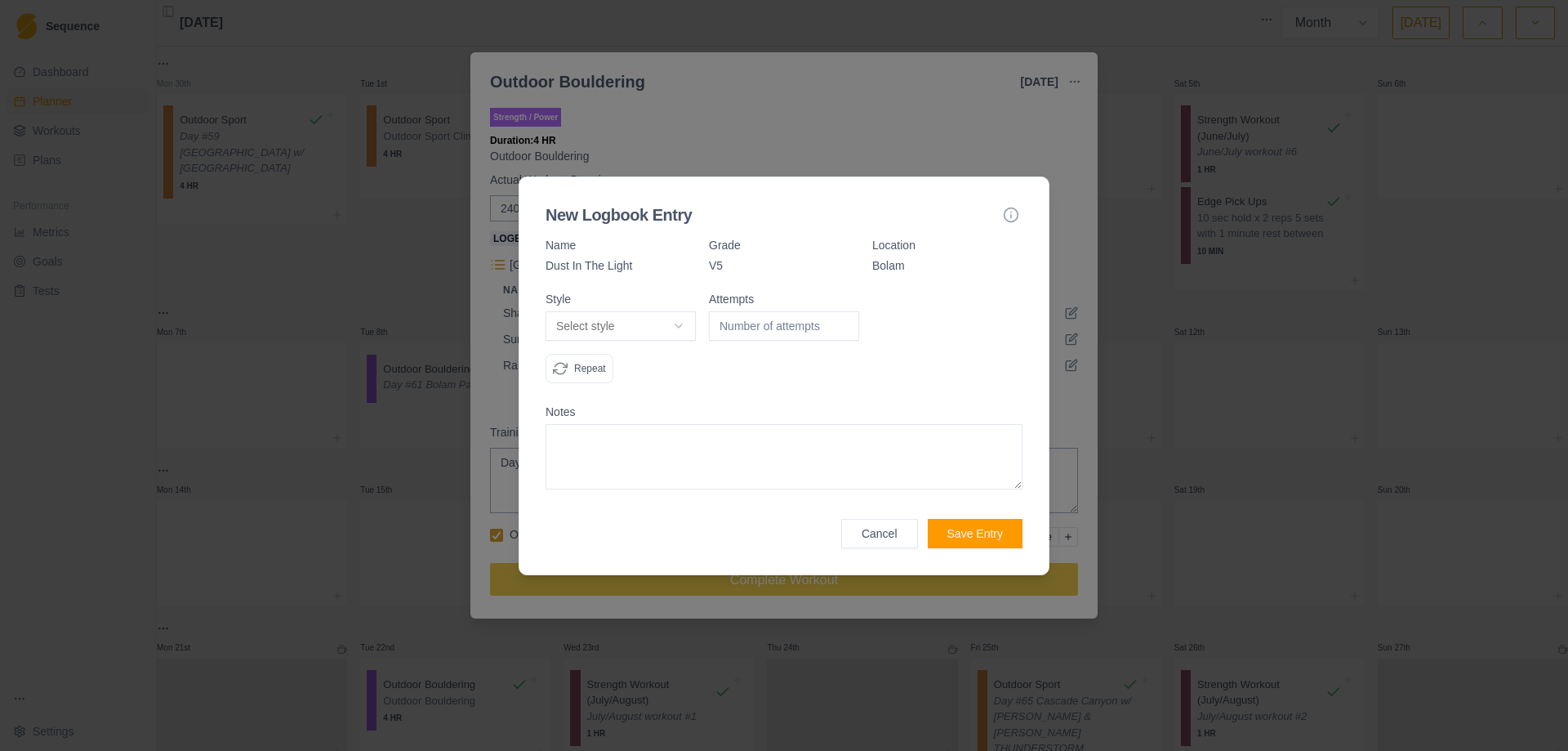
click at [667, 318] on body "Sequence Dashboard Planner Workouts Plans Performance Metrics Goals Tests Setti…" at bounding box center [784, 376] width 1568 height 751
click at [845, 325] on input "-1" at bounding box center [784, 325] width 150 height 29
click at [845, 325] on input "-2" at bounding box center [784, 325] width 150 height 29
click at [845, 325] on input "-3" at bounding box center [784, 325] width 150 height 29
click at [841, 320] on input "-2" at bounding box center [784, 325] width 150 height 29
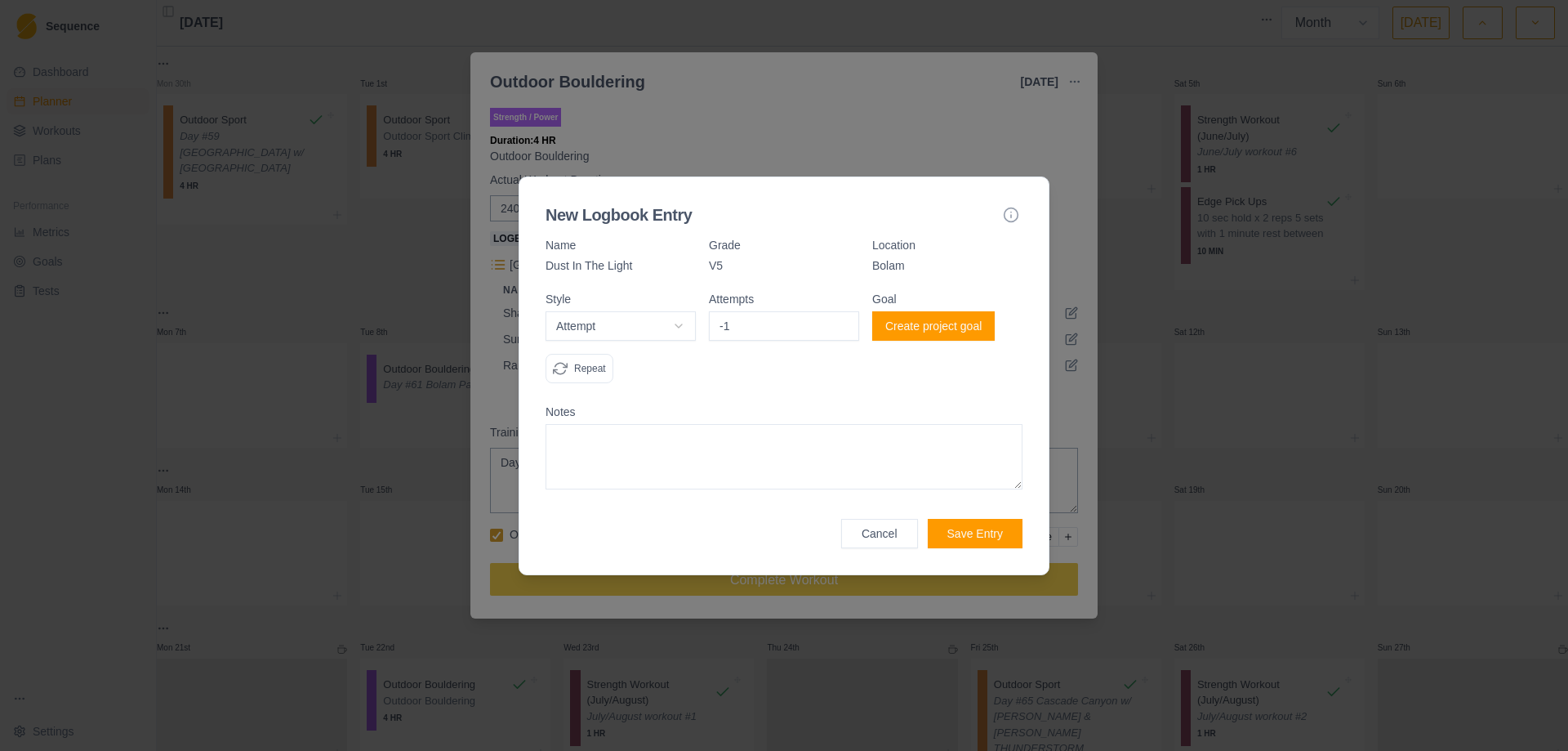
click at [841, 320] on input "-1" at bounding box center [784, 325] width 150 height 29
click at [841, 320] on input "0" at bounding box center [784, 325] width 150 height 29
click at [841, 320] on input "1" at bounding box center [784, 325] width 150 height 29
click at [841, 320] on input "2" at bounding box center [784, 325] width 150 height 29
click at [841, 320] on input "3" at bounding box center [784, 325] width 150 height 29
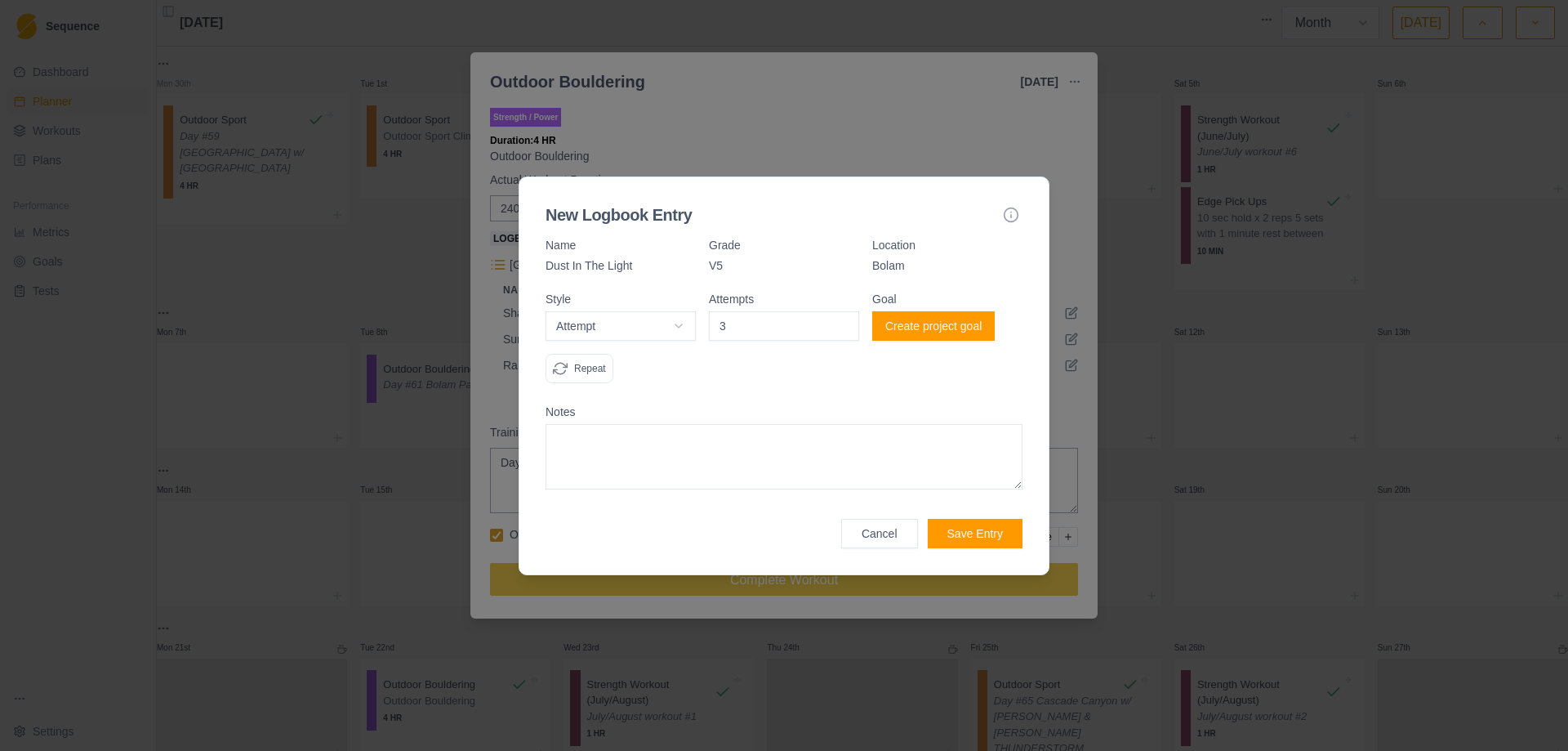
click at [611, 443] on textarea at bounding box center [784, 456] width 477 height 65
click at [943, 324] on button "Create project goal" at bounding box center [934, 325] width 123 height 29
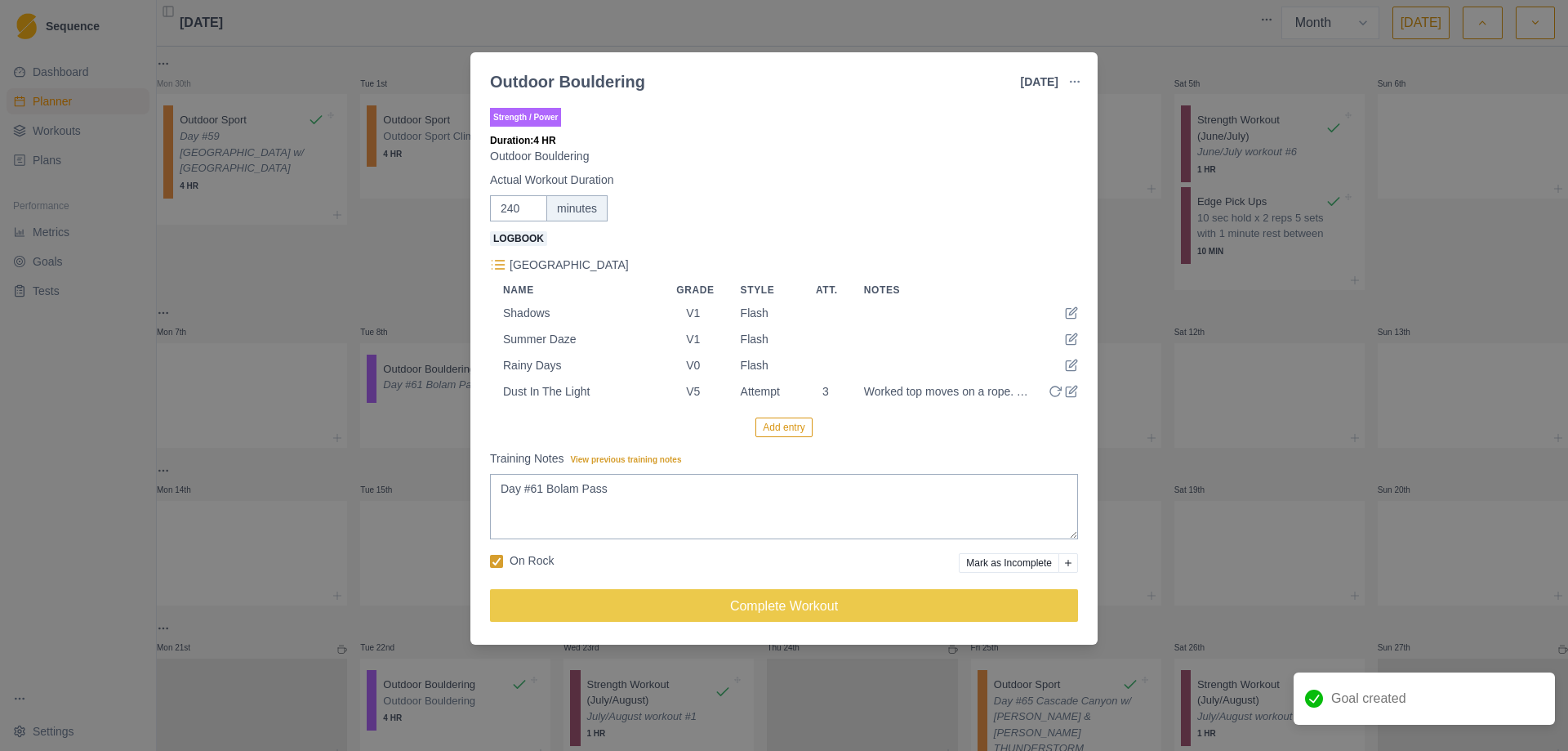
click at [780, 427] on button "Add entry" at bounding box center [784, 426] width 57 height 20
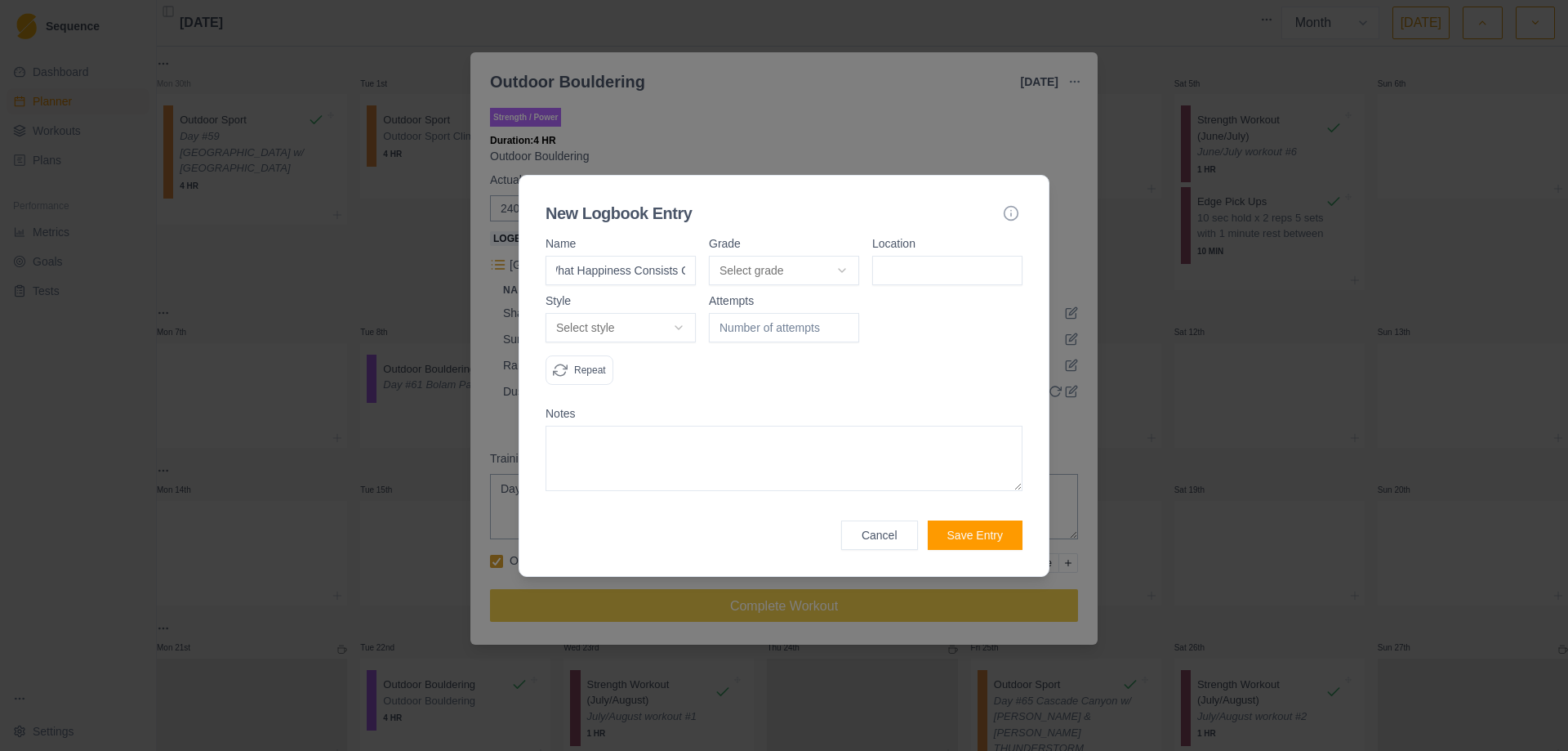
scroll to position [0, 13]
click at [850, 268] on body "Sequence Dashboard Planner Workouts Plans Performance Metrics Goals Tests Setti…" at bounding box center [784, 376] width 1568 height 751
click at [918, 271] on input at bounding box center [947, 270] width 150 height 29
click at [676, 322] on body "Sequence Dashboard Planner Workouts Plans Performance Metrics Goals Tests Setti…" at bounding box center [784, 376] width 1568 height 751
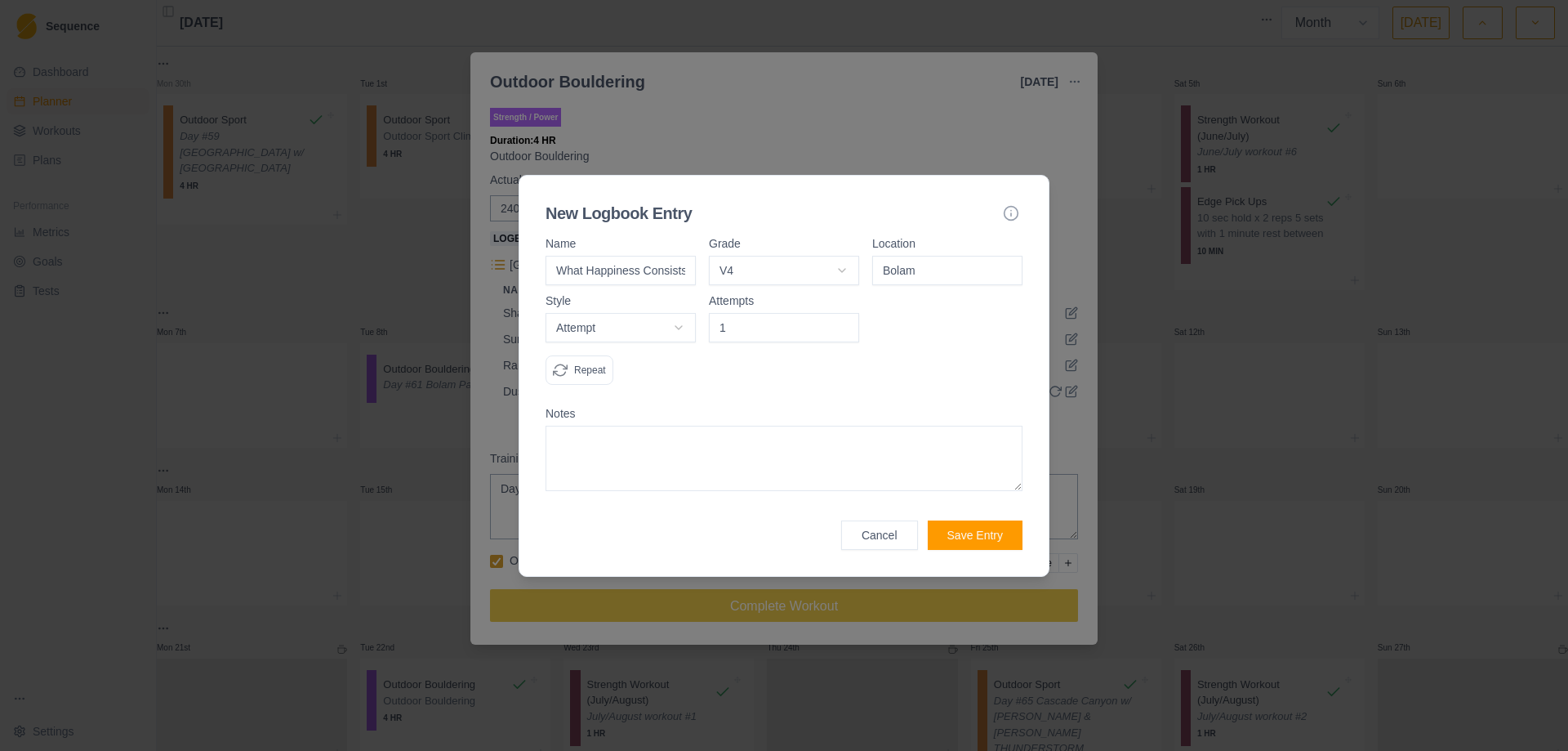
click at [845, 325] on input "1" at bounding box center [784, 327] width 150 height 29
click at [845, 325] on input "2" at bounding box center [784, 327] width 150 height 29
click at [845, 325] on input "3" at bounding box center [784, 327] width 150 height 29
click at [711, 448] on textarea at bounding box center [784, 458] width 477 height 65
click at [983, 534] on button "Save Entry" at bounding box center [976, 535] width 94 height 29
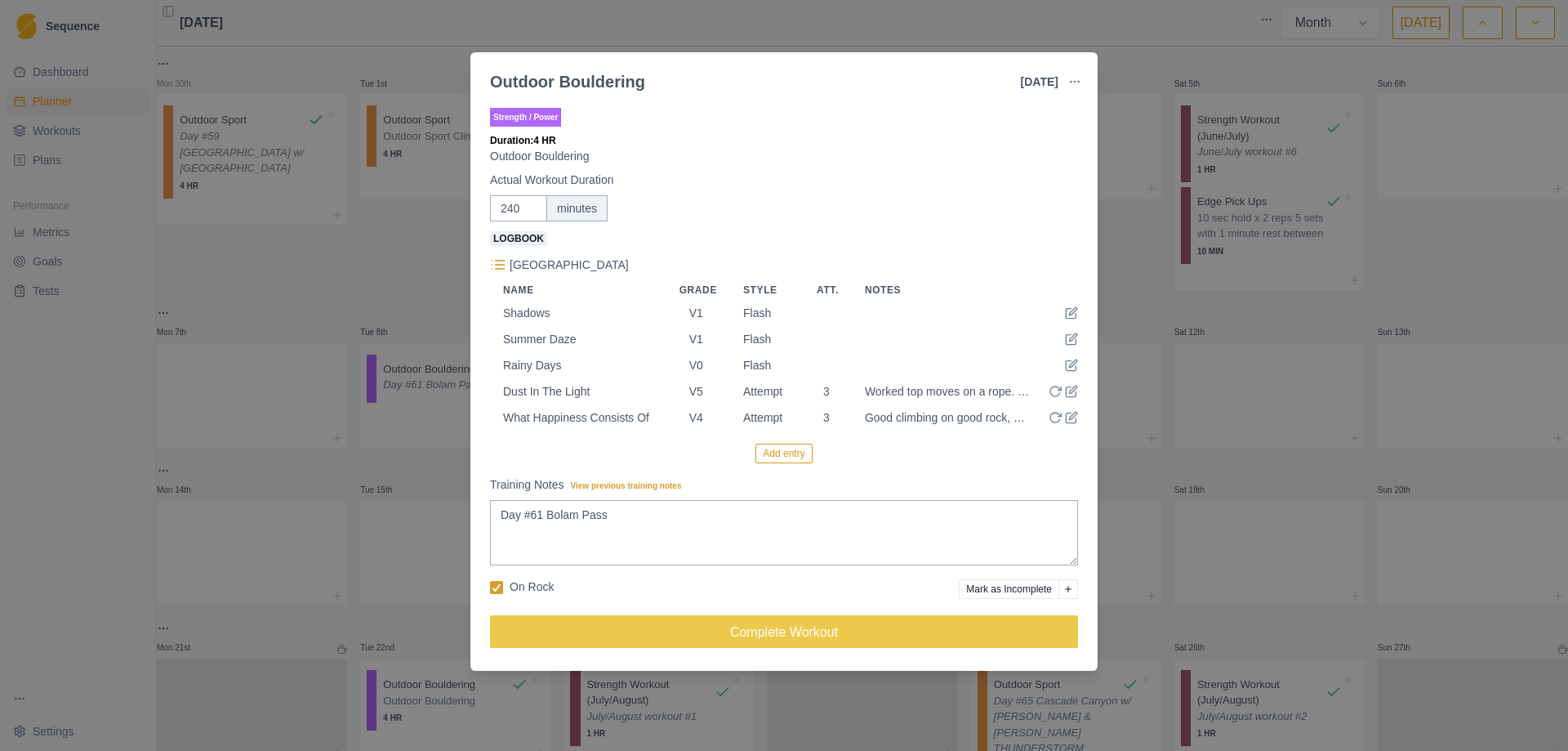
click at [765, 454] on button "Add entry" at bounding box center [784, 453] width 57 height 20
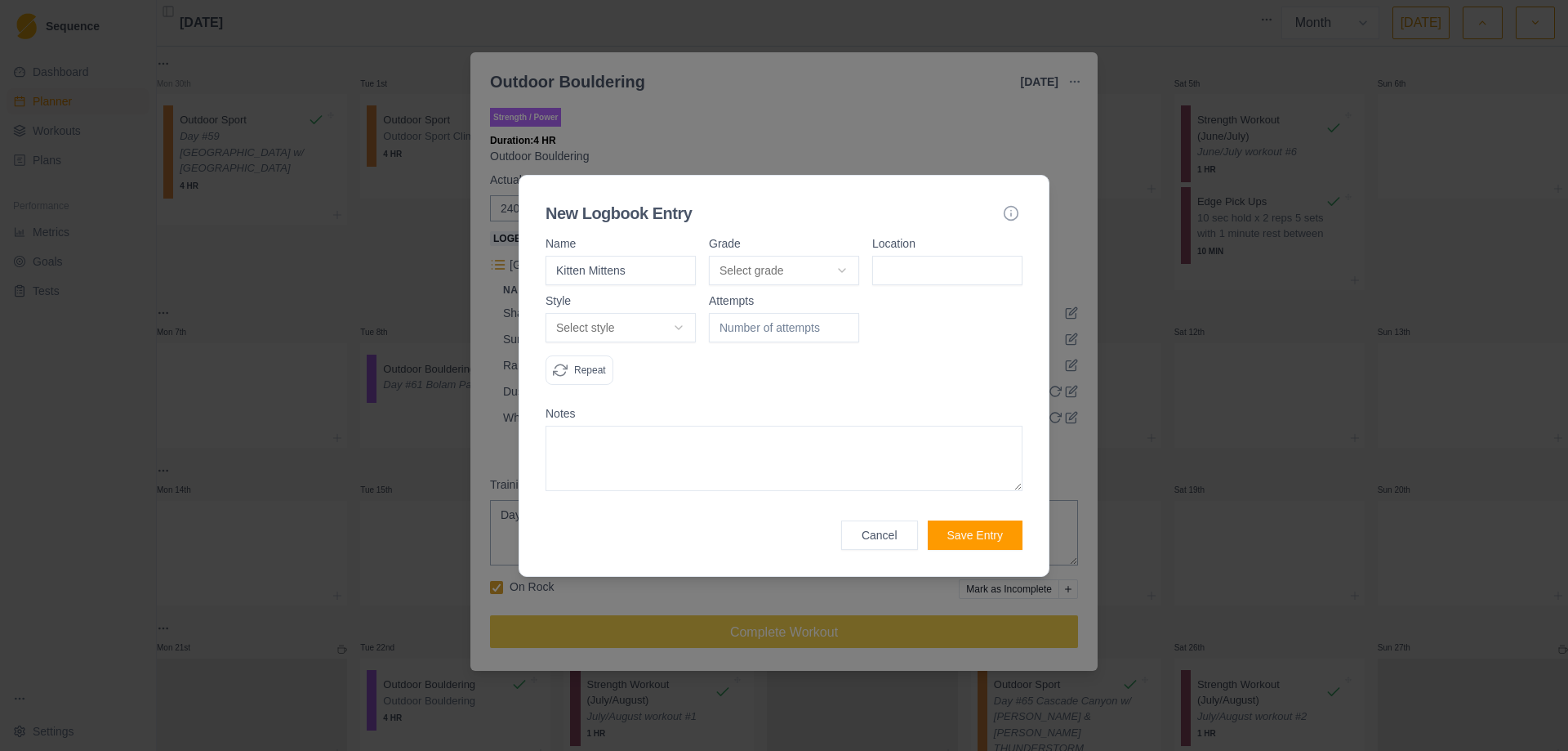
click at [841, 266] on body "Sequence Dashboard Planner Workouts Plans Performance Metrics Goals Tests Setti…" at bounding box center [784, 376] width 1568 height 751
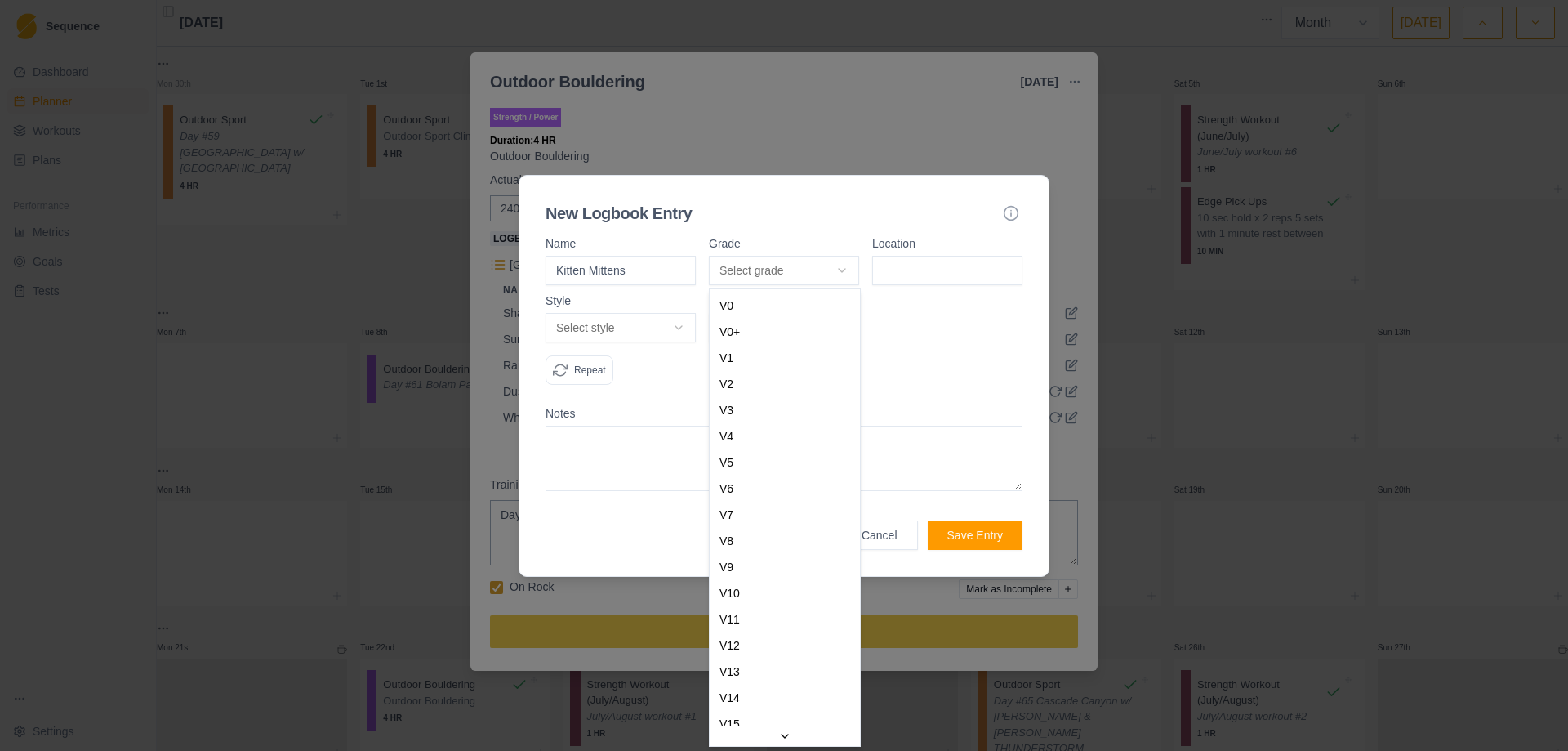
drag, startPoint x: 797, startPoint y: 439, endPoint x: 879, endPoint y: 322, distance: 142.9
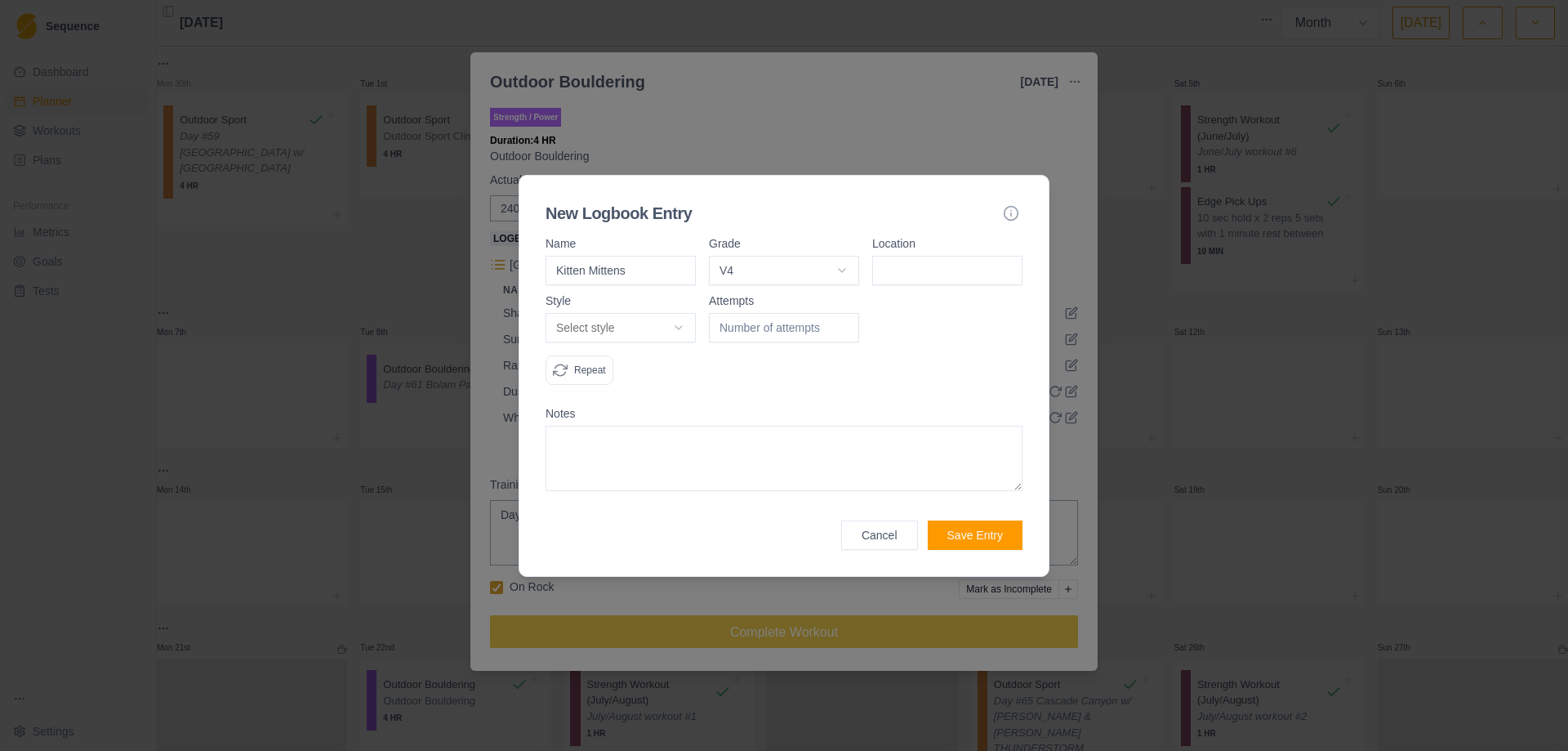
click at [914, 276] on input at bounding box center [947, 270] width 150 height 29
click at [682, 325] on body "Sequence Dashboard Planner Workouts Plans Performance Metrics Goals Tests Setti…" at bounding box center [784, 376] width 1568 height 751
click at [840, 322] on input "1" at bounding box center [784, 327] width 150 height 29
click at [840, 322] on input "2" at bounding box center [784, 327] width 150 height 29
click at [840, 322] on input "3" at bounding box center [784, 327] width 150 height 29
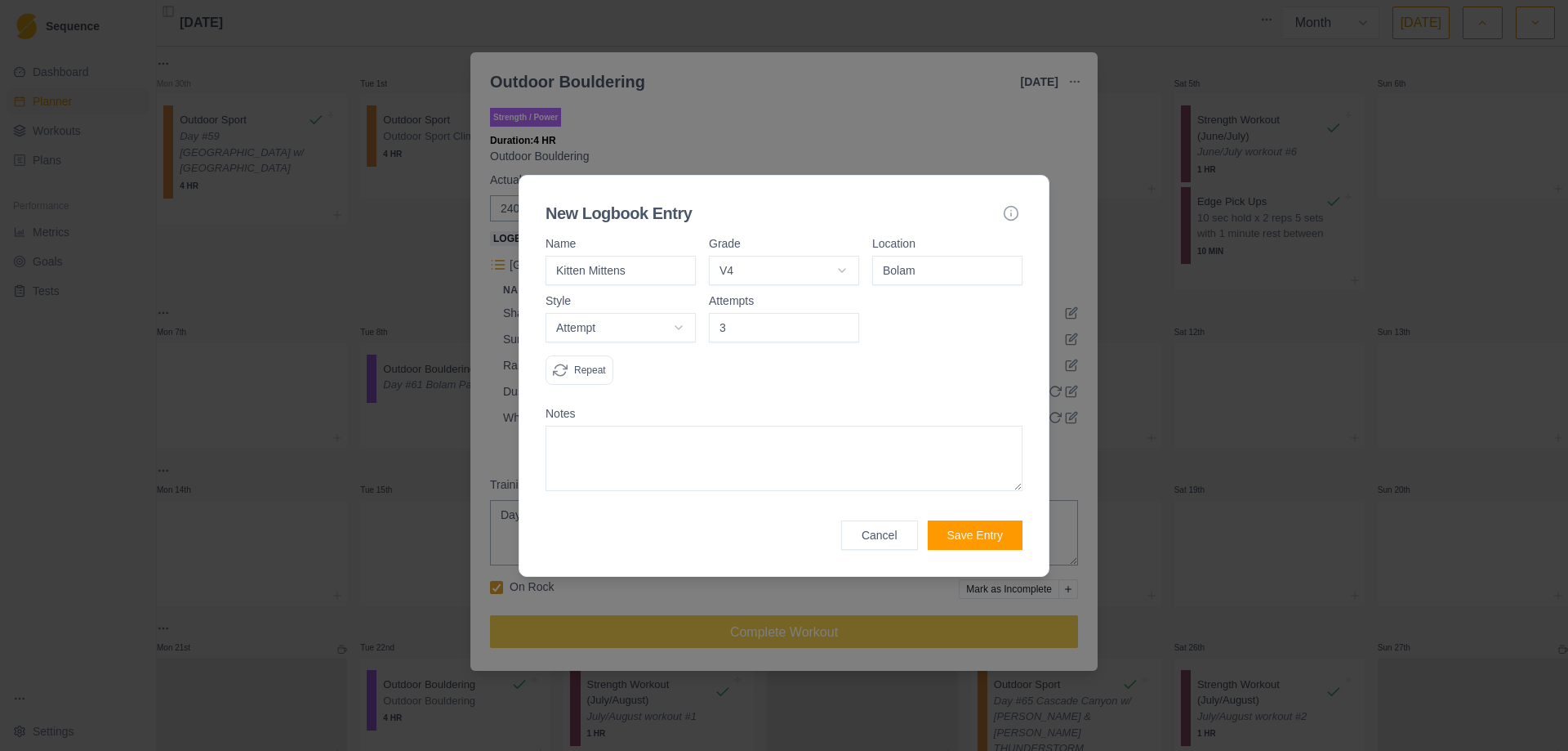
click at [675, 466] on textarea at bounding box center [784, 458] width 477 height 65
click at [965, 538] on button "Save Entry" at bounding box center [976, 535] width 94 height 29
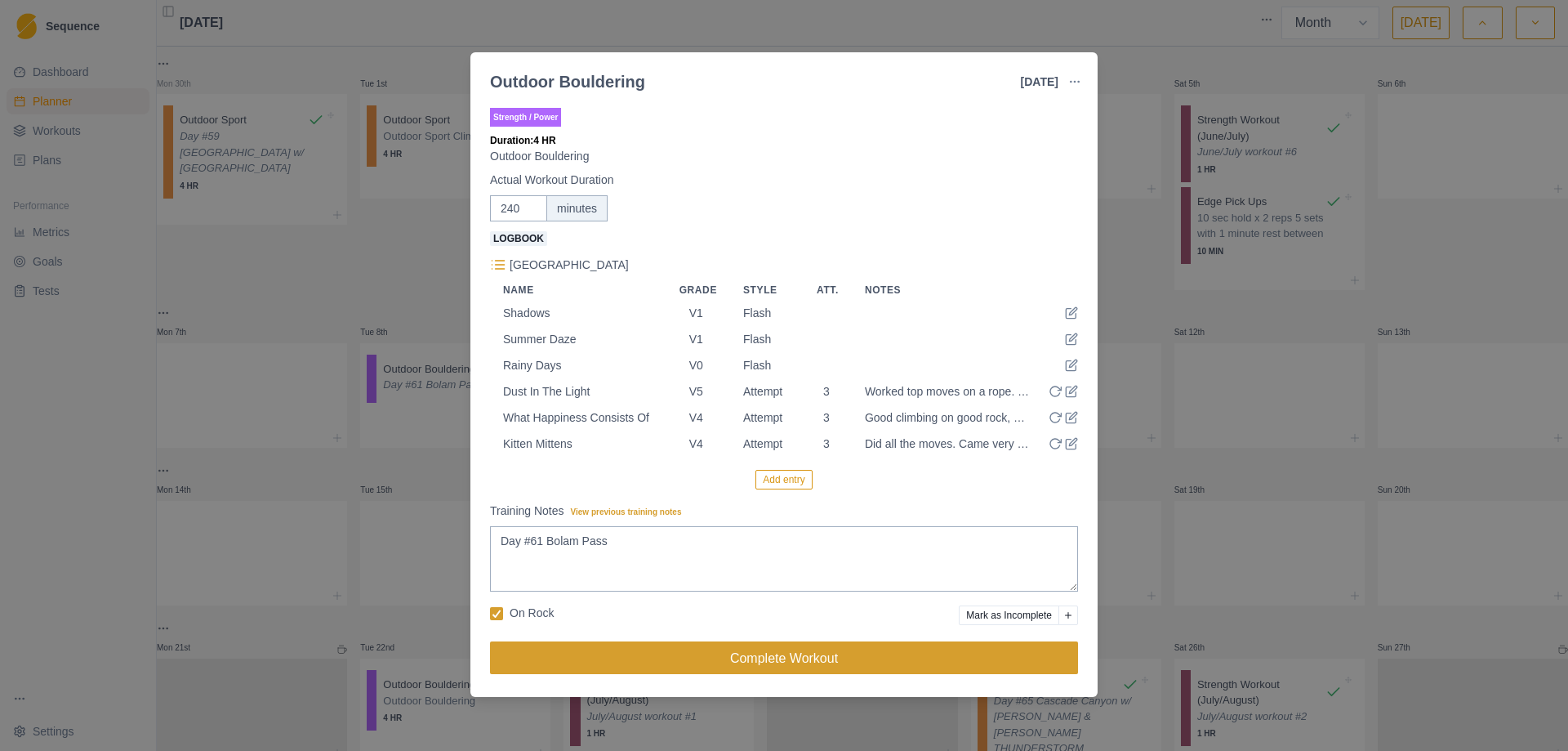
click at [776, 664] on button "Complete Workout" at bounding box center [783, 658] width 588 height 33
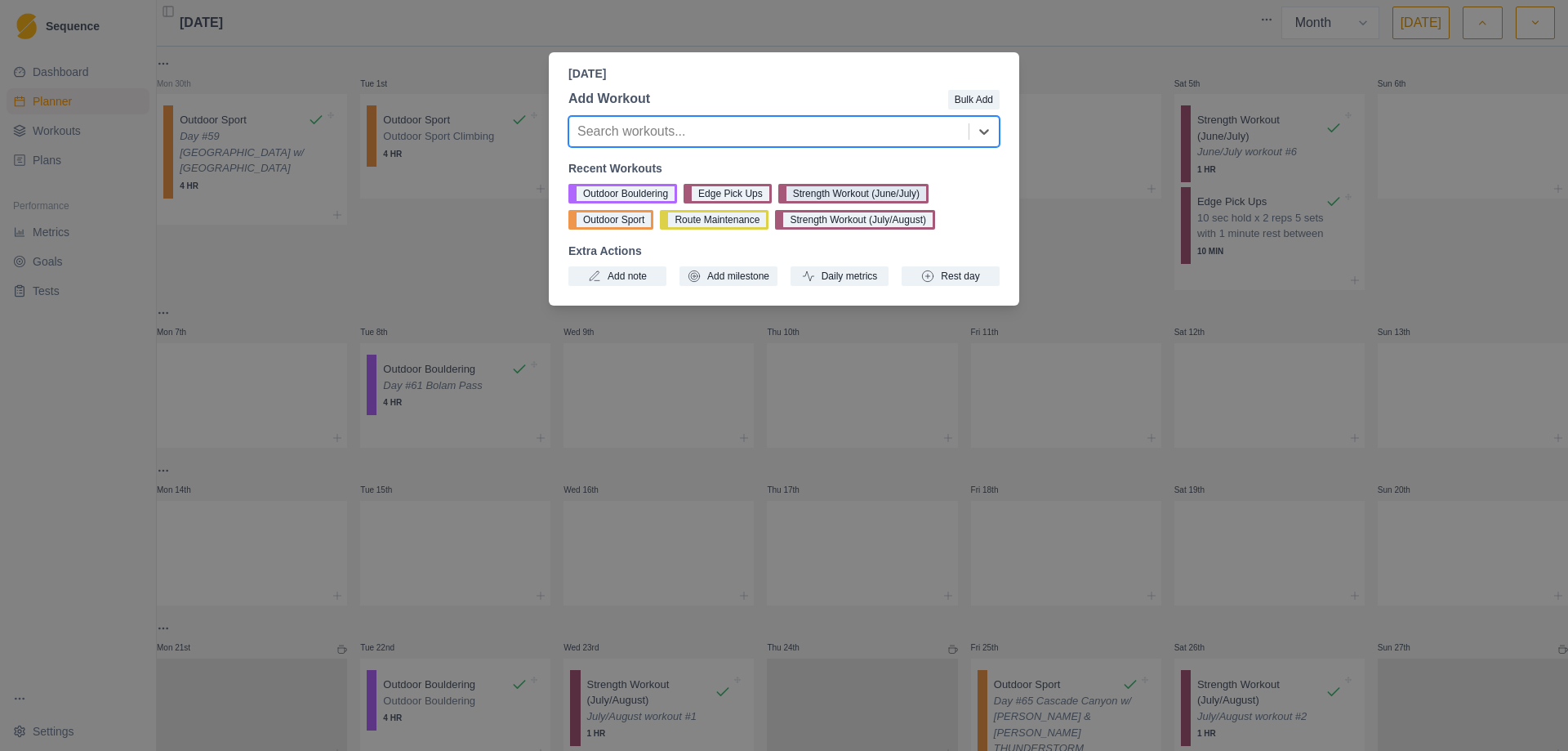
click at [836, 192] on button "Strength Workout (June/July)" at bounding box center [853, 193] width 150 height 20
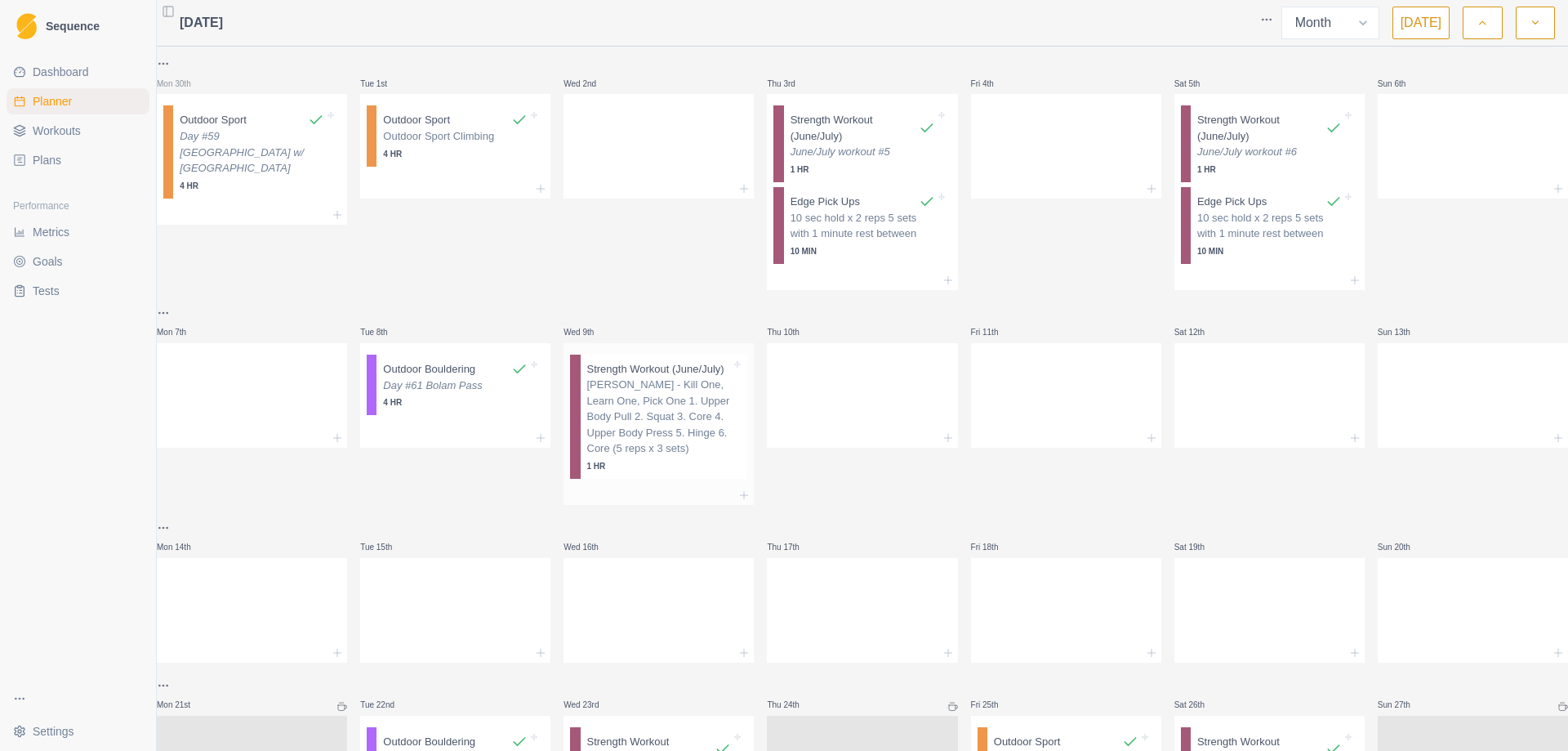
click at [667, 444] on p "[PERSON_NAME] - Kill One, Learn One, Pick One 1. Upper Body Pull 2. Squat 3. Co…" at bounding box center [659, 416] width 144 height 80
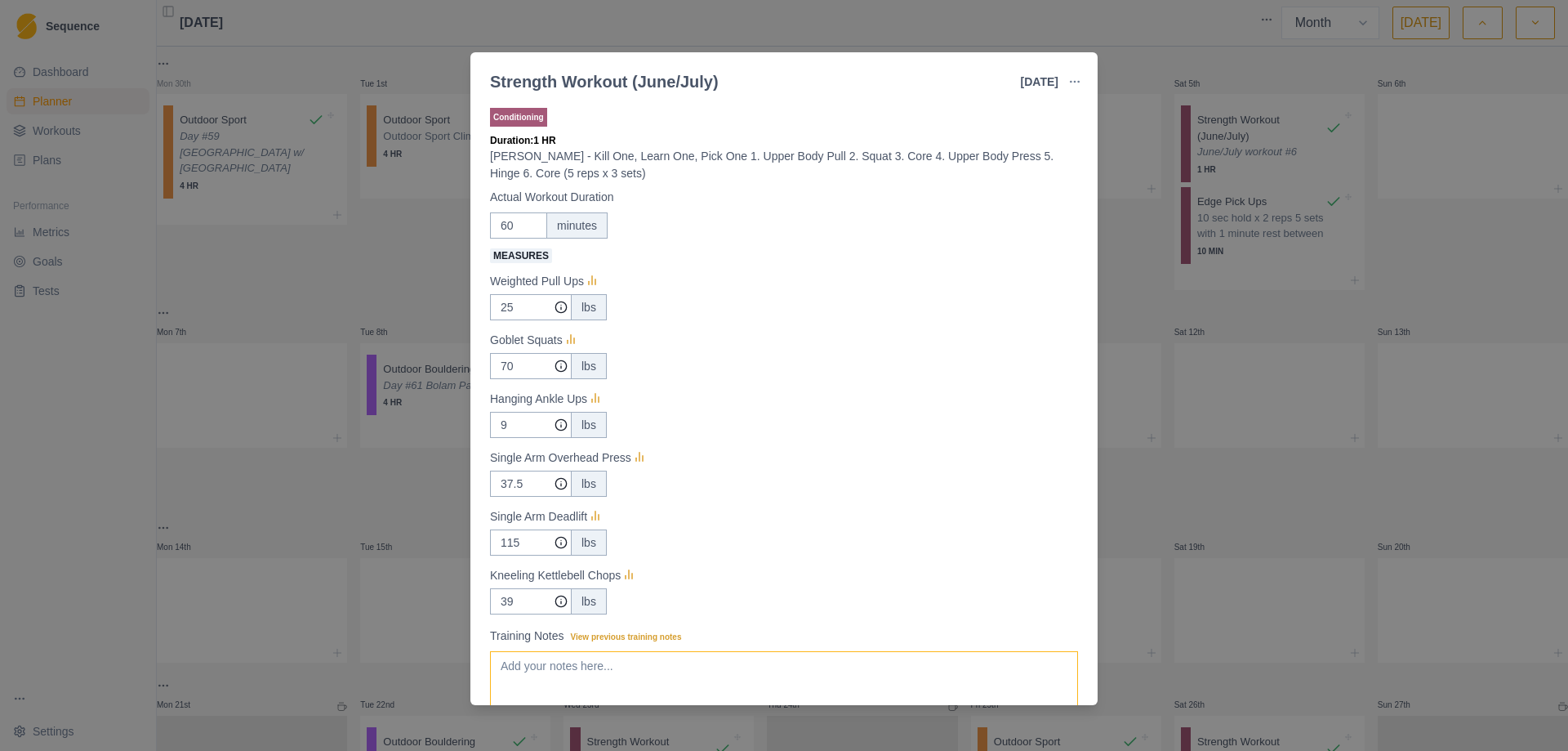
click at [689, 684] on textarea "Training Notes View previous training notes" at bounding box center [783, 683] width 588 height 65
click at [515, 306] on input "25" at bounding box center [530, 308] width 82 height 26
click at [517, 320] on input "9" at bounding box center [530, 308] width 82 height 26
click at [514, 320] on input "39" at bounding box center [530, 308] width 82 height 26
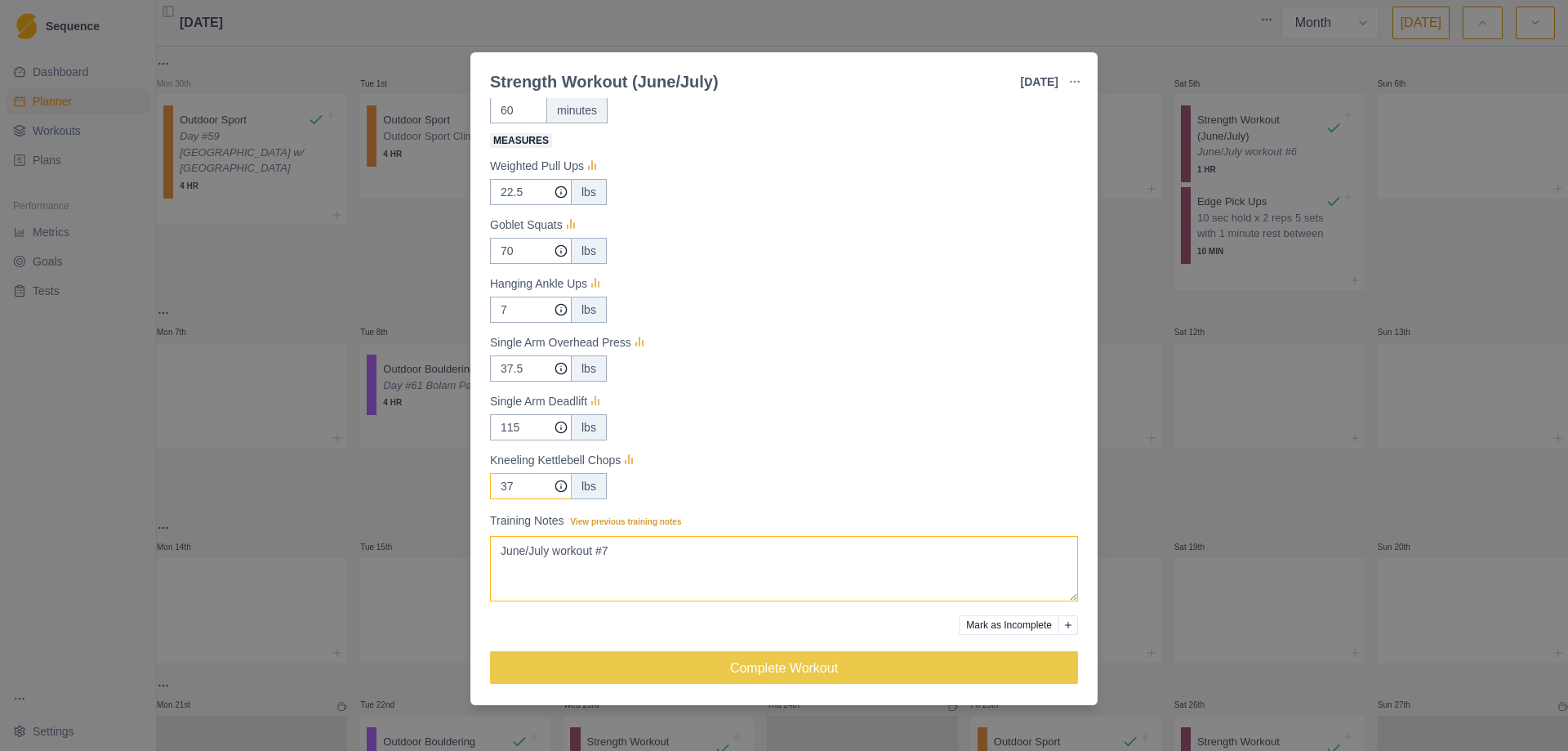
scroll to position [117, 0]
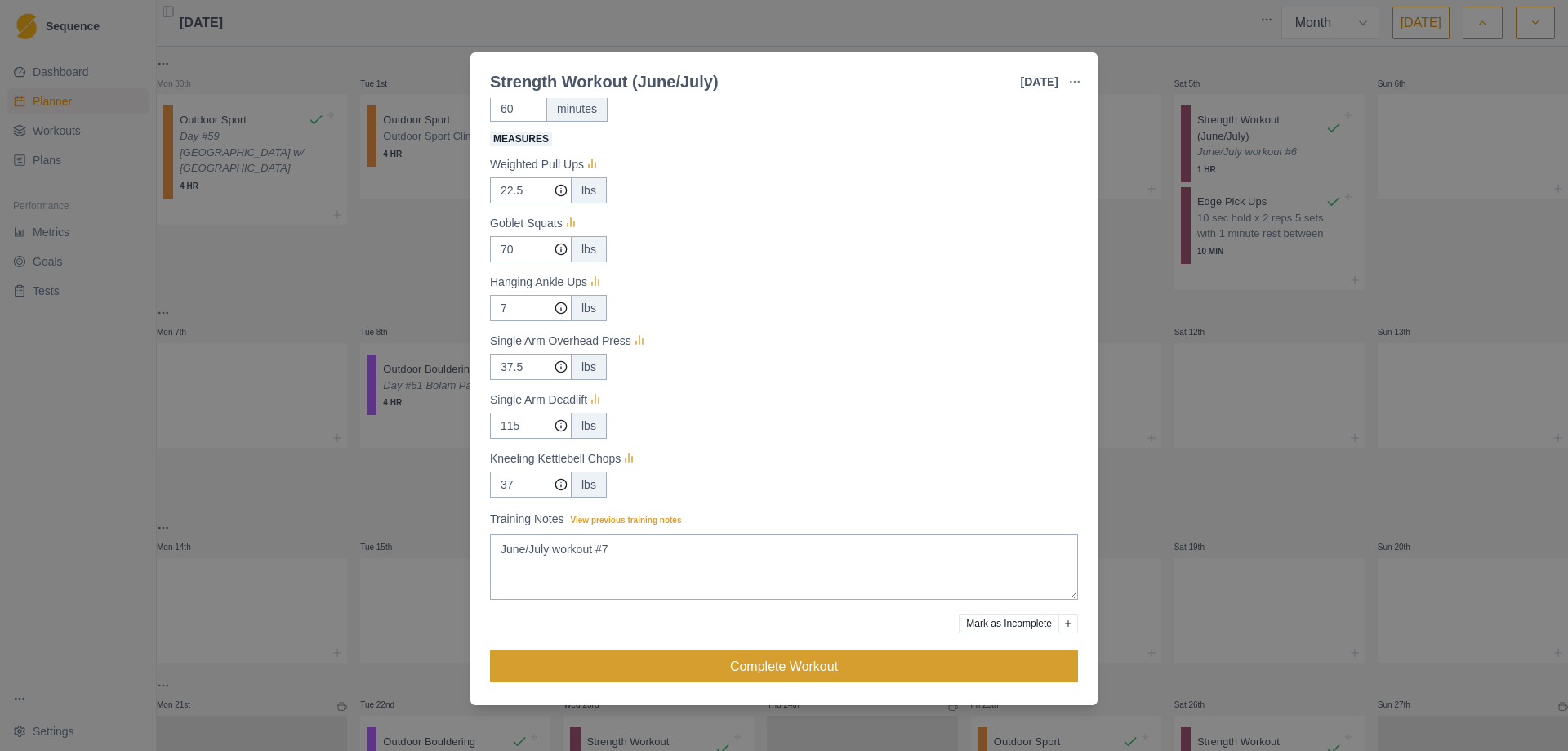
click at [788, 662] on button "Complete Workout" at bounding box center [783, 665] width 588 height 33
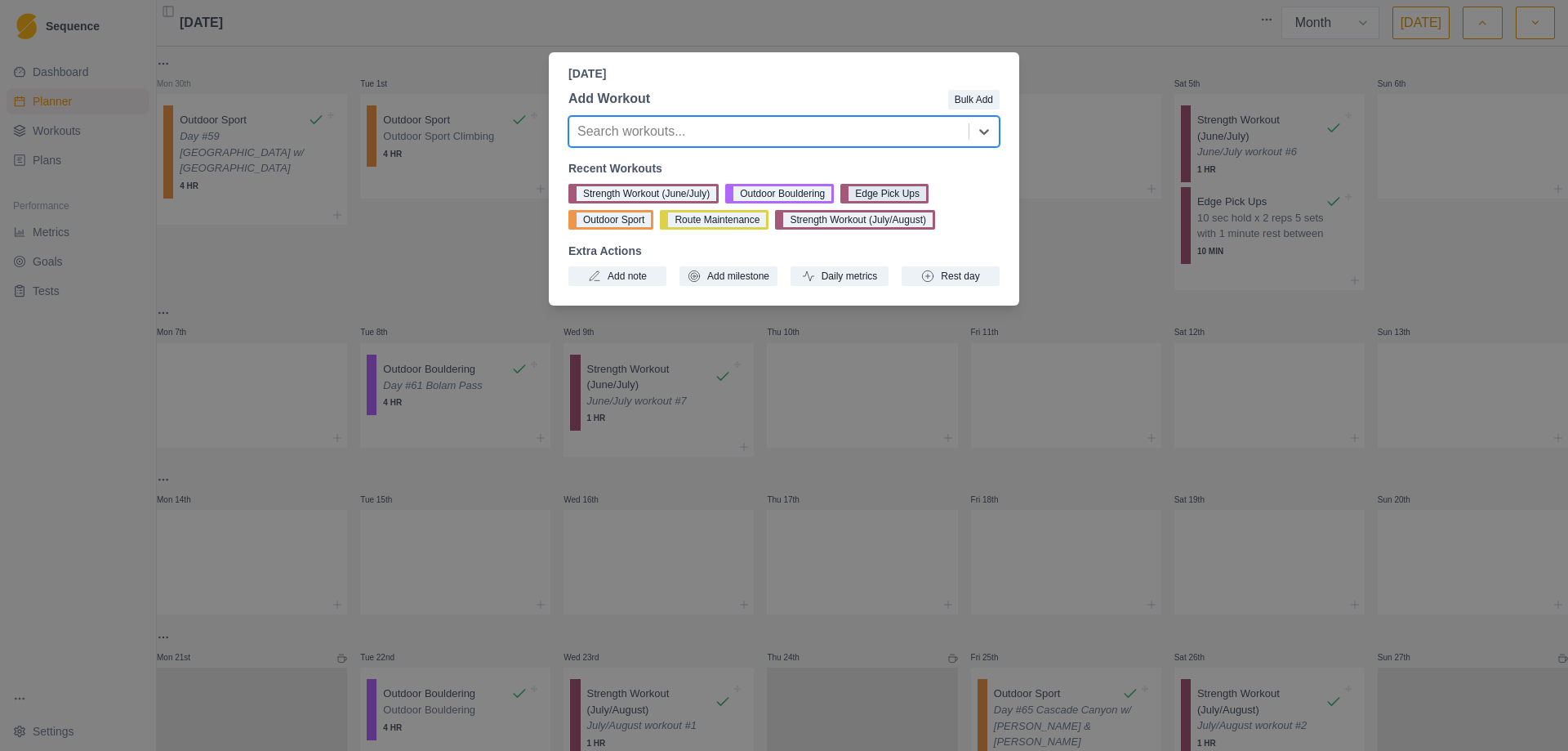
click at [881, 193] on button "Edge Pick Ups" at bounding box center [885, 193] width 89 height 20
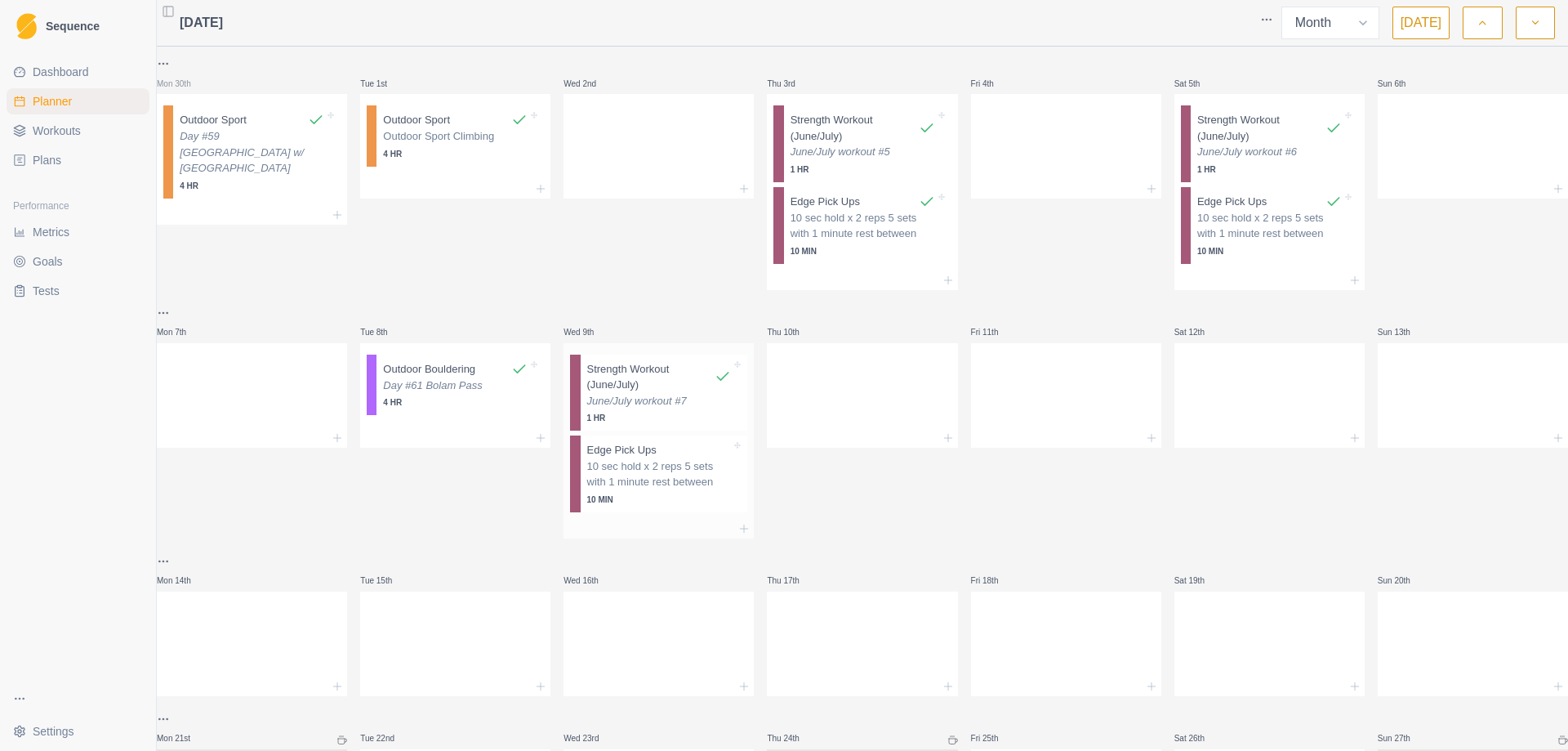
click at [673, 484] on p "10 sec hold x 2 reps 5 sets with 1 minute rest between" at bounding box center [659, 475] width 144 height 32
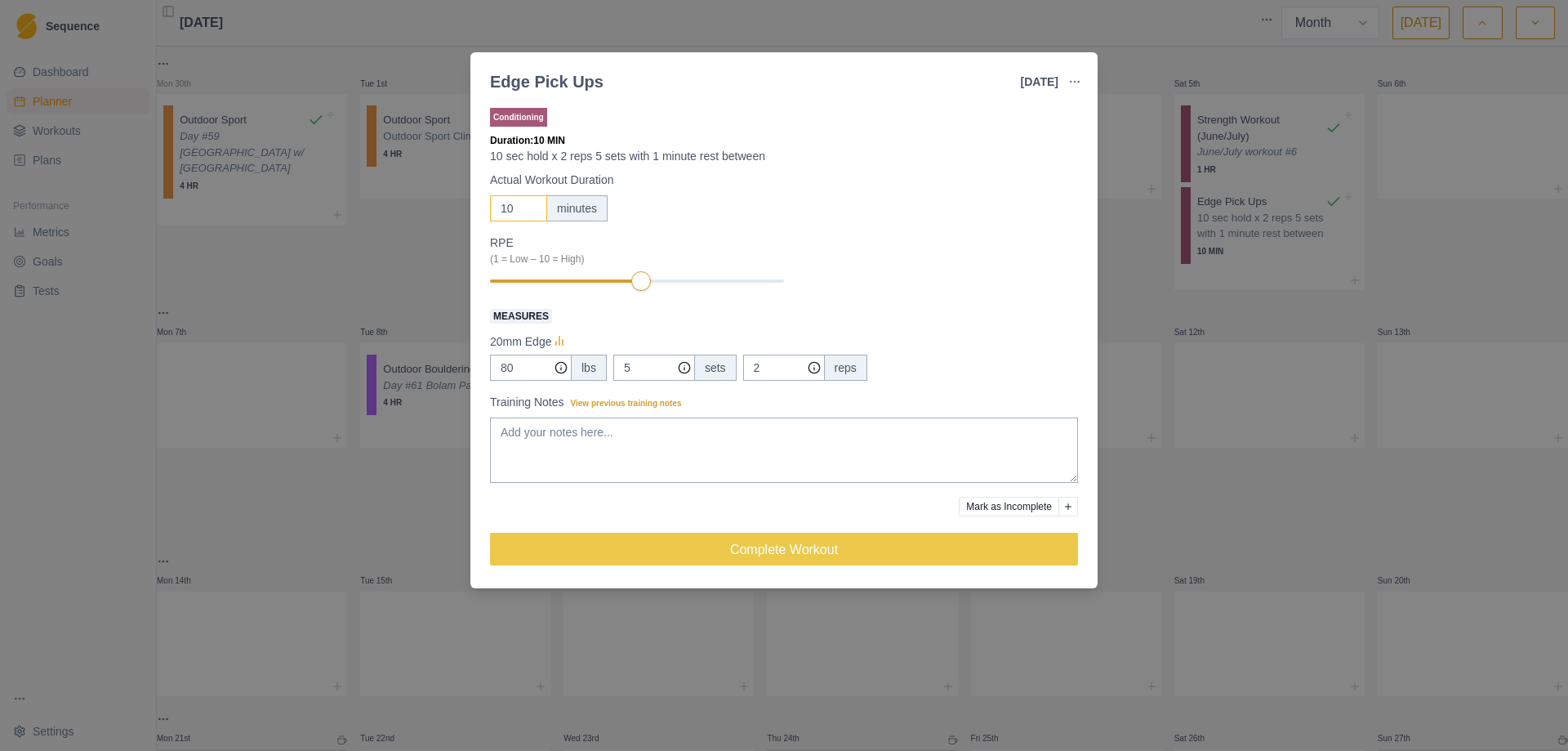
click at [531, 221] on input "10" at bounding box center [518, 209] width 58 height 26
click at [517, 372] on input "80" at bounding box center [530, 368] width 82 height 26
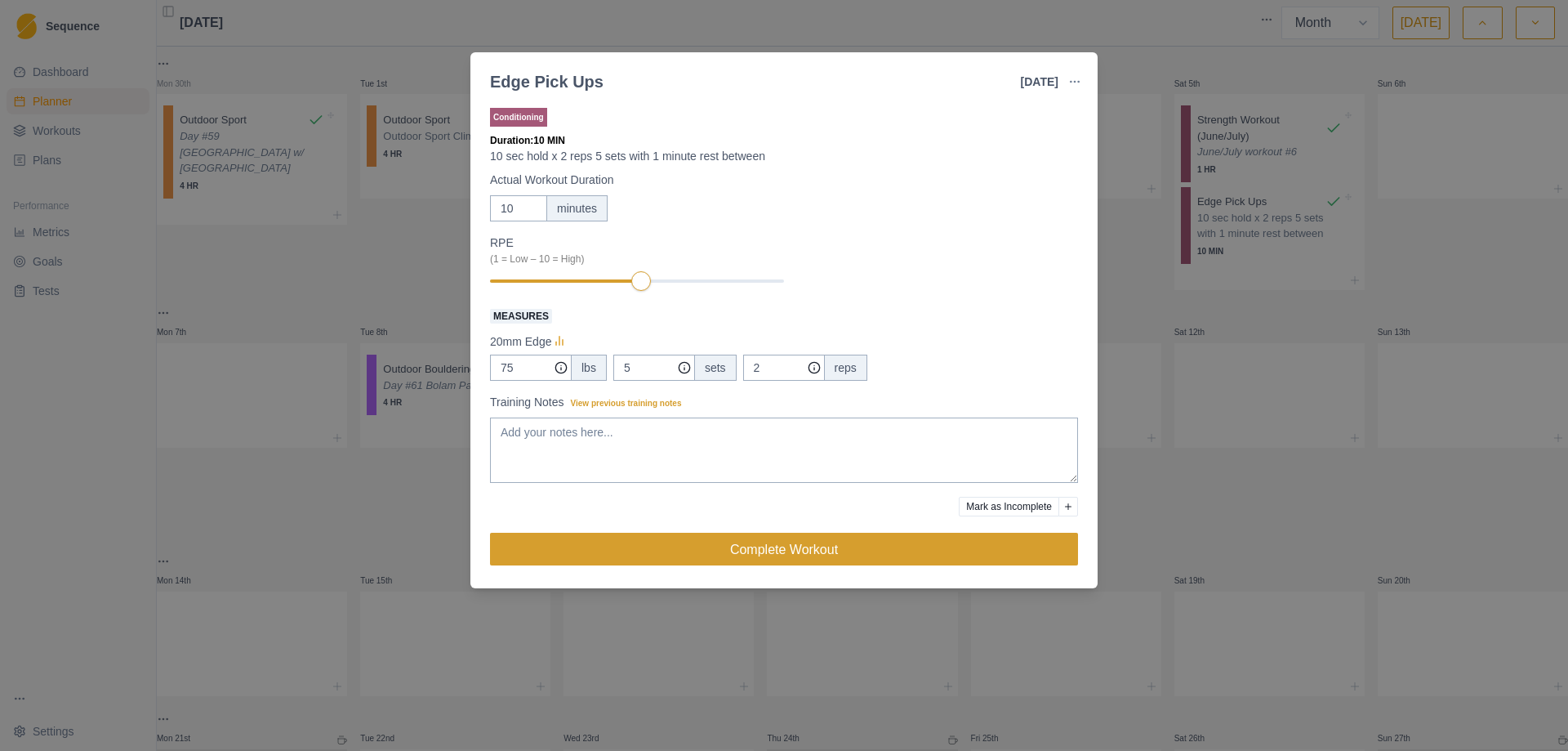
click at [775, 558] on button "Complete Workout" at bounding box center [783, 549] width 588 height 33
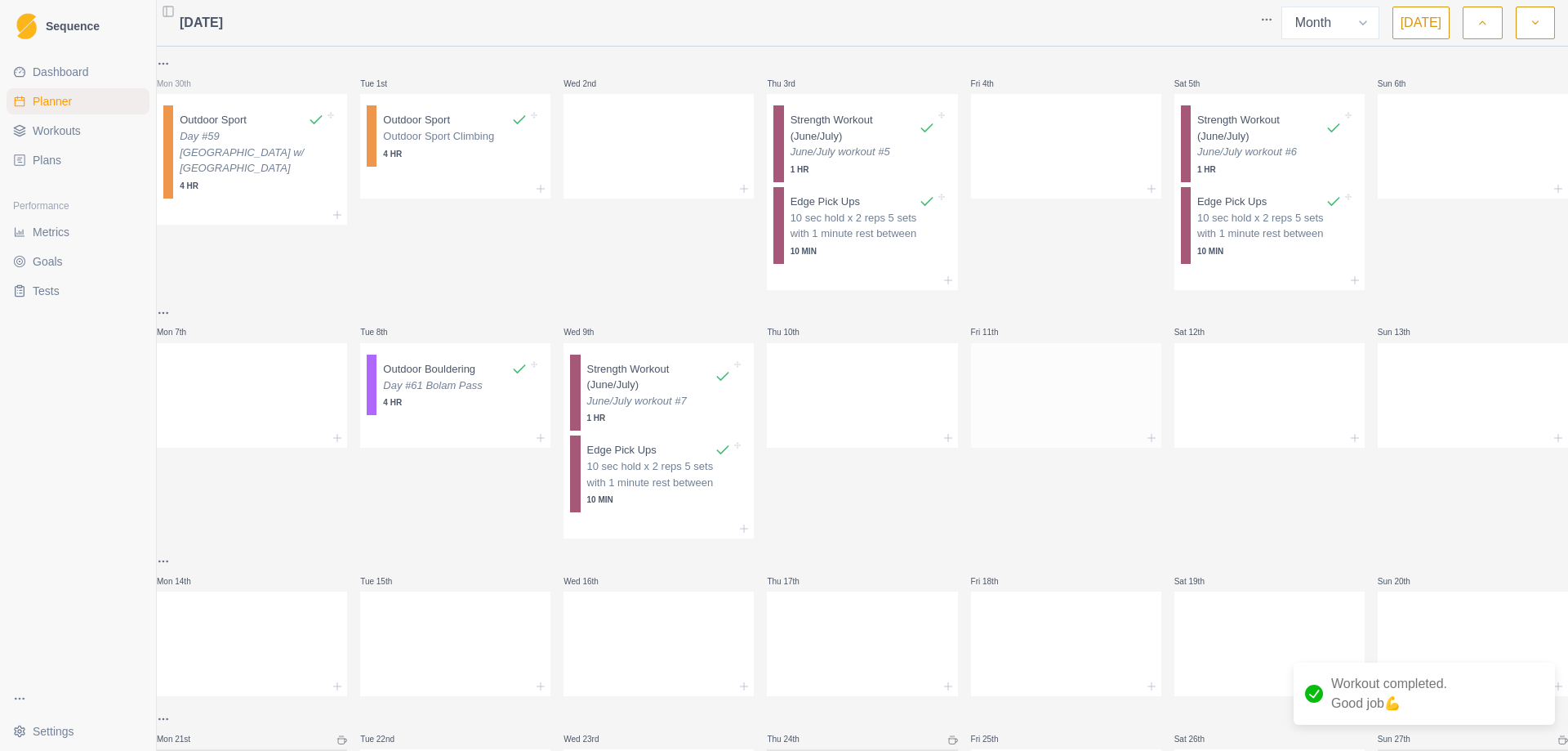
click at [1002, 407] on div at bounding box center [1066, 392] width 191 height 72
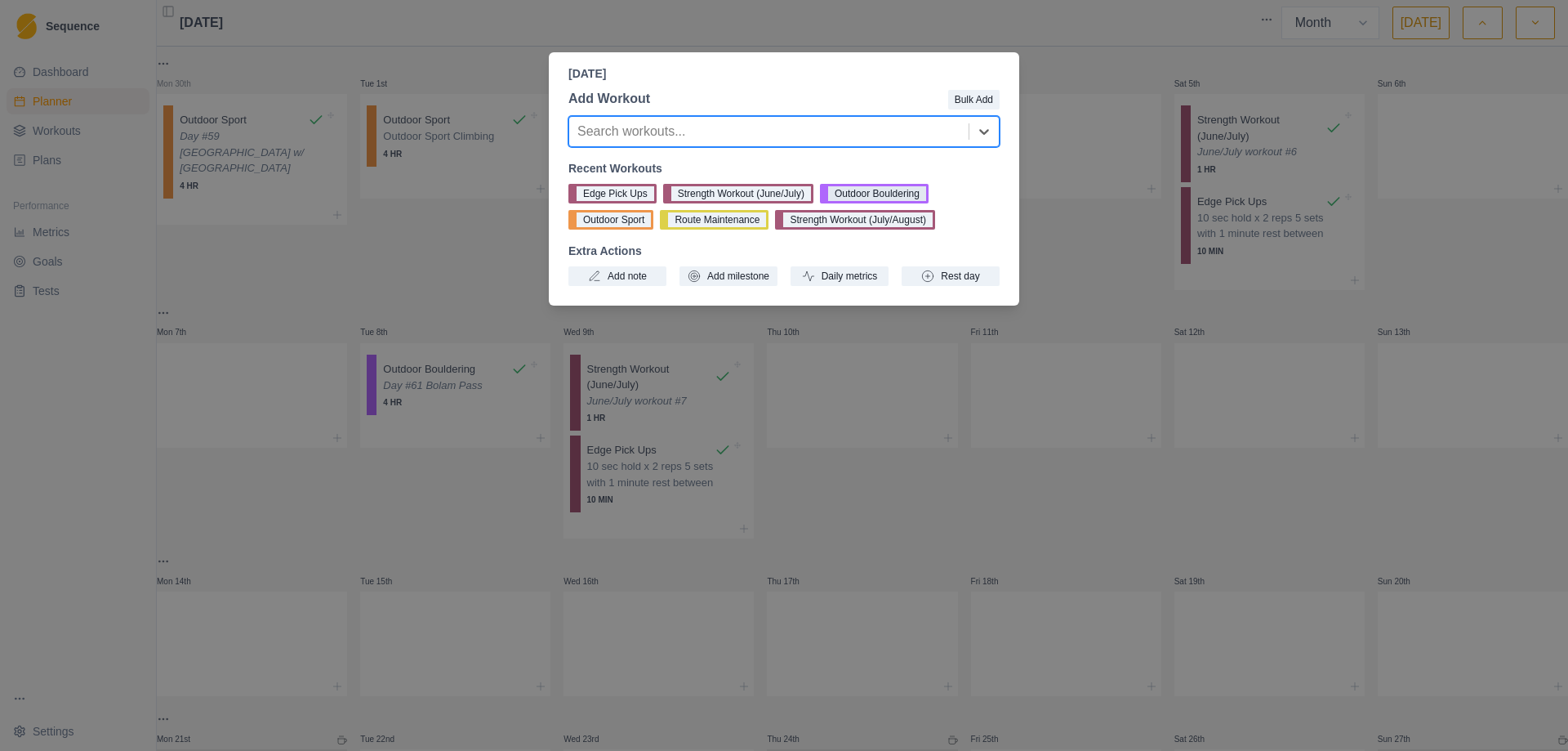
click at [879, 192] on button "Outdoor Bouldering" at bounding box center [874, 193] width 108 height 20
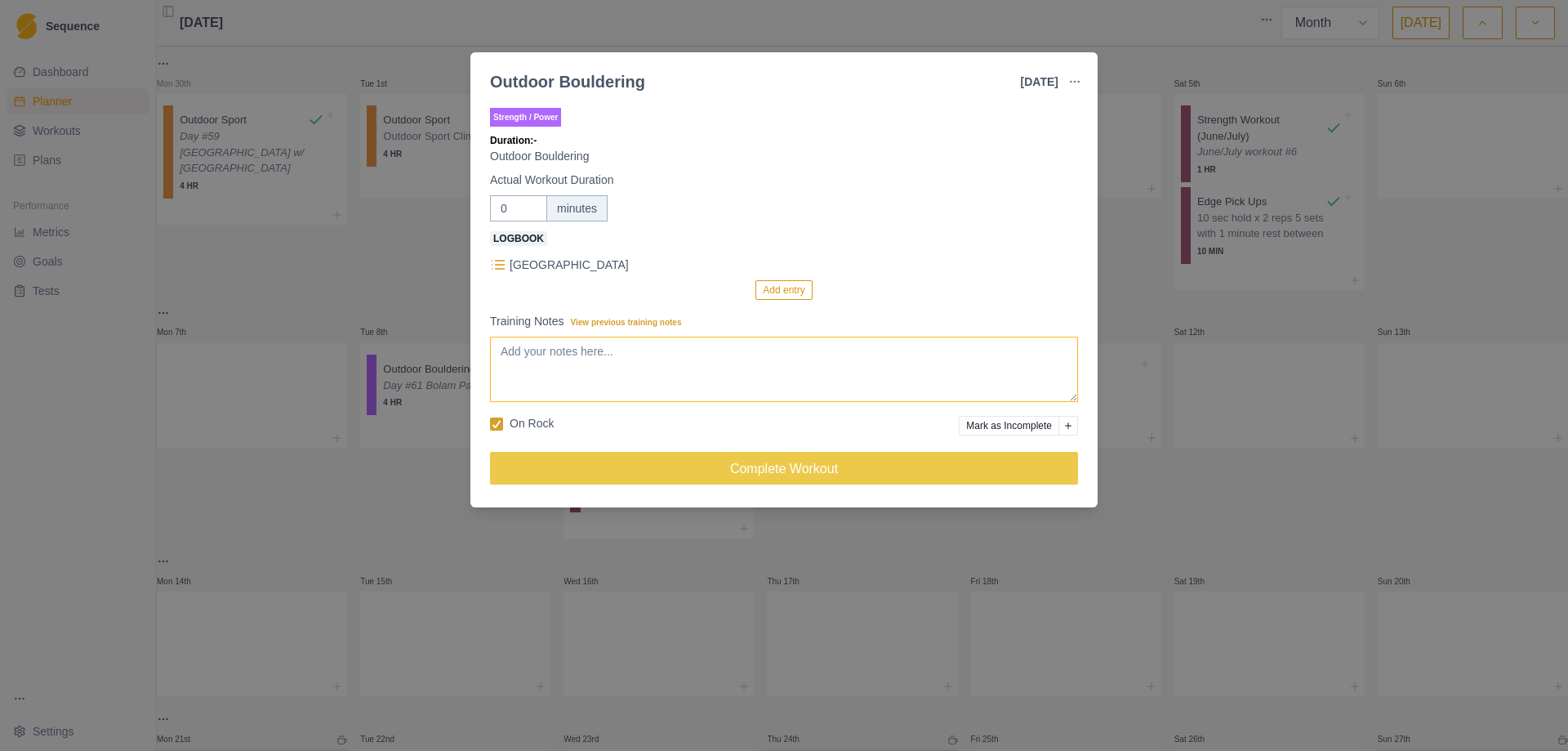
click at [568, 383] on textarea "Training Notes View previous training notes" at bounding box center [783, 369] width 588 height 65
click at [513, 210] on input "0" at bounding box center [518, 209] width 58 height 26
drag, startPoint x: 513, startPoint y: 210, endPoint x: 486, endPoint y: 209, distance: 27.0
click at [486, 209] on div "Strength / Power Duration: - Outdoor Bouldering Actual Workout Duration 0 minut…" at bounding box center [784, 303] width 627 height 409
click at [775, 292] on button "Add entry" at bounding box center [784, 290] width 57 height 20
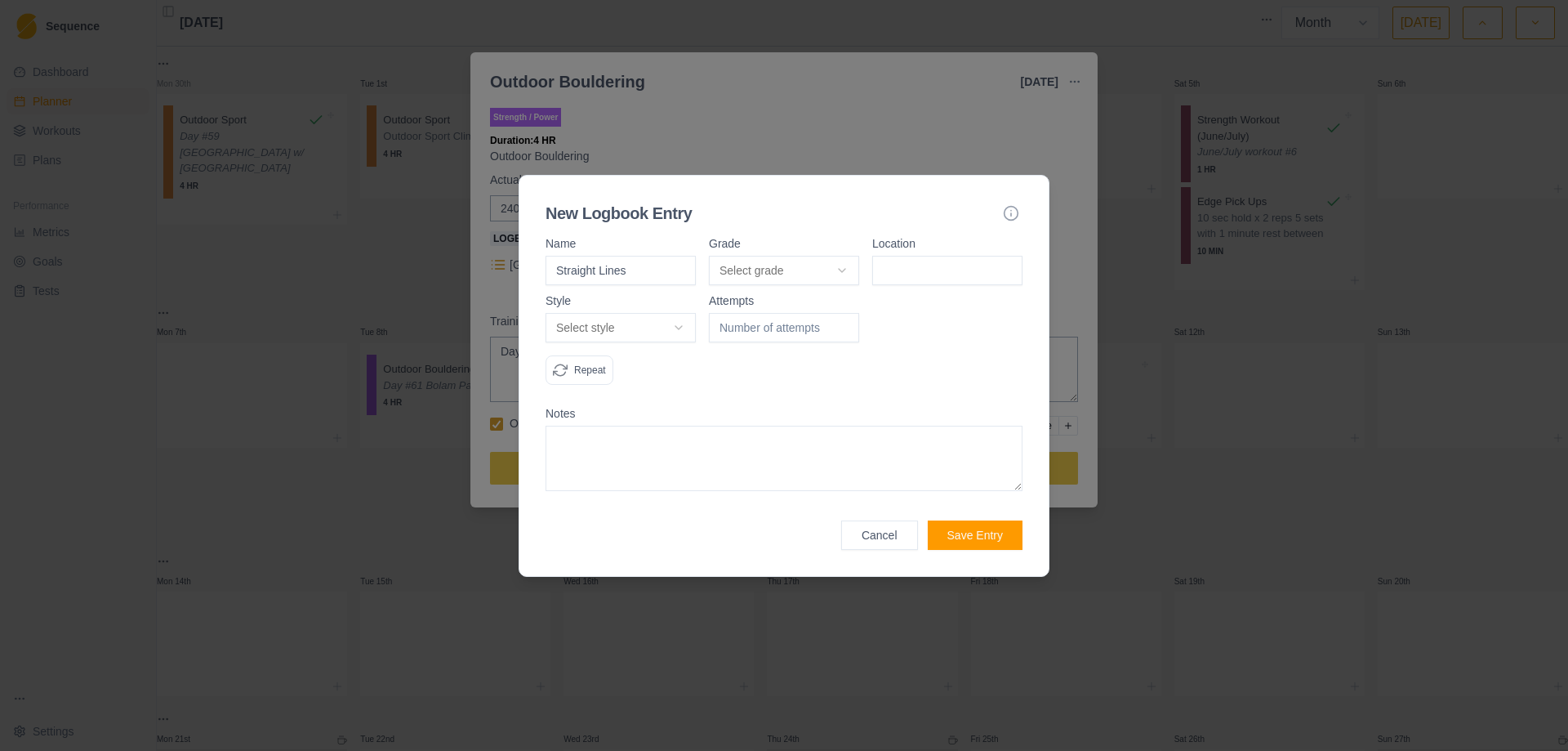
click at [842, 274] on body "Sequence Dashboard Planner Workouts Plans Performance Metrics Goals Tests Setti…" at bounding box center [784, 376] width 1568 height 751
click at [932, 276] on input at bounding box center [947, 270] width 150 height 29
click at [673, 329] on body "Sequence Dashboard Planner Workouts Plans Performance Metrics Goals Tests Setti…" at bounding box center [784, 376] width 1568 height 751
click at [842, 325] on input "1" at bounding box center [784, 327] width 150 height 29
click at [842, 325] on input "2" at bounding box center [784, 327] width 150 height 29
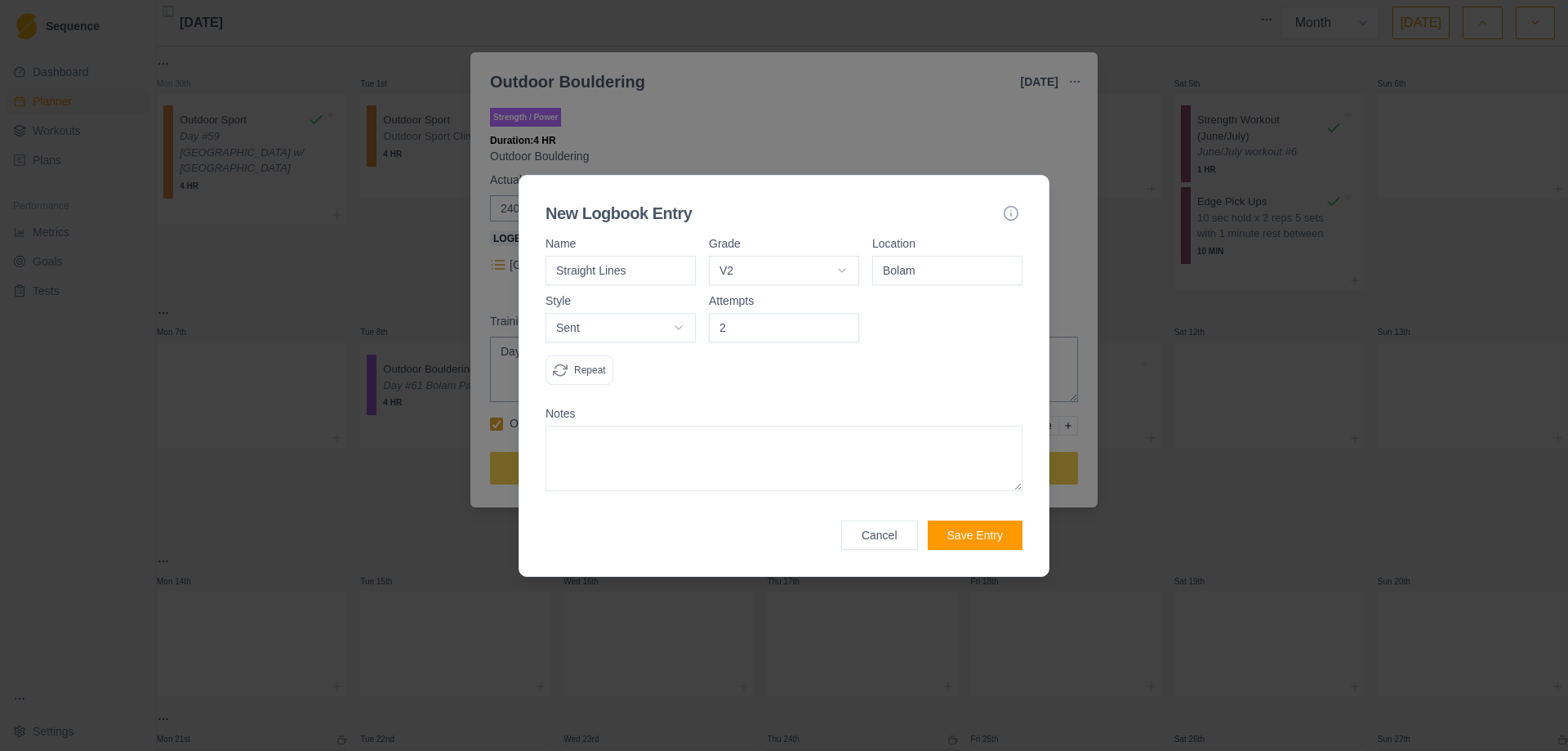
click at [674, 331] on body "Sequence Dashboard Planner Workouts Plans Performance Metrics Goals Tests Setti…" at bounding box center [784, 376] width 1568 height 751
click at [819, 386] on div at bounding box center [784, 346] width 150 height 103
click at [850, 275] on body "Sequence Dashboard Planner Workouts Plans Performance Metrics Goals Tests Setti…" at bounding box center [784, 376] width 1568 height 751
click at [807, 356] on div at bounding box center [784, 346] width 150 height 103
click at [977, 534] on button "Save Entry" at bounding box center [976, 535] width 94 height 29
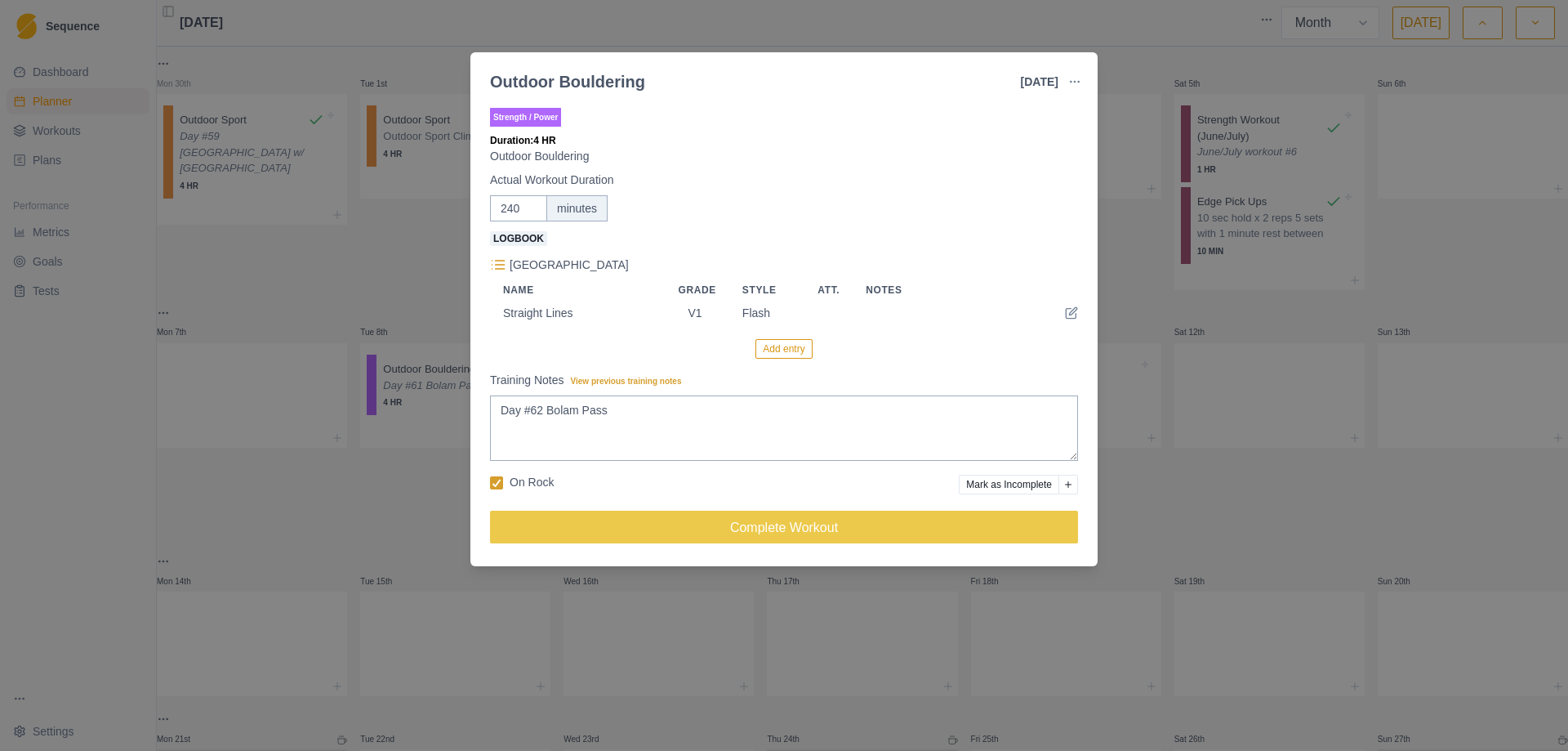
click at [795, 356] on button "Add entry" at bounding box center [784, 348] width 57 height 20
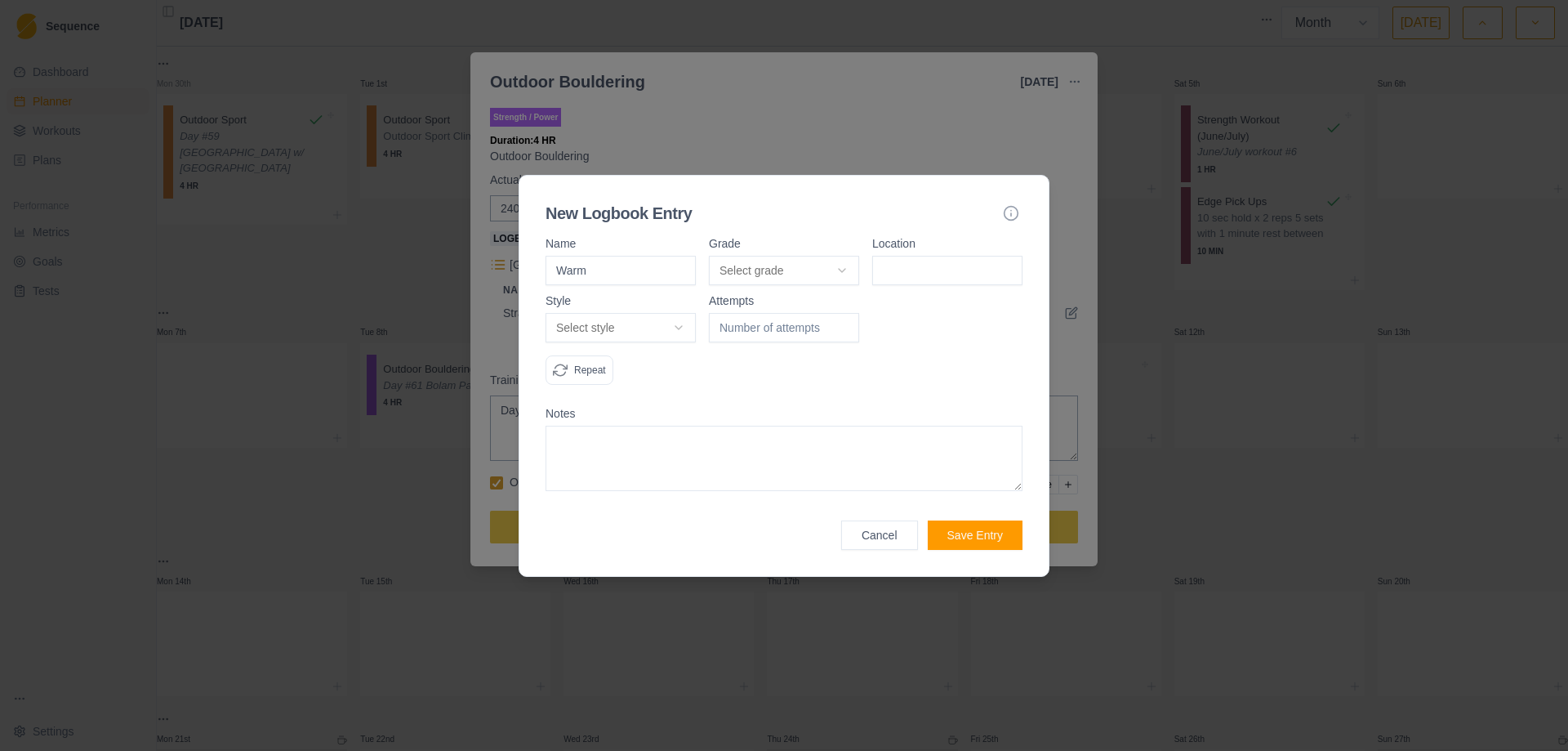
click at [826, 271] on body "Sequence Dashboard Planner Workouts Plans Performance Metrics Goals Tests Setti…" at bounding box center [784, 376] width 1568 height 751
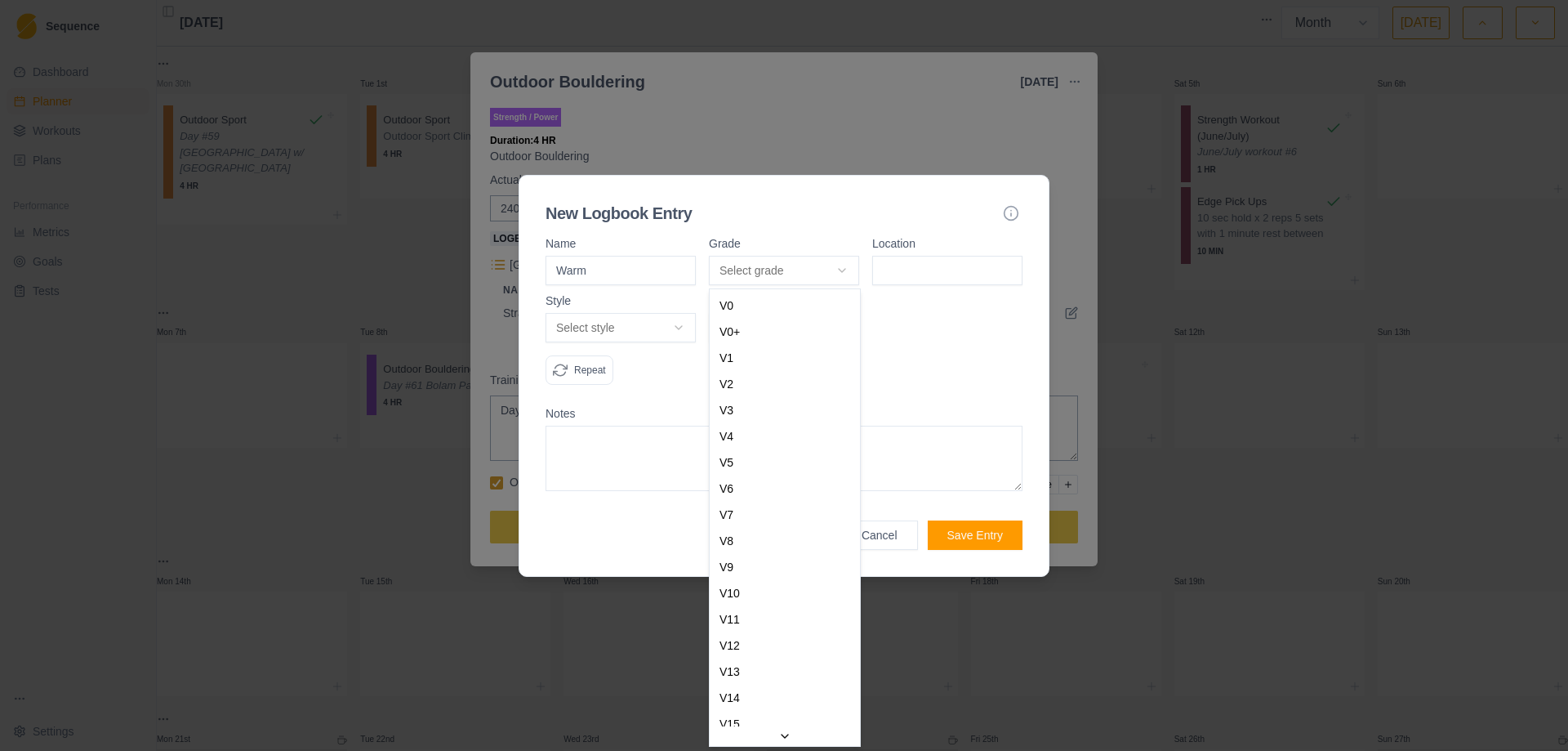
drag, startPoint x: 783, startPoint y: 410, endPoint x: 847, endPoint y: 341, distance: 94.1
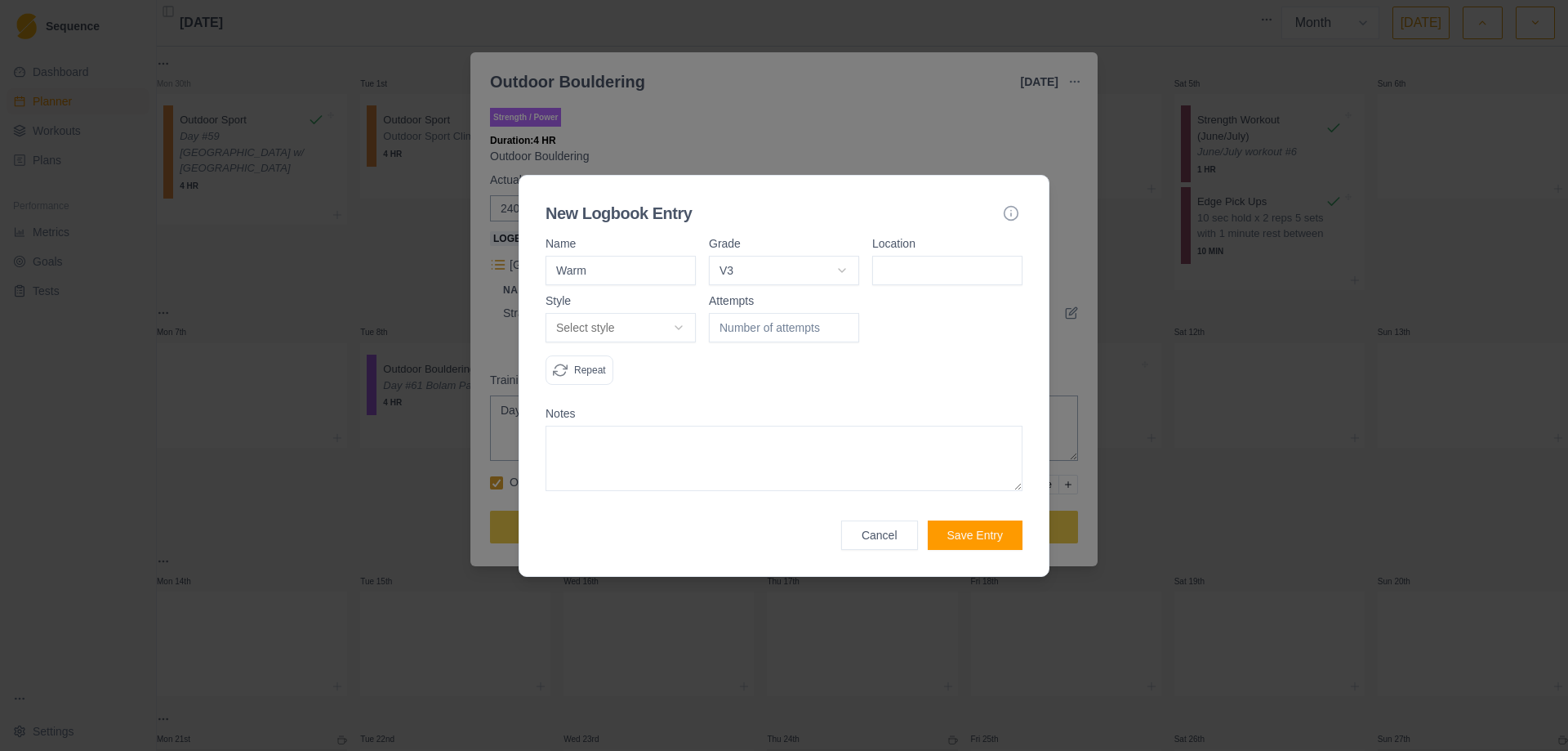
click at [910, 257] on input at bounding box center [947, 270] width 150 height 29
click at [679, 320] on body "Sequence Dashboard Planner Workouts Plans Performance Metrics Goals Tests Setti…" at bounding box center [784, 376] width 1568 height 751
drag, startPoint x: 642, startPoint y: 418, endPoint x: 755, endPoint y: 350, distance: 131.9
click at [846, 324] on input "1" at bounding box center [784, 327] width 150 height 29
click at [846, 324] on input "2" at bounding box center [784, 327] width 150 height 29
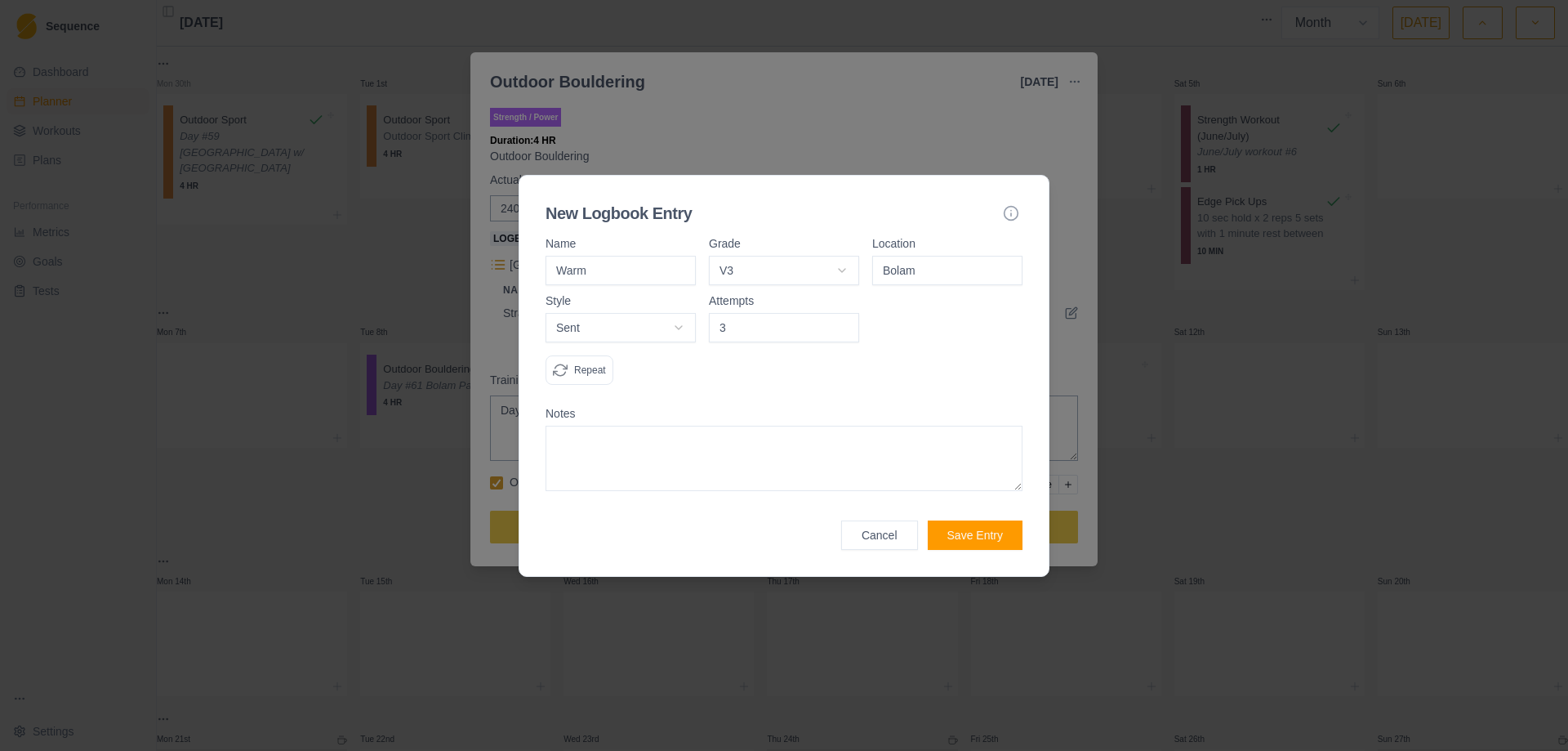
click at [846, 324] on input "3" at bounding box center [784, 327] width 150 height 29
click at [915, 470] on textarea at bounding box center [784, 458] width 477 height 65
click at [984, 534] on button "Save Entry" at bounding box center [976, 535] width 94 height 29
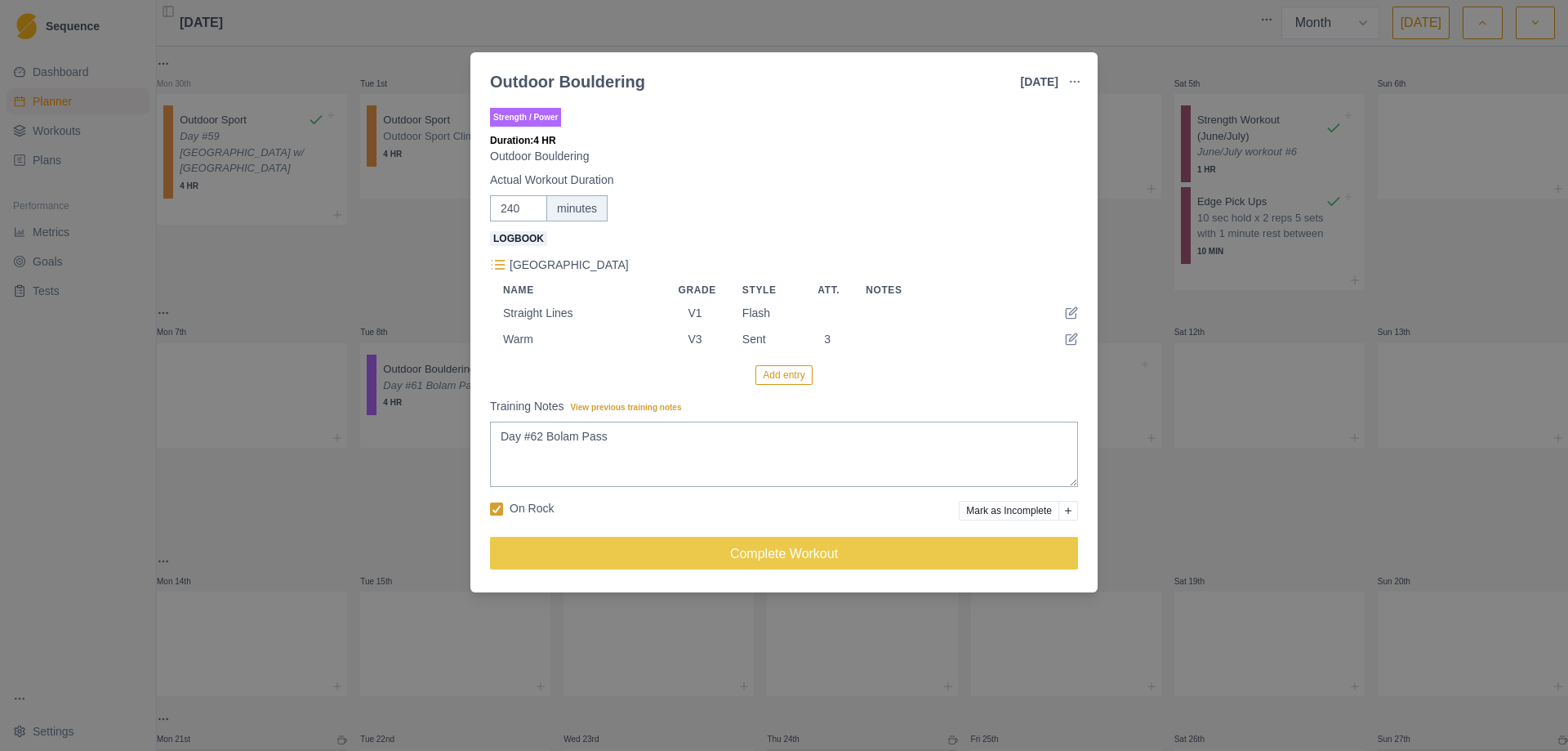
click at [784, 375] on button "Add entry" at bounding box center [784, 375] width 57 height 20
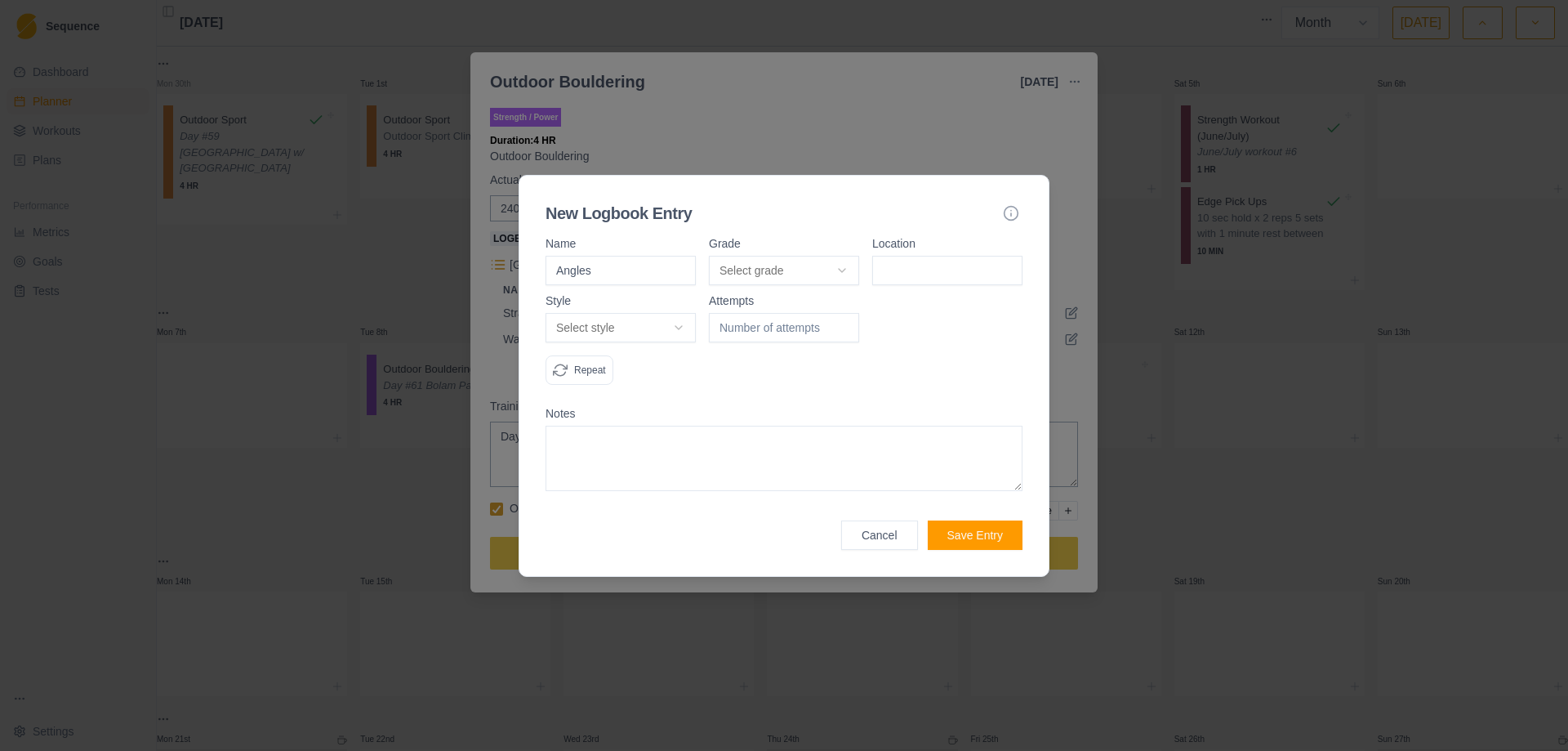
click at [846, 274] on body "Sequence Dashboard Planner Workouts Plans Performance Metrics Goals Tests Setti…" at bounding box center [784, 376] width 1568 height 751
click at [942, 259] on input at bounding box center [947, 270] width 150 height 29
click at [686, 325] on body "Sequence Dashboard Planner Workouts Plans Performance Metrics Goals Tests Setti…" at bounding box center [784, 376] width 1568 height 751
click at [842, 324] on input "1" at bounding box center [784, 327] width 150 height 29
click at [842, 324] on input "2" at bounding box center [784, 327] width 150 height 29
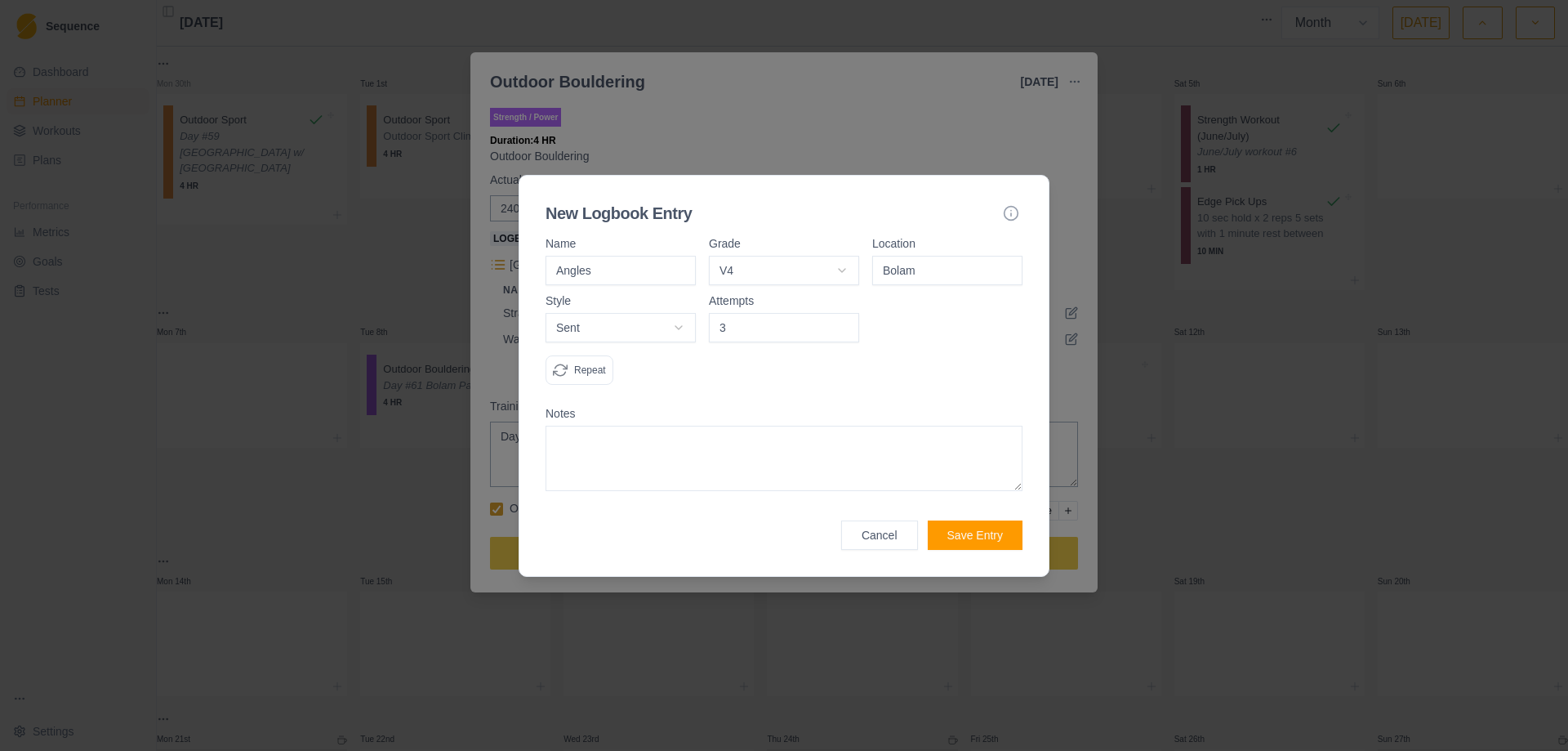
click at [843, 325] on input "3" at bounding box center [784, 327] width 150 height 29
click at [972, 541] on button "Save Entry" at bounding box center [976, 535] width 94 height 29
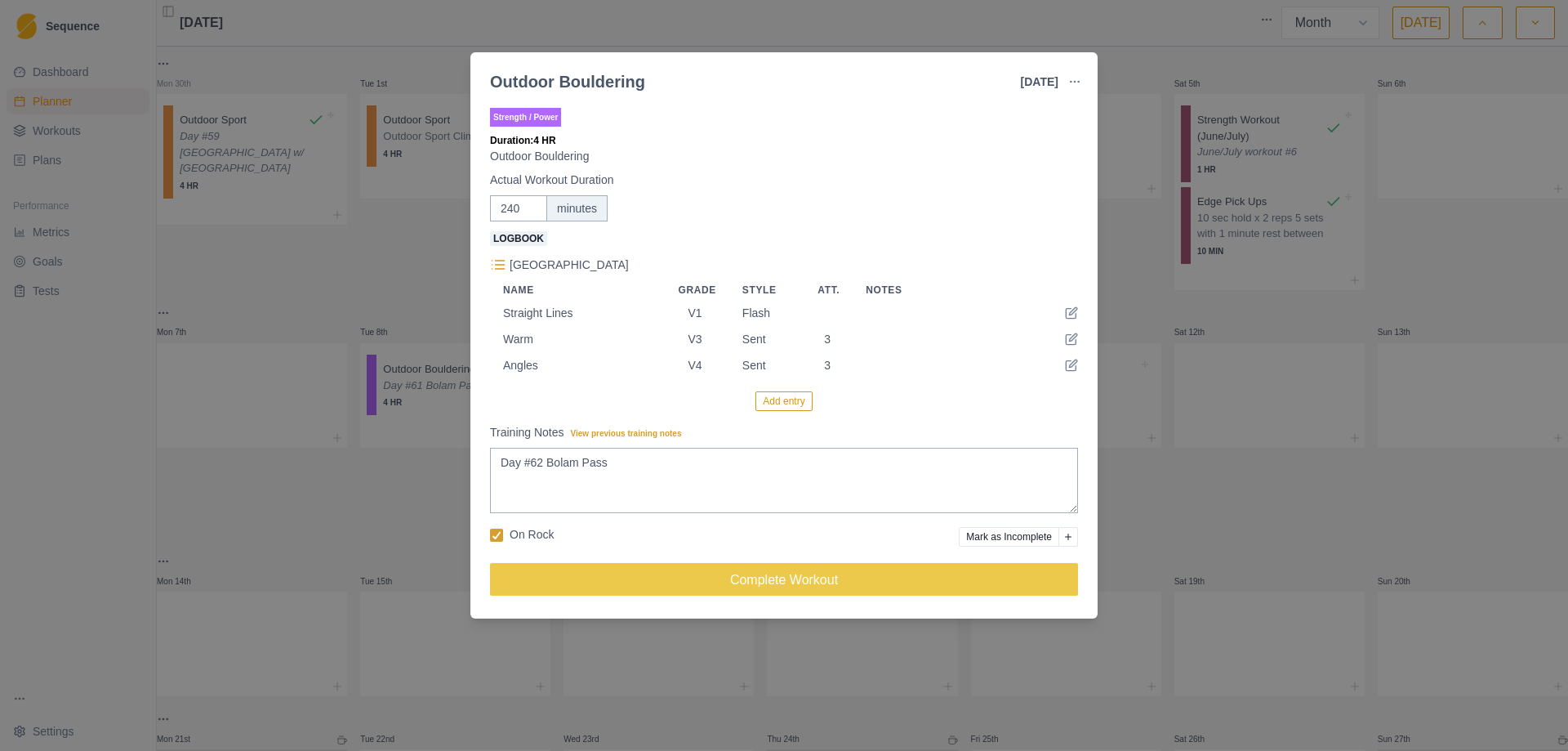
click at [783, 406] on button "Add entry" at bounding box center [784, 401] width 57 height 20
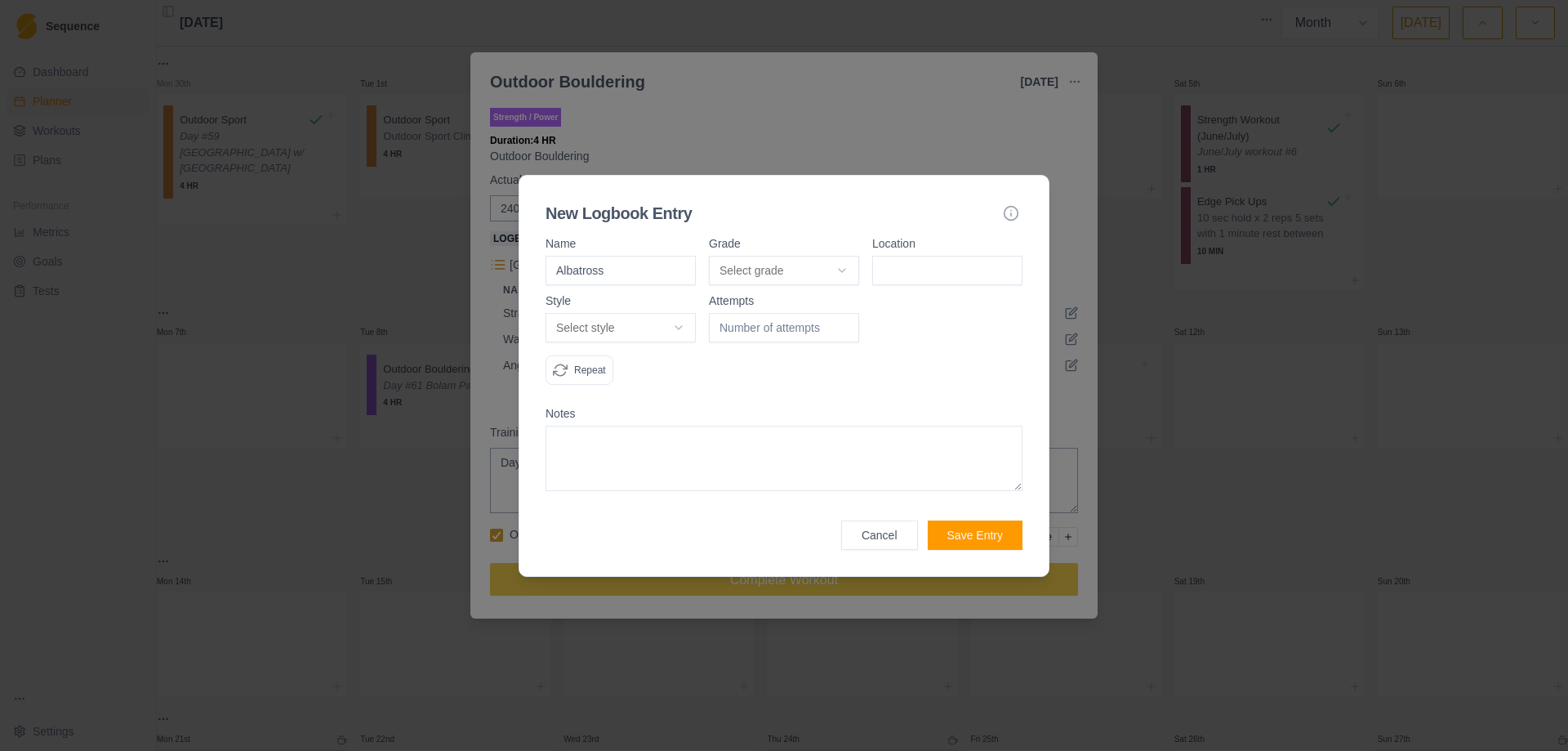
click at [854, 275] on body "Sequence Dashboard Planner Workouts Plans Performance Metrics Goals Tests Setti…" at bounding box center [784, 376] width 1568 height 751
click at [936, 288] on form "Name Albatross Grade V5 V0 V0+ V1 V2 V3 V4 V5 V6 V7 V8 V9 V10 V11 V12 V13 V14 V…" at bounding box center [784, 393] width 477 height 312
click at [941, 277] on input at bounding box center [947, 270] width 150 height 29
click at [681, 325] on body "Sequence Dashboard Planner Workouts Plans Performance Metrics Goals Tests Setti…" at bounding box center [784, 376] width 1568 height 751
click at [847, 322] on input "1" at bounding box center [784, 327] width 150 height 29
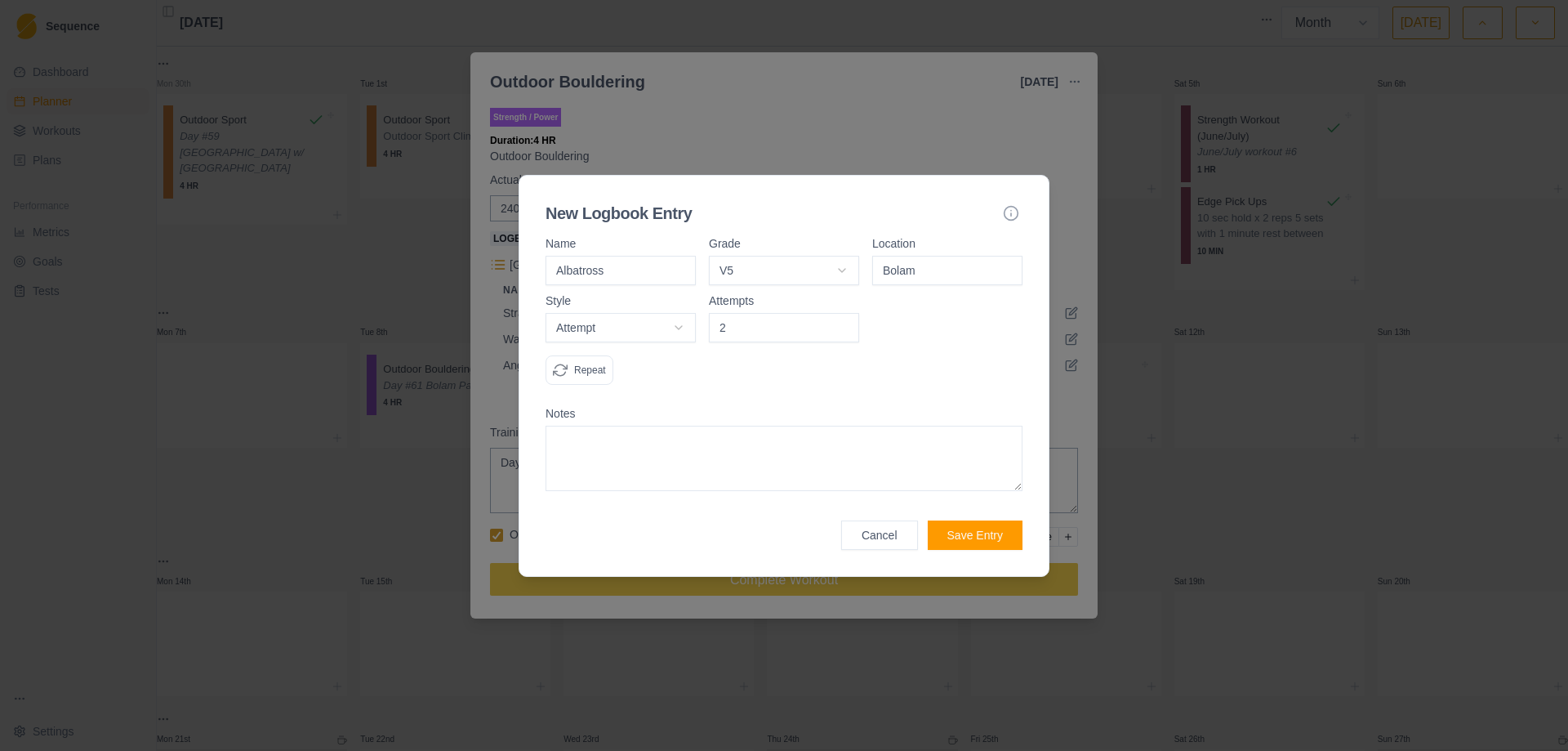
click at [847, 322] on input "2" at bounding box center [784, 327] width 150 height 29
click at [679, 467] on textarea at bounding box center [784, 458] width 477 height 65
click at [981, 533] on button "Save Entry" at bounding box center [976, 535] width 94 height 29
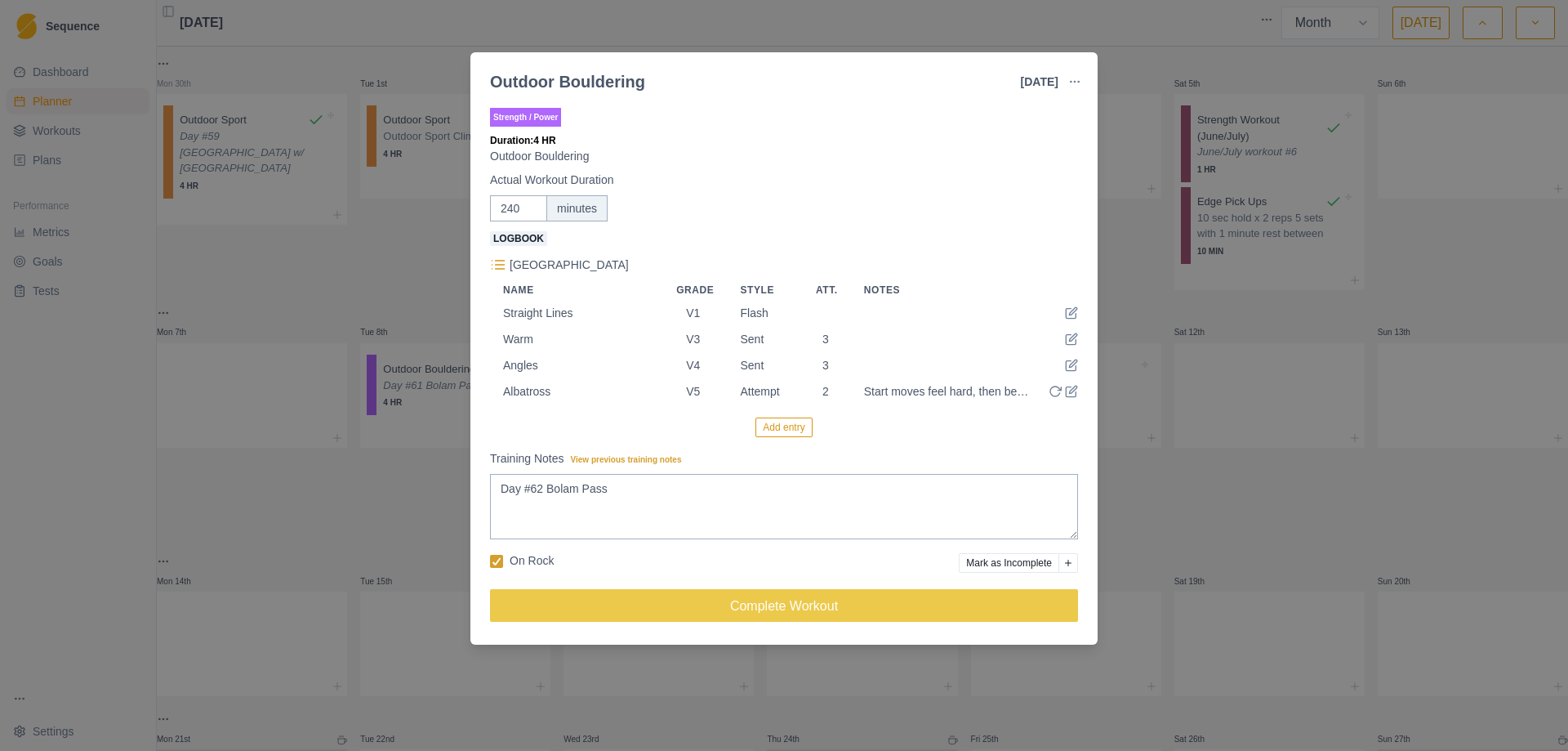
click at [784, 432] on button "Add entry" at bounding box center [784, 426] width 57 height 20
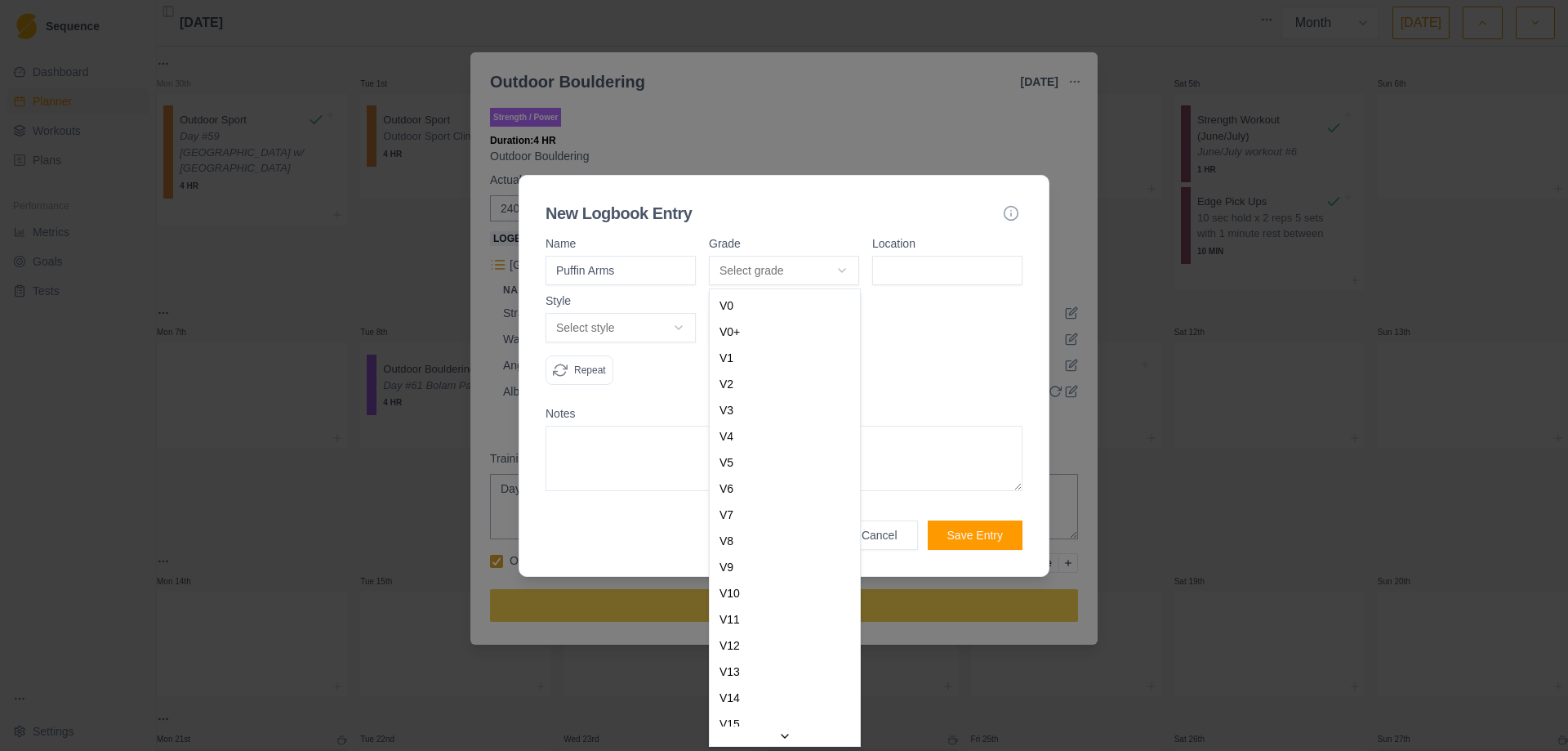
click at [847, 271] on body "Sequence Dashboard Planner Workouts Plans Performance Metrics Goals Tests Setti…" at bounding box center [784, 376] width 1568 height 751
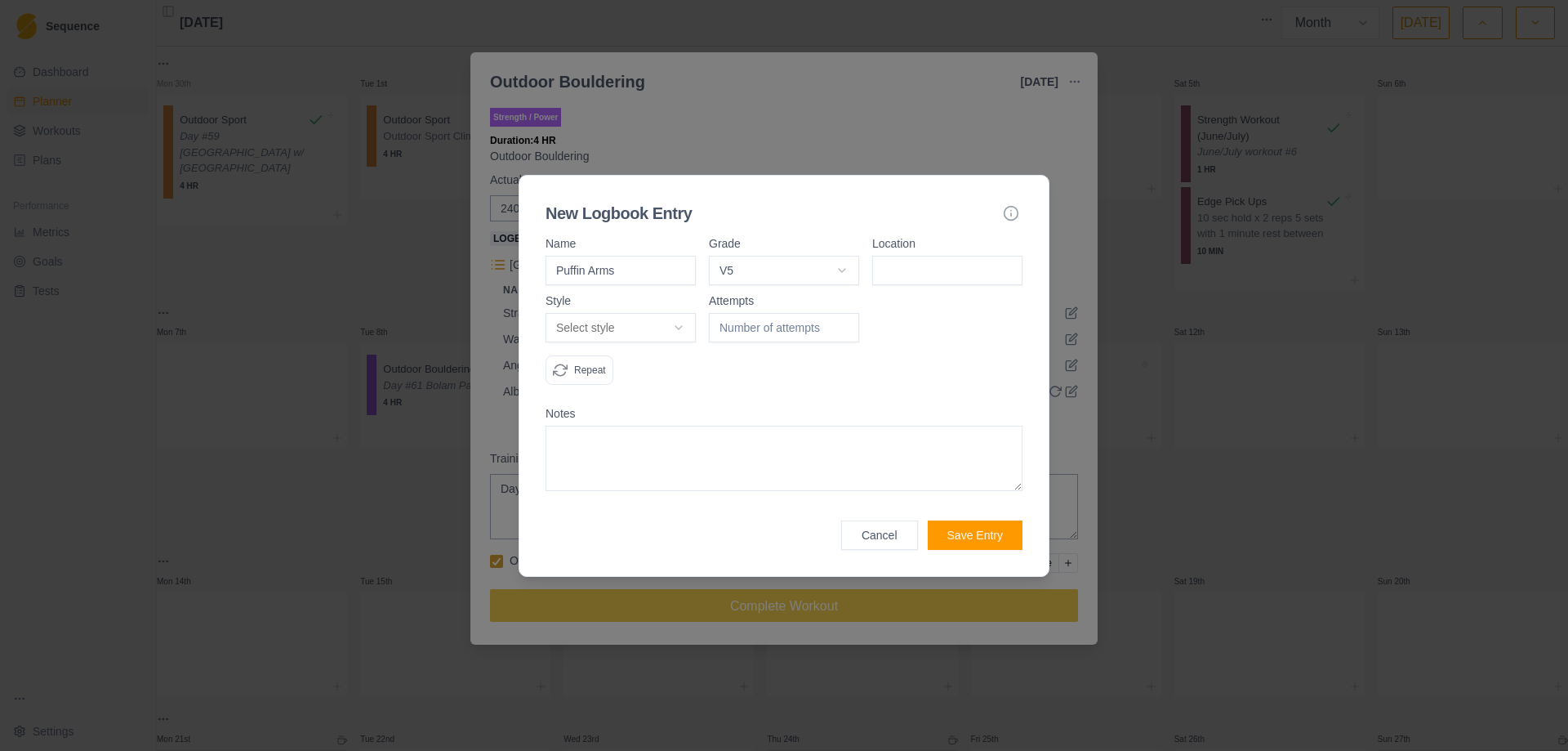
click at [939, 271] on input at bounding box center [947, 270] width 150 height 29
click at [689, 325] on body "Sequence Dashboard Planner Workouts Plans Performance Metrics Goals Tests Setti…" at bounding box center [784, 376] width 1568 height 751
click at [846, 323] on input "1" at bounding box center [784, 327] width 150 height 29
click at [846, 323] on input "2" at bounding box center [784, 327] width 150 height 29
click at [729, 448] on textarea at bounding box center [784, 458] width 477 height 65
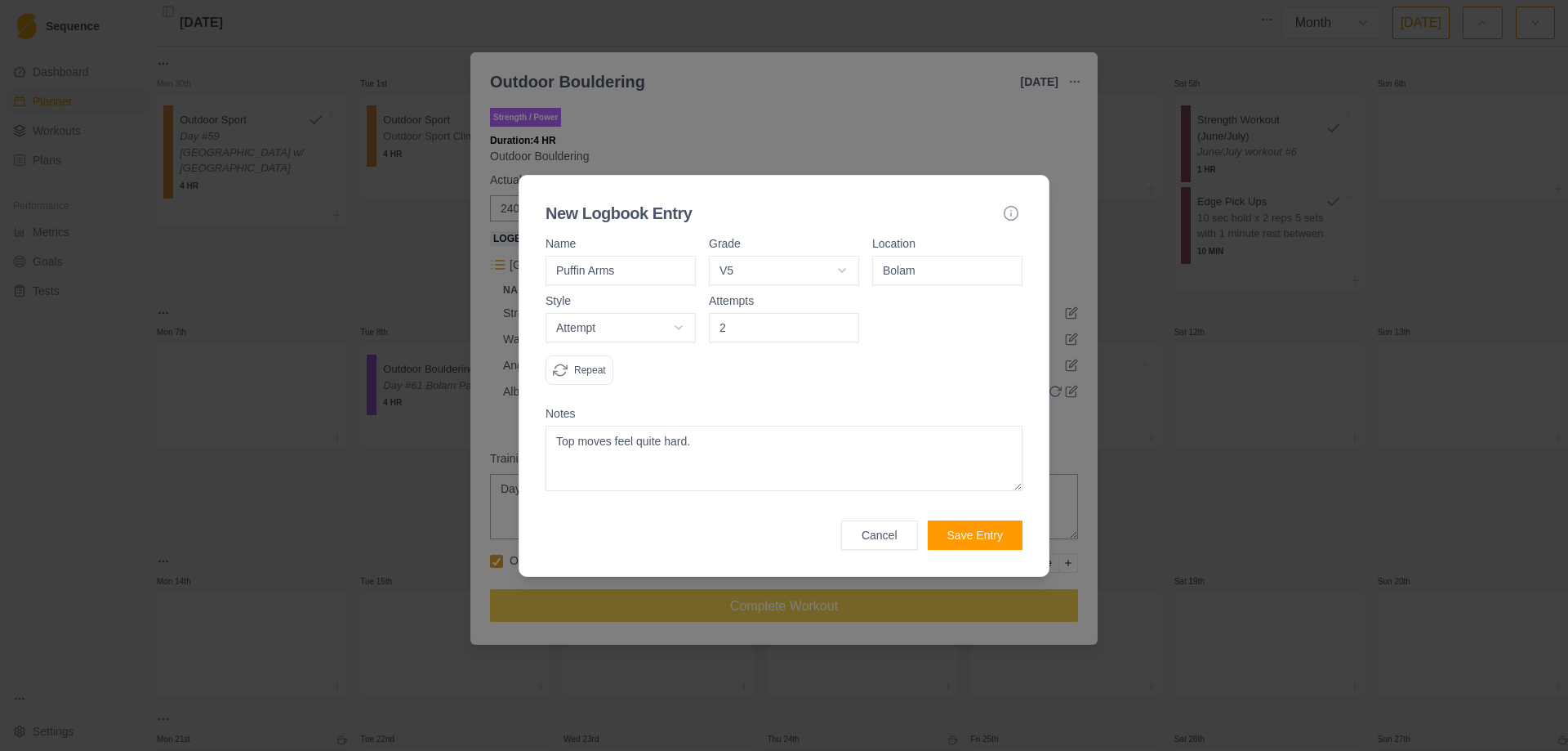
click at [982, 540] on button "Save Entry" at bounding box center [976, 535] width 94 height 29
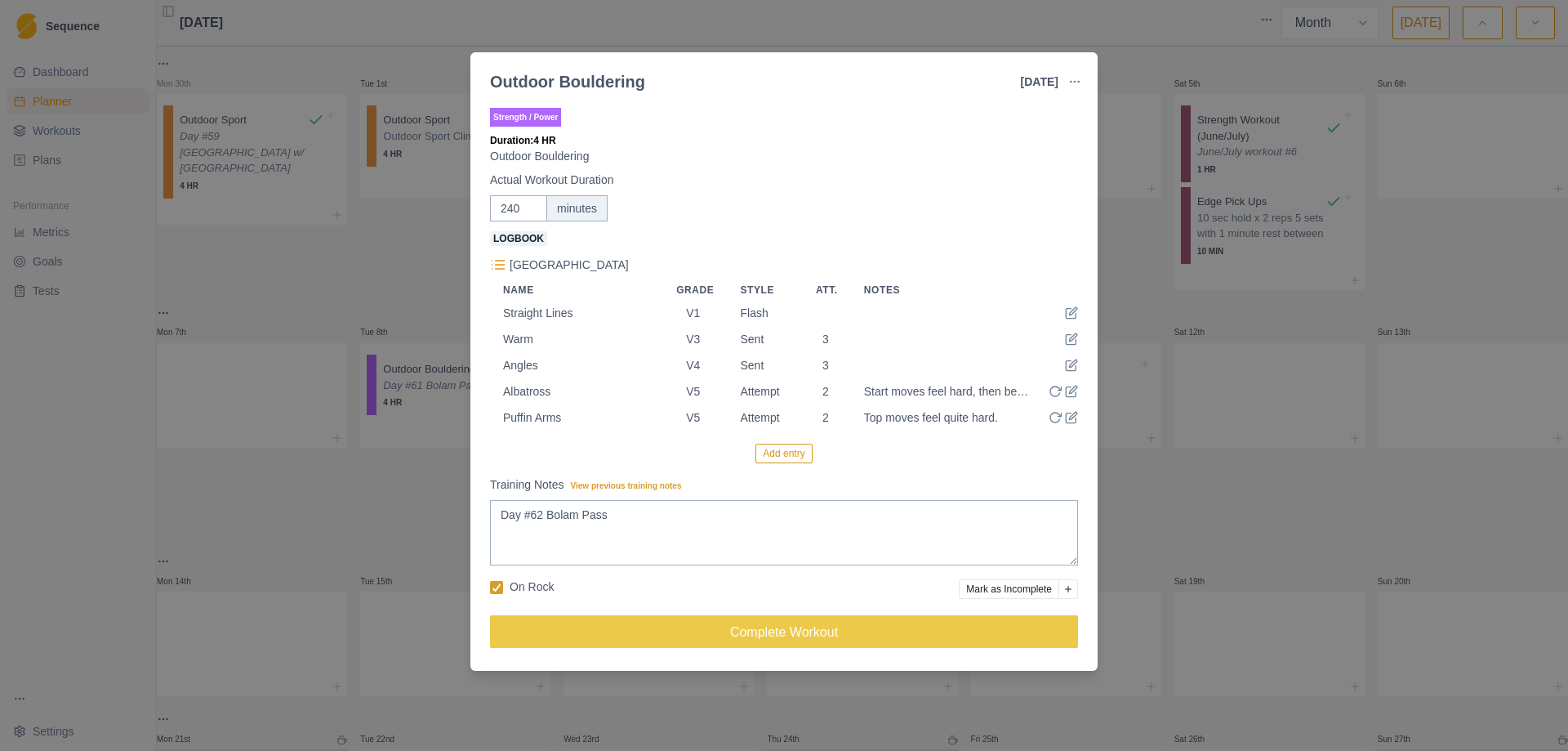
click at [784, 455] on button "Add entry" at bounding box center [784, 453] width 57 height 20
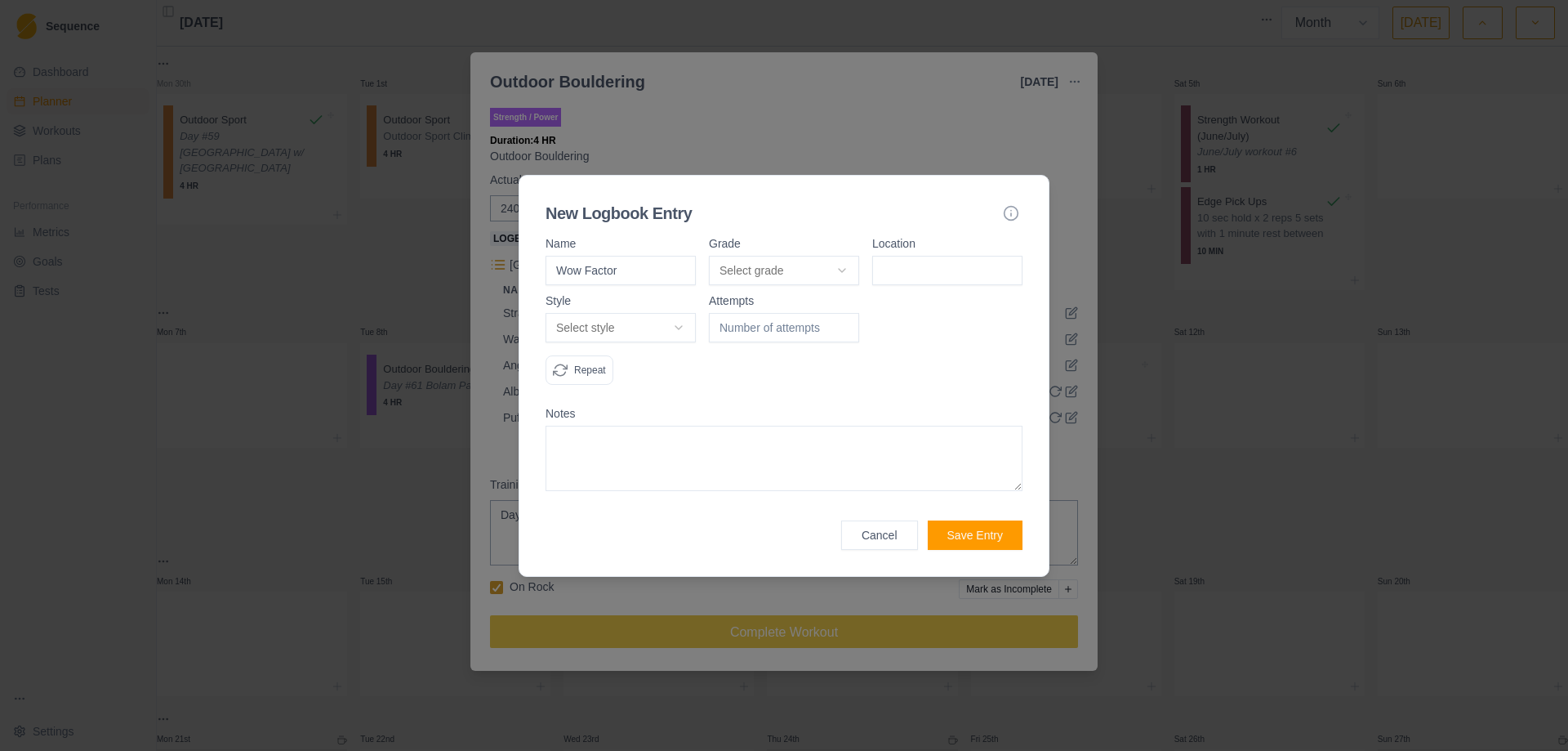
click at [837, 270] on body "Sequence Dashboard Planner Workouts Plans Performance Metrics Goals Tests Setti…" at bounding box center [784, 376] width 1568 height 751
click at [963, 274] on input at bounding box center [947, 270] width 150 height 29
click at [676, 325] on body "Sequence Dashboard Planner Workouts Plans Performance Metrics Goals Tests Setti…" at bounding box center [784, 376] width 1568 height 751
click at [691, 327] on body "Sequence Dashboard Planner Workouts Plans Performance Metrics Goals Tests Setti…" at bounding box center [784, 376] width 1568 height 751
click at [841, 324] on input "1" at bounding box center [784, 327] width 150 height 29
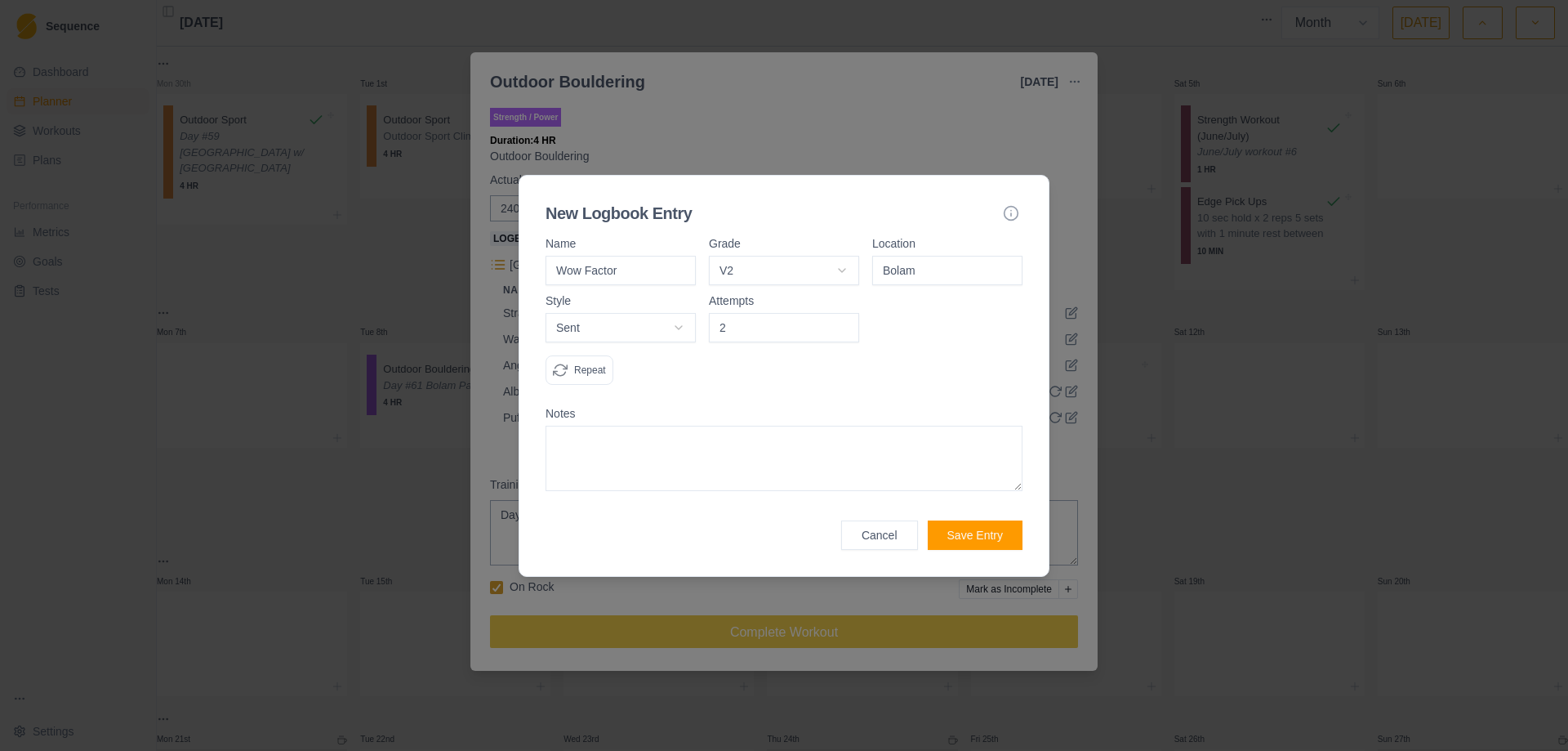
click at [841, 324] on input "2" at bounding box center [784, 327] width 150 height 29
click at [710, 461] on textarea at bounding box center [784, 458] width 477 height 65
click at [978, 529] on button "Save Entry" at bounding box center [976, 535] width 94 height 29
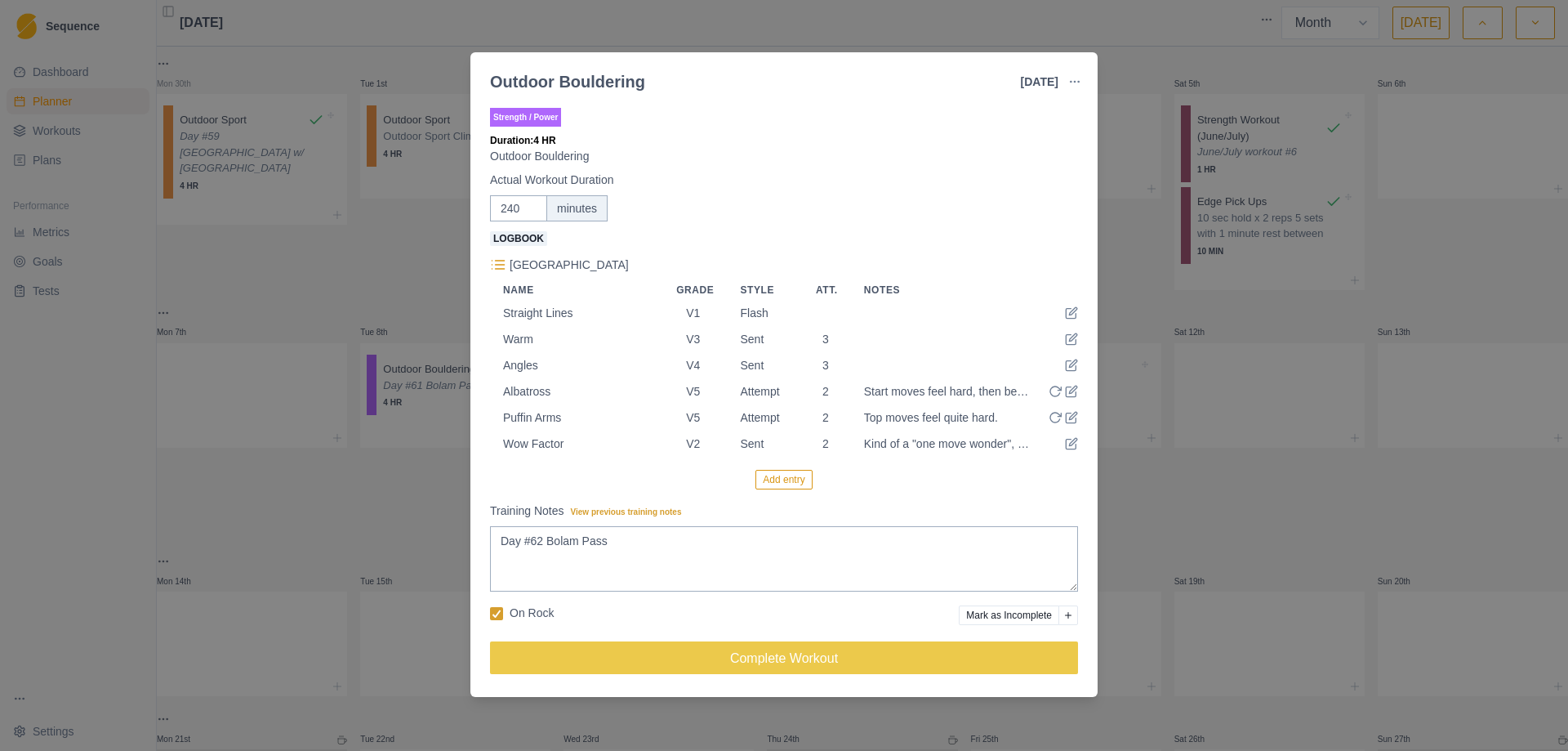
click at [782, 480] on button "Add entry" at bounding box center [784, 479] width 57 height 20
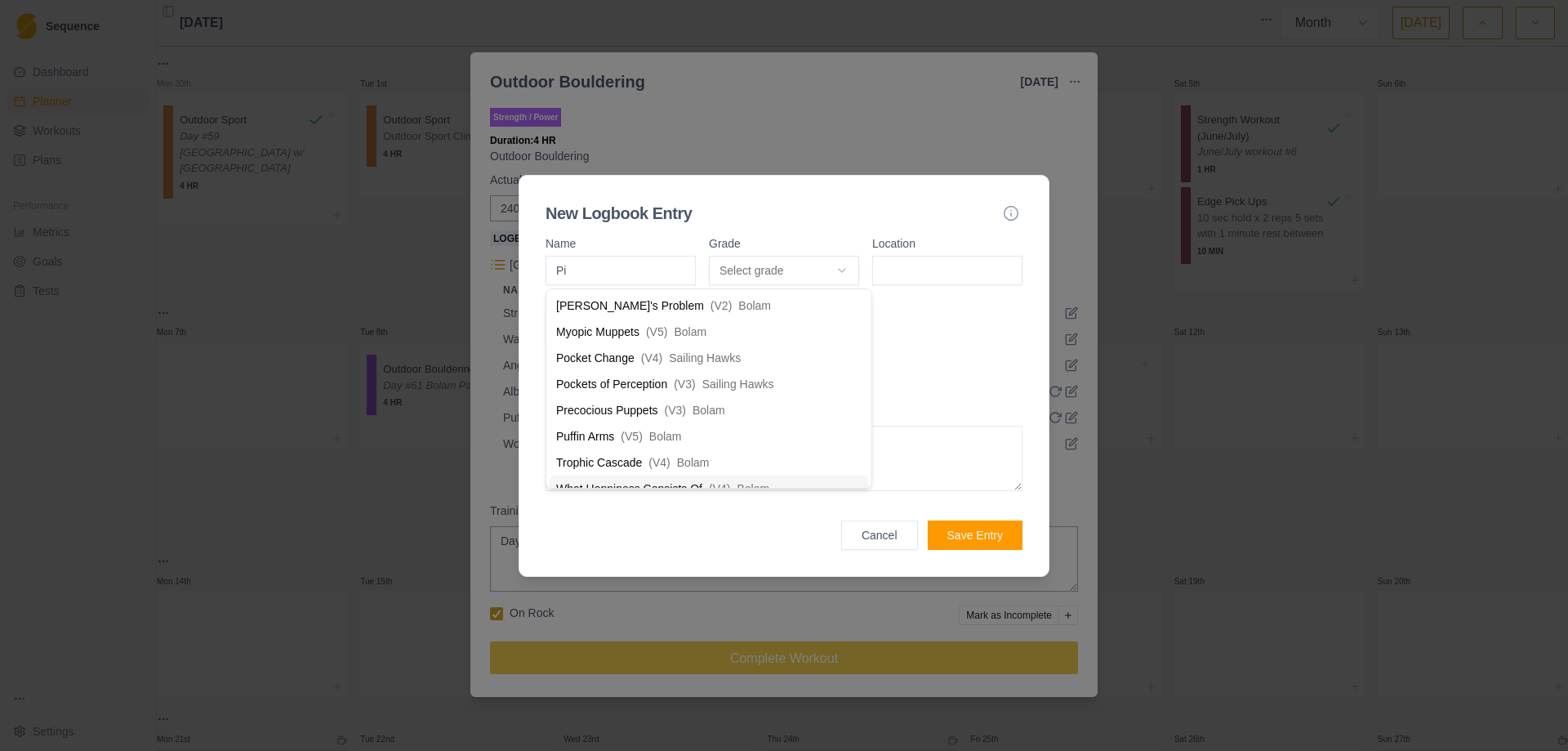
scroll to position [0, 0]
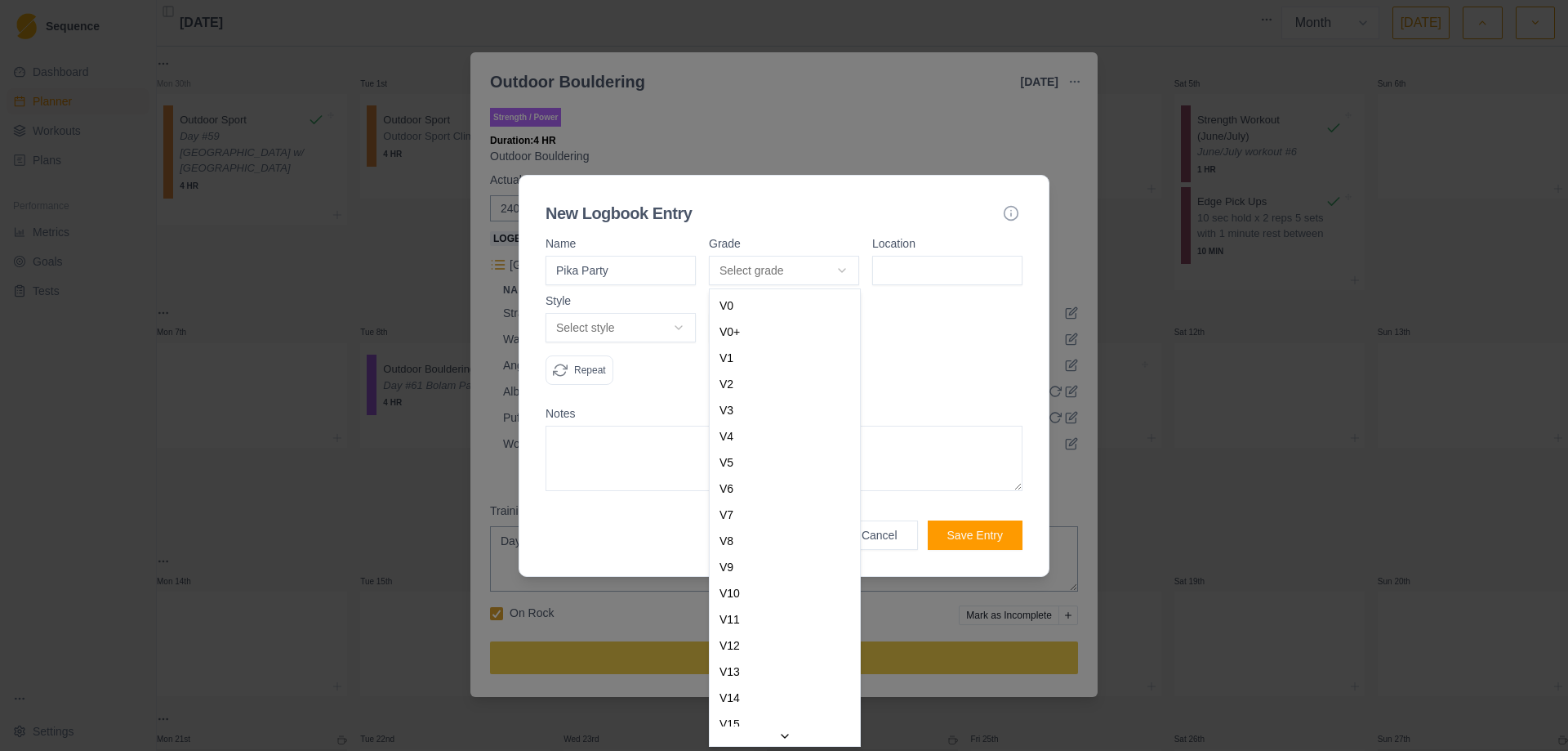
click at [850, 271] on body "Sequence Dashboard Planner Workouts Plans Performance Metrics Goals Tests Setti…" at bounding box center [784, 376] width 1568 height 751
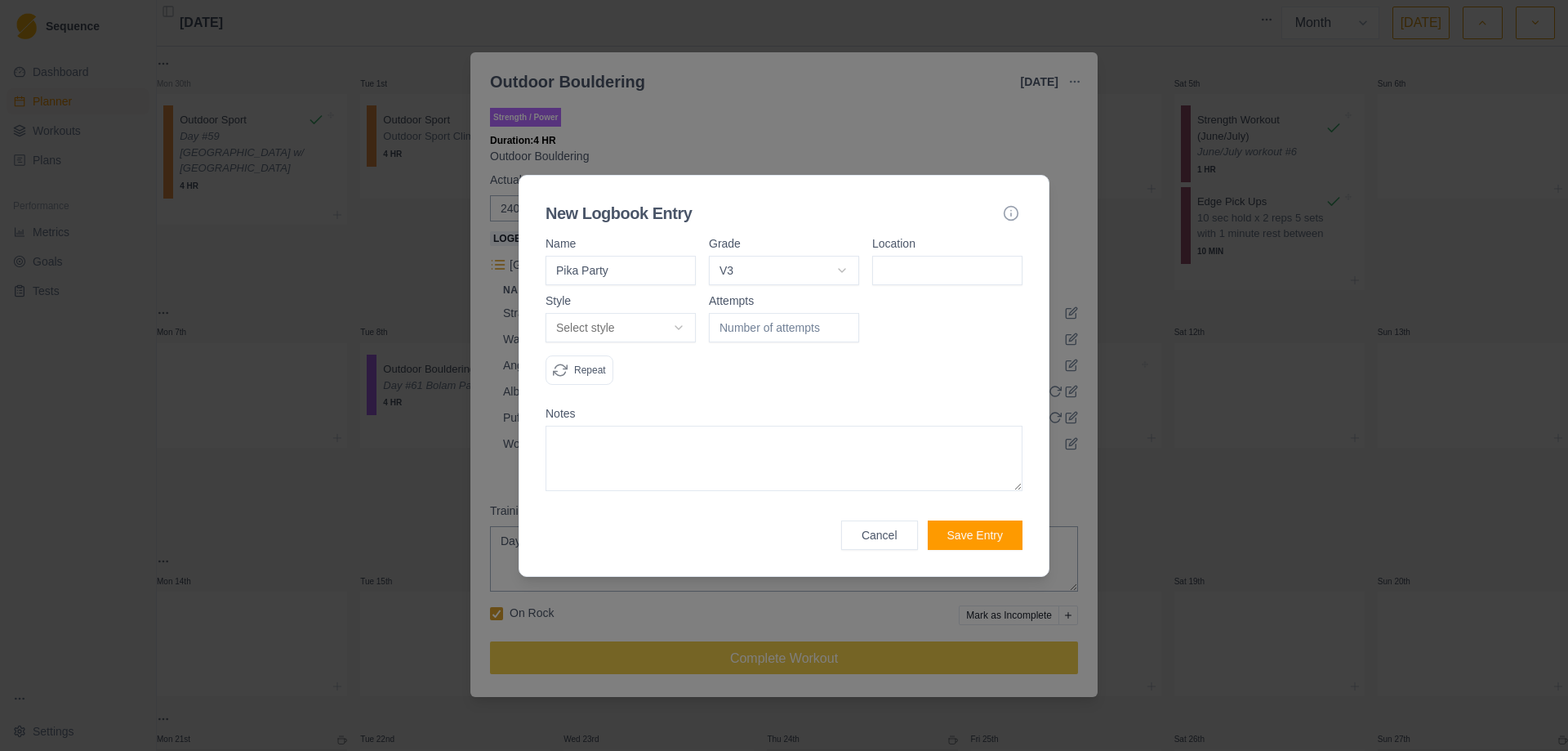
click at [928, 263] on input at bounding box center [947, 270] width 150 height 29
click at [681, 328] on body "Sequence Dashboard Planner Workouts Plans Performance Metrics Goals Tests Setti…" at bounding box center [784, 376] width 1568 height 751
click at [843, 320] on input "1" at bounding box center [784, 327] width 150 height 29
click at [843, 320] on input "2" at bounding box center [784, 327] width 150 height 29
click at [742, 441] on textarea at bounding box center [784, 458] width 477 height 65
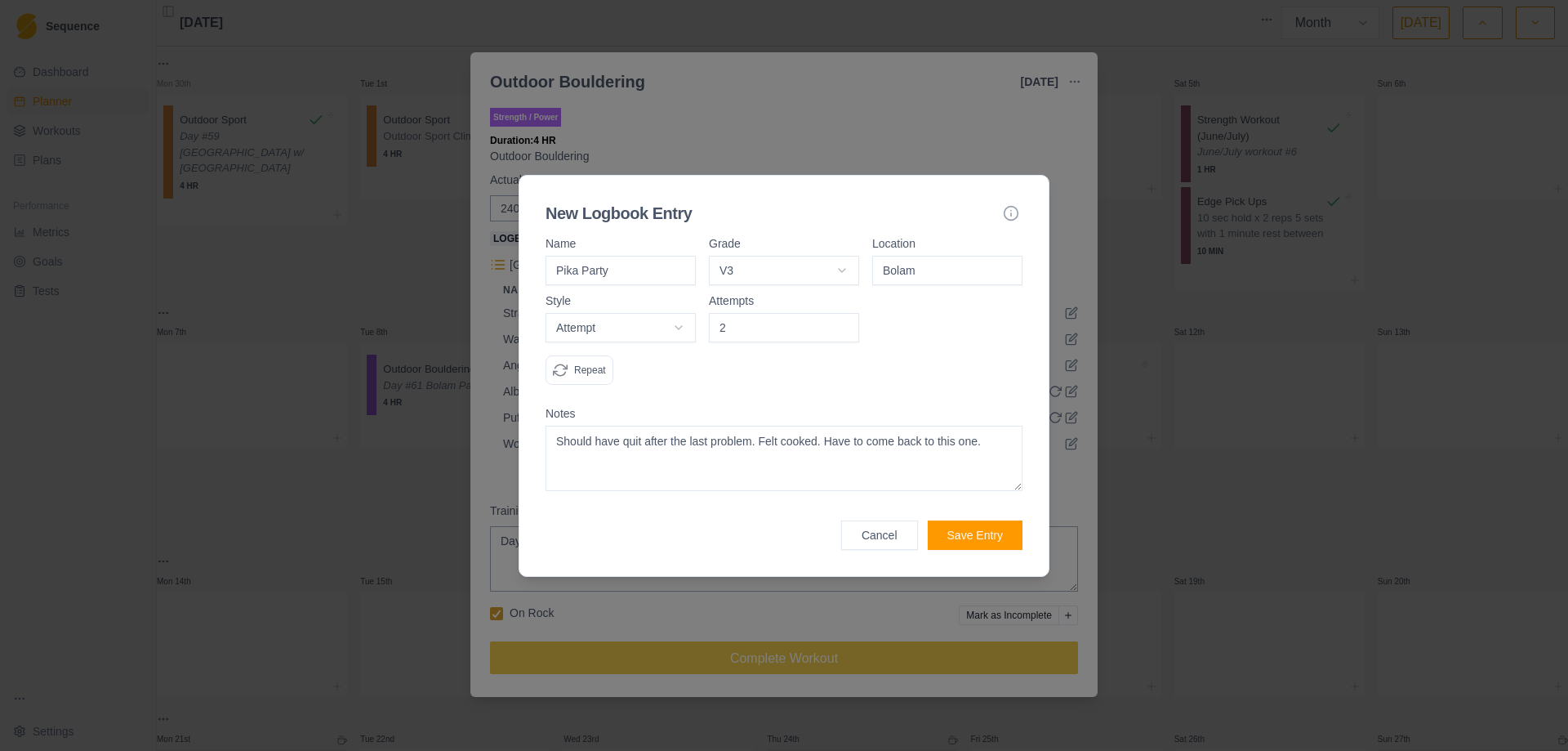
click at [993, 530] on button "Save Entry" at bounding box center [976, 535] width 94 height 29
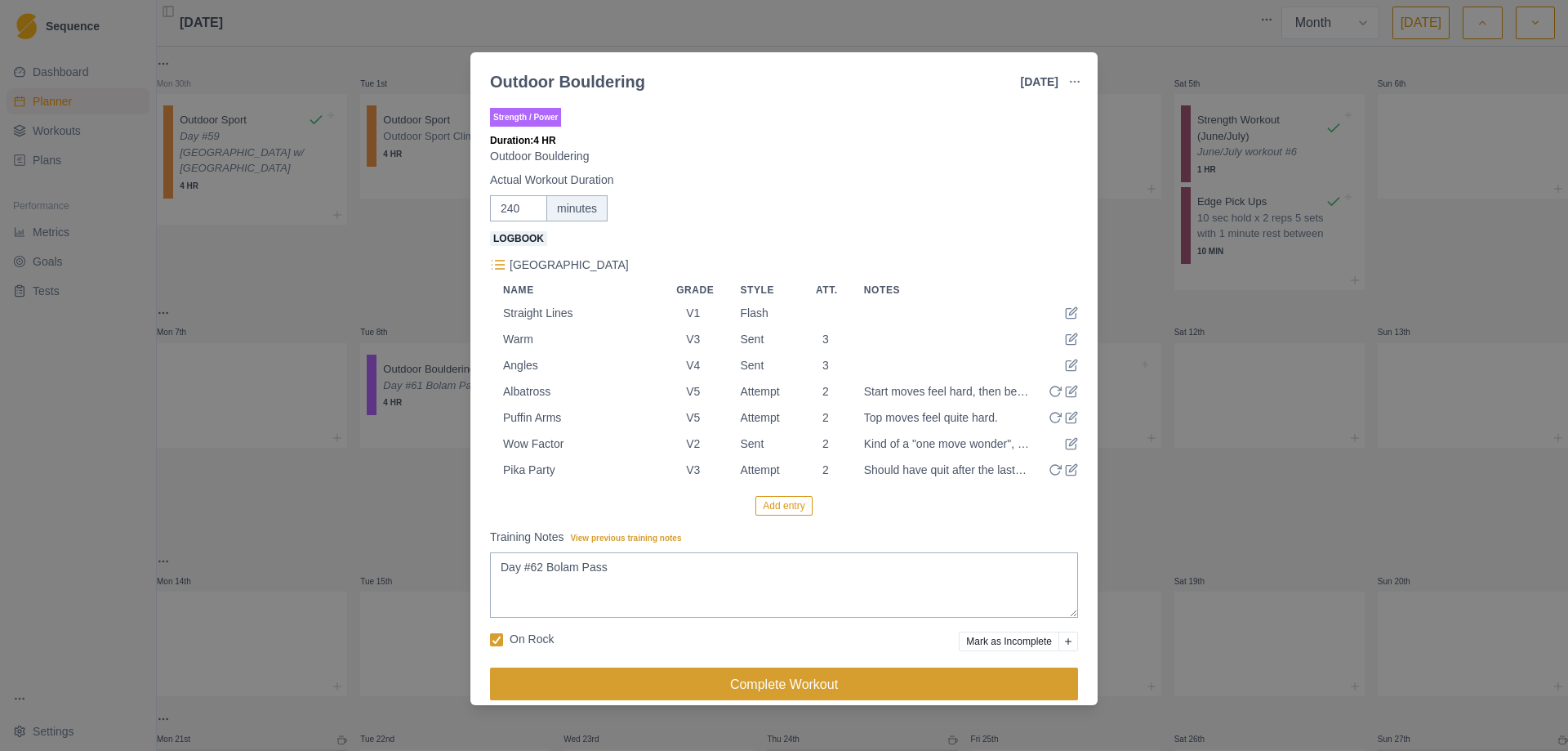
click at [788, 680] on button "Complete Workout" at bounding box center [783, 683] width 588 height 33
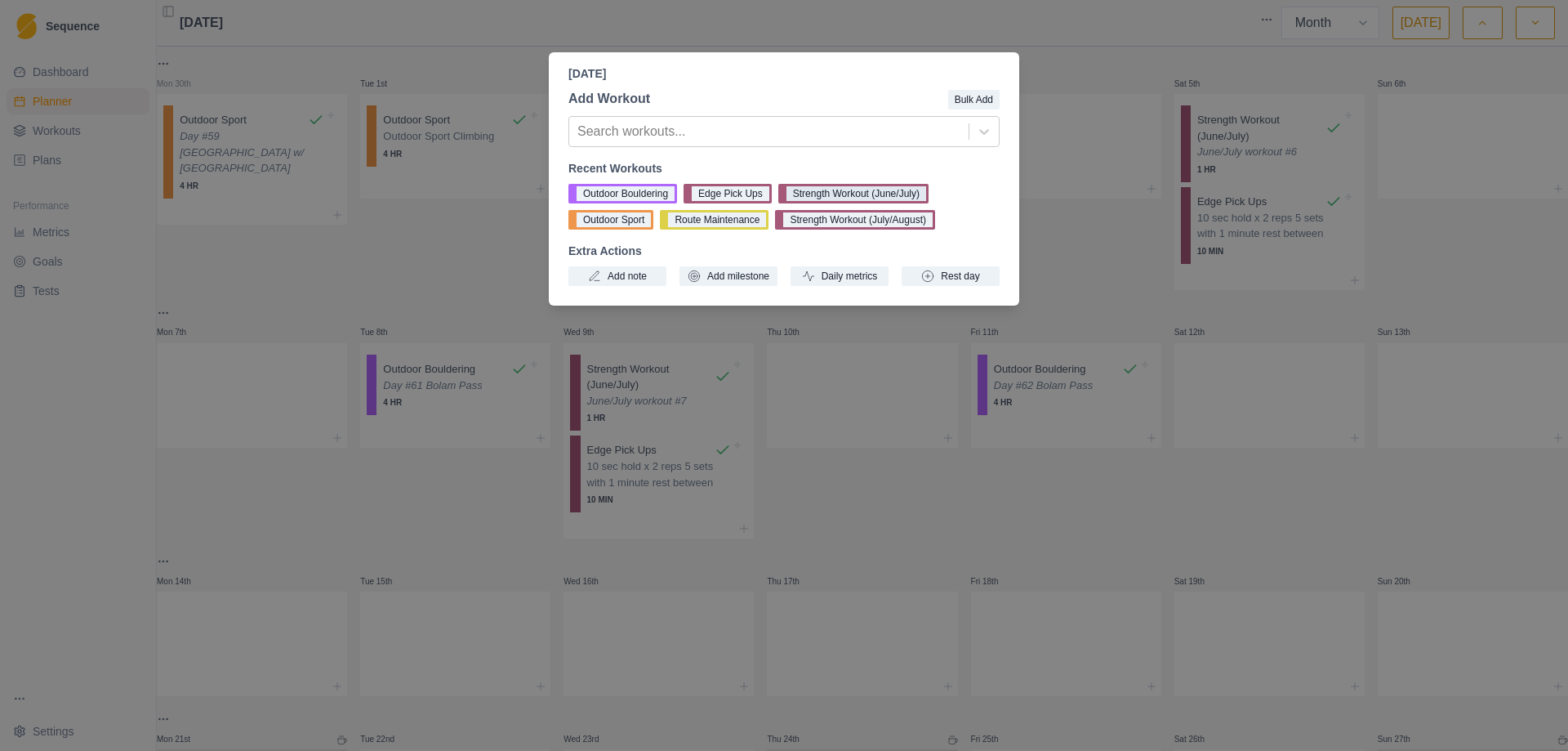
click at [898, 195] on button "Strength Workout (June/July)" at bounding box center [853, 193] width 150 height 20
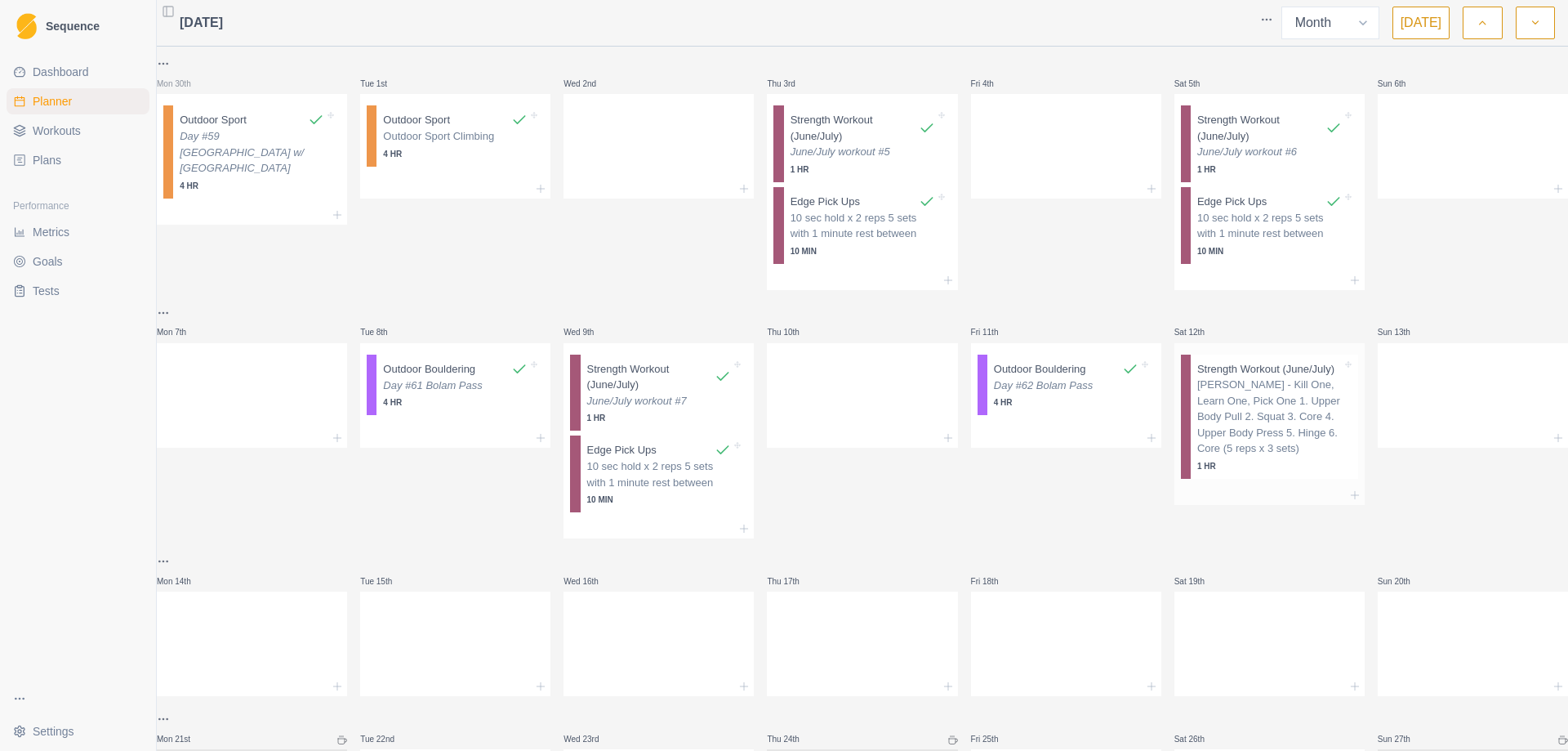
click at [1250, 405] on p "[PERSON_NAME] - Kill One, Learn One, Pick One 1. Upper Body Pull 2. Squat 3. Co…" at bounding box center [1269, 416] width 144 height 80
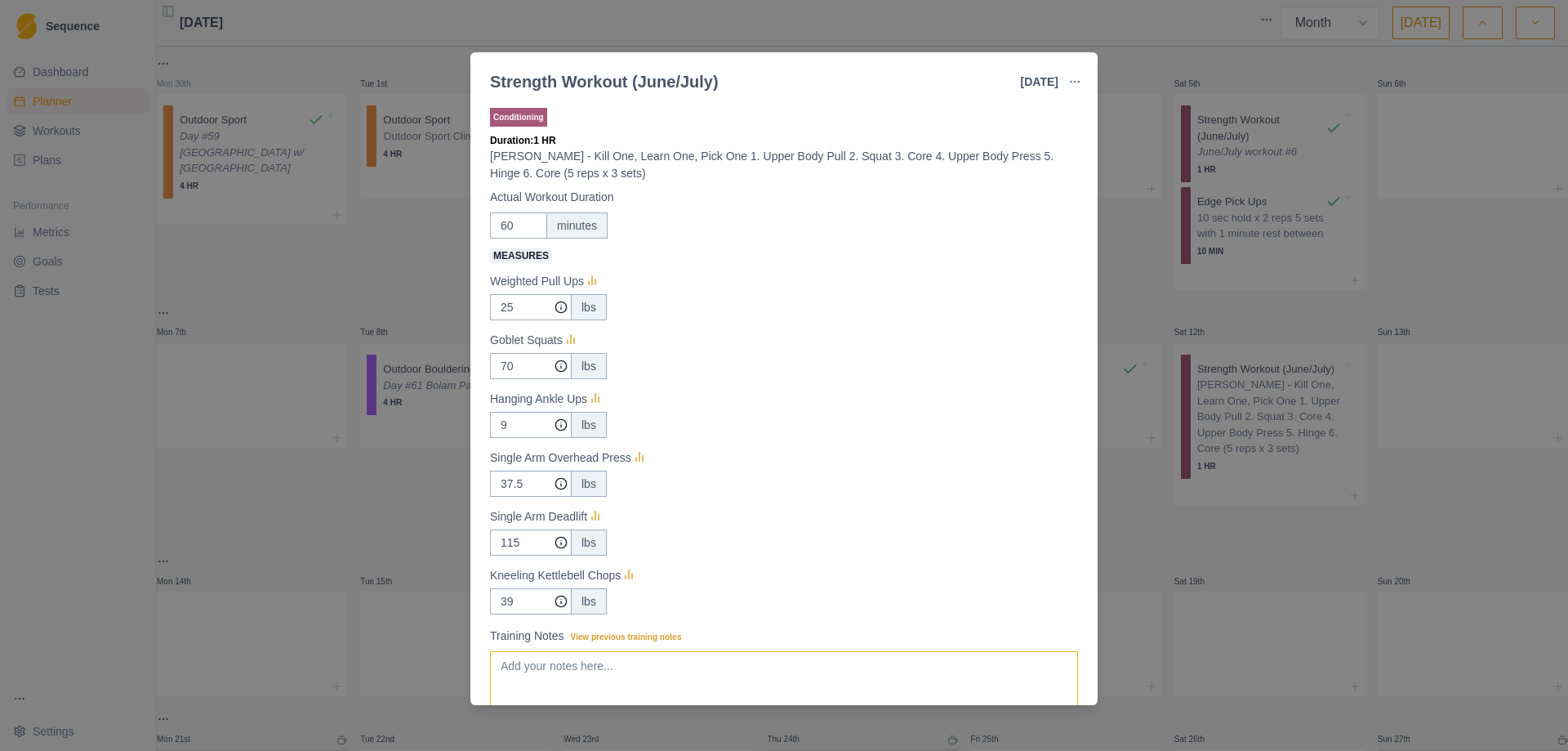
click at [654, 674] on textarea "Training Notes View previous training notes" at bounding box center [783, 683] width 588 height 65
click at [521, 305] on input "25" at bounding box center [530, 308] width 82 height 26
click at [523, 320] on input "70" at bounding box center [530, 308] width 82 height 26
click at [511, 320] on input "9" at bounding box center [530, 308] width 82 height 26
click at [517, 320] on input "39" at bounding box center [530, 308] width 82 height 26
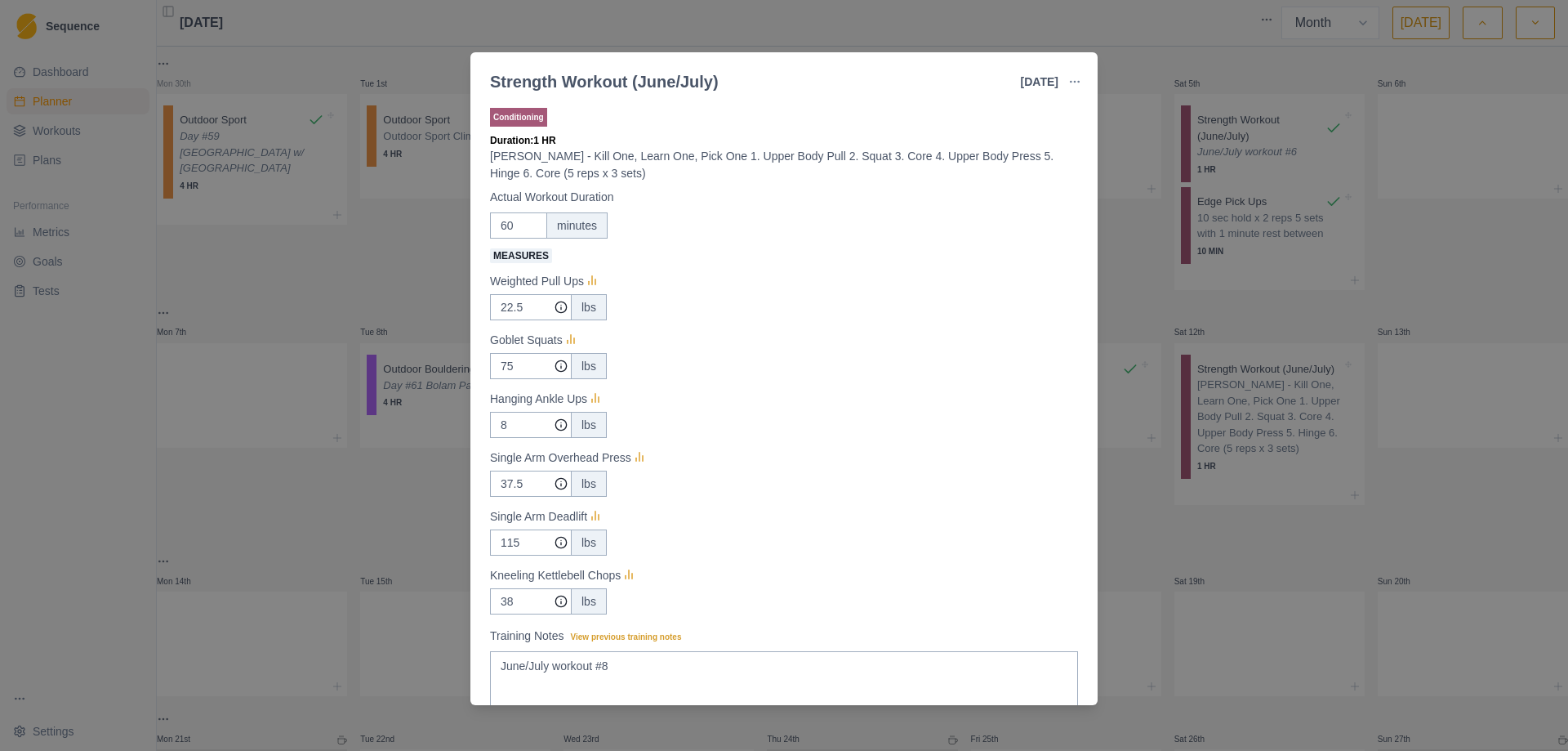
click at [756, 525] on div "Single Arm Deadlift" at bounding box center [783, 516] width 588 height 20
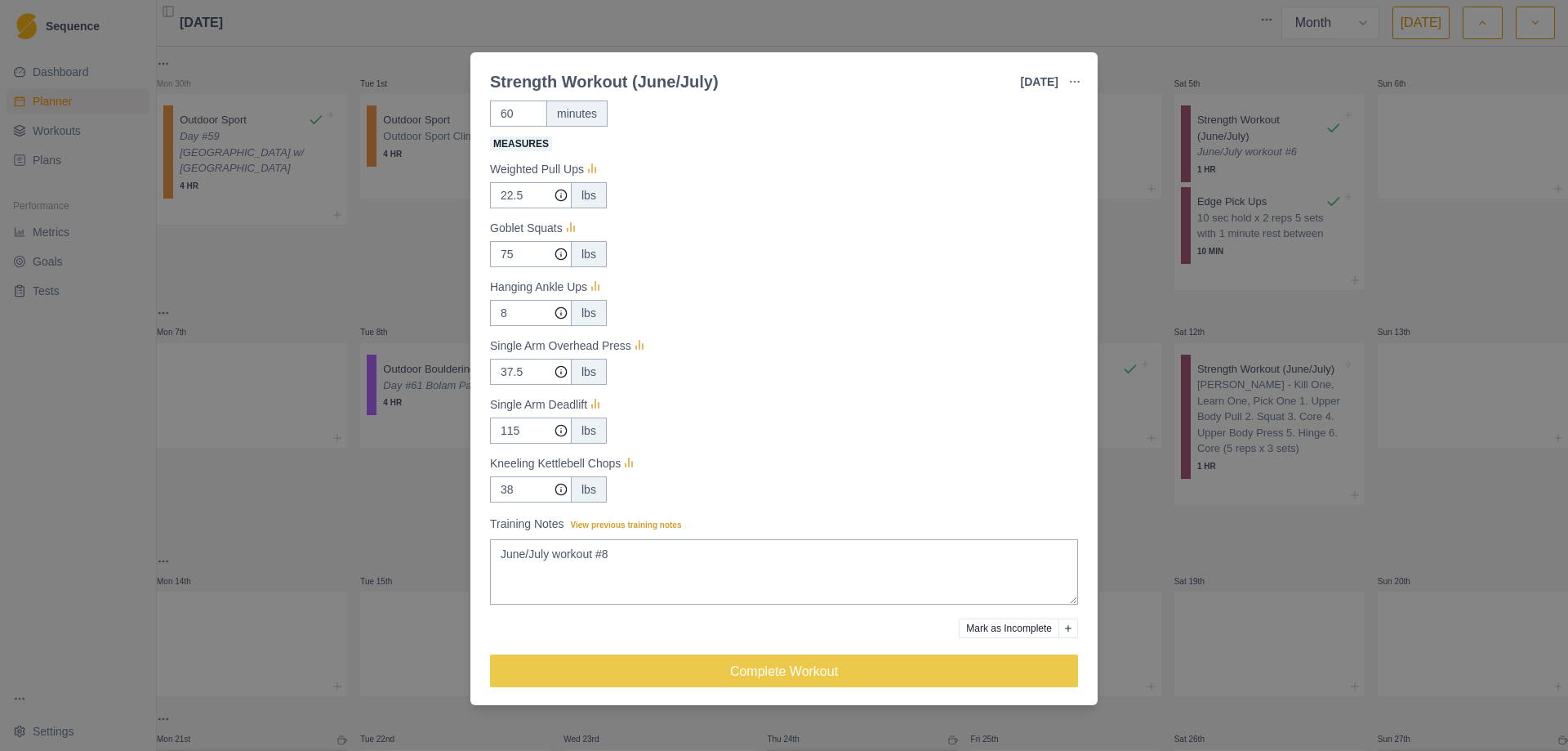
scroll to position [117, 0]
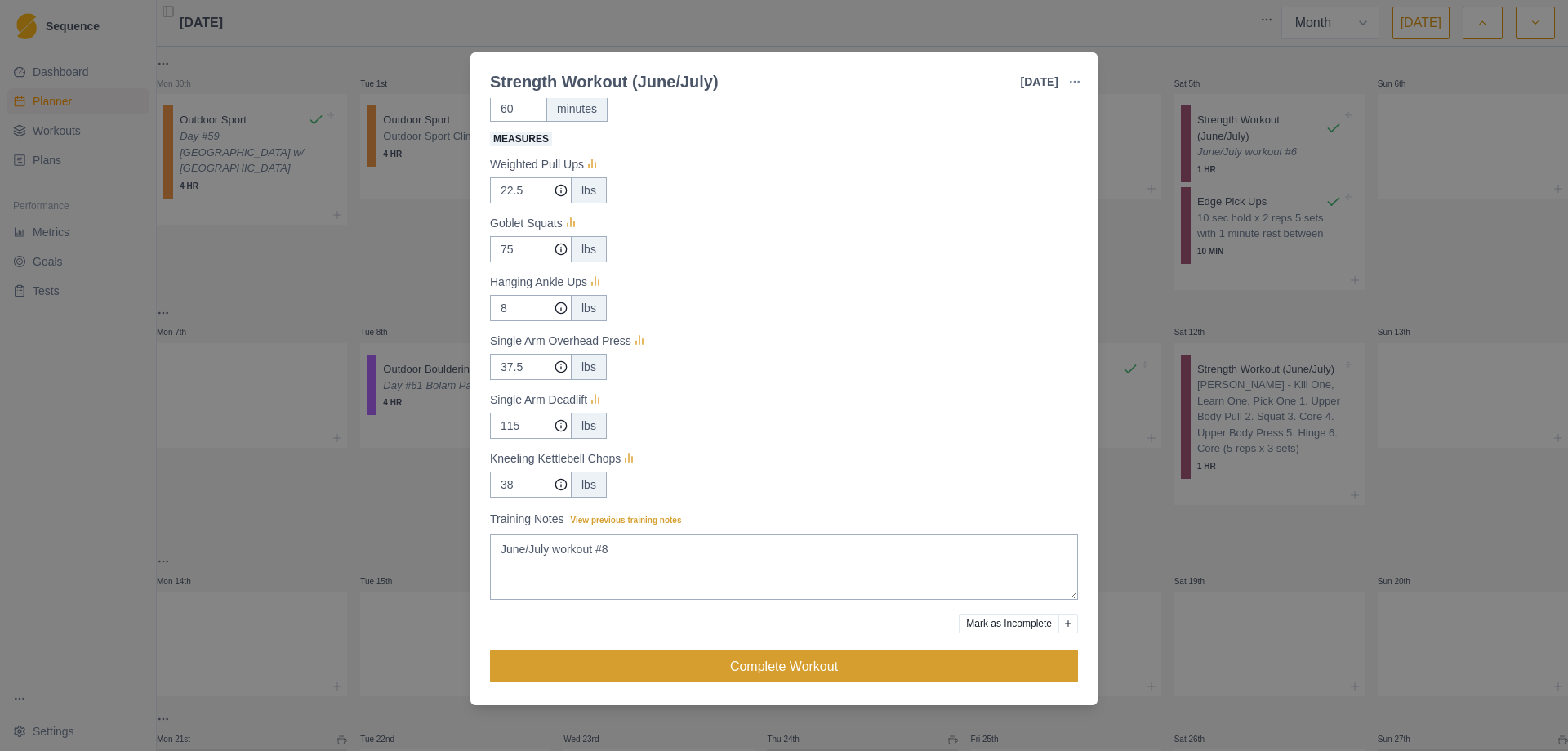
click at [745, 669] on button "Complete Workout" at bounding box center [783, 665] width 588 height 33
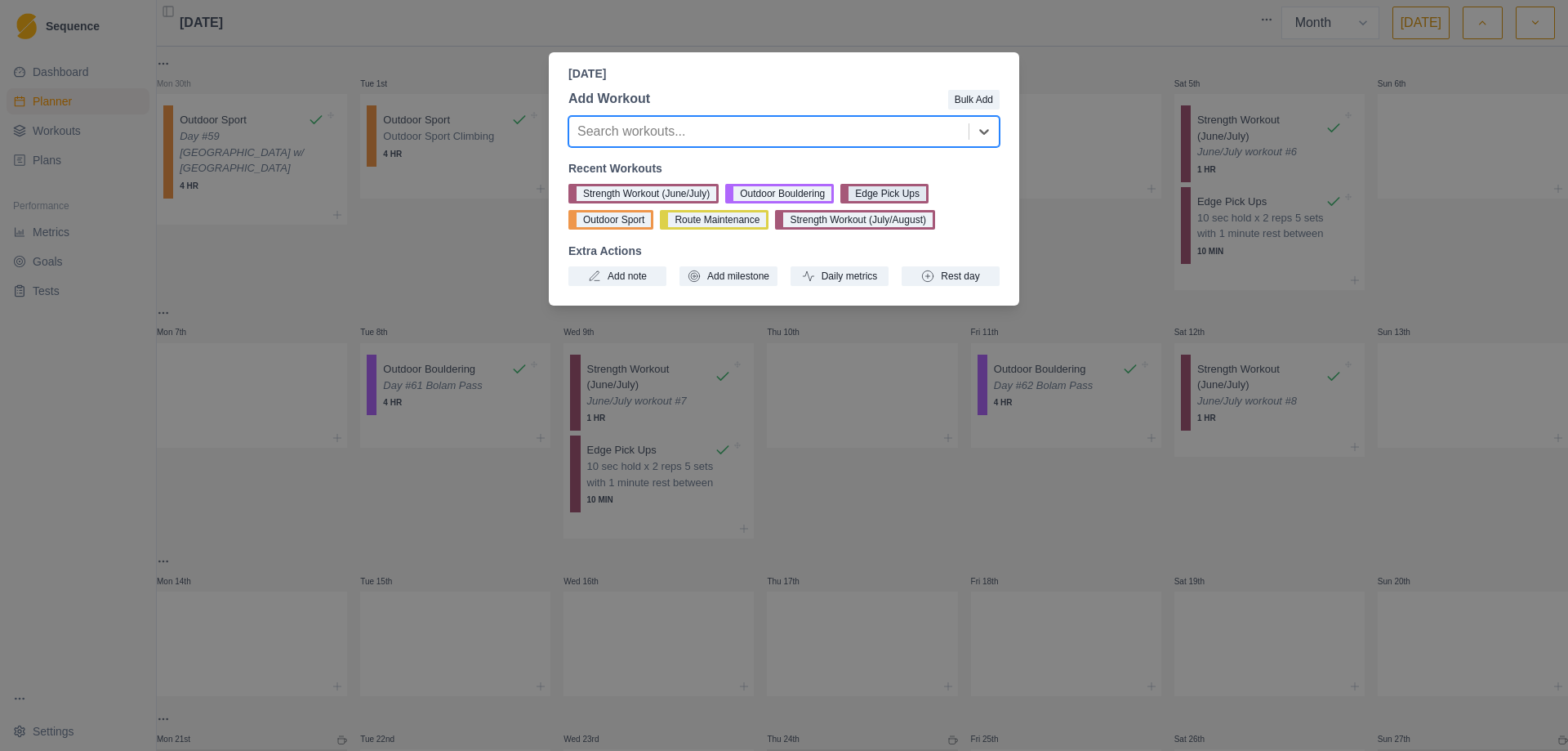
click at [891, 192] on button "Edge Pick Ups" at bounding box center [885, 193] width 89 height 20
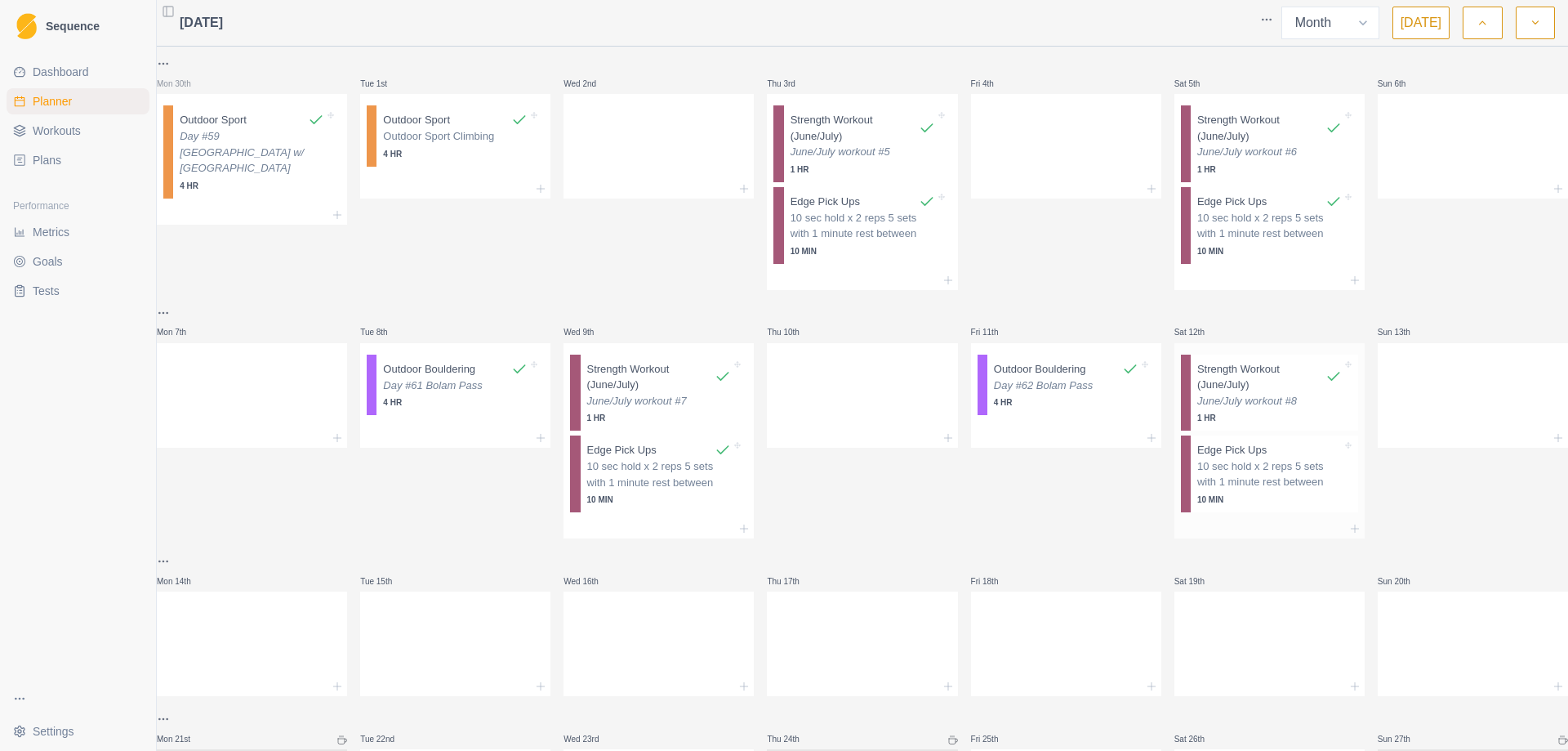
click at [1259, 476] on p "10 sec hold x 2 reps 5 sets with 1 minute rest between" at bounding box center [1269, 475] width 144 height 32
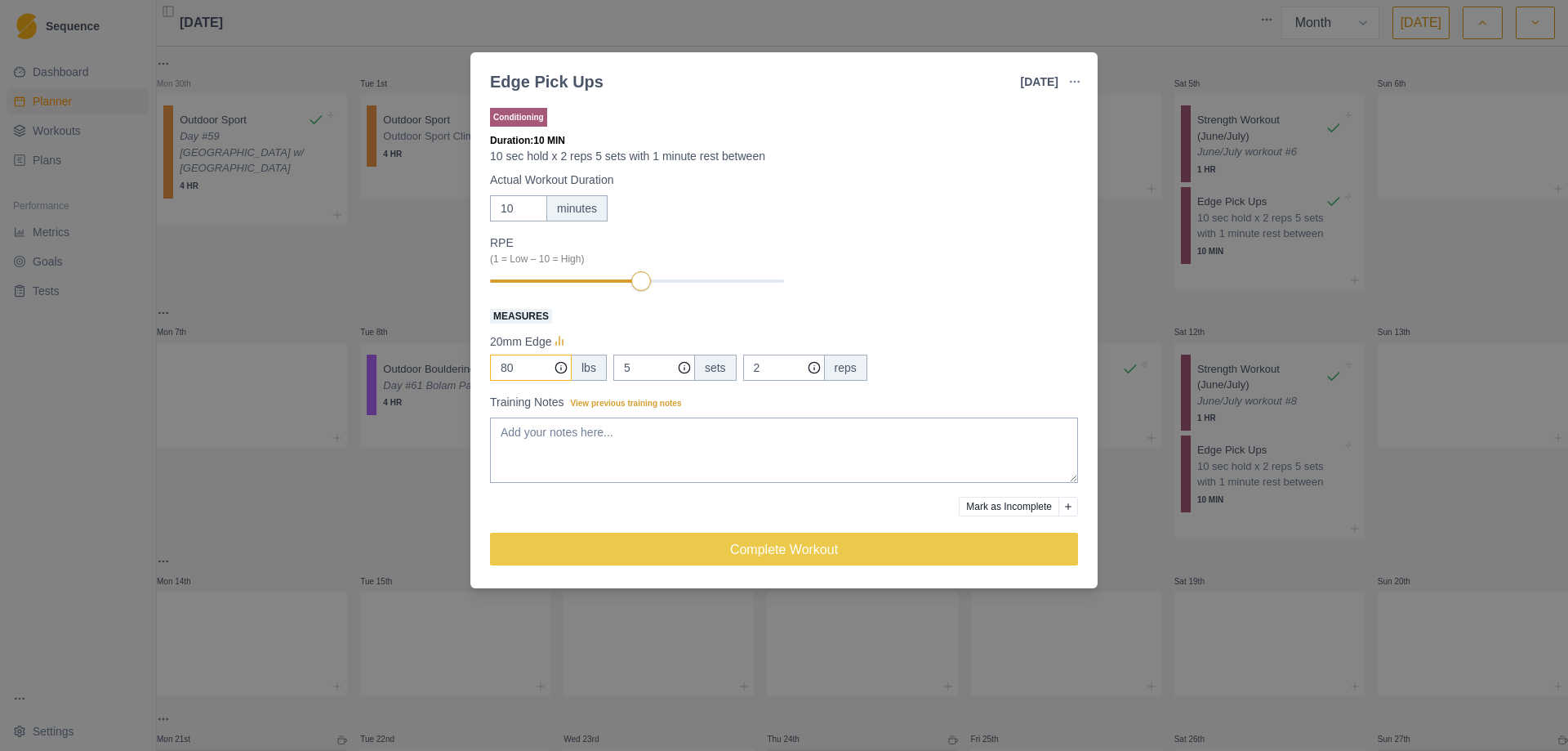
click at [525, 371] on input "80" at bounding box center [530, 368] width 82 height 26
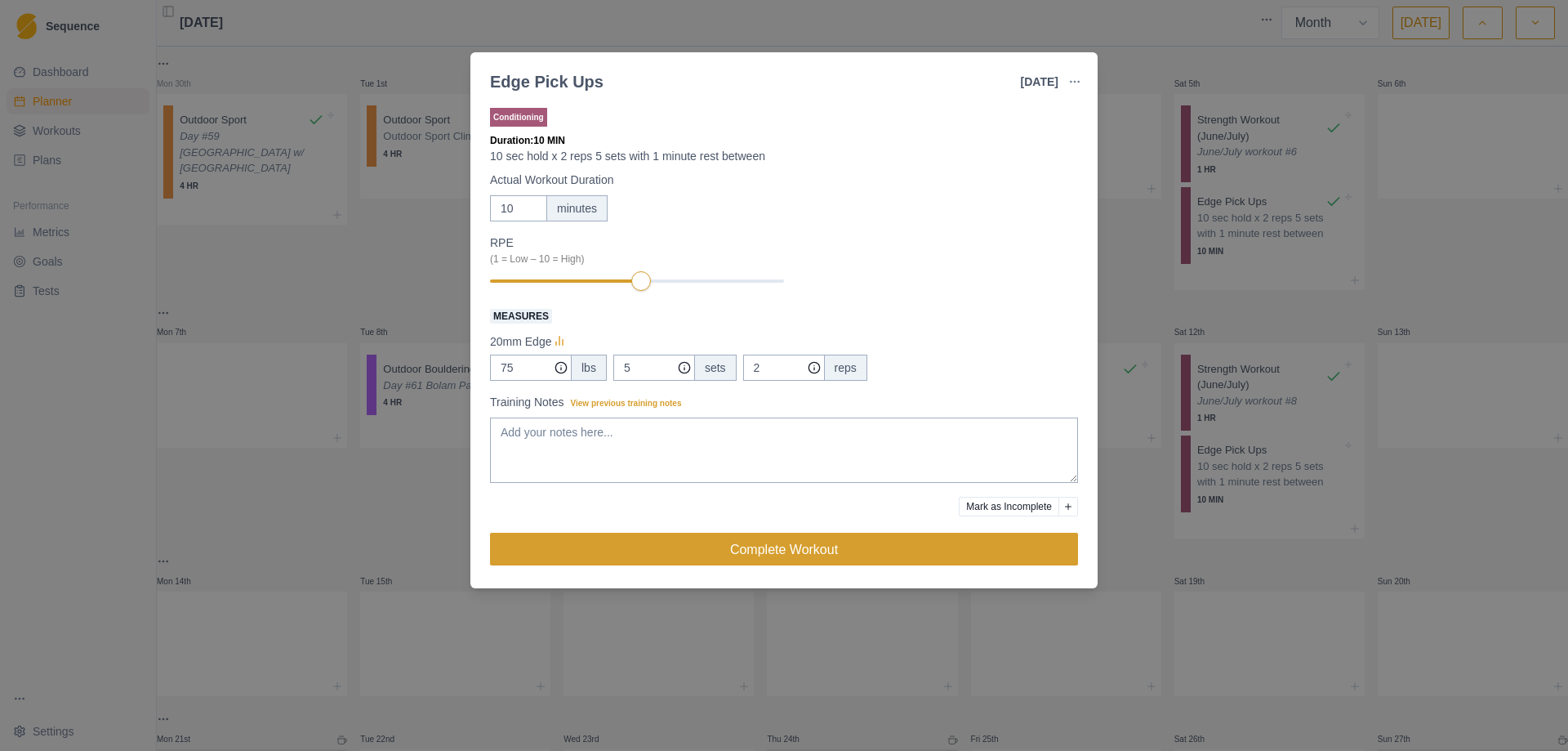
click at [799, 554] on button "Complete Workout" at bounding box center [783, 549] width 588 height 33
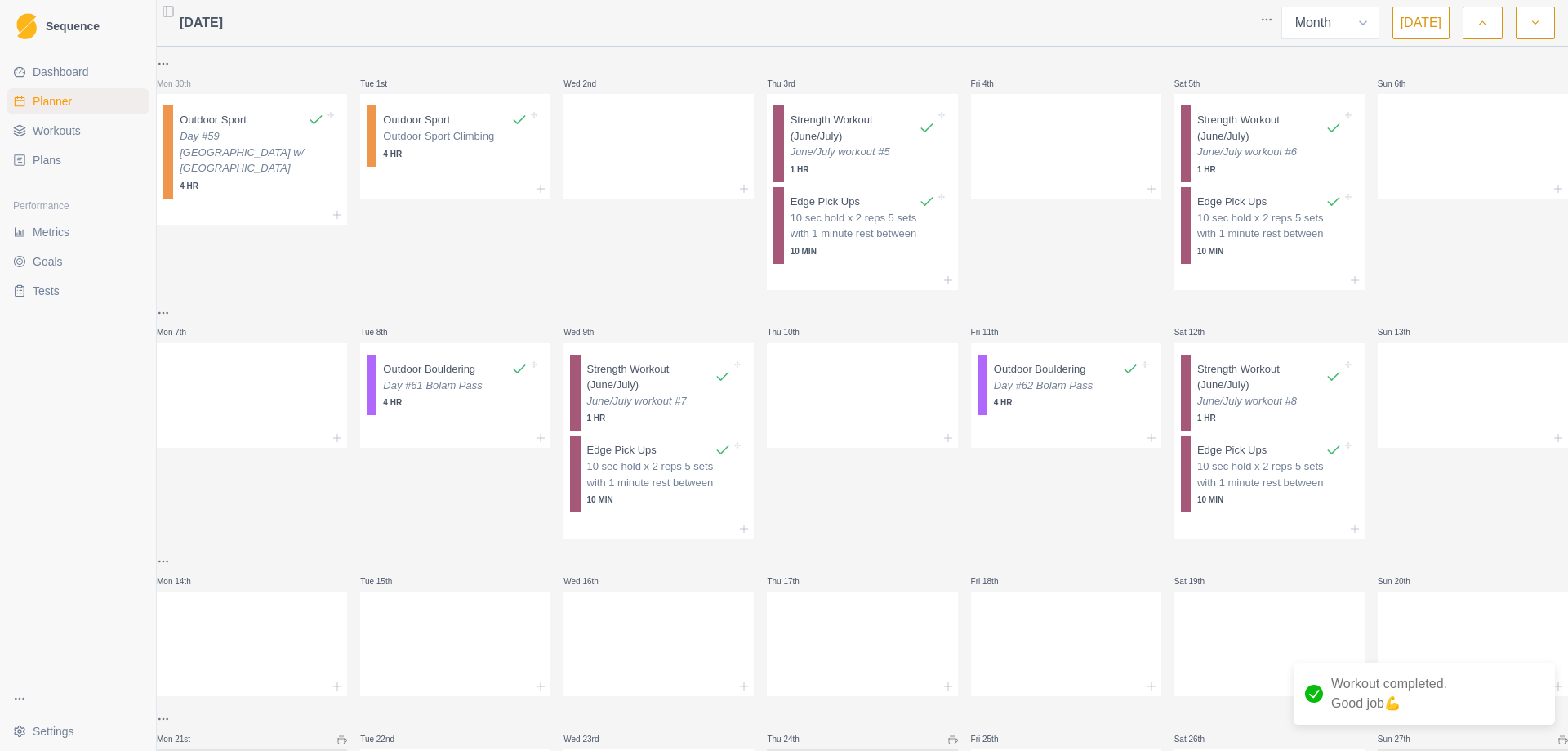
click at [1483, 20] on icon "button" at bounding box center [1482, 23] width 11 height 16
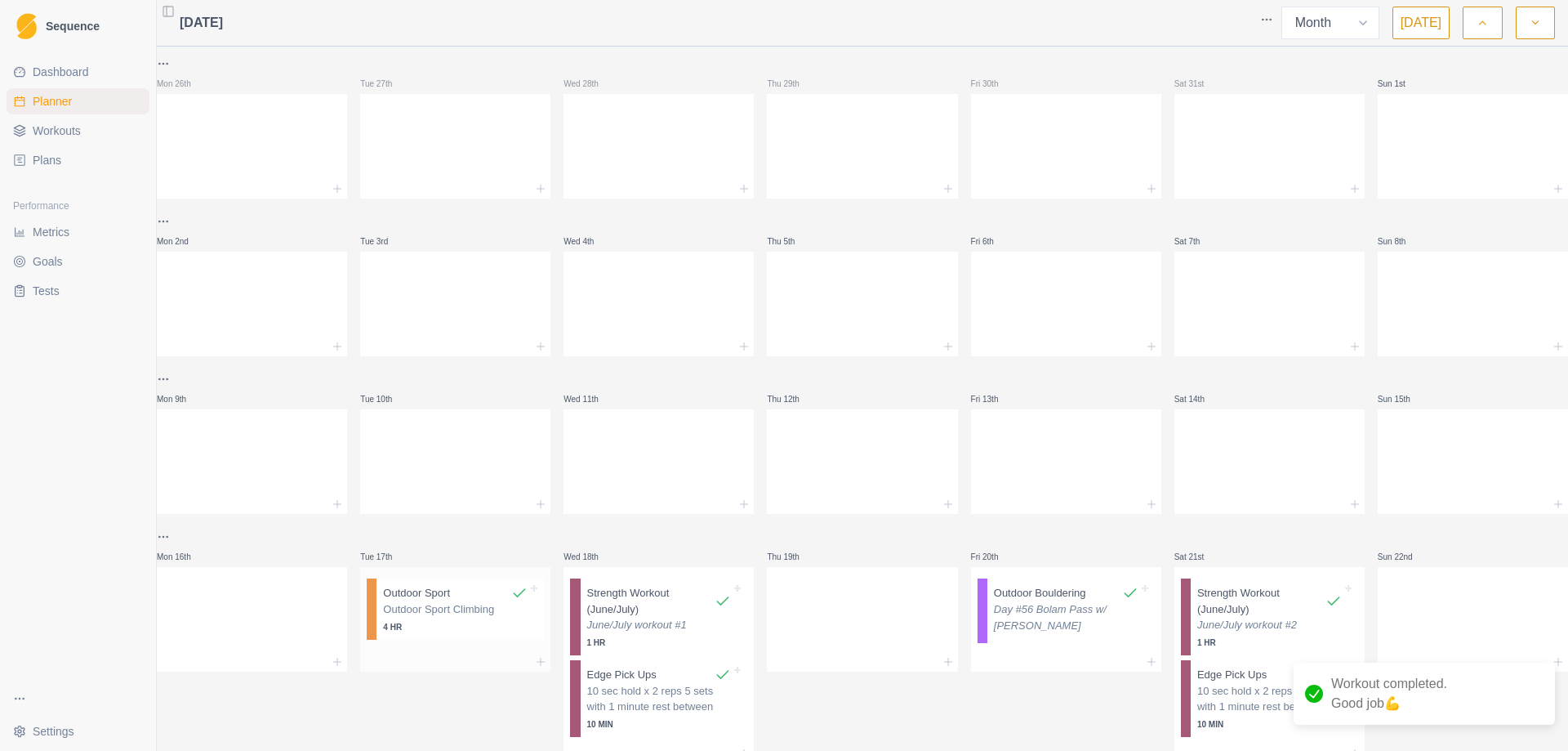
click at [455, 616] on p "Outdoor Sport Climbing" at bounding box center [455, 609] width 144 height 16
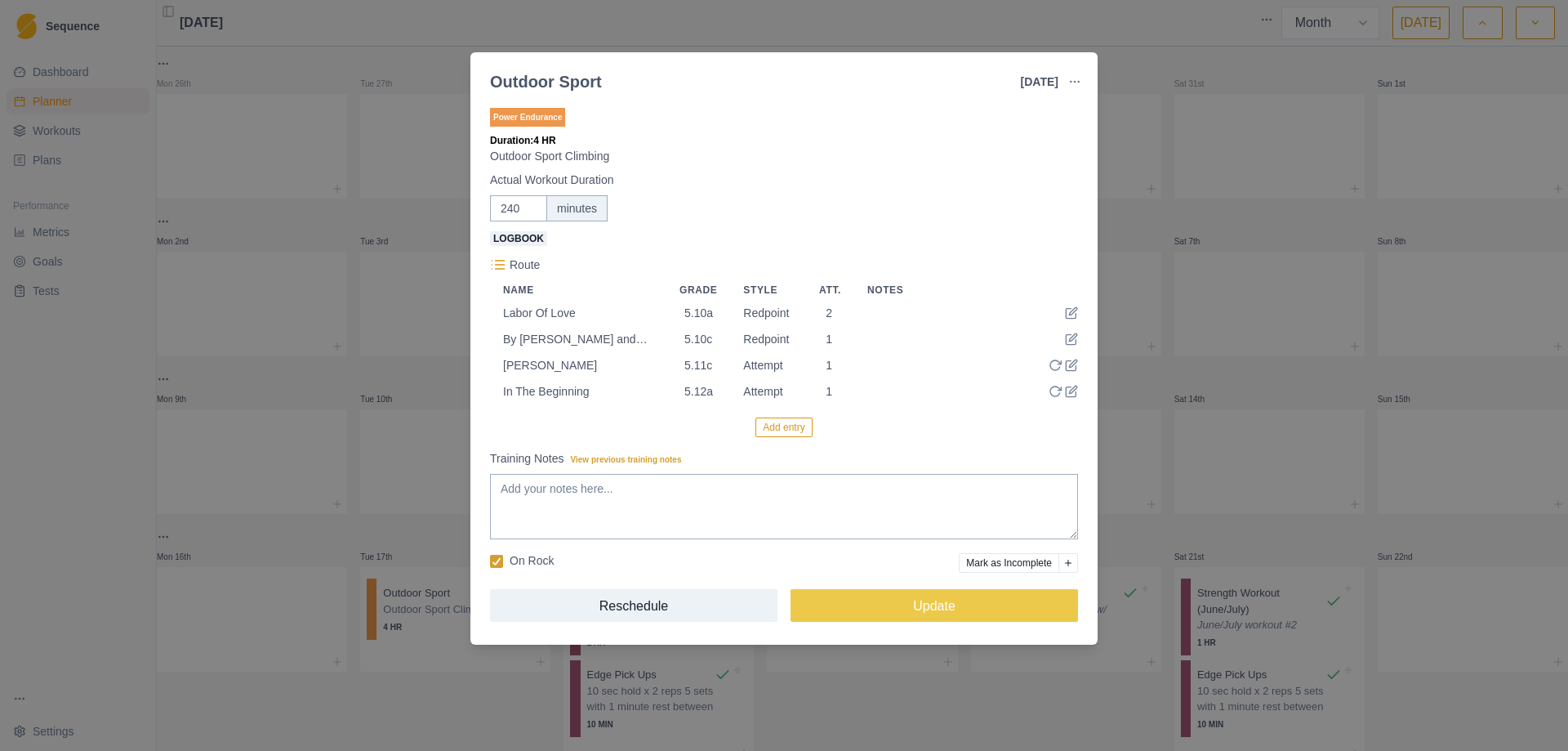
click at [1164, 221] on div "Outdoor Sport [DATE] Link To Goal View Workout Metrics Edit Original Workout Re…" at bounding box center [784, 376] width 1568 height 751
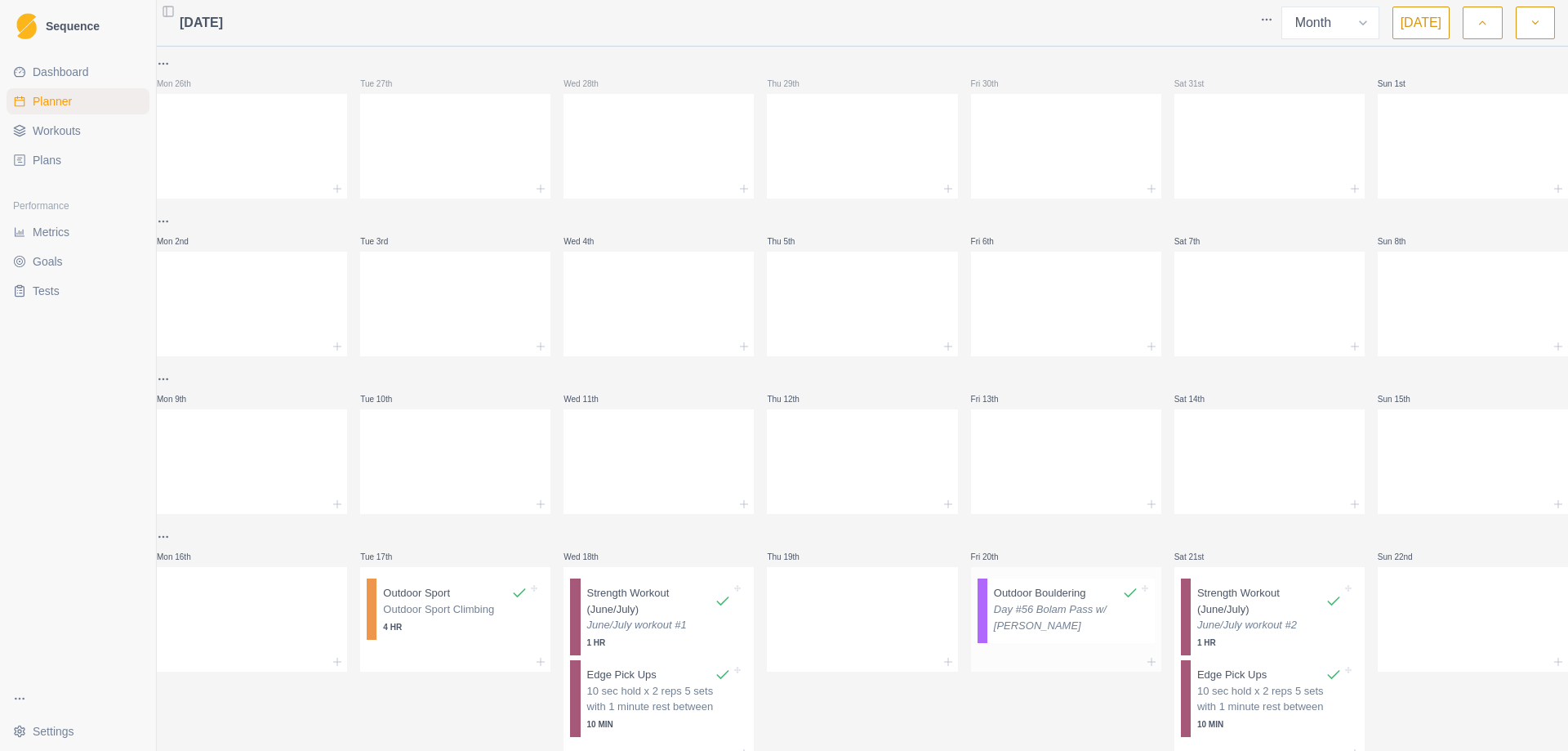
click at [1051, 600] on p "Outdoor Bouldering" at bounding box center [1041, 592] width 92 height 16
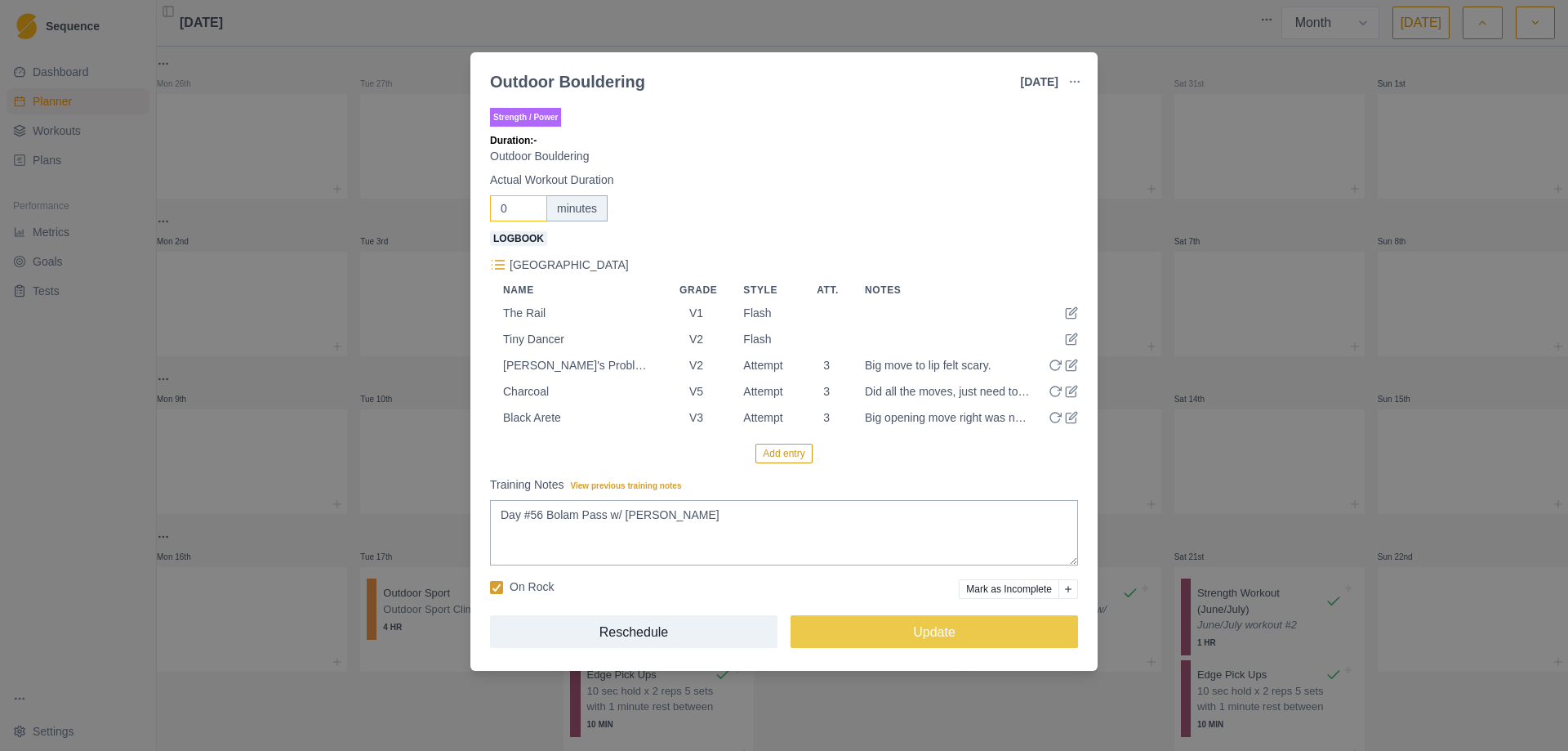
drag, startPoint x: 515, startPoint y: 216, endPoint x: 488, endPoint y: 211, distance: 27.5
click at [488, 211] on div "Strength / Power Duration: - Outdoor Bouldering Actual Workout Duration 0 minut…" at bounding box center [784, 384] width 627 height 573
click at [928, 637] on button "Update" at bounding box center [934, 631] width 288 height 33
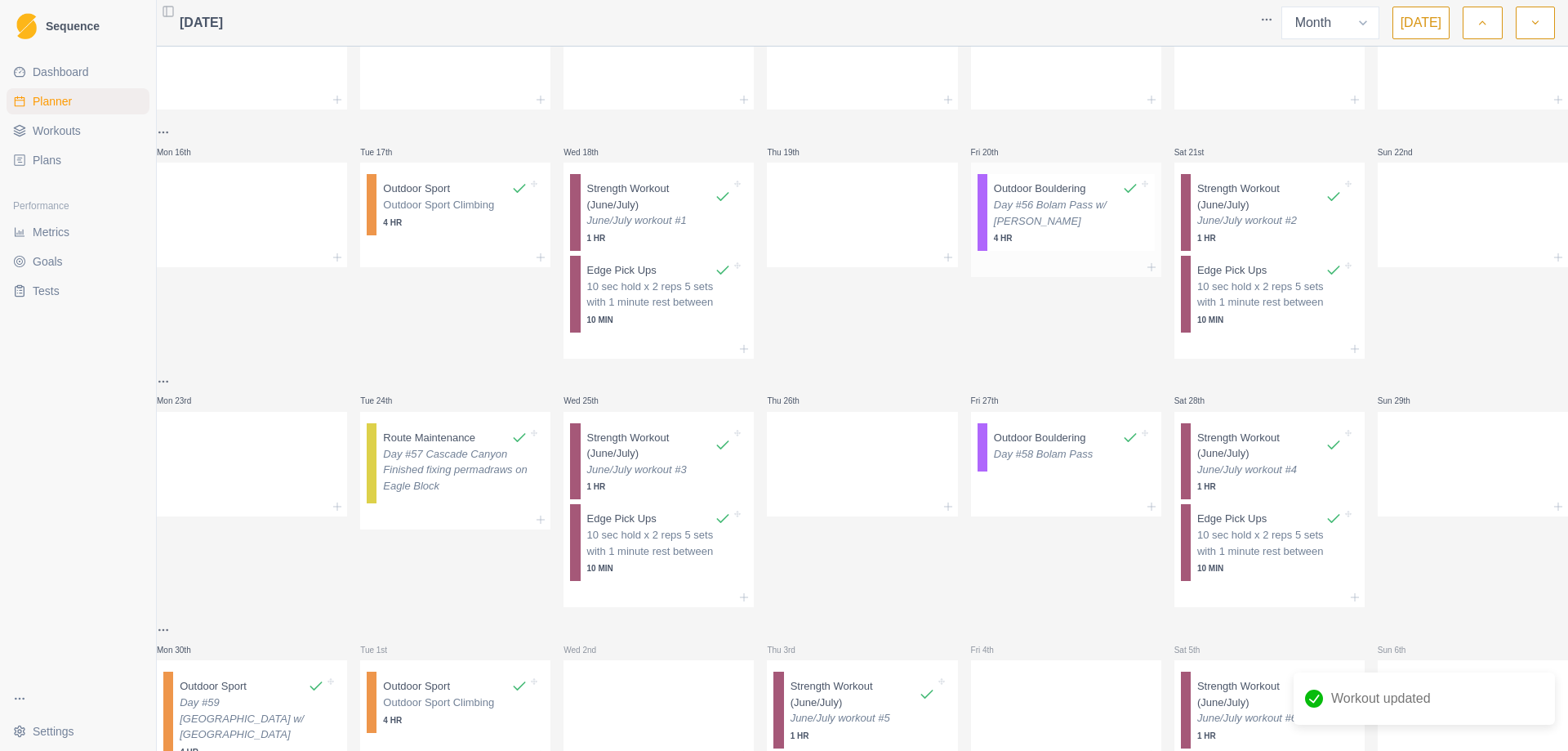
scroll to position [409, 0]
click at [448, 464] on p "Day #57 Cascade Canyon Finished fixing permadraws on Eagle Block" at bounding box center [455, 465] width 144 height 48
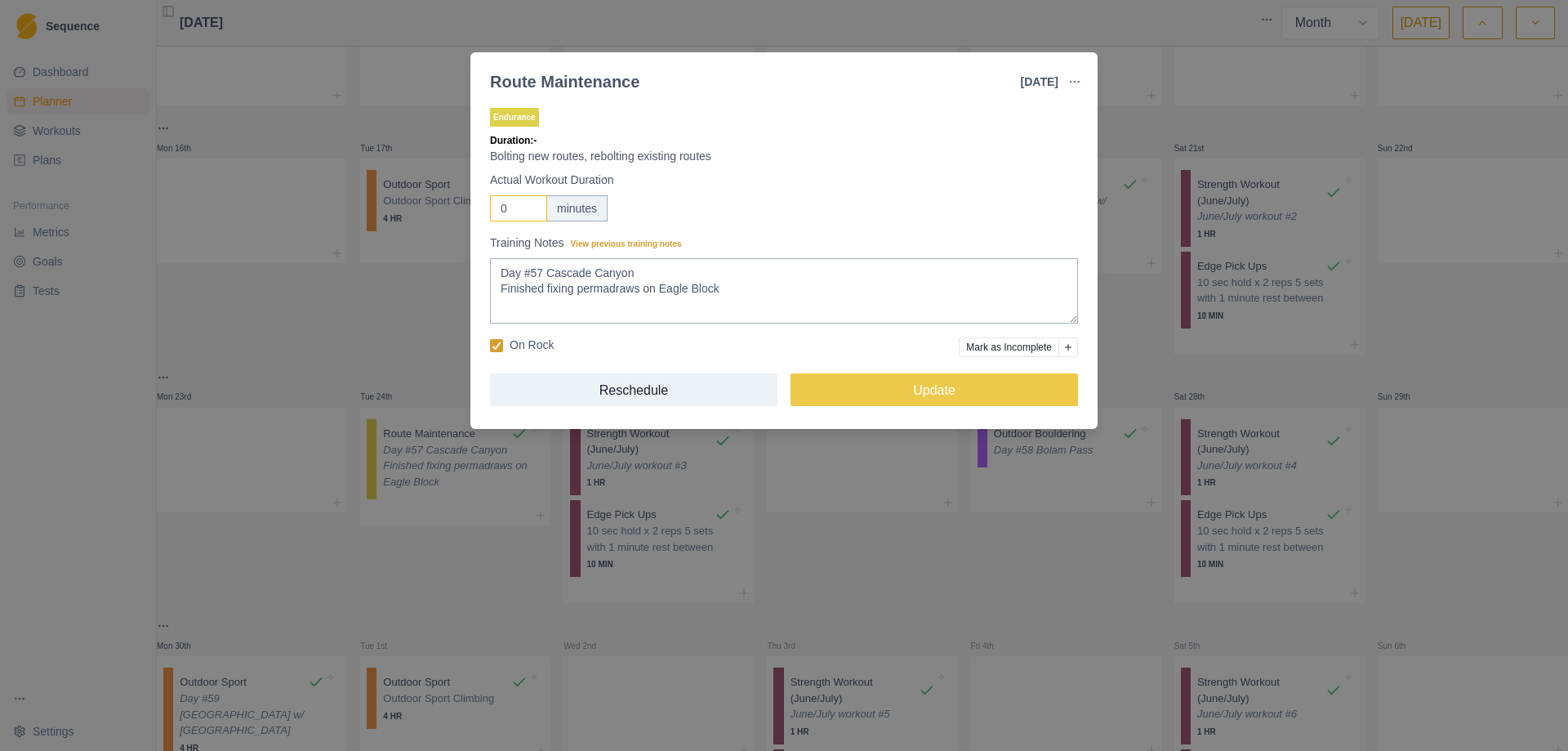
drag, startPoint x: 512, startPoint y: 209, endPoint x: 478, endPoint y: 214, distance: 34.4
click at [478, 214] on div "Endurance Duration: - Bolting new routes, rebolting existing routes Actual Work…" at bounding box center [784, 263] width 627 height 331
click at [924, 392] on button "Update" at bounding box center [934, 390] width 288 height 33
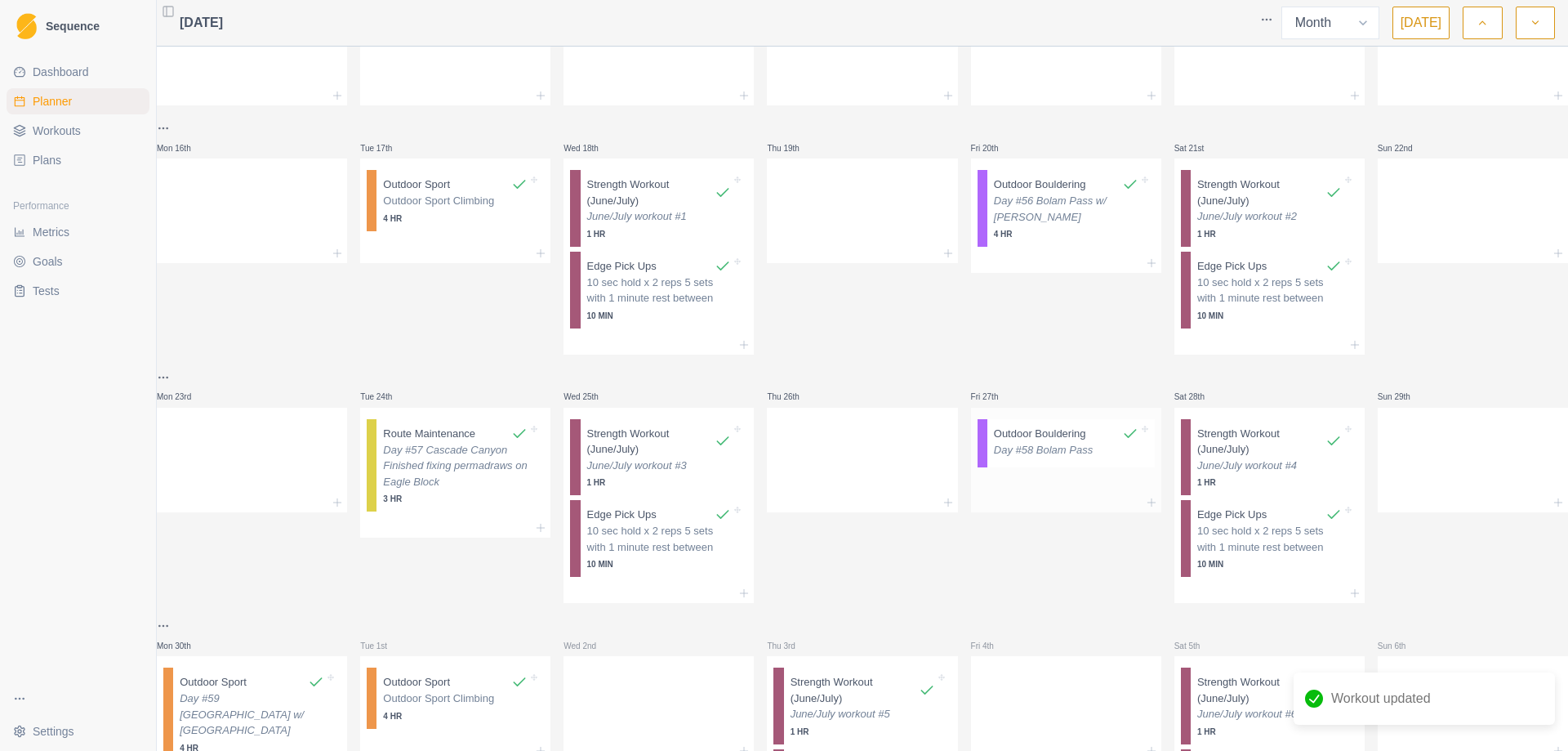
click at [1012, 447] on p "Day #58 Bolam Pass" at bounding box center [1066, 449] width 144 height 16
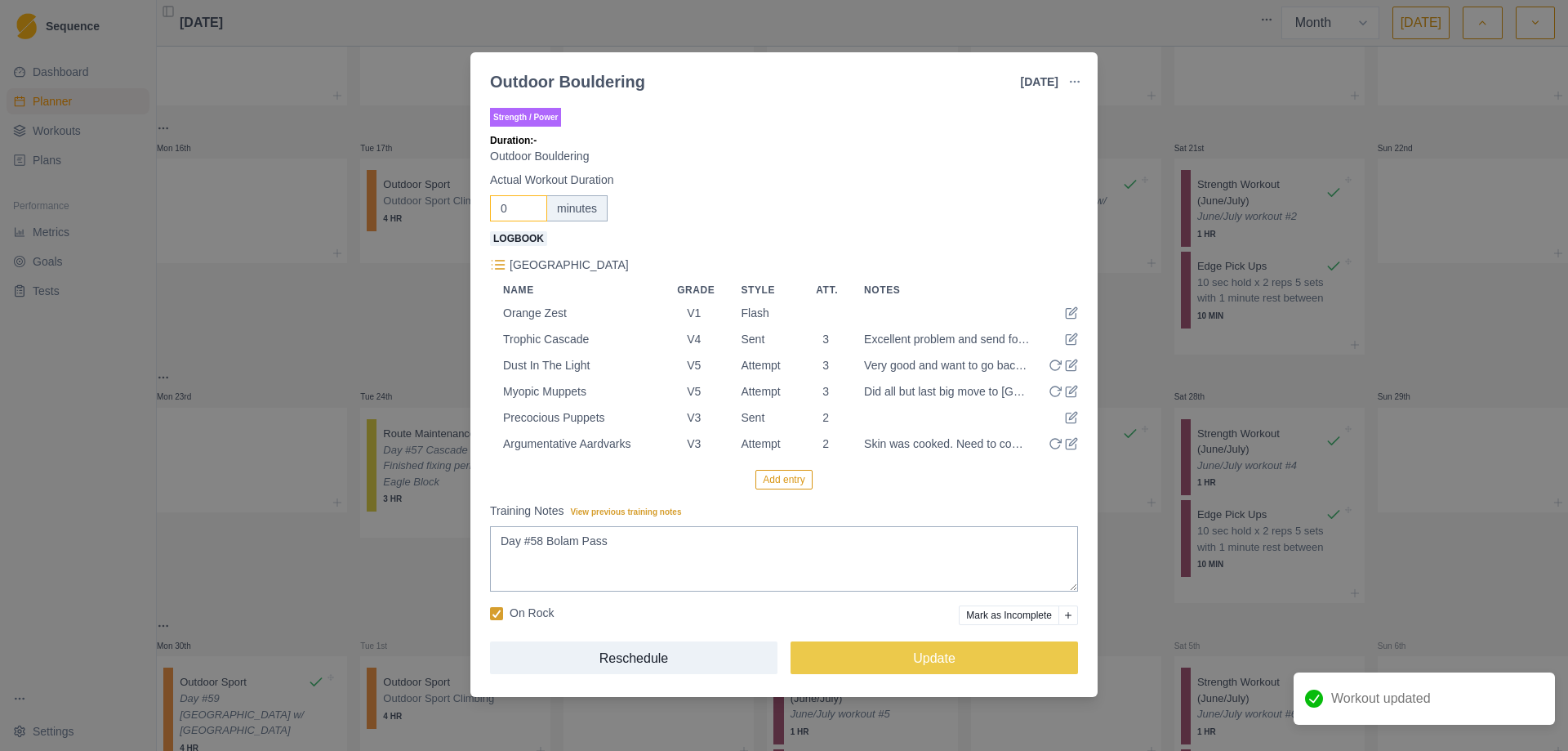
drag, startPoint x: 517, startPoint y: 208, endPoint x: 454, endPoint y: 206, distance: 63.0
click at [454, 206] on div "Outdoor Bouldering [DATE] Link To Goal View Workout Metrics Edit Original Worko…" at bounding box center [784, 376] width 1568 height 751
click at [910, 672] on button "Update" at bounding box center [934, 658] width 288 height 33
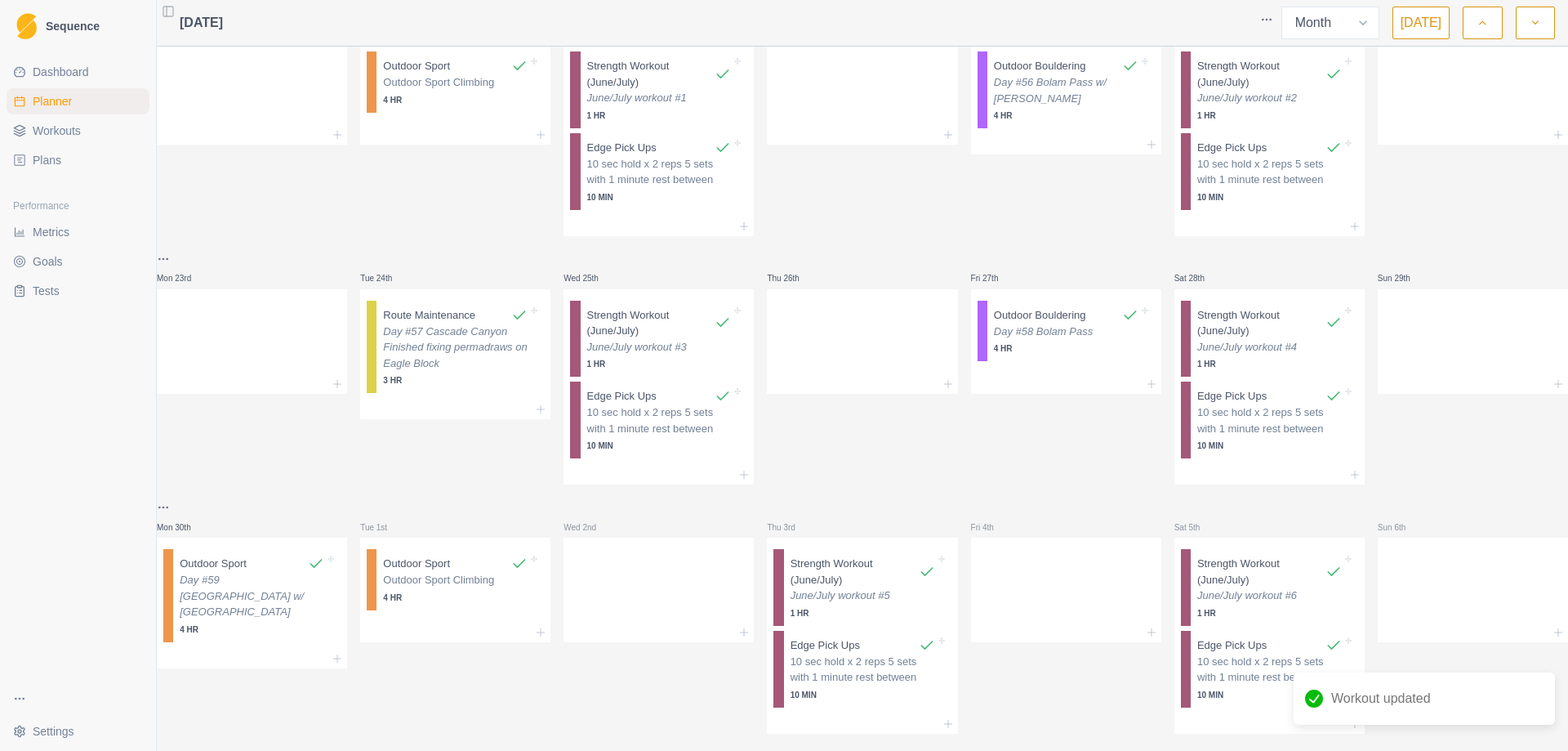
scroll to position [565, 0]
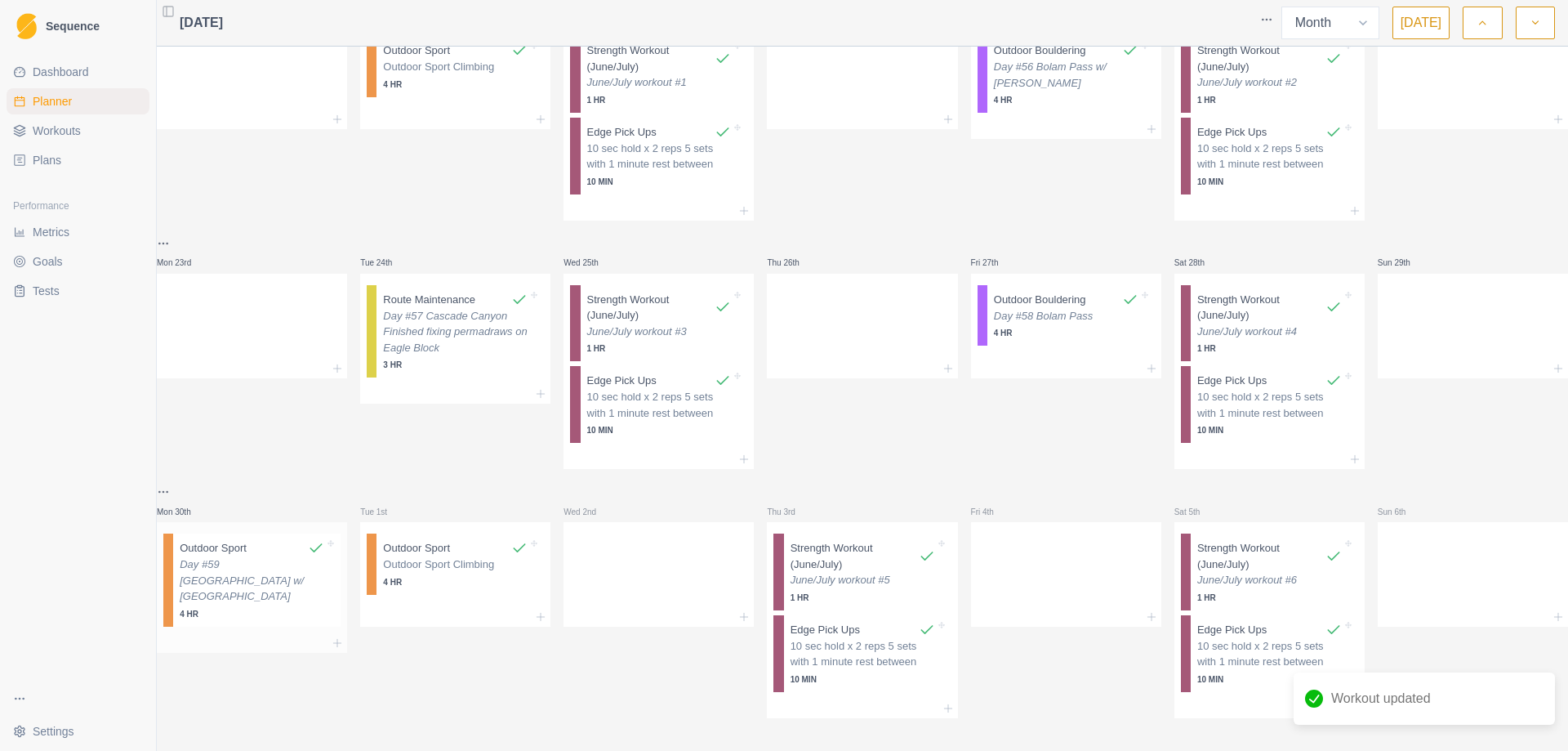
click at [255, 562] on p "Day #59 [GEOGRAPHIC_DATA] w/ [GEOGRAPHIC_DATA]" at bounding box center [251, 580] width 144 height 48
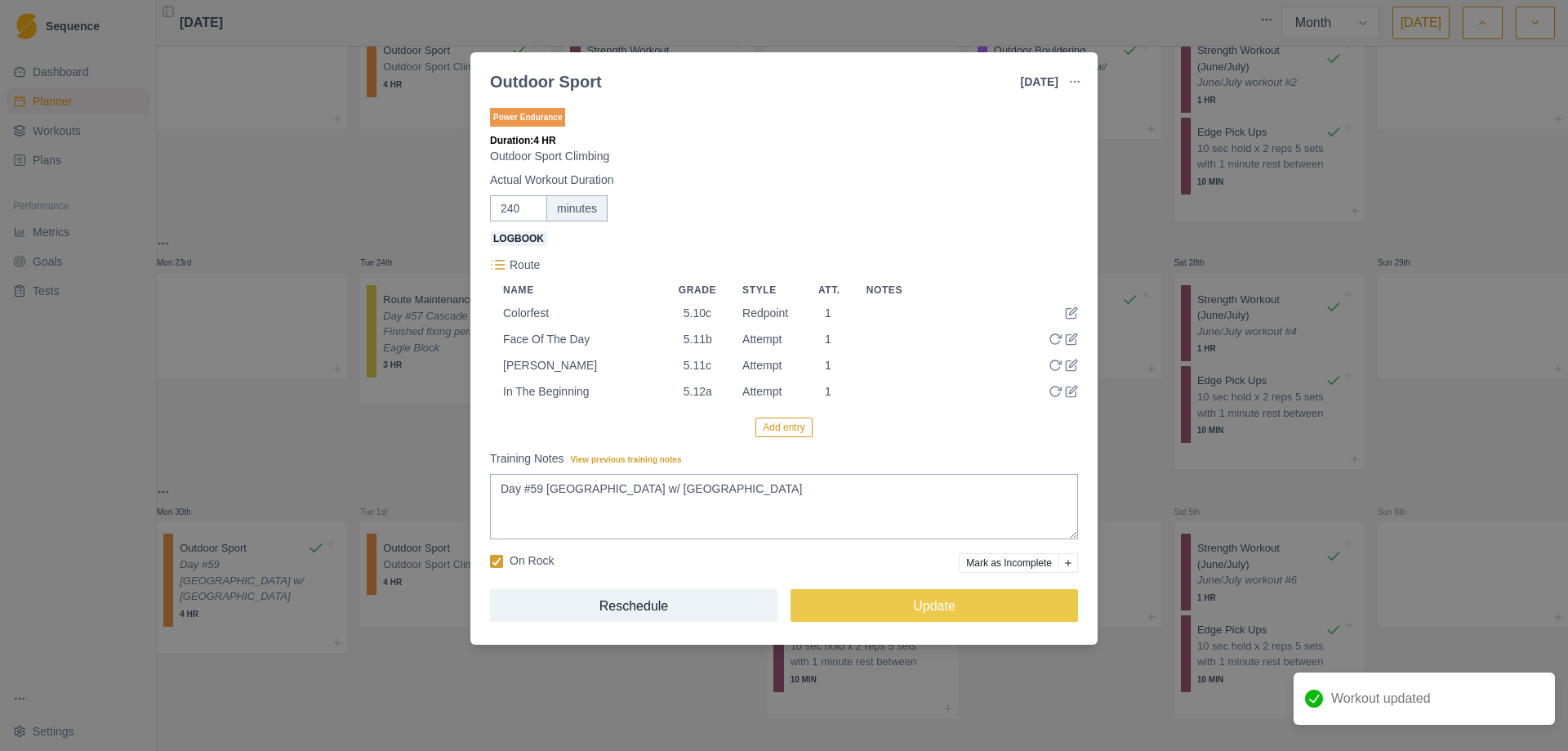
click at [1125, 228] on div "Outdoor Sport [DATE] Link To Goal View Workout Metrics Edit Original Workout Re…" at bounding box center [784, 376] width 1568 height 751
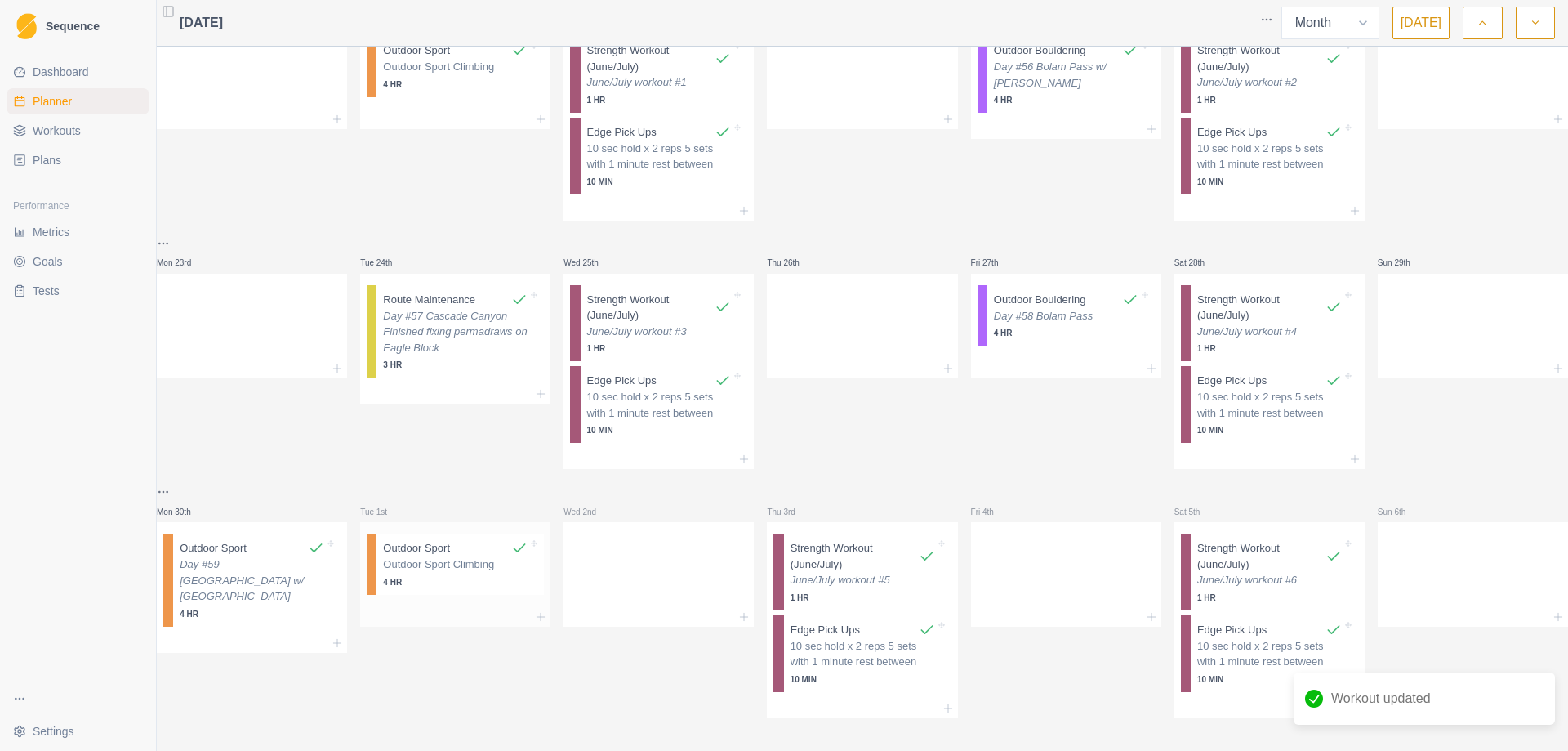
click at [430, 557] on p "Outdoor Sport Climbing" at bounding box center [455, 564] width 144 height 16
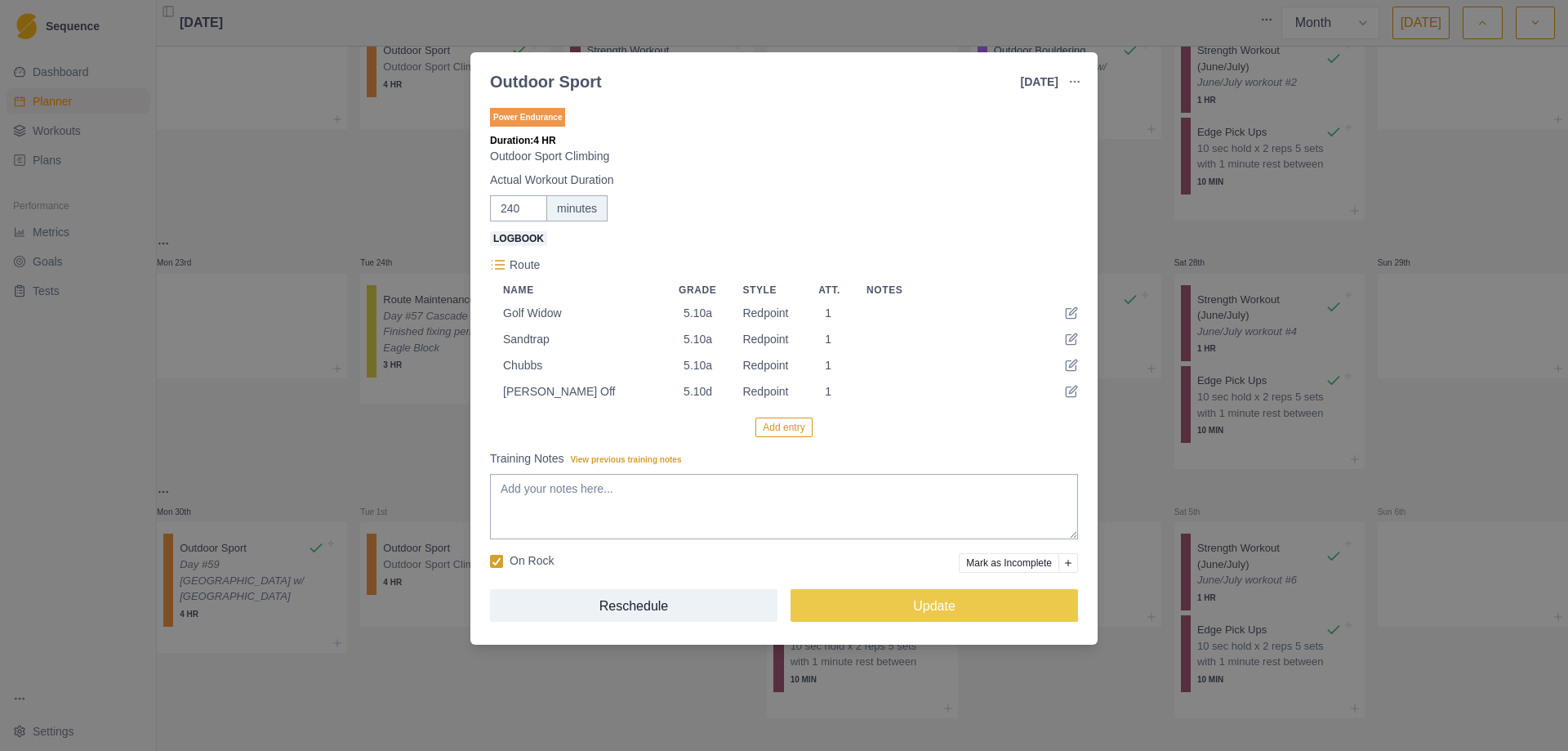
click at [1136, 211] on div "Outdoor Sport [DATE] Link To Goal View Workout Metrics Edit Original Workout Re…" at bounding box center [784, 376] width 1568 height 751
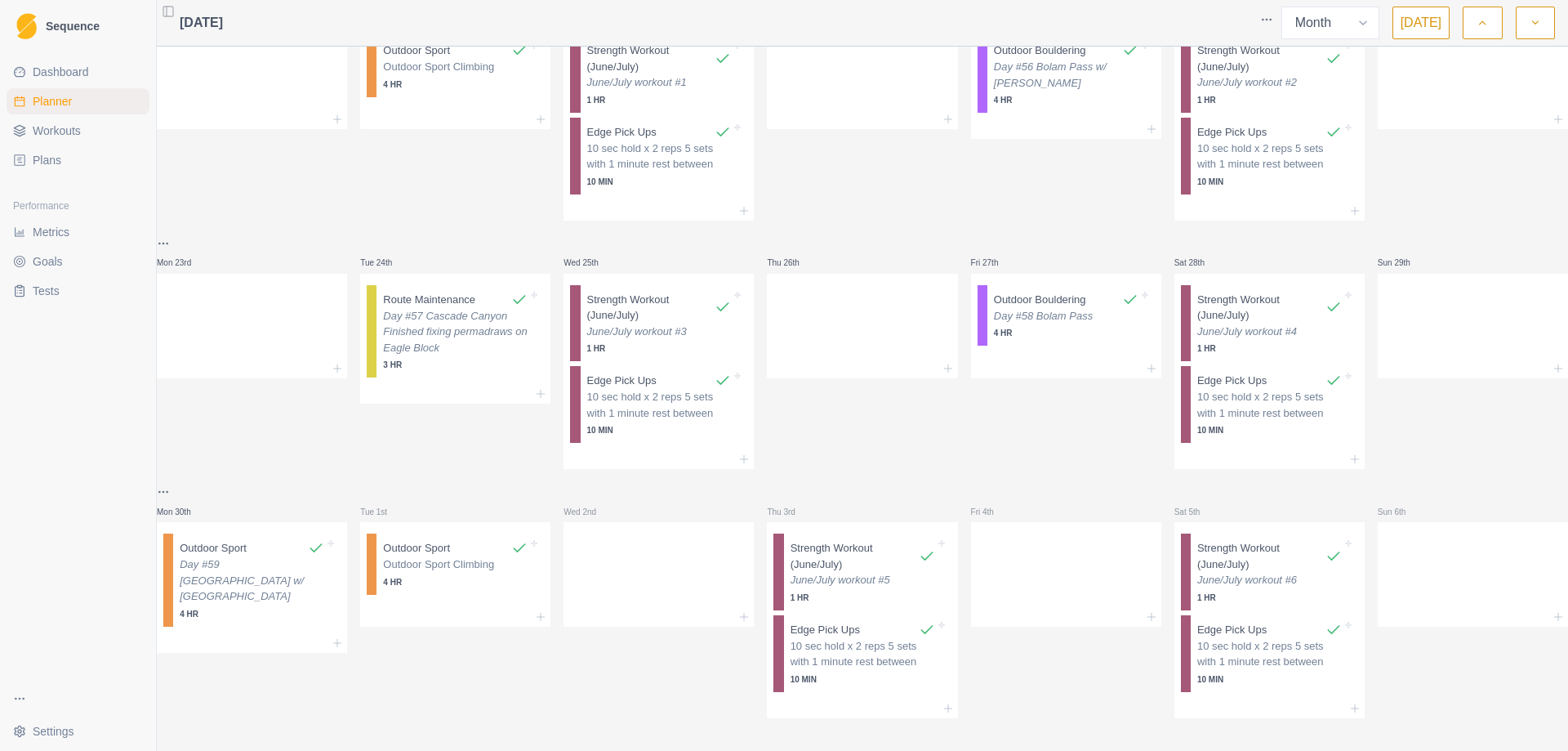
click at [1530, 19] on icon "button" at bounding box center [1536, 23] width 11 height 16
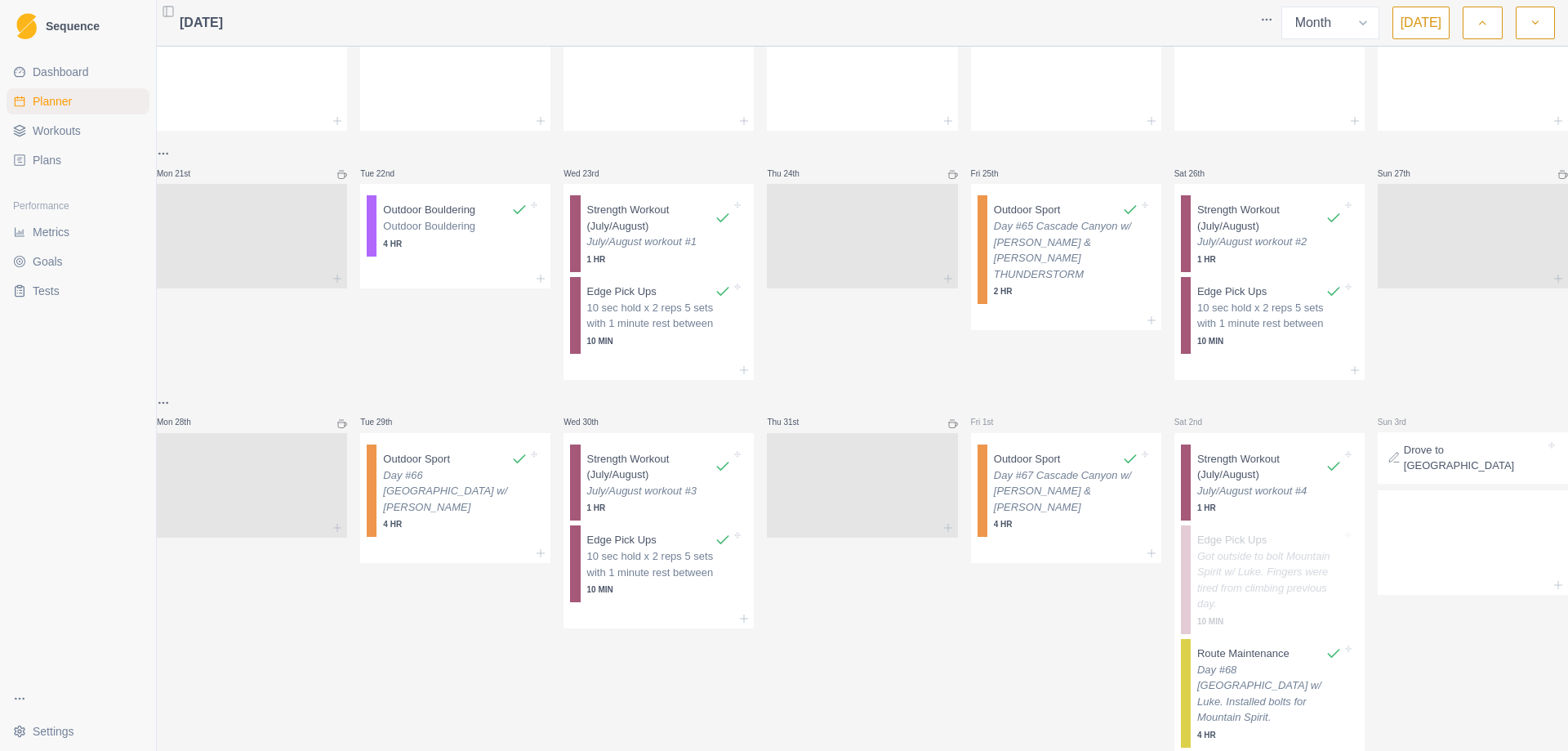
scroll to position [0, 0]
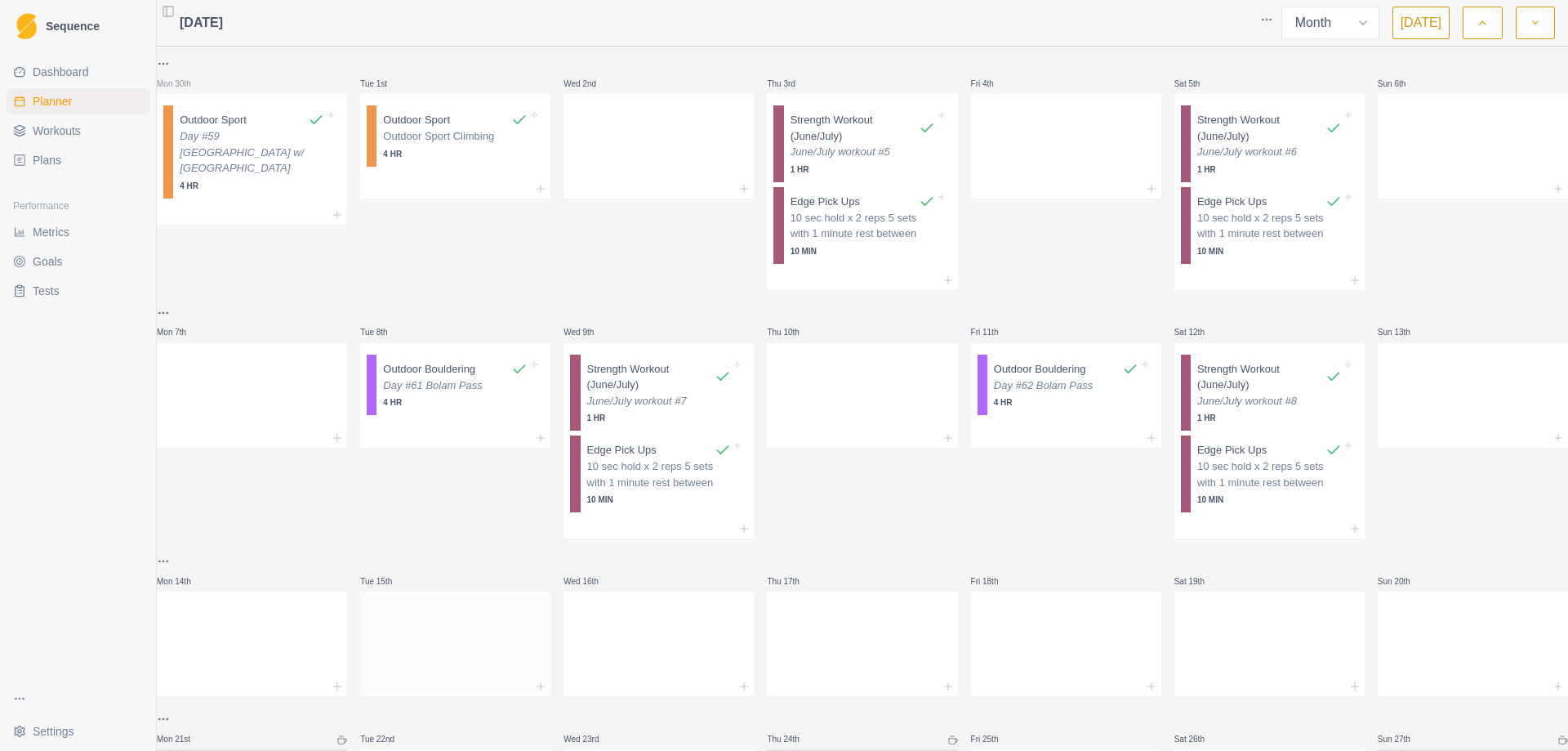
click at [429, 648] on div at bounding box center [456, 641] width 191 height 72
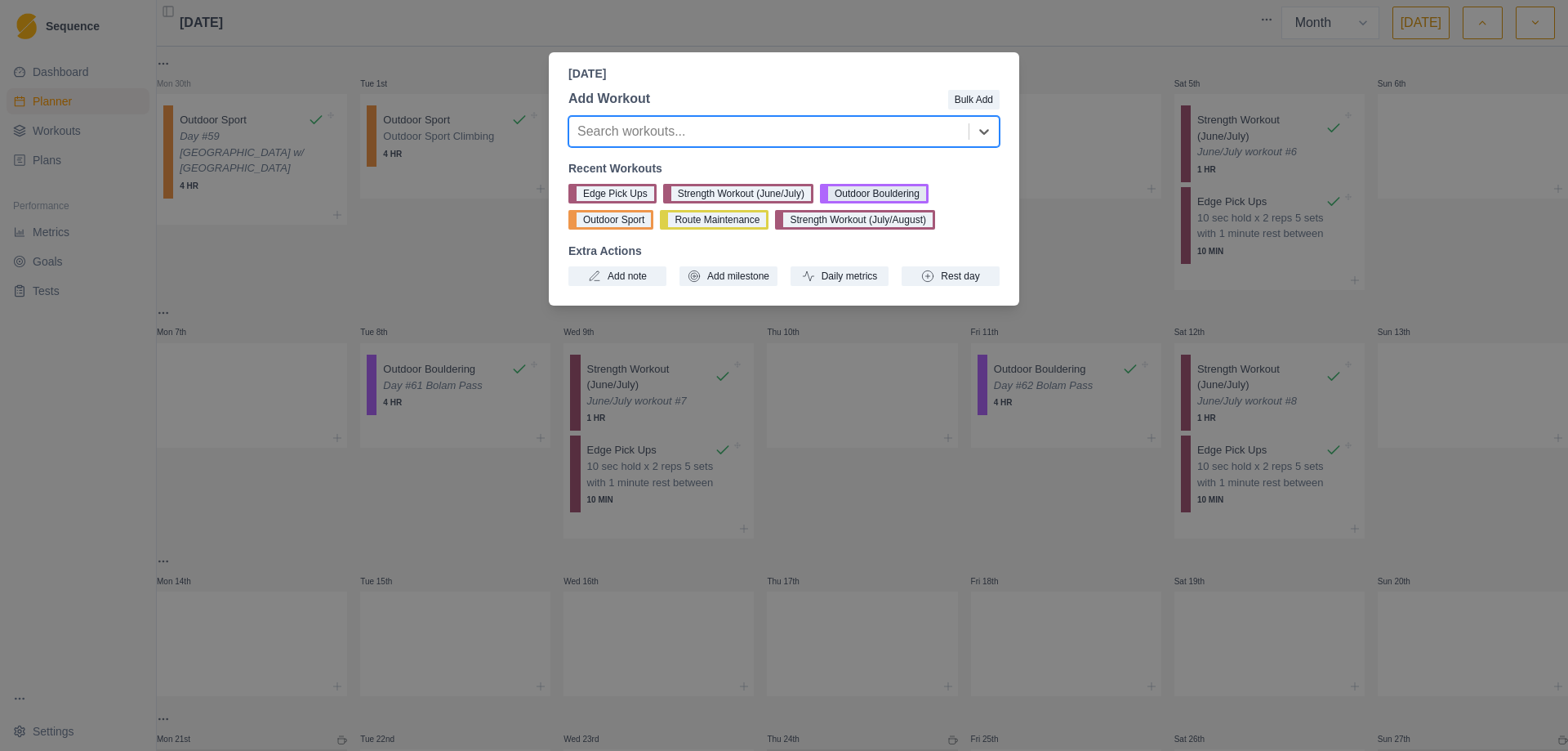
click at [855, 188] on button "Outdoor Bouldering" at bounding box center [874, 193] width 108 height 20
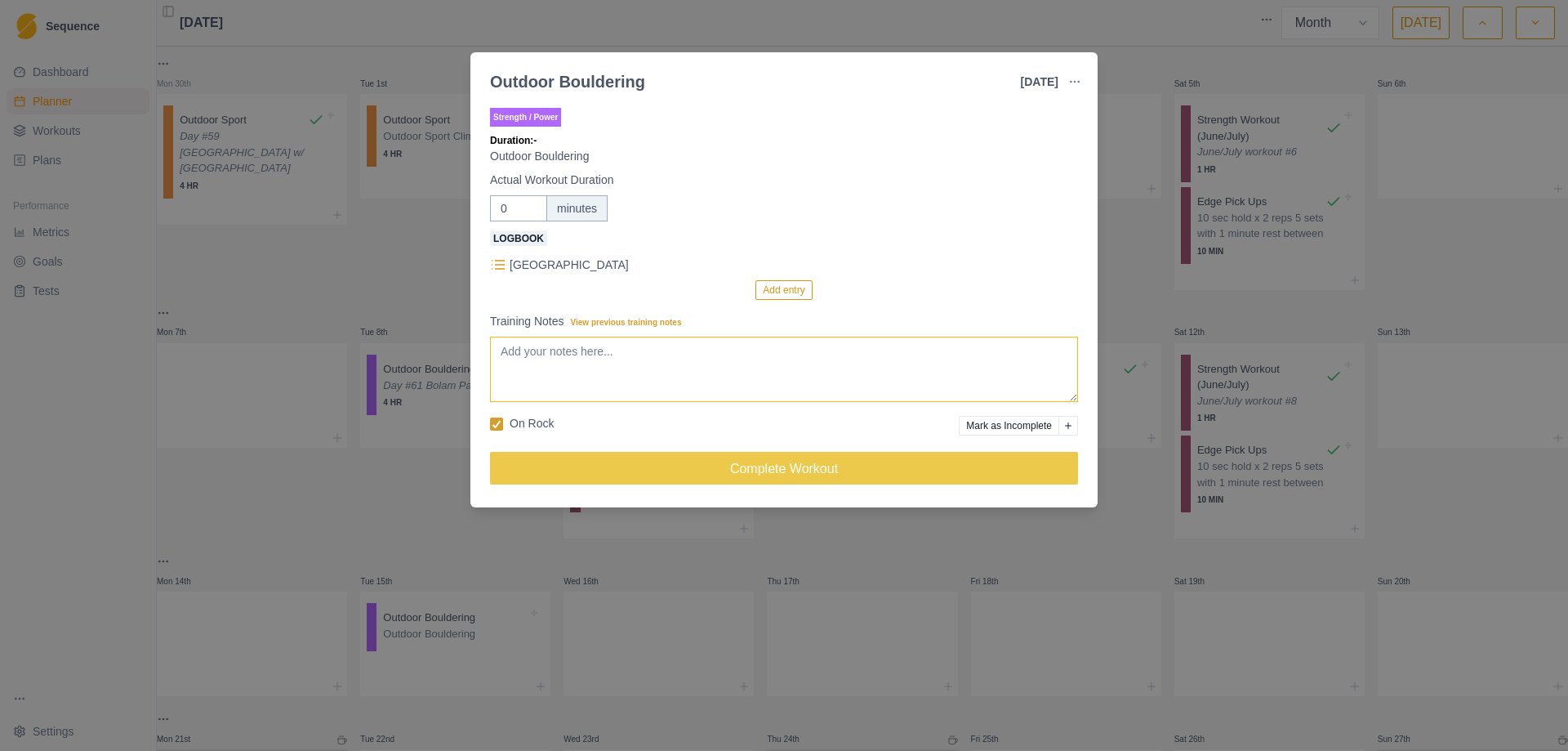
click at [569, 374] on textarea "Training Notes View previous training notes" at bounding box center [783, 369] width 588 height 65
drag, startPoint x: 520, startPoint y: 204, endPoint x: 485, endPoint y: 209, distance: 35.4
click at [485, 209] on div "Strength / Power Duration: - Outdoor Bouldering Actual Workout Duration 0 minut…" at bounding box center [784, 303] width 627 height 409
click at [787, 290] on button "Add entry" at bounding box center [784, 290] width 57 height 20
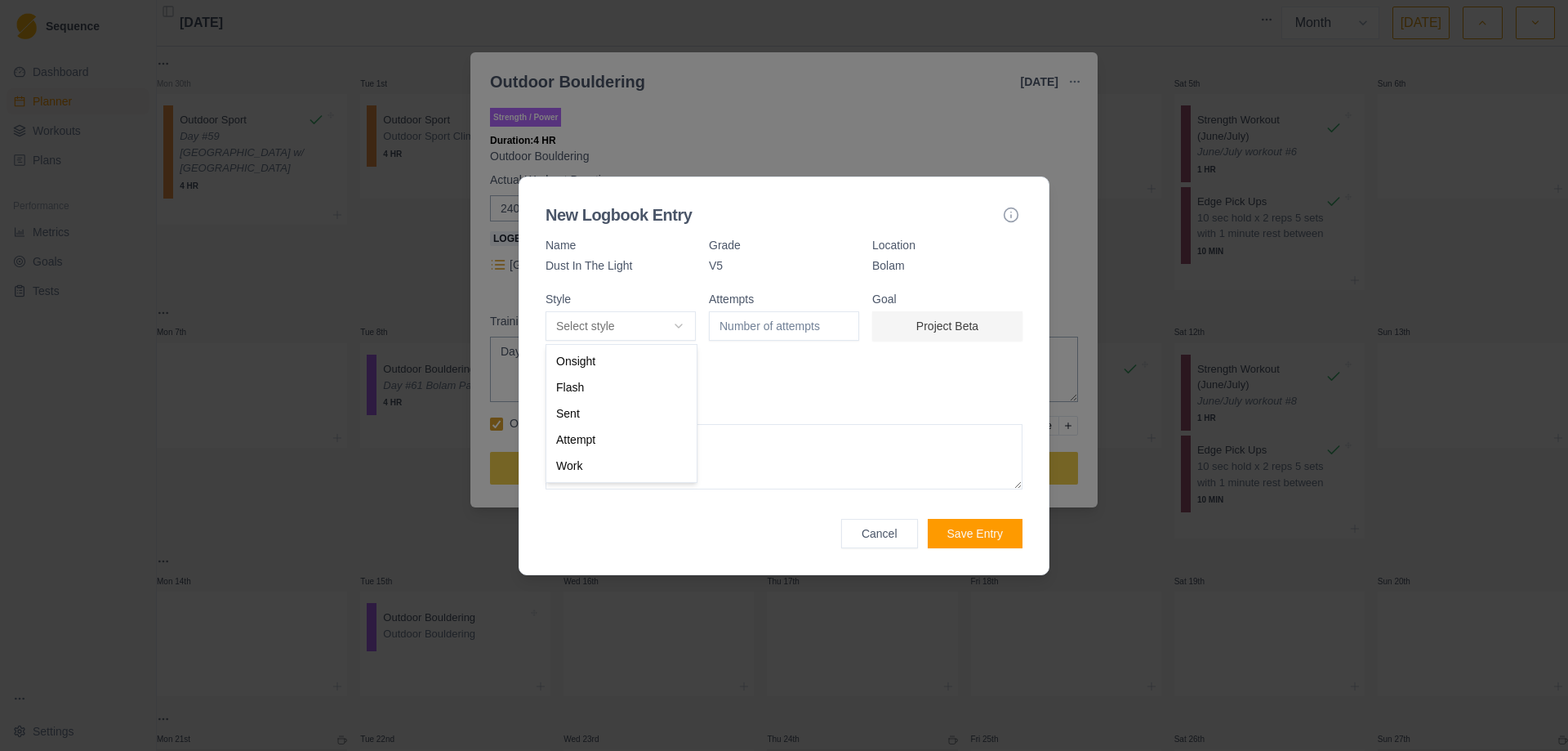
click at [685, 322] on body "Sequence Dashboard Planner Workouts Plans Performance Metrics Goals Tests Setti…" at bounding box center [784, 376] width 1568 height 751
click at [842, 324] on input "1" at bounding box center [784, 325] width 150 height 29
click at [842, 324] on input "2" at bounding box center [784, 325] width 150 height 29
click at [842, 324] on input "3" at bounding box center [784, 325] width 150 height 29
click at [715, 456] on textarea at bounding box center [784, 456] width 477 height 65
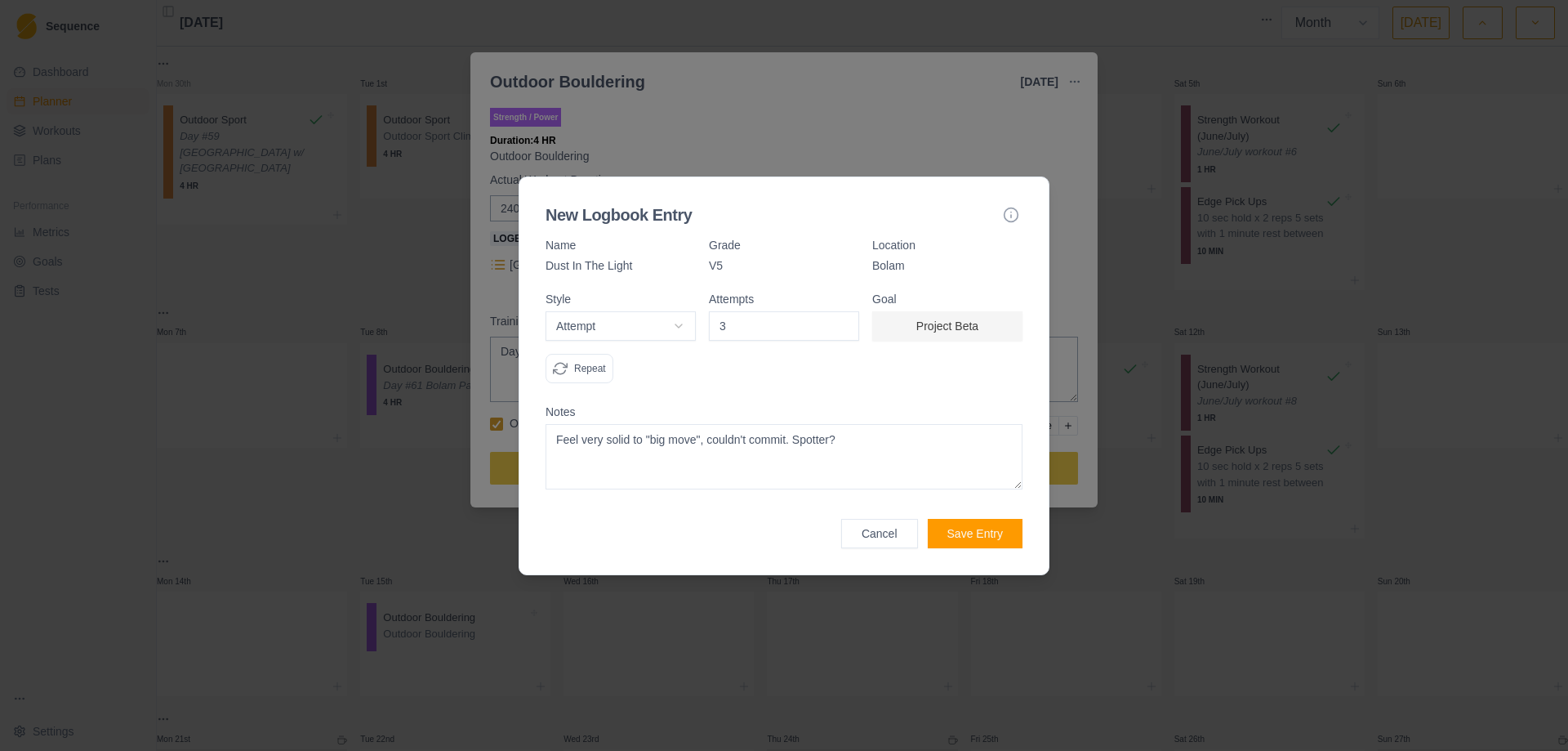
click at [967, 528] on button "Save Entry" at bounding box center [976, 533] width 94 height 29
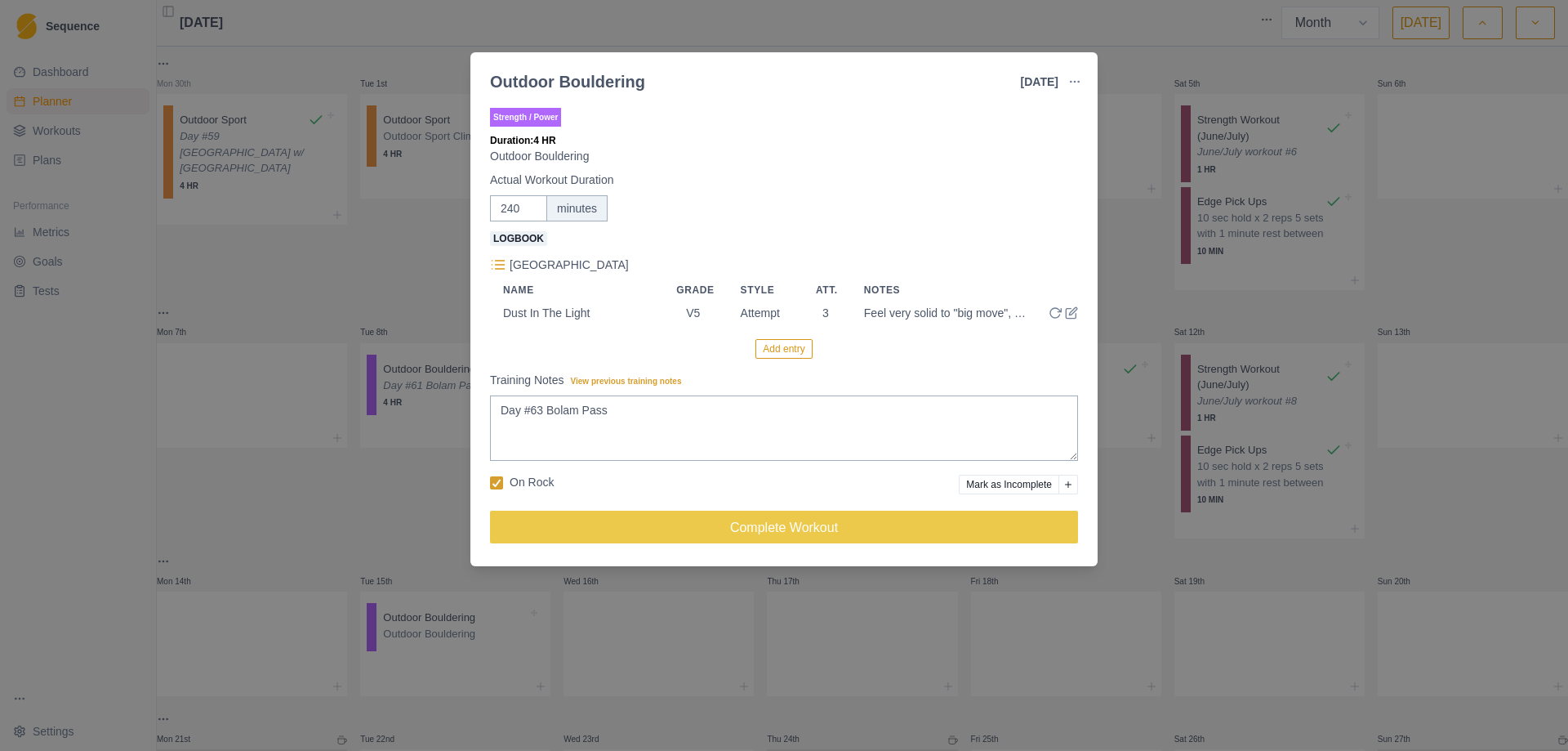
click at [789, 351] on button "Add entry" at bounding box center [784, 348] width 57 height 20
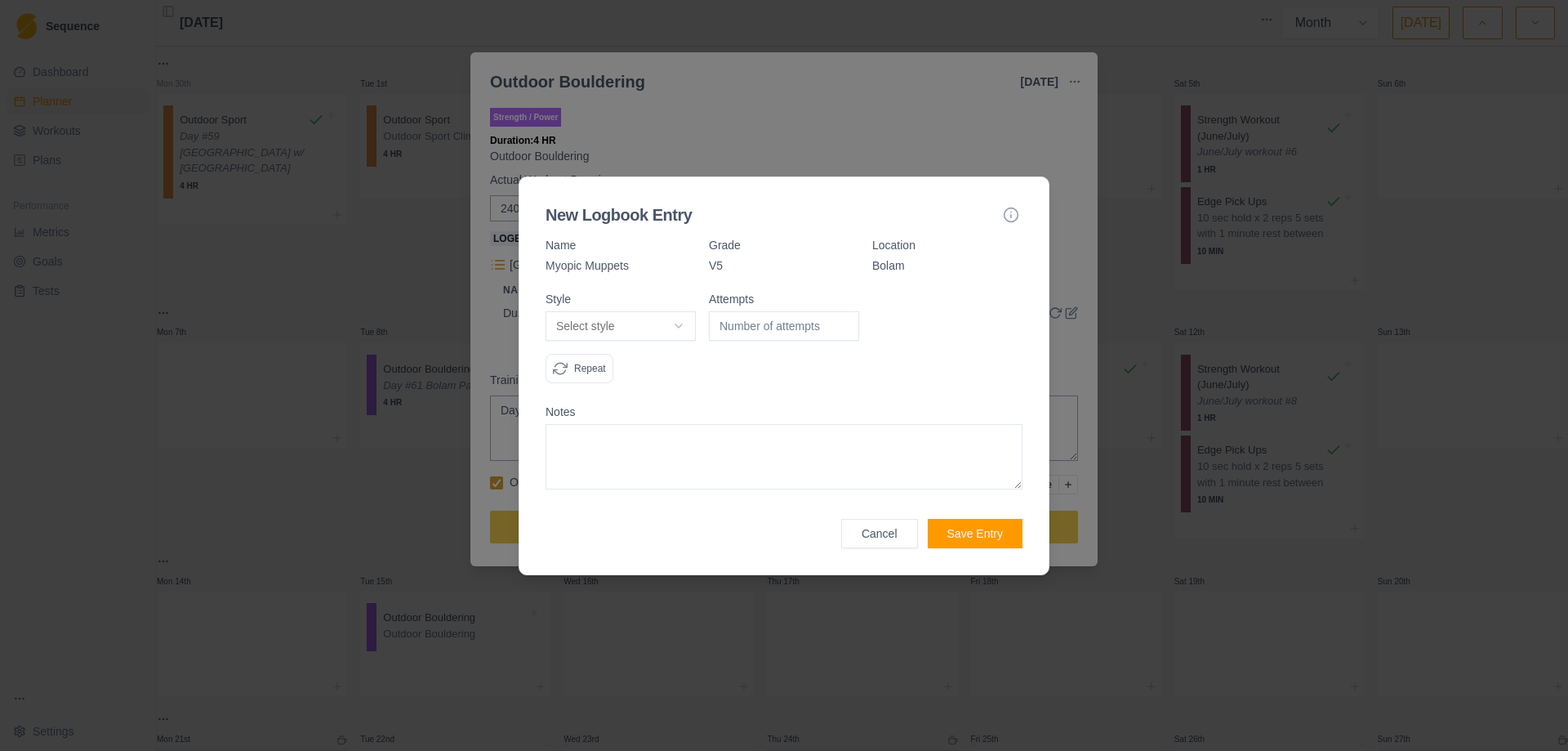
click at [691, 329] on body "Sequence Dashboard Planner Workouts Plans Performance Metrics Goals Tests Setti…" at bounding box center [784, 376] width 1568 height 751
drag, startPoint x: 637, startPoint y: 450, endPoint x: 752, endPoint y: 364, distance: 143.6
click at [843, 322] on input "1" at bounding box center [784, 325] width 150 height 29
click at [843, 322] on input "2" at bounding box center [784, 325] width 150 height 29
click at [843, 322] on input "3" at bounding box center [784, 325] width 150 height 29
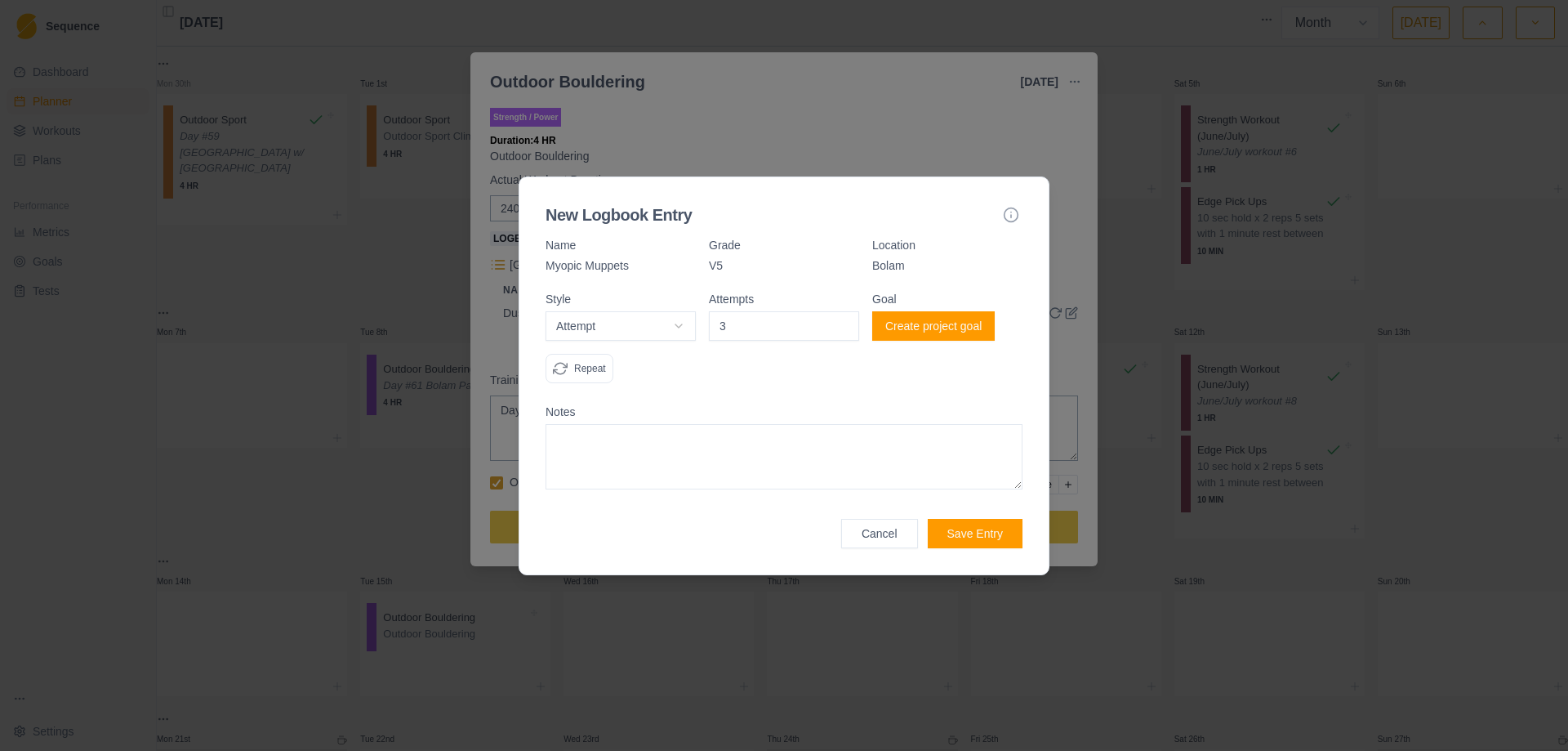
click at [695, 435] on textarea at bounding box center [784, 456] width 477 height 65
click at [966, 533] on button "Save Entry" at bounding box center [976, 533] width 94 height 29
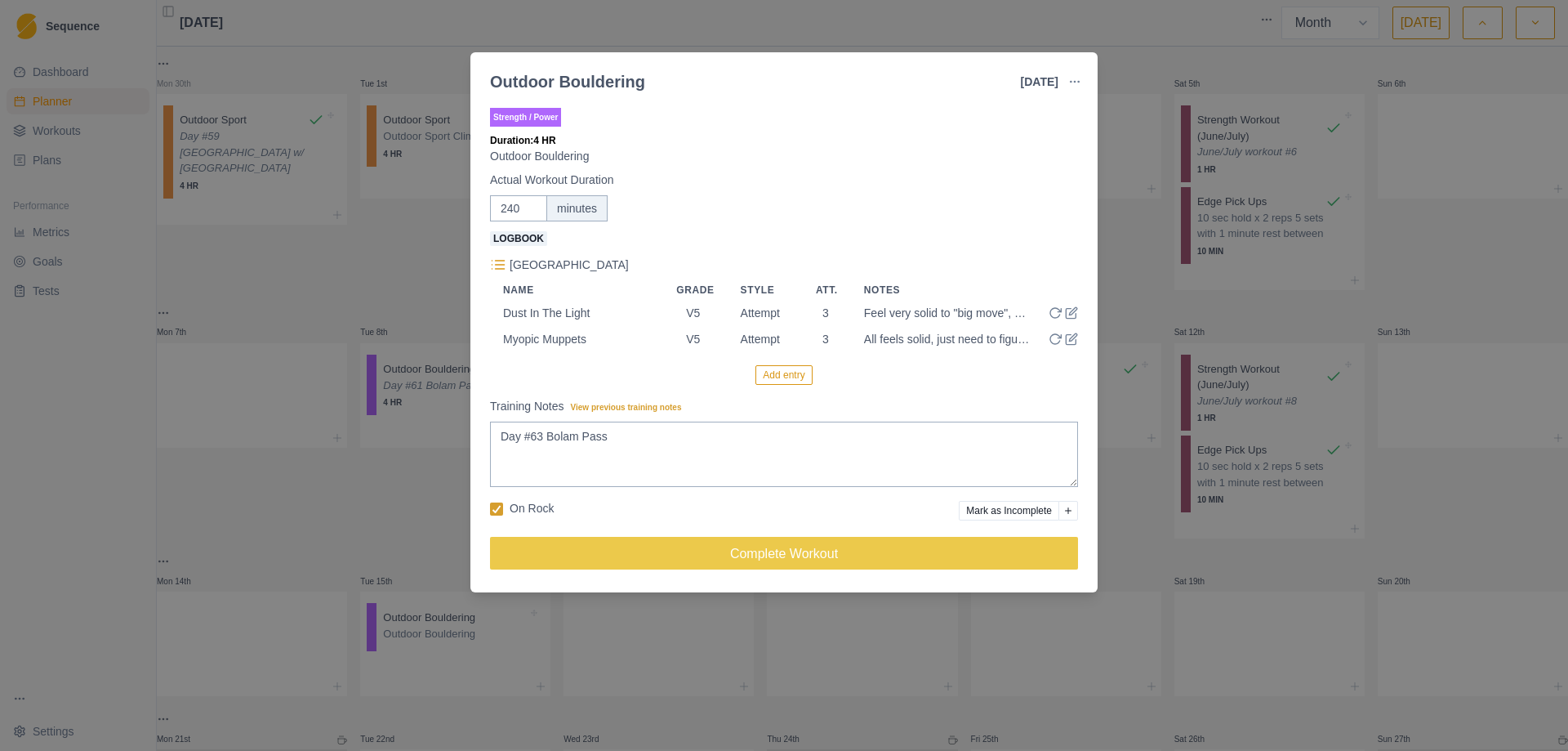
click at [771, 372] on button "Add entry" at bounding box center [784, 375] width 57 height 20
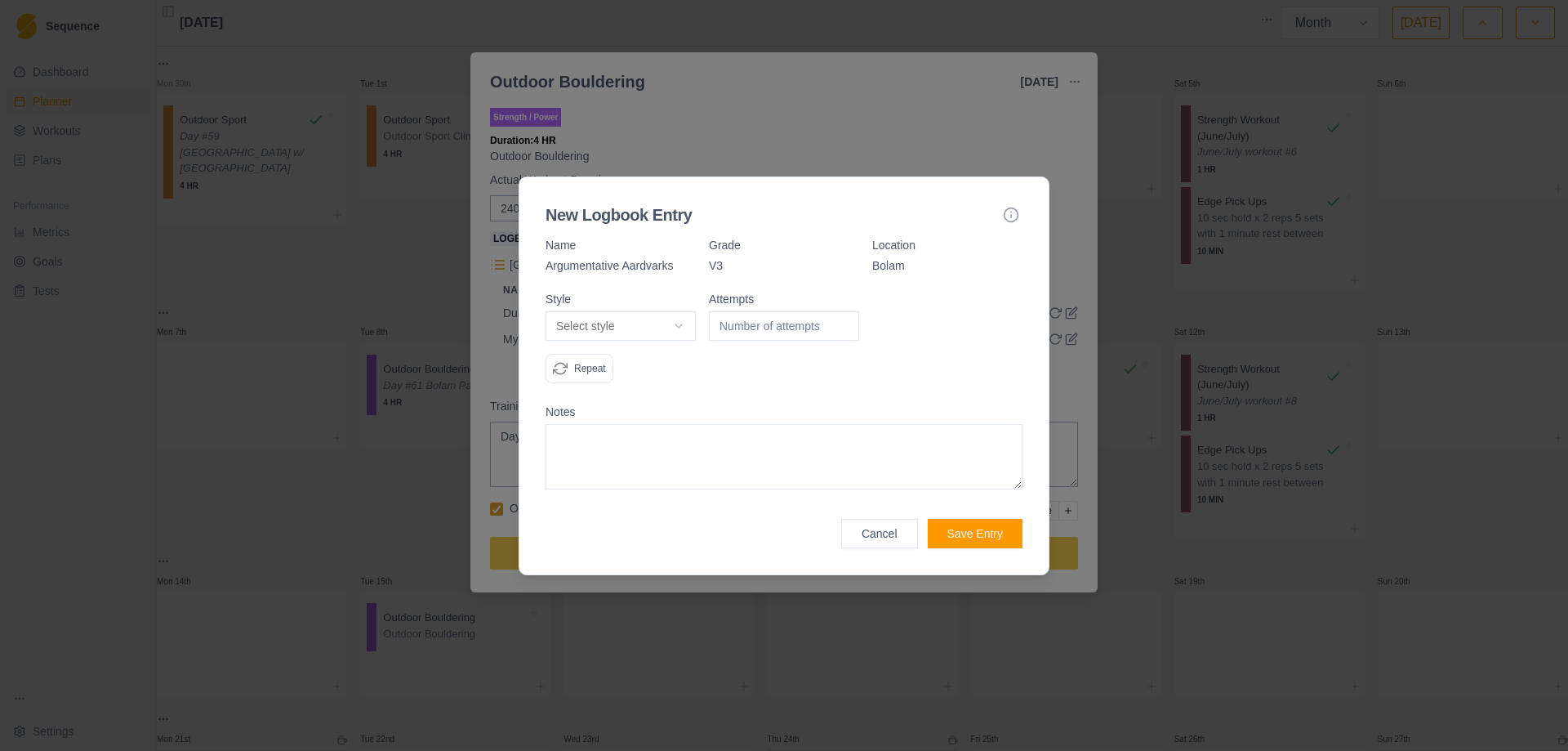
click at [680, 331] on body "Sequence Dashboard Planner Workouts Plans Performance Metrics Goals Tests Setti…" at bounding box center [784, 376] width 1568 height 751
click at [844, 320] on input "1" at bounding box center [784, 325] width 150 height 29
click at [844, 320] on input "2" at bounding box center [784, 325] width 150 height 29
click at [809, 392] on div "Attempts 2" at bounding box center [784, 344] width 150 height 103
click at [983, 538] on button "Save Entry" at bounding box center [976, 533] width 94 height 29
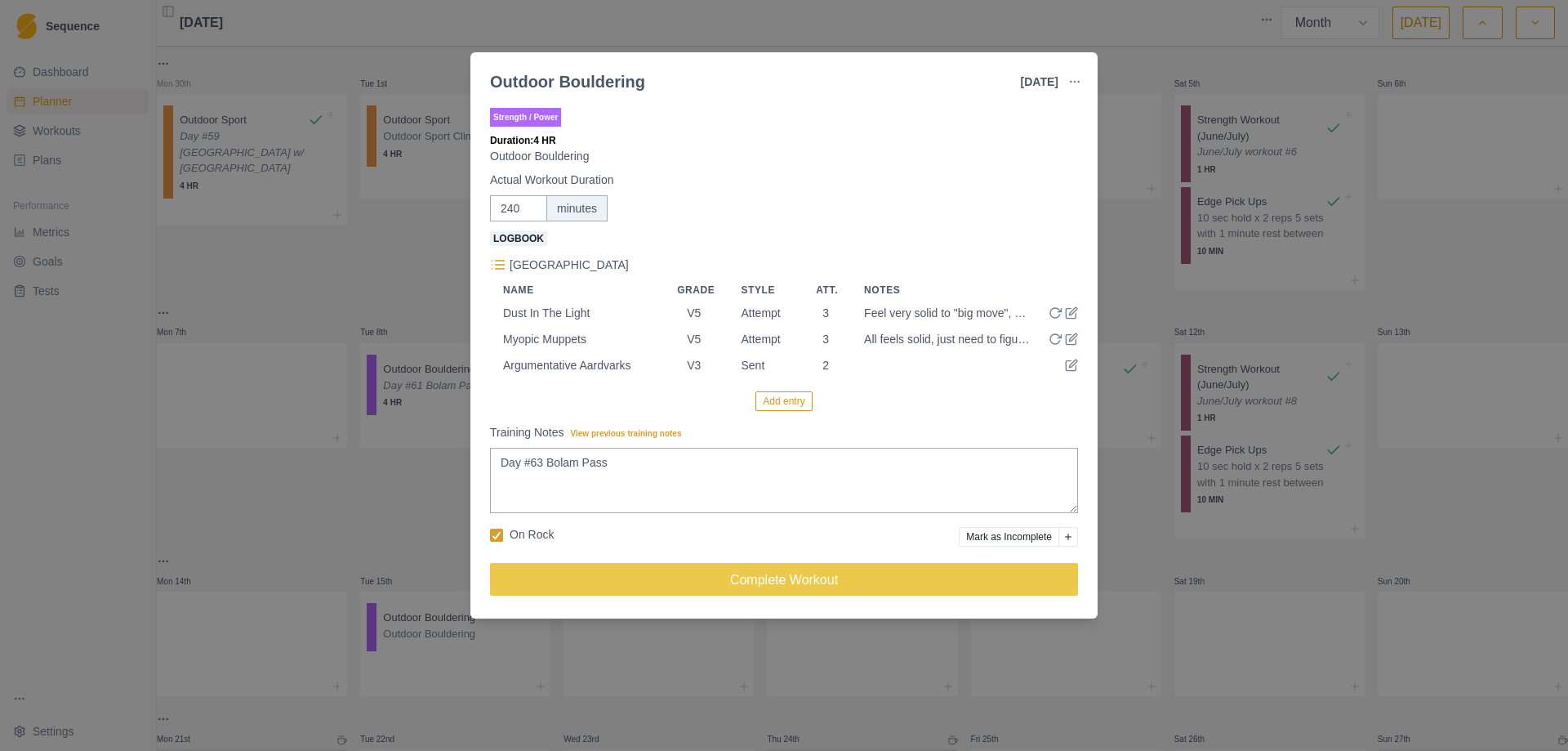
click at [782, 403] on button "Add entry" at bounding box center [784, 401] width 57 height 20
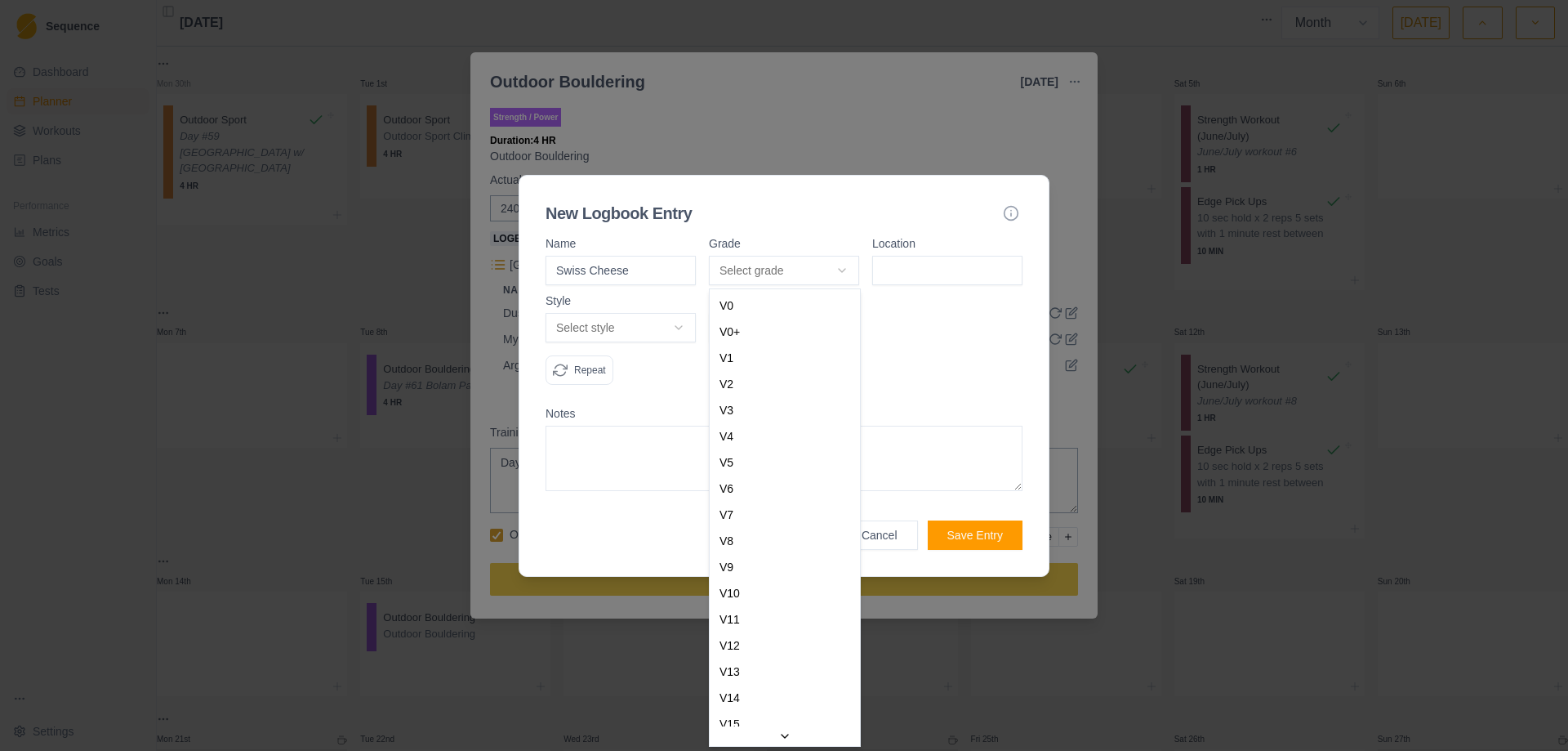
click at [844, 265] on body "Sequence Dashboard Planner Workouts Plans Performance Metrics Goals Tests Setti…" at bounding box center [784, 376] width 1568 height 751
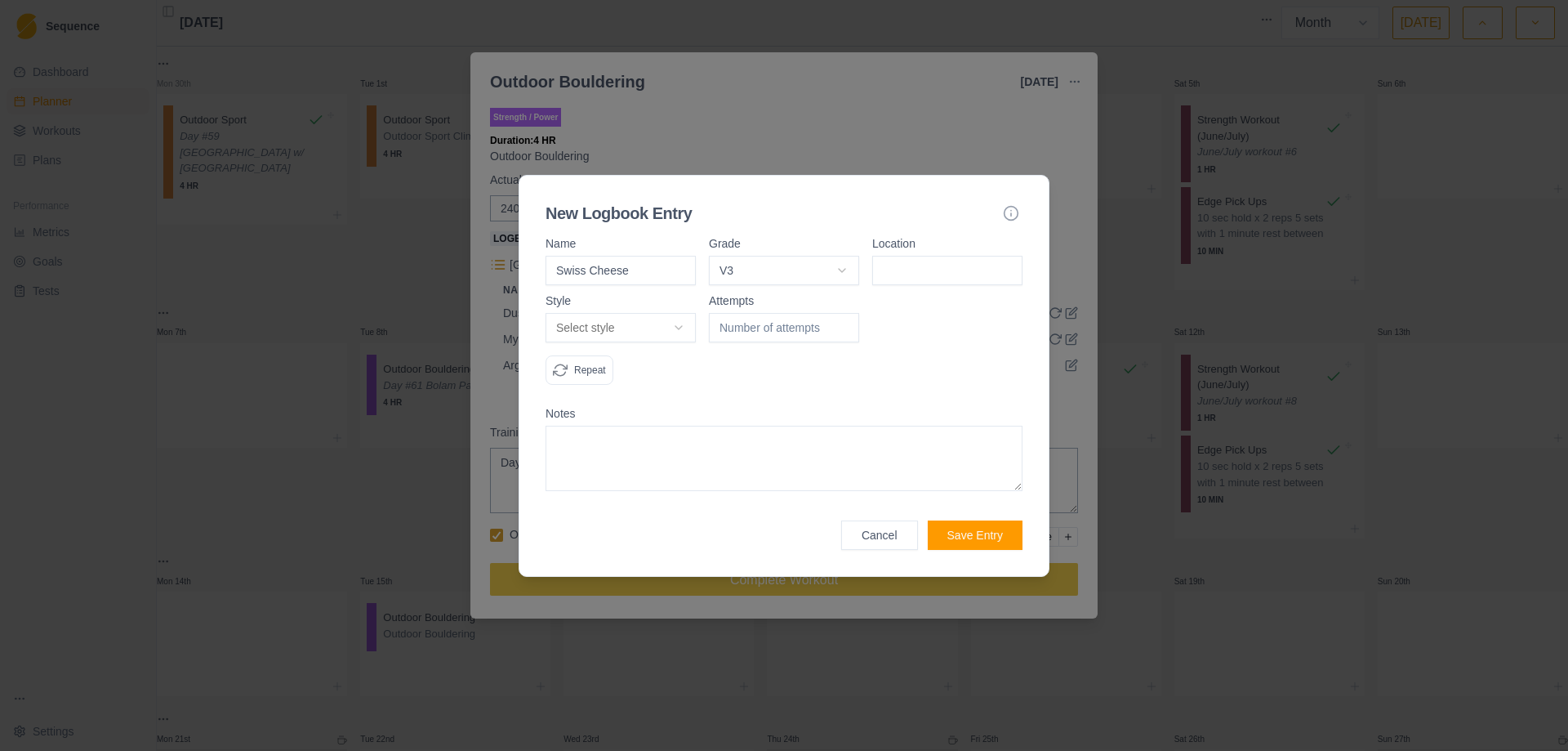
click at [908, 265] on input at bounding box center [947, 270] width 150 height 29
click at [678, 325] on body "Sequence Dashboard Planner Workouts Plans Performance Metrics Goals Tests Setti…" at bounding box center [784, 376] width 1568 height 751
click at [847, 325] on input "1" at bounding box center [784, 327] width 150 height 29
click at [847, 325] on input "2" at bounding box center [784, 327] width 150 height 29
click at [843, 325] on input "3" at bounding box center [784, 327] width 150 height 29
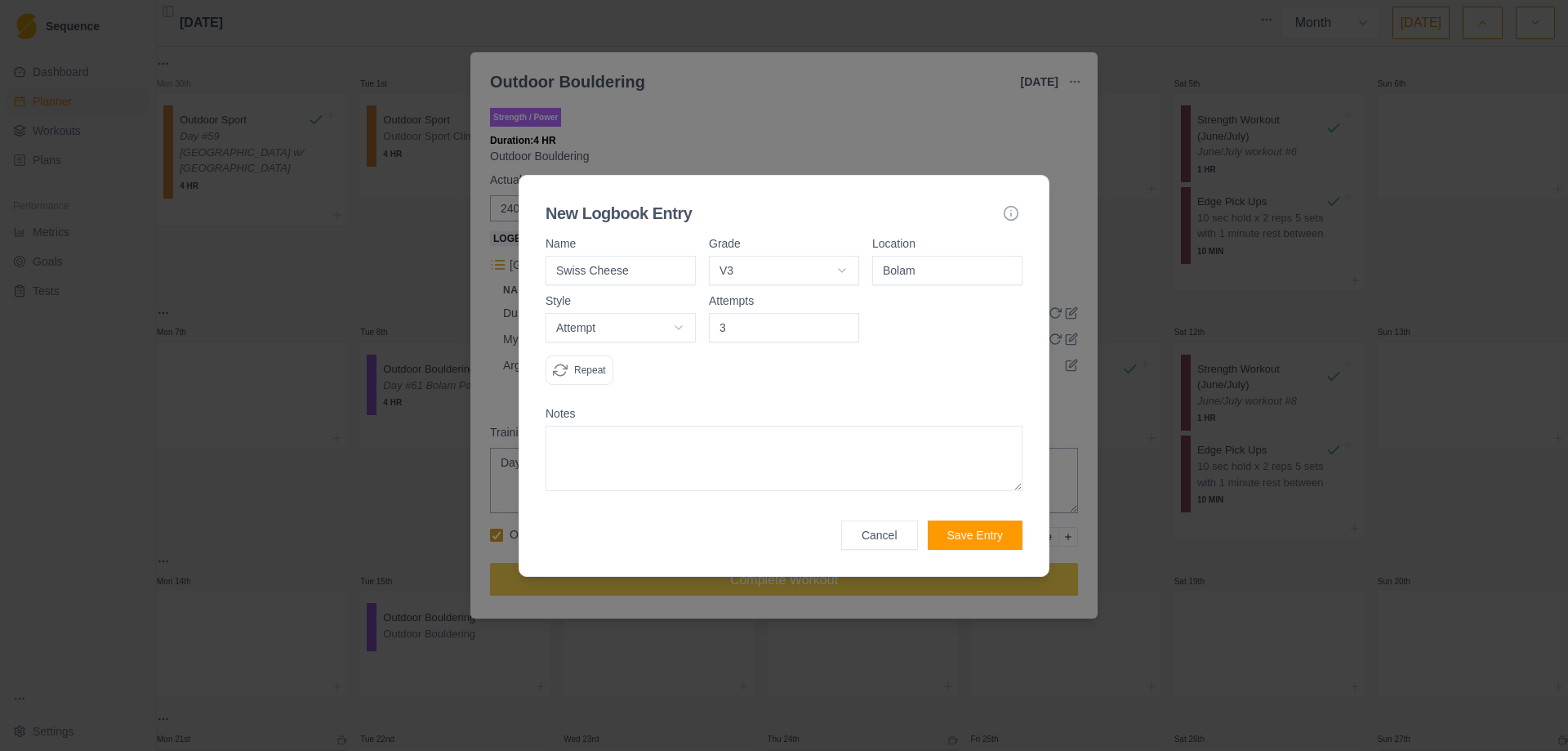
click at [737, 454] on textarea at bounding box center [784, 458] width 477 height 65
click at [983, 537] on button "Save Entry" at bounding box center [976, 535] width 94 height 29
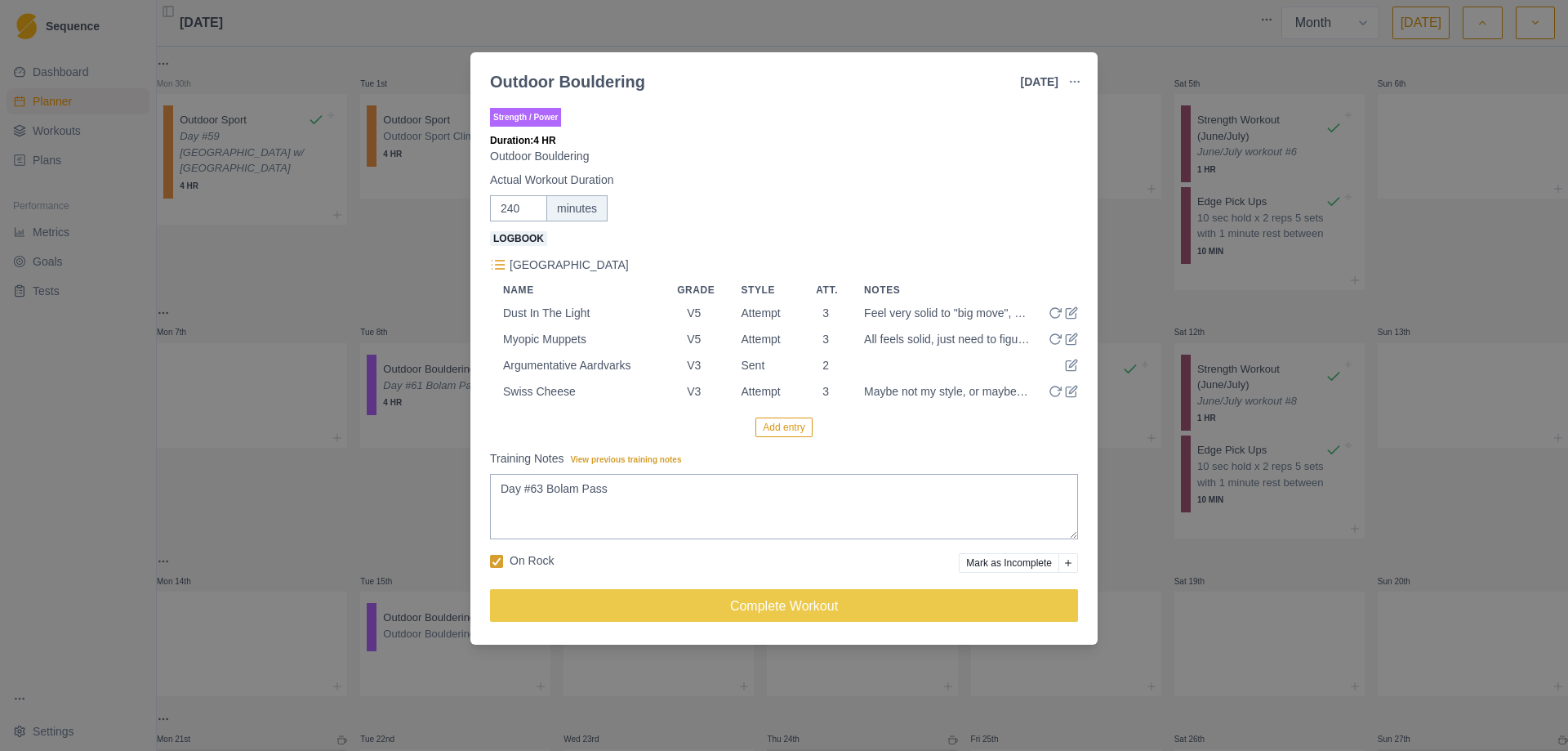
click at [782, 434] on button "Add entry" at bounding box center [784, 426] width 57 height 20
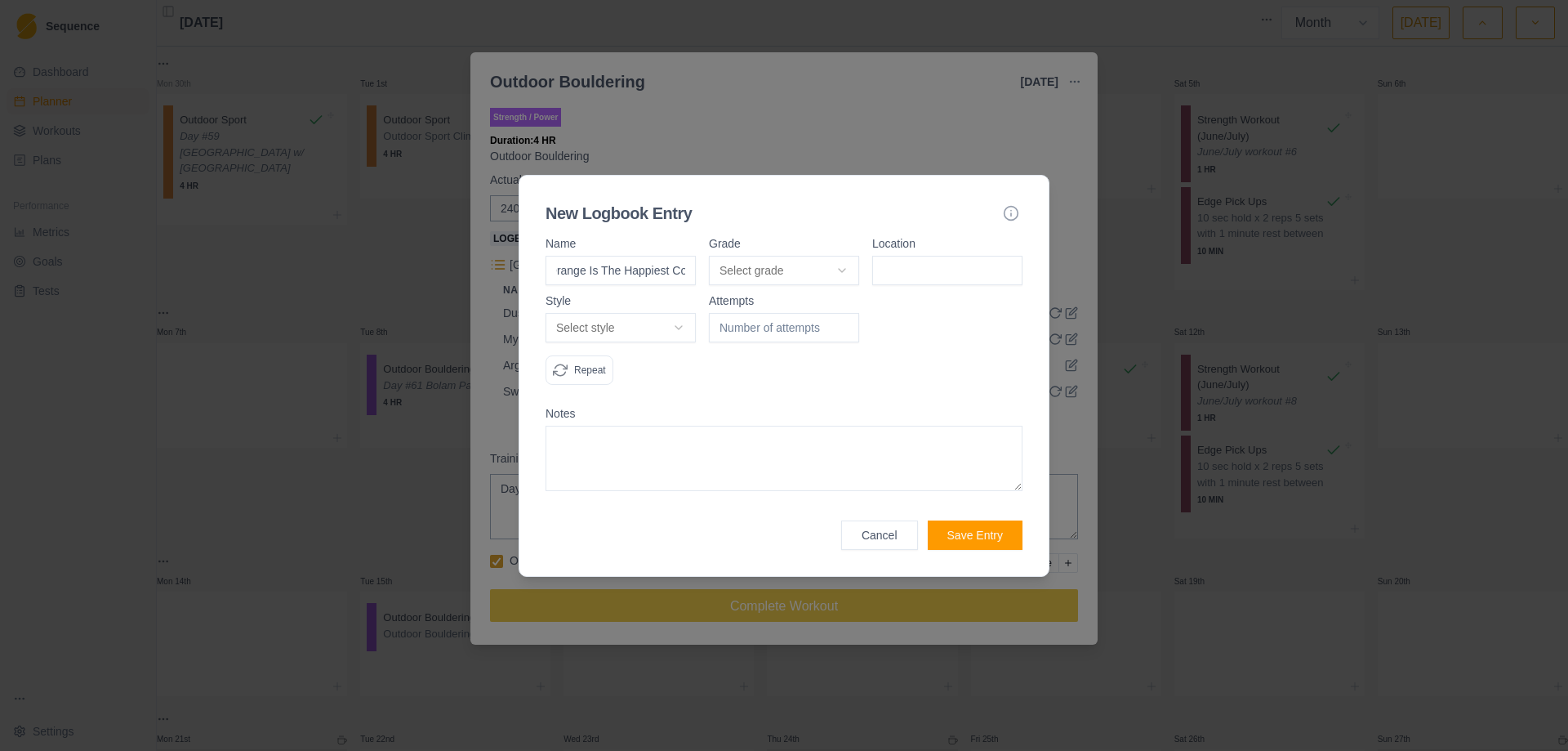
scroll to position [0, 19]
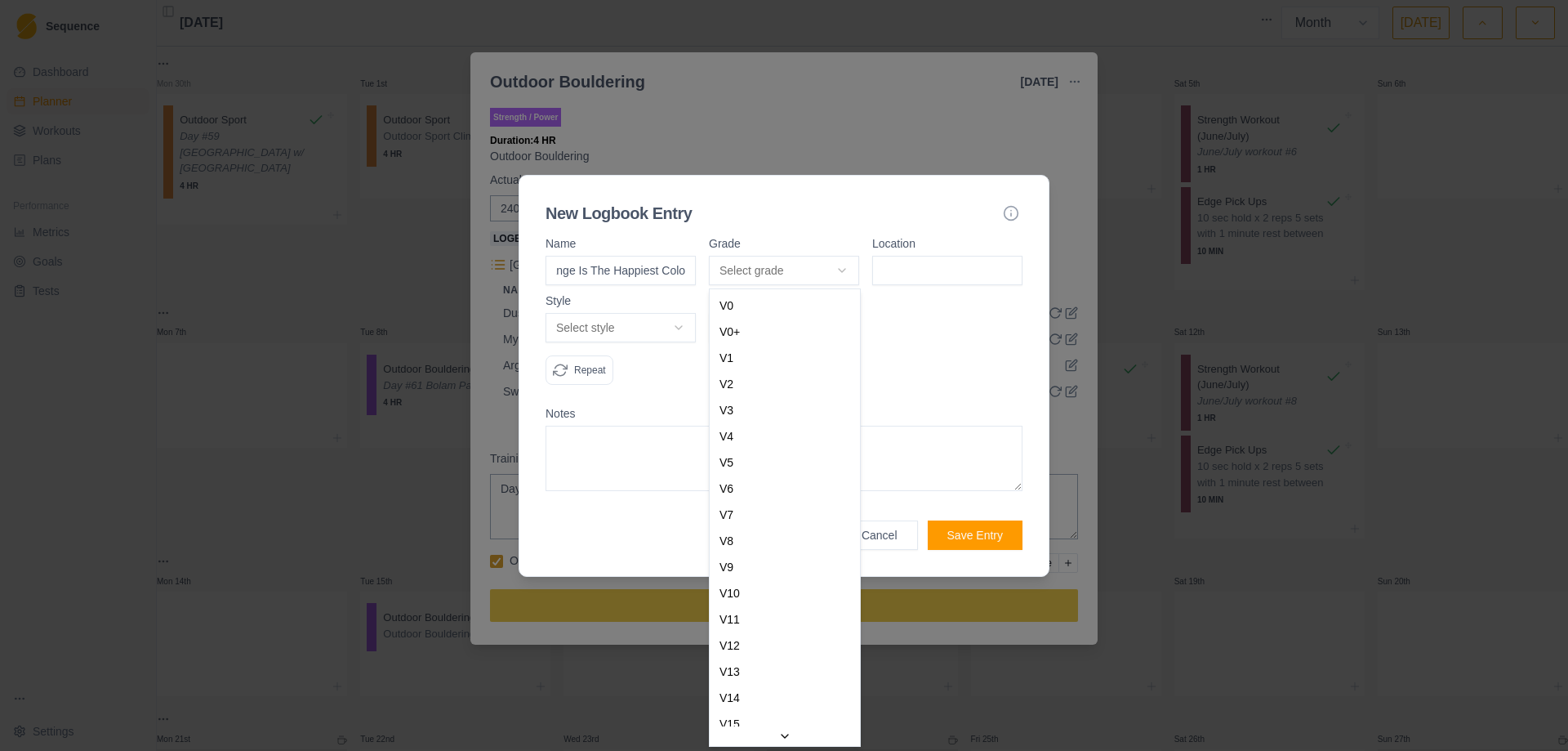
click at [843, 264] on body "Sequence Dashboard Planner Workouts Plans Performance Metrics Goals Tests Setti…" at bounding box center [784, 376] width 1568 height 751
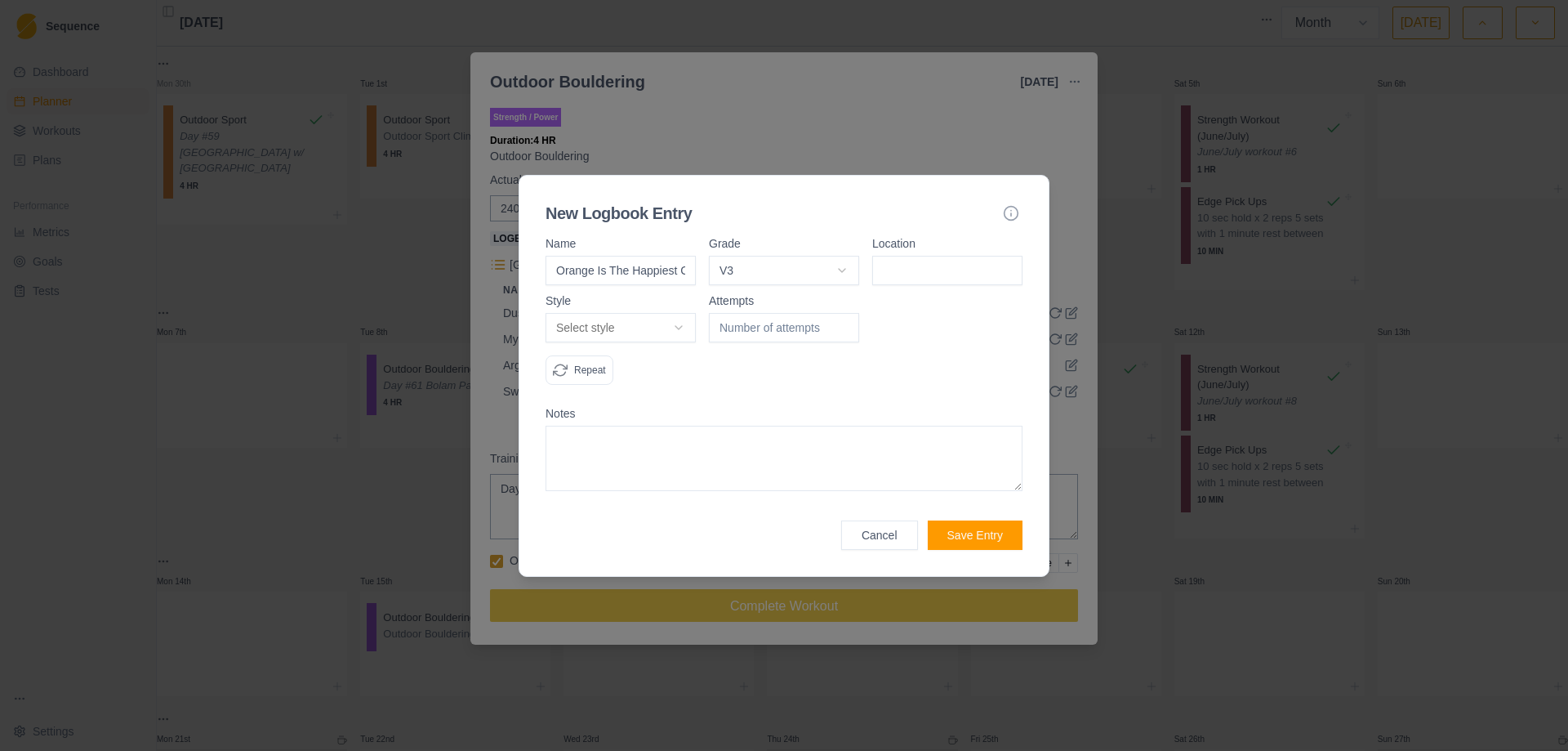
click at [939, 270] on input at bounding box center [947, 270] width 150 height 29
click at [684, 321] on body "Sequence Dashboard Planner Workouts Plans Performance Metrics Goals Tests Setti…" at bounding box center [784, 376] width 1568 height 751
click at [842, 323] on input "1" at bounding box center [784, 327] width 150 height 29
click at [842, 323] on input "2" at bounding box center [784, 327] width 150 height 29
click at [842, 323] on input "3" at bounding box center [784, 327] width 150 height 29
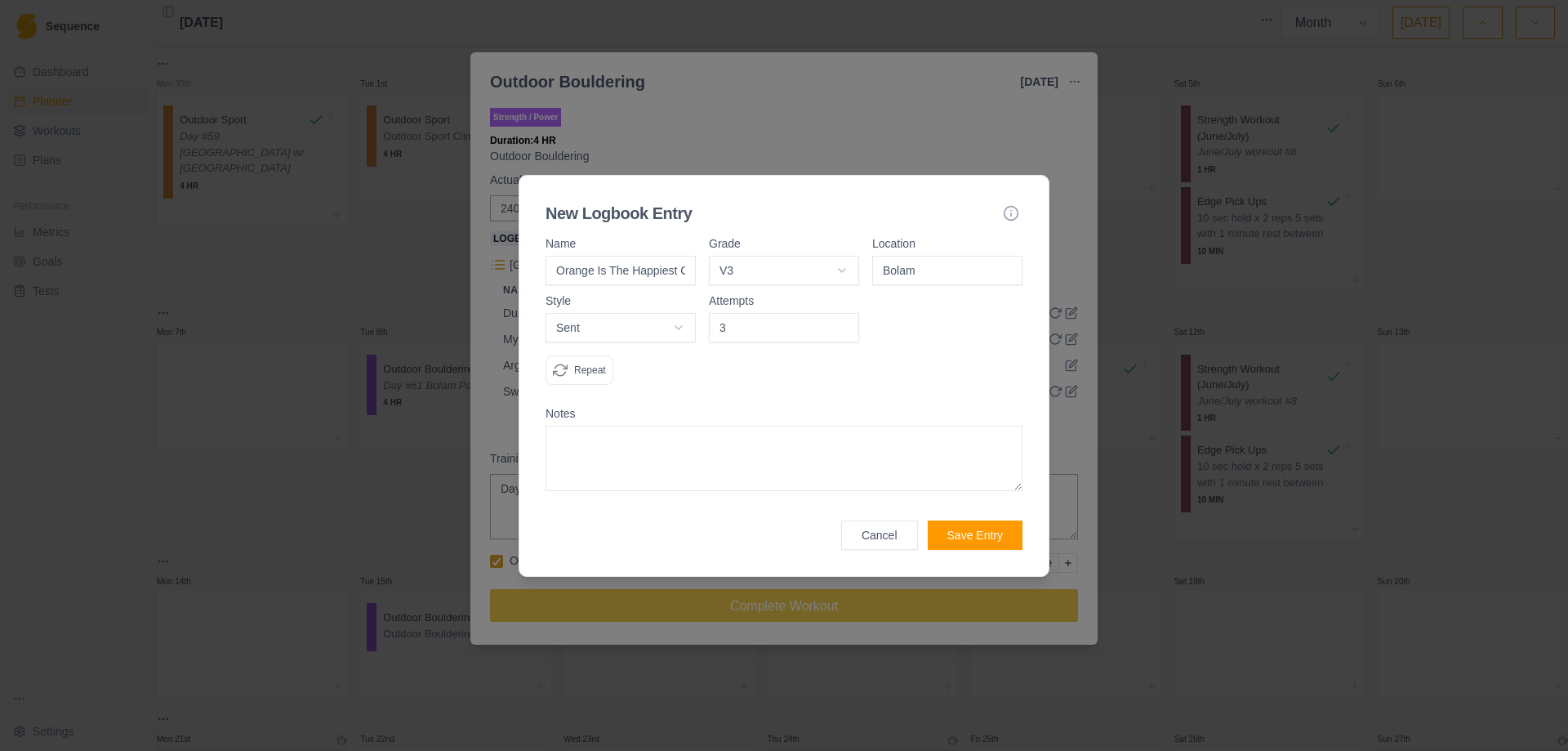
click at [685, 450] on textarea at bounding box center [784, 458] width 477 height 65
click at [971, 534] on button "Save Entry" at bounding box center [976, 535] width 94 height 29
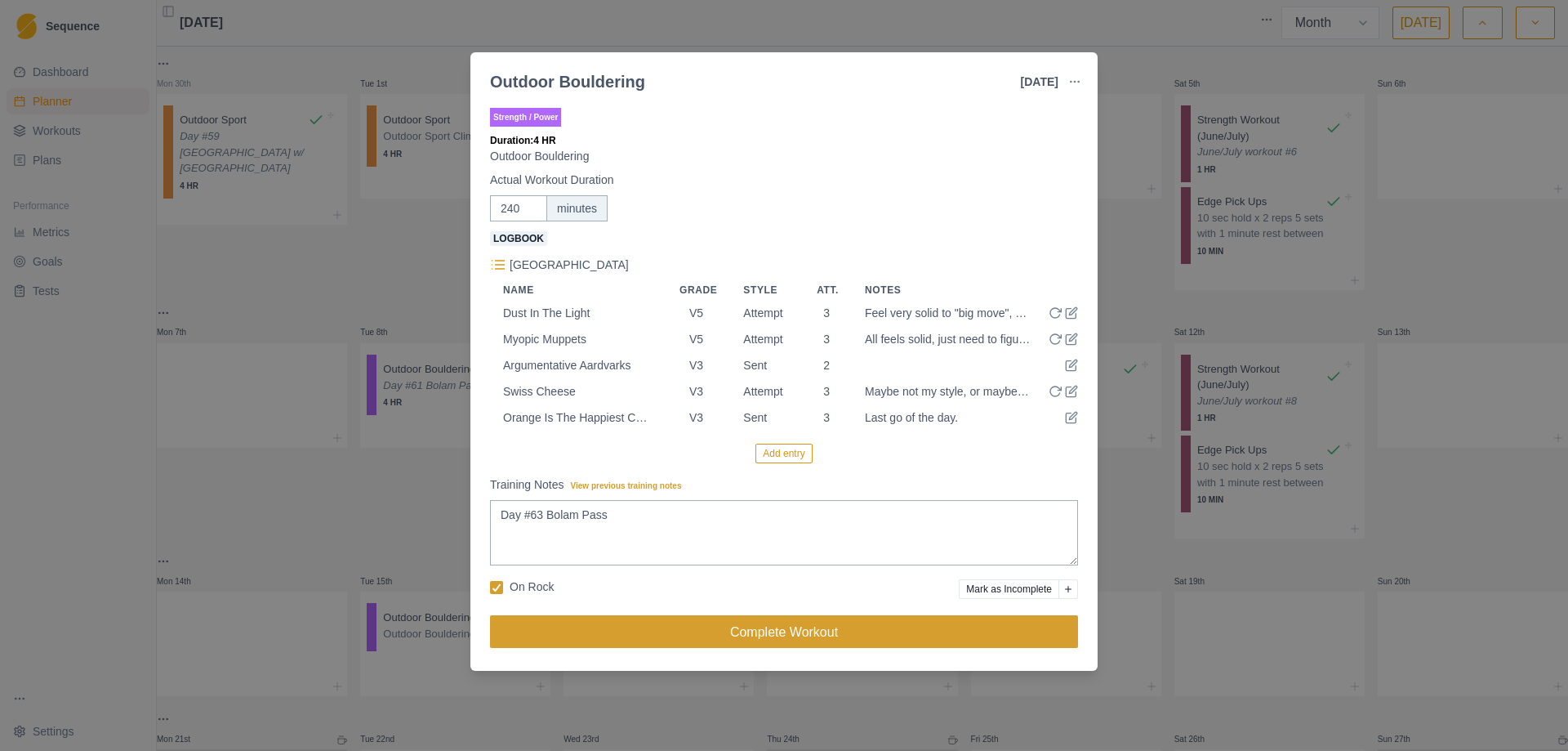
click at [766, 635] on button "Complete Workout" at bounding box center [783, 631] width 588 height 33
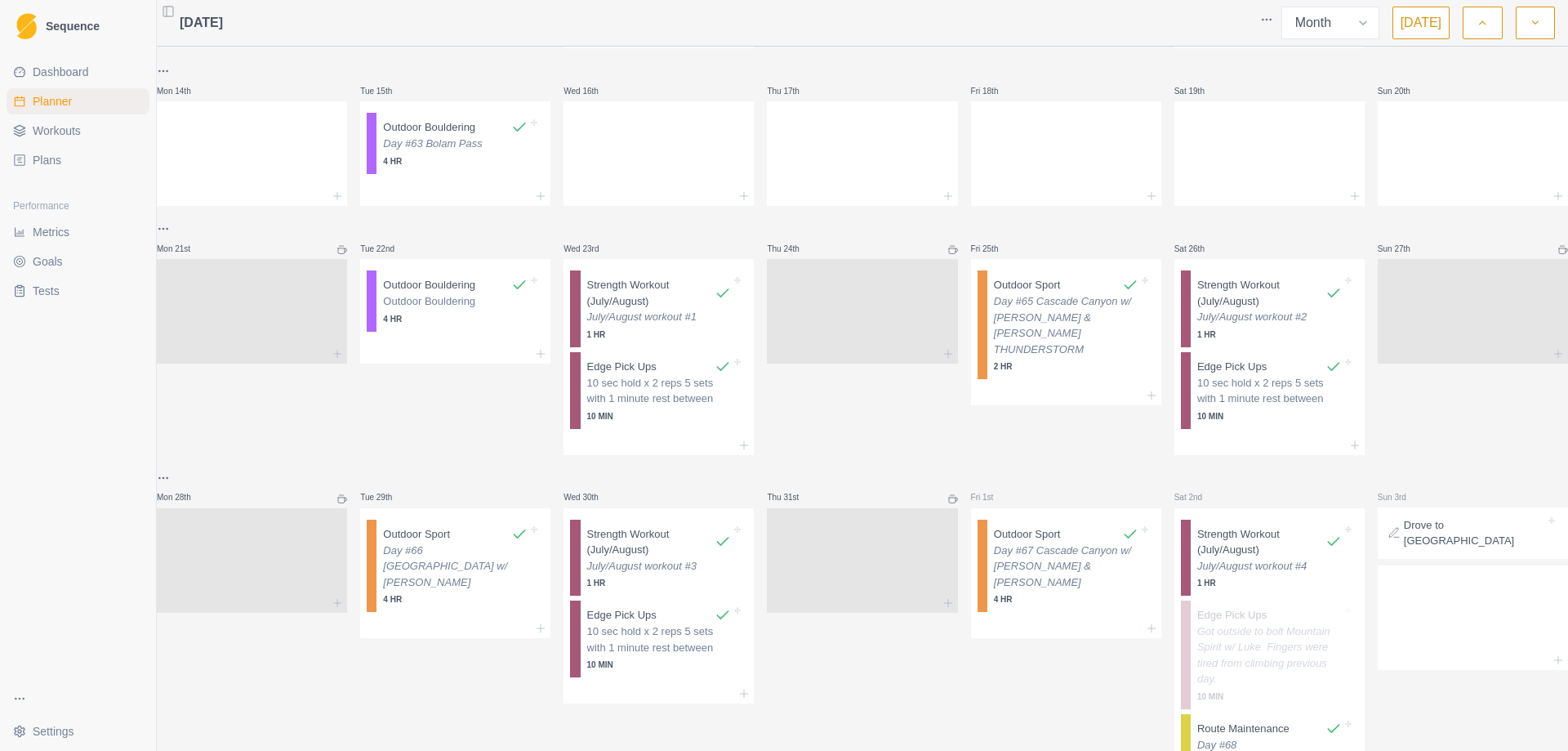
scroll to position [632, 0]
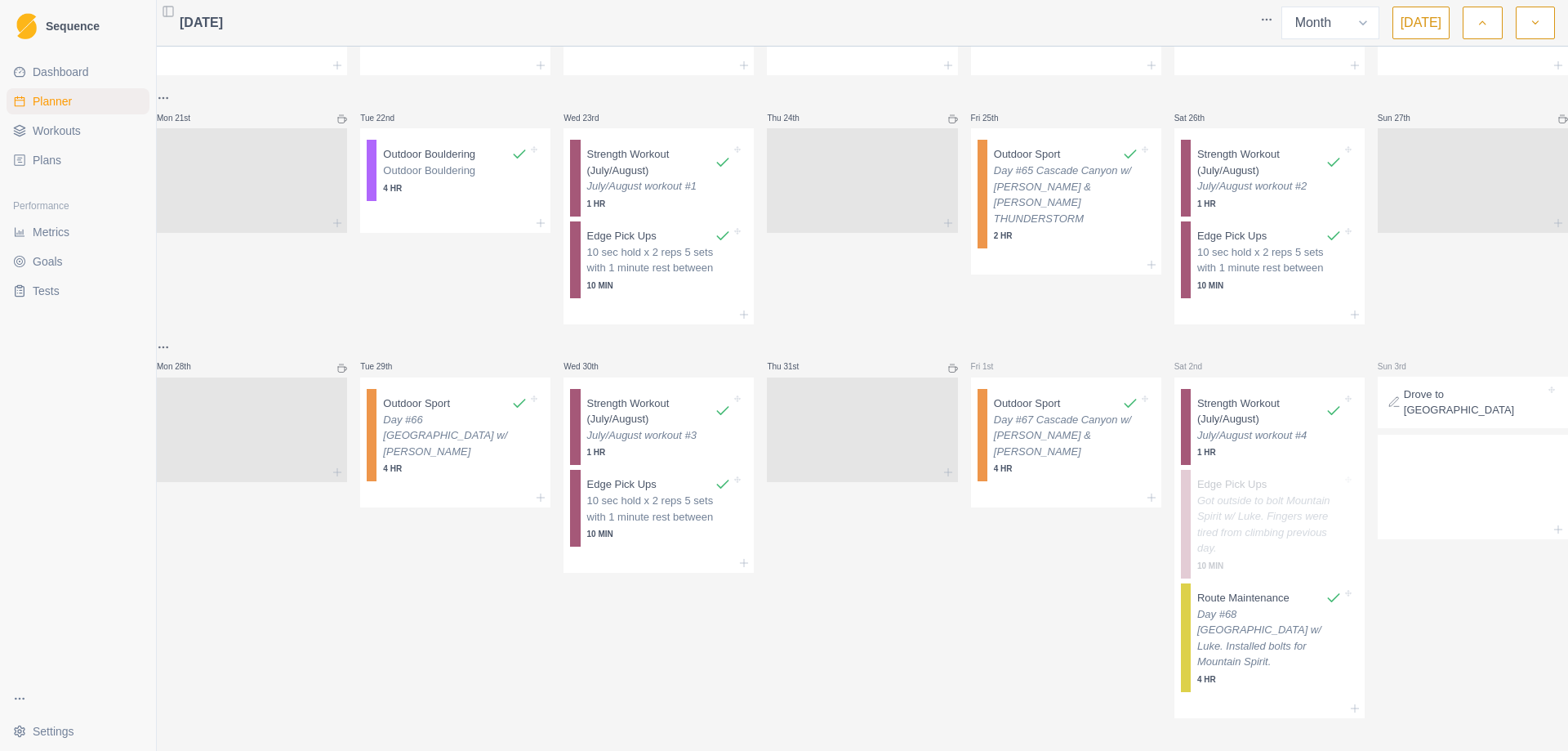
click at [70, 234] on span "Metrics" at bounding box center [51, 231] width 37 height 16
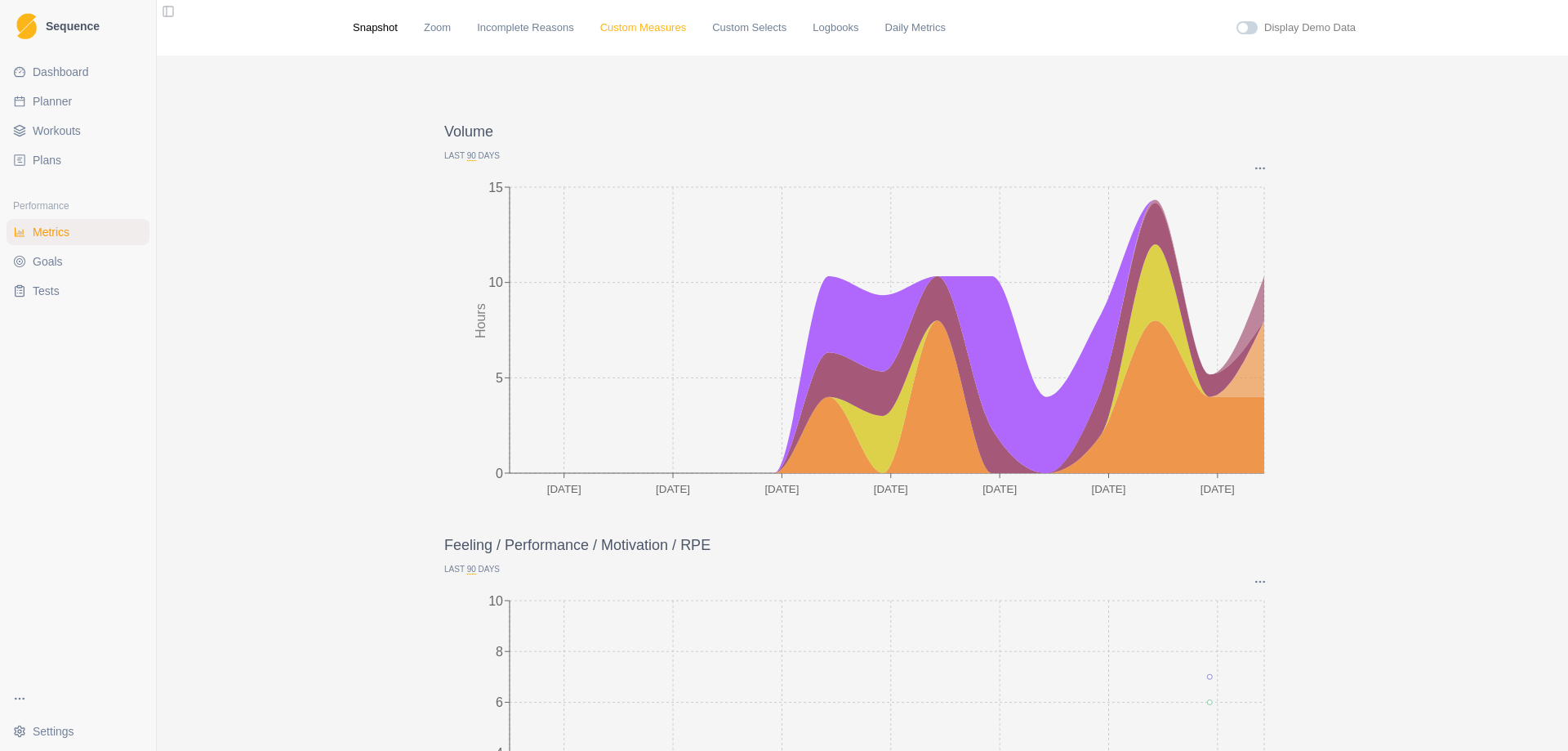
click at [637, 28] on link "Custom Measures" at bounding box center [642, 27] width 86 height 16
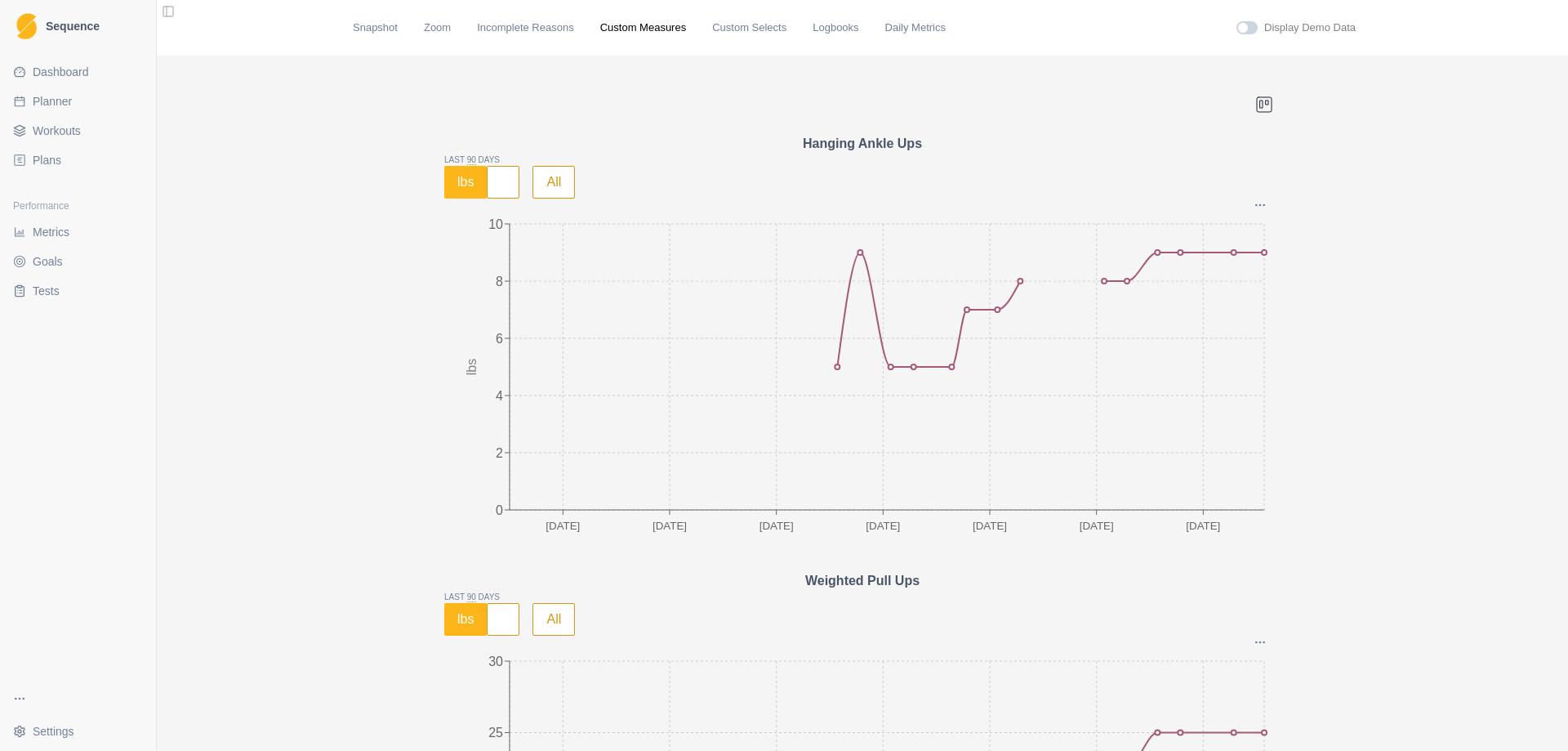
click at [66, 97] on span "Planner" at bounding box center [53, 101] width 40 height 16
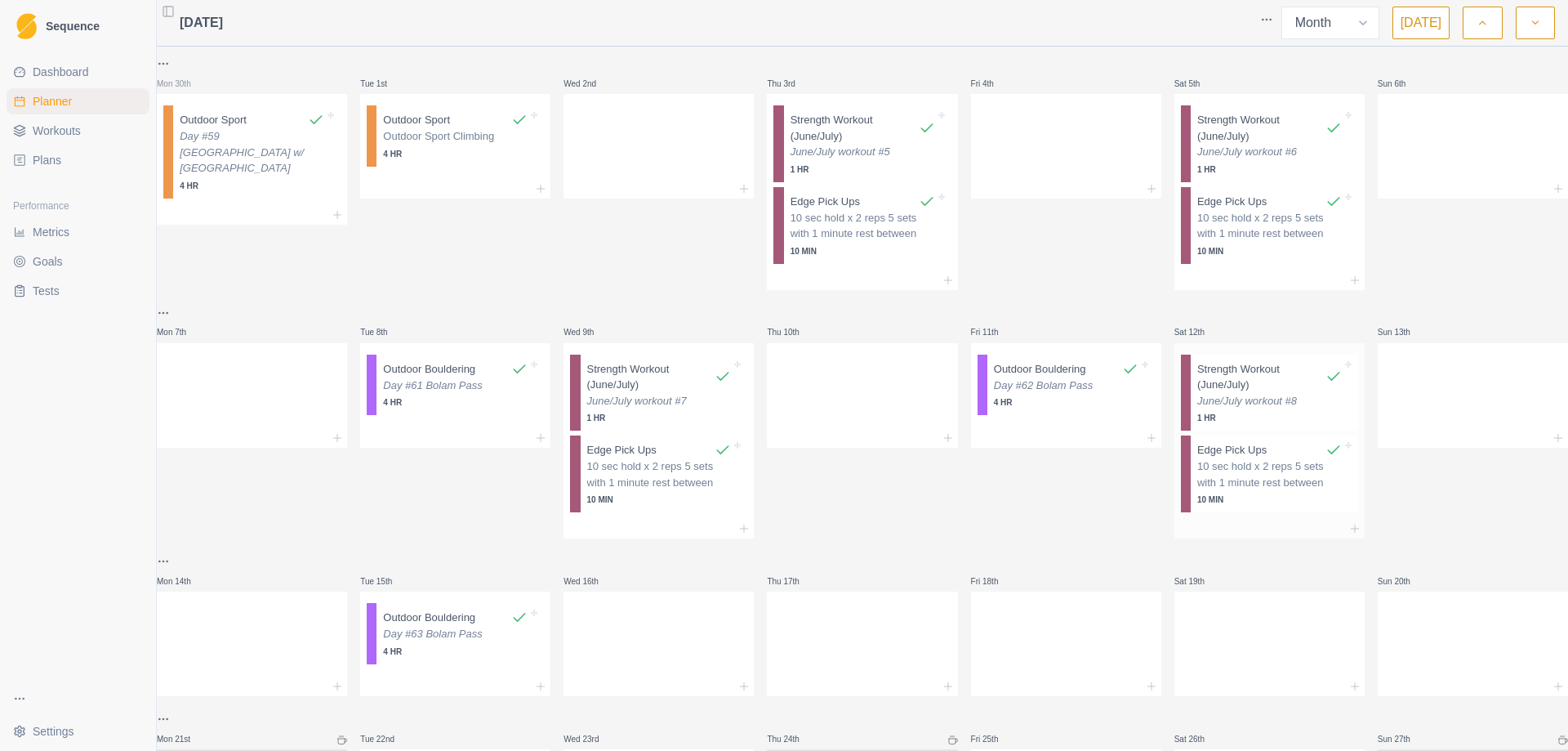
click at [1247, 406] on p "June/July workout #8" at bounding box center [1269, 400] width 144 height 16
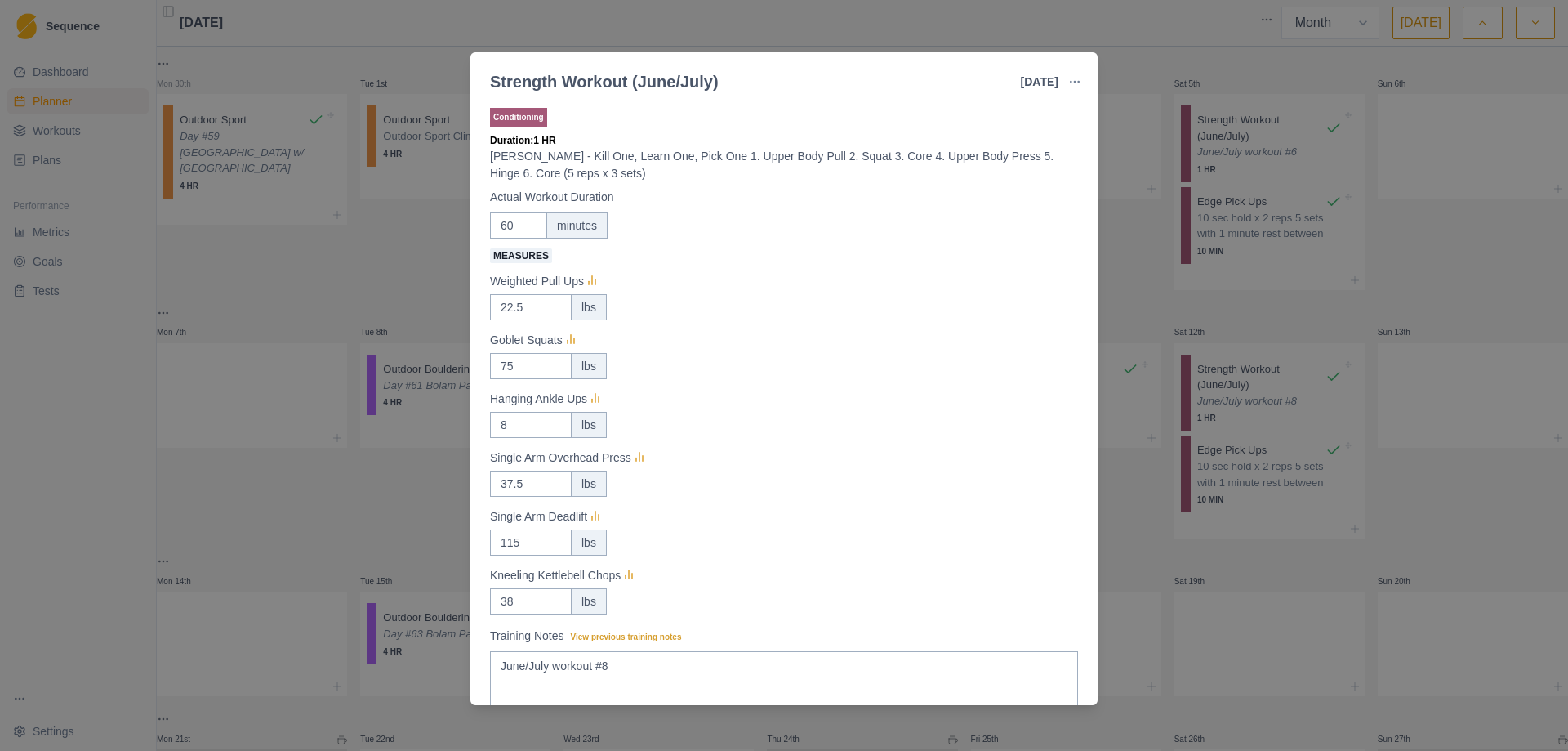
scroll to position [82, 0]
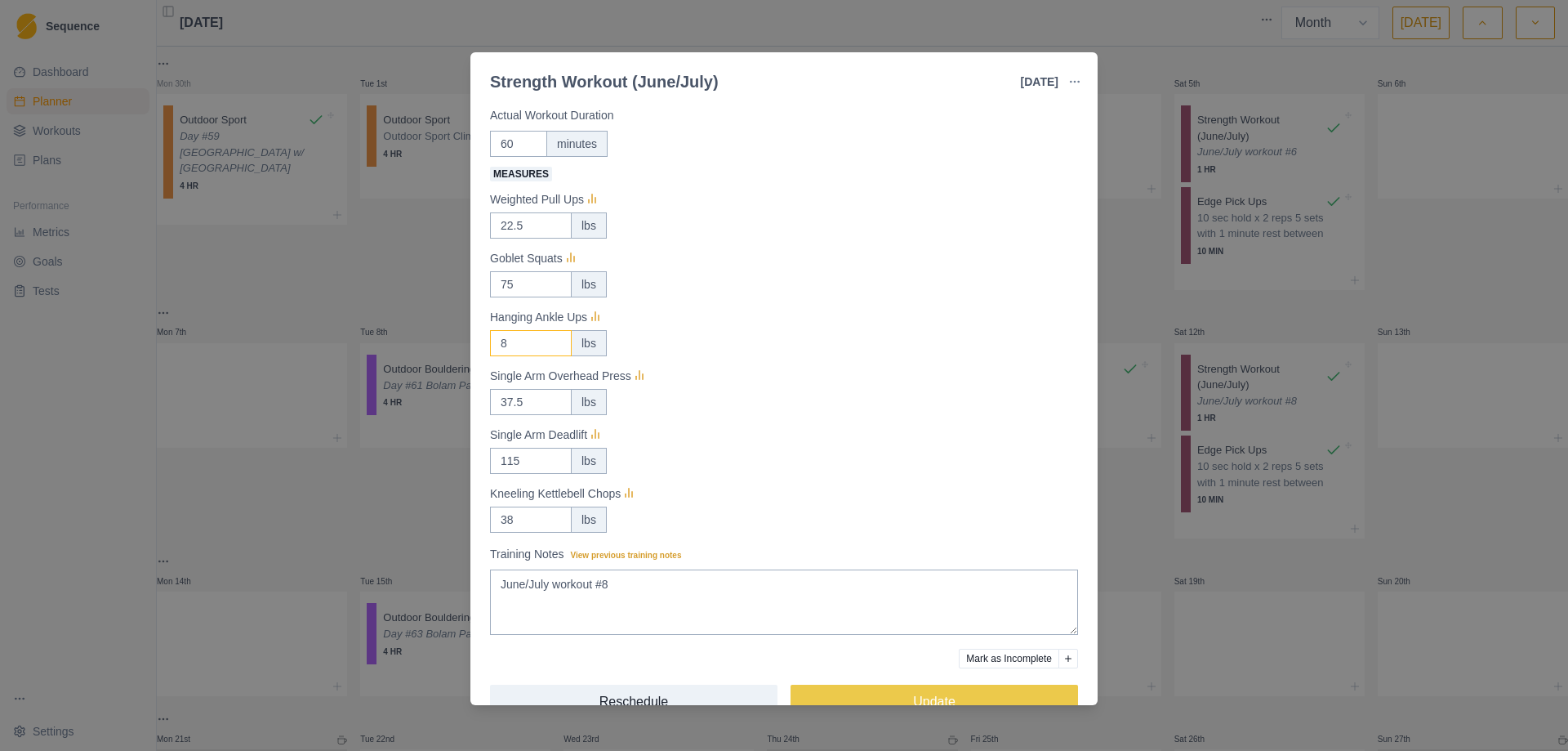
click at [515, 239] on input "8" at bounding box center [530, 225] width 82 height 26
click at [748, 346] on div "8 lbs" at bounding box center [783, 343] width 588 height 26
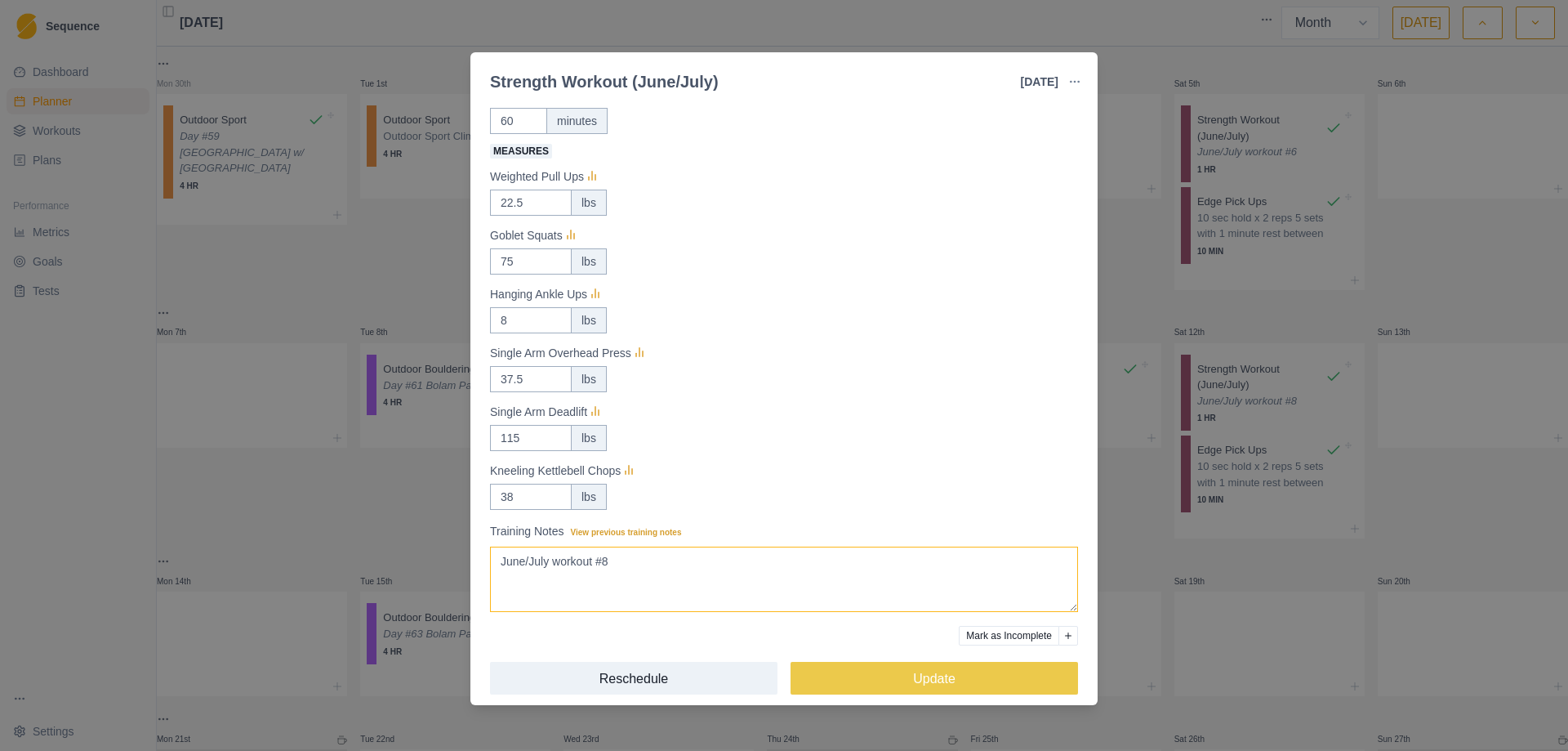
scroll to position [117, 0]
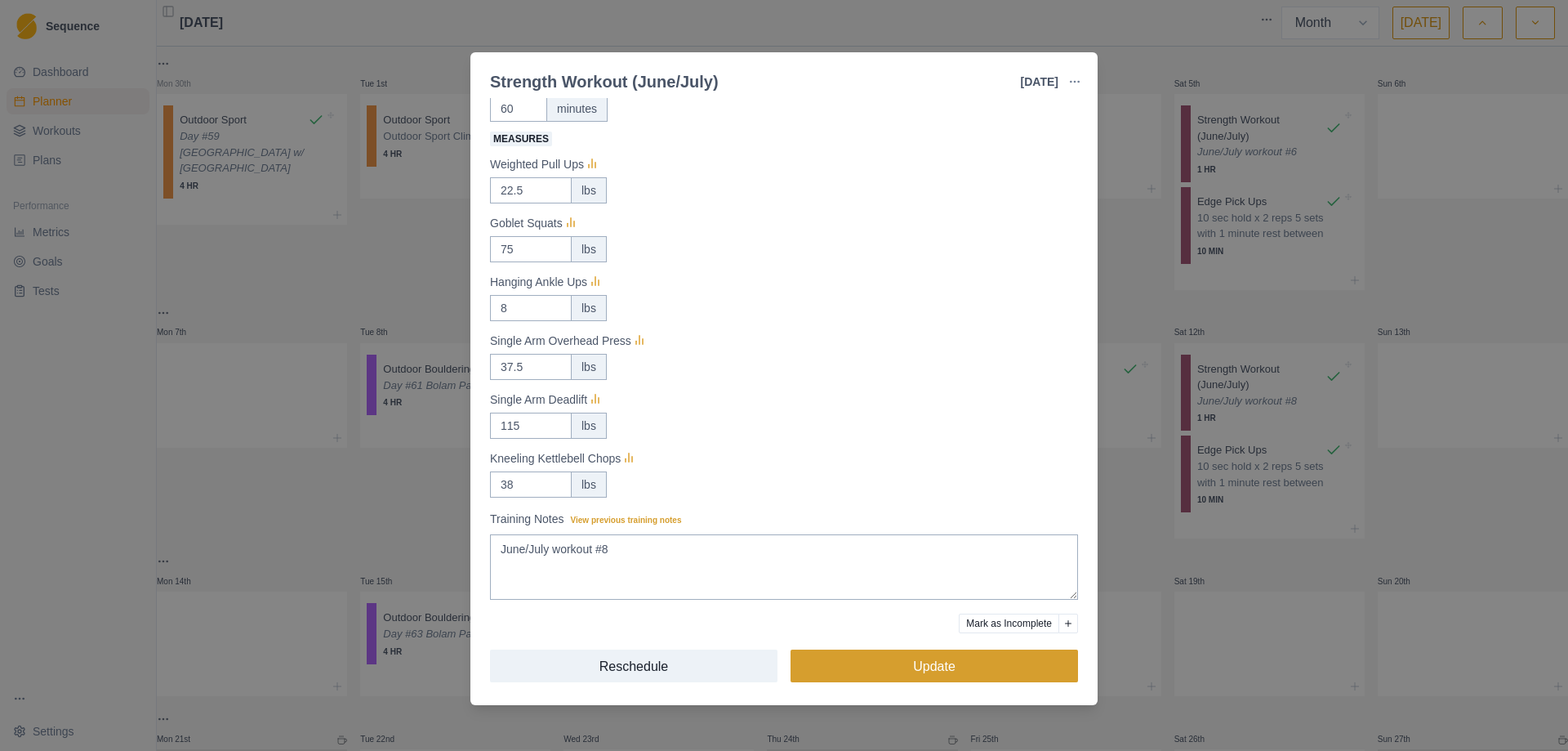
click at [922, 662] on button "Update" at bounding box center [934, 665] width 288 height 33
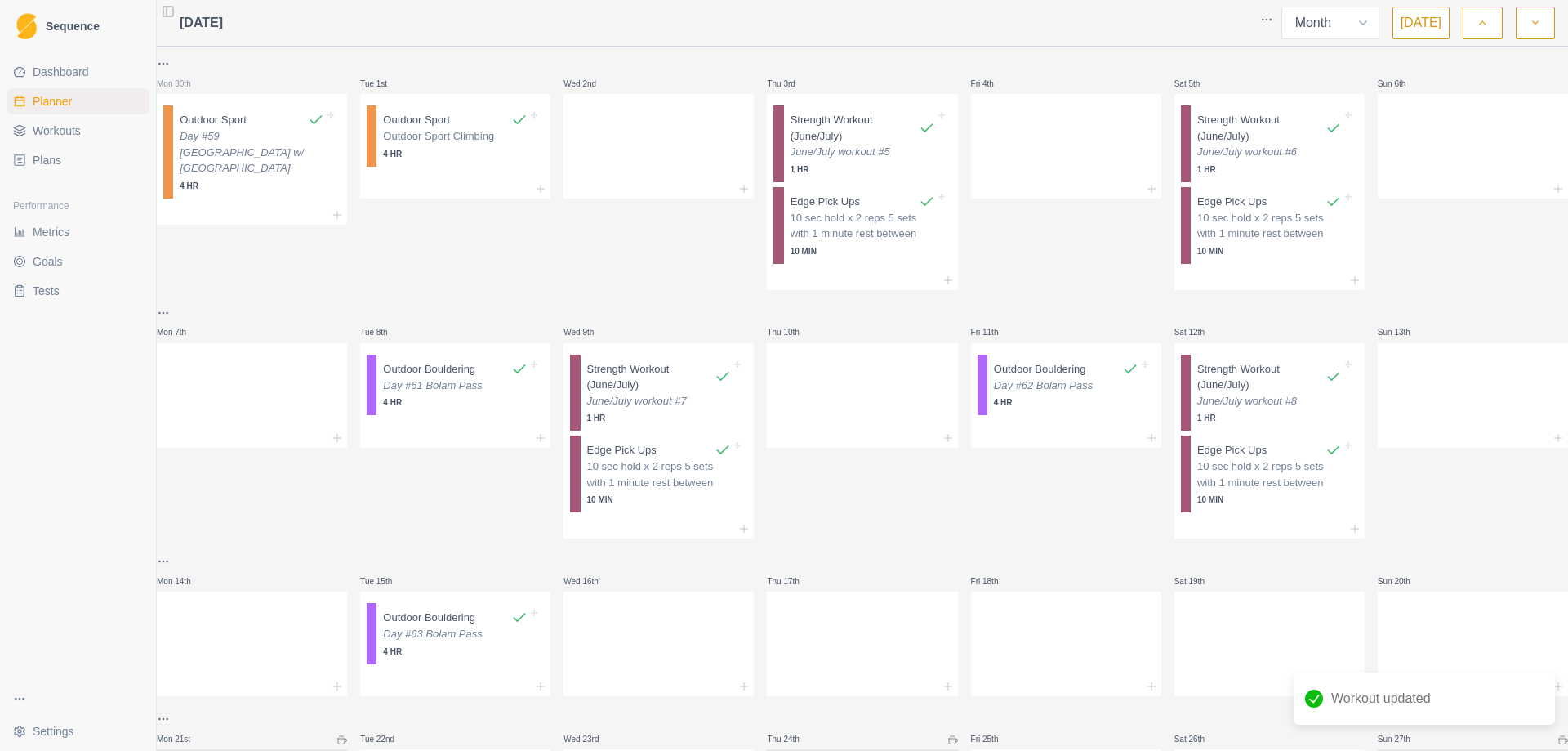
click at [64, 238] on span "Metrics" at bounding box center [51, 231] width 37 height 16
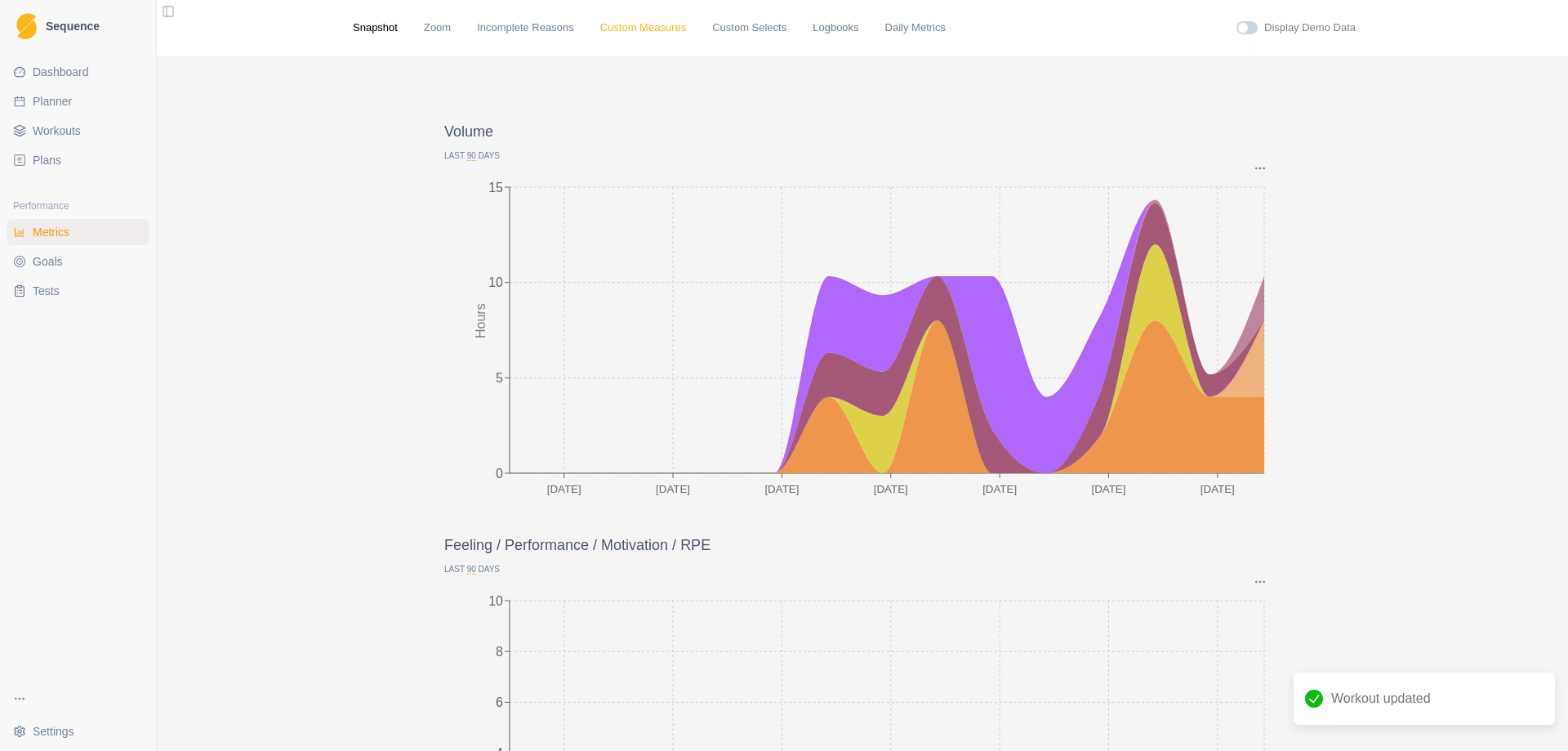
click at [618, 28] on link "Custom Measures" at bounding box center [642, 27] width 86 height 16
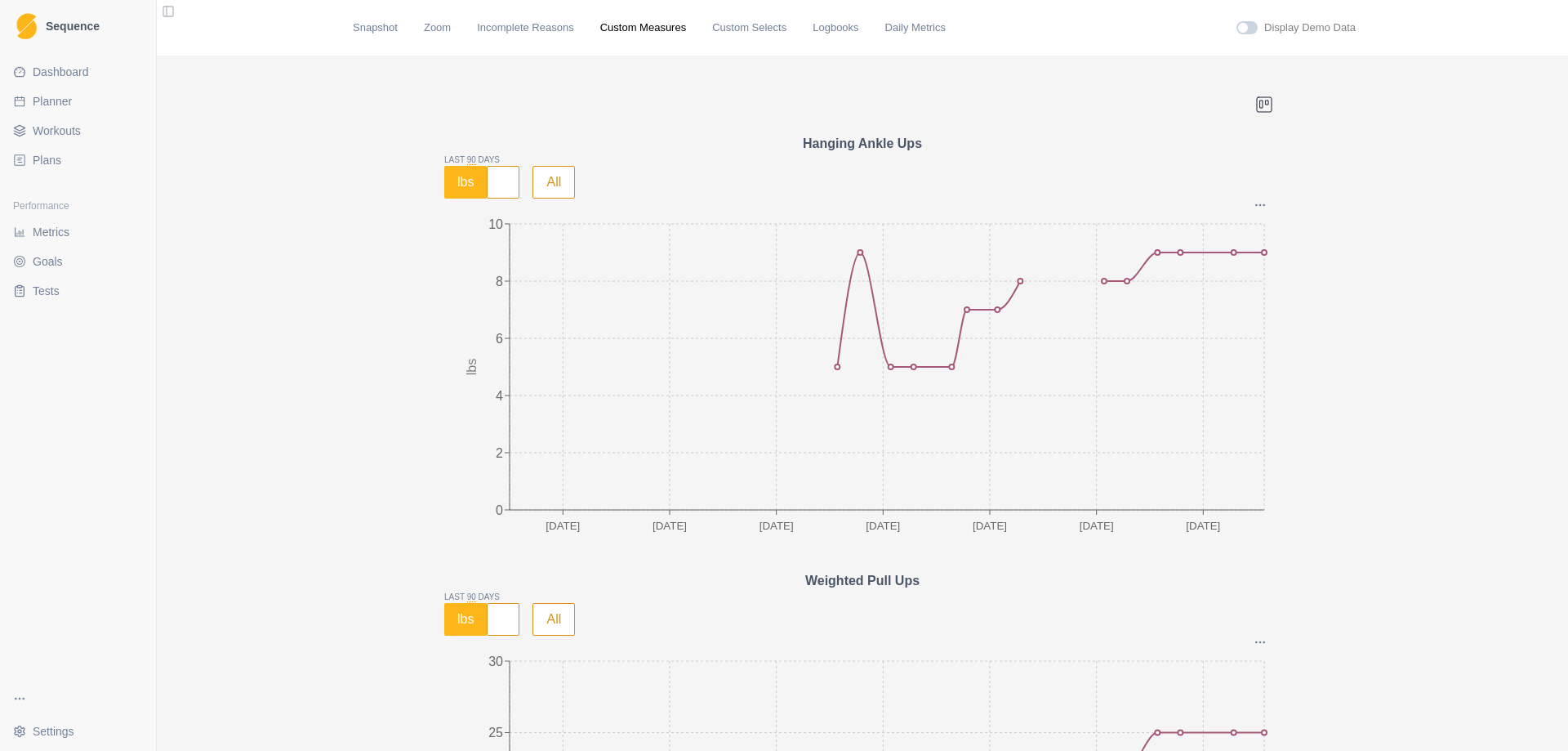
click at [58, 111] on link "Planner" at bounding box center [78, 102] width 143 height 26
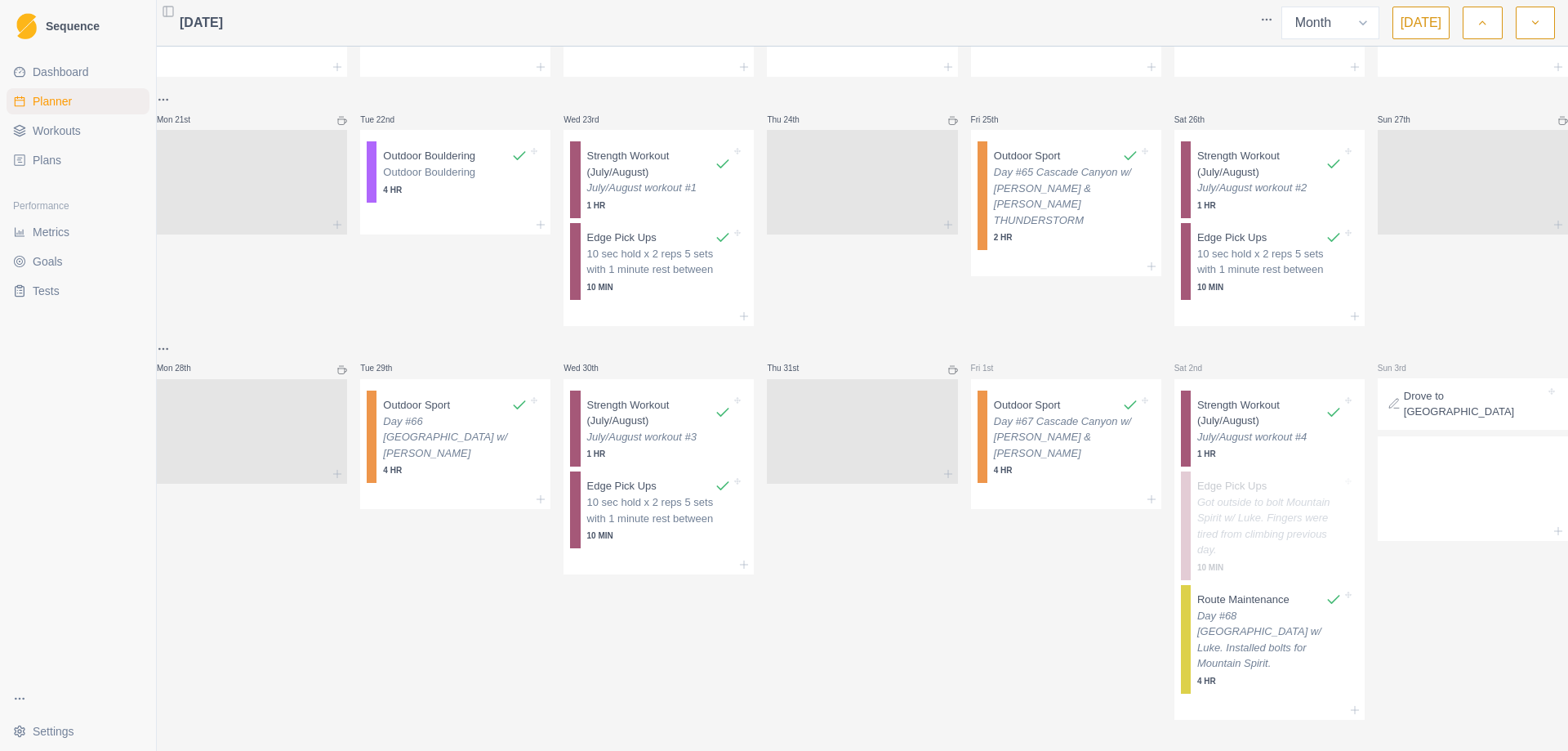
scroll to position [632, 0]
click at [1539, 23] on icon "button" at bounding box center [1536, 23] width 11 height 16
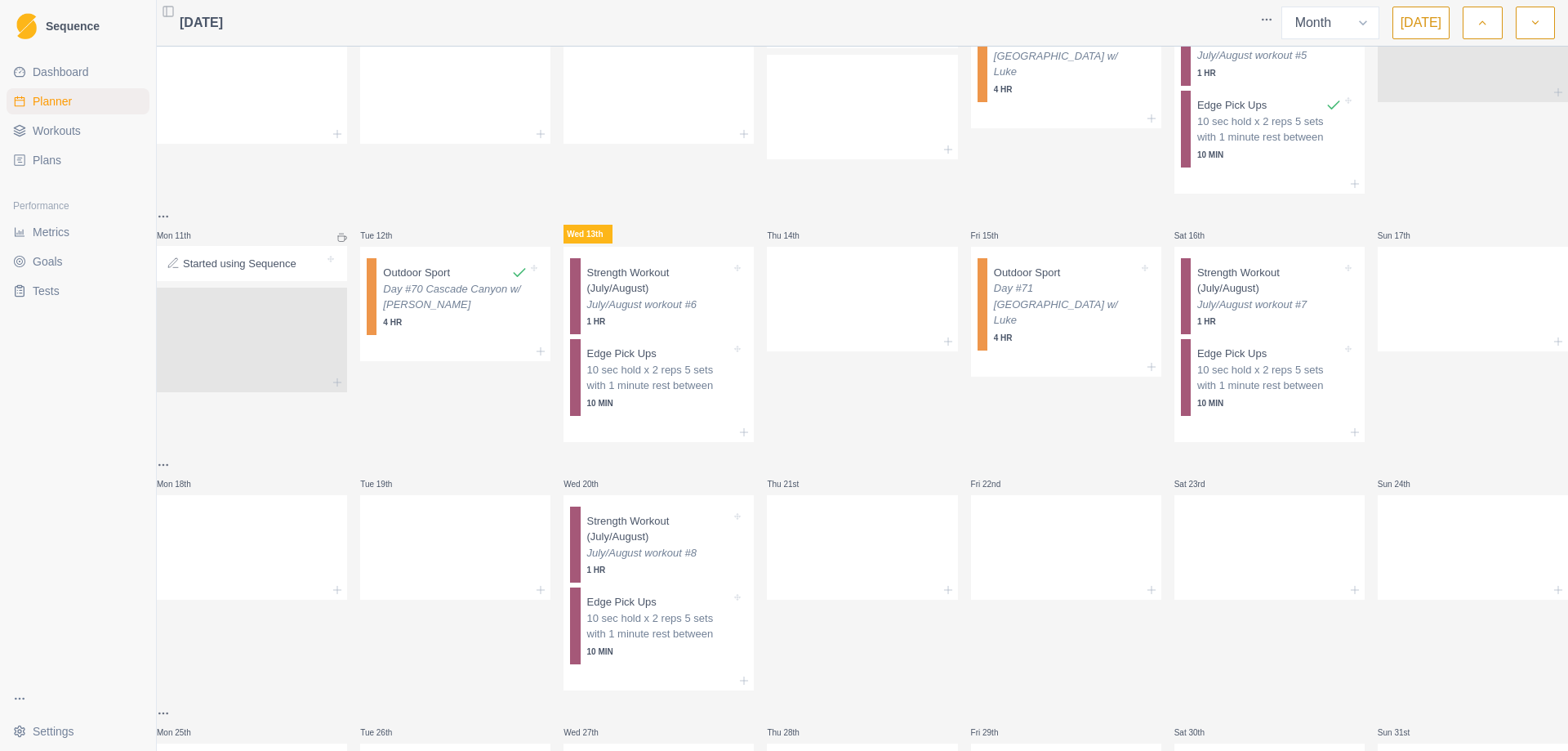
scroll to position [572, 0]
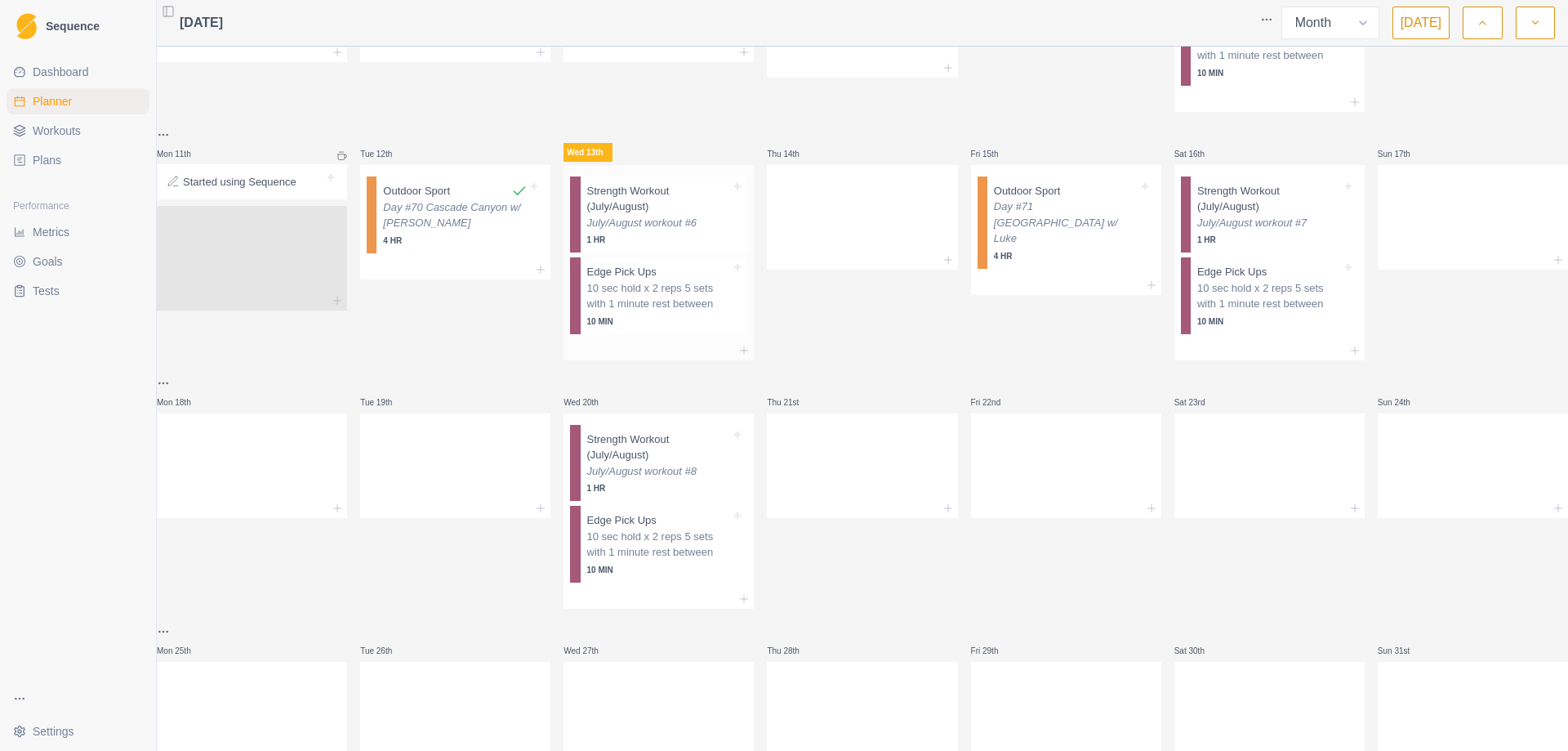
click at [636, 234] on p "1 HR" at bounding box center [659, 240] width 144 height 12
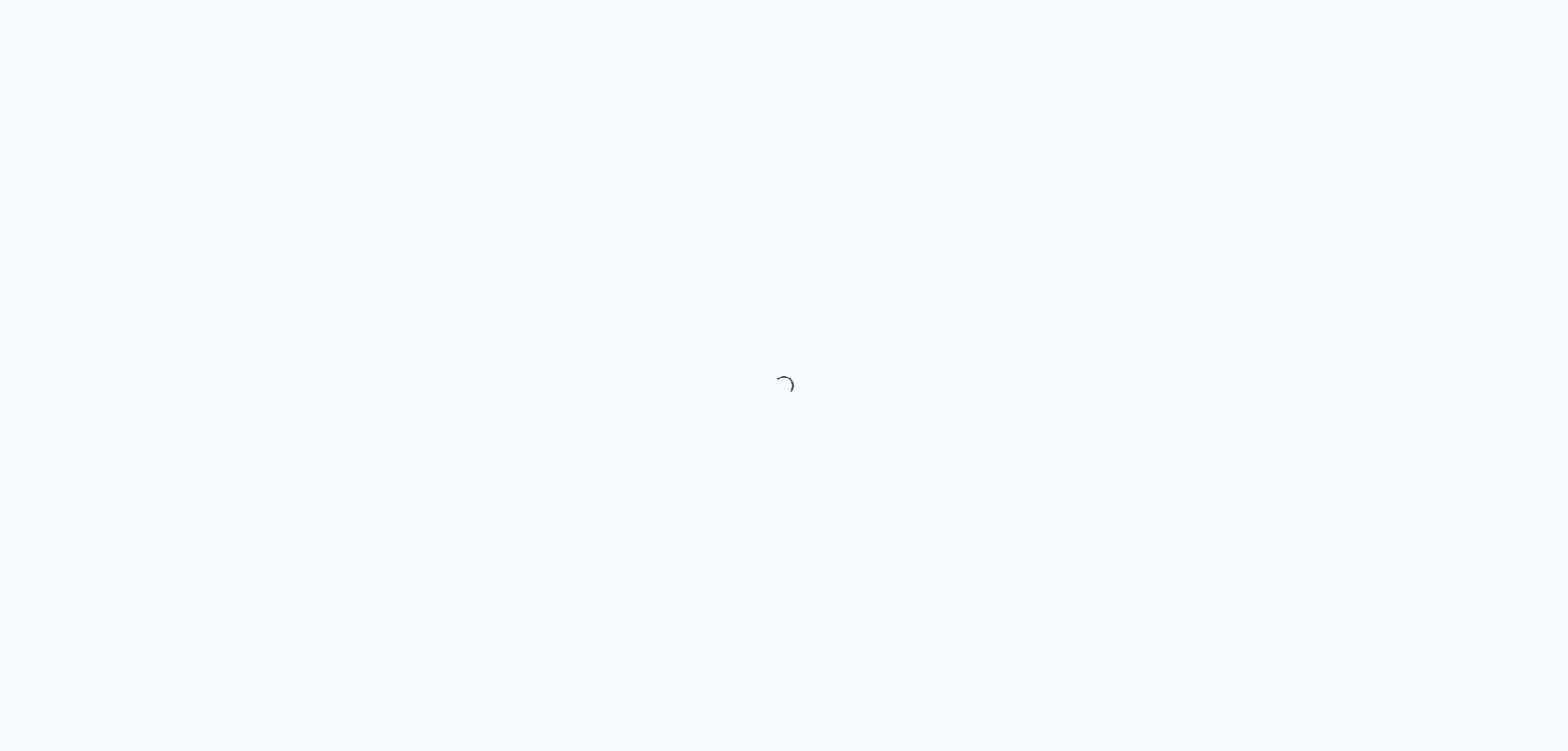
select select "month"
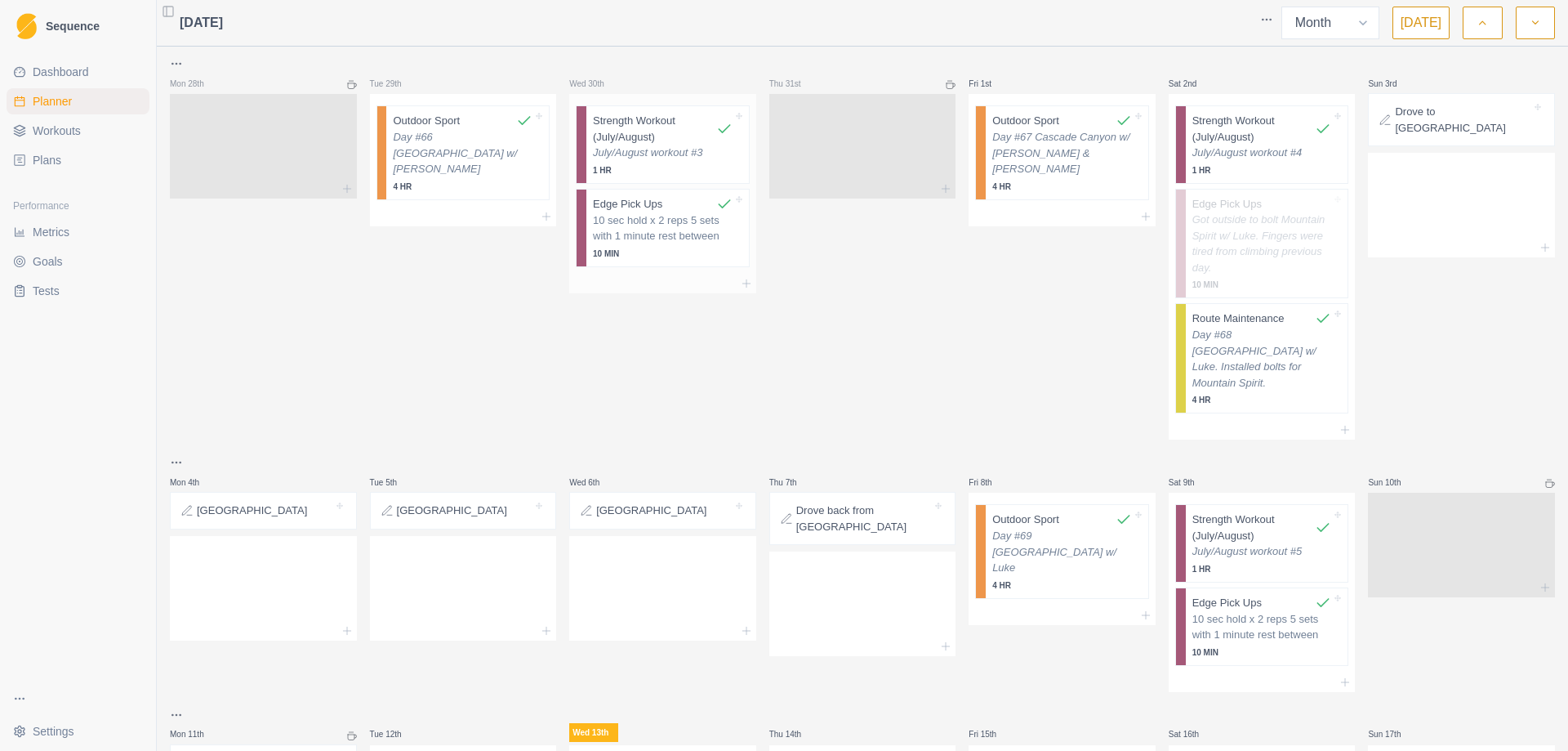
click at [630, 146] on p "July/August workout #3" at bounding box center [663, 152] width 140 height 16
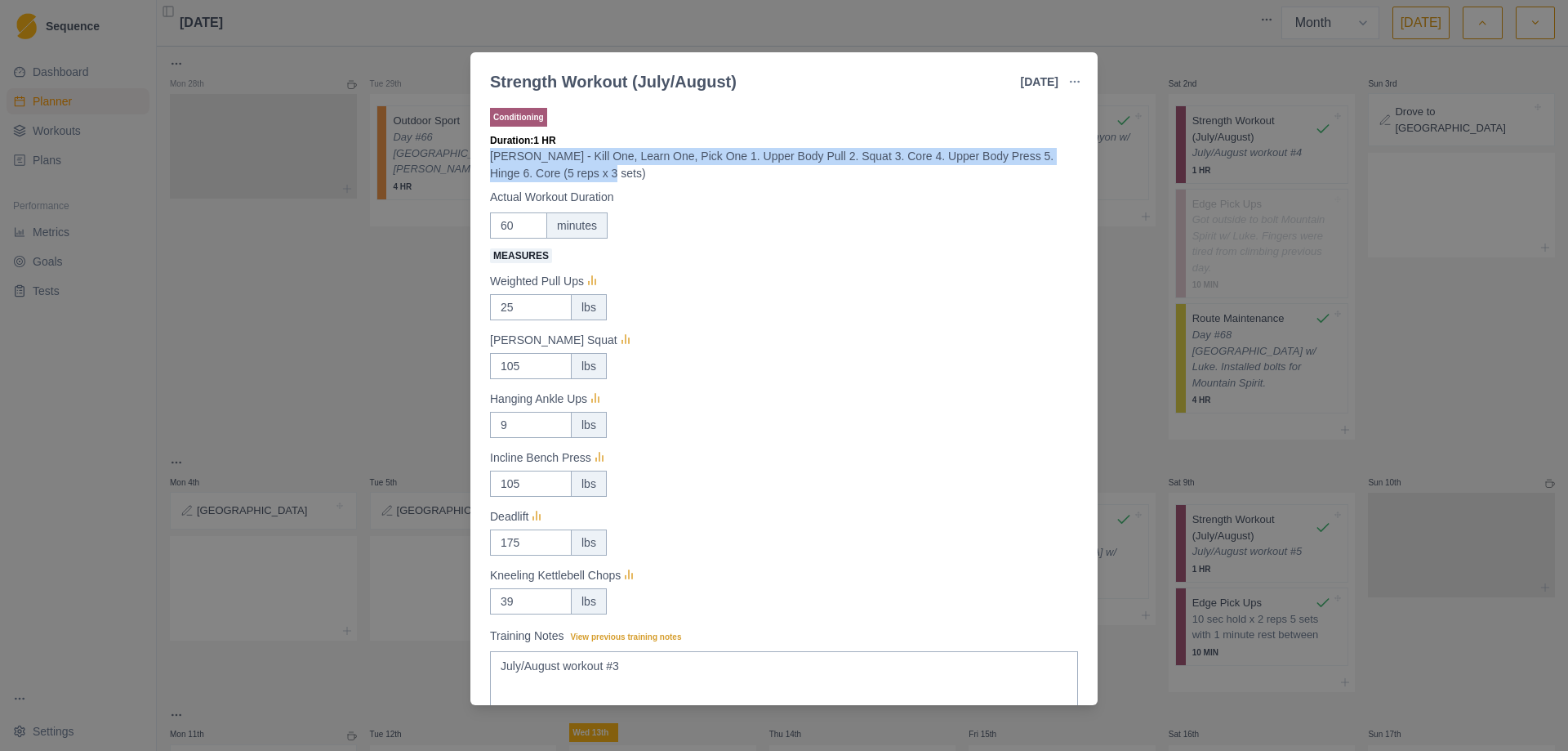
drag, startPoint x: 491, startPoint y: 157, endPoint x: 575, endPoint y: 173, distance: 85.5
click at [575, 173] on p "[PERSON_NAME] - Kill One, Learn One, Pick One 1. Upper Body Pull 2. Squat 3. Co…" at bounding box center [783, 165] width 588 height 34
copy p "[PERSON_NAME] - Kill One, Learn One, Pick One 1. Upper Body Pull 2. Squat 3. Co…"
